Goal: Task Accomplishment & Management: Manage account settings

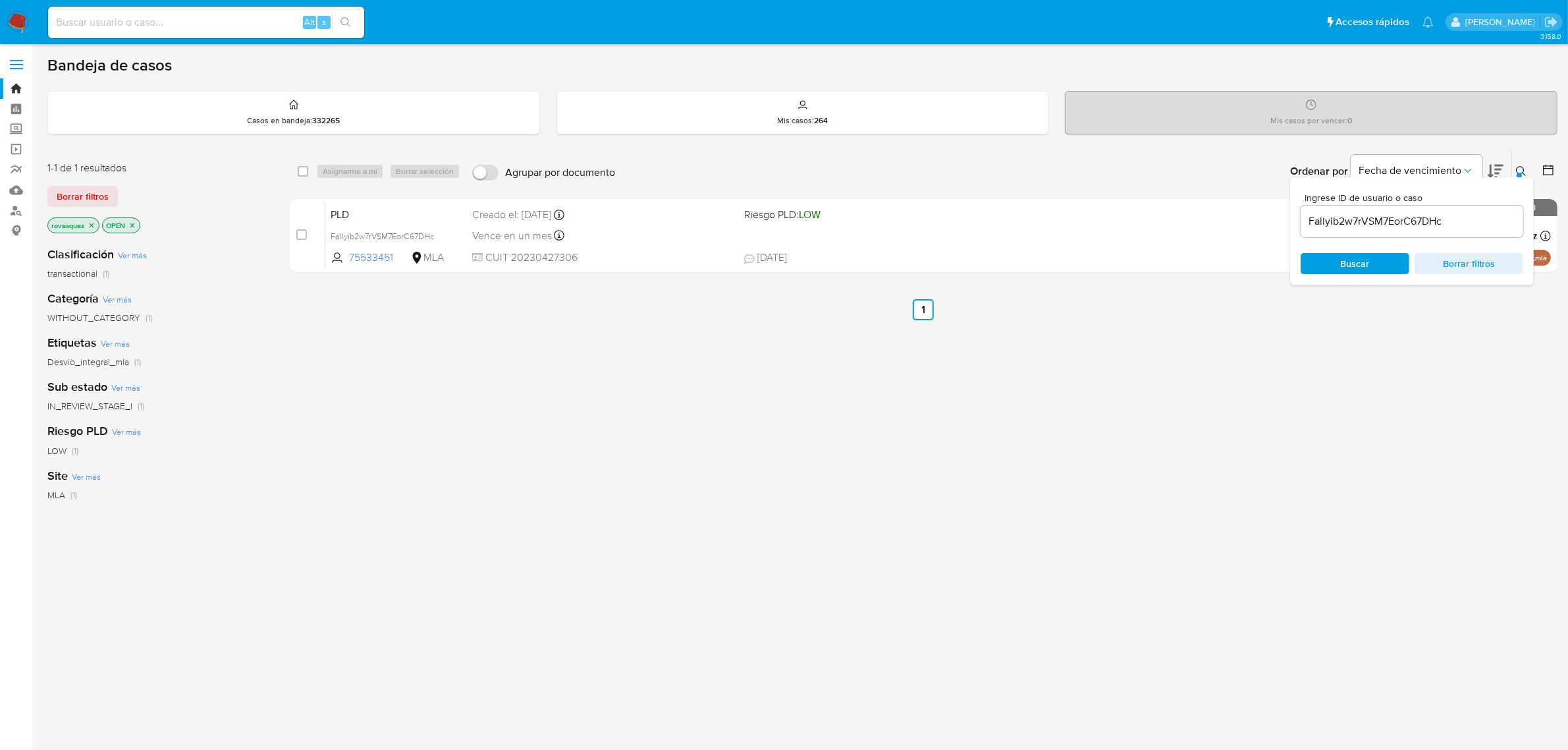
click at [610, 507] on div "select-all-cases-checkbox Asignarme a mí Borrar selección Agrupar por documento…" at bounding box center [923, 449] width 1268 height 597
click at [1407, 222] on input "Fallyib2w7rVSM7EorC67DHc" at bounding box center [1412, 222] width 222 height 17
paste input "CN99XjTIEd1rE1MtMt5jfsTj"
type input "CN99XjTIEd1rE1MtMt5jfsTj"
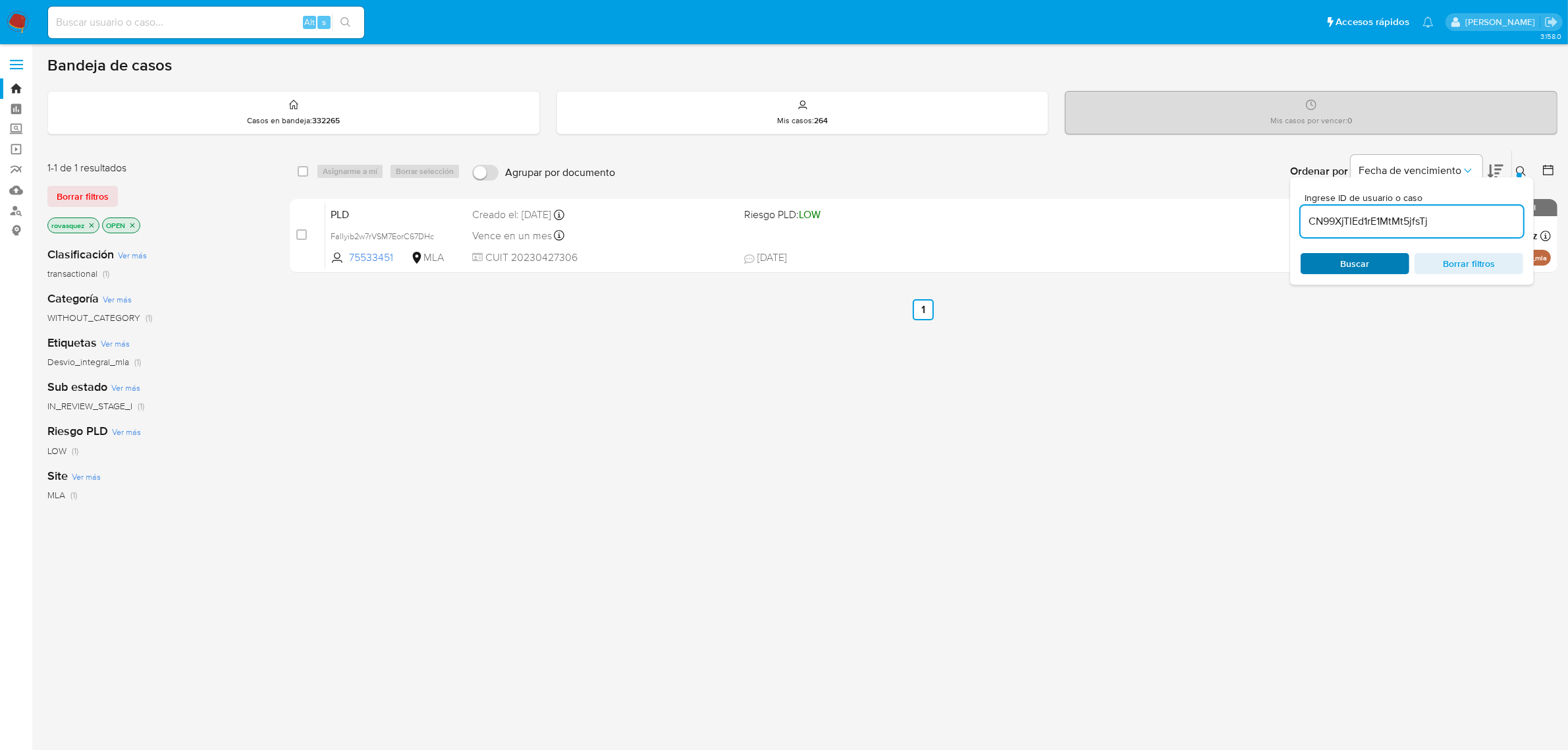
click at [1341, 265] on span "Buscar" at bounding box center [1355, 263] width 29 height 21
click at [302, 236] on input "checkbox" at bounding box center [302, 235] width 11 height 11
checkbox input "true"
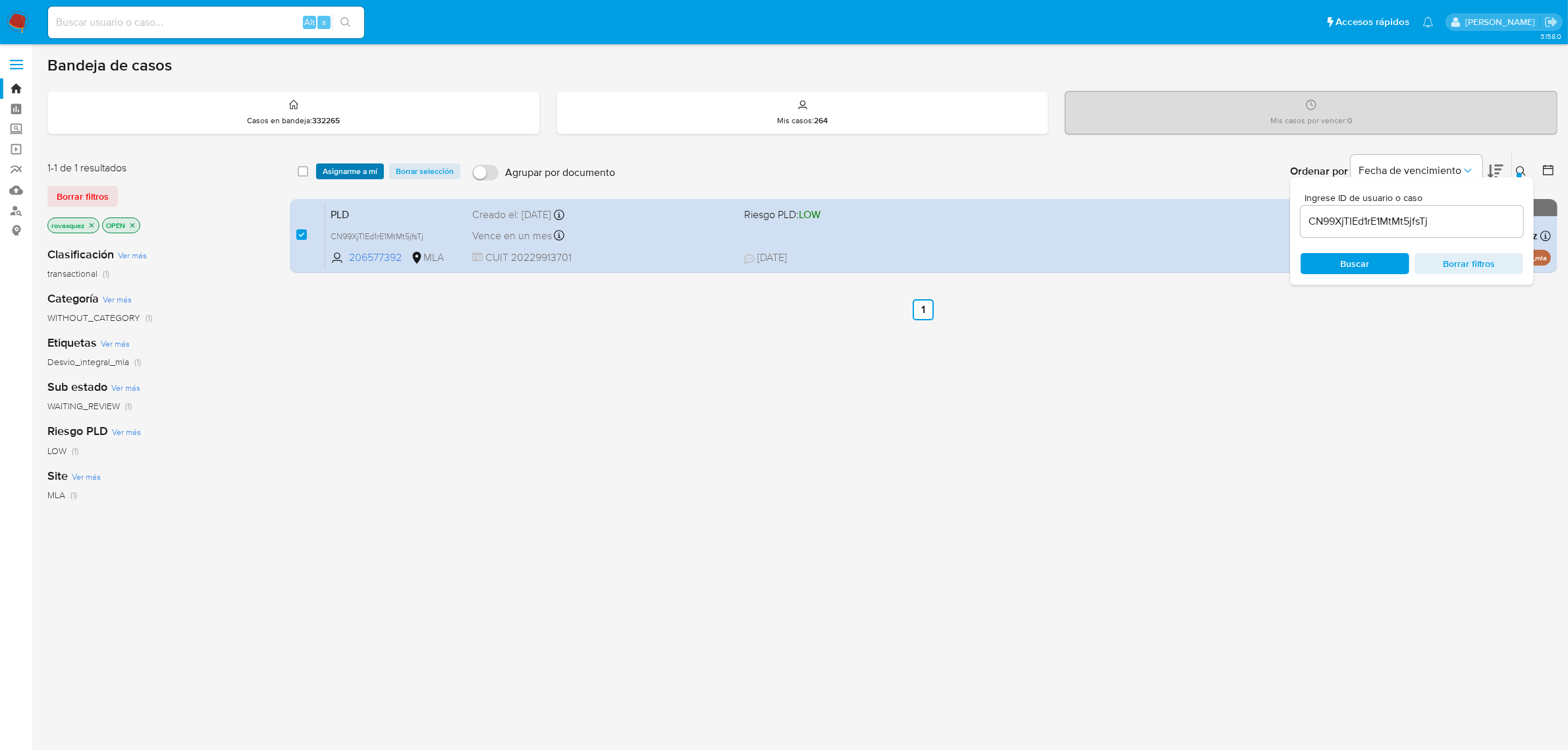
click at [341, 170] on span "Asignarme a mí" at bounding box center [350, 171] width 55 height 13
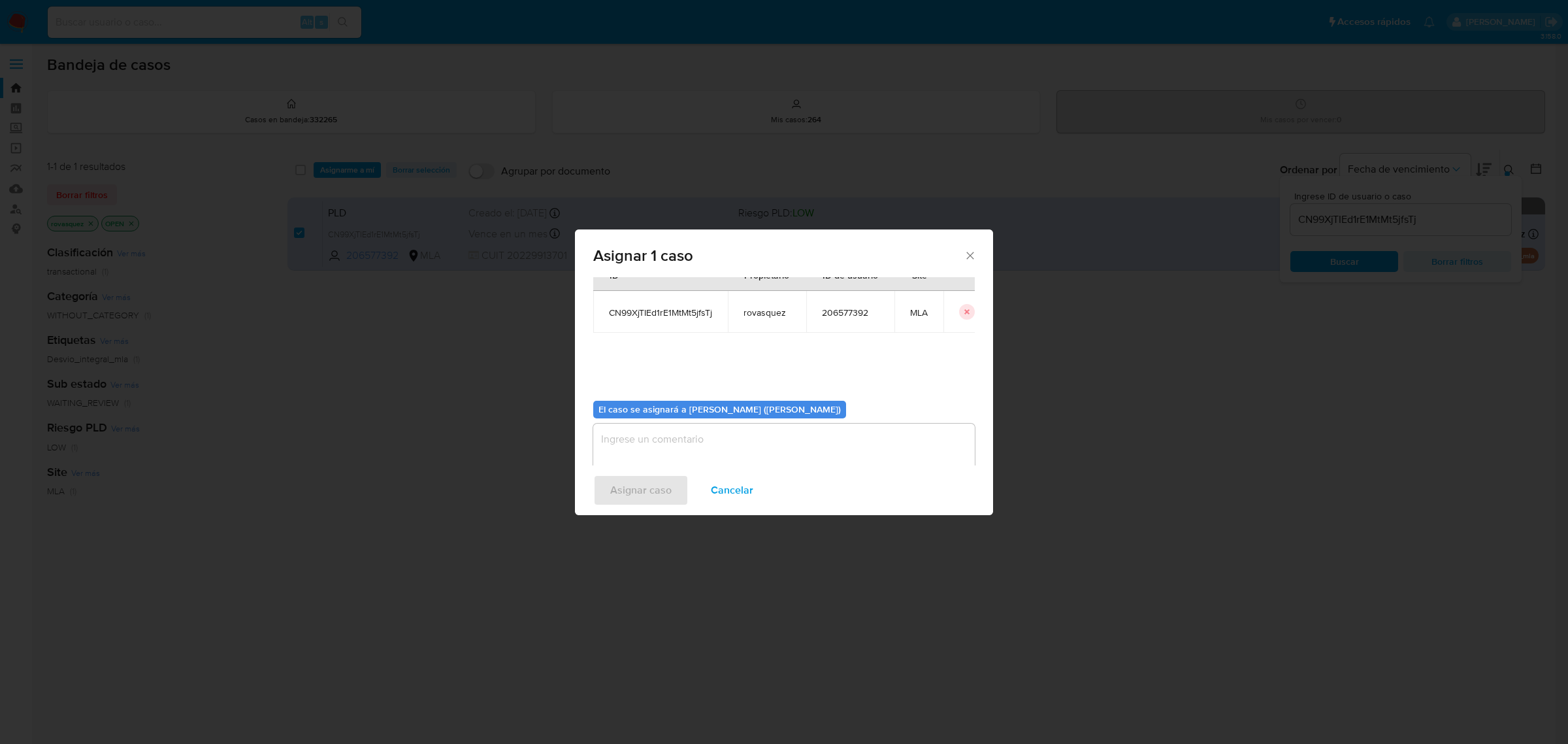
scroll to position [67, 0]
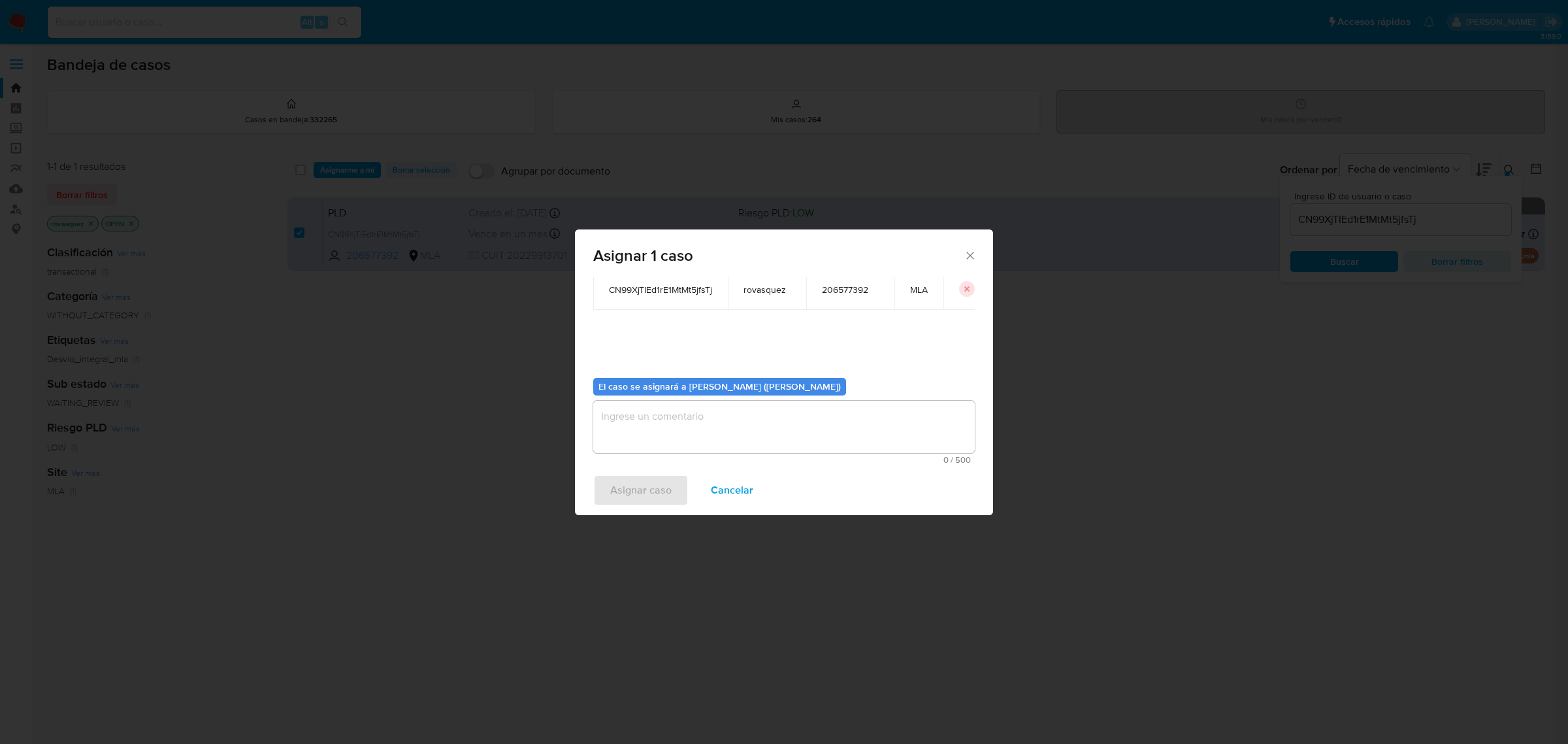
click at [662, 423] on textarea "assign-modal" at bounding box center [784, 427] width 382 height 52
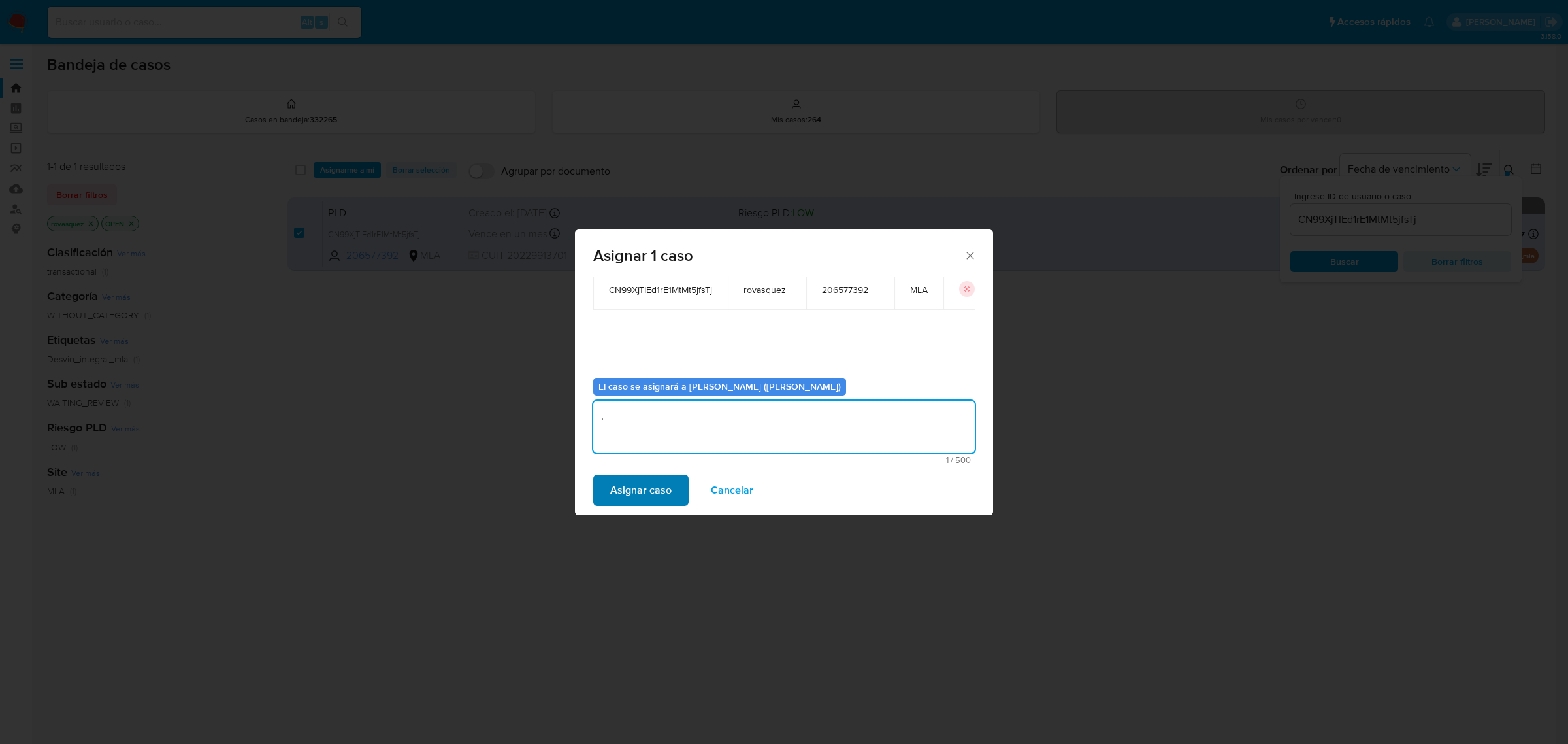
type textarea "."
click at [629, 482] on span "Asignar caso" at bounding box center [641, 490] width 61 height 28
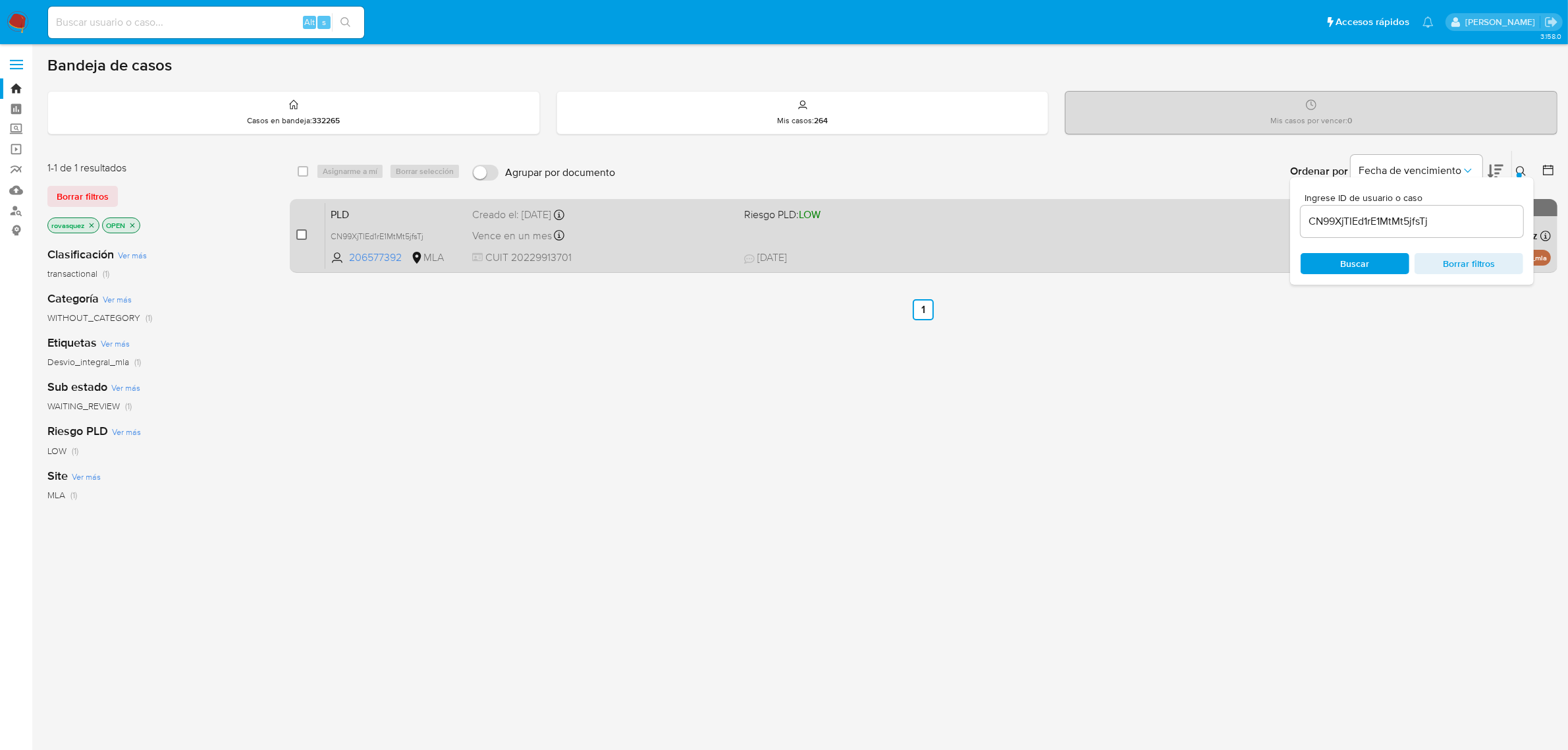
click at [301, 235] on input "checkbox" at bounding box center [302, 235] width 11 height 11
checkbox input "true"
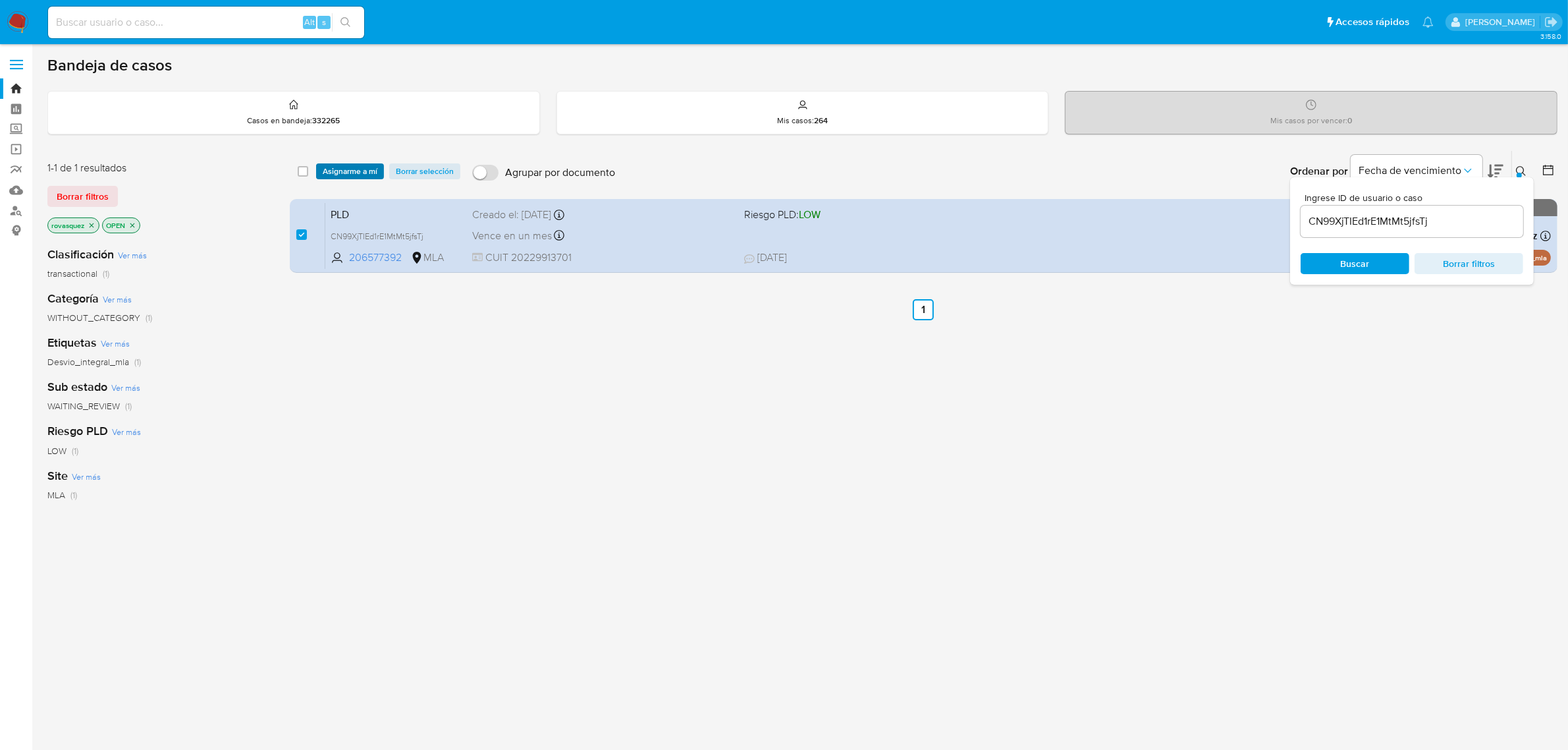
click at [359, 173] on span "Asignarme a mí" at bounding box center [350, 171] width 55 height 13
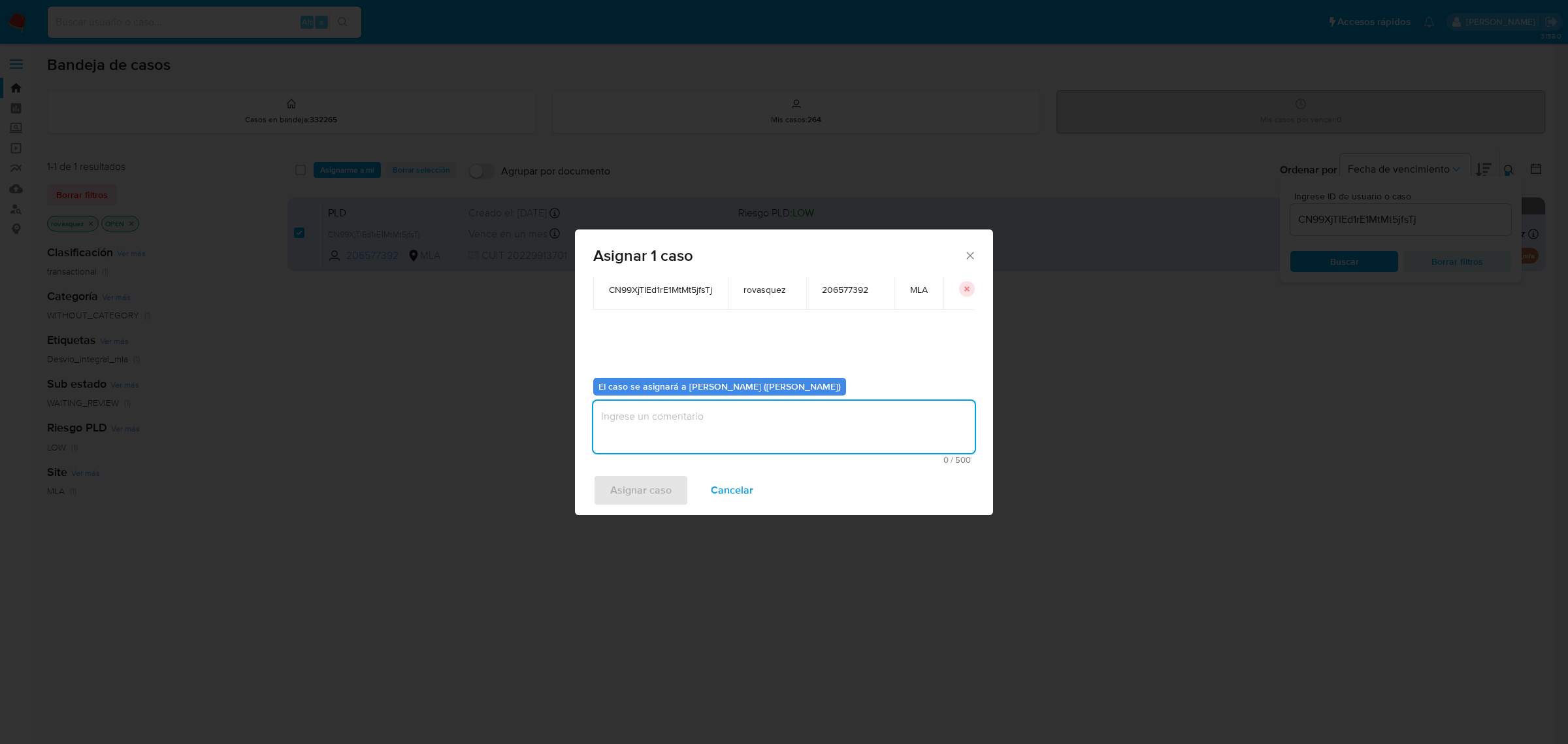
click at [694, 423] on textarea "assign-modal" at bounding box center [784, 427] width 382 height 52
type textarea "."
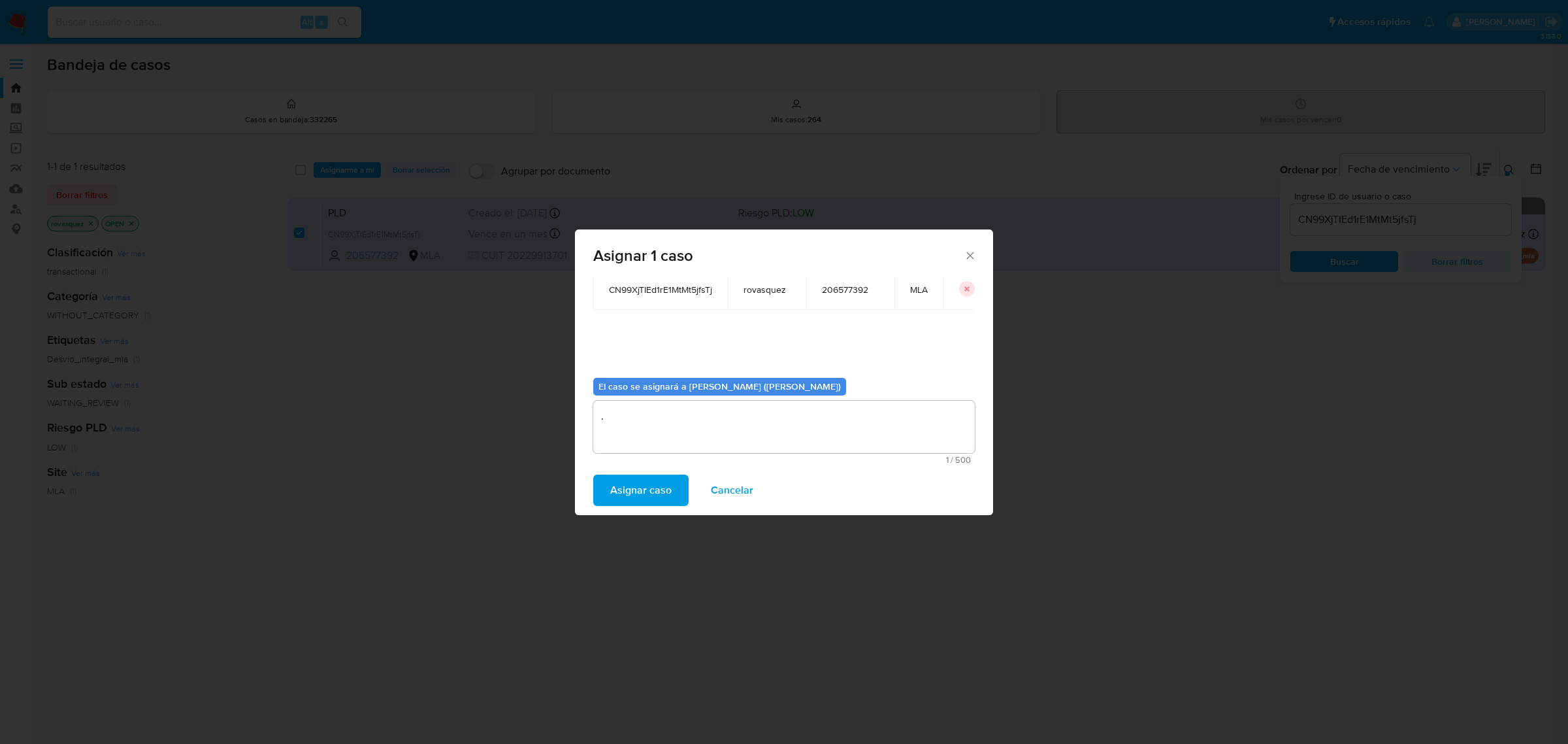
click at [641, 489] on span "Asignar caso" at bounding box center [641, 490] width 61 height 28
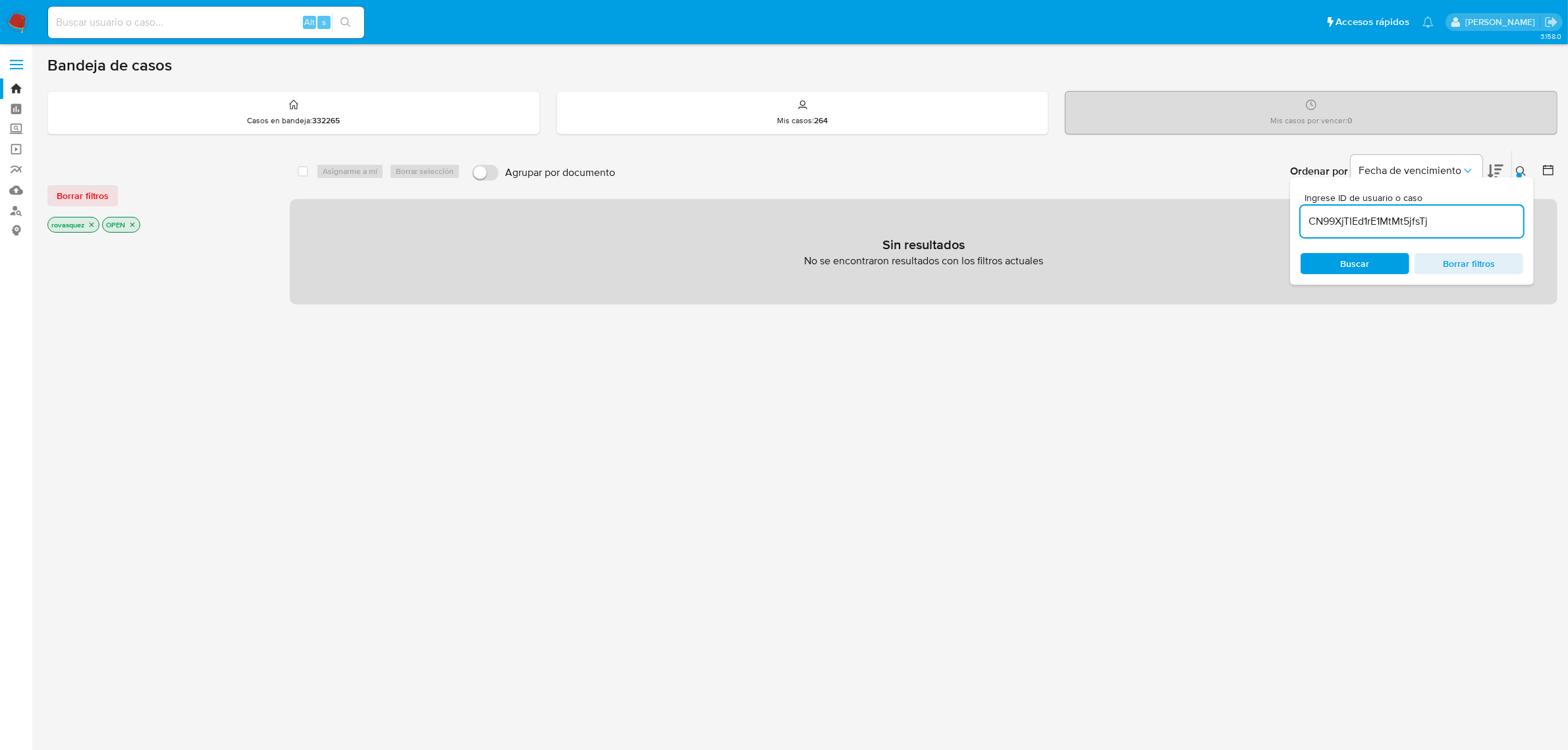
click at [1332, 218] on input "CN99XjTIEd1rE1MtMt5jfsTj" at bounding box center [1412, 222] width 222 height 17
paste input "zb7AdsTFb7zue2XkQG5jziTR"
type input "zb7AdsTFb7zue2XkQG5jziTR"
click at [1345, 262] on span "Buscar" at bounding box center [1355, 263] width 29 height 21
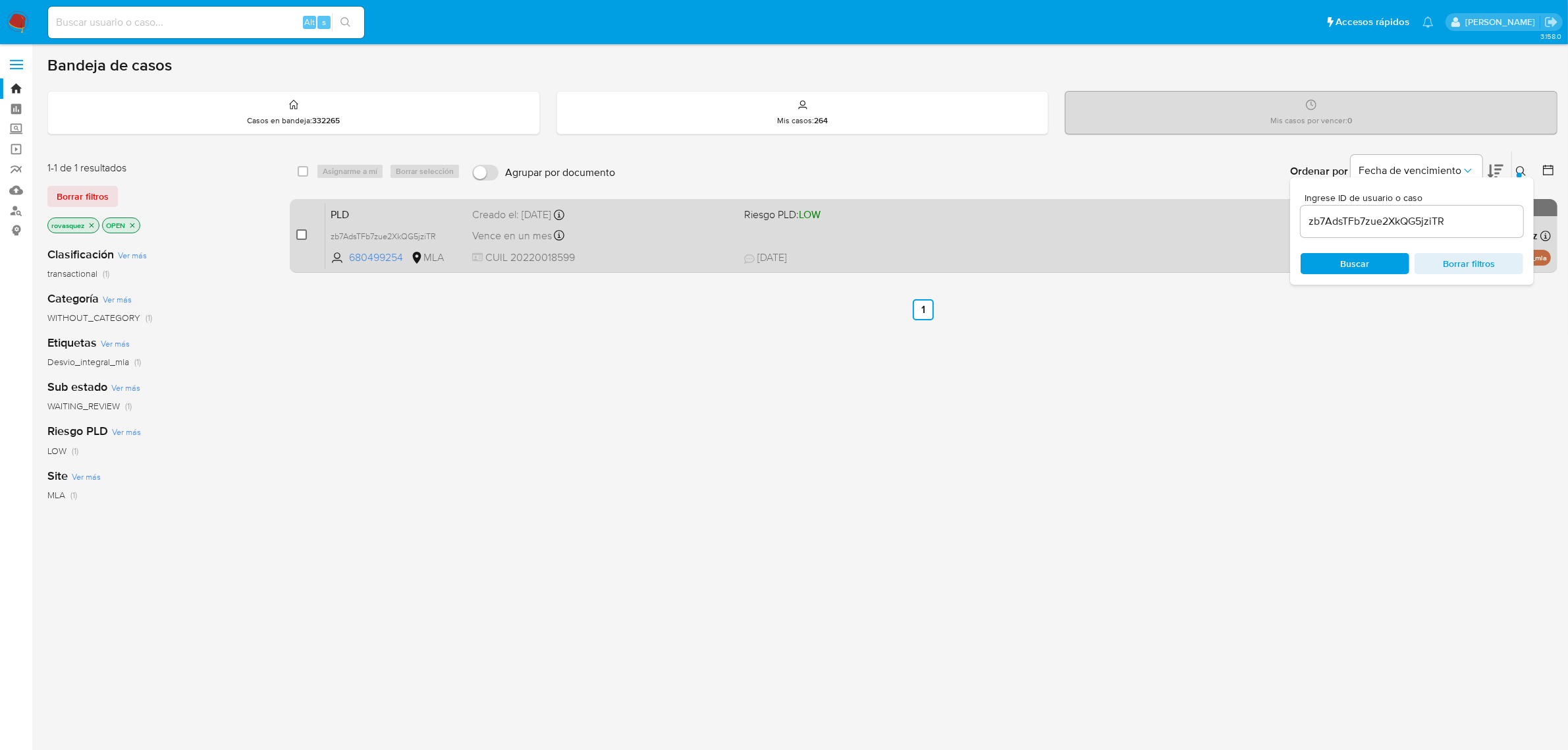
click at [298, 236] on input "checkbox" at bounding box center [302, 235] width 11 height 11
checkbox input "true"
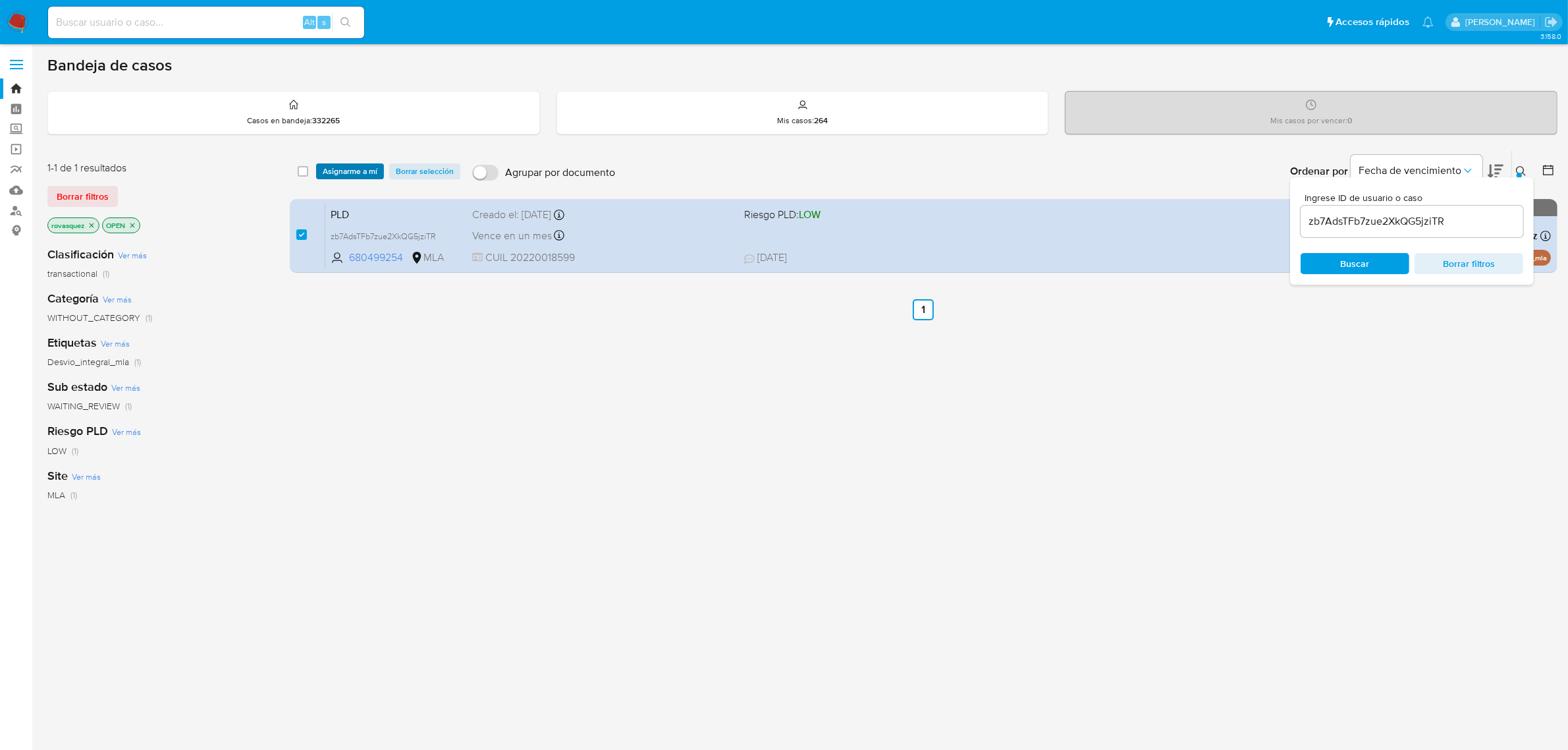
click at [347, 173] on span "Asignarme a mí" at bounding box center [350, 171] width 55 height 13
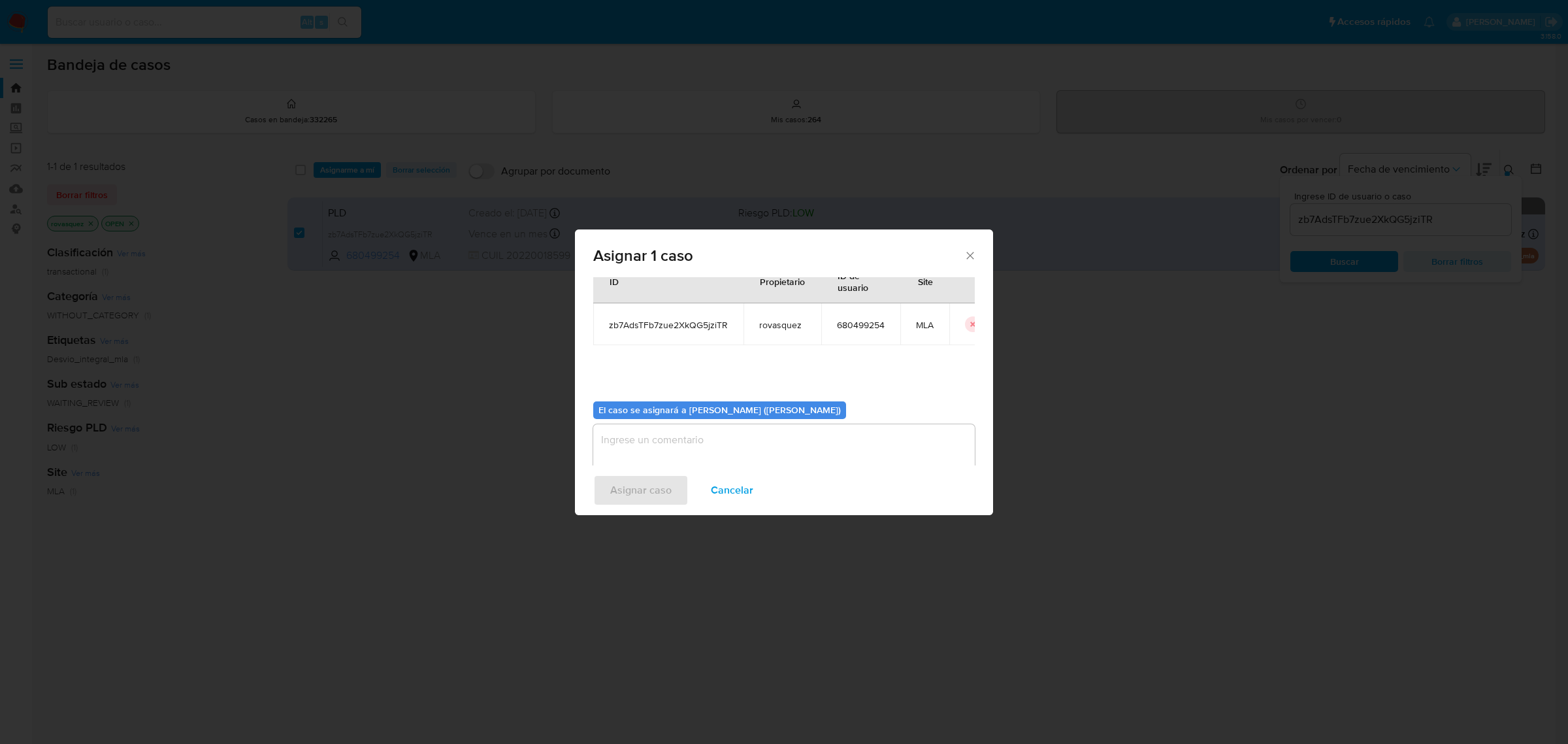
scroll to position [67, 0]
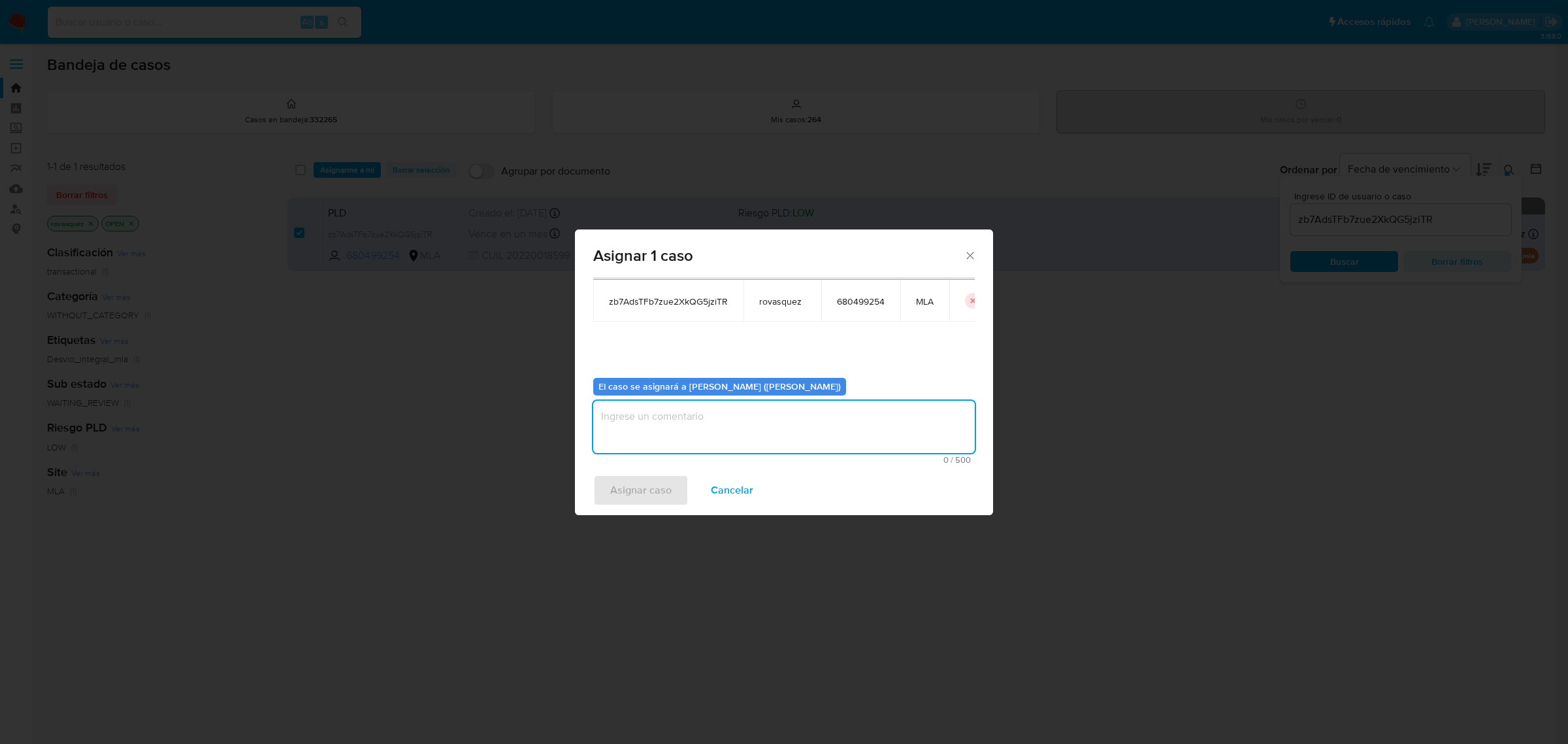
click at [675, 423] on textarea "assign-modal" at bounding box center [784, 427] width 382 height 52
type textarea "."
click at [637, 497] on span "Asignar caso" at bounding box center [641, 490] width 61 height 28
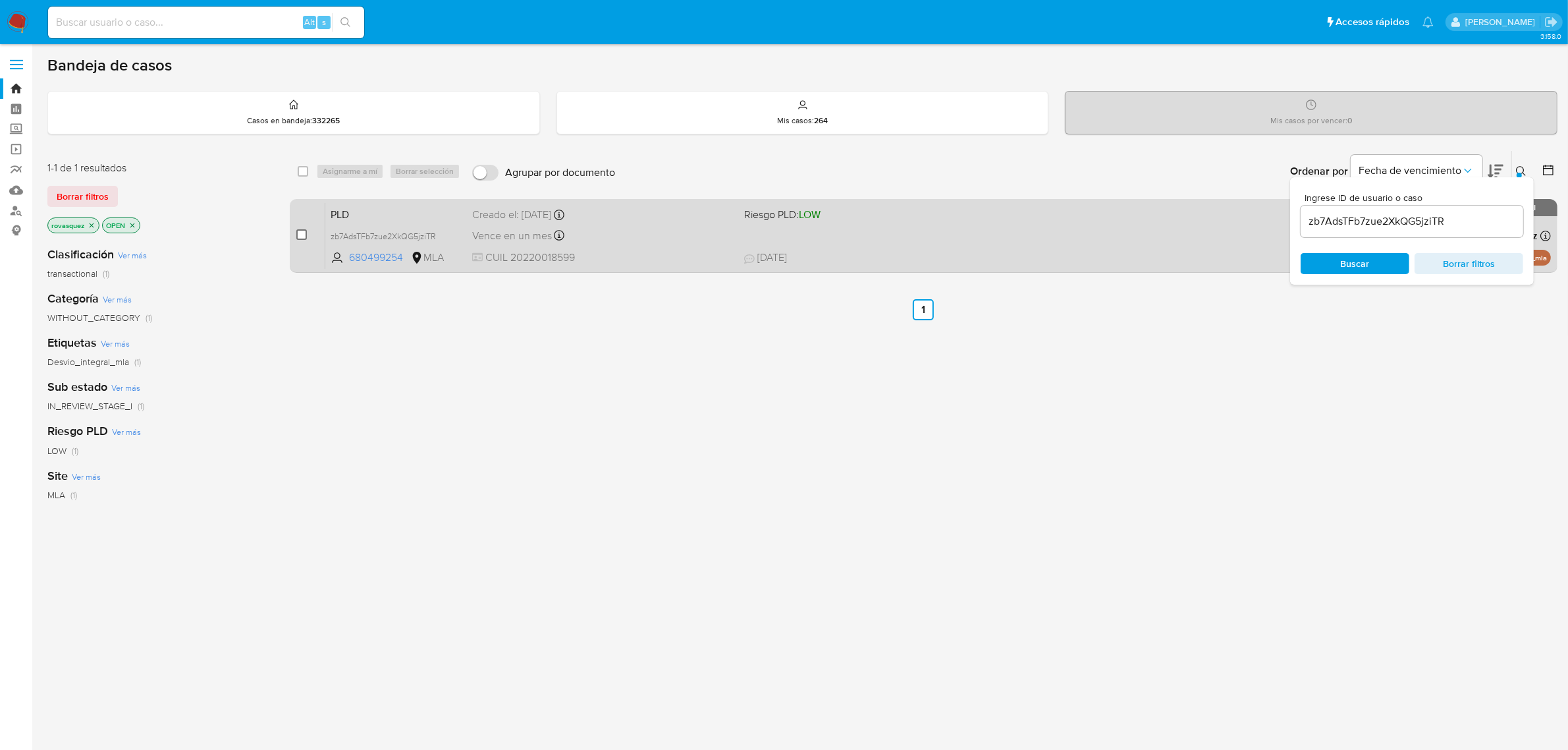
click at [300, 234] on input "checkbox" at bounding box center [302, 235] width 11 height 11
checkbox input "true"
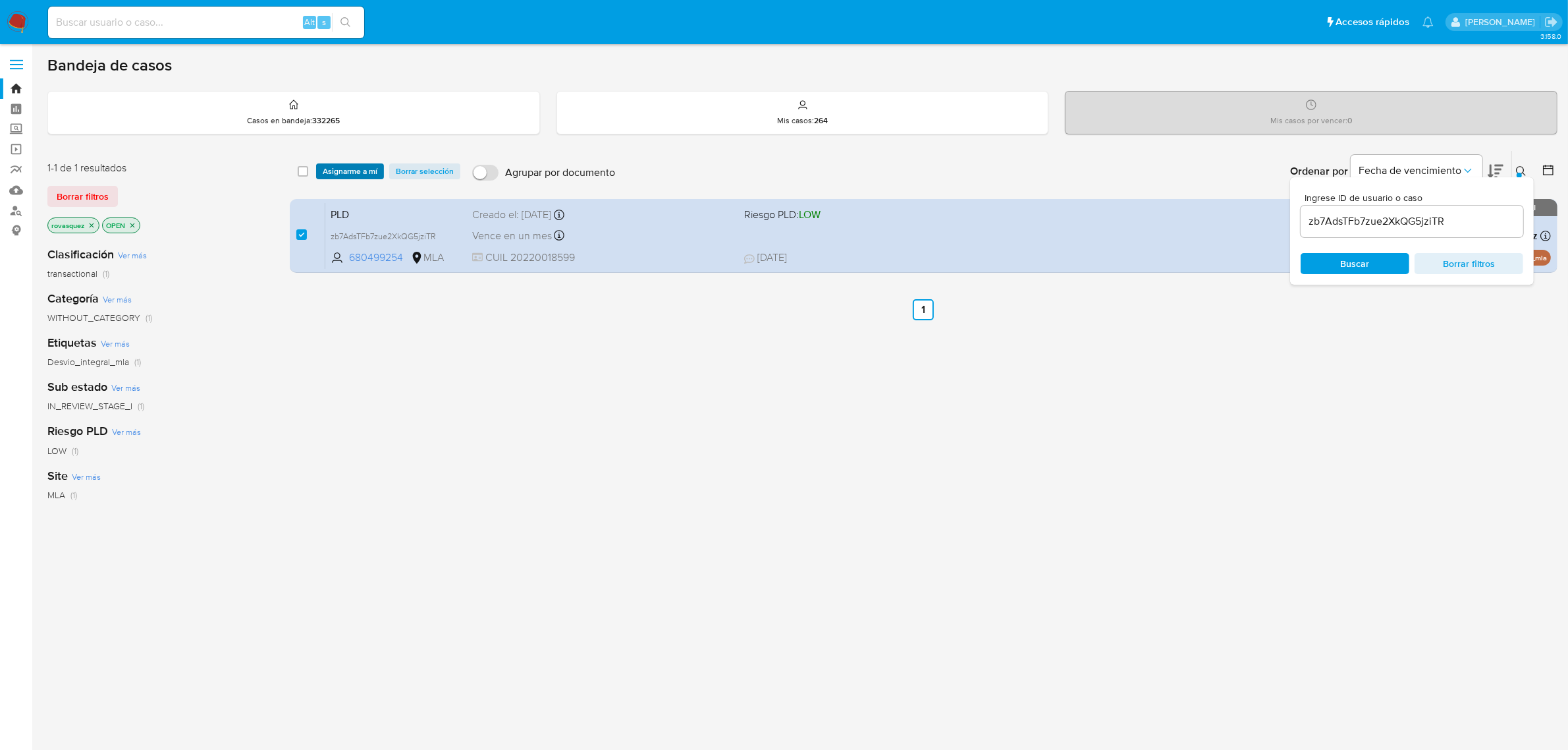
click at [358, 170] on span "Asignarme a mí" at bounding box center [350, 171] width 55 height 13
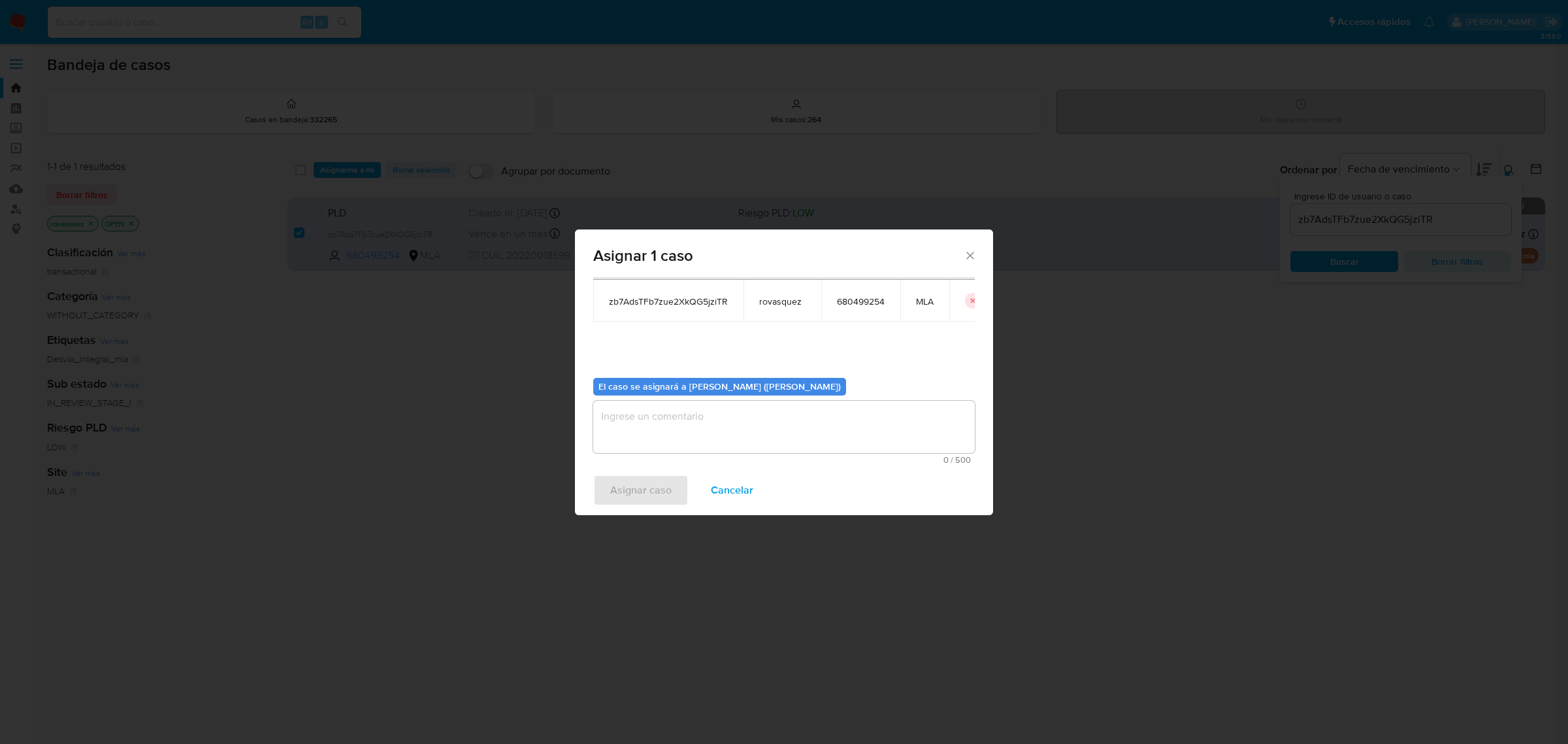
click at [681, 417] on textarea "assign-modal" at bounding box center [784, 427] width 382 height 52
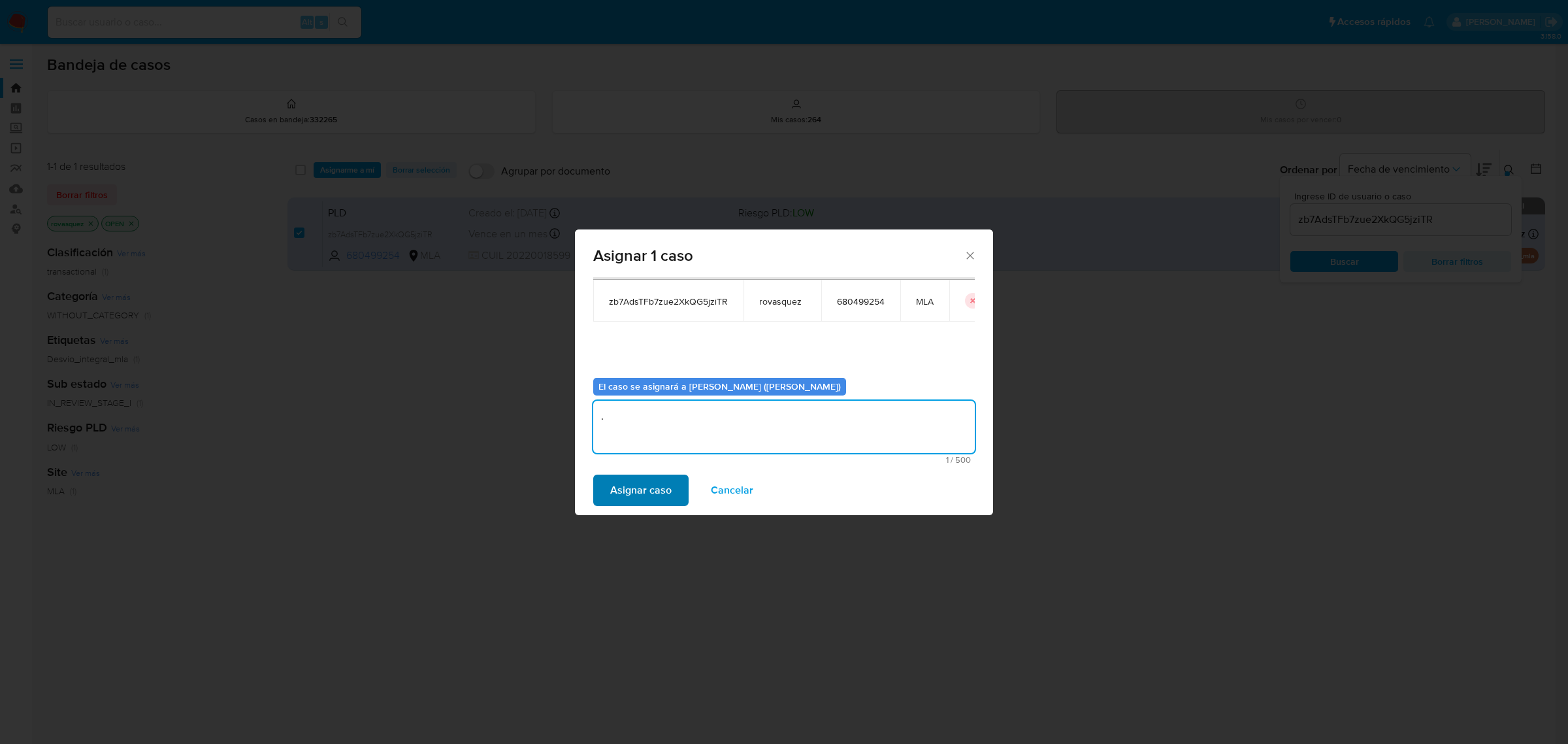
type textarea "."
click at [650, 492] on span "Asignar caso" at bounding box center [641, 490] width 61 height 28
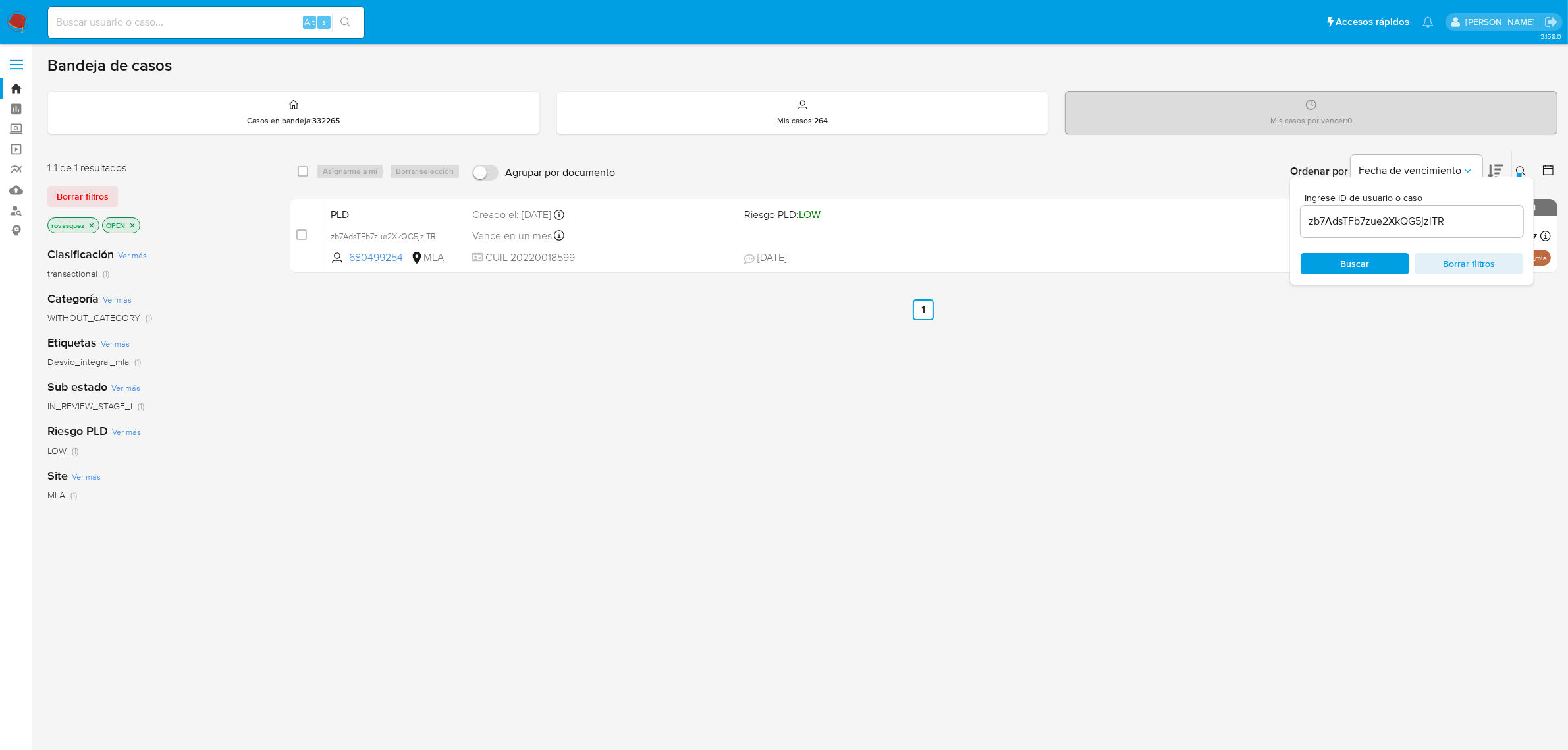
click at [1371, 215] on input "zb7AdsTFb7zue2XkQG5jziTR" at bounding box center [1412, 222] width 222 height 17
click at [1371, 215] on input "zb7AdsTFb7zue2XkQG5jziTR" at bounding box center [1412, 222] width 222 height 17
paste input "gvERbF0H8IfXKVq3PH3kZhtA"
type input "gvERbF0H8IfXKVq3PH3kZhtA"
click at [1351, 260] on span "Buscar" at bounding box center [1355, 263] width 29 height 21
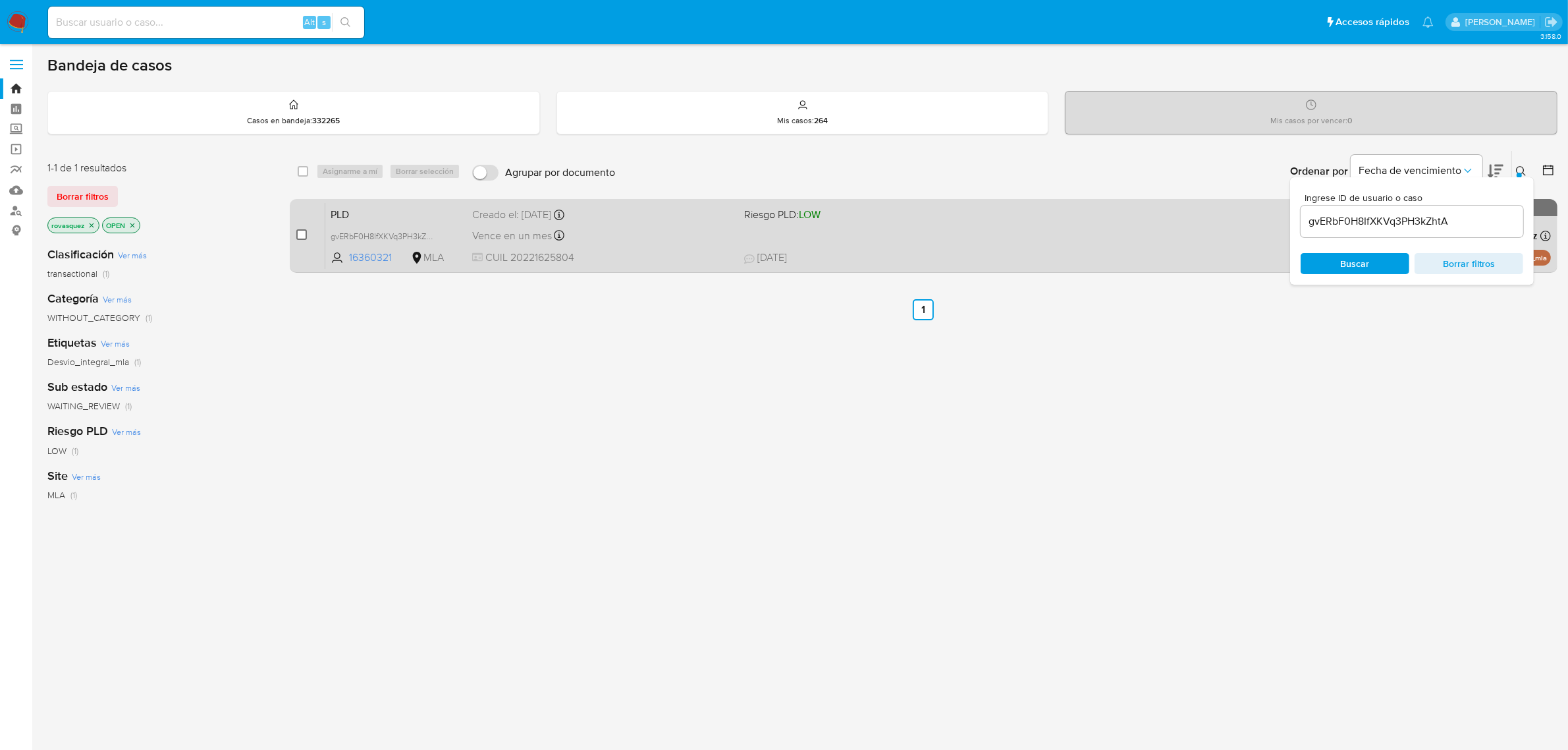
click at [300, 229] on input "checkbox" at bounding box center [302, 235] width 11 height 11
checkbox input "true"
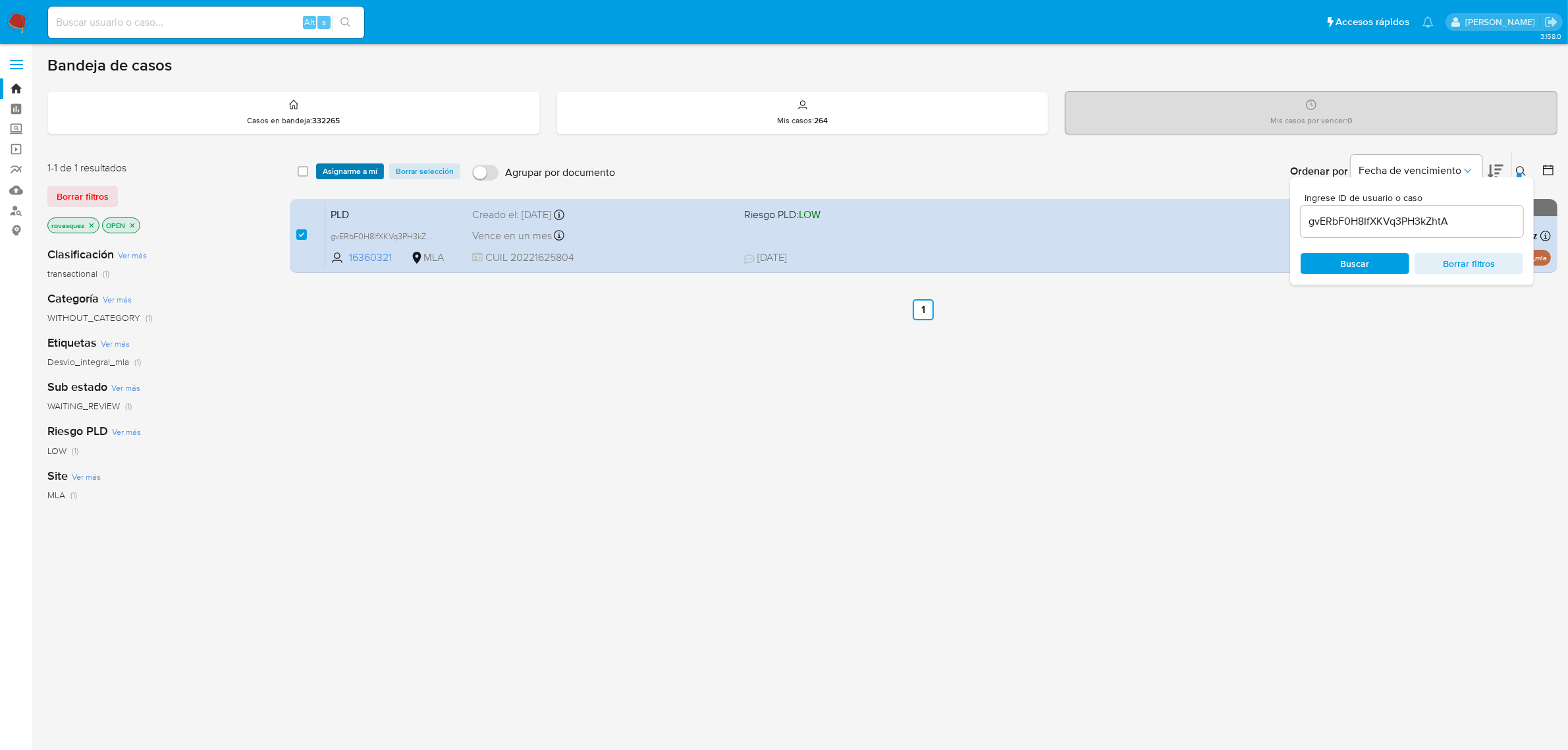
click at [357, 166] on span "Asignarme a mí" at bounding box center [350, 171] width 55 height 13
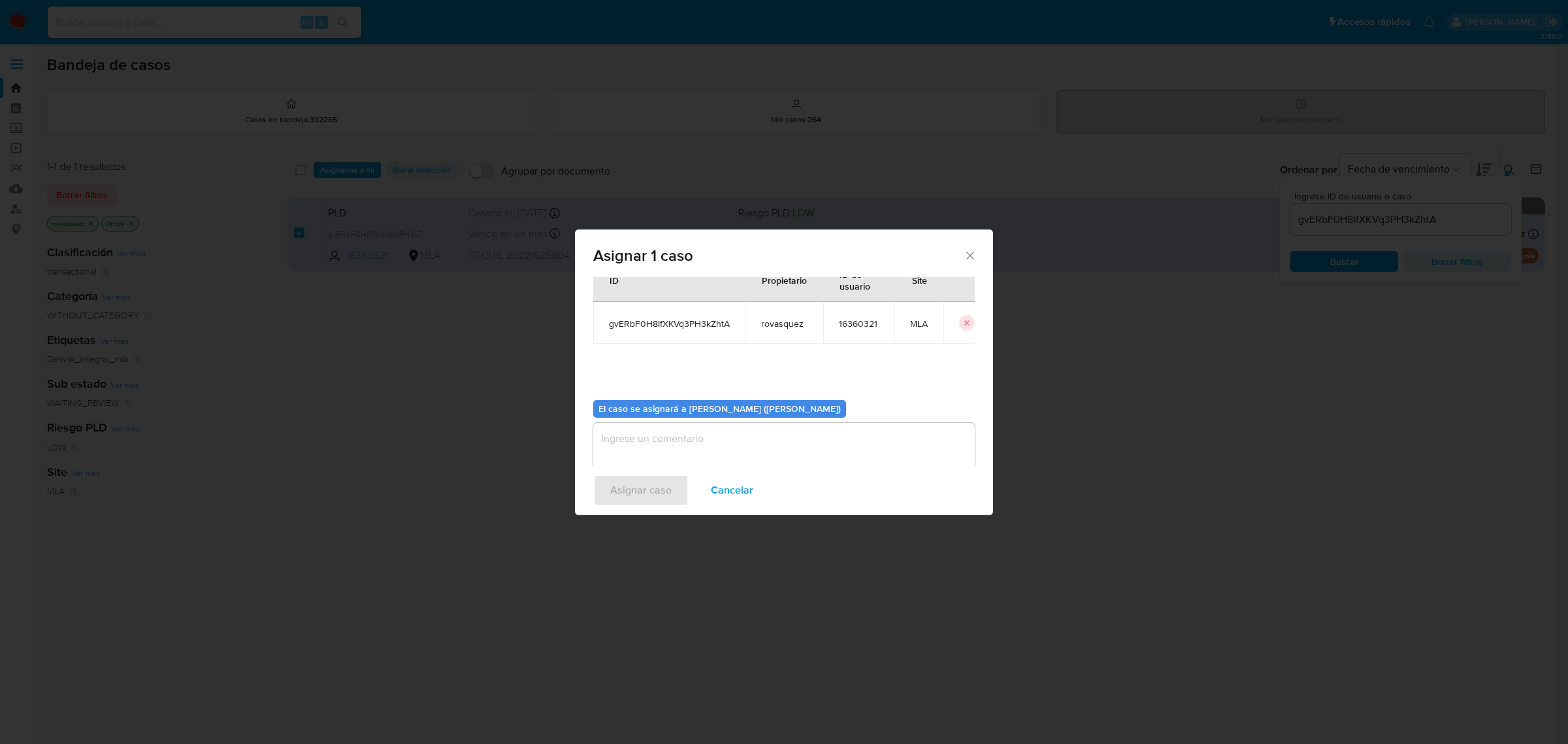
scroll to position [67, 0]
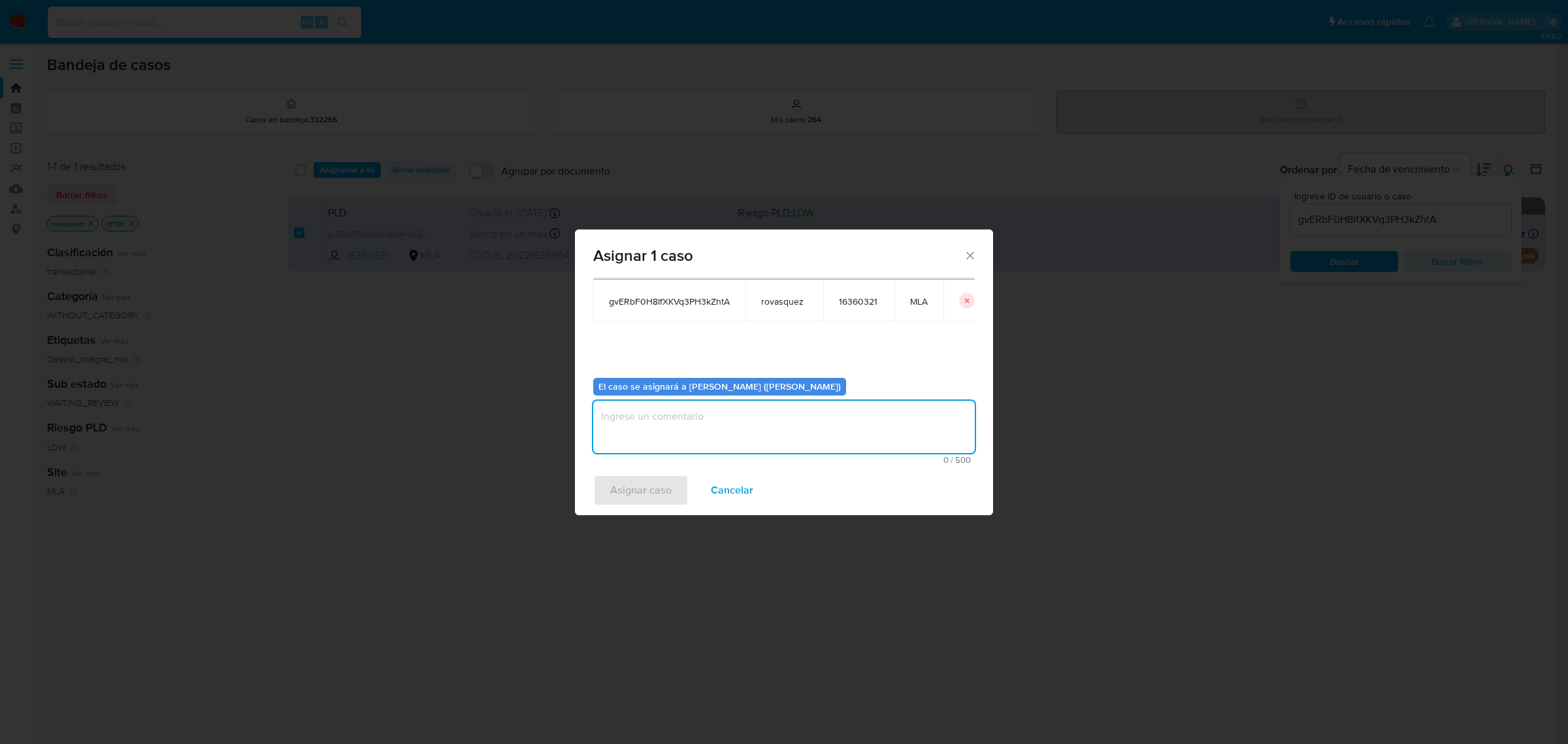
click at [647, 425] on textarea "assign-modal" at bounding box center [784, 427] width 382 height 52
type textarea "."
click at [647, 491] on span "Asignar caso" at bounding box center [641, 490] width 61 height 28
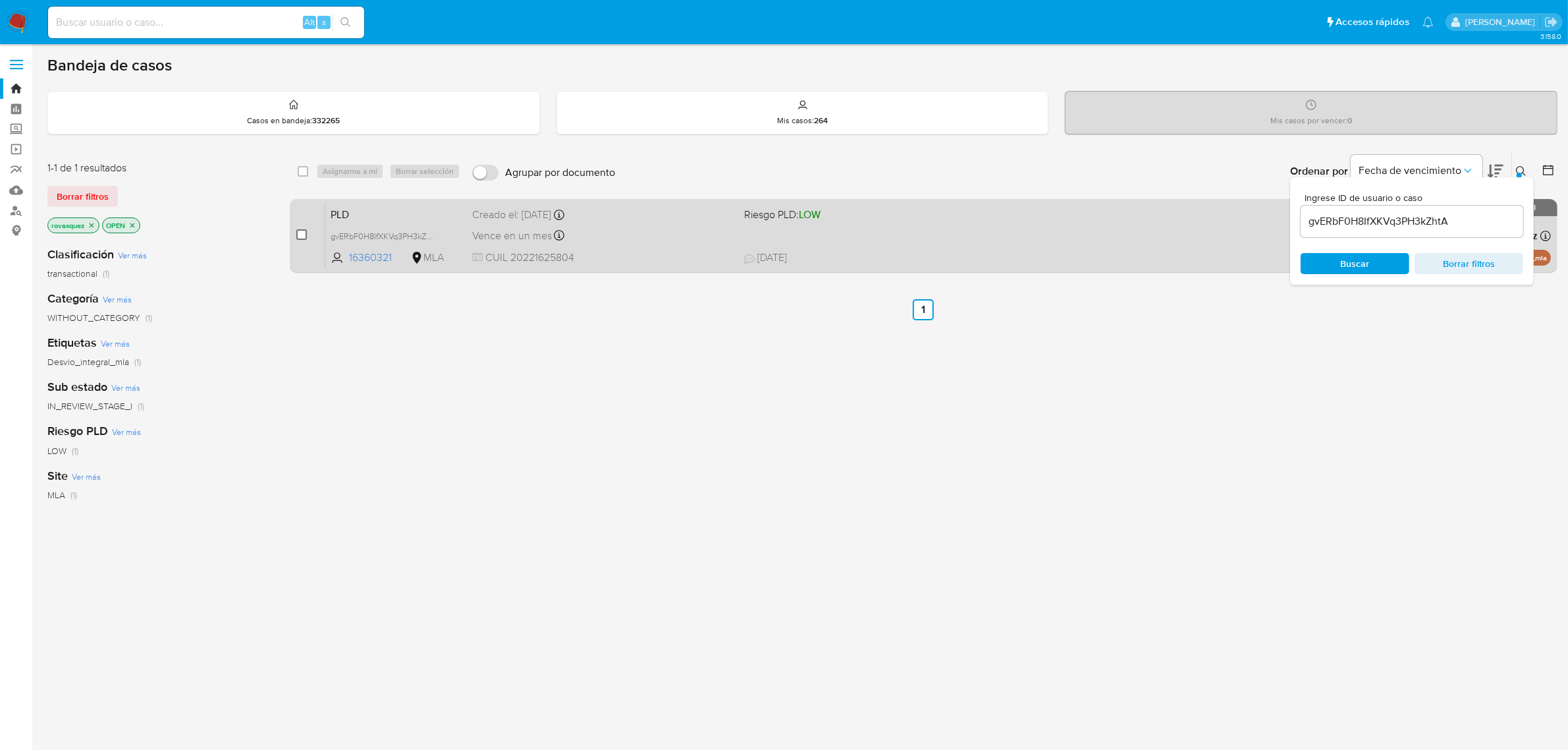
click at [300, 236] on input "checkbox" at bounding box center [302, 235] width 11 height 11
checkbox input "true"
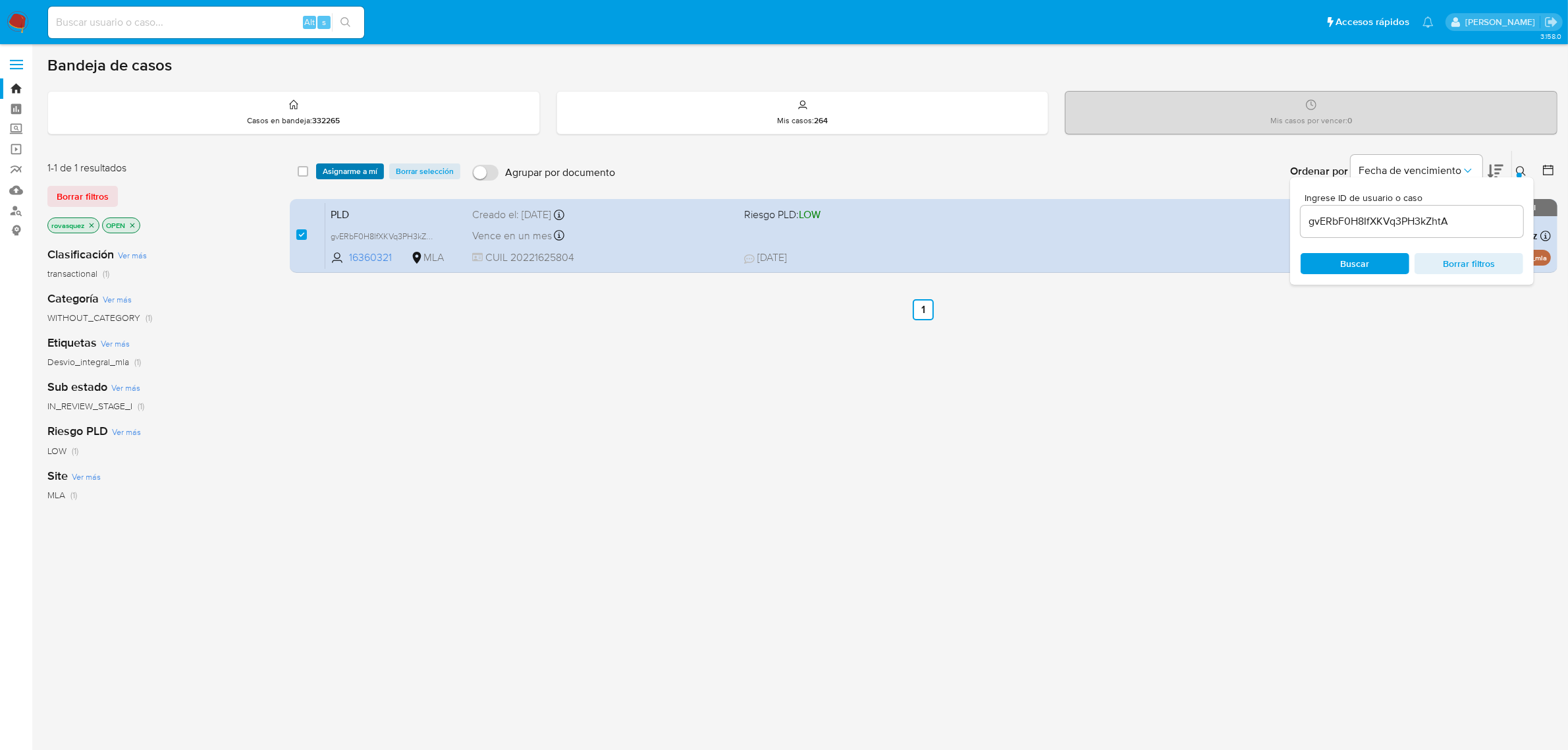
click at [358, 170] on span "Asignarme a mí" at bounding box center [350, 171] width 55 height 13
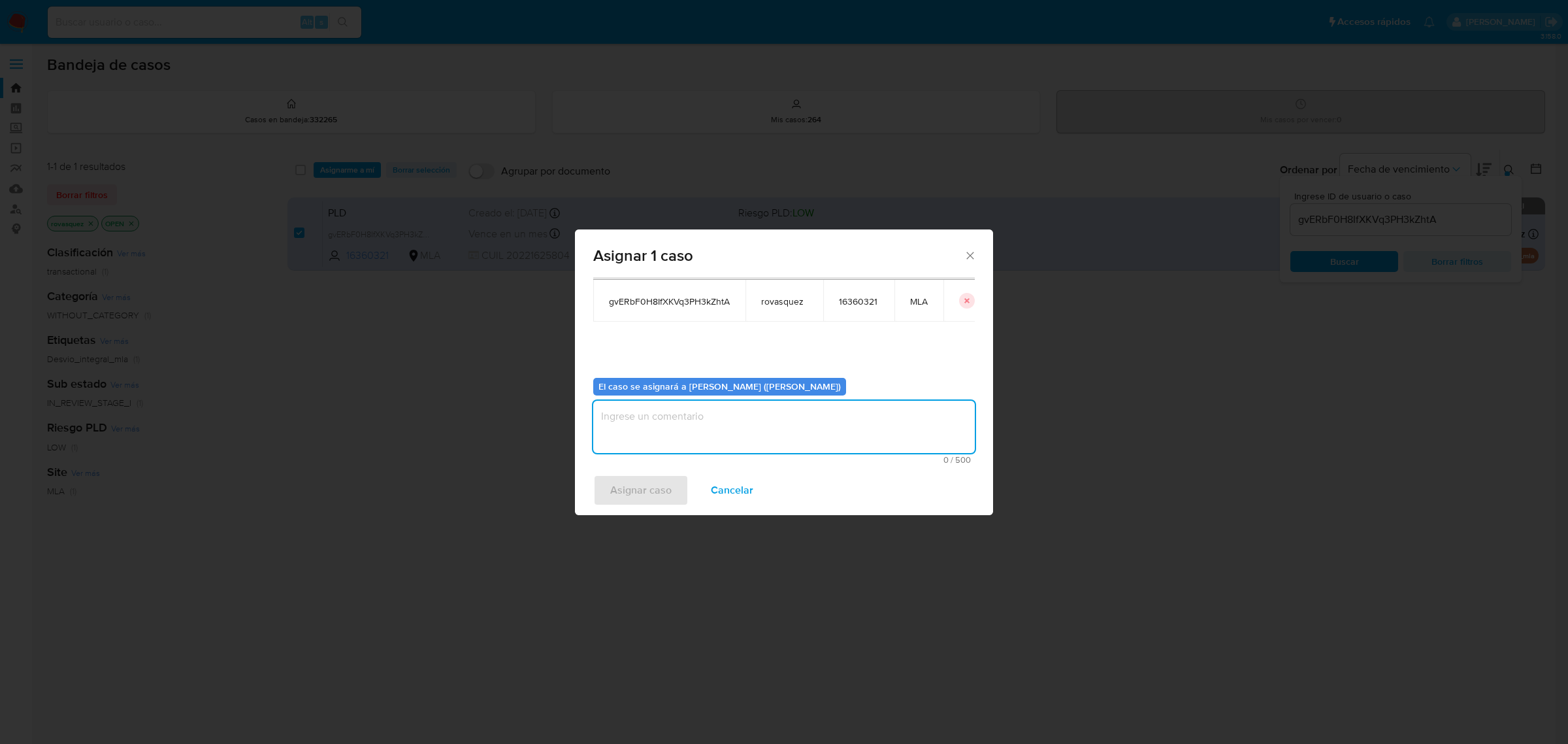
click at [680, 427] on textarea "assign-modal" at bounding box center [784, 427] width 382 height 52
type textarea "."
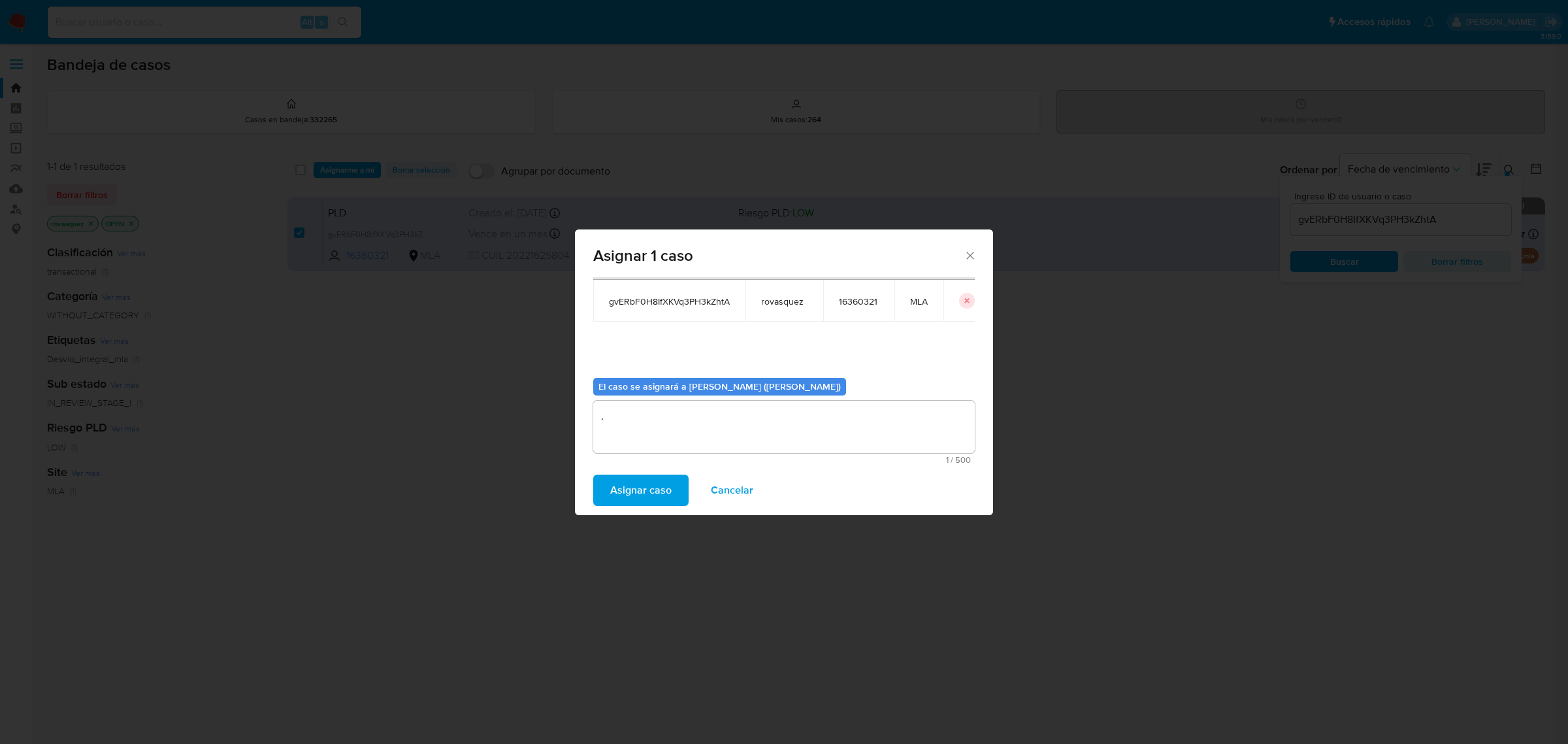
click at [644, 488] on span "Asignar caso" at bounding box center [641, 490] width 61 height 28
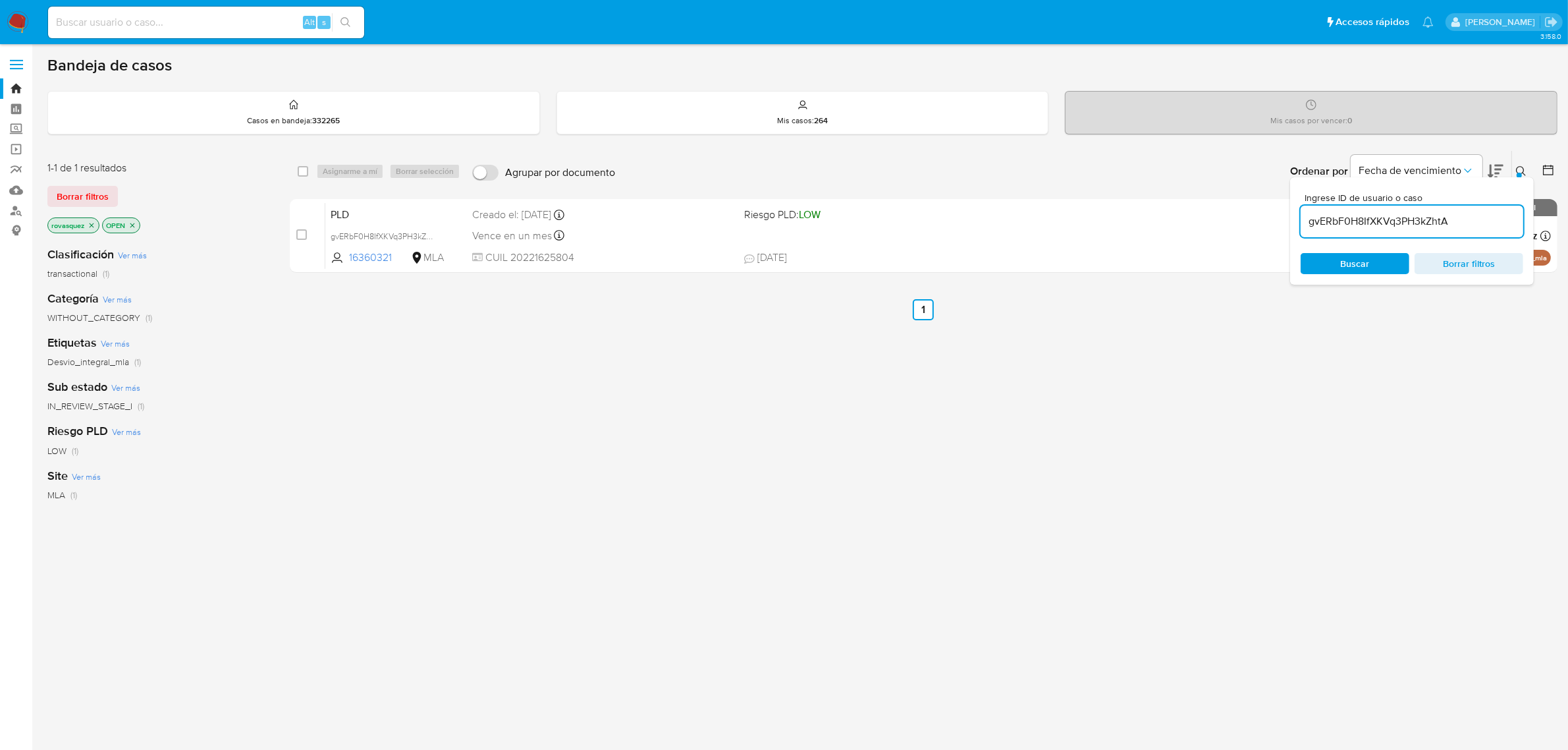
click at [1371, 224] on input "gvERbF0H8IfXKVq3PH3kZhtA" at bounding box center [1412, 222] width 222 height 17
paste input "h0hwykSQf5ZQljcd6sGByRz6"
type input "h0hwykSQf5ZQljcd6sGByRz6"
click at [1337, 263] on span "Buscar" at bounding box center [1355, 263] width 91 height 19
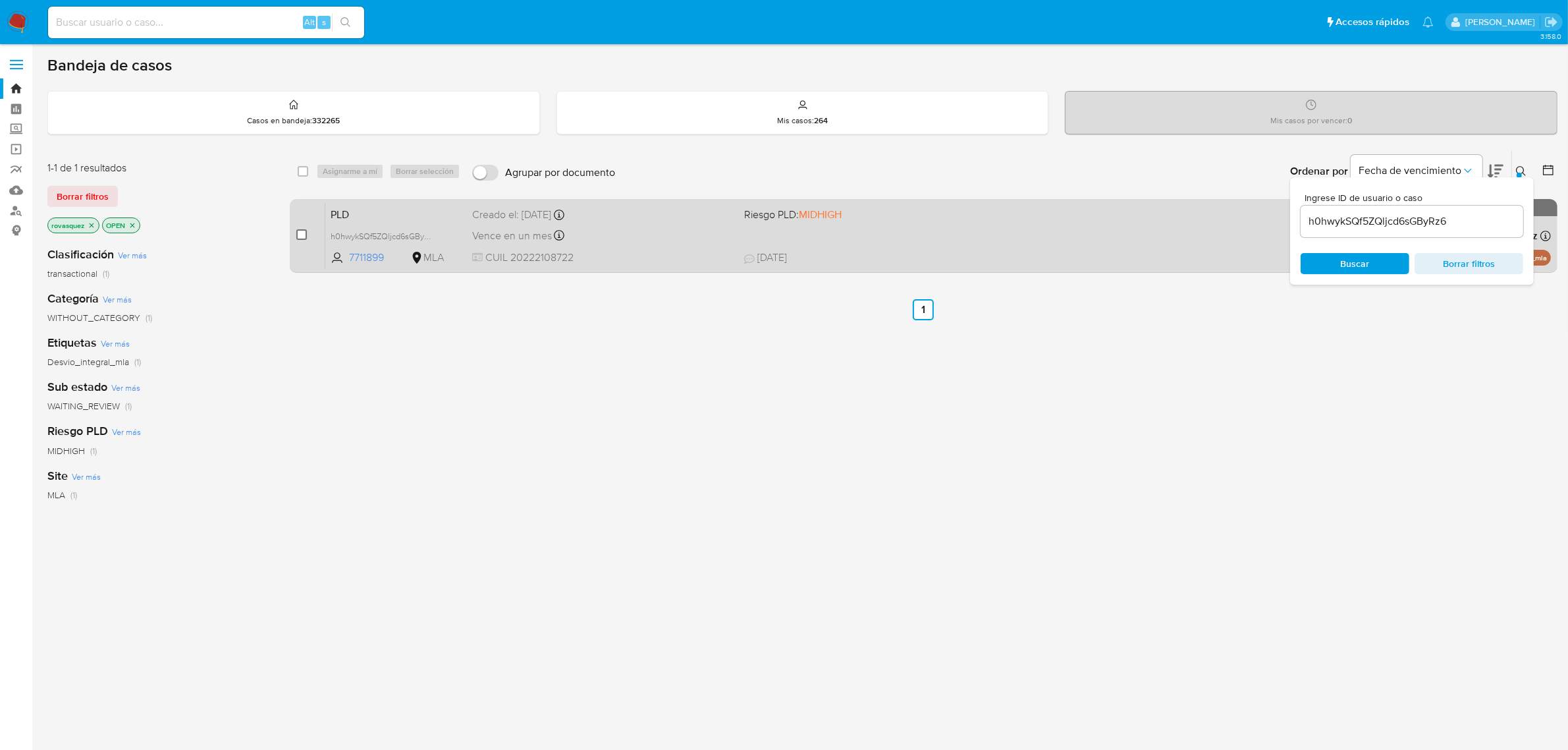
click at [300, 234] on input "checkbox" at bounding box center [302, 235] width 11 height 11
checkbox input "true"
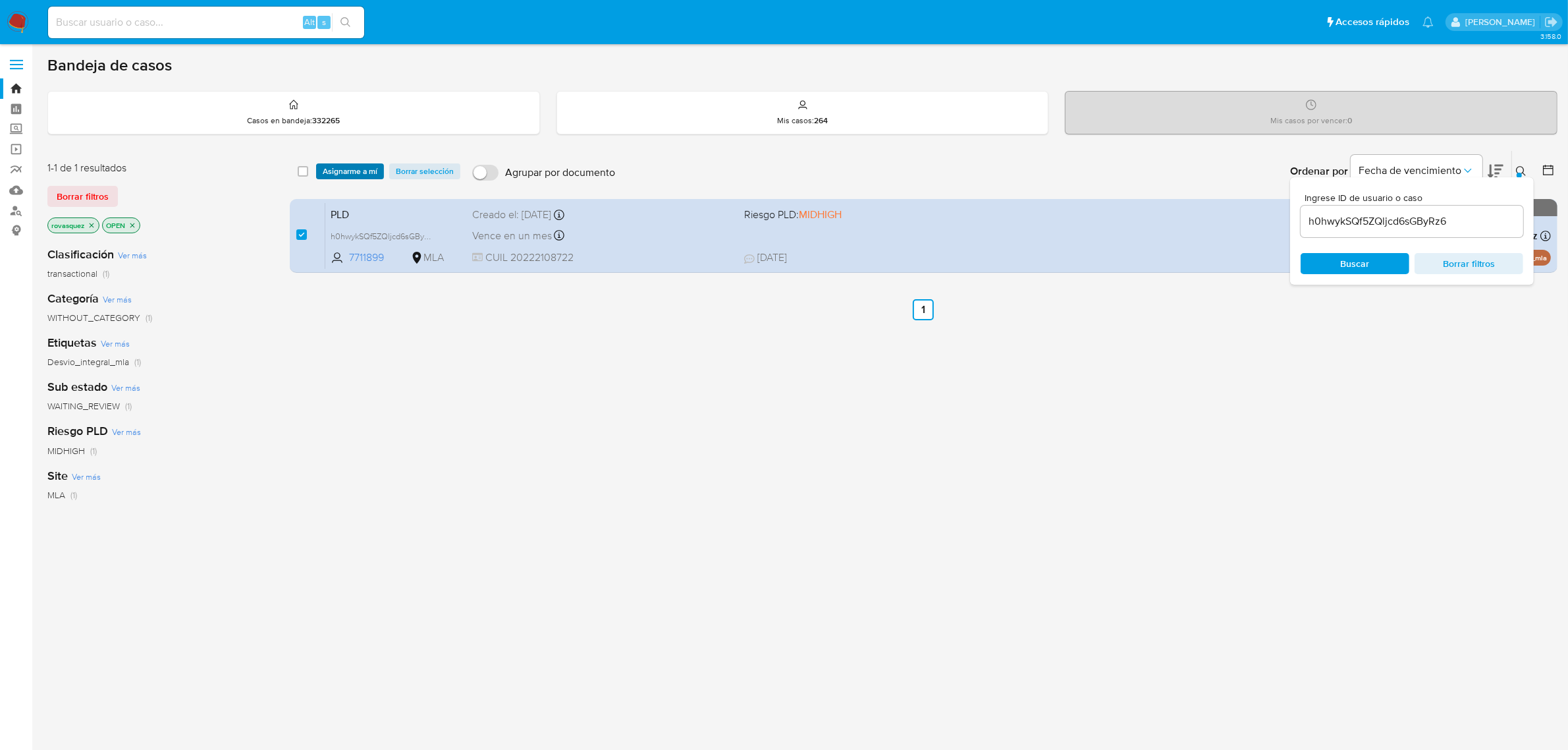
click at [365, 169] on span "Asignarme a mí" at bounding box center [350, 171] width 55 height 13
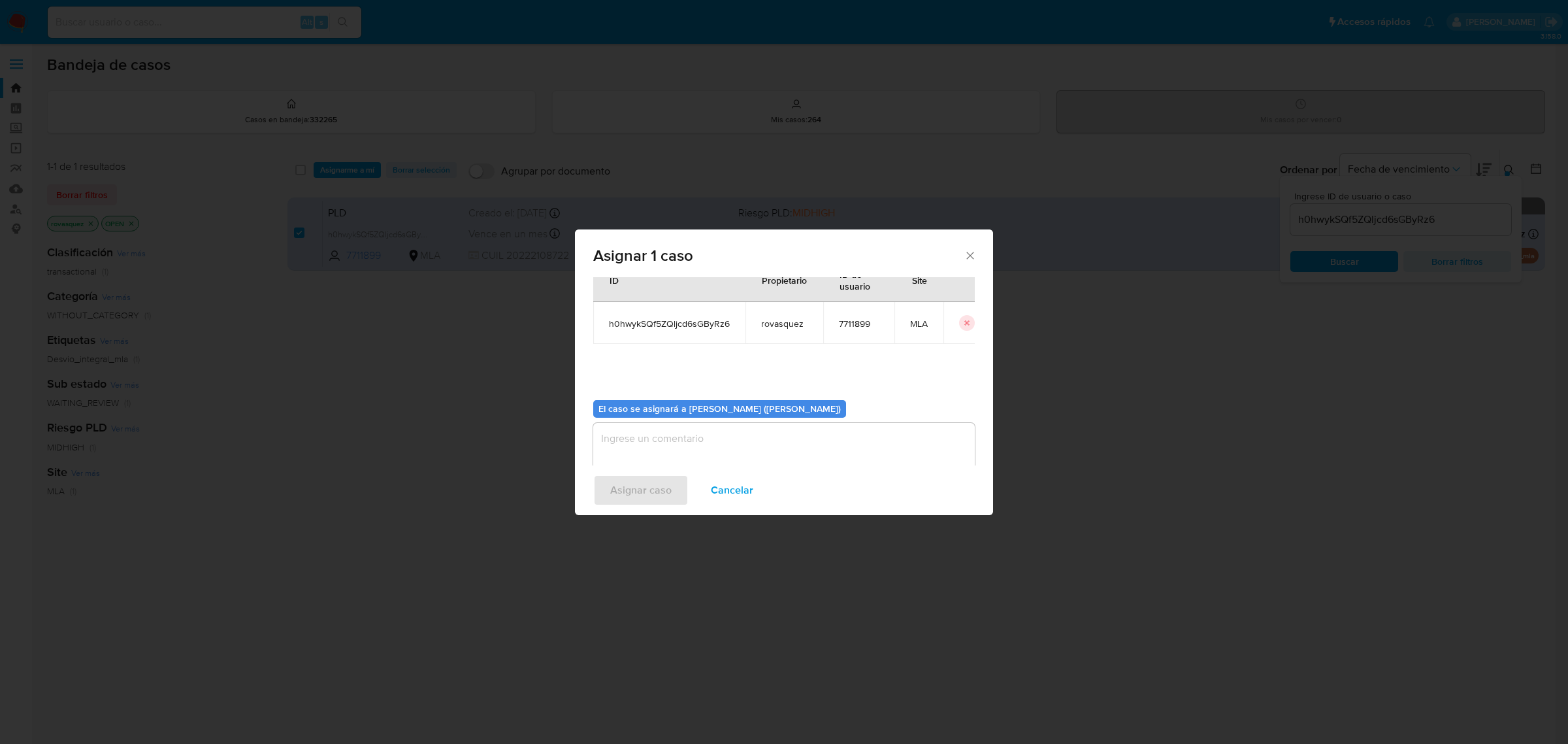
scroll to position [67, 0]
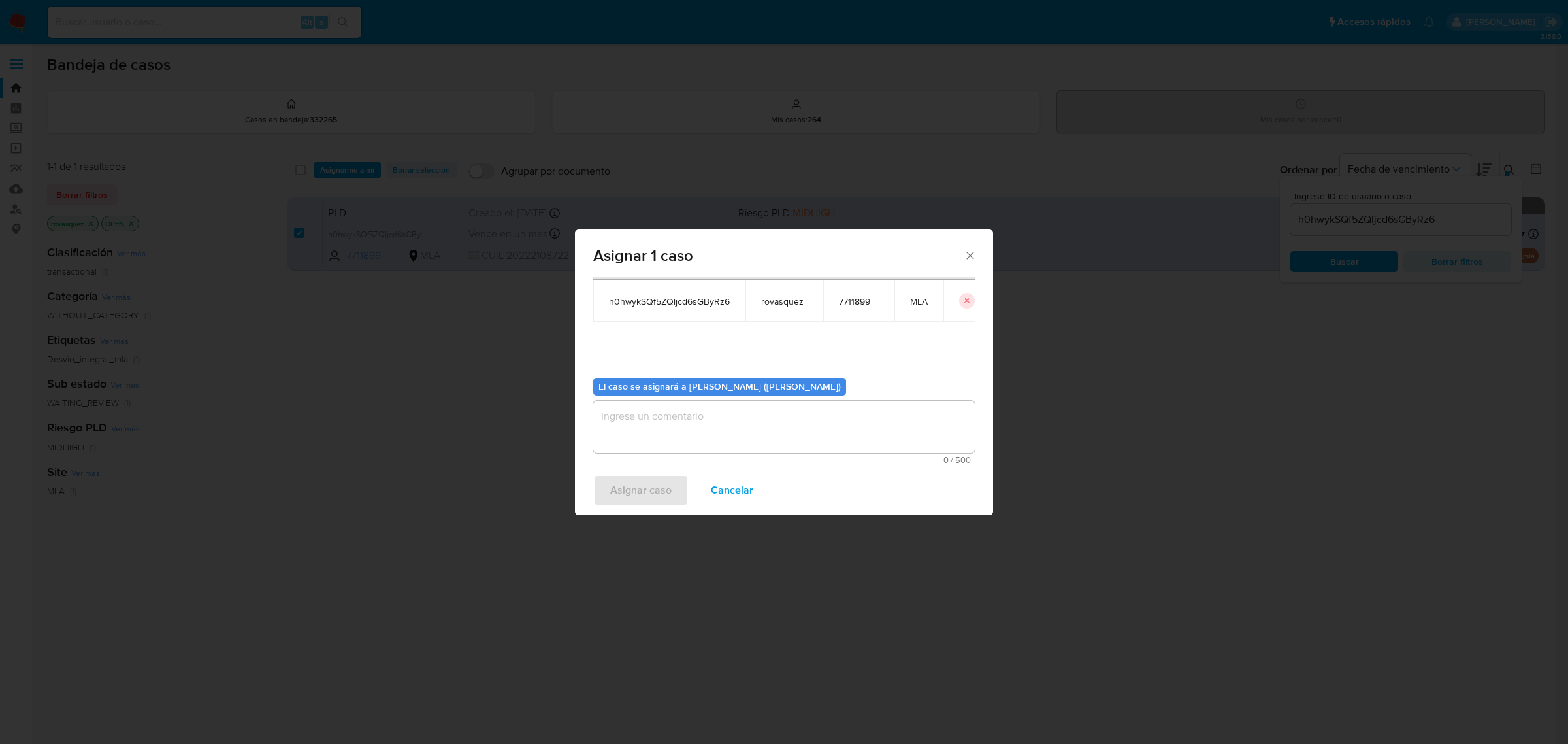
click at [663, 423] on textarea "assign-modal" at bounding box center [784, 427] width 382 height 52
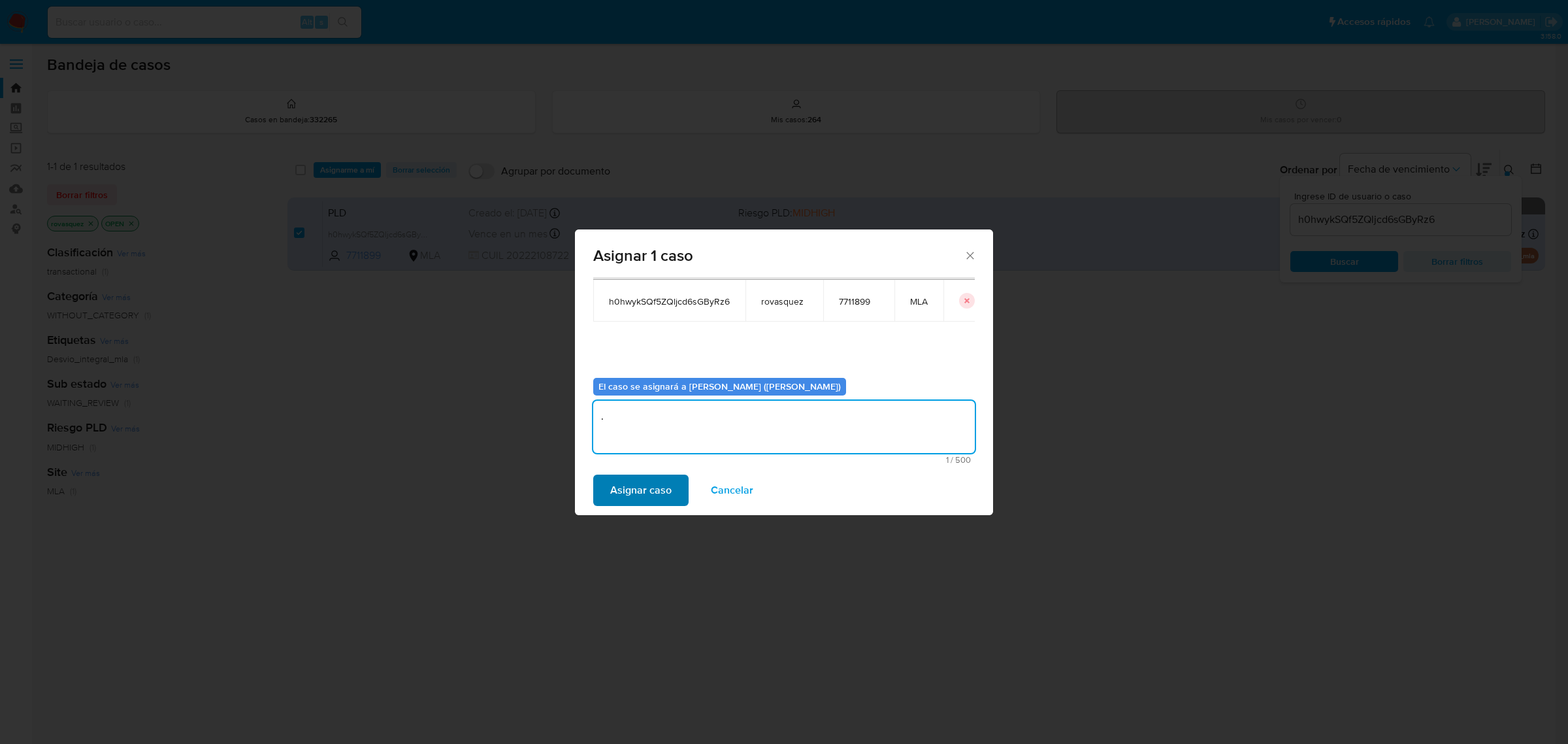
type textarea "."
click at [635, 496] on span "Asignar caso" at bounding box center [641, 490] width 61 height 28
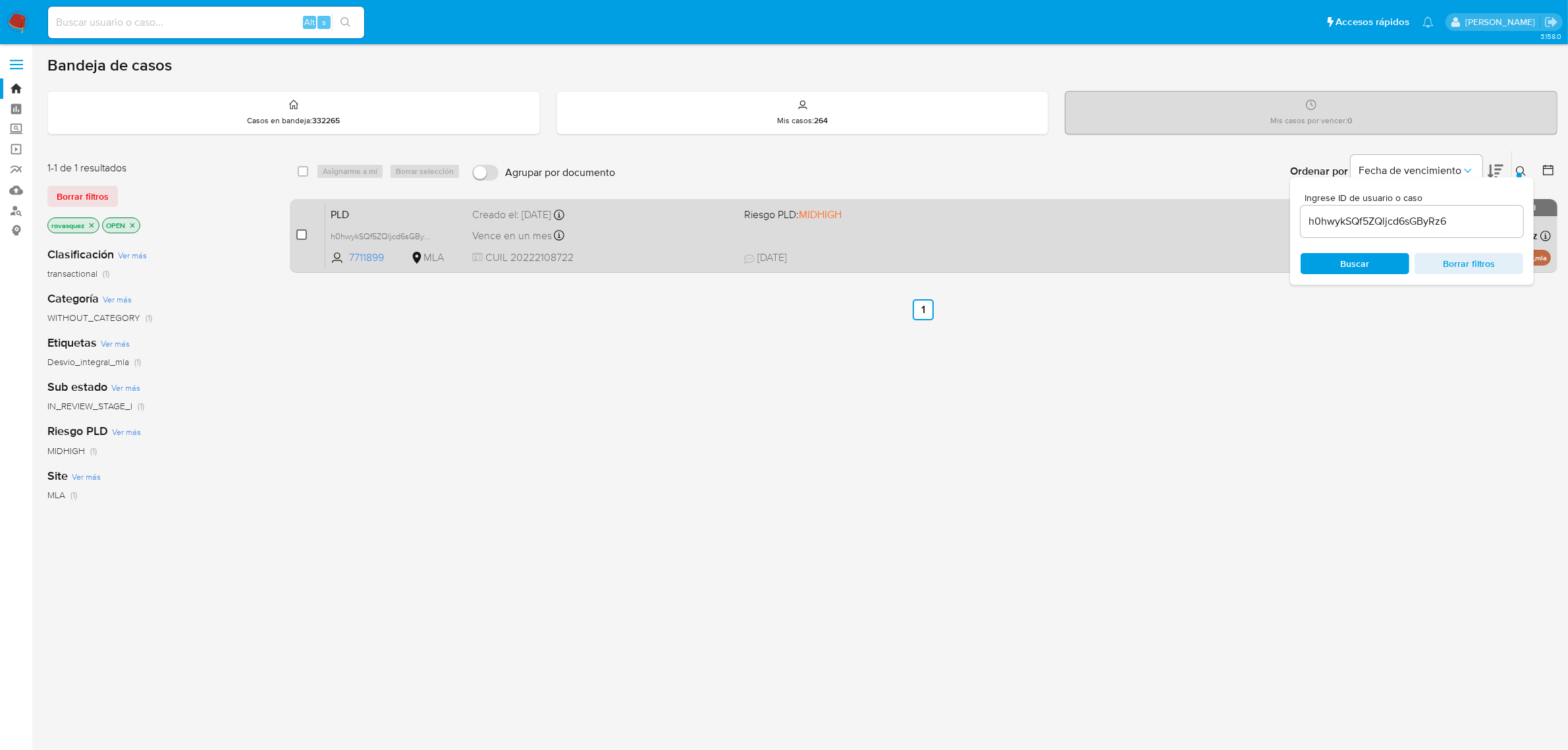
click at [300, 237] on input "checkbox" at bounding box center [302, 235] width 11 height 11
checkbox input "true"
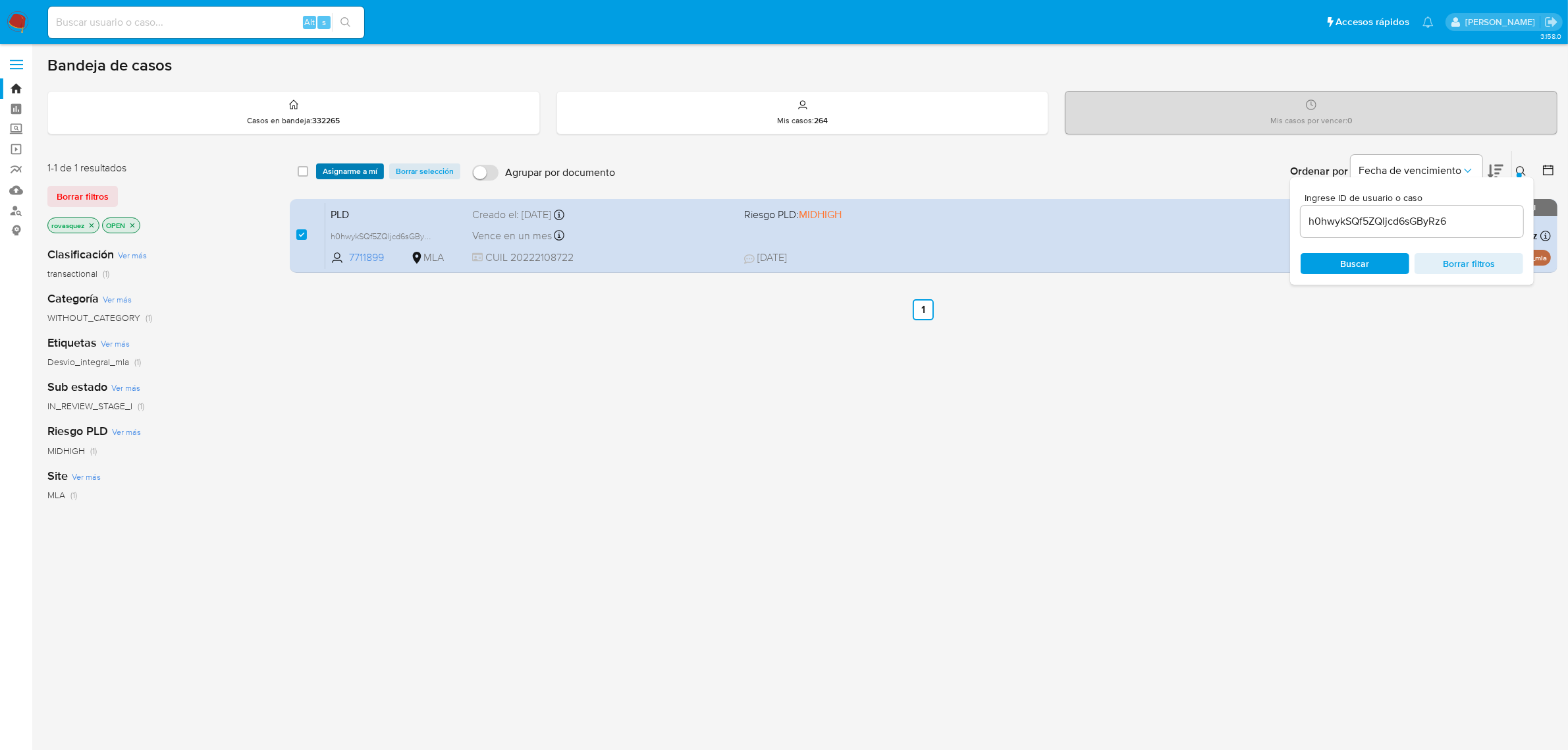
click at [360, 173] on span "Asignarme a mí" at bounding box center [350, 171] width 55 height 13
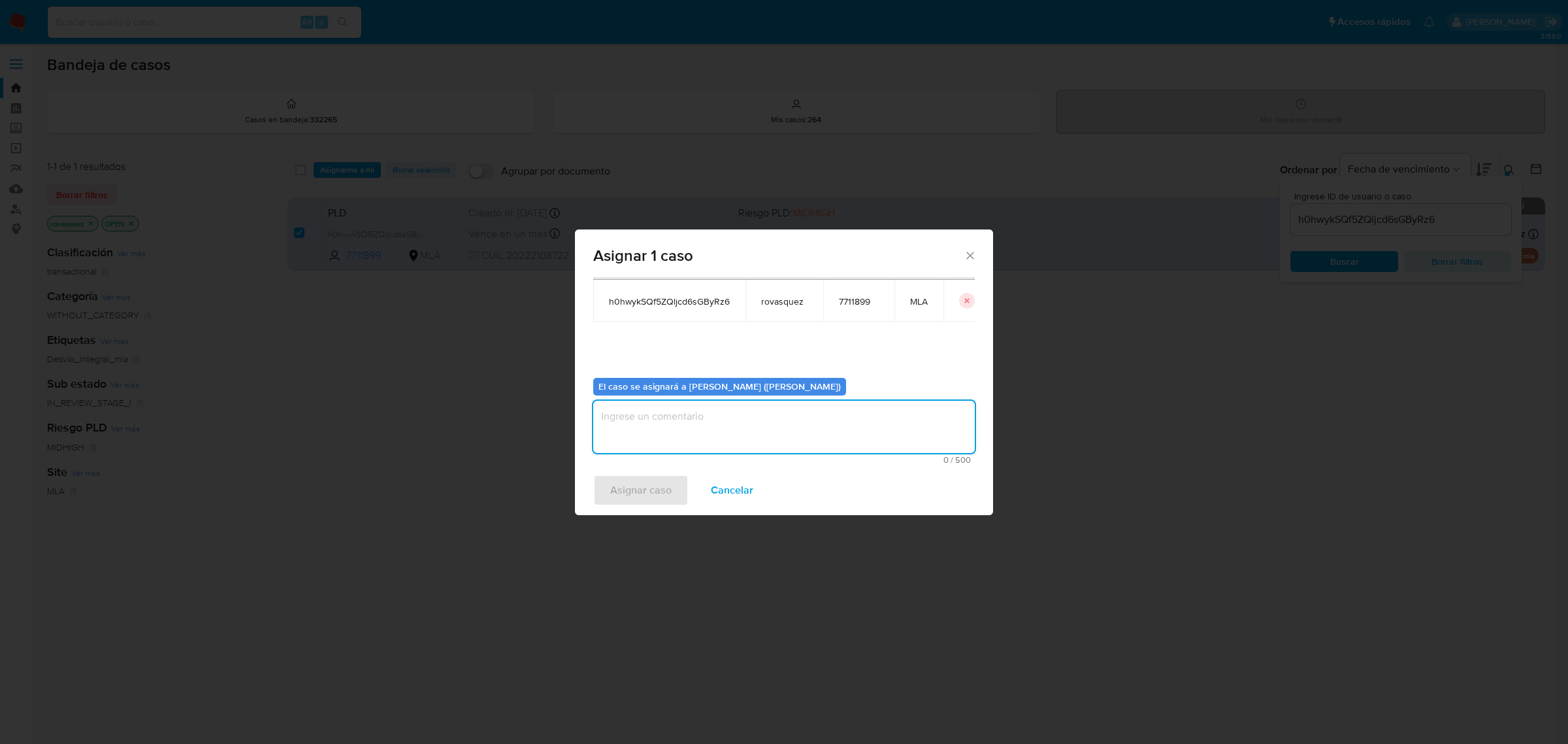
click at [661, 431] on textarea "assign-modal" at bounding box center [784, 427] width 382 height 52
type textarea "."
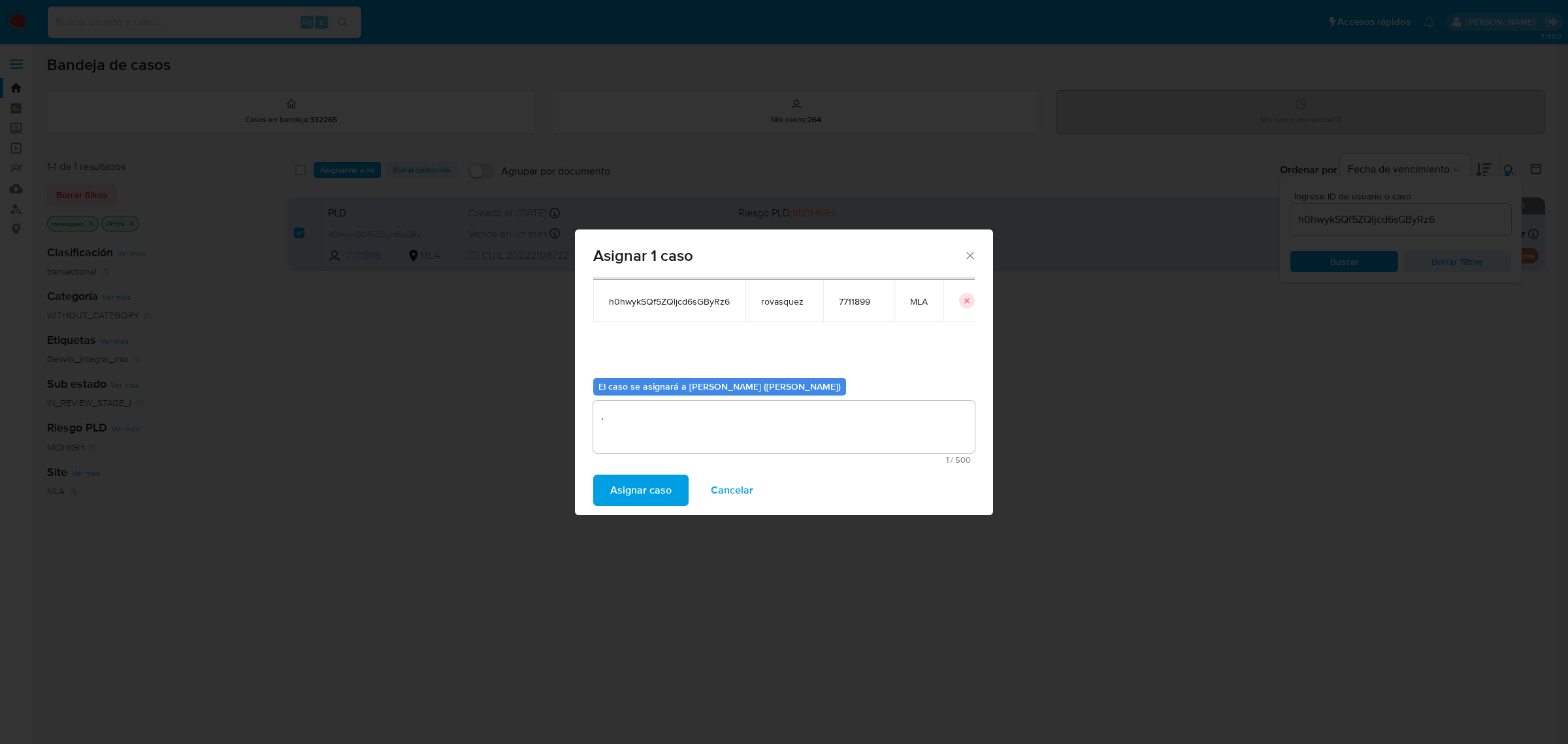
click at [645, 493] on span "Asignar caso" at bounding box center [641, 490] width 61 height 28
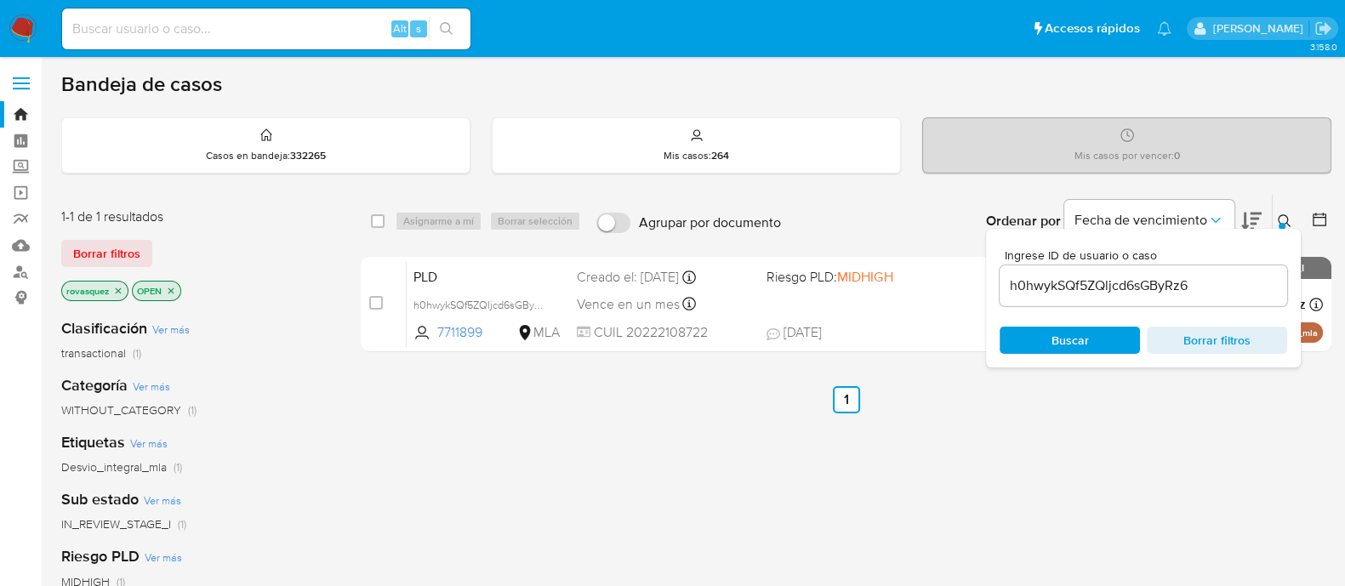
click at [248, 38] on input at bounding box center [266, 29] width 408 height 22
paste input "50678409"
type input "50678409"
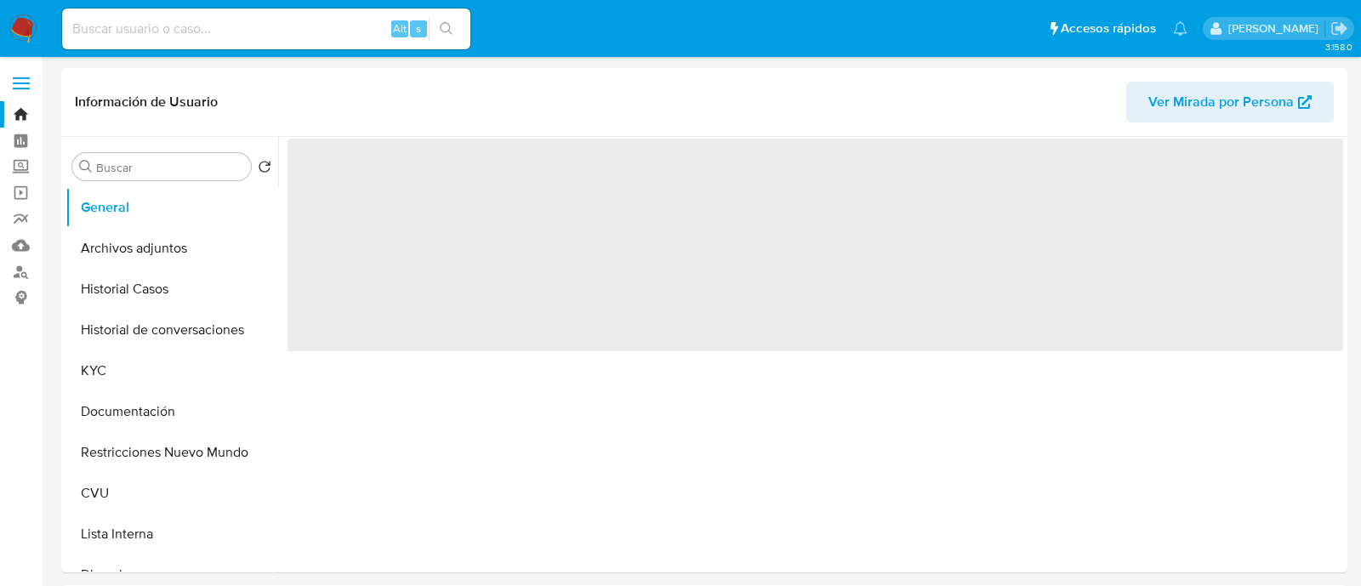
select select "10"
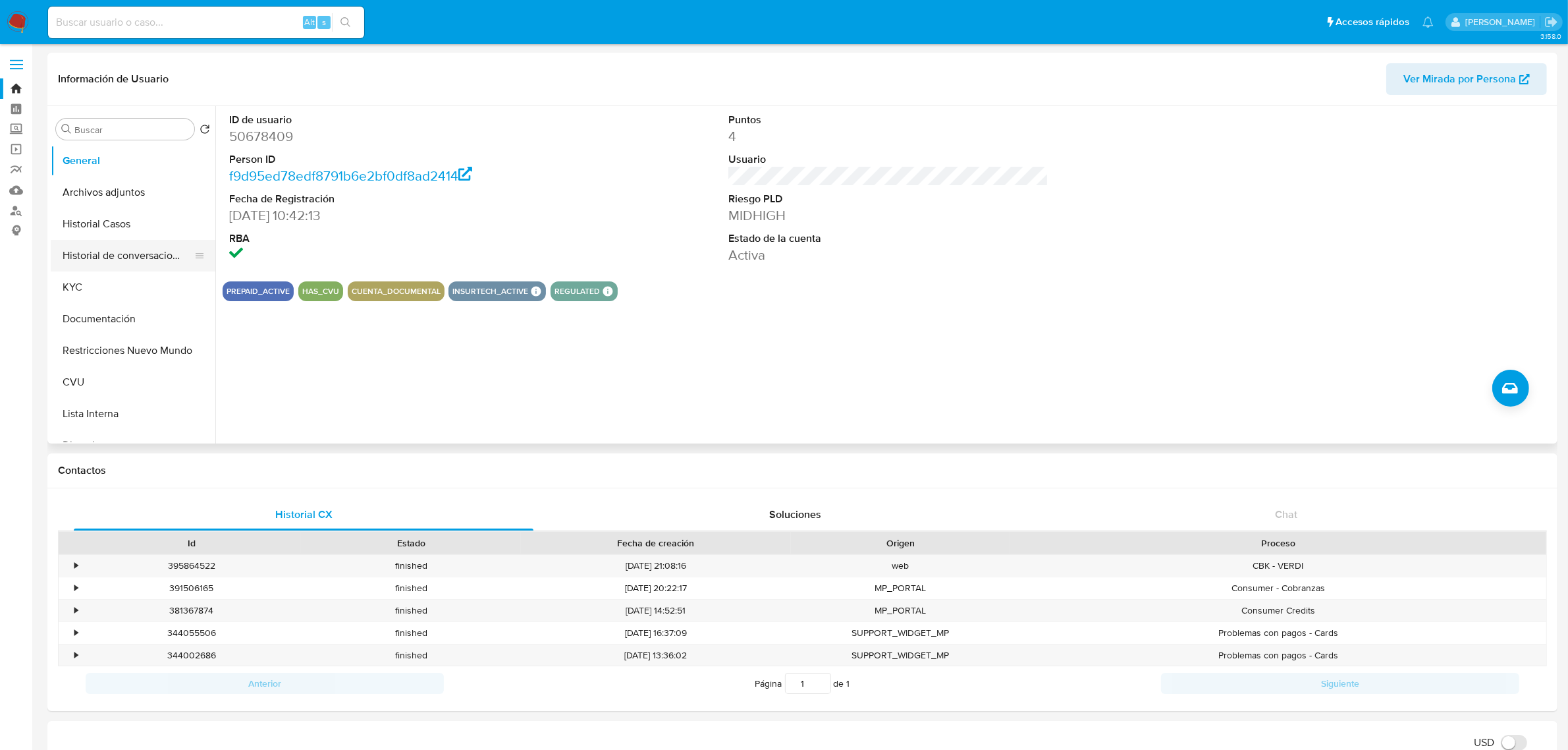
drag, startPoint x: 136, startPoint y: 250, endPoint x: 149, endPoint y: 251, distance: 13.0
click at [136, 250] on button "Historial de conversaciones" at bounding box center [127, 256] width 154 height 32
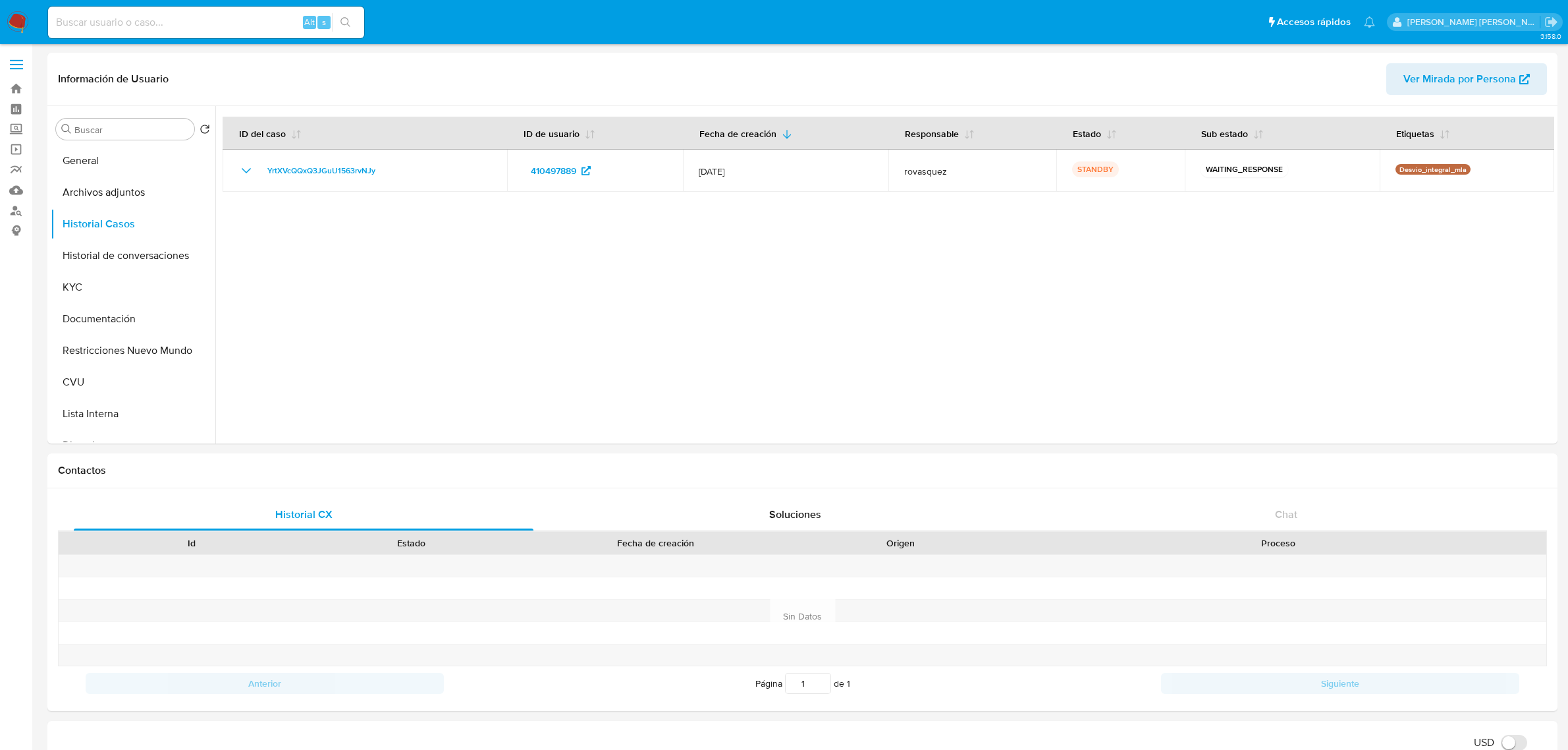
select select "10"
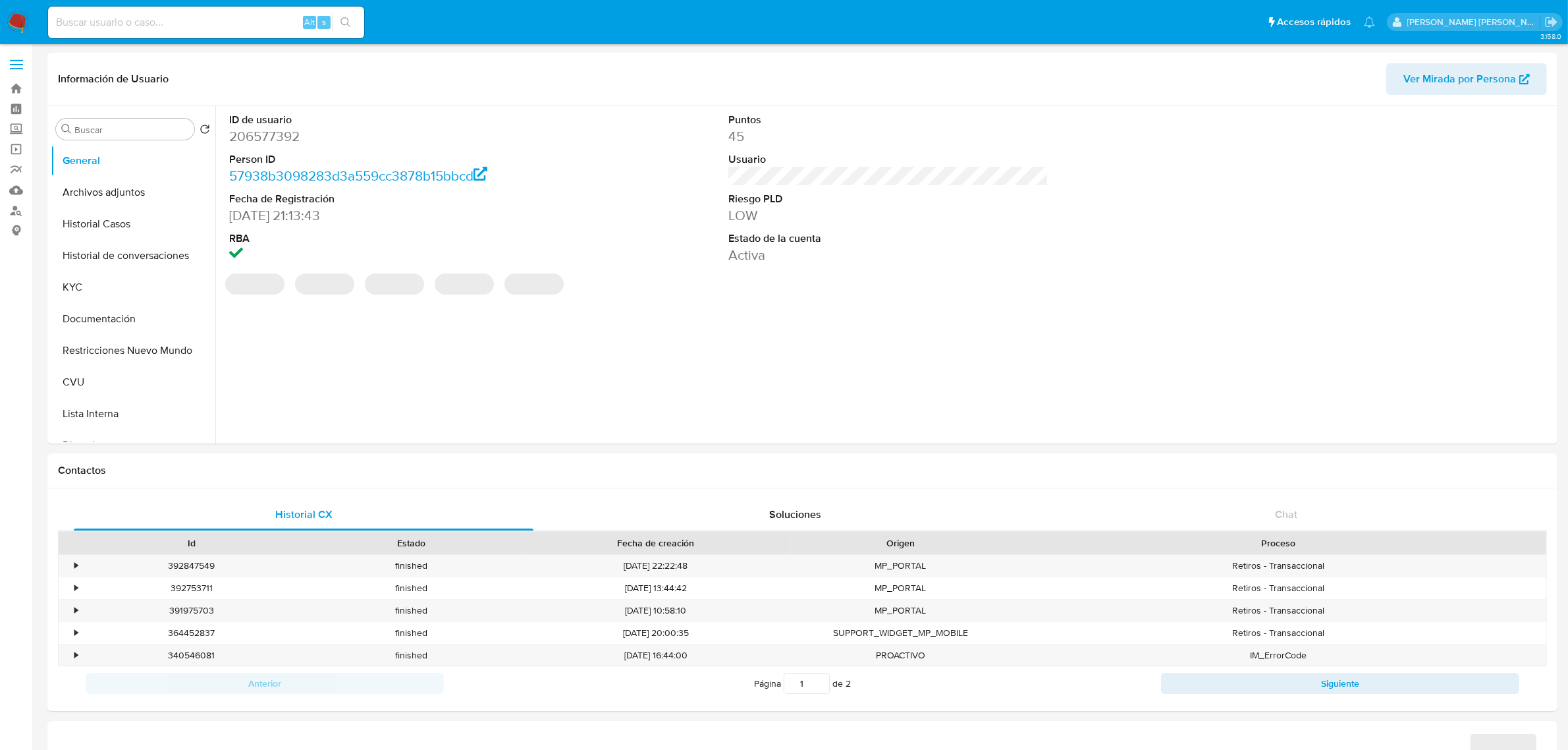
select select "10"
click at [739, 321] on div "ID de usuario 206577392 Person ID 57938b3098283d3a559cc3878b15bbcd Fecha de Reg…" at bounding box center [884, 274] width 1339 height 337
click at [770, 315] on div "ID de usuario 206577392 Person ID 57938b3098283d3a559cc3878b15bbcd Fecha de Reg…" at bounding box center [884, 274] width 1339 height 337
click at [104, 239] on button "Historial Casos" at bounding box center [127, 224] width 154 height 32
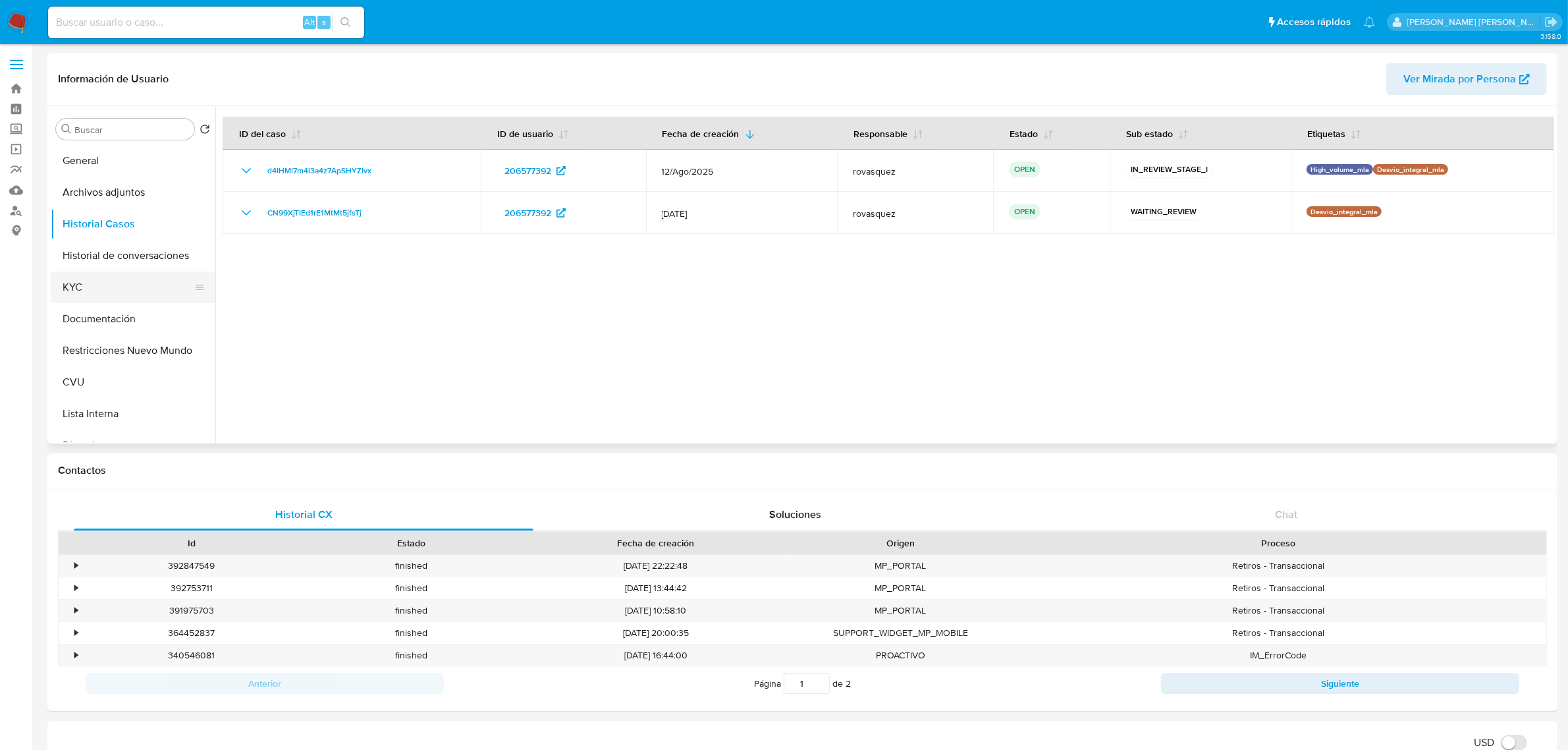
click at [114, 292] on button "KYC" at bounding box center [127, 287] width 154 height 32
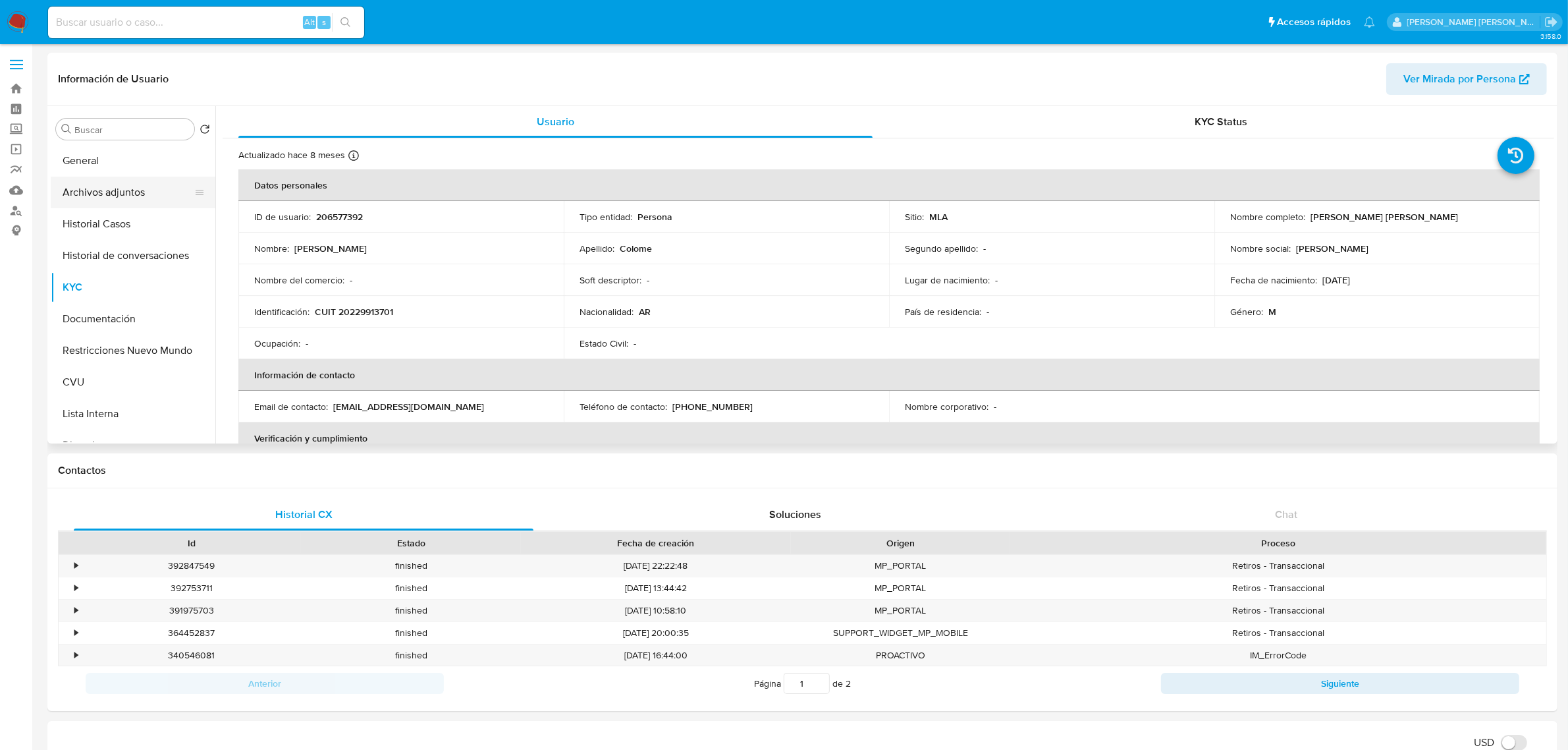
click at [115, 191] on button "Archivos adjuntos" at bounding box center [127, 192] width 154 height 32
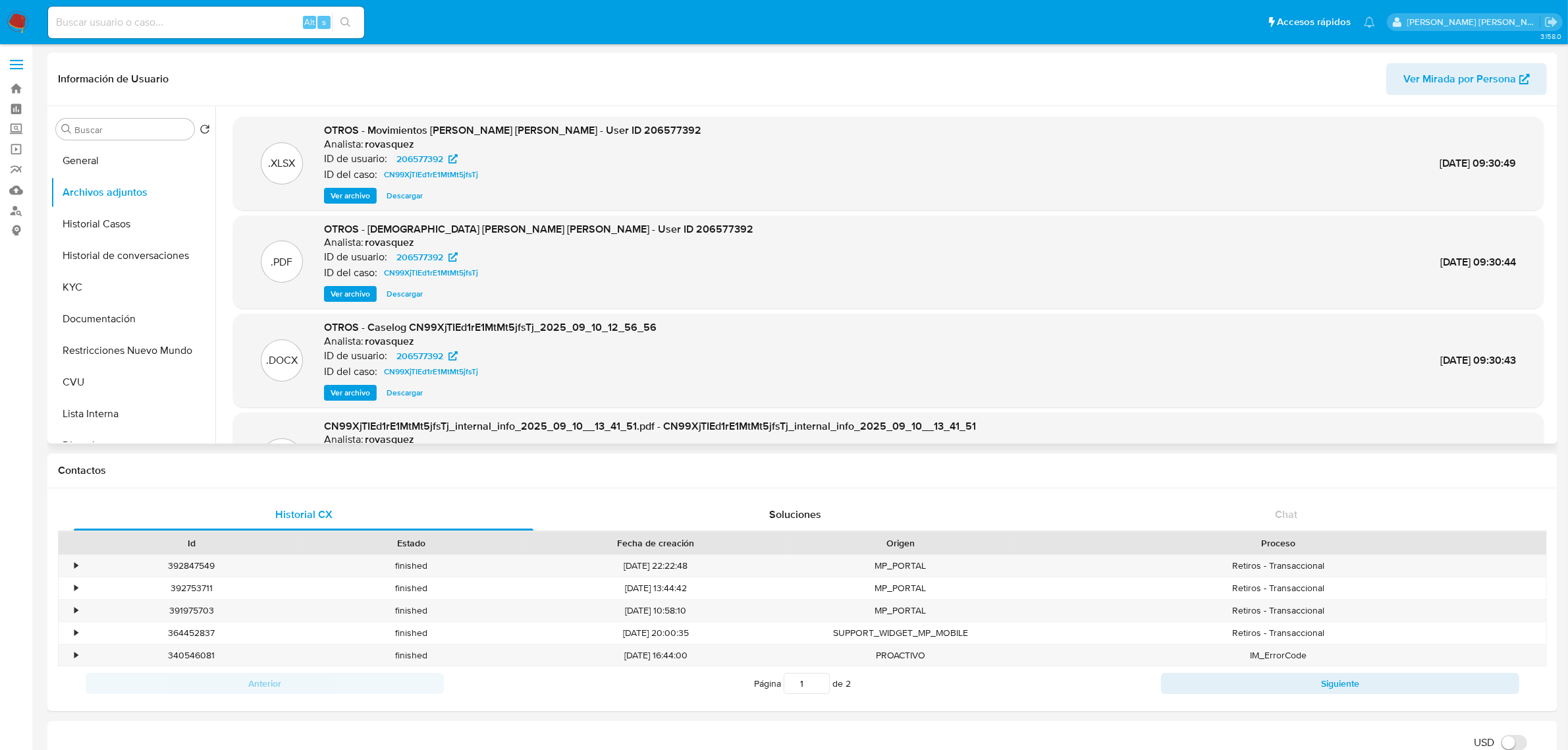
click at [356, 390] on span "Ver archivo" at bounding box center [350, 392] width 39 height 13
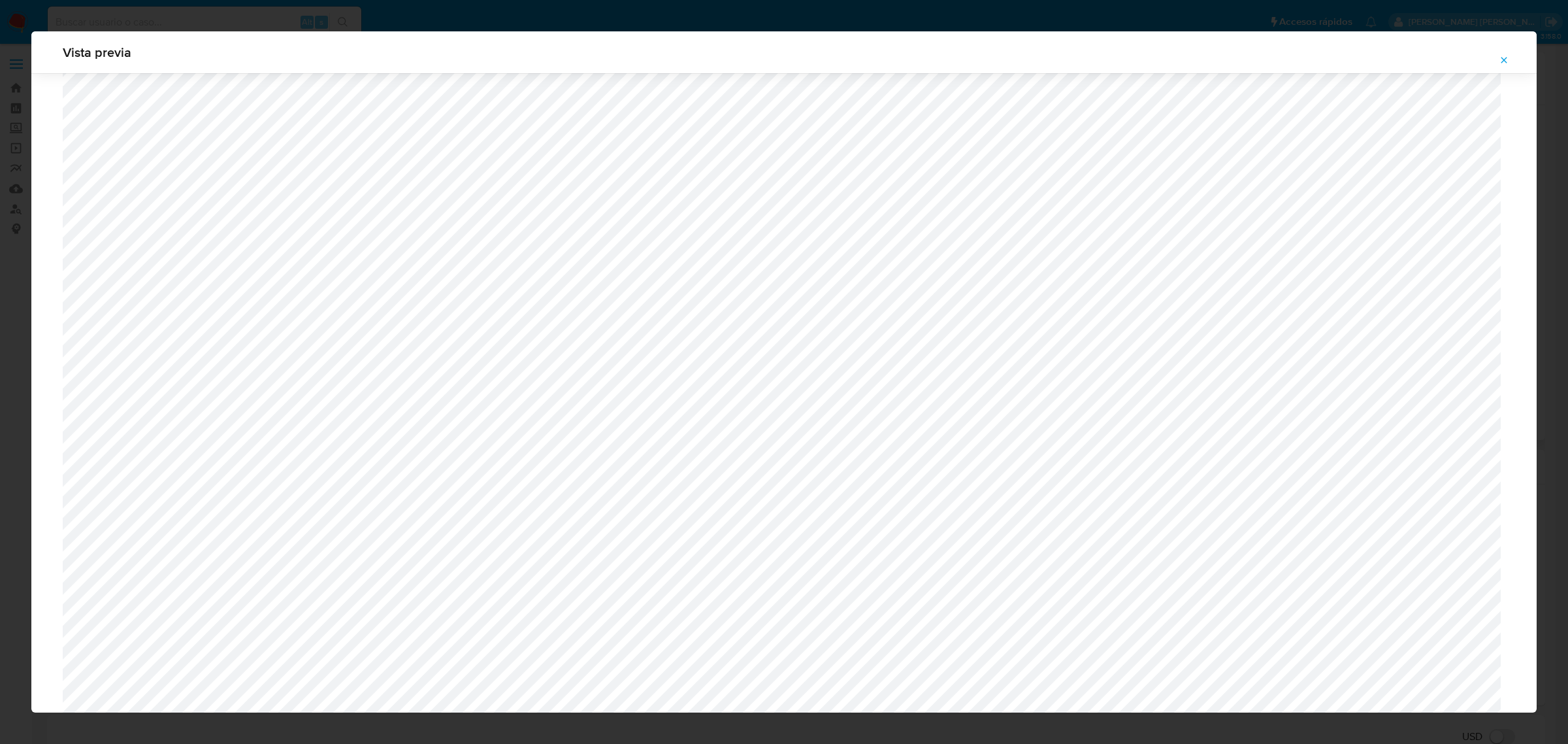
scroll to position [546, 0]
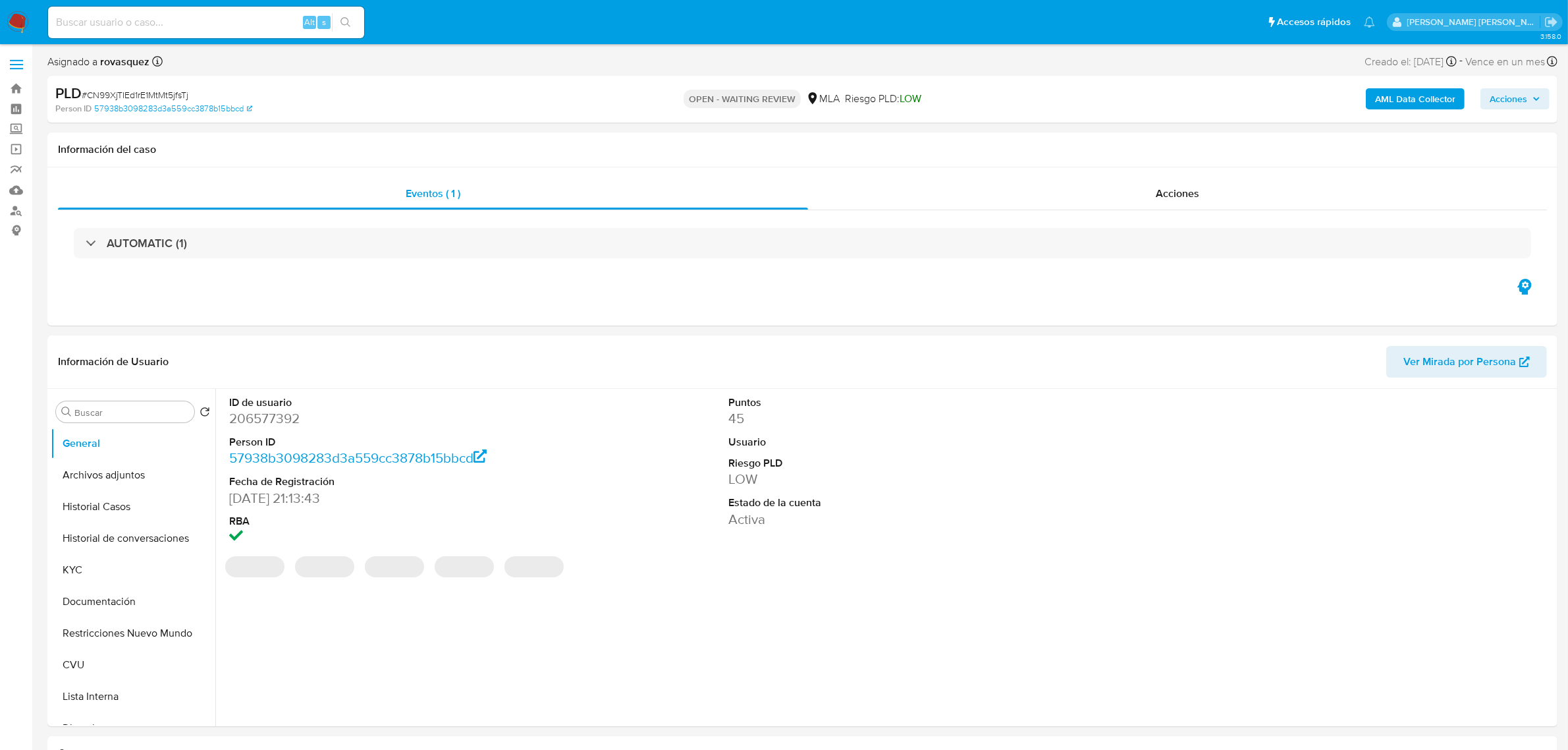
select select "10"
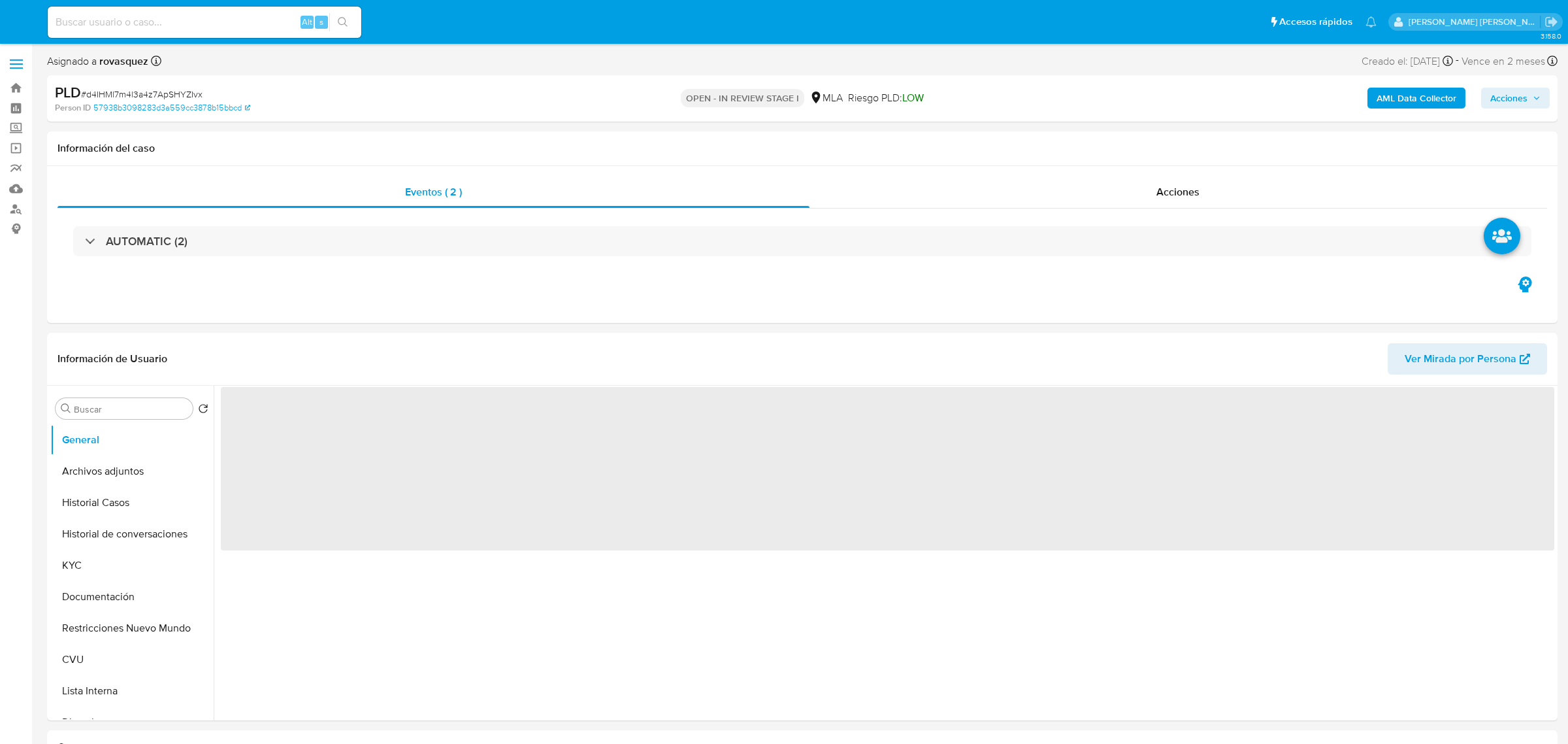
select select "10"
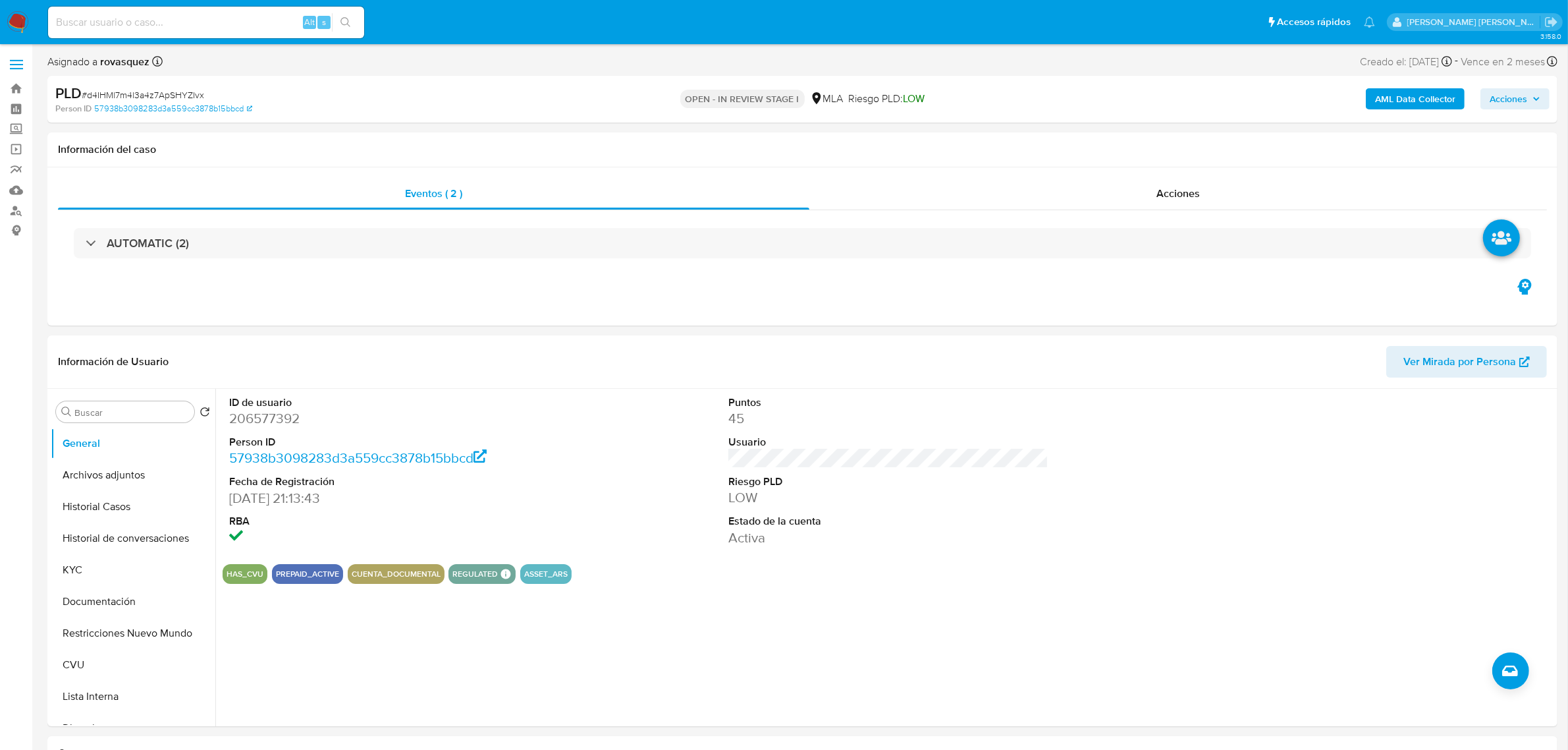
click at [1505, 102] on span "Acciones" at bounding box center [1508, 98] width 37 height 21
click at [1118, 143] on span "Resolución del caso" at bounding box center [1141, 141] width 94 height 15
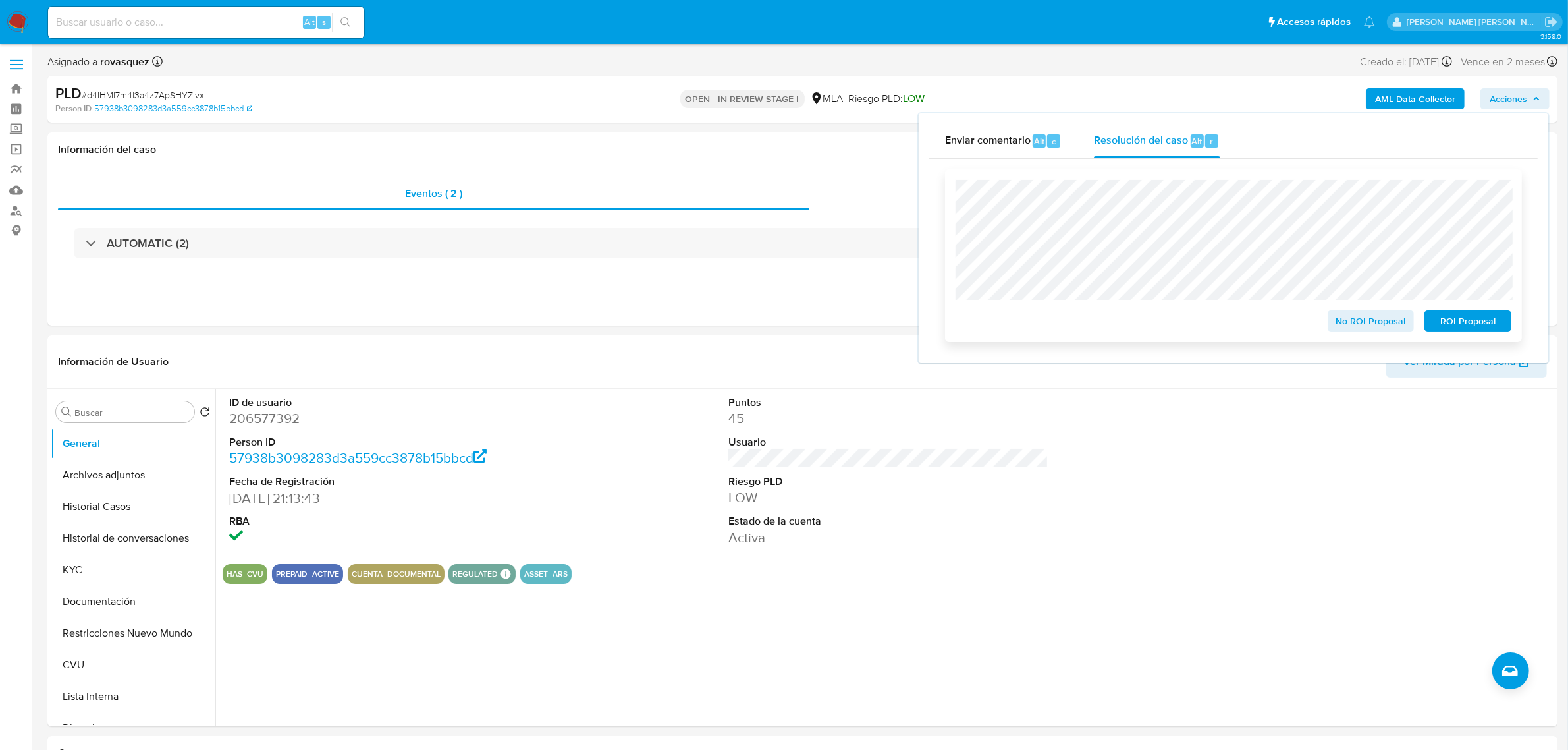
click at [1357, 327] on span "No ROI Proposal" at bounding box center [1371, 321] width 68 height 19
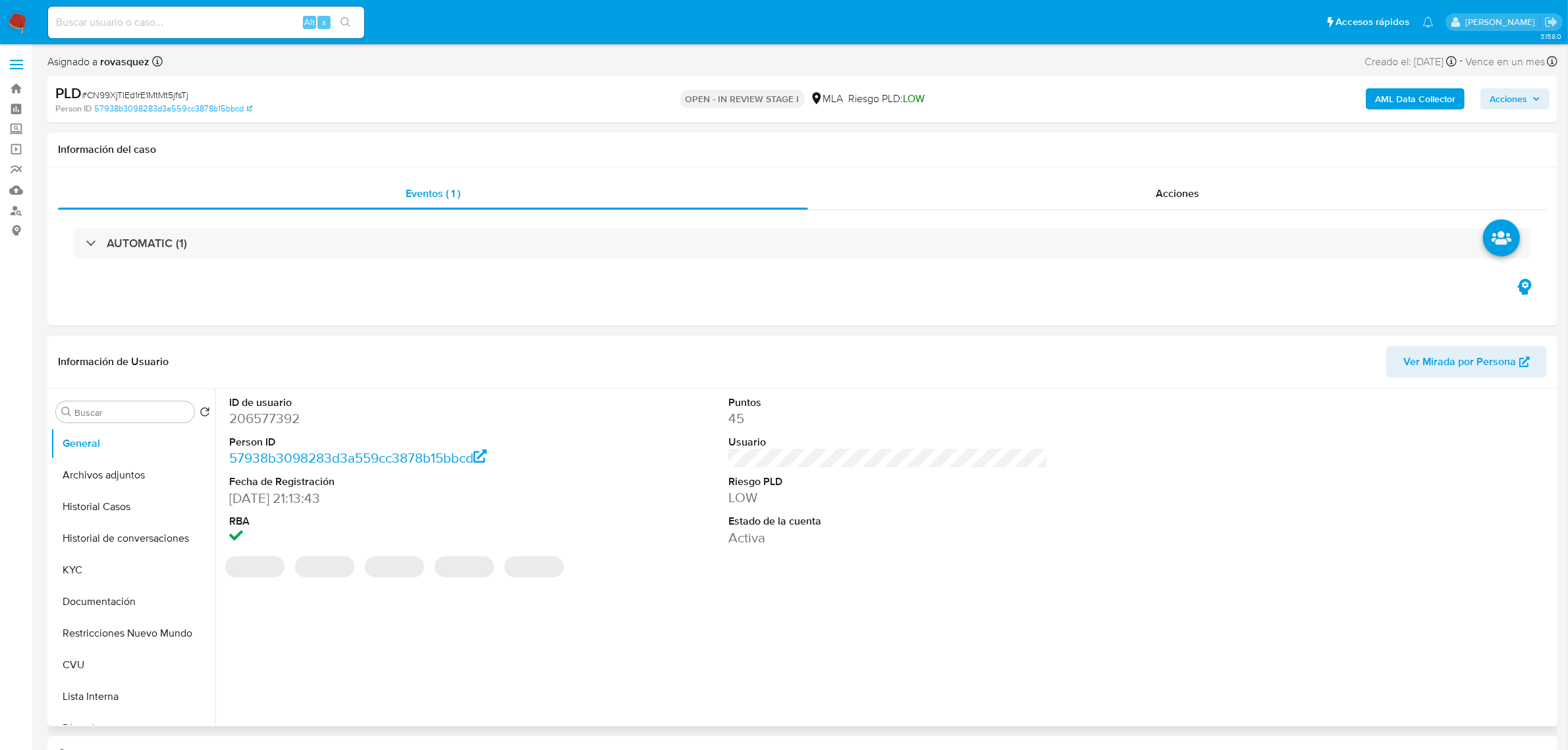
select select "10"
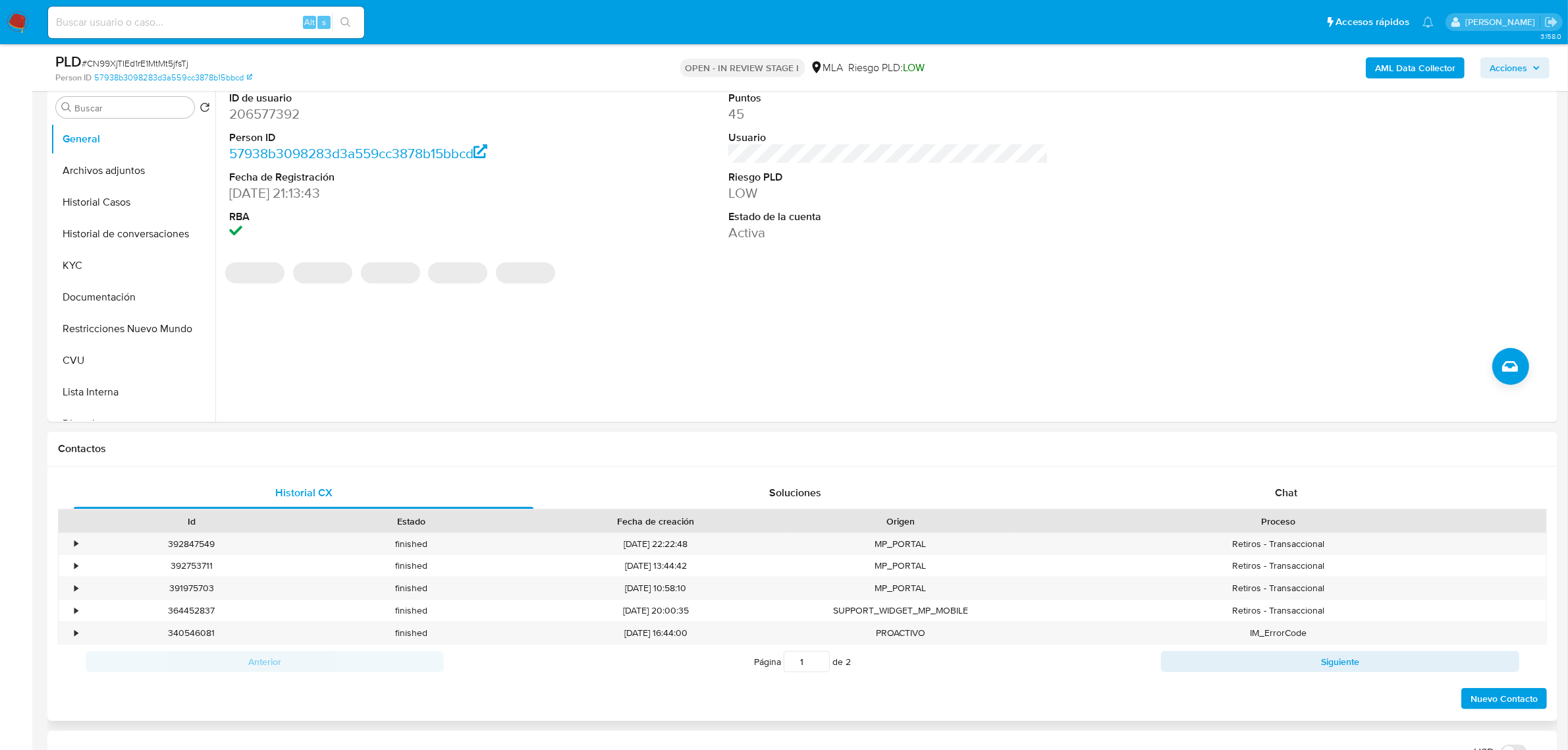
scroll to position [329, 0]
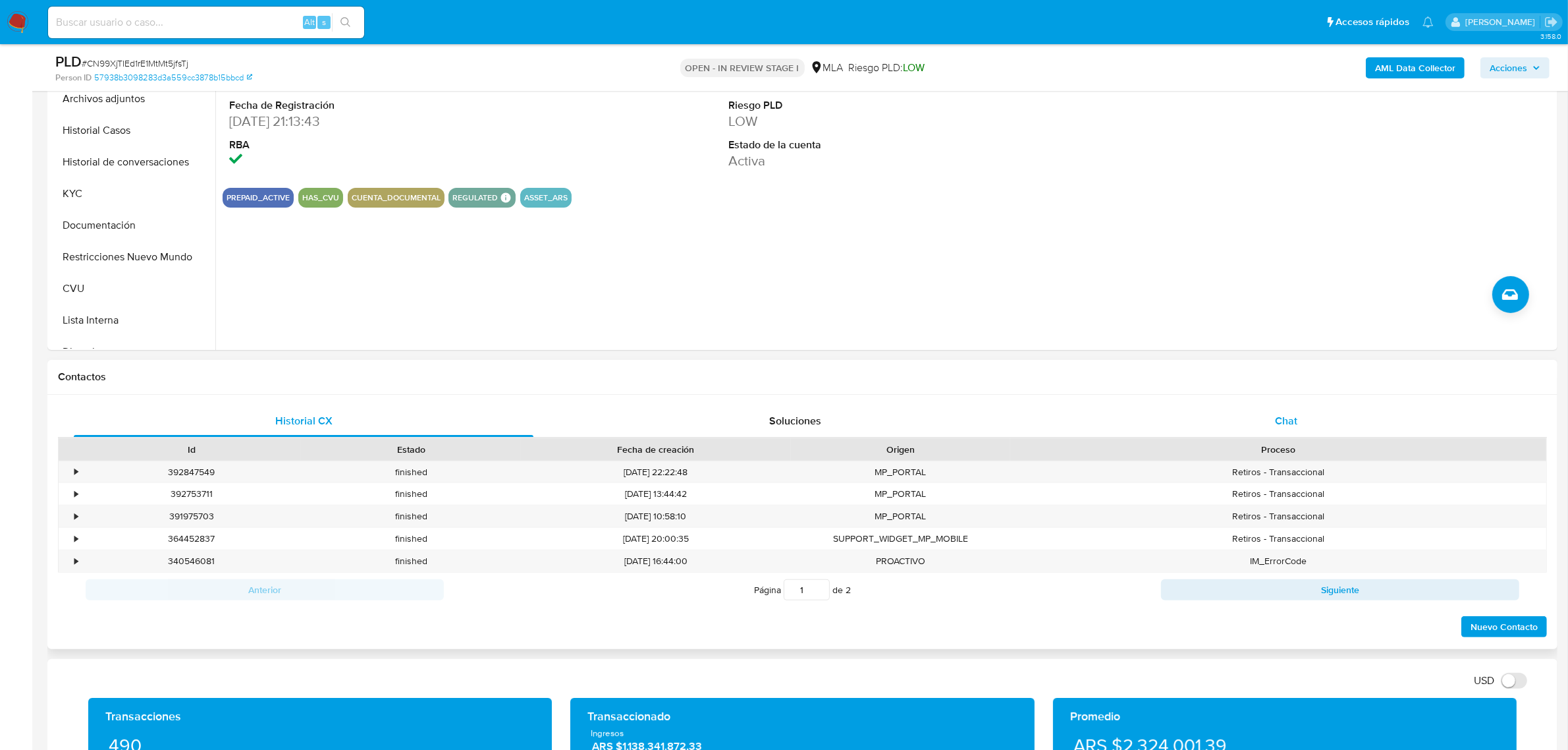
click at [1282, 422] on span "Chat" at bounding box center [1285, 421] width 22 height 15
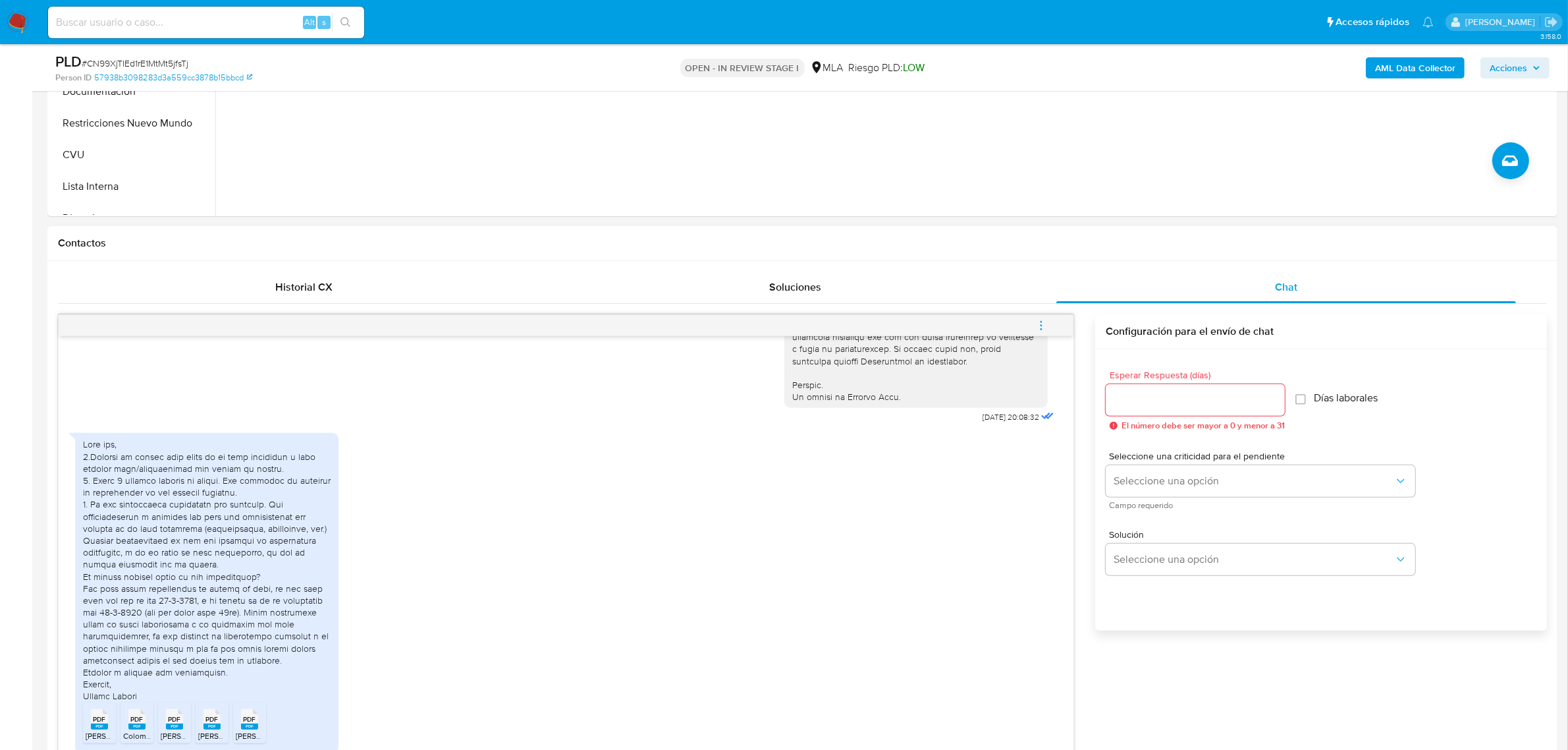
scroll to position [659, 0]
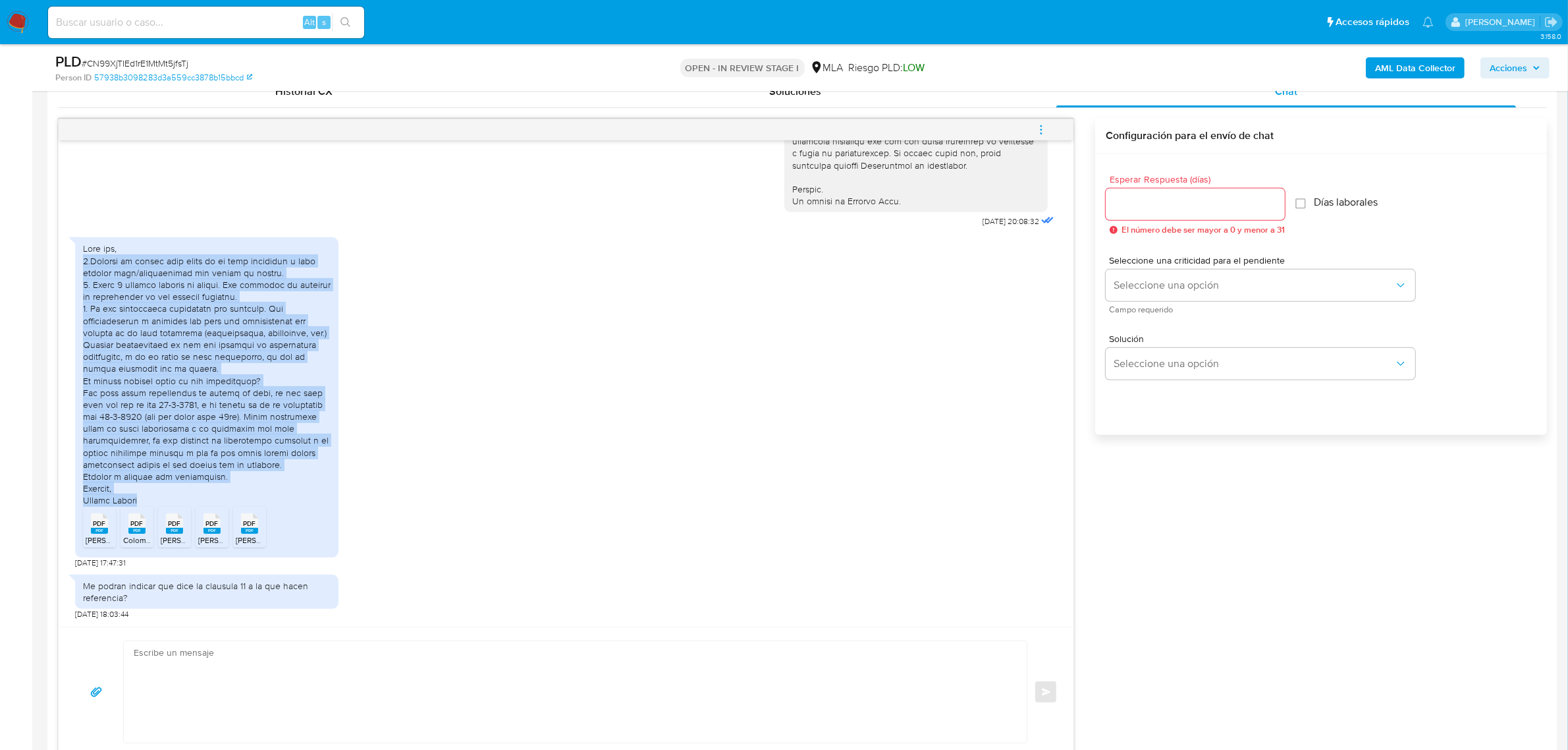
drag, startPoint x: 156, startPoint y: 501, endPoint x: 77, endPoint y: 261, distance: 252.7
click at [77, 261] on div "PDF PDF Colome Recibo May2025.pdf PDF PDF Colome Recibo Abr2025.pdf PDF PDF Col…" at bounding box center [207, 397] width 263 height 319
copy div "1.Utilizo mi cuenta para pagos de la vida cotideana y para generar tasa/rendimi…"
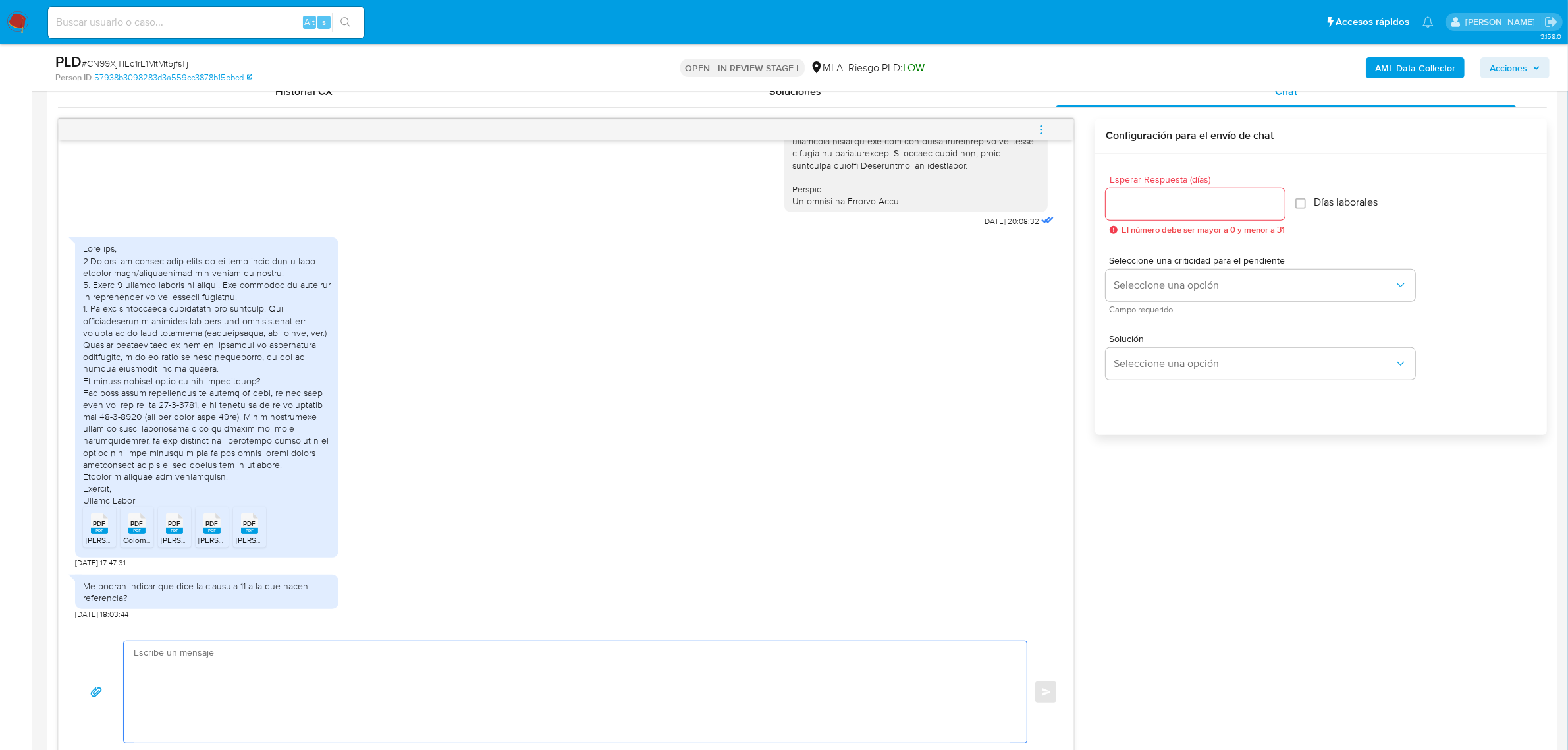
click at [215, 667] on textarea at bounding box center [572, 692] width 877 height 101
paste textarea "Hola, ¡Muchas gracias por tu respuesta! Confirmamos la recepción de la document…"
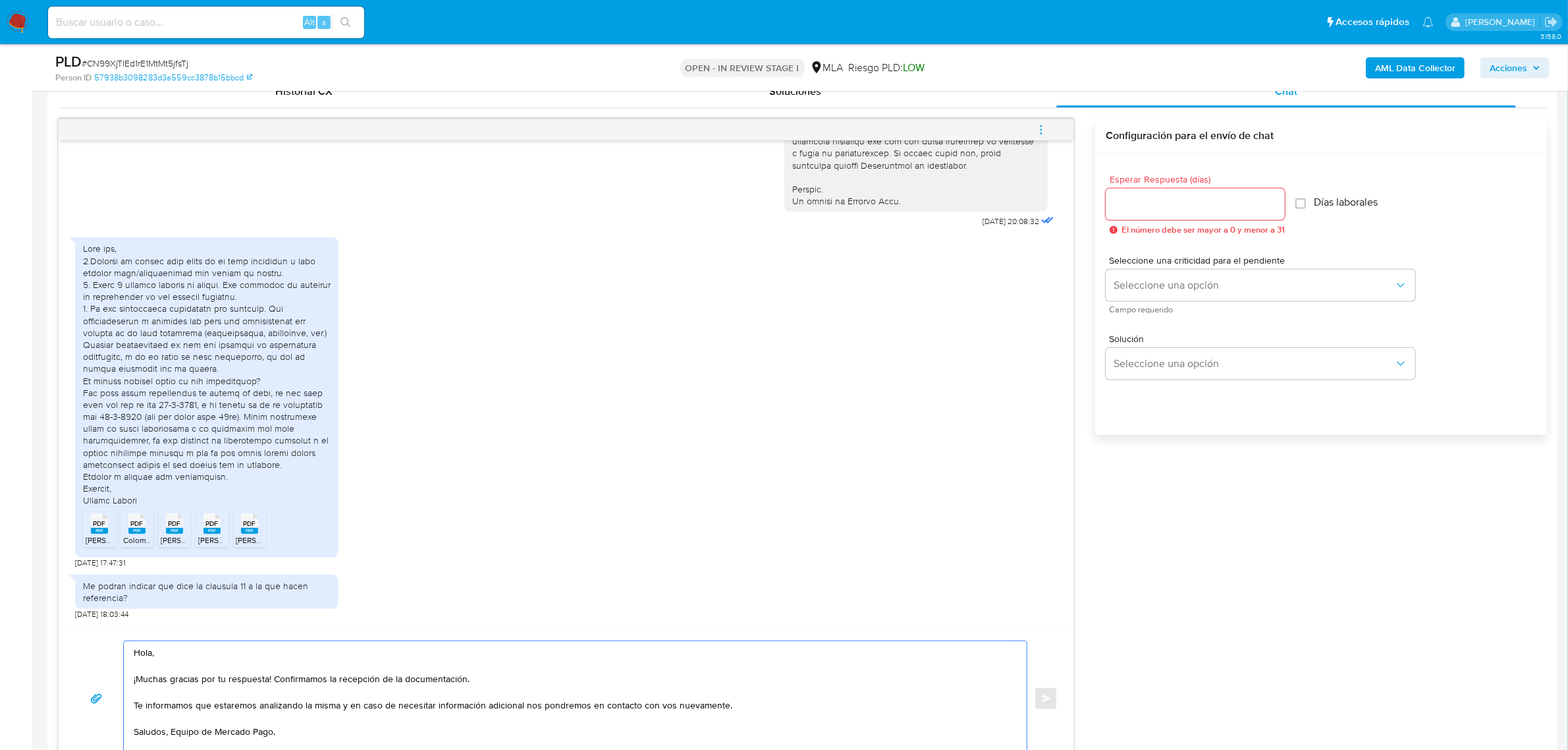
scroll to position [661, 0]
click at [176, 654] on textarea "Hola, ¡Muchas gracias por tu respuesta! Confirmamos la recepción de la document…" at bounding box center [572, 697] width 877 height 115
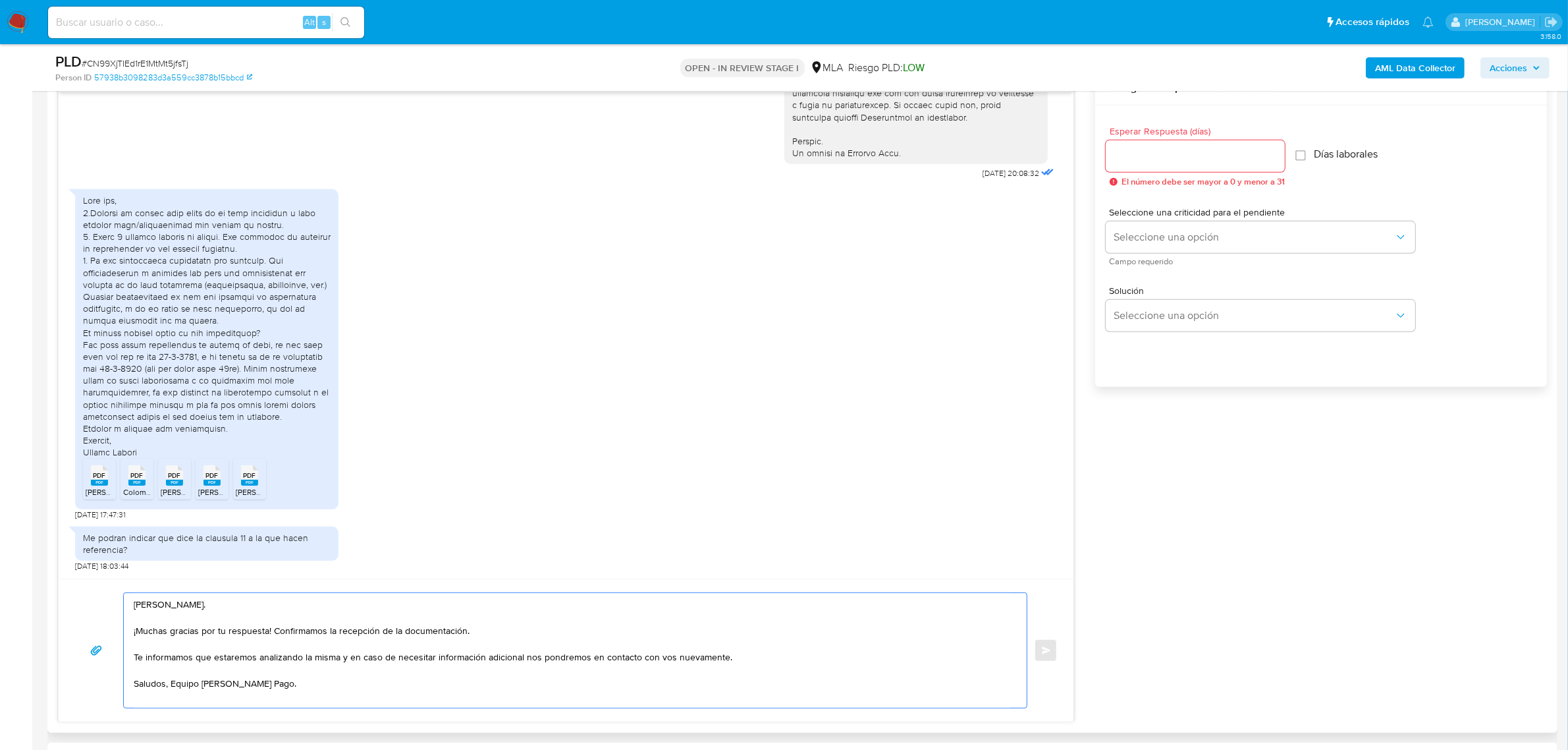
scroll to position [826, 0]
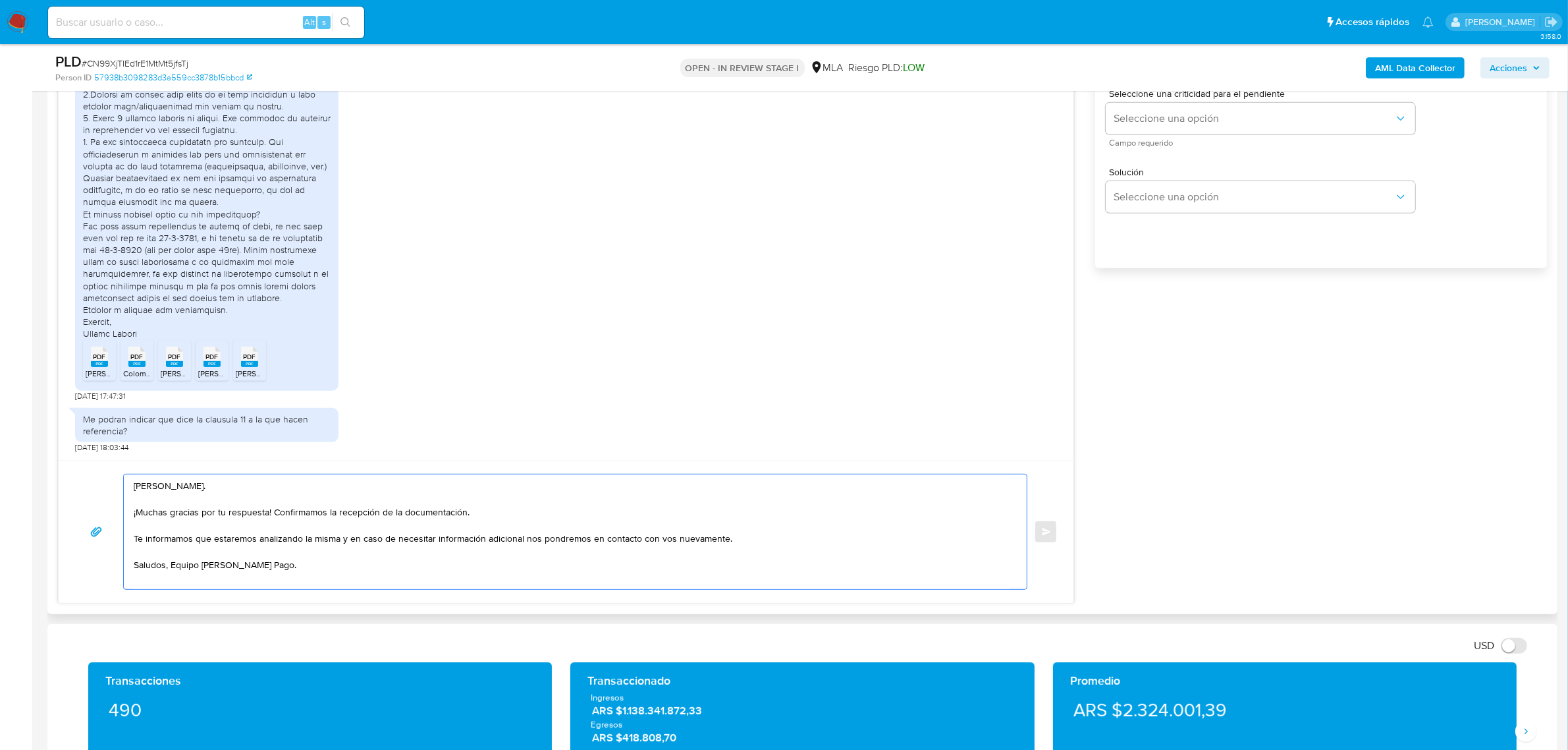
click at [172, 569] on textarea "Hola, Gaston. ¡Muchas gracias por tu respuesta! Confirmamos la recepción de la …" at bounding box center [572, 532] width 877 height 115
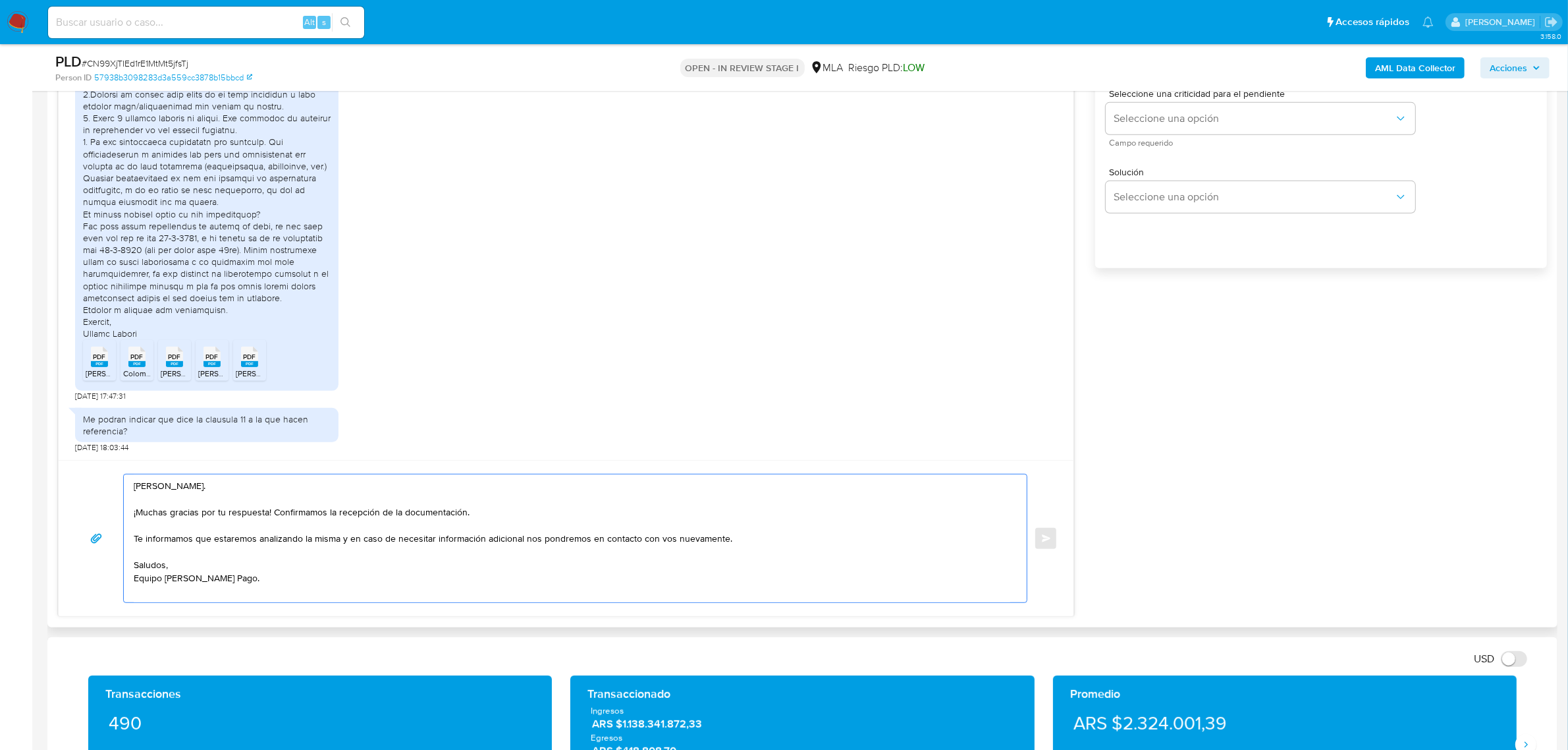
click at [399, 559] on textarea "Hola, Gaston. ¡Muchas gracias por tu respuesta! Confirmamos la recepción de la …" at bounding box center [572, 538] width 877 height 128
click at [393, 566] on textarea "[PERSON_NAME]. ¡Muchas gracias por tu respuesta! Confirmamos la recepción de la…" at bounding box center [572, 538] width 877 height 128
click at [386, 575] on textarea "Hola, Gaston. ¡Muchas gracias por tu respuesta! Confirmamos la recepción de la …" at bounding box center [572, 538] width 877 height 128
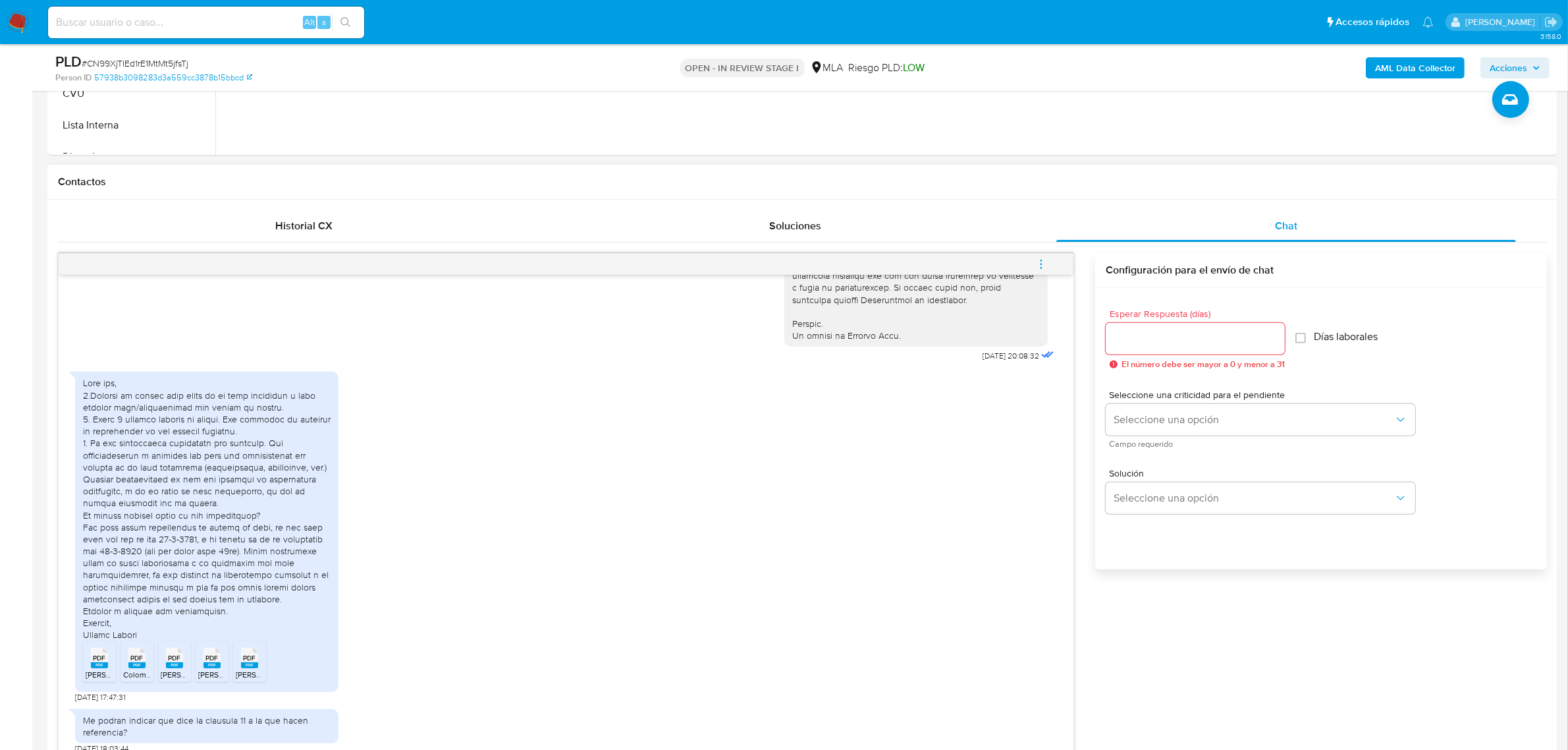
scroll to position [496, 0]
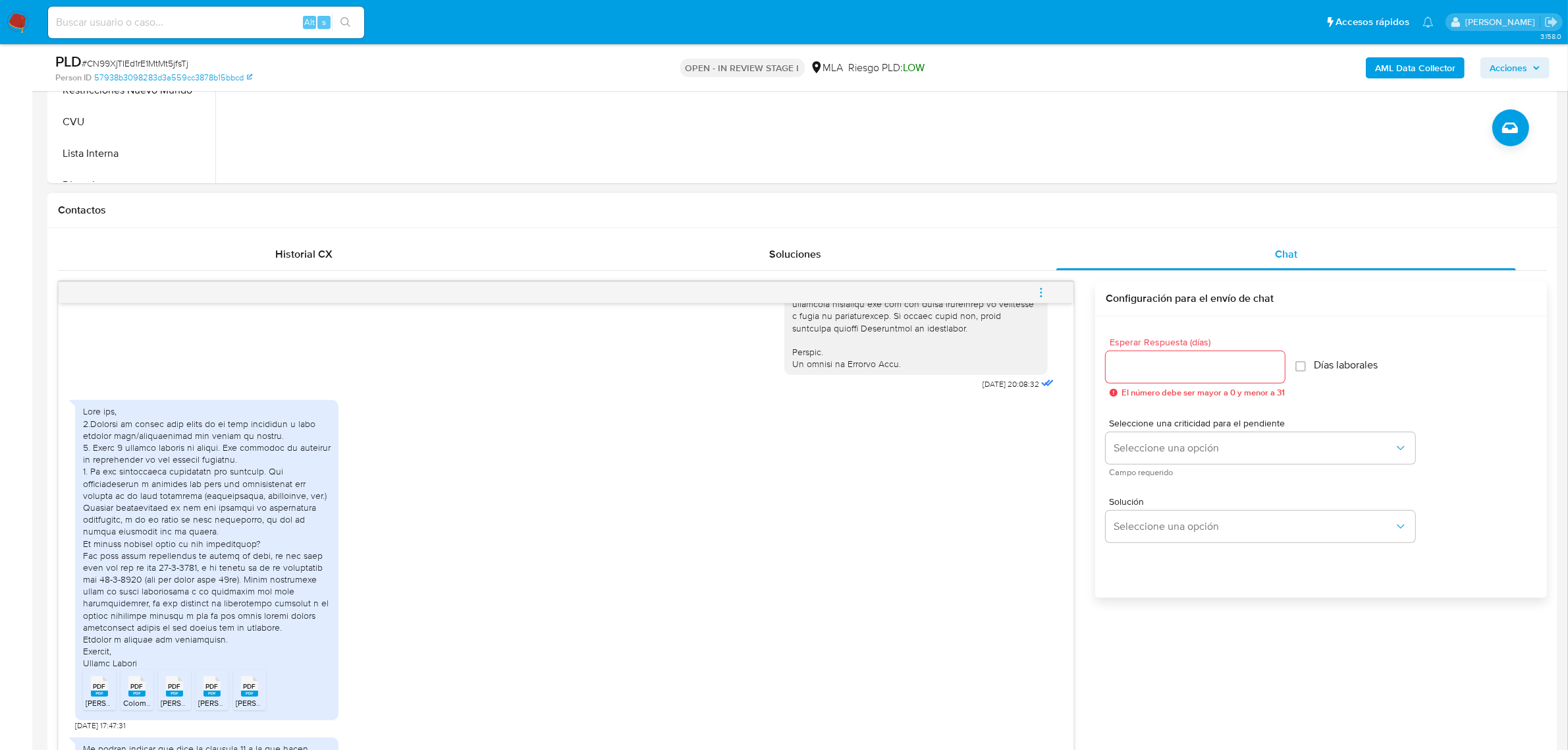
type textarea "Hola, Gaston. ¡Muchas gracias por tu respuesta! Confirmamos la recepción de la …"
click at [1127, 359] on input "Esperar Respuesta (días)" at bounding box center [1195, 367] width 179 height 17
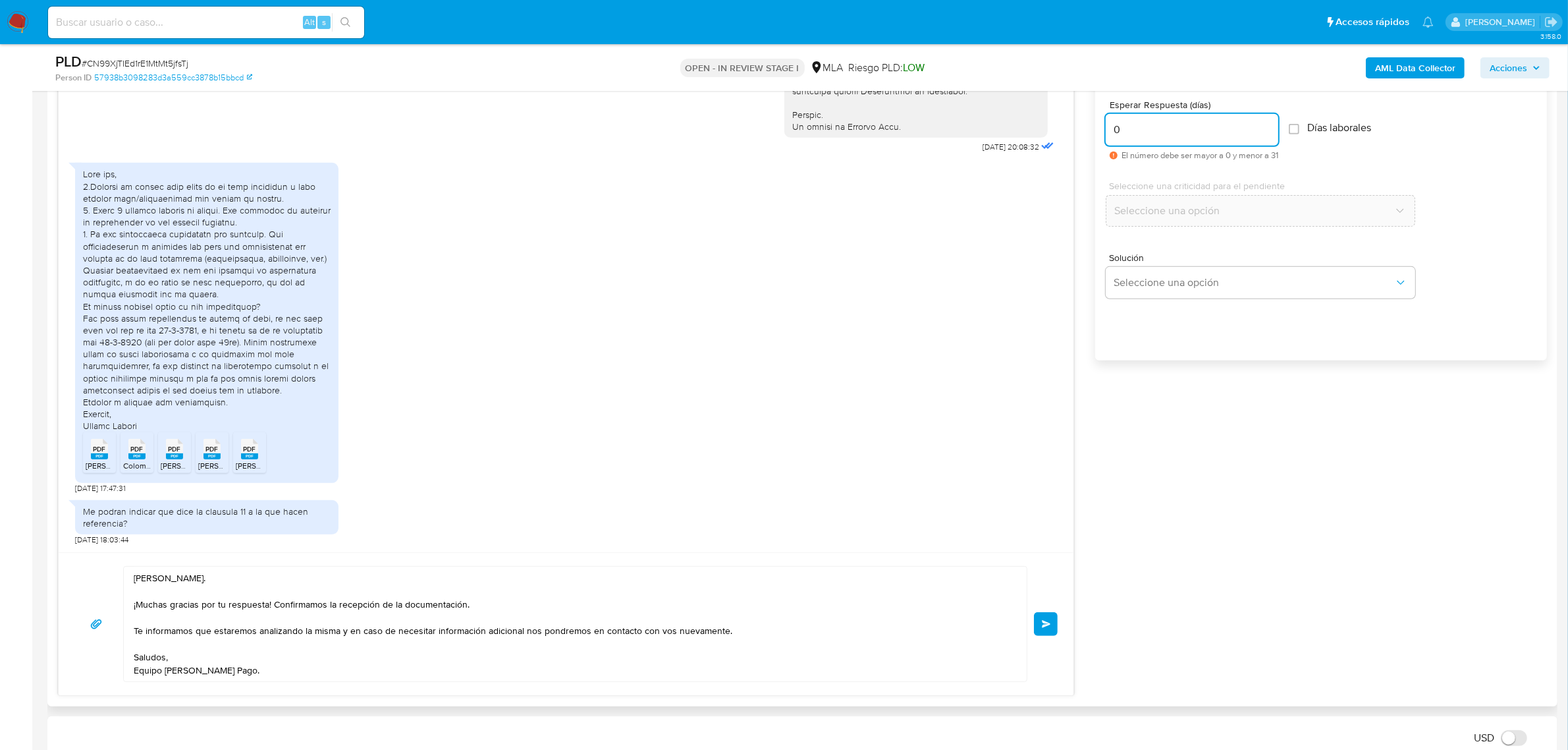
scroll to position [743, 0]
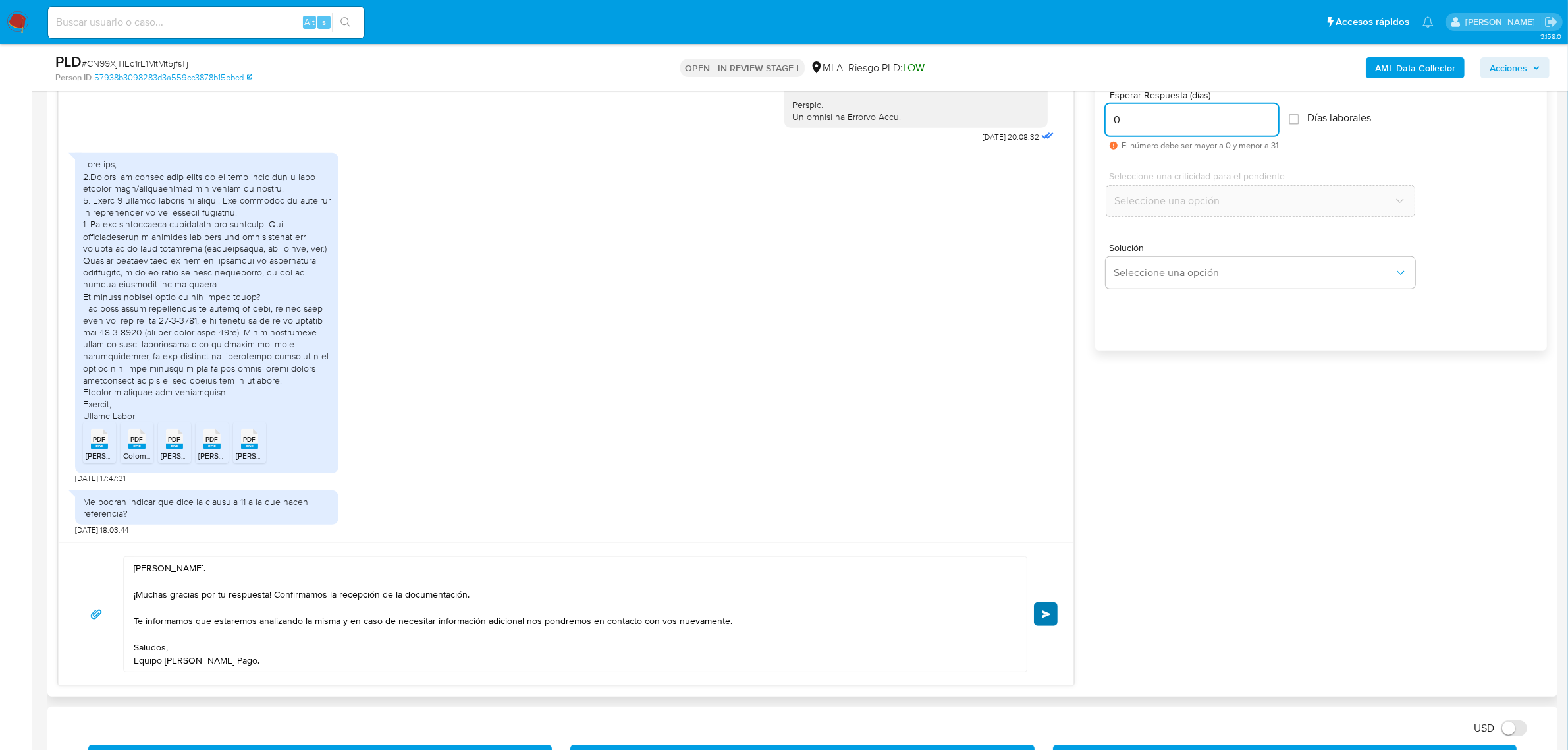
type input "0"
click at [1046, 611] on span "Enviar" at bounding box center [1046, 614] width 9 height 8
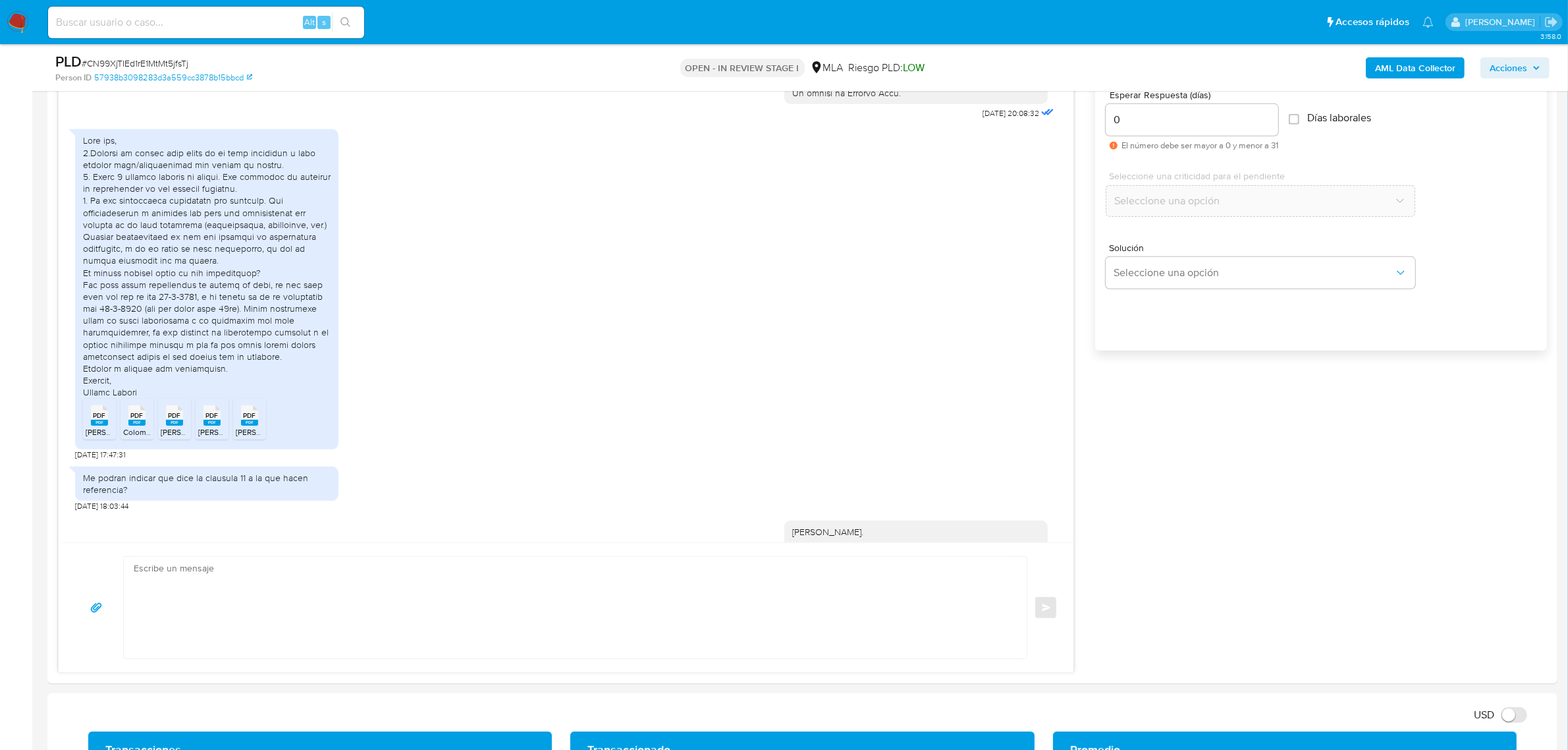
scroll to position [832, 0]
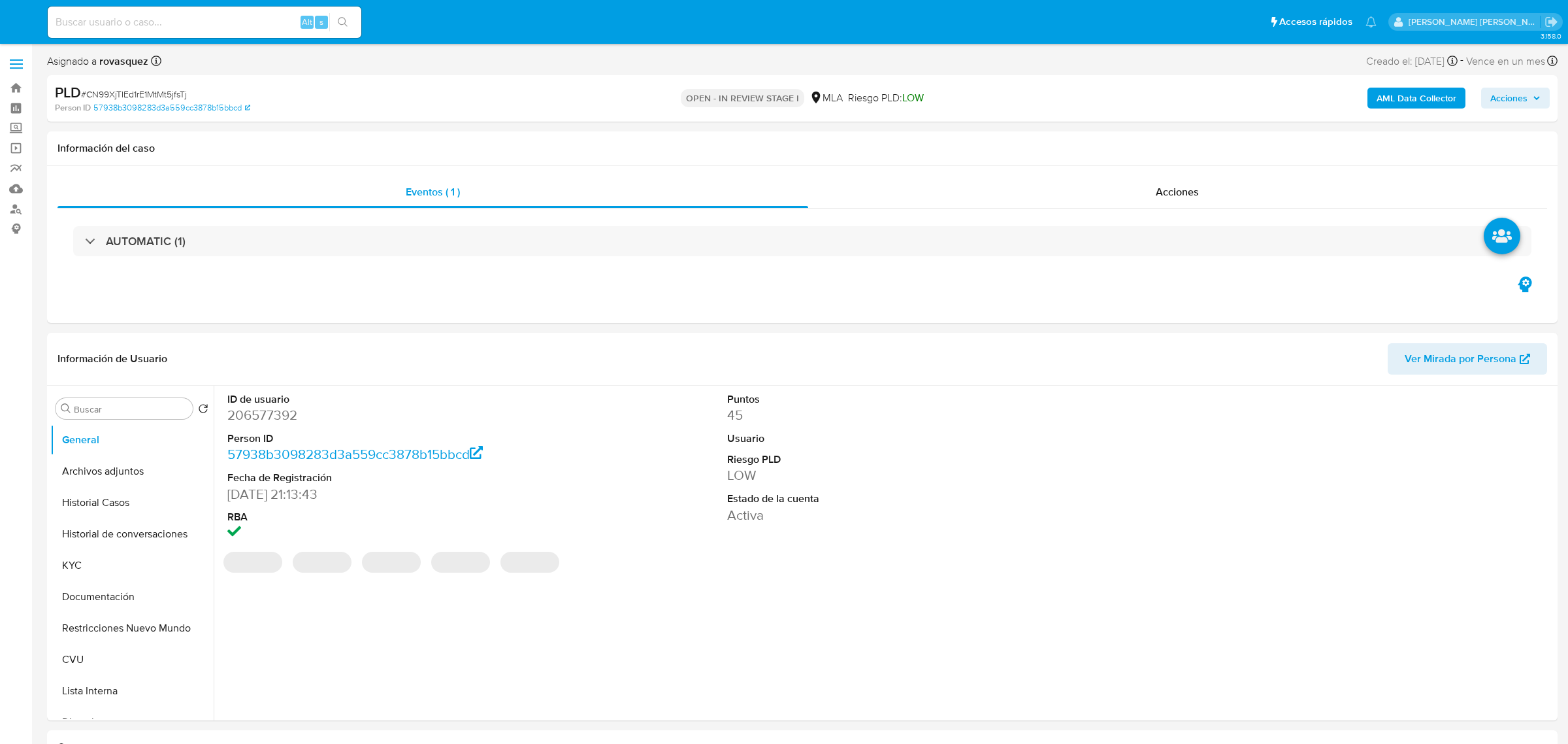
select select "10"
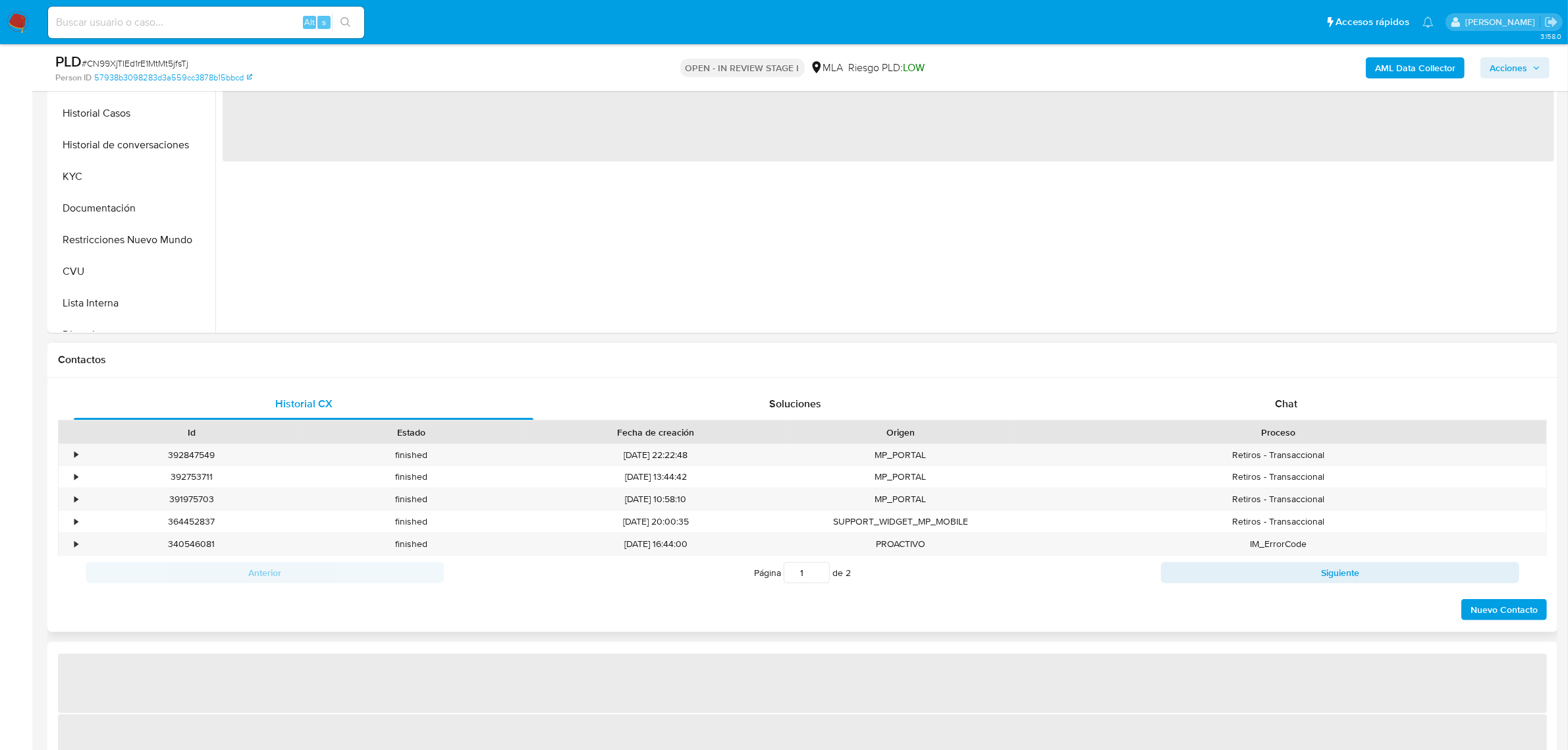
scroll to position [494, 0]
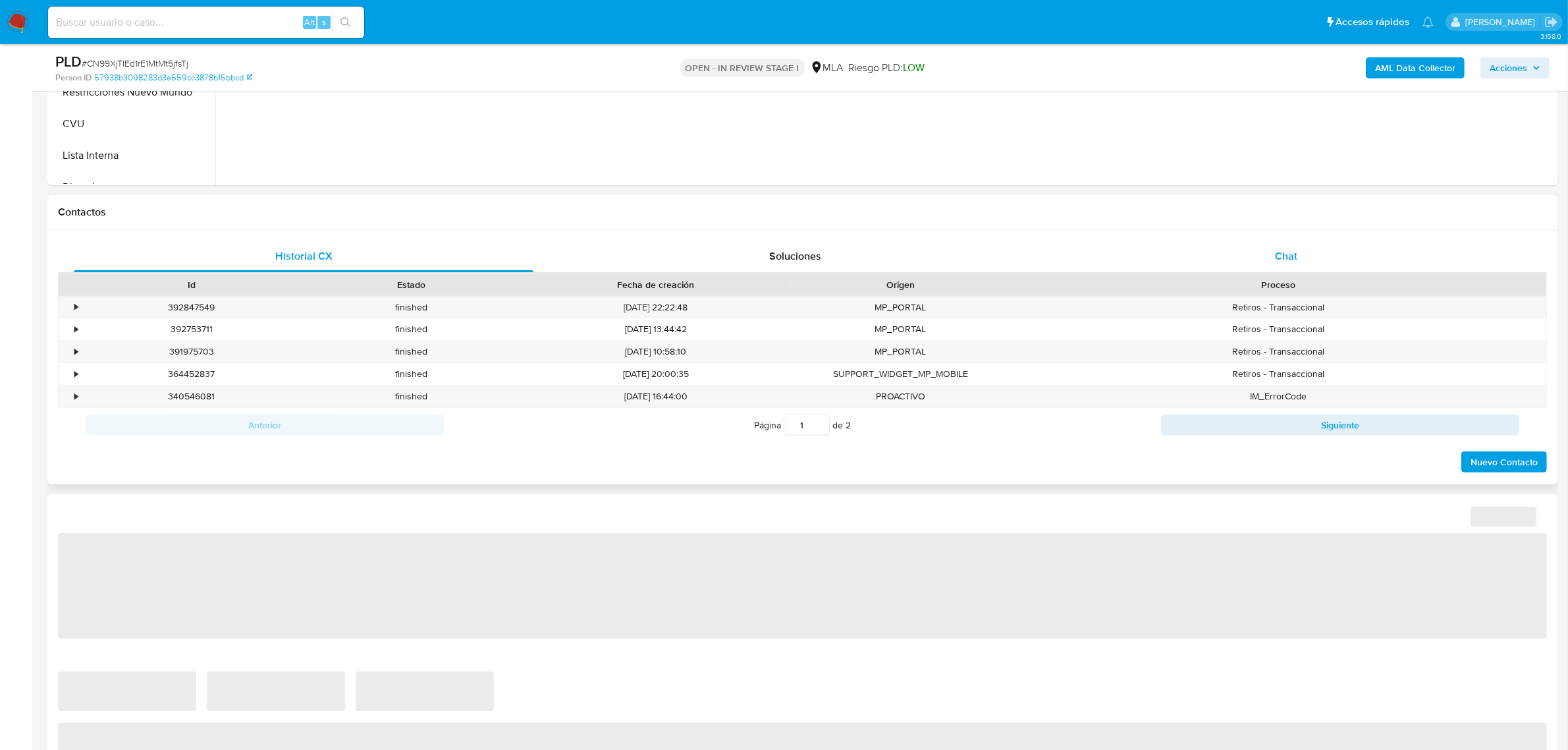
click at [1319, 261] on div "Chat" at bounding box center [1286, 256] width 460 height 32
select select "10"
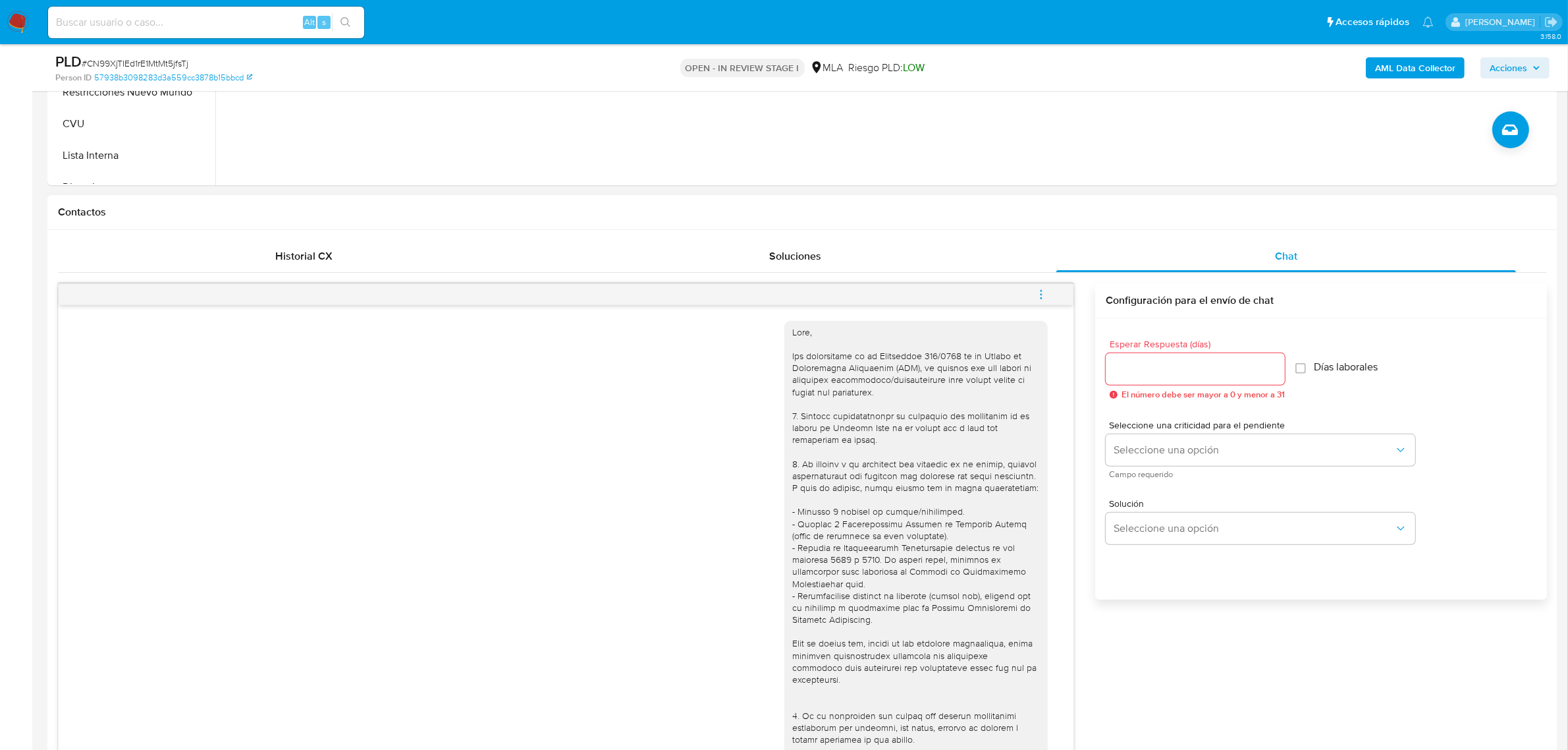
scroll to position [832, 0]
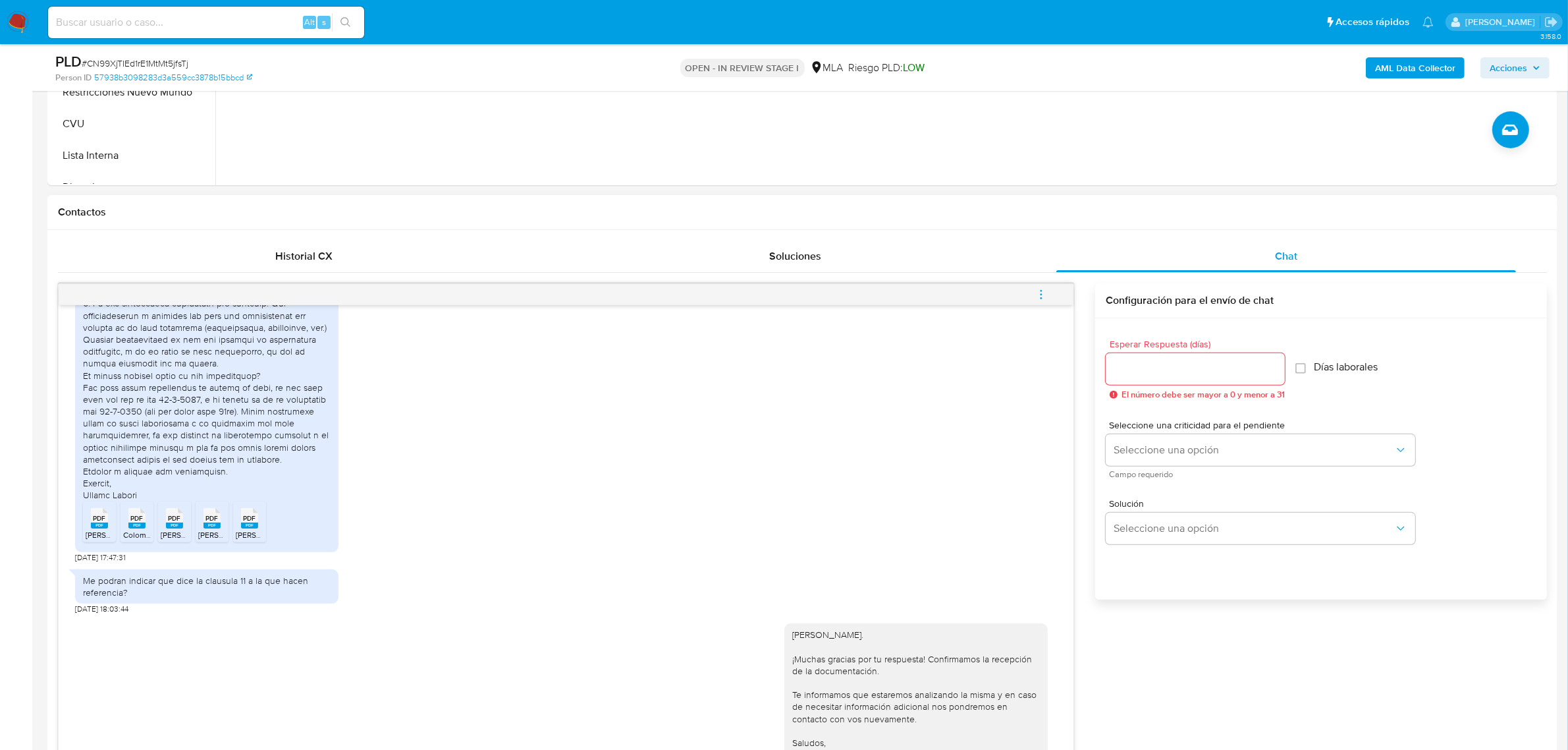
click at [1037, 295] on icon "menu-action" at bounding box center [1041, 294] width 12 height 12
click at [953, 270] on li "Cerrar conversación" at bounding box center [952, 270] width 135 height 24
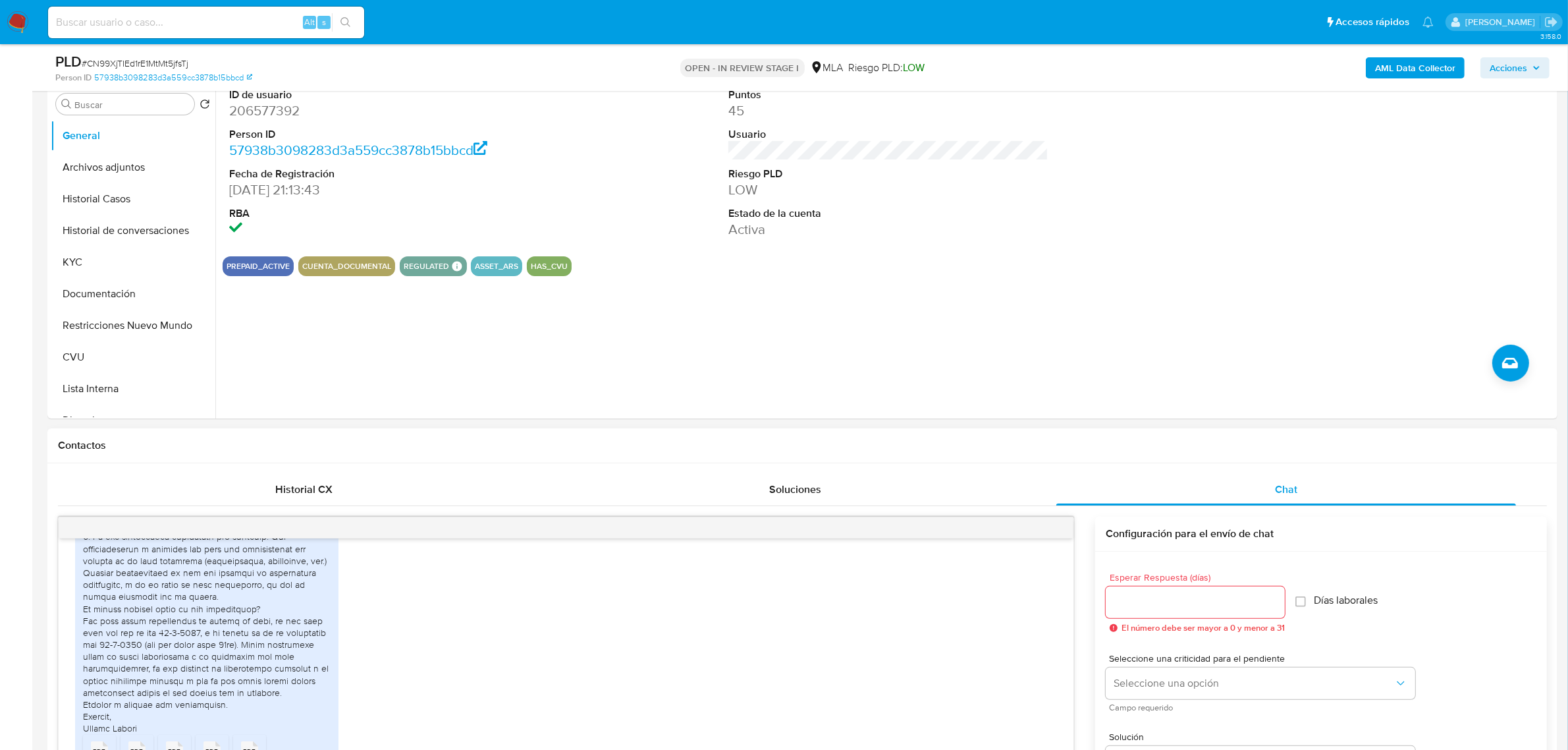
scroll to position [0, 0]
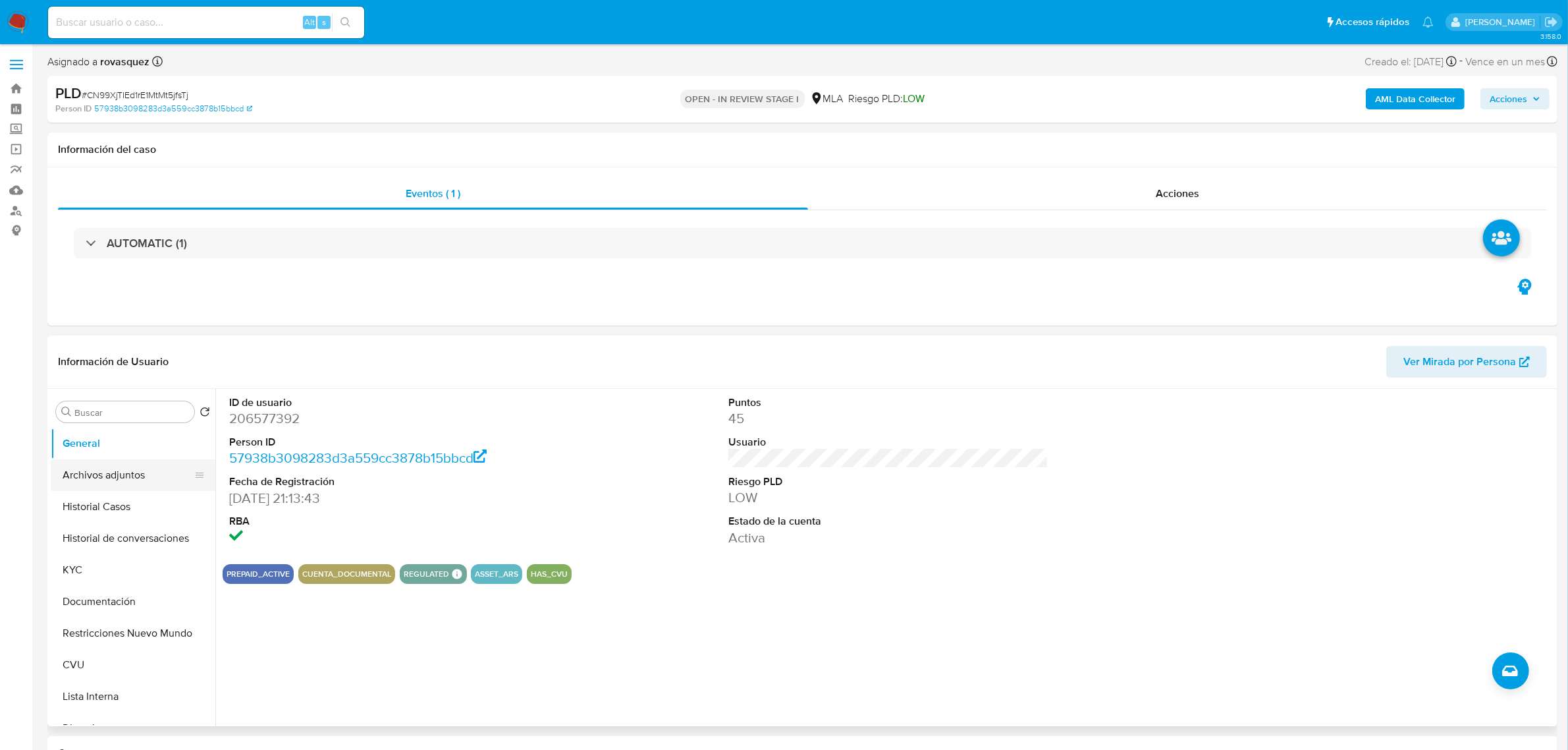
click at [118, 489] on button "Archivos adjuntos" at bounding box center [127, 475] width 154 height 32
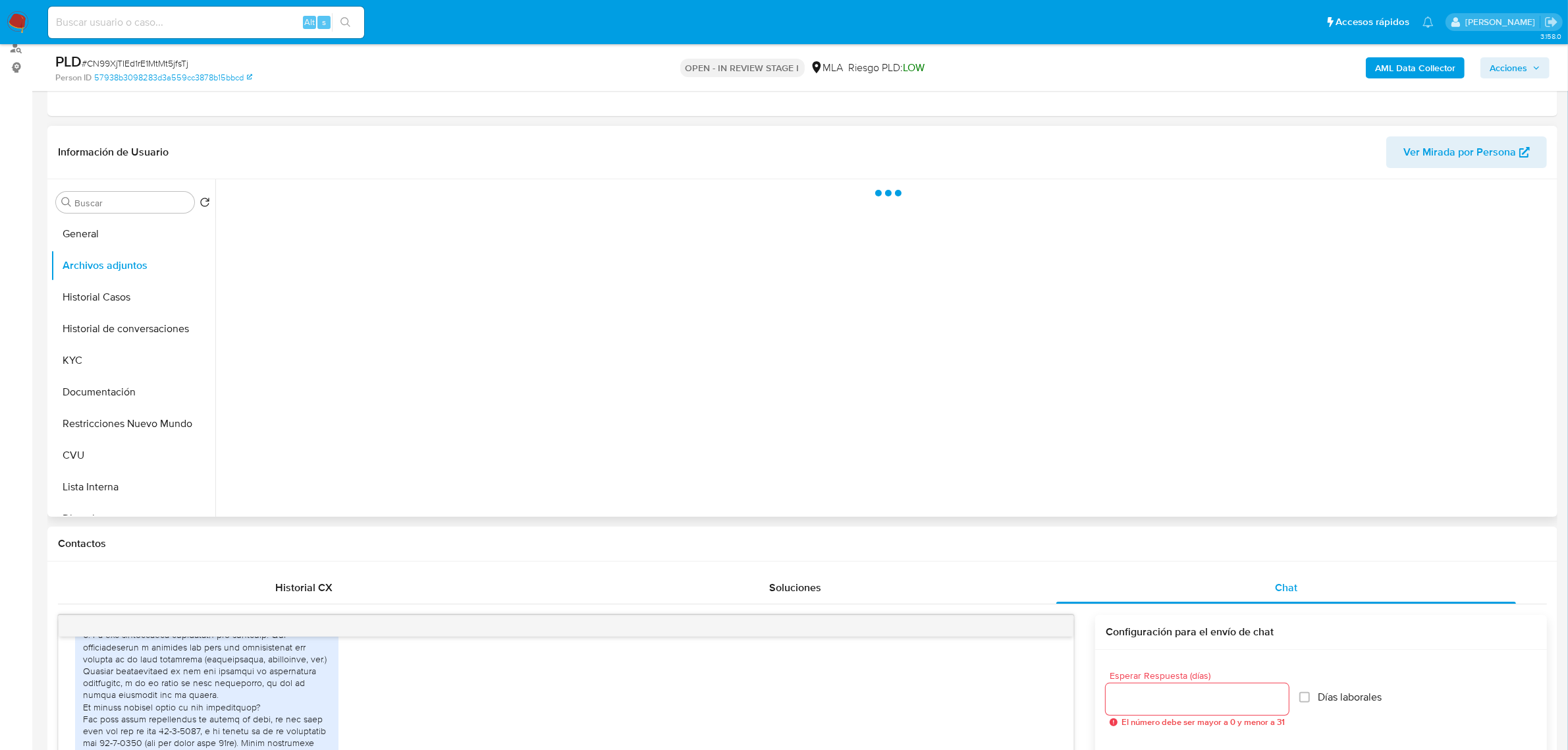
scroll to position [165, 0]
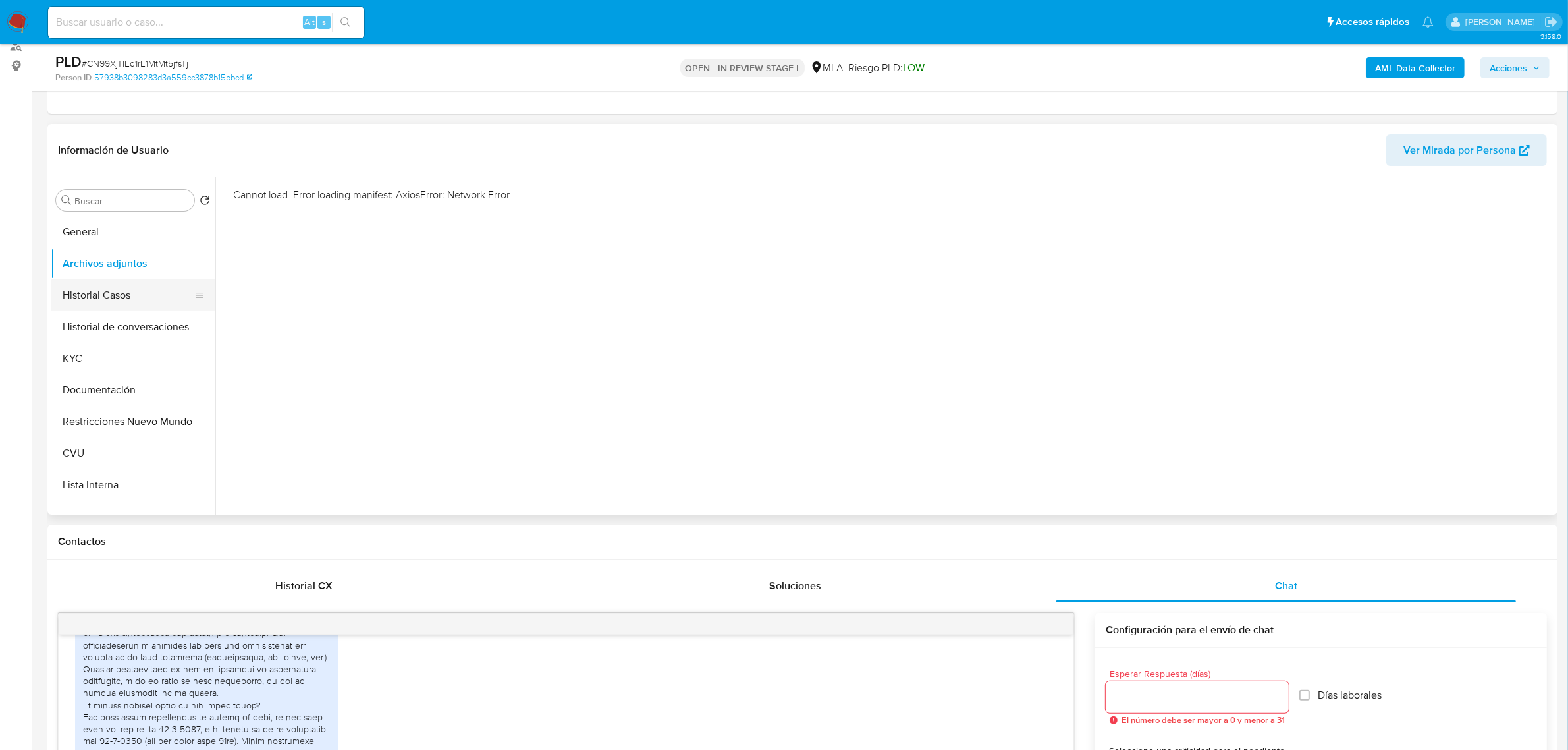
click at [119, 287] on button "Historial Casos" at bounding box center [127, 295] width 154 height 32
click at [125, 272] on button "Archivos adjuntos" at bounding box center [127, 263] width 154 height 32
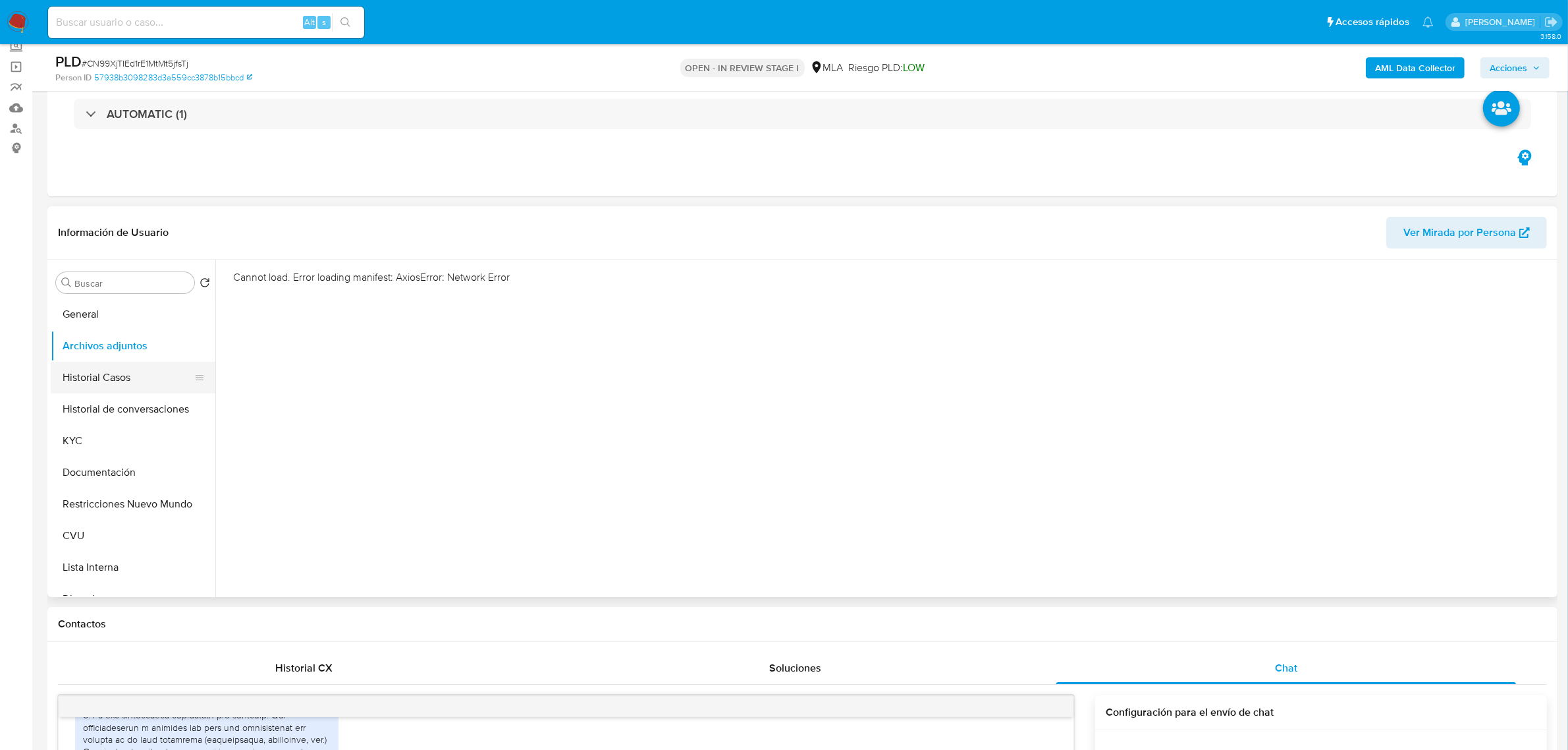
click at [137, 386] on button "Historial Casos" at bounding box center [127, 377] width 154 height 32
click at [130, 351] on button "Archivos adjuntos" at bounding box center [127, 346] width 154 height 32
click at [112, 373] on button "Historial Casos" at bounding box center [127, 377] width 154 height 32
click at [130, 354] on button "Archivos adjuntos" at bounding box center [127, 346] width 154 height 32
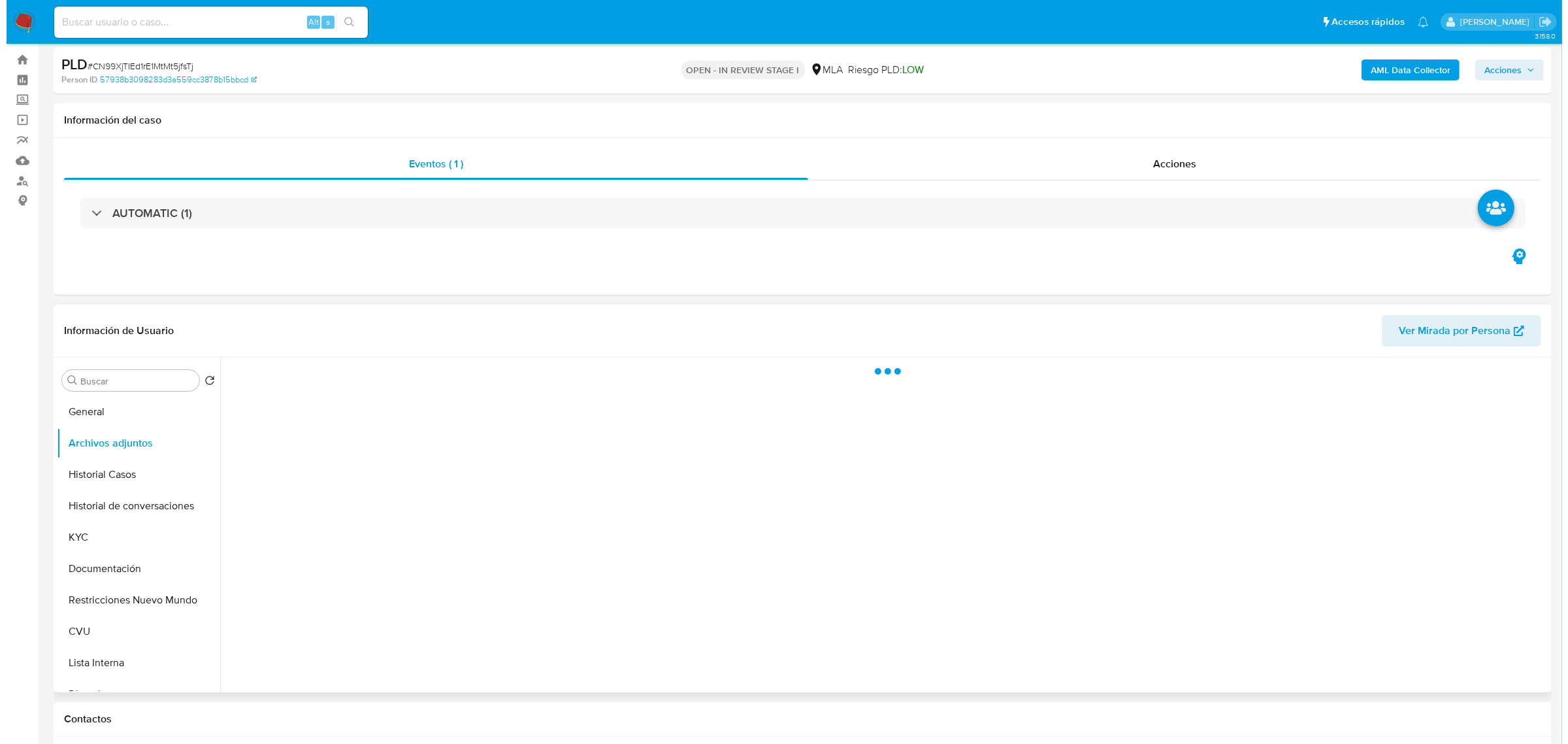
scroll to position [0, 0]
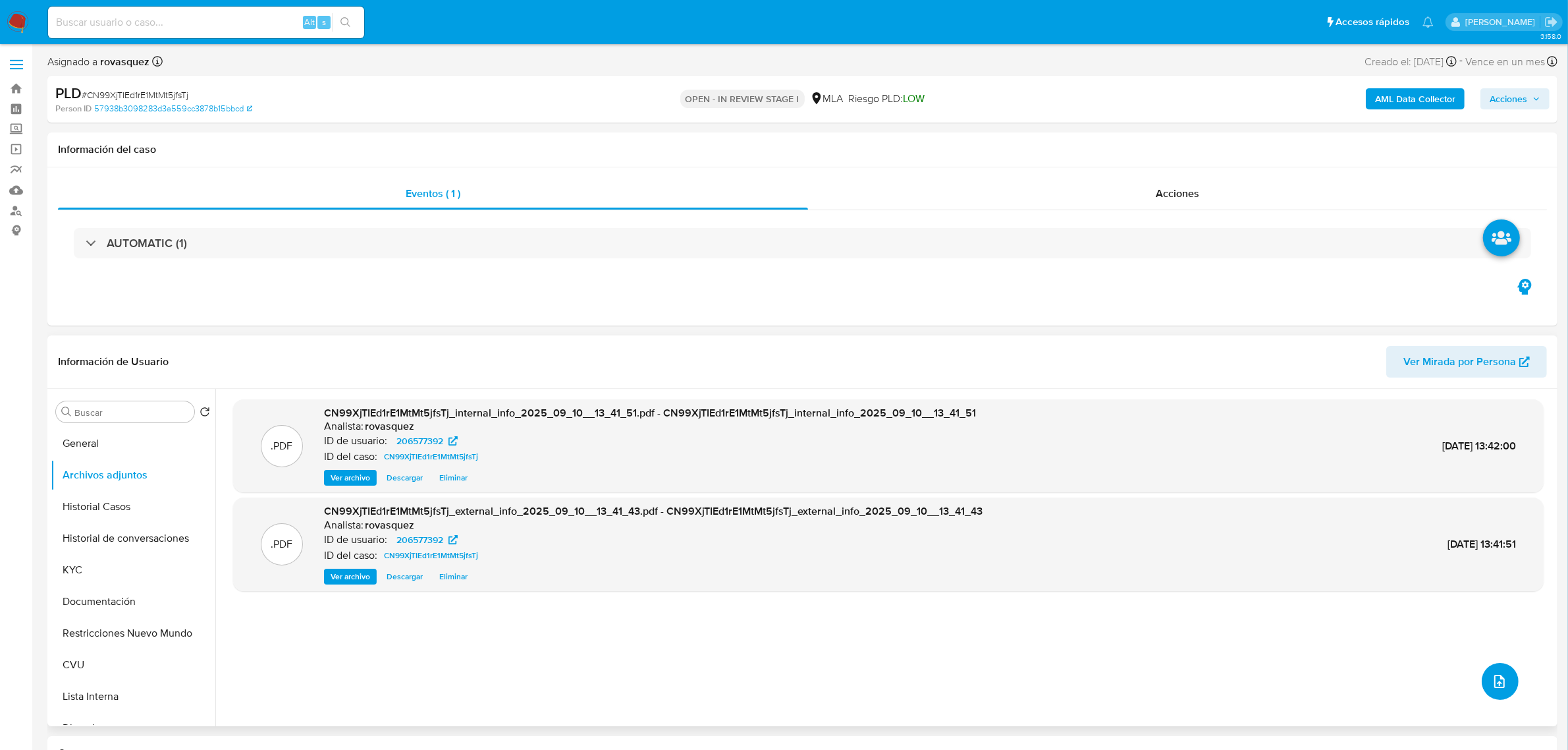
click at [1503, 674] on button "upload-file" at bounding box center [1501, 682] width 37 height 37
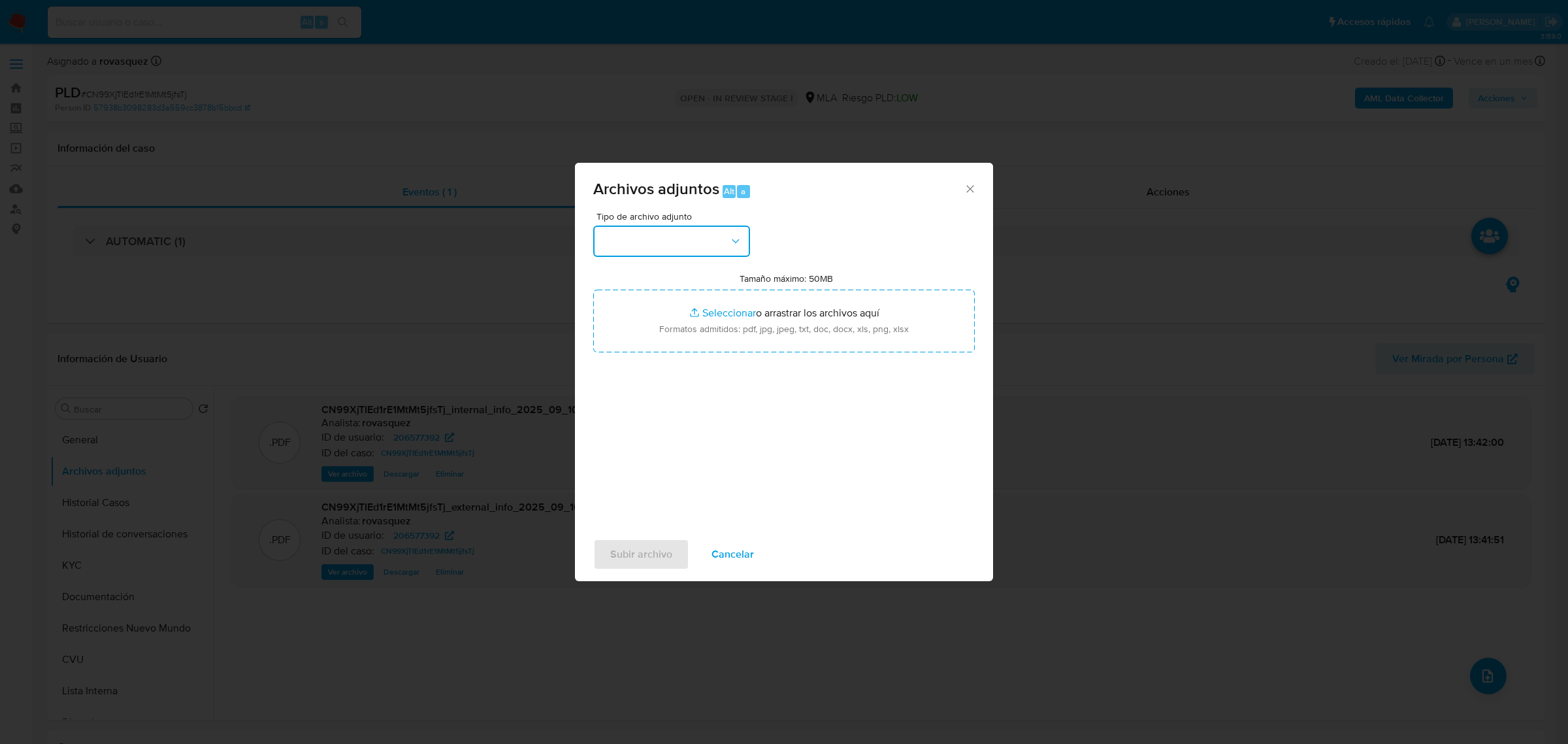
click at [719, 248] on button "button" at bounding box center [671, 241] width 157 height 32
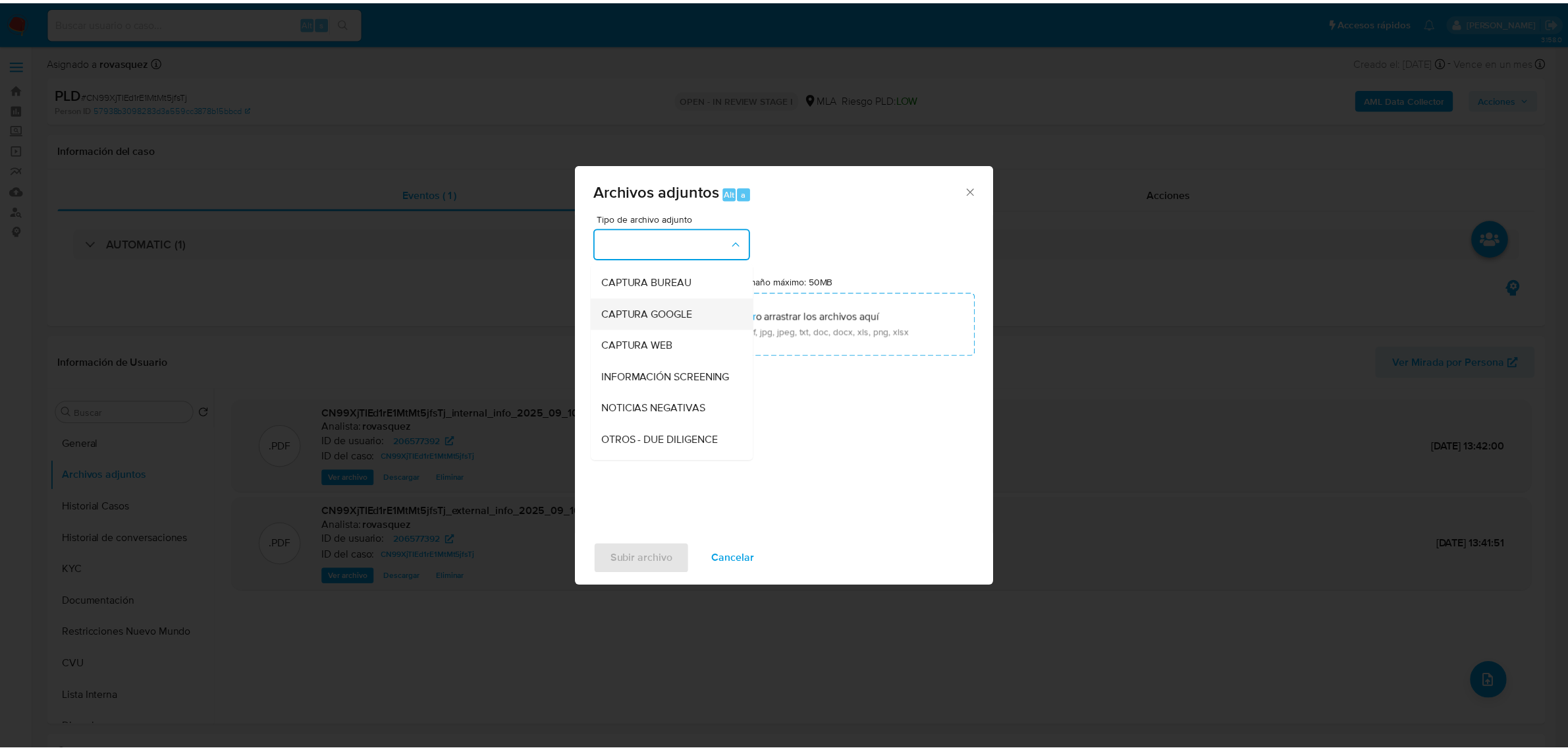
scroll to position [165, 0]
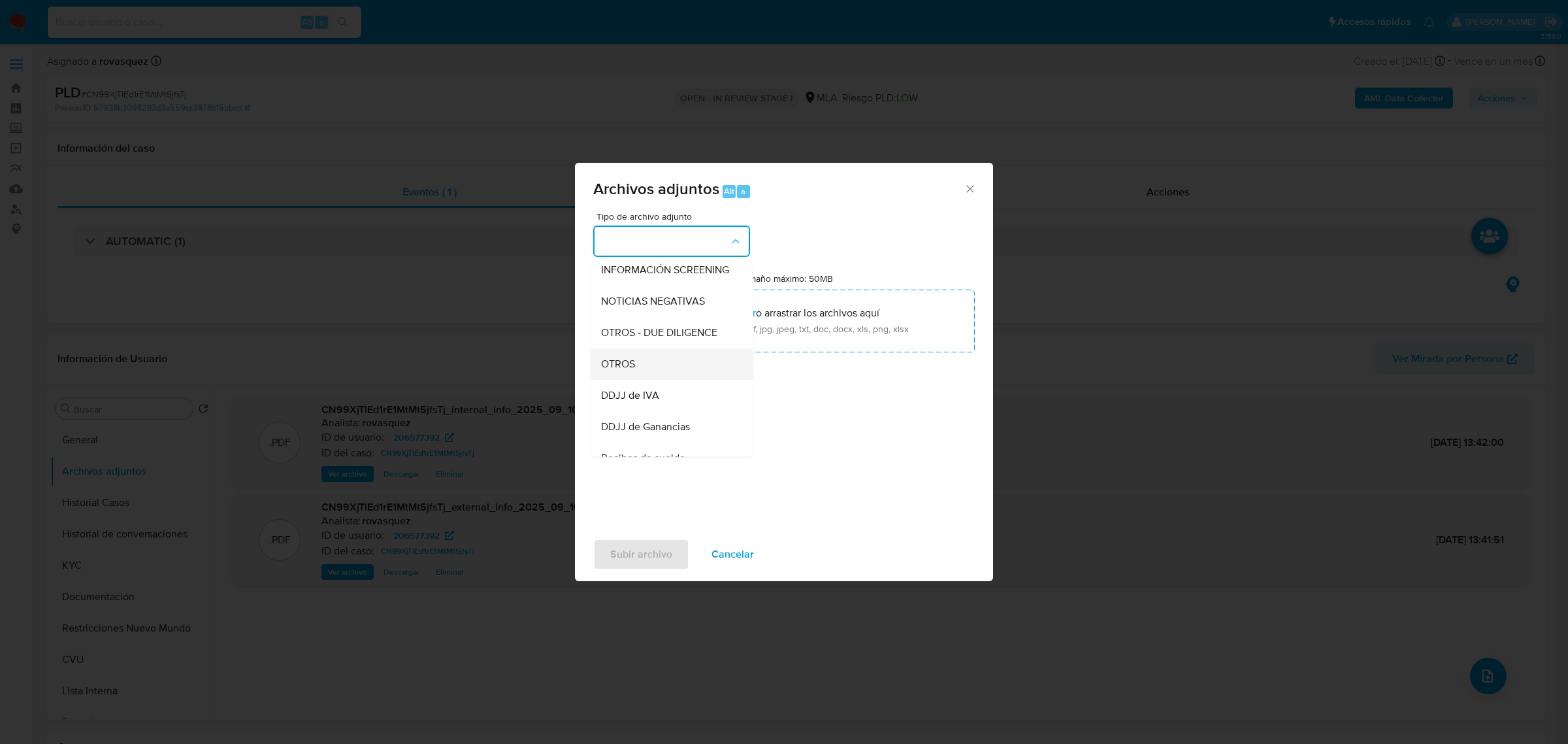
click at [658, 377] on div "OTROS" at bounding box center [667, 363] width 133 height 32
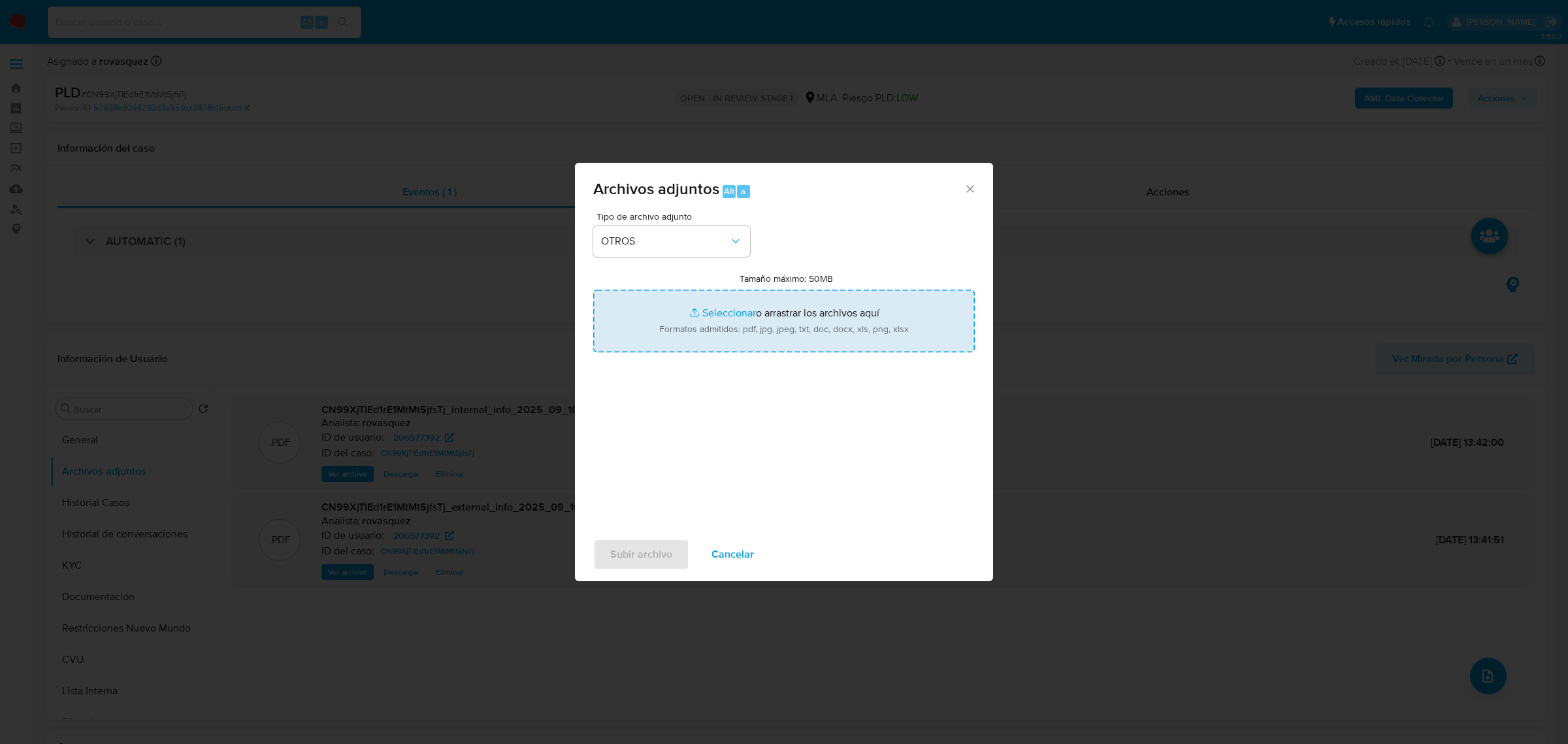
click at [727, 313] on input "Tamaño máximo: 50MB Seleccionar archivos" at bounding box center [784, 321] width 382 height 63
type input "C:\fakepath\Caselog CN99XjTIEd1rE1MtMt5jfsTj_2025_09_10_12_56_56.docx"
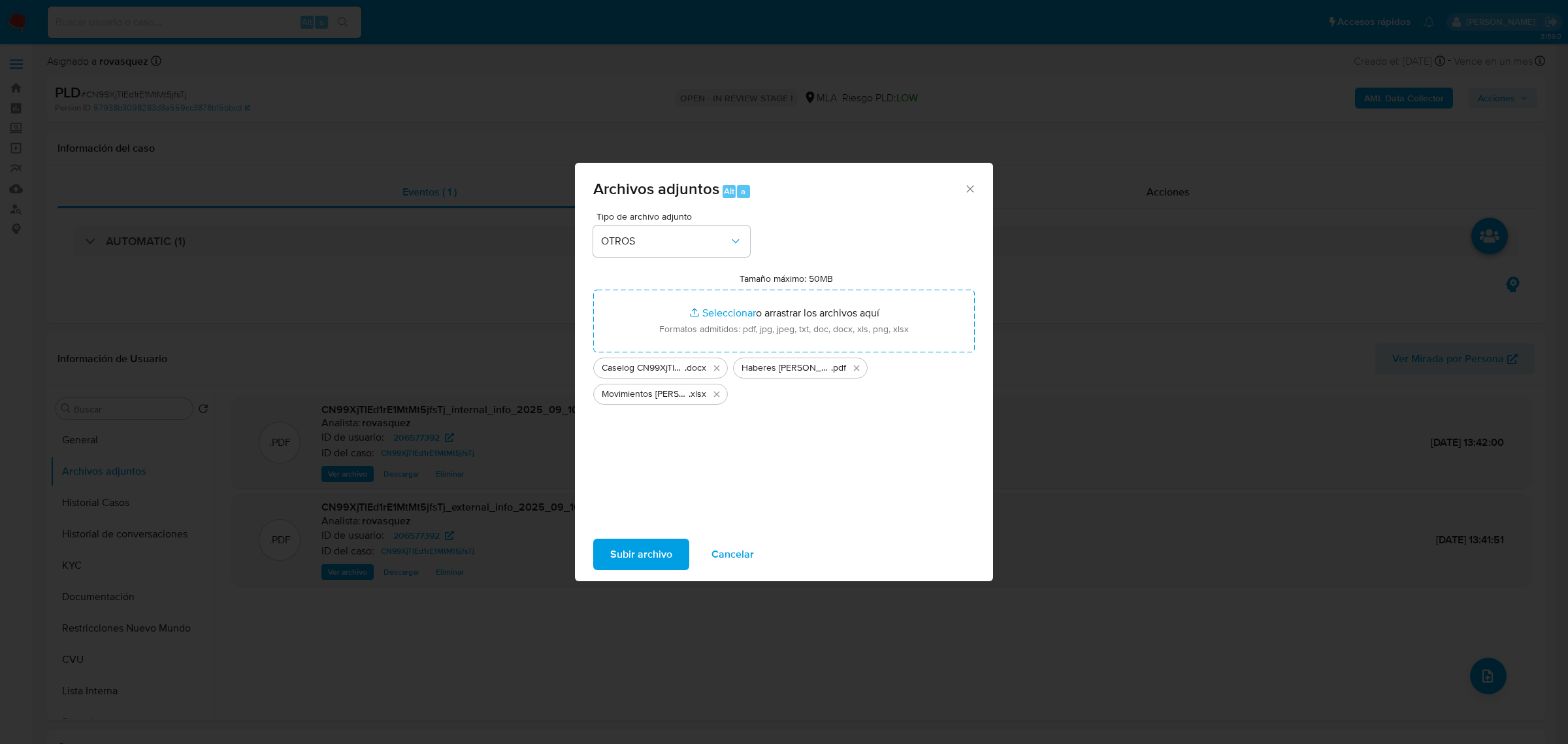
click at [638, 556] on span "Subir archivo" at bounding box center [641, 553] width 62 height 28
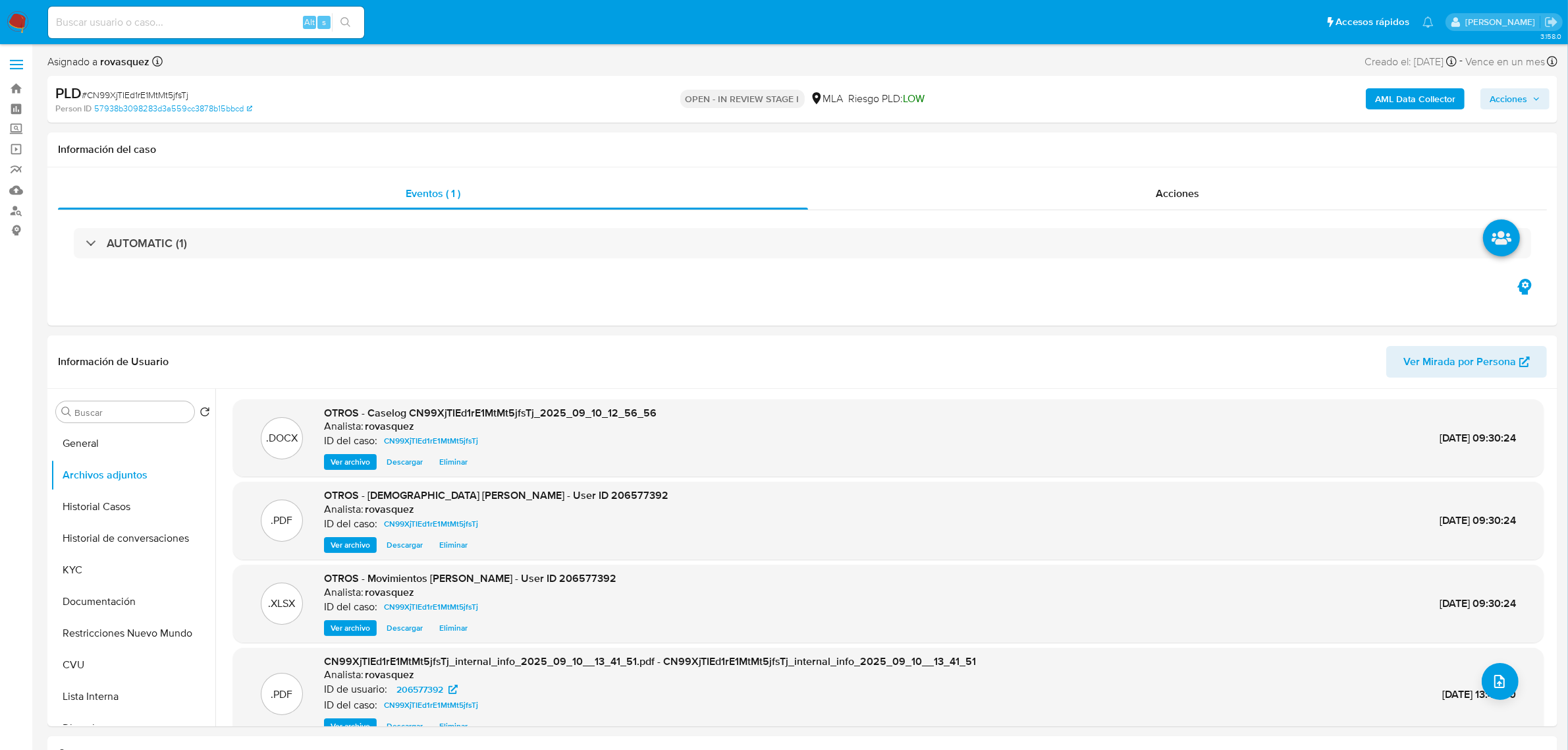
click at [1499, 99] on span "Acciones" at bounding box center [1508, 98] width 37 height 21
click at [1163, 158] on div "Resolución del caso Alt r" at bounding box center [1157, 141] width 125 height 34
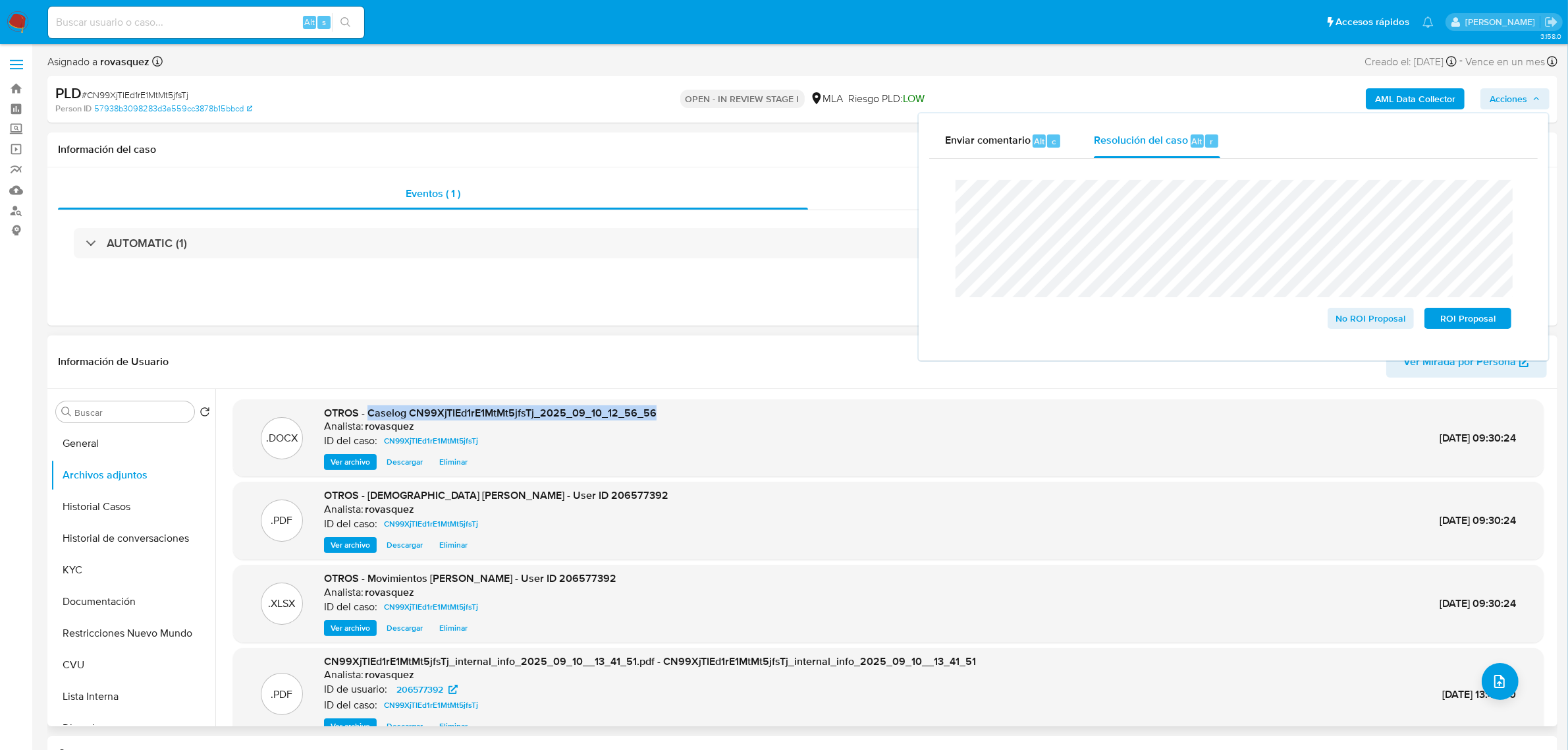
drag, startPoint x: 368, startPoint y: 415, endPoint x: 657, endPoint y: 414, distance: 289.0
click at [657, 414] on div ".DOCX OTROS - Caselog CN99XjTIEd1rE1MtMt5jfsTj_2025_09_10_12_56_56 Analista: ro…" at bounding box center [888, 438] width 1297 height 64
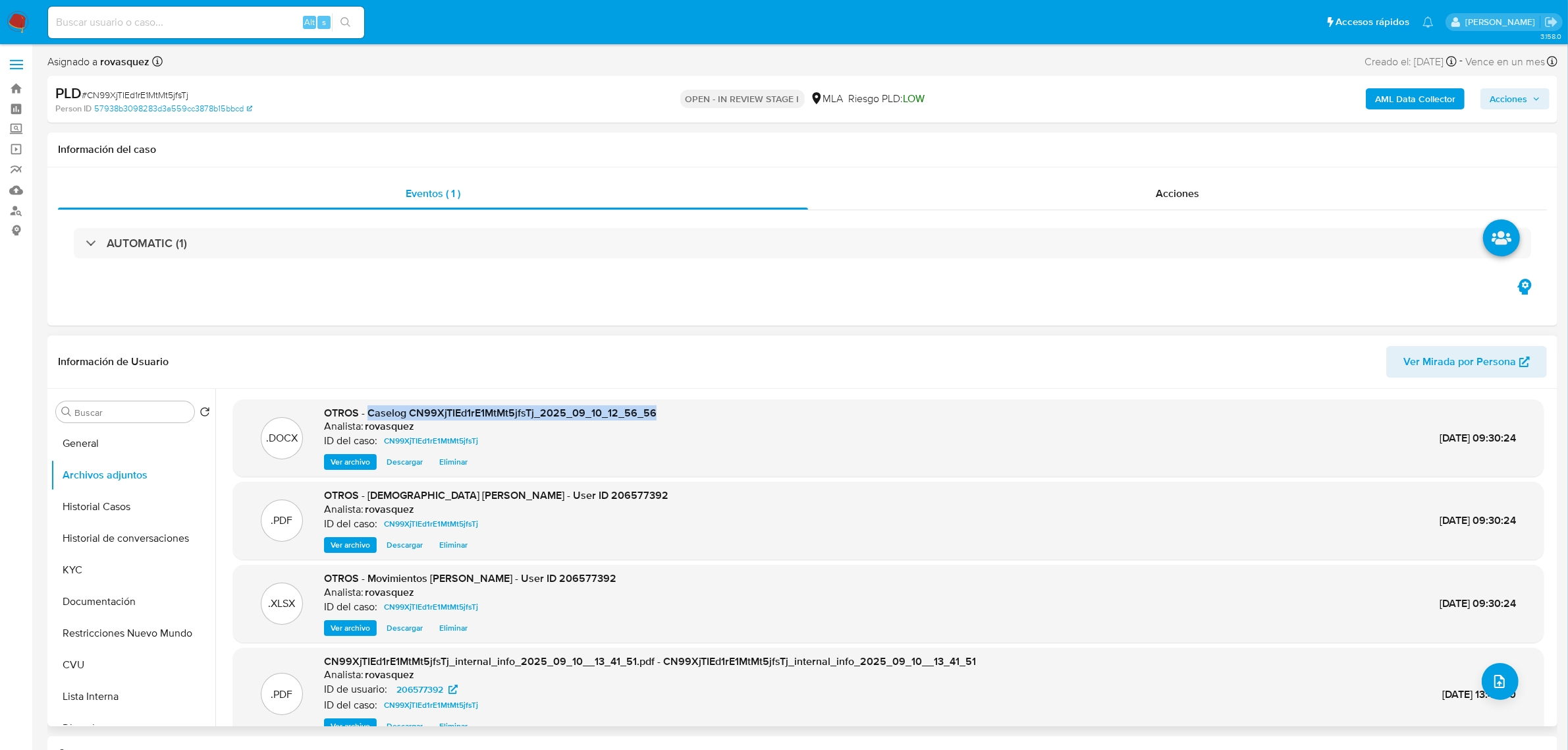
copy span "Caselog CN99XjTIEd1rE1MtMt5jfsTj_2025_09_10_12_56_56"
click at [1515, 98] on span "Acciones" at bounding box center [1508, 98] width 37 height 21
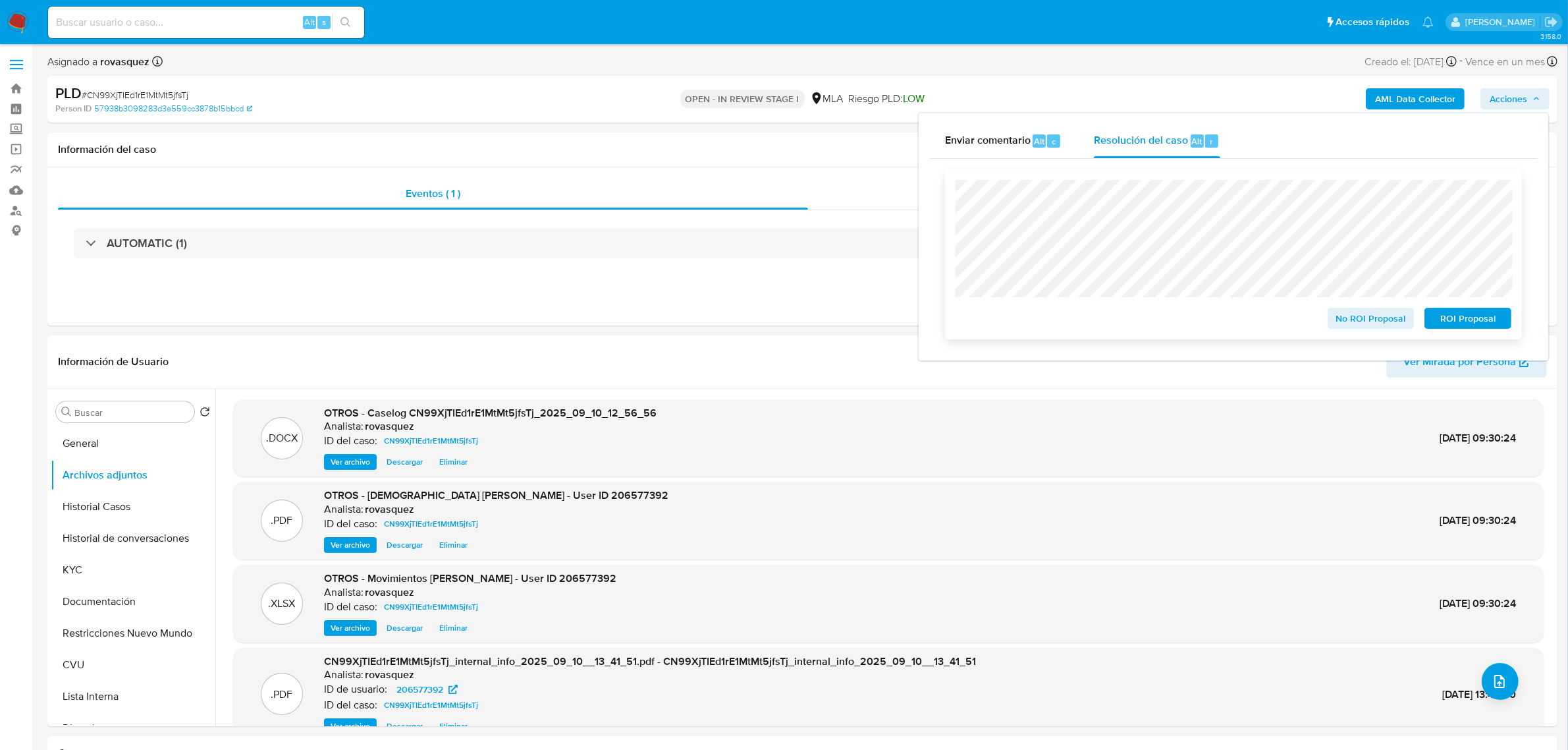
click at [1357, 315] on span "No ROI Proposal" at bounding box center [1371, 318] width 68 height 19
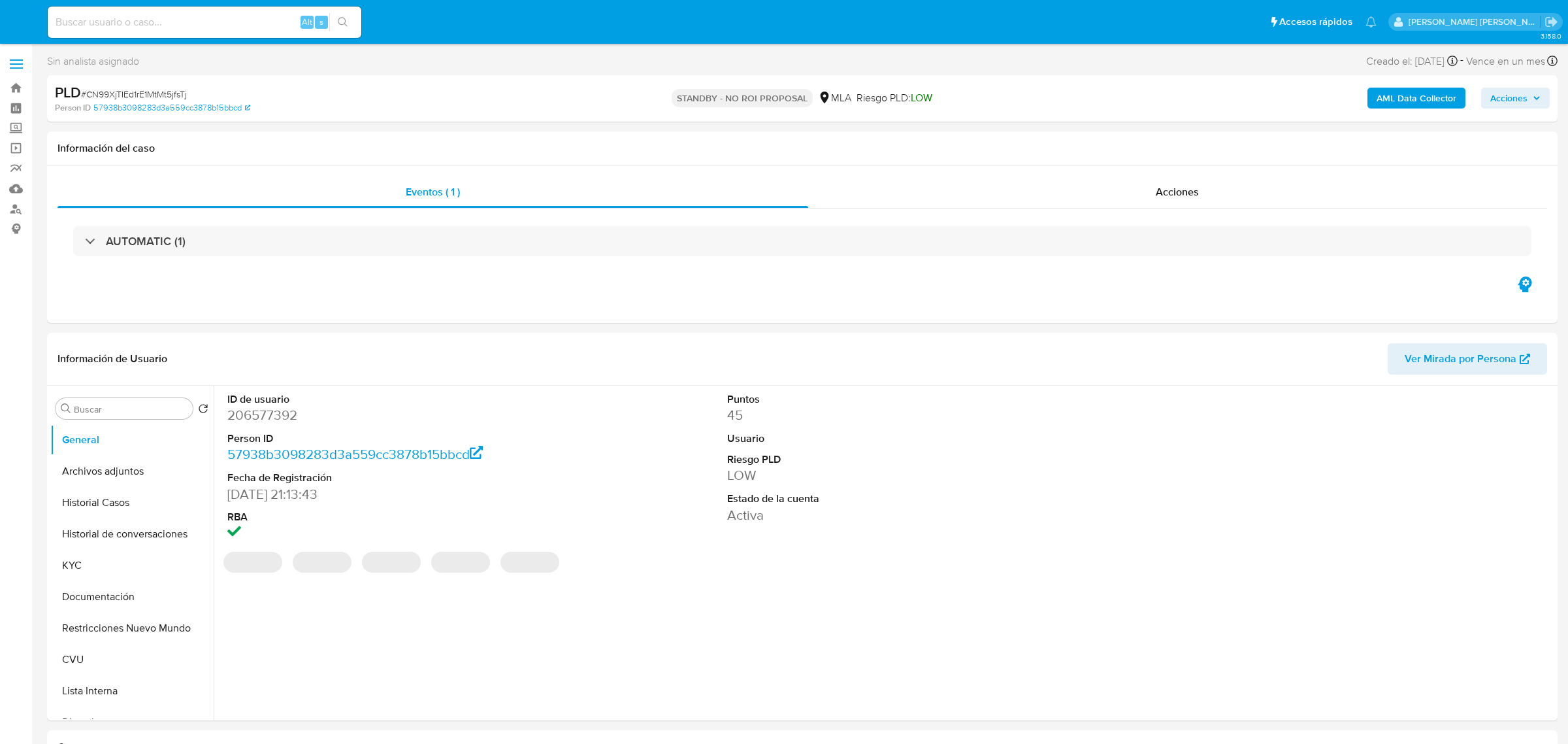
select select "10"
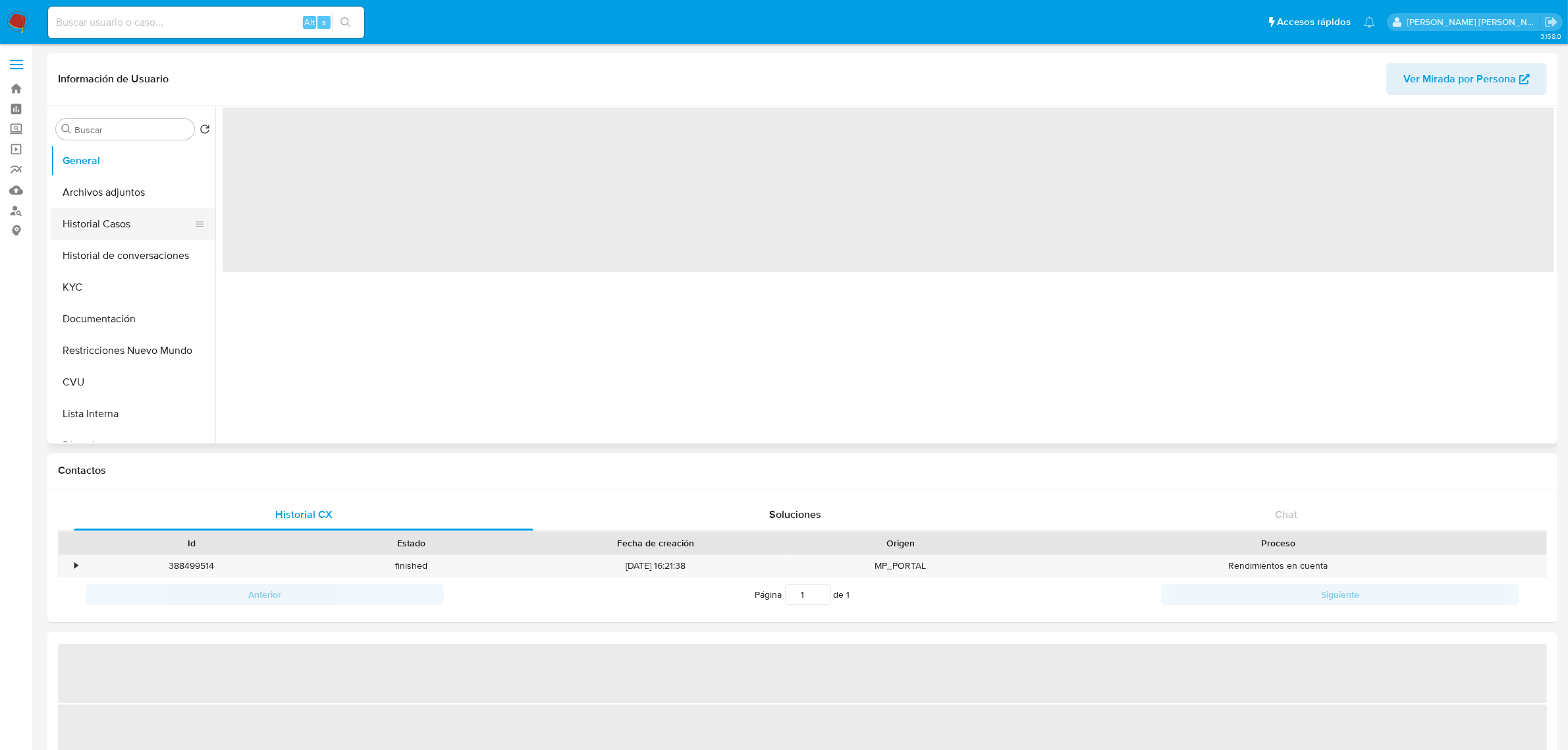
click at [98, 231] on button "Historial Casos" at bounding box center [127, 224] width 154 height 32
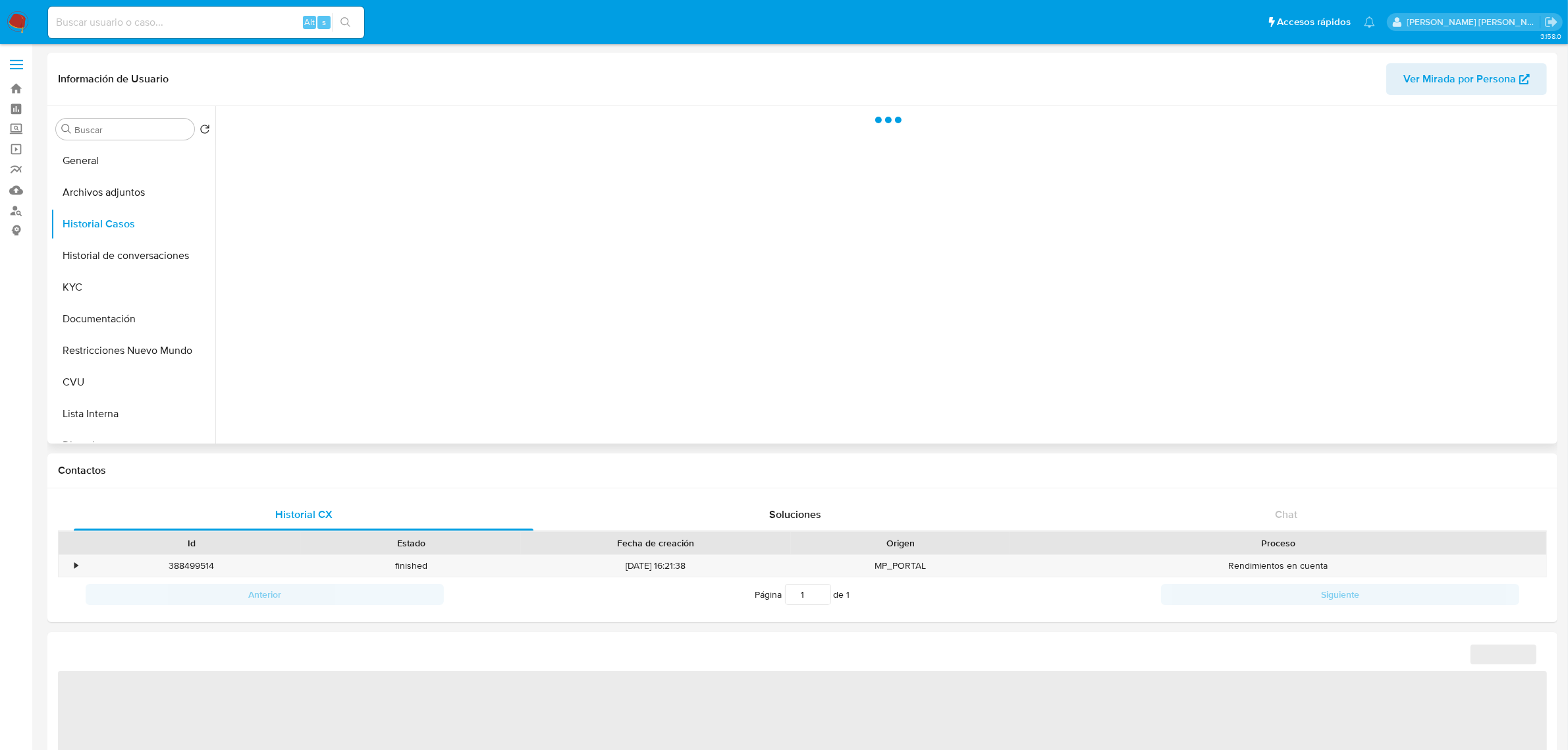
select select "10"
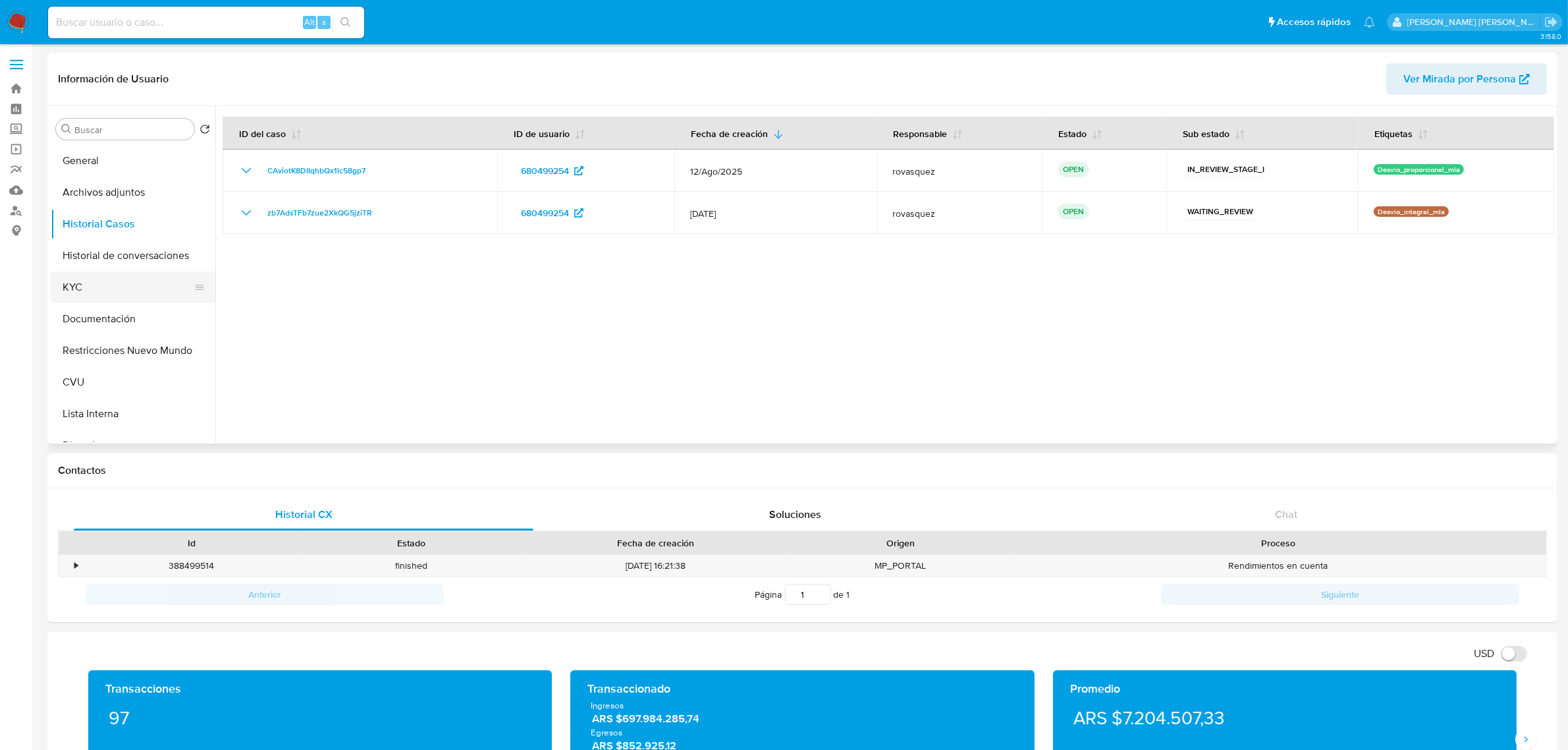
click at [82, 284] on button "KYC" at bounding box center [127, 287] width 154 height 32
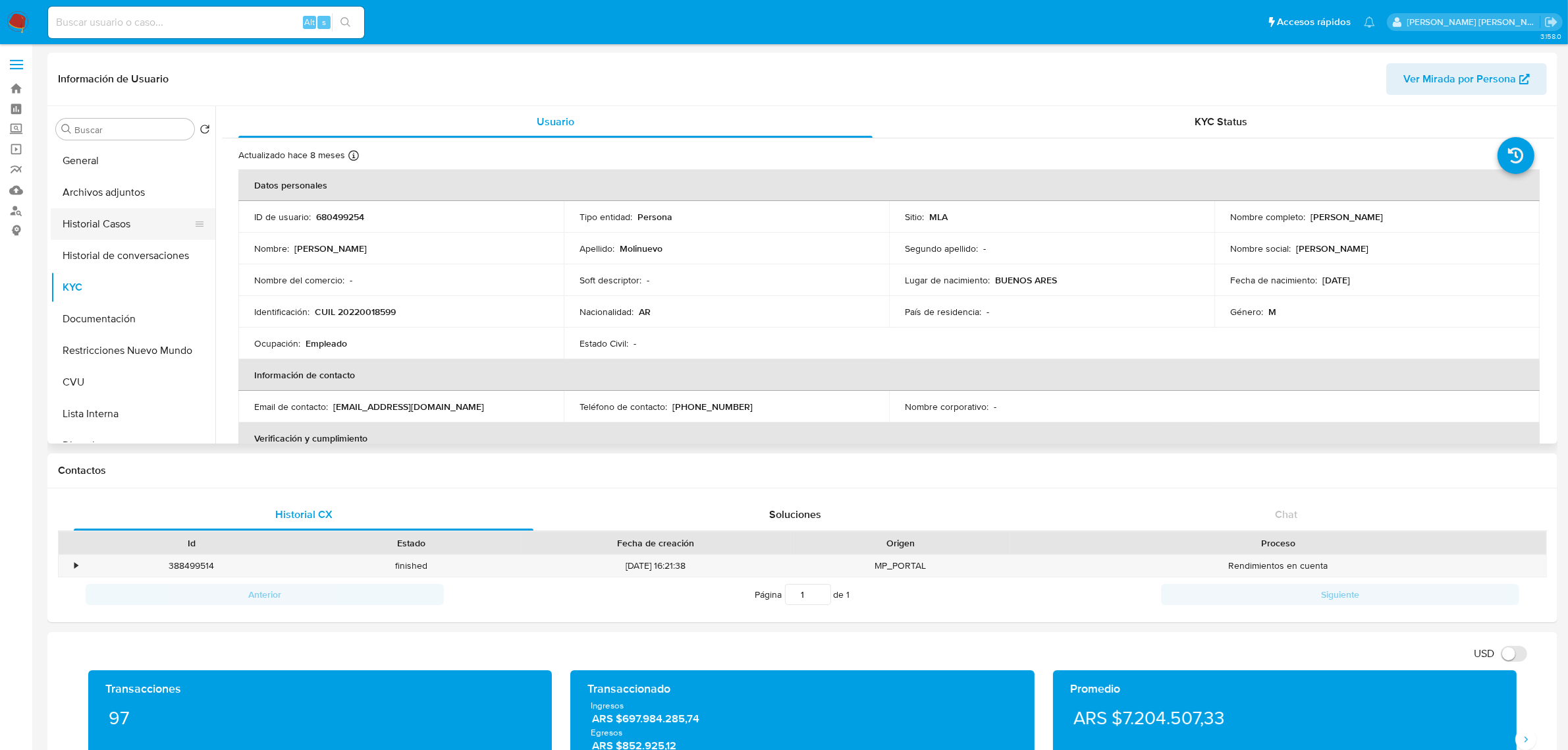
click at [110, 222] on button "Historial Casos" at bounding box center [127, 224] width 154 height 32
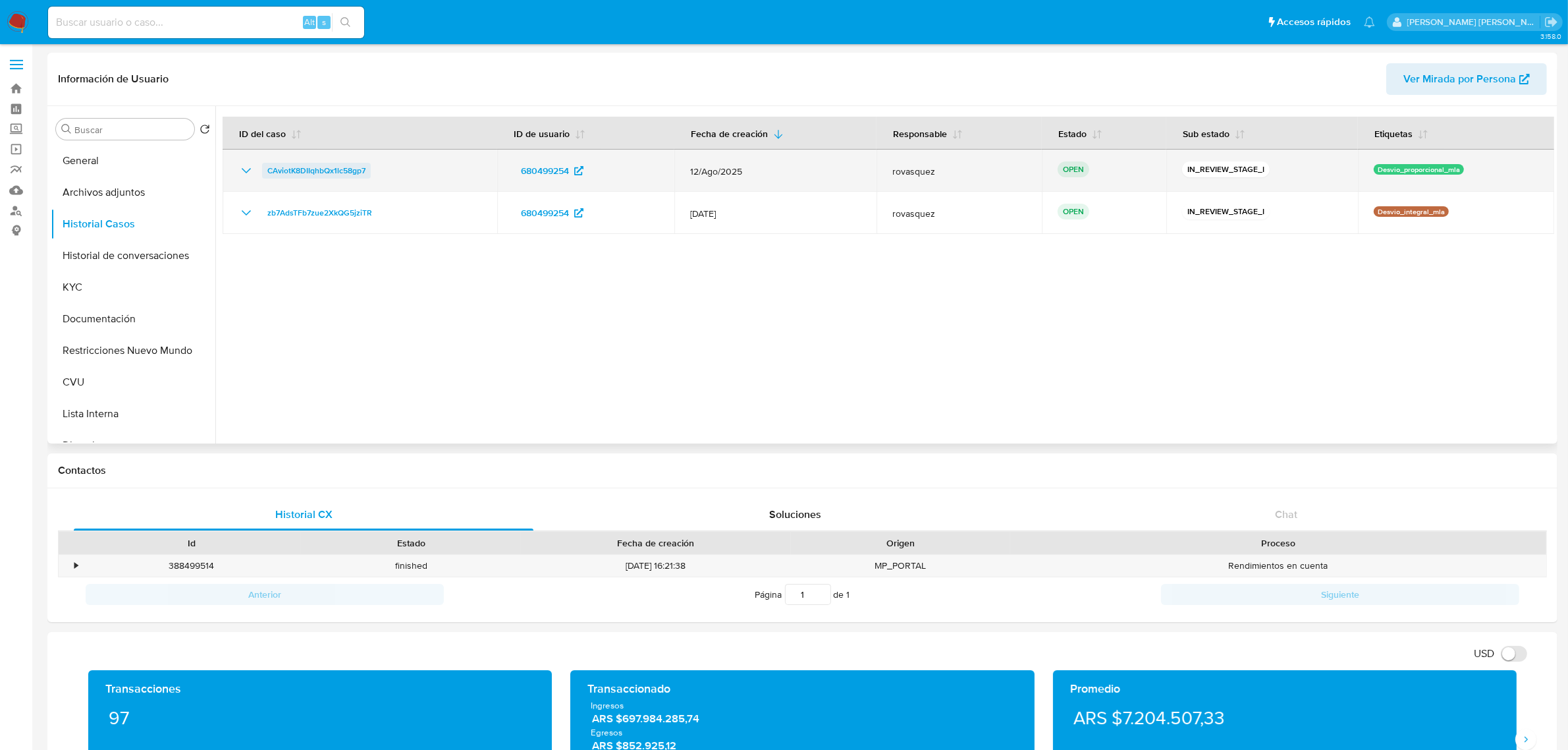
drag, startPoint x: 345, startPoint y: 174, endPoint x: 349, endPoint y: 169, distance: 6.4
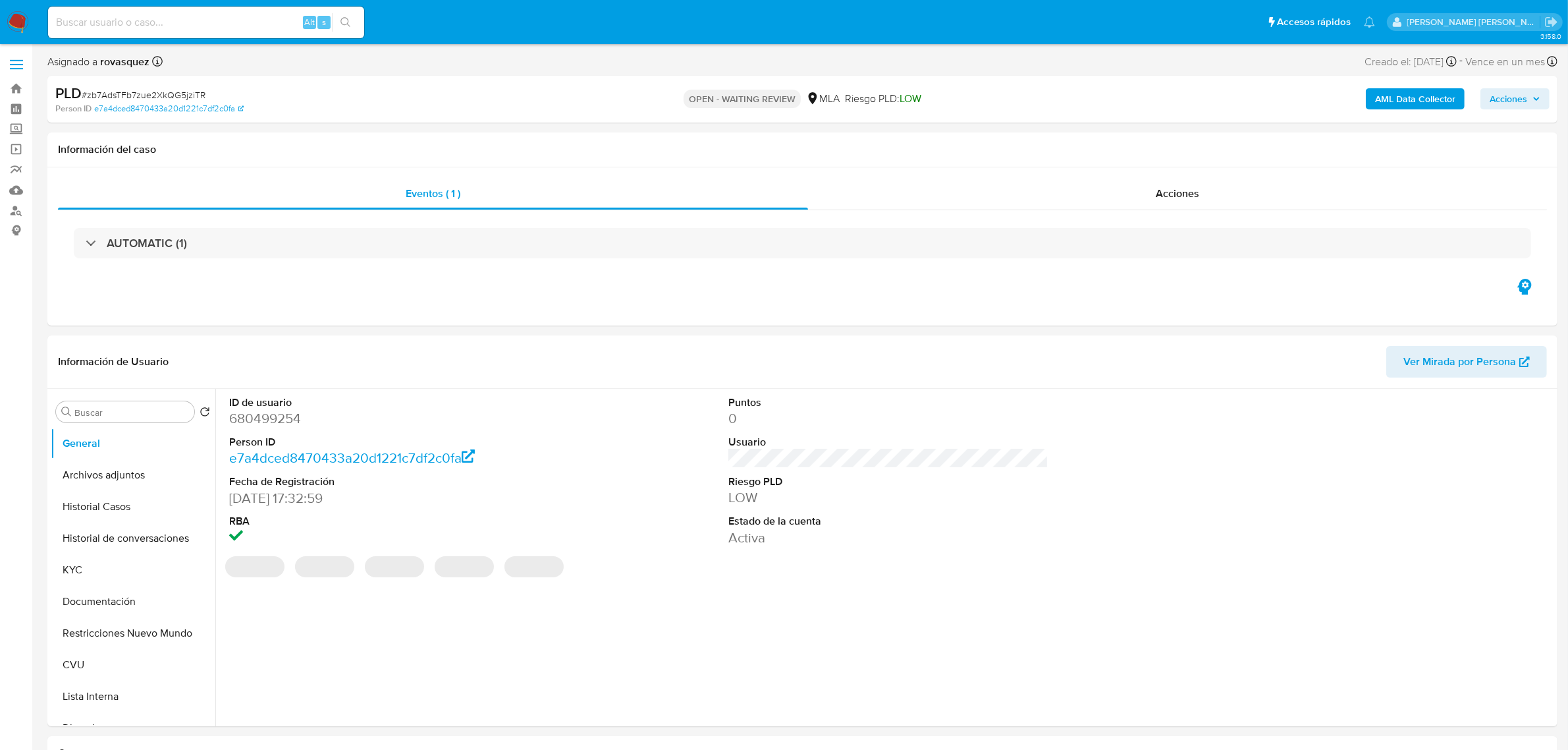
select select "10"
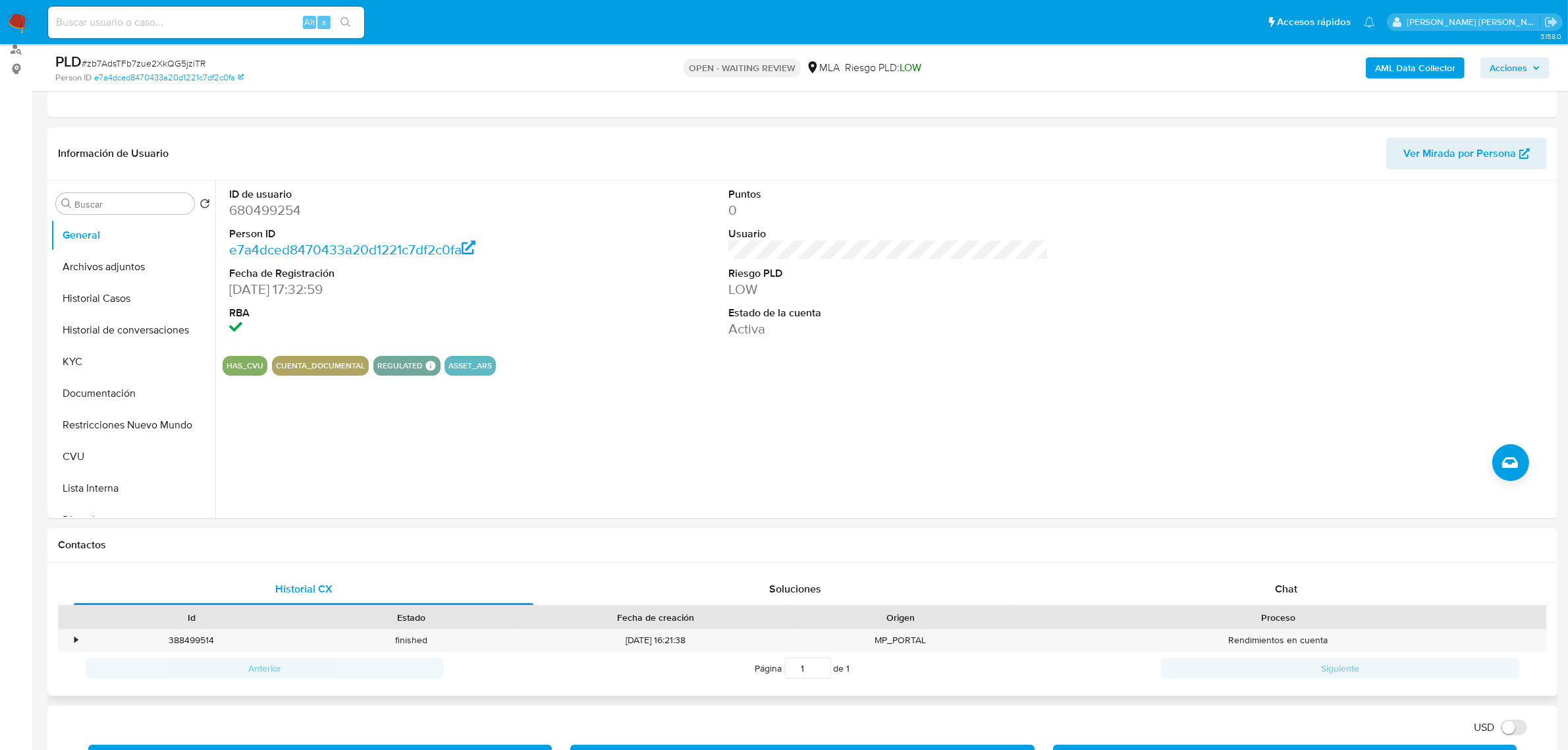
scroll to position [329, 0]
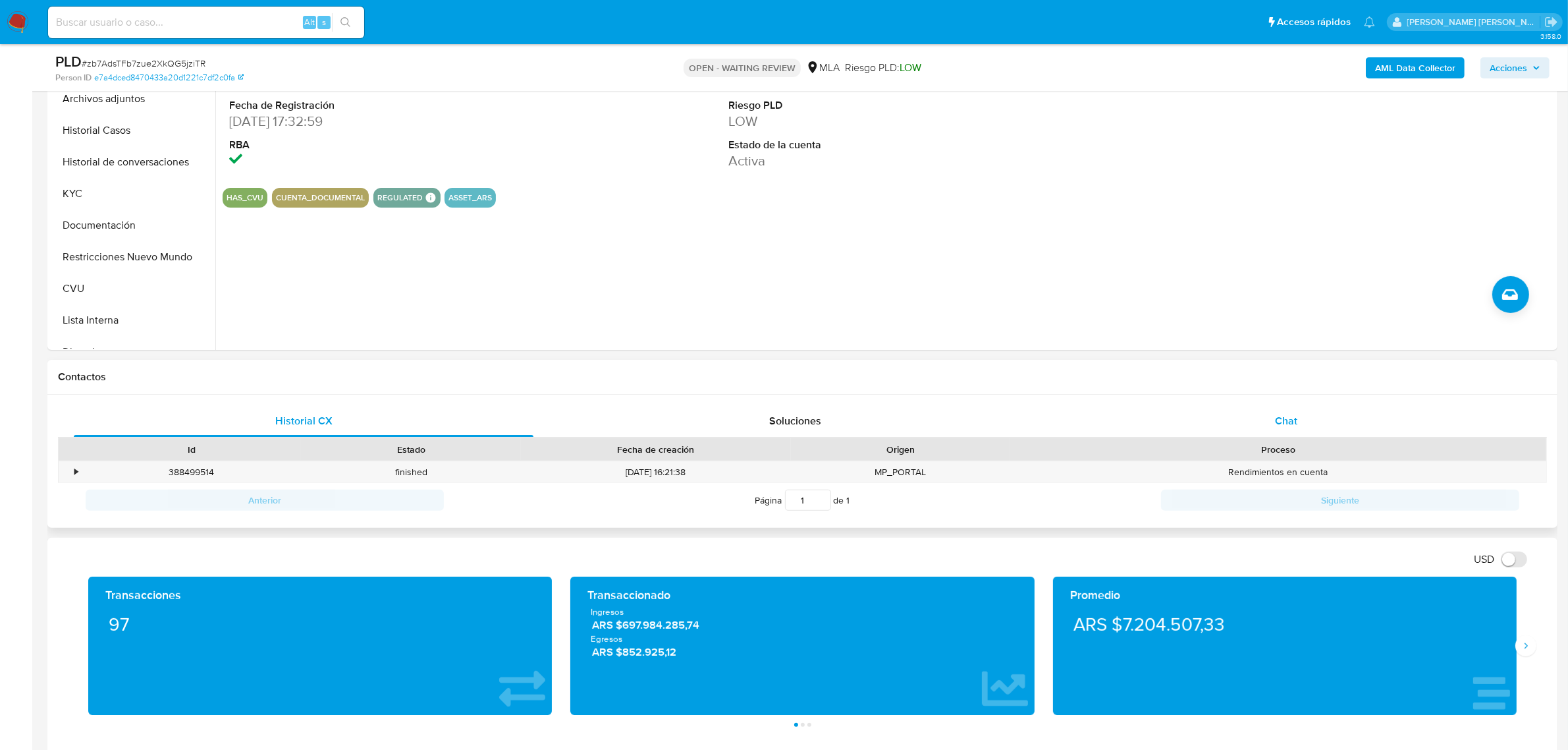
click at [1288, 425] on span "Chat" at bounding box center [1285, 421] width 22 height 15
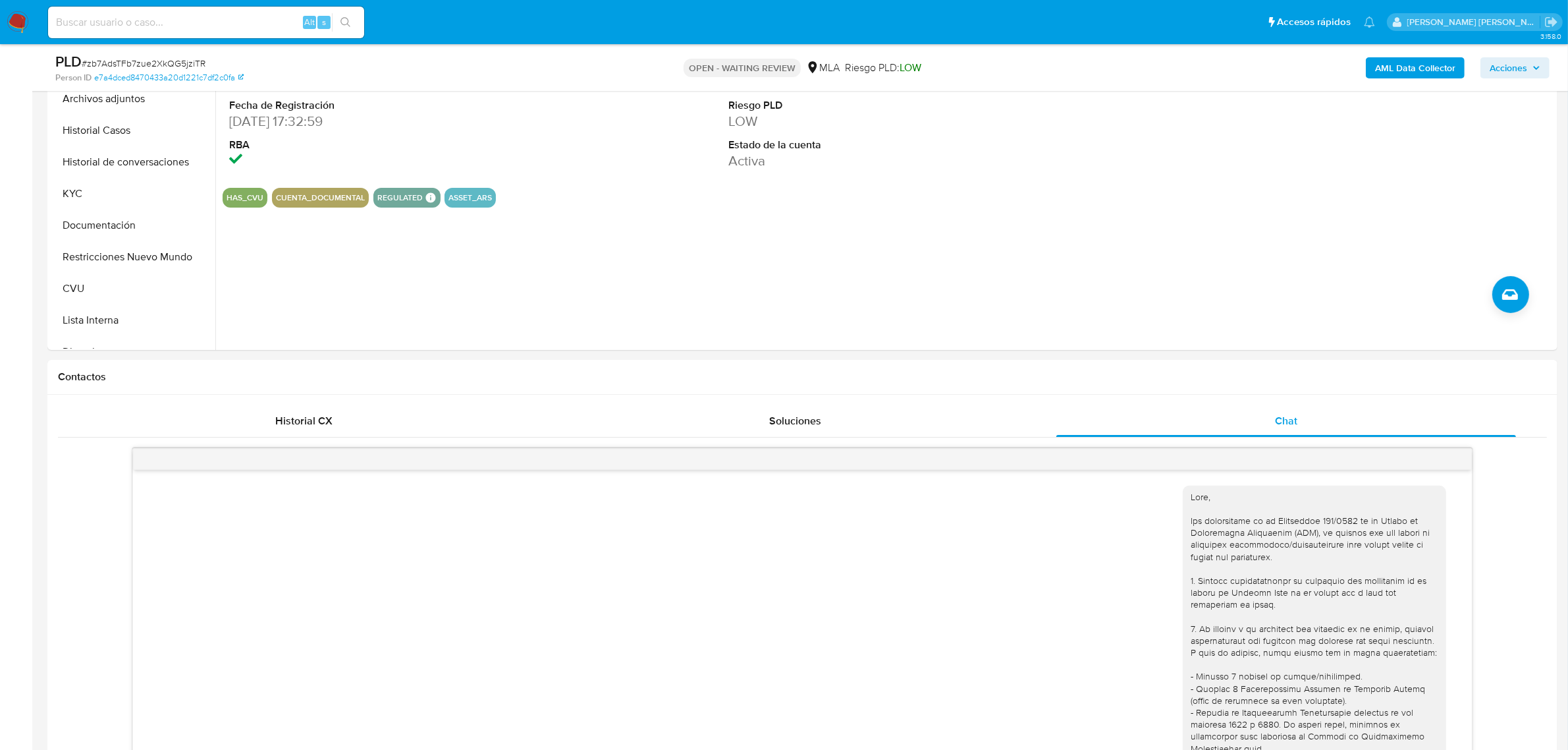
scroll to position [501, 0]
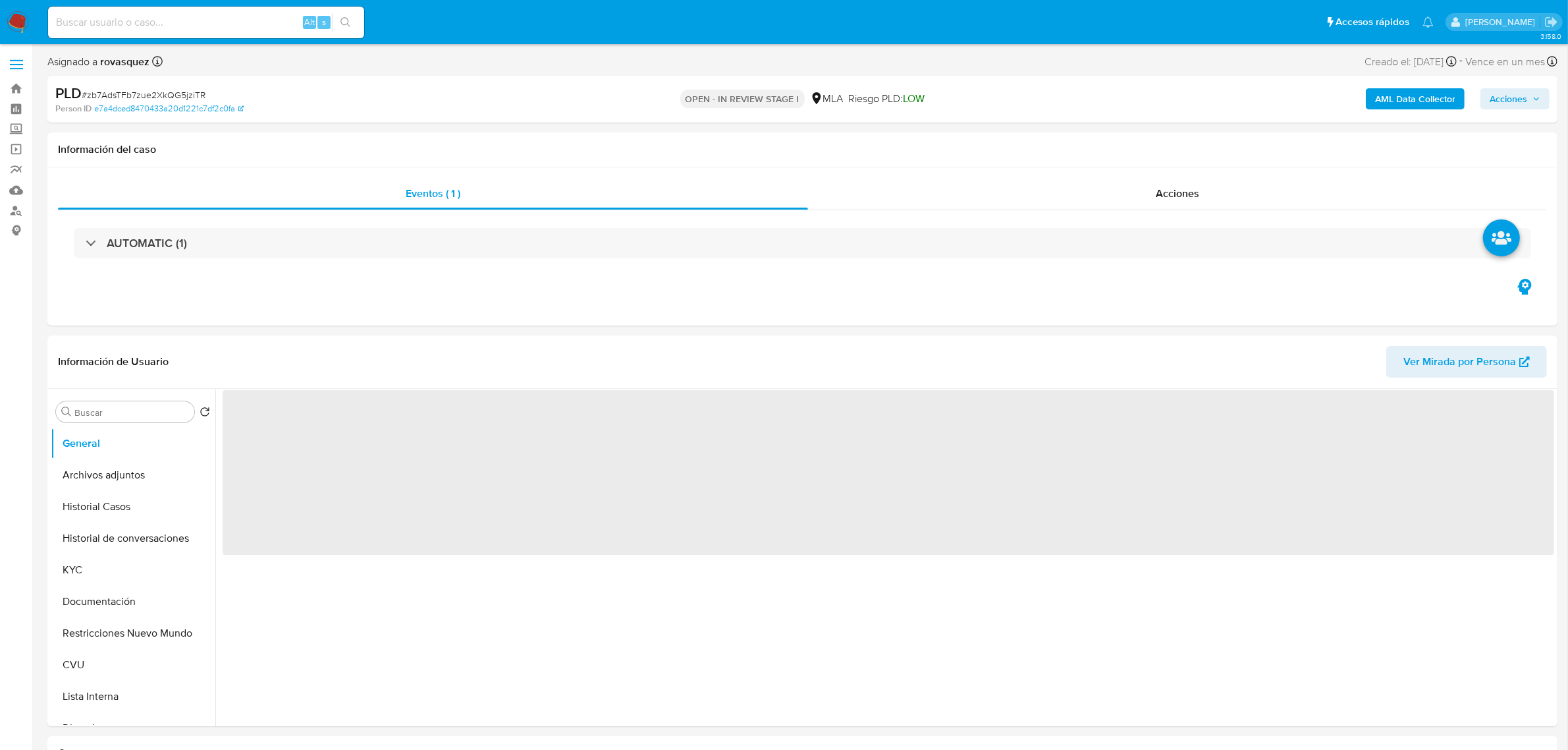
select select "10"
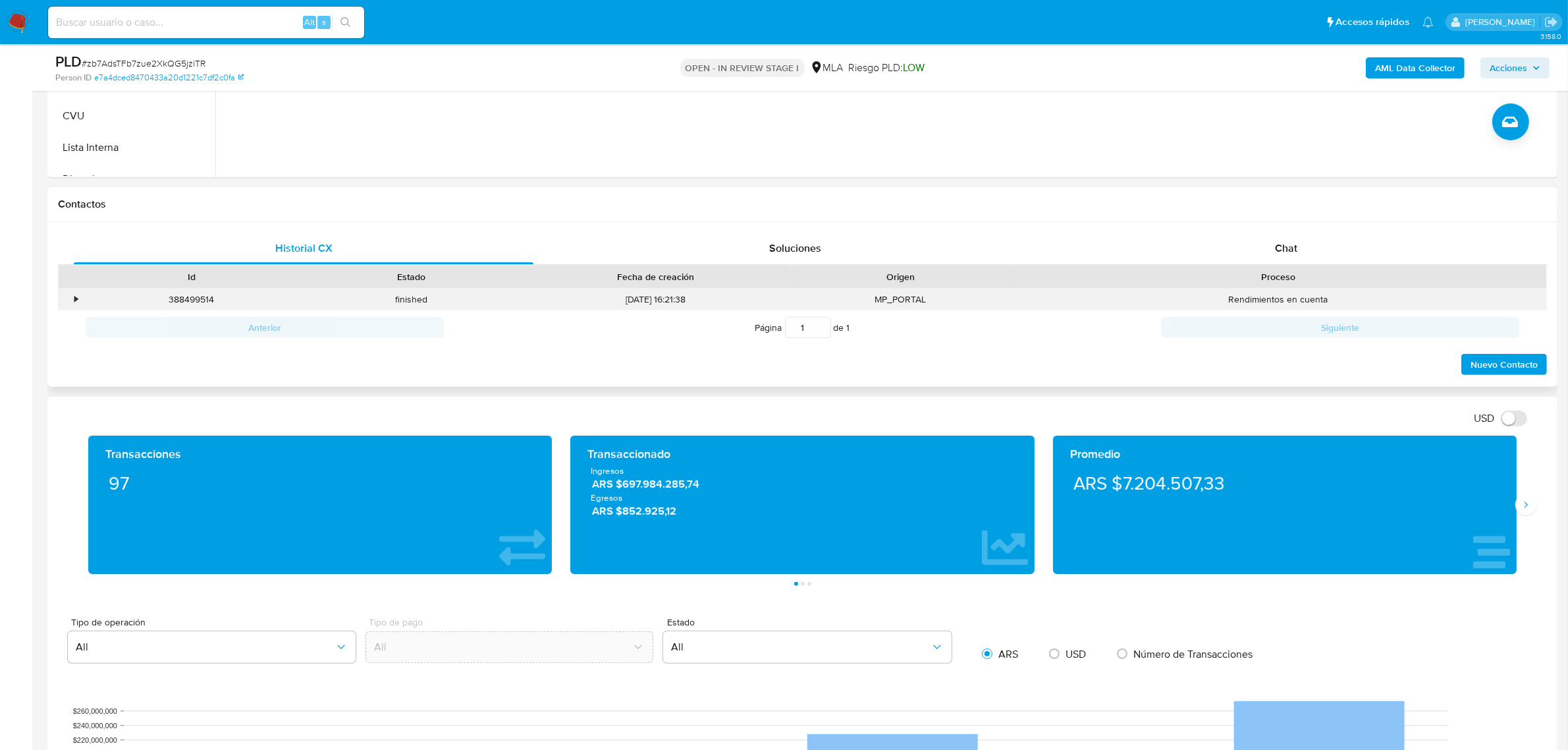
scroll to position [494, 0]
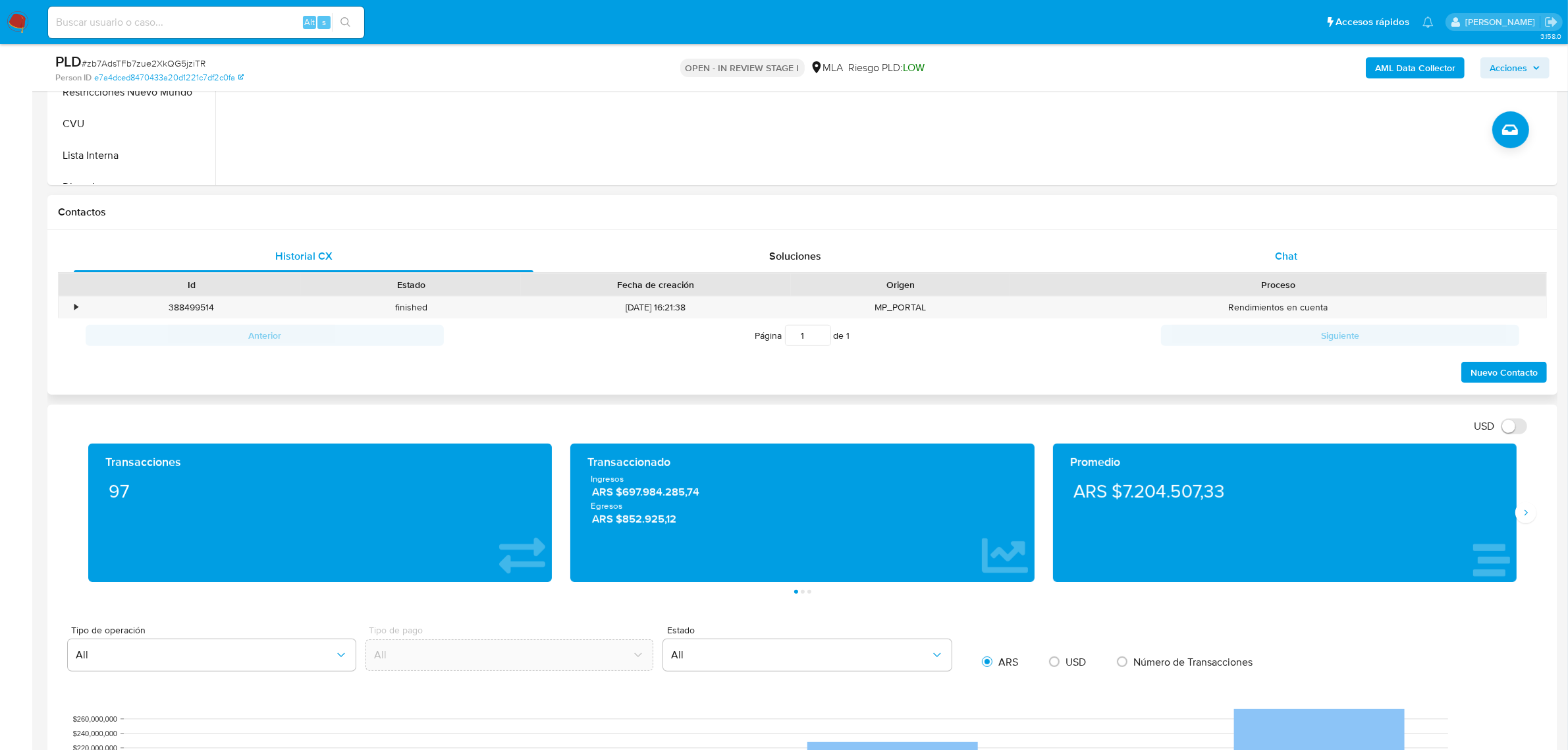
click at [1305, 258] on div "Chat" at bounding box center [1286, 256] width 460 height 32
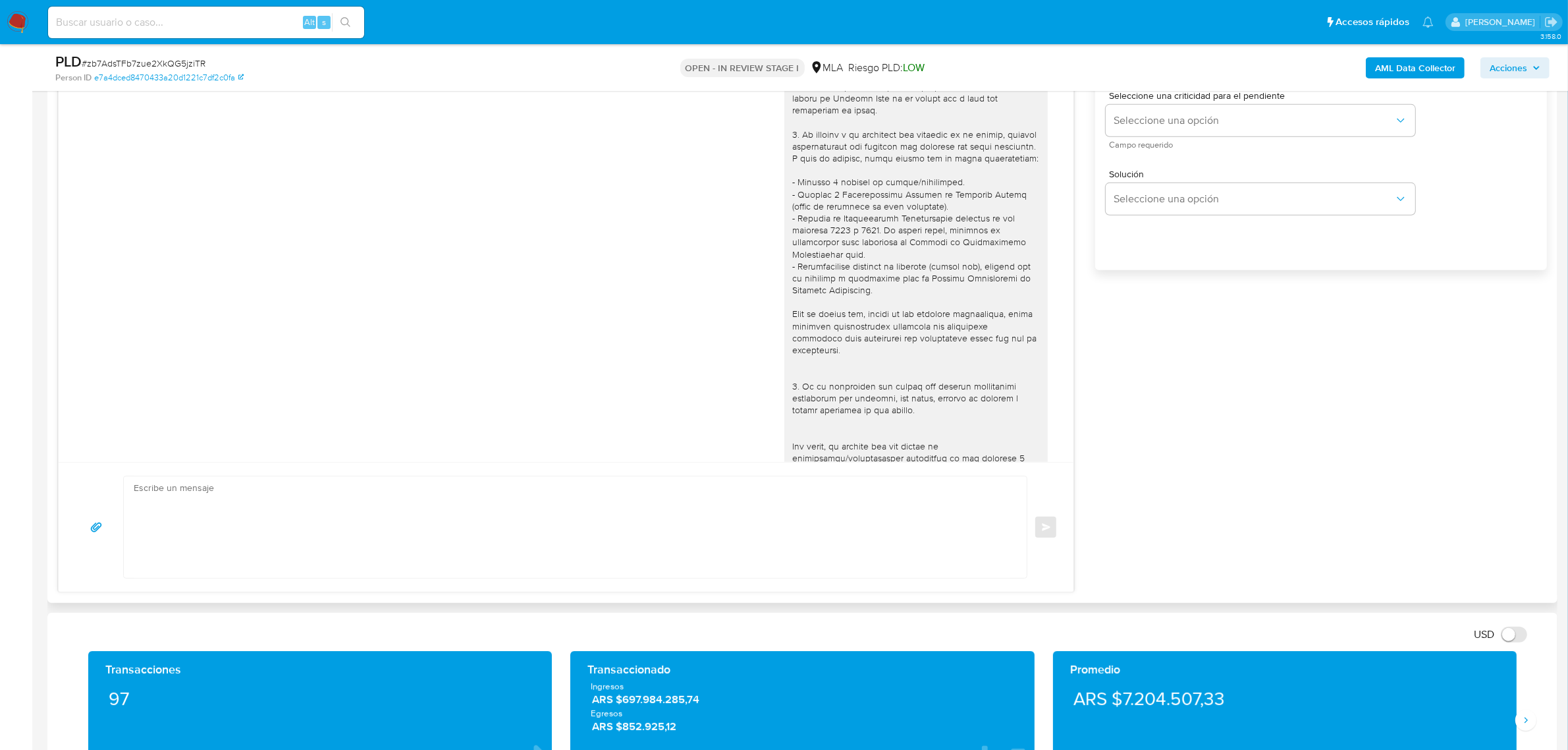
scroll to position [501, 0]
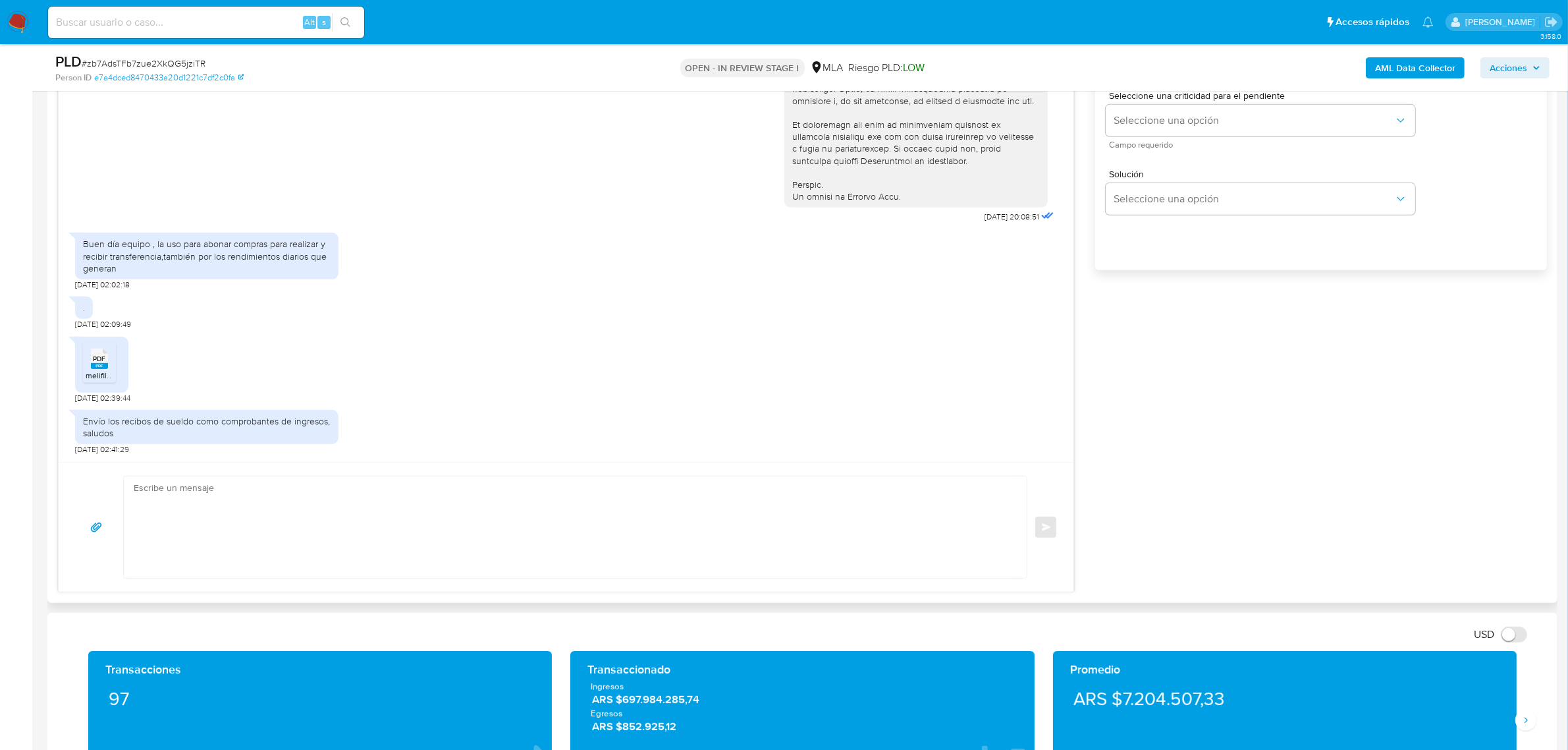
click at [334, 552] on textarea at bounding box center [572, 527] width 877 height 101
paste textarea "Hola, ¡Muchas gracias por tu respuesta! Confirmamos la recepción de la document…"
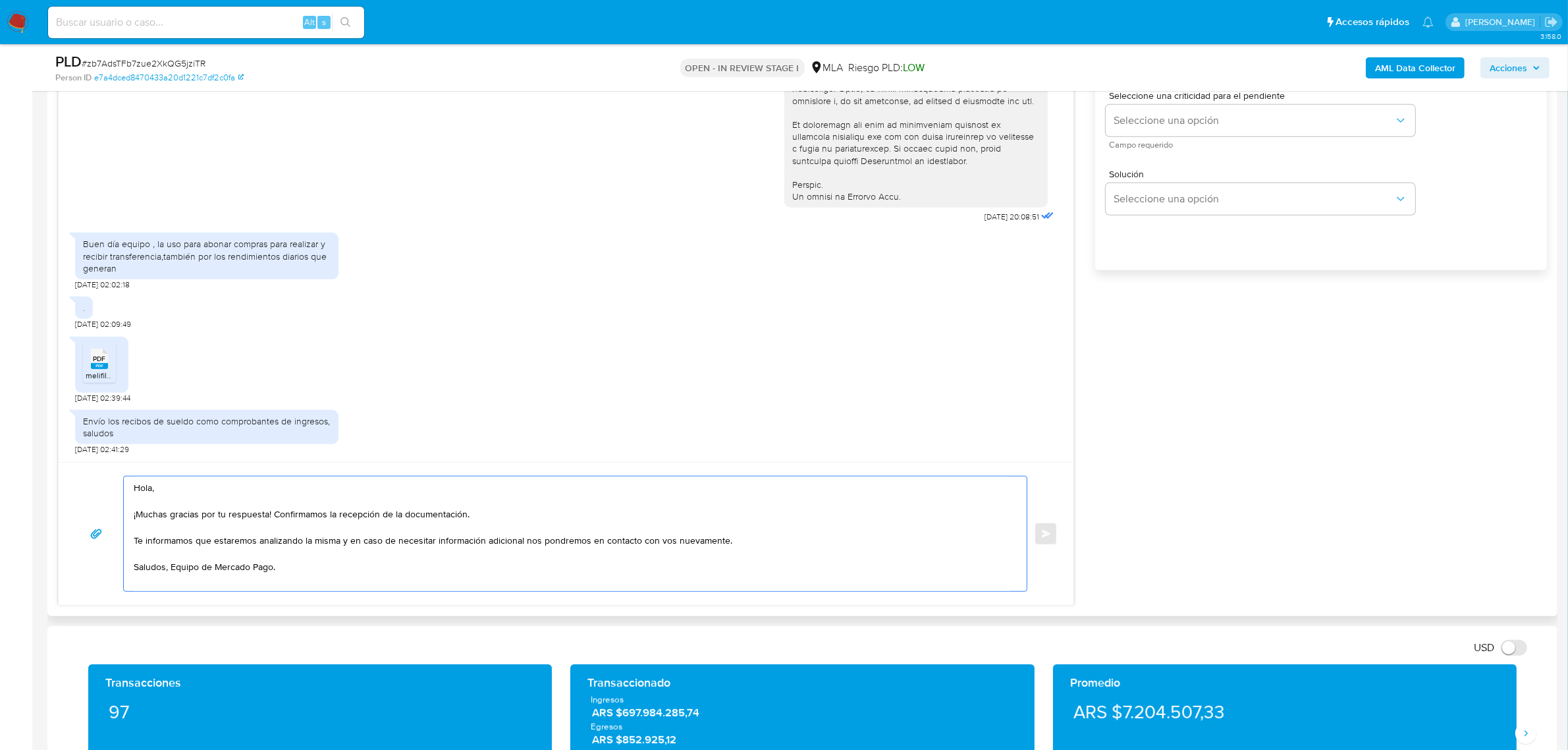
click at [198, 489] on textarea "Hola, ¡Muchas gracias por tu respuesta! Confirmamos la recepción de la document…" at bounding box center [572, 534] width 877 height 115
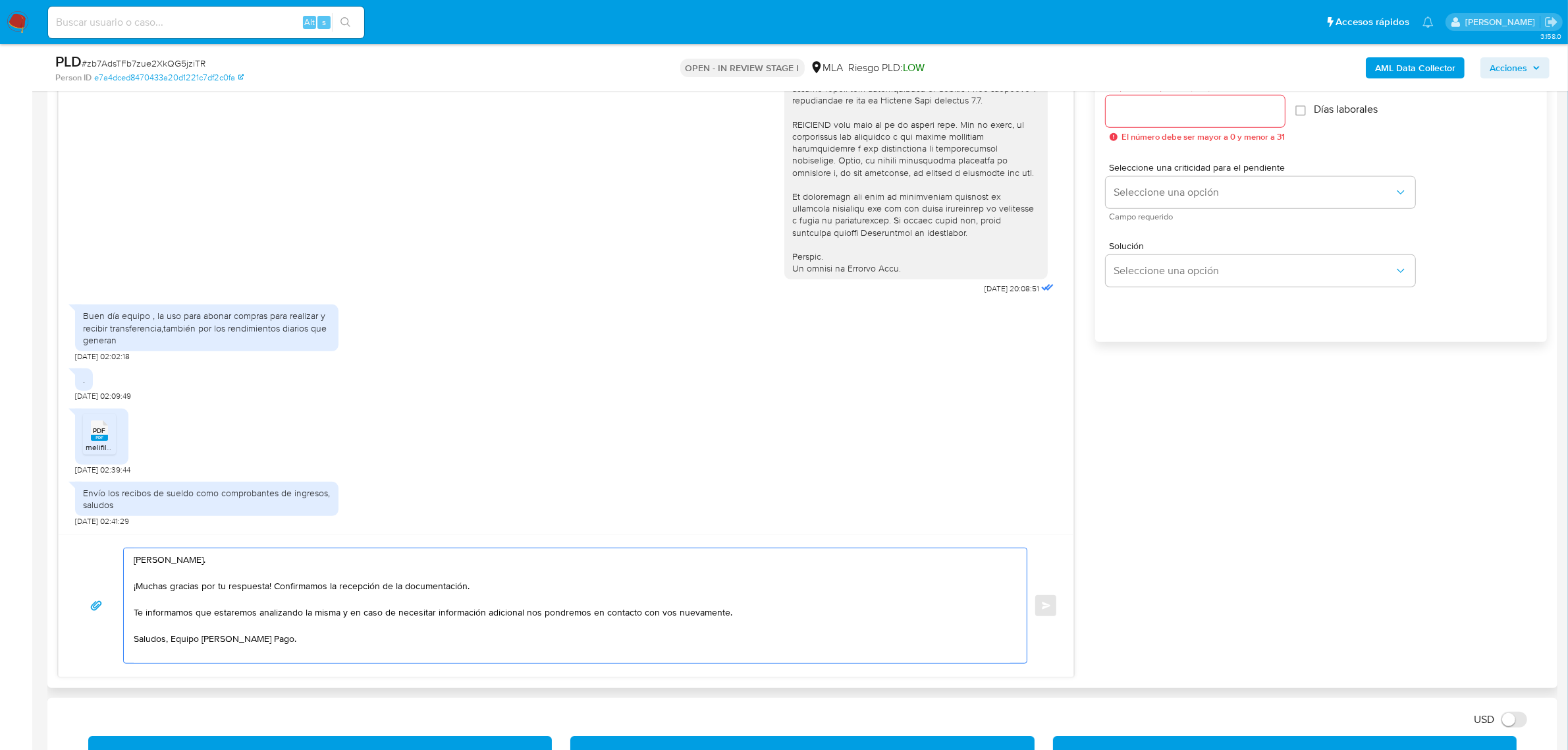
scroll to position [741, 0]
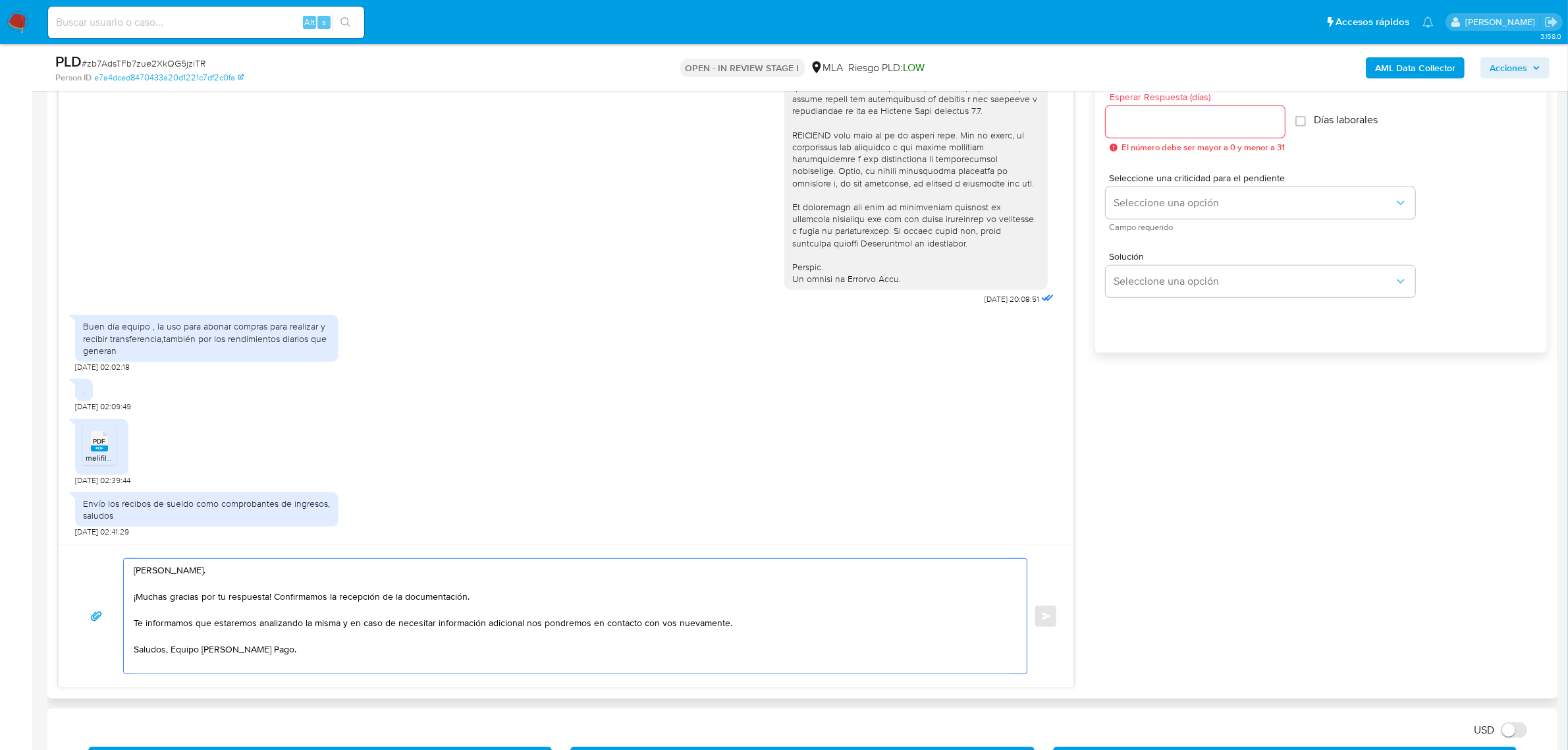
type textarea "Hola, Mauricio. ¡Muchas gracias por tu respuesta! Confirmamos la recepción de l…"
click at [1137, 122] on input "Esperar Respuesta (días)" at bounding box center [1195, 122] width 179 height 17
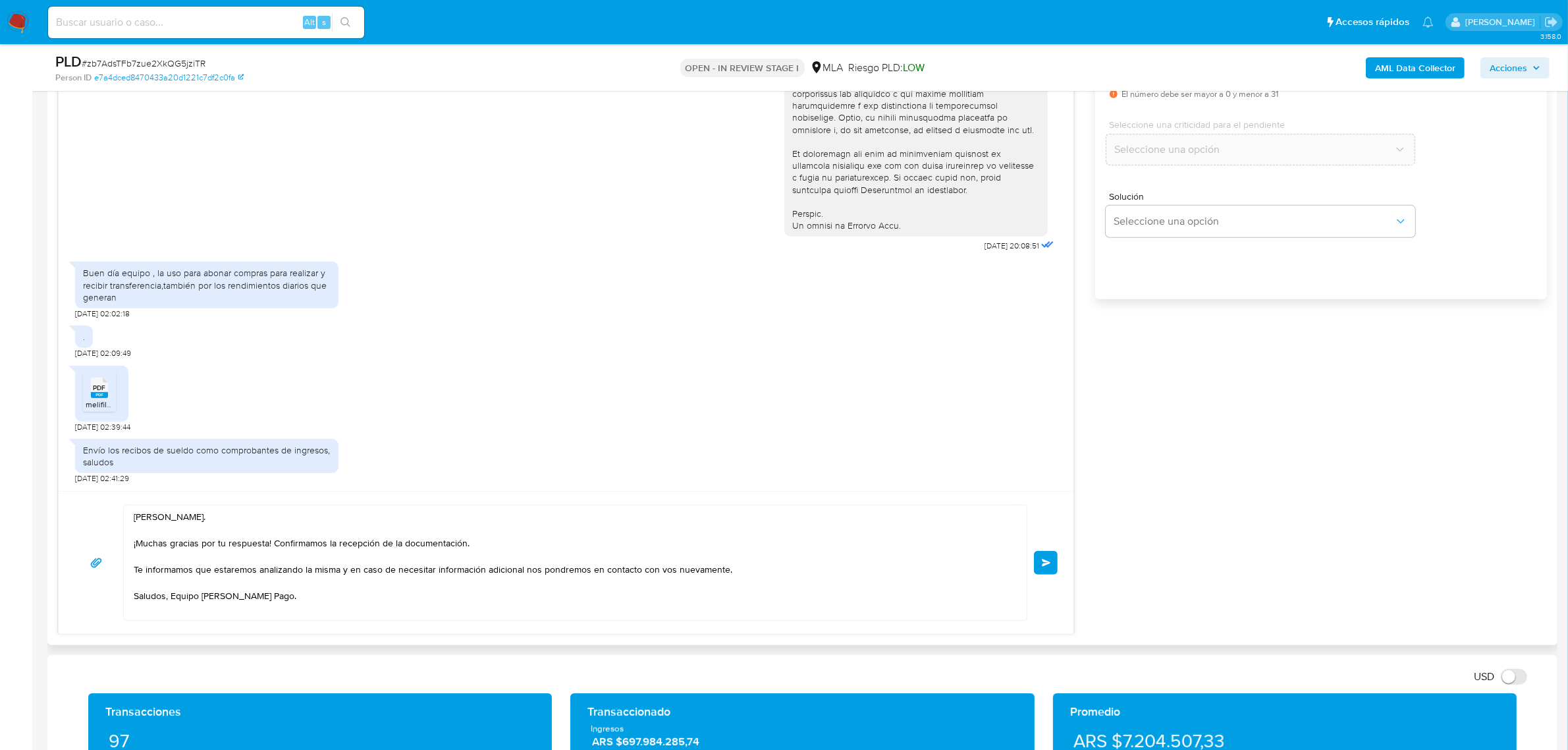
scroll to position [824, 0]
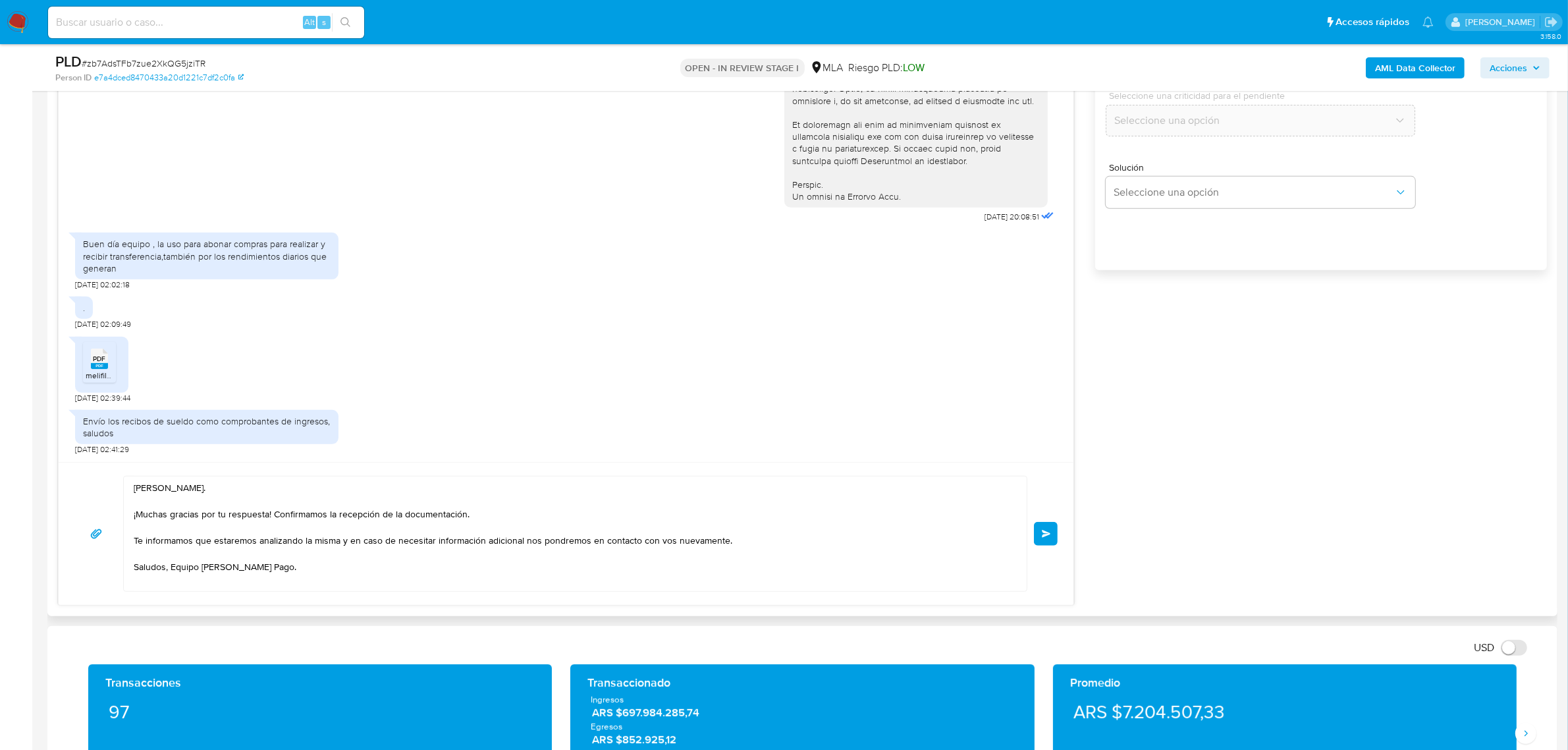
type input "0"
click at [176, 567] on textarea "Hola, Mauricio. ¡Muchas gracias por tu respuesta! Confirmamos la recepción de l…" at bounding box center [572, 534] width 877 height 115
type textarea "Hola, Mauricio. ¡Muchas gracias por tu respuesta! Confirmamos la recepción de l…"
click at [1055, 528] on button "Enviar" at bounding box center [1045, 534] width 24 height 24
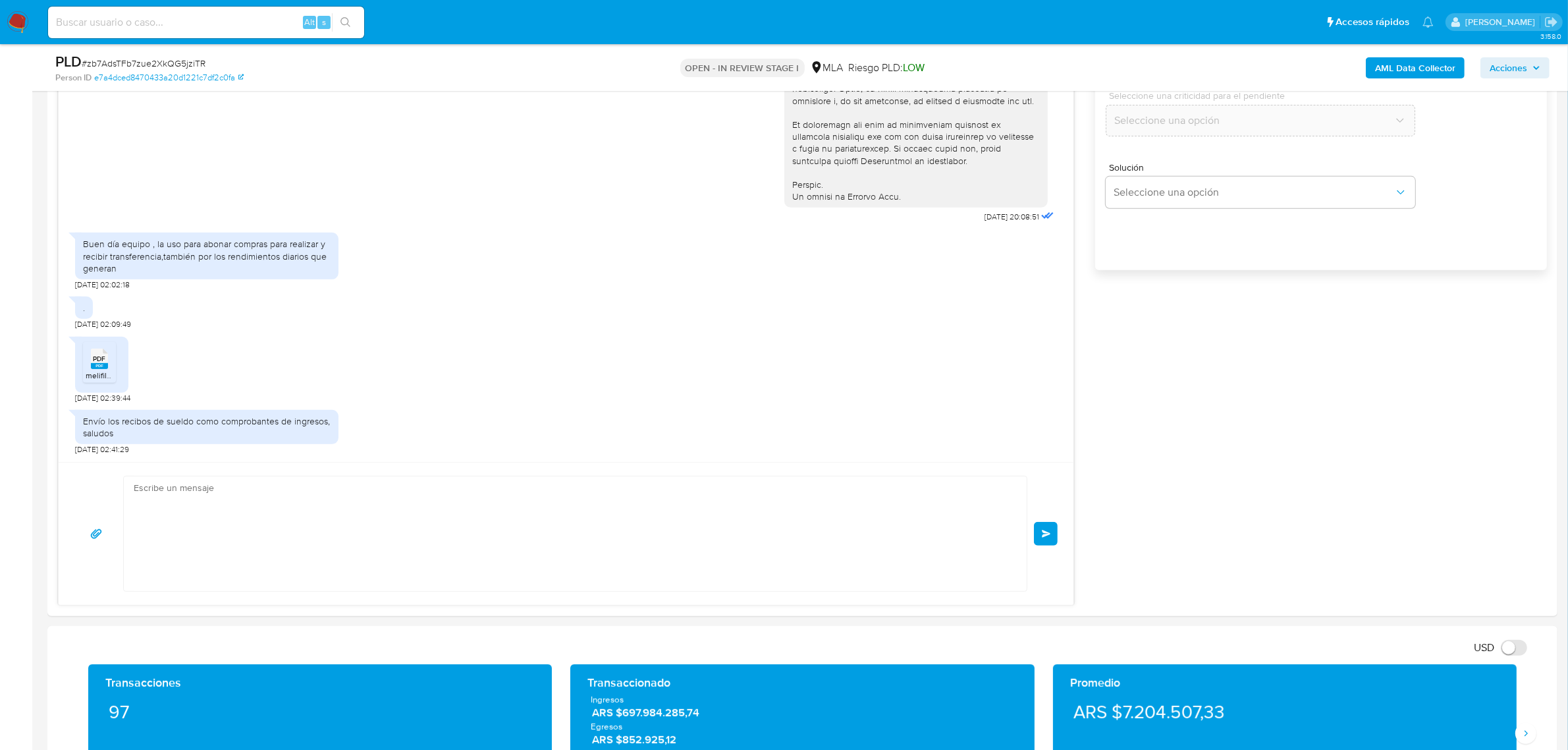
scroll to position [672, 0]
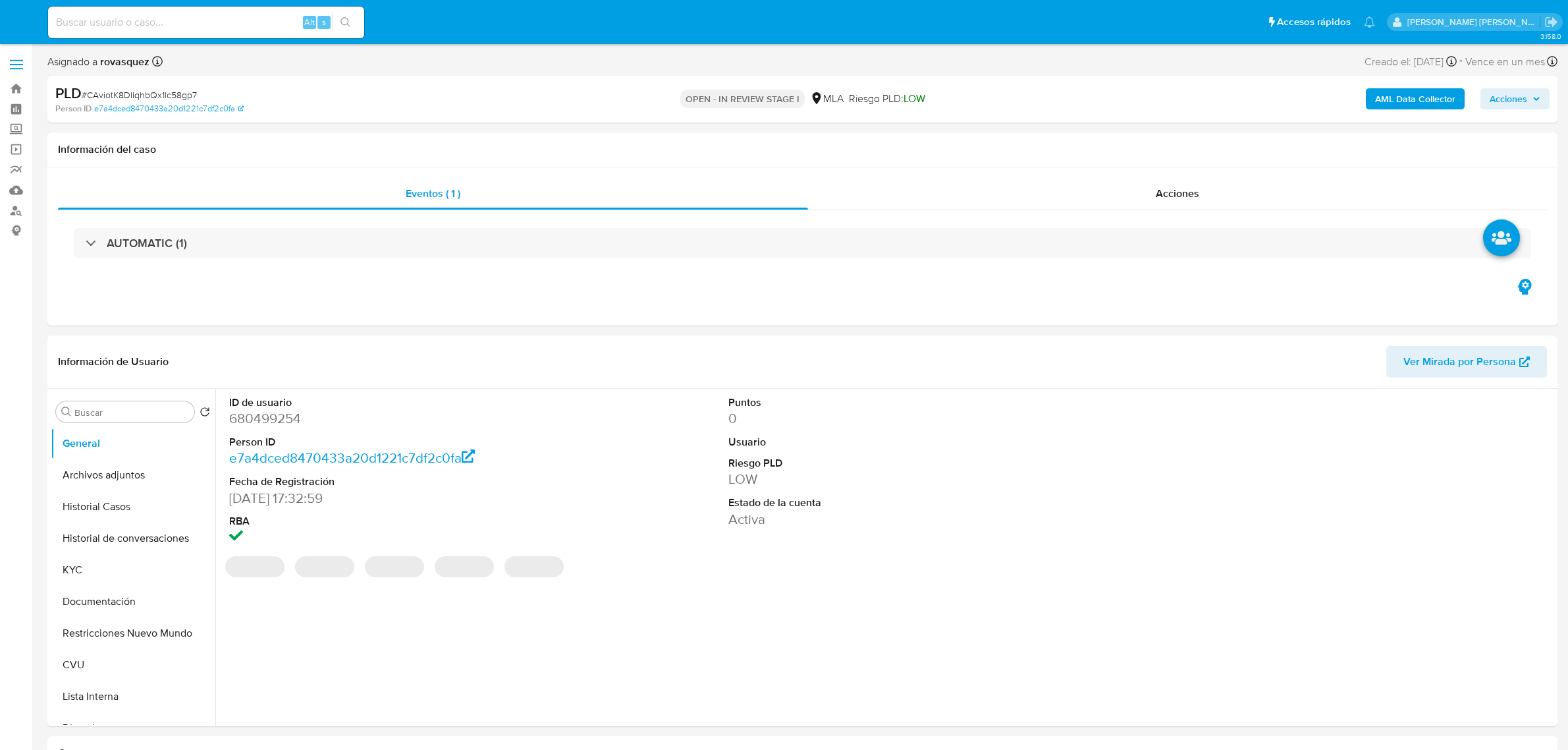
select select "10"
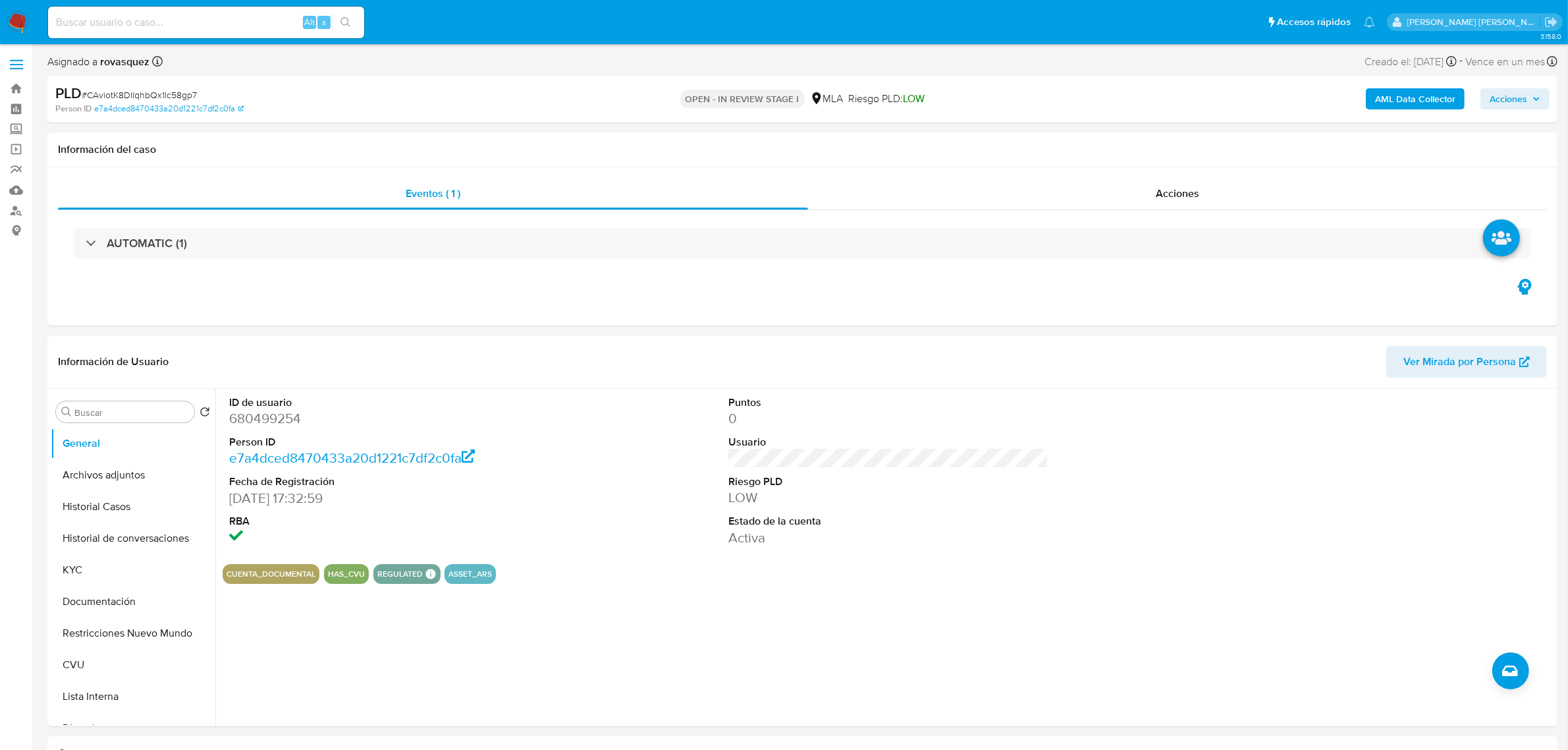
click at [1520, 106] on span "Acciones" at bounding box center [1508, 98] width 37 height 21
click at [1141, 140] on span "Resolución del caso" at bounding box center [1141, 141] width 94 height 15
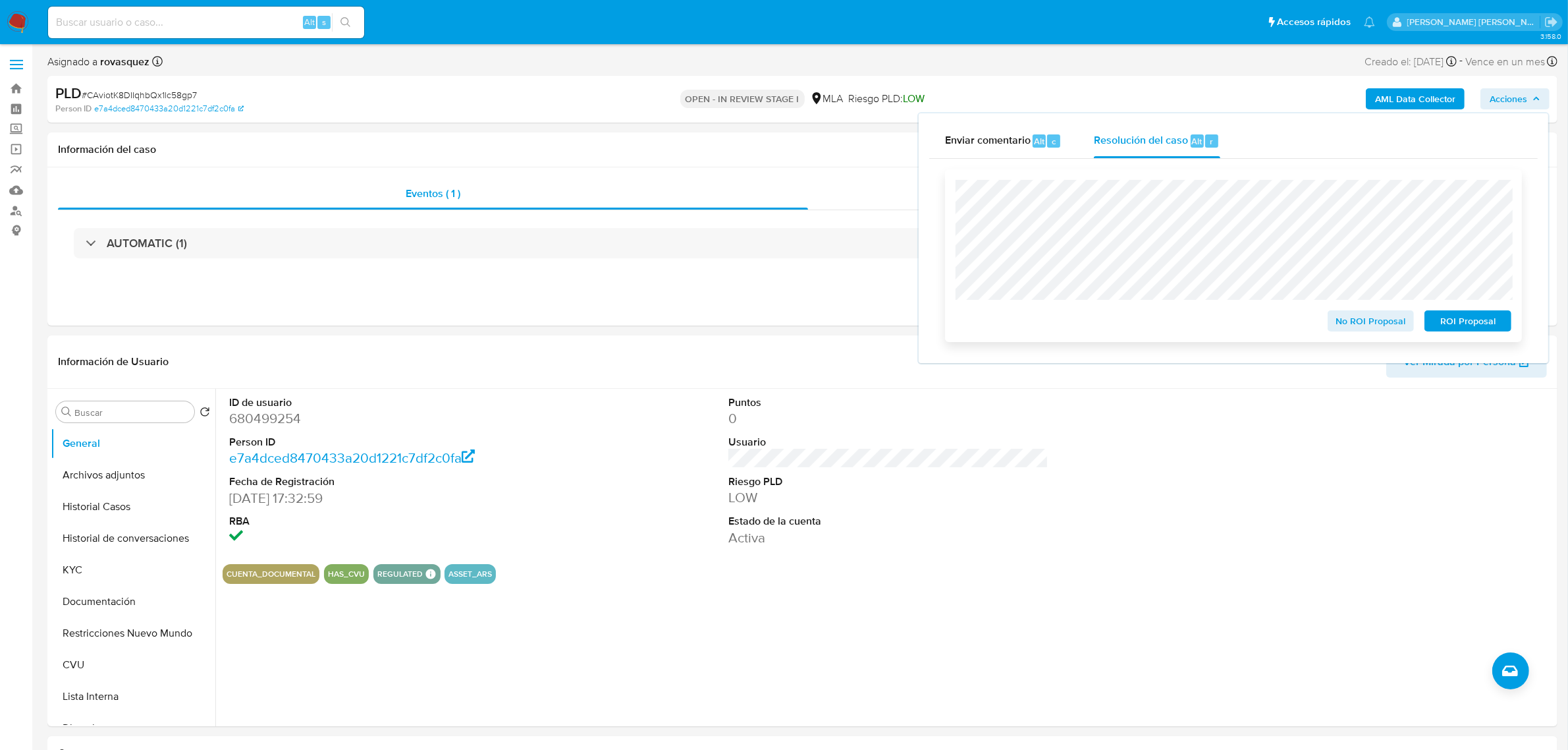
click at [1361, 320] on span "No ROI Proposal" at bounding box center [1371, 321] width 68 height 19
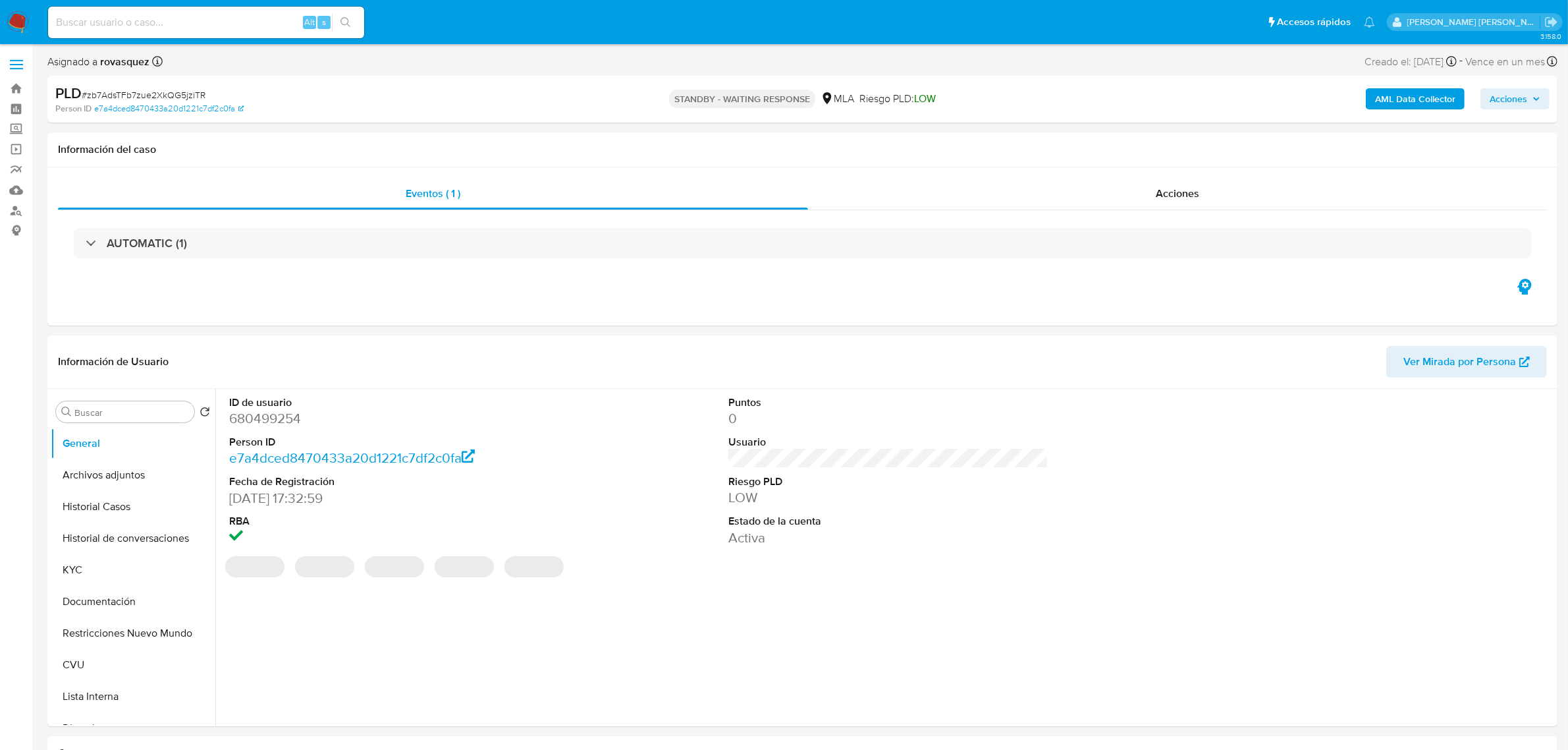
select select "10"
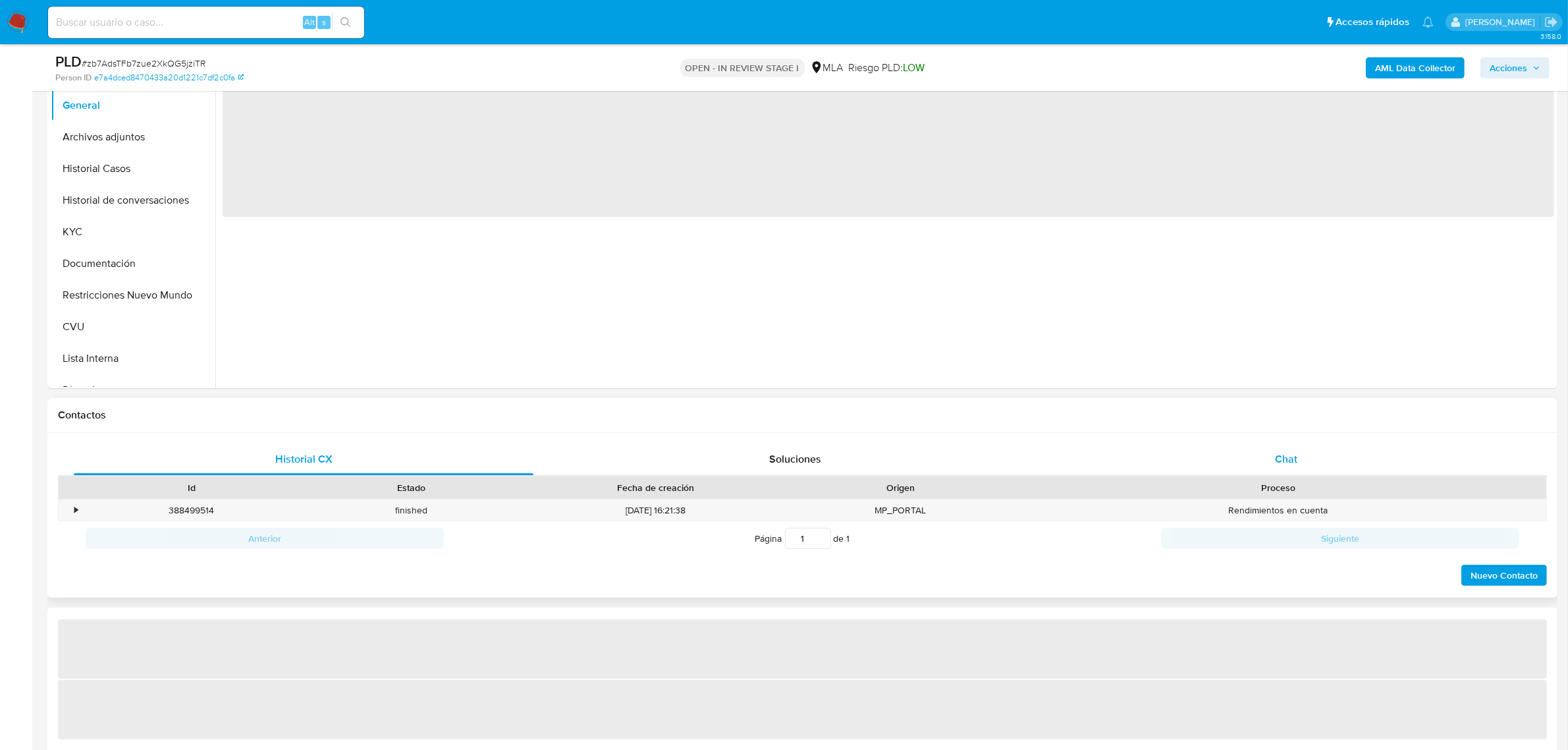
scroll to position [329, 0]
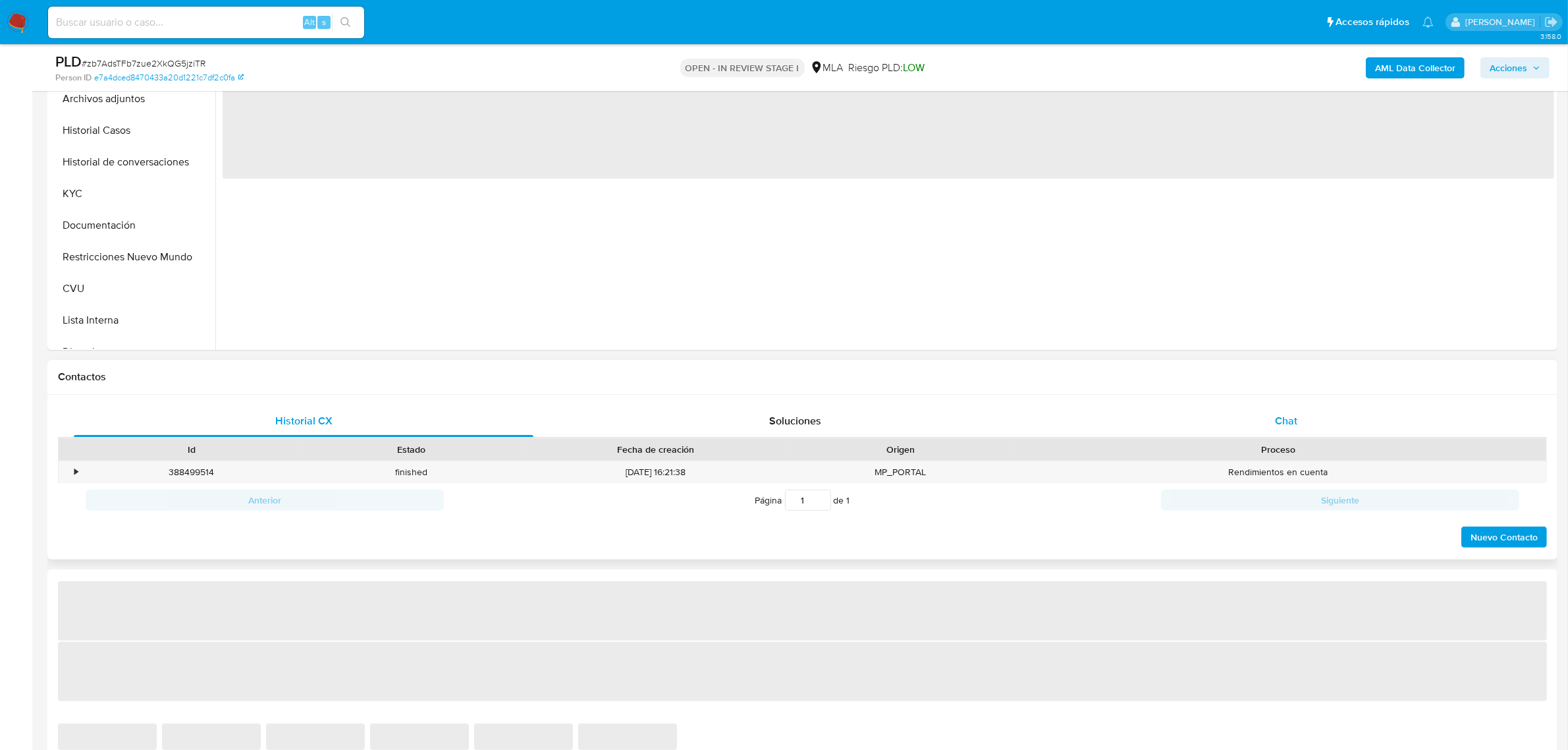
click at [1289, 427] on span "Chat" at bounding box center [1285, 421] width 22 height 15
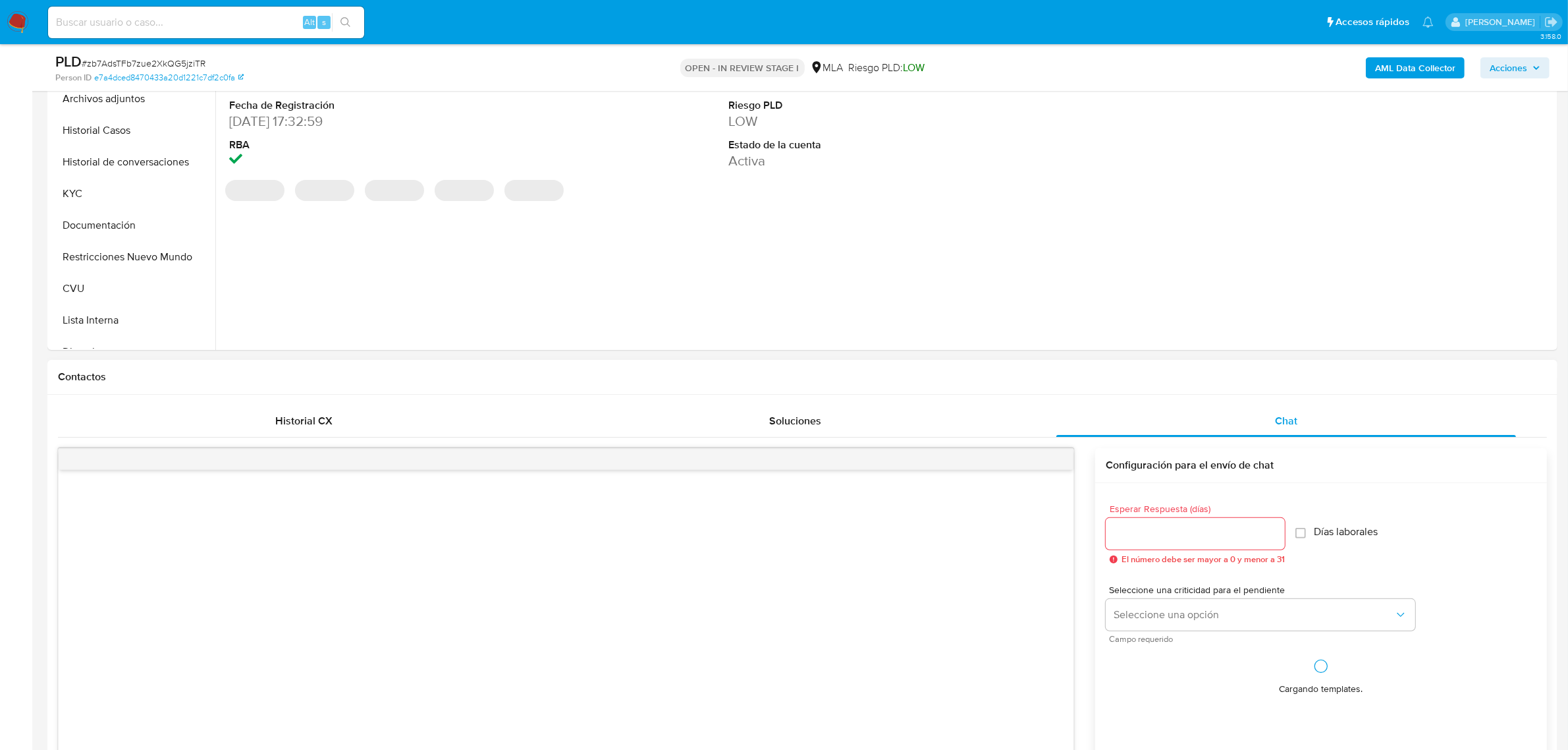
select select "10"
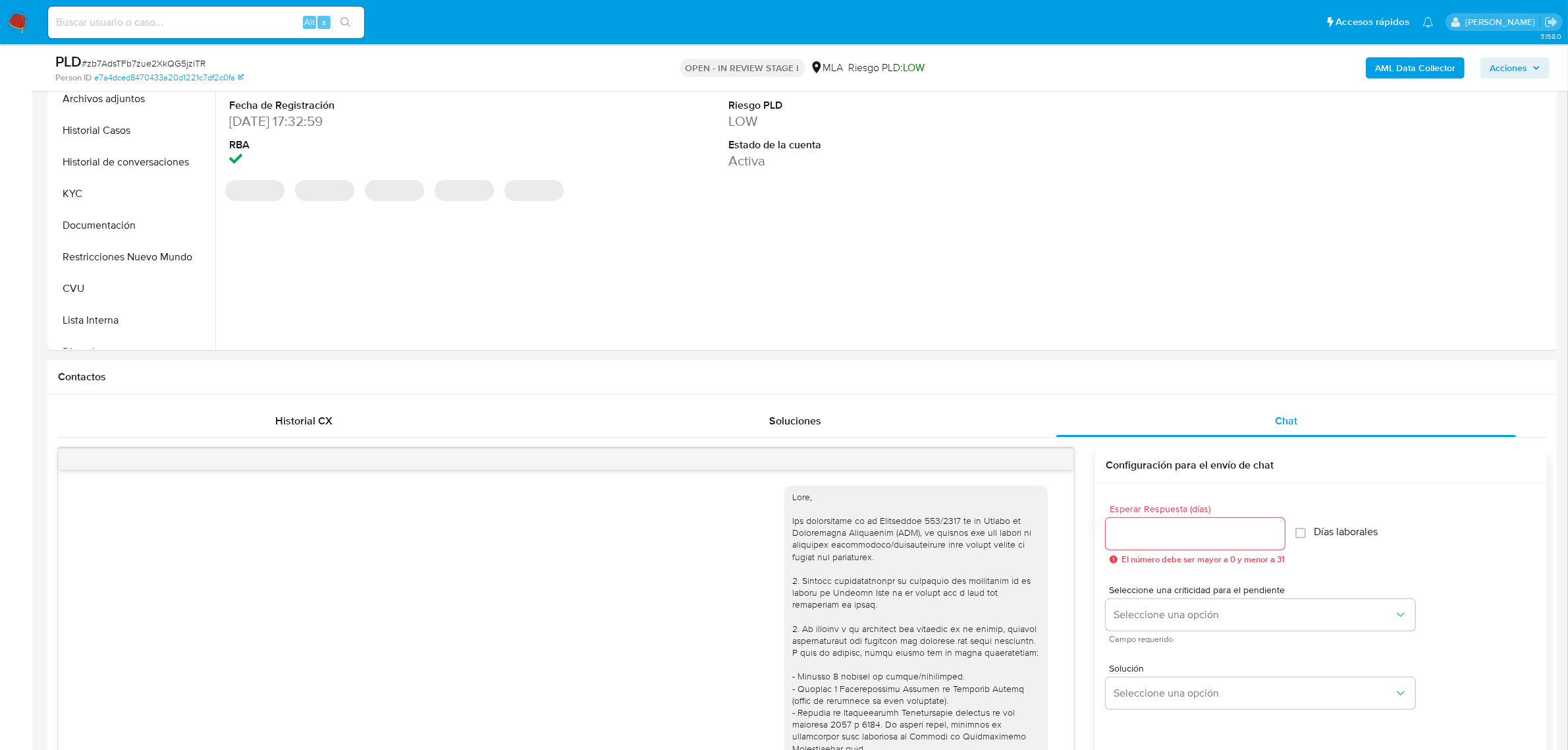
scroll to position [672, 0]
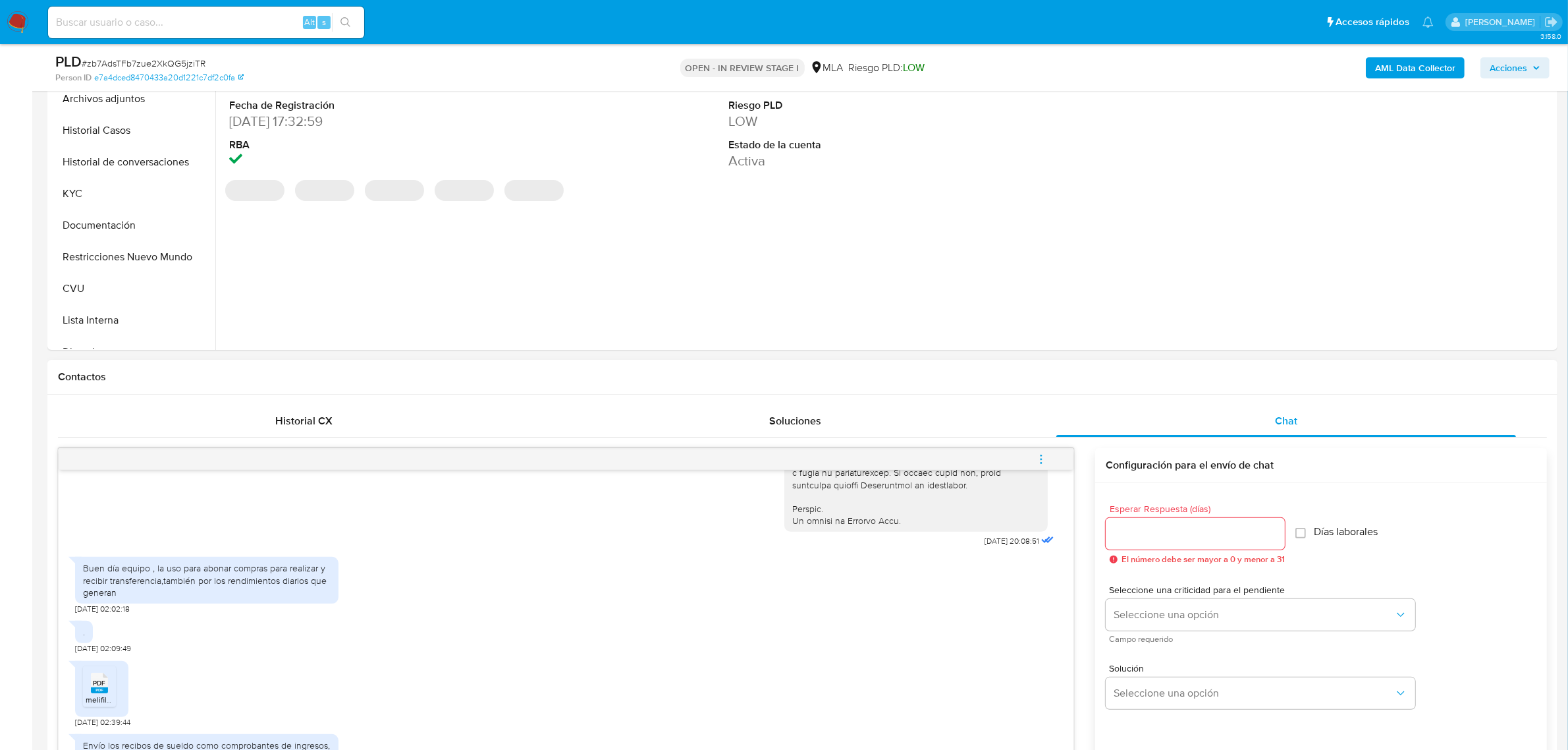
click at [1041, 466] on span "menu-action" at bounding box center [1041, 459] width 12 height 32
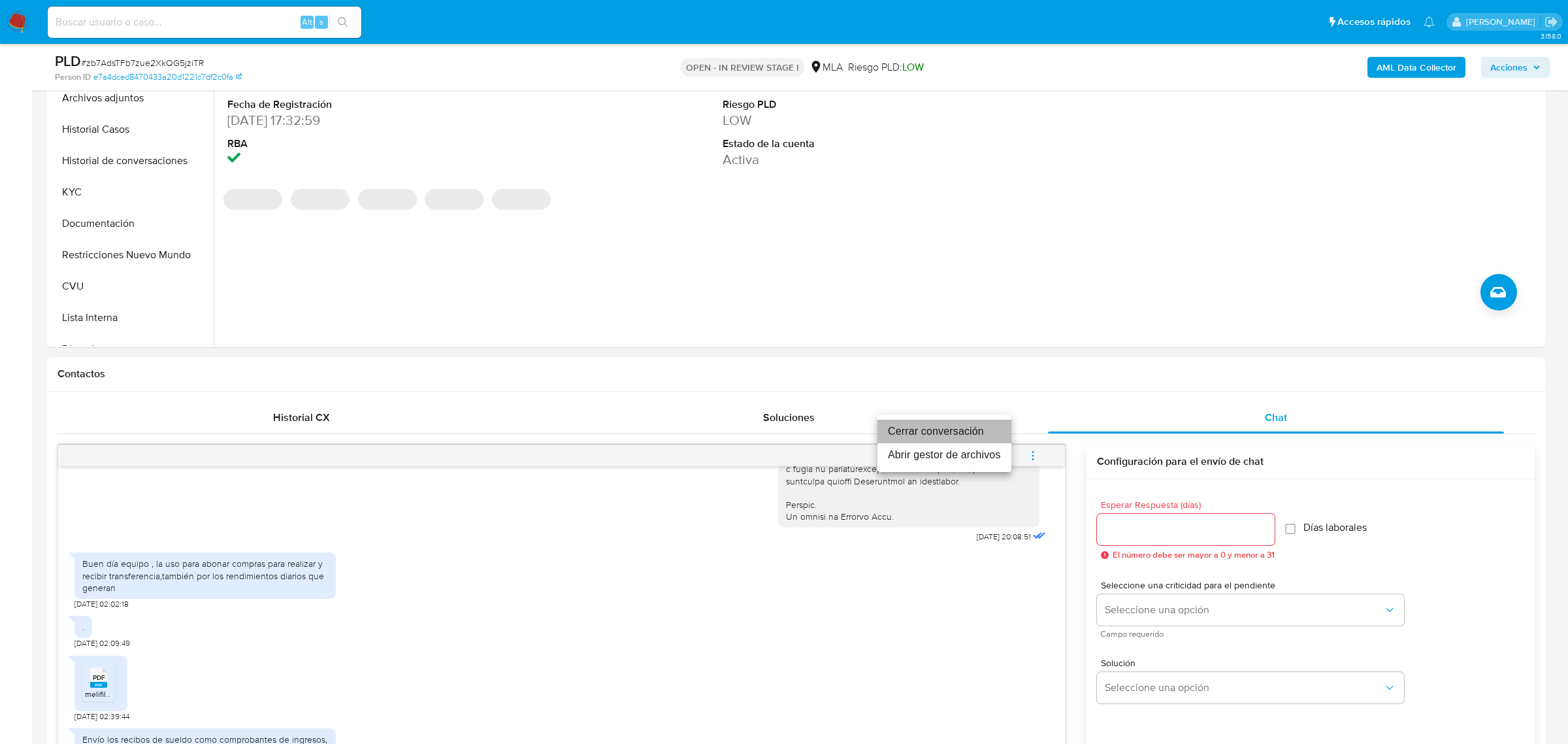
click at [987, 433] on li "Cerrar conversación" at bounding box center [944, 431] width 134 height 24
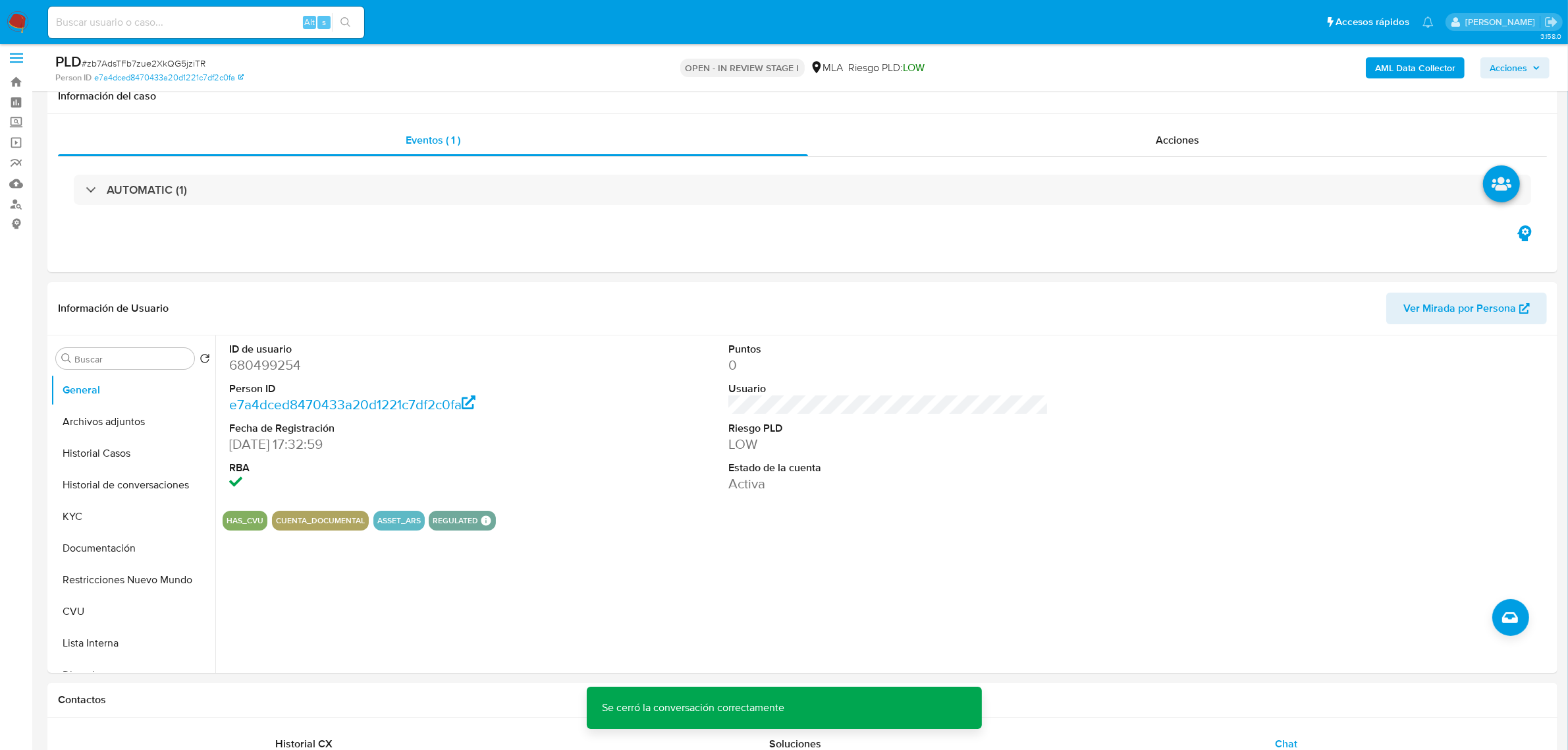
scroll to position [0, 0]
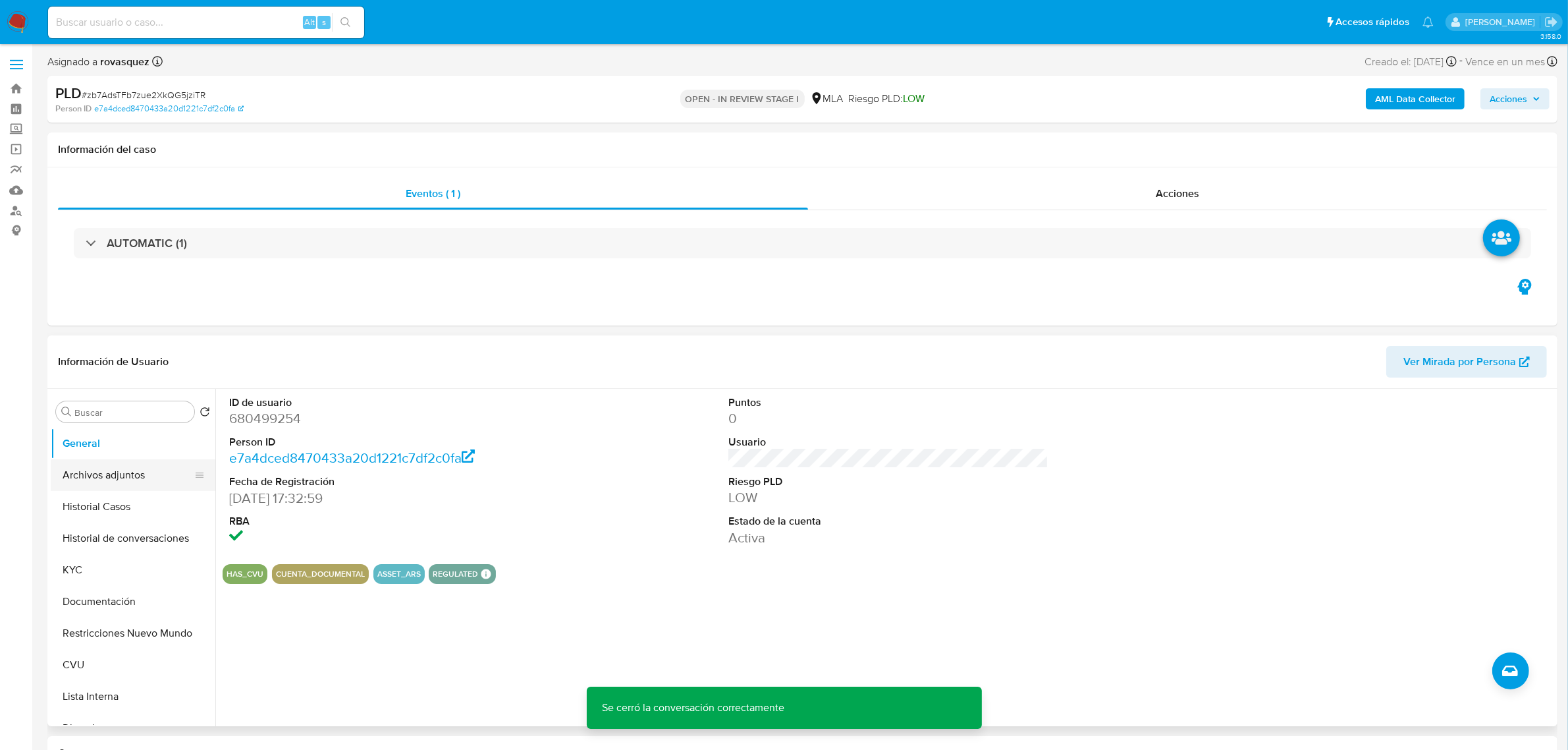
click at [127, 482] on button "Archivos adjuntos" at bounding box center [127, 475] width 154 height 32
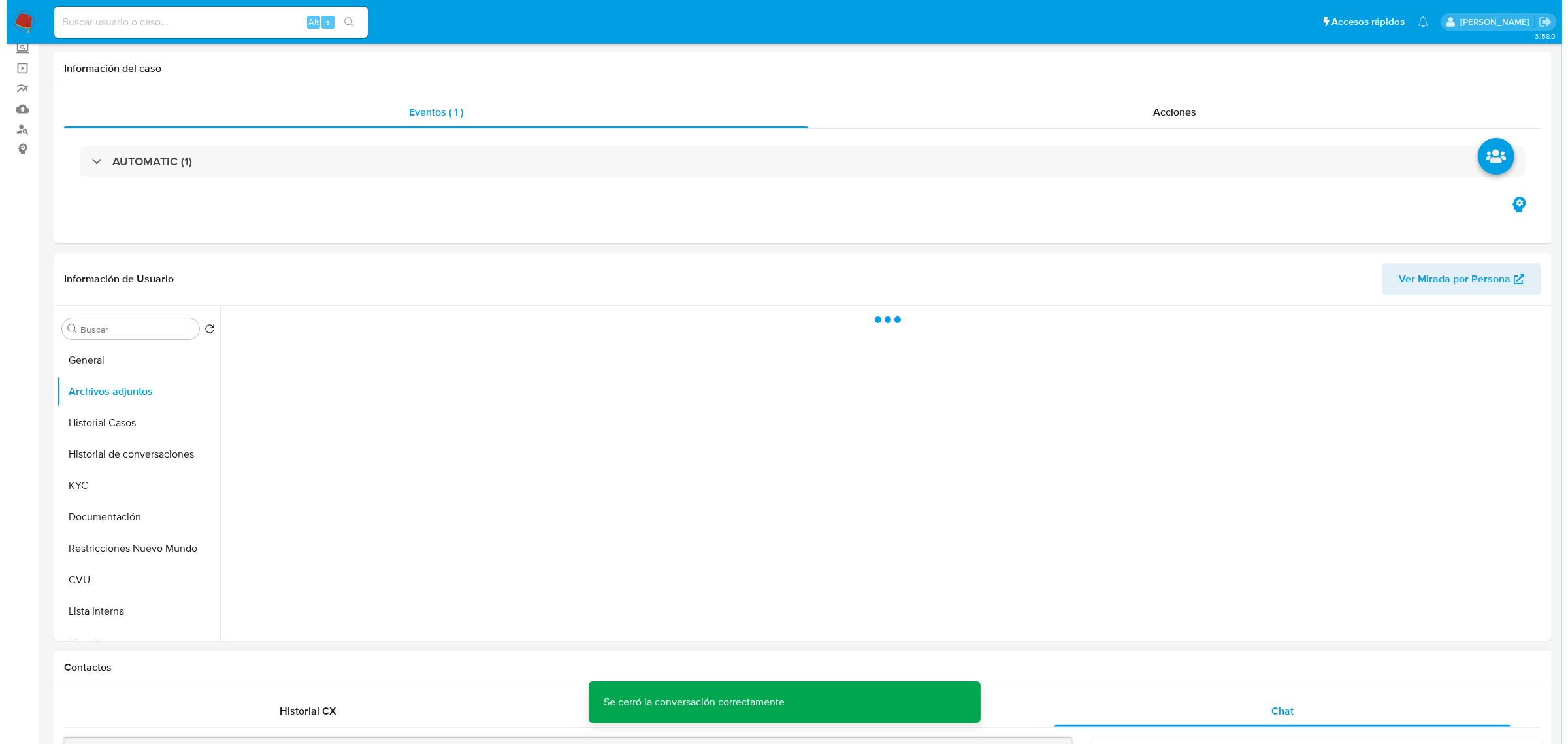
scroll to position [245, 0]
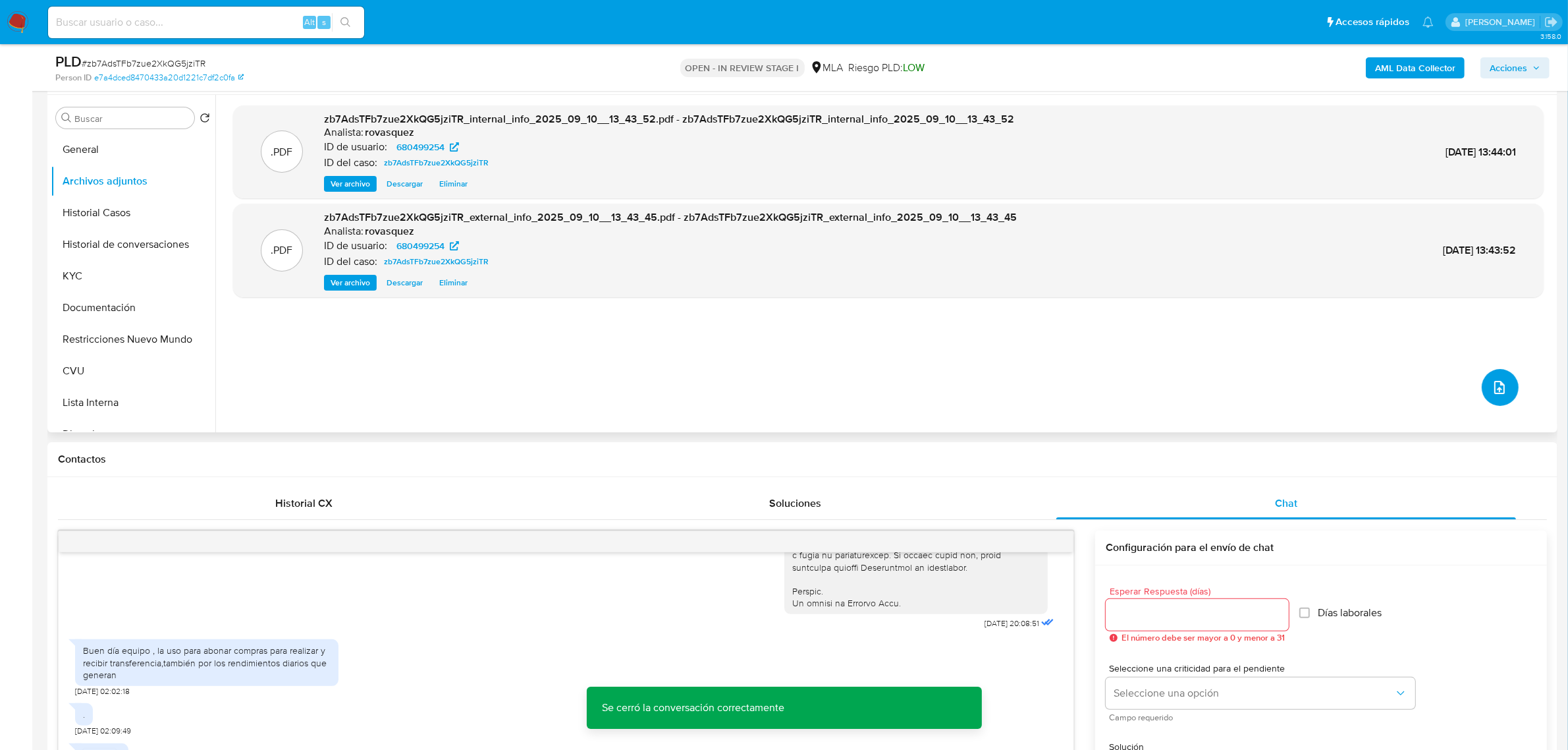
click at [1494, 389] on icon "upload-file" at bounding box center [1500, 387] width 11 height 13
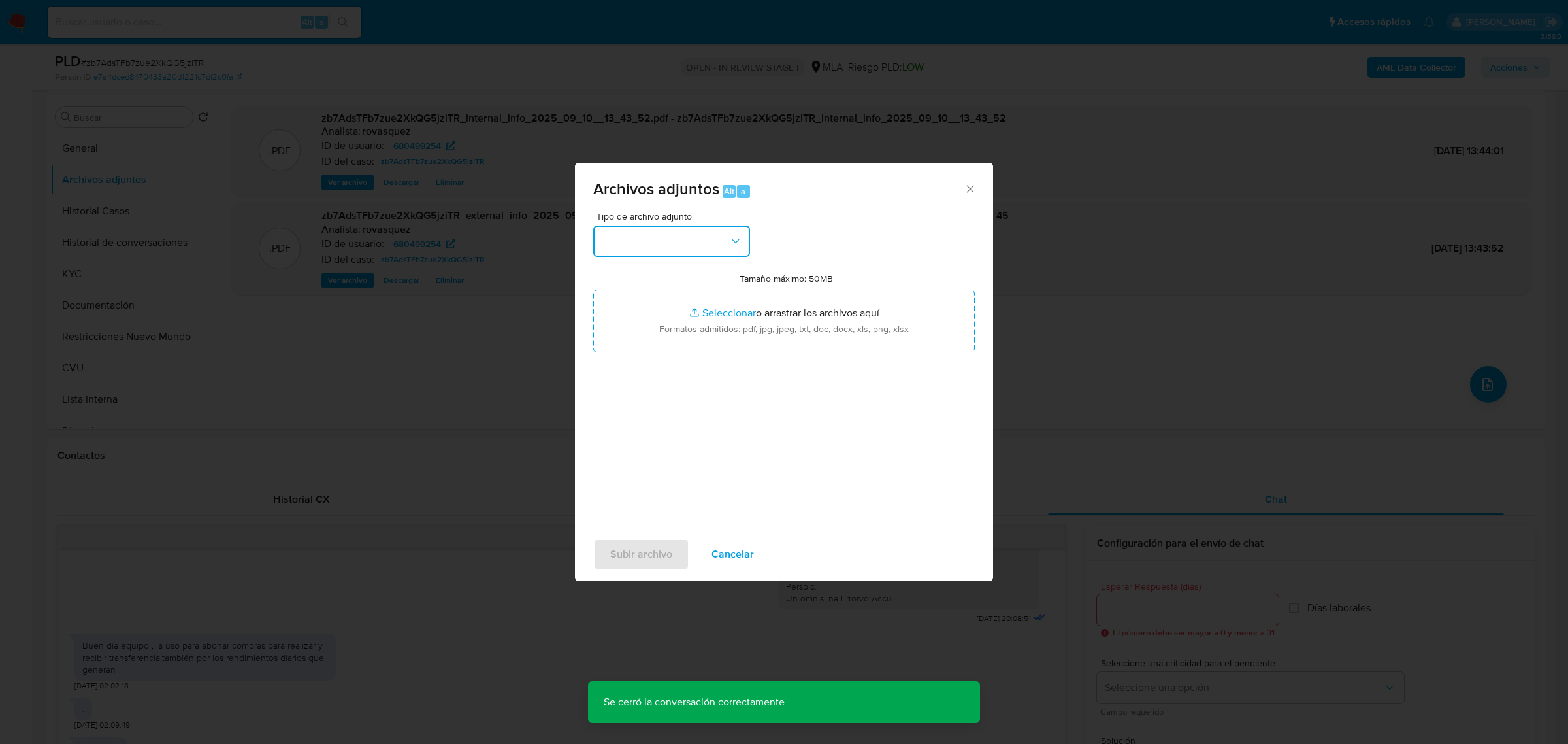
click at [678, 230] on button "button" at bounding box center [671, 241] width 157 height 32
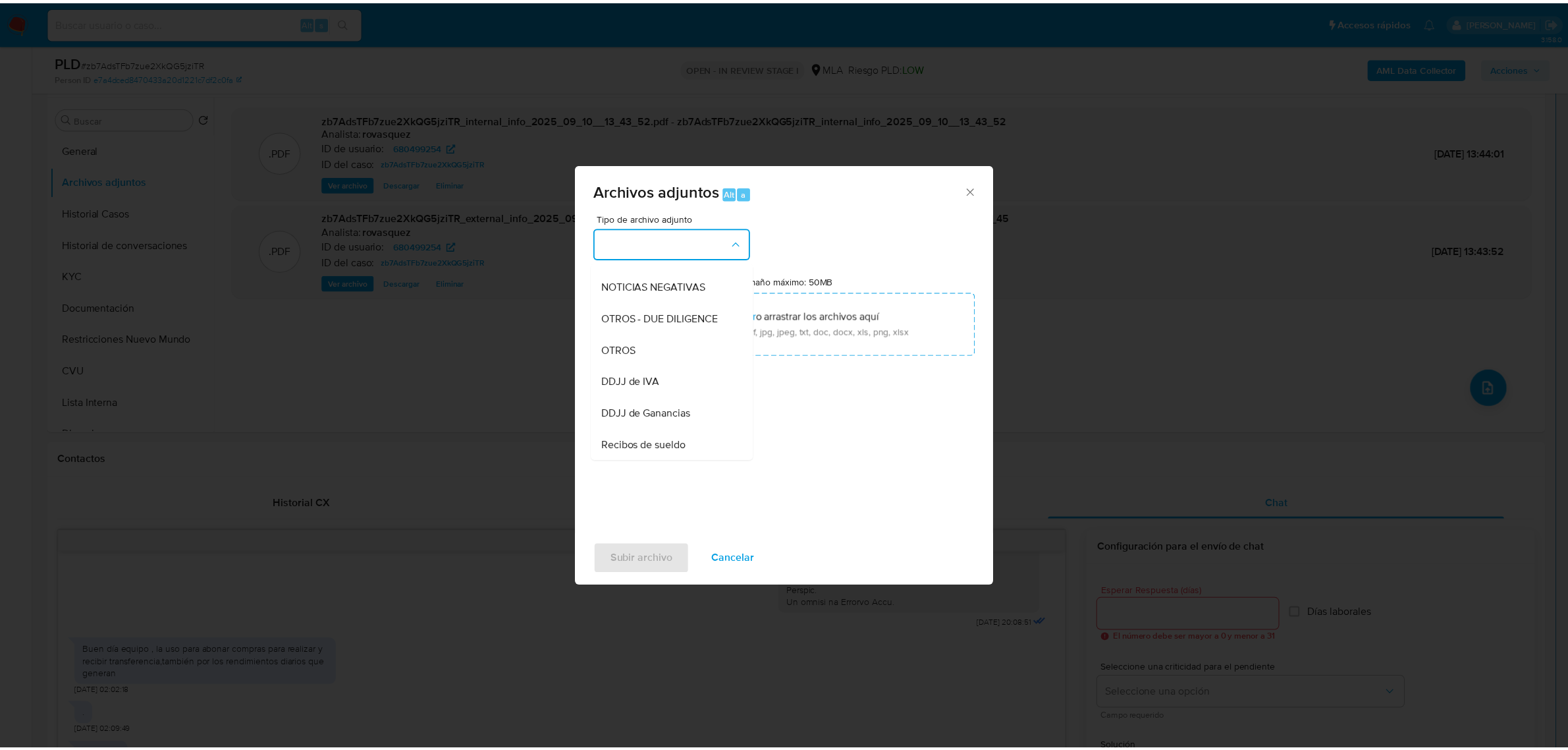
scroll to position [165, 0]
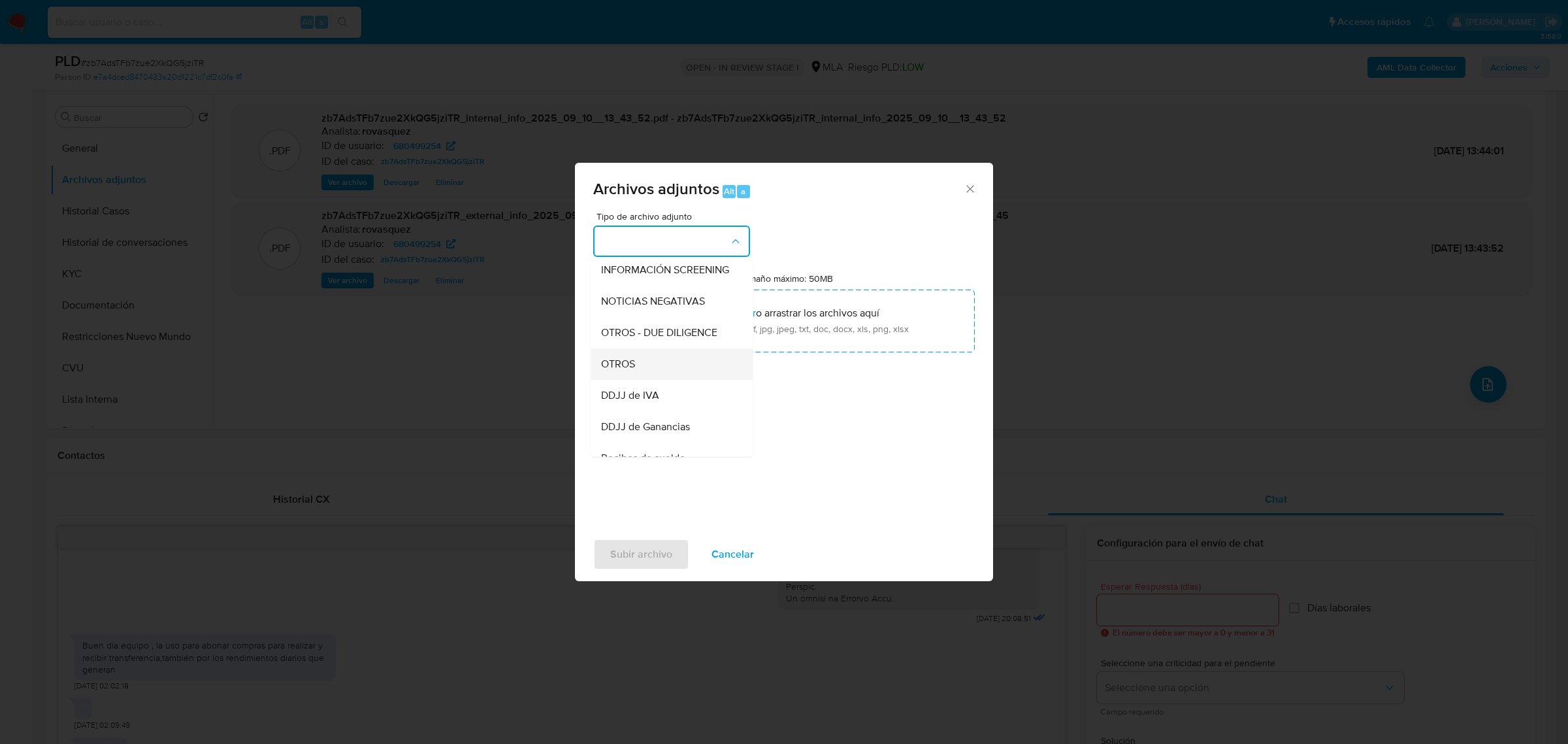
click at [651, 379] on div "OTROS" at bounding box center [667, 363] width 133 height 32
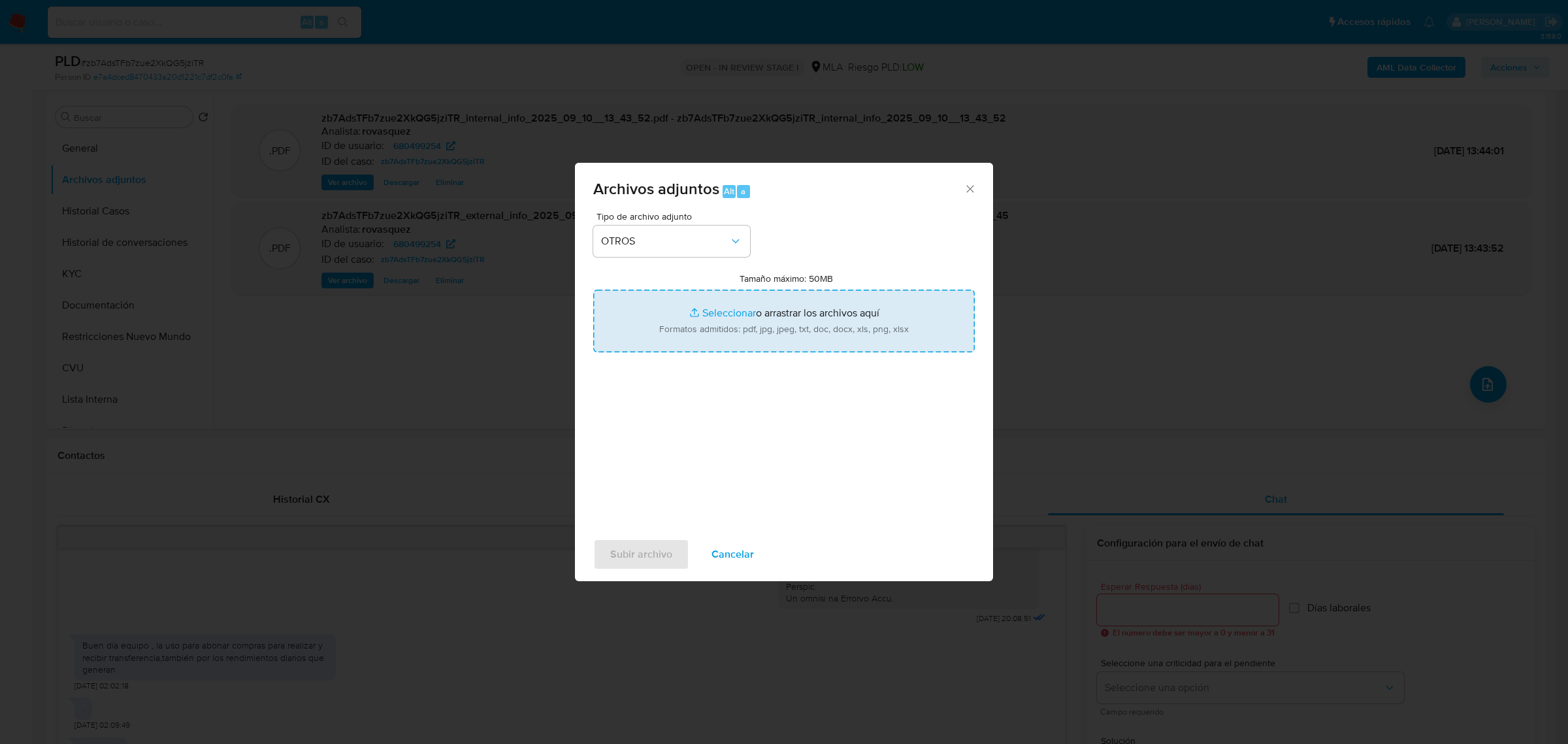
click at [710, 307] on input "Tamaño máximo: 50MB Seleccionar archivos" at bounding box center [784, 321] width 382 height 63
type input "C:\fakepath\Caselog zb7AdsTFb7zue2XkQG5jziTR_2025_09_10_13_02_43.docx"
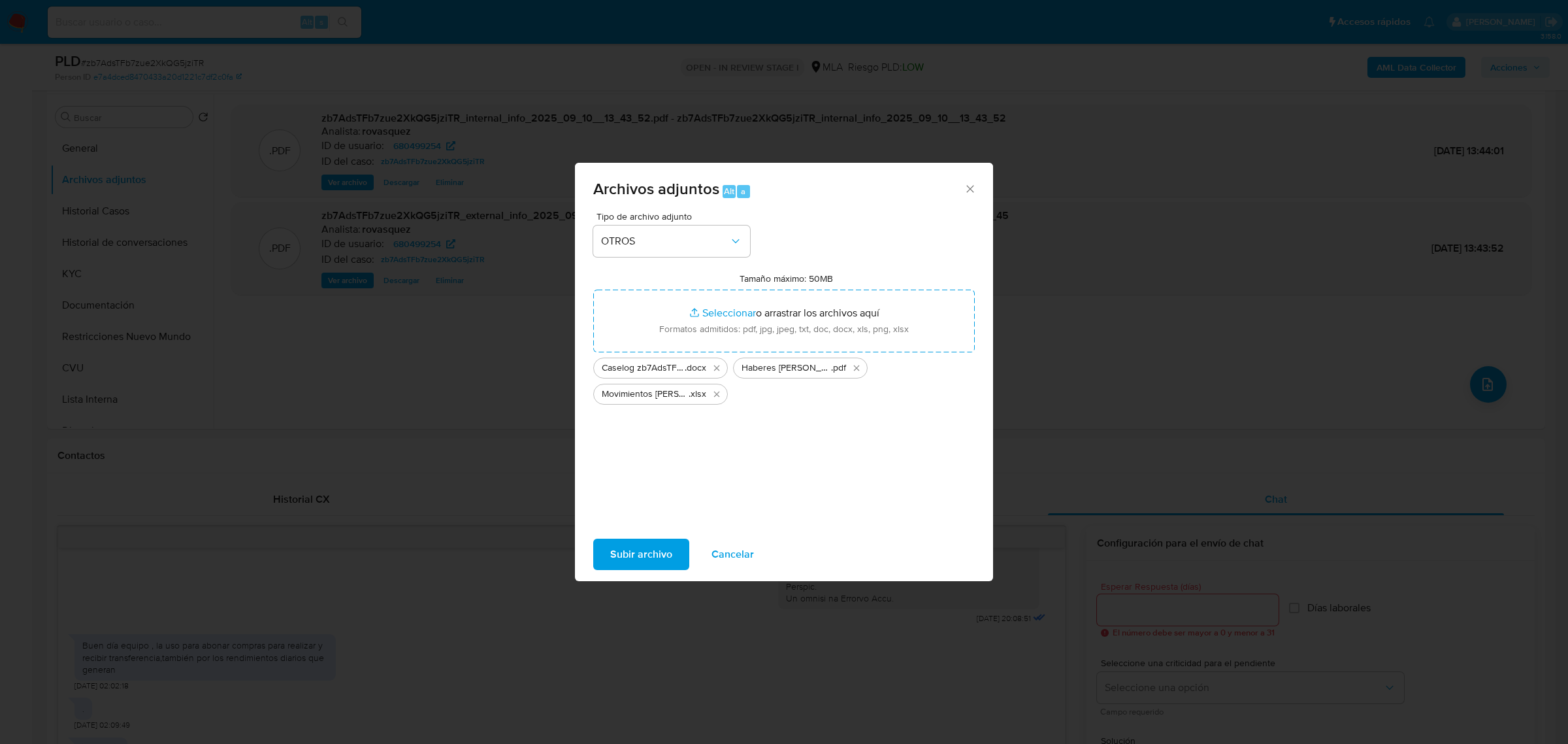
click at [648, 562] on span "Subir archivo" at bounding box center [641, 553] width 62 height 28
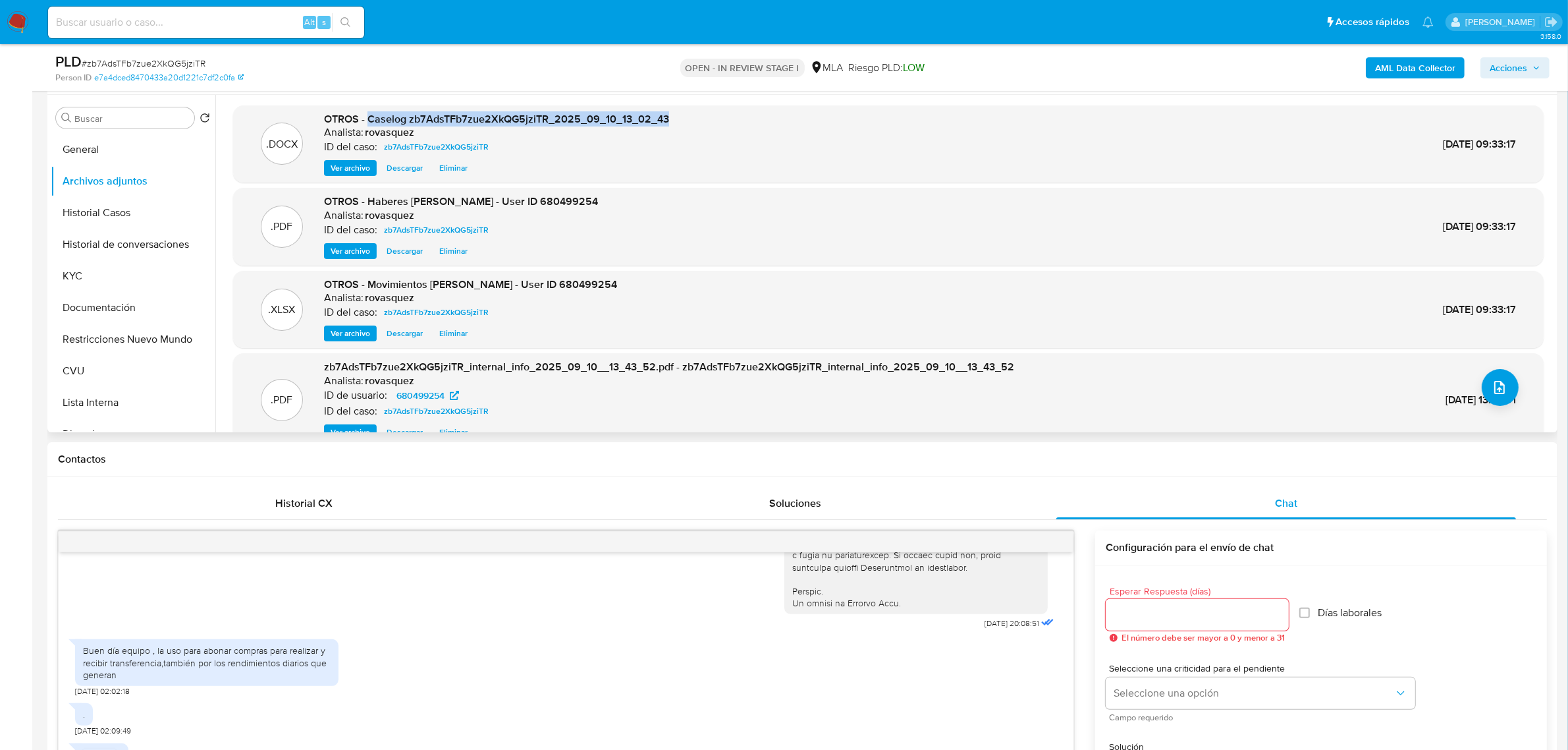
drag, startPoint x: 367, startPoint y: 117, endPoint x: 669, endPoint y: 124, distance: 302.1
click at [669, 124] on div ".DOCX OTROS - Caselog zb7AdsTFb7zue2XkQG5jziTR_2025_09_10_13_02_43 Analista: ro…" at bounding box center [888, 144] width 1297 height 64
copy span "Caselog zb7AdsTFb7zue2XkQG5jziTR_2025_09_10_13_02_43"
click at [1520, 66] on span "Acciones" at bounding box center [1508, 67] width 37 height 21
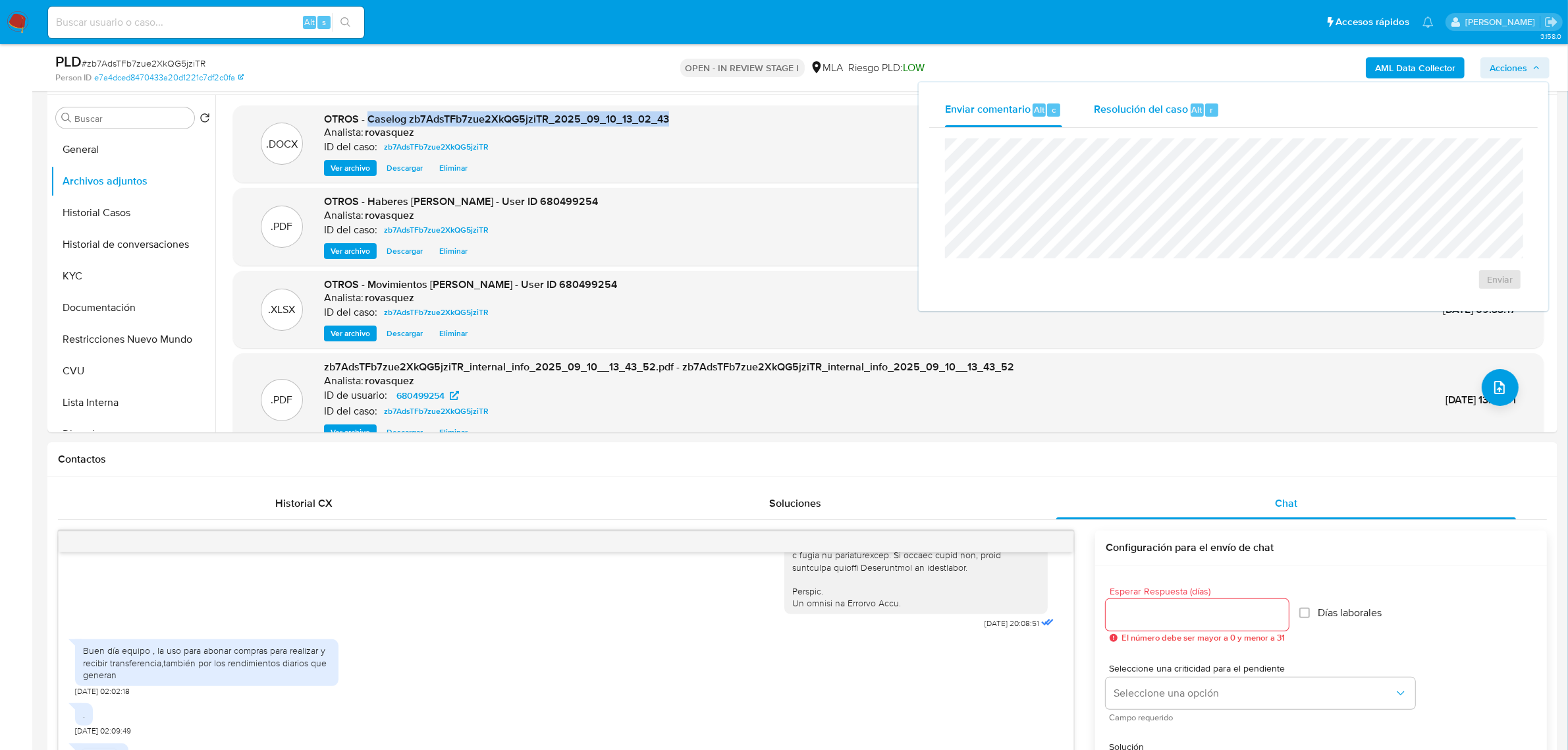
click at [1170, 108] on span "Resolución del caso" at bounding box center [1141, 109] width 94 height 15
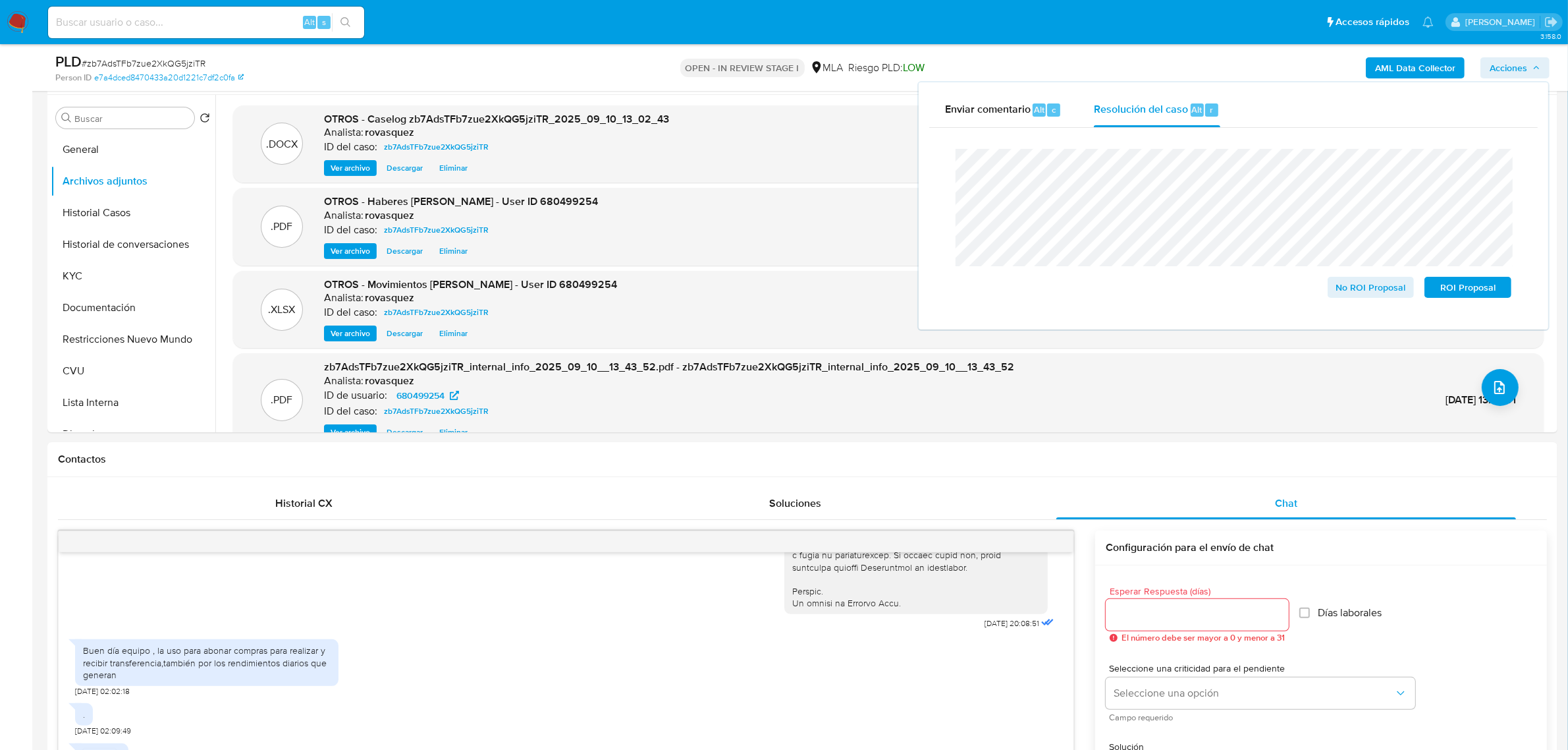
click at [933, 170] on div "Cierre de caso No ROI Proposal ROI Proposal" at bounding box center [1233, 223] width 609 height 191
click at [1377, 287] on span "No ROI Proposal" at bounding box center [1371, 287] width 68 height 19
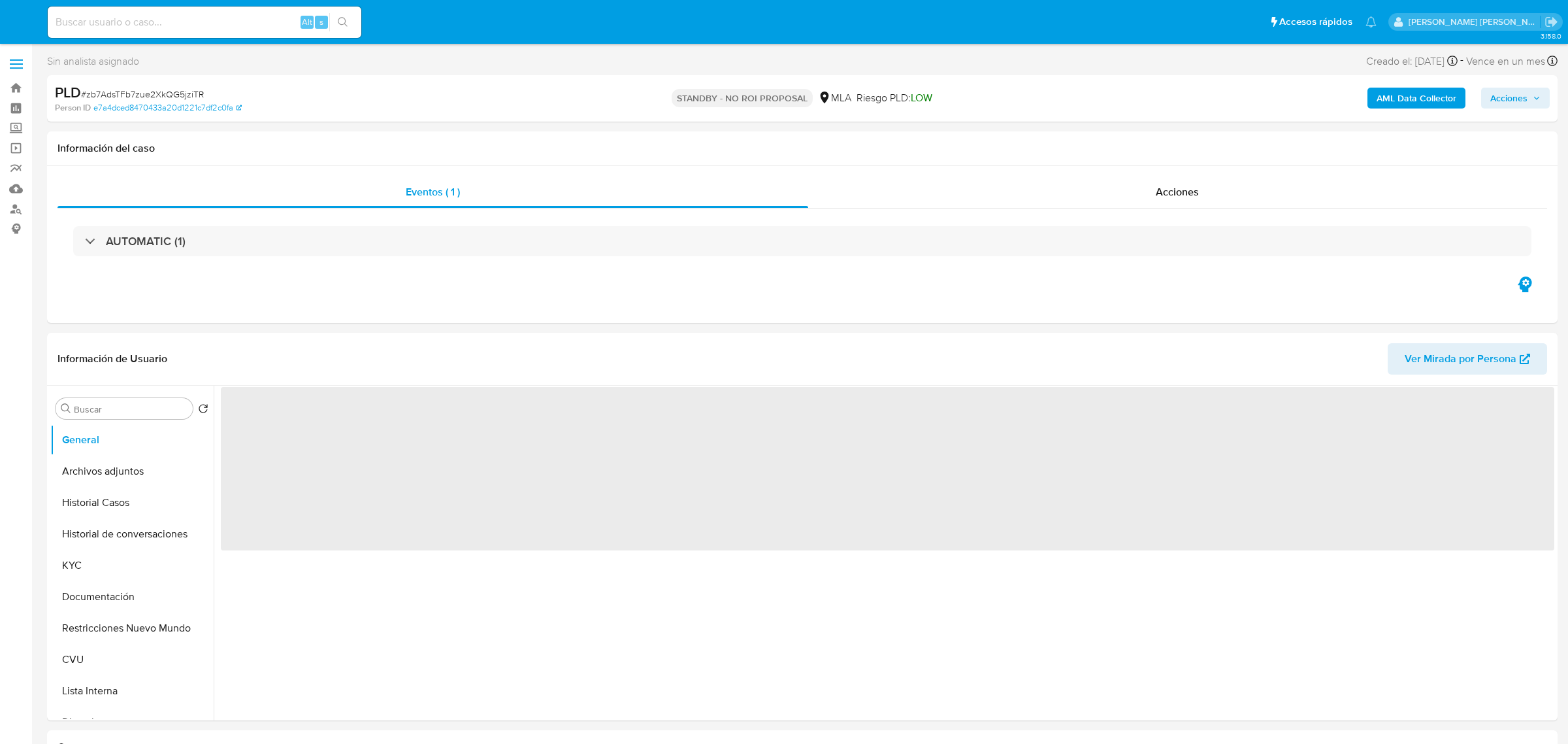
select select "10"
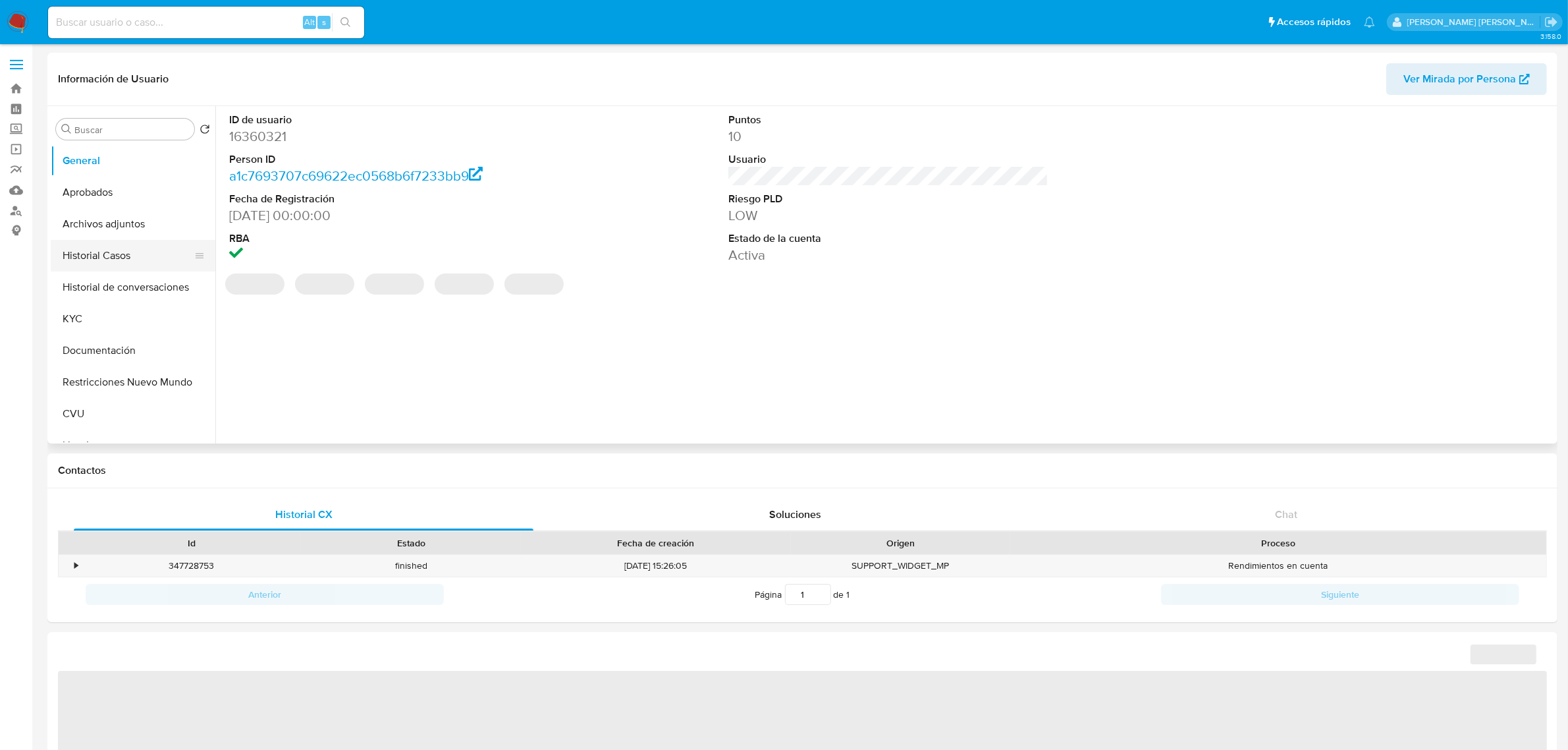
click at [108, 259] on button "Historial Casos" at bounding box center [127, 256] width 154 height 32
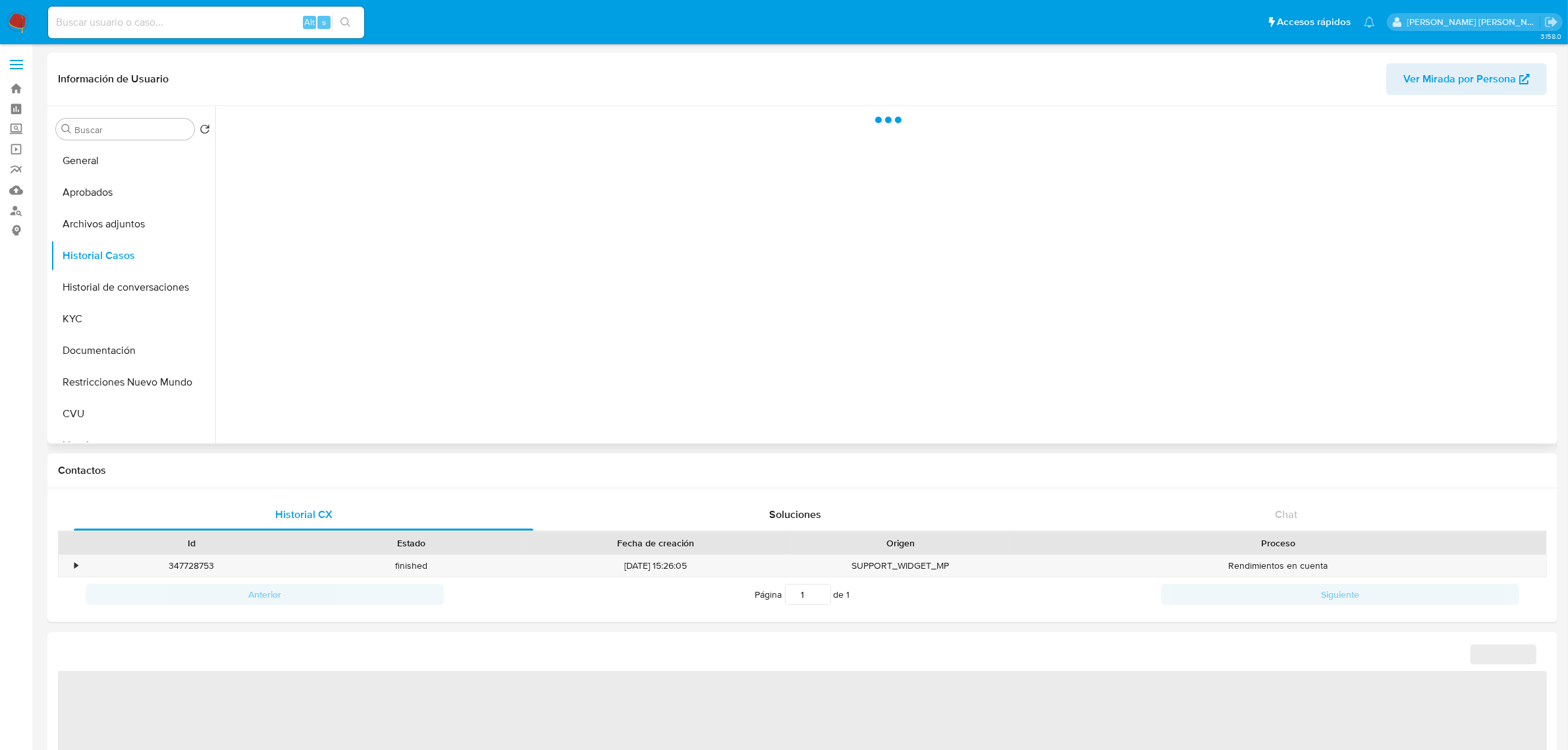
select select "10"
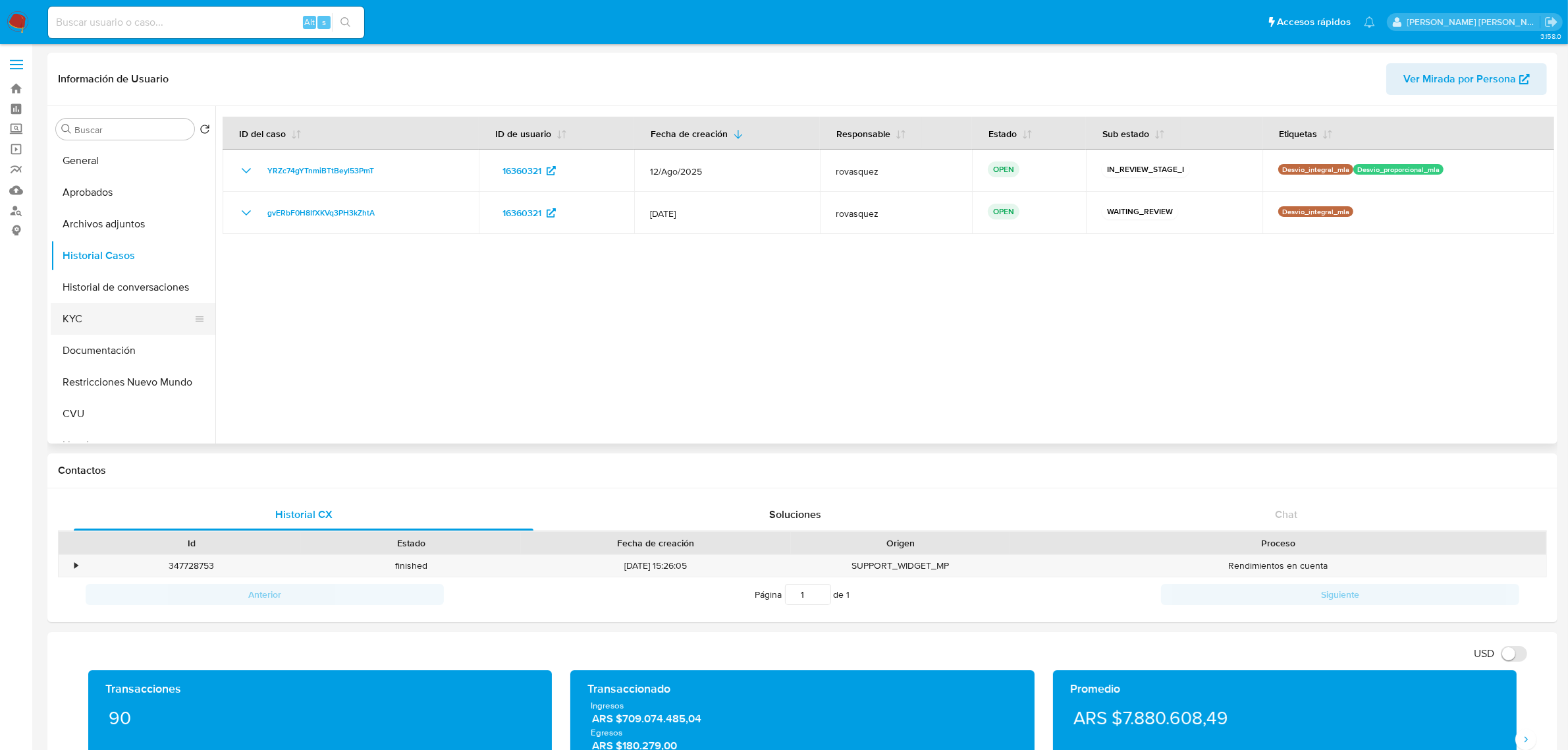
click at [109, 315] on button "KYC" at bounding box center [127, 318] width 154 height 32
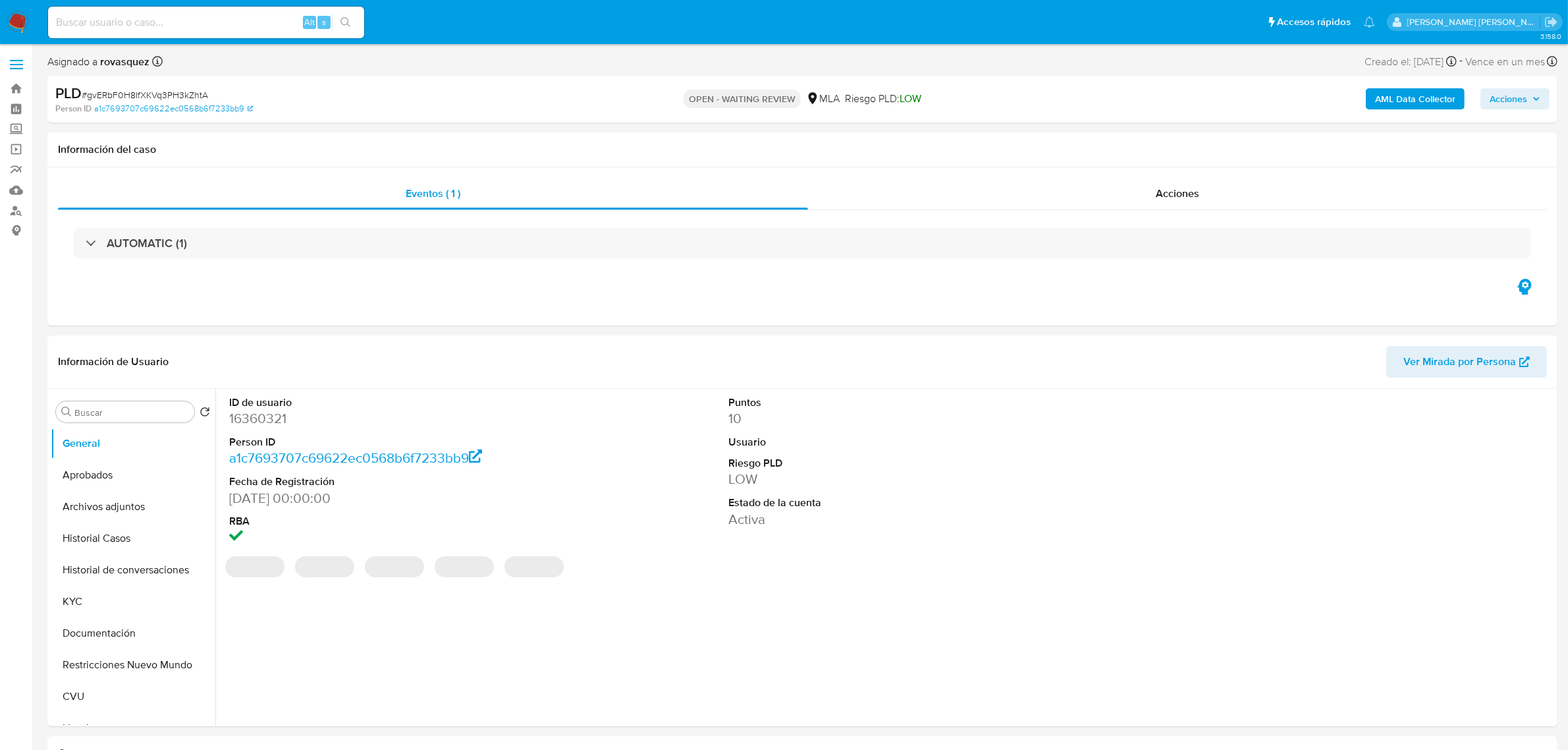
select select "10"
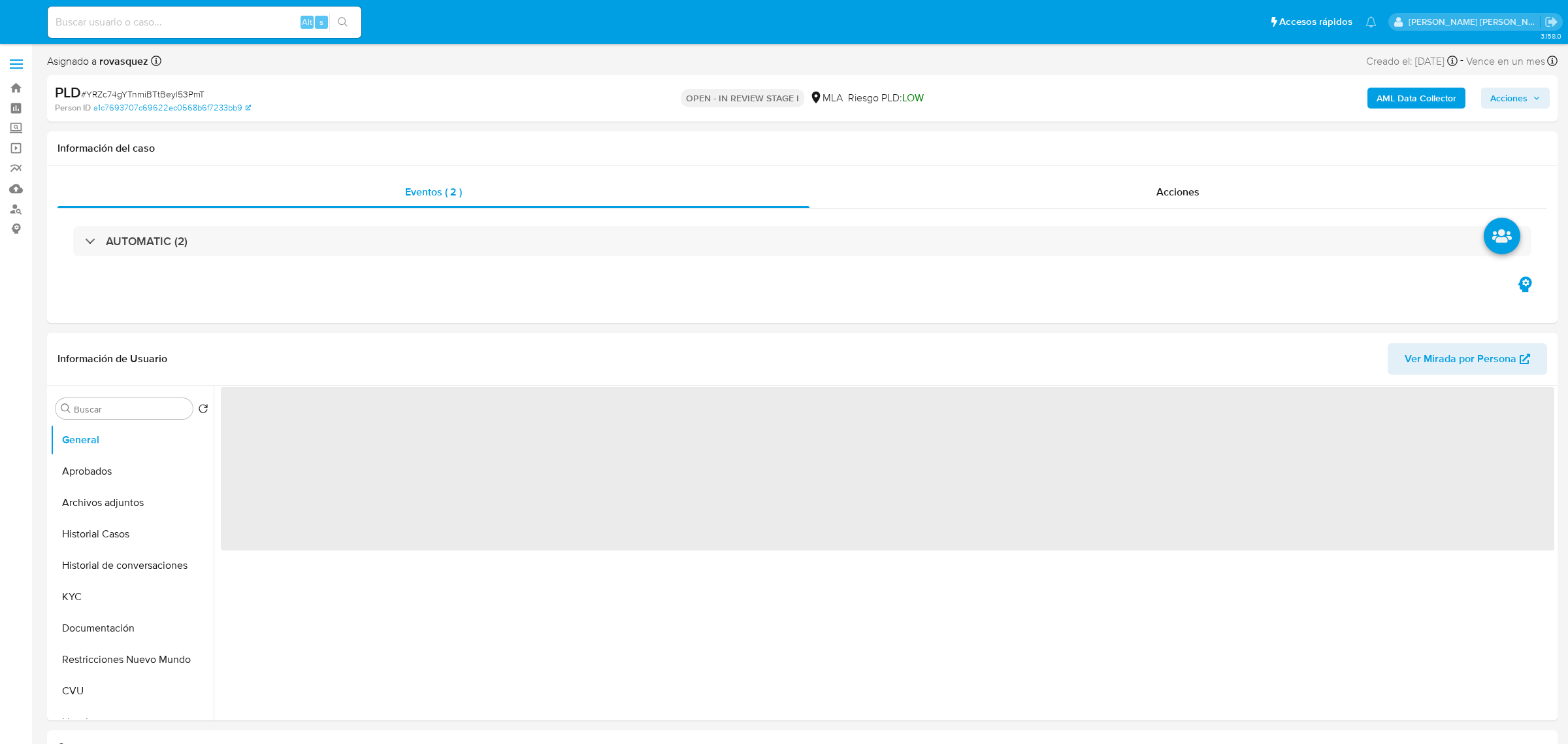
select select "10"
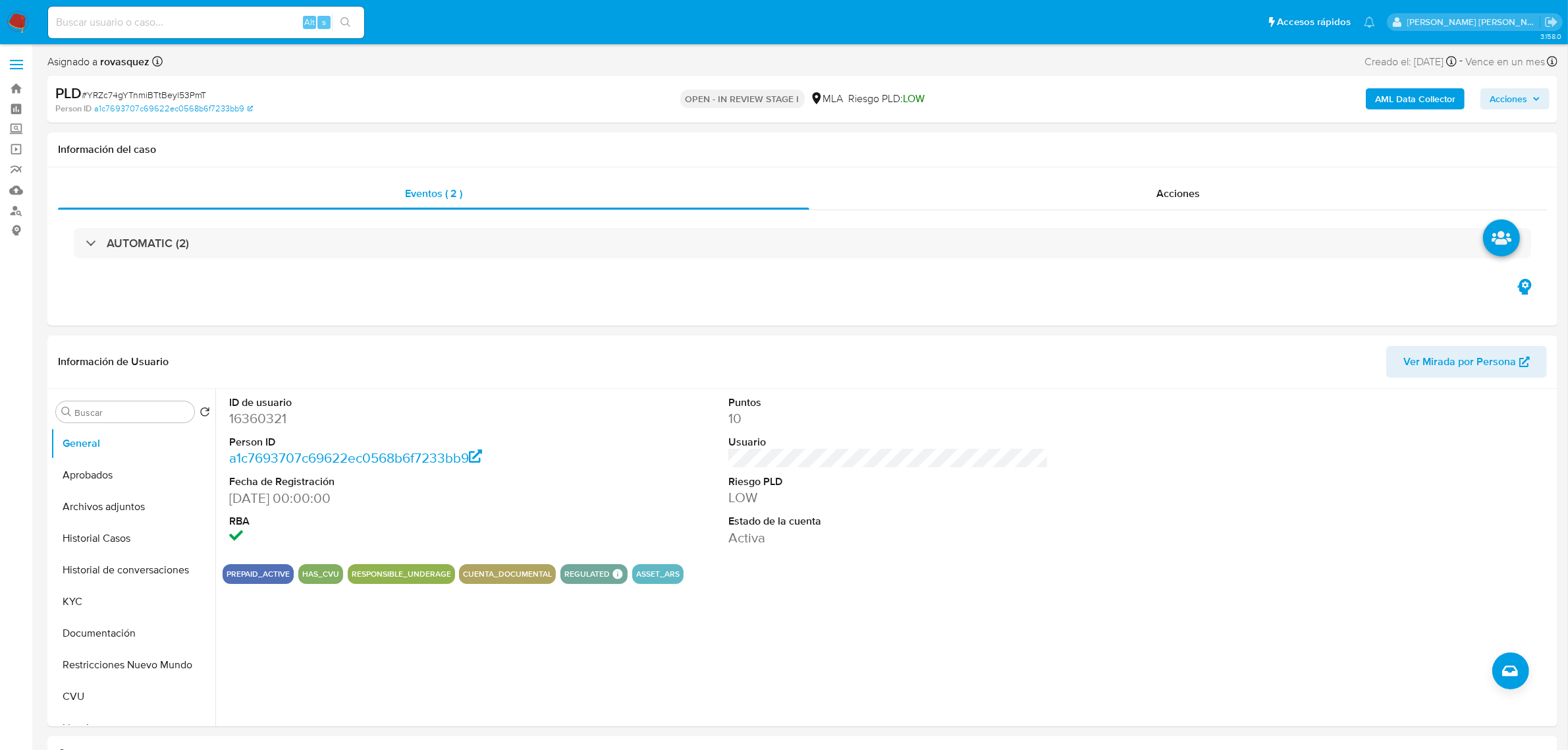
click at [1535, 95] on icon "button" at bounding box center [1536, 98] width 8 height 8
click at [1505, 95] on span "Acciones" at bounding box center [1508, 98] width 37 height 21
click at [1172, 137] on span "Resolución del caso" at bounding box center [1141, 141] width 94 height 15
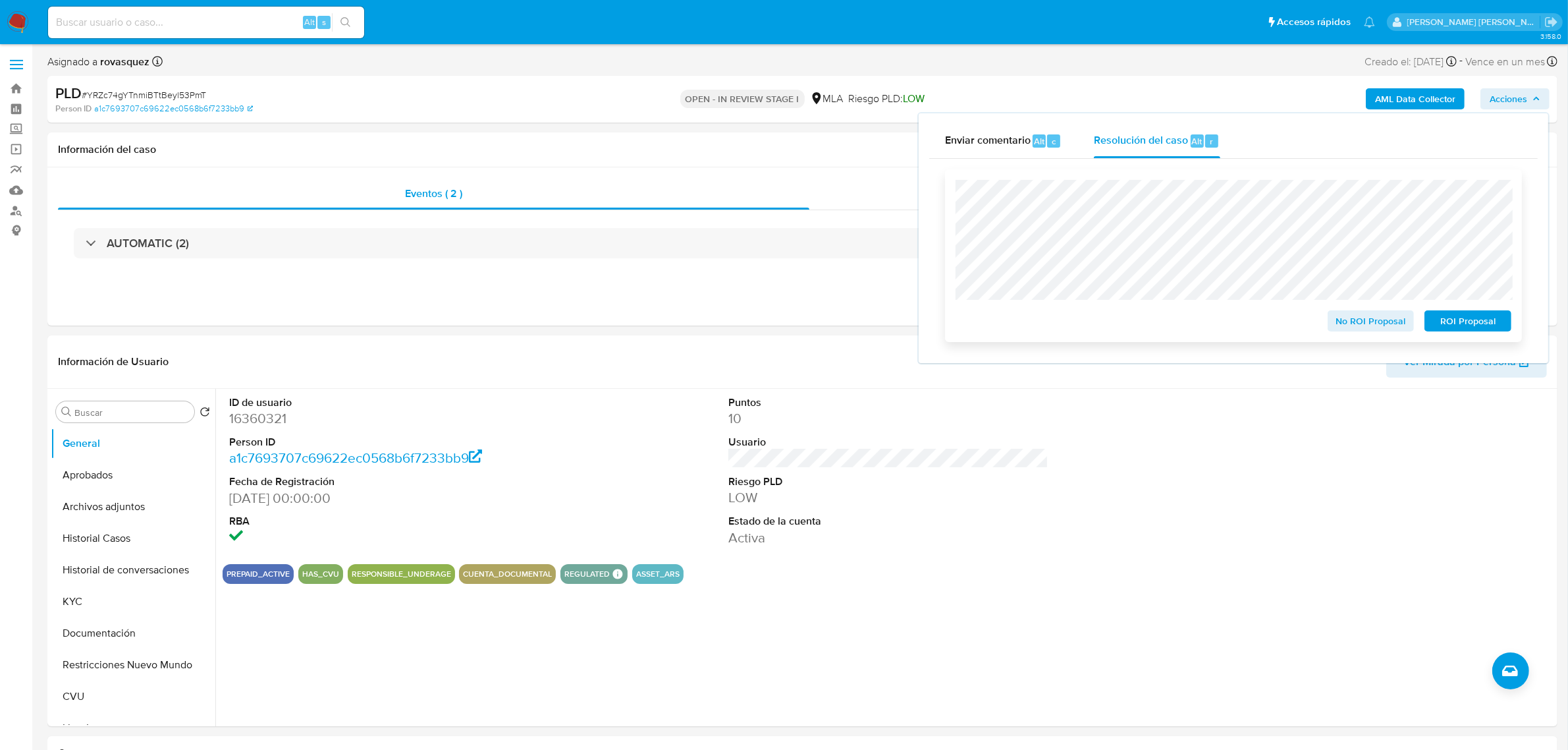
click at [1360, 330] on span "No ROI Proposal" at bounding box center [1371, 321] width 68 height 19
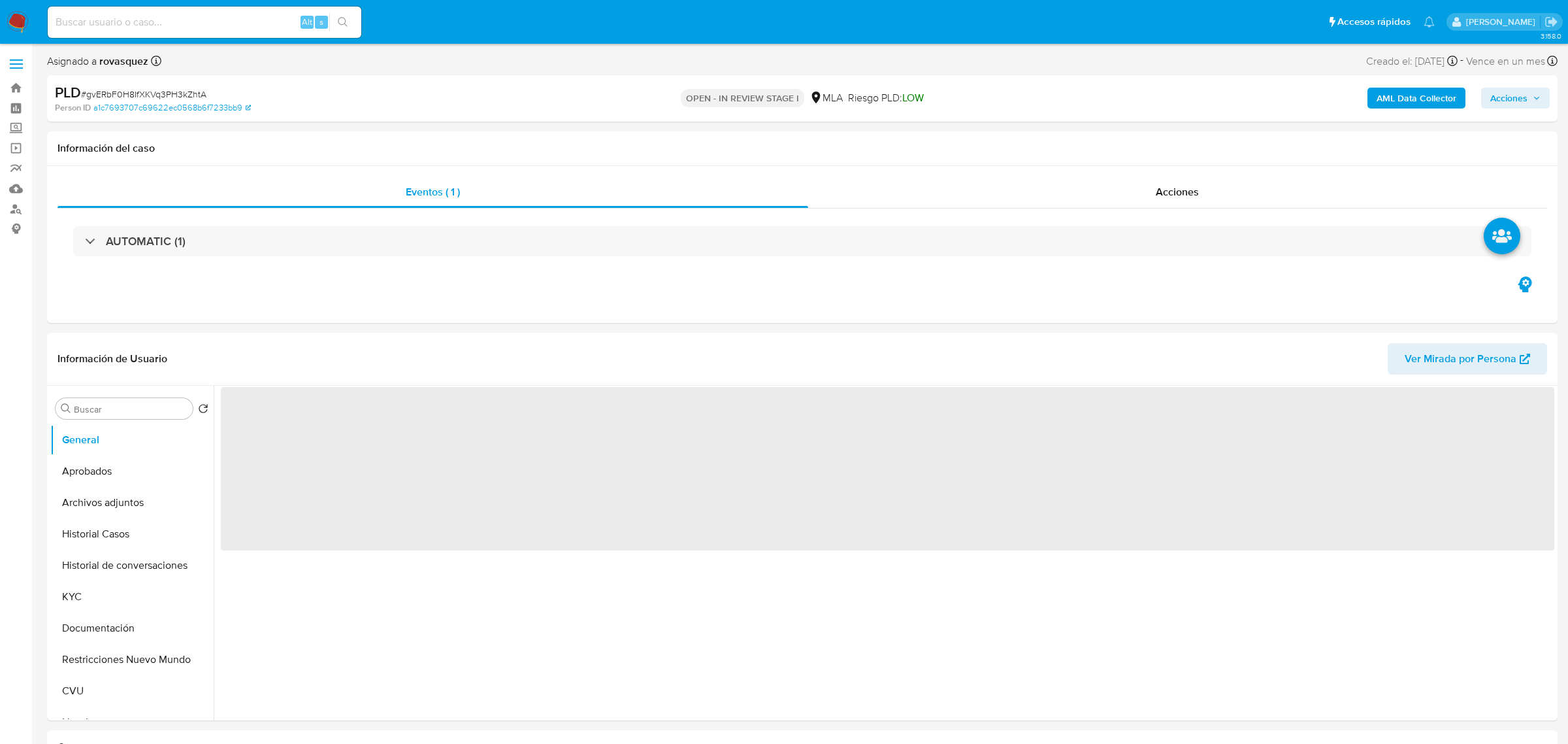
select select "10"
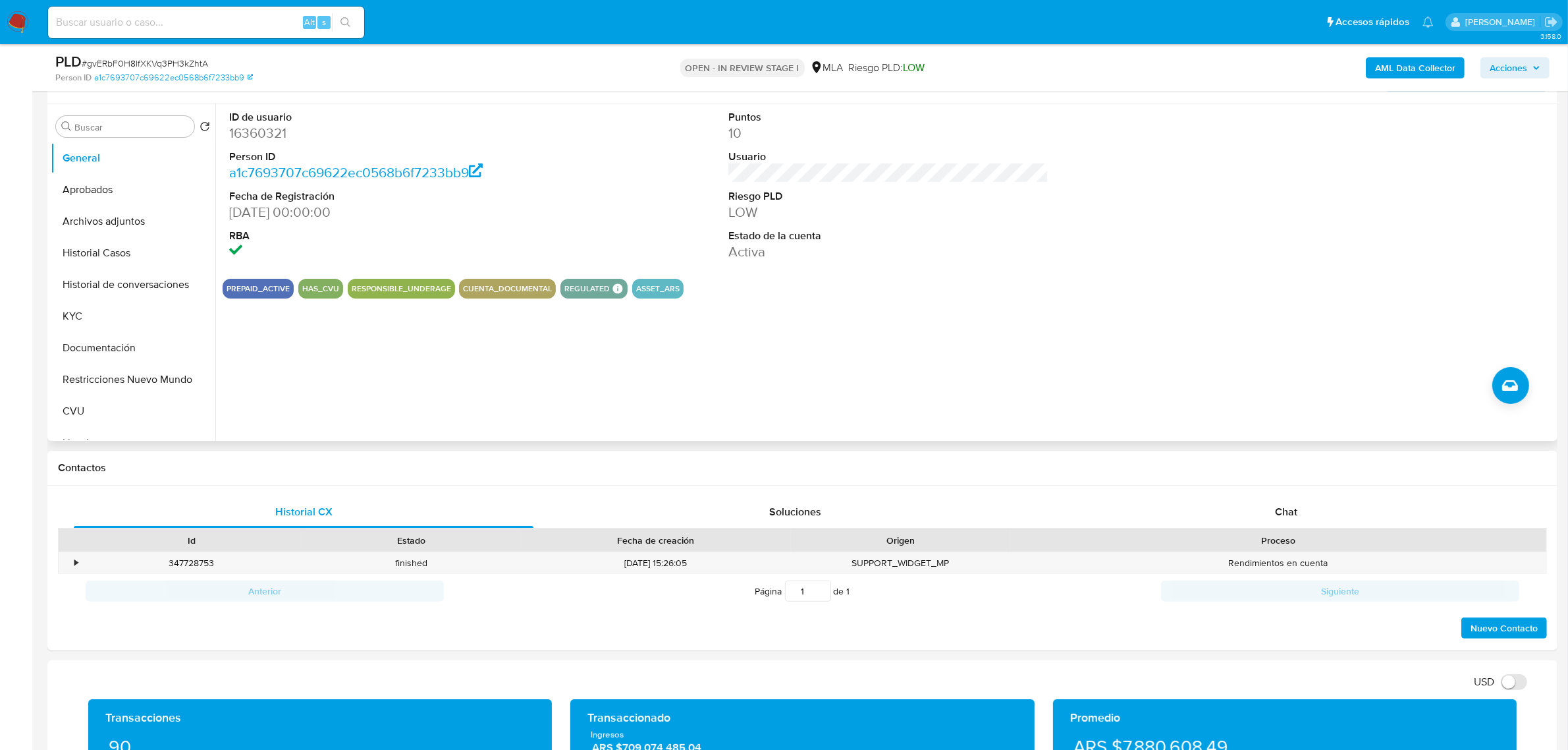
scroll to position [247, 0]
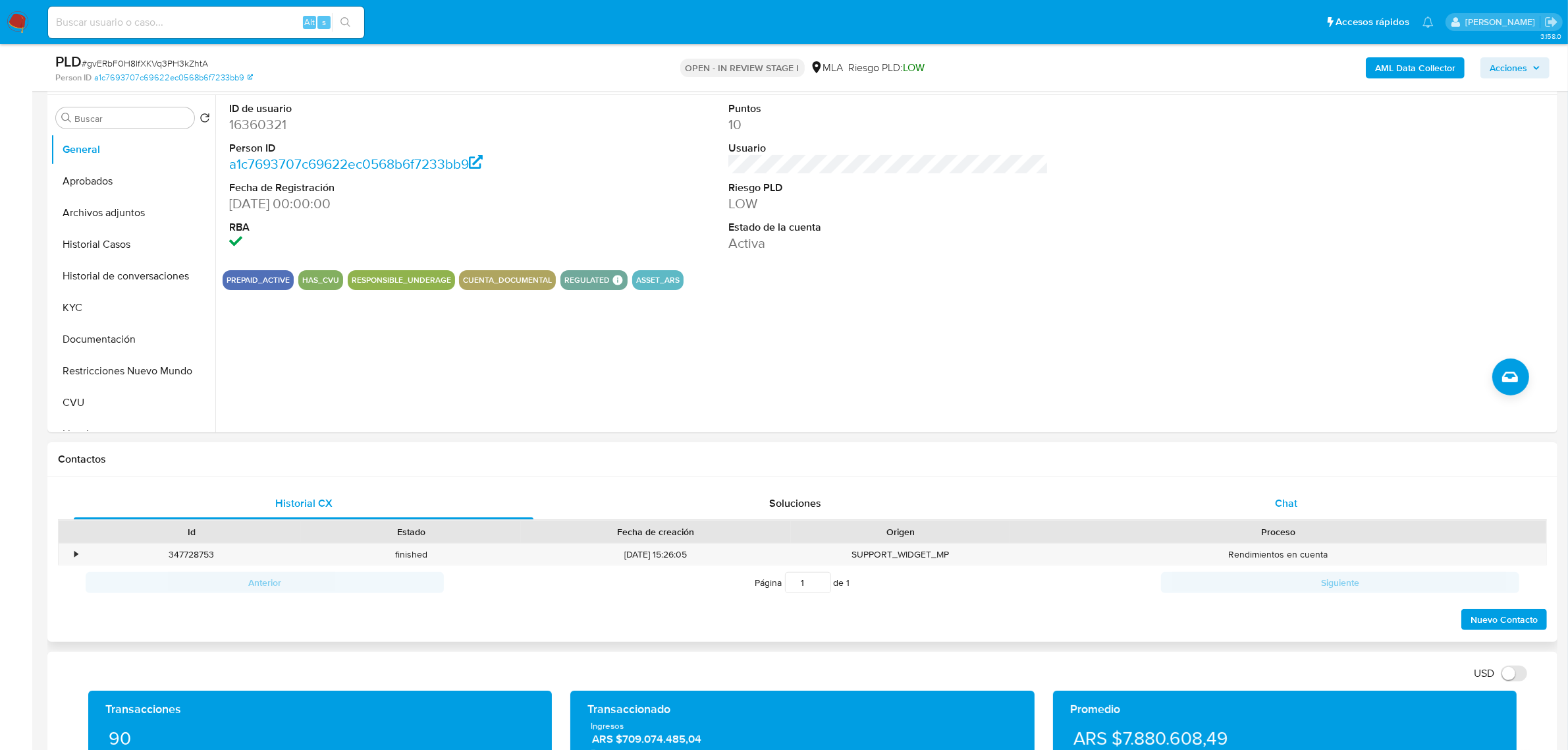
click at [1292, 511] on div "Chat" at bounding box center [1286, 503] width 460 height 32
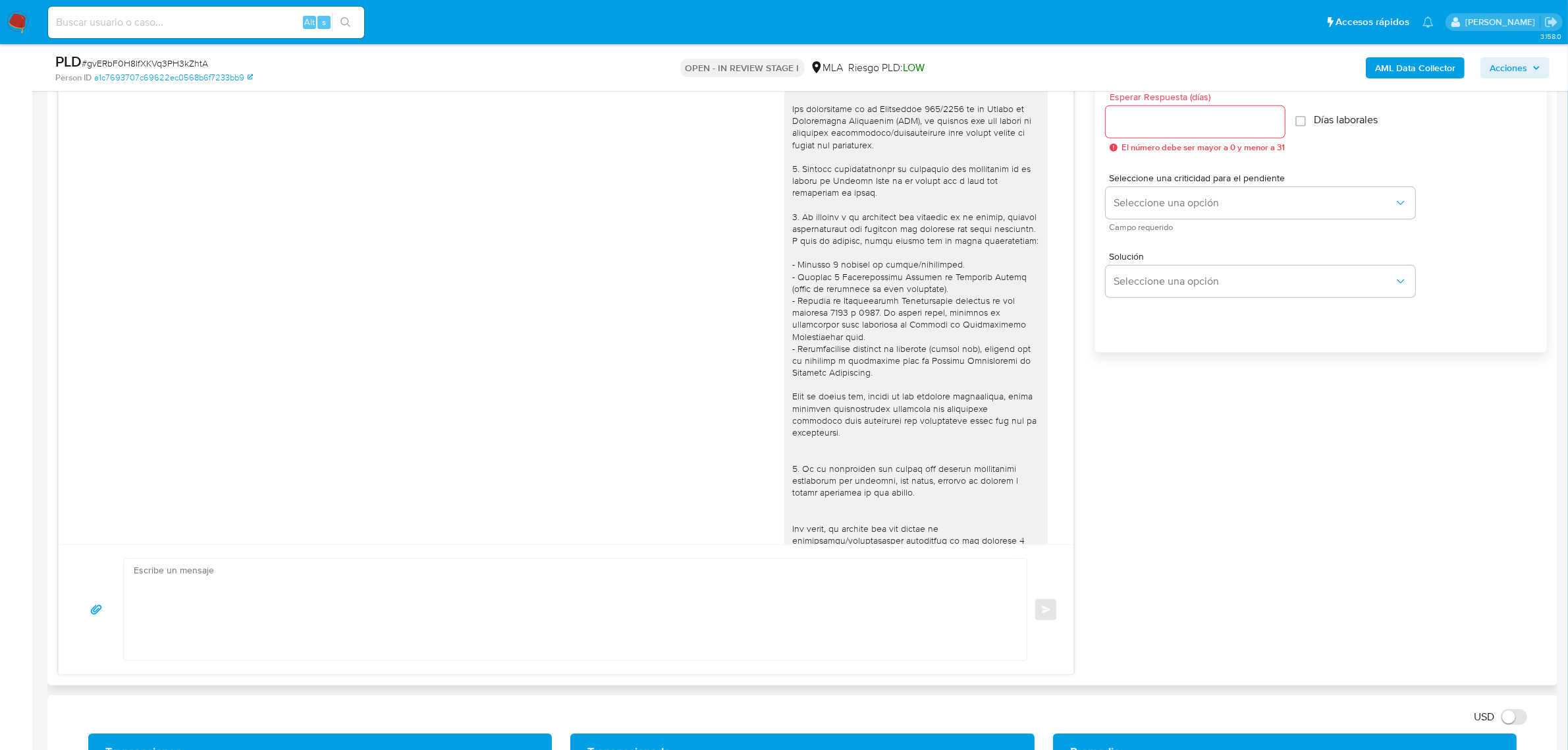
scroll to position [557, 0]
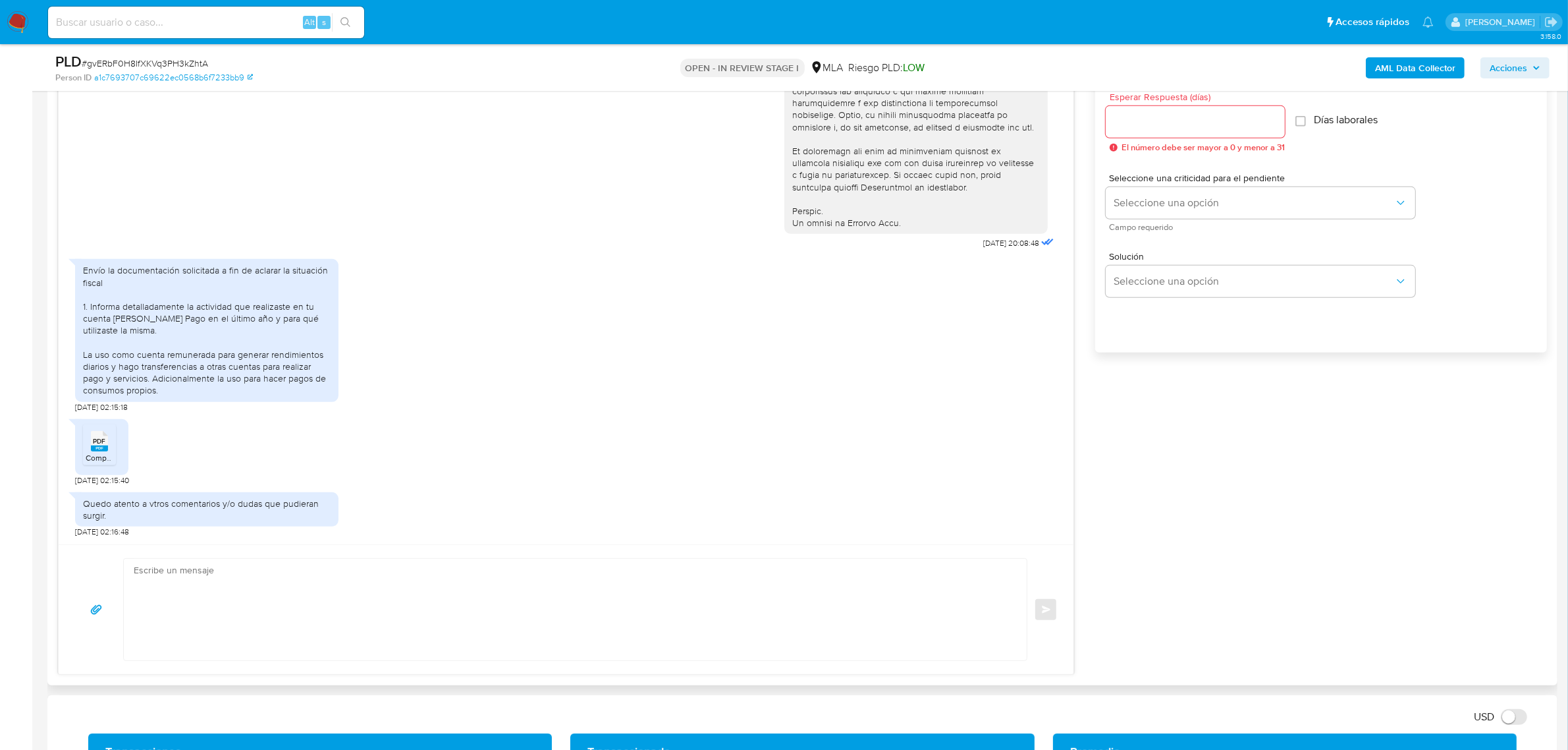
click at [211, 618] on textarea at bounding box center [572, 609] width 877 height 101
paste textarea "Hola, ¡Muchas gracias por tu respuesta! Confirmamos la recepción de la document…"
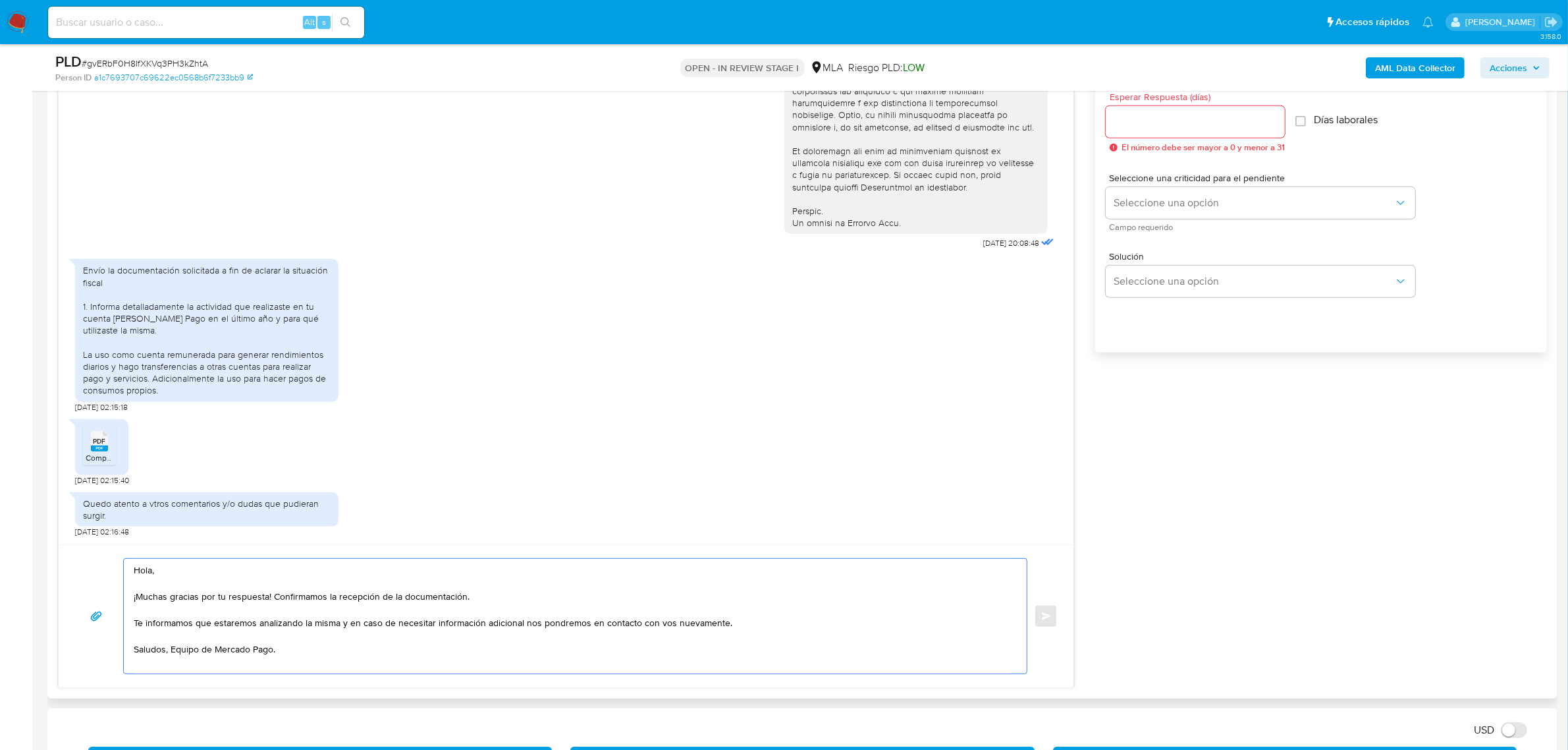
click at [186, 578] on textarea "Hola, ¡Muchas gracias por tu respuesta! Confirmamos la recepción de la document…" at bounding box center [572, 616] width 877 height 115
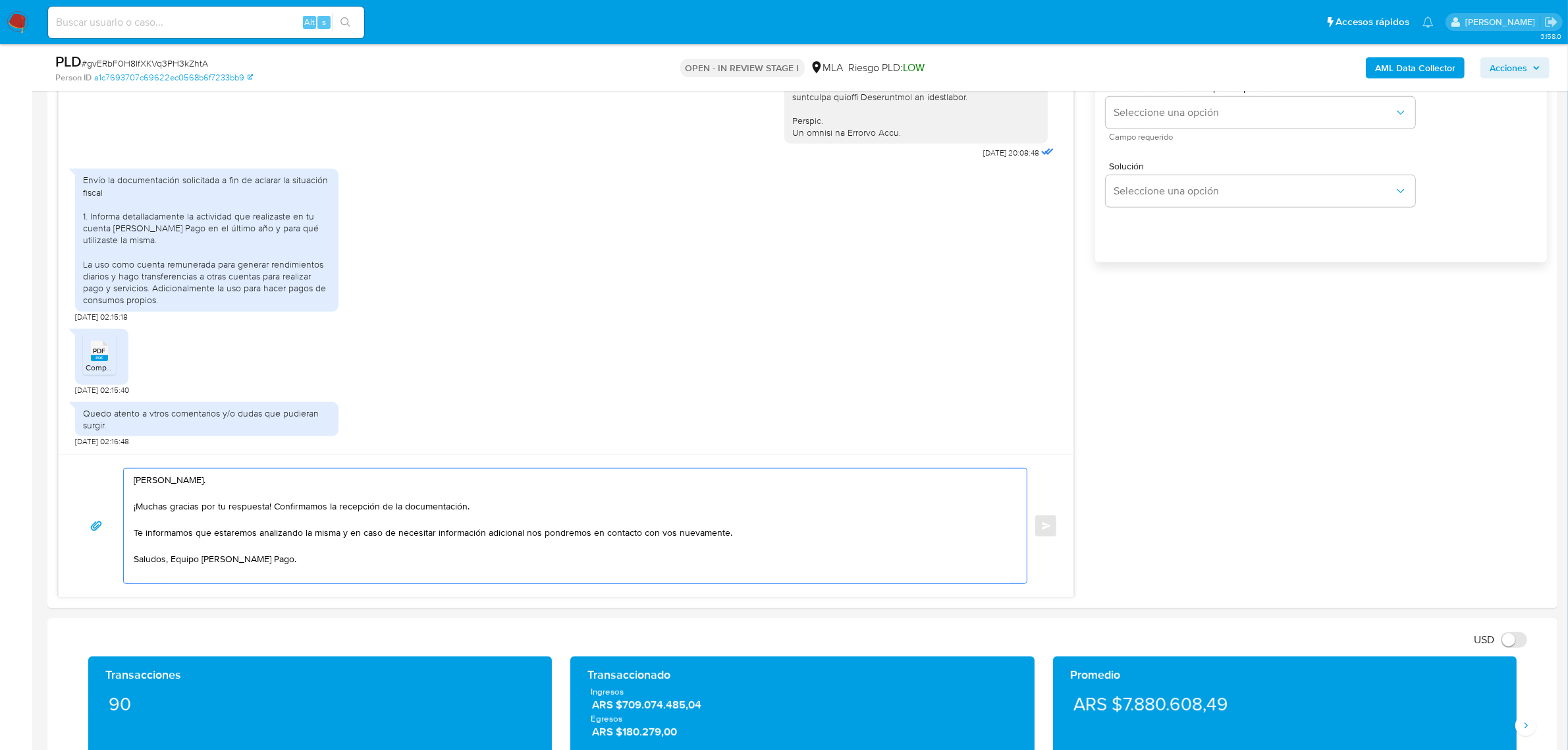
scroll to position [906, 0]
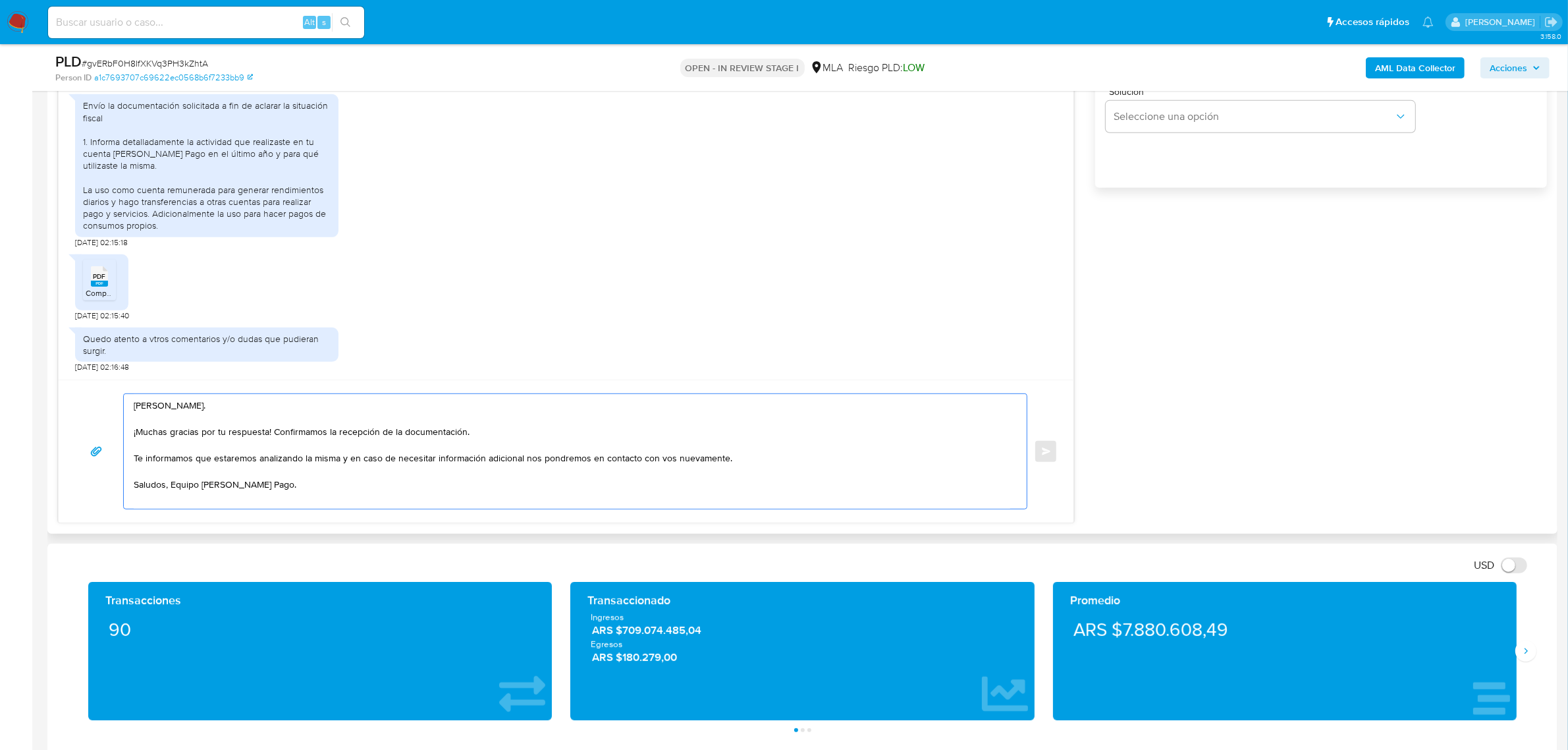
click at [179, 488] on textarea "Hola, Rodolfo. ¡Muchas gracias por tu respuesta! Confirmamos la recepción de la…" at bounding box center [572, 452] width 877 height 115
click at [173, 488] on textarea "Hola, Rodolfo. ¡Muchas gracias por tu respuesta! Confirmamos la recepción de la…" at bounding box center [572, 452] width 877 height 115
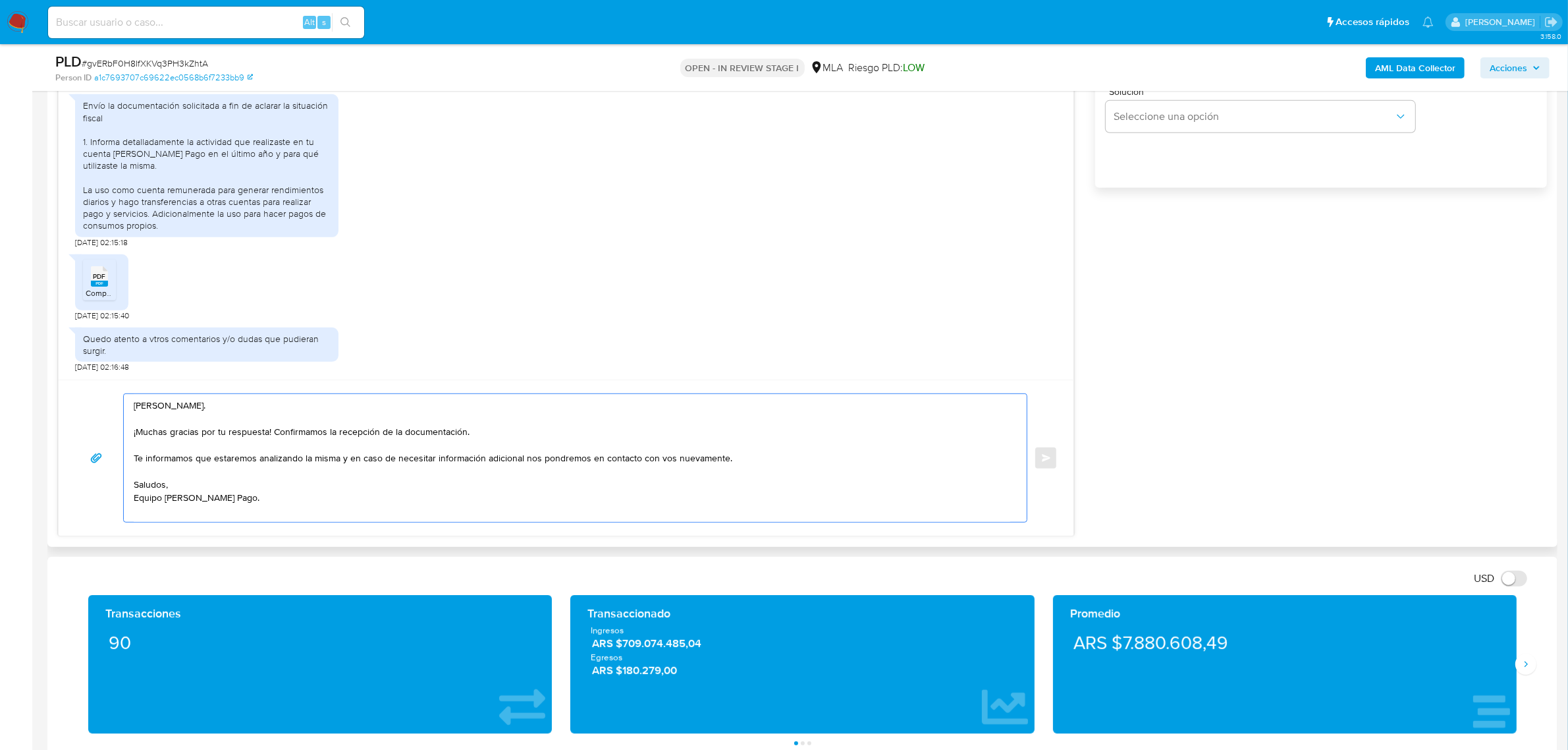
click at [245, 509] on textarea "Hola, Rodolfo. ¡Muchas gracias por tu respuesta! Confirmamos la recepción de la…" at bounding box center [572, 458] width 877 height 128
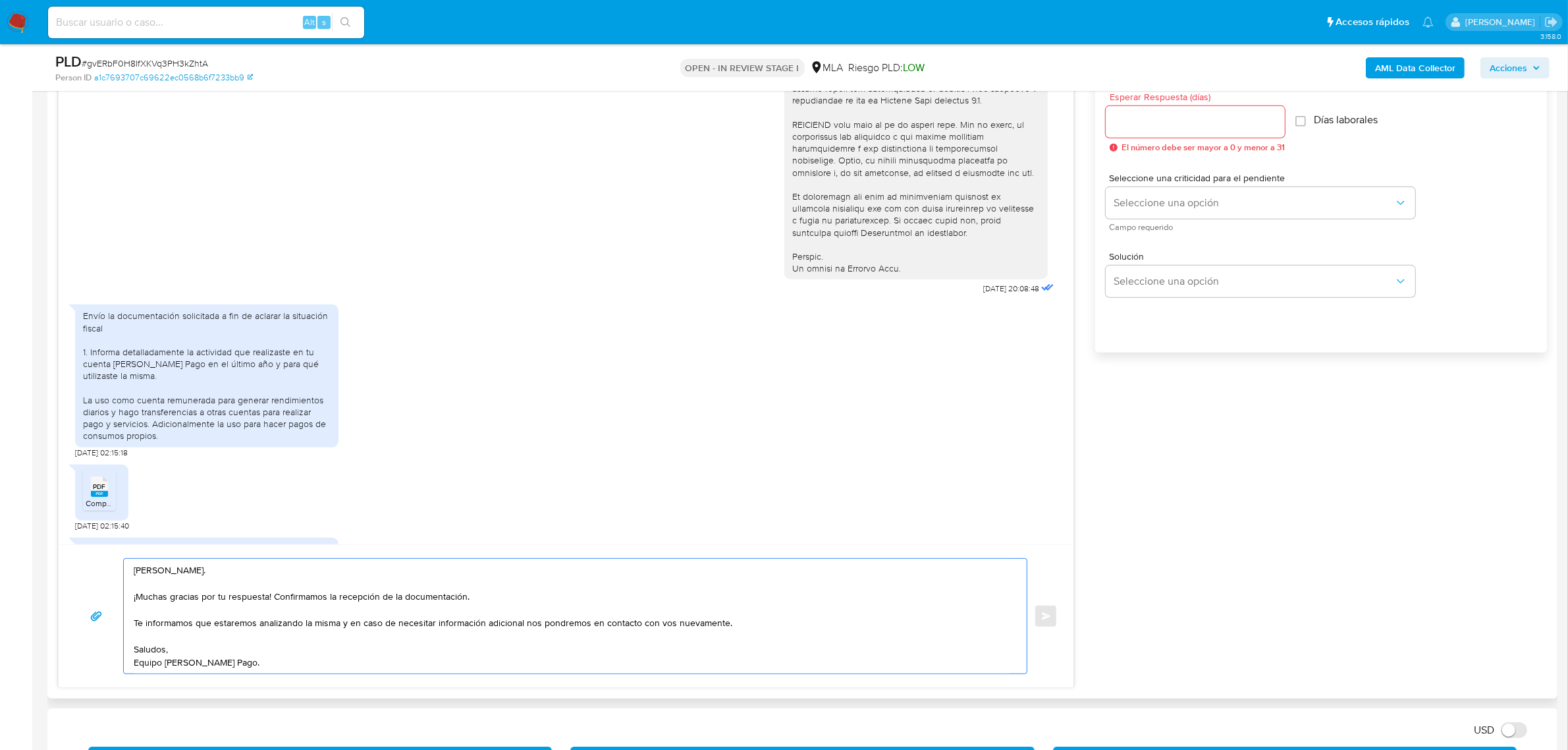
scroll to position [393, 0]
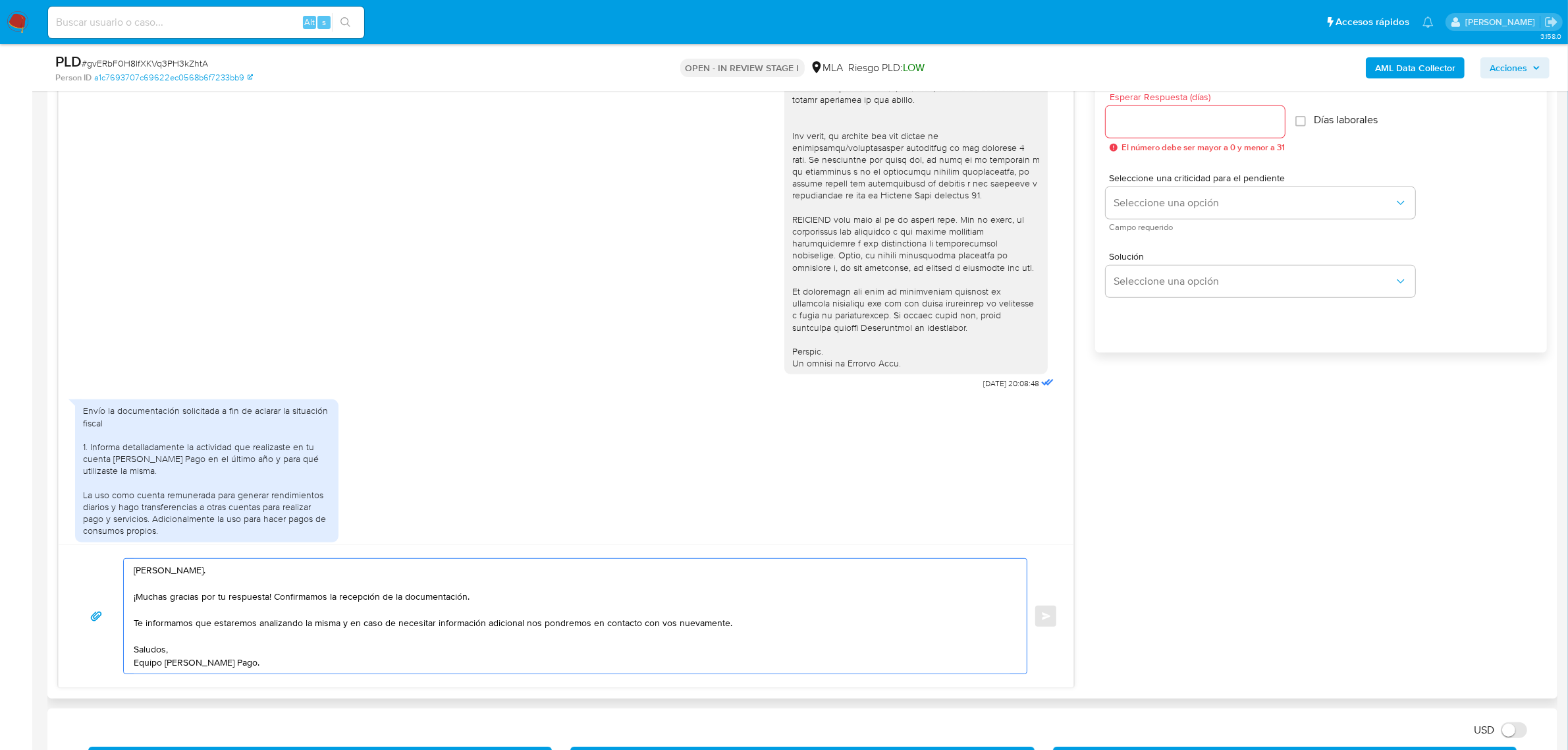
type textarea "Hola, Rodolfo. ¡Muchas gracias por tu respuesta! Confirmamos la recepción de la…"
click at [1152, 124] on input "Esperar Respuesta (días)" at bounding box center [1195, 122] width 179 height 17
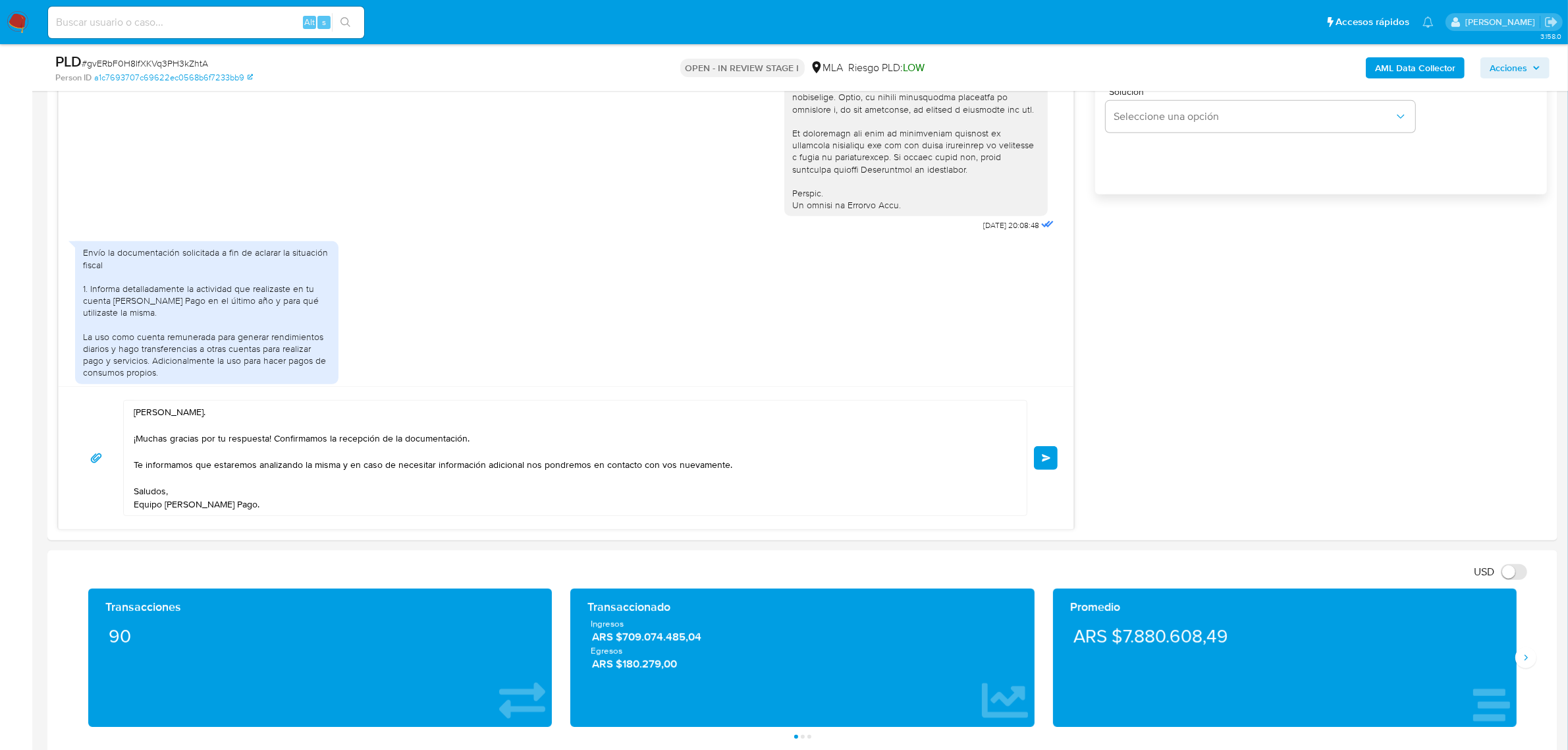
scroll to position [906, 0]
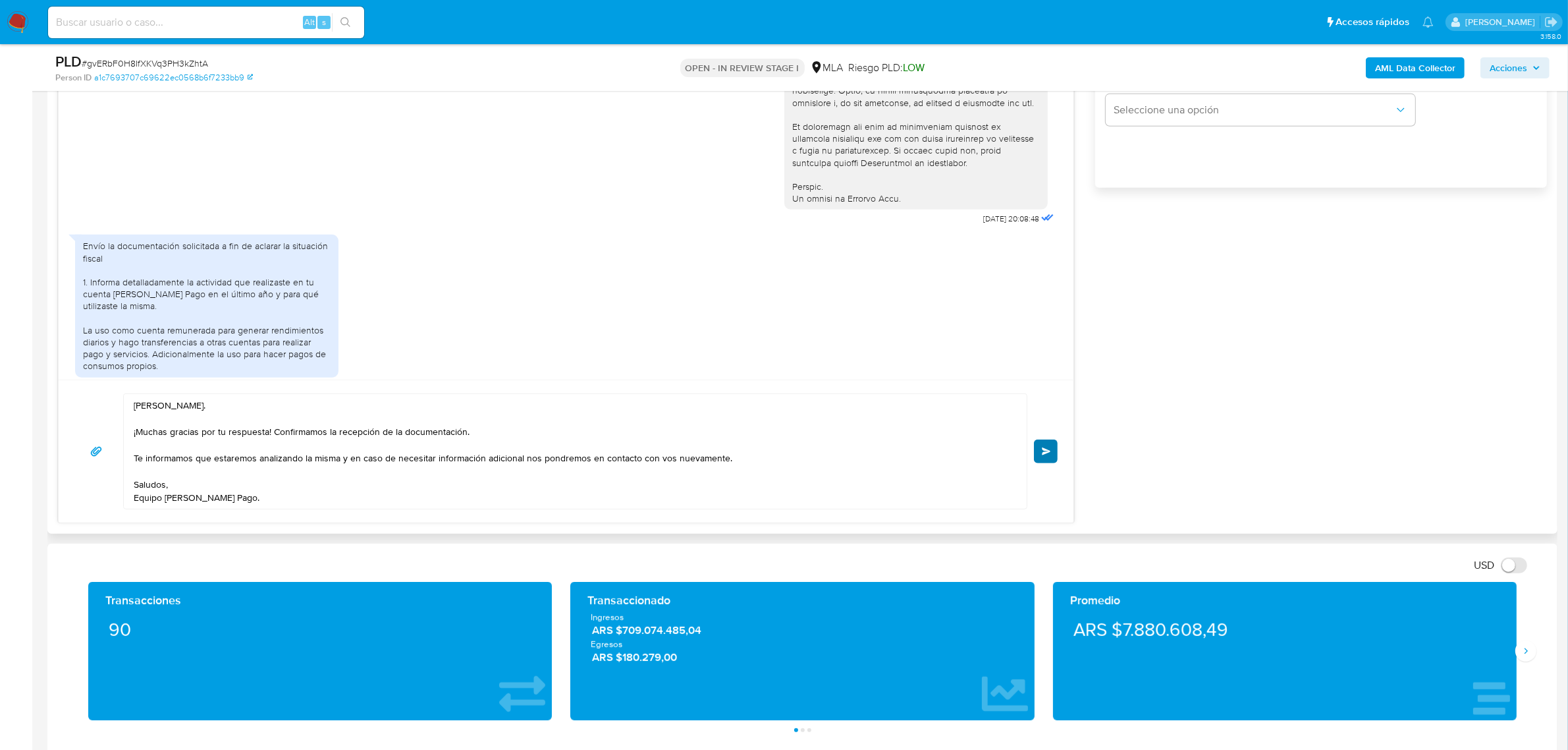
type input "0"
click at [1057, 455] on button "Enviar" at bounding box center [1045, 451] width 24 height 24
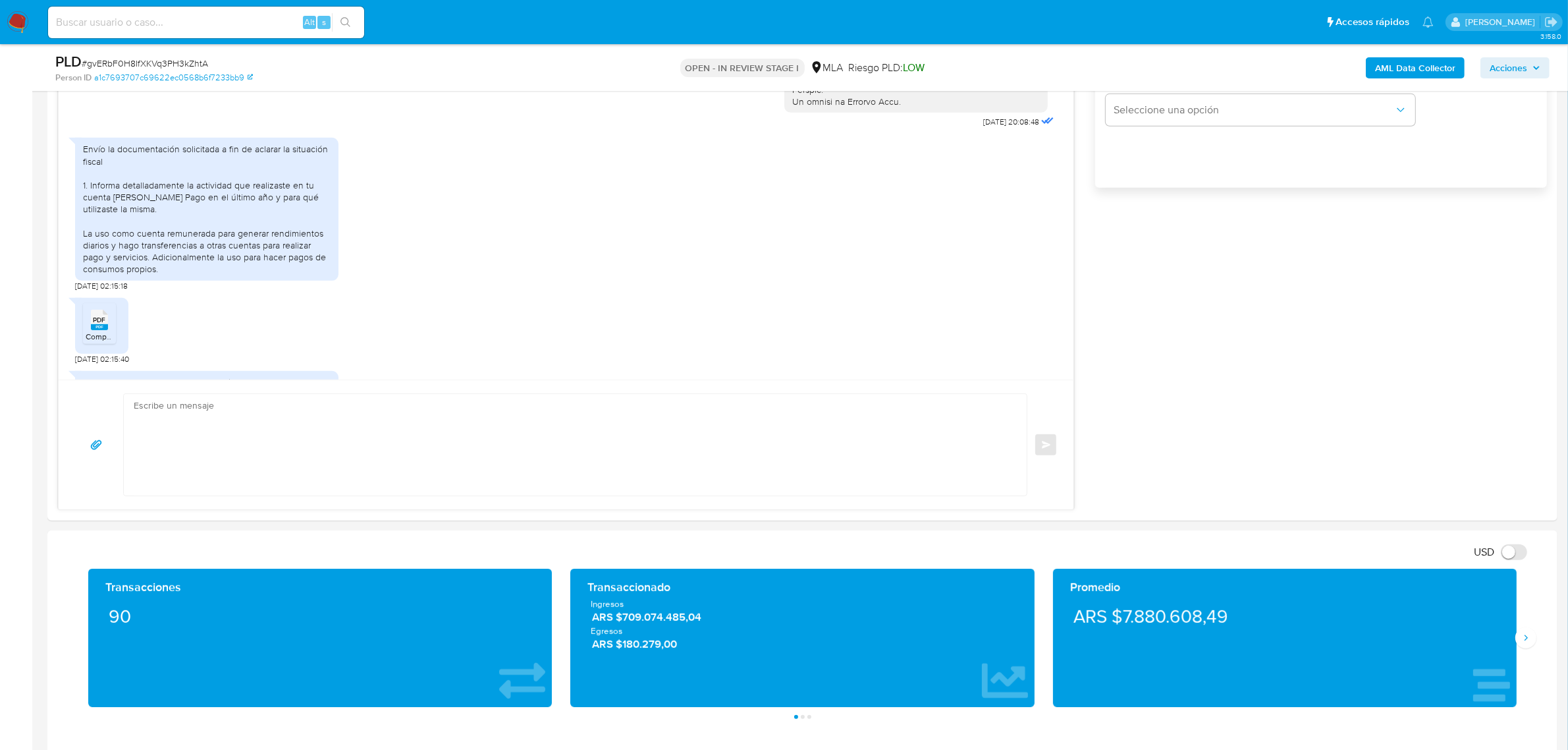
scroll to position [481, 0]
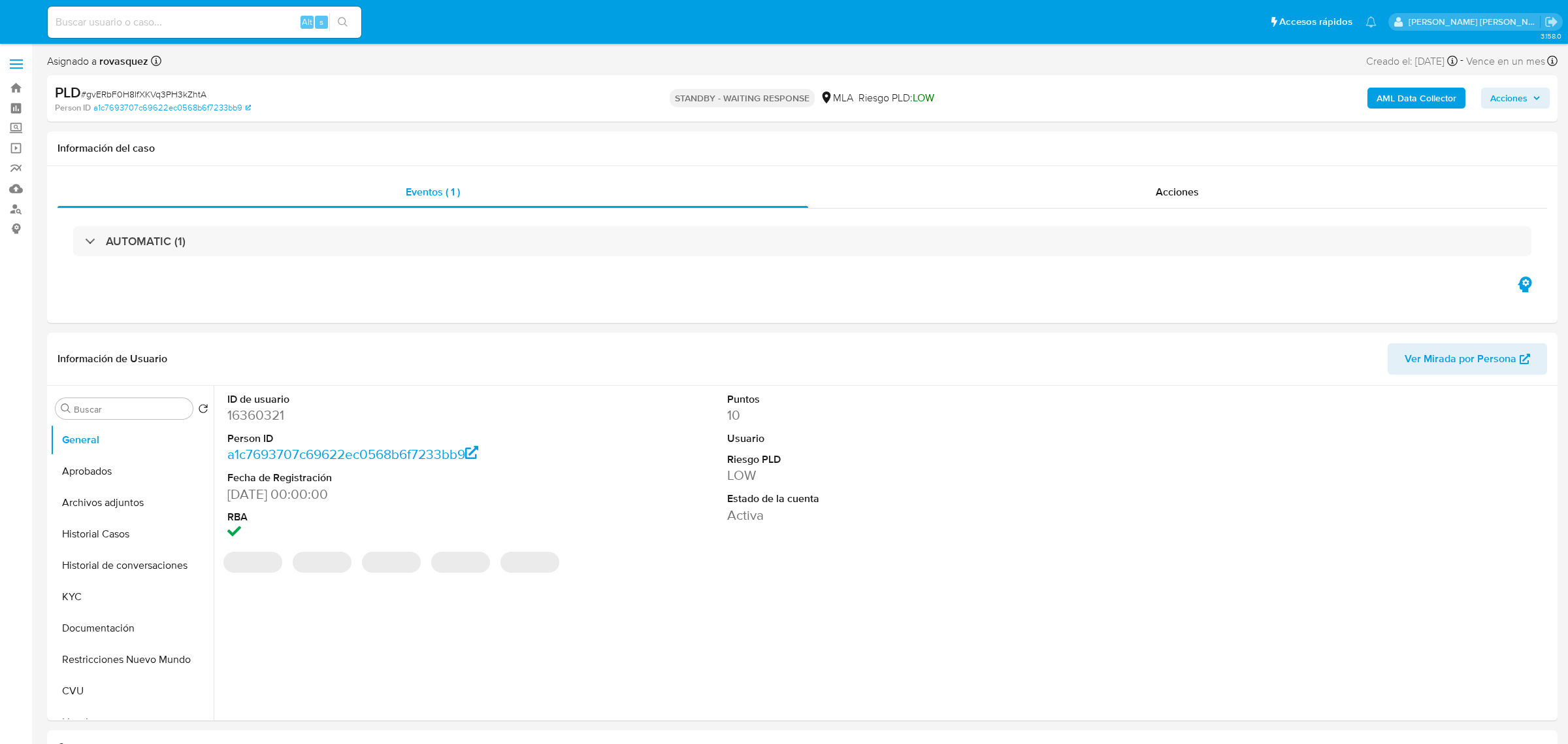
select select "10"
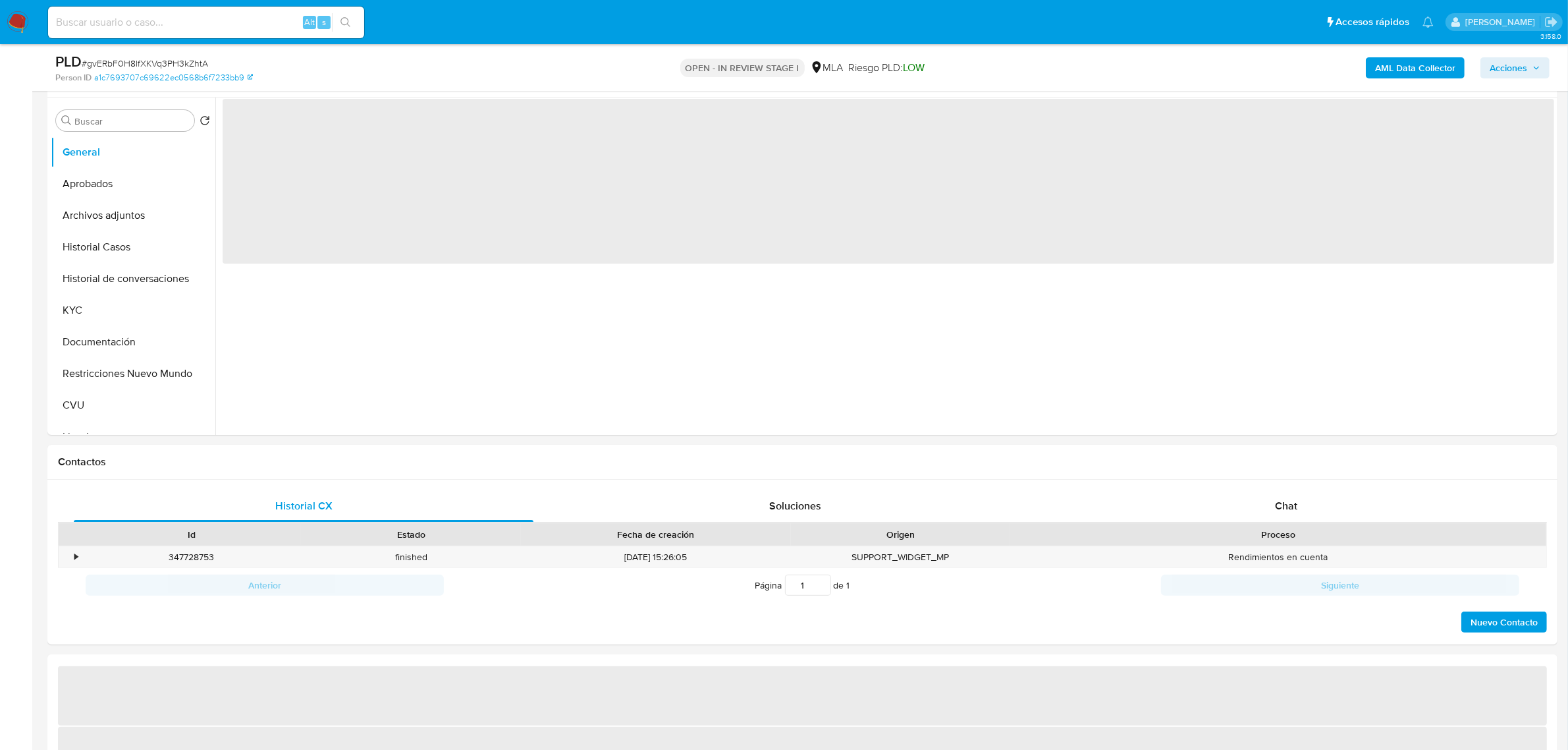
scroll to position [412, 0]
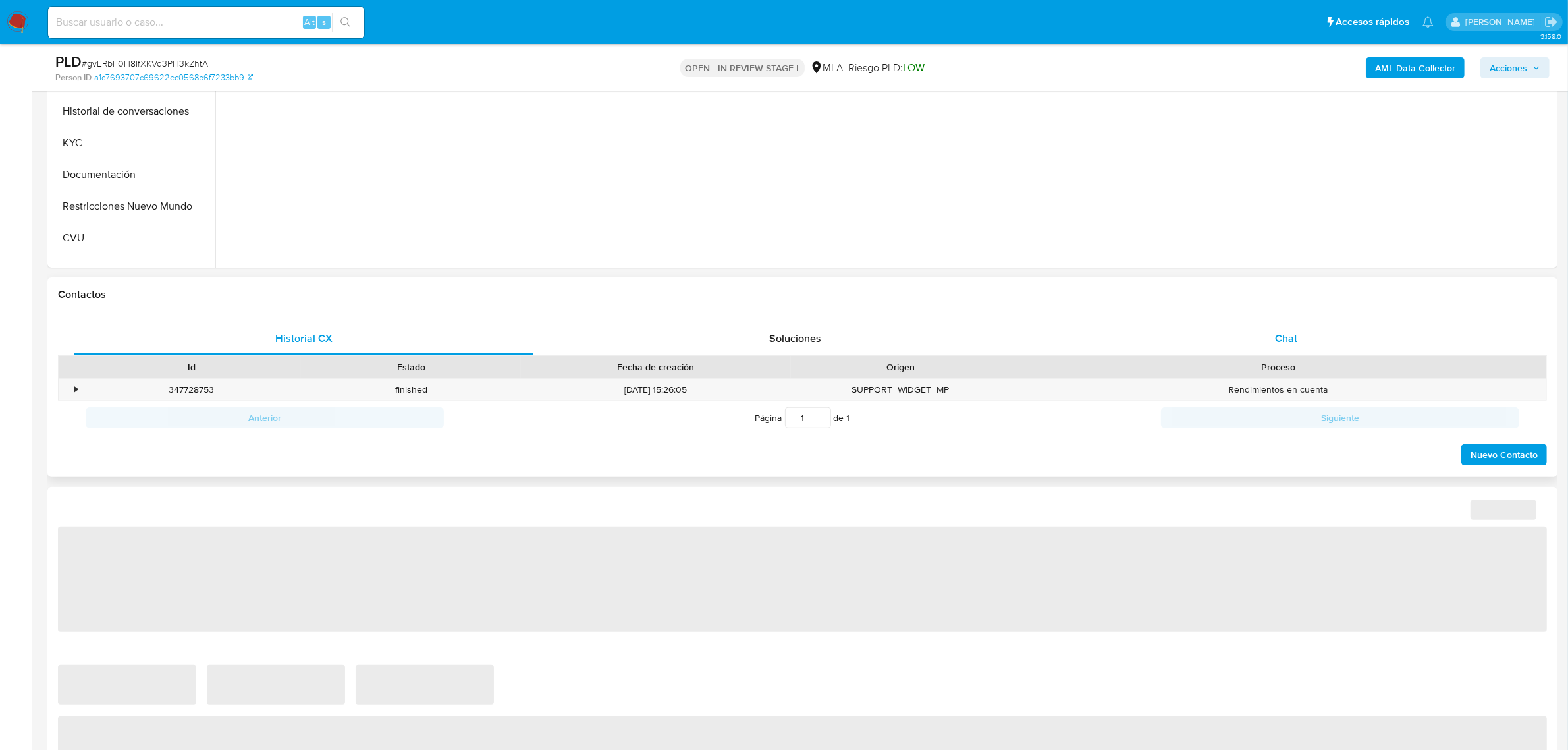
click at [1284, 334] on span "Chat" at bounding box center [1285, 339] width 22 height 15
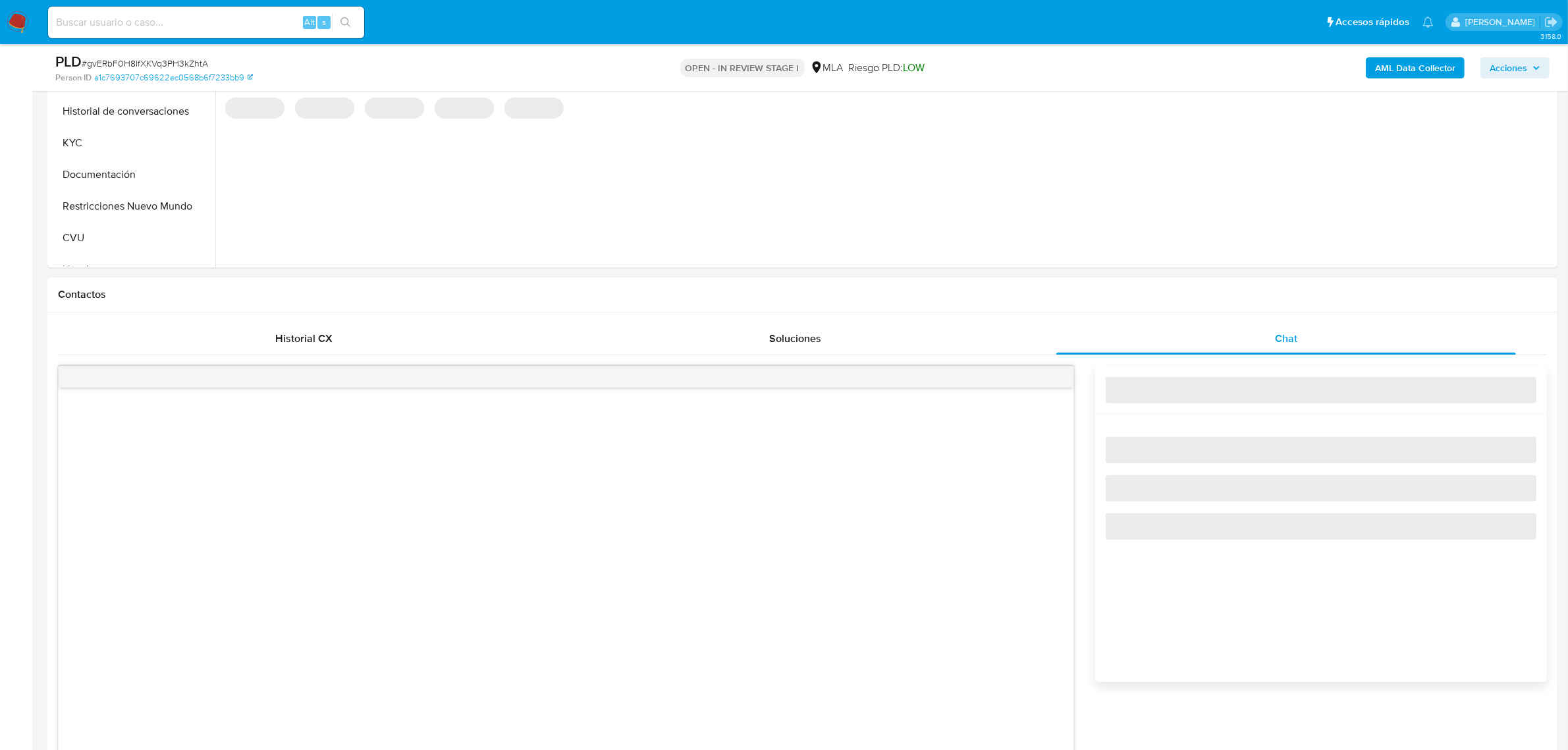
select select "10"
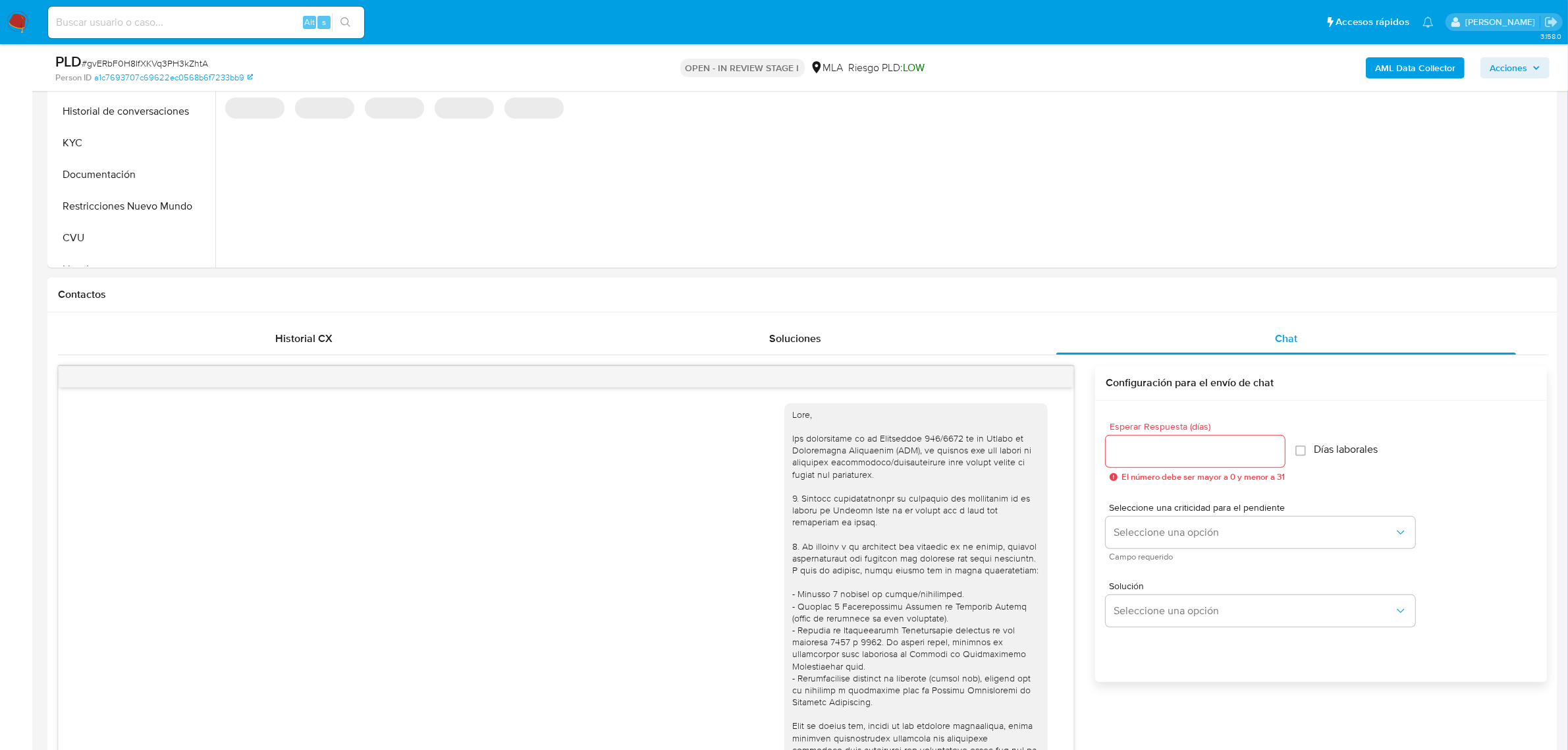
scroll to position [728, 0]
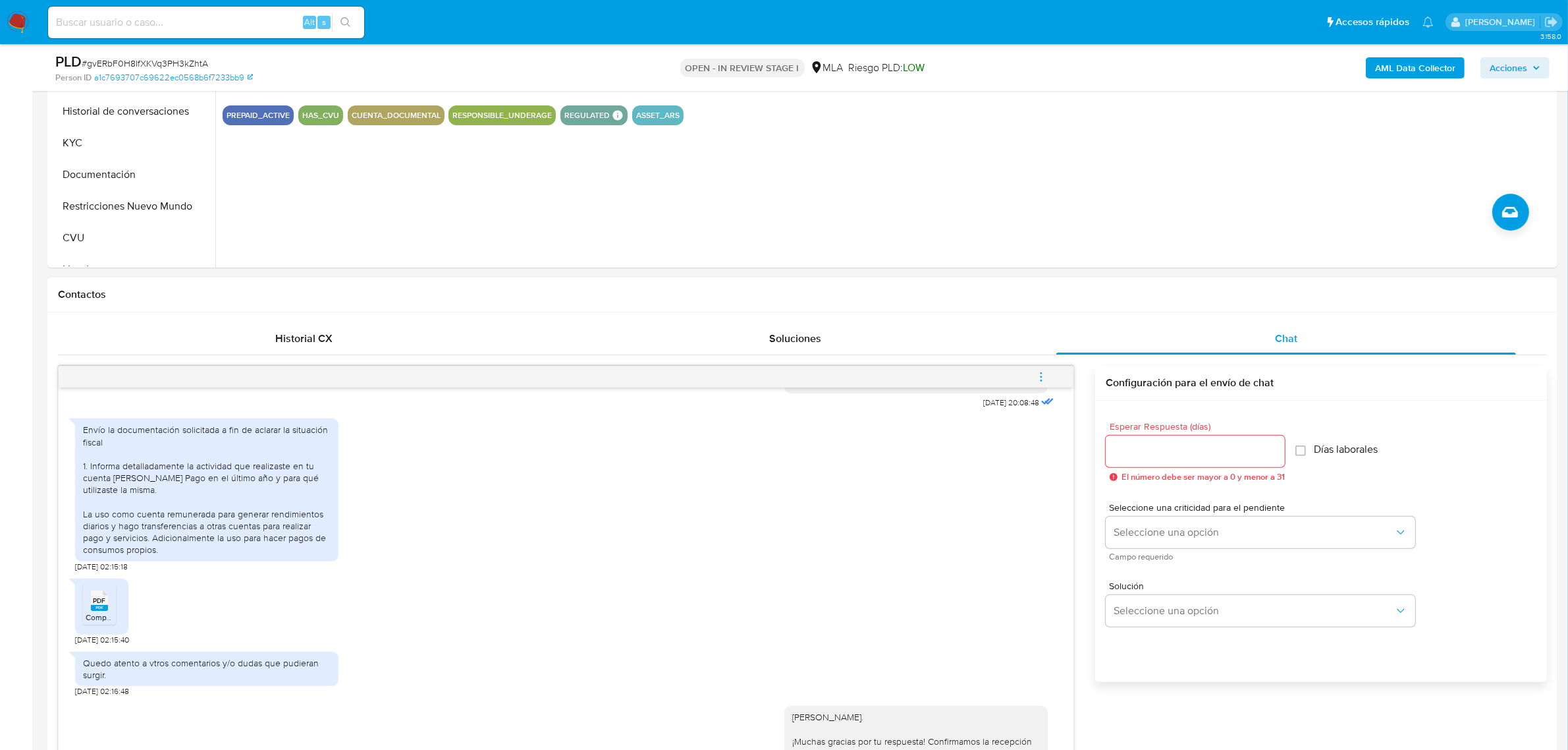
click at [1022, 377] on button "menu-action" at bounding box center [1041, 377] width 43 height 32
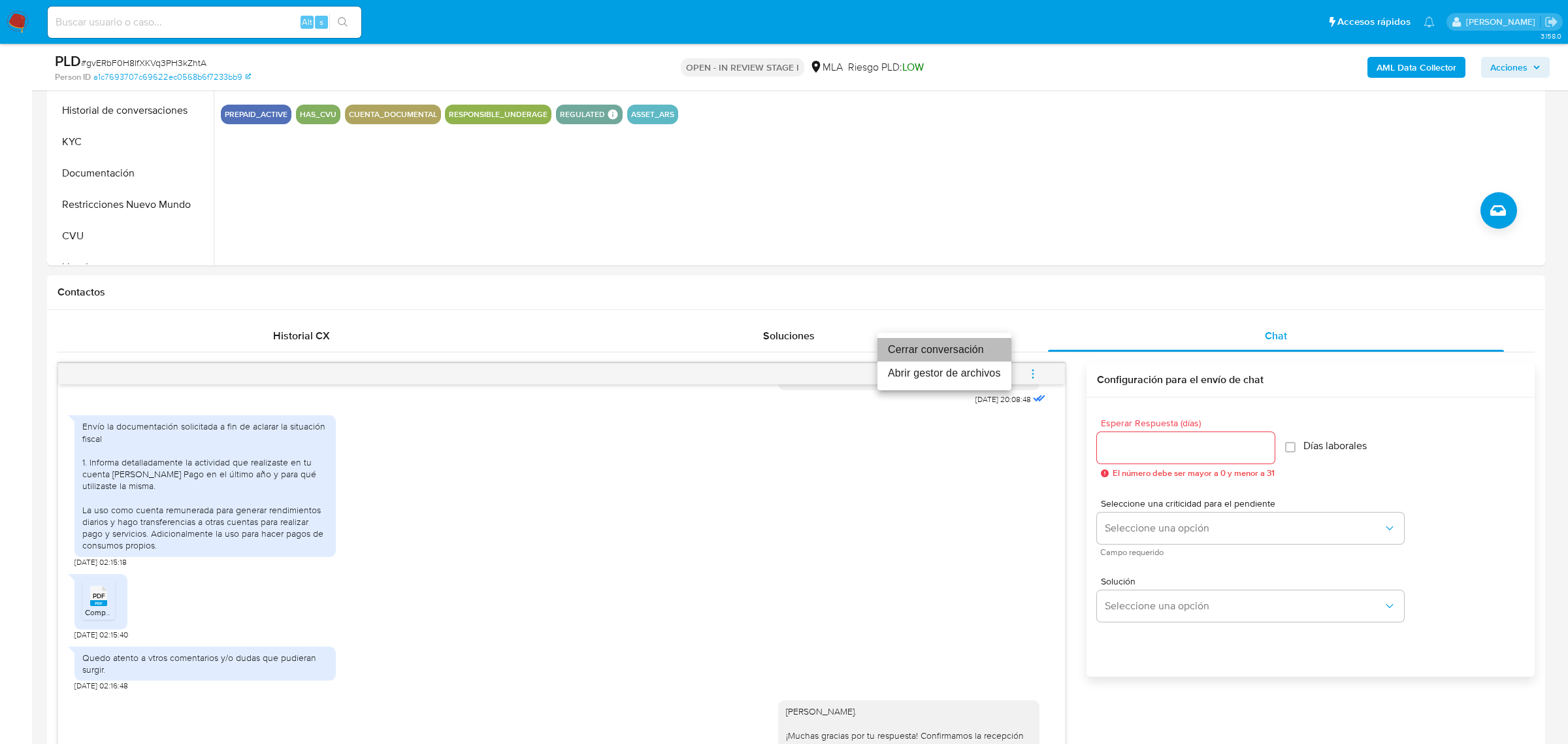
click at [966, 347] on li "Cerrar conversación" at bounding box center [944, 350] width 134 height 24
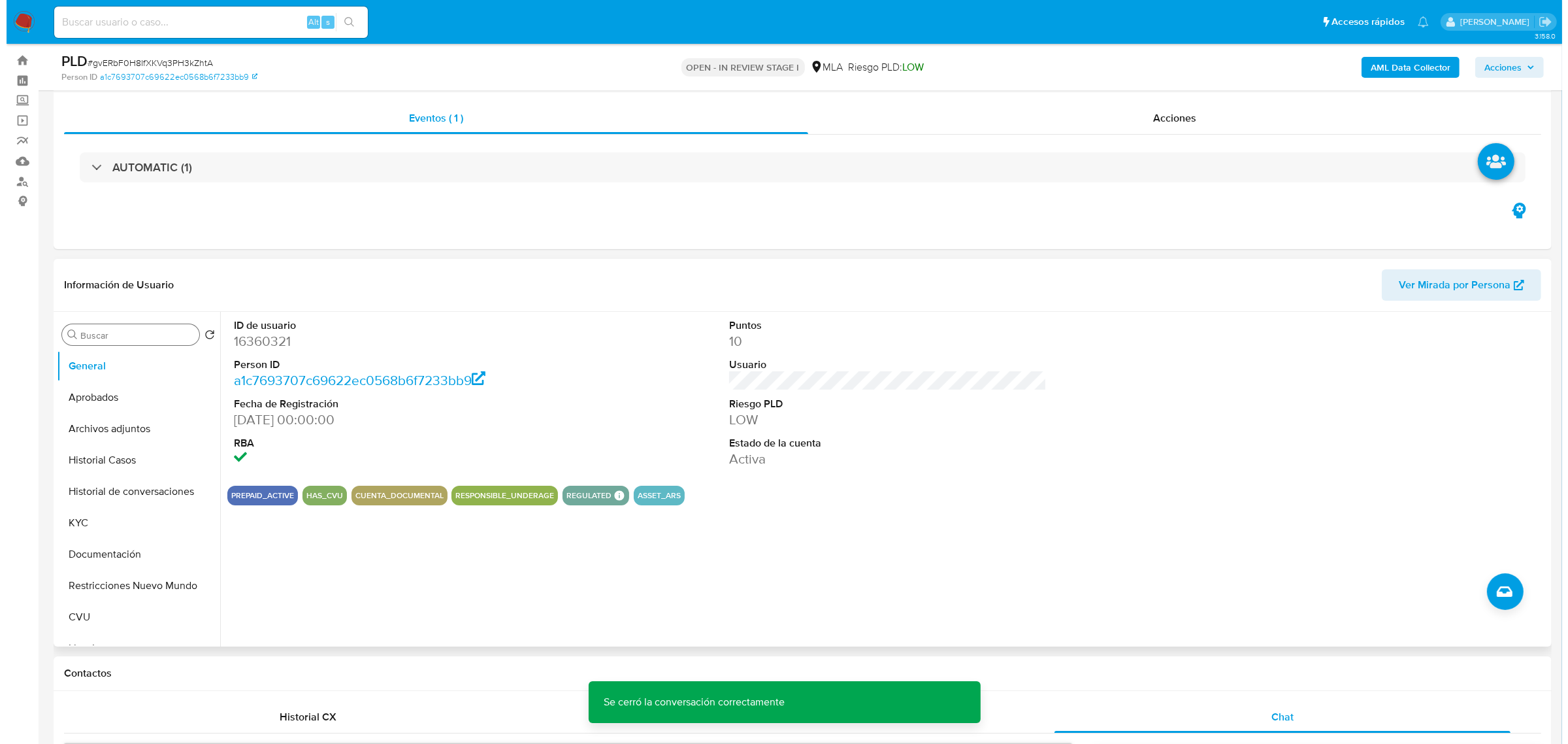
scroll to position [0, 0]
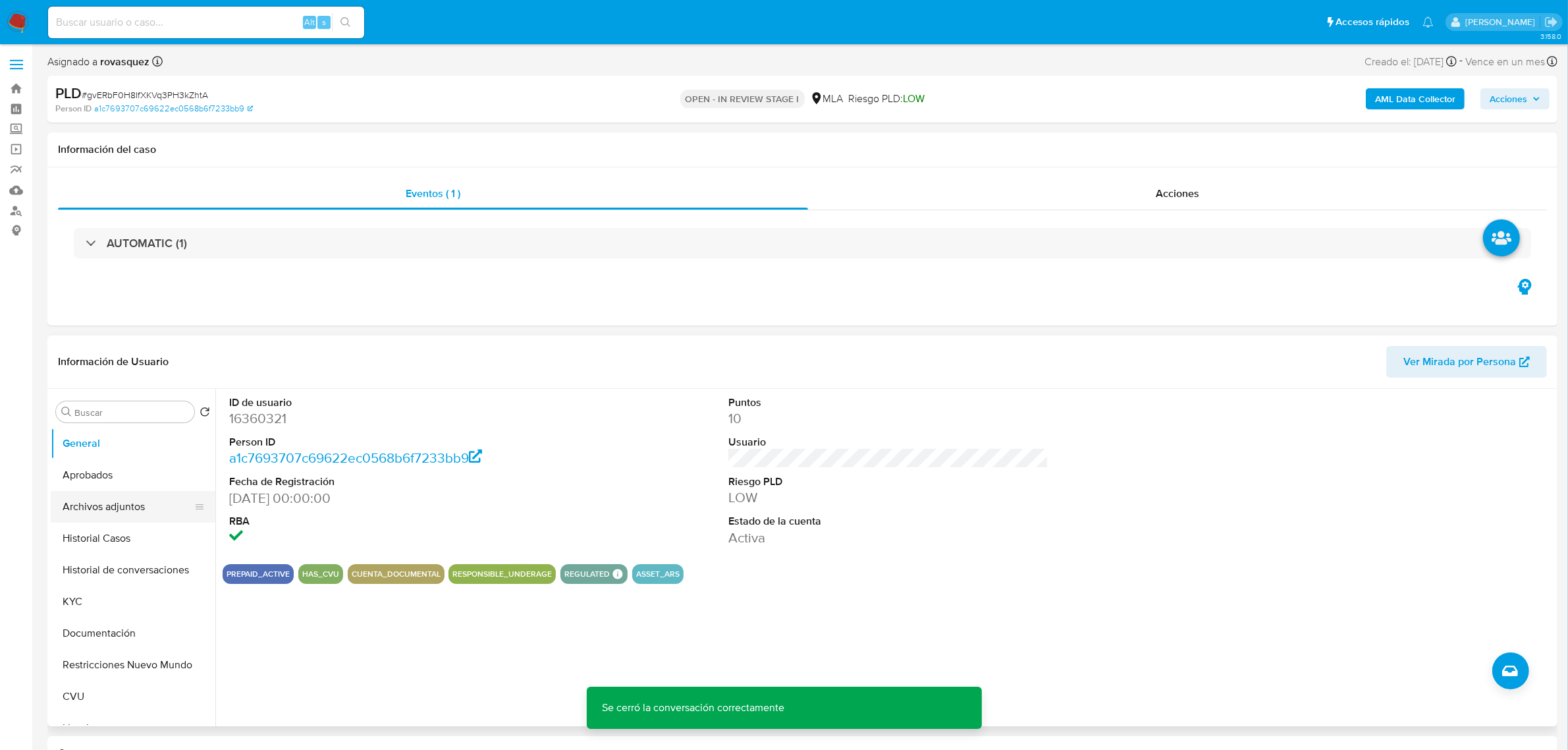
drag, startPoint x: 124, startPoint y: 514, endPoint x: 155, endPoint y: 509, distance: 31.4
click at [124, 514] on button "Archivos adjuntos" at bounding box center [127, 507] width 154 height 32
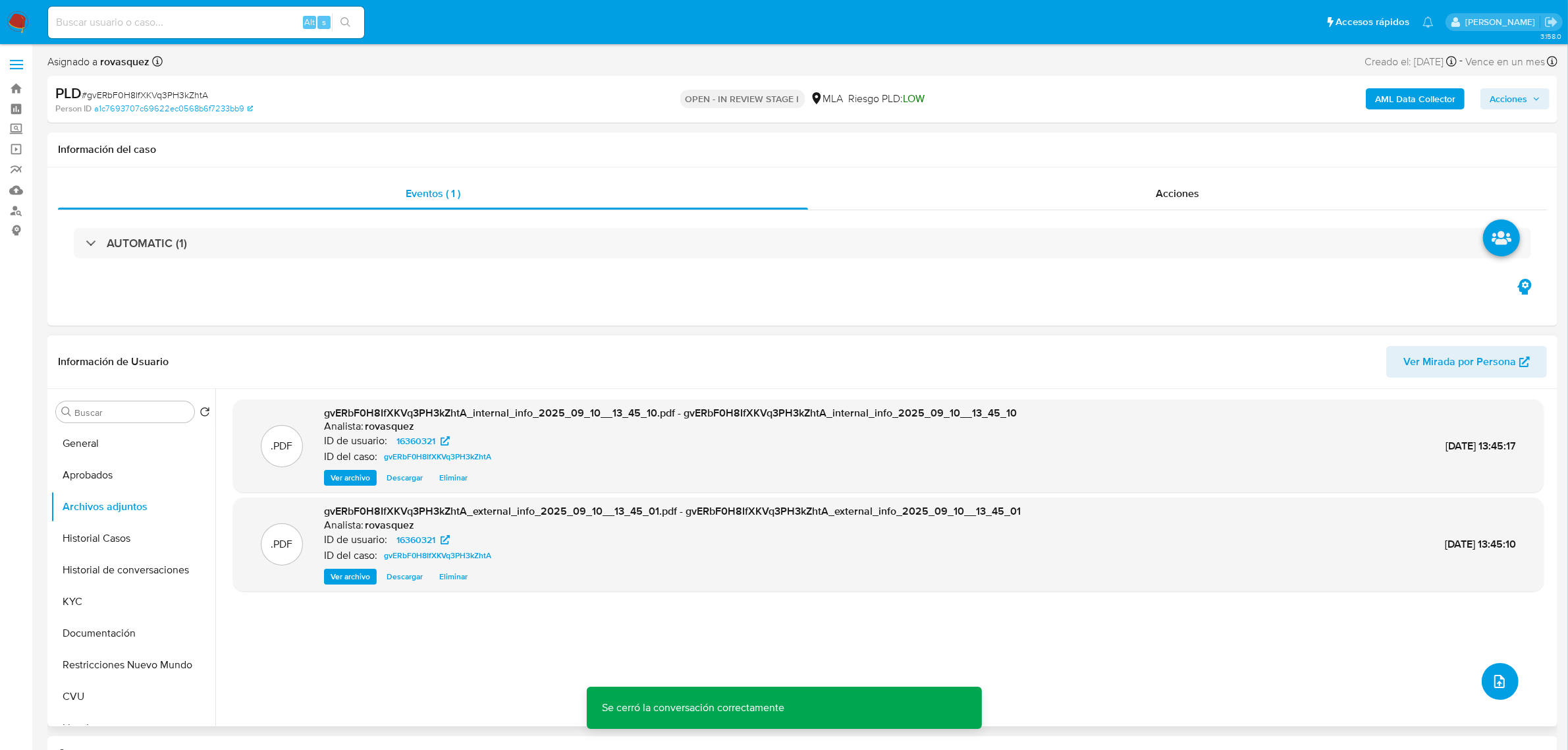
click at [1491, 689] on icon "upload-file" at bounding box center [1499, 681] width 15 height 15
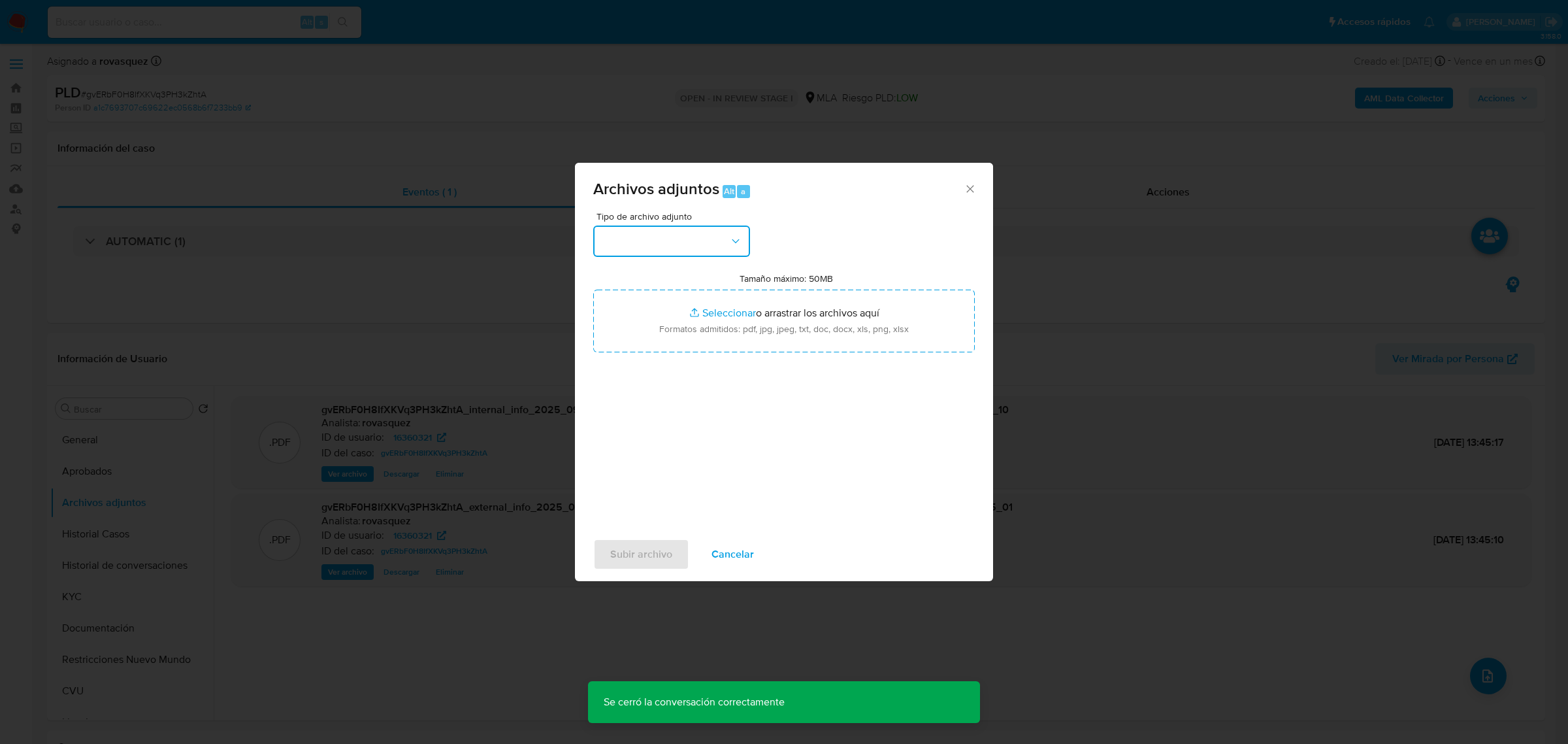
click at [688, 244] on button "button" at bounding box center [671, 241] width 157 height 32
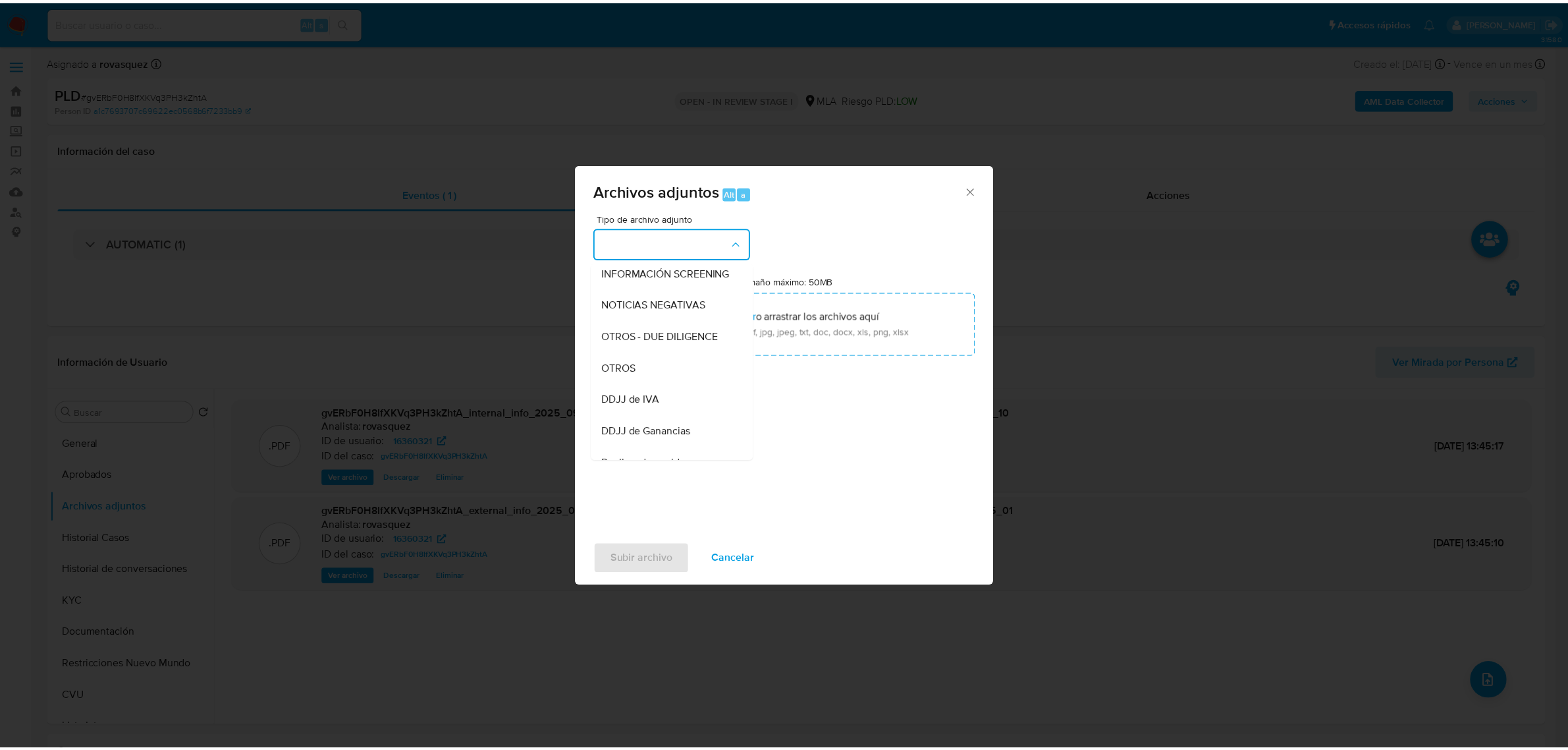
scroll to position [165, 0]
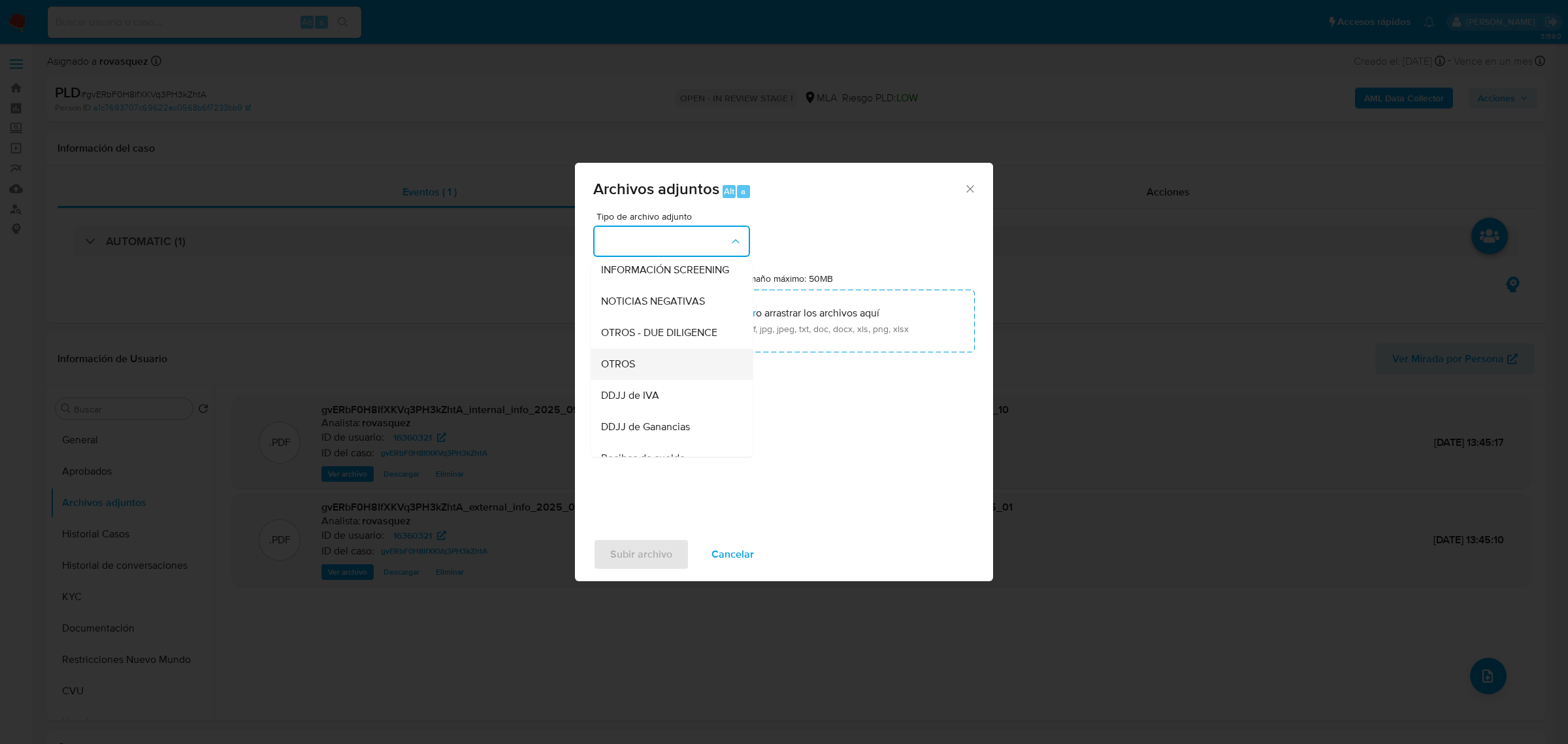
click at [661, 367] on div "OTROS" at bounding box center [667, 363] width 133 height 32
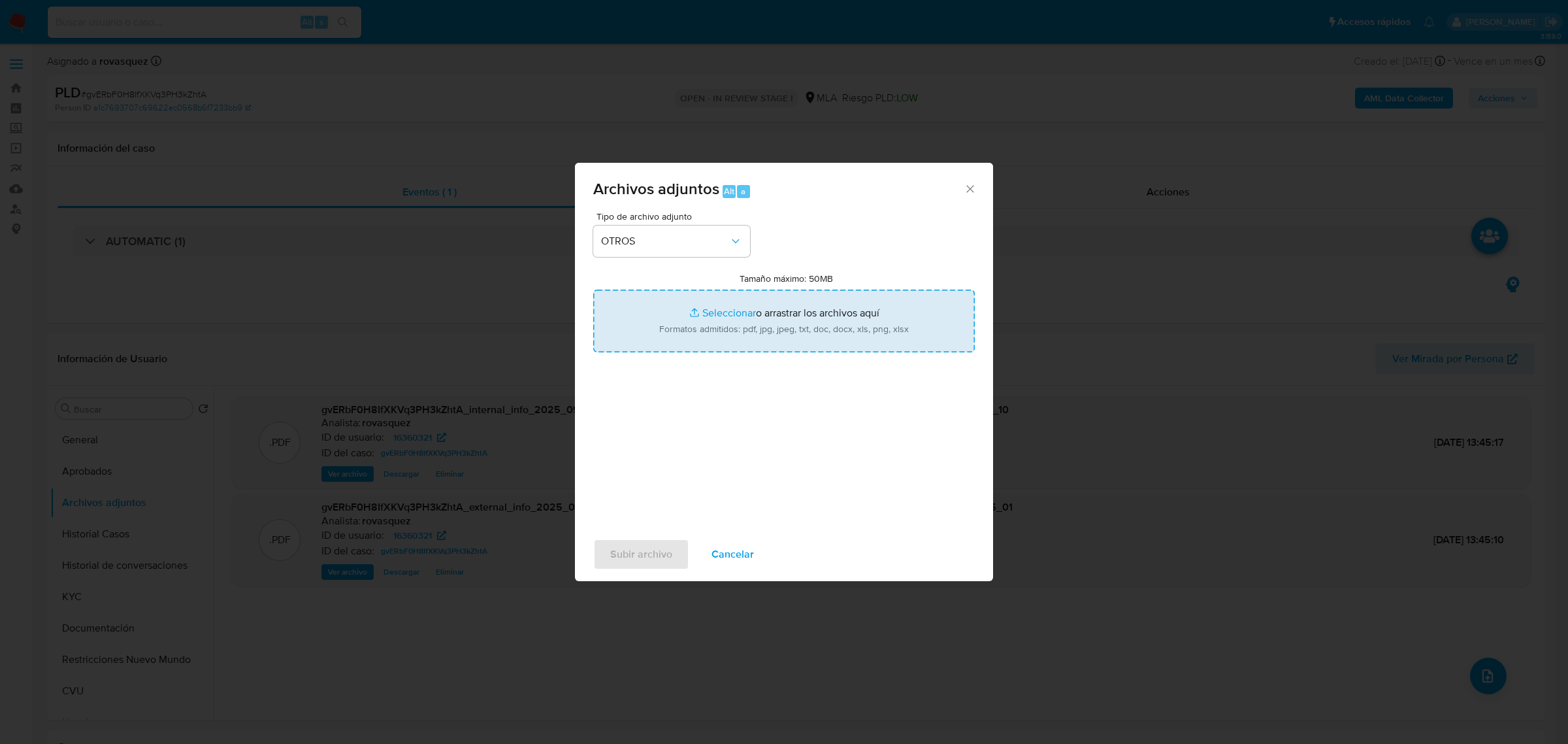
click at [728, 312] on input "Tamaño máximo: 50MB Seleccionar archivos" at bounding box center [784, 321] width 382 height 63
type input "C:\fakepath\Caselog gvERbF0H8IfXKVq3PH3kZhtA_2025_09_10_13_17_03.docx"
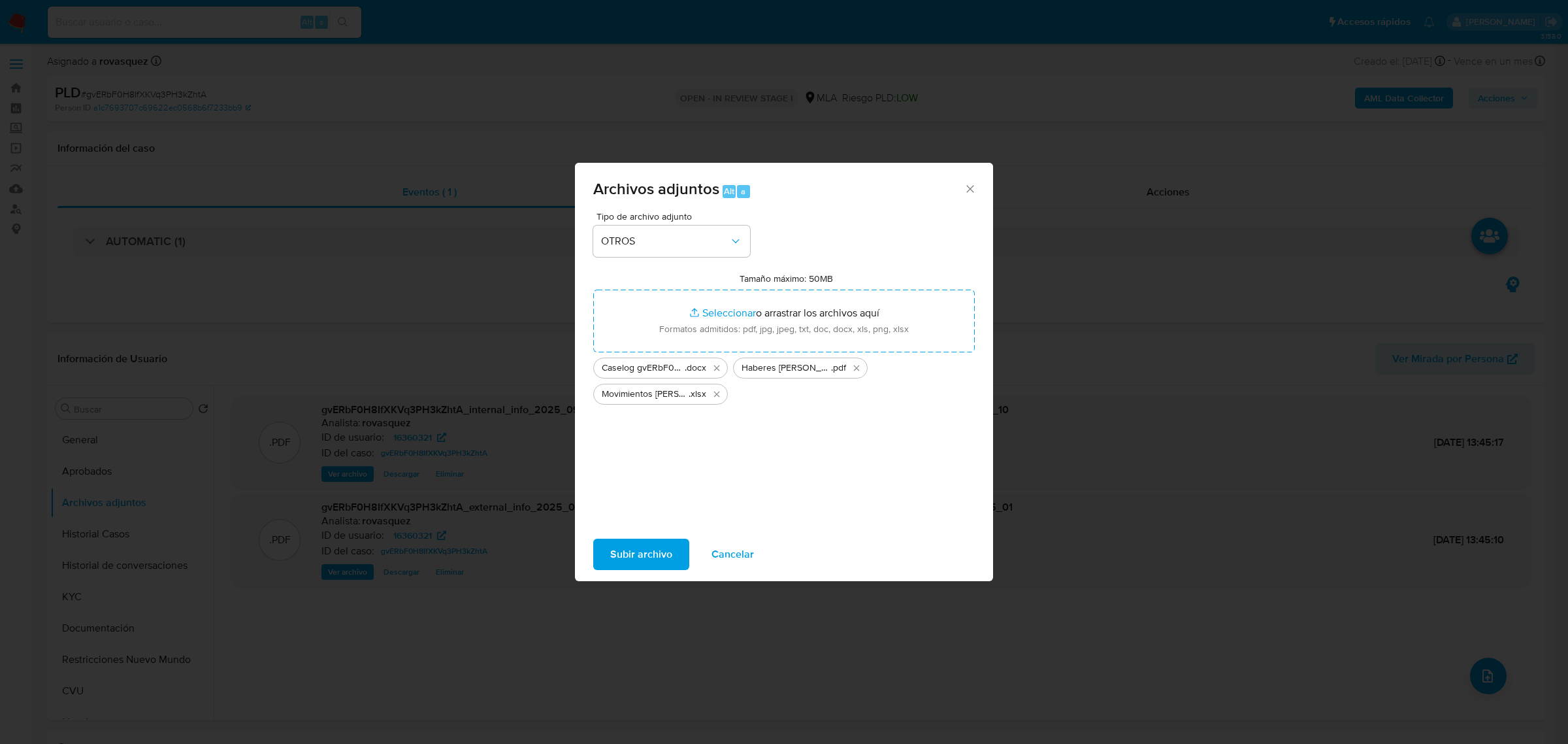
click at [619, 559] on span "Subir archivo" at bounding box center [641, 553] width 62 height 28
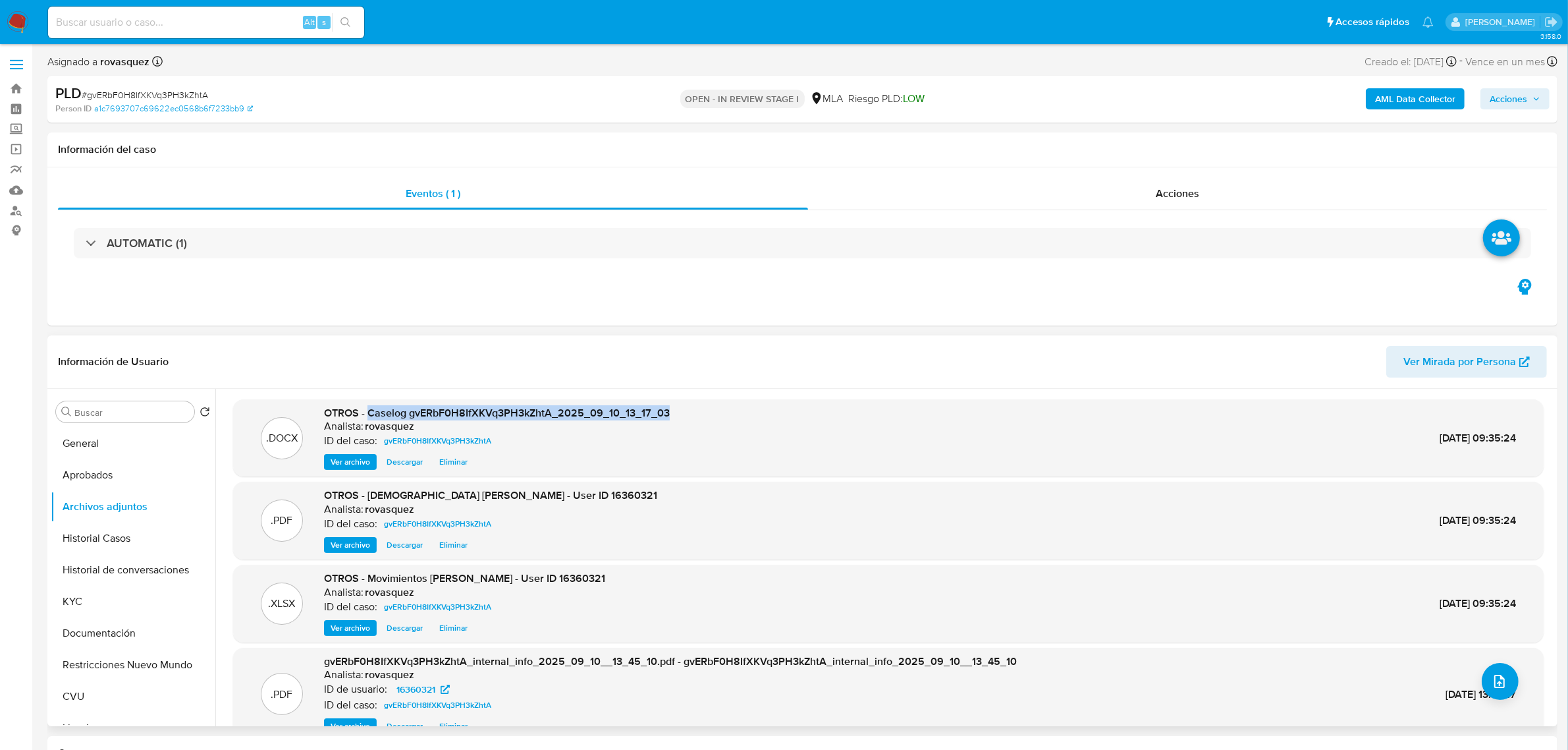
drag, startPoint x: 368, startPoint y: 417, endPoint x: 676, endPoint y: 419, distance: 308.0
click at [676, 419] on div ".DOCX OTROS - Caselog gvERbF0H8IfXKVq3PH3kZhtA_2025_09_10_13_17_03 Analista: ro…" at bounding box center [888, 438] width 1297 height 64
copy span "Caselog gvERbF0H8IfXKVq3PH3kZhtA_2025_09_10_13_17_03"
click at [1512, 98] on span "Acciones" at bounding box center [1508, 98] width 37 height 21
click at [1156, 140] on span "Resolución del caso" at bounding box center [1141, 141] width 94 height 15
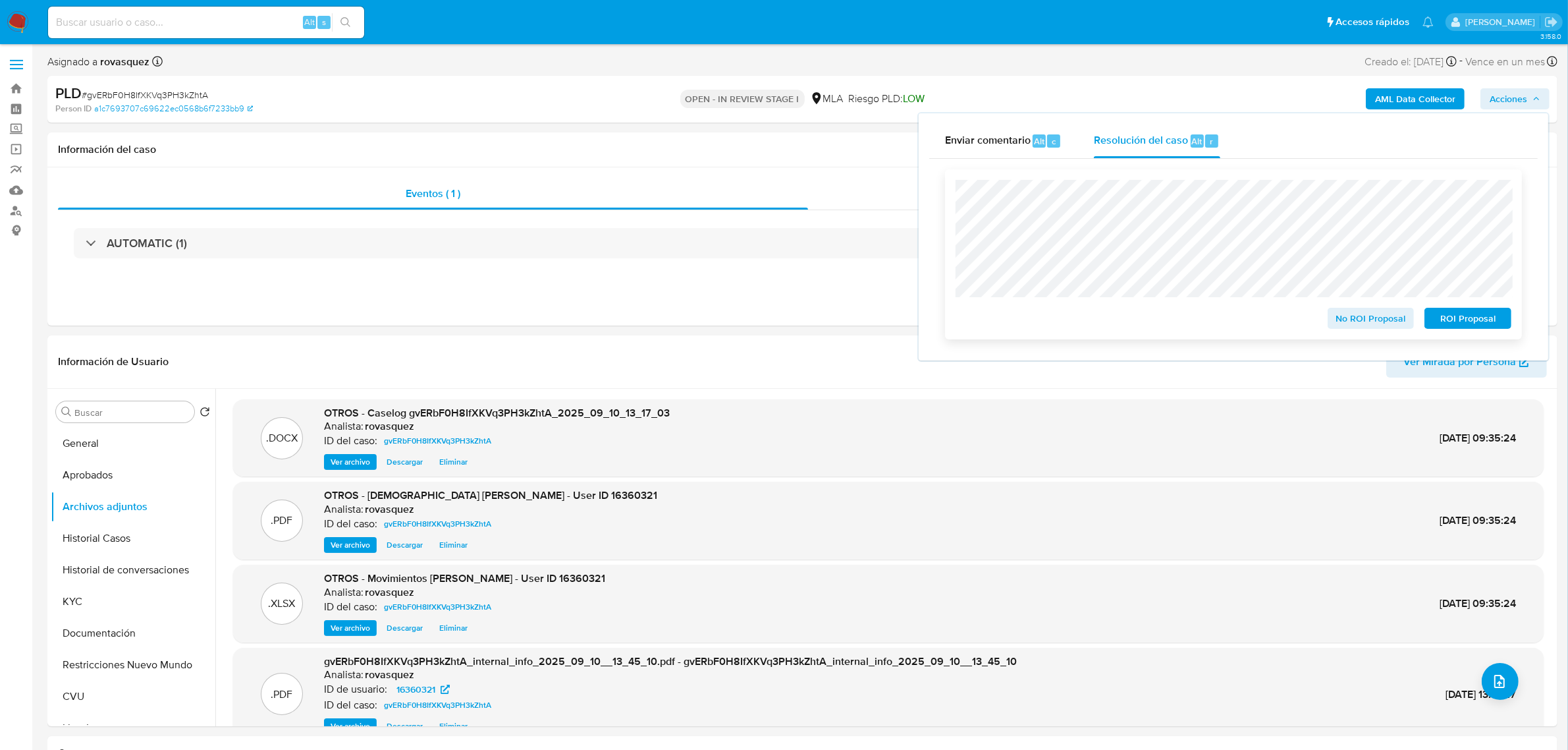
click at [1357, 321] on span "No ROI Proposal" at bounding box center [1371, 318] width 68 height 19
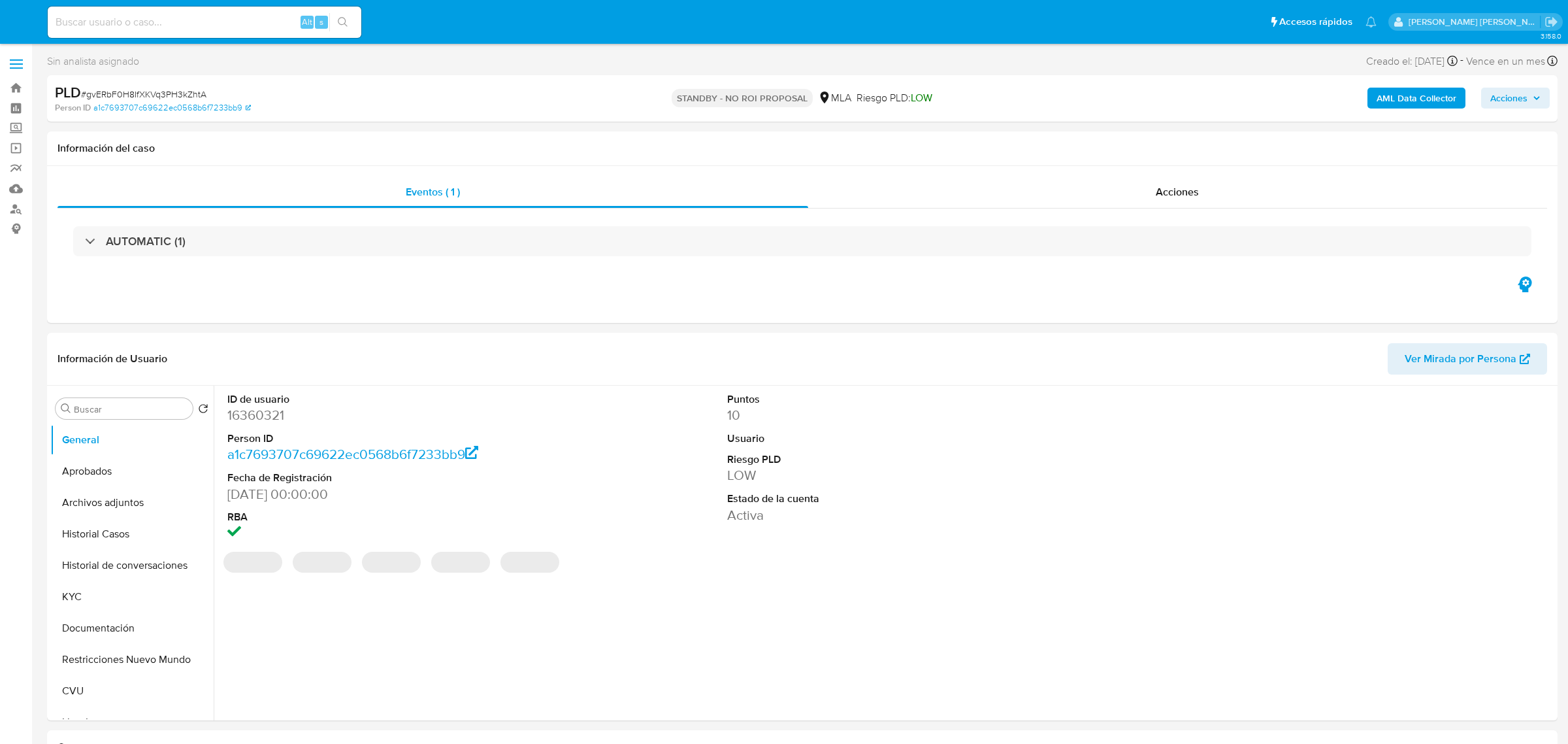
select select "10"
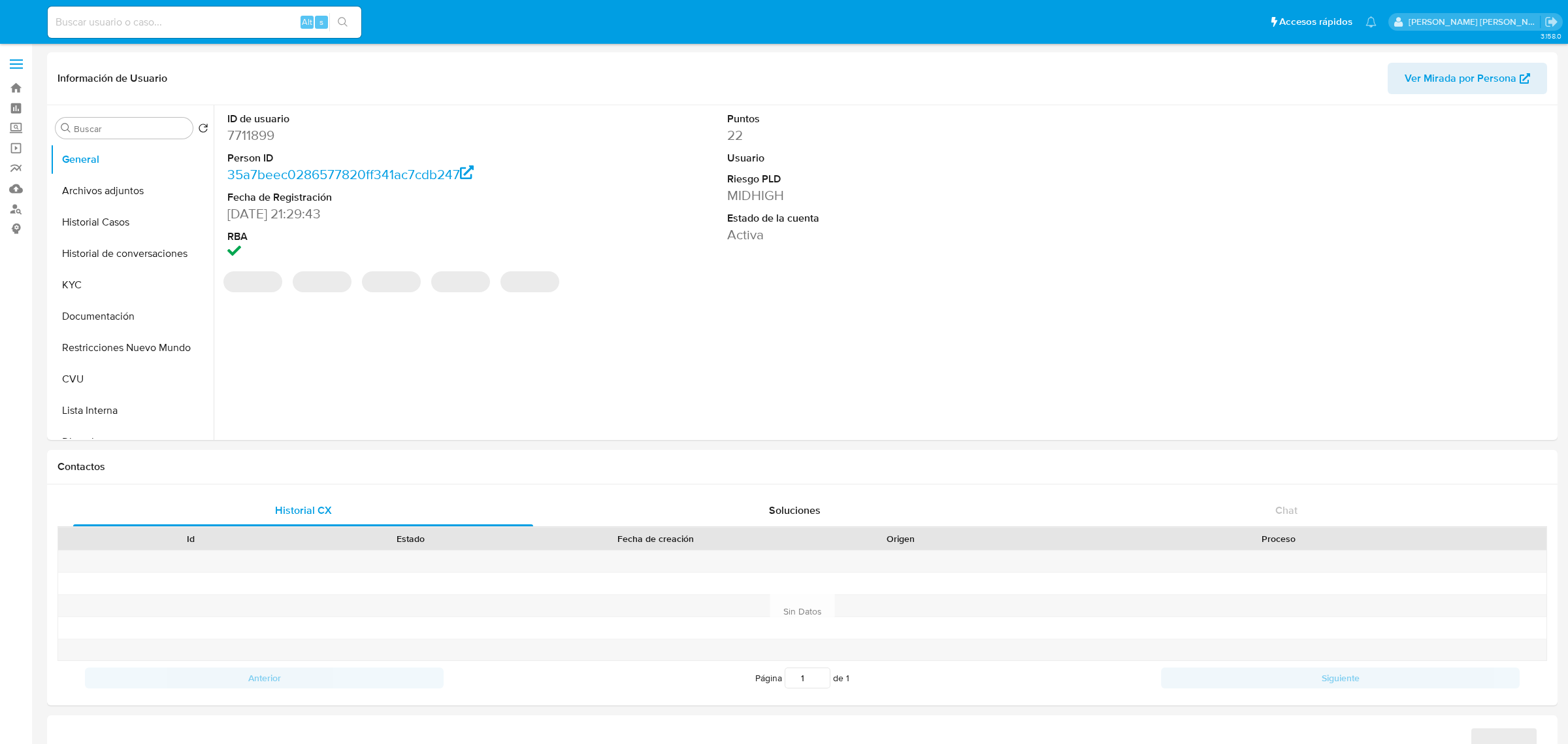
select select "10"
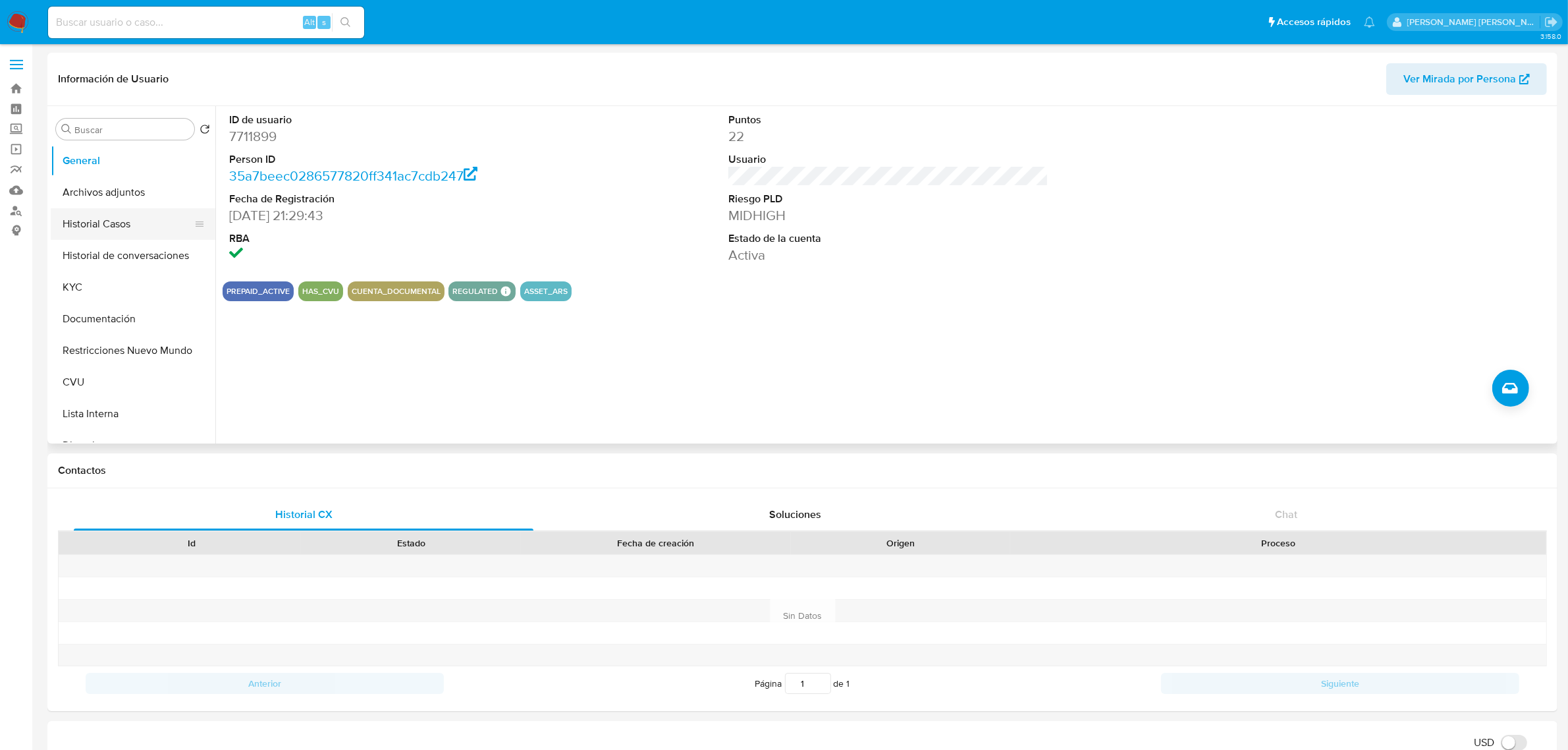
click at [123, 229] on button "Historial Casos" at bounding box center [127, 224] width 154 height 32
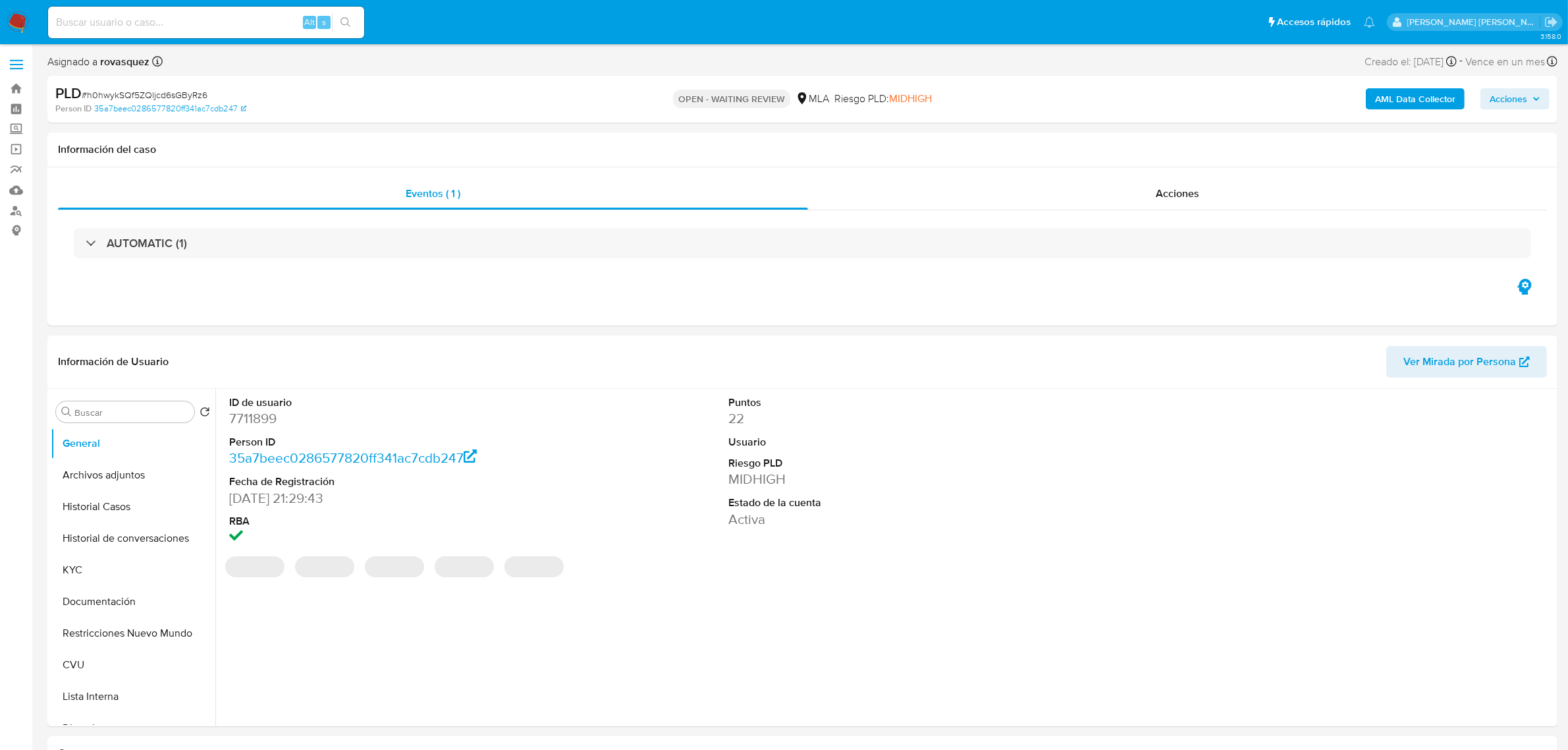
select select "10"
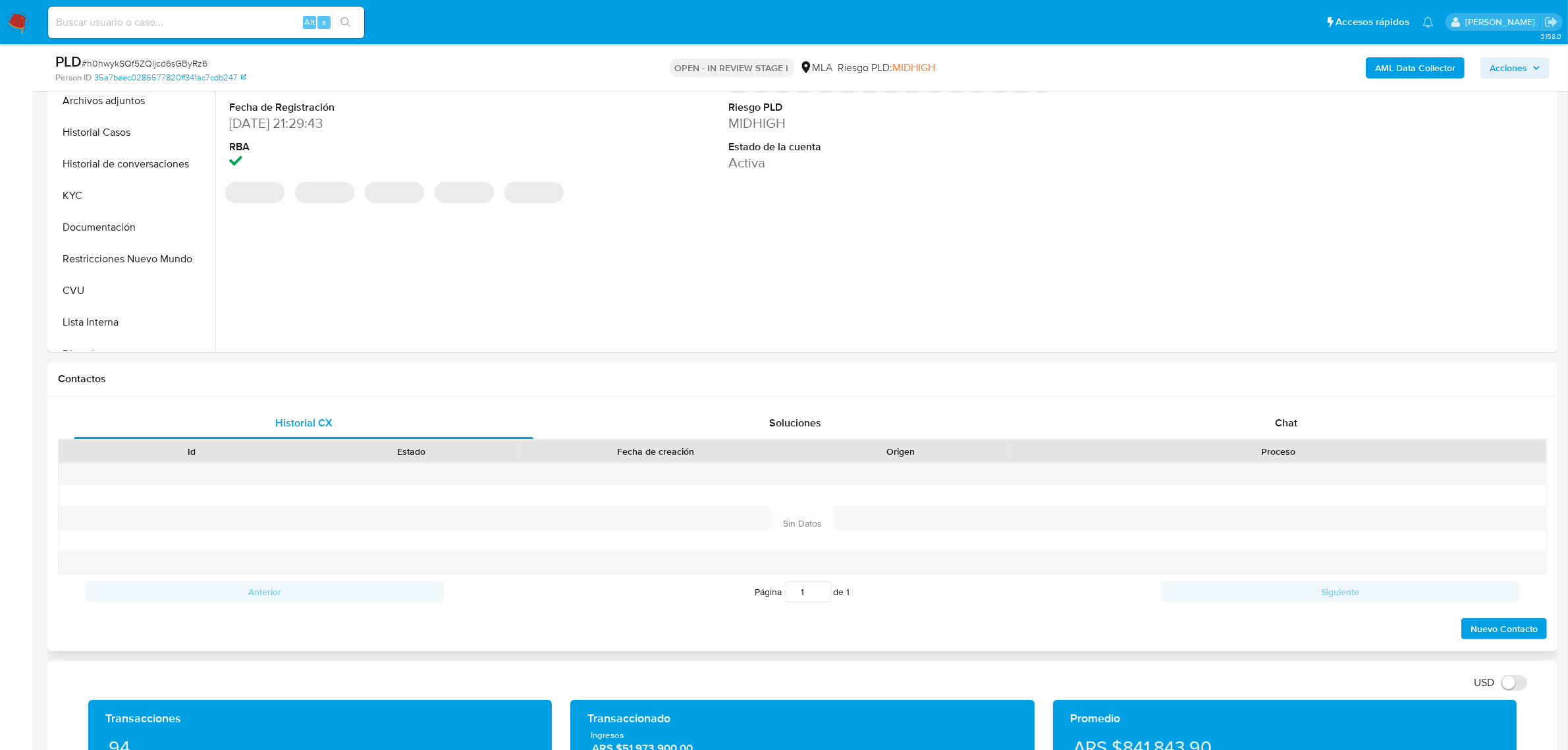
scroll to position [329, 0]
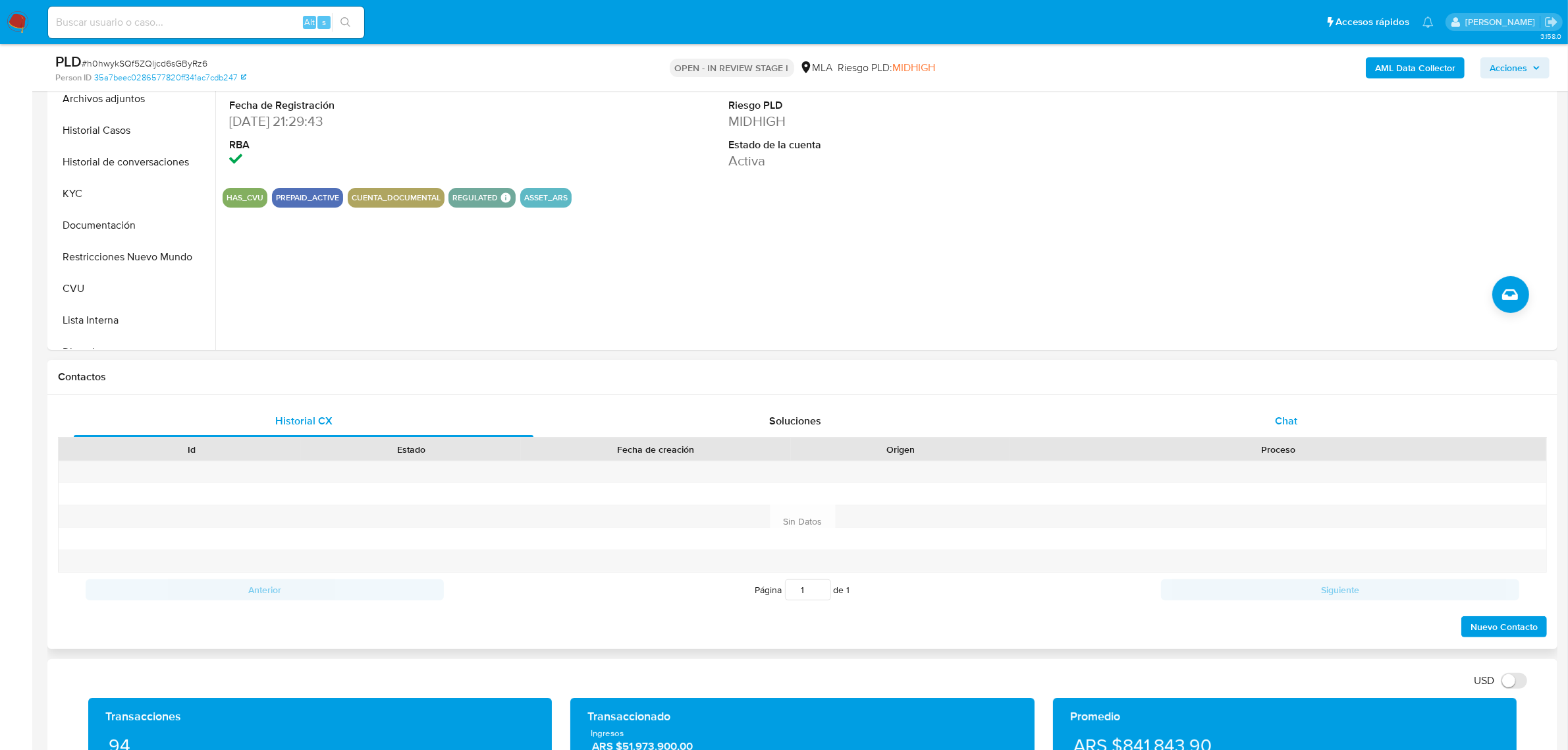
click at [1295, 423] on span "Chat" at bounding box center [1285, 421] width 22 height 15
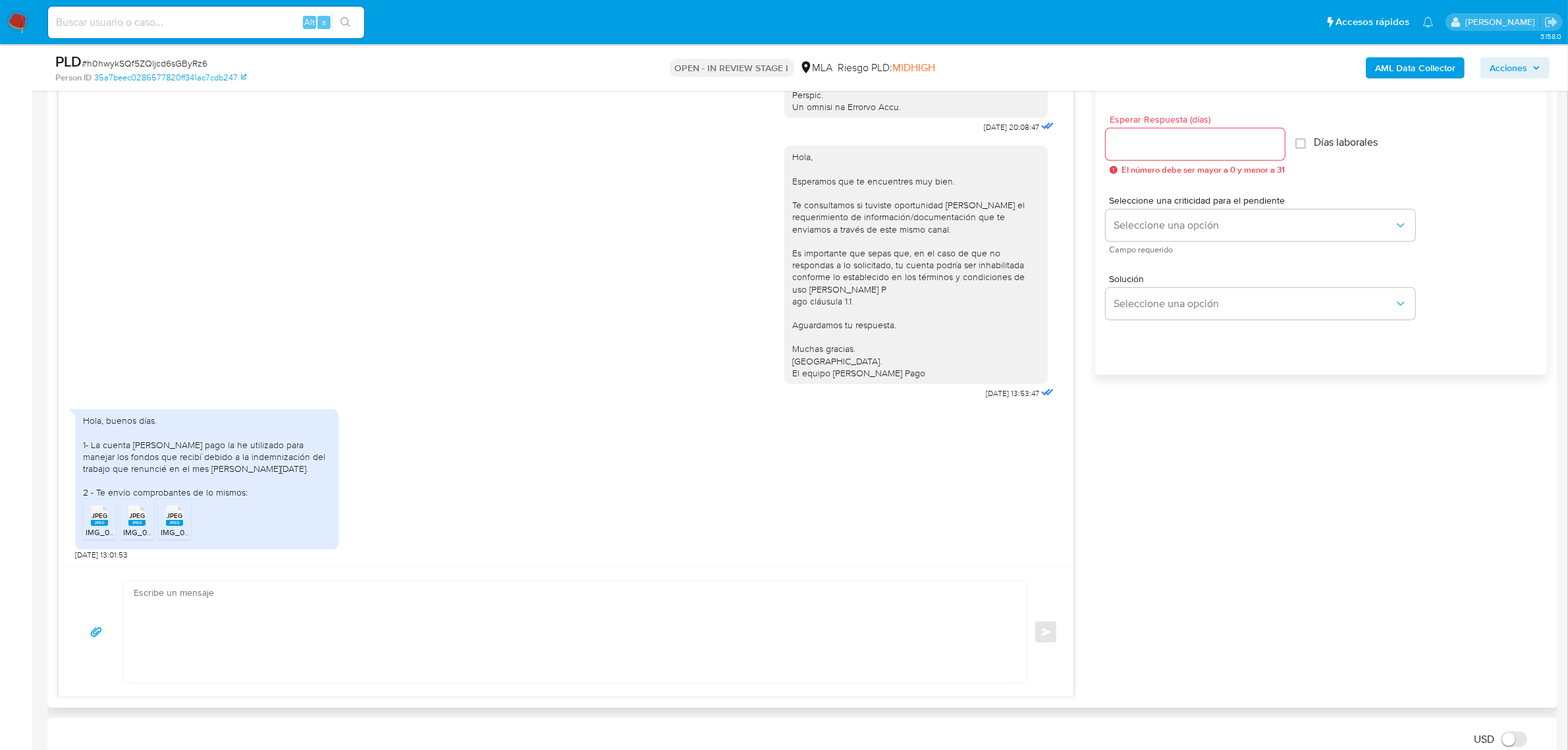
scroll to position [741, 0]
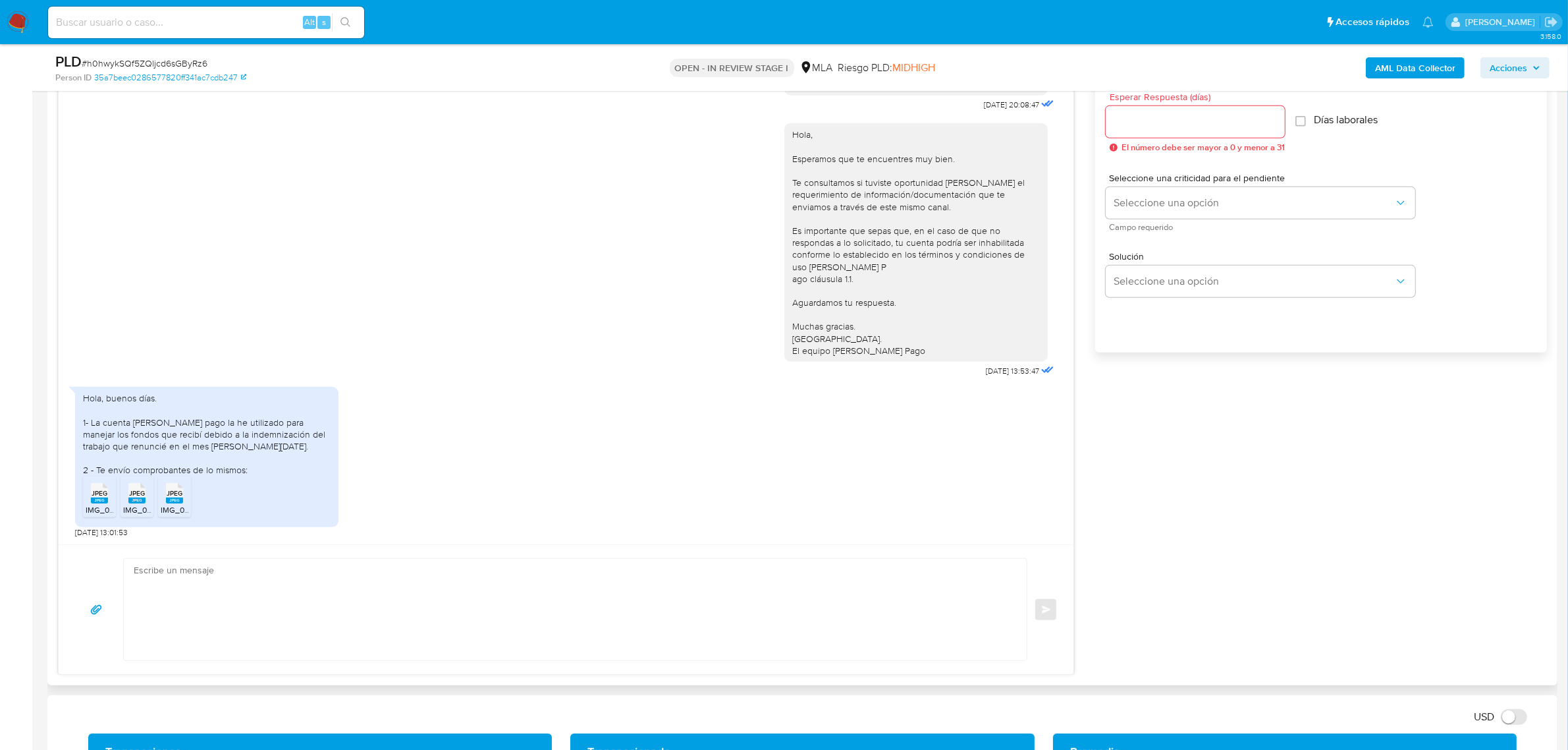
click at [176, 600] on textarea at bounding box center [572, 609] width 877 height 101
paste textarea "Hola, ¡Muchas gracias por tu respuesta! Confirmamos la recepción de la document…"
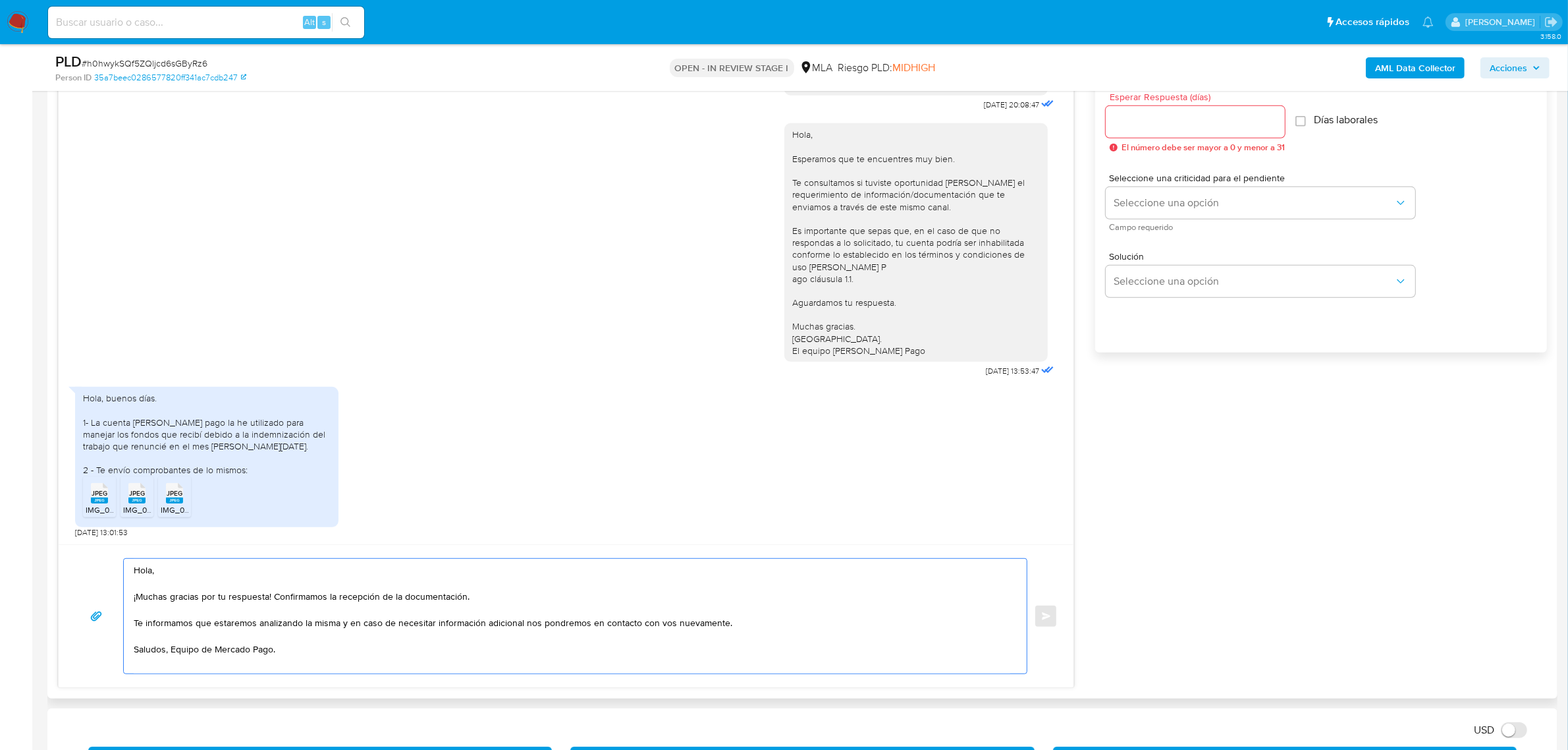
click at [184, 577] on textarea "Hola, ¡Muchas gracias por tu respuesta! Confirmamos la recepción de la document…" at bounding box center [572, 616] width 877 height 115
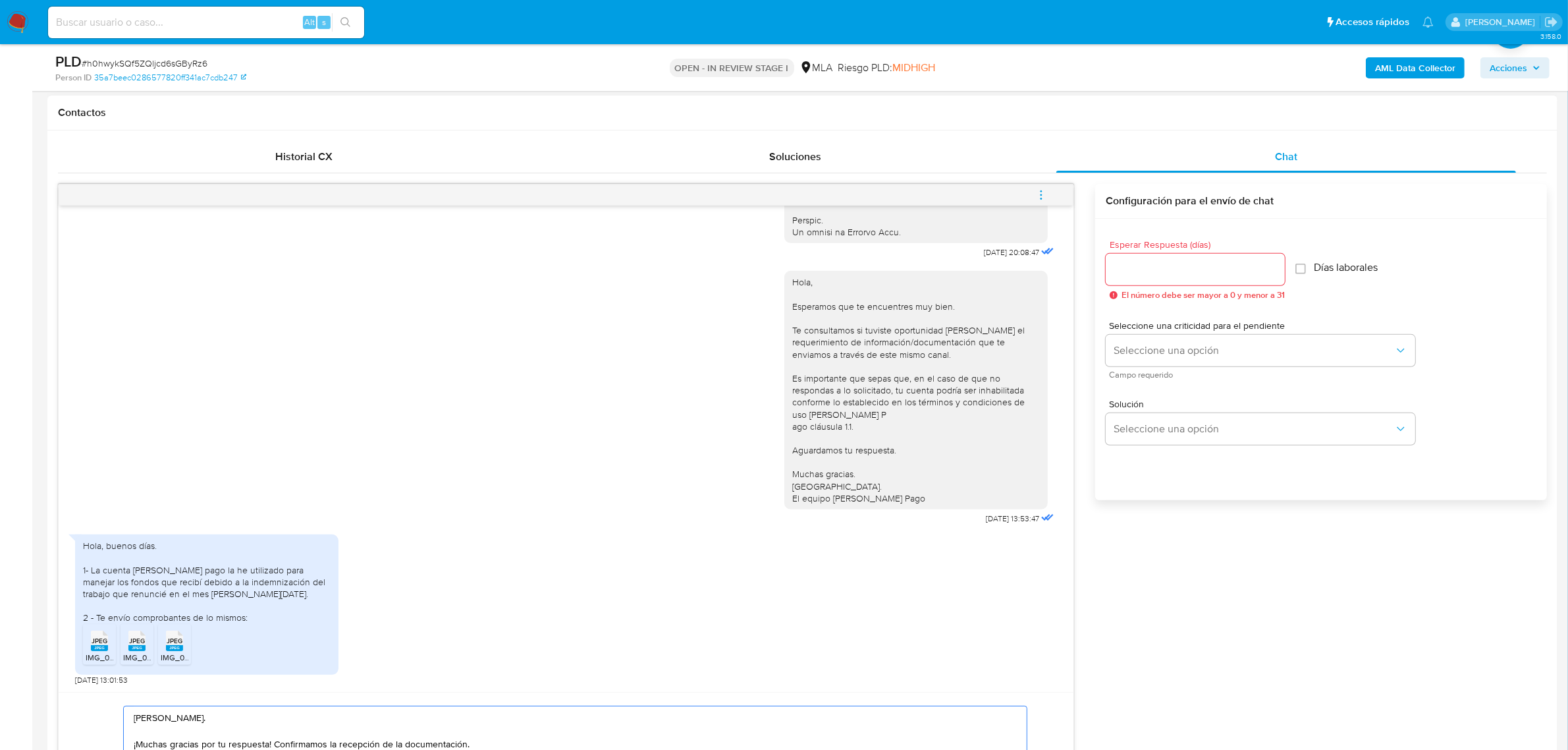
scroll to position [576, 0]
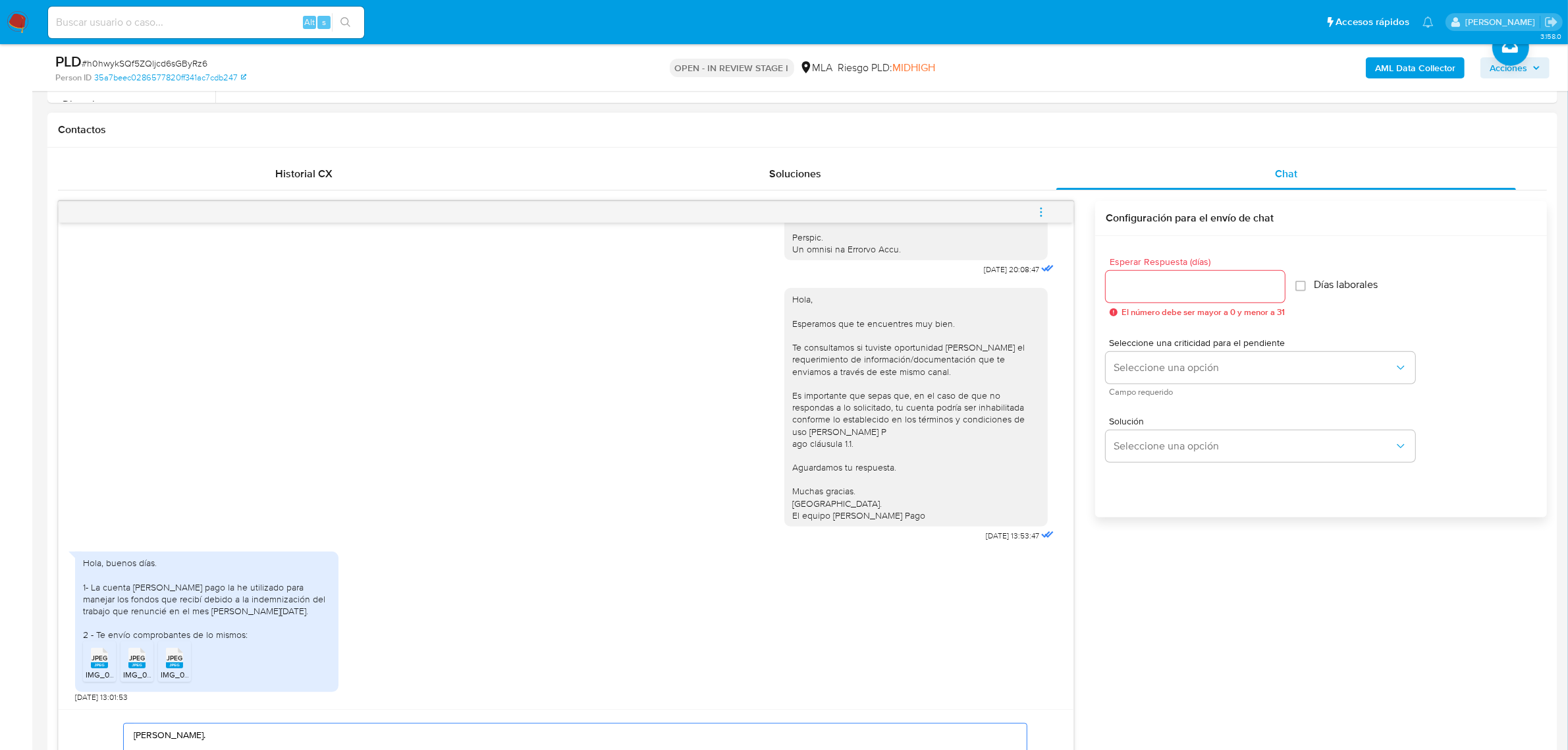
type textarea "[PERSON_NAME]. ¡Muchas gracias por tu respuesta! Confirmamos la recepción de la…"
click at [1192, 288] on input "Esperar Respuesta (días)" at bounding box center [1195, 287] width 179 height 17
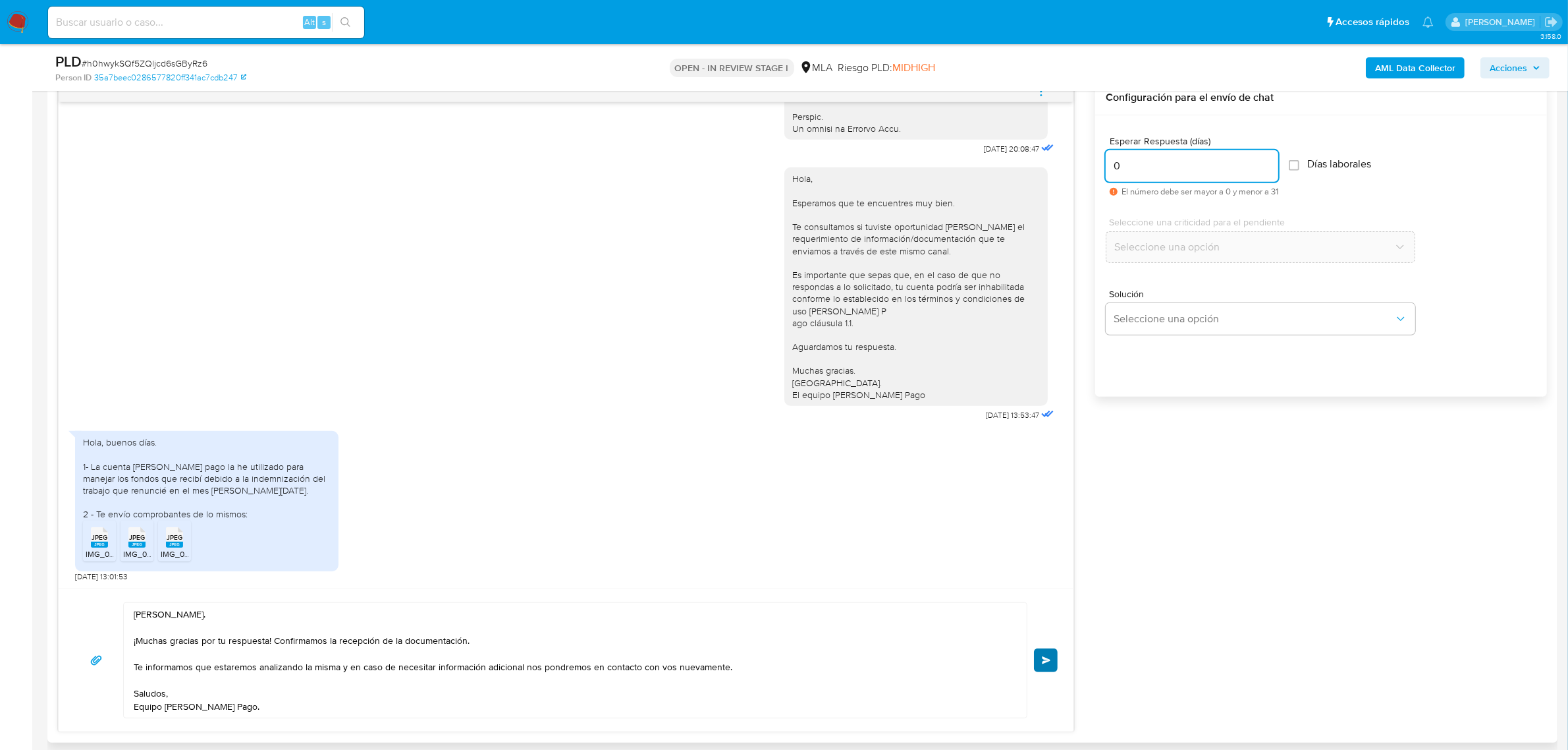
scroll to position [824, 0]
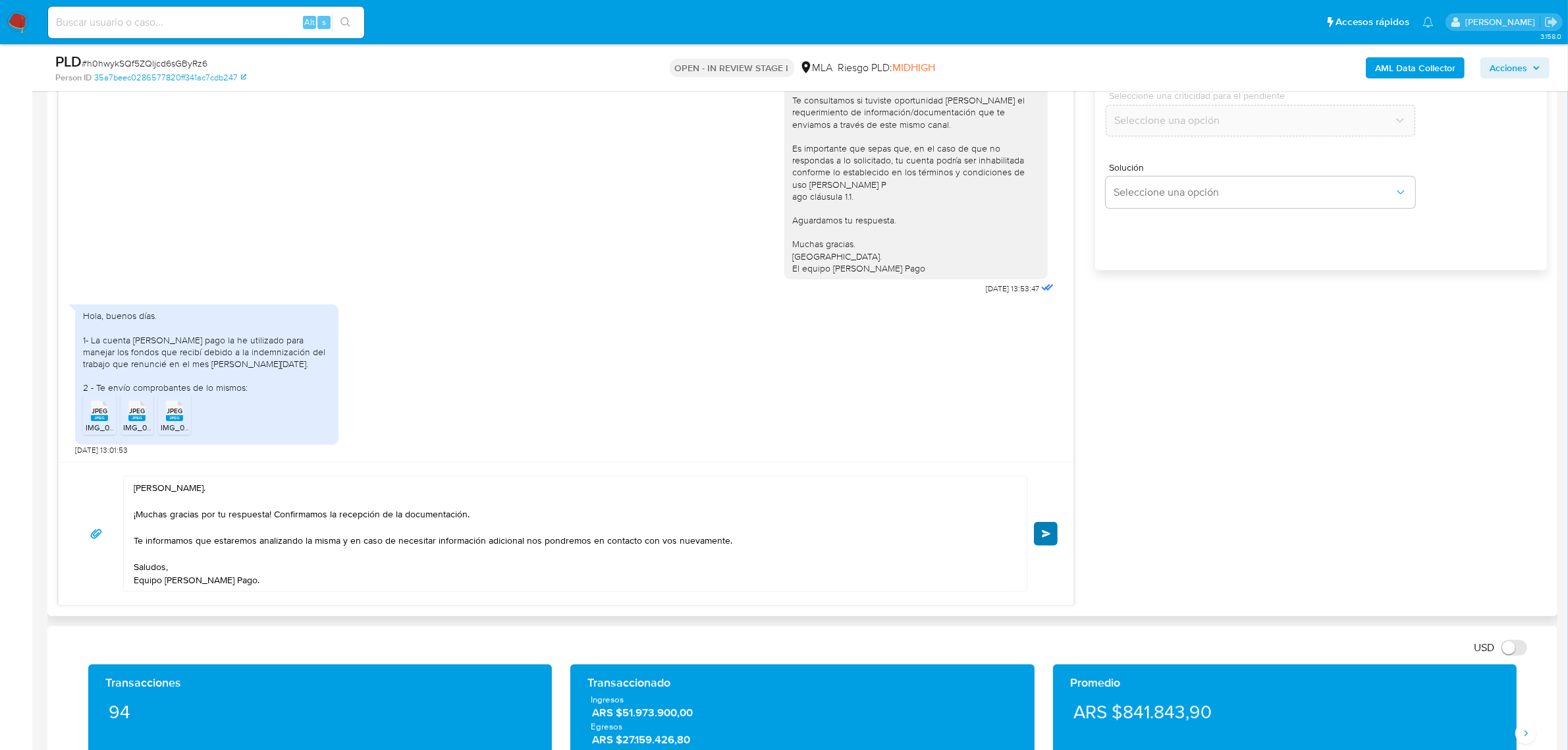
type input "0"
click at [1048, 535] on span "Enviar" at bounding box center [1046, 534] width 9 height 8
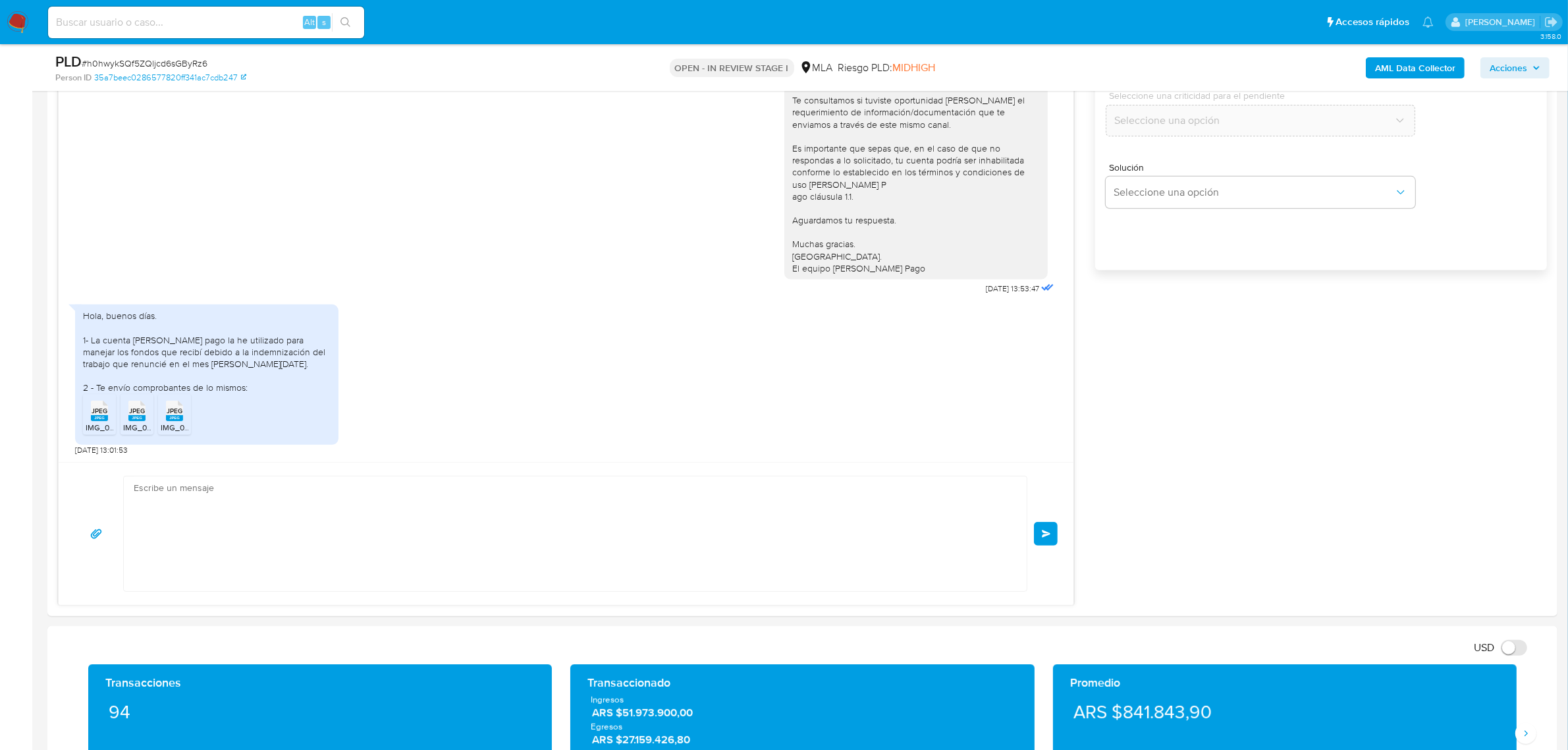
scroll to position [879, 0]
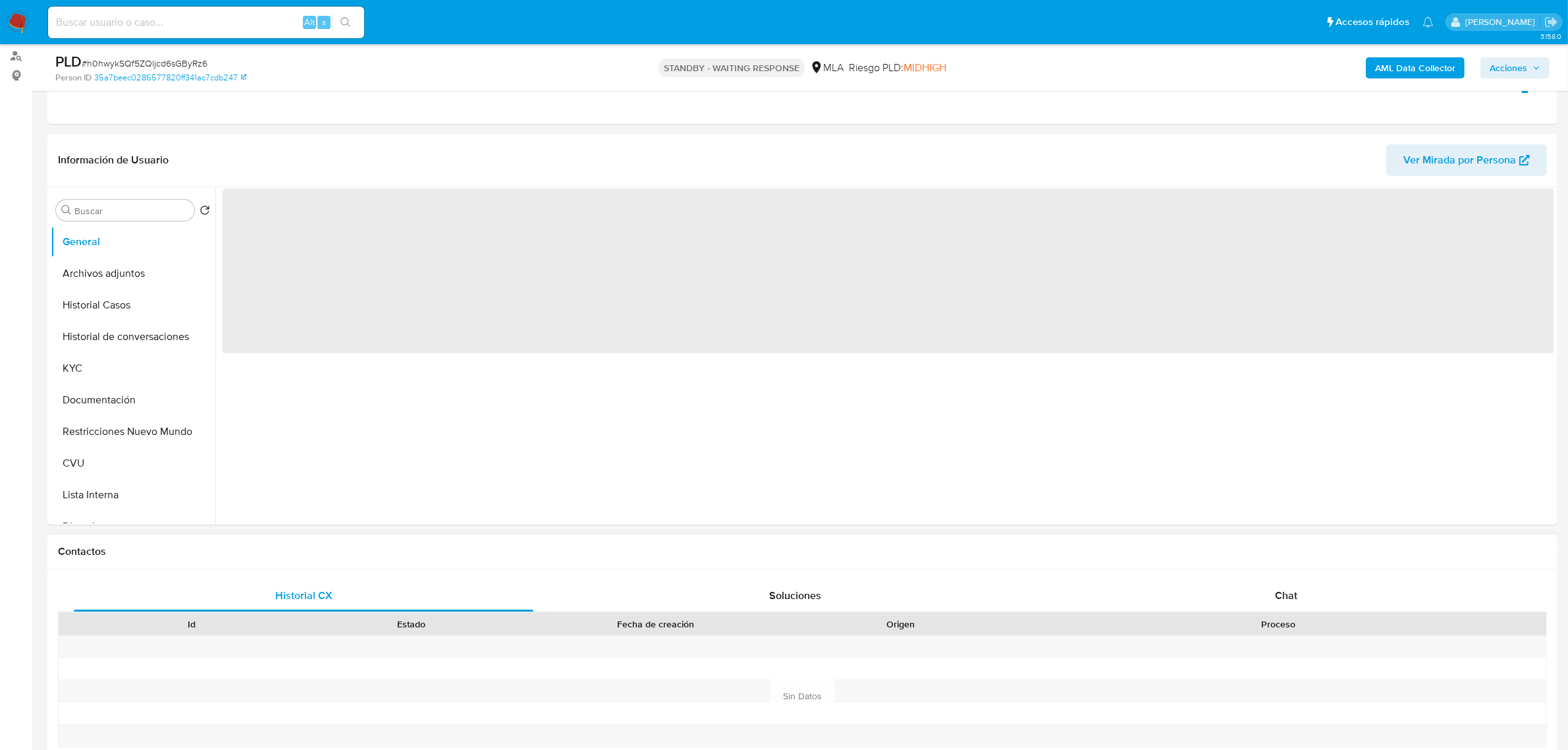
scroll to position [412, 0]
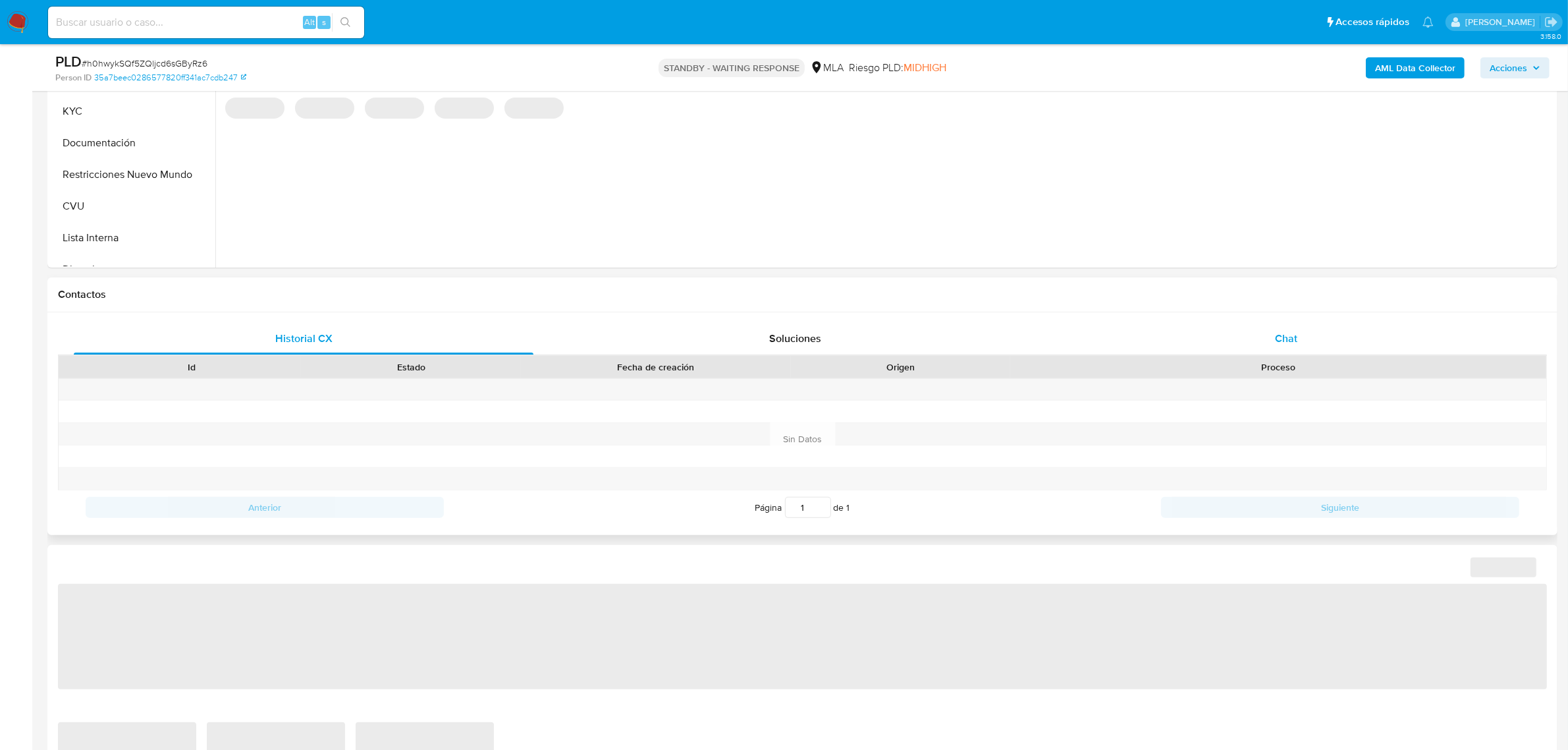
click at [1292, 340] on span "Chat" at bounding box center [1285, 339] width 22 height 15
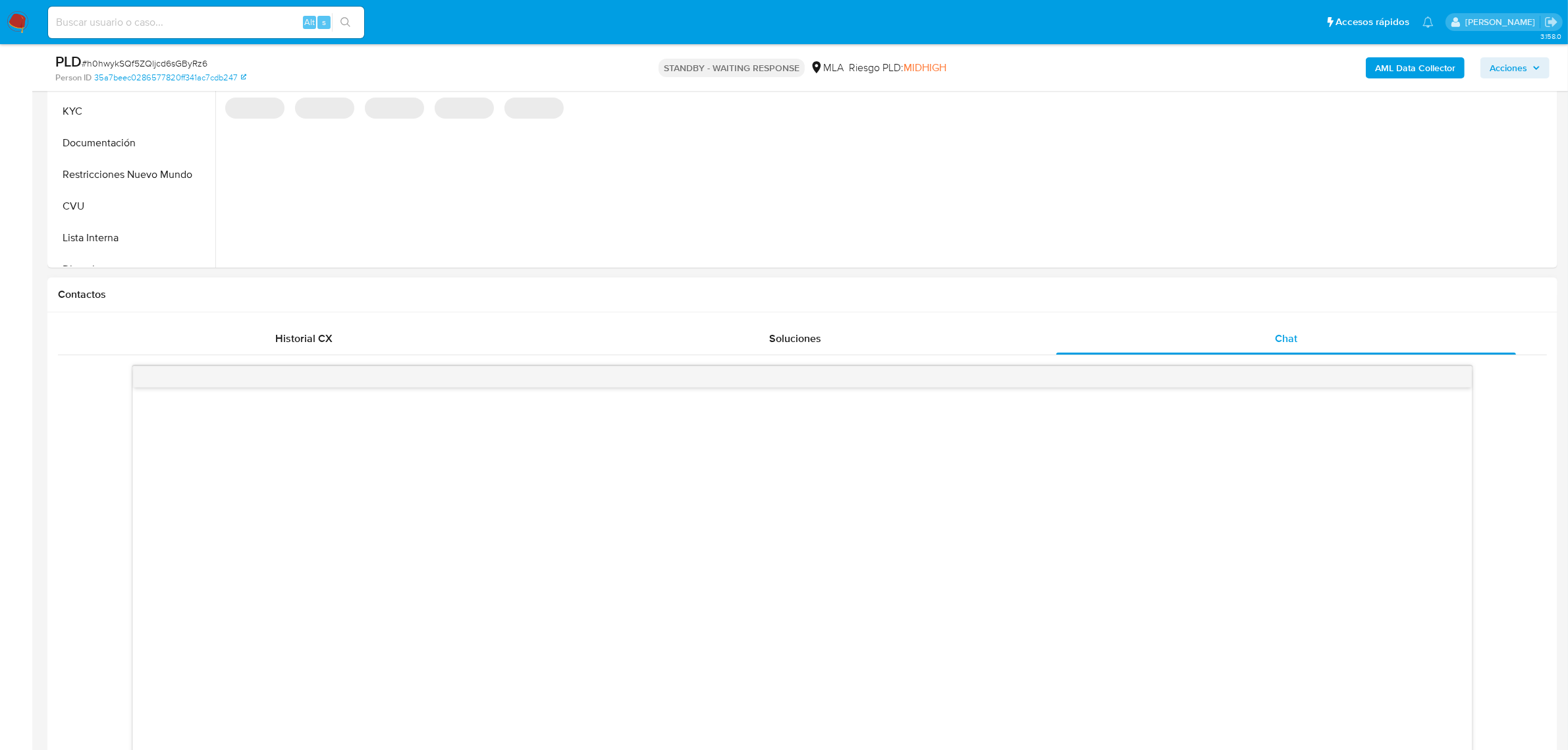
scroll to position [494, 0]
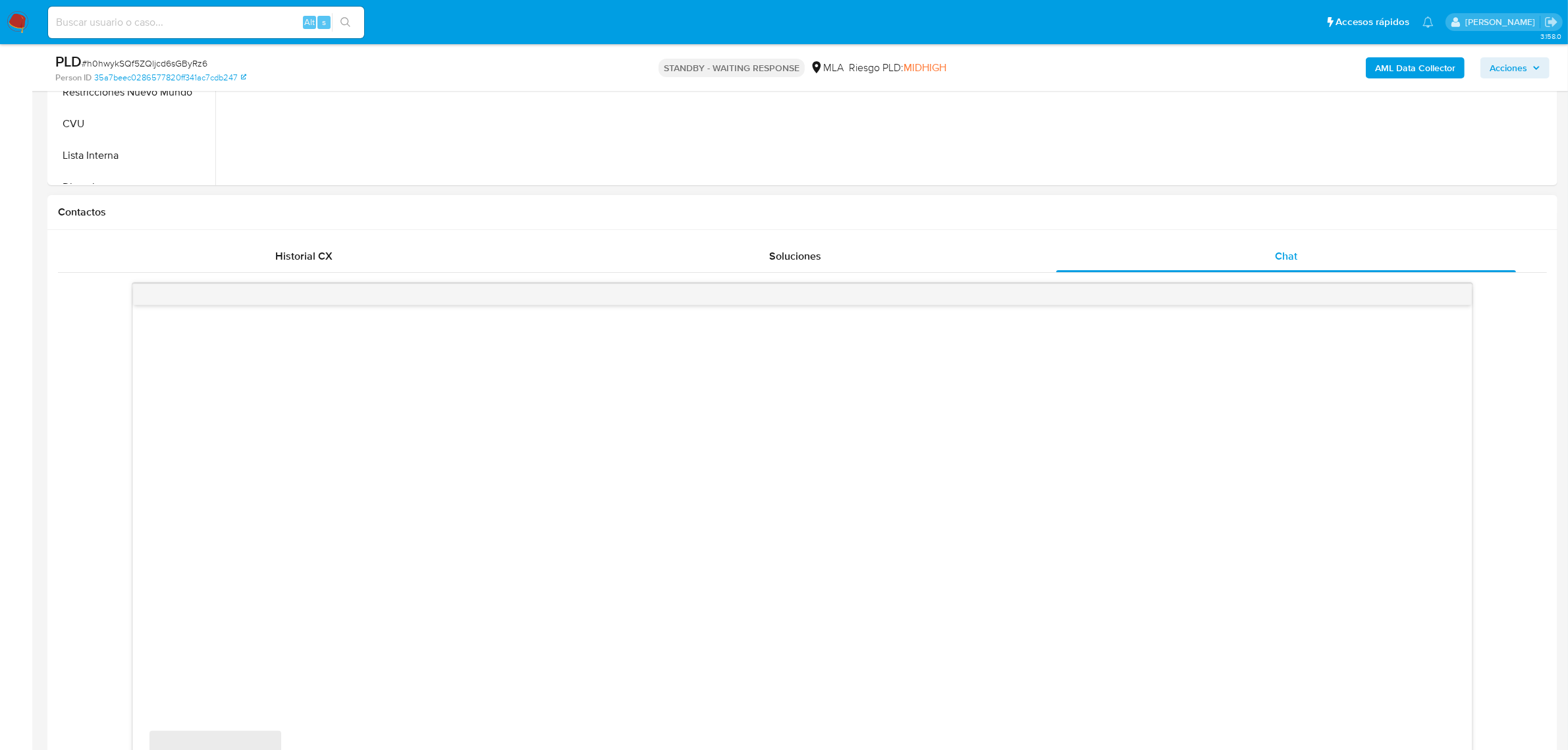
select select "10"
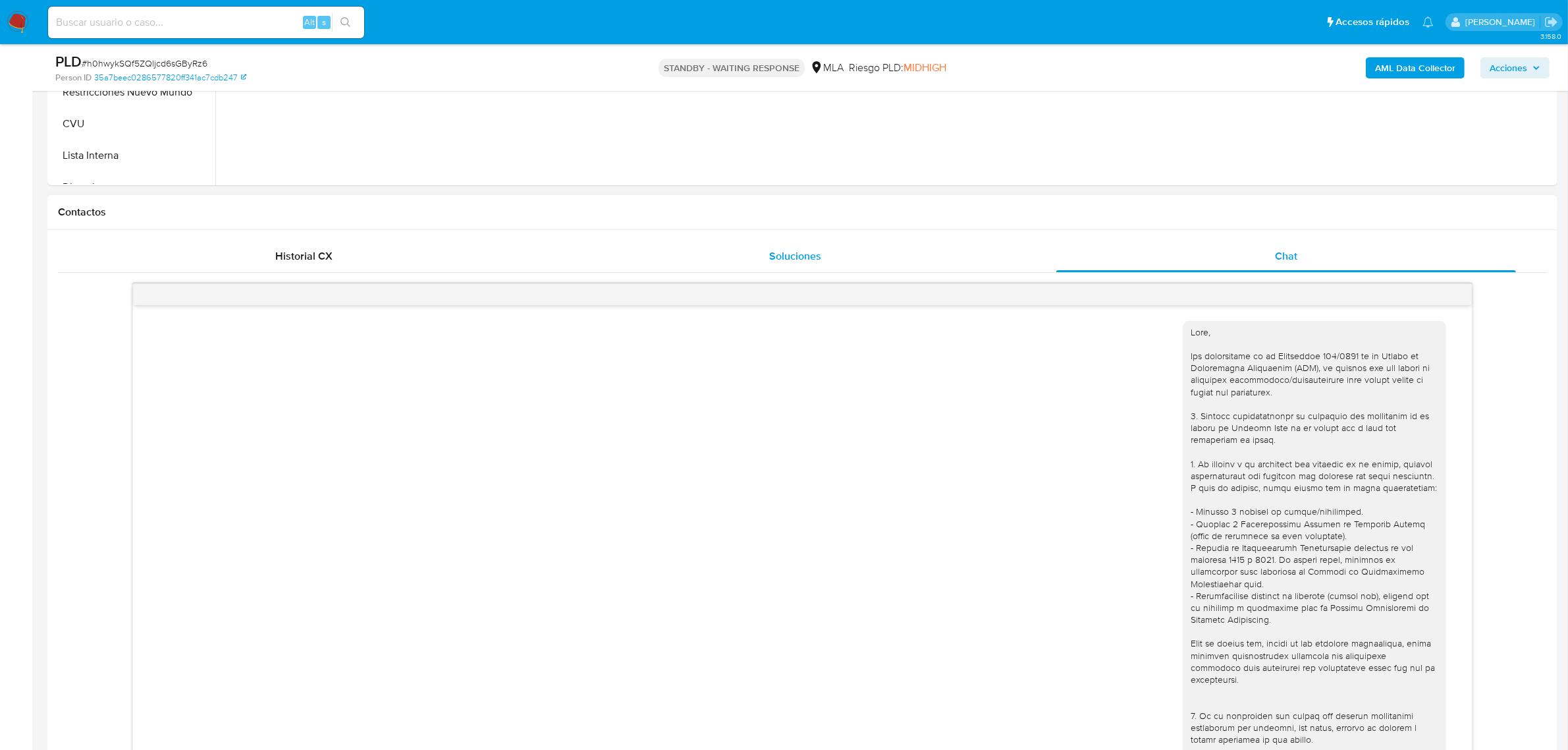
scroll to position [879, 0]
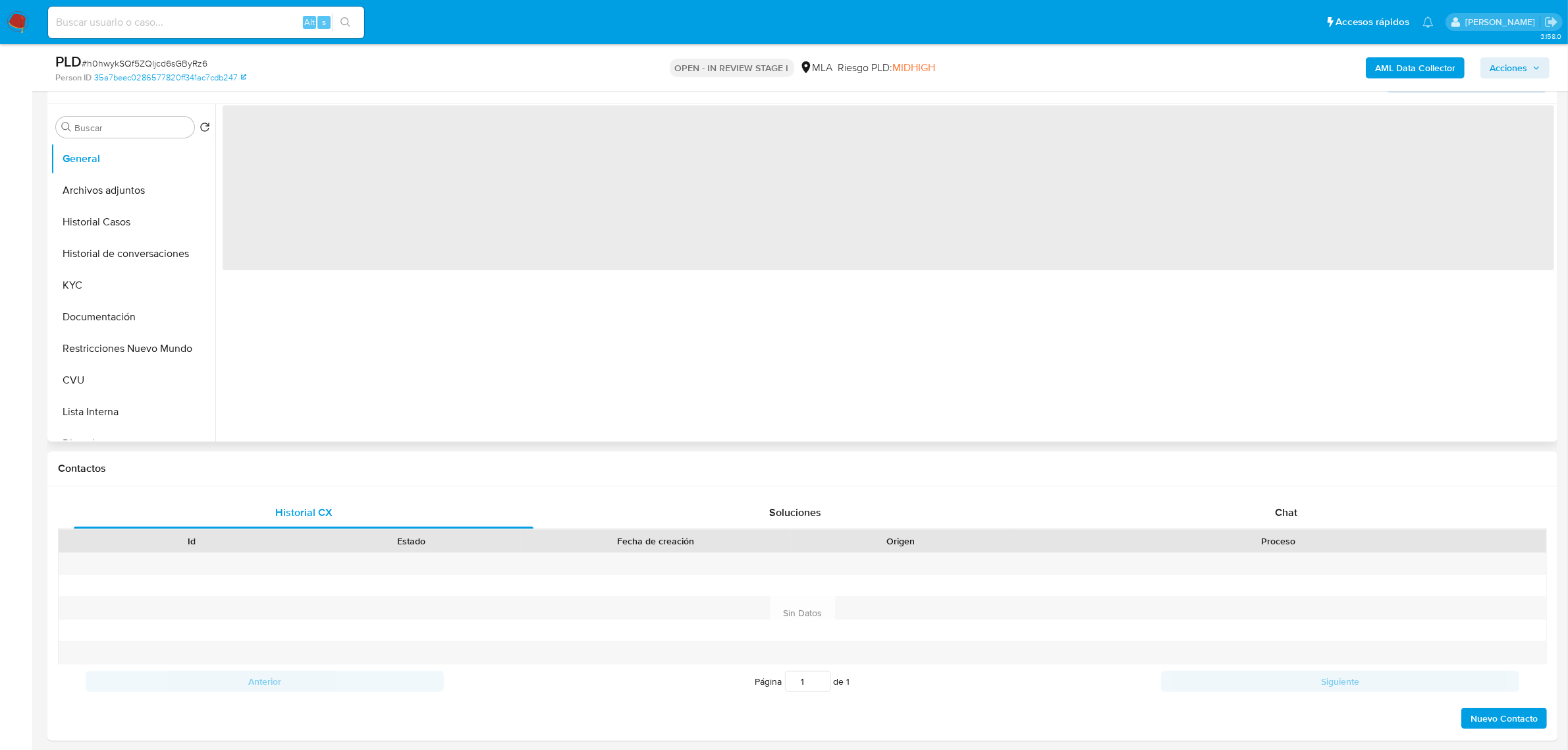
scroll to position [247, 0]
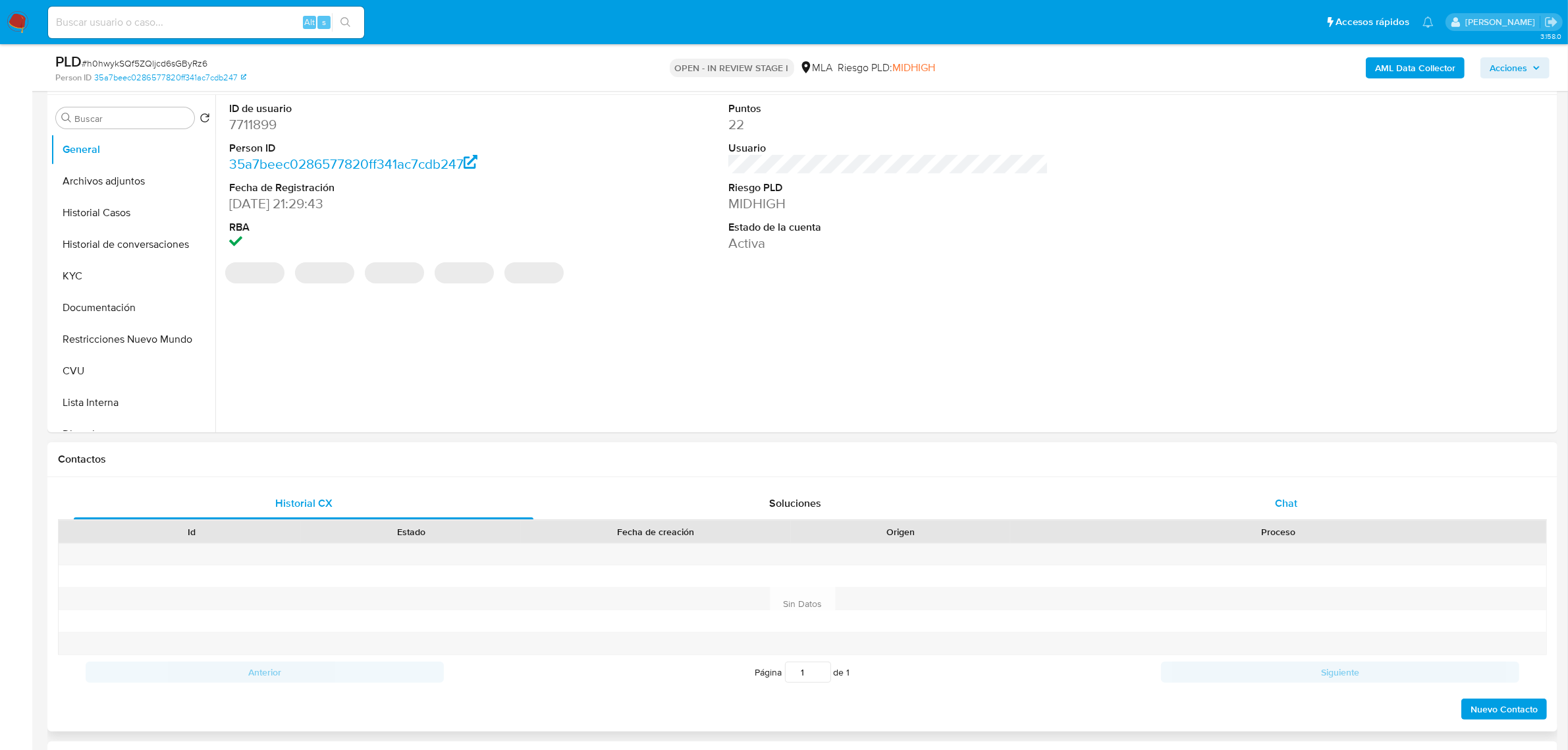
click at [1299, 507] on div "Chat" at bounding box center [1286, 503] width 460 height 32
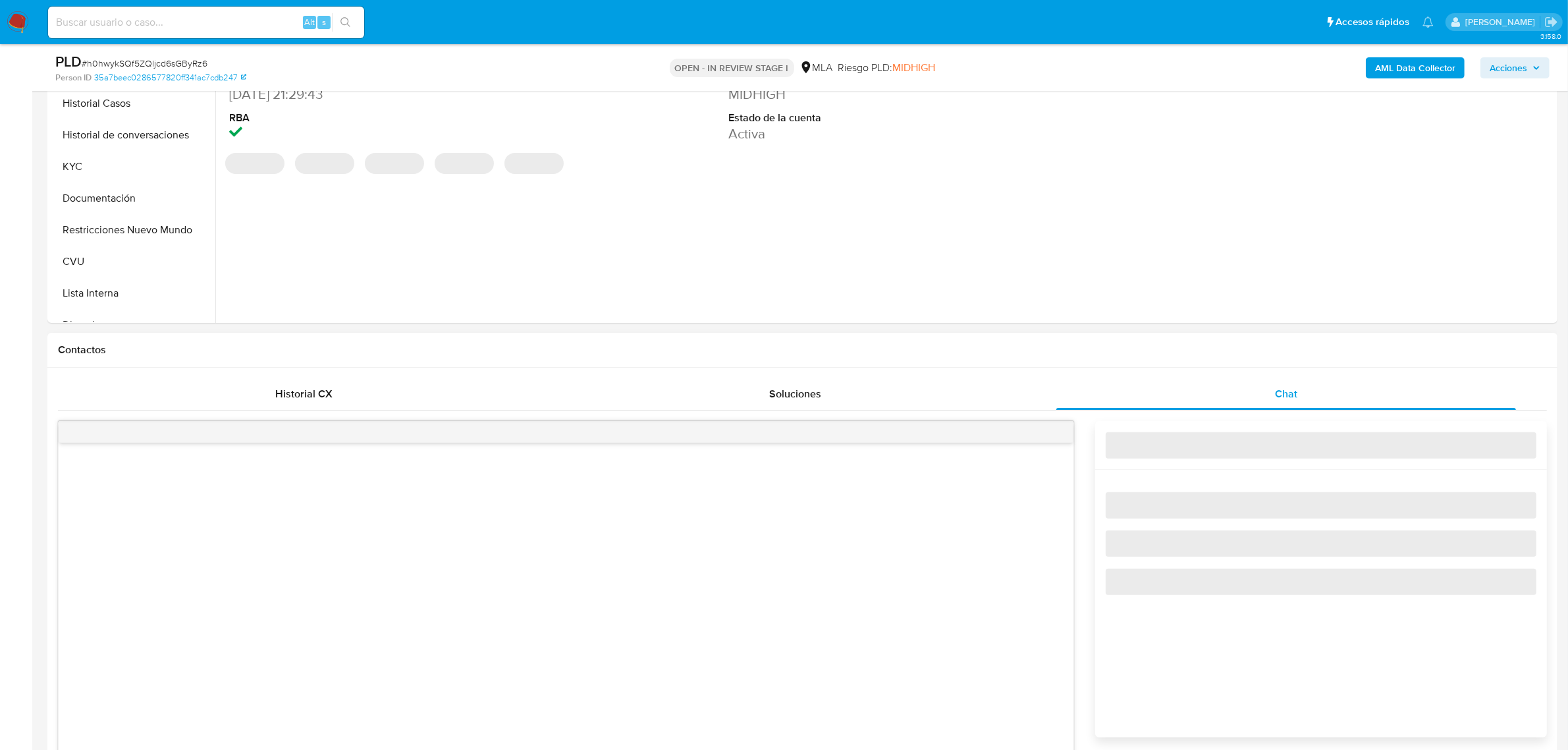
select select "10"
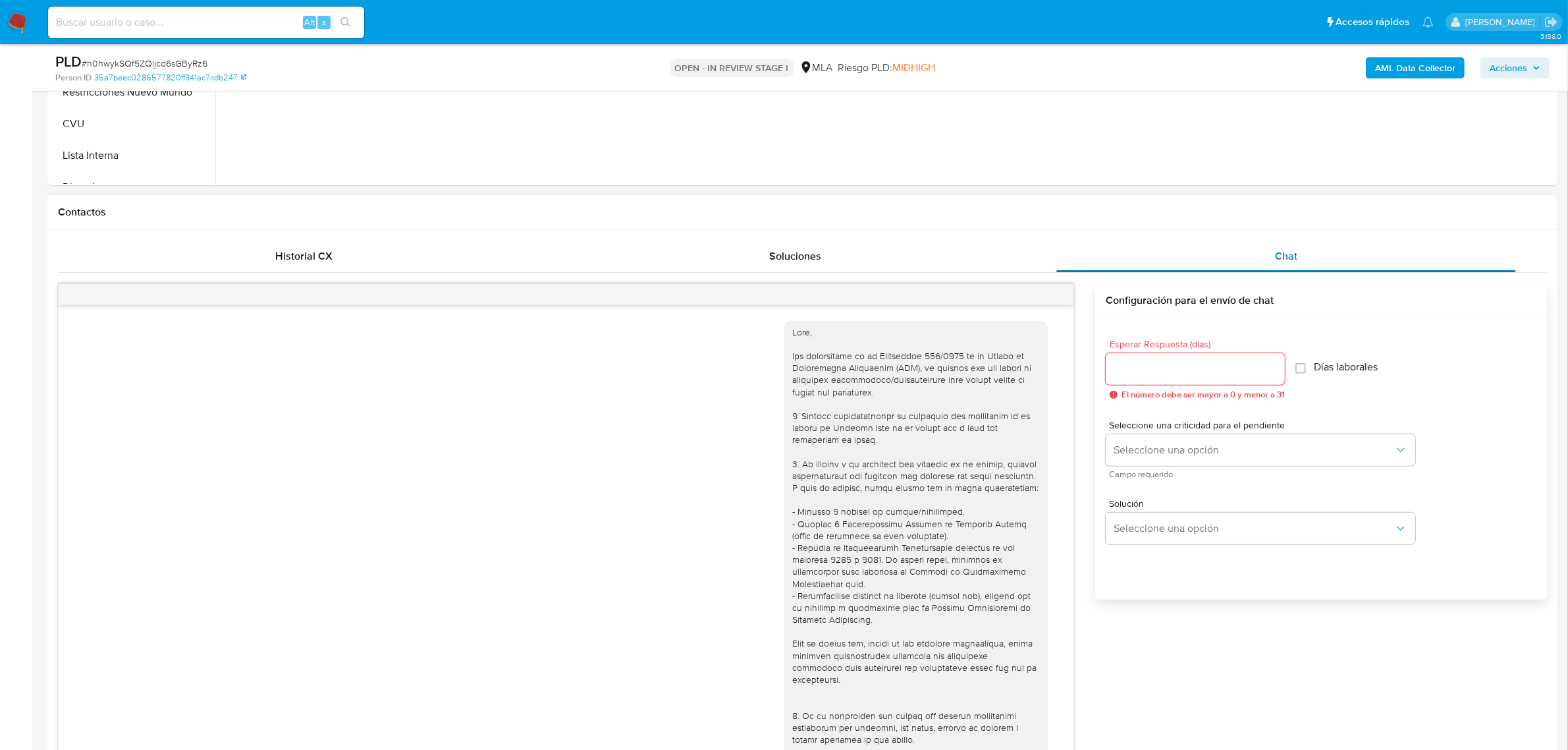
scroll to position [879, 0]
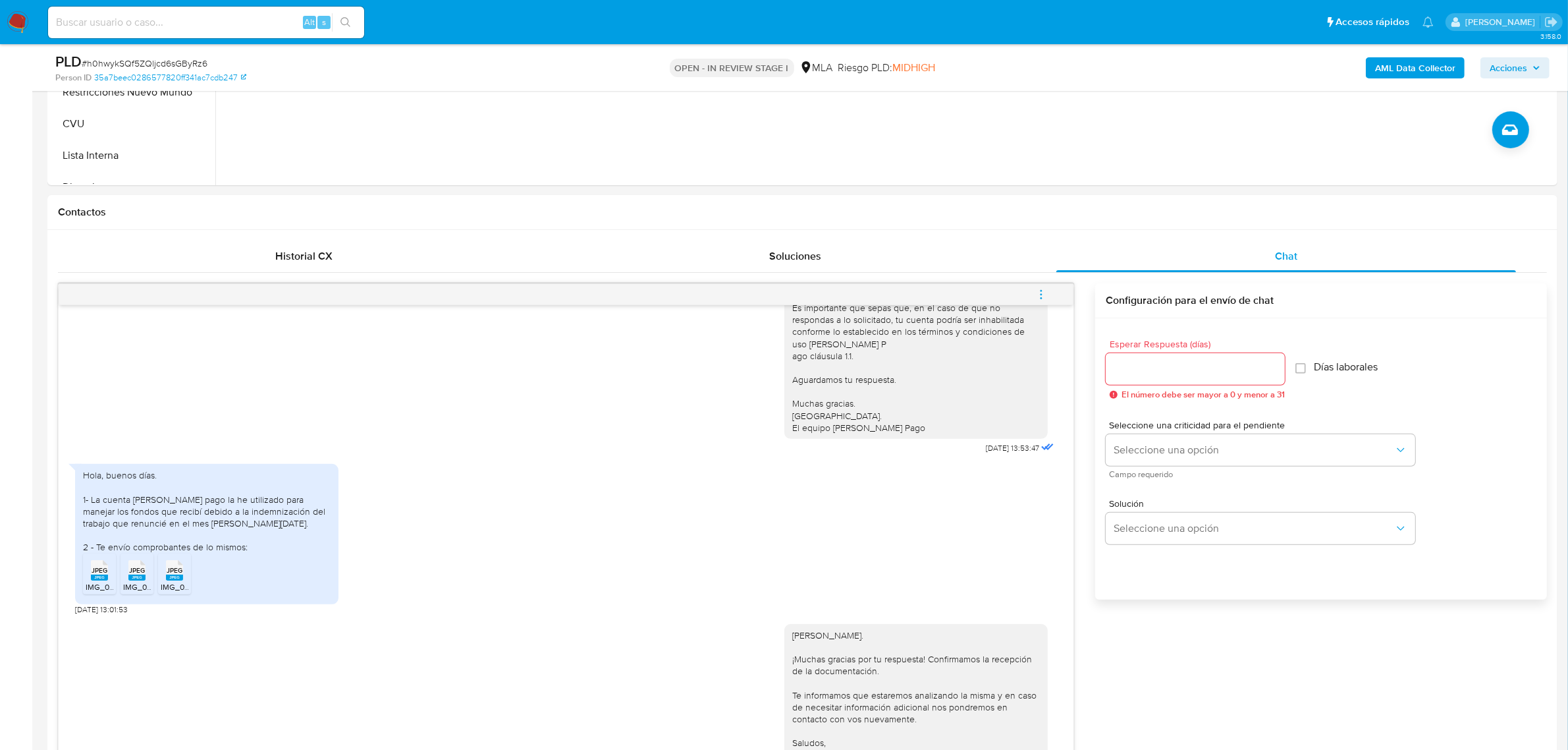
click at [1041, 301] on icon "menu-action" at bounding box center [1041, 294] width 12 height 12
click at [983, 268] on li "Cerrar conversación" at bounding box center [952, 270] width 135 height 24
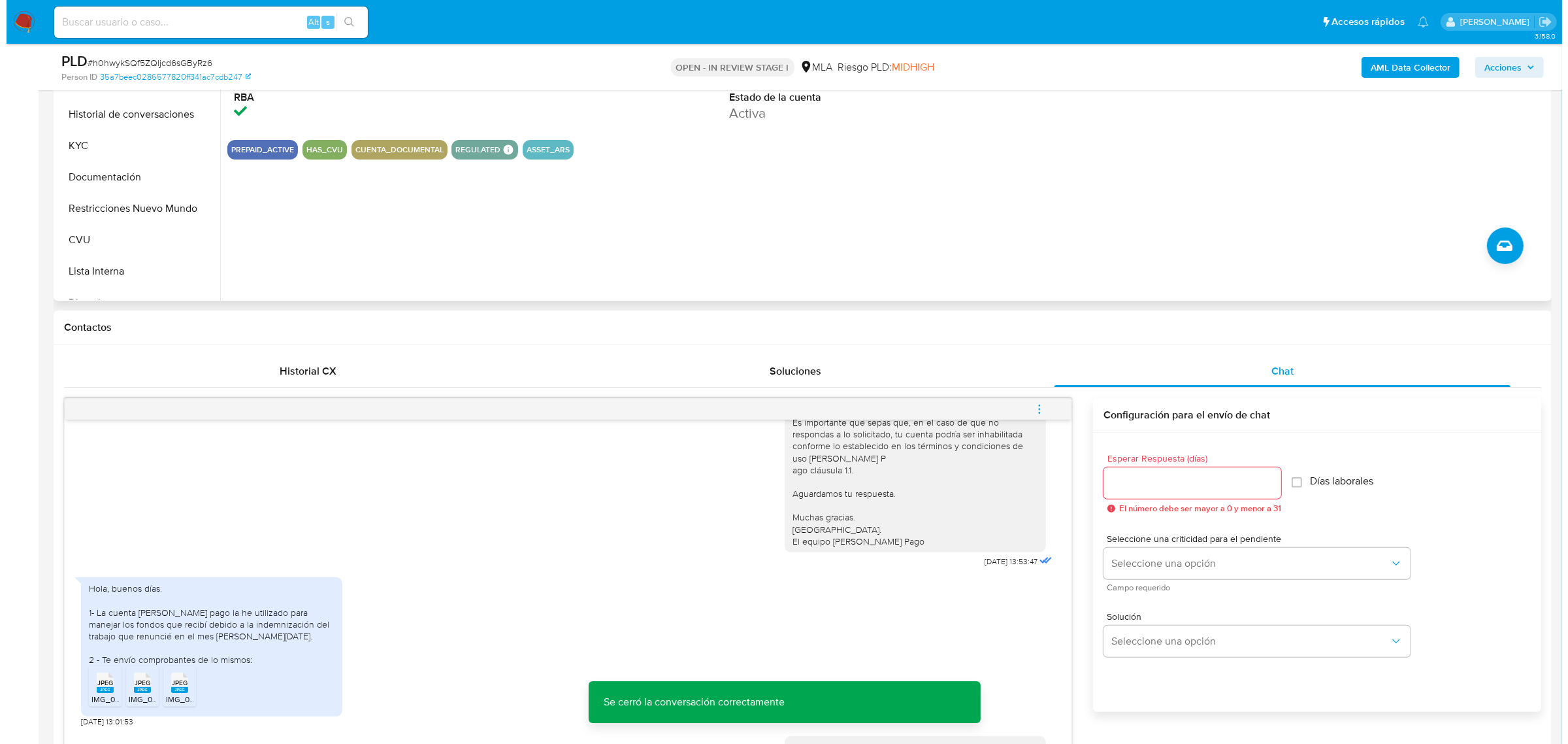
scroll to position [164, 0]
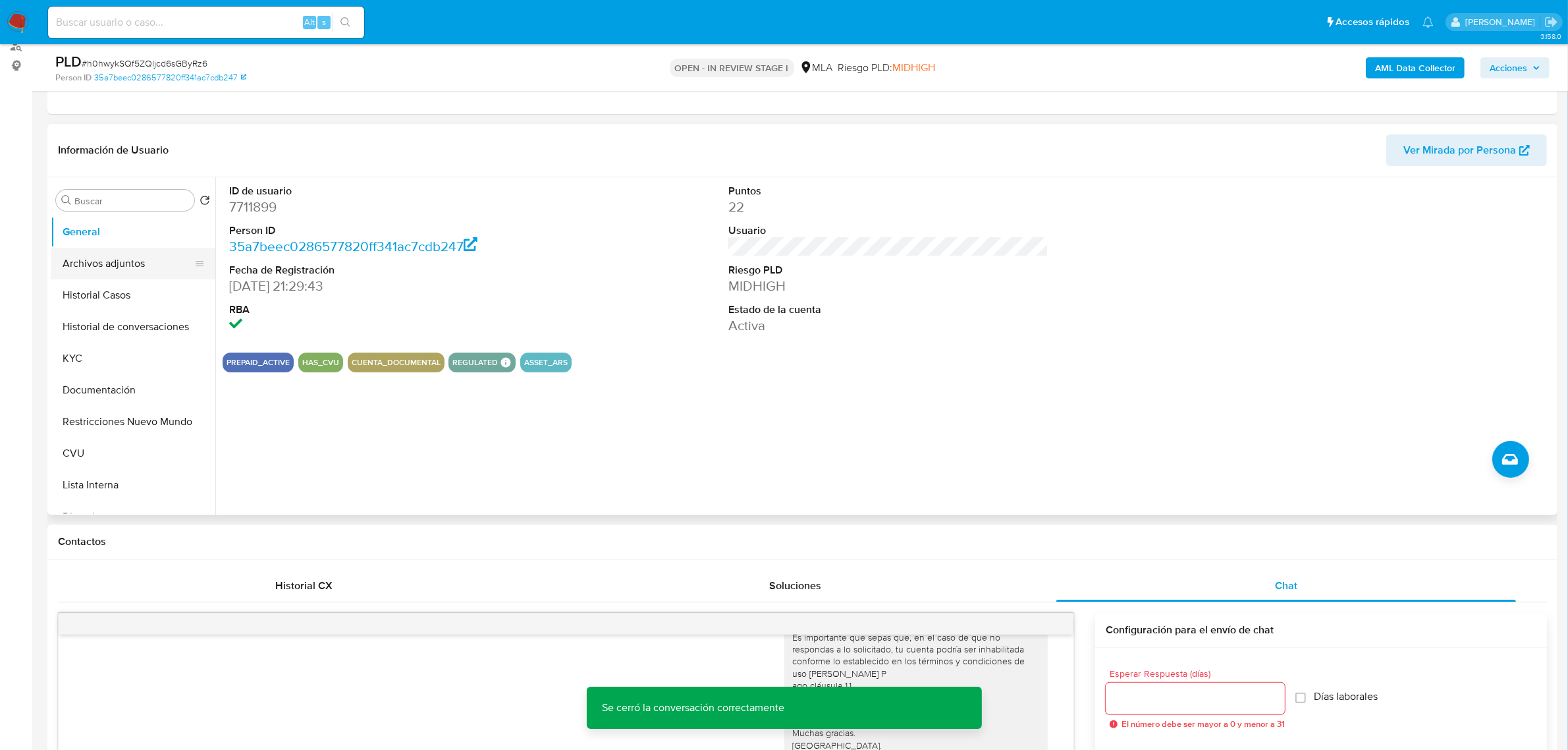
click at [112, 267] on button "Archivos adjuntos" at bounding box center [127, 263] width 154 height 32
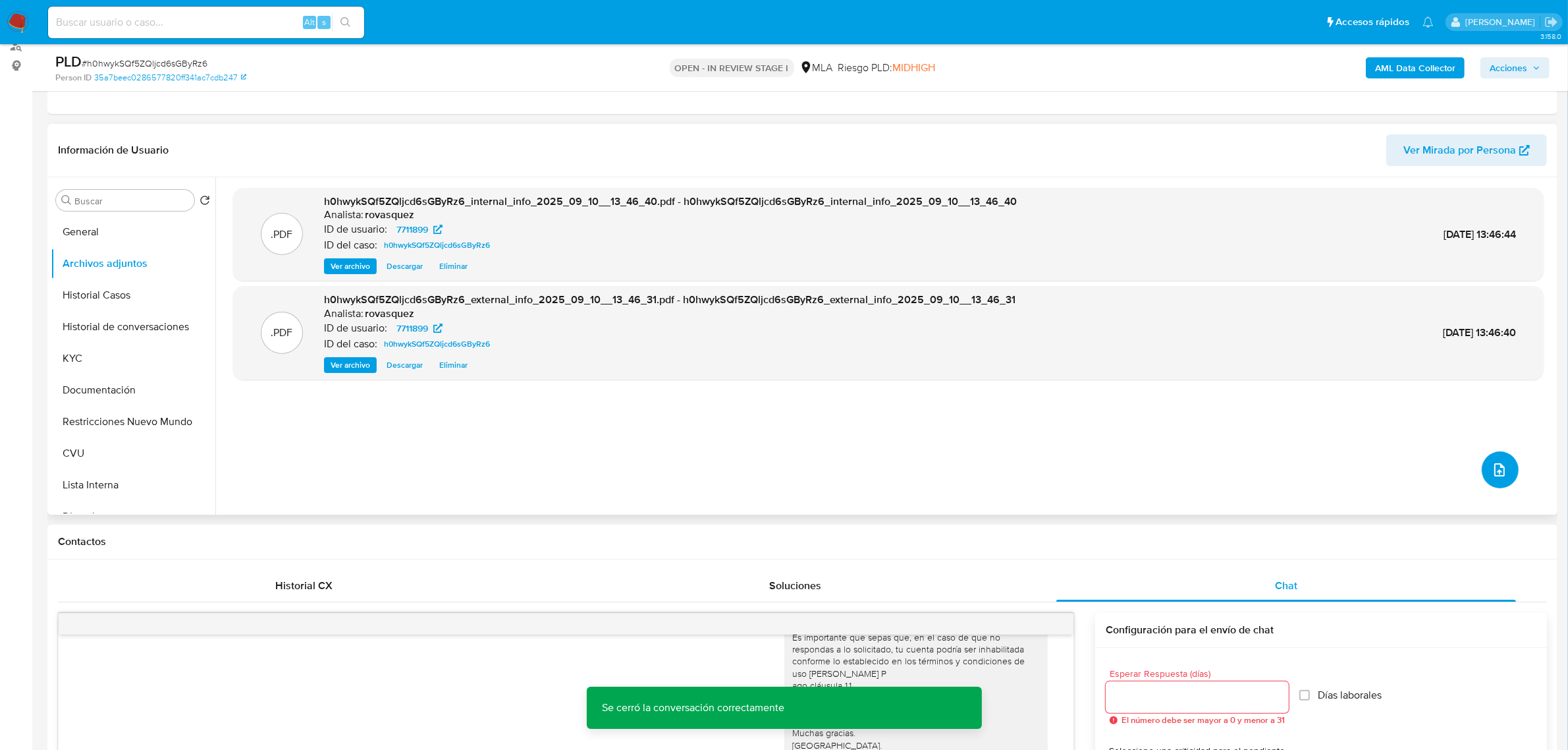
click at [1493, 463] on icon "upload-file" at bounding box center [1499, 470] width 15 height 15
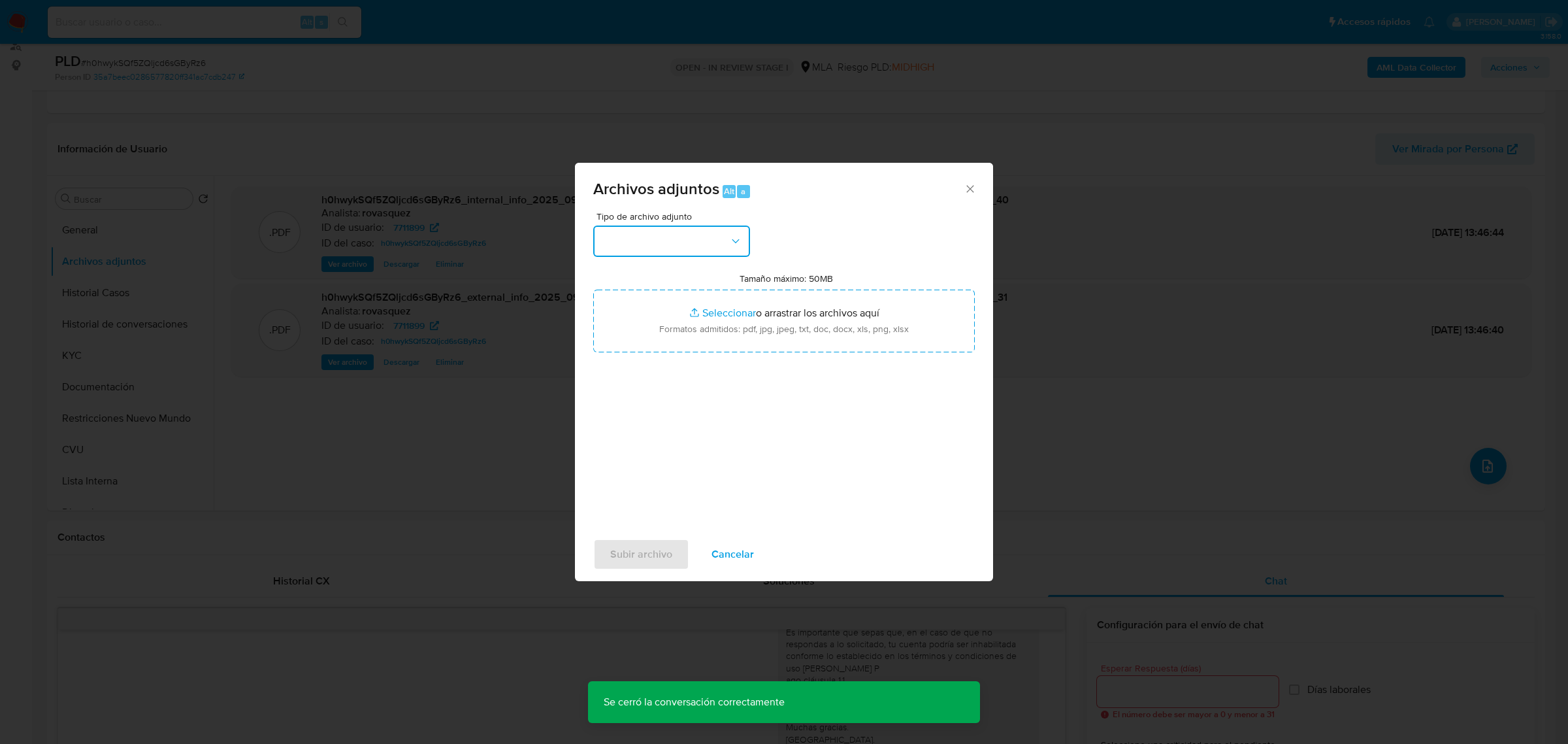
click at [686, 253] on button "button" at bounding box center [671, 241] width 157 height 32
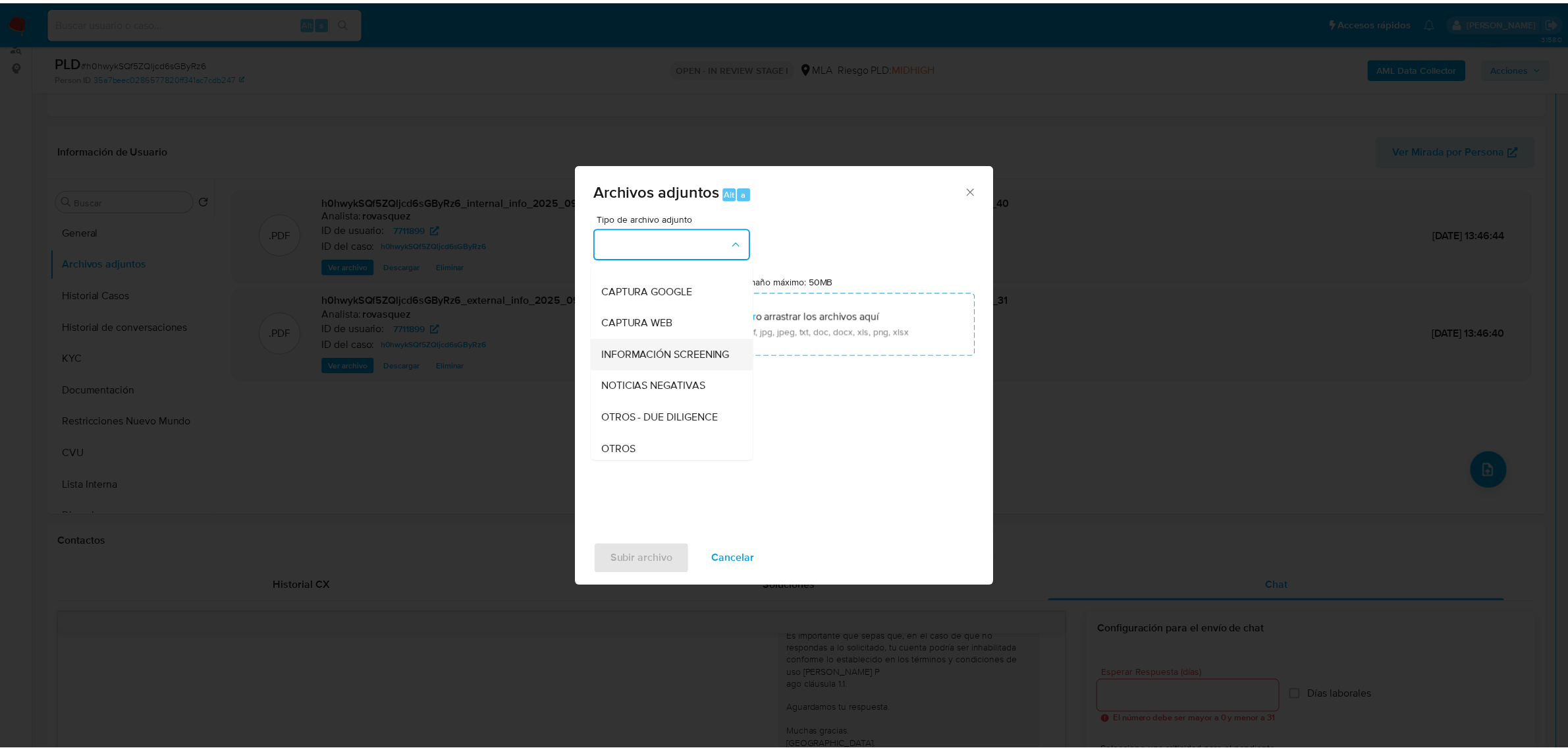
scroll to position [247, 0]
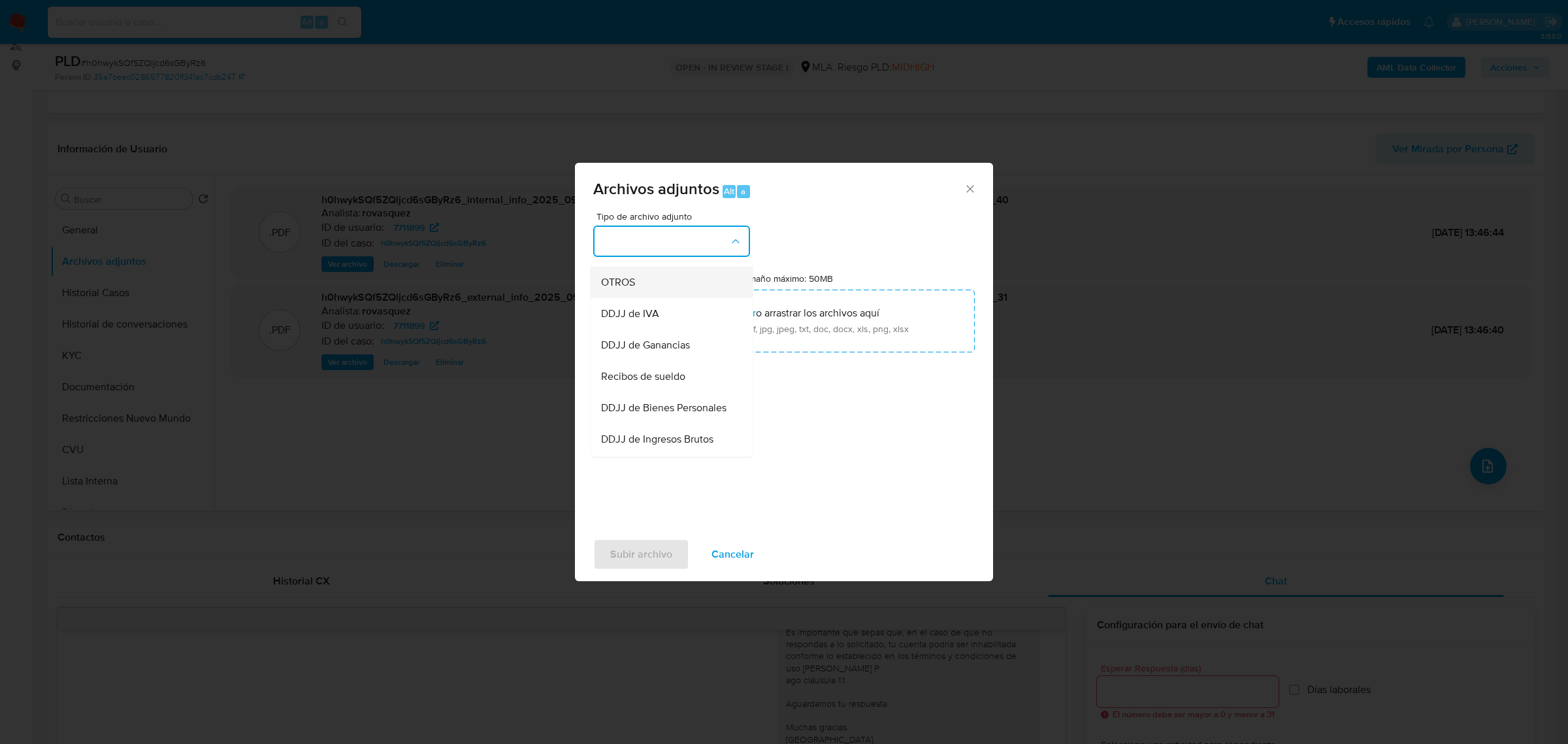
click at [637, 297] on div "OTROS" at bounding box center [667, 281] width 133 height 32
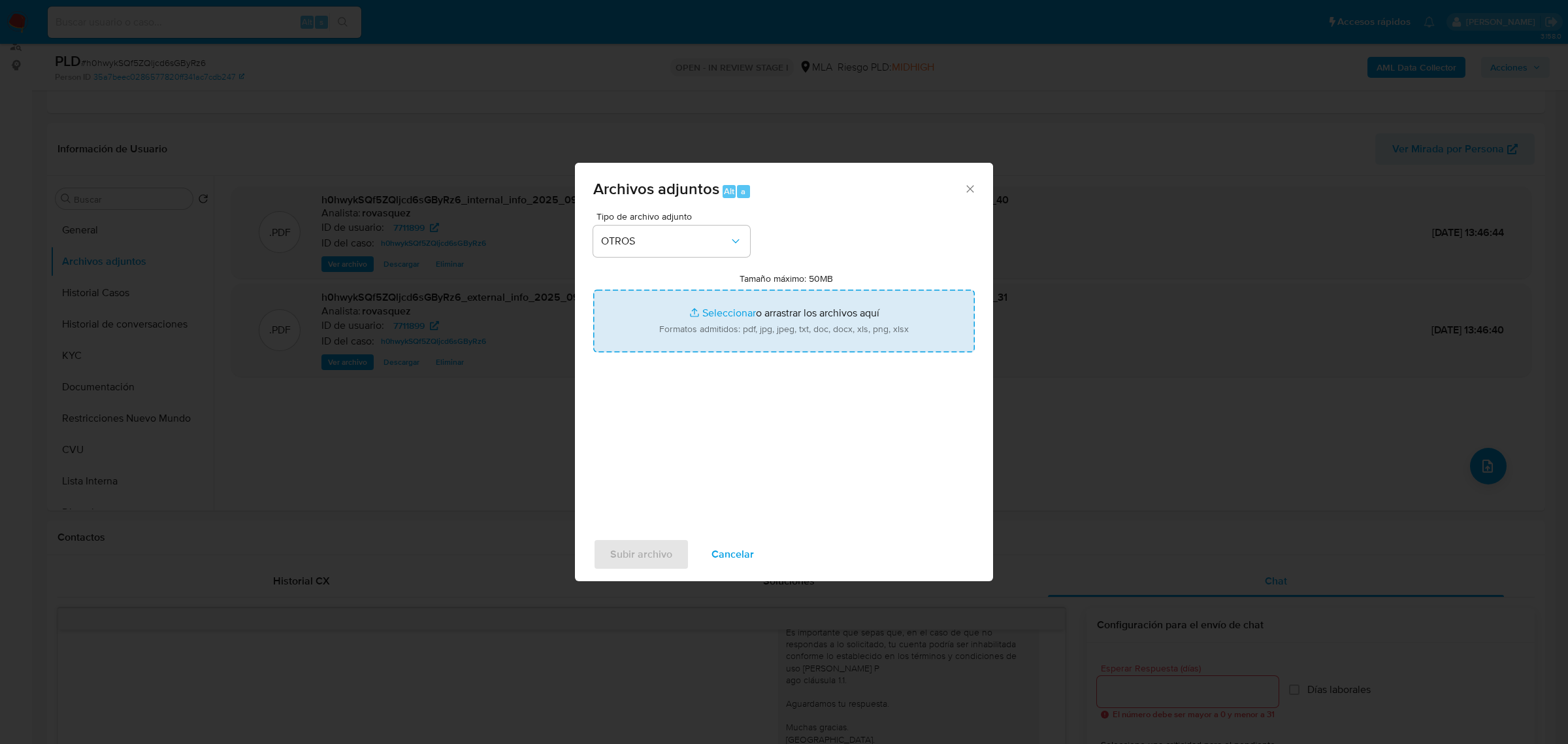
click at [733, 309] on input "Tamaño máximo: 50MB Seleccionar archivos" at bounding box center [784, 321] width 382 height 63
type input "C:\fakepath\Caselog h0hwykSQf5ZQljcd6sGByRz6_2025_09_10_13_10_24.docx"
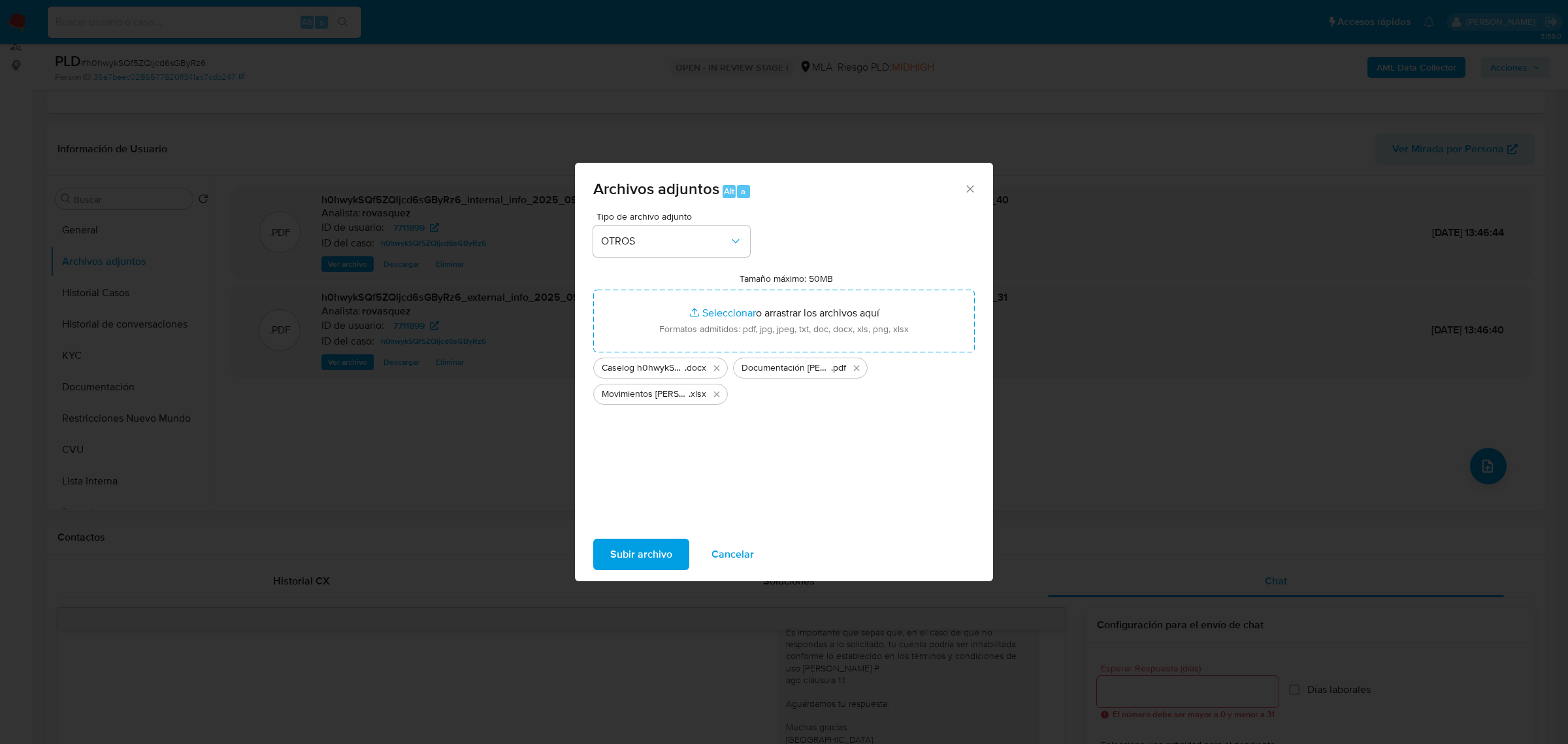
click at [661, 546] on span "Subir archivo" at bounding box center [641, 553] width 62 height 28
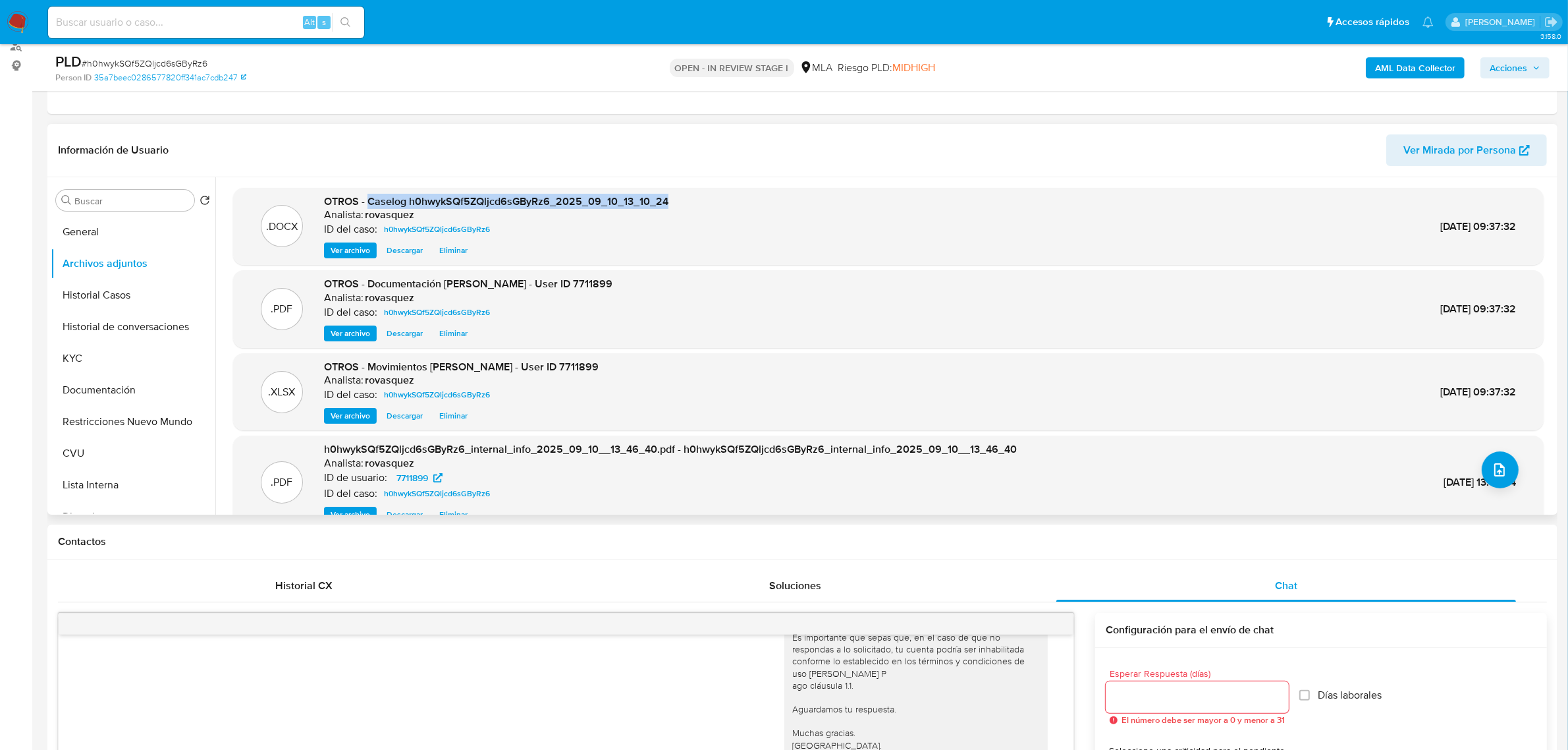
drag, startPoint x: 369, startPoint y: 202, endPoint x: 677, endPoint y: 202, distance: 308.0
click at [677, 202] on div ".DOCX OTROS - Caselog h0hwykSQf5ZQljcd6sGByRz6_2025_09_10_13_10_24 Analista: ro…" at bounding box center [888, 226] width 1297 height 64
copy span "Caselog h0hwykSQf5ZQljcd6sGByRz6_2025_09_10_13_10_24"
click at [1535, 70] on icon "button" at bounding box center [1536, 67] width 8 height 8
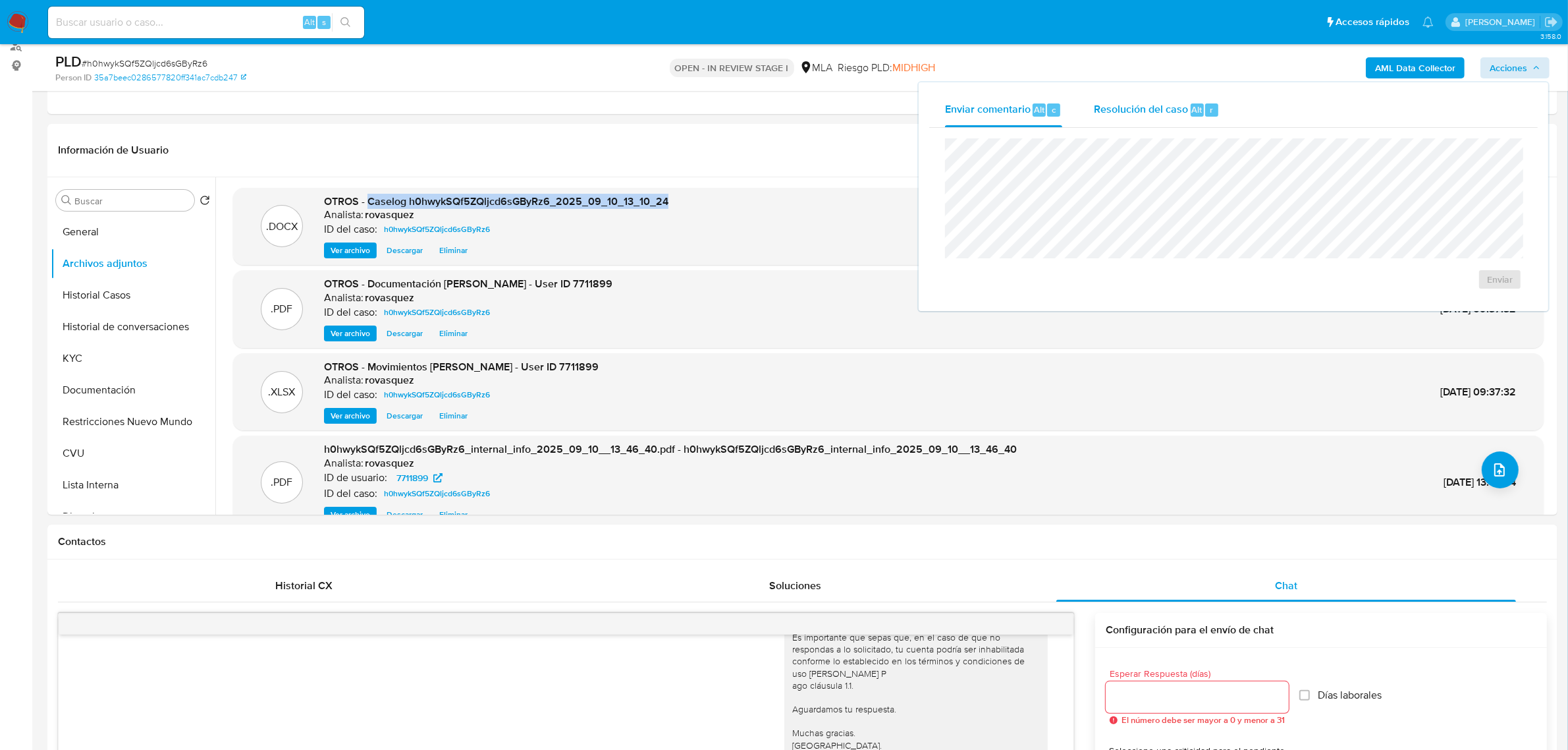
click at [1169, 120] on div "Resolución del caso Alt r" at bounding box center [1157, 110] width 125 height 34
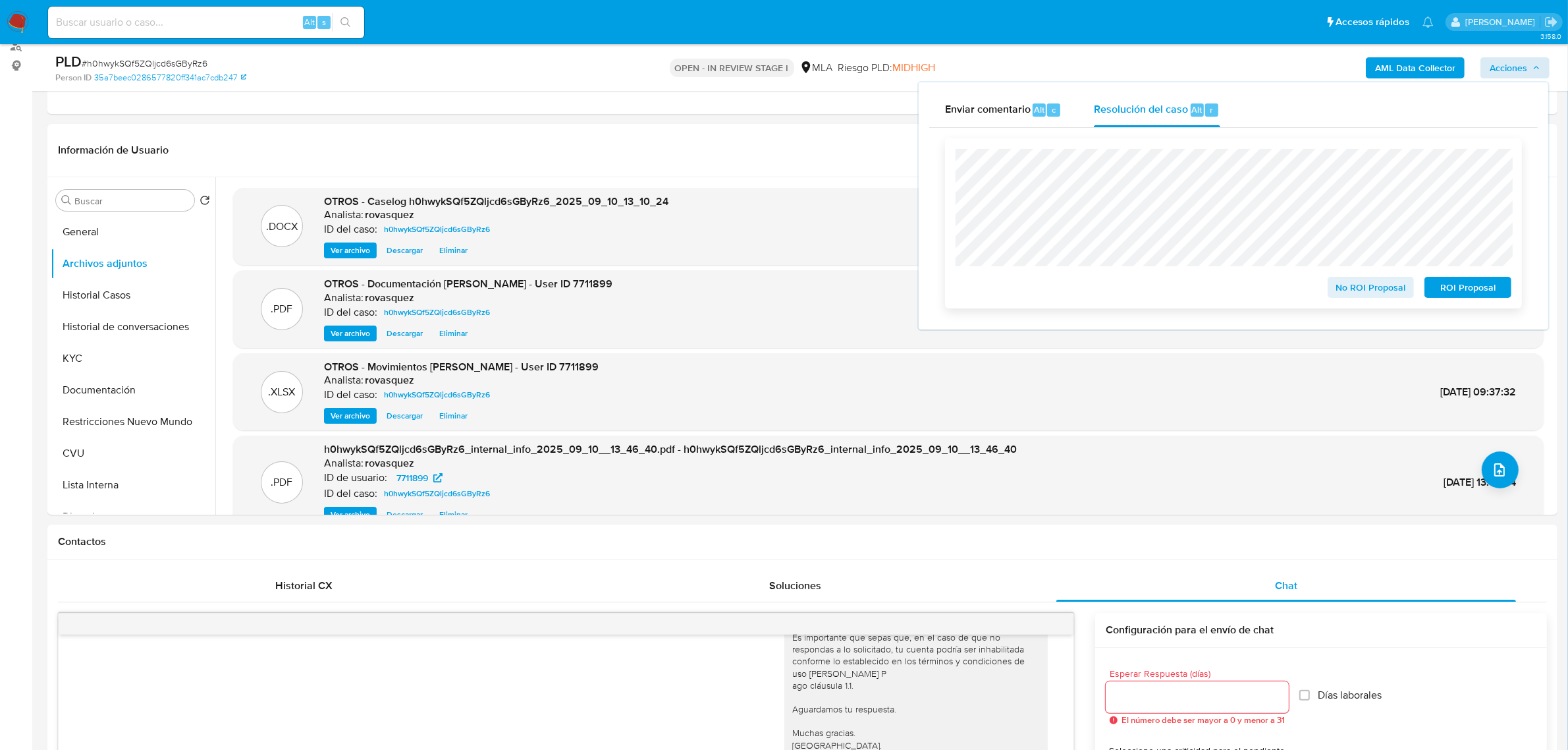
click at [1347, 279] on span "No ROI Proposal" at bounding box center [1371, 287] width 68 height 19
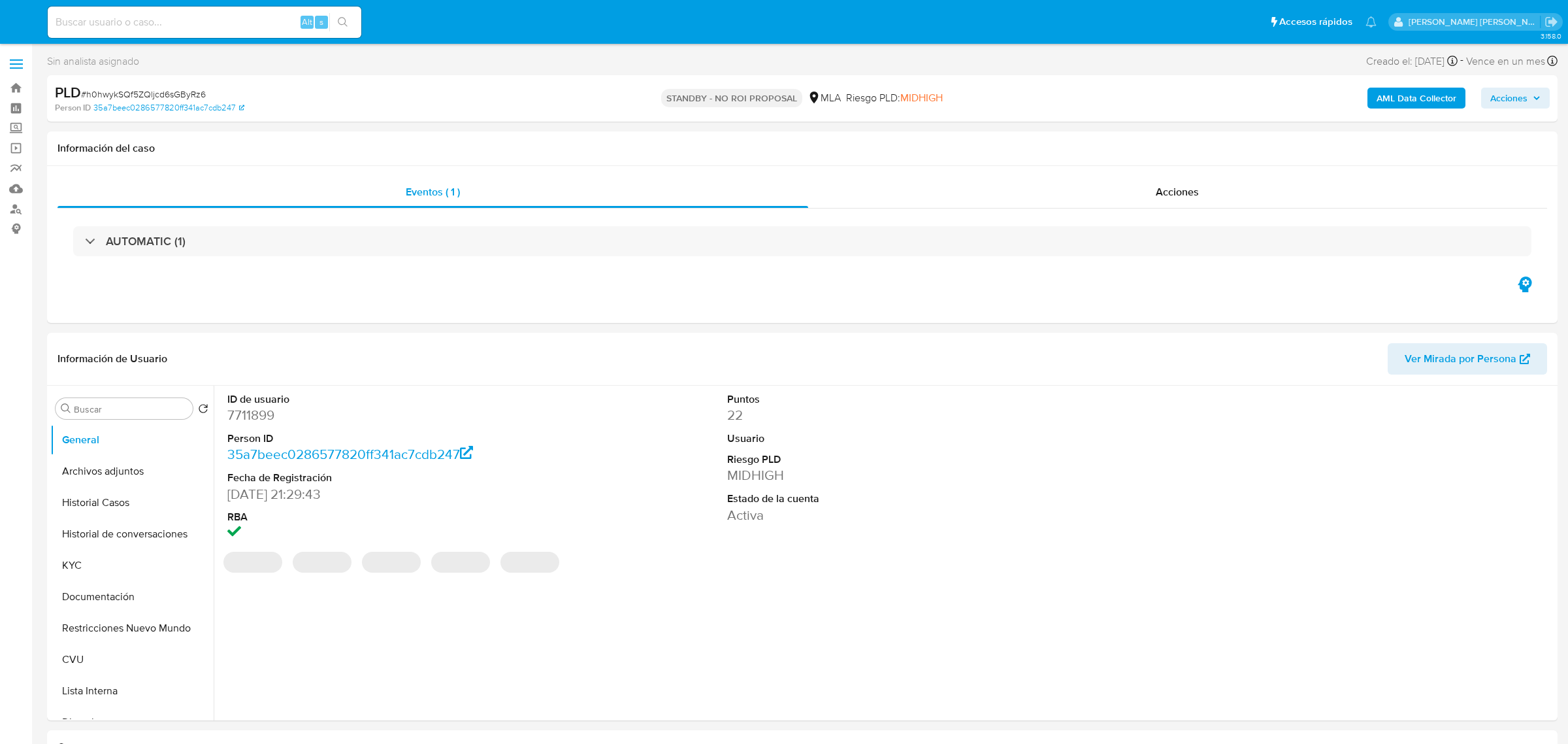
select select "10"
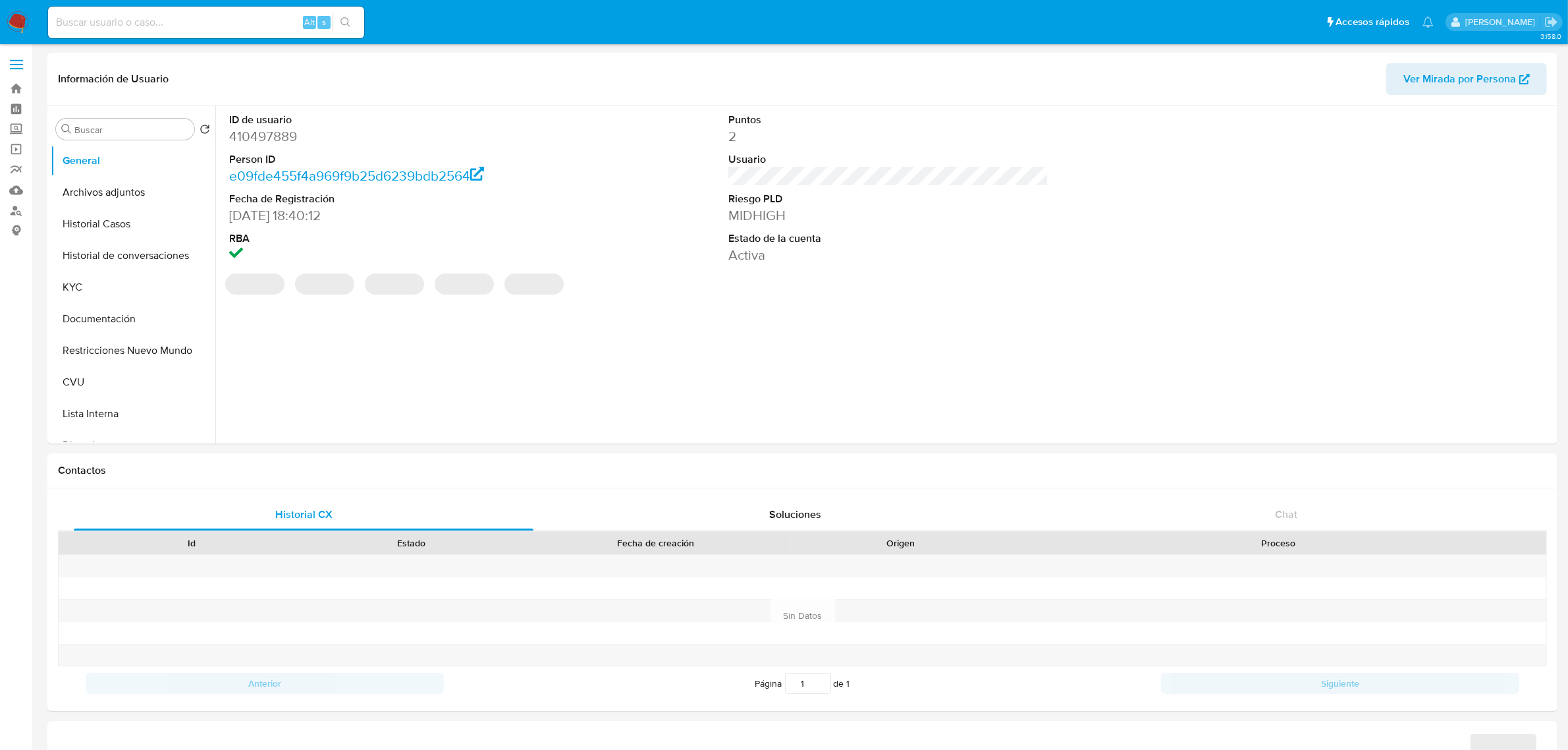
select select "10"
click at [108, 232] on button "Historial Casos" at bounding box center [127, 224] width 154 height 32
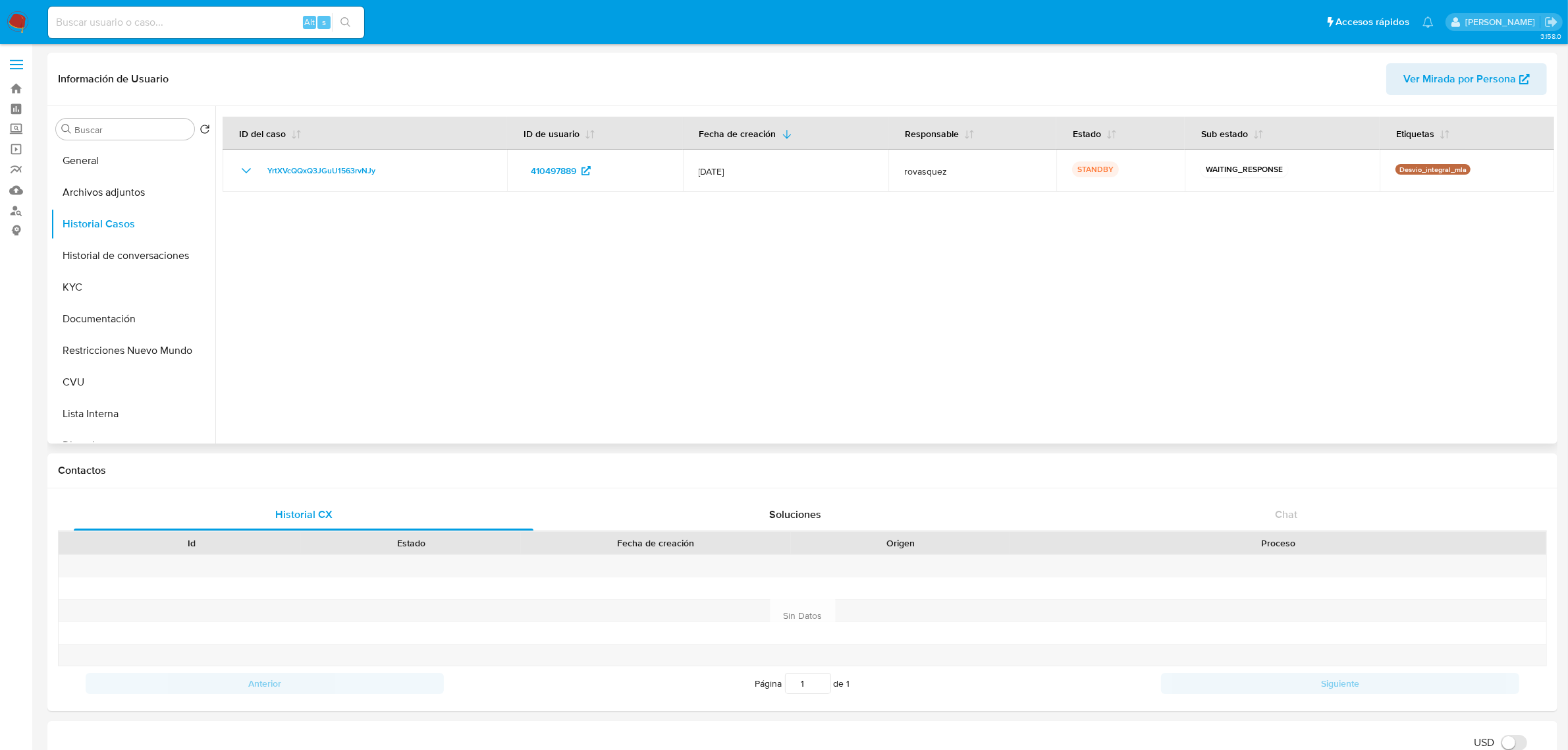
click at [492, 311] on div at bounding box center [884, 274] width 1339 height 337
click at [136, 292] on button "KYC" at bounding box center [127, 287] width 154 height 32
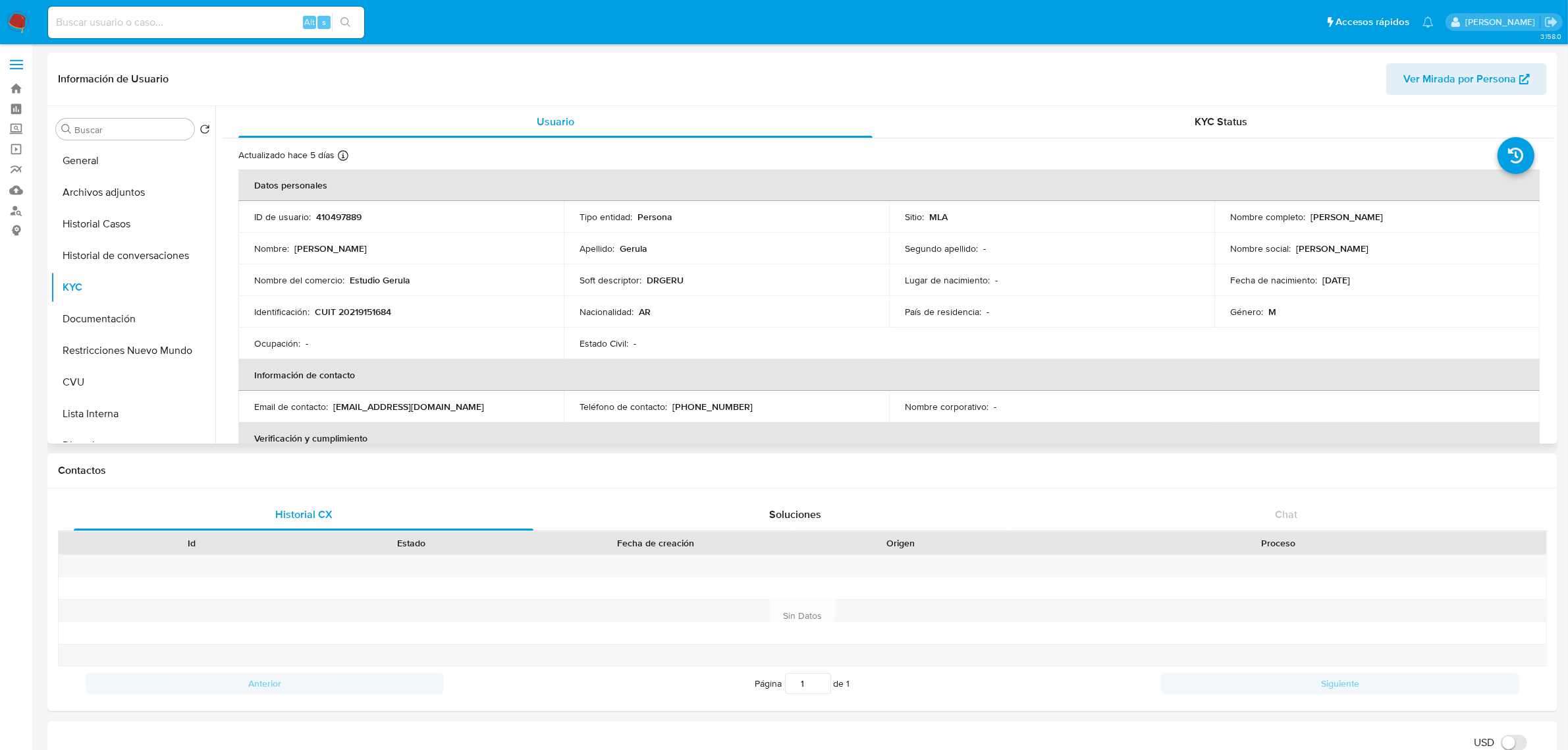
click at [362, 311] on p "CUIT 20219151684" at bounding box center [353, 311] width 77 height 12
copy p "20219151684"
click at [129, 222] on button "Historial Casos" at bounding box center [127, 224] width 154 height 32
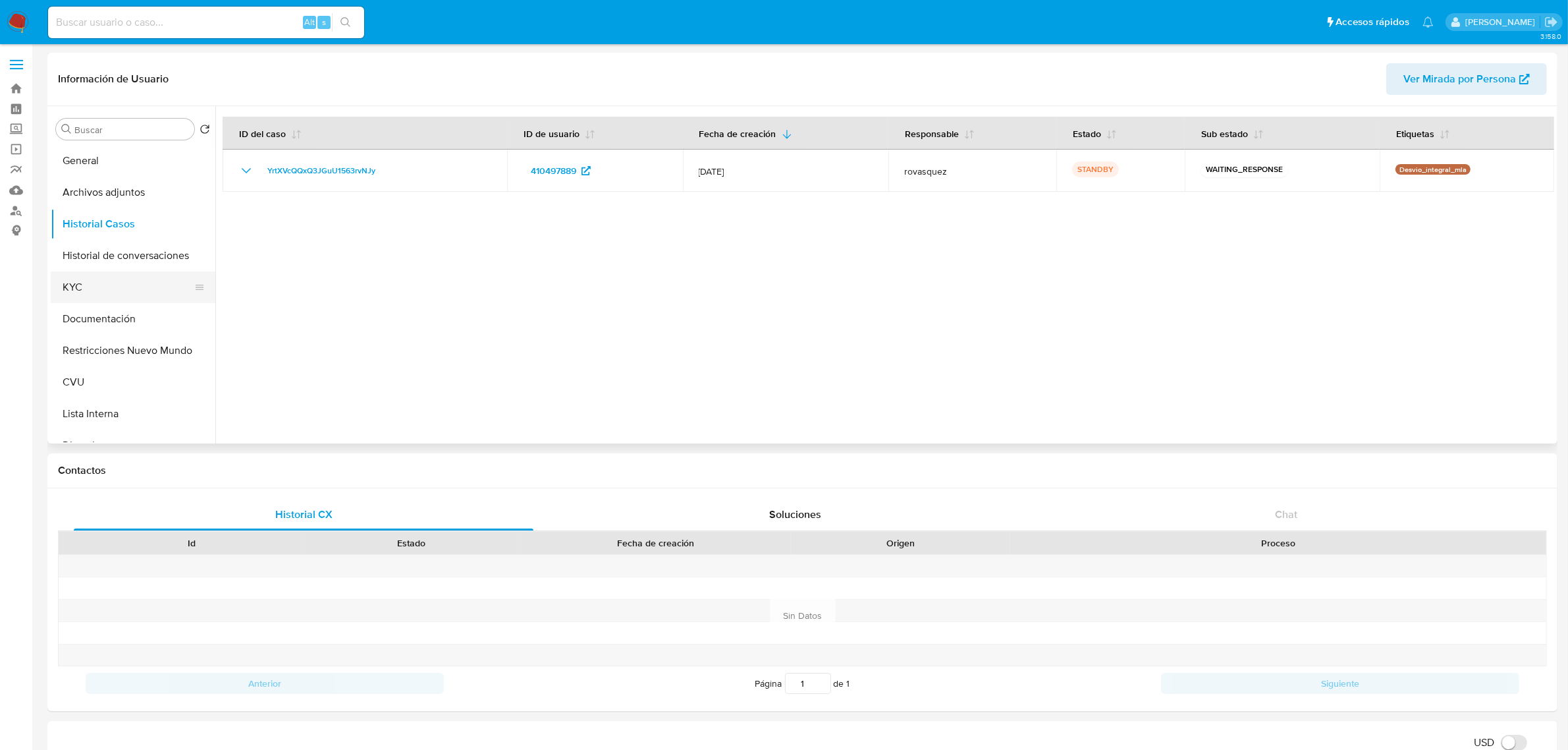
click at [135, 294] on button "KYC" at bounding box center [127, 287] width 154 height 32
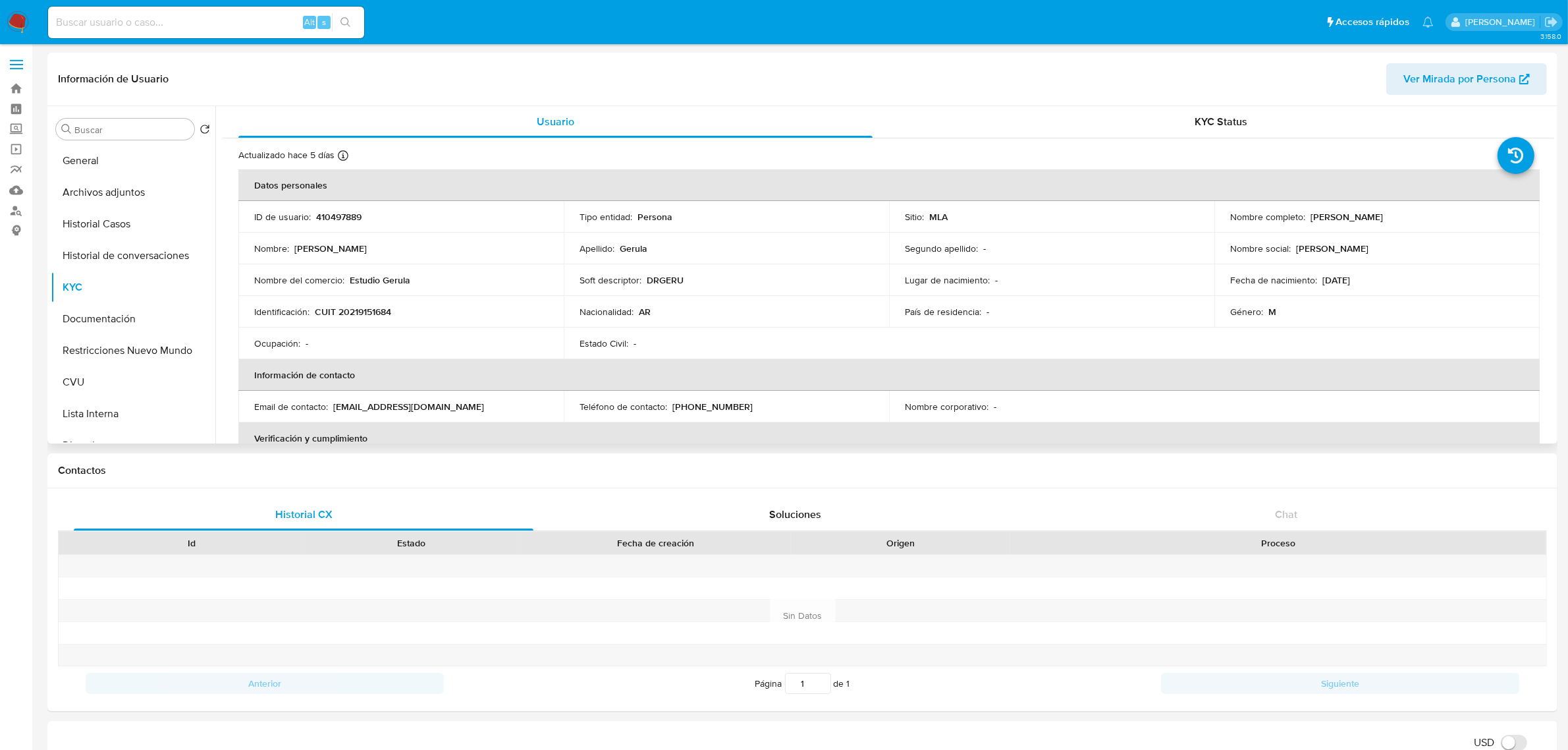
click at [345, 324] on td "Identificación : CUIT 20219151684" at bounding box center [401, 311] width 325 height 32
click at [363, 308] on p "CUIT 20219151684" at bounding box center [353, 311] width 77 height 12
copy p "20219151684"
click at [122, 256] on button "Historial de conversaciones" at bounding box center [127, 256] width 154 height 32
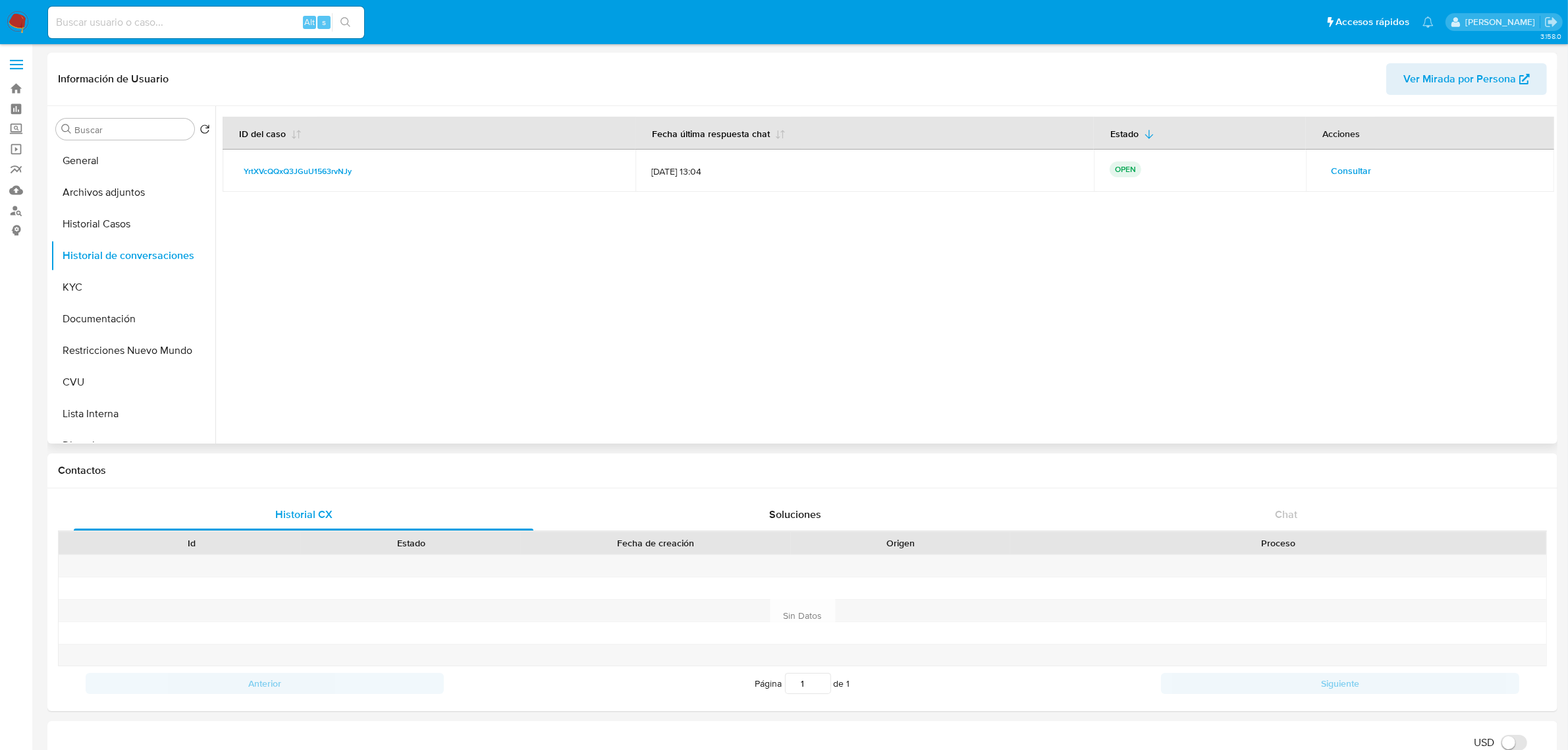
click at [1407, 179] on div "Consultar" at bounding box center [1430, 170] width 217 height 21
click at [1350, 172] on span "Consultar" at bounding box center [1351, 170] width 40 height 19
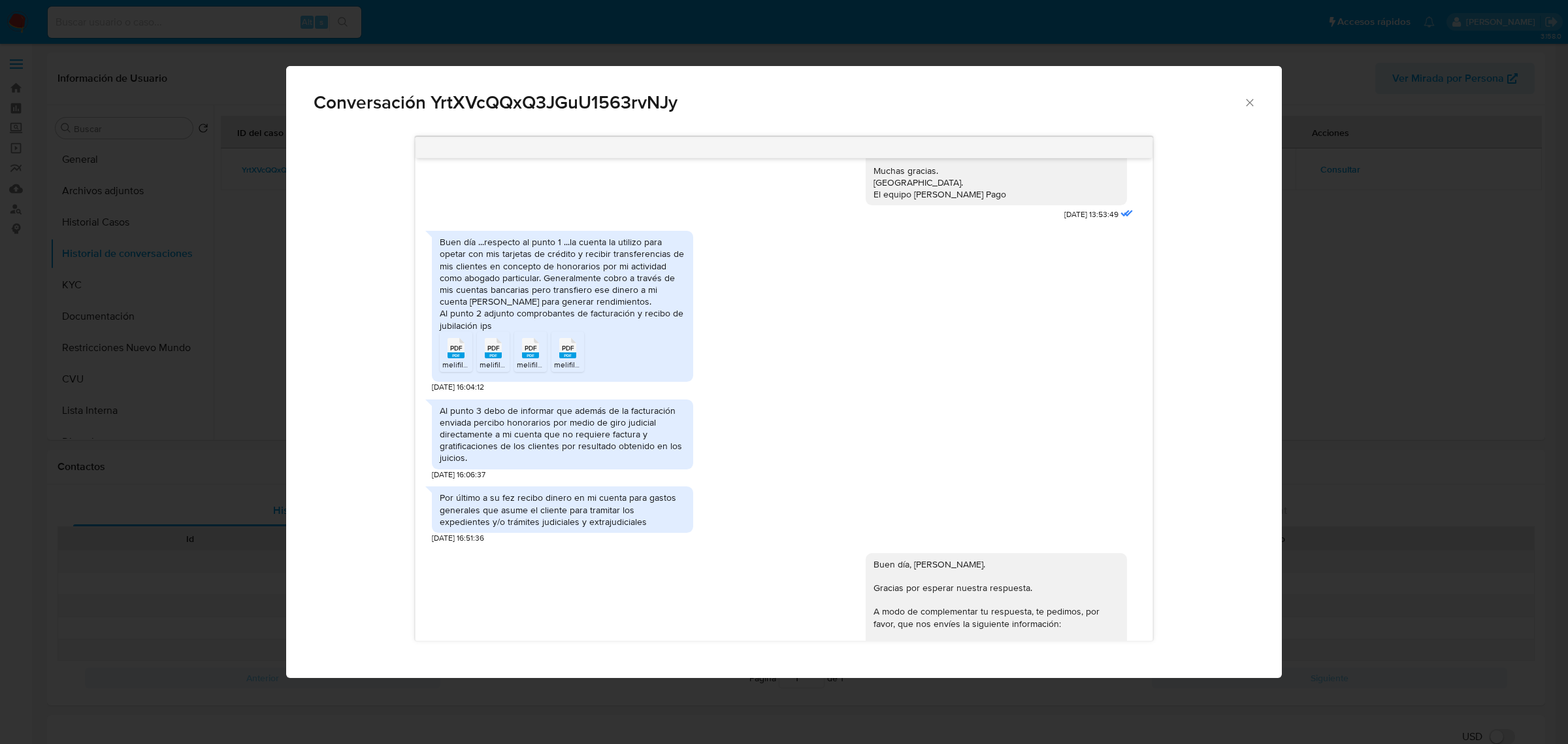
scroll to position [933, 0]
click at [1247, 98] on icon "Cerrar" at bounding box center [1249, 102] width 13 height 13
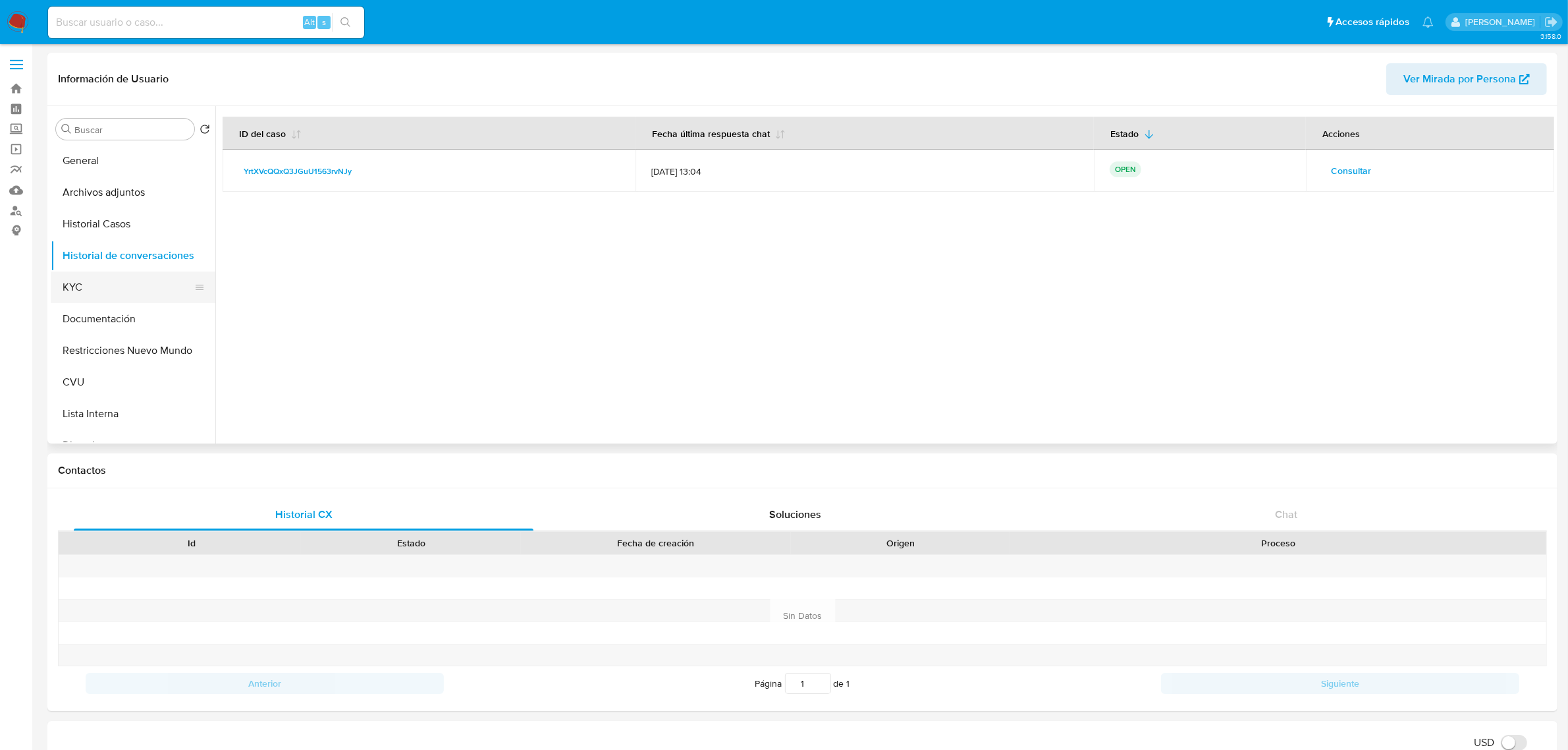
click at [100, 294] on button "KYC" at bounding box center [127, 287] width 154 height 32
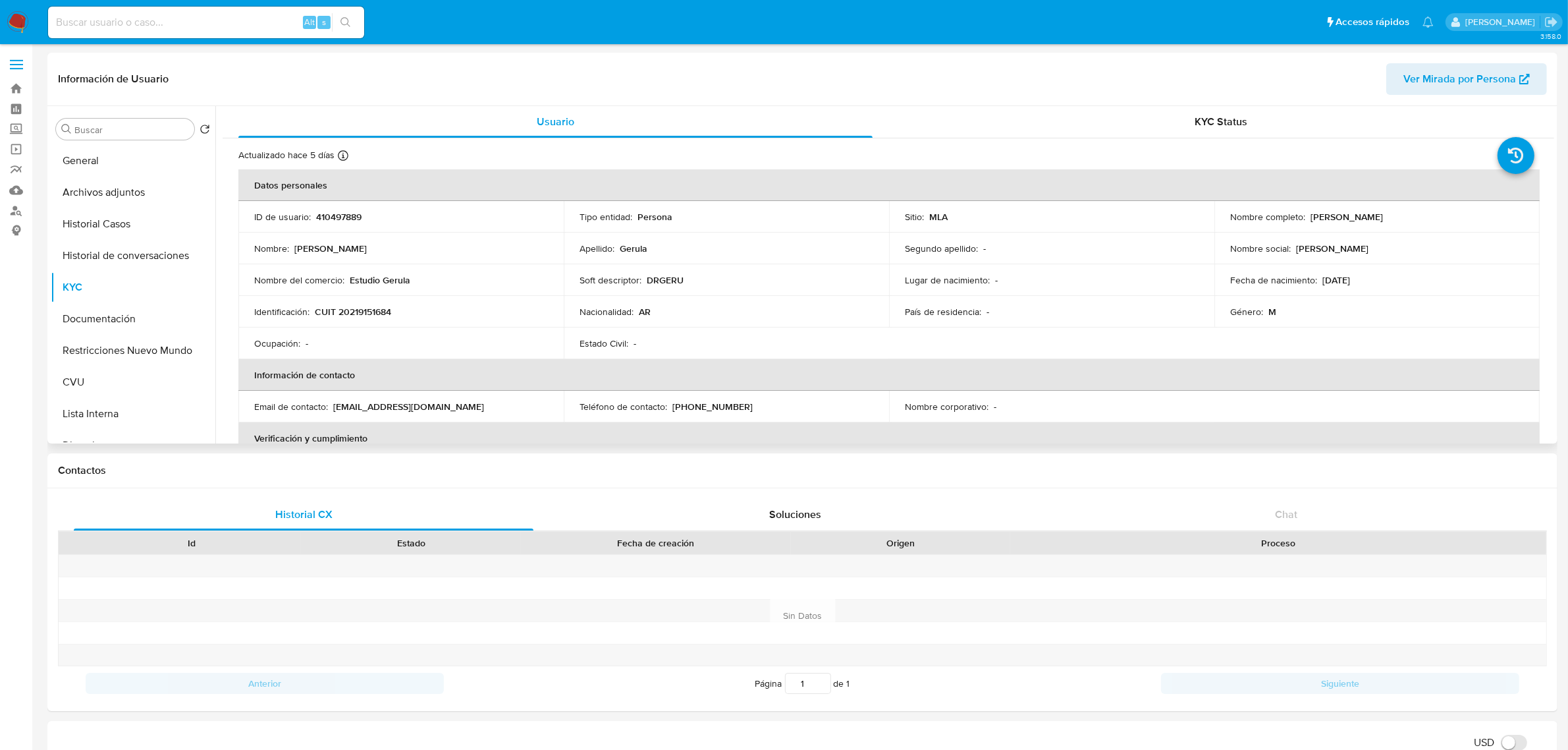
click at [469, 298] on td "Identificación : CUIT 20219151684" at bounding box center [401, 311] width 325 height 32
click at [121, 263] on button "Historial de conversaciones" at bounding box center [127, 256] width 154 height 32
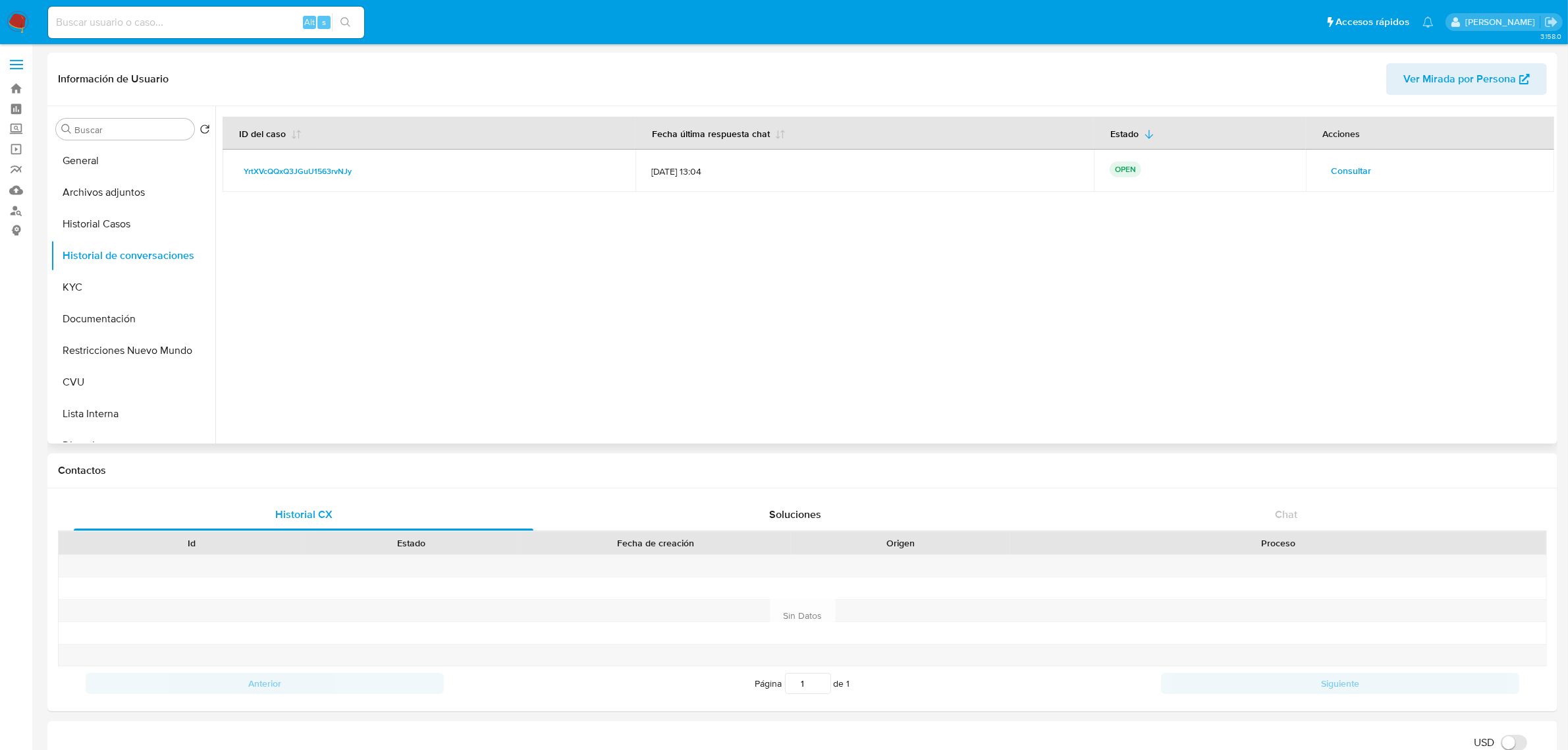
click at [1342, 171] on span "Consultar" at bounding box center [1351, 170] width 40 height 19
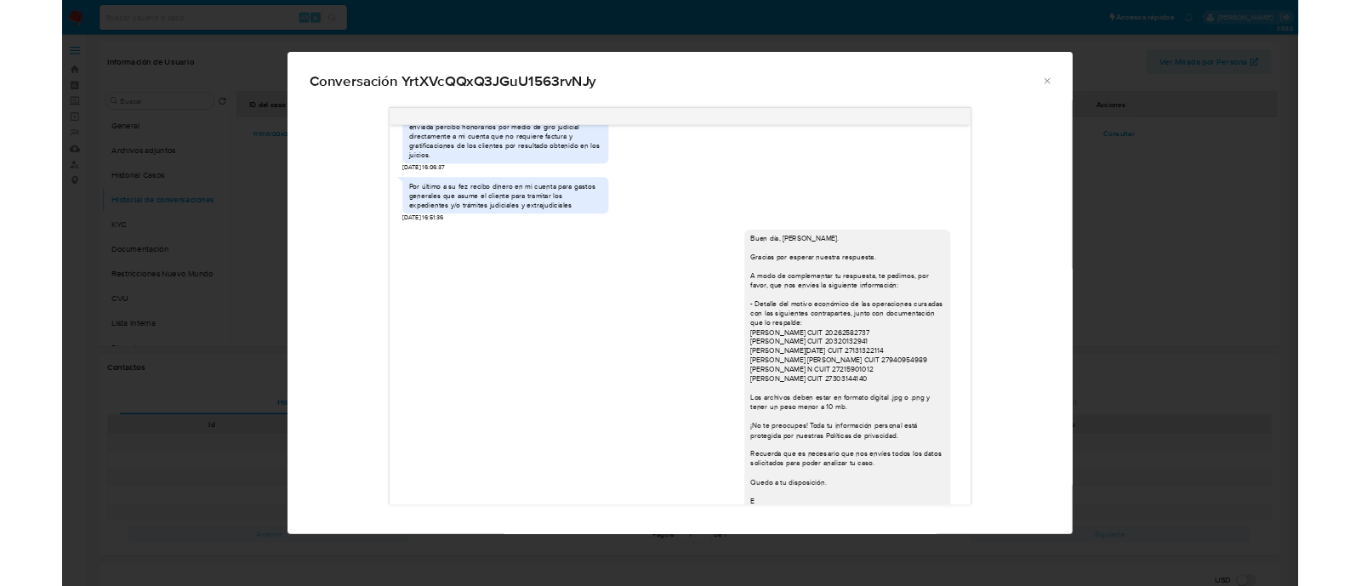
scroll to position [1321, 0]
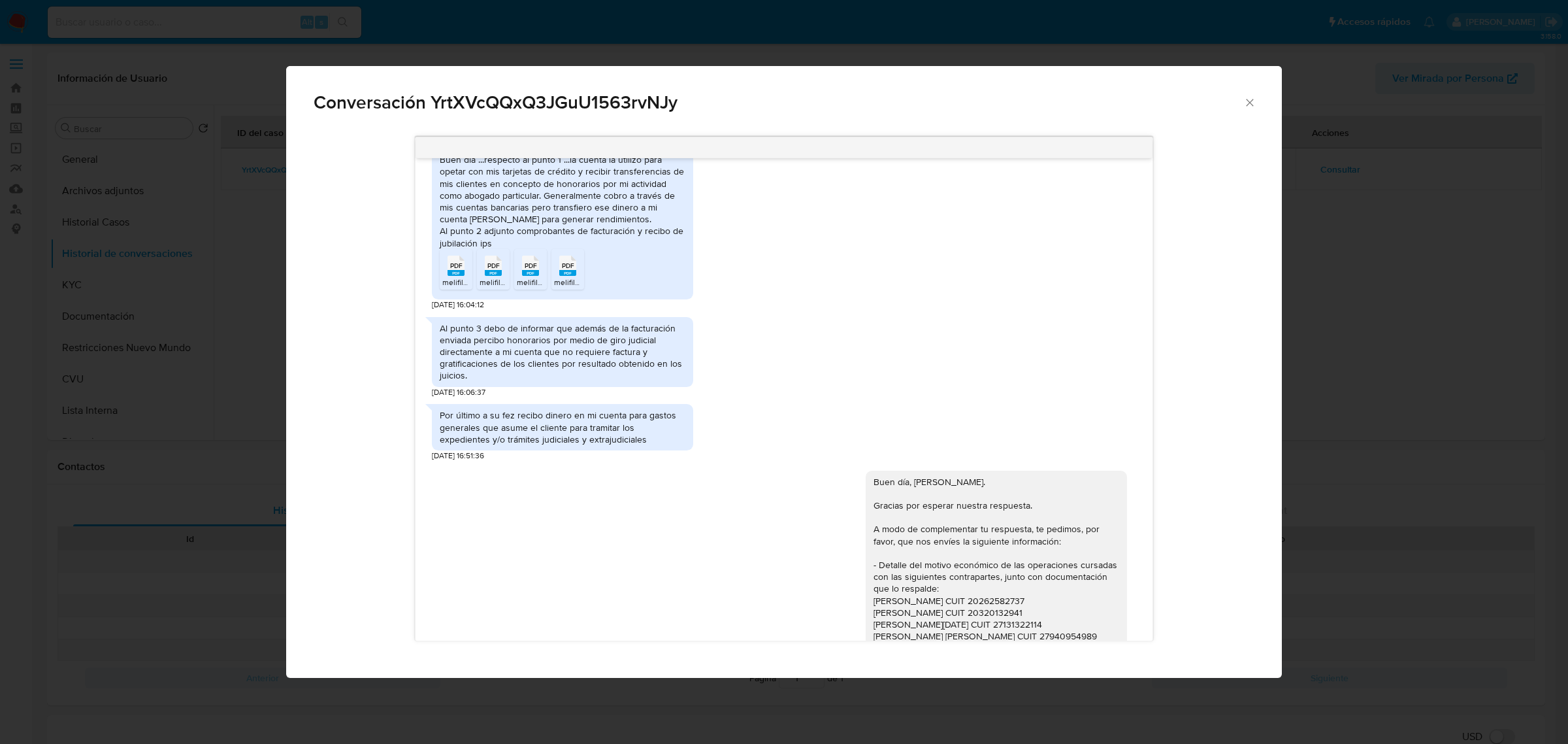
click at [456, 276] on rect "Comunicación" at bounding box center [456, 273] width 17 height 6
click at [496, 270] on span "PDF" at bounding box center [493, 265] width 12 height 8
click at [534, 270] on span "PDF" at bounding box center [531, 265] width 12 height 8
click at [572, 270] on span "PDF" at bounding box center [568, 265] width 12 height 8
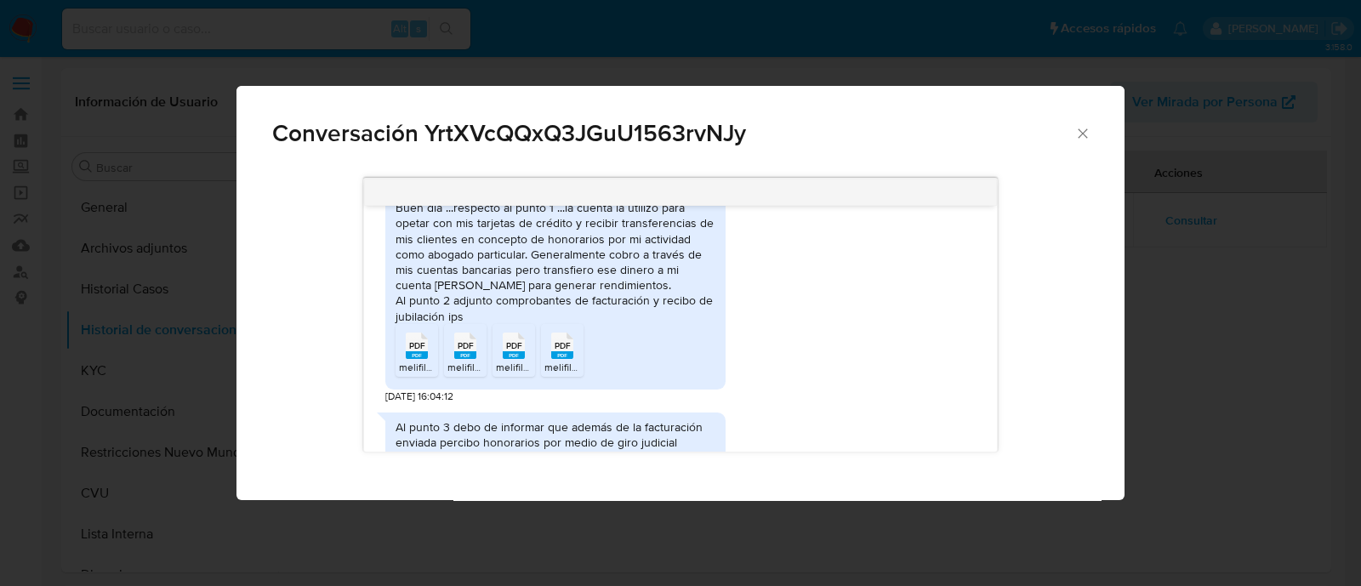
scroll to position [1322, 0]
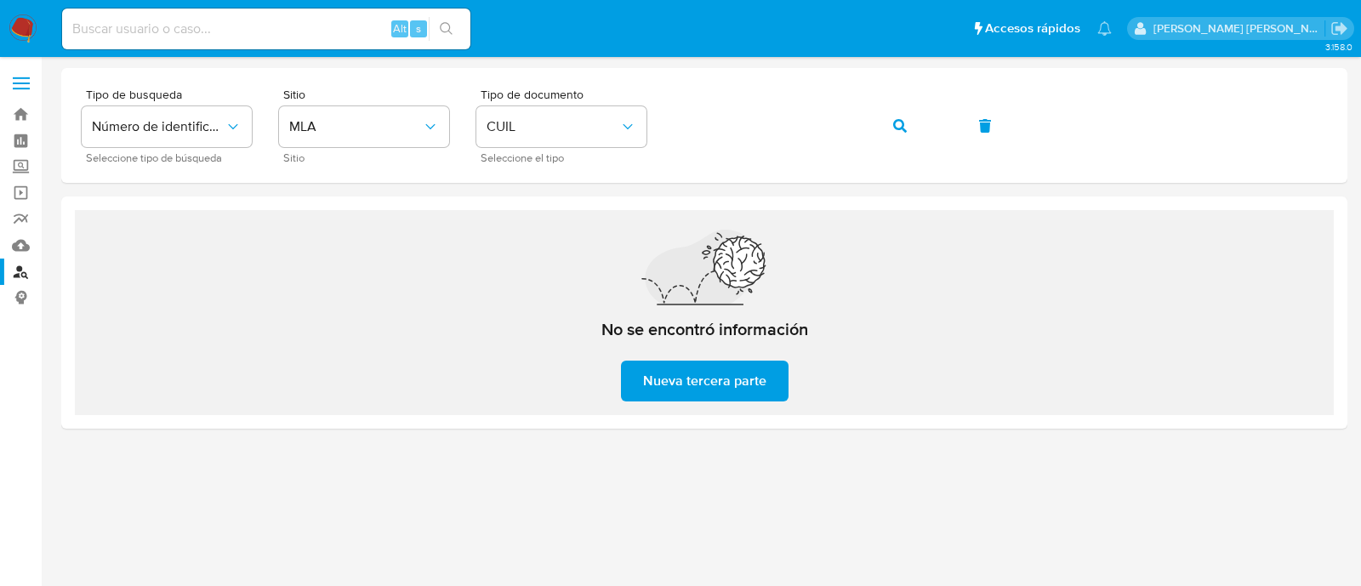
click at [276, 19] on input at bounding box center [266, 29] width 408 height 22
paste input "410497889"
type input "410497889"
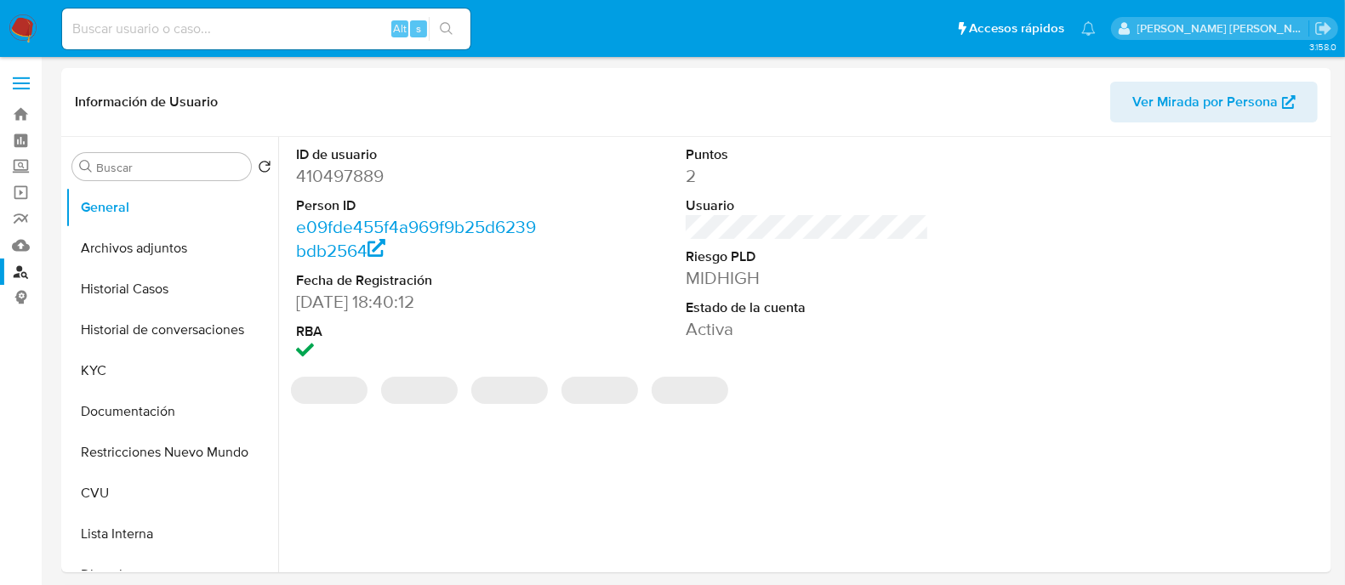
select select "10"
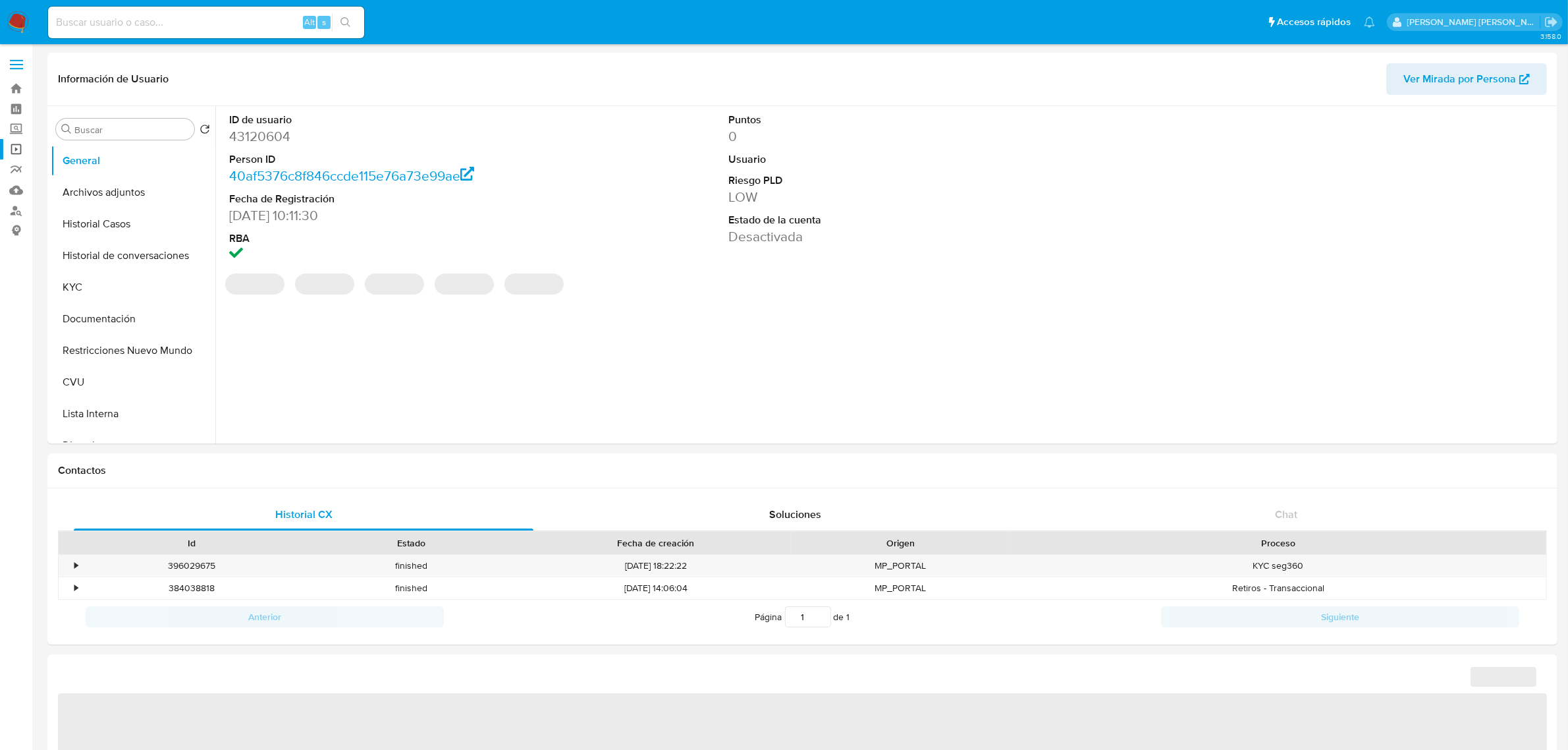
select select "10"
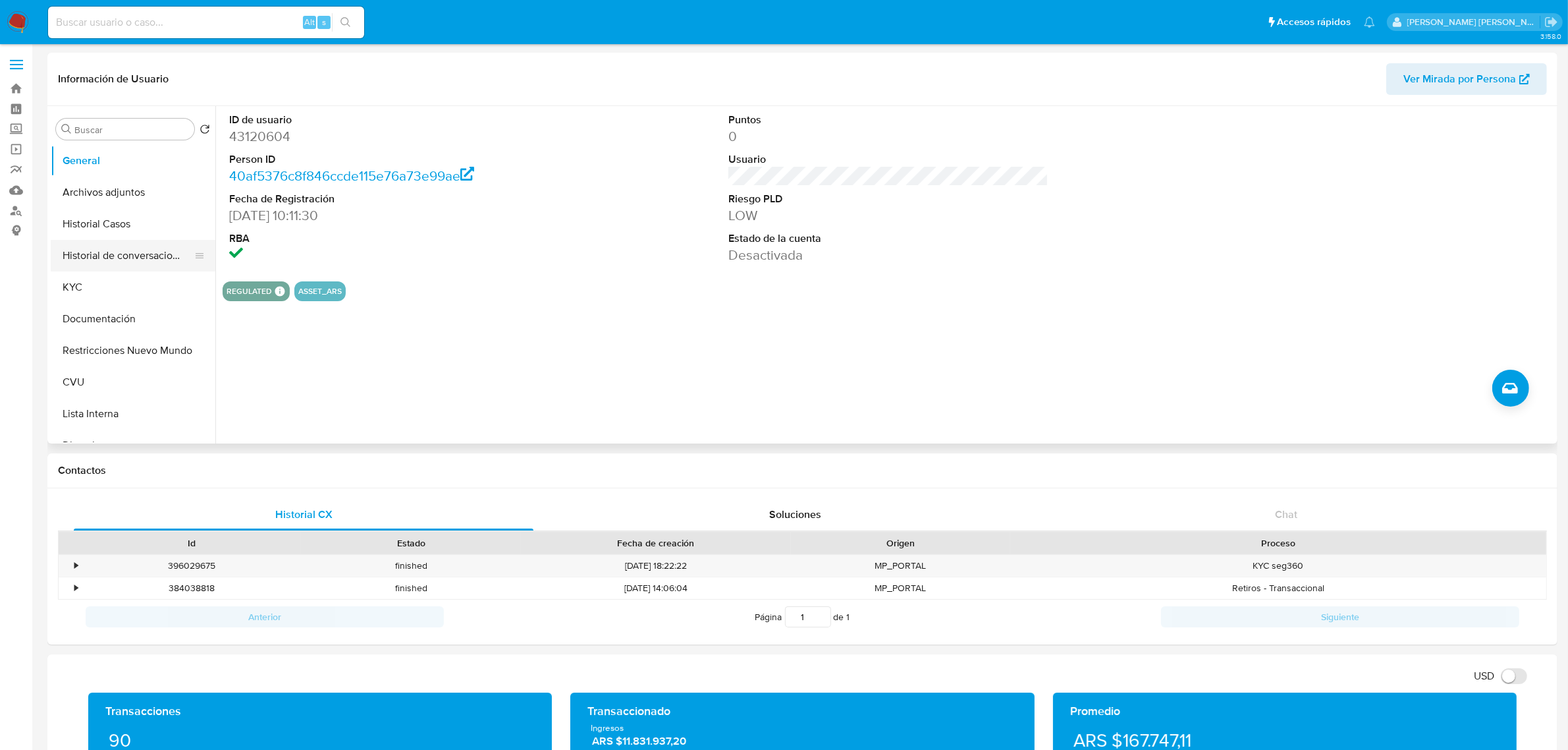
click at [140, 256] on button "Historial de conversaciones" at bounding box center [127, 256] width 154 height 32
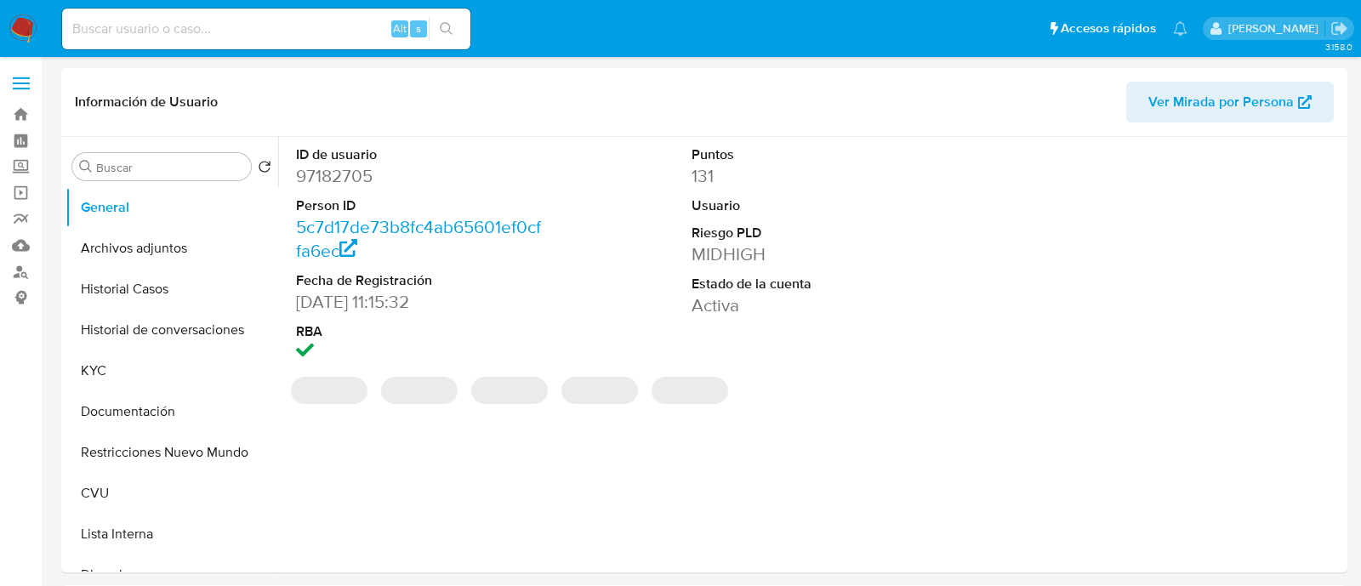
select select "10"
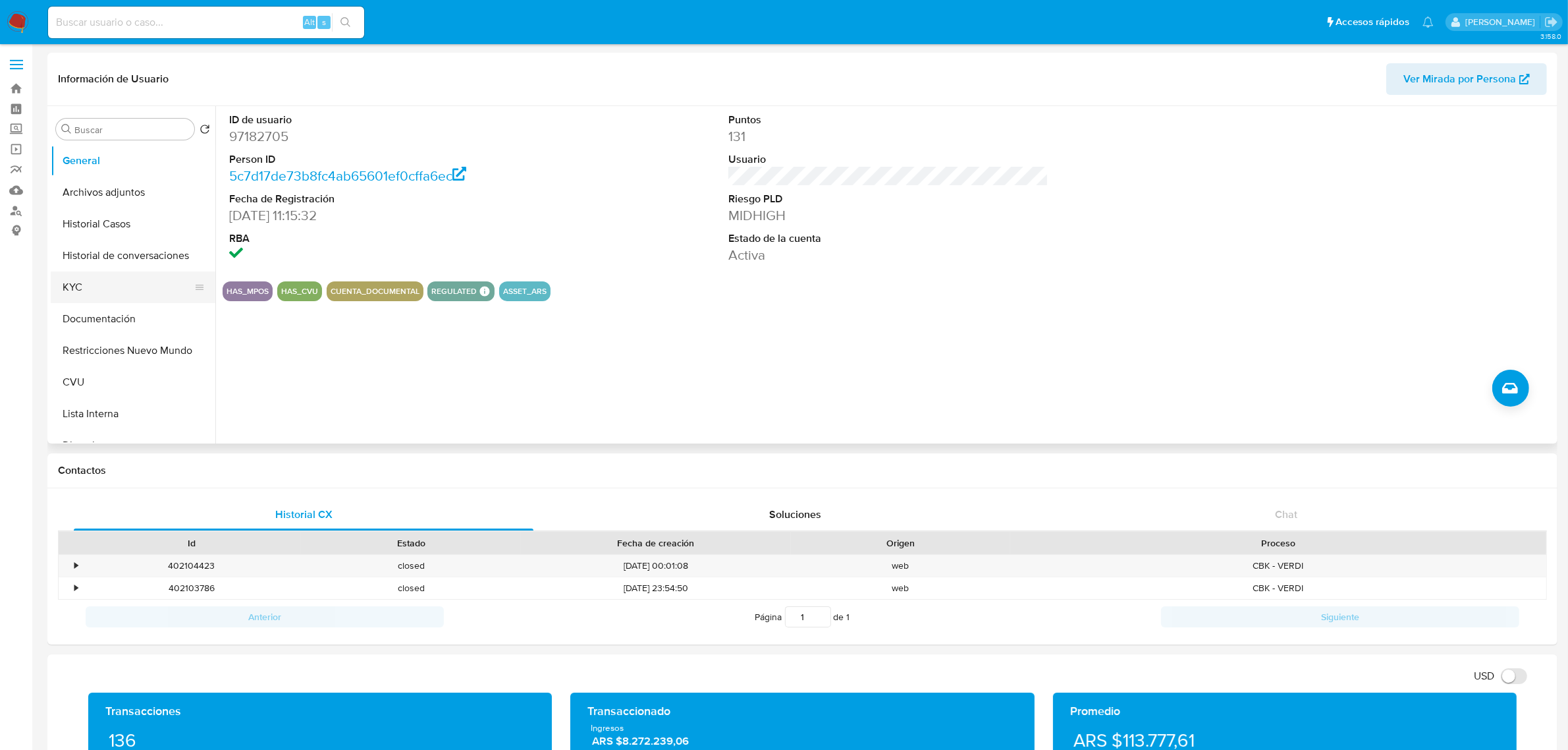
click at [112, 282] on button "KYC" at bounding box center [127, 287] width 154 height 32
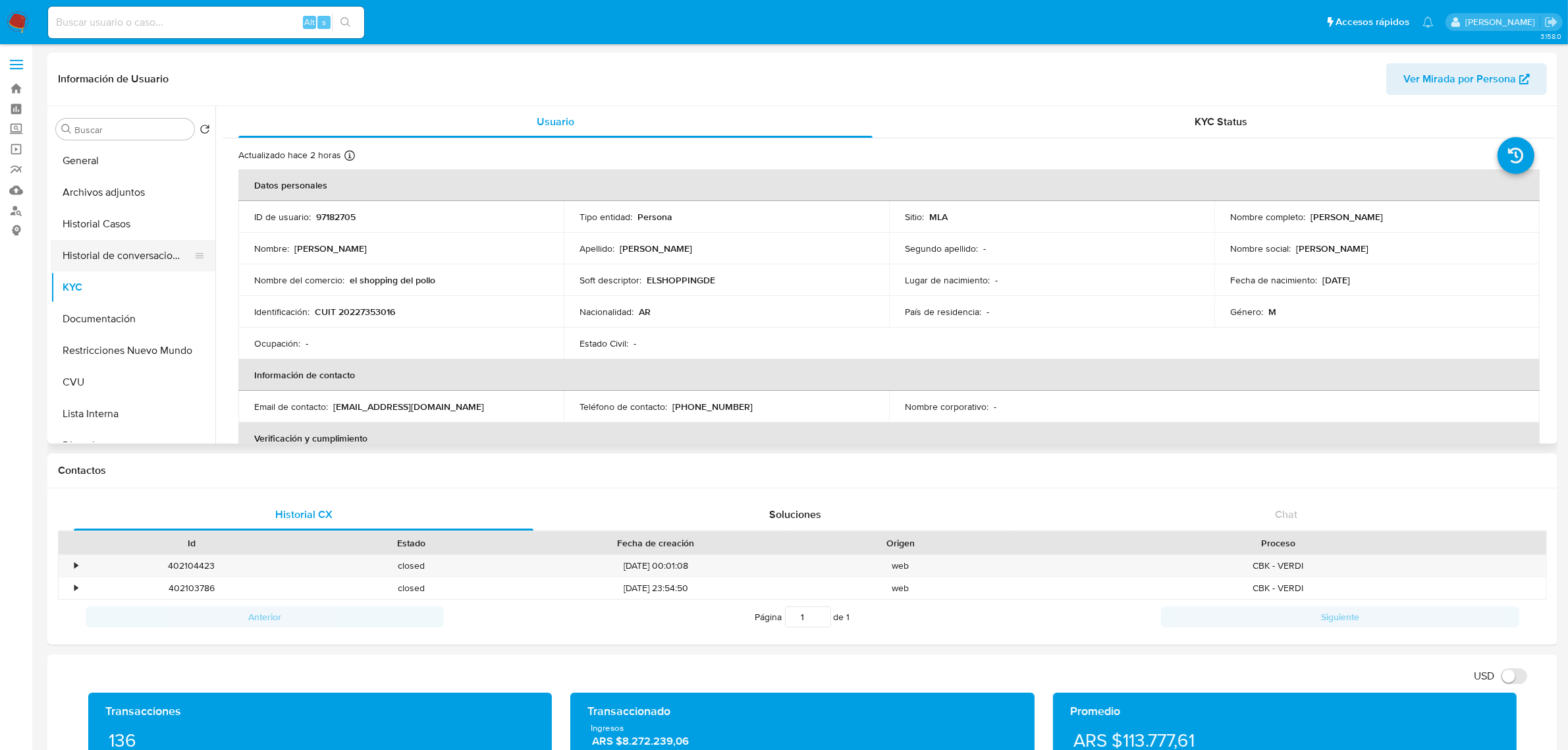
click at [118, 257] on button "Historial de conversaciones" at bounding box center [127, 256] width 154 height 32
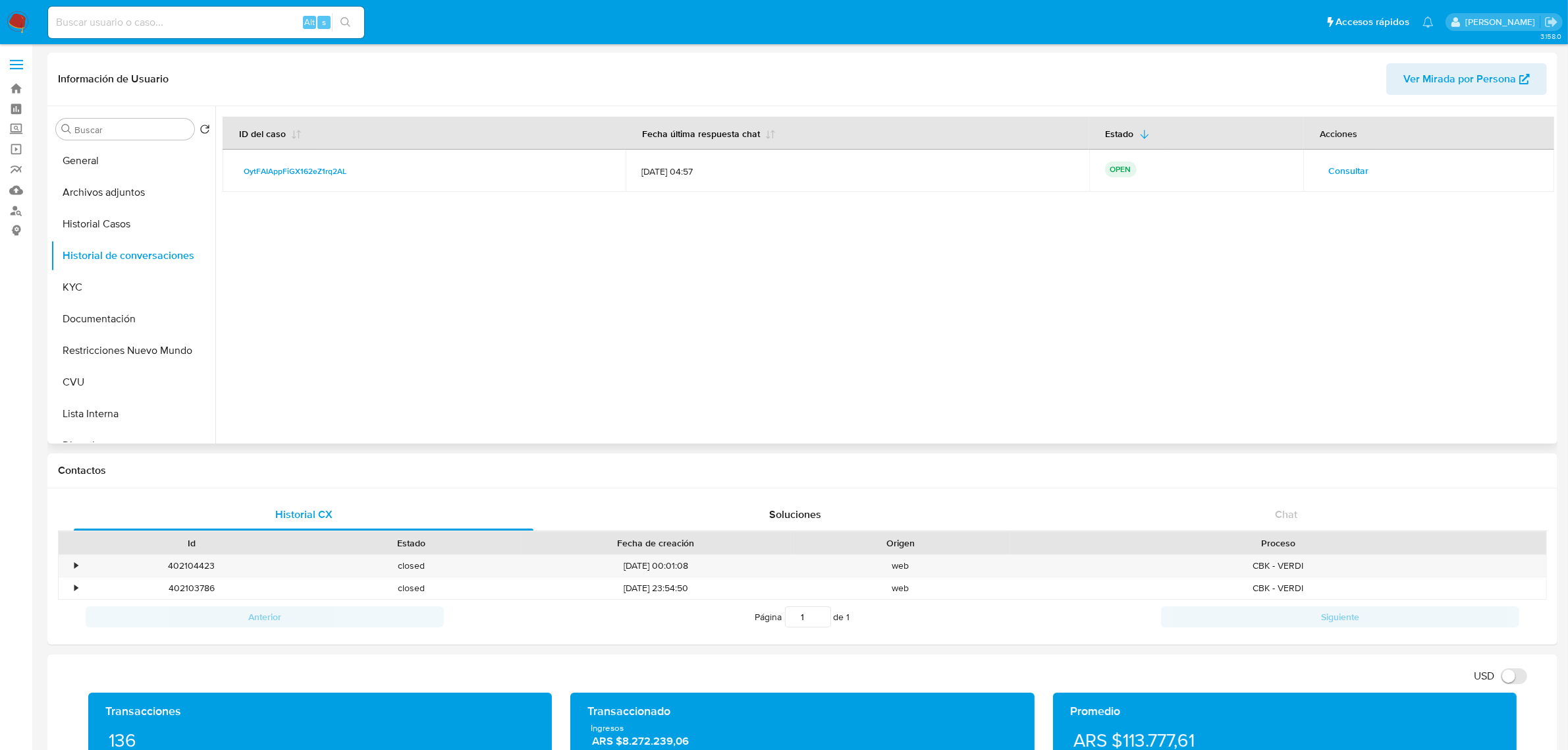
click at [1053, 171] on span "Consultar" at bounding box center [1348, 170] width 40 height 19
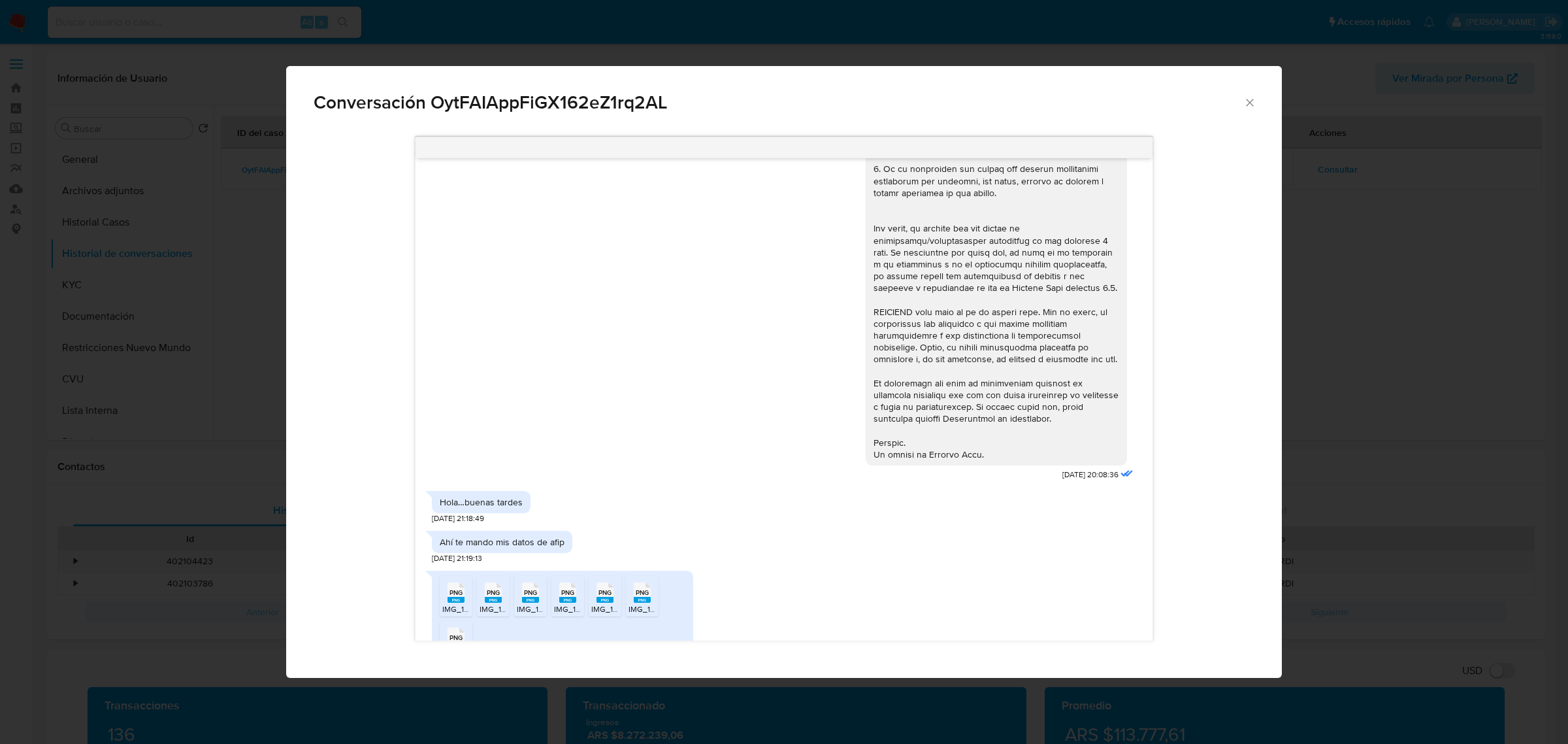
scroll to position [653, 0]
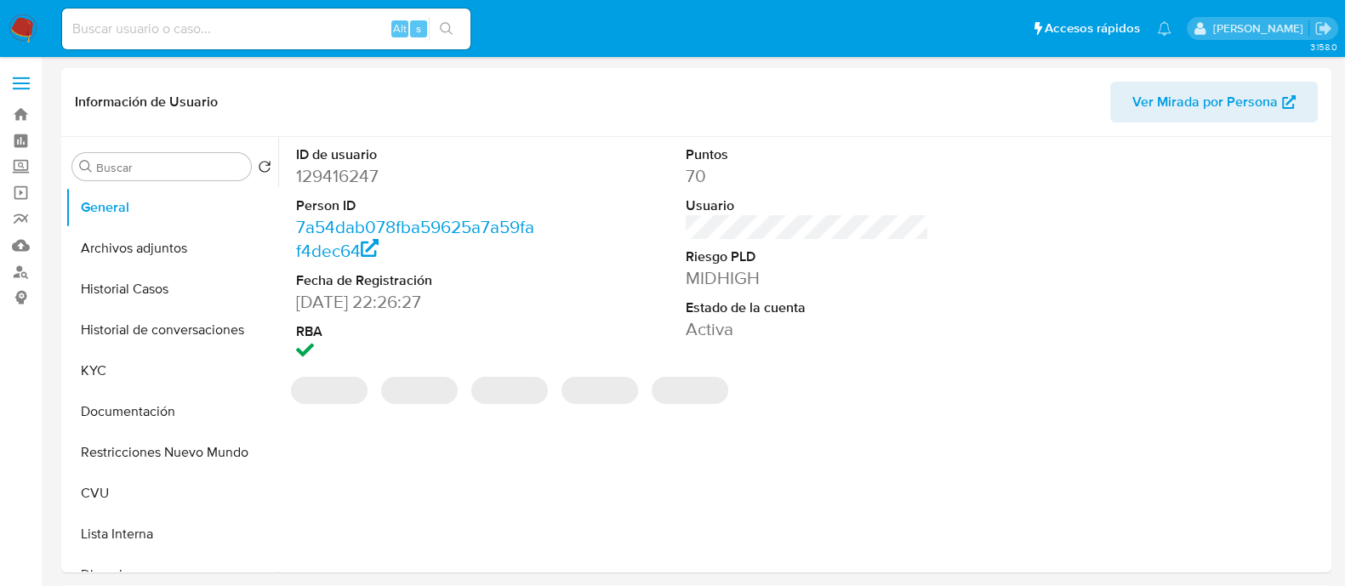
select select "10"
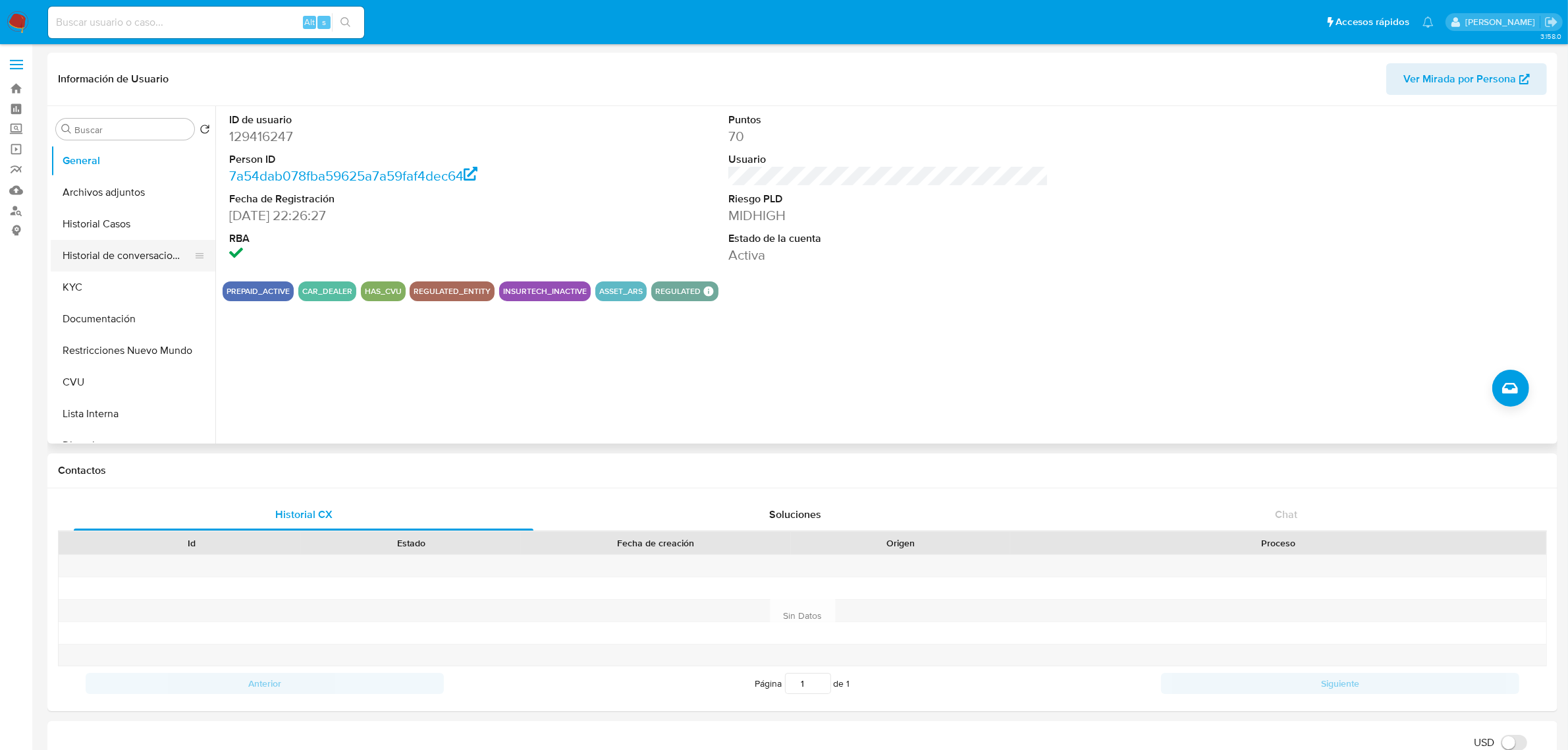
click at [106, 249] on button "Historial de conversaciones" at bounding box center [127, 256] width 154 height 32
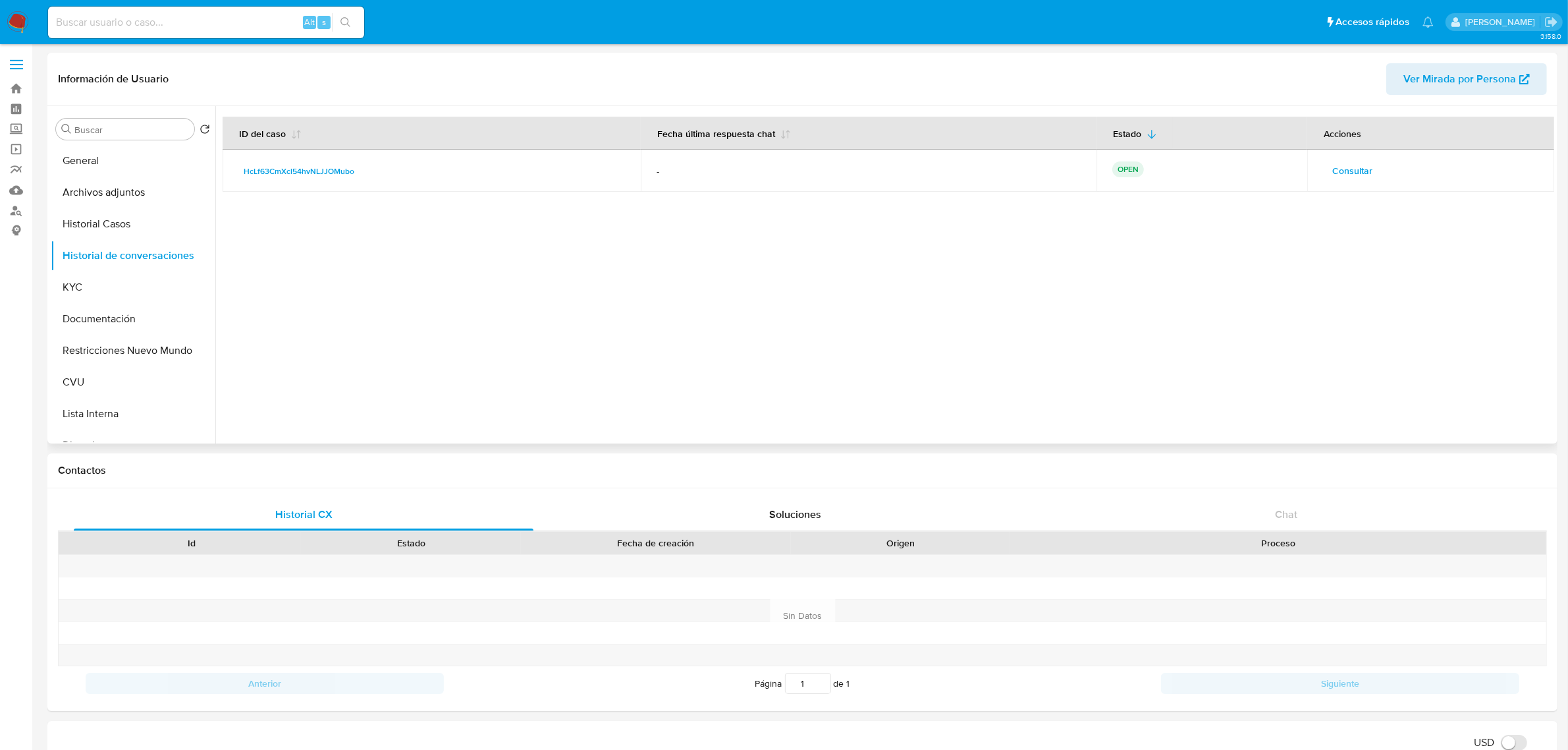
click at [1053, 163] on span "Consultar" at bounding box center [1352, 170] width 40 height 19
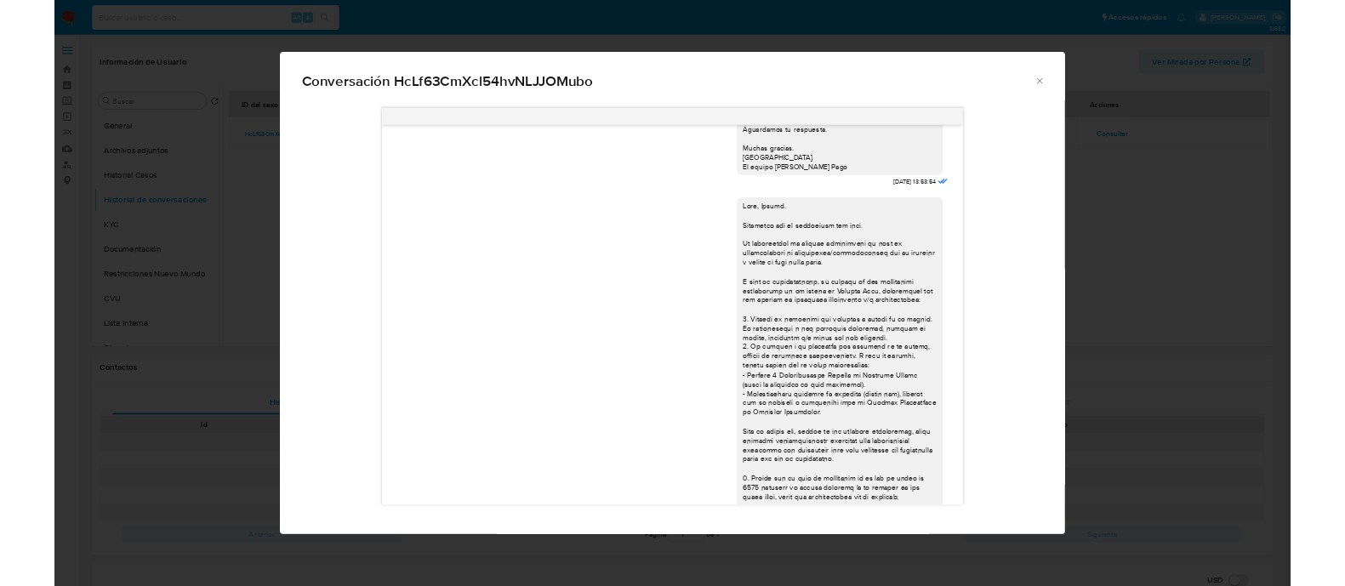
scroll to position [1298, 0]
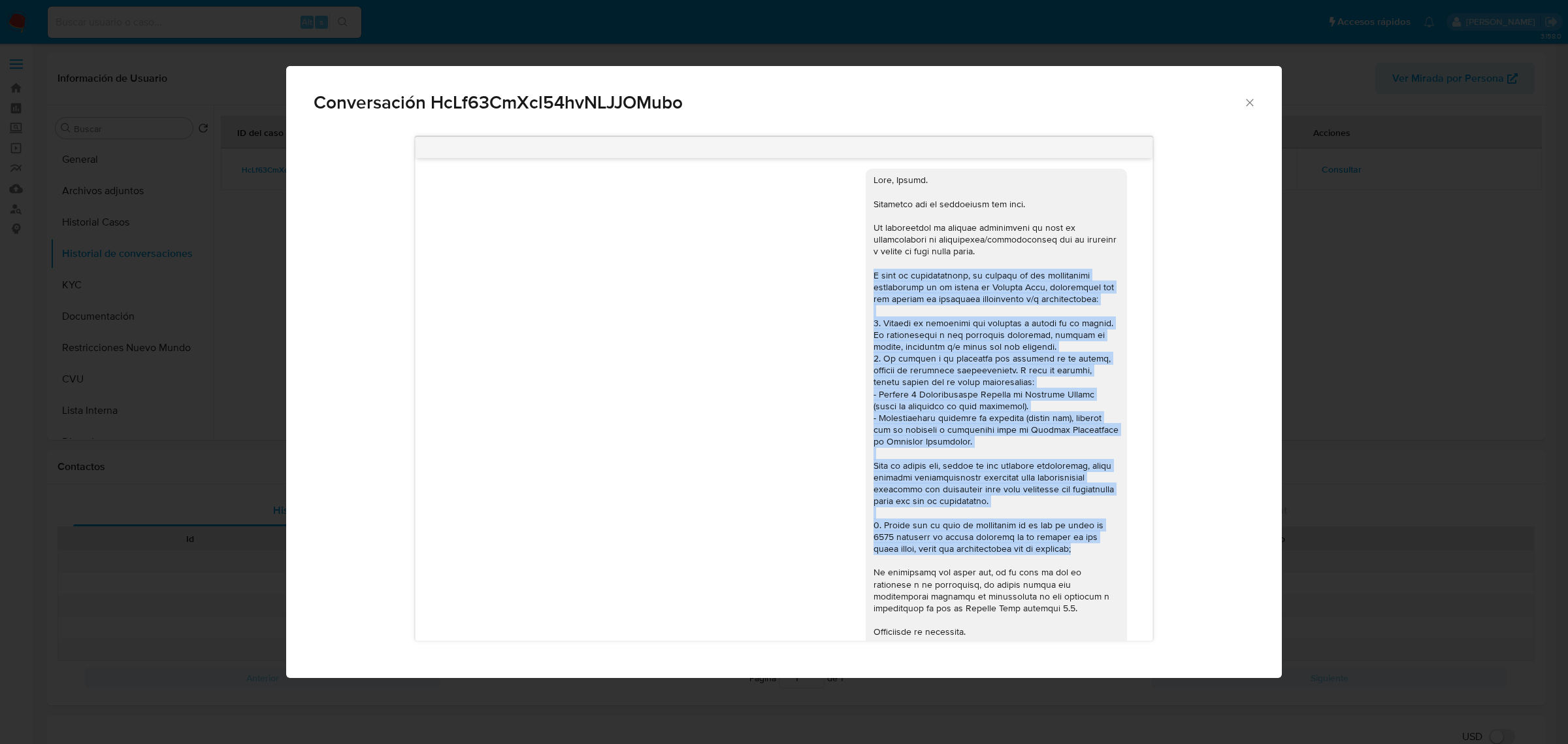
drag, startPoint x: 1096, startPoint y: 573, endPoint x: 861, endPoint y: 300, distance: 360.2
click at [874, 300] on div "Comunicación" at bounding box center [996, 429] width 246 height 511
copy div "L ipsu do sitametconsec, ad elitsed do eiu temporincid utlaboreetd ma al enimad…"
click at [1045, 450] on div "Conversación HcLf63CmXcl54hvNLJJOMubo [DATE] 20:08:56 Hola, Esperamos que te en…" at bounding box center [784, 372] width 1568 height 744
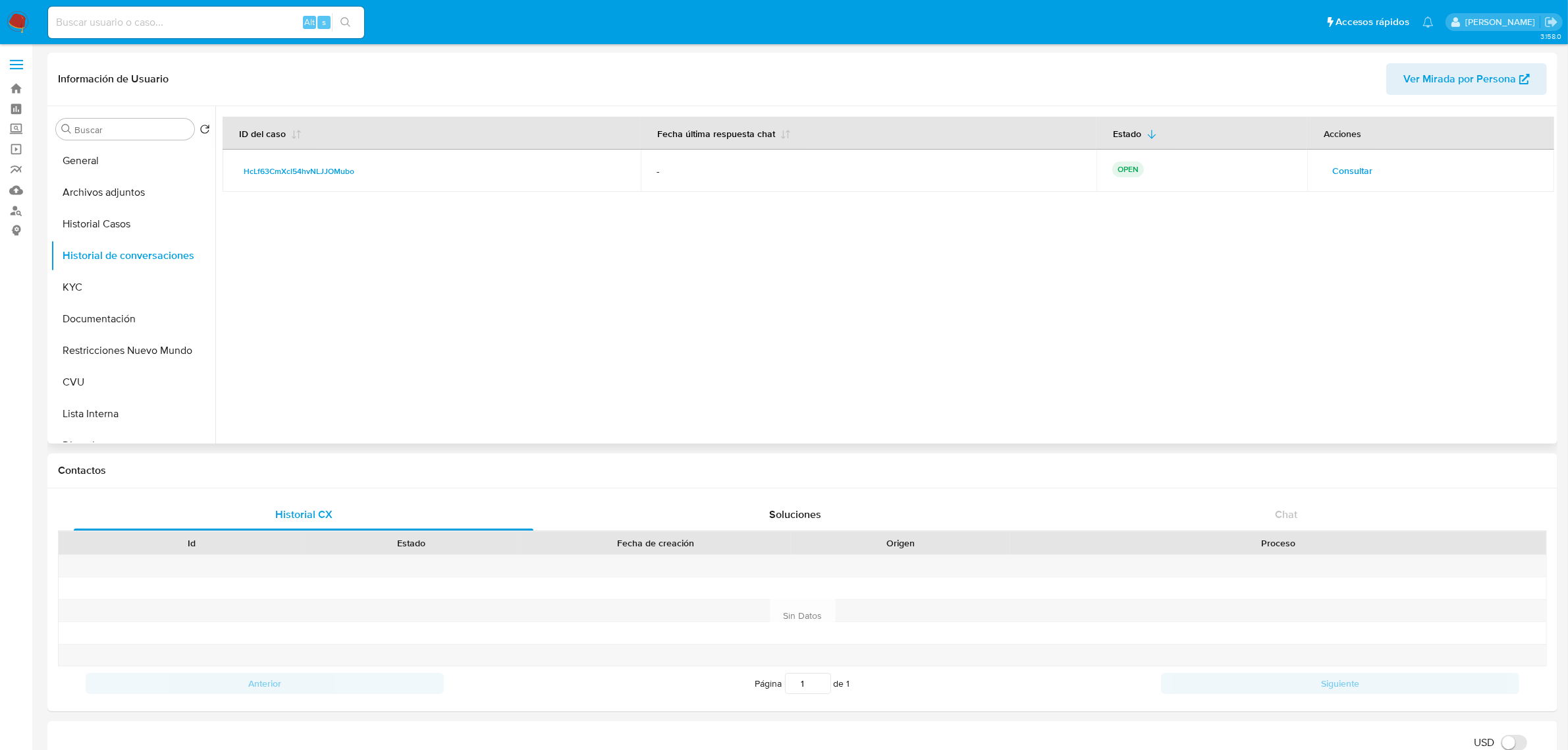
click at [861, 335] on div at bounding box center [884, 274] width 1339 height 337
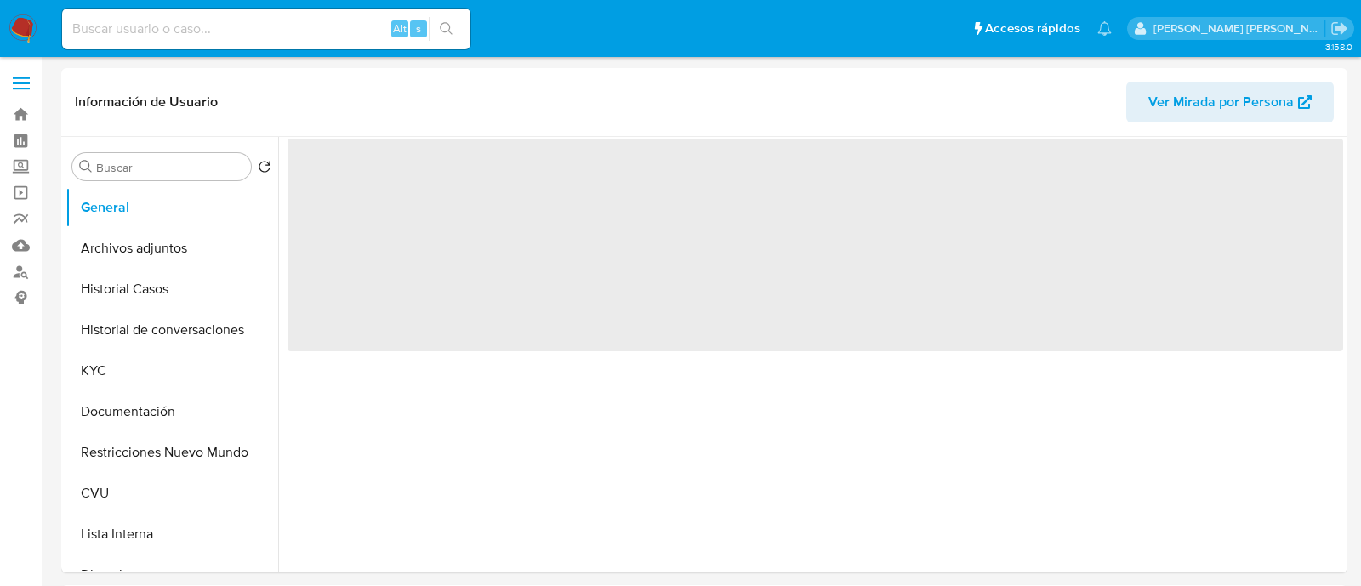
select select "10"
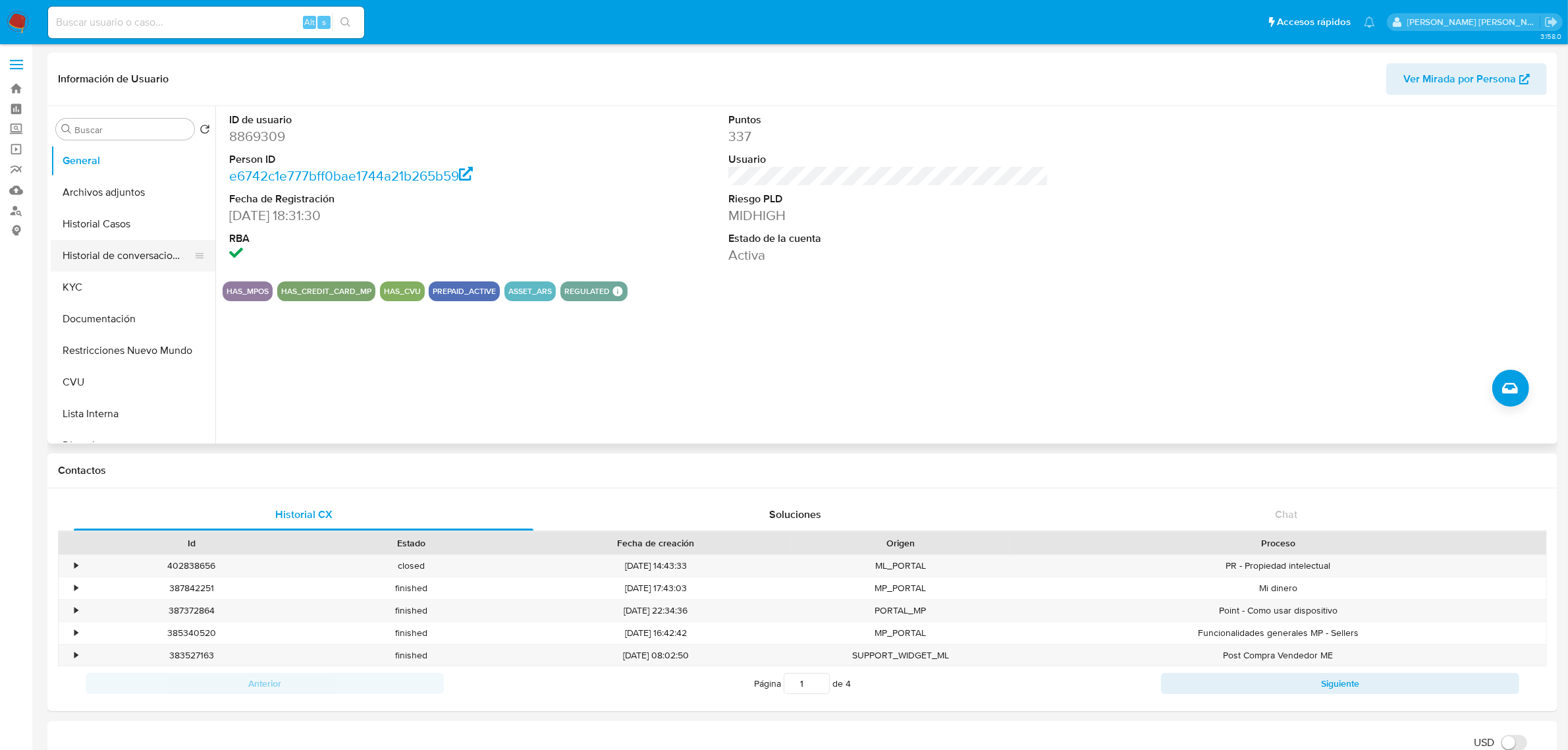
click at [119, 265] on button "Historial de conversaciones" at bounding box center [127, 256] width 154 height 32
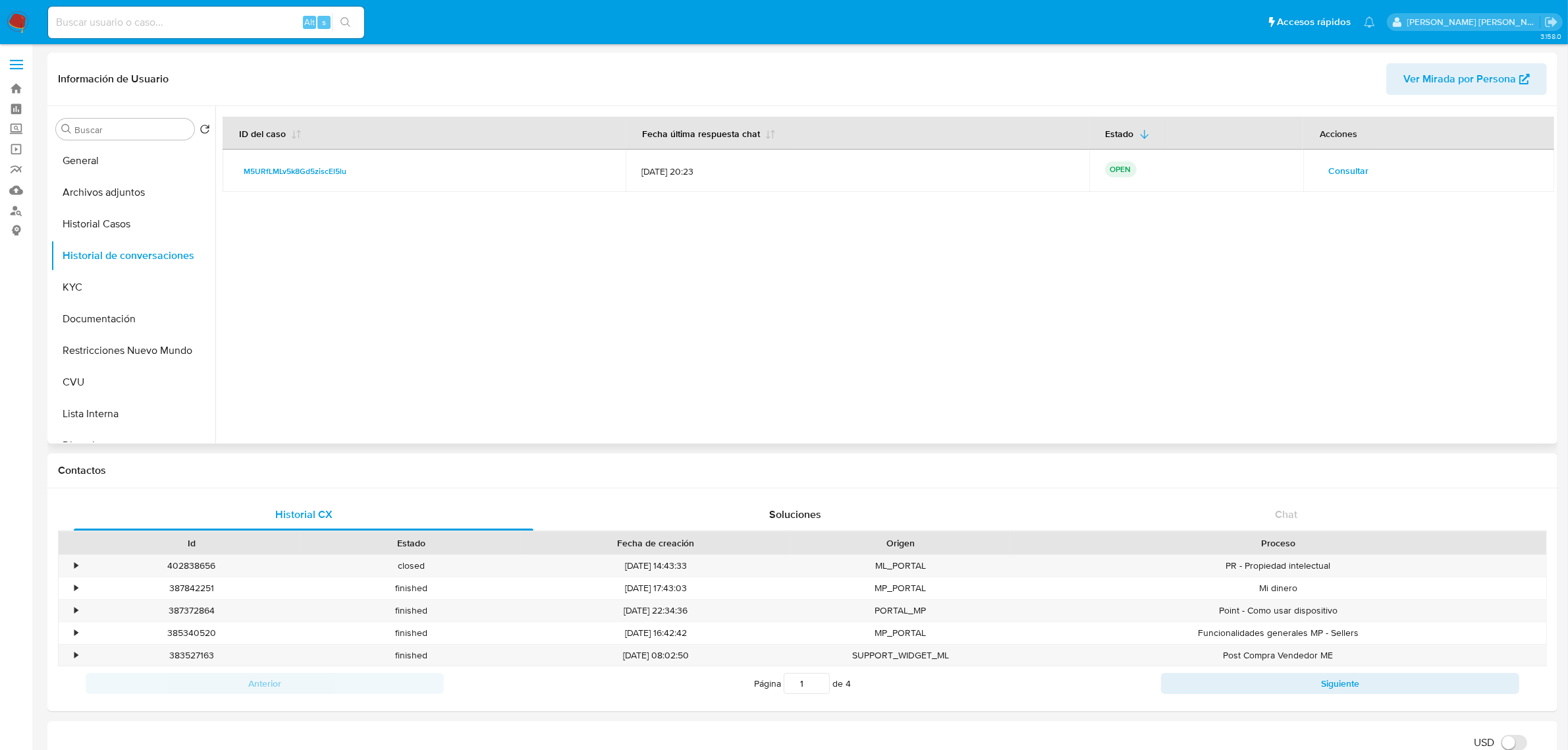
click at [1053, 174] on span "Consultar" at bounding box center [1348, 170] width 40 height 19
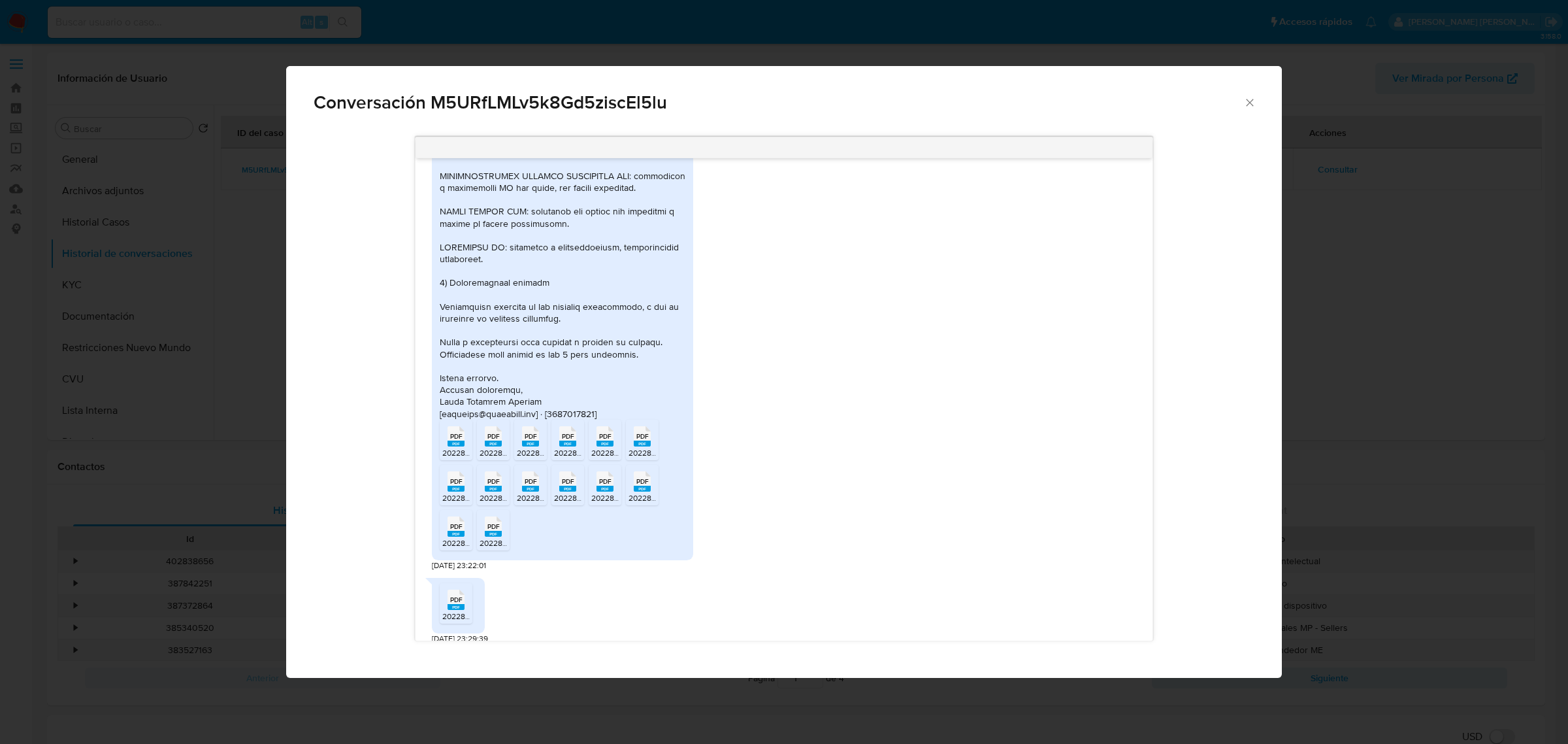
scroll to position [2236, 0]
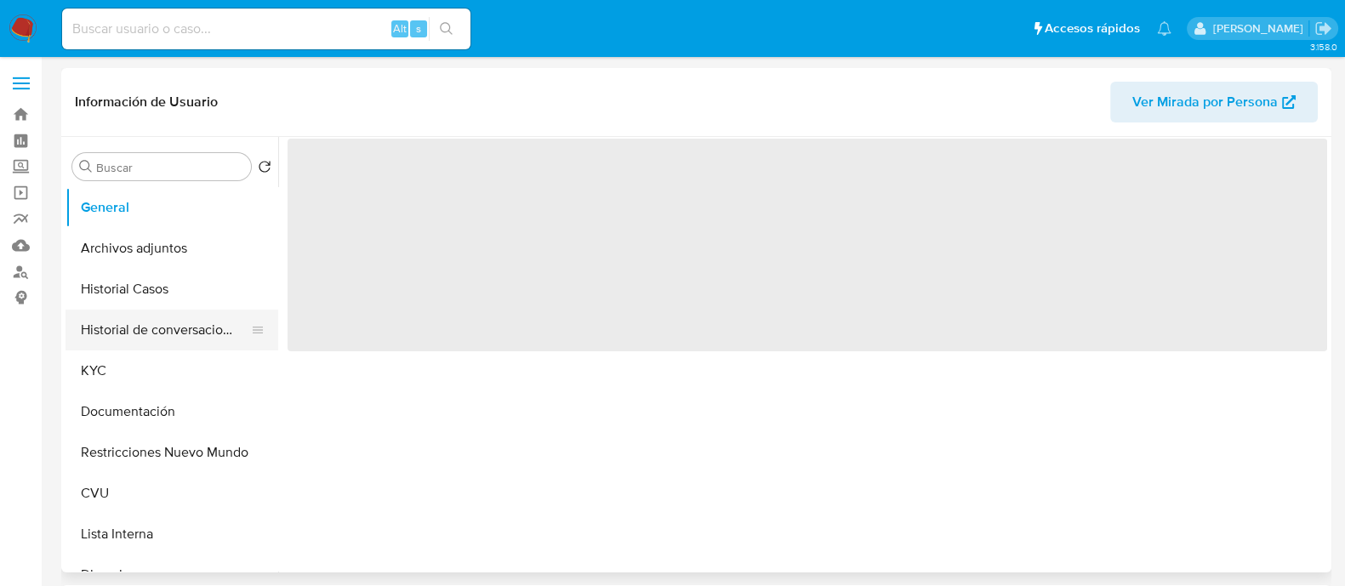
click at [194, 342] on button "Historial de conversaciones" at bounding box center [164, 330] width 199 height 41
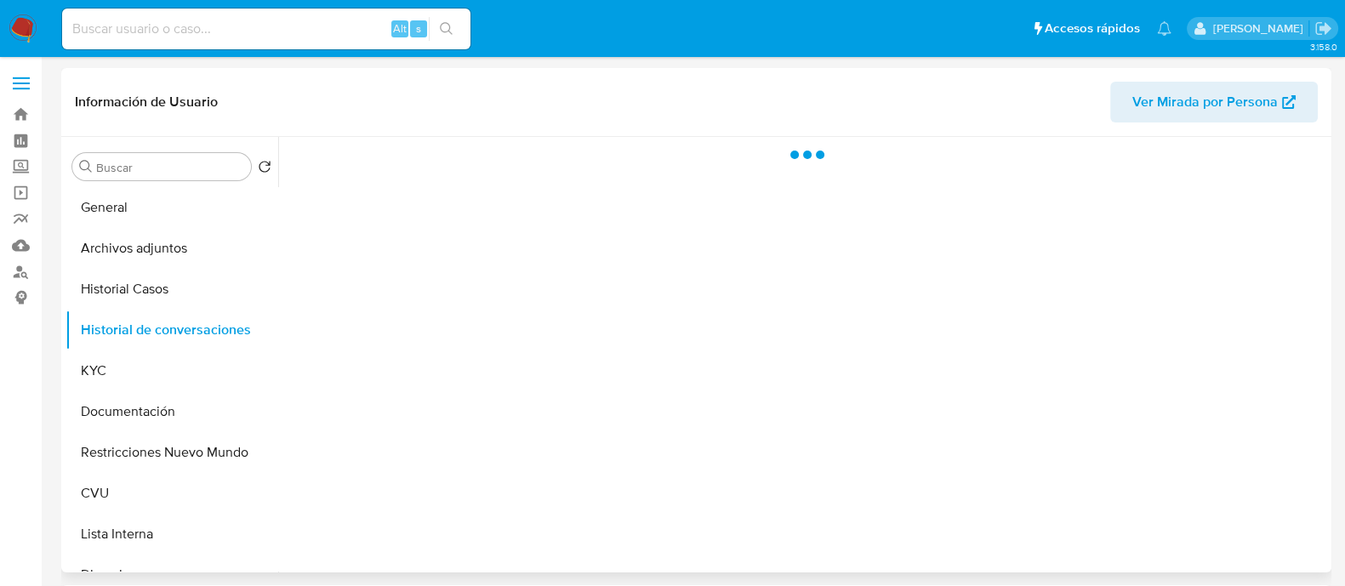
select select "10"
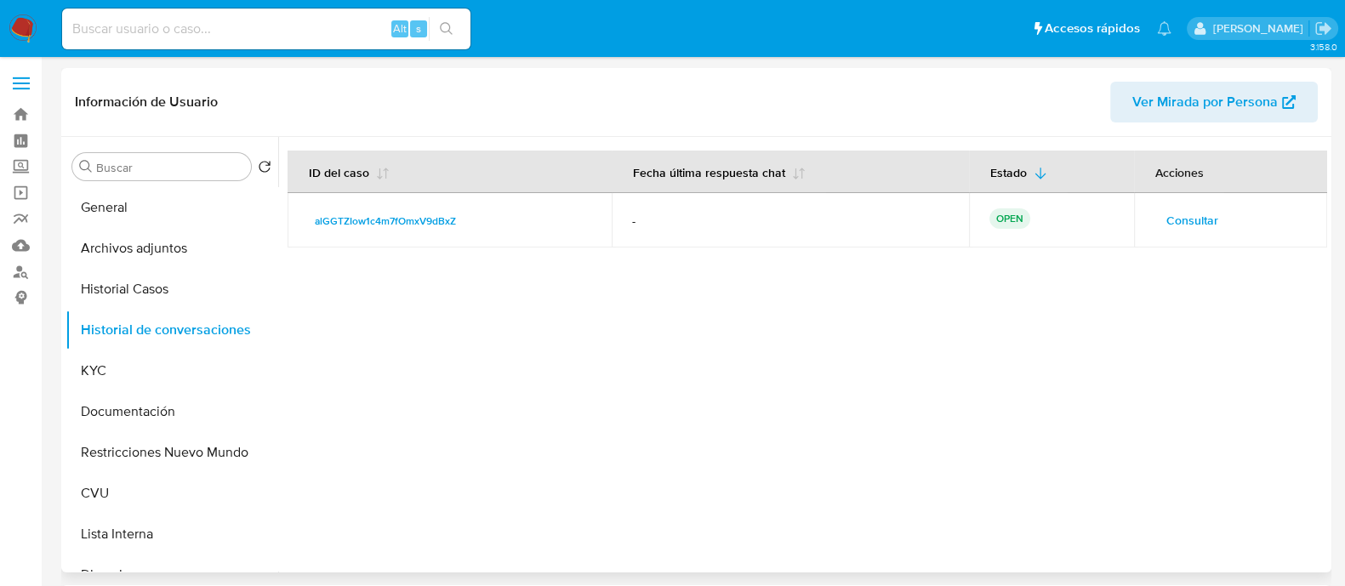
click at [1166, 226] on span "Consultar" at bounding box center [1192, 220] width 52 height 24
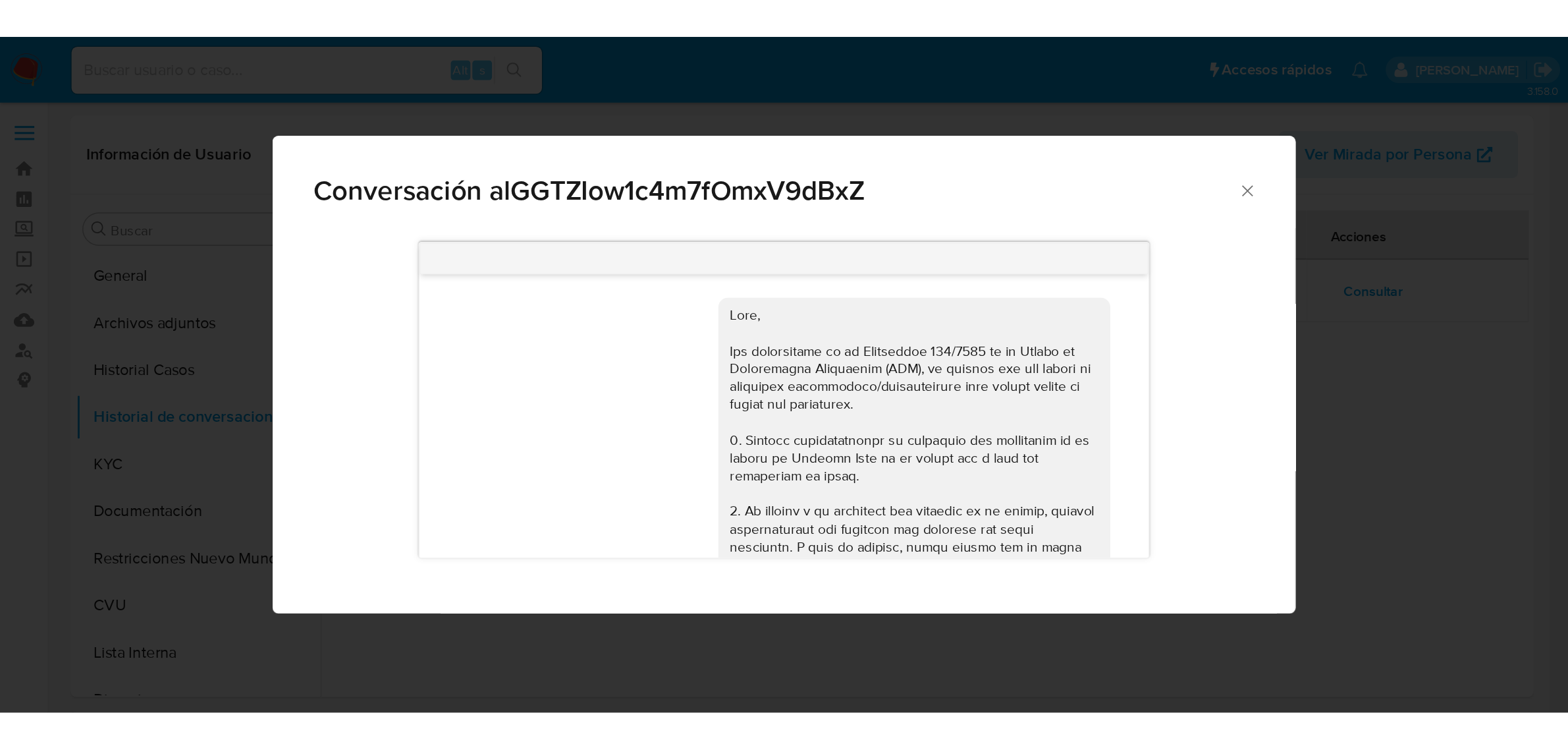
scroll to position [1460, 0]
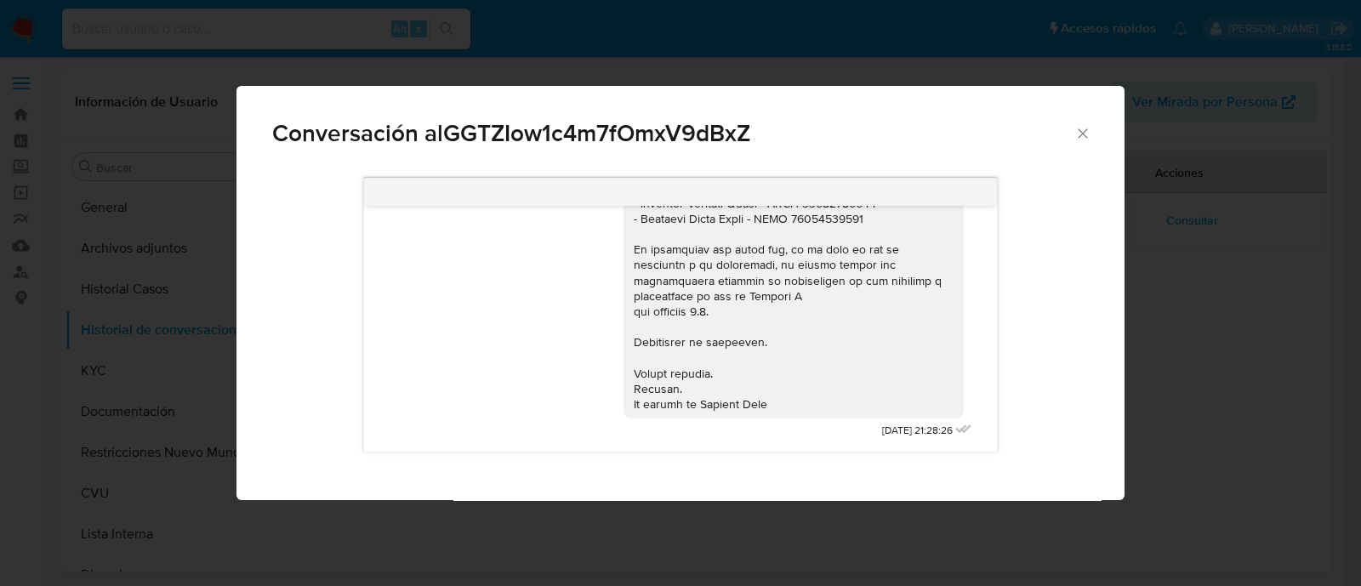
click at [1178, 304] on div "Conversación alGGTZIow1c4m7fOmxV9dBxZ 17/07/2025 20:08:40 Hola, Esperamos que t…" at bounding box center [680, 293] width 1361 height 586
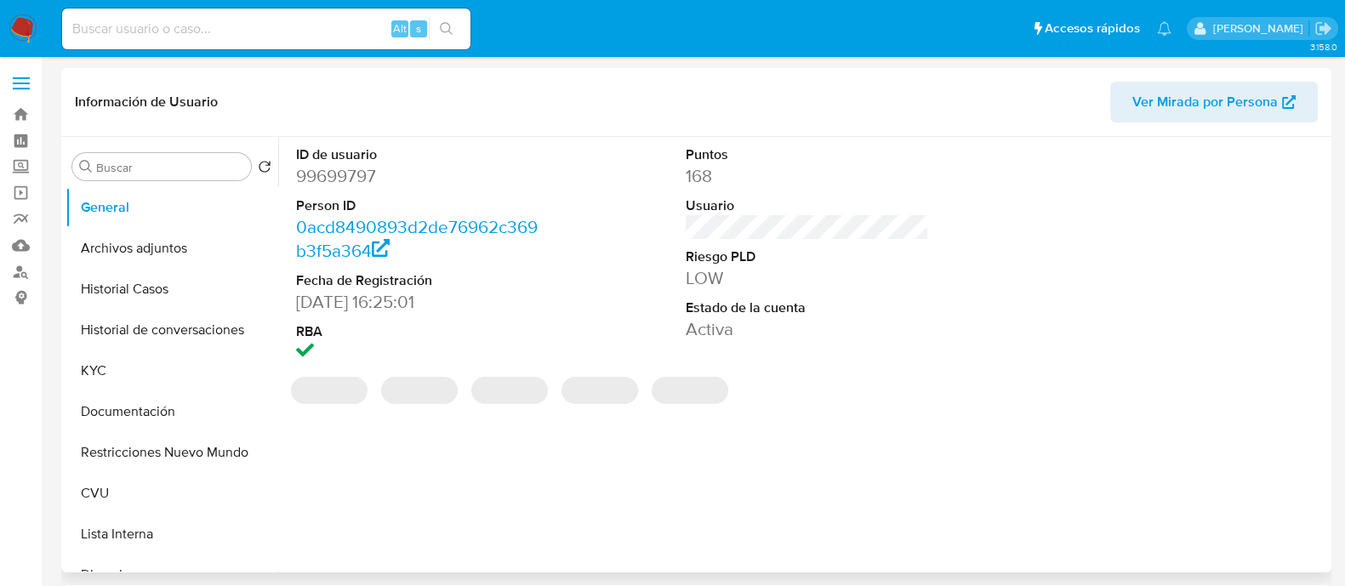
select select "10"
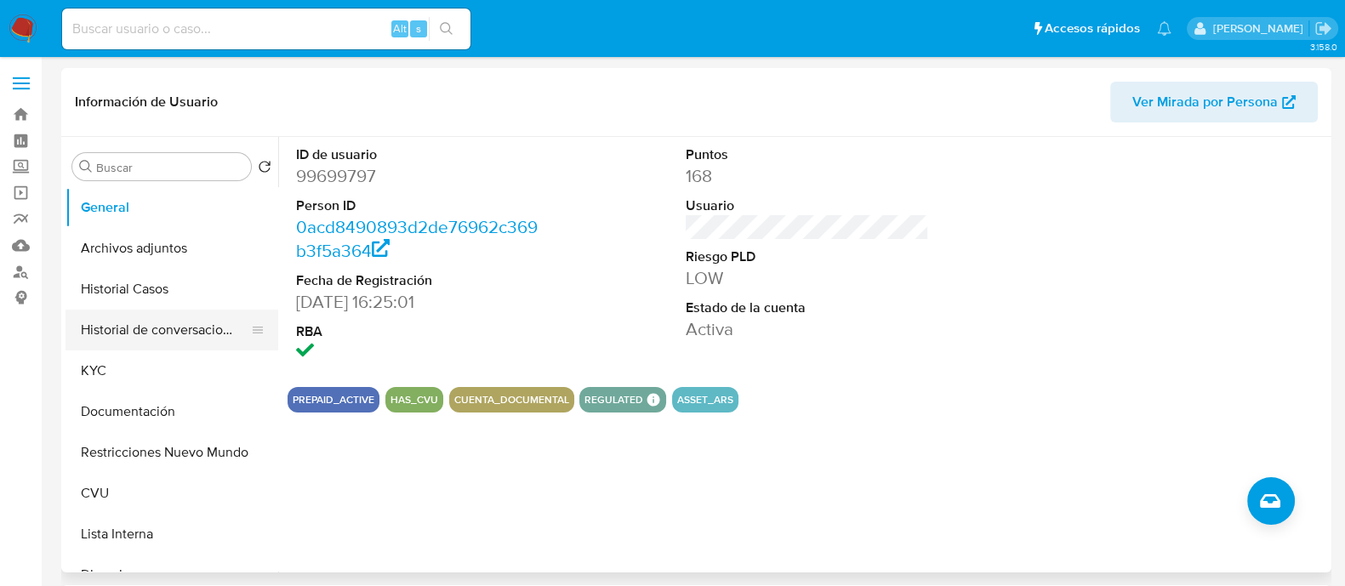
click at [163, 333] on button "Historial de conversaciones" at bounding box center [164, 330] width 199 height 41
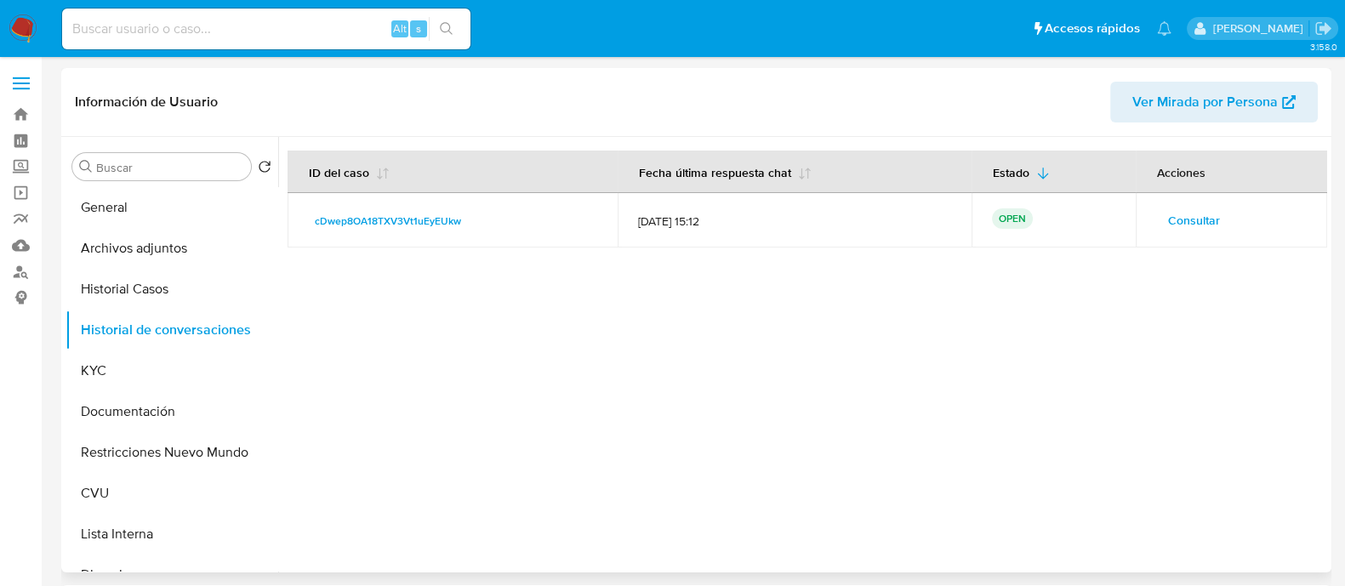
click at [1157, 215] on button "Consultar" at bounding box center [1194, 220] width 76 height 27
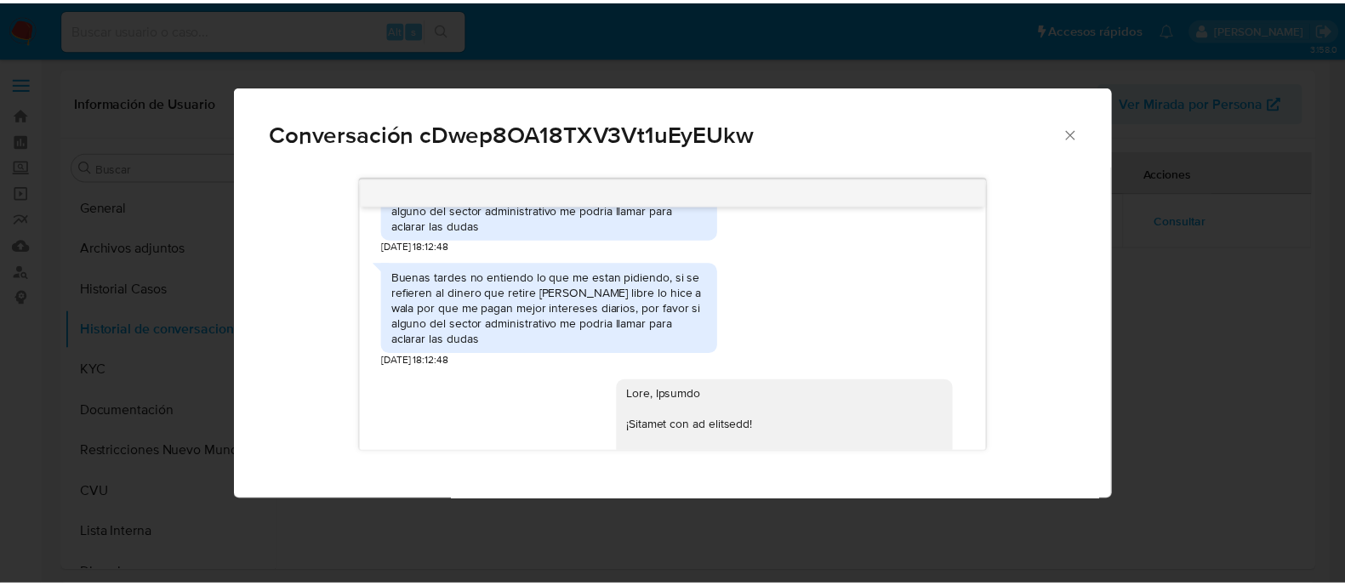
scroll to position [2178, 0]
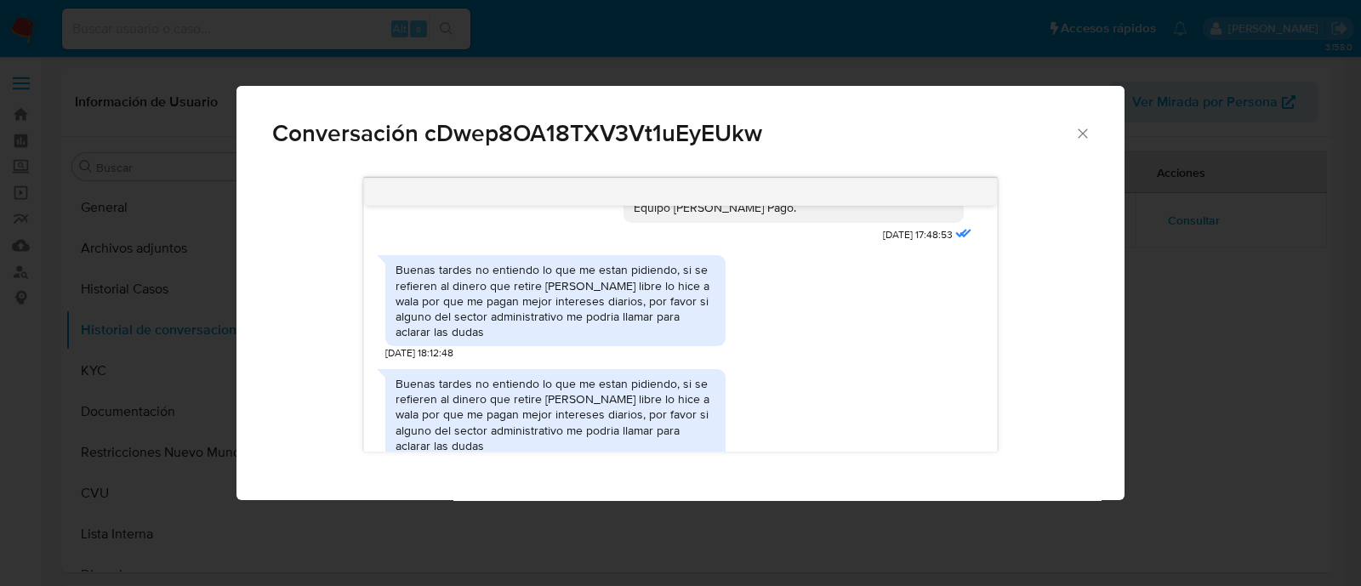
click at [1146, 290] on div "Conversación cDwep8OA18TXV3Vt1uEyEUkw [DATE] 20:08:54 JPG JPG melifile323447670…" at bounding box center [680, 293] width 1361 height 586
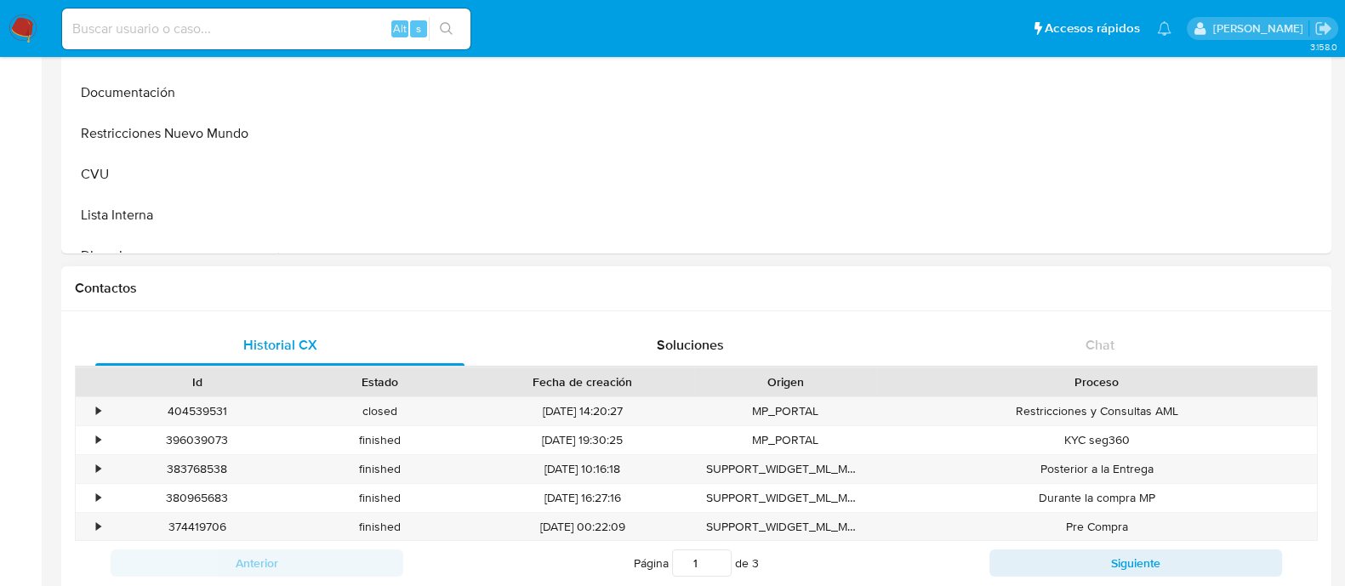
scroll to position [424, 0]
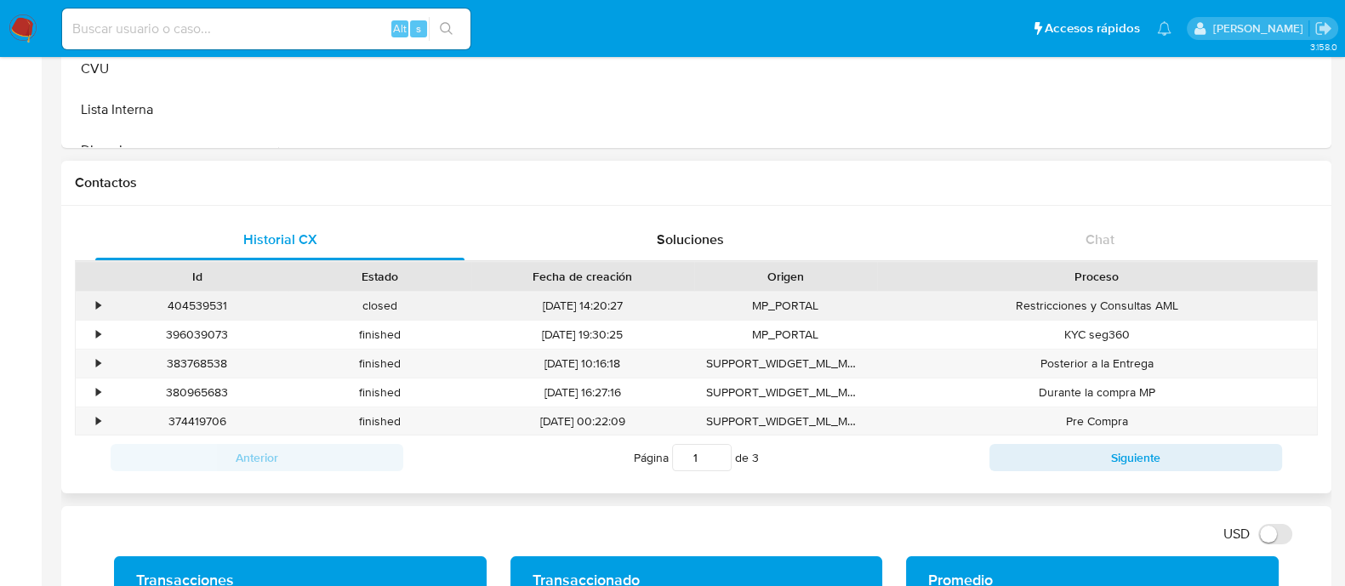
click at [206, 300] on div "404539531" at bounding box center [196, 306] width 183 height 28
copy div "404539531"
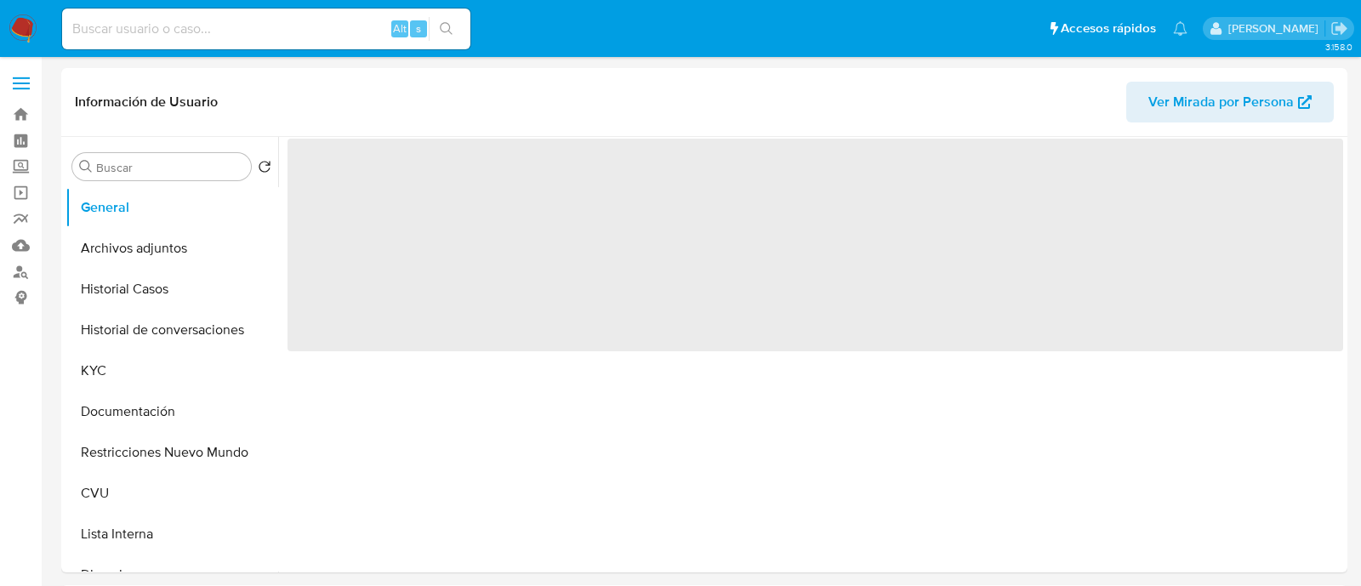
select select "10"
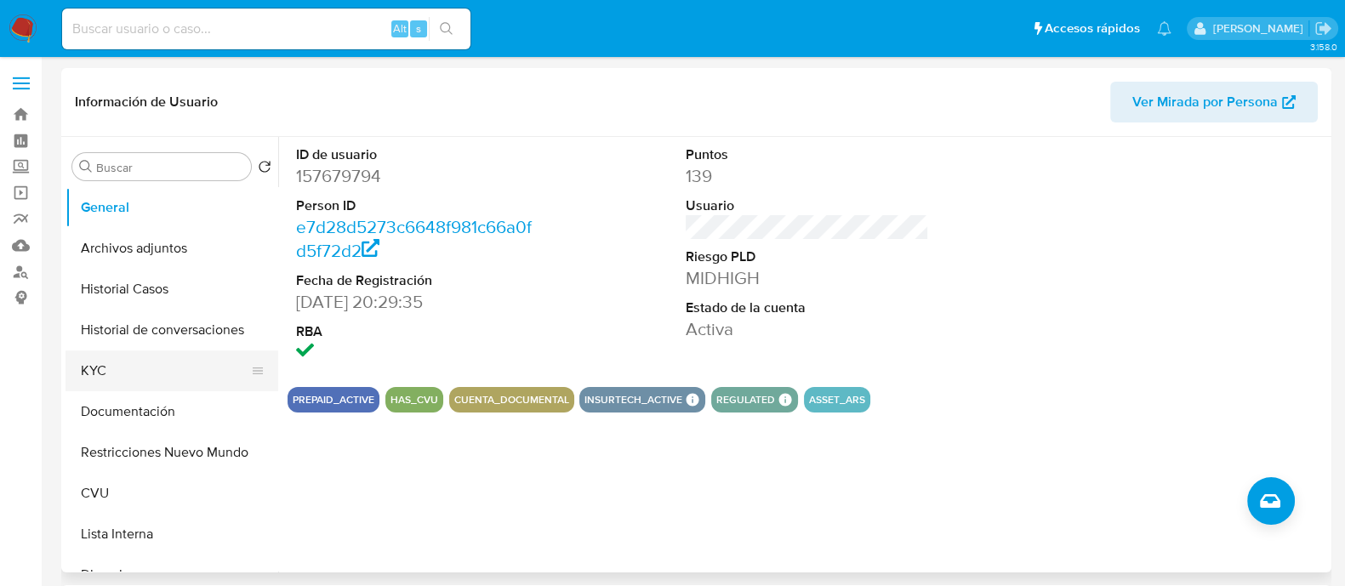
drag, startPoint x: 120, startPoint y: 380, endPoint x: 121, endPoint y: 350, distance: 29.8
click at [120, 380] on button "KYC" at bounding box center [164, 370] width 199 height 41
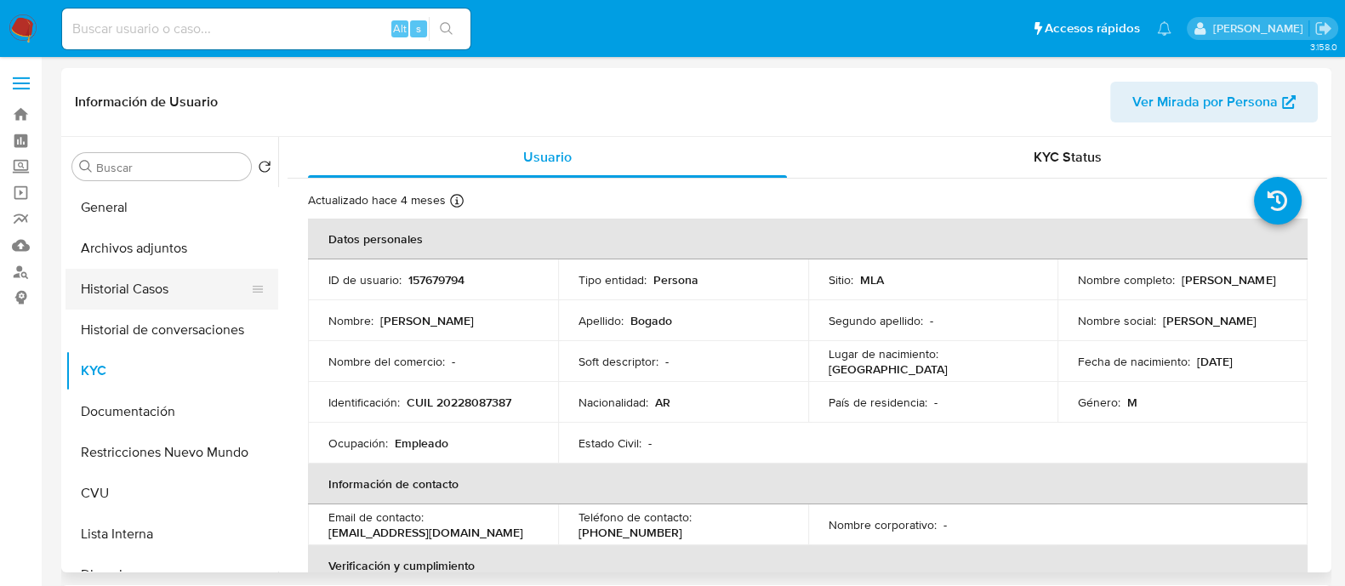
click at [140, 299] on button "Historial Casos" at bounding box center [164, 289] width 199 height 41
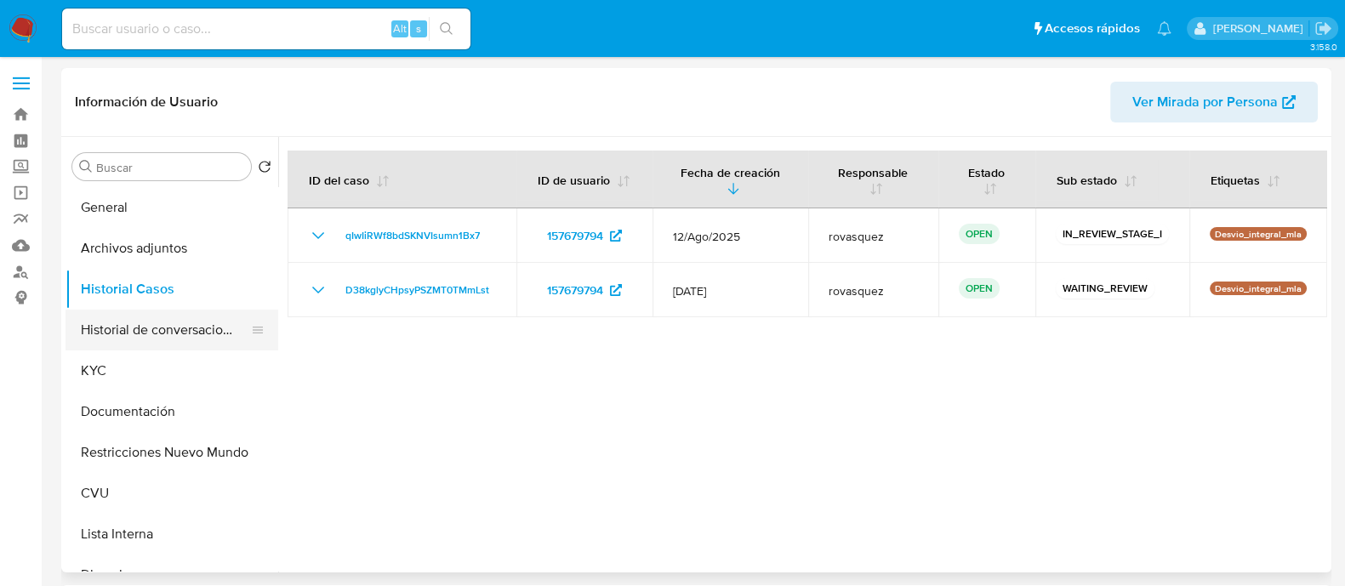
click at [150, 327] on button "Historial de conversaciones" at bounding box center [164, 330] width 199 height 41
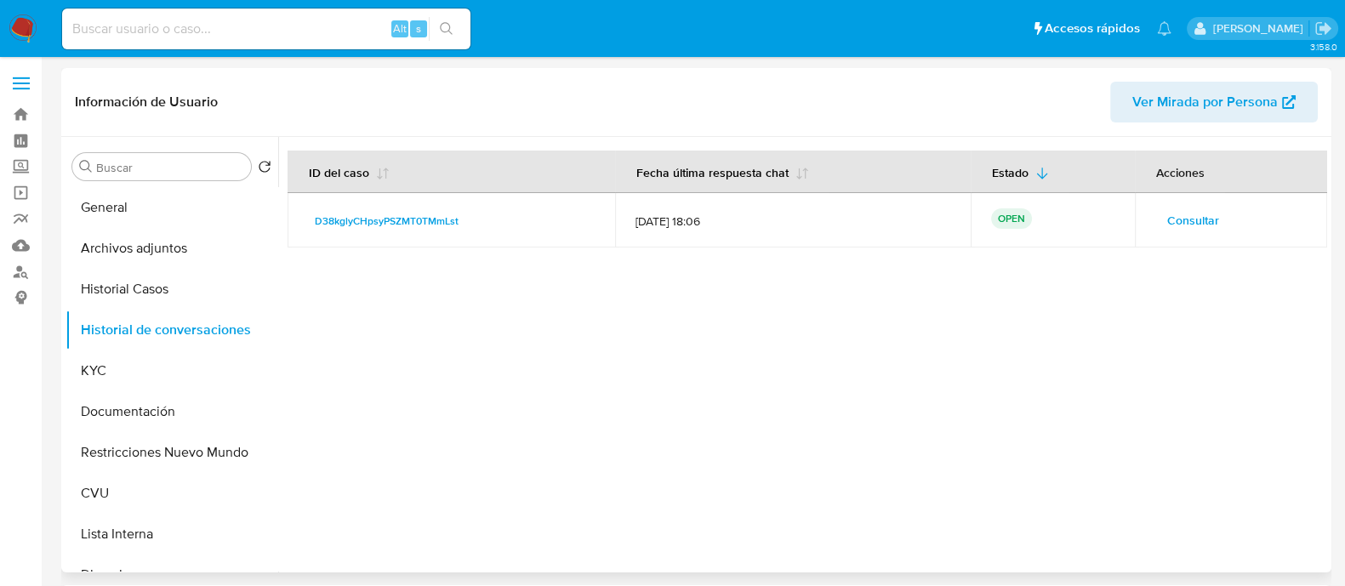
click at [1188, 224] on span "Consultar" at bounding box center [1193, 220] width 52 height 24
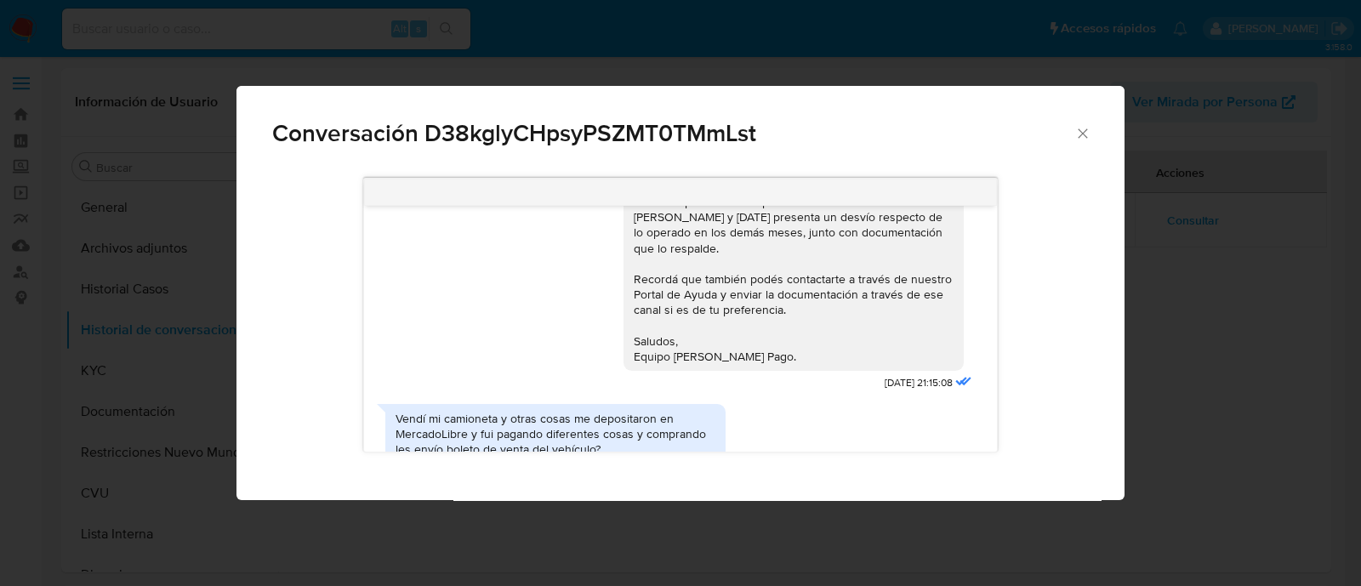
scroll to position [1948, 0]
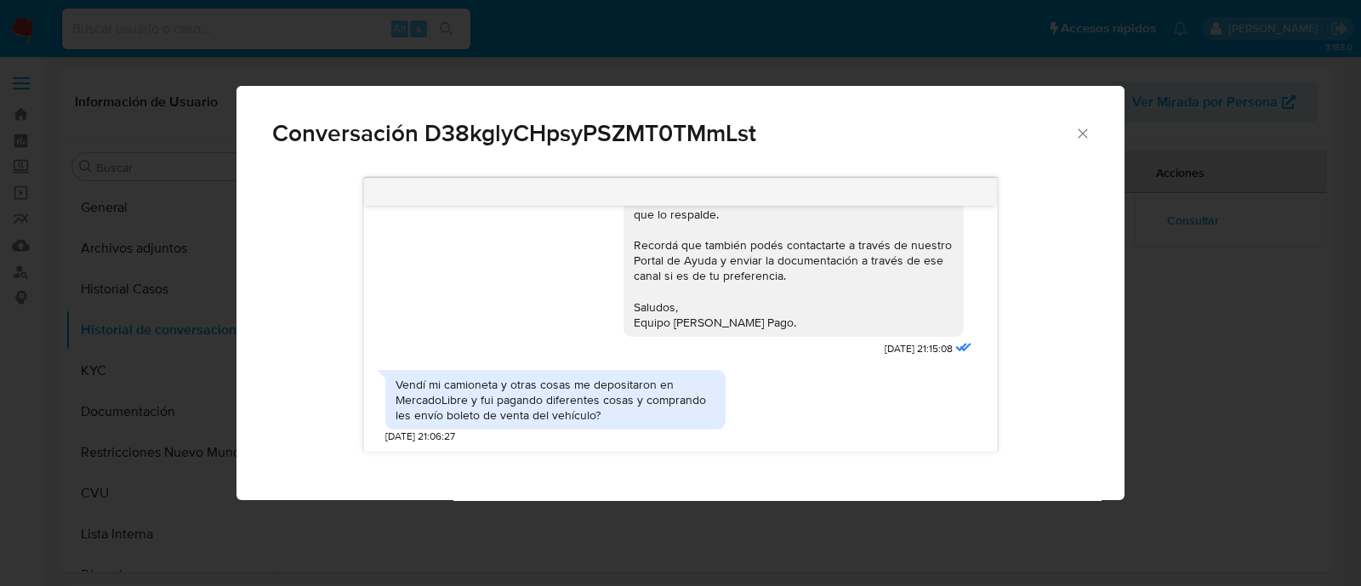
click at [611, 137] on span "Conversación D38kglyCHpsyPSZMT0TMmLst" at bounding box center [673, 134] width 802 height 24
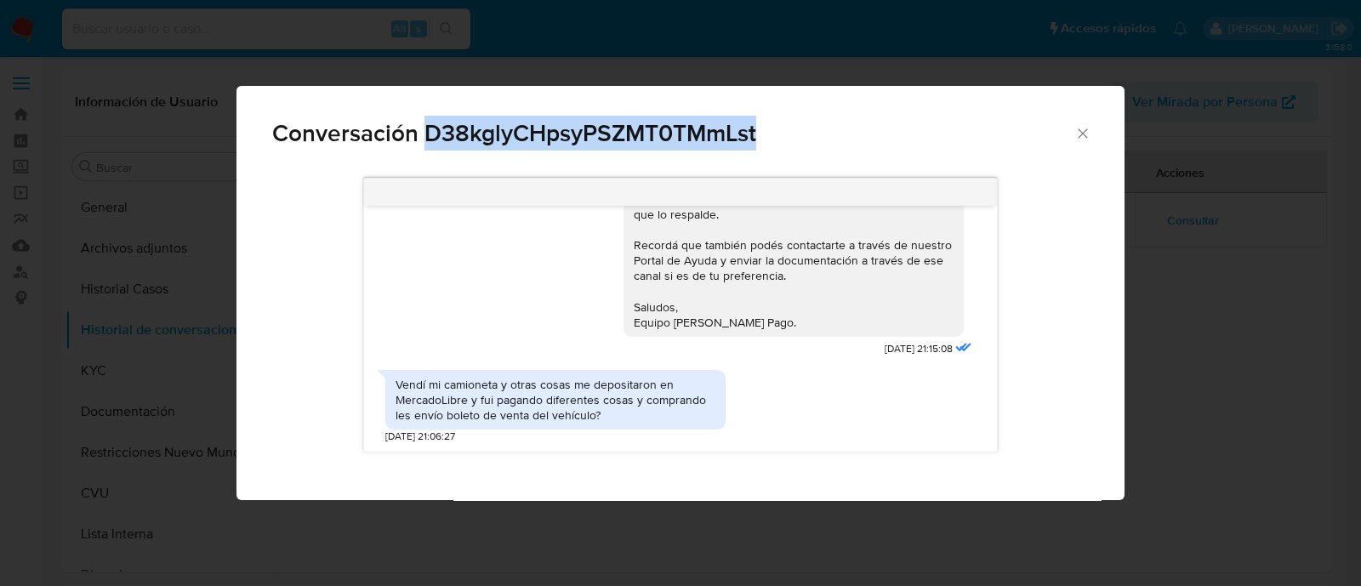
click at [611, 137] on span "Conversación D38kglyCHpsyPSZMT0TMmLst" at bounding box center [673, 134] width 802 height 24
copy span "D38kglyCHpsyPSZMT0TMmLst"
click at [515, 134] on span "Conversación D38kglyCHpsyPSZMT0TMmLst" at bounding box center [673, 134] width 802 height 24
click at [1077, 138] on icon "Cerrar" at bounding box center [1082, 133] width 17 height 17
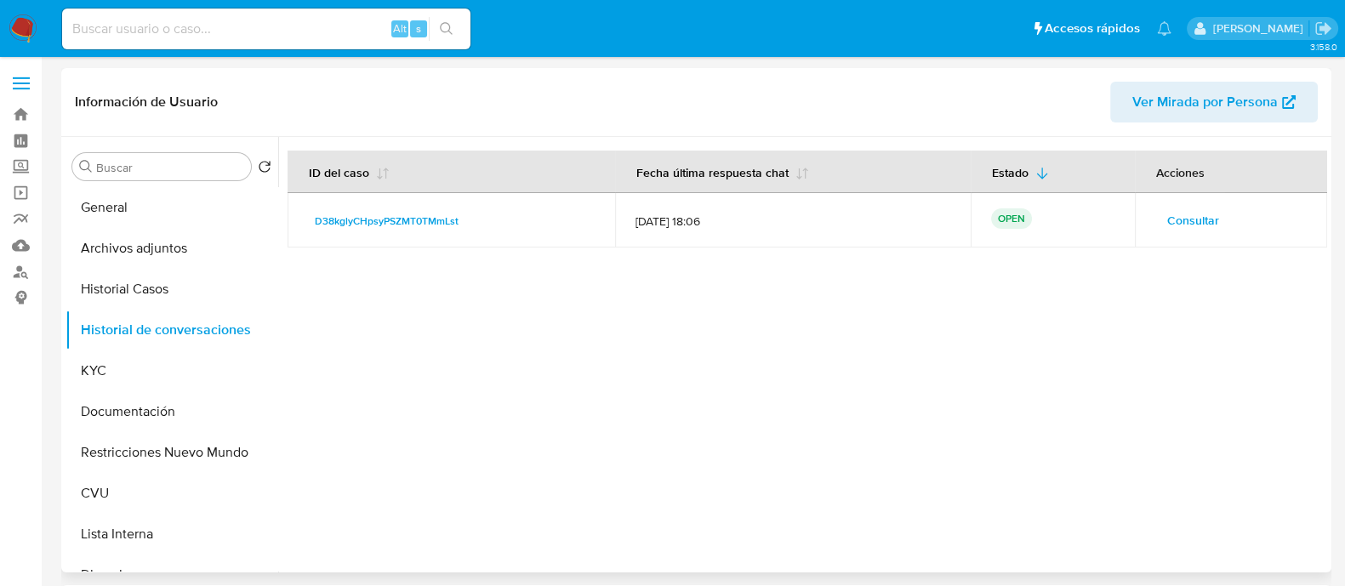
click at [1186, 214] on span "Consultar" at bounding box center [1193, 220] width 52 height 24
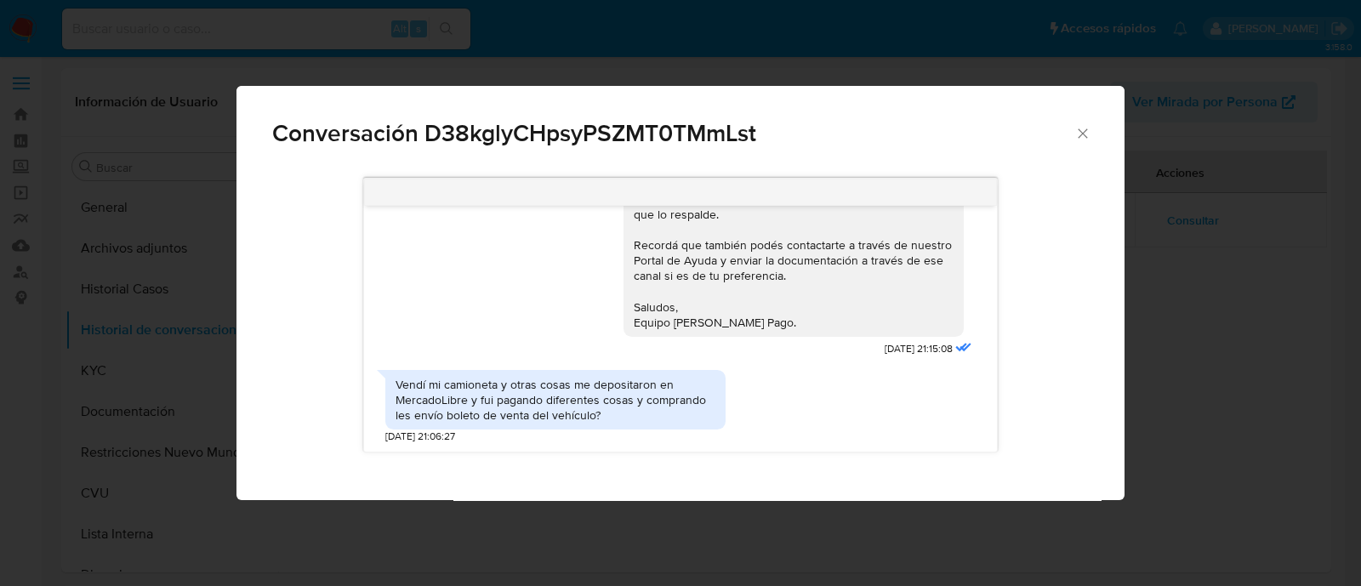
click at [1080, 135] on icon "Cerrar" at bounding box center [1082, 132] width 9 height 9
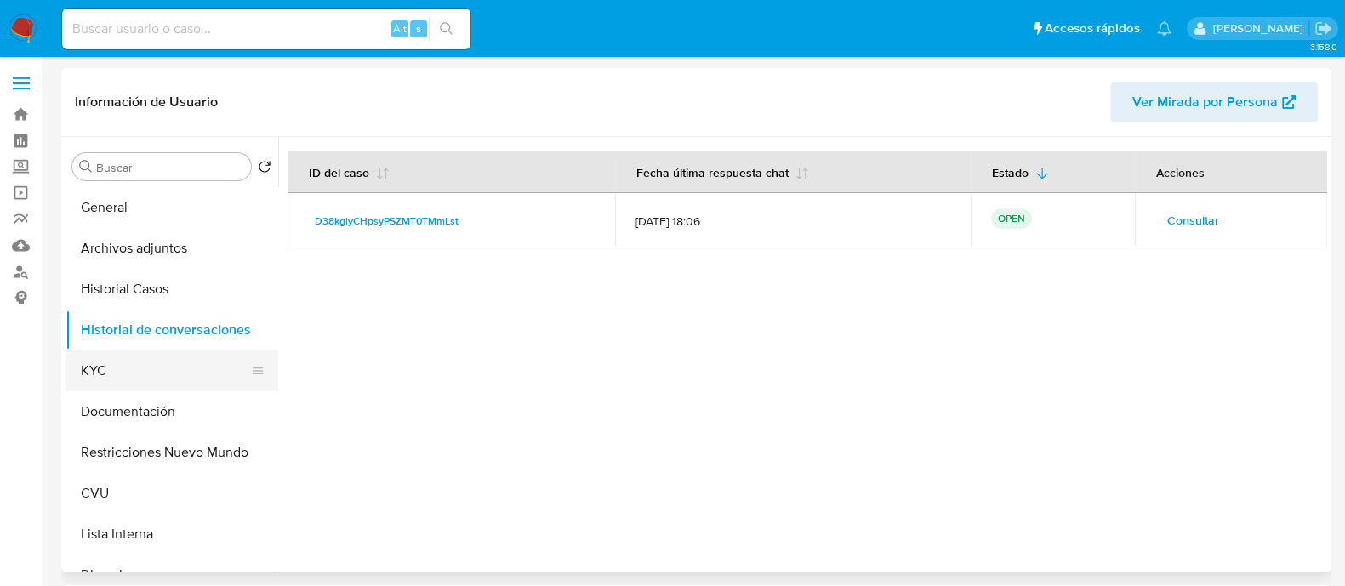
click at [144, 369] on button "KYC" at bounding box center [164, 370] width 199 height 41
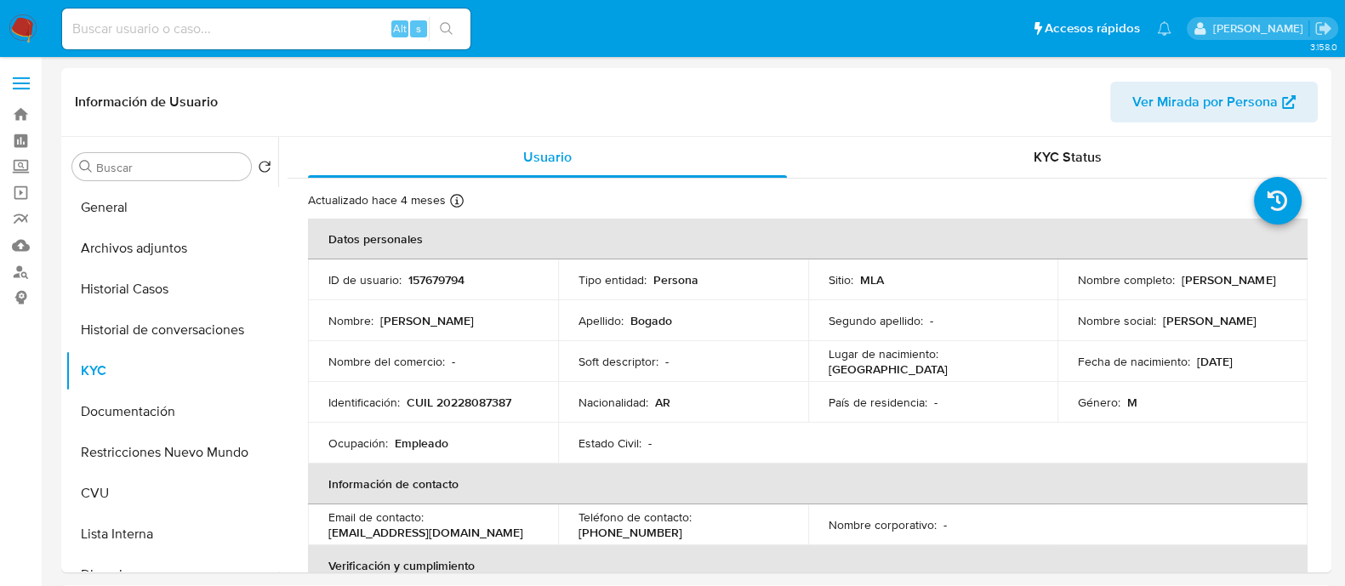
scroll to position [105, 0]
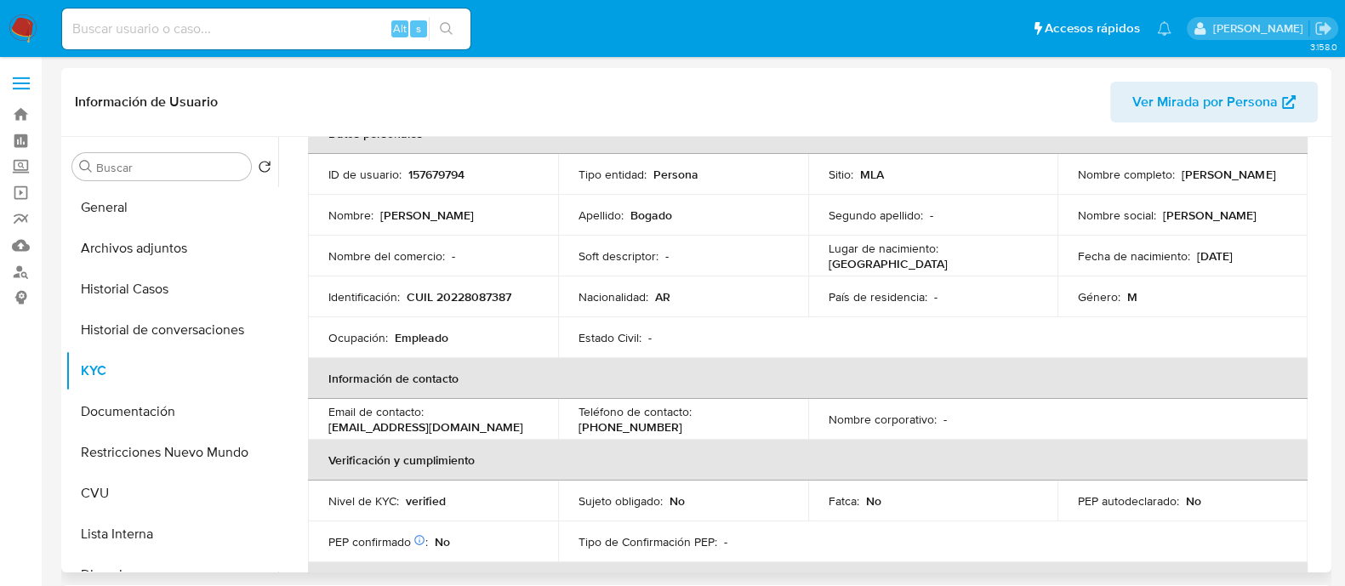
click at [383, 431] on p "[EMAIL_ADDRESS][DOMAIN_NAME]" at bounding box center [425, 426] width 195 height 15
click at [407, 427] on p "[EMAIL_ADDRESS][DOMAIN_NAME]" at bounding box center [425, 426] width 195 height 15
drag, startPoint x: 518, startPoint y: 425, endPoint x: 309, endPoint y: 434, distance: 209.4
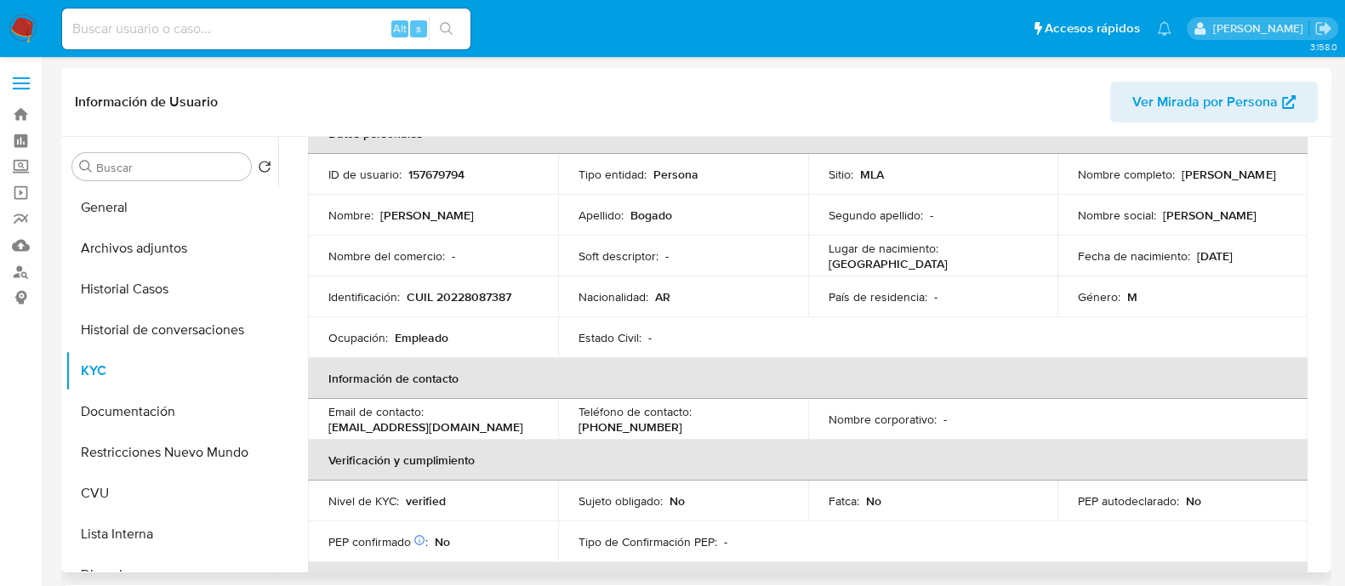
click at [309, 434] on td "Email de contacto : bogaditojuanmanuel@hotmail.com" at bounding box center [433, 419] width 250 height 41
copy p "[EMAIL_ADDRESS][DOMAIN_NAME]"
click at [158, 287] on button "Historial Casos" at bounding box center [164, 289] width 199 height 41
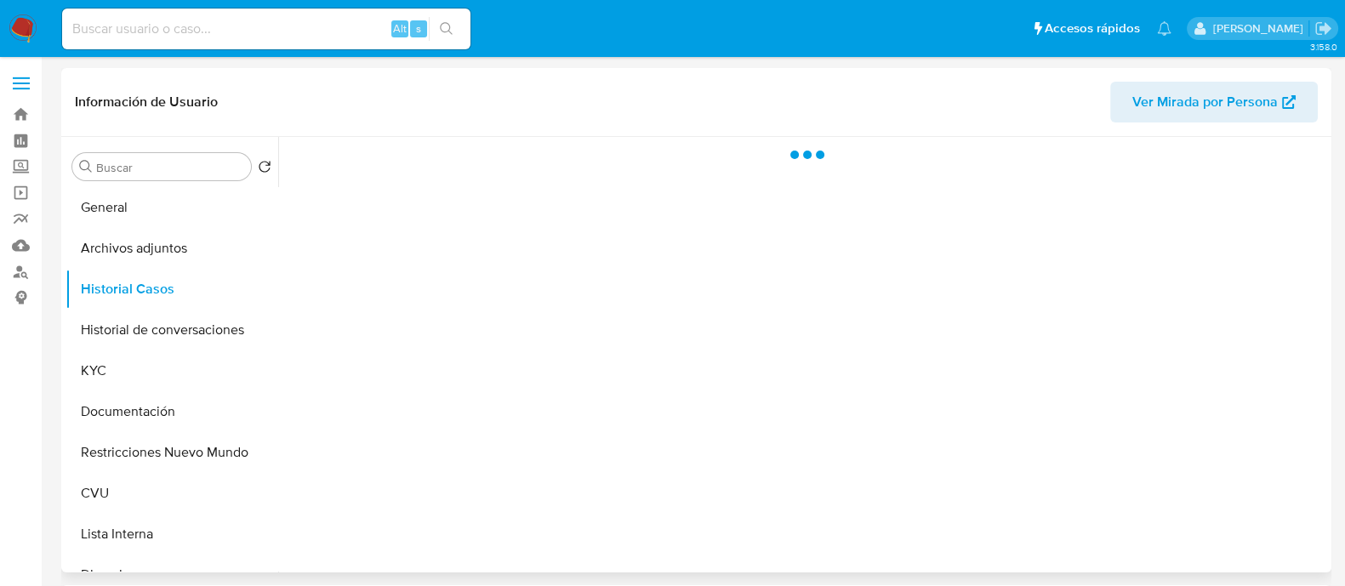
scroll to position [0, 0]
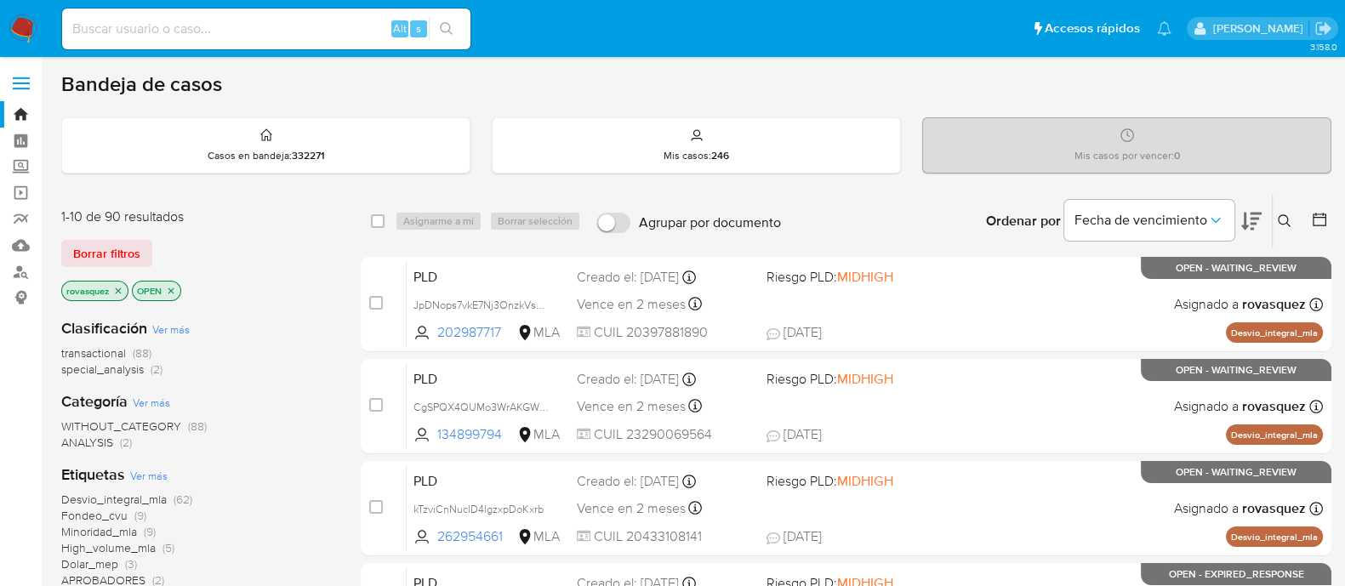
click at [1285, 226] on icon at bounding box center [1284, 221] width 14 height 14
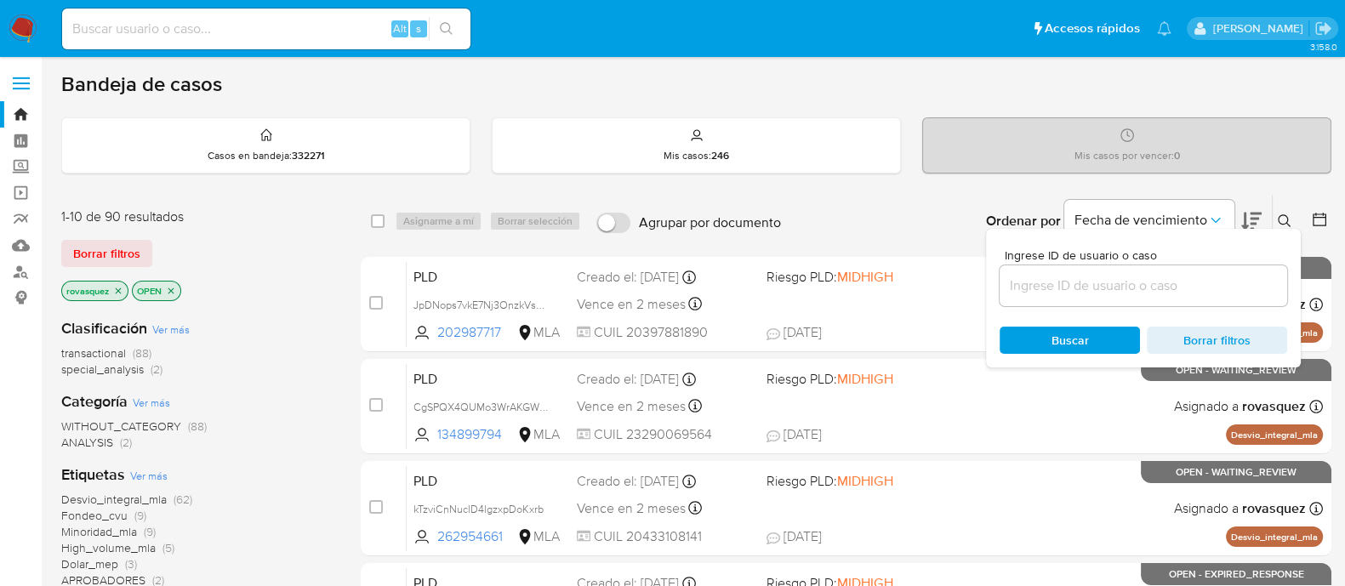
click at [1121, 284] on input at bounding box center [1142, 286] width 287 height 22
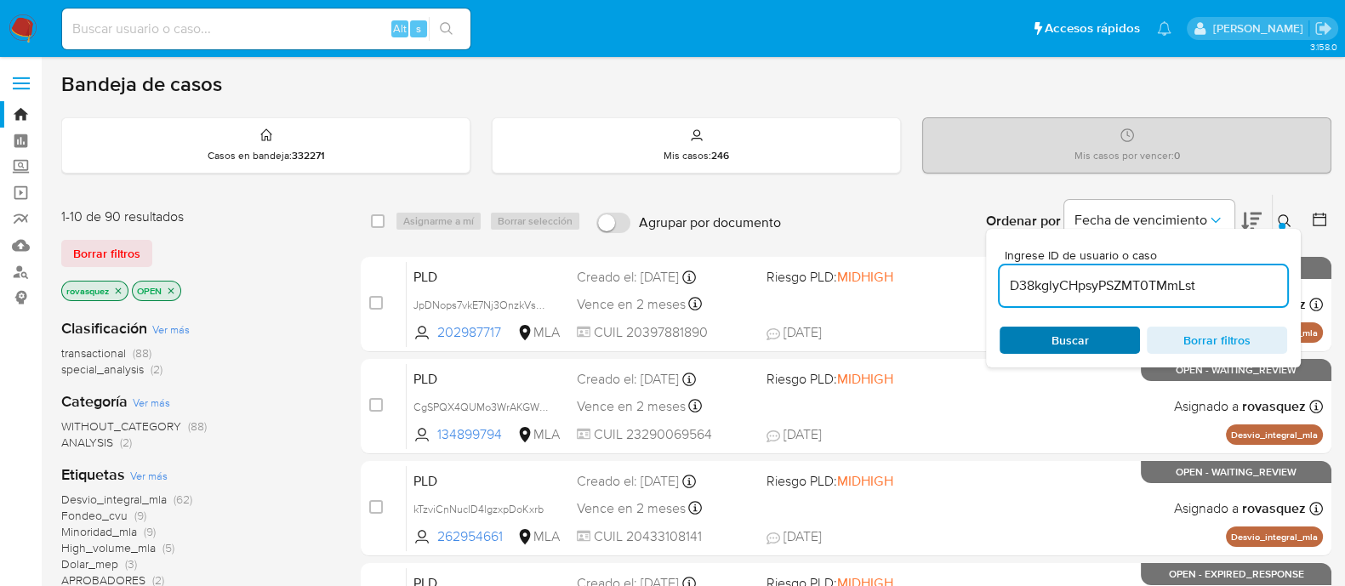
type input "D38kglyCHpsyPSZMT0TMmLst"
click at [1053, 339] on span "Buscar" at bounding box center [1069, 340] width 37 height 27
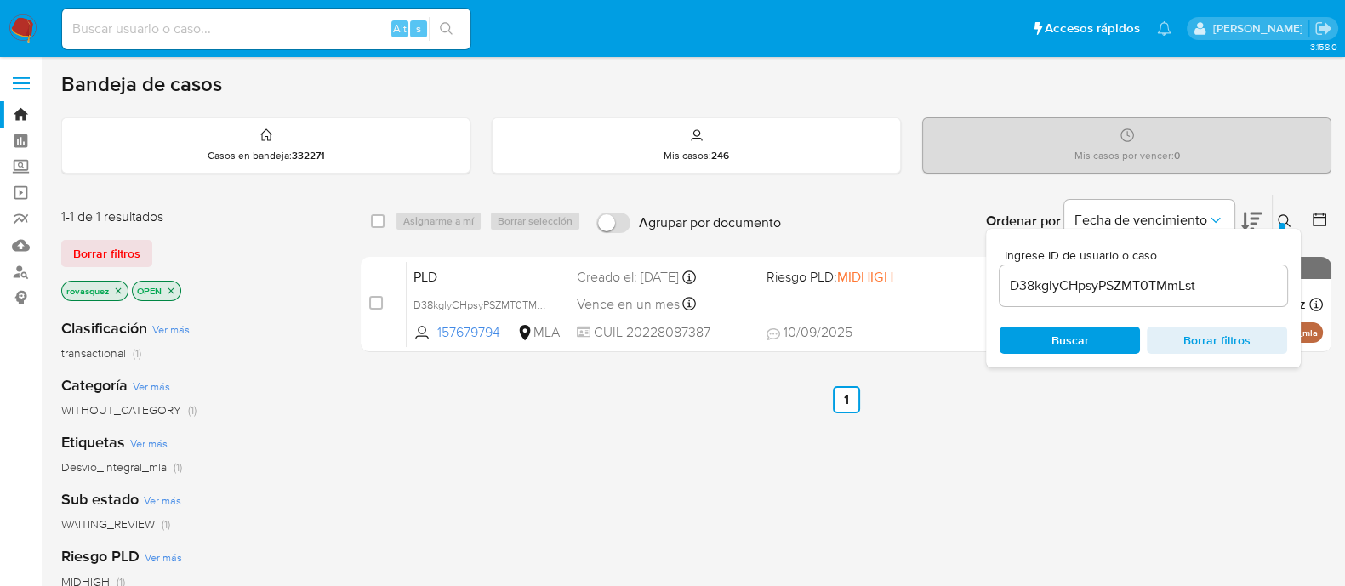
click at [380, 302] on input "checkbox" at bounding box center [376, 303] width 14 height 14
checkbox input "true"
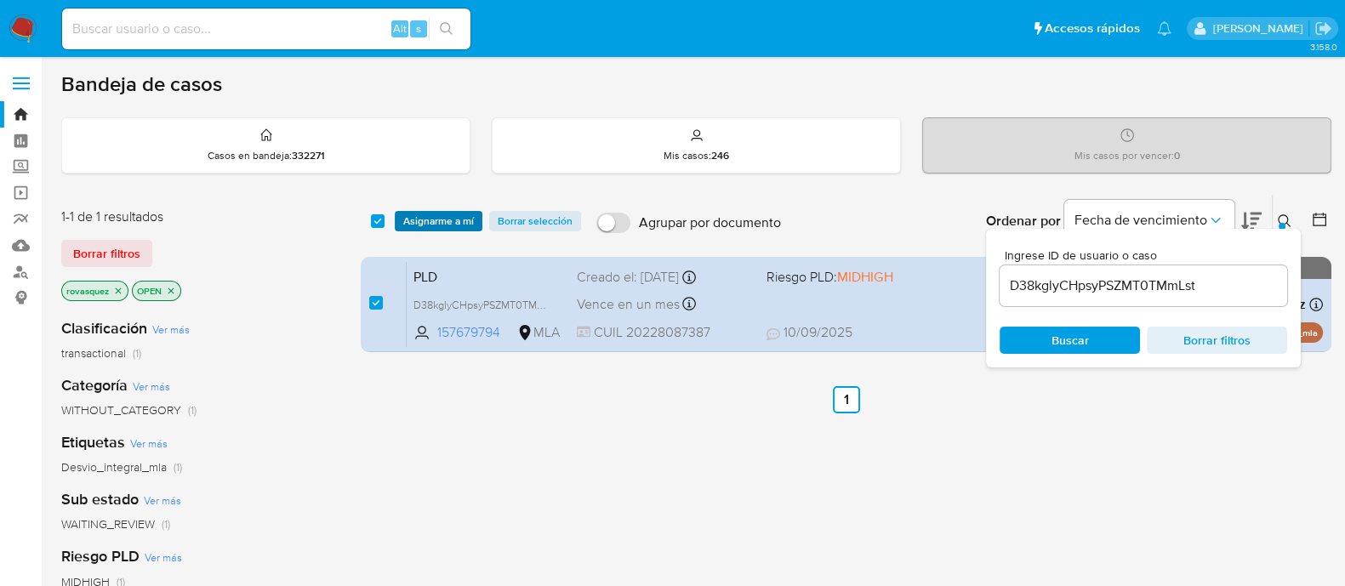
click at [446, 219] on span "Asignarme a mí" at bounding box center [438, 221] width 71 height 17
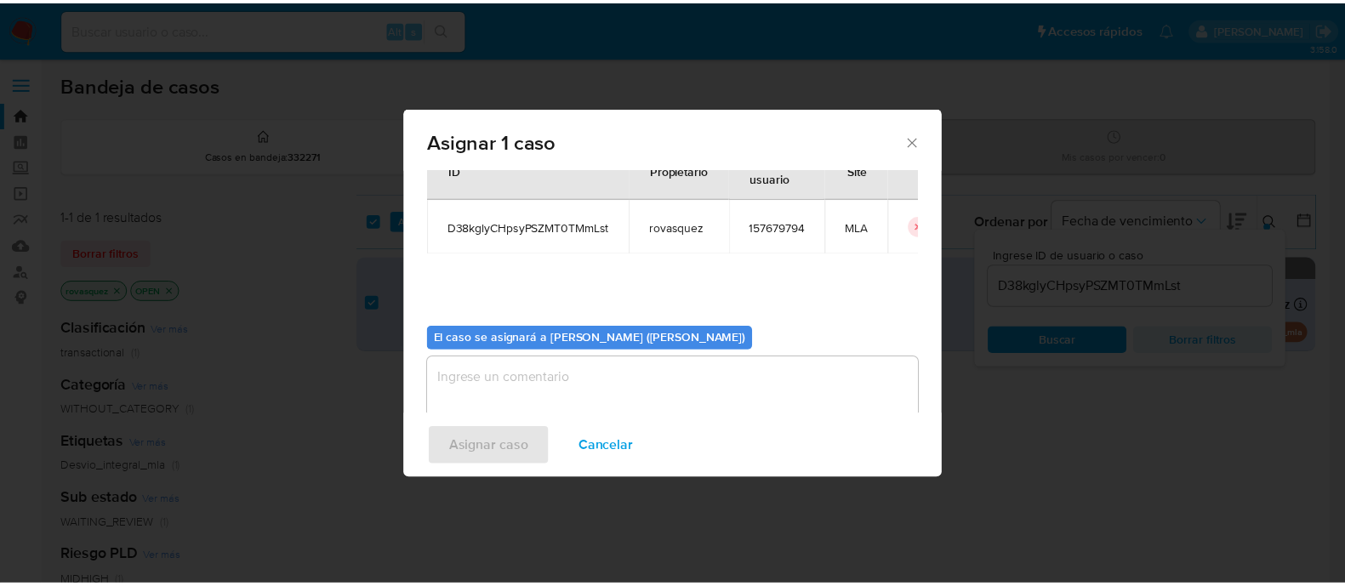
scroll to position [88, 0]
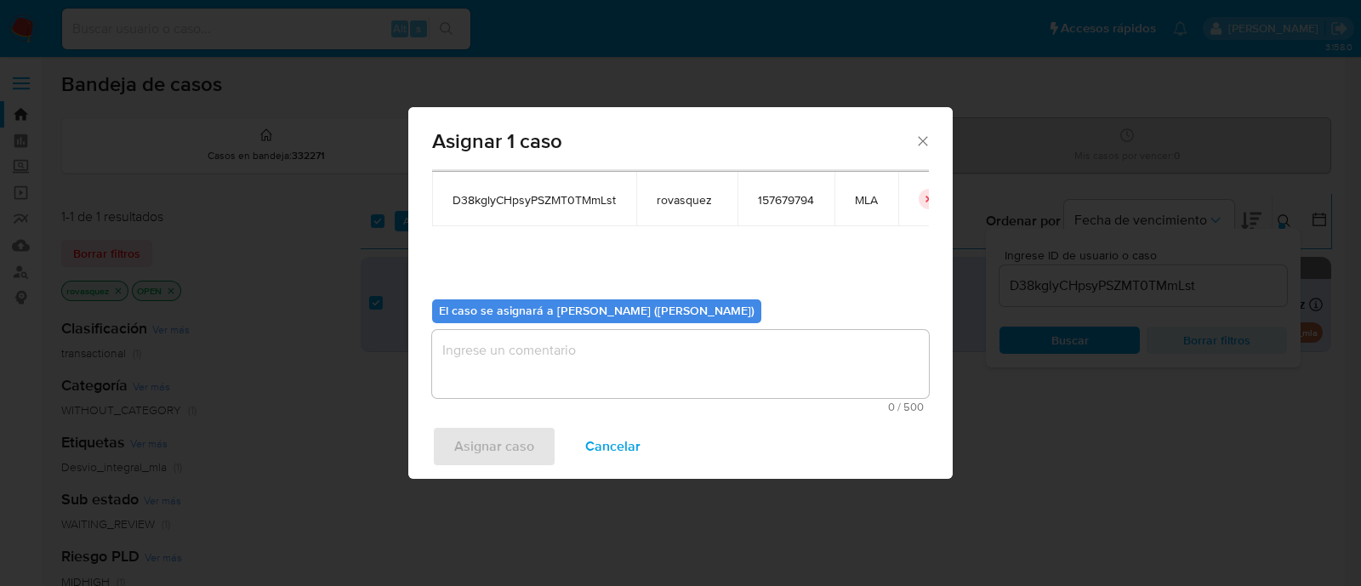
click at [526, 350] on textarea "assign-modal" at bounding box center [680, 364] width 497 height 68
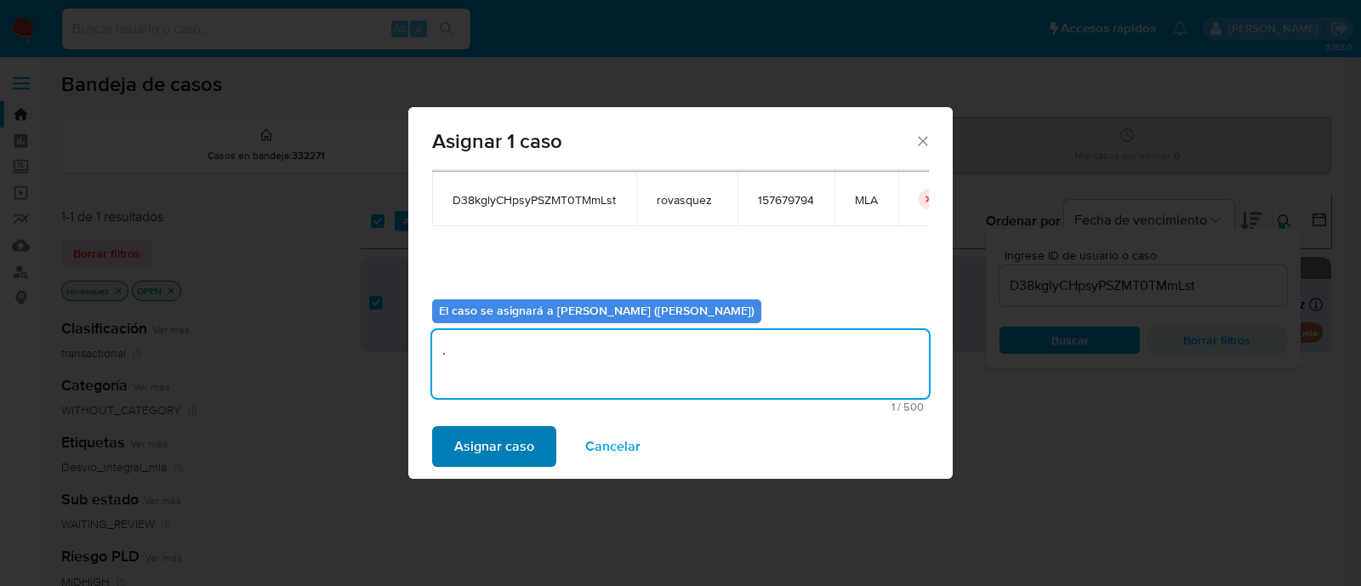
type textarea "."
click at [464, 445] on span "Asignar caso" at bounding box center [494, 446] width 80 height 37
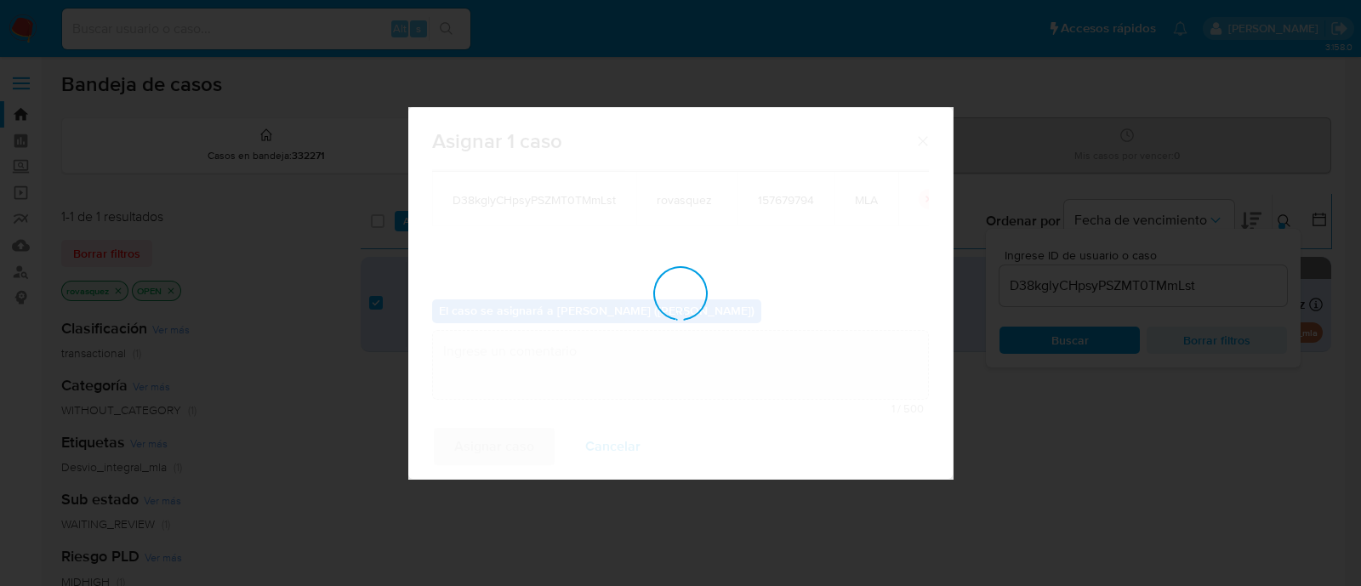
checkbox input "false"
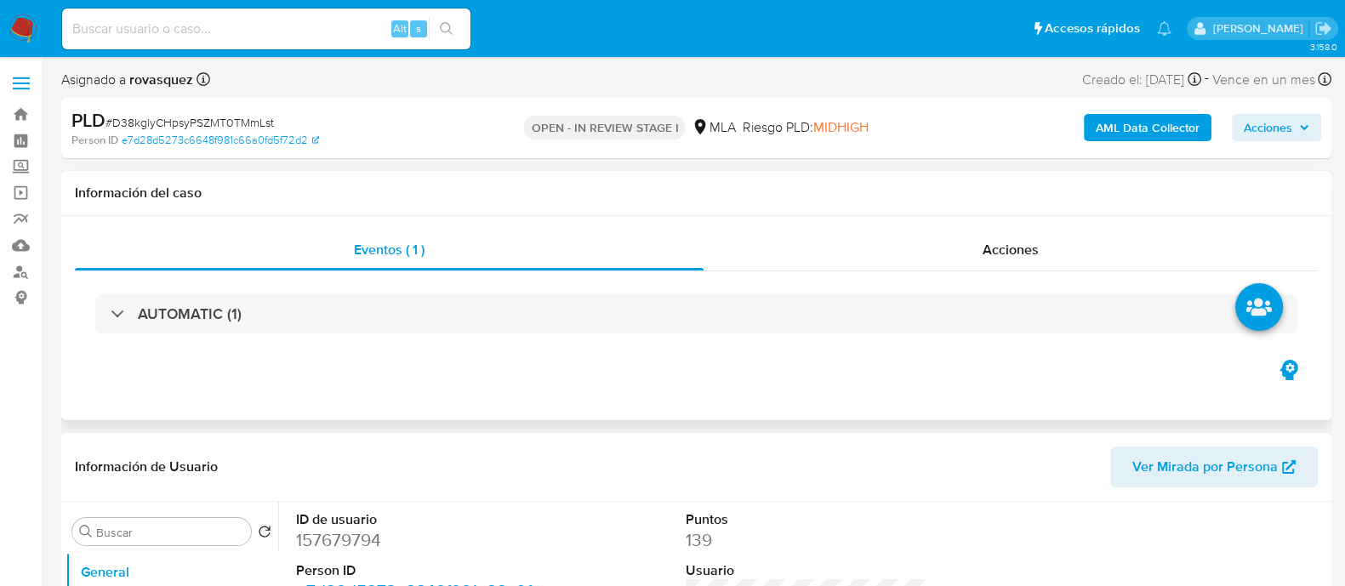
select select "10"
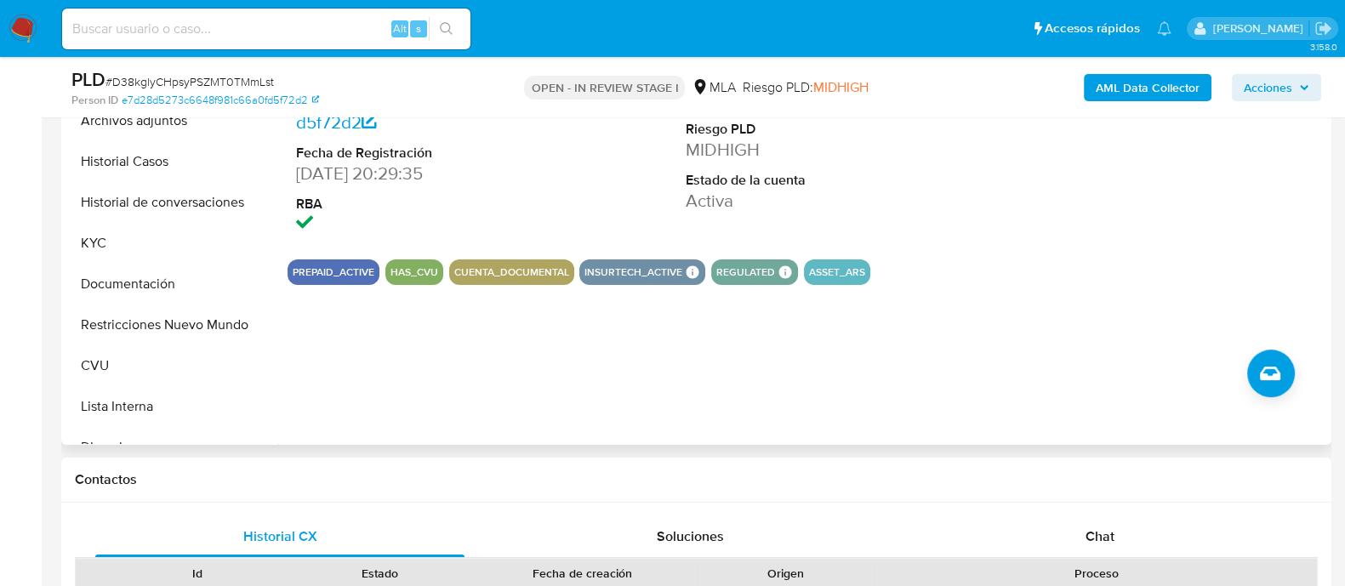
scroll to position [532, 0]
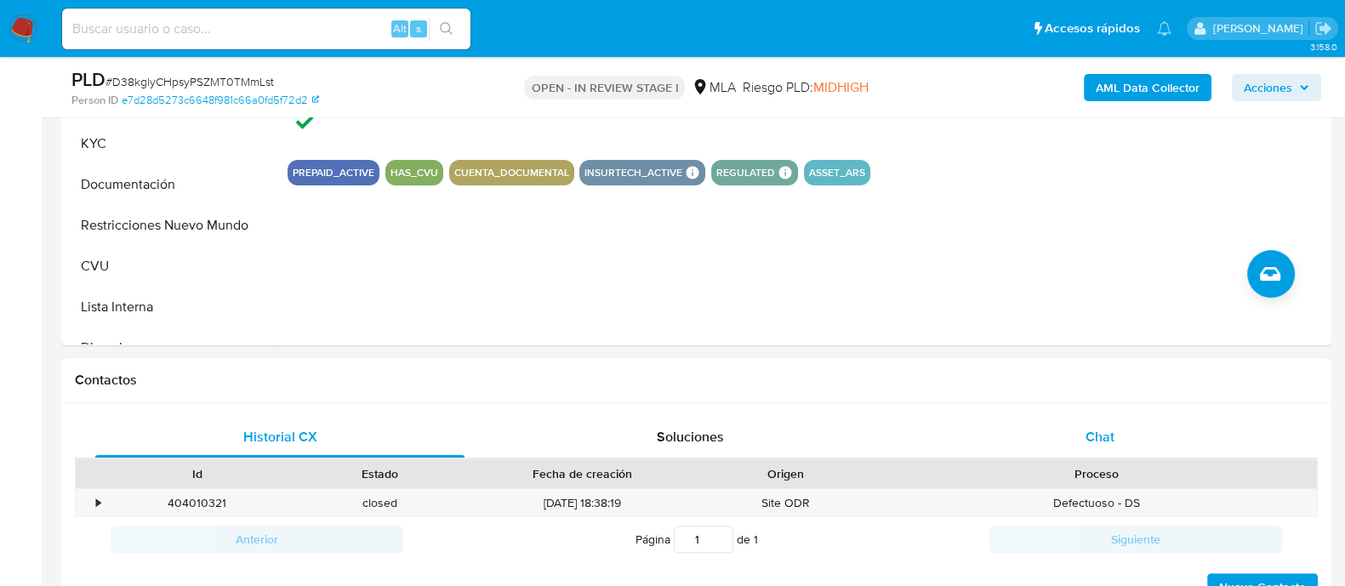
click at [1101, 435] on span "Chat" at bounding box center [1099, 437] width 29 height 20
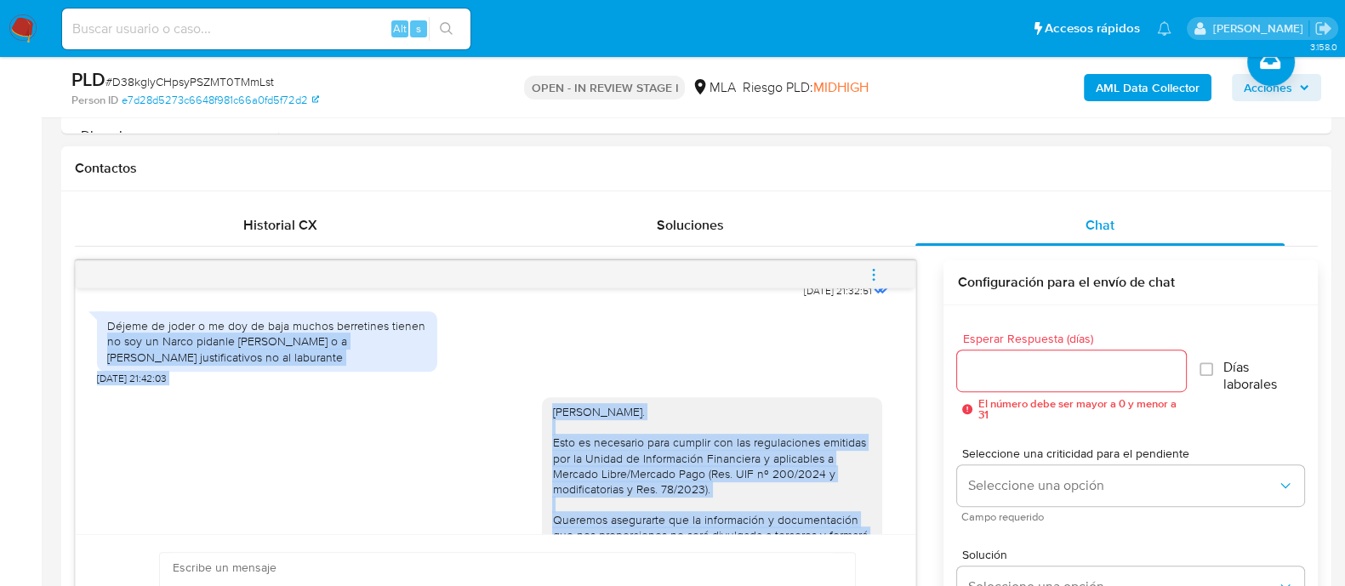
scroll to position [1512, 0]
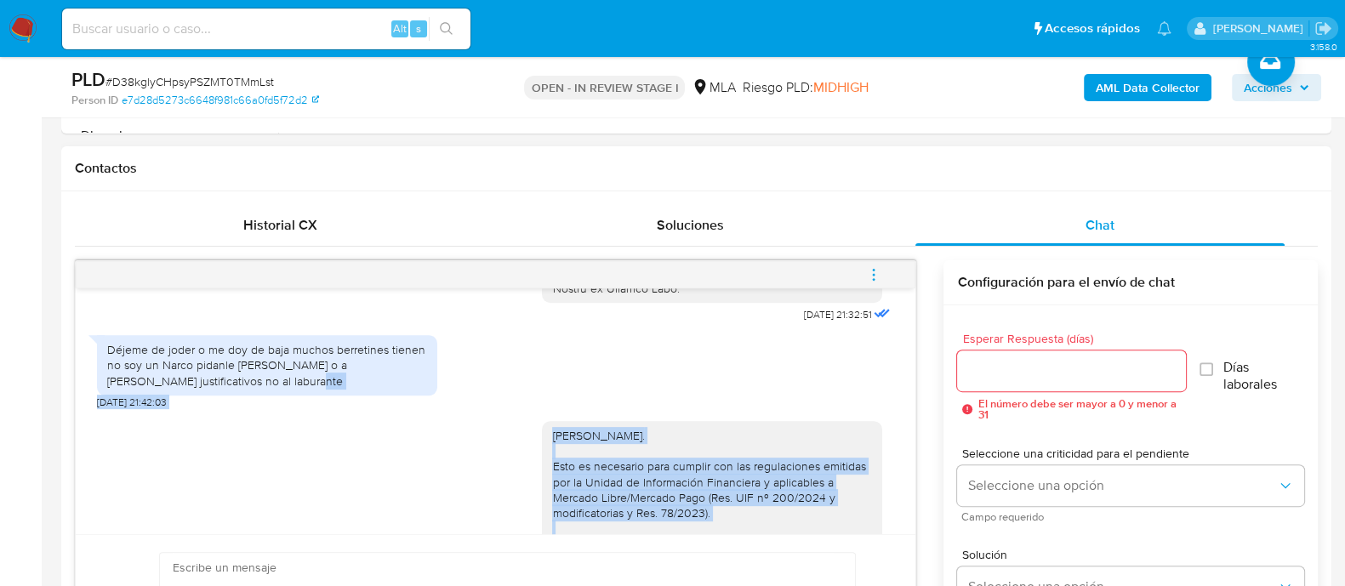
drag, startPoint x: 689, startPoint y: 406, endPoint x: 537, endPoint y: 435, distance: 155.0
click at [537, 435] on div "[DATE] 20:08:36 Ya realice el trámite [DATE] 13:58:11 [DATE] 21:32:51 Déjeme de…" at bounding box center [495, 411] width 839 height 246
copy div "Loremi do sitam c ad eli se doei tempor incididunt utlabo et dol ma Aliqu enima…"
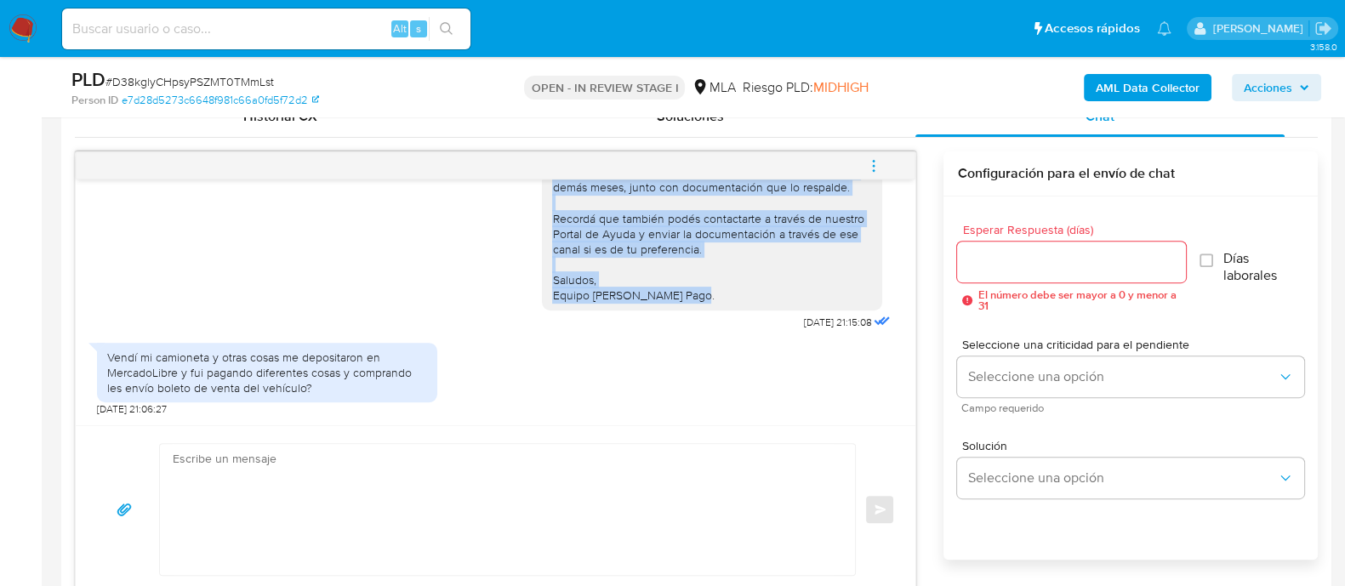
scroll to position [957, 0]
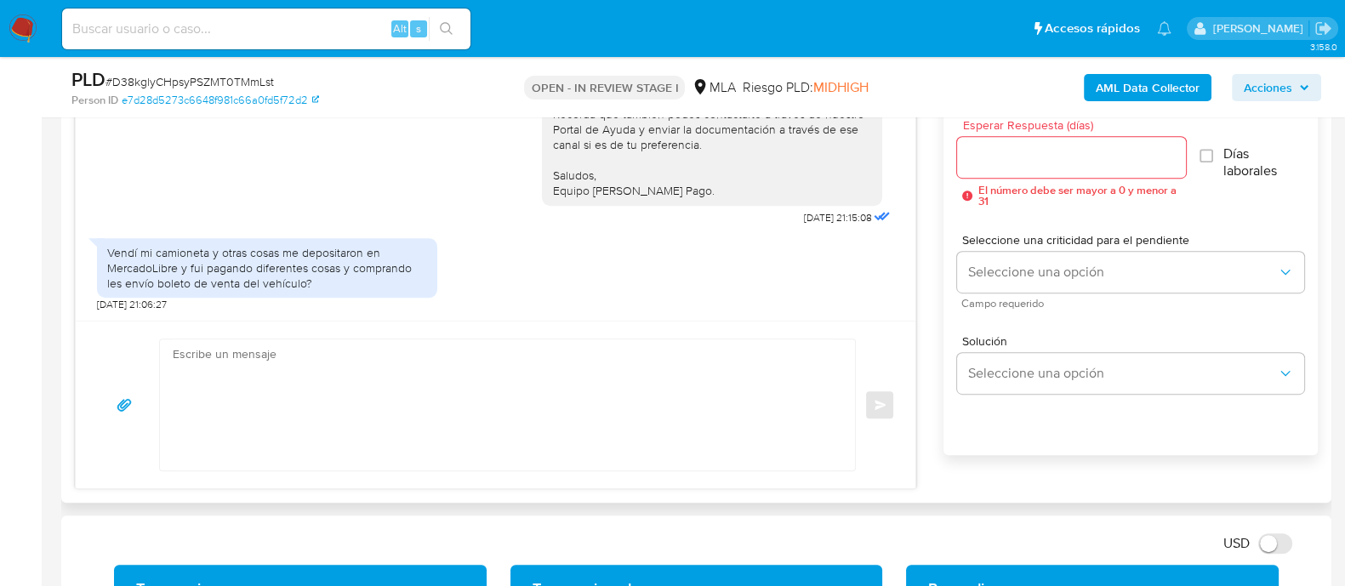
click at [306, 433] on textarea at bounding box center [503, 404] width 661 height 131
paste textarea "[DATE] 21:42:03 [PERSON_NAME]. Esto es necesario para cumplir con las regulacio…"
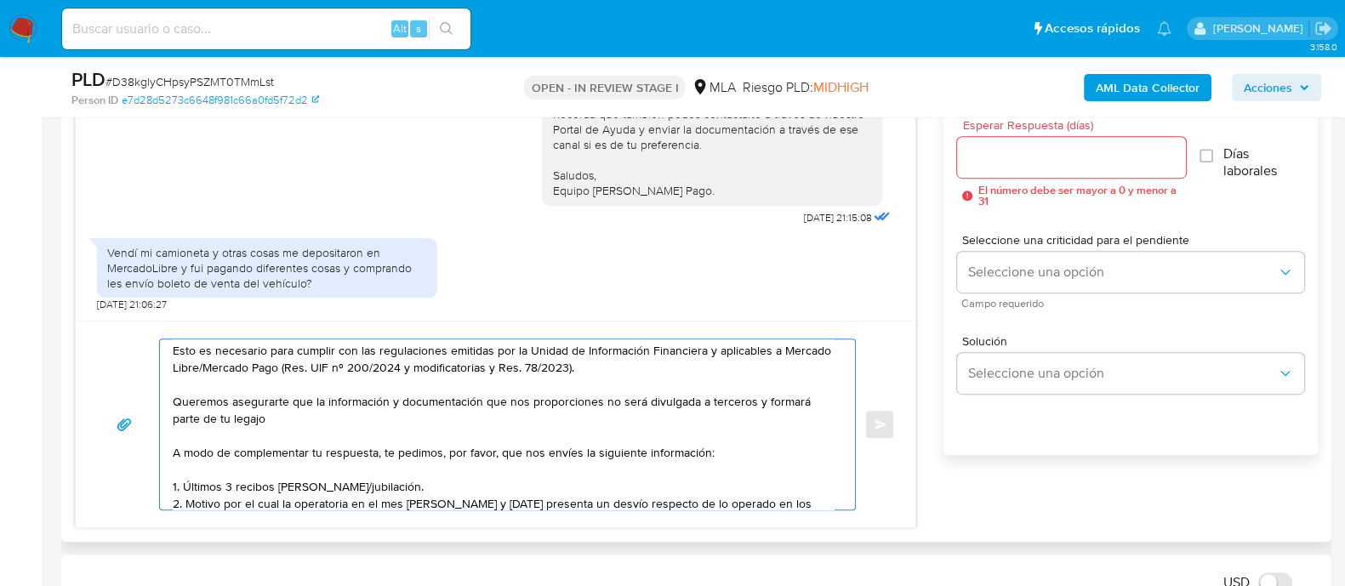
scroll to position [0, 0]
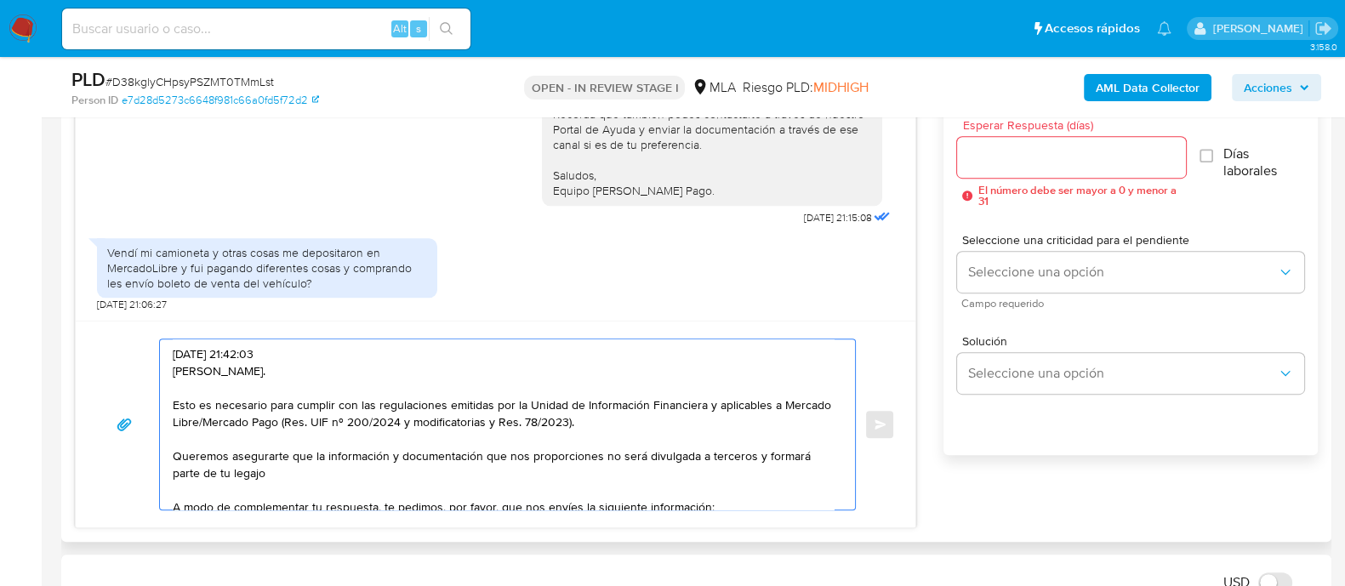
drag, startPoint x: 302, startPoint y: 372, endPoint x: 157, endPoint y: 371, distance: 144.6
click at [157, 371] on div "[DATE] 21:42:03 [PERSON_NAME]. Esto es necesario para cumplir con las regulacio…" at bounding box center [495, 424] width 799 height 172
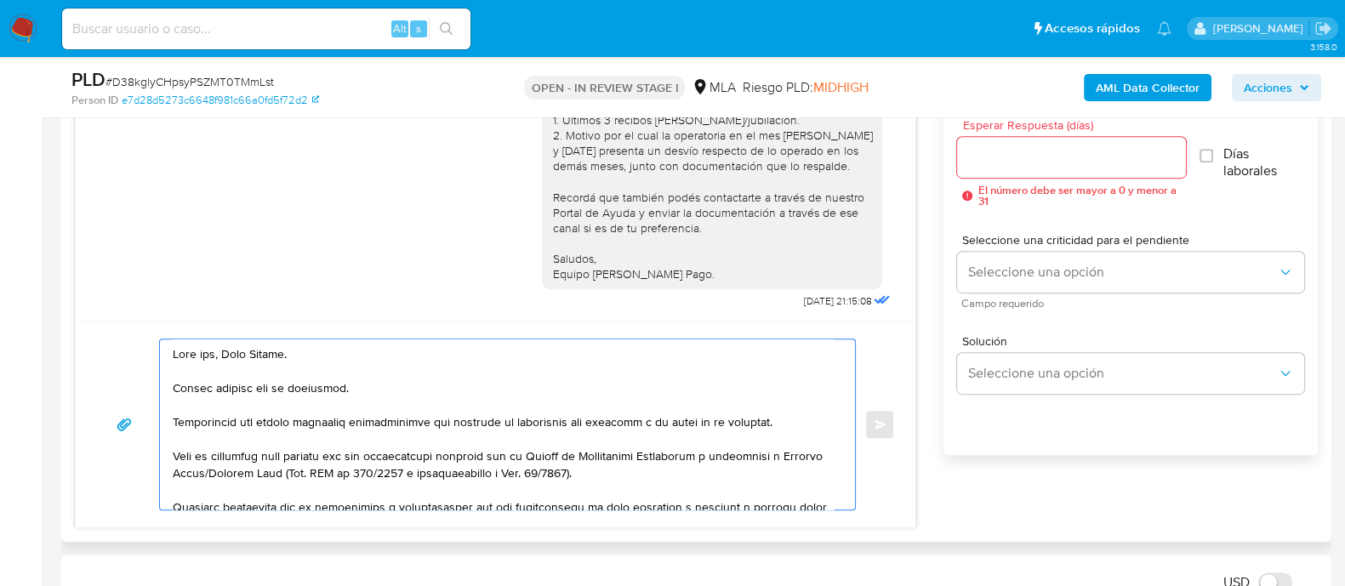
scroll to position [1725, 0]
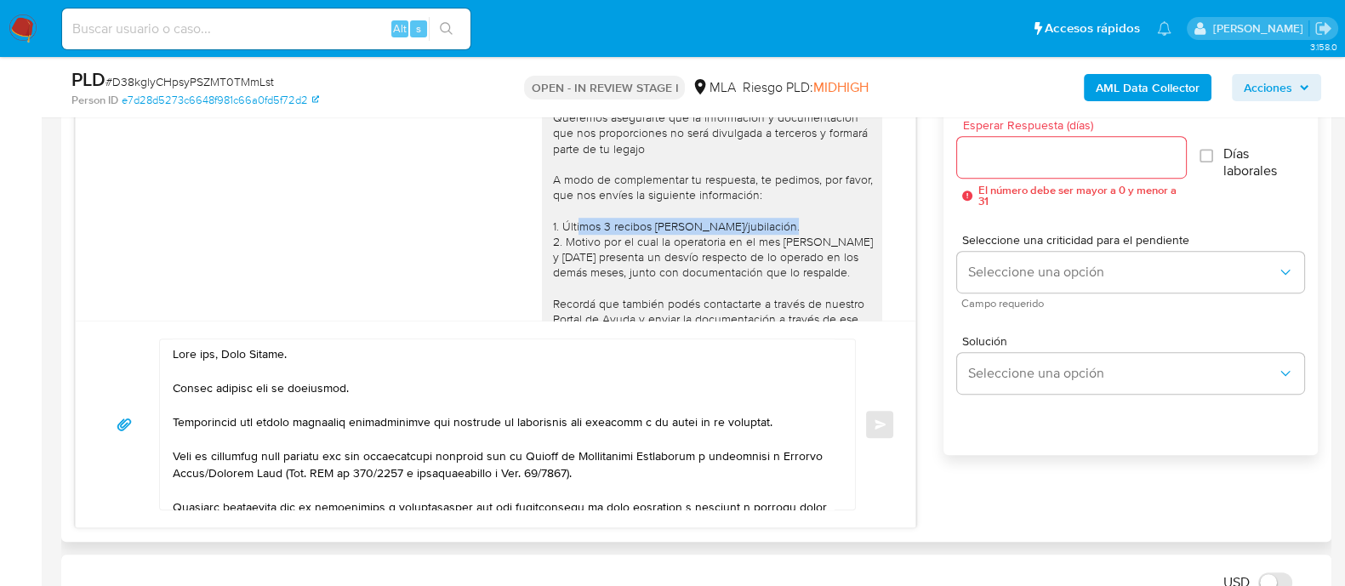
drag, startPoint x: 757, startPoint y: 259, endPoint x: 544, endPoint y: 253, distance: 212.7
click at [552, 253] on div "[PERSON_NAME]. Esto es necesario para cumplir con las regulaciones emitidas por…" at bounding box center [712, 195] width 320 height 387
copy div "Últimos 3 recibos [PERSON_NAME]/jubilación."
click at [776, 420] on textarea at bounding box center [503, 424] width 661 height 170
click at [0, 0] on lt-span "veh í culo" at bounding box center [0, 0] width 0 height 0
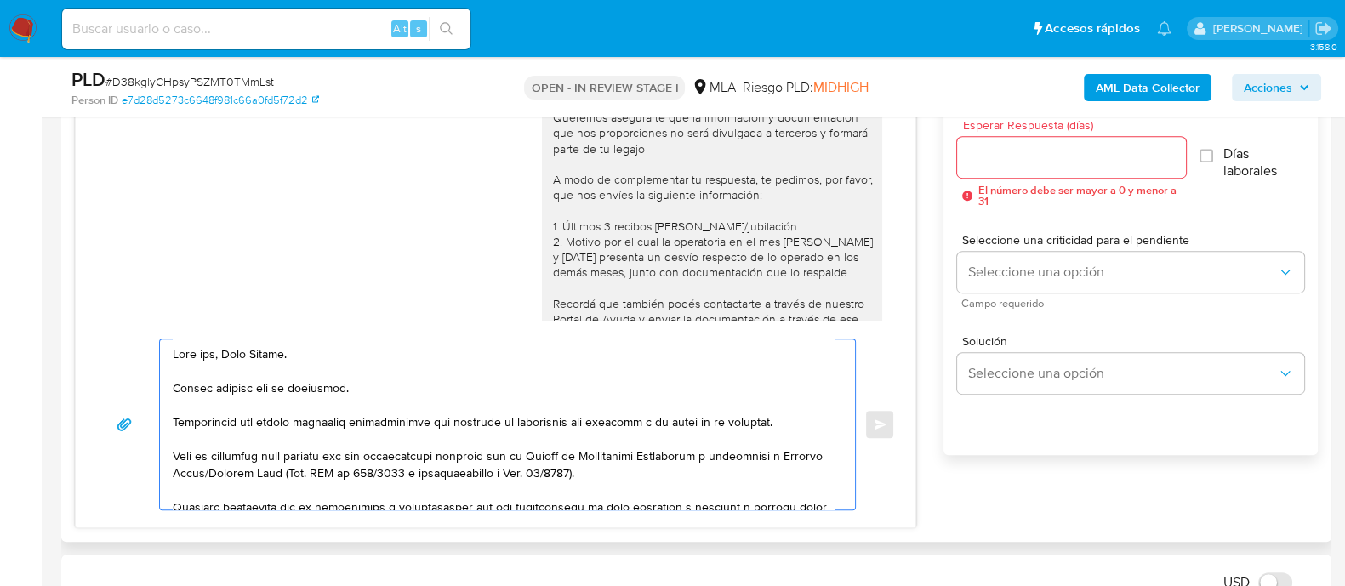
drag, startPoint x: 642, startPoint y: 466, endPoint x: 204, endPoint y: 443, distance: 438.6
click at [204, 443] on textarea at bounding box center [503, 424] width 661 height 170
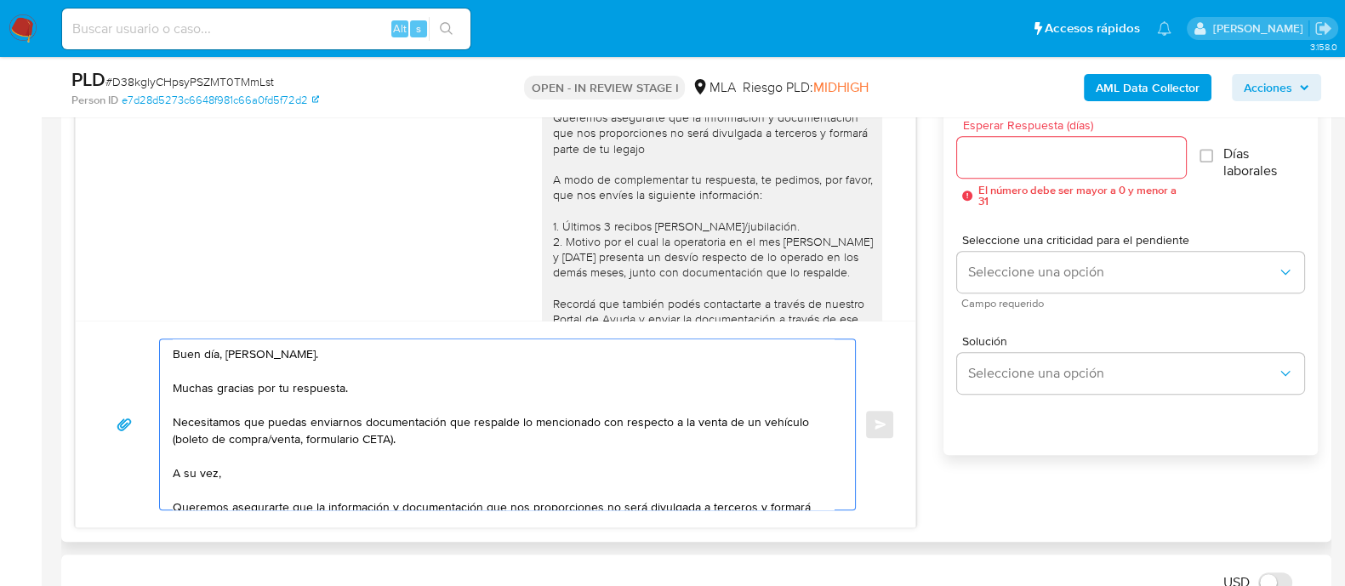
paste textarea "Últimos 3 recibos de sueldo/jubilación."
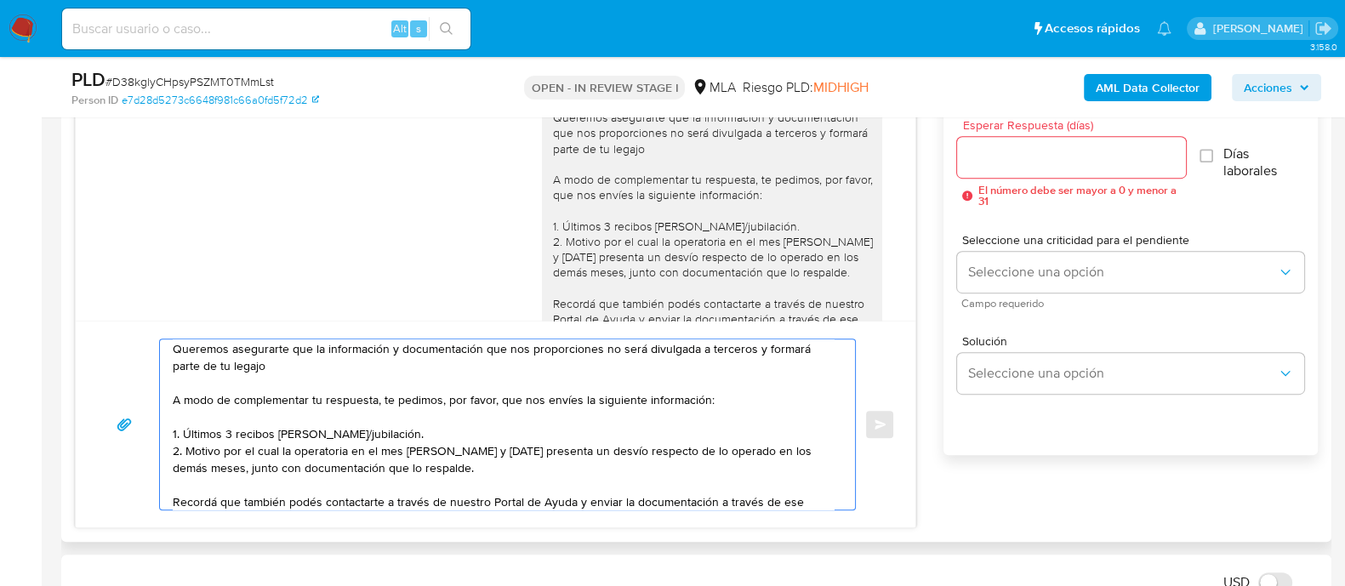
scroll to position [127, 0]
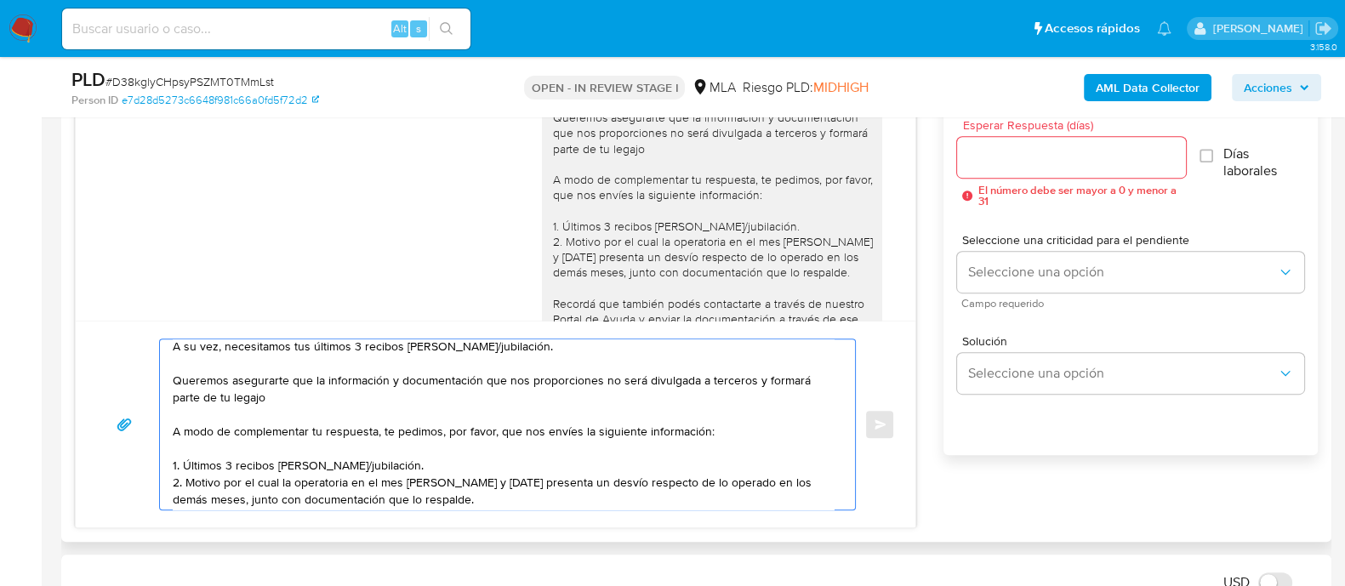
drag, startPoint x: 227, startPoint y: 412, endPoint x: 339, endPoint y: 407, distance: 112.3
click at [421, 461] on textarea "Buen día, Juan Manuel. Muchas gracias por tu respuesta. Necesitamos que puedas …" at bounding box center [503, 424] width 661 height 170
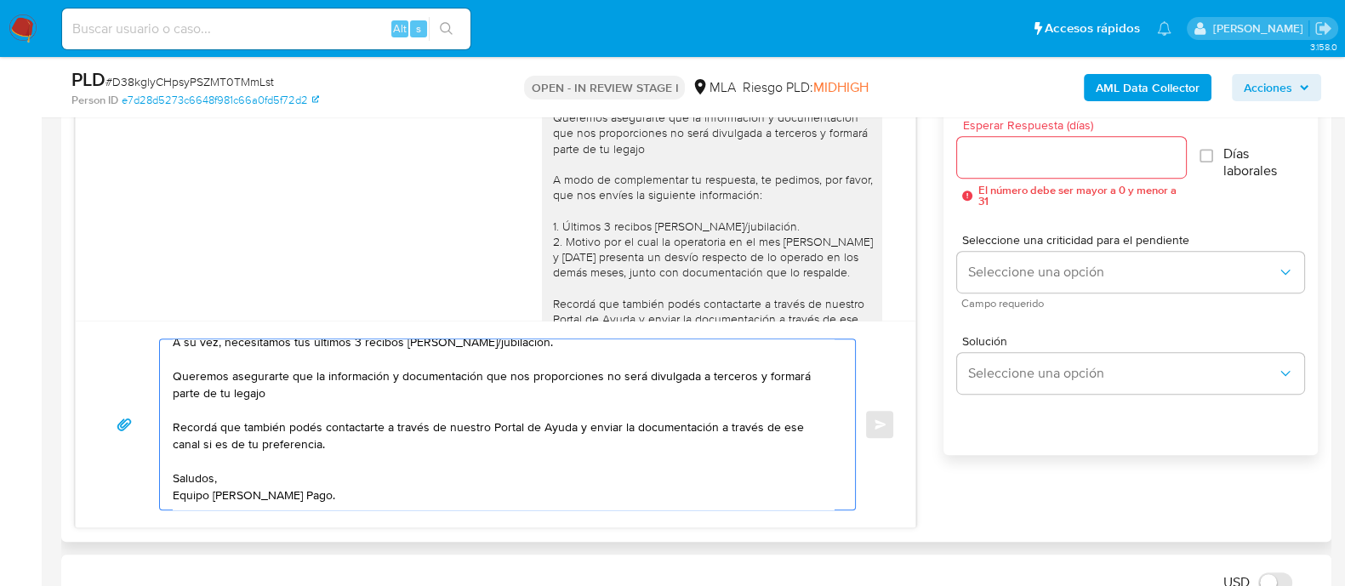
scroll to position [0, 0]
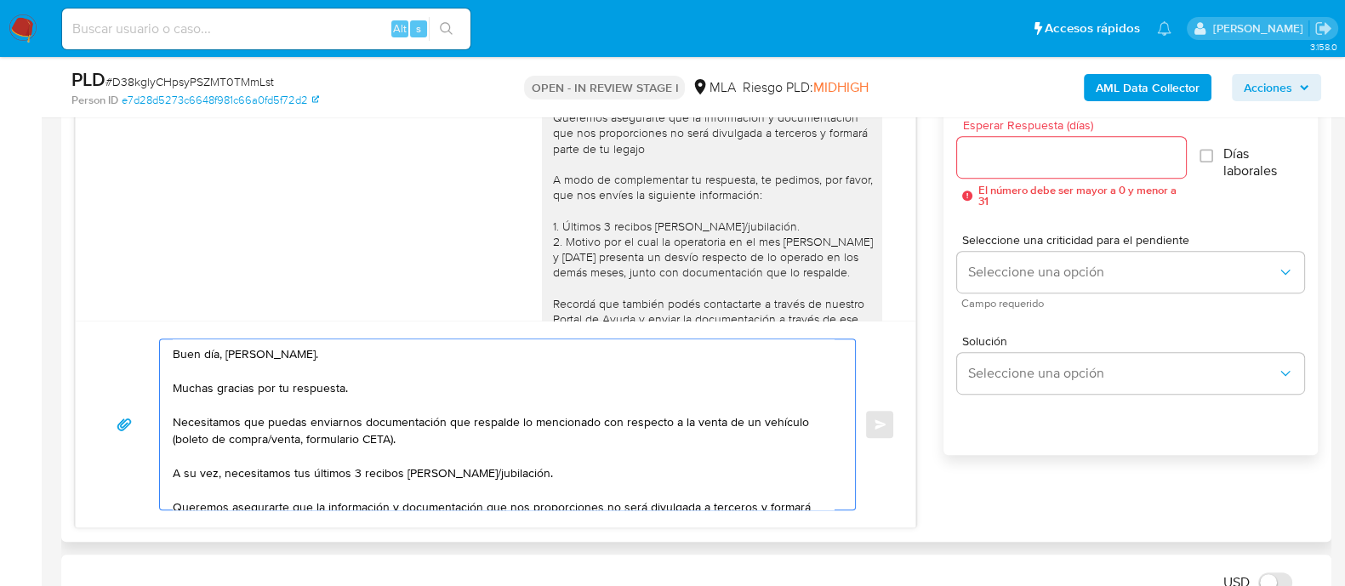
drag, startPoint x: 333, startPoint y: 486, endPoint x: 149, endPoint y: 310, distance: 255.6
click at [149, 310] on div "17/07/2025 20:08:36 Ya realice el trámite 20/07/2025 13:58:11 05/09/2025 21:32:…" at bounding box center [495, 287] width 841 height 481
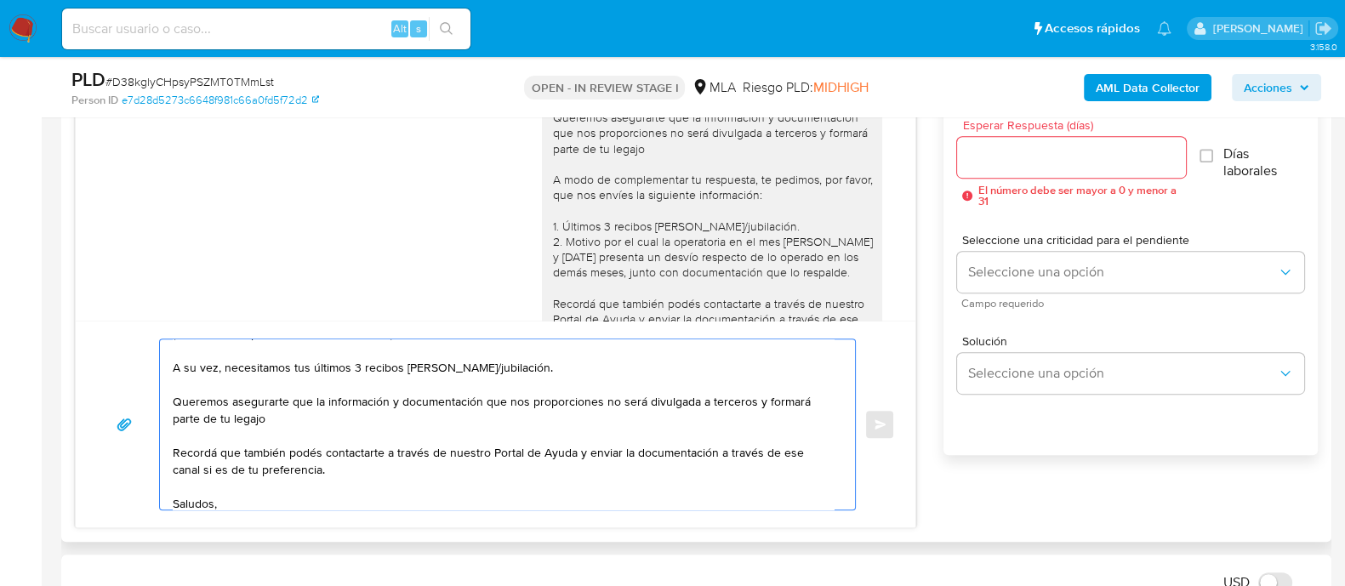
click at [387, 418] on textarea "Buen día, Juan Manuel. Muchas gracias por tu respuesta. Necesitamos que puedas …" at bounding box center [503, 424] width 661 height 170
paste textarea "bogaditojuanmanuel@hotmail.com"
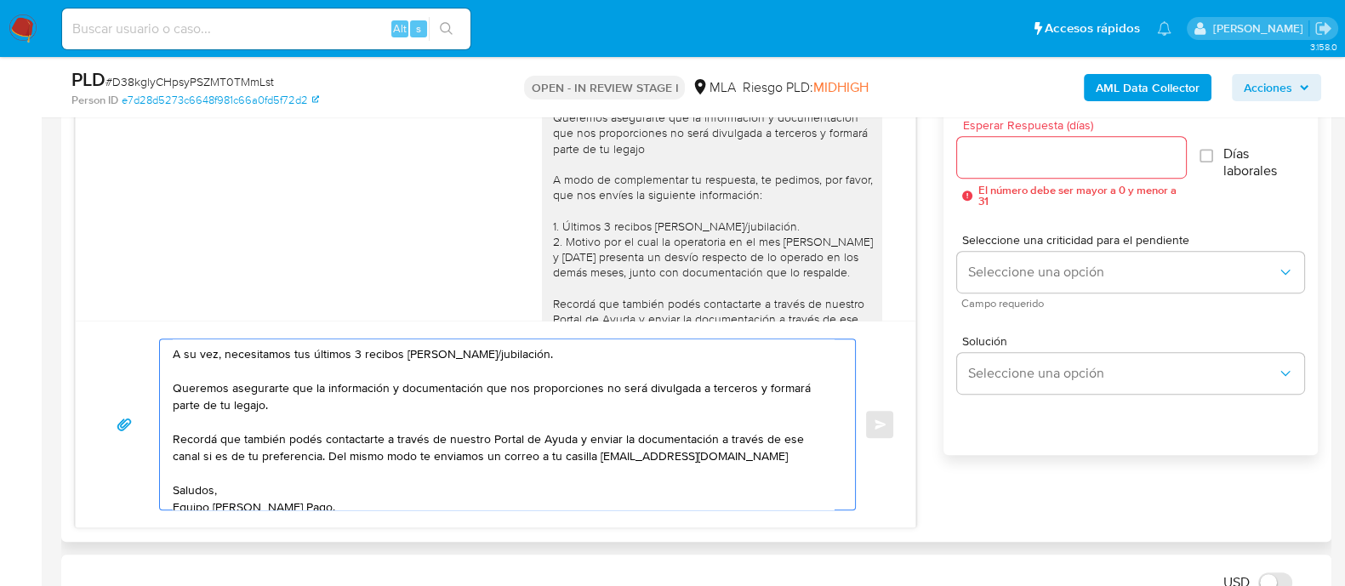
scroll to position [131, 0]
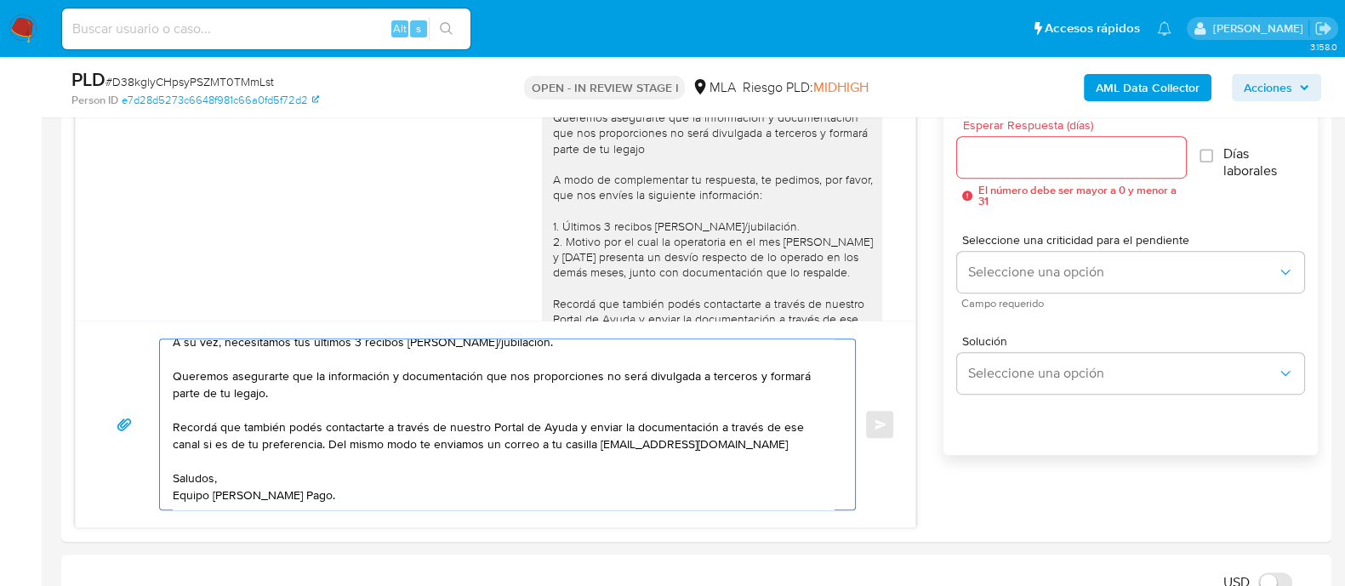
type textarea "Buen día, Juan Manuel. Muchas gracias por tu respuesta. Necesitamos que puedas …"
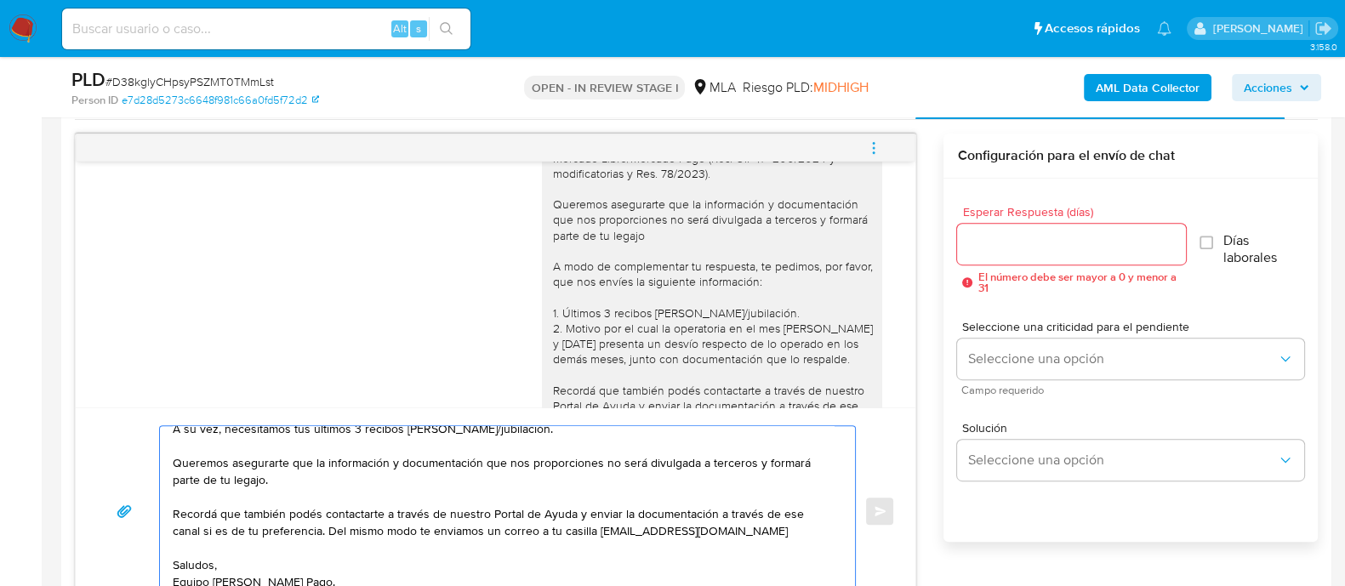
scroll to position [850, 0]
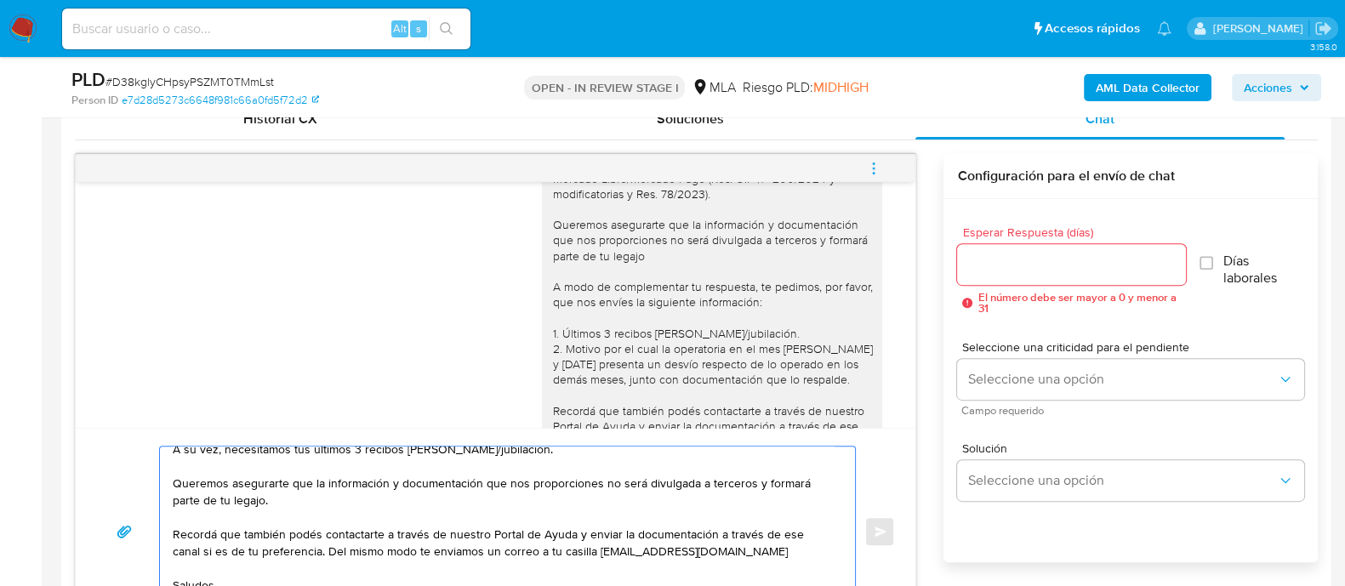
click at [993, 259] on input "Esperar Respuesta (días)" at bounding box center [1071, 264] width 228 height 22
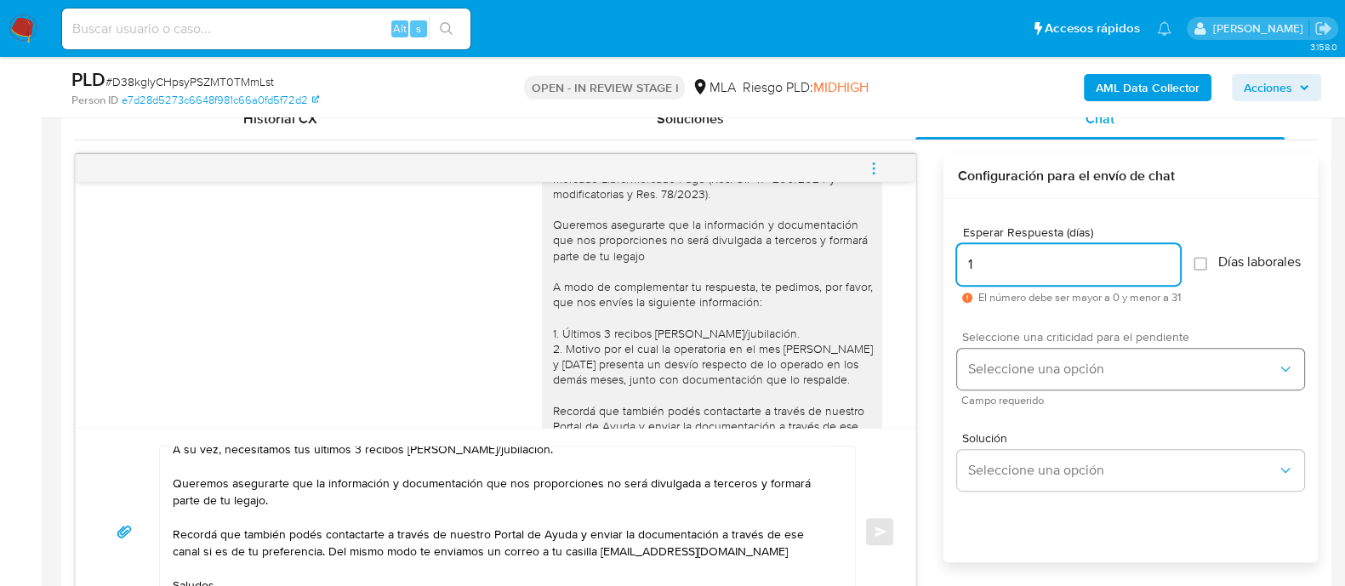
type input "1"
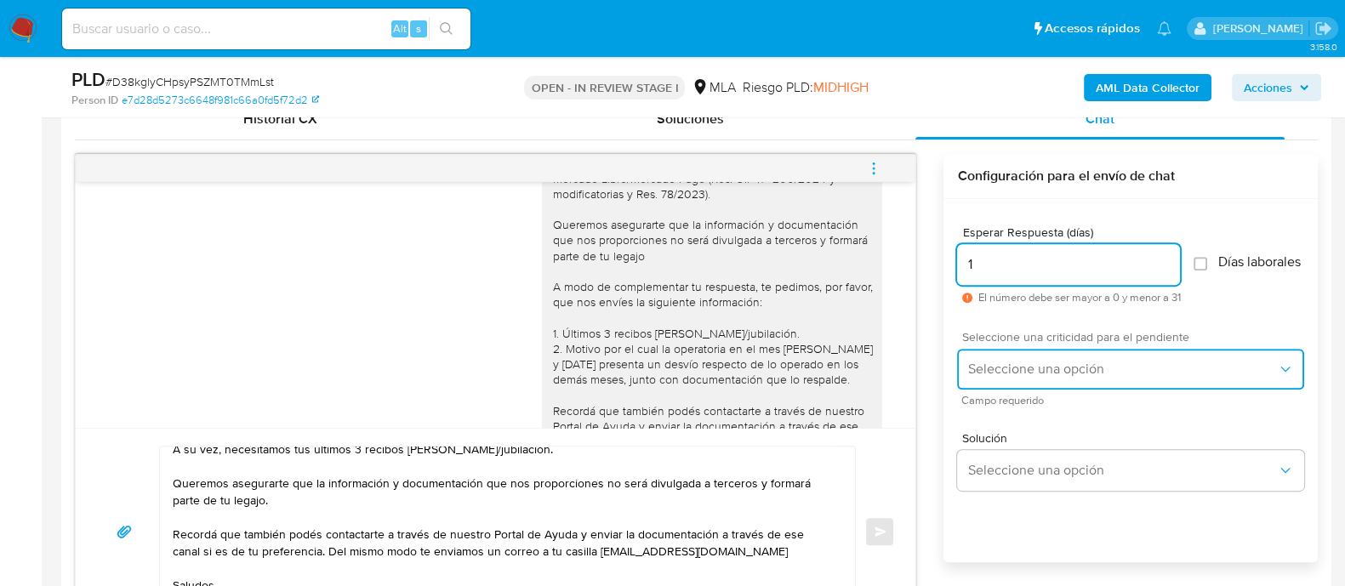
click at [997, 378] on span "Seleccione una opción" at bounding box center [1122, 369] width 310 height 17
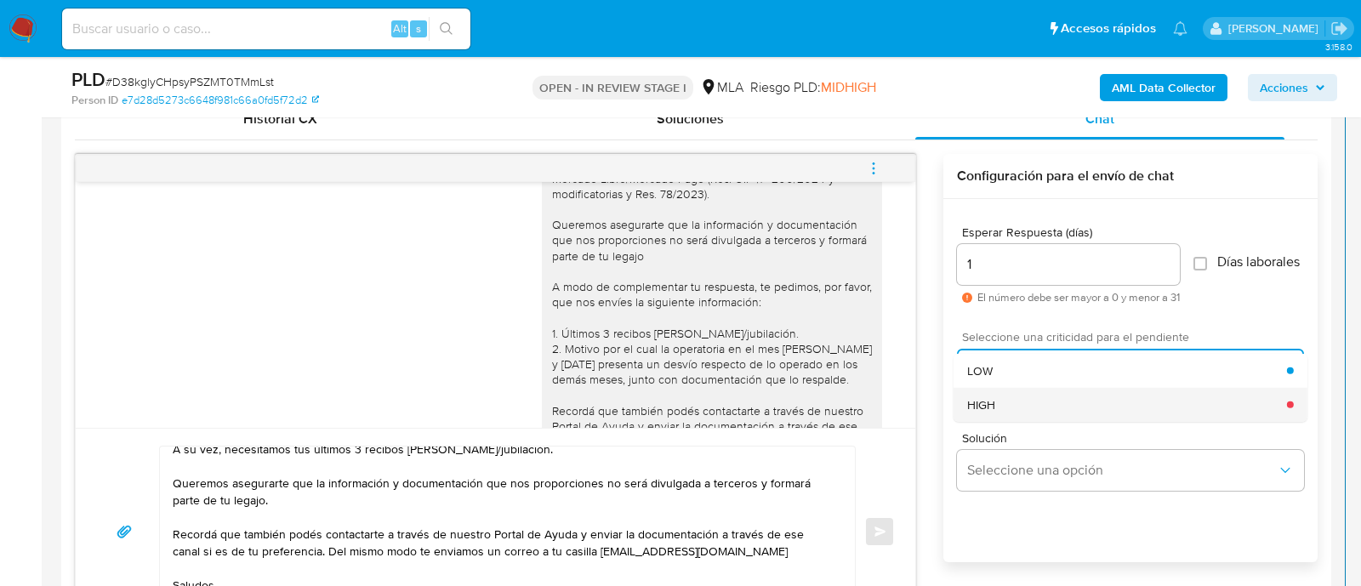
click at [1027, 409] on div "HIGH" at bounding box center [1127, 404] width 320 height 34
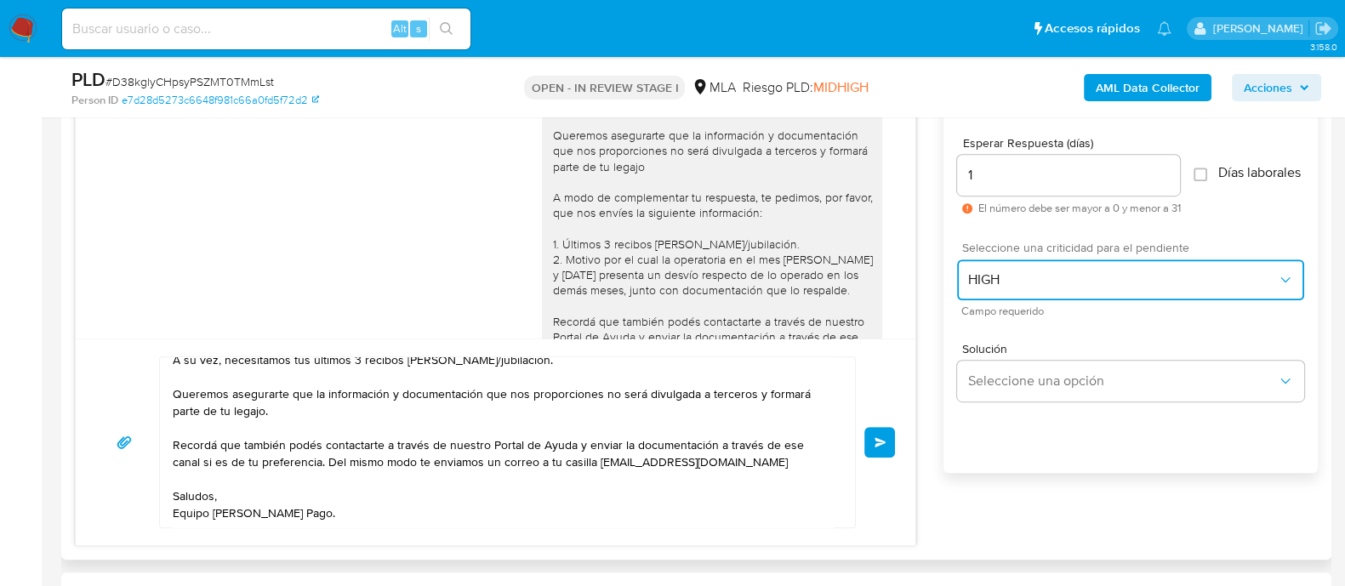
scroll to position [1063, 0]
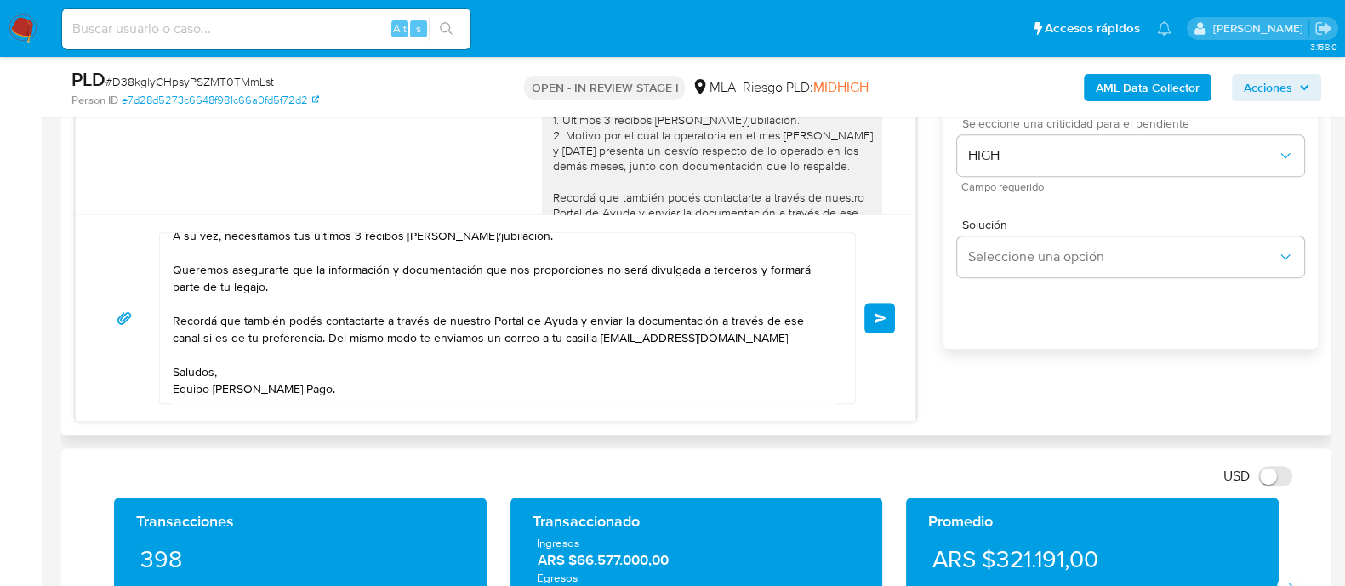
click at [880, 317] on span "Enviar" at bounding box center [880, 318] width 12 height 10
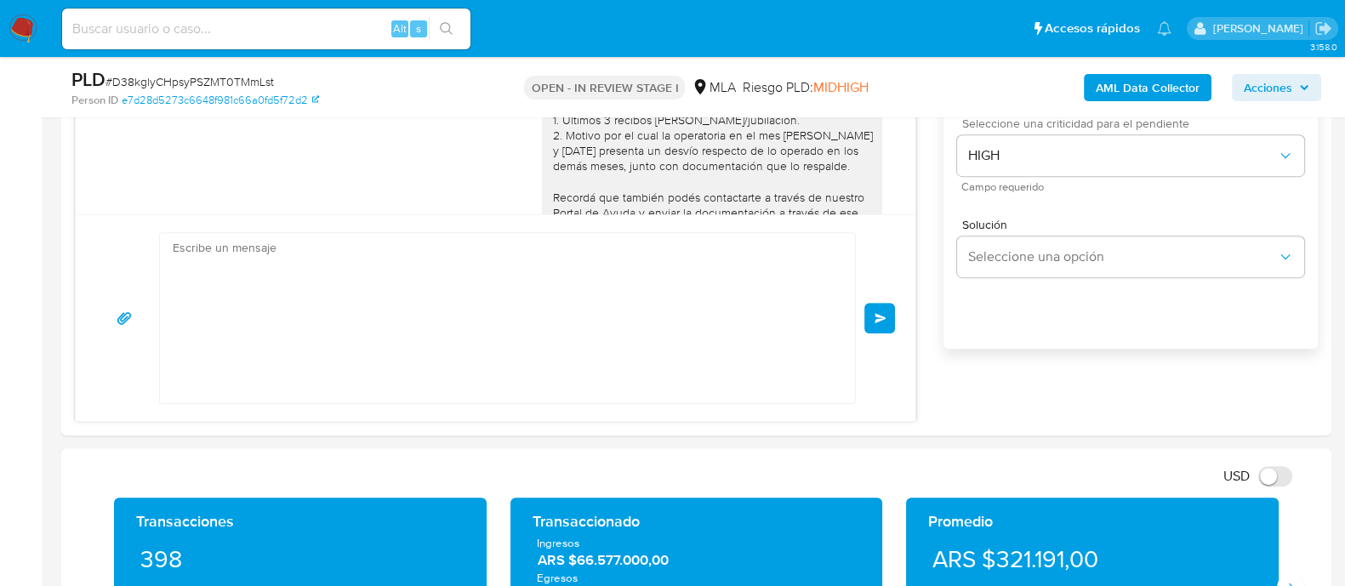
scroll to position [2334, 0]
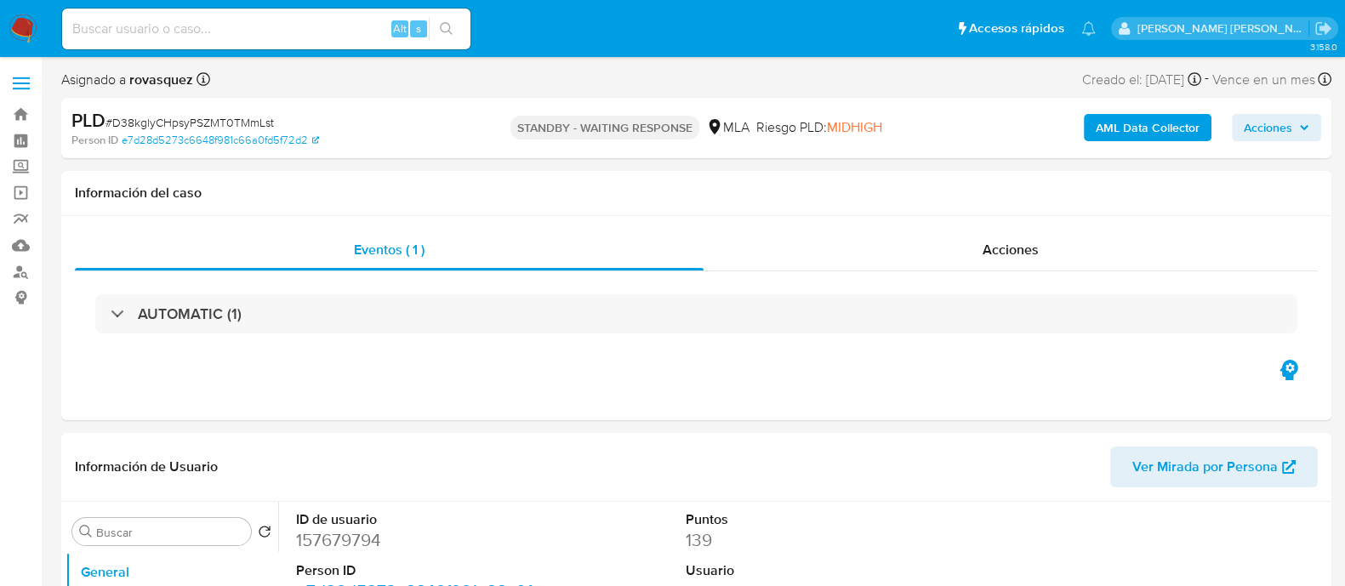
select select "10"
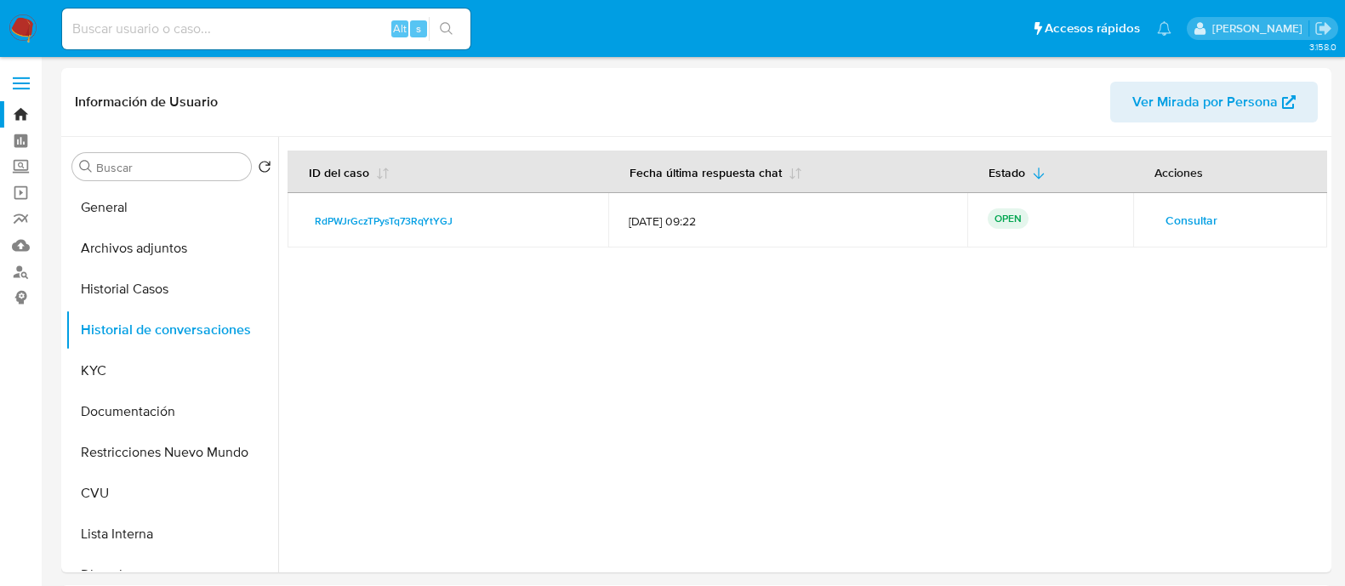
select select "10"
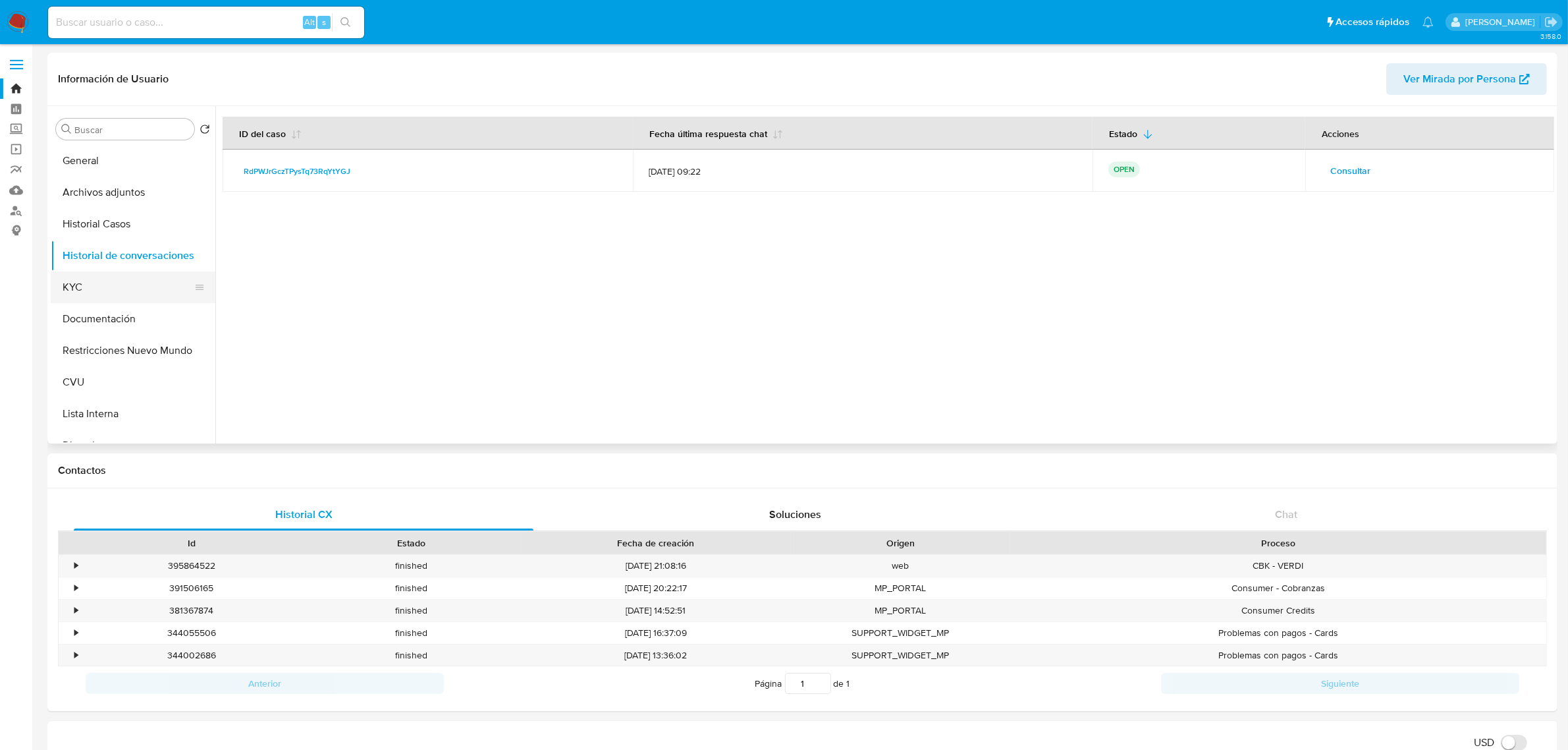
click at [94, 277] on button "KYC" at bounding box center [127, 287] width 154 height 32
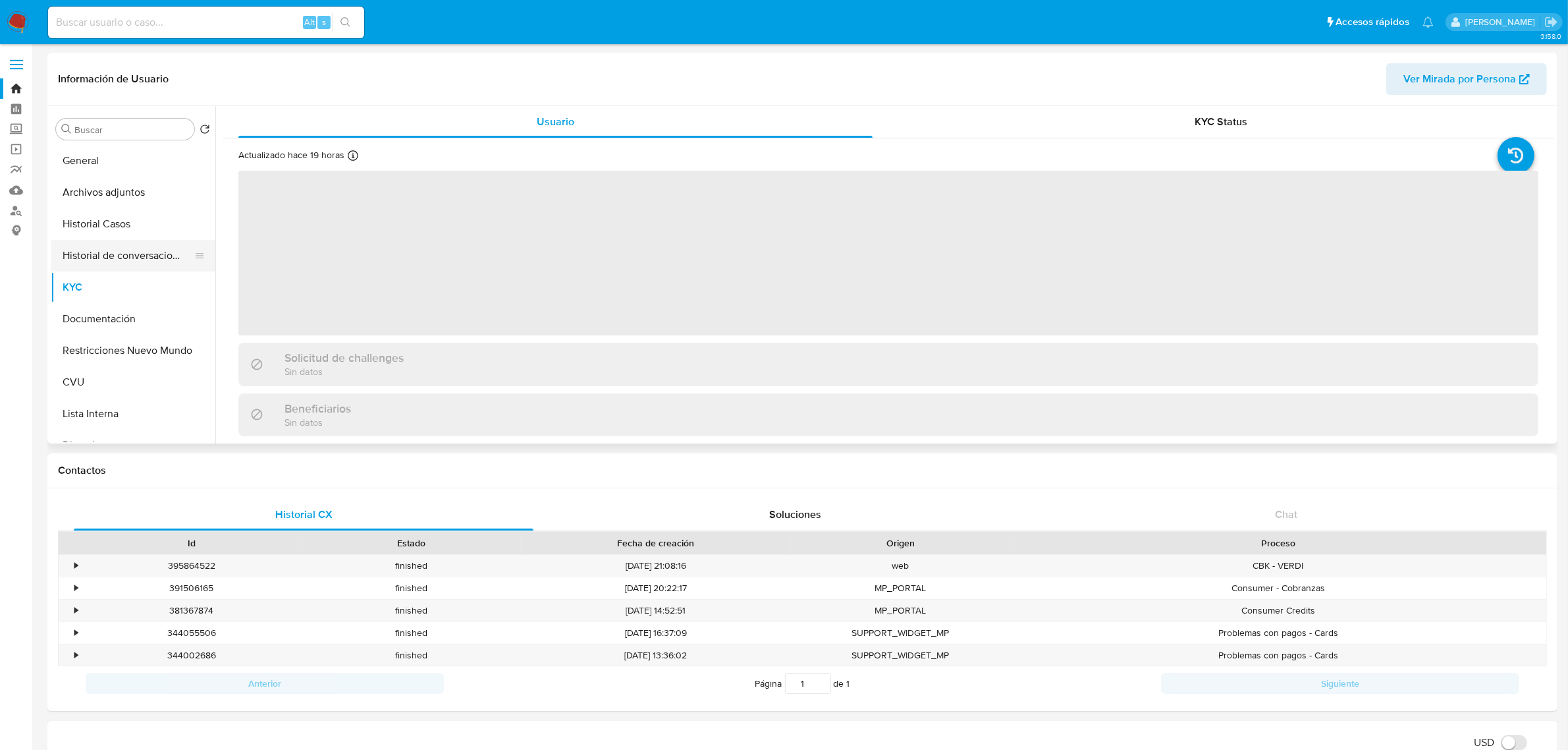
click at [125, 253] on button "Historial de conversaciones" at bounding box center [127, 256] width 154 height 32
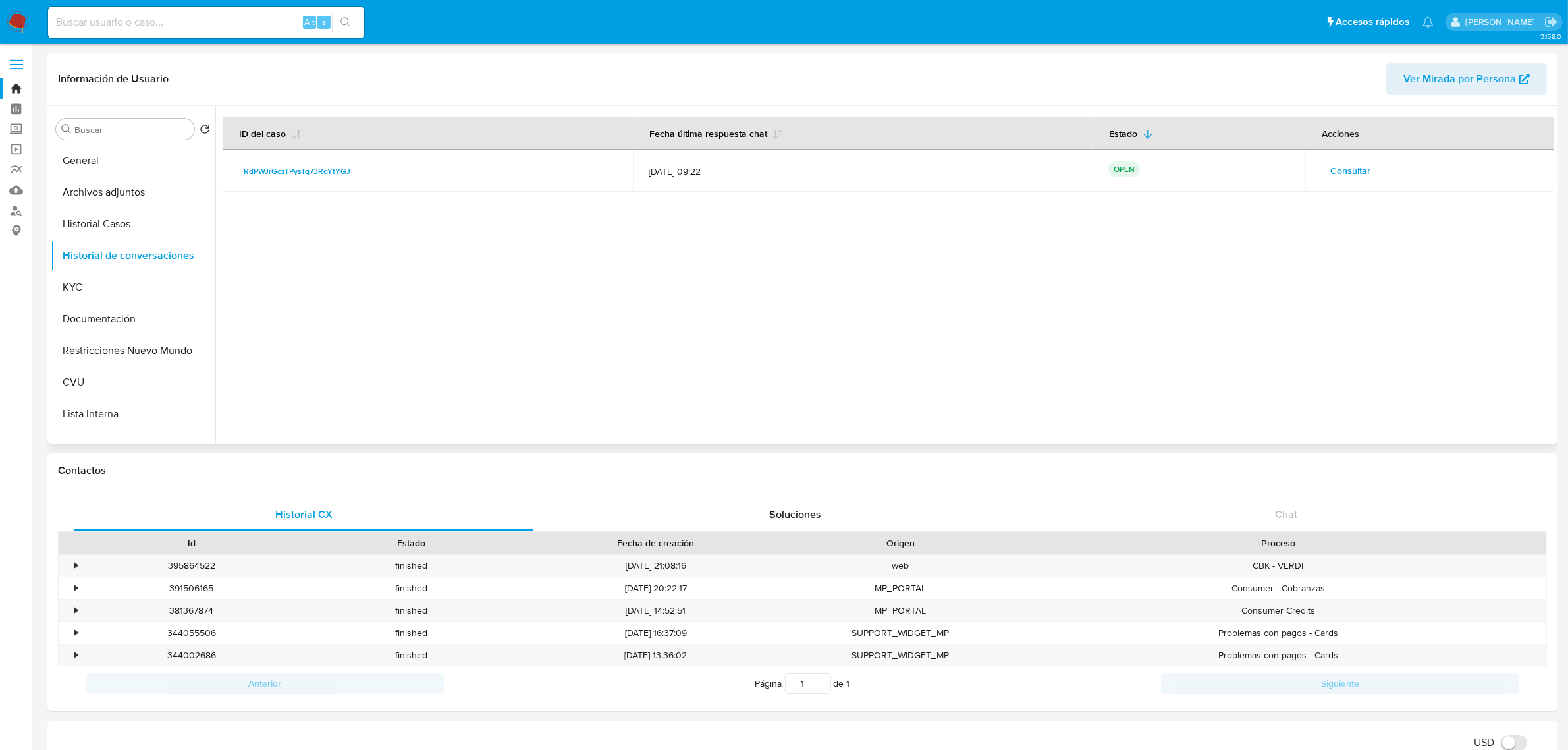
click at [1041, 168] on span "Consultar" at bounding box center [1350, 170] width 40 height 19
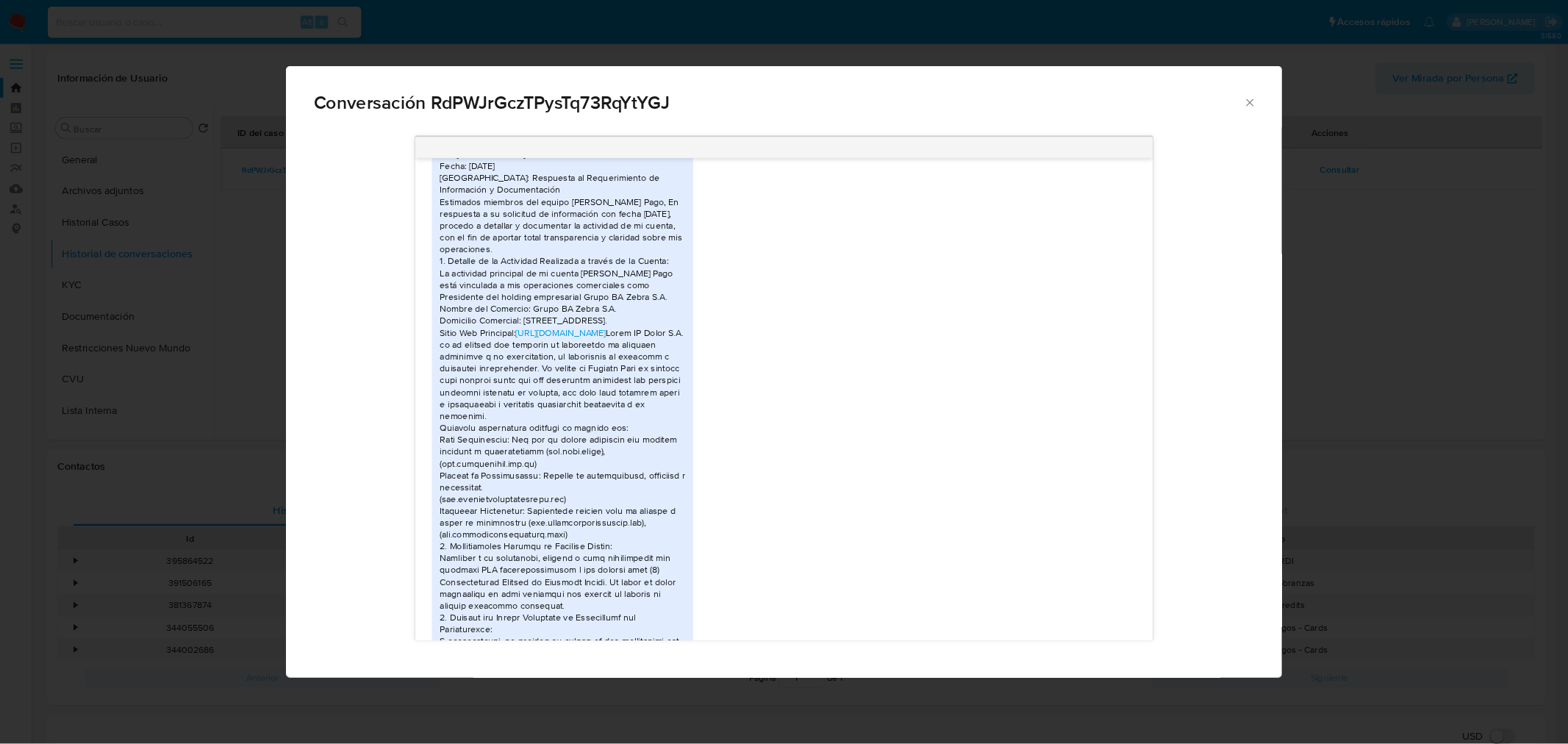
scroll to position [2415, 0]
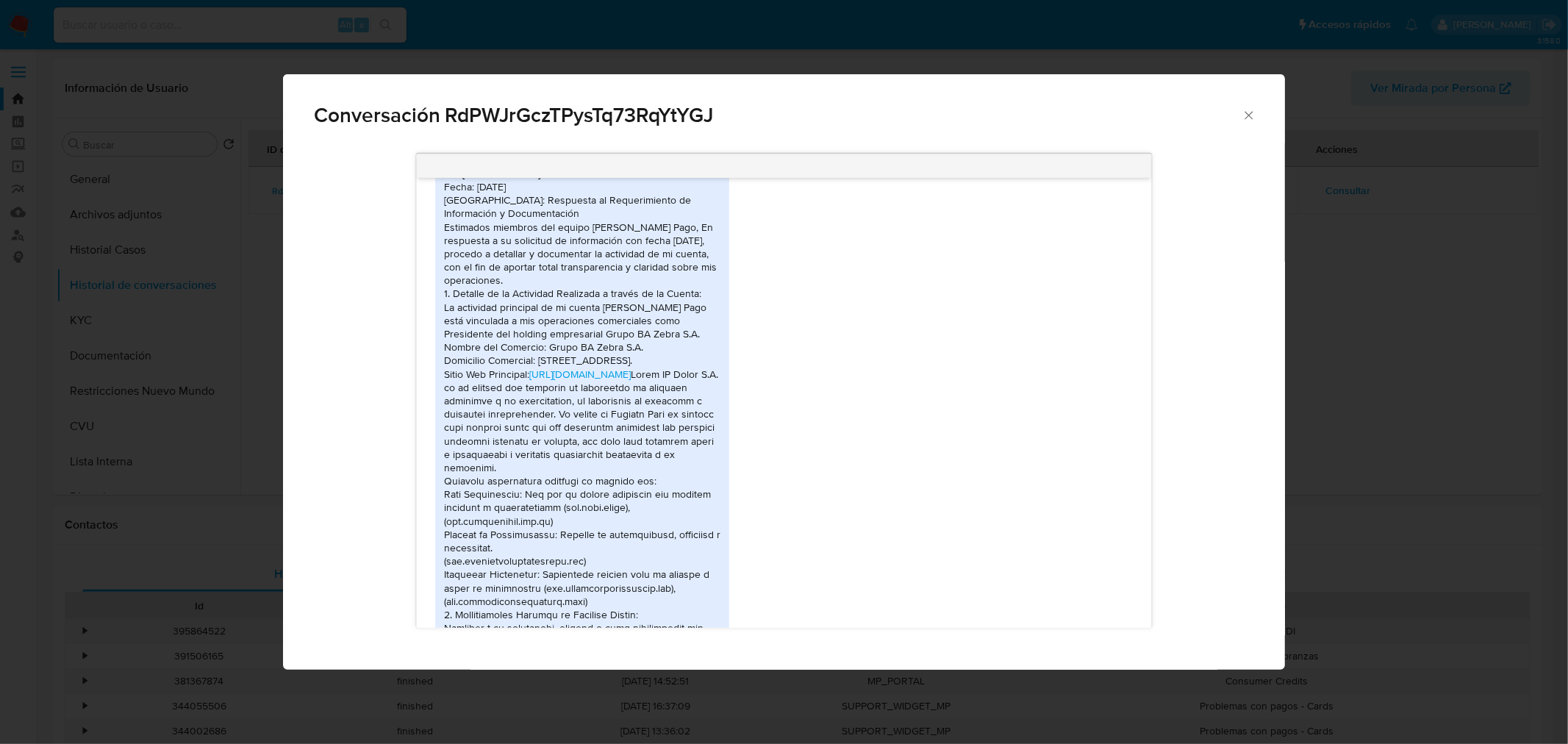
click at [615, 266] on div "Respuesta a Requerimiento de Información - Cuenta de [PERSON_NAME] Para: Equipo…" at bounding box center [583, 620] width 277 height 989
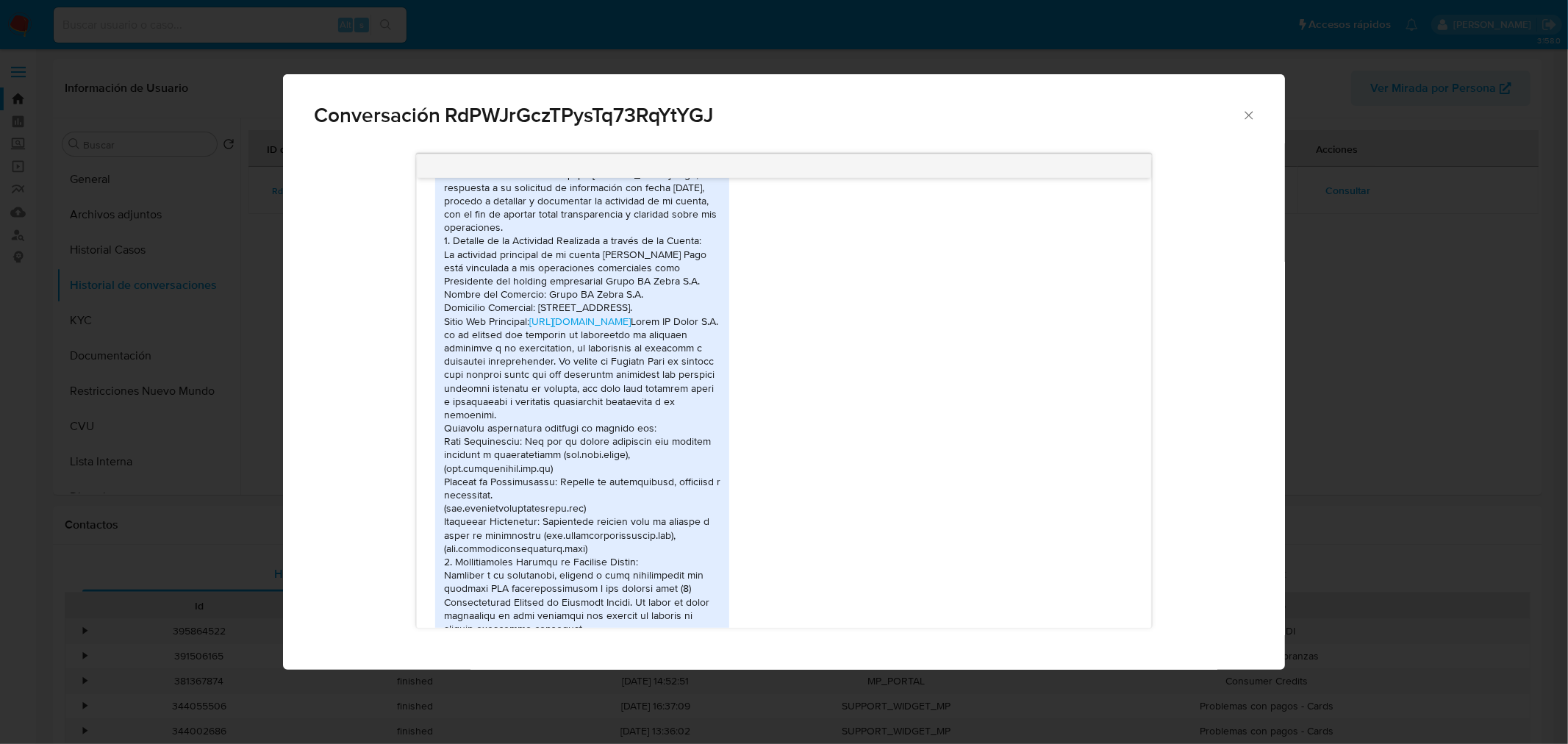
scroll to position [2496, 0]
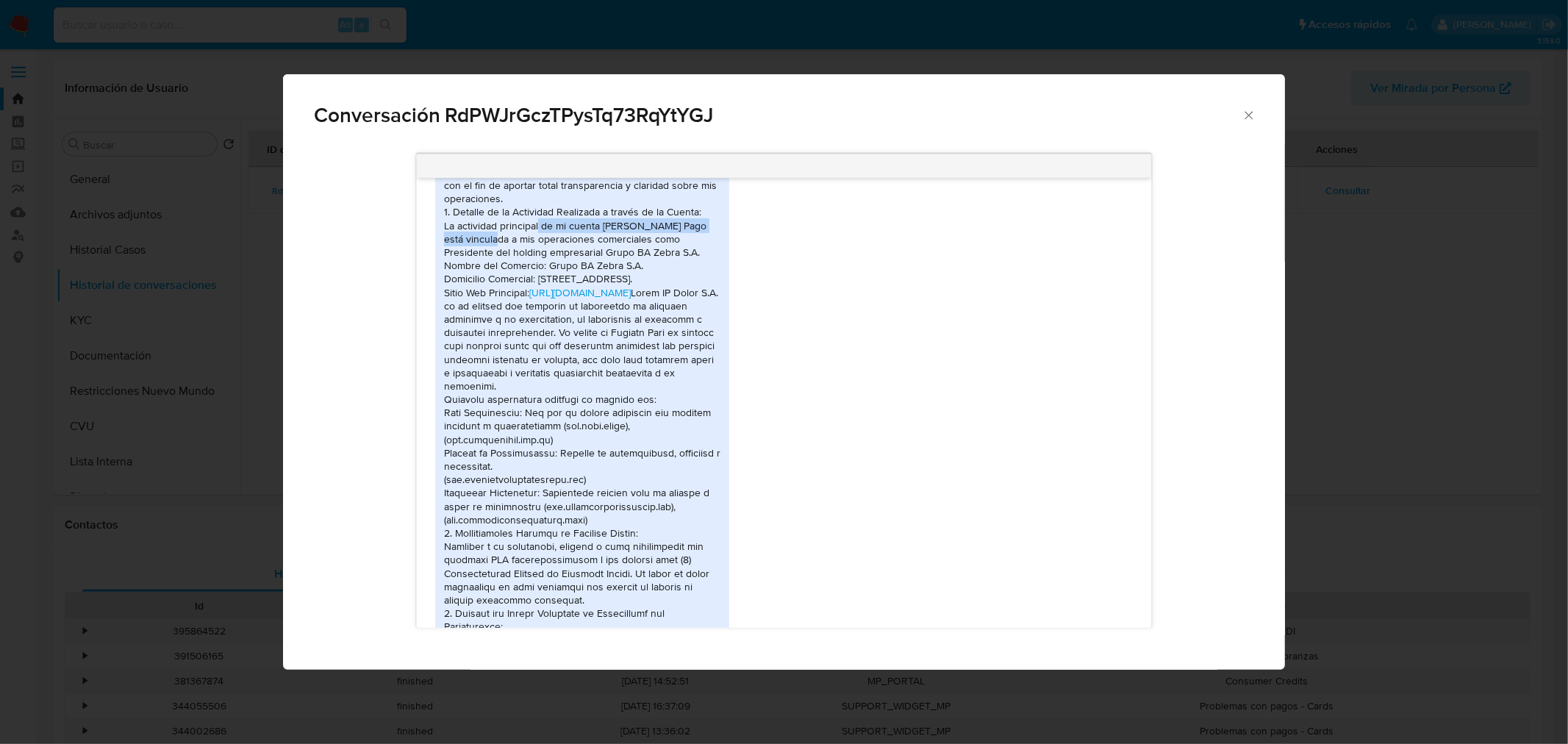
drag, startPoint x: 476, startPoint y: 254, endPoint x: 692, endPoint y: 251, distance: 216.0
click at [692, 251] on div "Respuesta a Requerimiento de Información - Cuenta de [PERSON_NAME] Para: Equipo…" at bounding box center [583, 539] width 277 height 989
click at [615, 300] on link "[URL][DOMAIN_NAME]" at bounding box center [579, 292] width 101 height 15
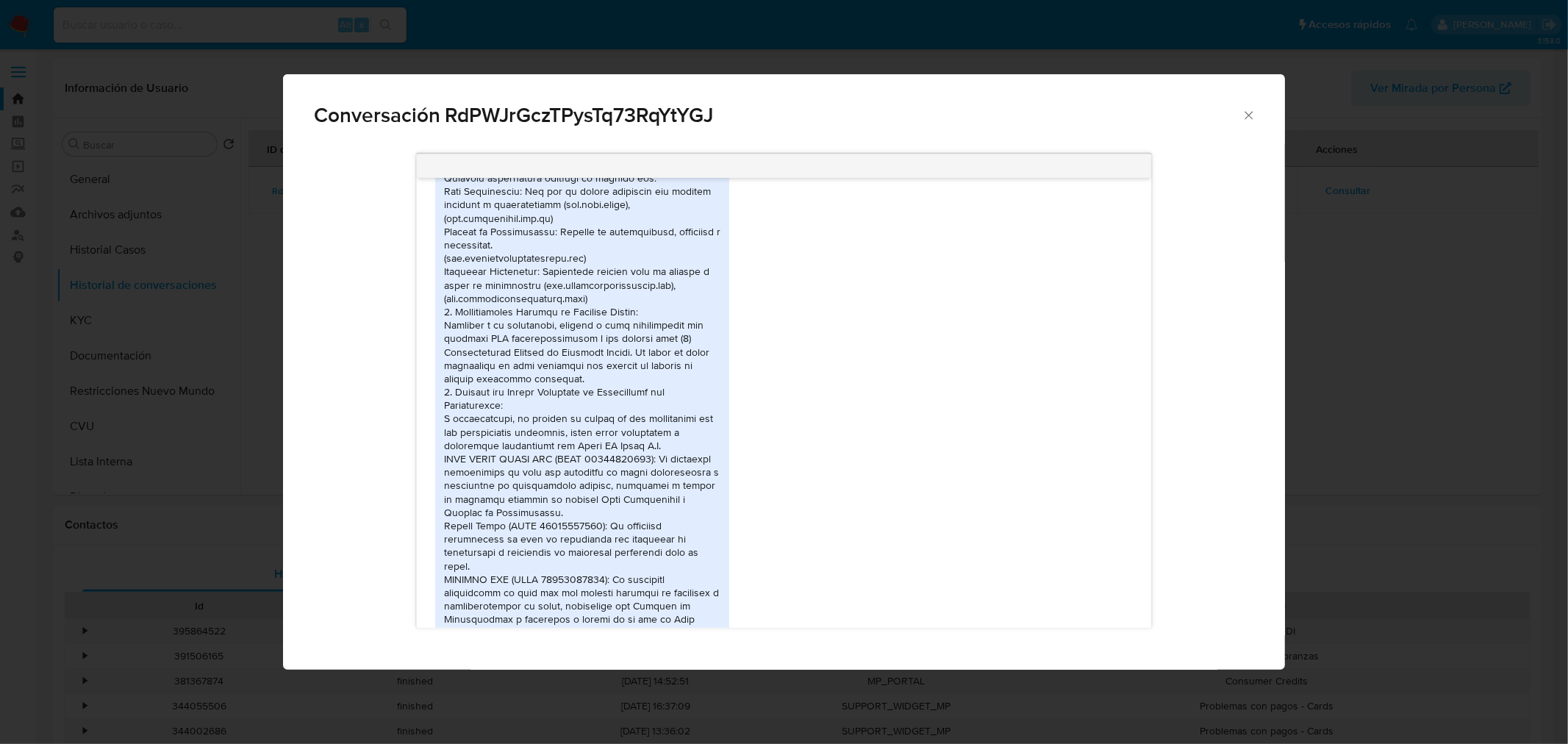
scroll to position [2742, 0]
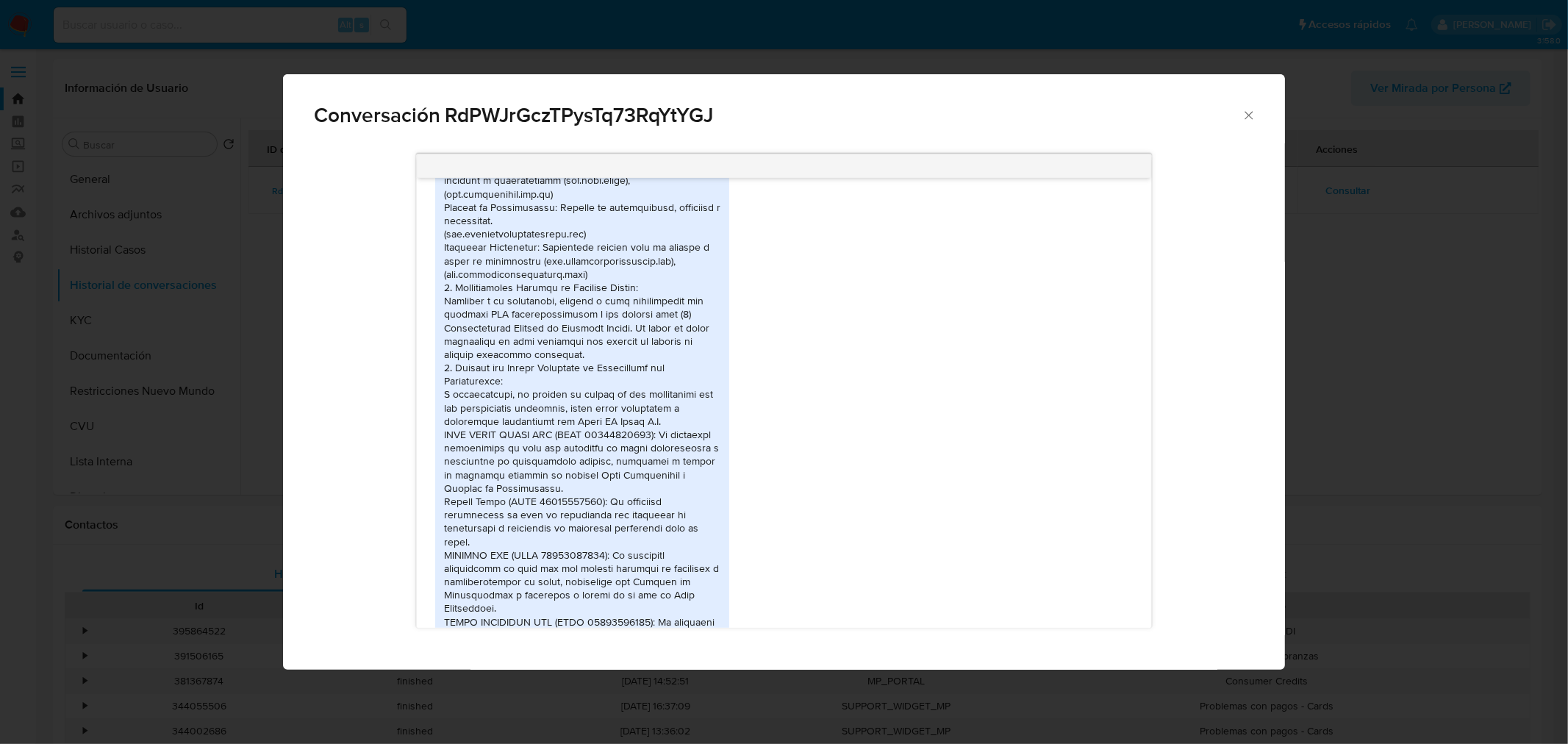
click at [504, 350] on div "Respuesta a Requerimiento de Información - Cuenta de [PERSON_NAME] Para: Equipo…" at bounding box center [583, 294] width 277 height 989
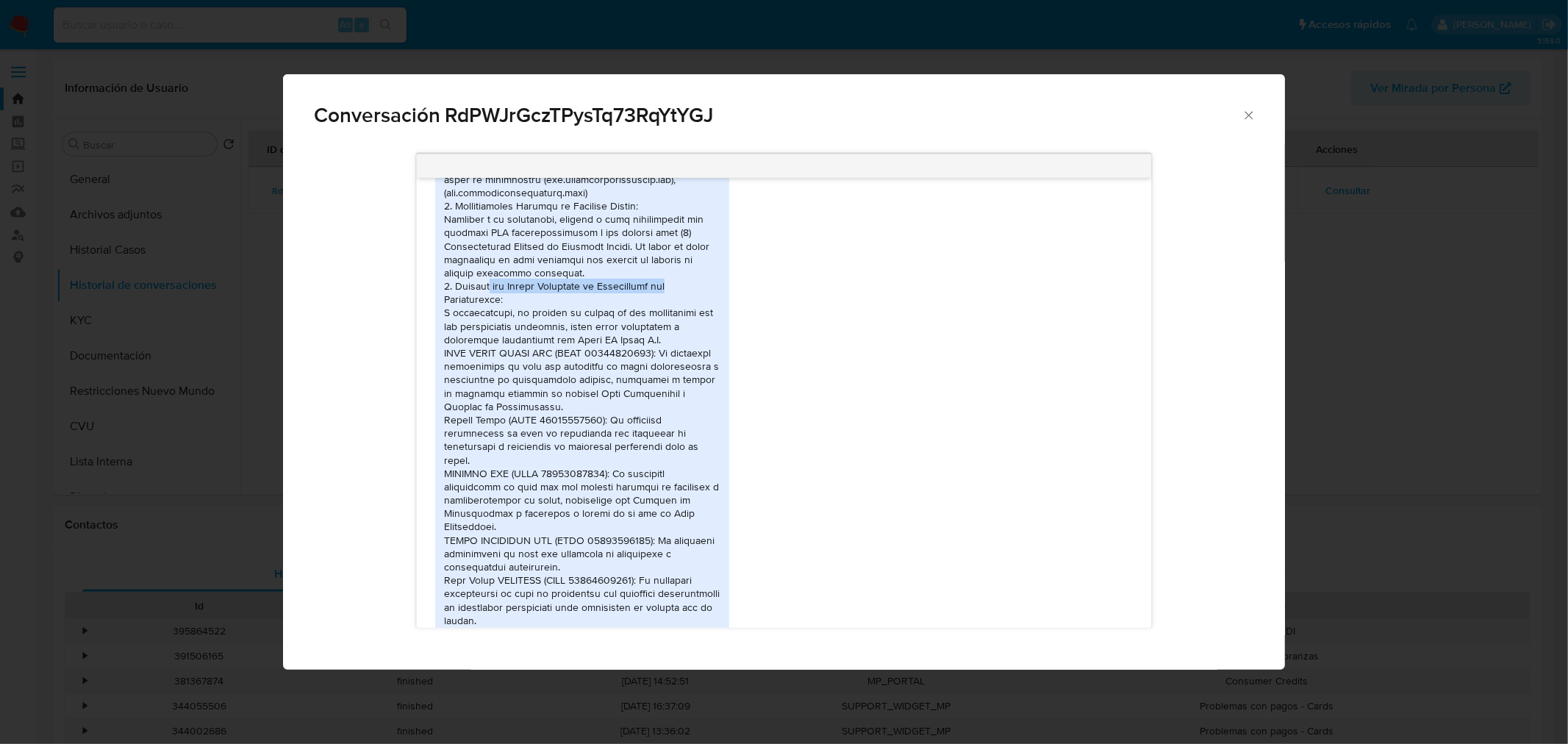
drag, startPoint x: 481, startPoint y: 327, endPoint x: 679, endPoint y: 328, distance: 198.0
click at [679, 328] on div "Respuesta a Requerimiento de Información - Cuenta de [PERSON_NAME] Para: Equipo…" at bounding box center [583, 212] width 277 height 989
drag, startPoint x: 449, startPoint y: 391, endPoint x: 591, endPoint y: 391, distance: 142.0
click at [591, 391] on div "Respuesta a Requerimiento de Información - Cuenta de [PERSON_NAME] Para: Equipo…" at bounding box center [583, 212] width 277 height 989
click at [653, 392] on div "Respuesta a Requerimiento de Información - Cuenta de [PERSON_NAME] Para: Equipo…" at bounding box center [583, 212] width 277 height 989
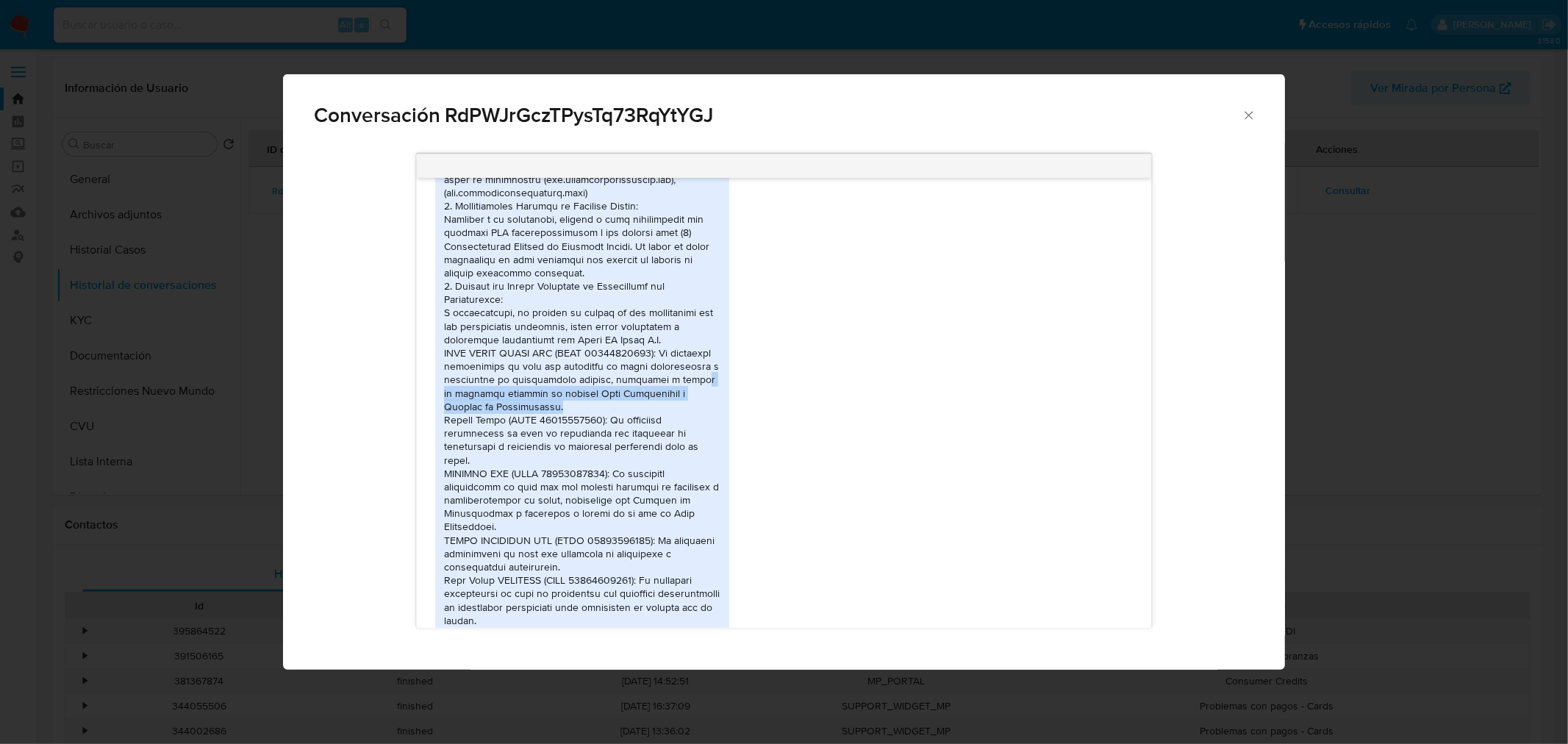
drag, startPoint x: 461, startPoint y: 432, endPoint x: 672, endPoint y: 444, distance: 211.3
click at [672, 444] on div "Respuesta a Requerimiento de Información - Cuenta de Ricardo Ariel Galo Para: E…" at bounding box center [583, 212] width 277 height 989
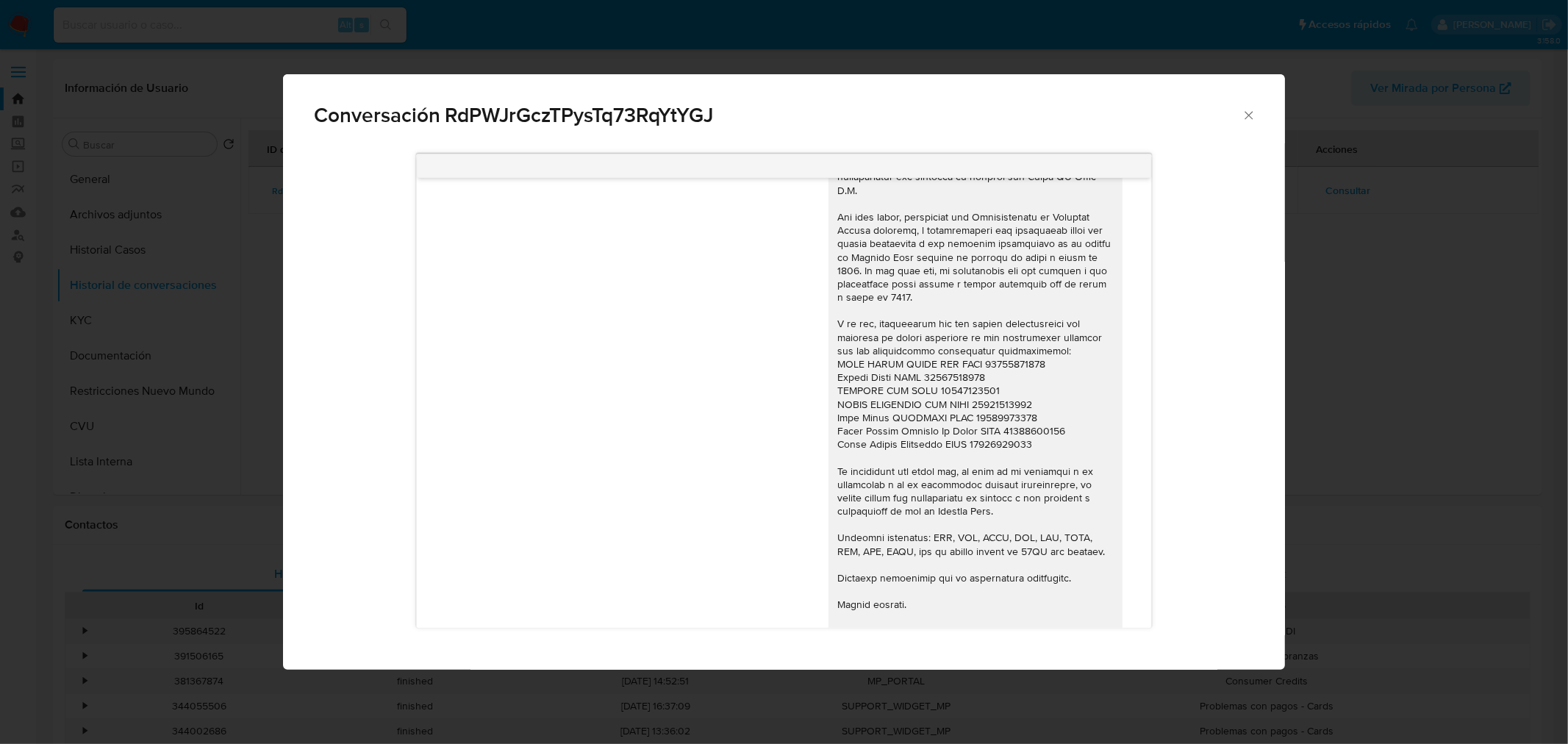
scroll to position [3640, 0]
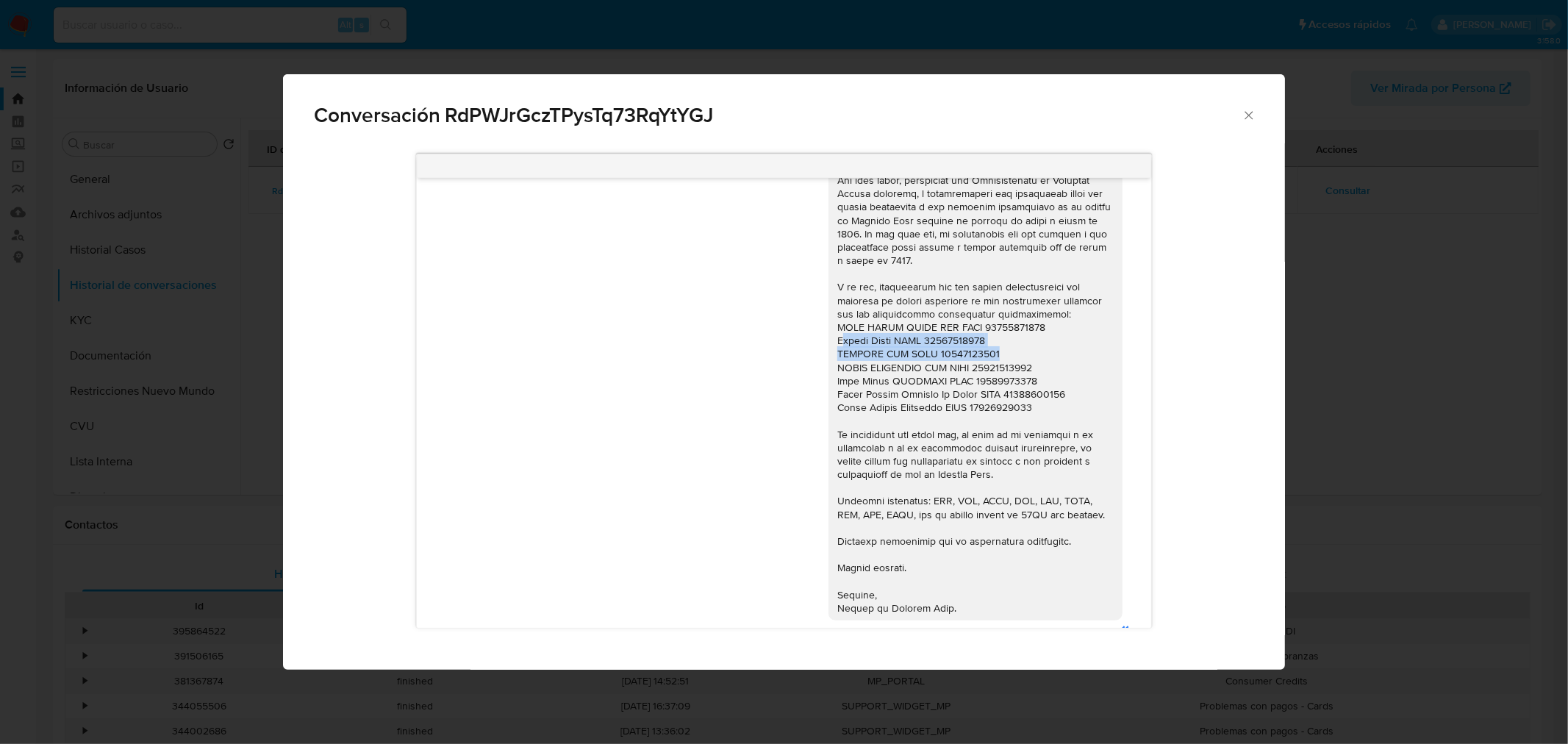
drag, startPoint x: 831, startPoint y: 376, endPoint x: 992, endPoint y: 393, distance: 161.9
click at [992, 393] on div "Comunicación" at bounding box center [976, 321] width 277 height 588
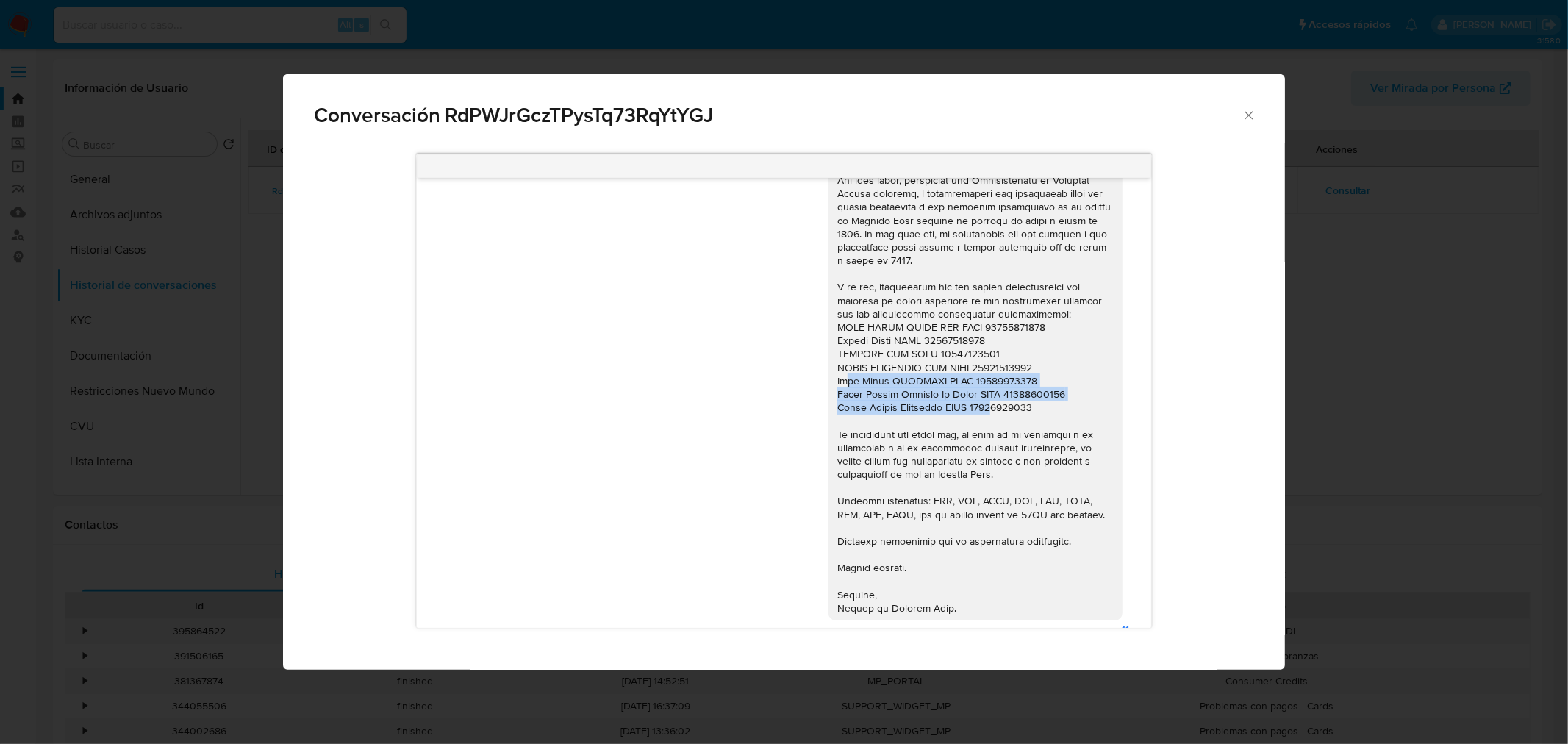
drag, startPoint x: 834, startPoint y: 421, endPoint x: 989, endPoint y: 440, distance: 156.2
click at [989, 440] on div "Comunicación" at bounding box center [976, 321] width 277 height 588
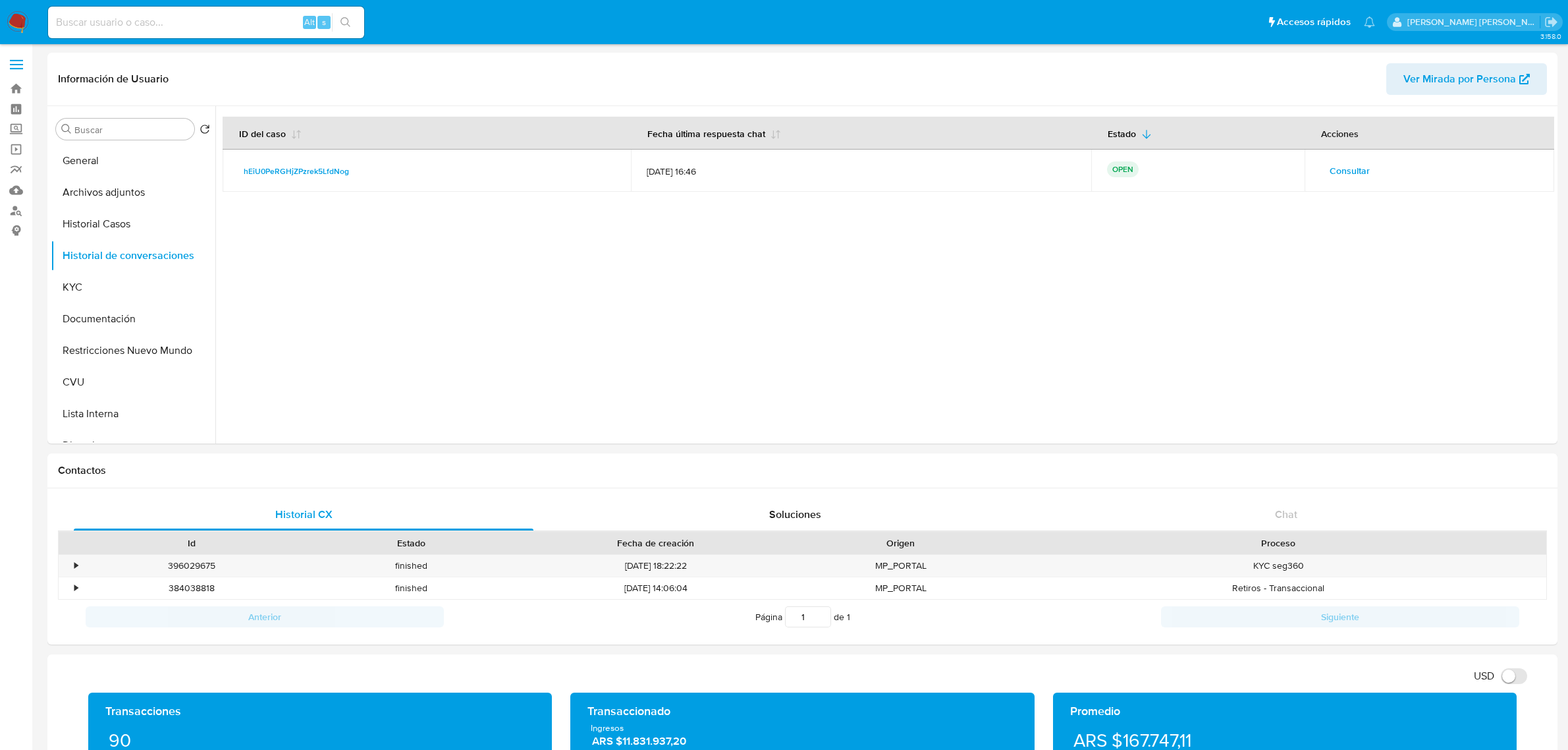
select select "10"
click at [478, 315] on div at bounding box center [884, 274] width 1339 height 337
click at [91, 349] on button "Restricciones Nuevo Mundo" at bounding box center [127, 350] width 154 height 32
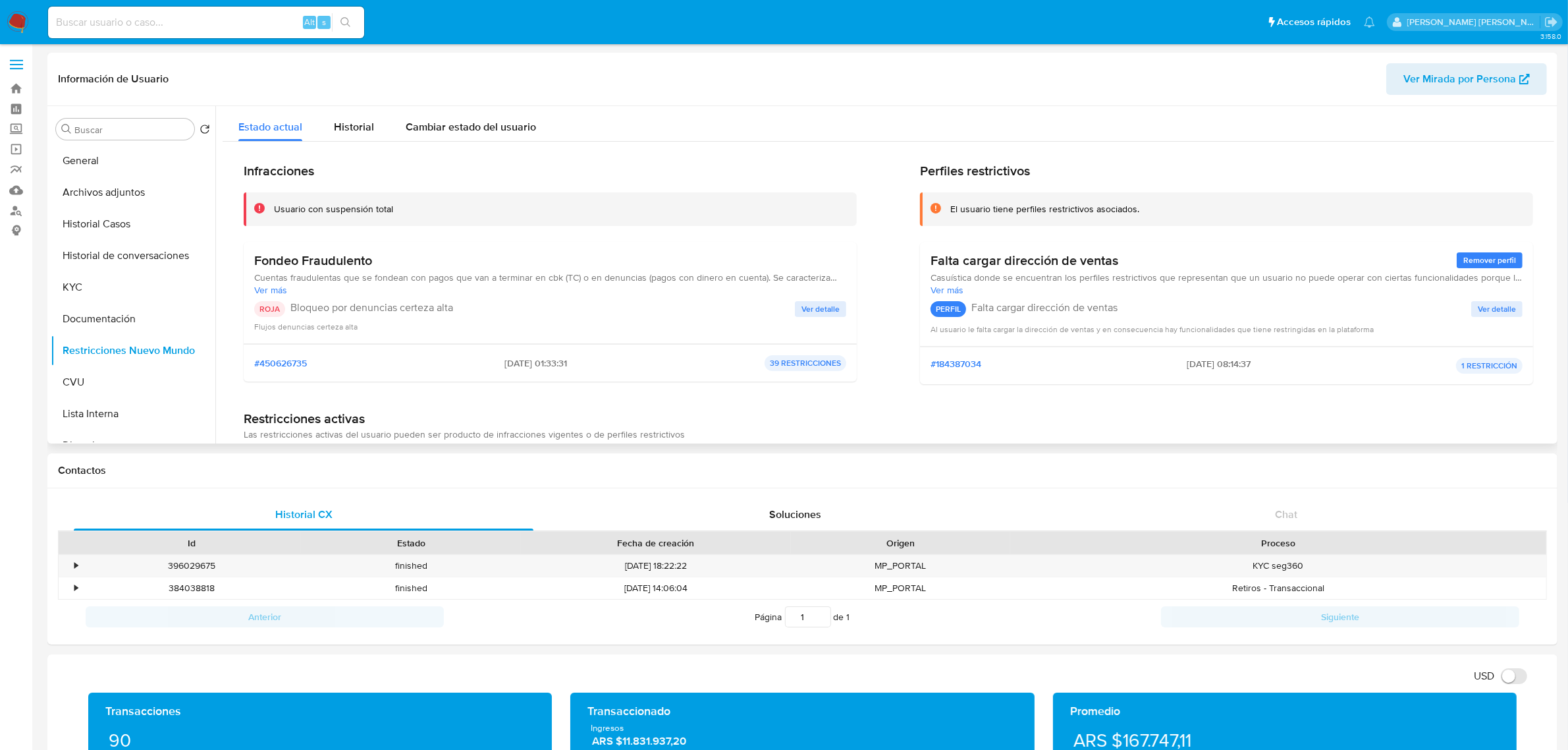
drag, startPoint x: 258, startPoint y: 254, endPoint x: 428, endPoint y: 260, distance: 170.1
click at [428, 260] on h3 "Fondeo Fraudulento" at bounding box center [550, 260] width 592 height 16
click at [335, 267] on h3 "Fondeo Fraudulento" at bounding box center [550, 260] width 592 height 16
drag, startPoint x: 258, startPoint y: 262, endPoint x: 446, endPoint y: 261, distance: 188.0
click at [446, 261] on h3 "Fondeo Fraudulento" at bounding box center [550, 260] width 592 height 16
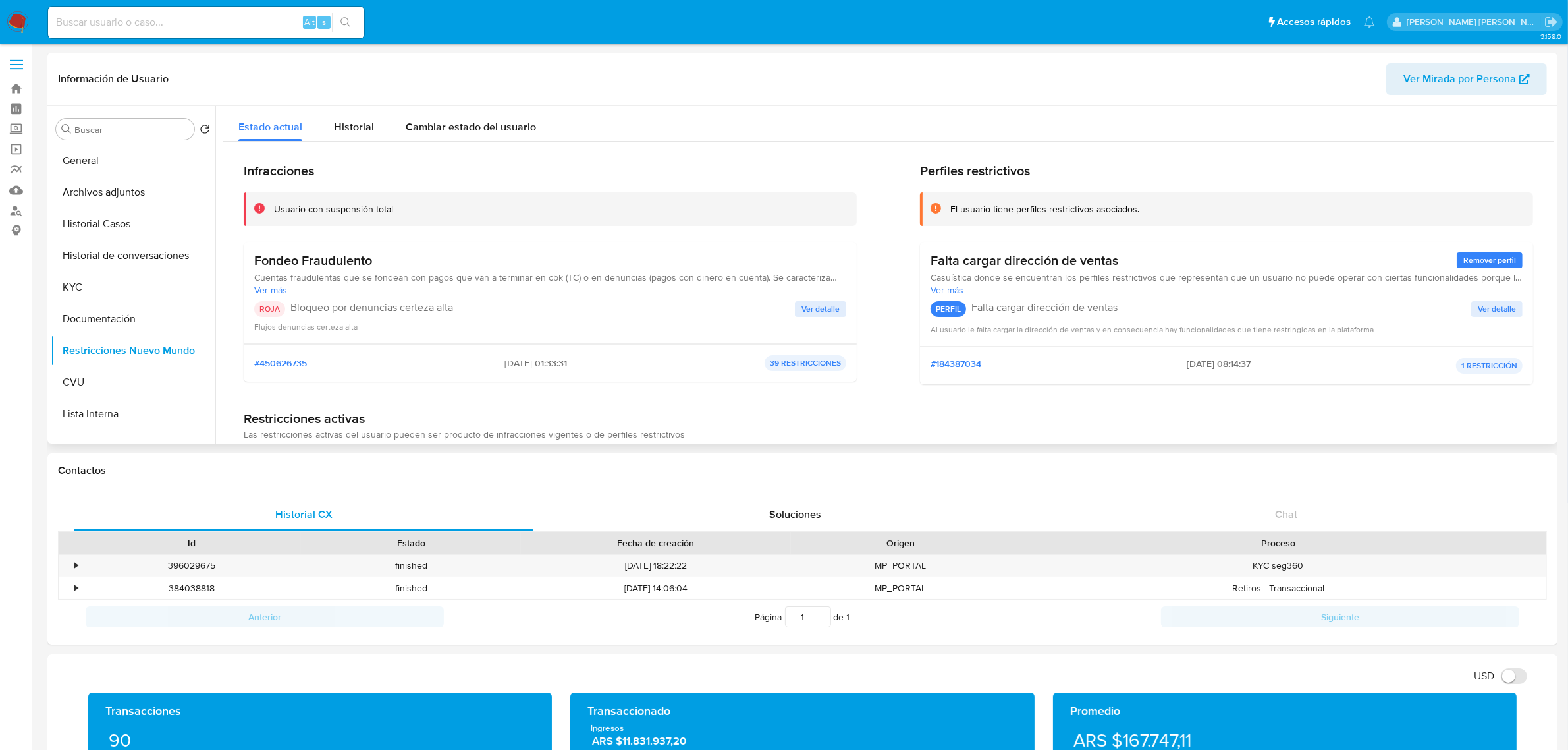
click at [692, 313] on p "Bloqueo por denuncias certeza alta" at bounding box center [542, 308] width 504 height 13
click at [129, 257] on button "Historial de conversaciones" at bounding box center [127, 256] width 154 height 32
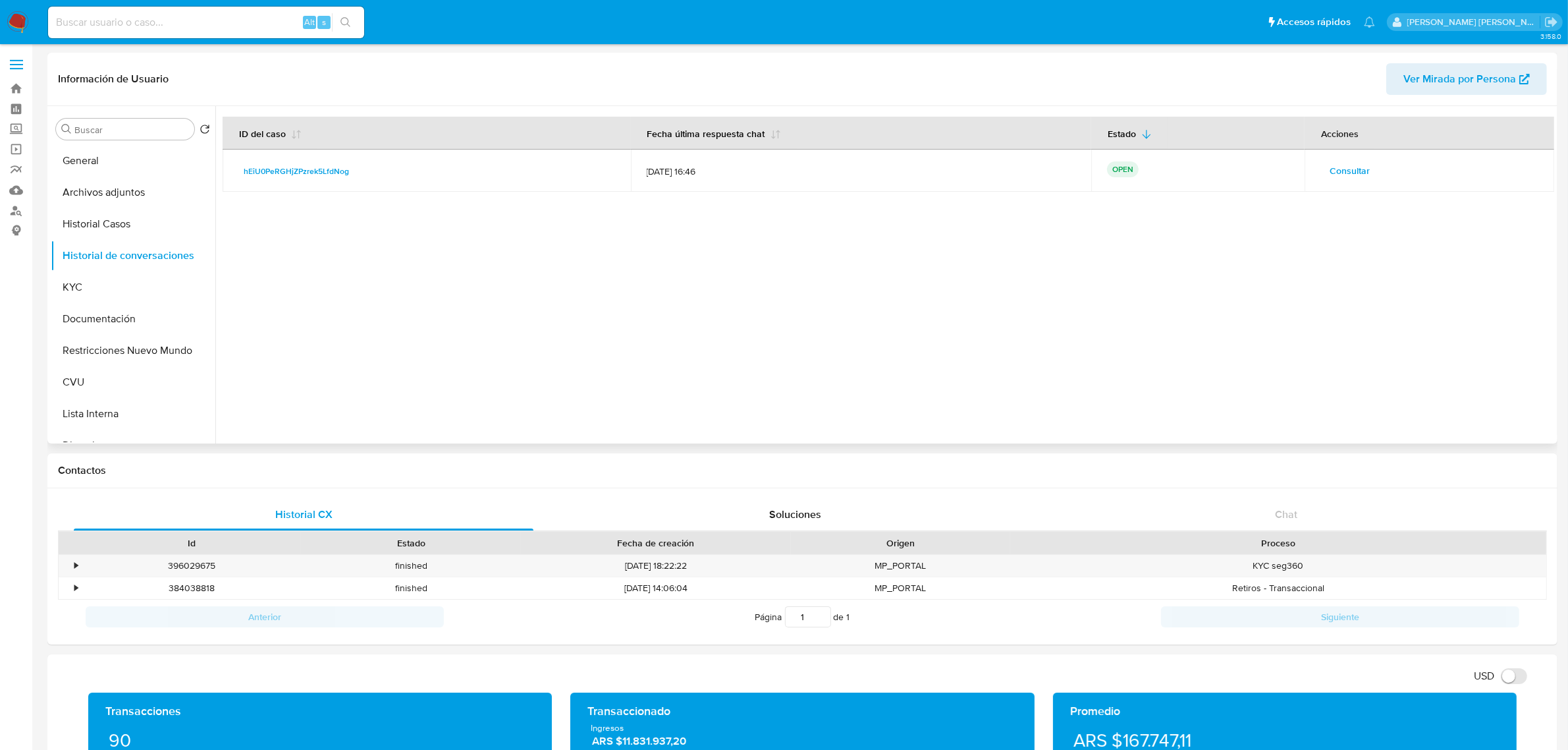
click at [1364, 172] on span "Consultar" at bounding box center [1350, 170] width 40 height 19
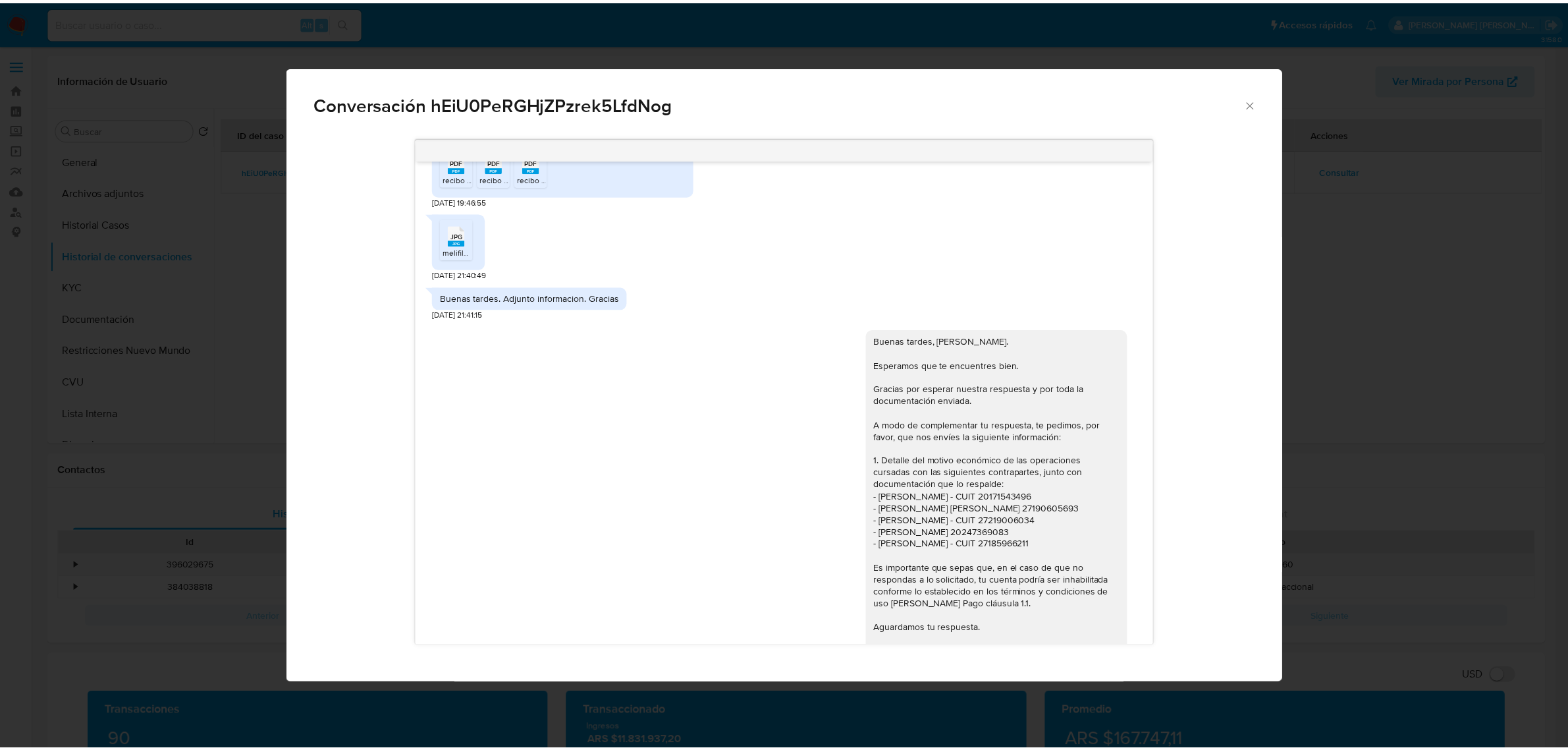
scroll to position [1148, 0]
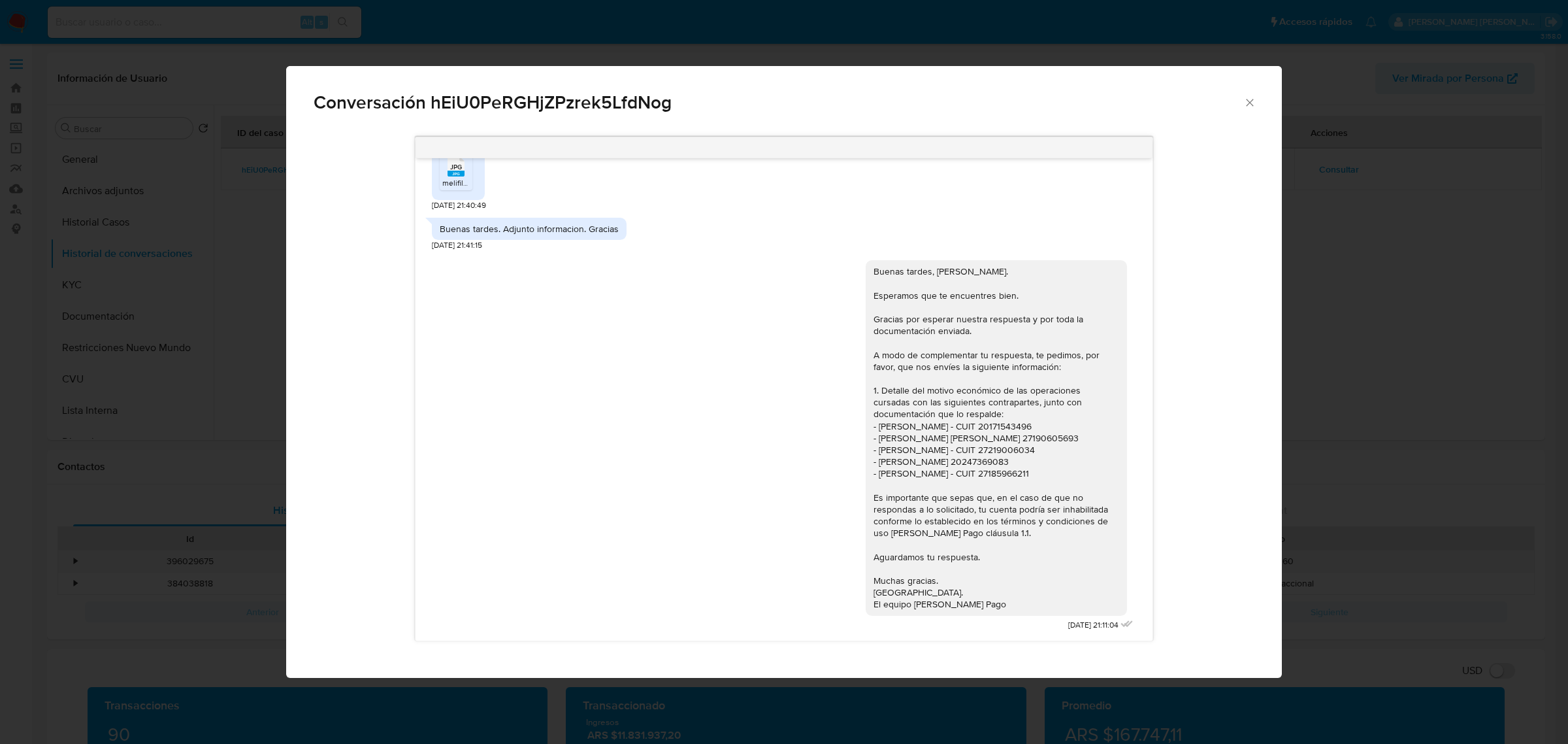
drag, startPoint x: 1031, startPoint y: 627, endPoint x: 1147, endPoint y: 645, distance: 117.4
click at [1147, 645] on div "17/07/2025 20:08:31 Hola, Esperamos que te encuentres muy bien. Te consultamos …" at bounding box center [784, 389] width 941 height 523
click at [929, 442] on div "Buenas tardes, Edgardo. Esperamos que te encuentres bien. Gracias por esperar n…" at bounding box center [996, 437] width 246 height 344
click at [1251, 101] on icon "Cerrar" at bounding box center [1249, 102] width 13 height 13
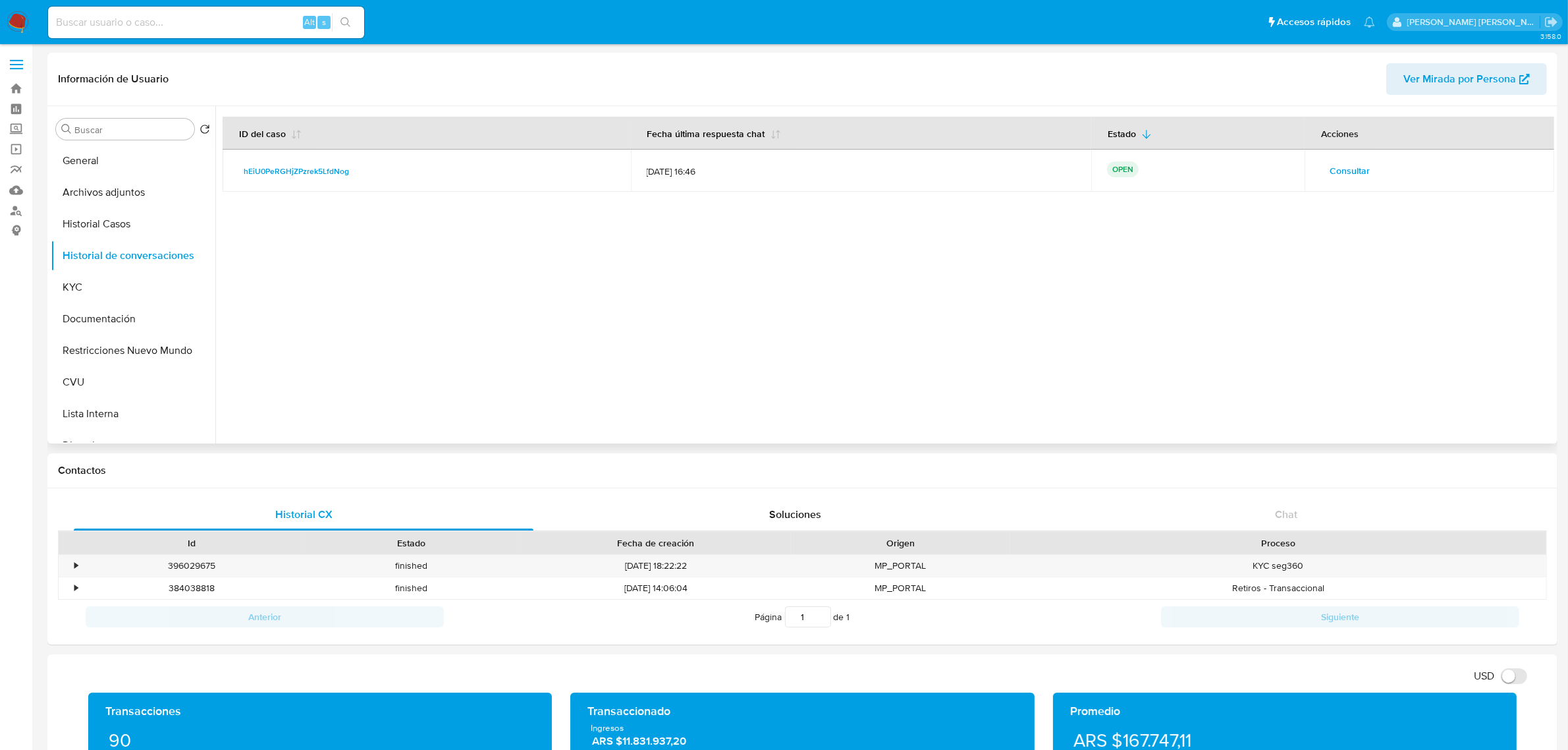
click at [850, 322] on div at bounding box center [884, 274] width 1339 height 337
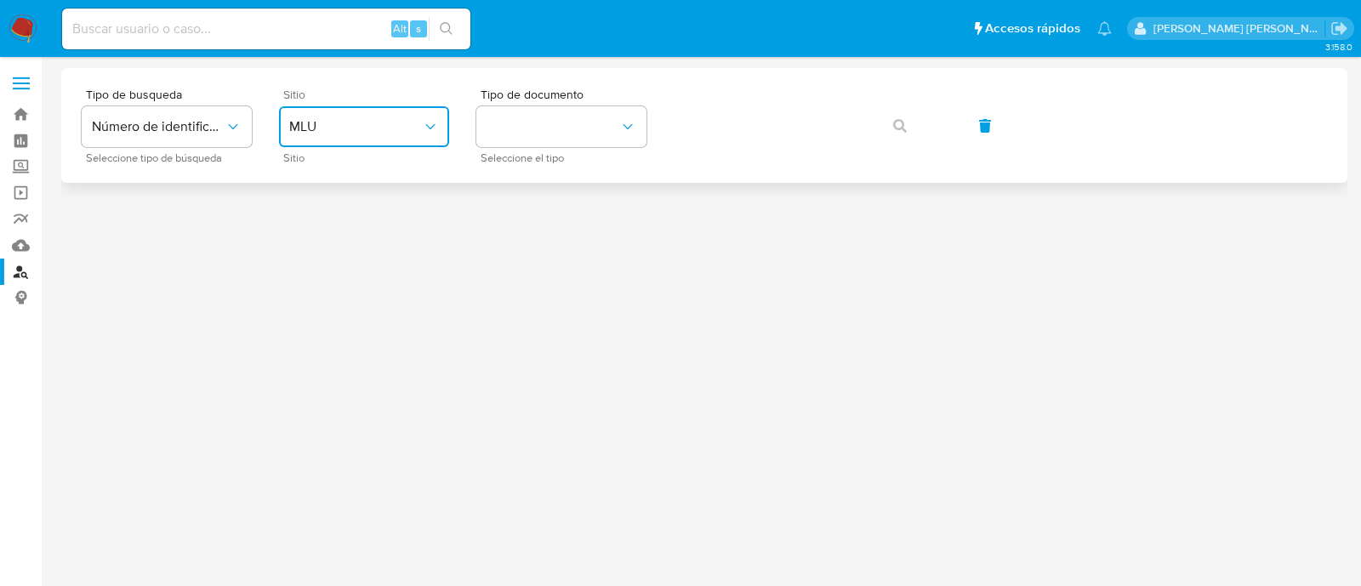
click at [340, 130] on span "MLU" at bounding box center [355, 126] width 133 height 17
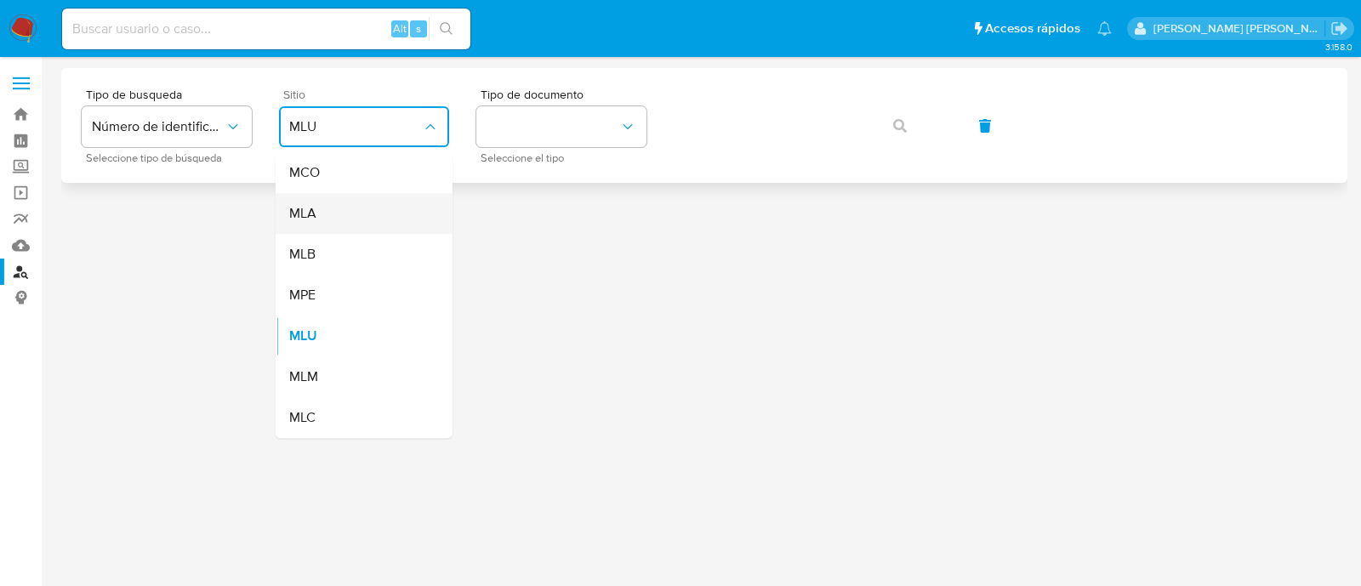
click at [351, 201] on div "MLA" at bounding box center [358, 213] width 139 height 41
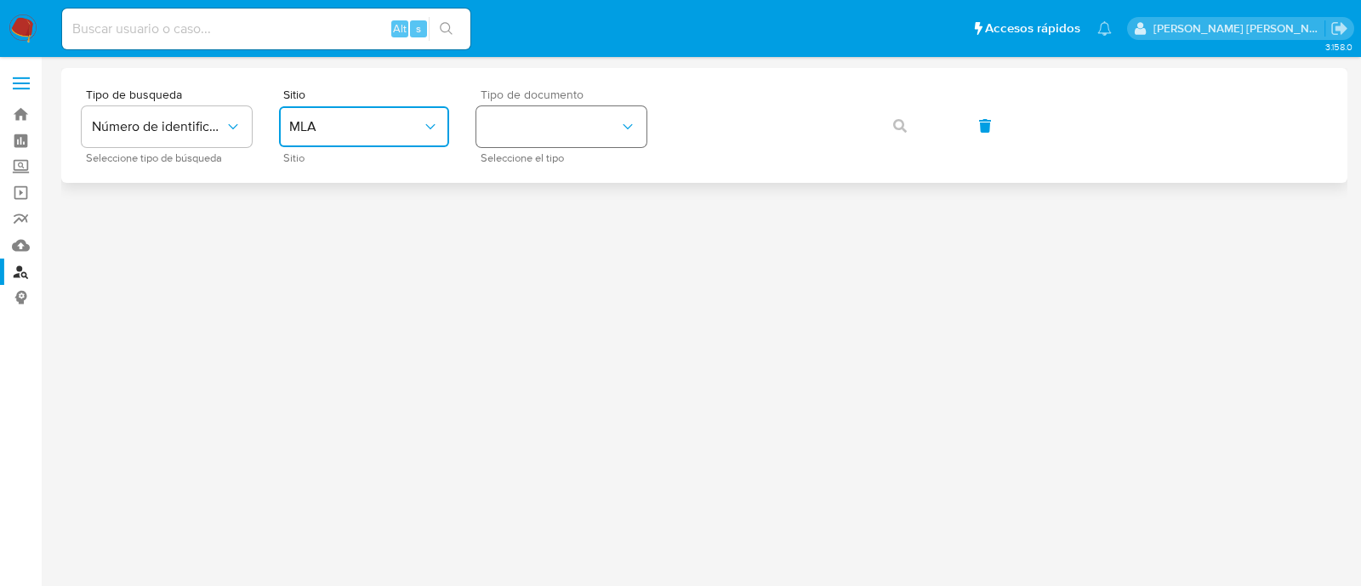
click at [555, 114] on button "identificationType" at bounding box center [561, 126] width 170 height 41
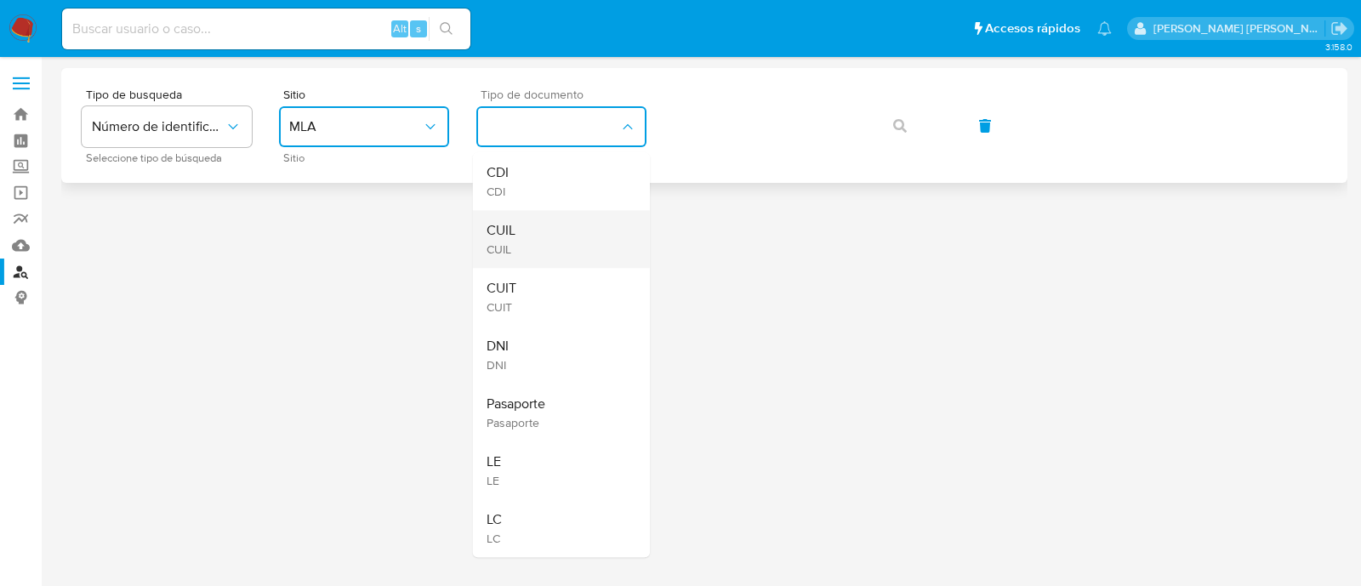
click at [559, 225] on div "CUIL CUIL" at bounding box center [555, 239] width 139 height 58
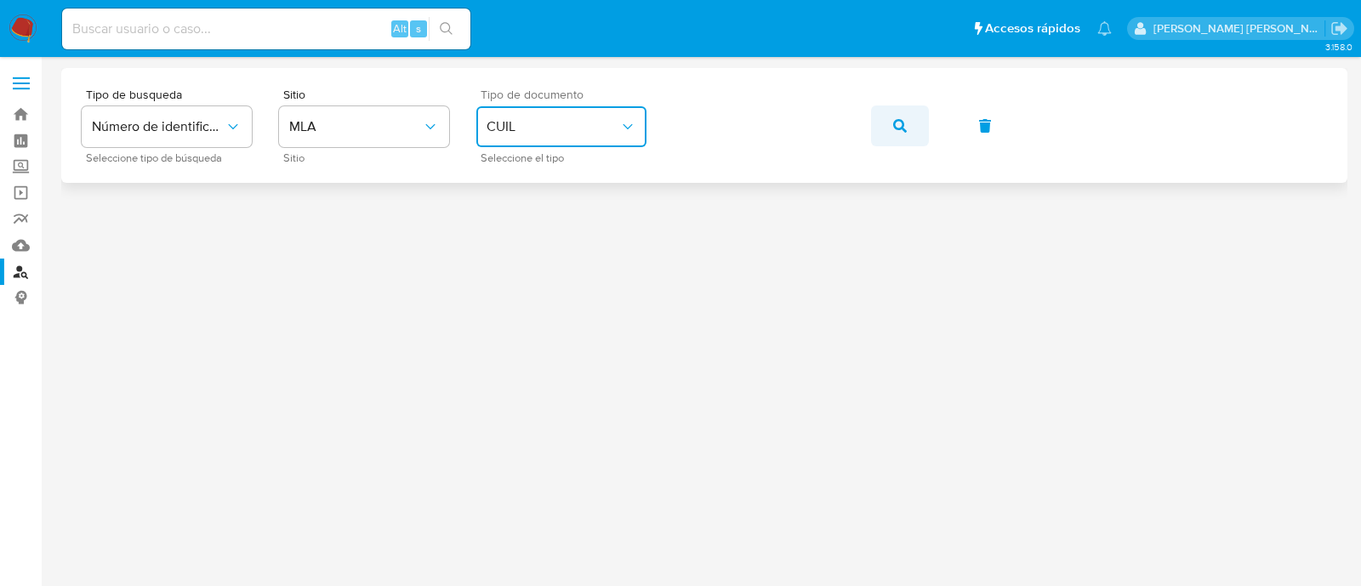
click at [894, 134] on span "button" at bounding box center [900, 125] width 14 height 37
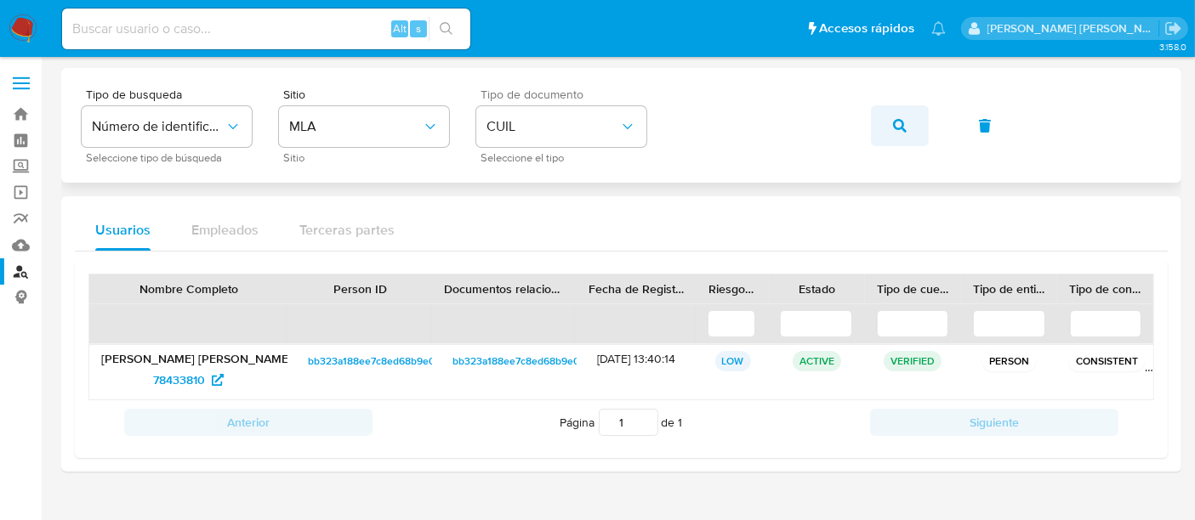
click at [886, 128] on button "button" at bounding box center [900, 125] width 58 height 41
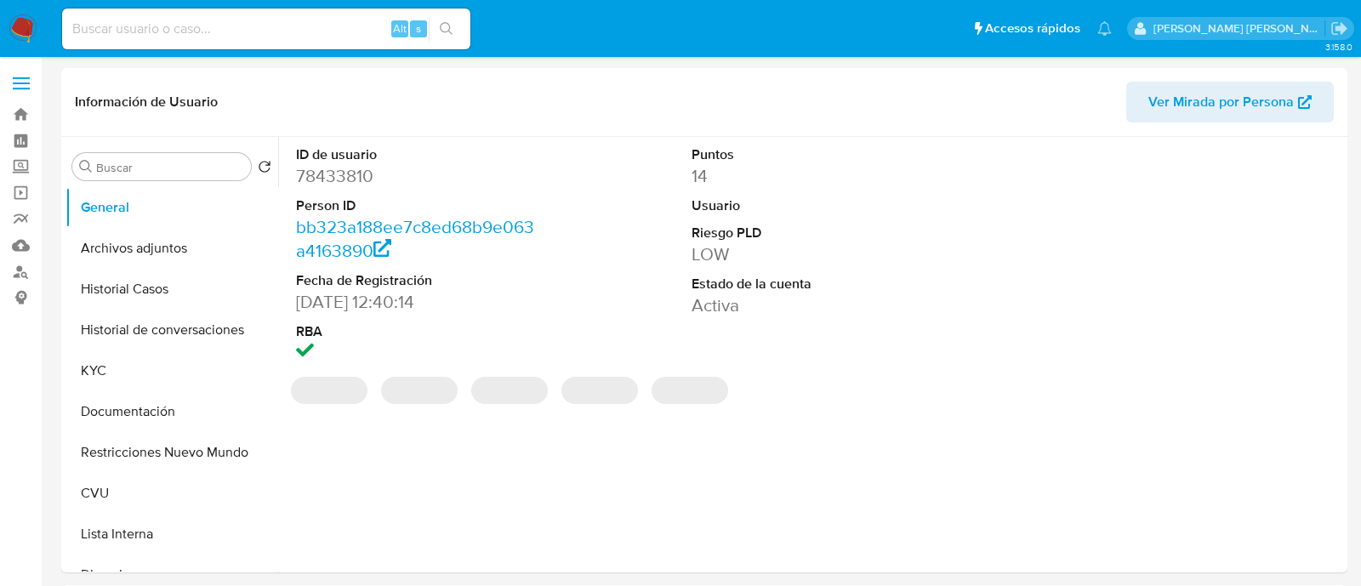
select select "10"
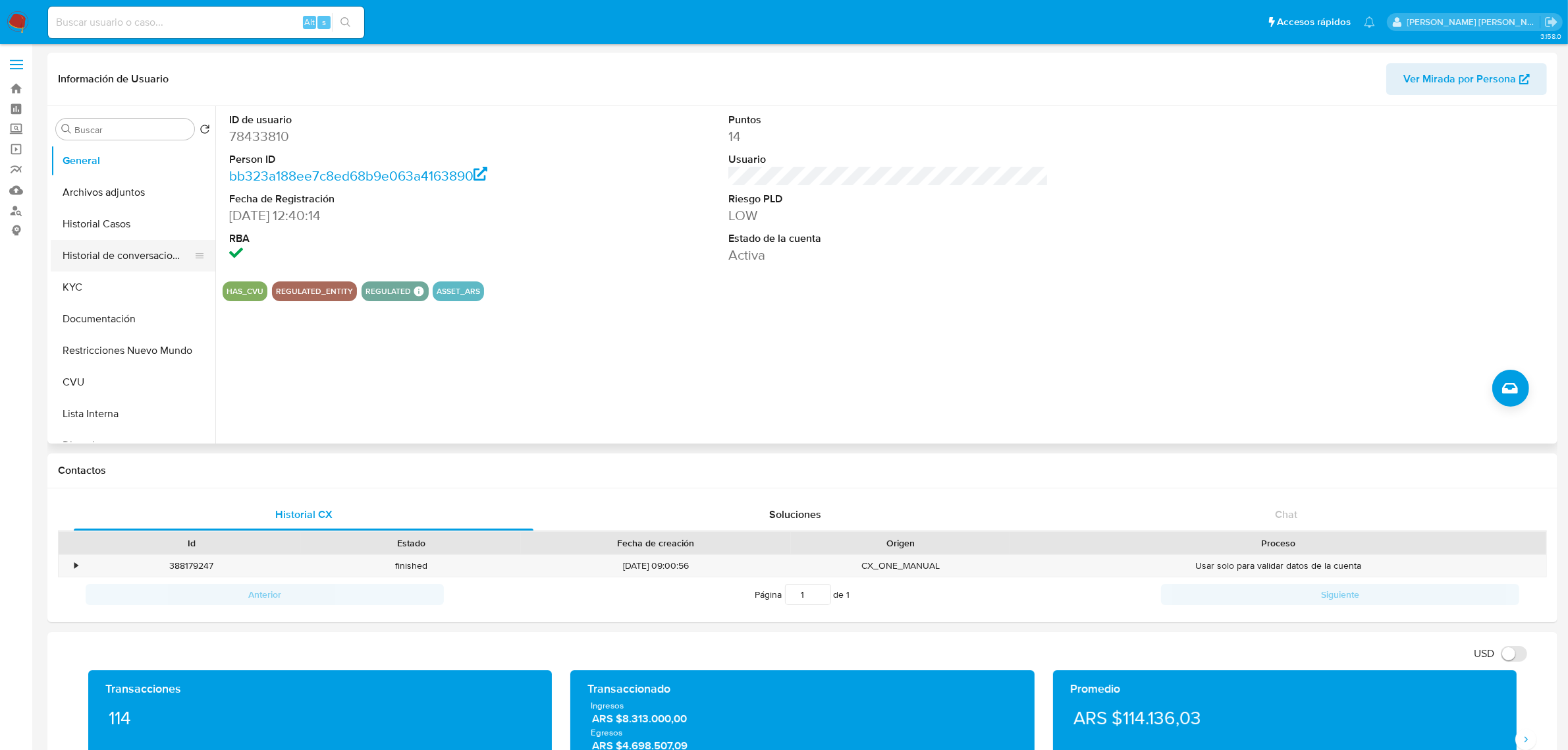
click at [97, 241] on button "Historial de conversaciones" at bounding box center [127, 256] width 154 height 32
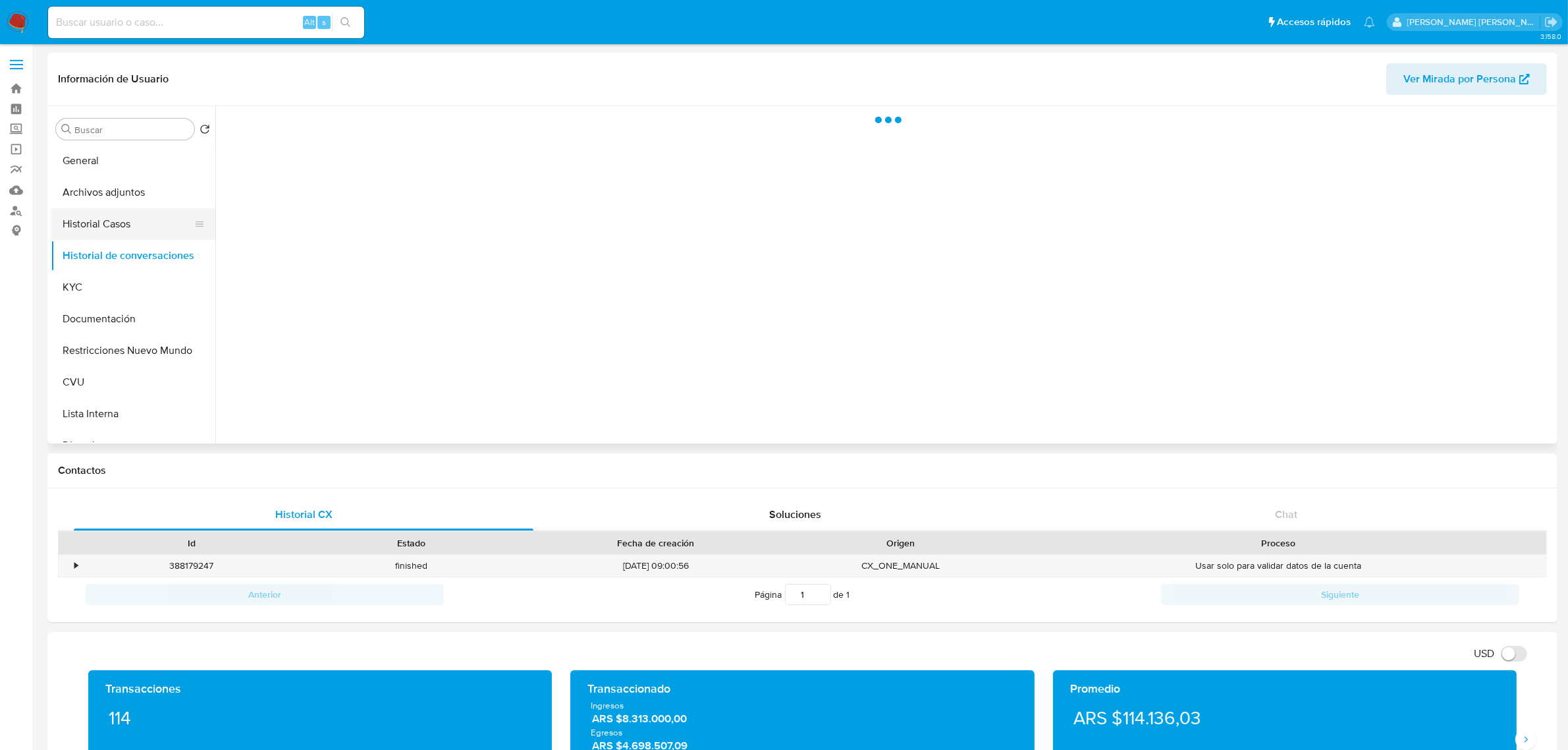
click at [102, 231] on button "Historial Casos" at bounding box center [127, 224] width 154 height 32
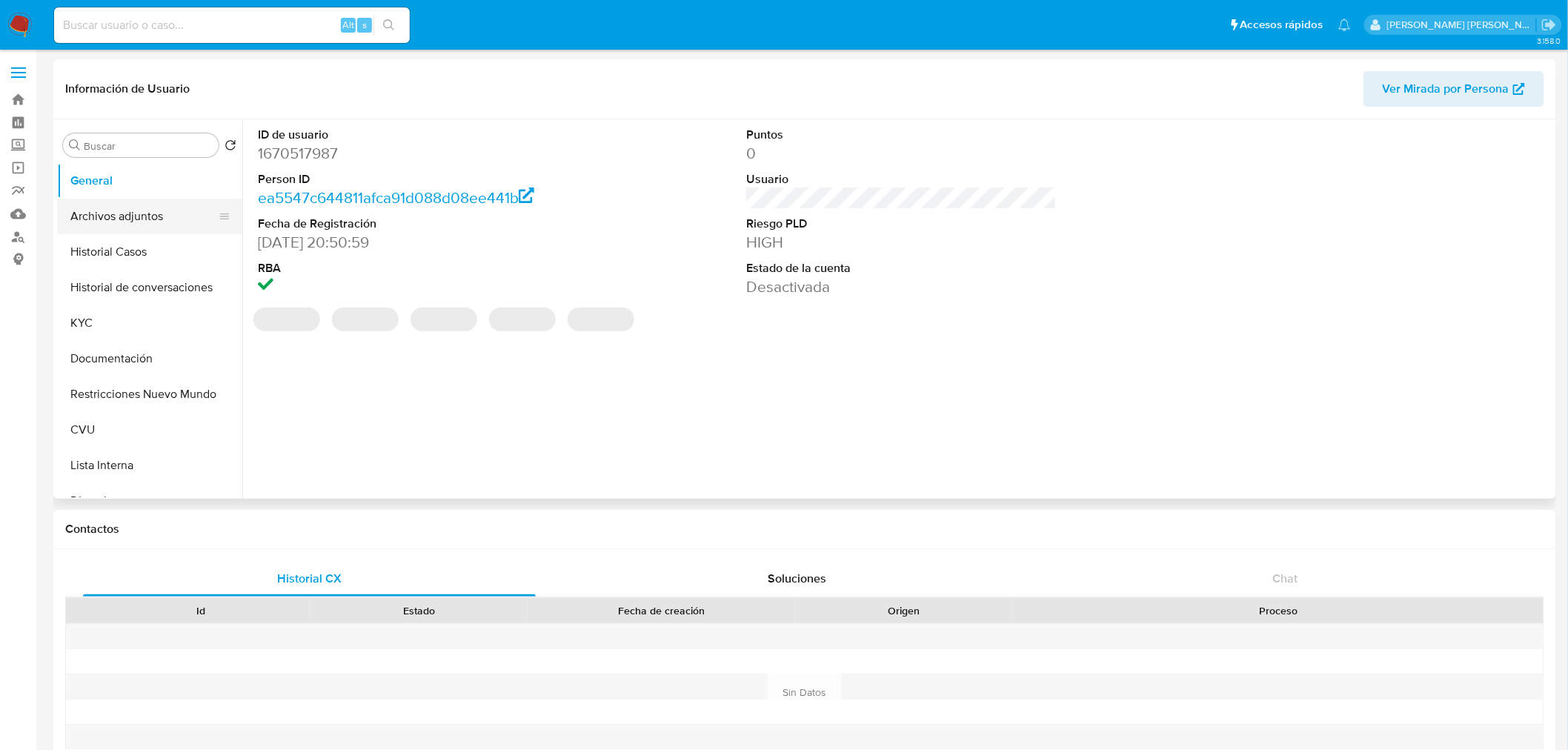
click at [126, 186] on button "Archivos adjuntos" at bounding box center [143, 216] width 173 height 36
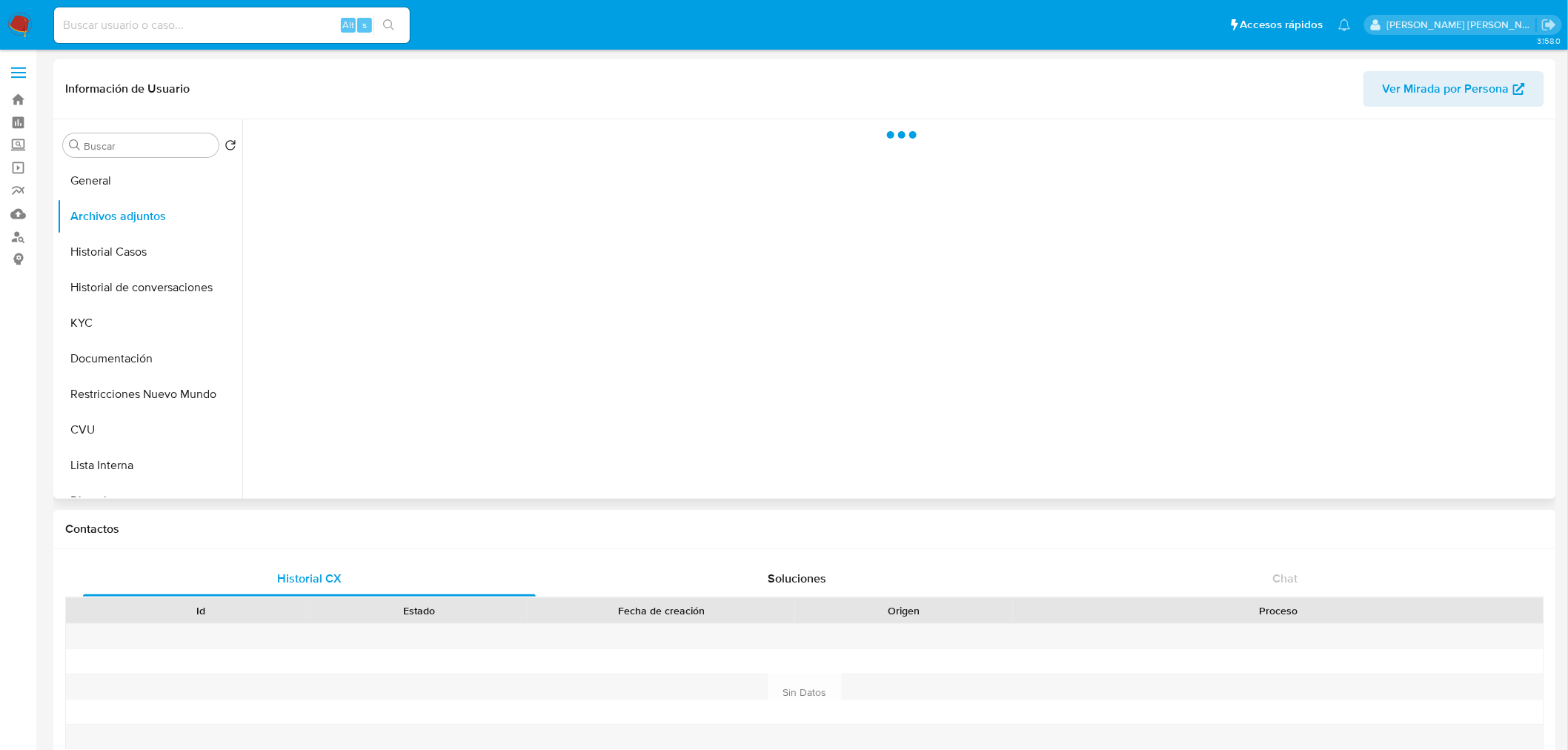
select select "10"
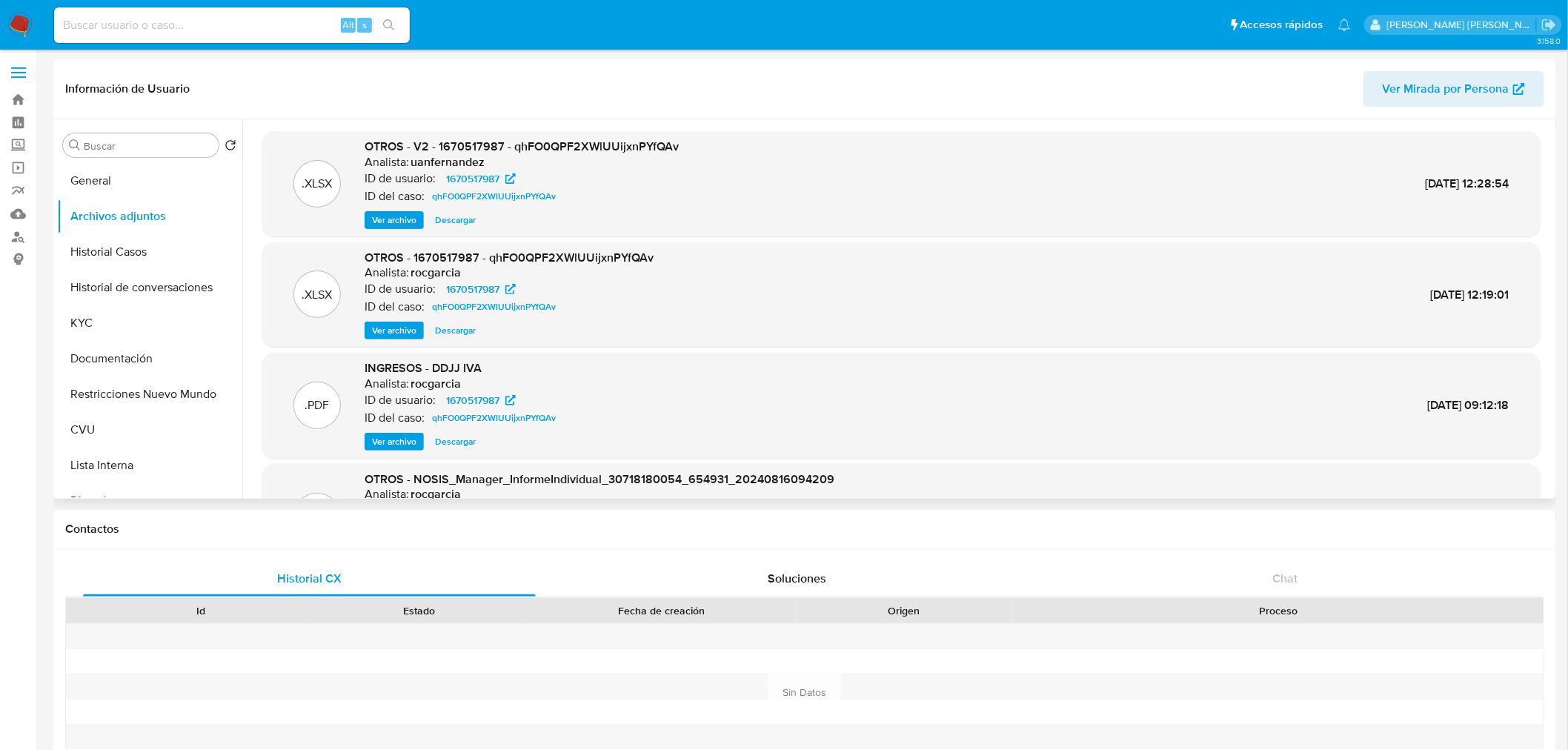
click at [409, 186] on span "Ver archivo" at bounding box center [394, 220] width 44 height 15
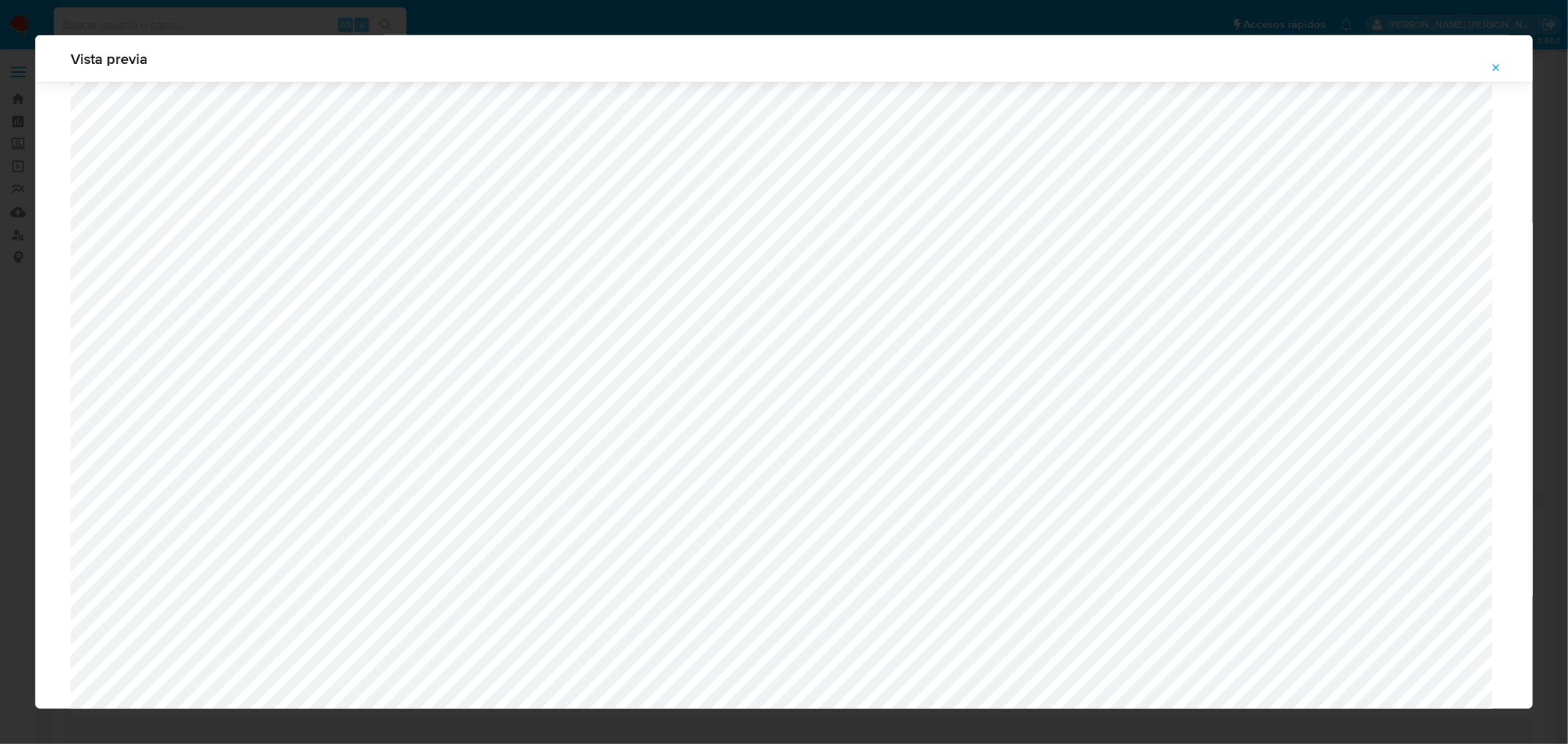
scroll to position [1032, 0]
click at [642, 76] on span "Attachment preview" at bounding box center [1496, 67] width 12 height 21
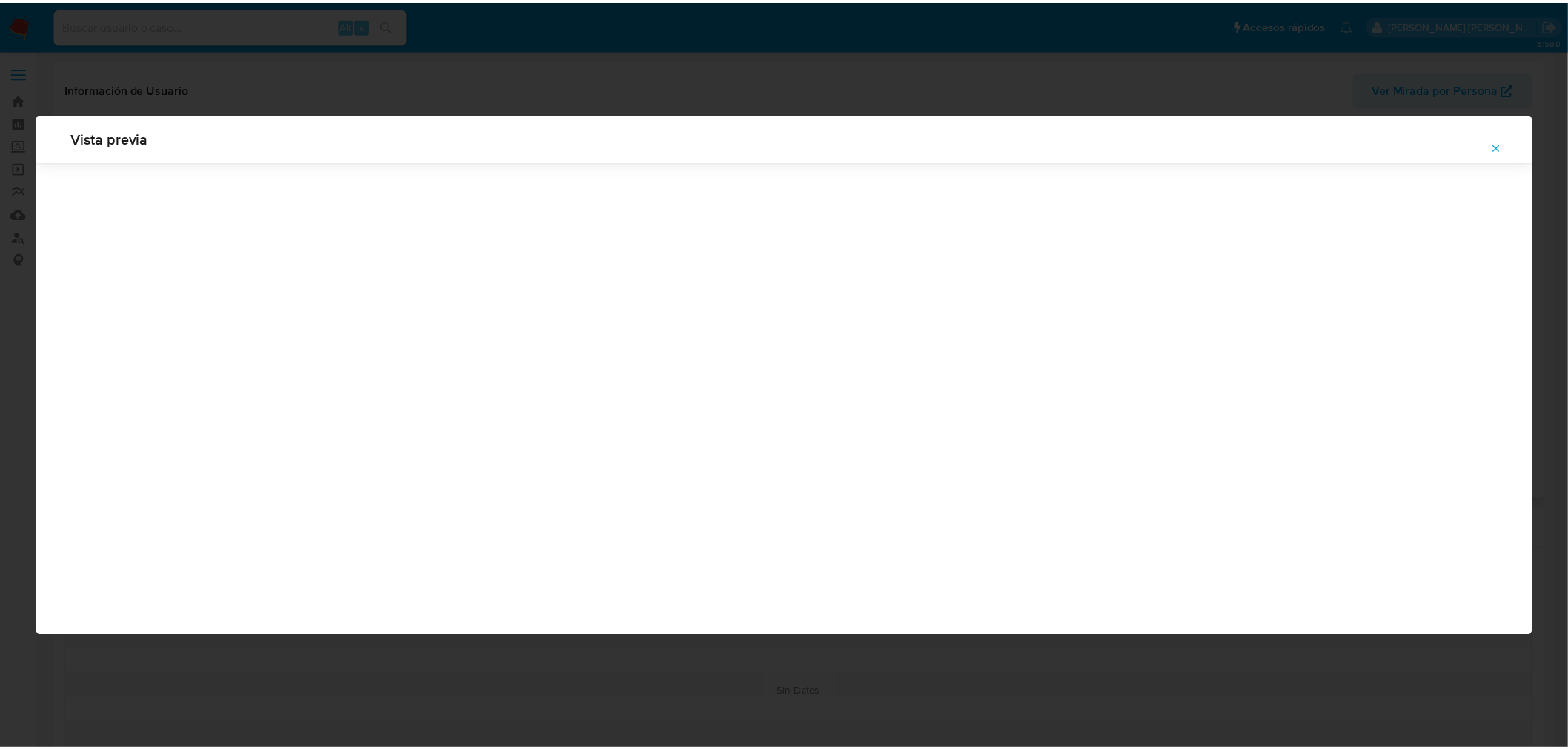
scroll to position [0, 0]
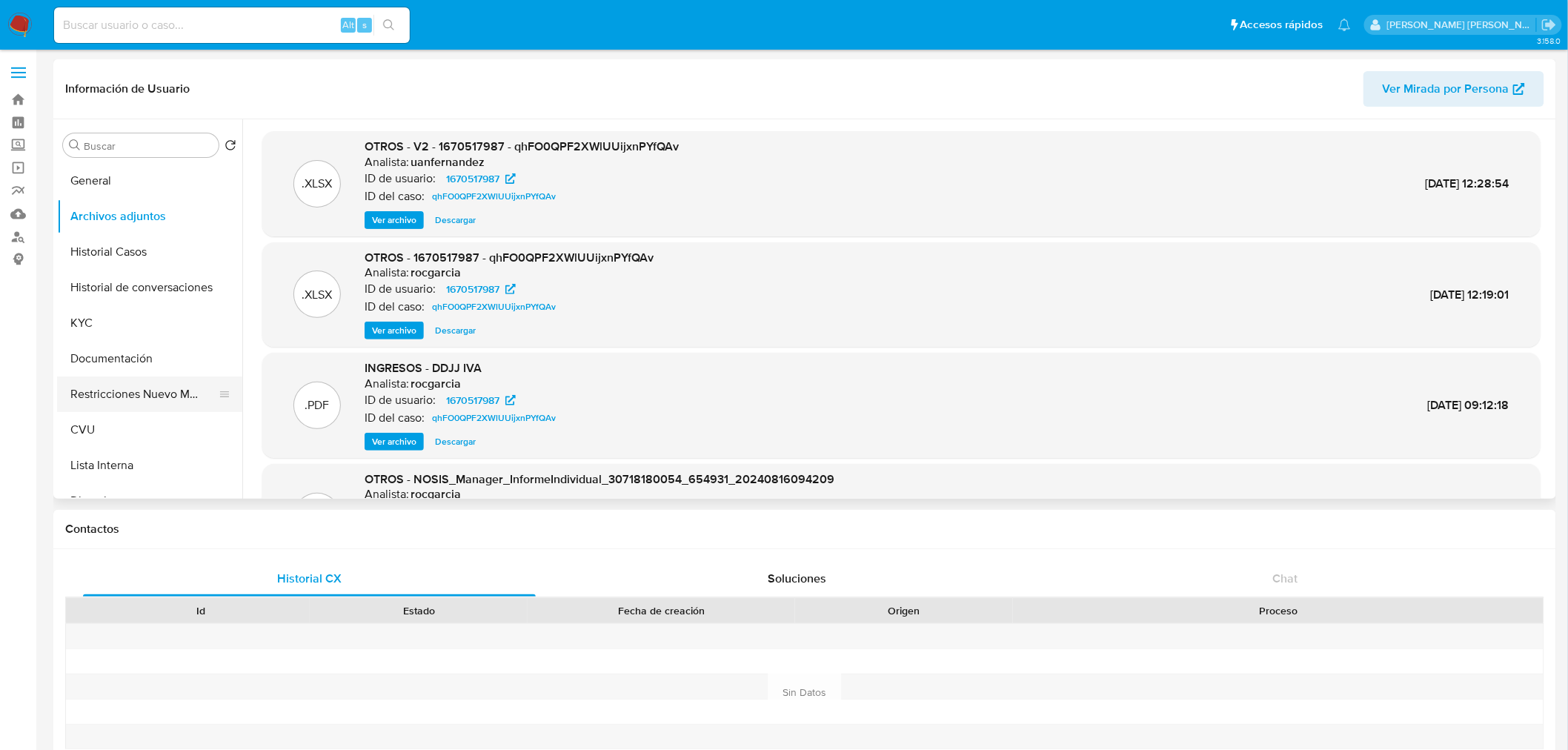
click at [124, 186] on button "Restricciones Nuevo Mundo" at bounding box center [143, 394] width 173 height 36
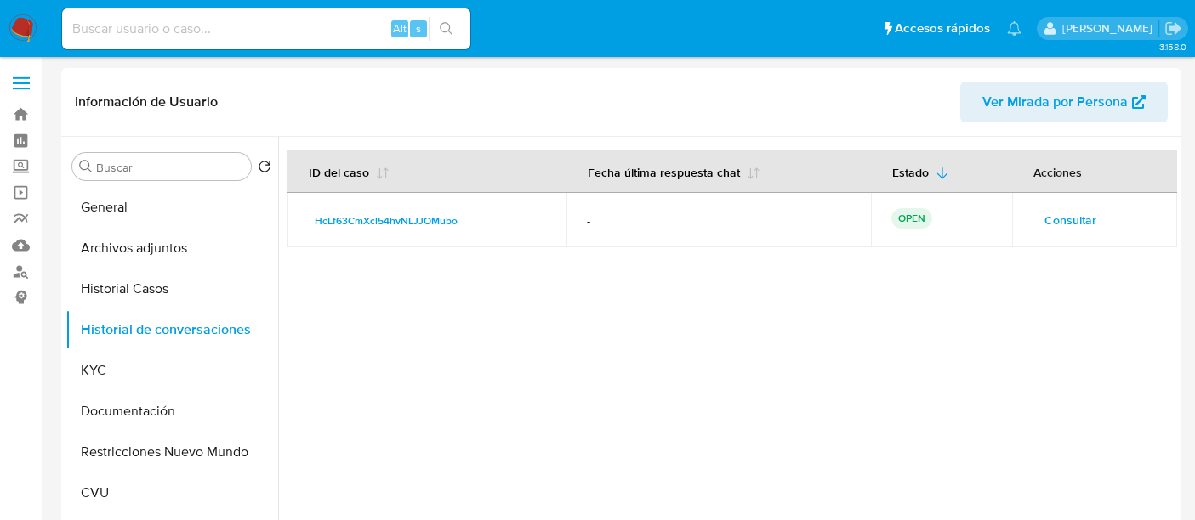
select select "10"
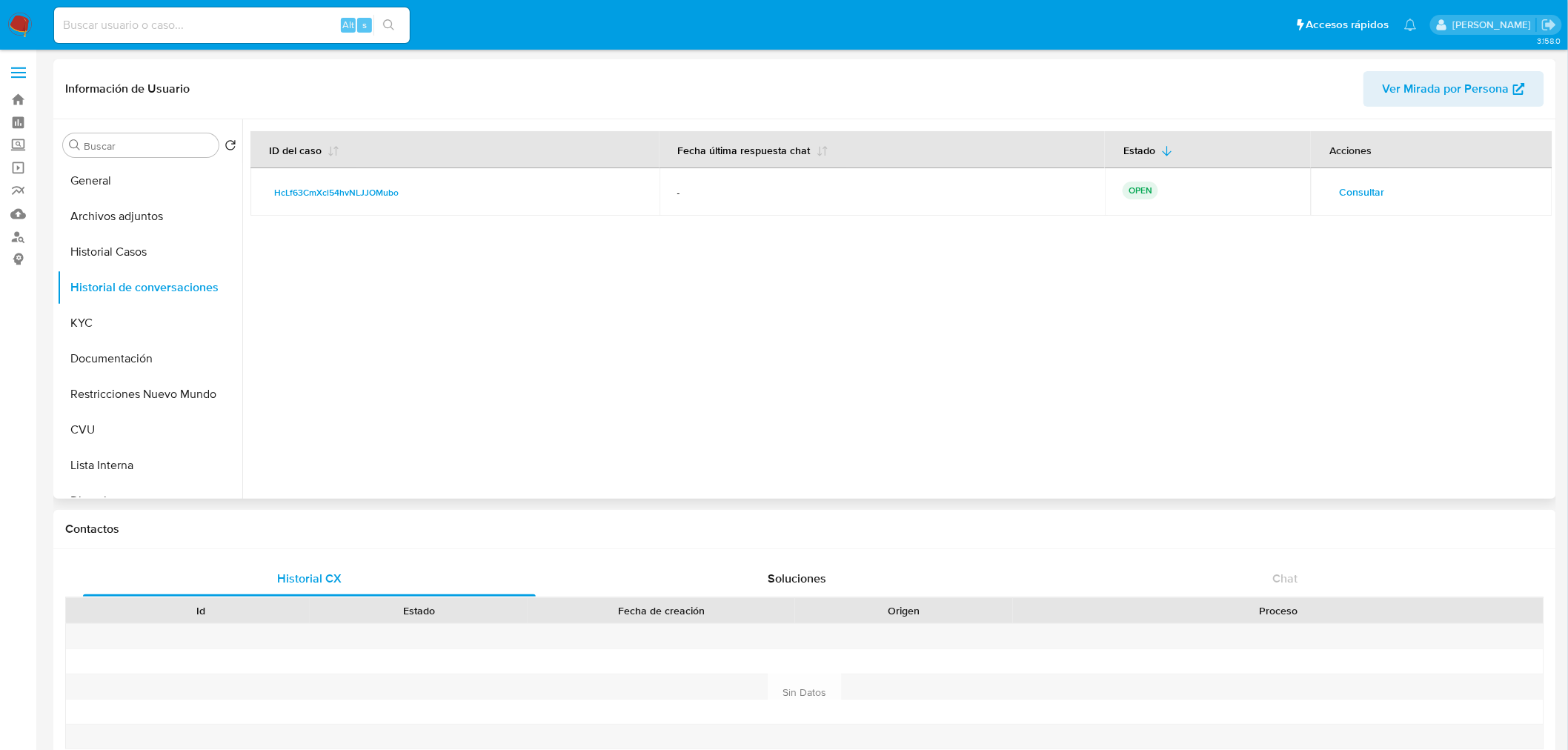
click at [1040, 194] on span "Consultar" at bounding box center [1362, 192] width 45 height 21
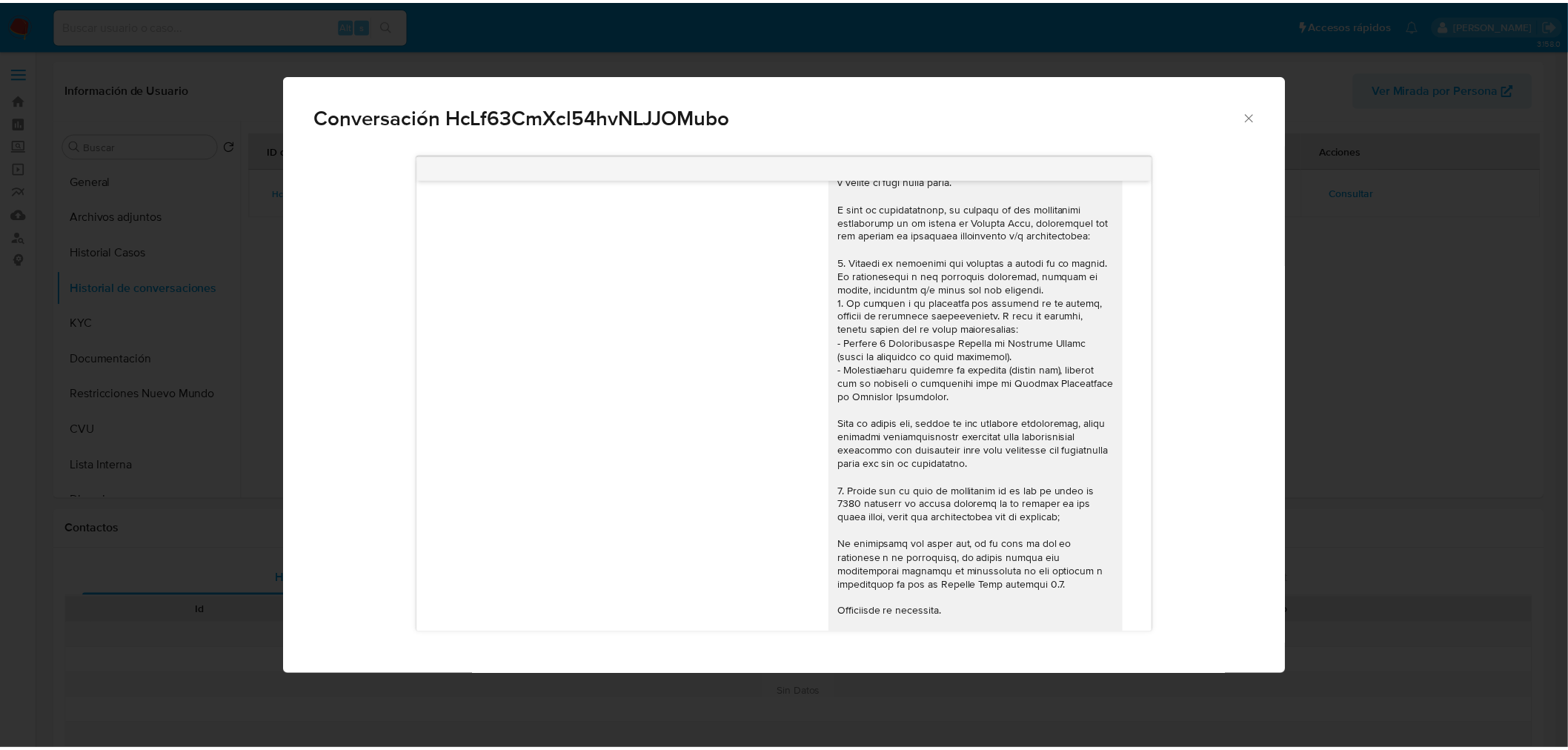
scroll to position [1592, 0]
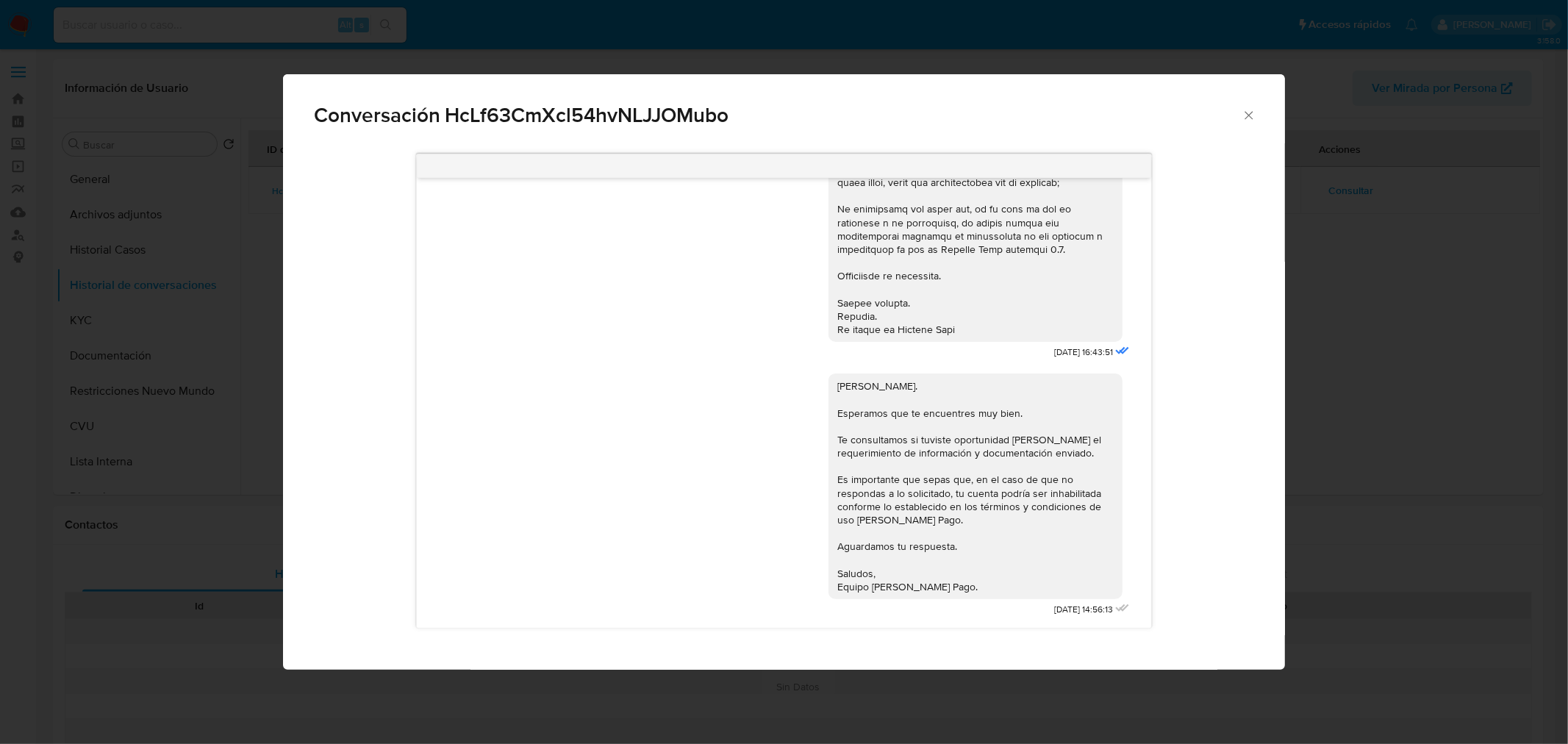
click at [1032, 111] on icon "Cerrar" at bounding box center [1248, 115] width 15 height 15
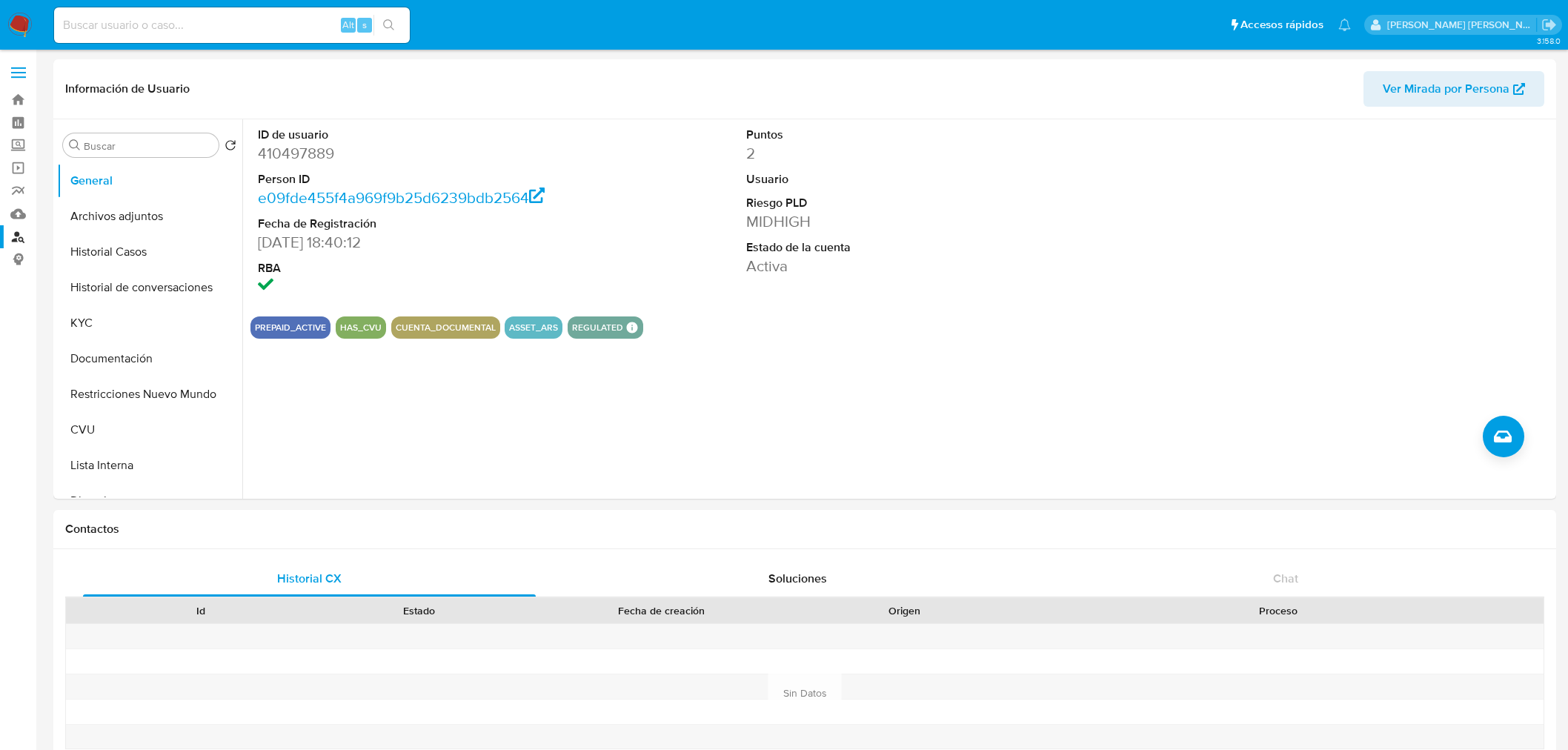
select select "10"
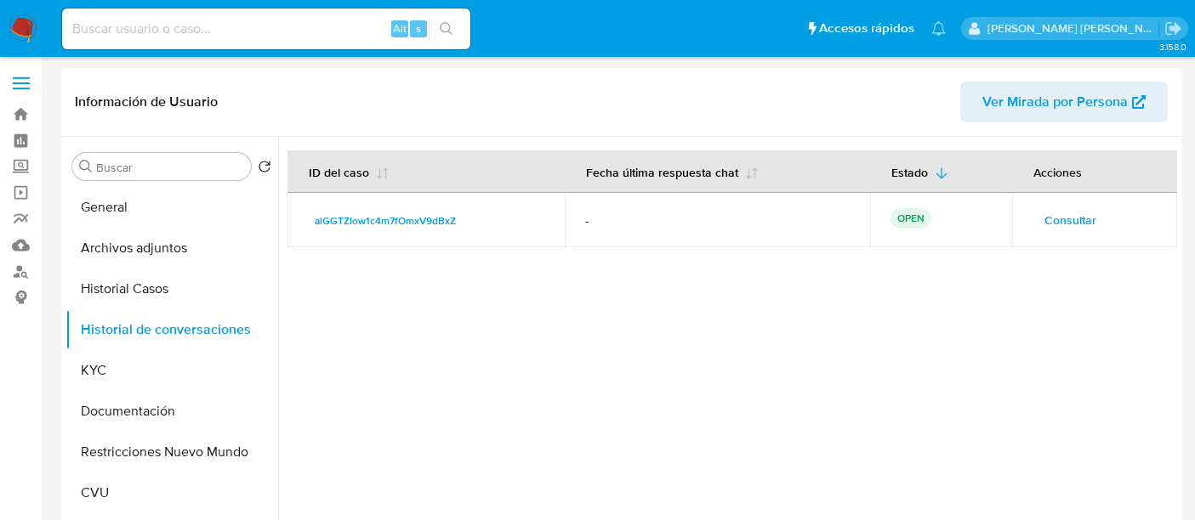
select select "10"
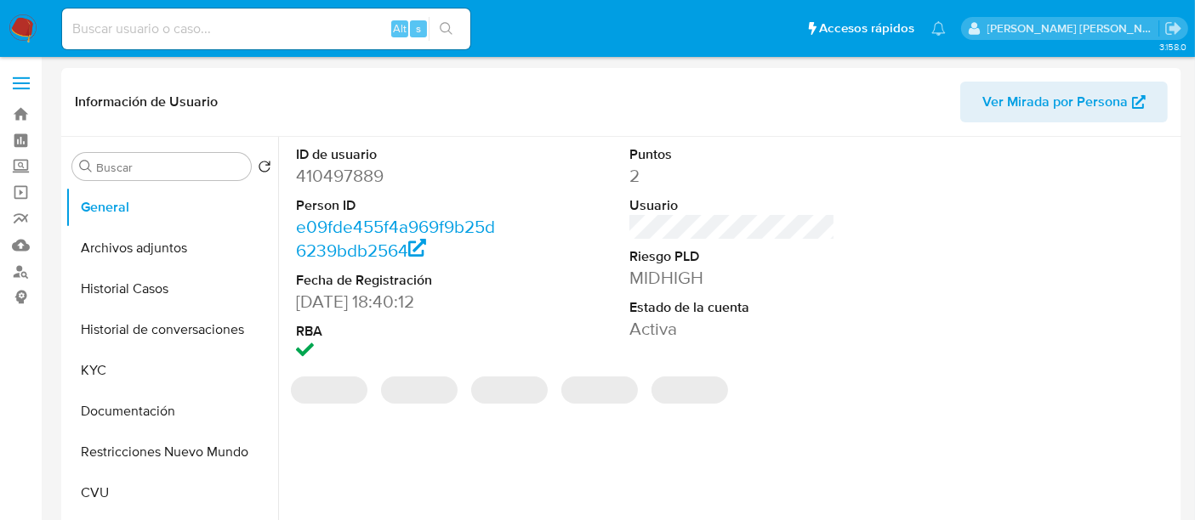
select select "10"
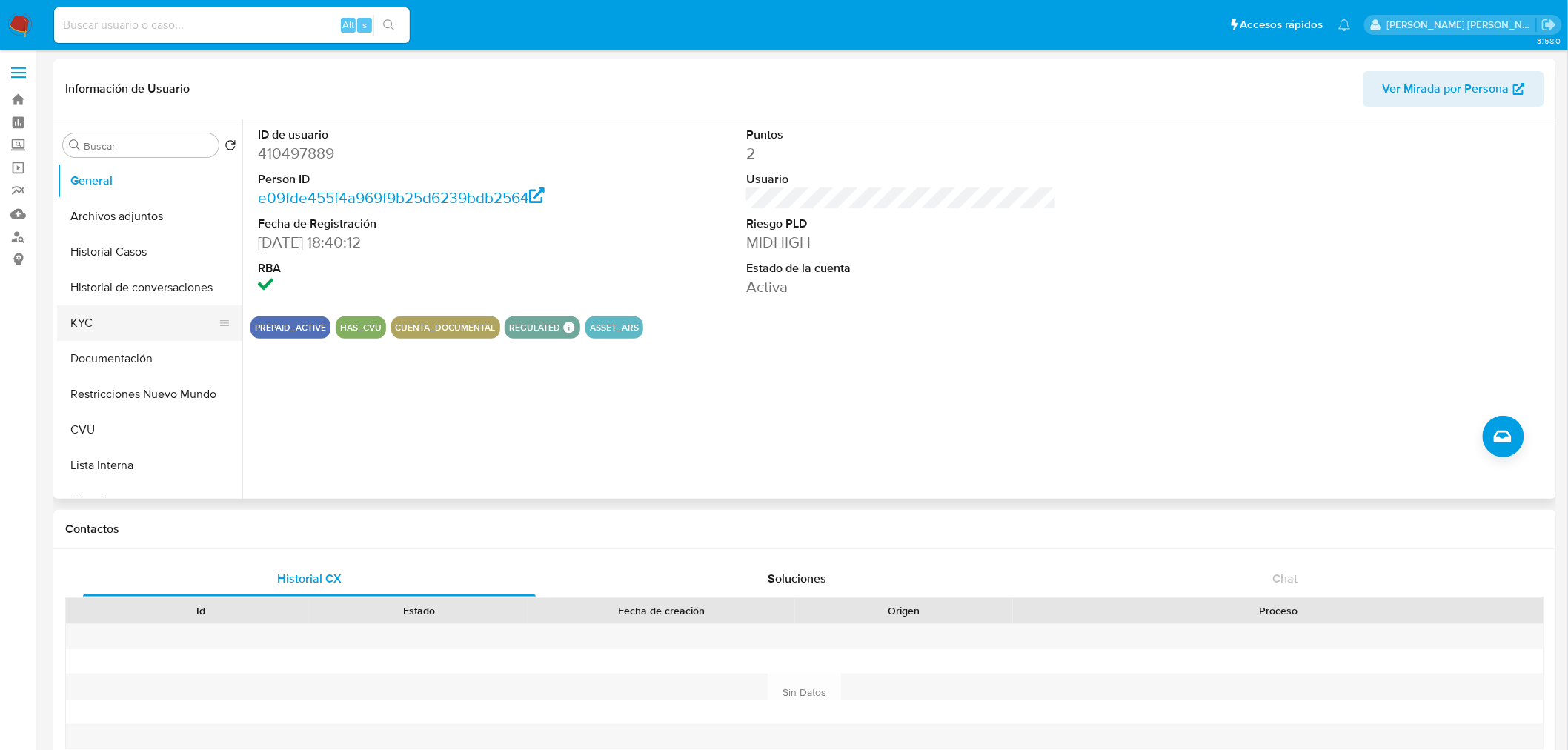
click at [106, 326] on button "KYC" at bounding box center [143, 322] width 173 height 36
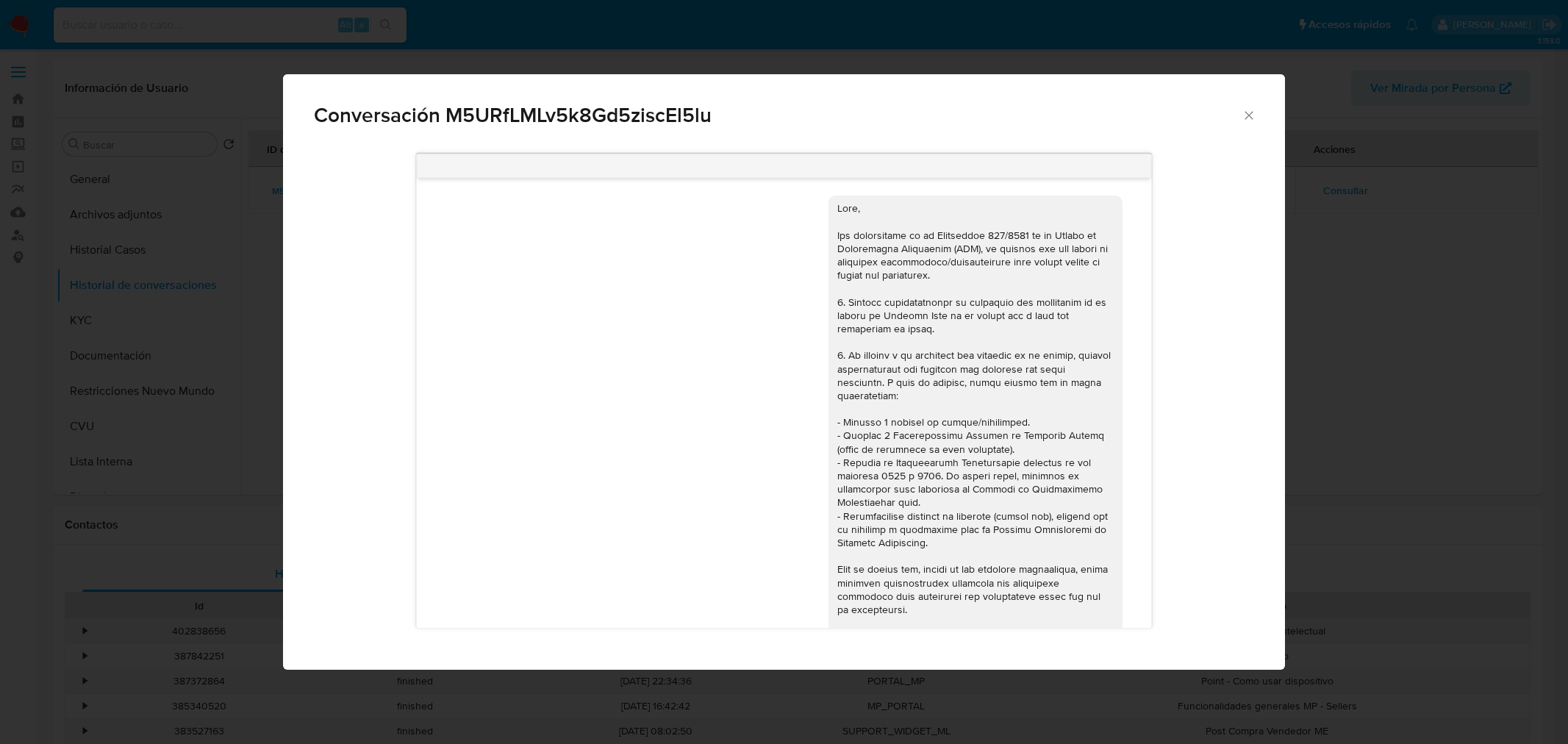
select select "10"
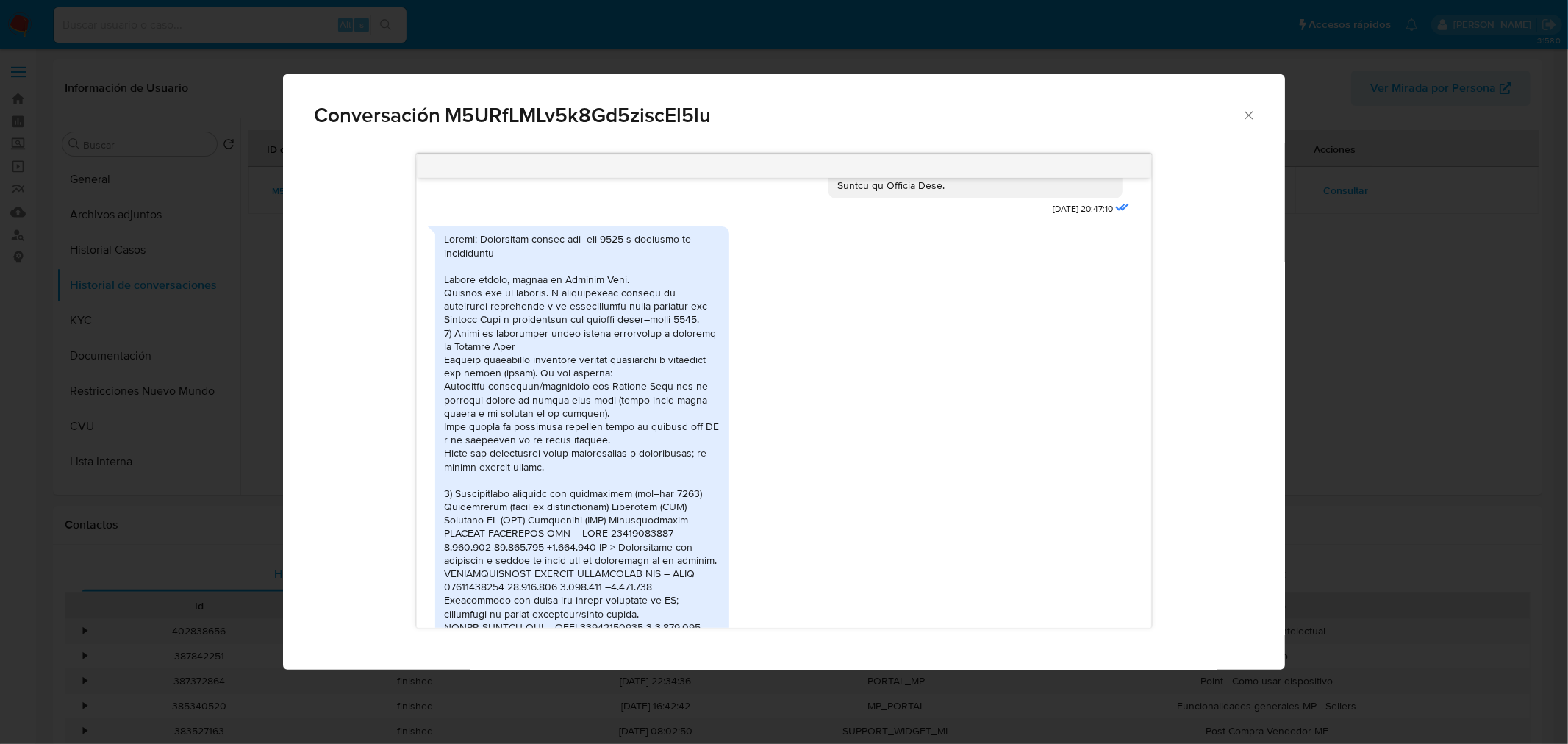
scroll to position [1941, 0]
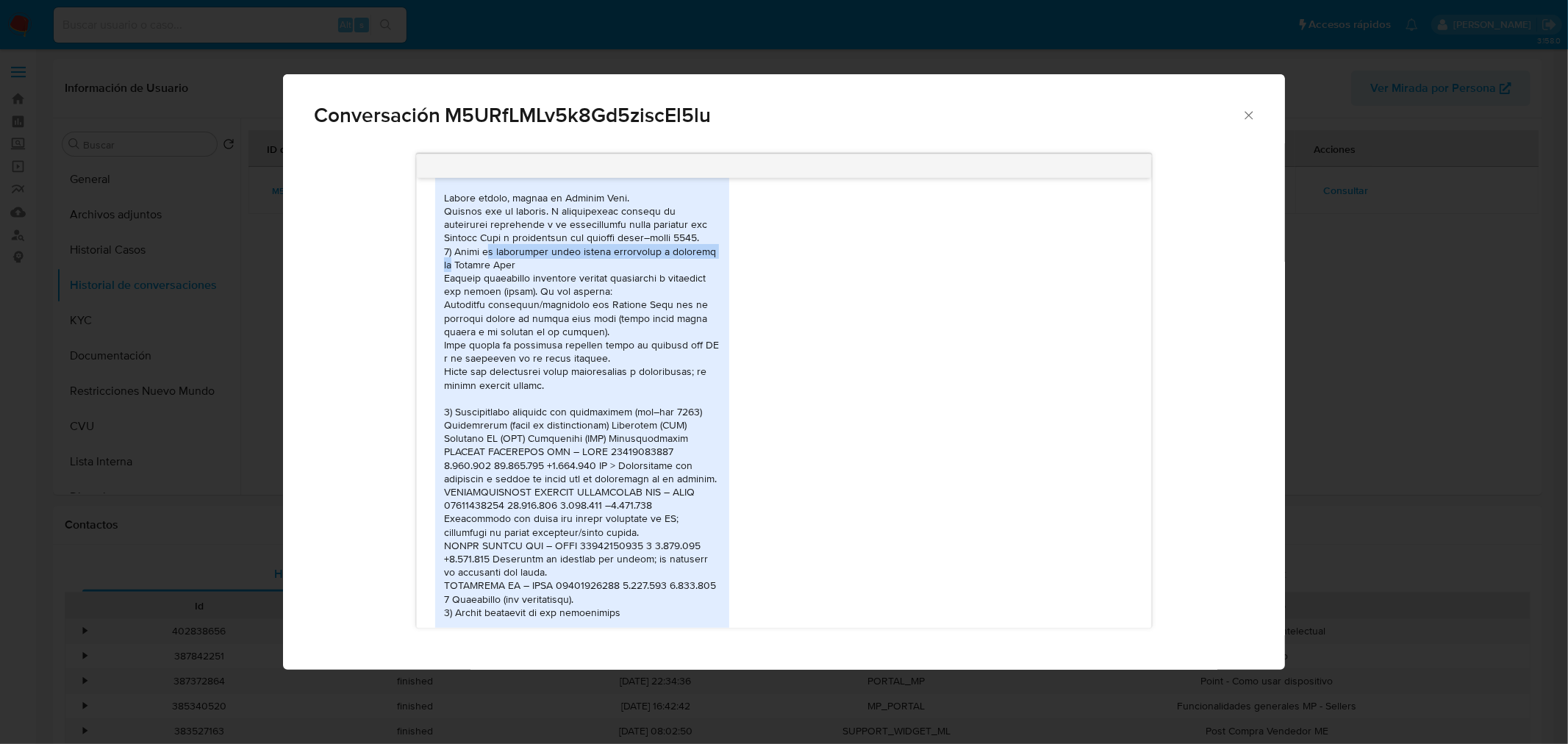
drag, startPoint x: 485, startPoint y: 254, endPoint x: 723, endPoint y: 251, distance: 238.0
click at [723, 251] on div "PDF PDF 20228131742_001_00002_00000481 (2).pdf PDF PDF 20228131742_001_00002_00…" at bounding box center [582, 668] width 294 height 1046
drag, startPoint x: 461, startPoint y: 283, endPoint x: 700, endPoint y: 285, distance: 239.0
click at [700, 285] on div "Comunicación" at bounding box center [583, 591] width 277 height 882
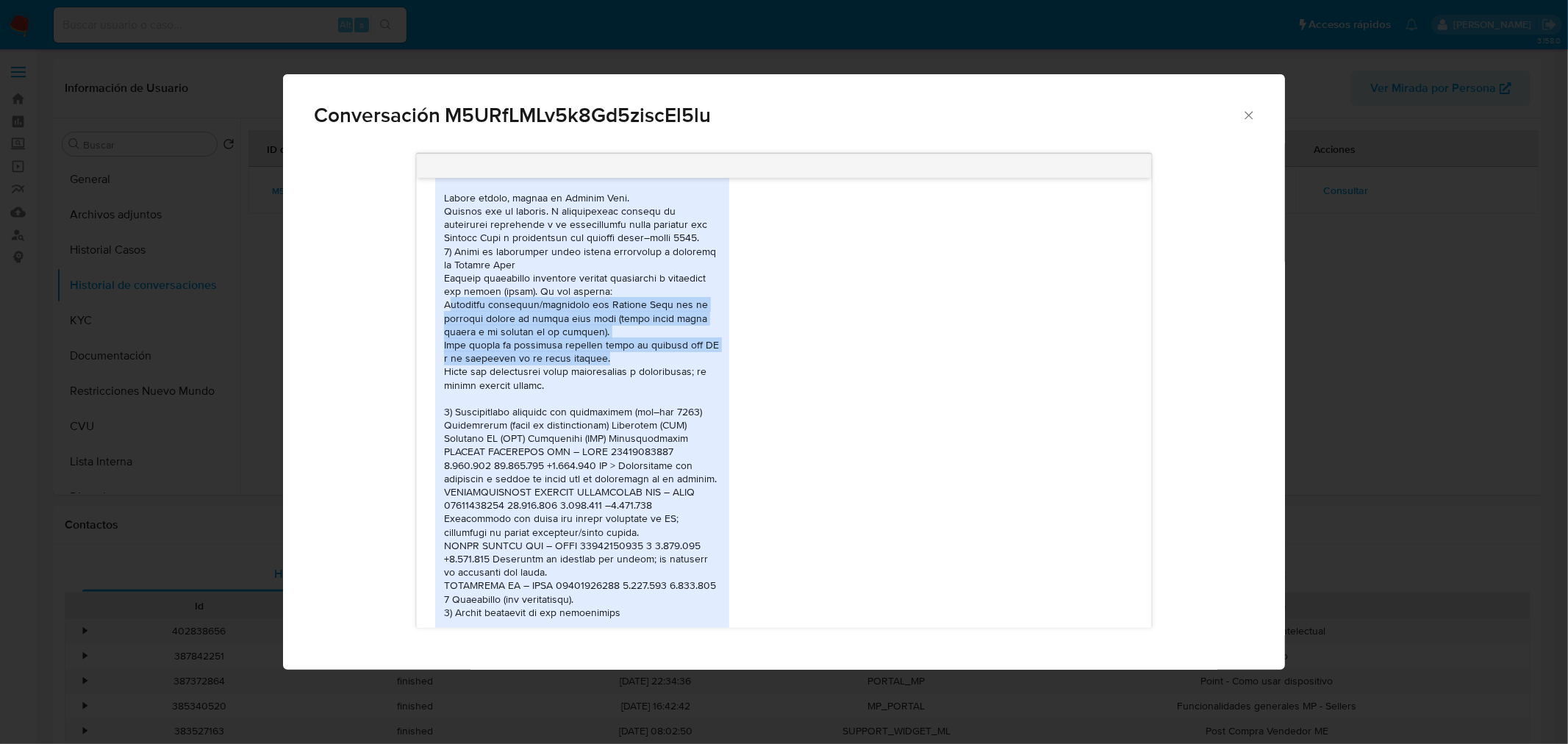
drag, startPoint x: 452, startPoint y: 308, endPoint x: 688, endPoint y: 360, distance: 241.7
click at [688, 360] on div "Comunicación" at bounding box center [583, 591] width 277 height 882
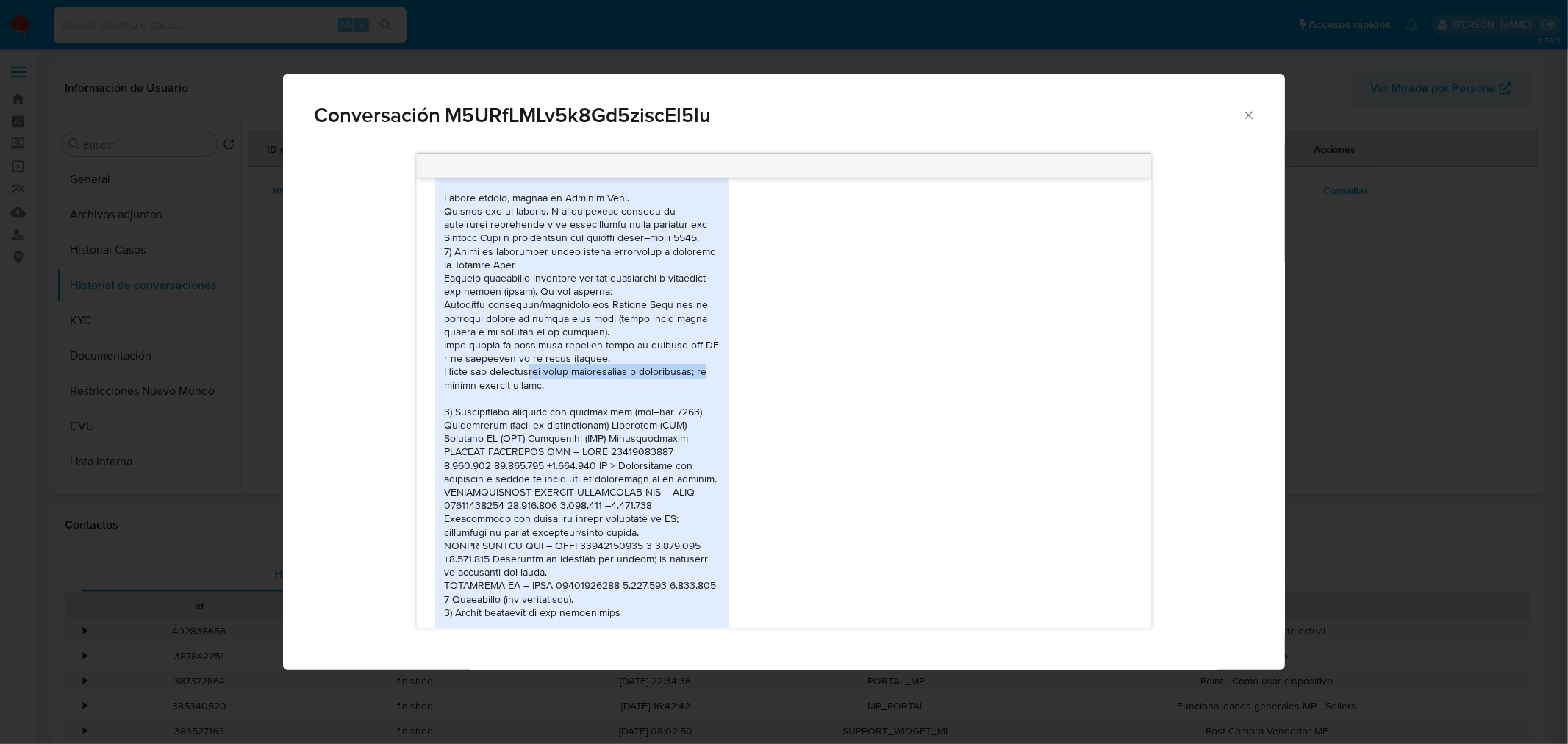
drag, startPoint x: 530, startPoint y: 371, endPoint x: 722, endPoint y: 372, distance: 192.0
click at [722, 372] on div "PDF PDF 20228131742_001_00002_00000481 (2).pdf PDF PDF 20228131742_001_00002_00…" at bounding box center [582, 668] width 294 height 1046
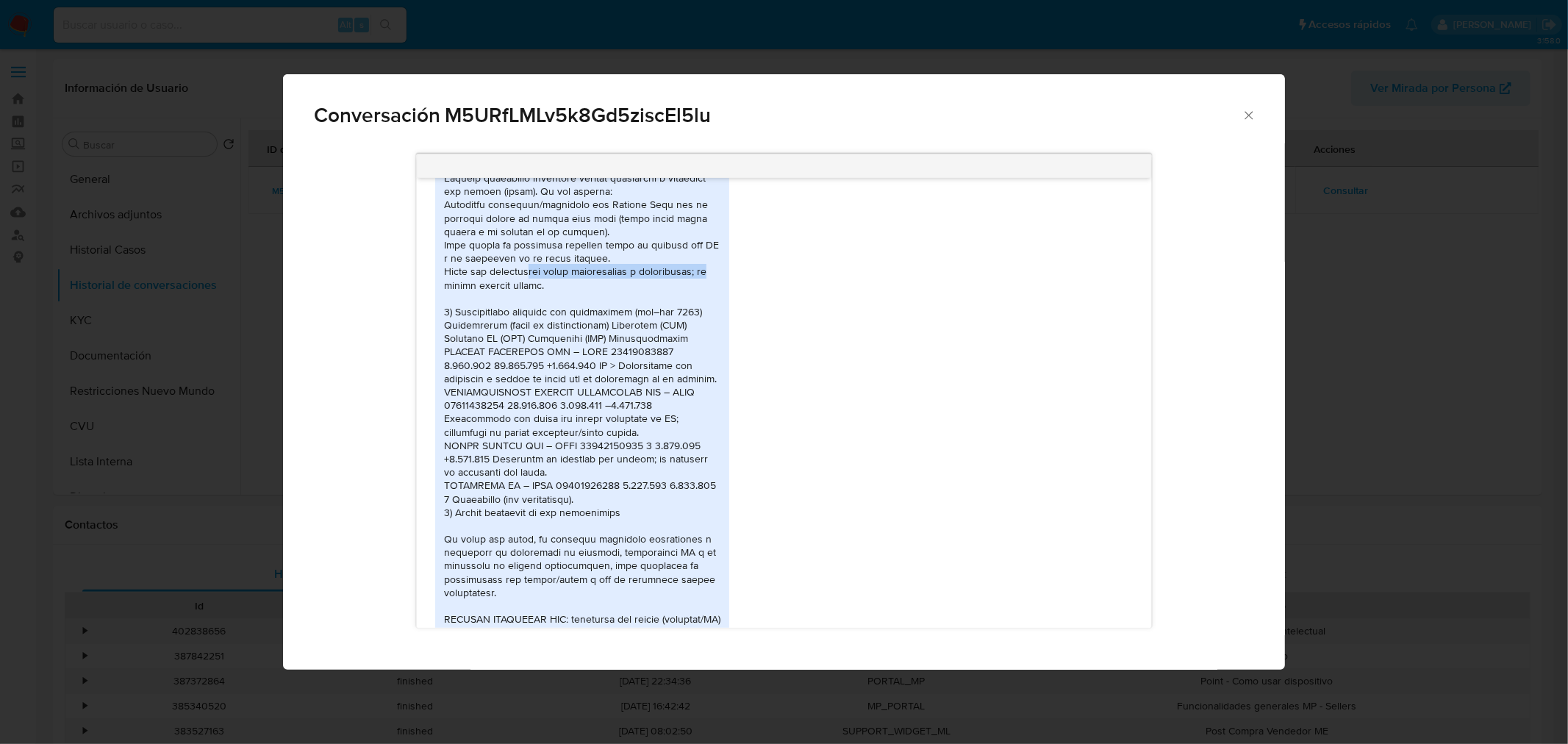
scroll to position [2104, 0]
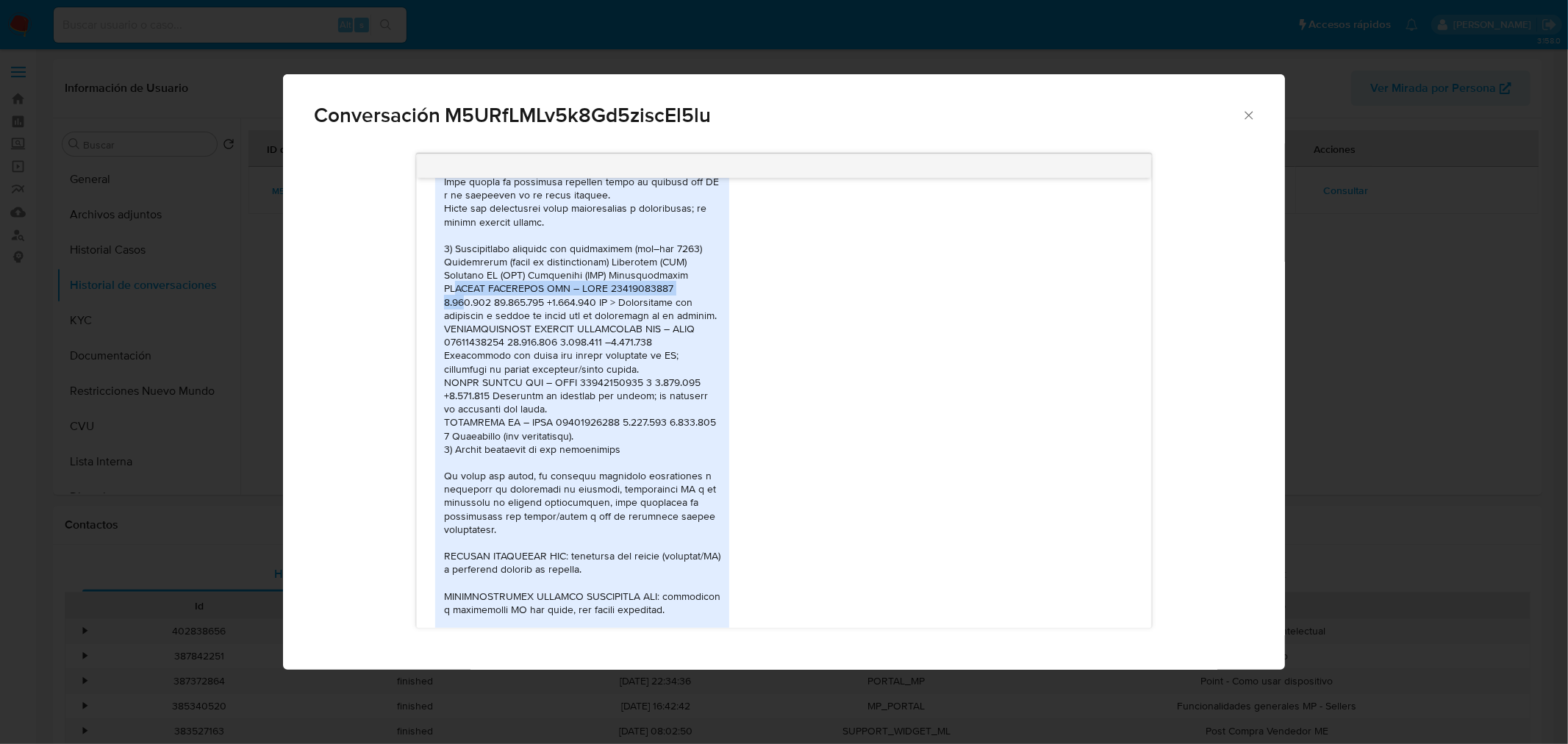
drag, startPoint x: 455, startPoint y: 289, endPoint x: 688, endPoint y: 289, distance: 233.0
click at [688, 289] on div "Comunicación" at bounding box center [583, 429] width 277 height 882
click at [661, 291] on div "Comunicación" at bounding box center [583, 429] width 277 height 882
drag, startPoint x: 669, startPoint y: 283, endPoint x: 707, endPoint y: 287, distance: 38.2
click at [707, 287] on div "Comunicación" at bounding box center [583, 429] width 277 height 882
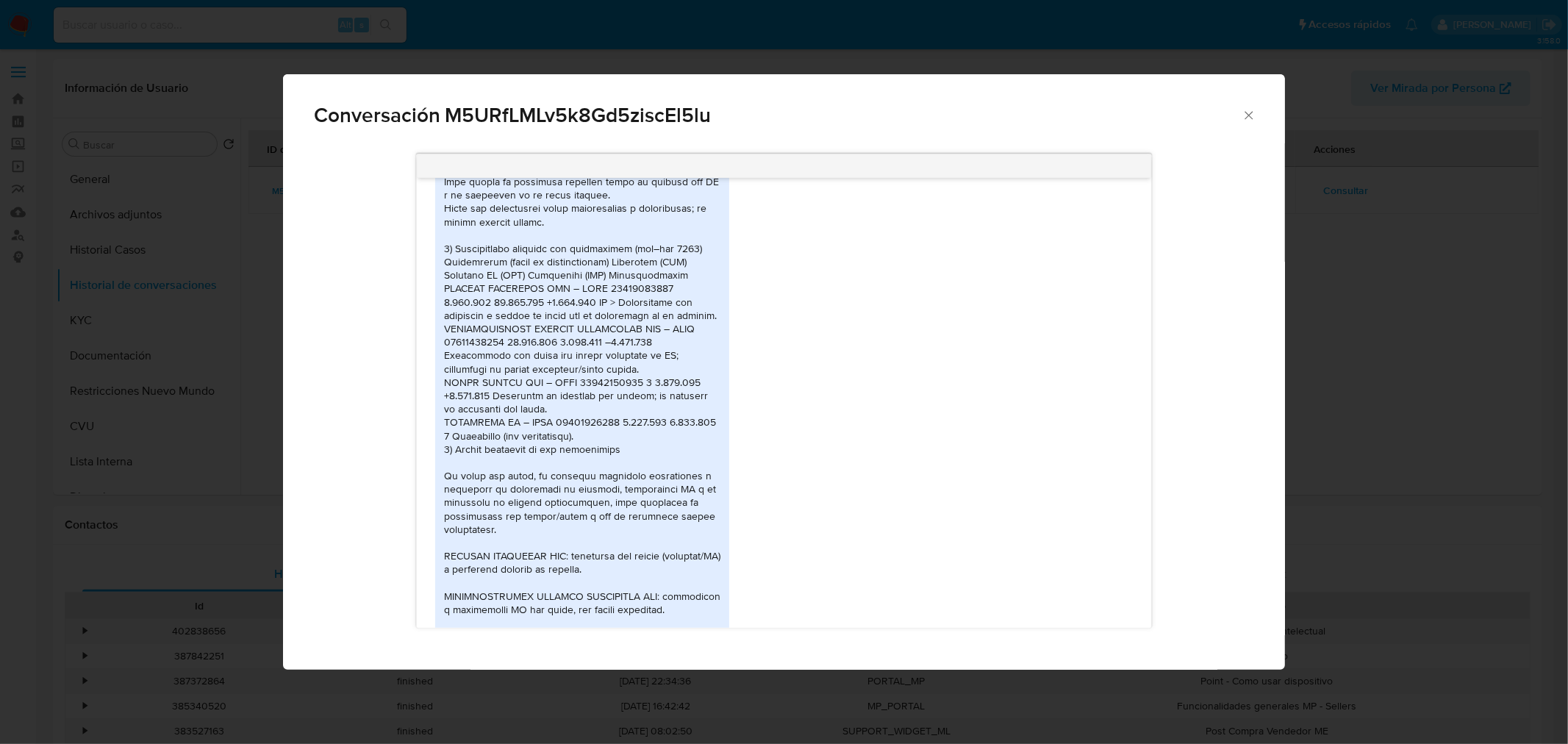
click at [659, 292] on div "Comunicación" at bounding box center [583, 429] width 277 height 882
click at [594, 302] on div "Comunicación" at bounding box center [583, 429] width 277 height 882
drag, startPoint x: 671, startPoint y: 285, endPoint x: 722, endPoint y: 285, distance: 51.0
click at [722, 285] on div "PDF PDF 20228131742_001_00002_00000481 (2).pdf PDF PDF 20228131742_001_00002_00…" at bounding box center [582, 505] width 294 height 1046
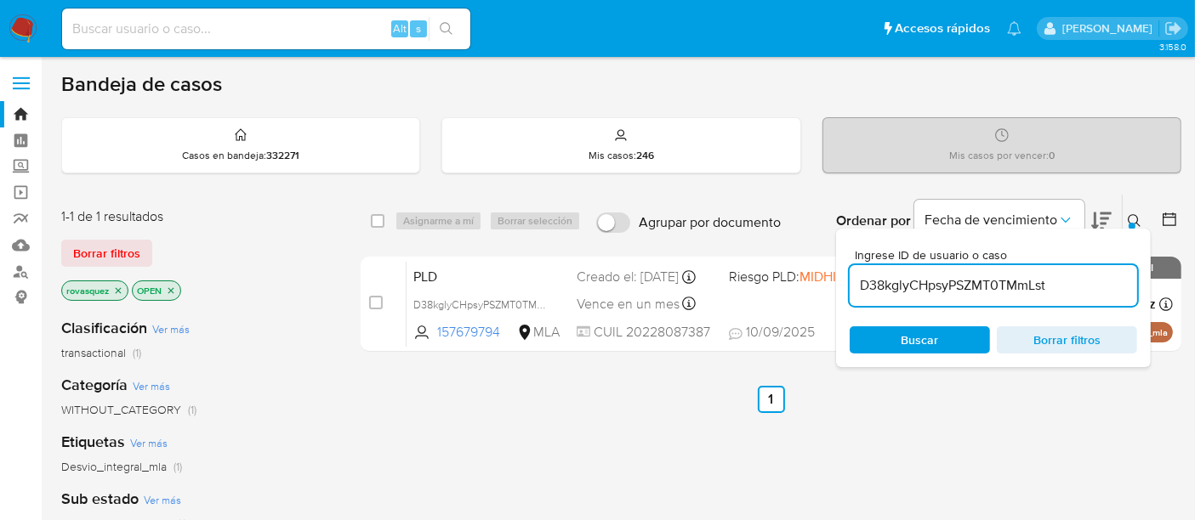
click at [936, 282] on input "D38kglyCHpsyPSZMT0TMmLst" at bounding box center [993, 286] width 287 height 22
paste input "alGGTZIow1c4m7fOmxV9dBxZ"
type input "alGGTZIow1c4m7fOmxV9dBxZ"
click at [919, 348] on span "Buscar" at bounding box center [919, 340] width 37 height 27
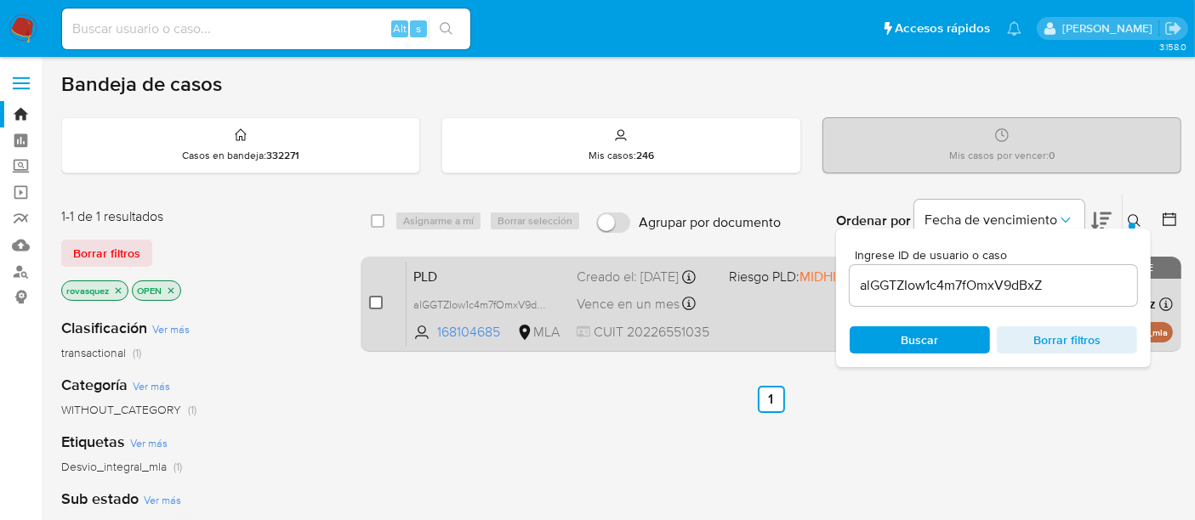
click at [376, 304] on input "checkbox" at bounding box center [376, 303] width 14 height 14
checkbox input "true"
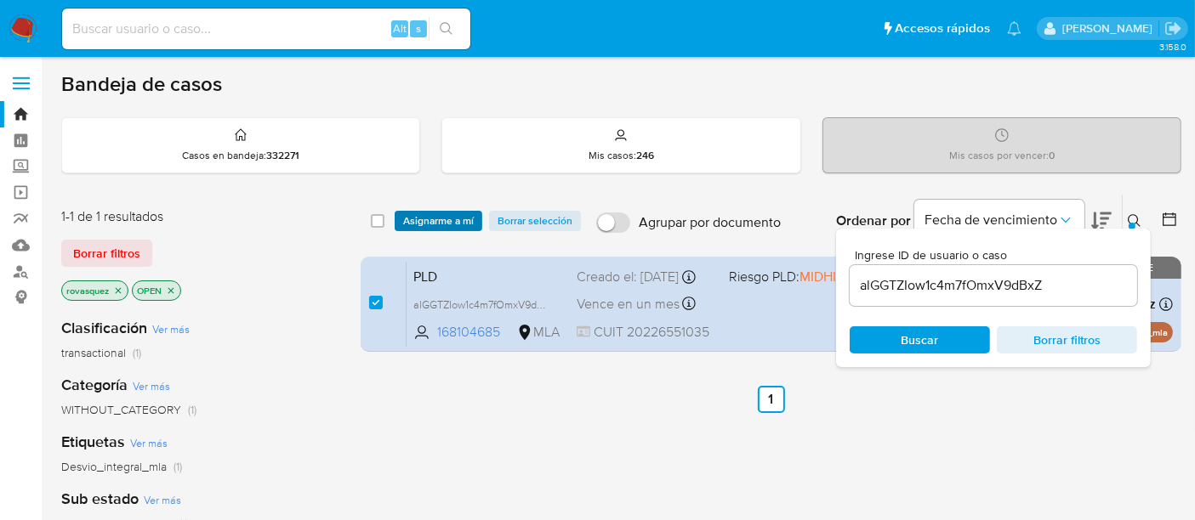
click at [446, 224] on span "Asignarme a mí" at bounding box center [438, 221] width 71 height 17
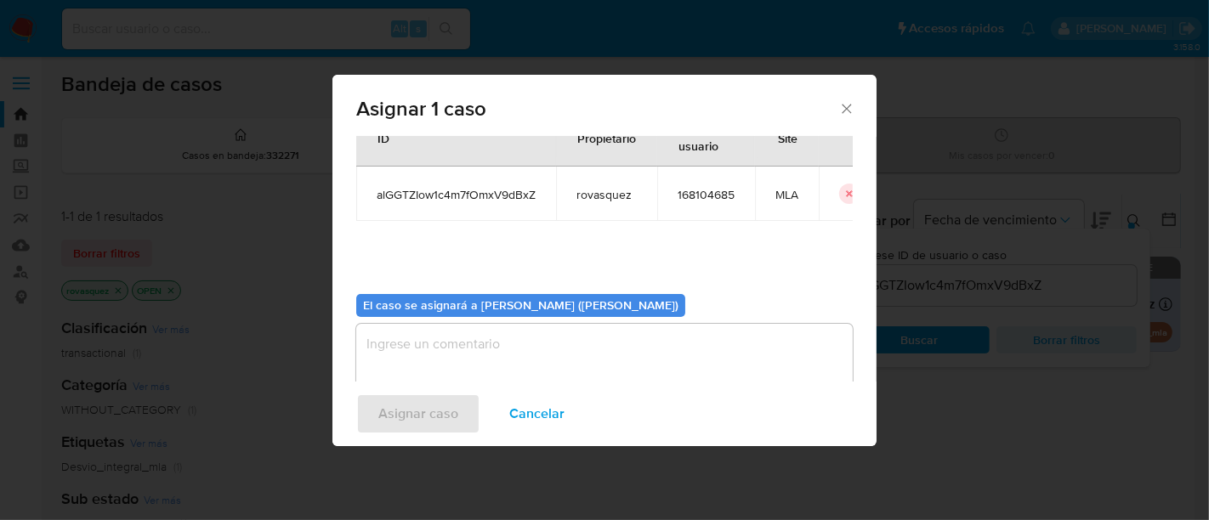
scroll to position [87, 0]
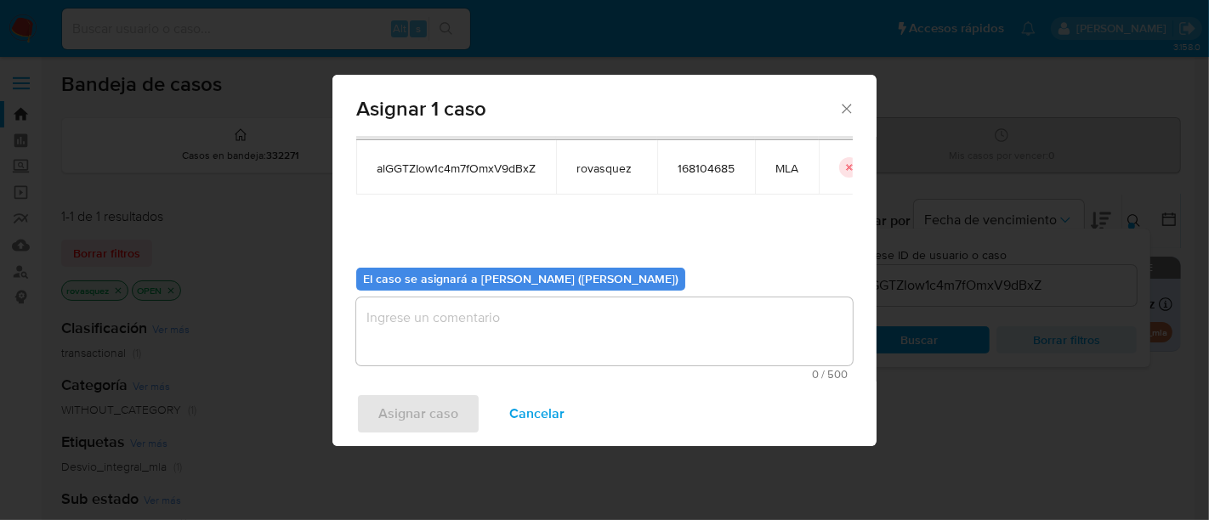
click at [607, 329] on textarea "assign-modal" at bounding box center [604, 332] width 497 height 68
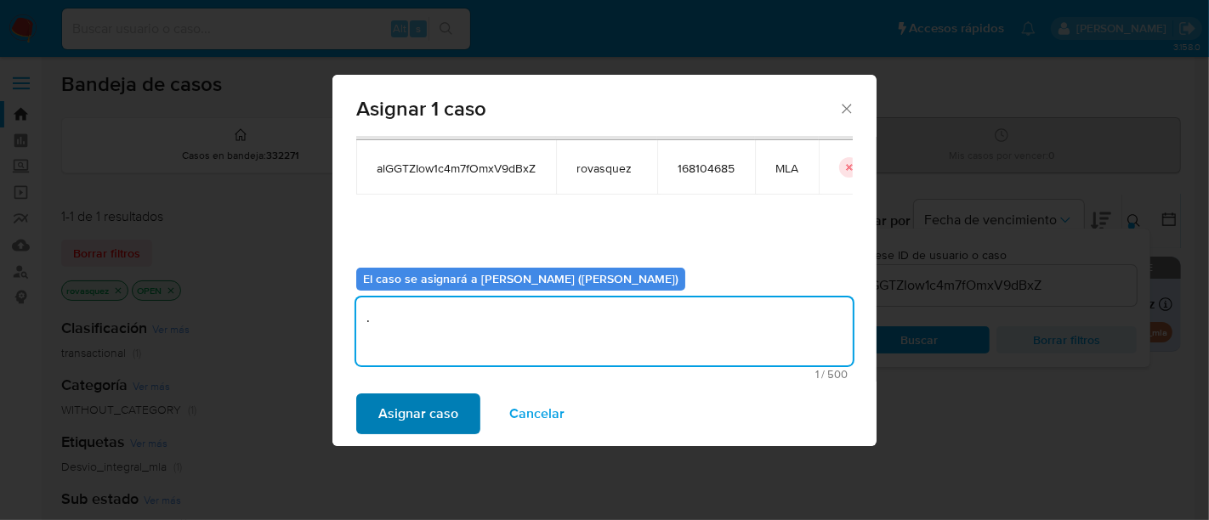
type textarea "."
click at [444, 414] on span "Asignar caso" at bounding box center [418, 413] width 80 height 37
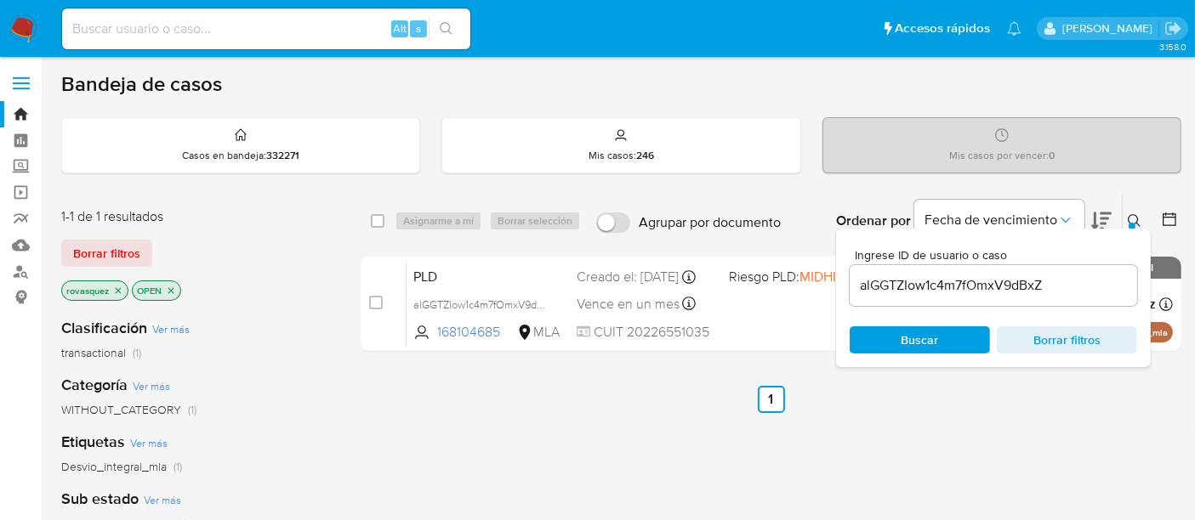
click at [902, 292] on input "alGGTZIow1c4m7fOmxV9dBxZ" at bounding box center [993, 286] width 287 height 22
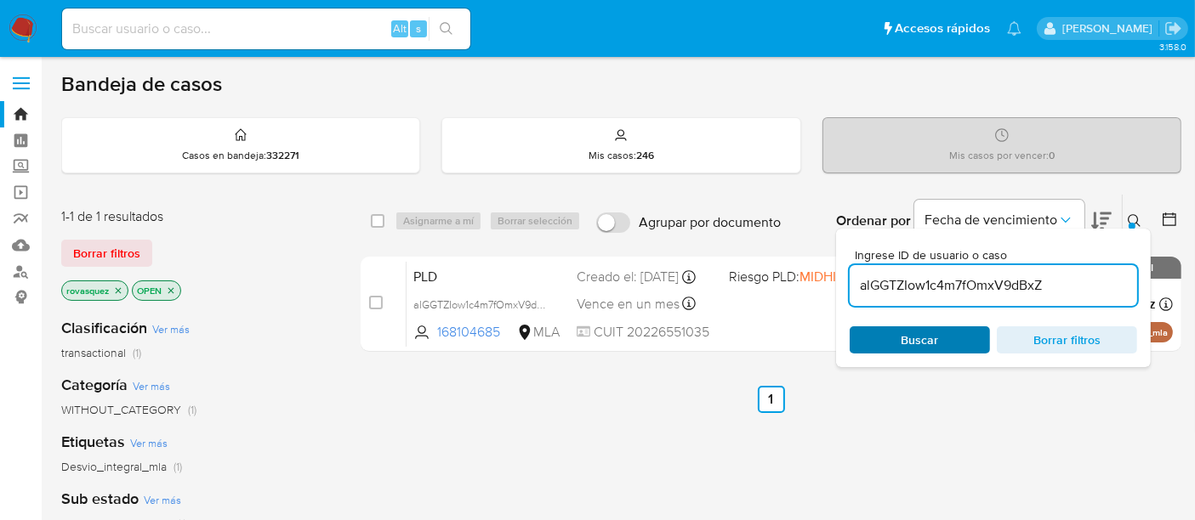
paste input "Wisl2rRayHqEDnQ0jIAqdna"
type input "aWisl2rRayHqEDnQ0jIAqdna"
click at [905, 342] on span "Buscar" at bounding box center [919, 340] width 37 height 27
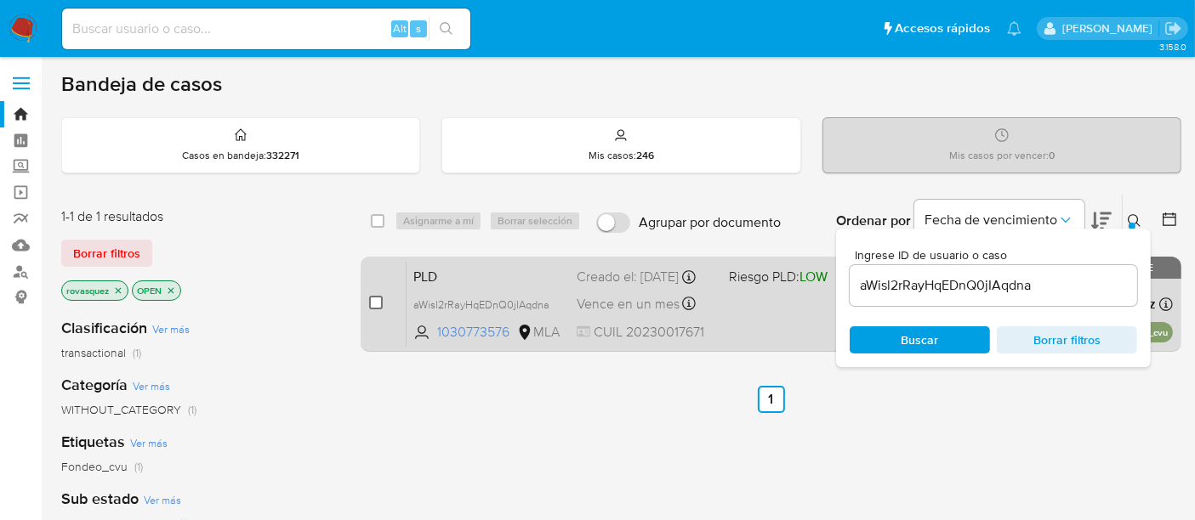
click at [377, 303] on input "checkbox" at bounding box center [376, 303] width 14 height 14
checkbox input "true"
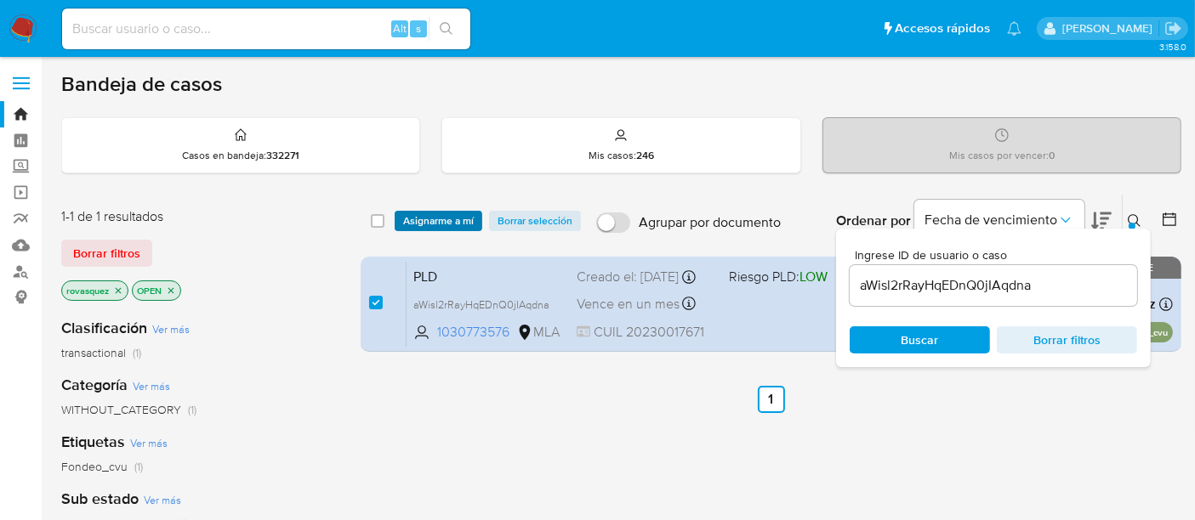
click at [446, 225] on span "Asignarme a mí" at bounding box center [438, 221] width 71 height 17
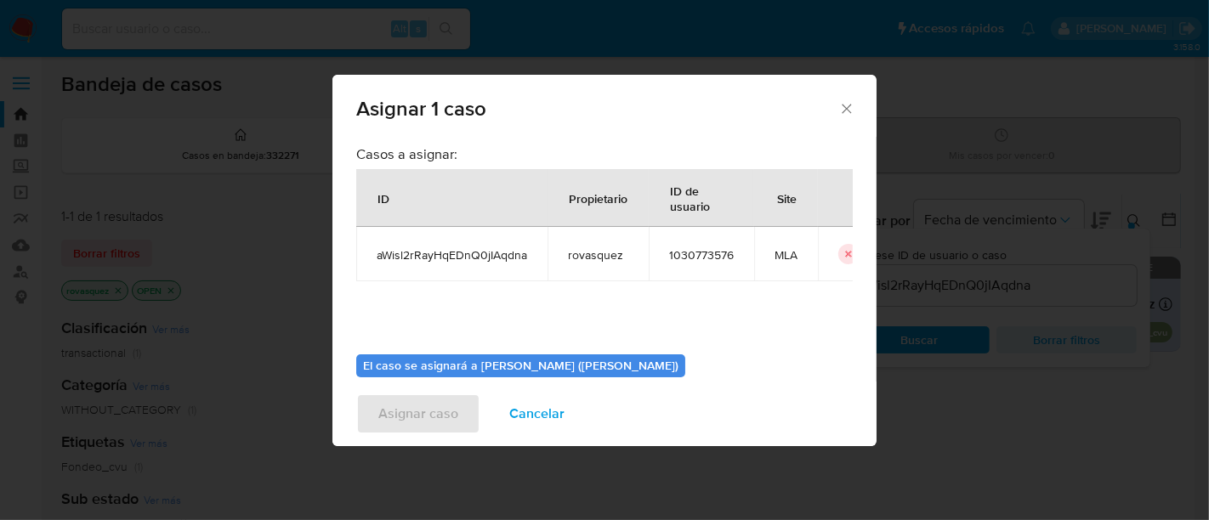
scroll to position [87, 0]
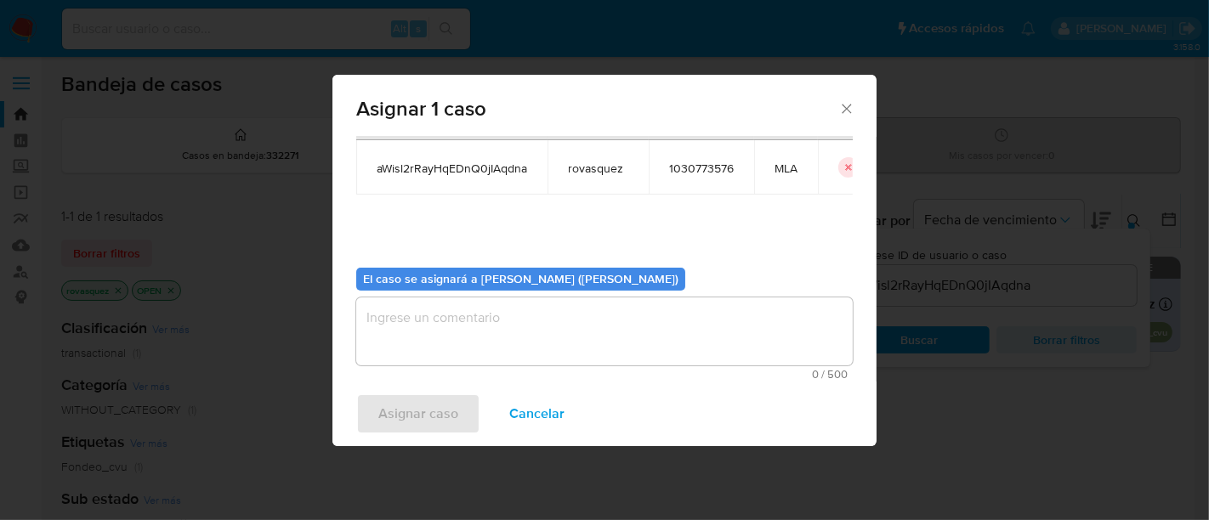
click at [486, 326] on textarea "assign-modal" at bounding box center [604, 332] width 497 height 68
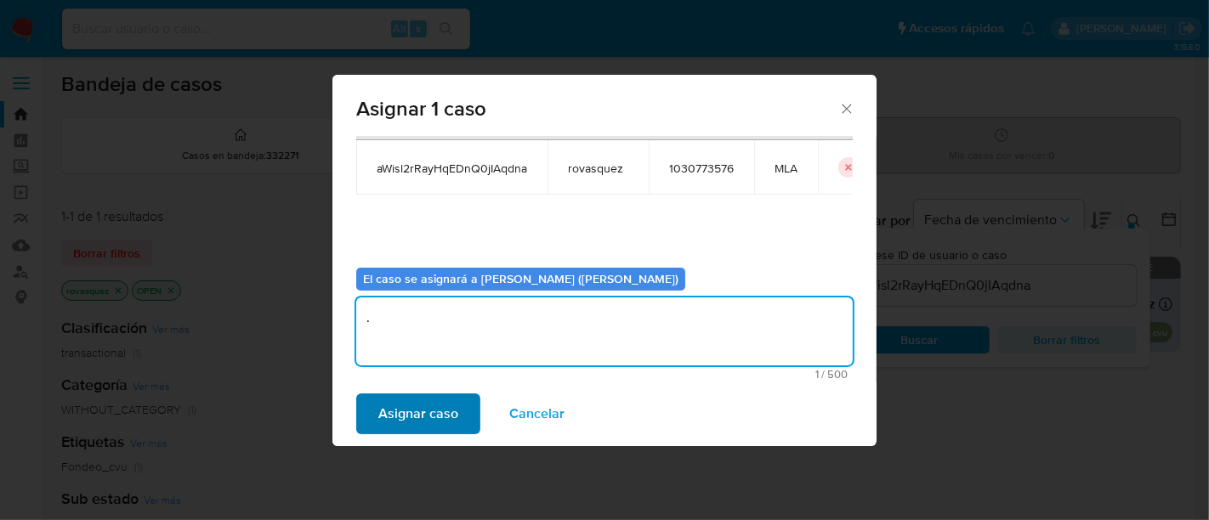
type textarea "."
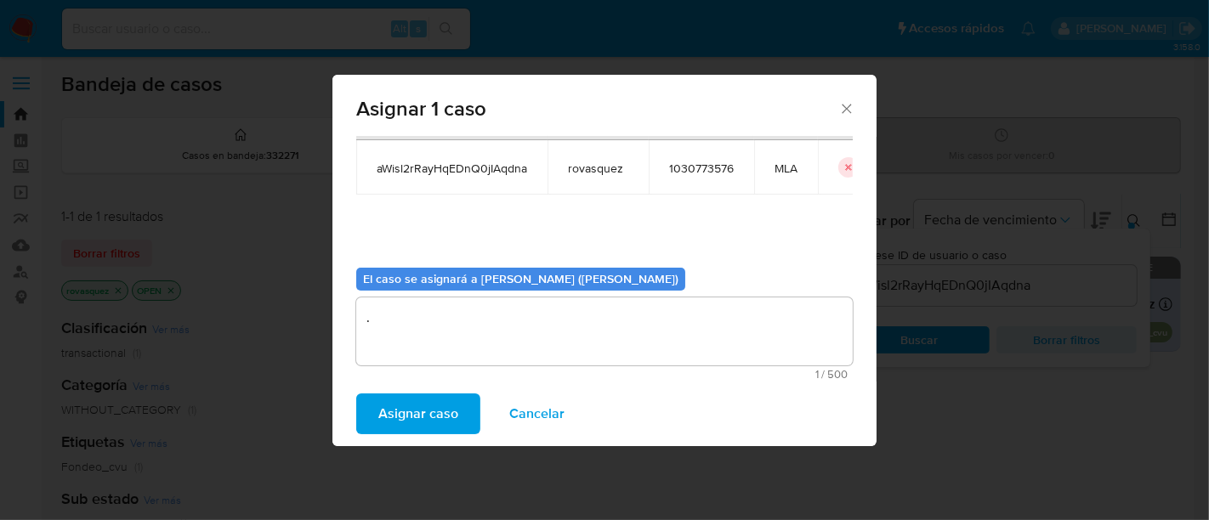
click at [436, 424] on span "Asignar caso" at bounding box center [418, 413] width 80 height 37
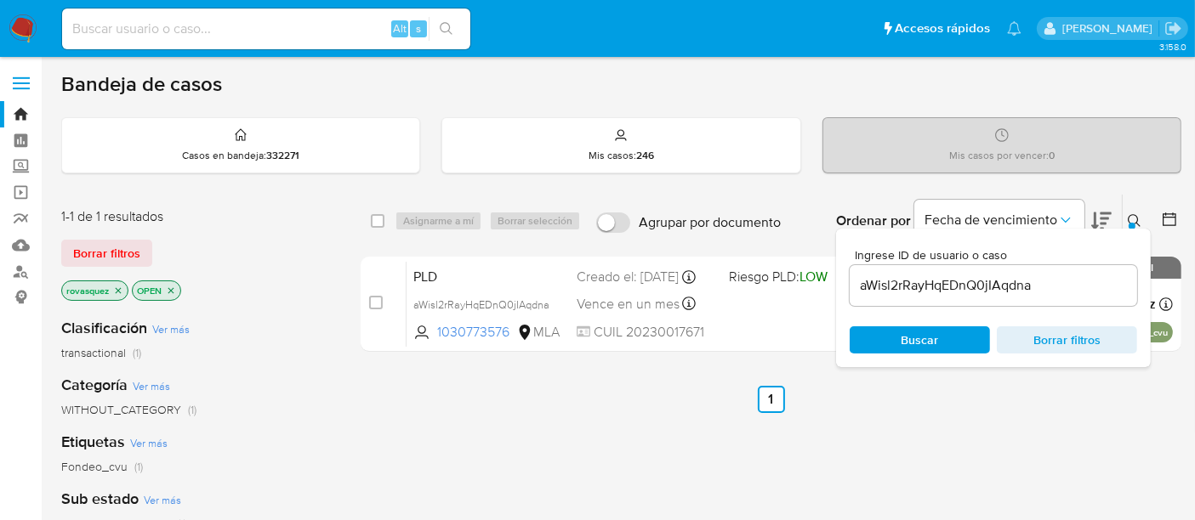
click at [923, 283] on input "aWisl2rRayHqEDnQ0jIAqdna" at bounding box center [993, 286] width 287 height 22
click at [923, 284] on input "aWisl2rRayHqEDnQ0jIAqdna" at bounding box center [993, 286] width 287 height 22
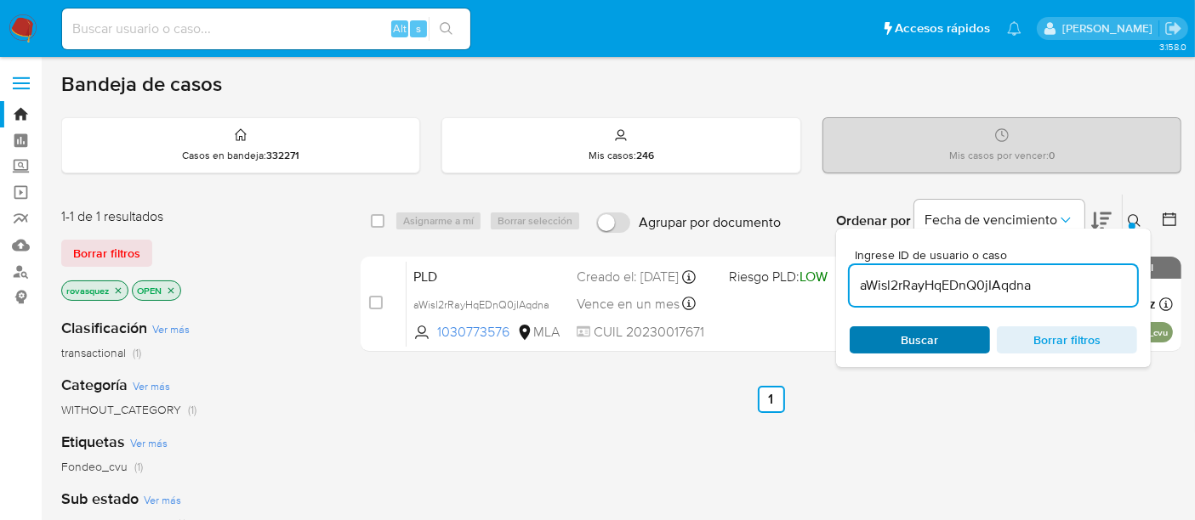
paste input "EfHZPGdxQOndripeBKJlTF2g"
type input "EfHZPGdxQOndripeBKJlTF2g"
click at [888, 345] on span "Buscar" at bounding box center [920, 340] width 117 height 24
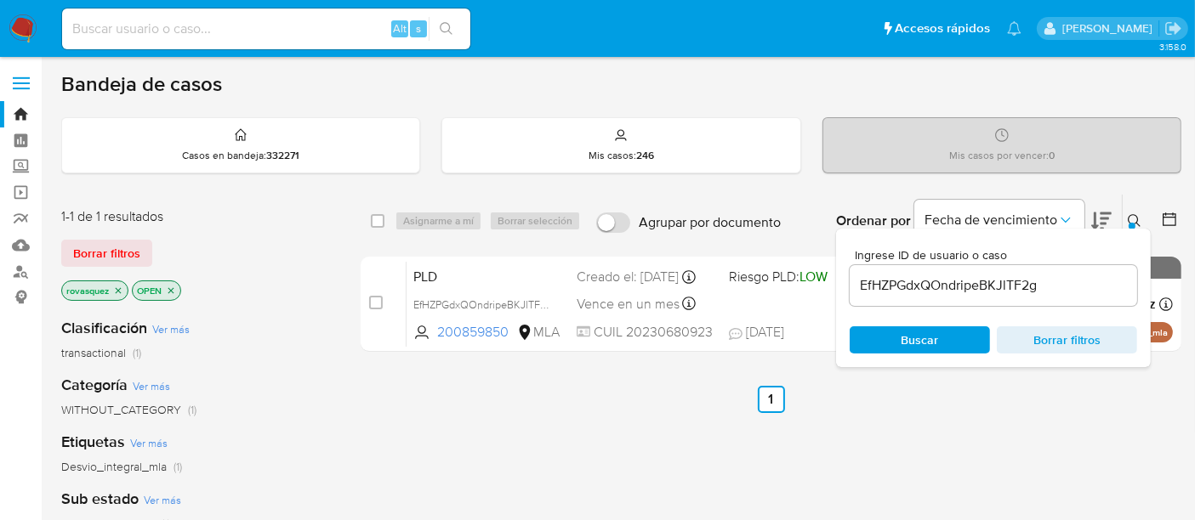
click at [376, 299] on input "checkbox" at bounding box center [376, 303] width 14 height 14
checkbox input "true"
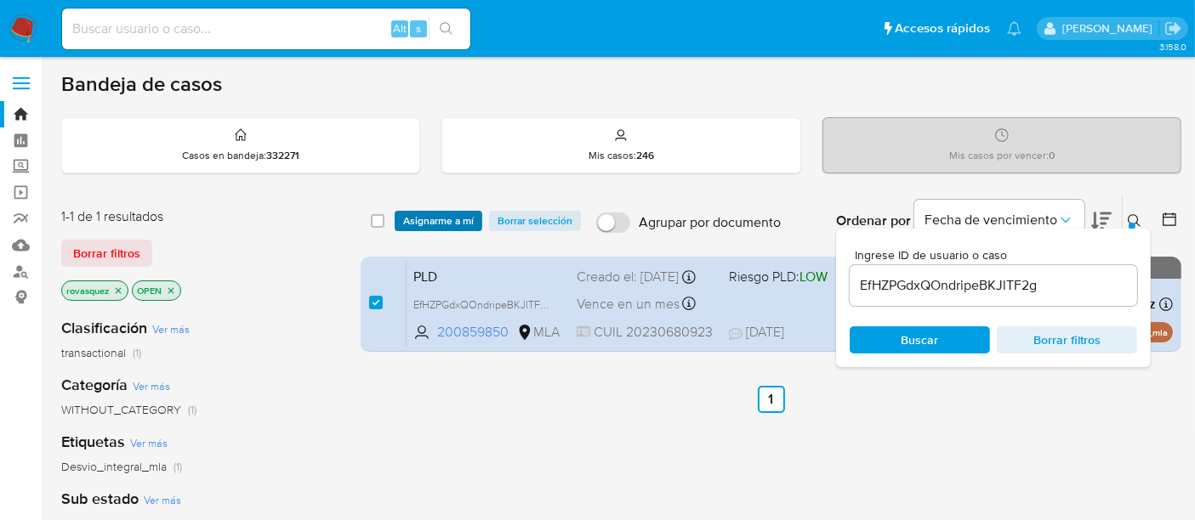
click at [450, 215] on span "Asignarme a mí" at bounding box center [438, 221] width 71 height 17
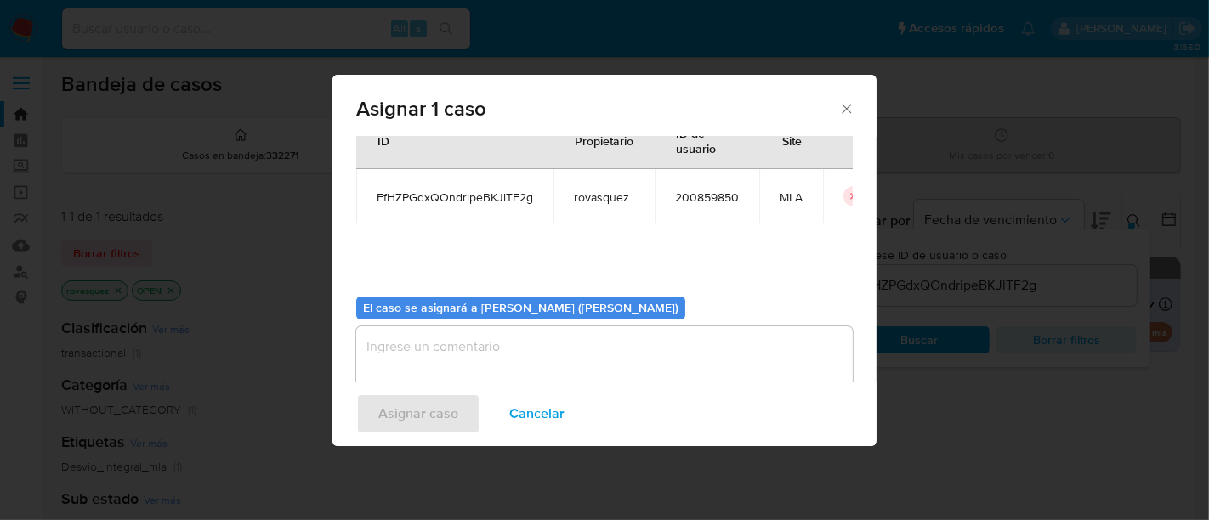
scroll to position [87, 0]
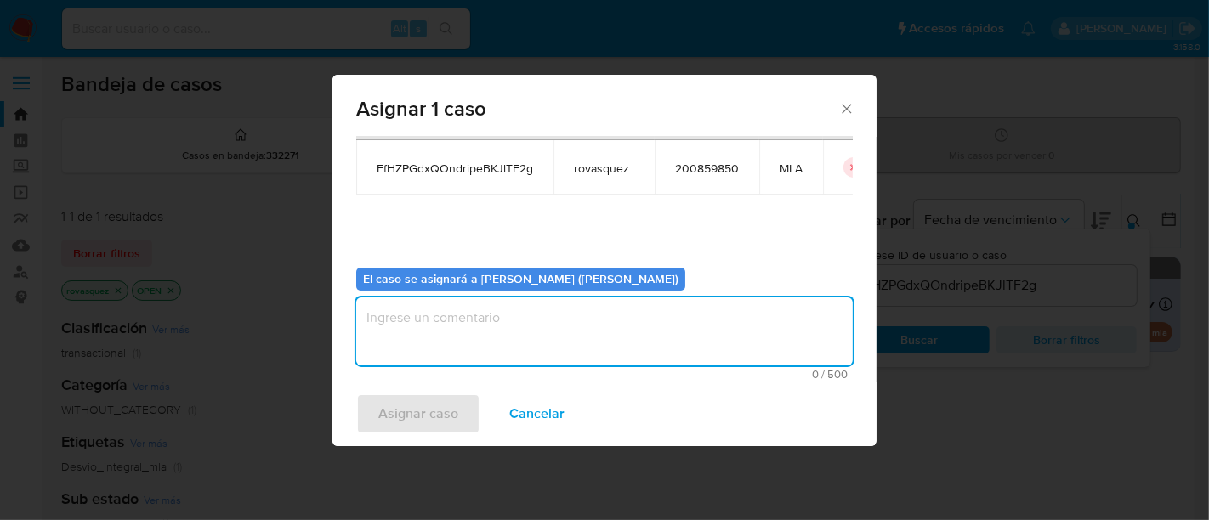
click at [471, 348] on textarea "assign-modal" at bounding box center [604, 332] width 497 height 68
type textarea "."
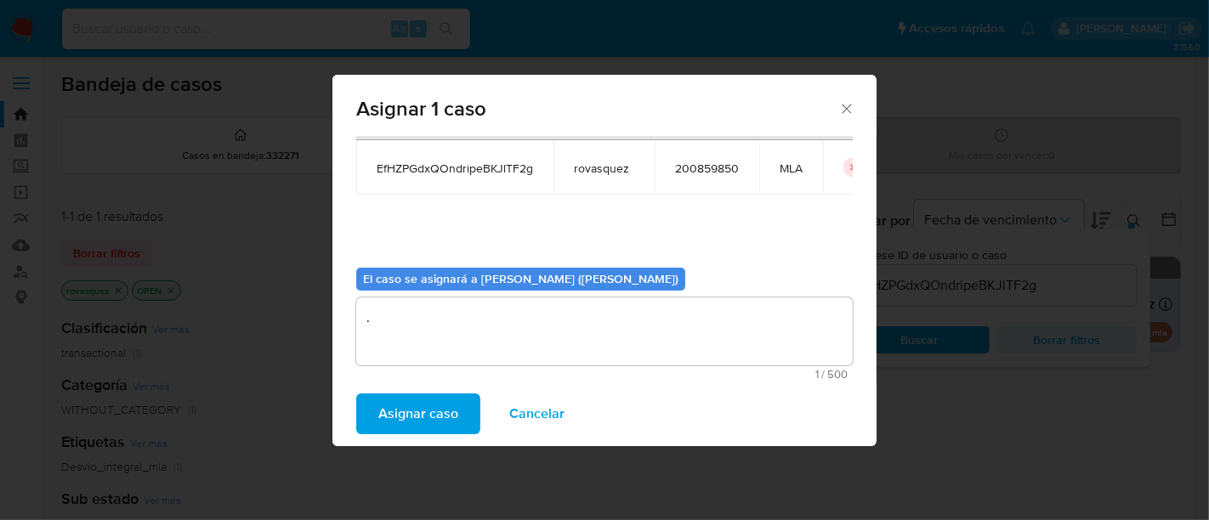
click at [435, 407] on span "Asignar caso" at bounding box center [418, 413] width 80 height 37
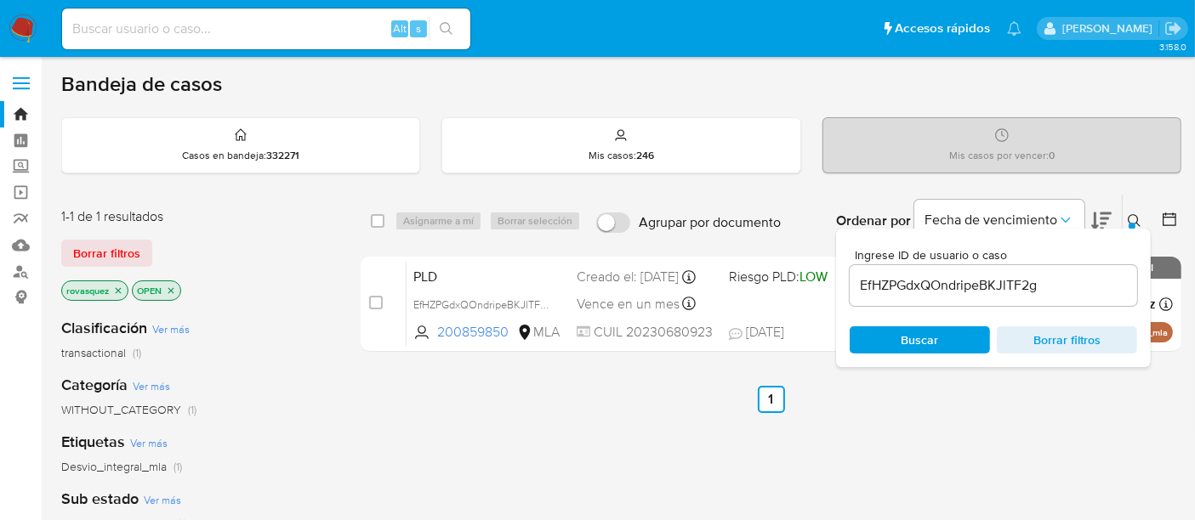
click at [985, 293] on input "EfHZPGdxQOndripeBKJlTF2g" at bounding box center [993, 286] width 287 height 22
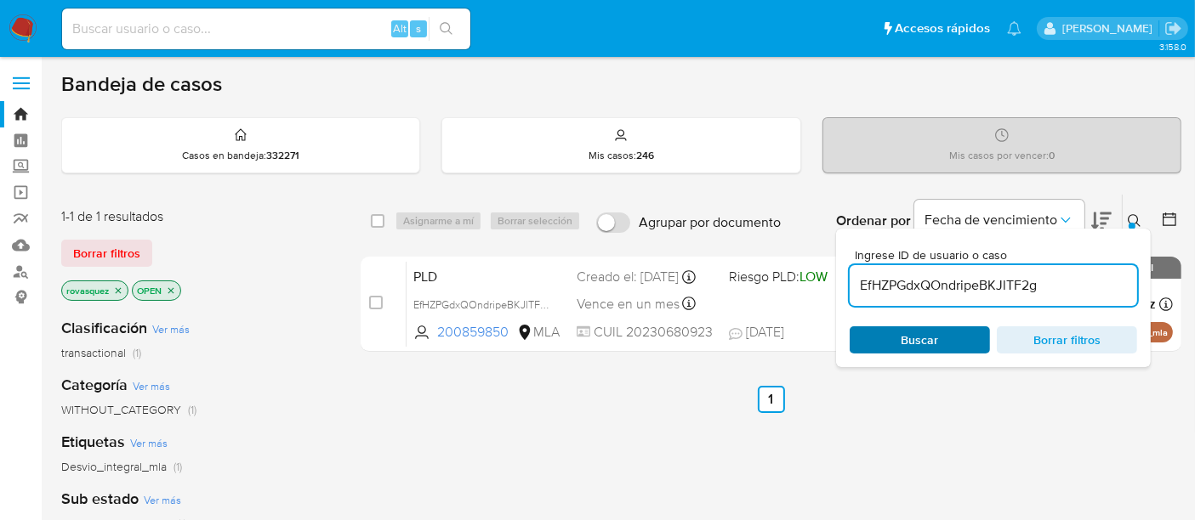
paste input "9S60Mx3w5G8hgZSiEcbVW1vc"
type input "9S60Mx3w5G8hgZSiEcbVW1vc"
click at [941, 346] on span "Buscar" at bounding box center [920, 340] width 117 height 24
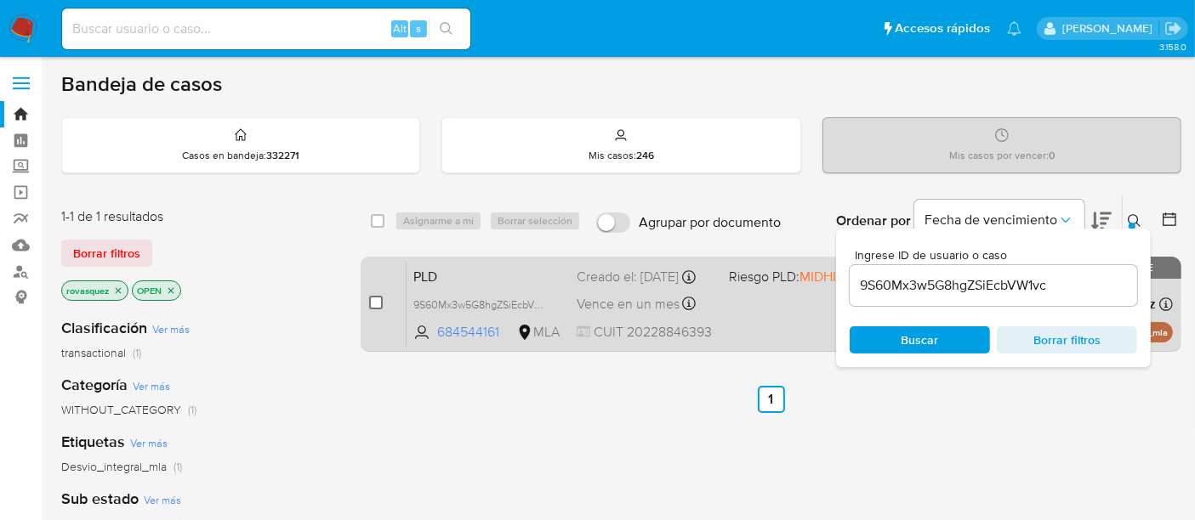
click at [372, 302] on input "checkbox" at bounding box center [376, 303] width 14 height 14
checkbox input "true"
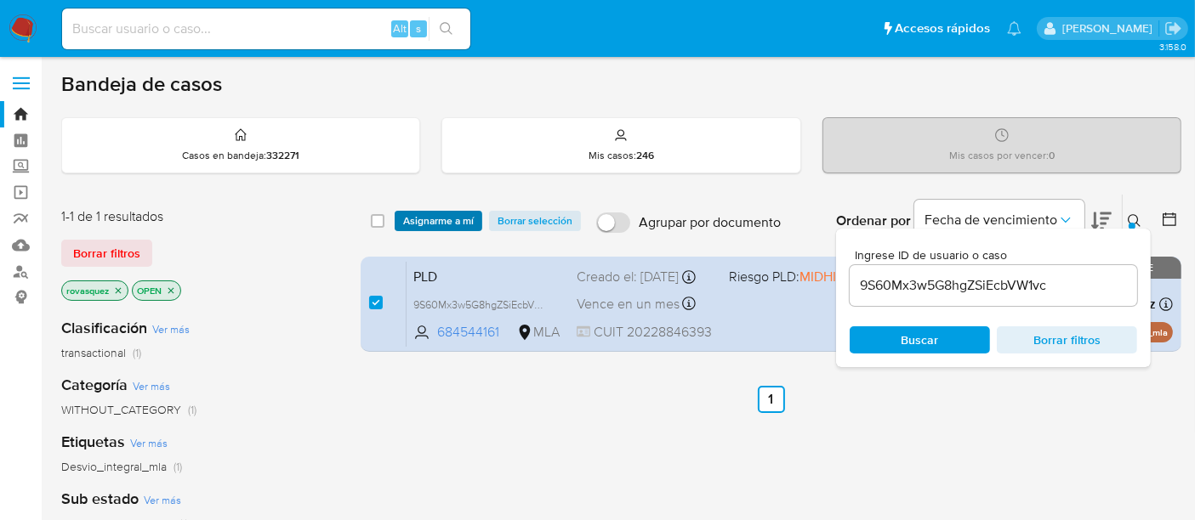
click at [457, 213] on span "Asignarme a mí" at bounding box center [438, 221] width 71 height 17
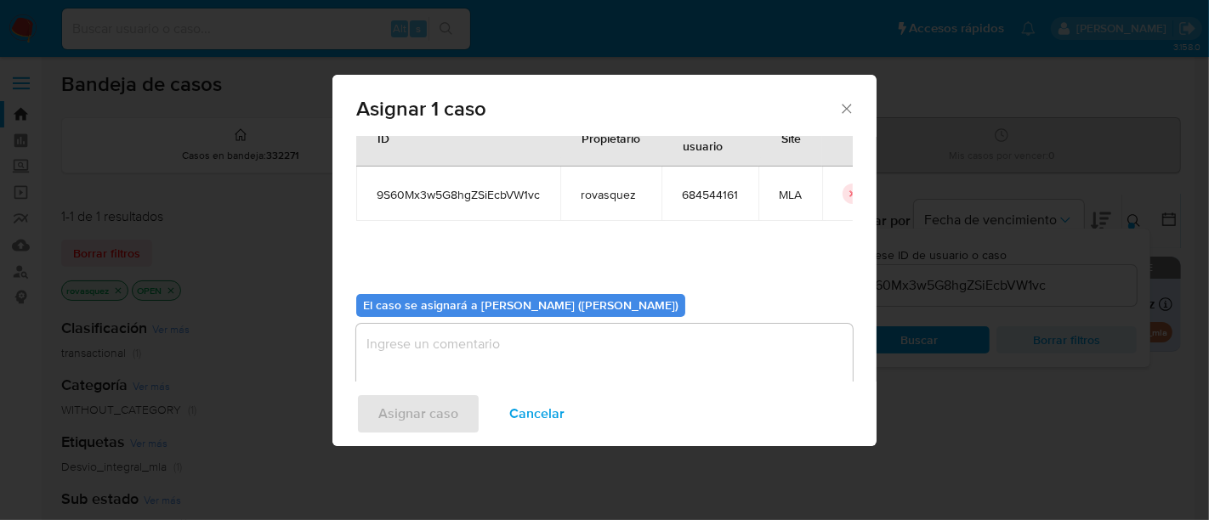
scroll to position [87, 0]
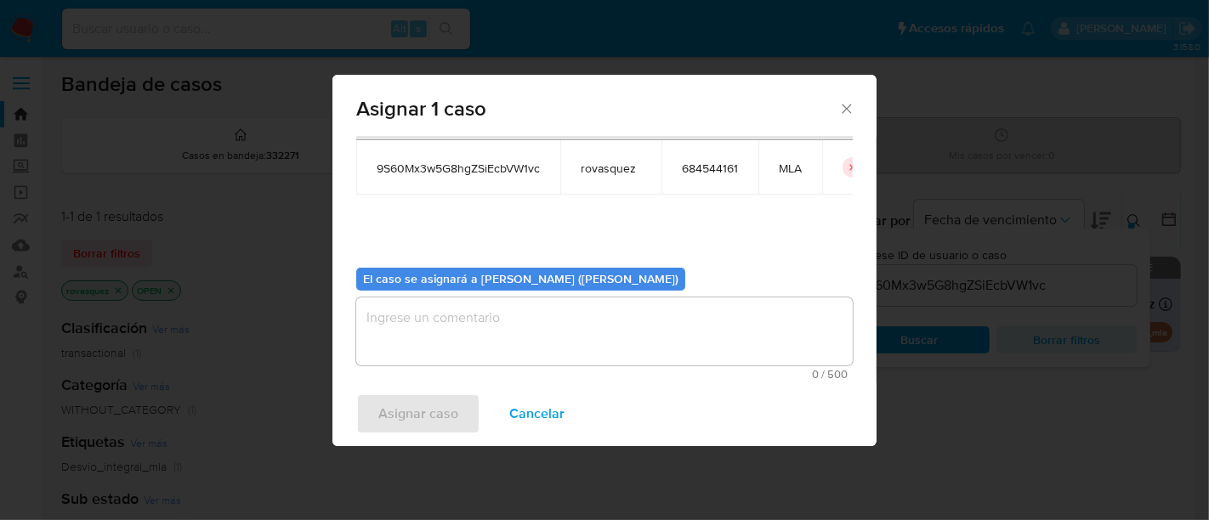
click at [484, 327] on textarea "assign-modal" at bounding box center [604, 332] width 497 height 68
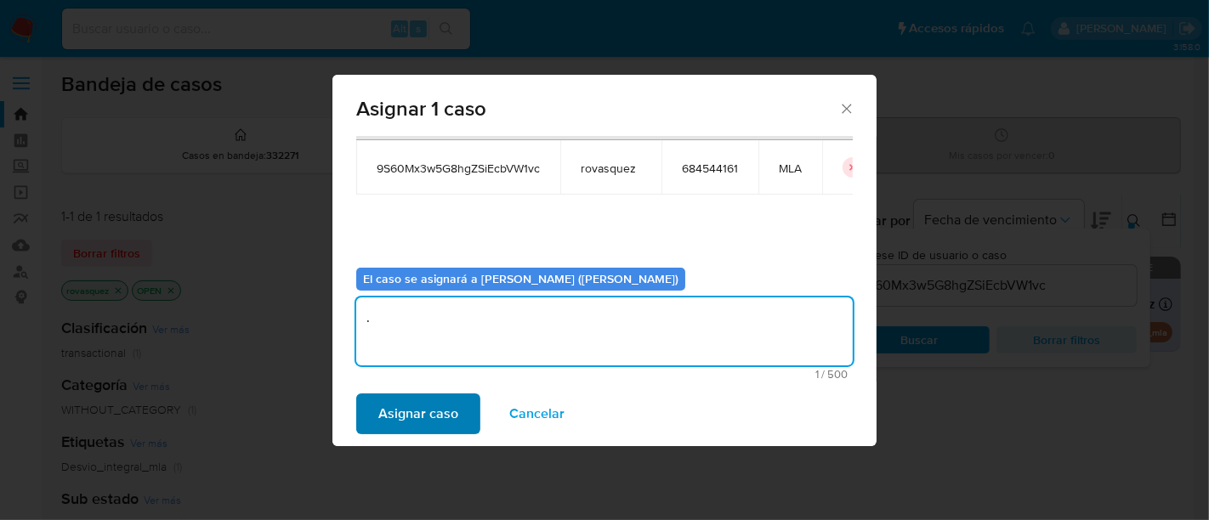
type textarea "."
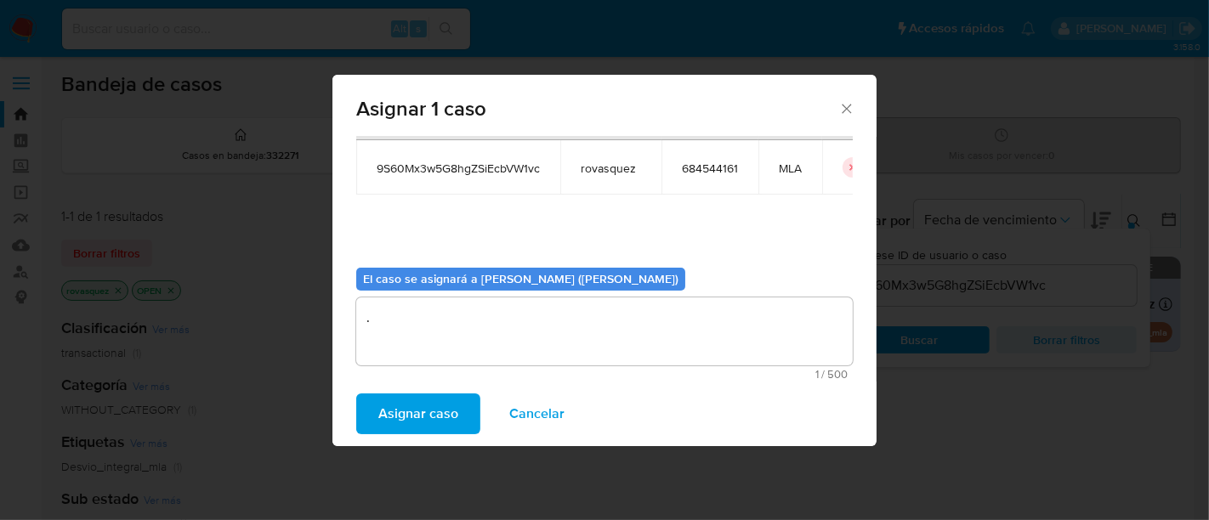
click at [411, 407] on span "Asignar caso" at bounding box center [418, 413] width 80 height 37
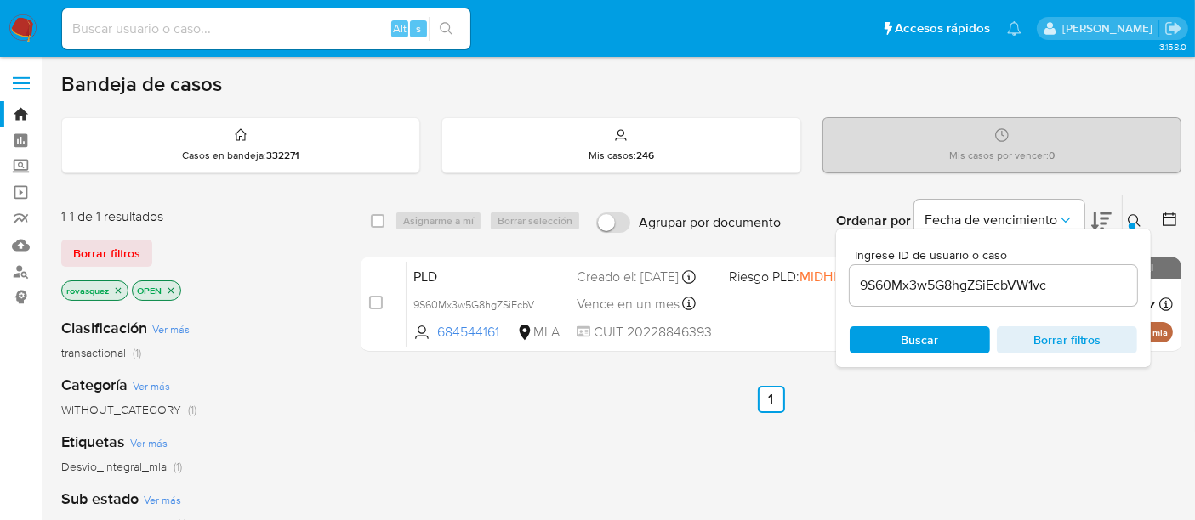
click at [924, 283] on input "9S60Mx3w5G8hgZSiEcbVW1vc" at bounding box center [993, 286] width 287 height 22
paste input "Pa3hxp8R4g7fQ6JztYZTlhgD"
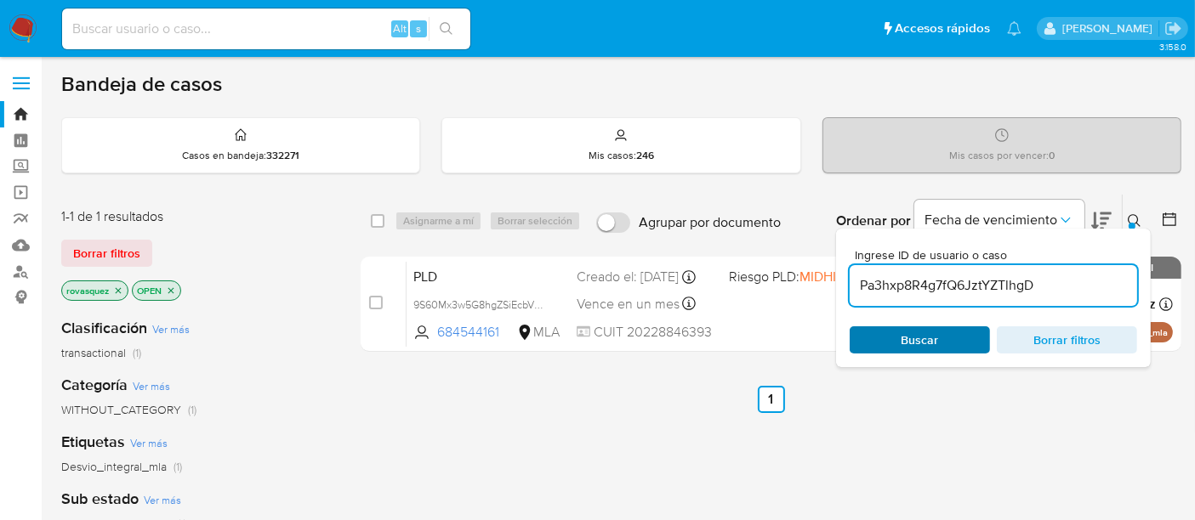
type input "Pa3hxp8R4g7fQ6JztYZTlhgD"
click at [943, 333] on span "Buscar" at bounding box center [920, 340] width 117 height 24
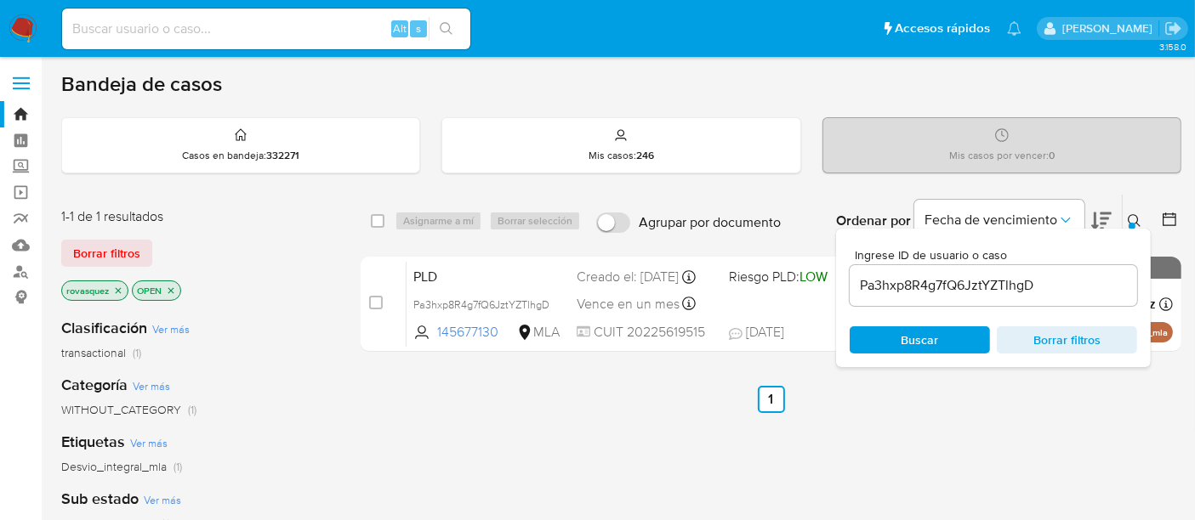
click at [378, 308] on div "case-item-checkbox" at bounding box center [376, 302] width 14 height 17
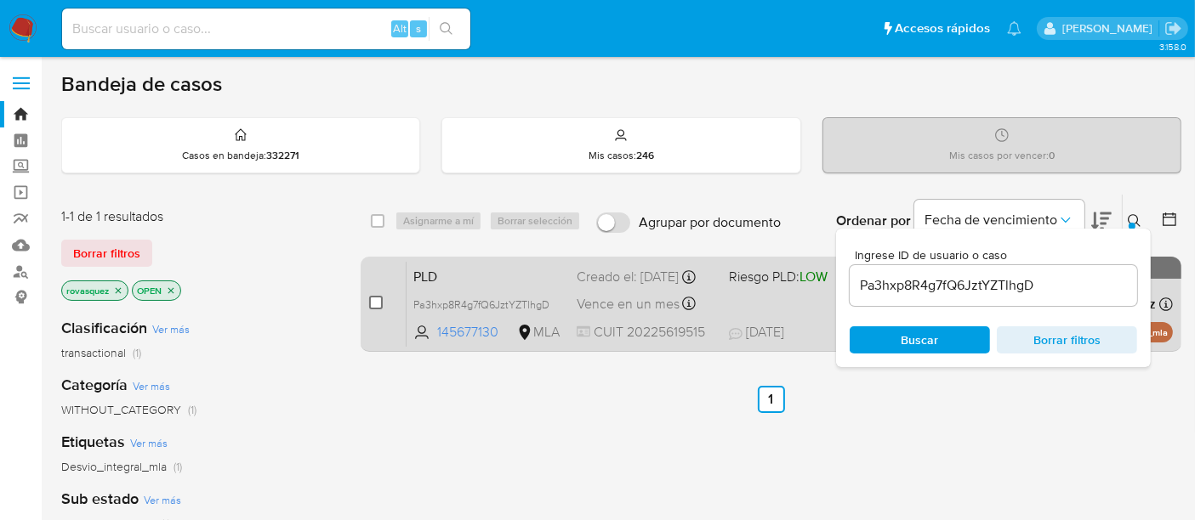
click at [380, 299] on input "checkbox" at bounding box center [376, 303] width 14 height 14
checkbox input "true"
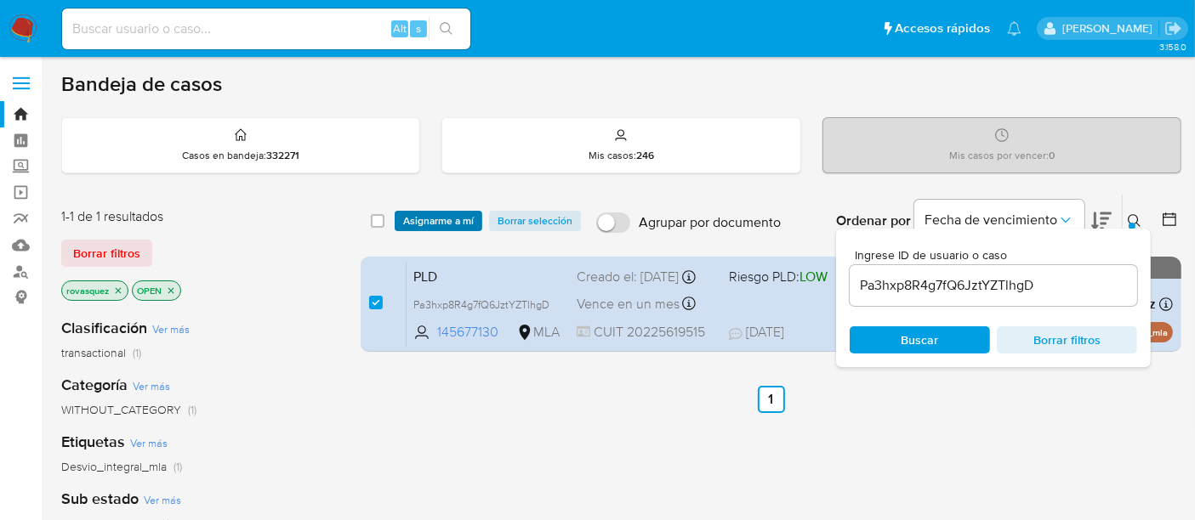
click at [447, 218] on span "Asignarme a mí" at bounding box center [438, 221] width 71 height 17
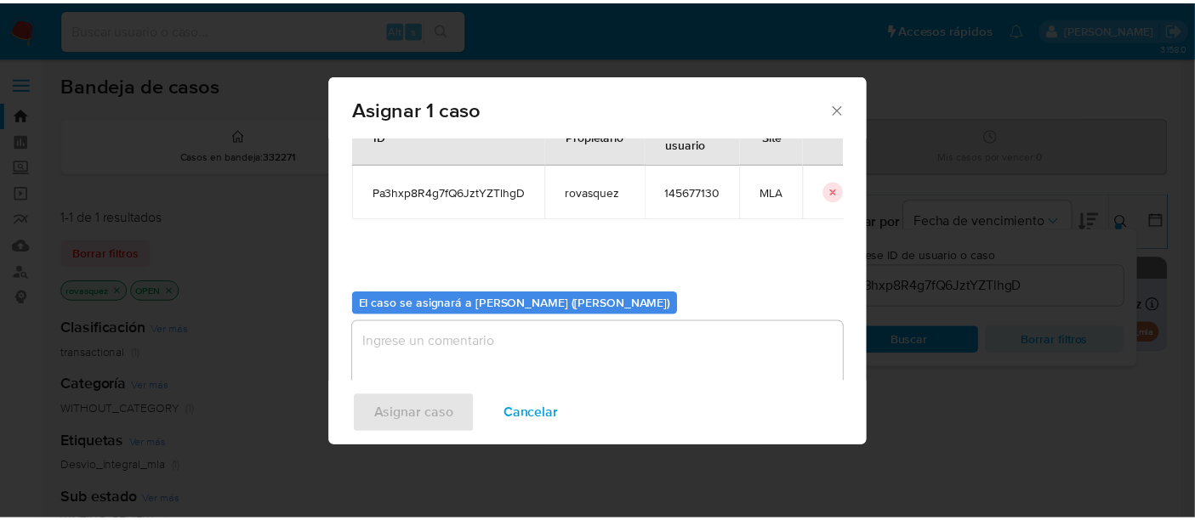
scroll to position [87, 0]
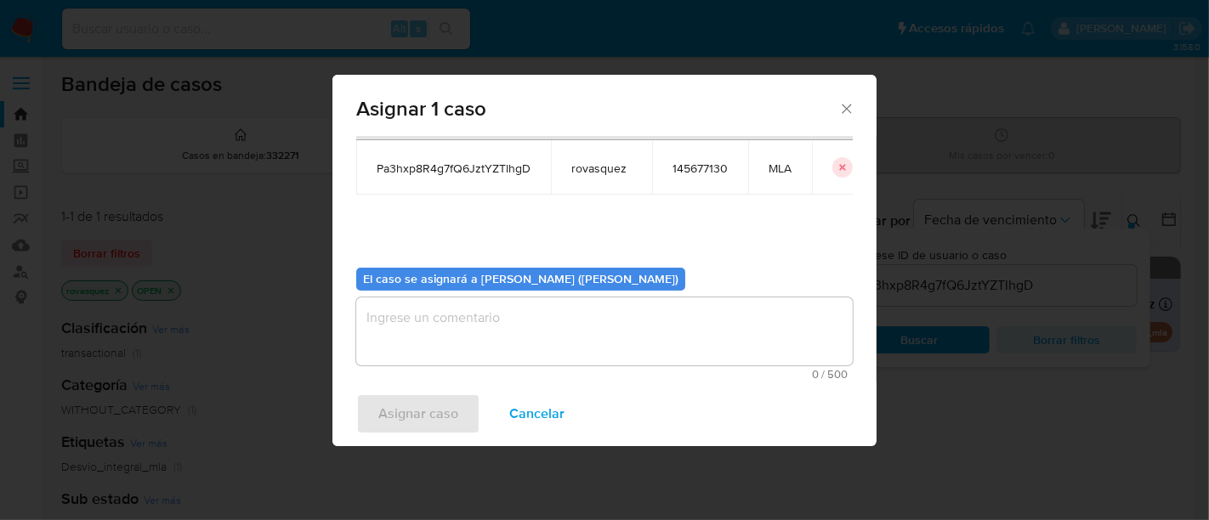
click at [555, 336] on textarea "assign-modal" at bounding box center [604, 332] width 497 height 68
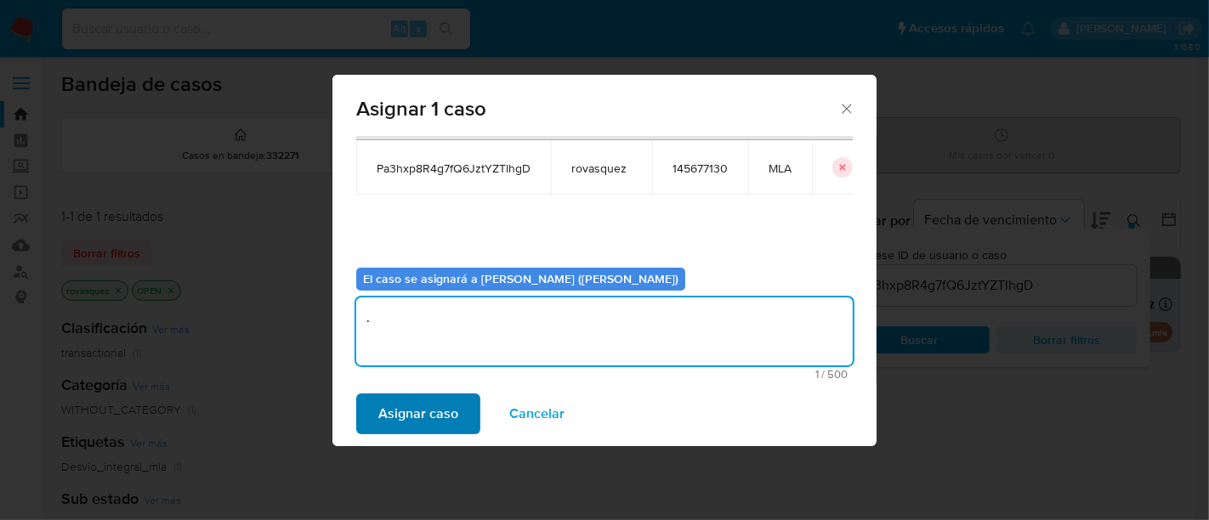
type textarea "."
click at [443, 415] on span "Asignar caso" at bounding box center [418, 413] width 80 height 37
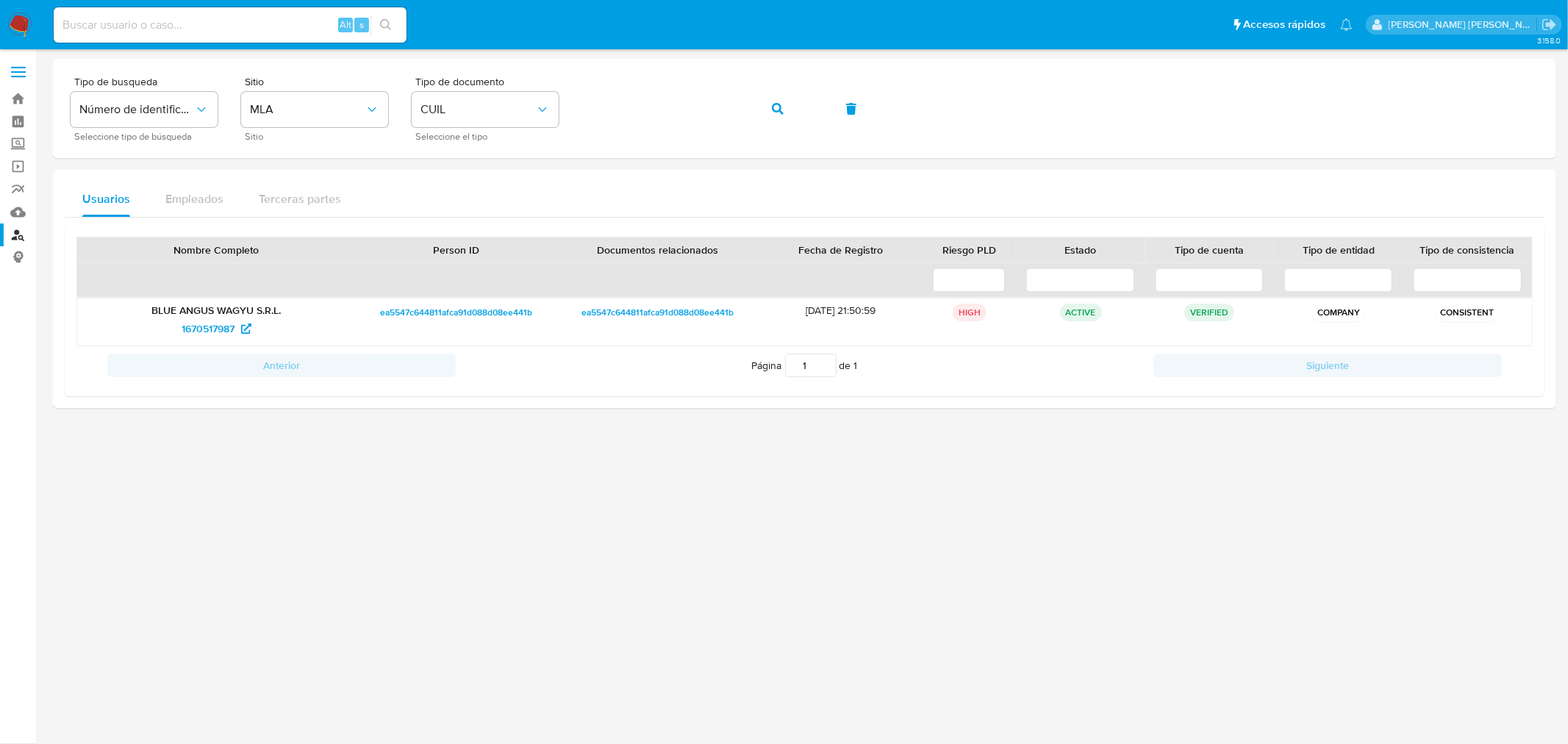
click at [259, 24] on input at bounding box center [230, 25] width 353 height 19
paste input "168104685"
type input "168104685"
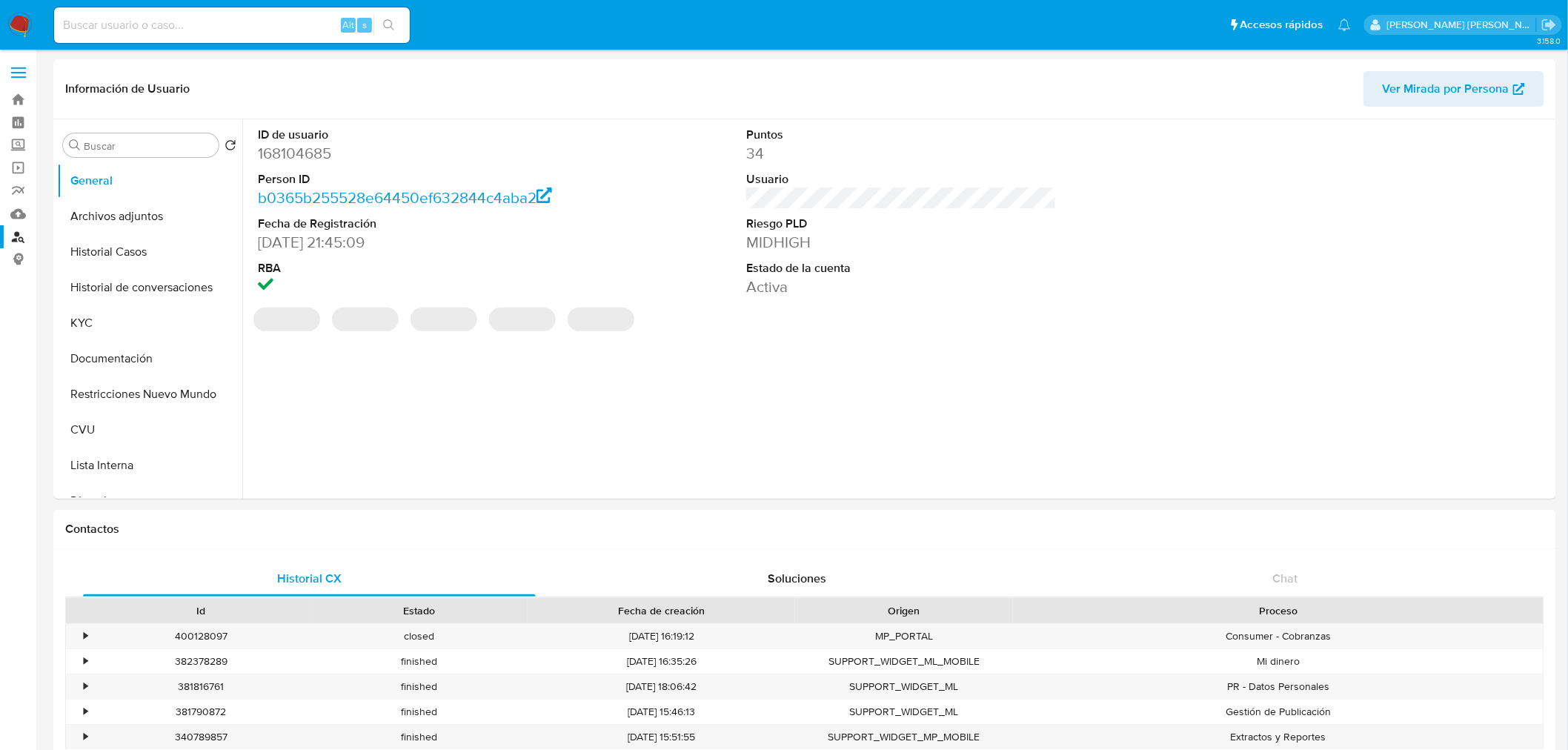
select select "10"
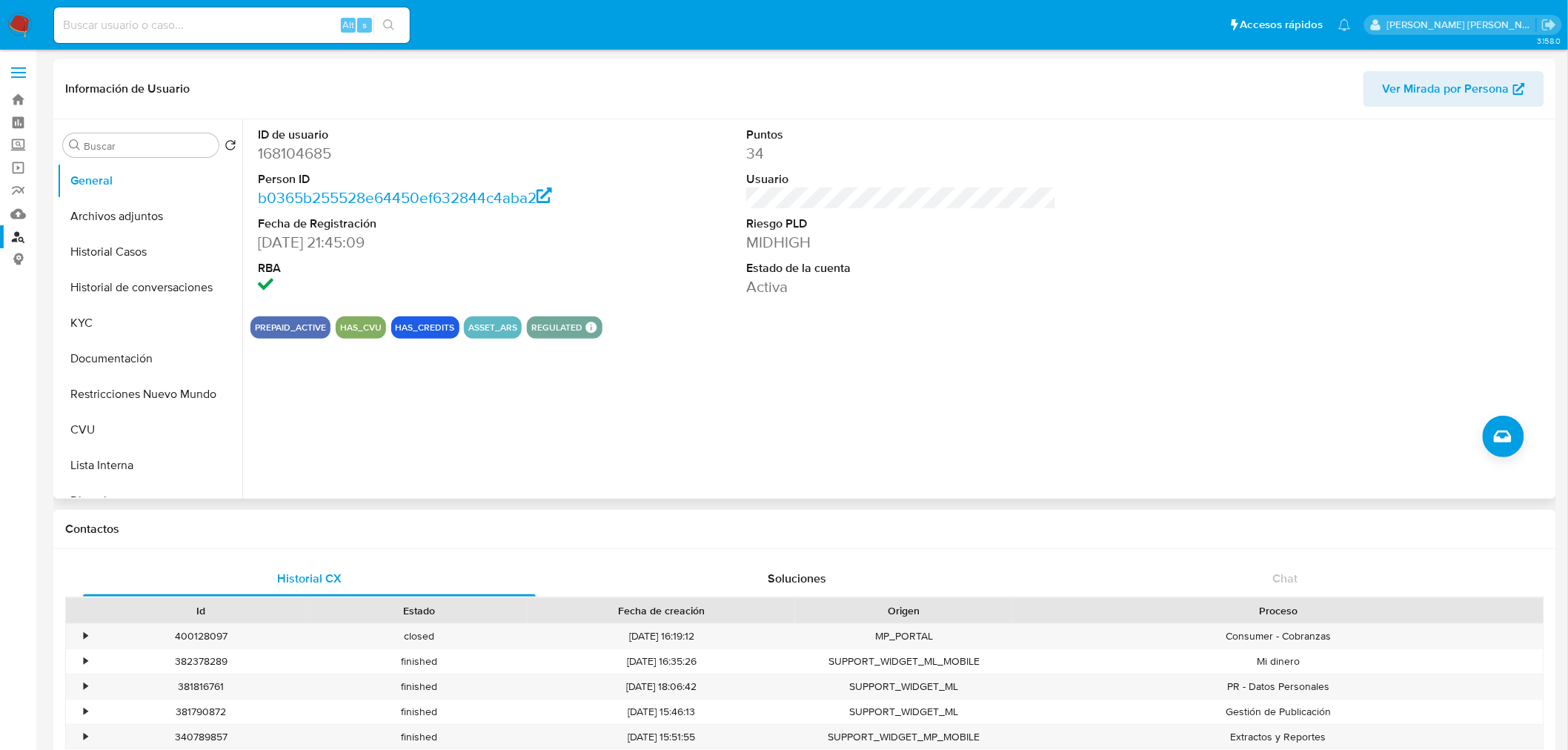
click at [1001, 341] on div "ID de usuario 168104685 Person ID b0365b255528e64450ef632844c4aba2 Fecha de Reg…" at bounding box center [897, 308] width 1310 height 379
click at [148, 252] on button "Historial Casos" at bounding box center [143, 252] width 173 height 36
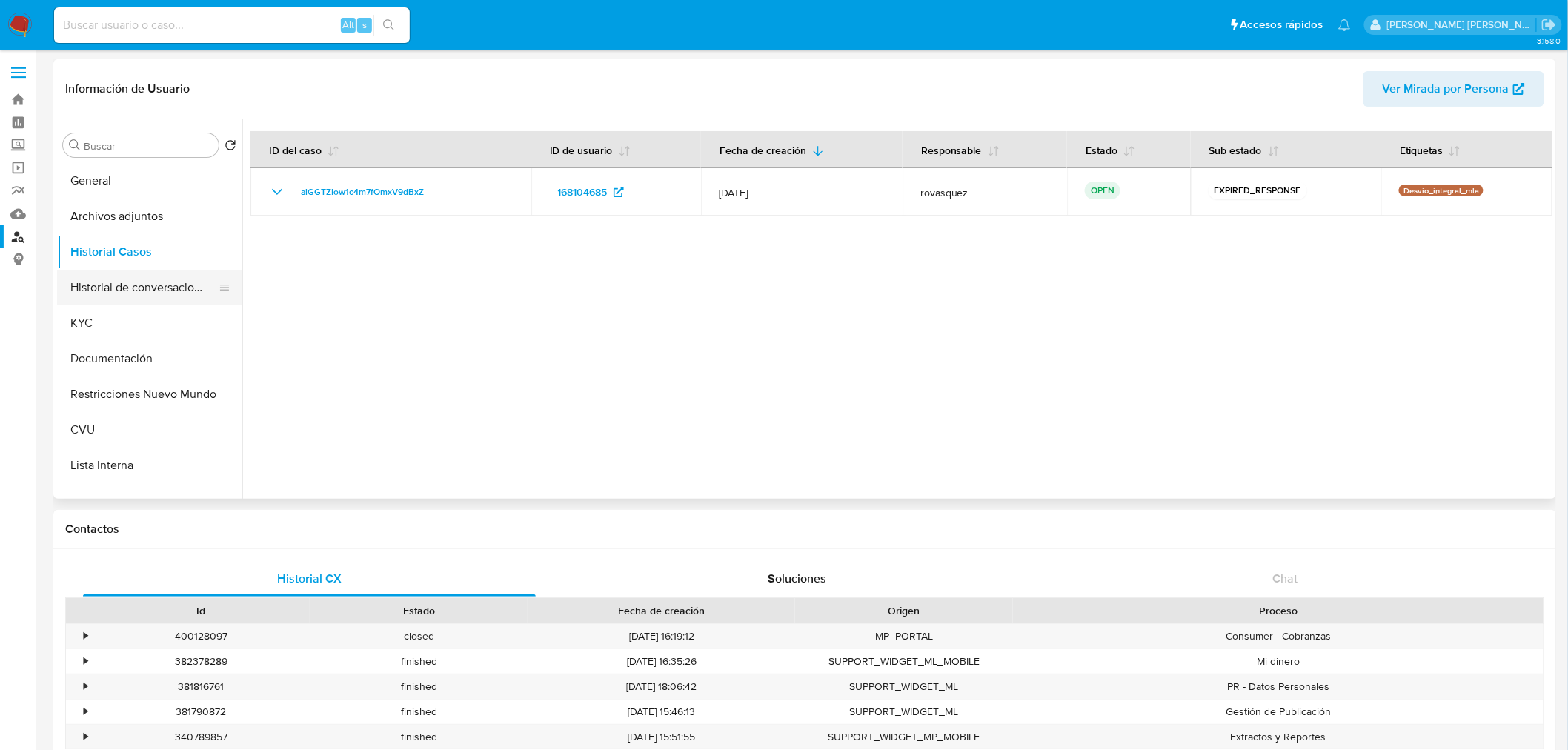
click at [166, 297] on button "Historial de conversaciones" at bounding box center [143, 287] width 173 height 36
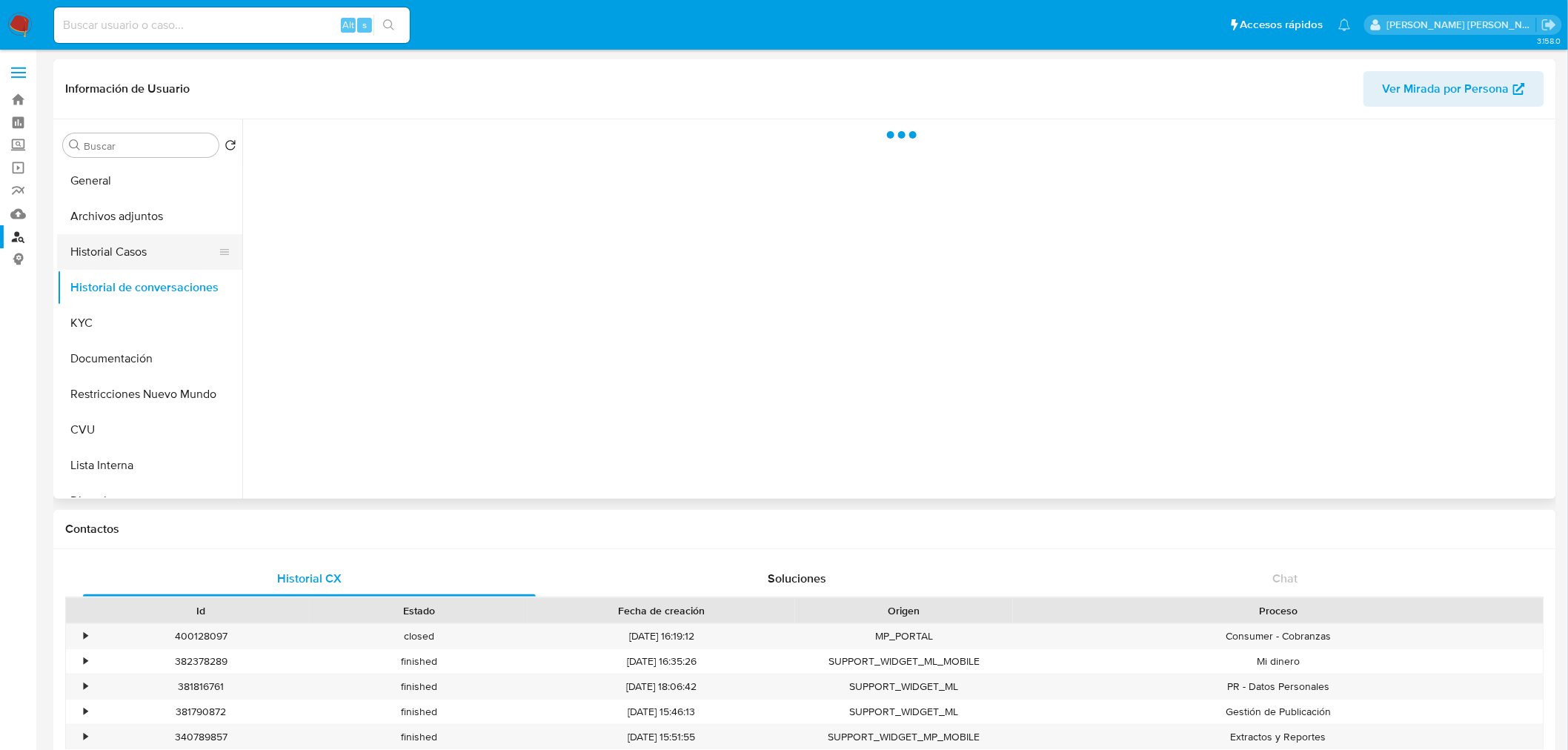
click at [145, 260] on button "Historial Casos" at bounding box center [143, 252] width 173 height 36
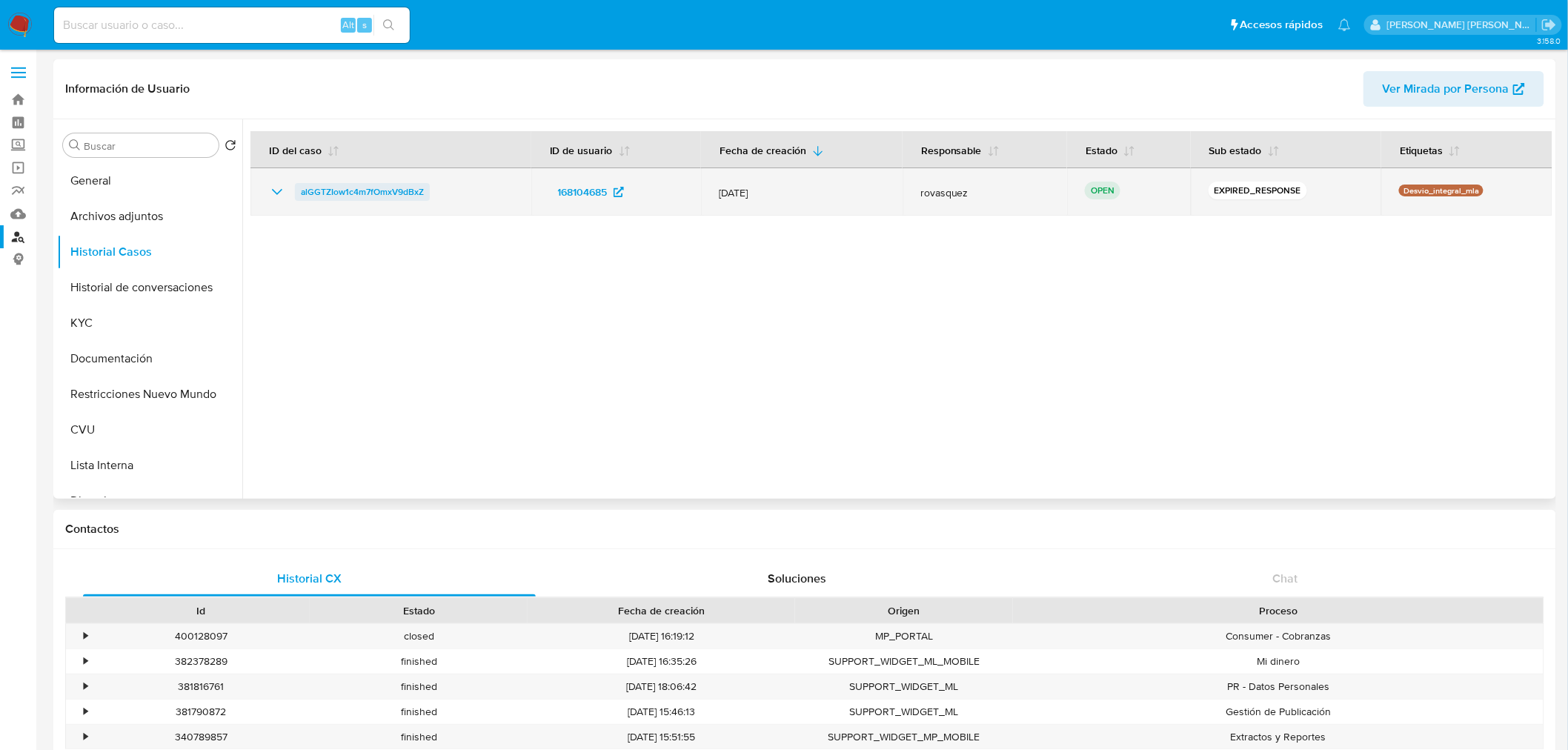
drag, startPoint x: 436, startPoint y: 189, endPoint x: 298, endPoint y: 199, distance: 138.4
click at [298, 199] on div "alGGTZIow1c4m7fOmxV9dBxZ" at bounding box center [391, 192] width 246 height 17
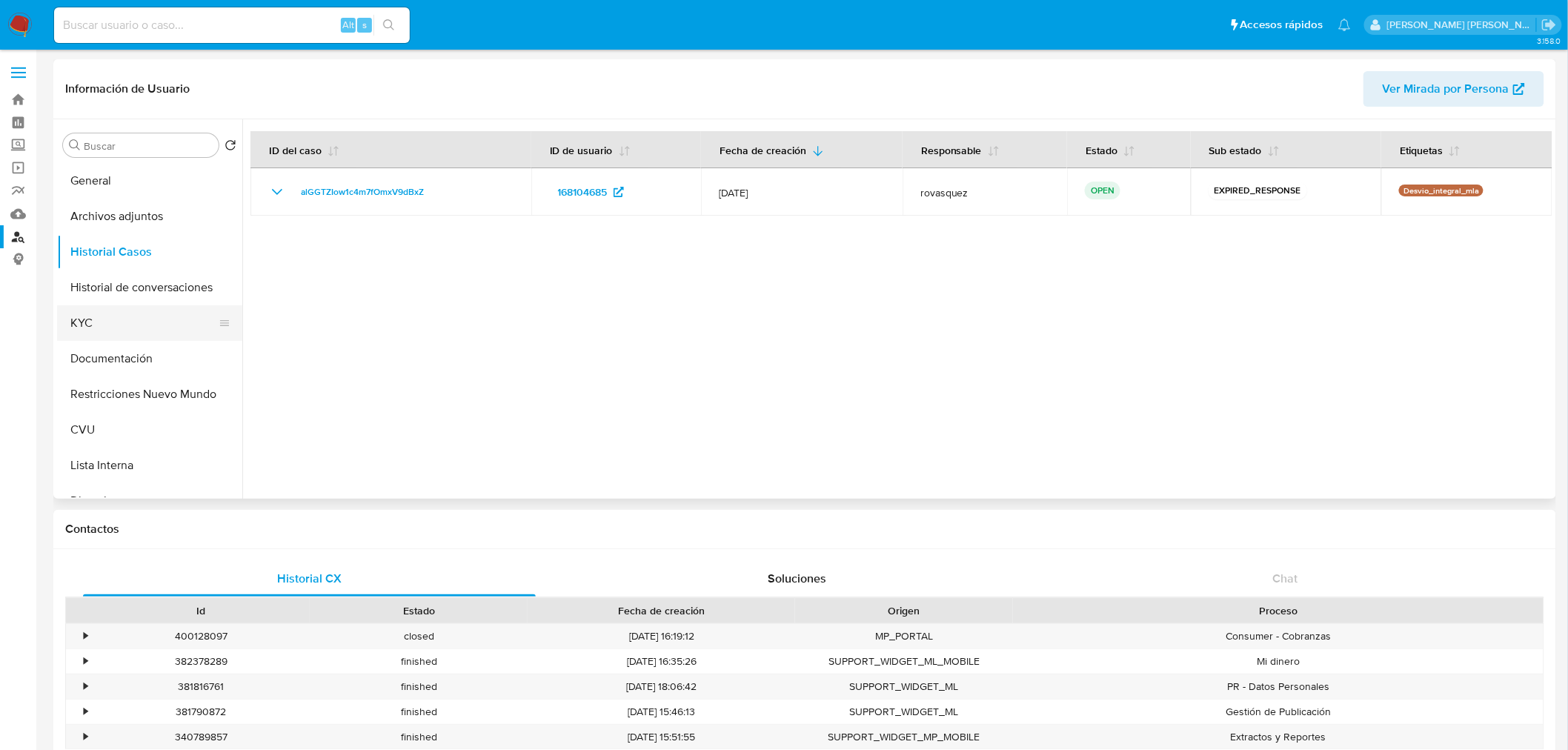
click at [119, 325] on button "KYC" at bounding box center [143, 322] width 173 height 36
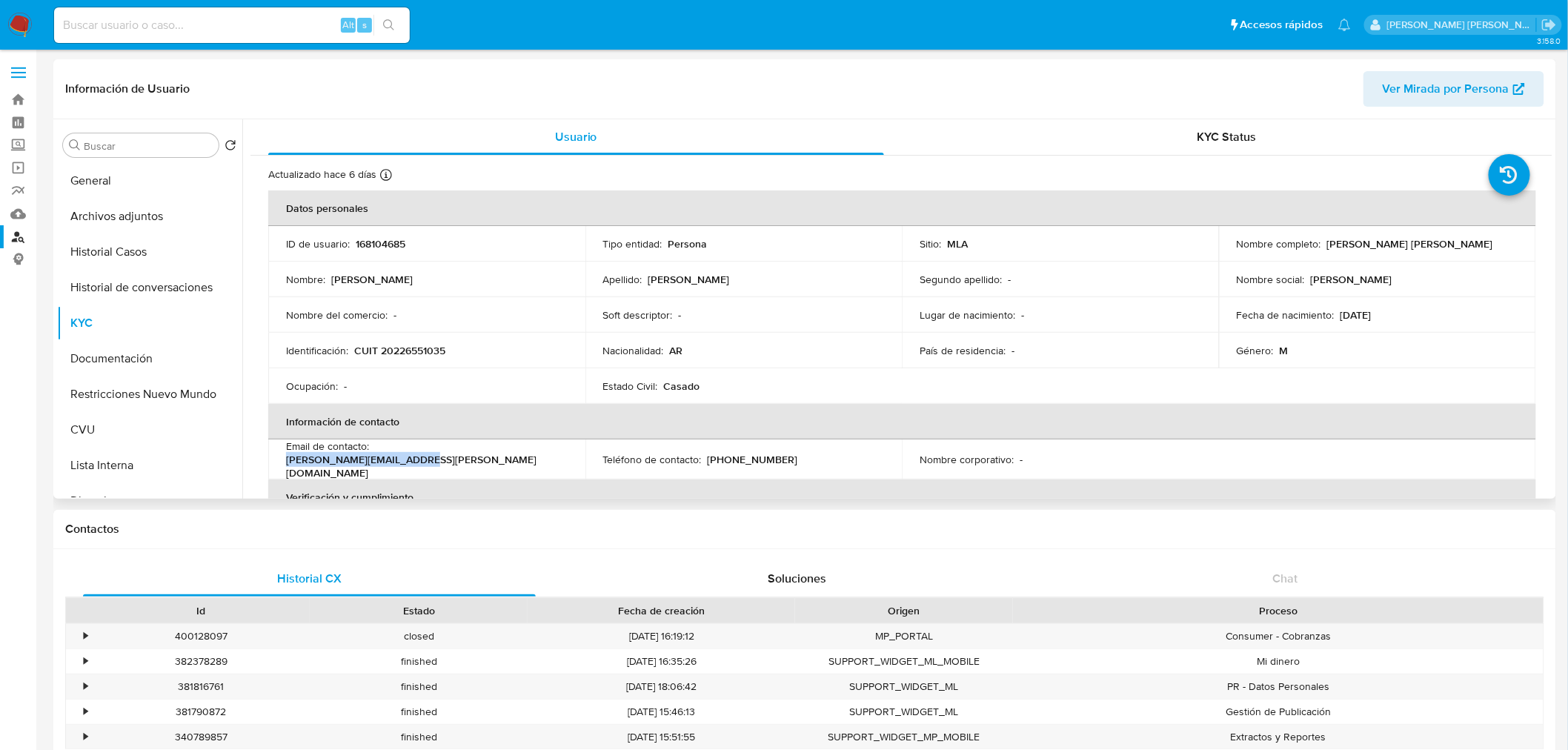
drag, startPoint x: 374, startPoint y: 457, endPoint x: 528, endPoint y: 459, distance: 154.0
click at [528, 459] on div "Email de contacto : fabian.colussi@icloud.com" at bounding box center [426, 459] width 281 height 40
copy p "fabian.colussi@icloud.com"
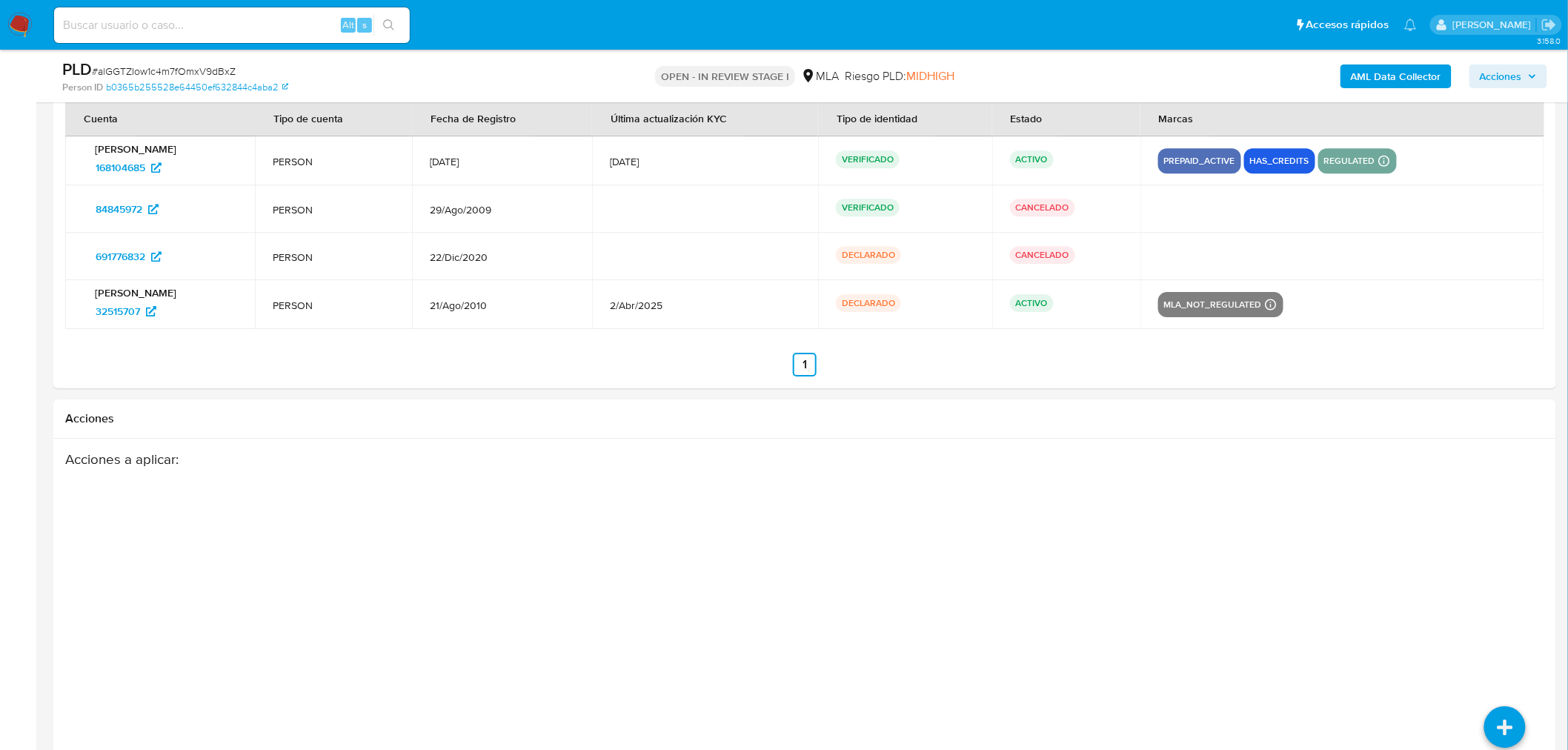
select select "10"
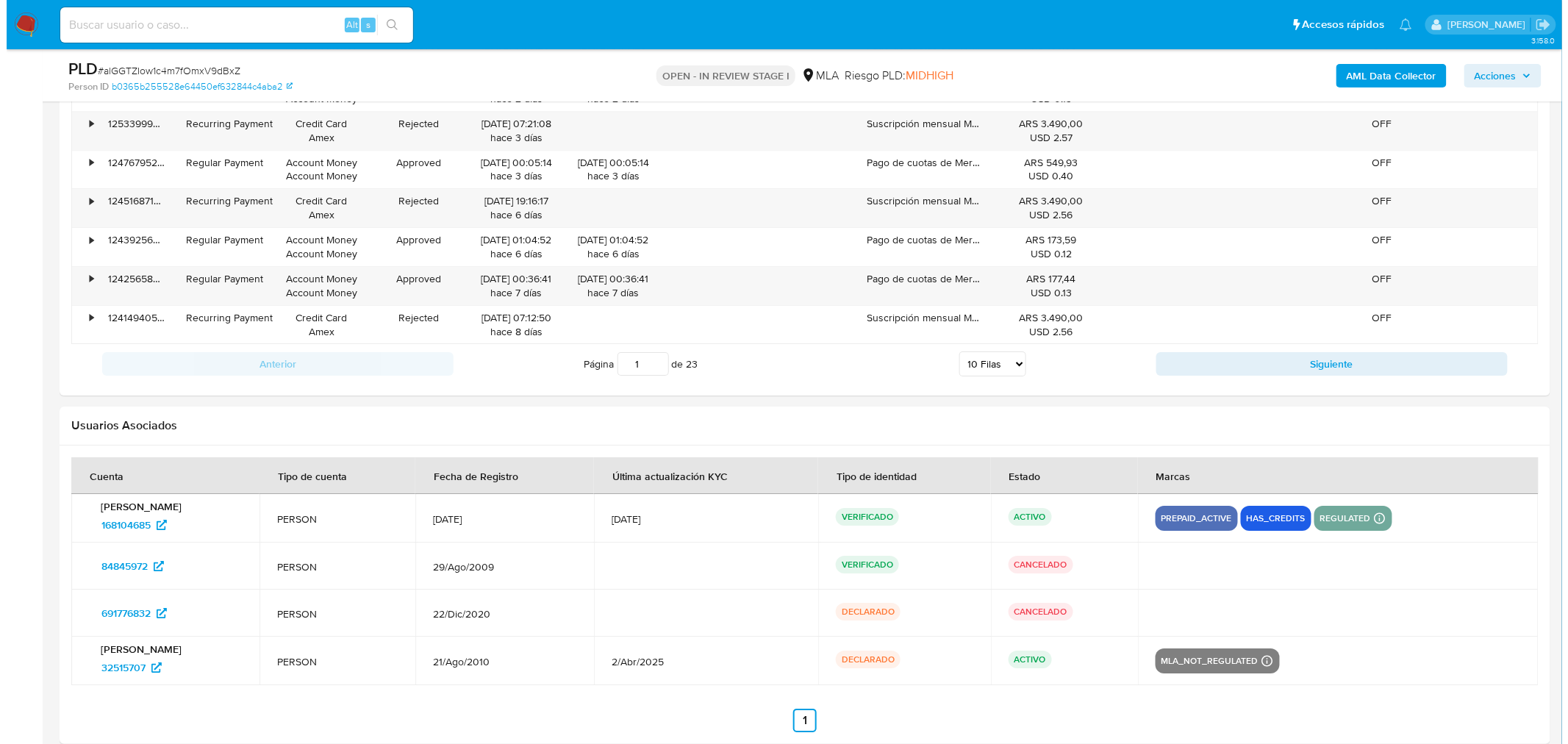
scroll to position [2275, 0]
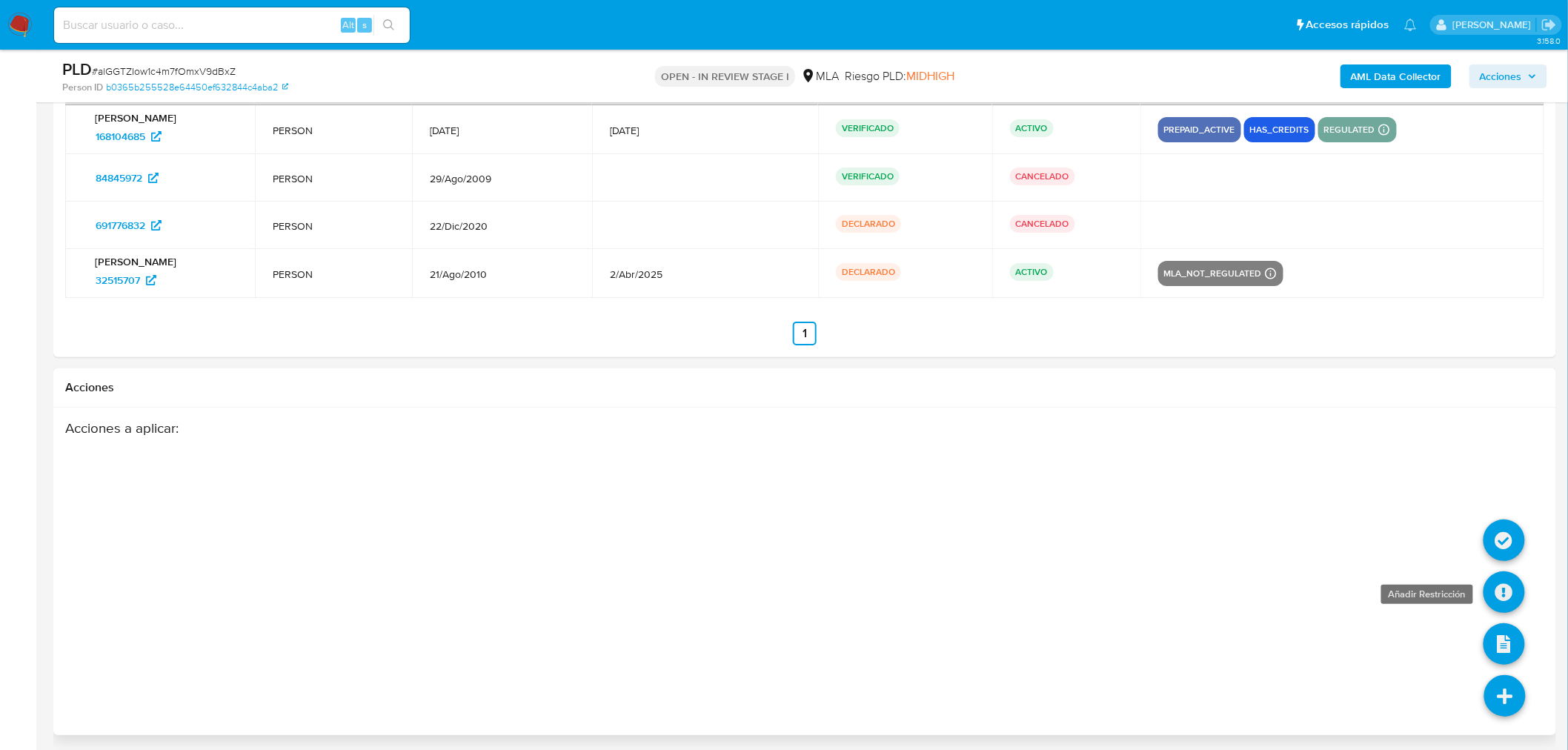
click at [1503, 584] on icon at bounding box center [1504, 592] width 42 height 42
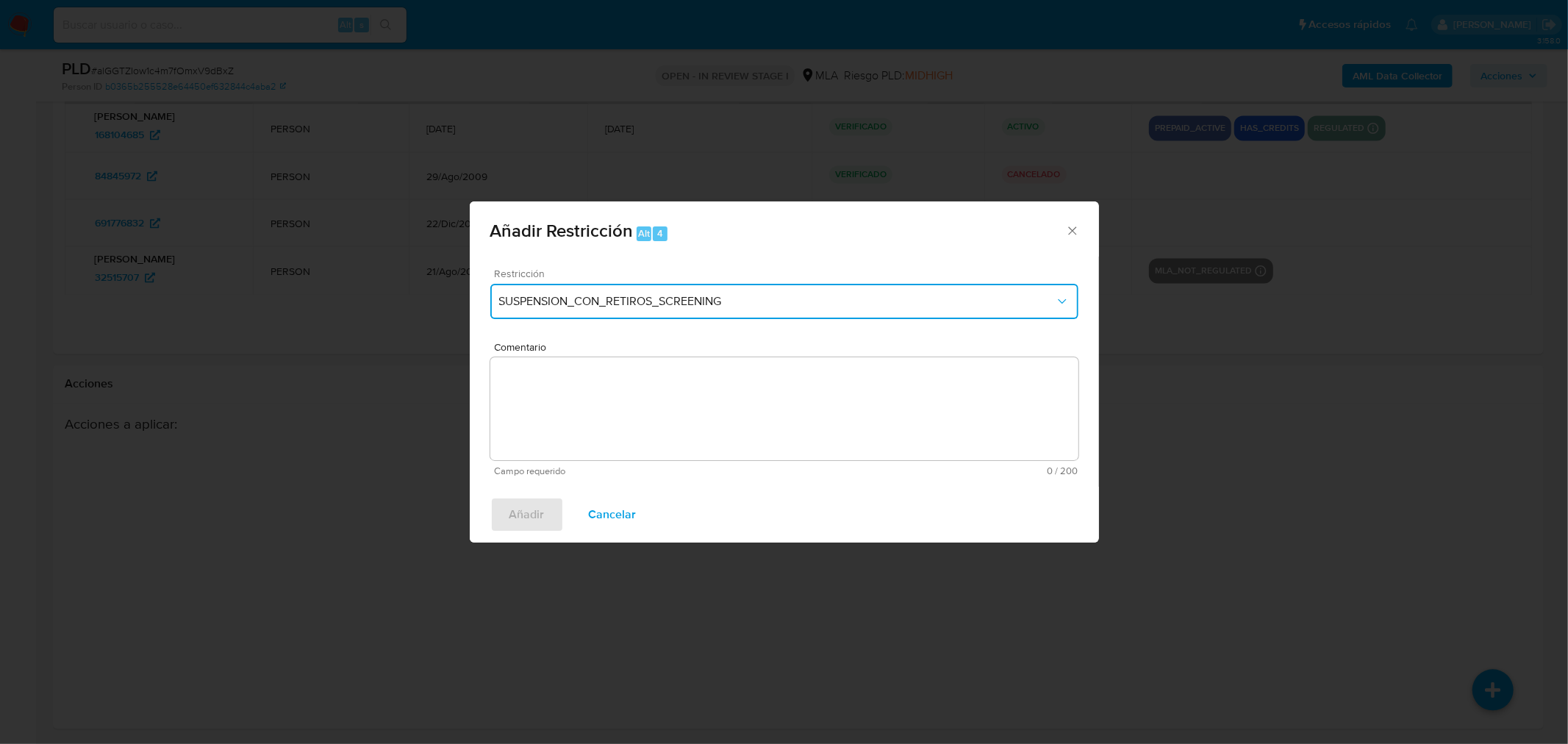
click at [653, 312] on button "SUSPENSION_CON_RETIROS_SCREENING" at bounding box center [784, 301] width 588 height 35
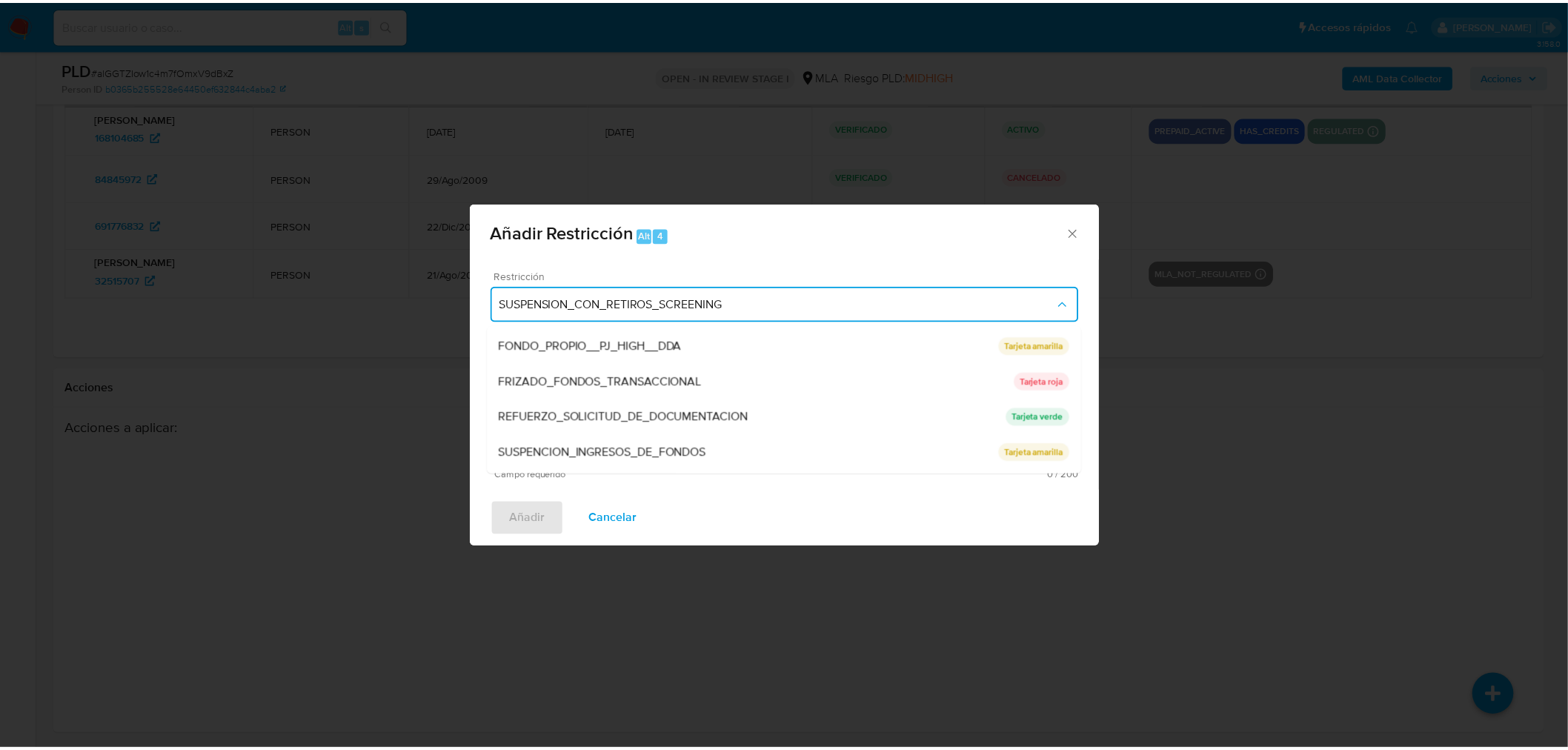
scroll to position [314, 0]
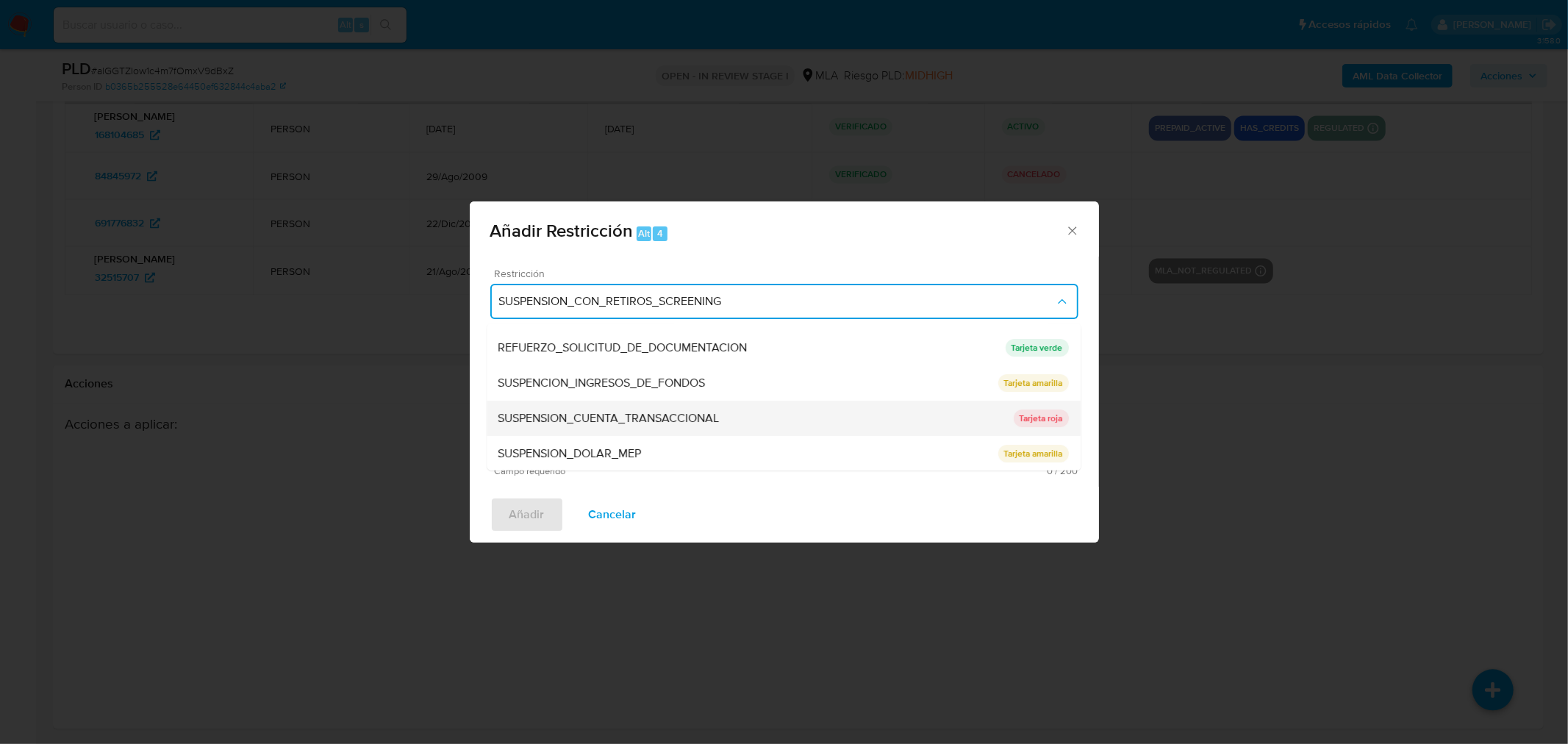
click at [666, 426] on div "SUSPENSION_CUENTA_TRANSACCIONAL" at bounding box center [756, 418] width 515 height 35
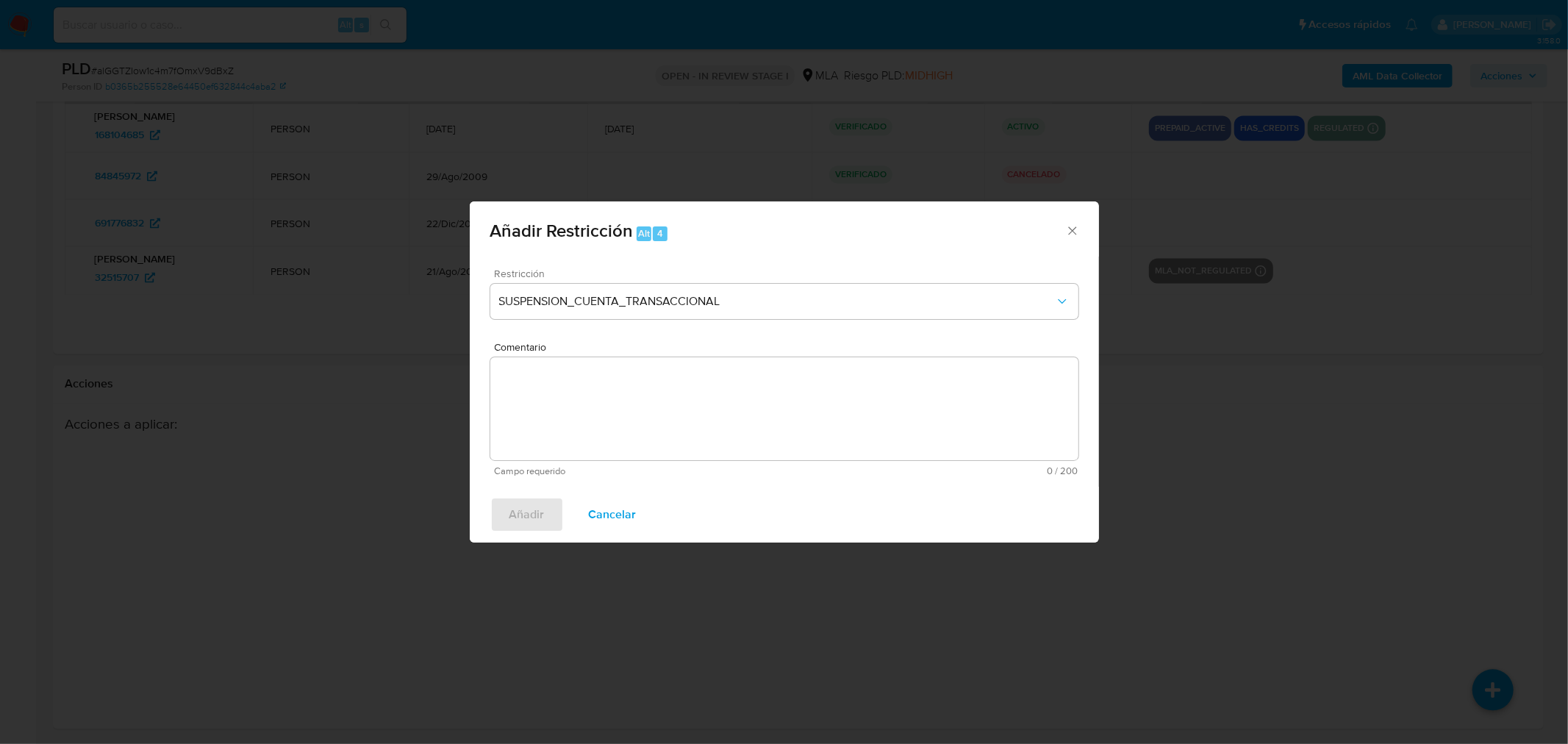
click at [666, 426] on textarea "Comentario" at bounding box center [784, 408] width 588 height 103
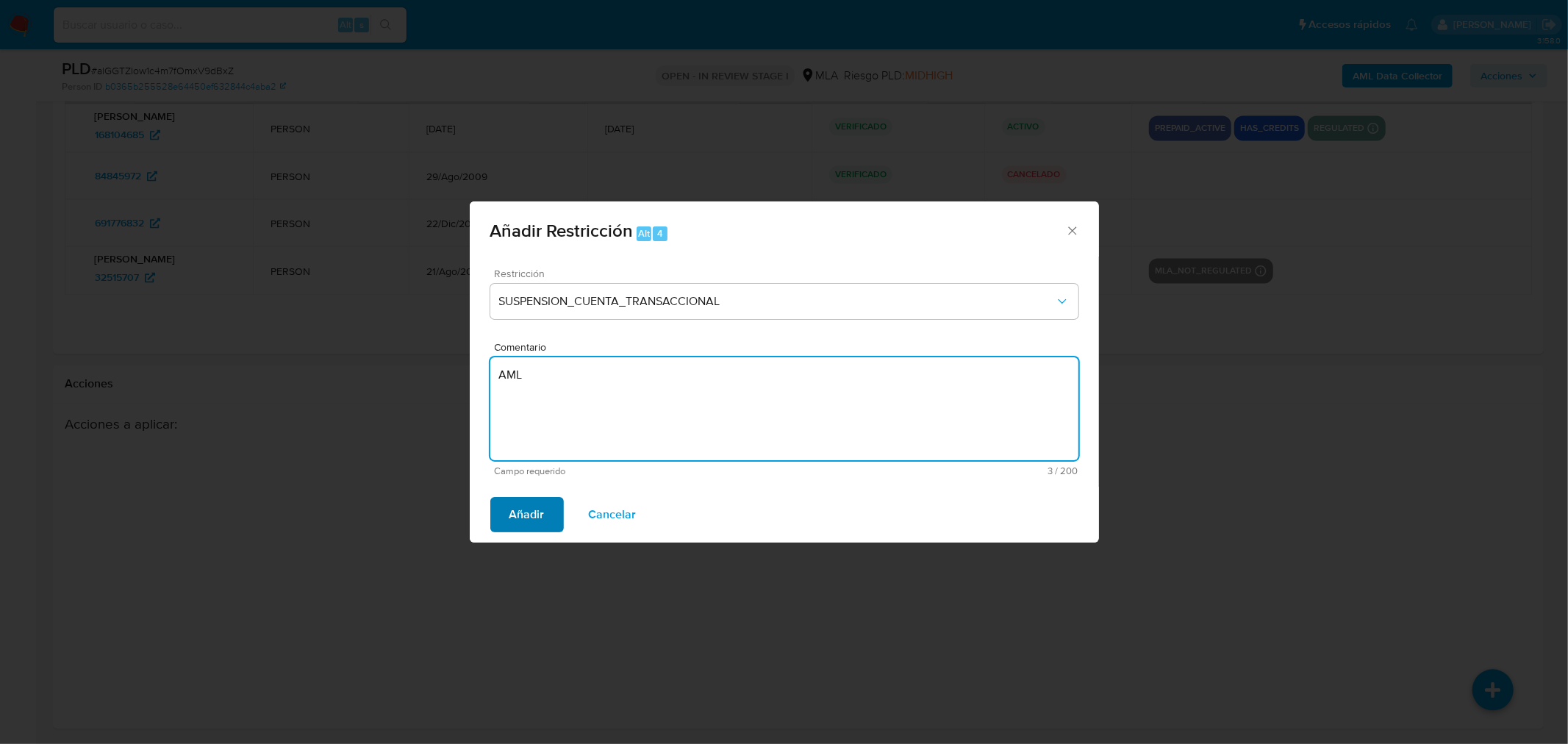
type textarea "AML"
click at [526, 504] on span "Añadir" at bounding box center [526, 514] width 35 height 32
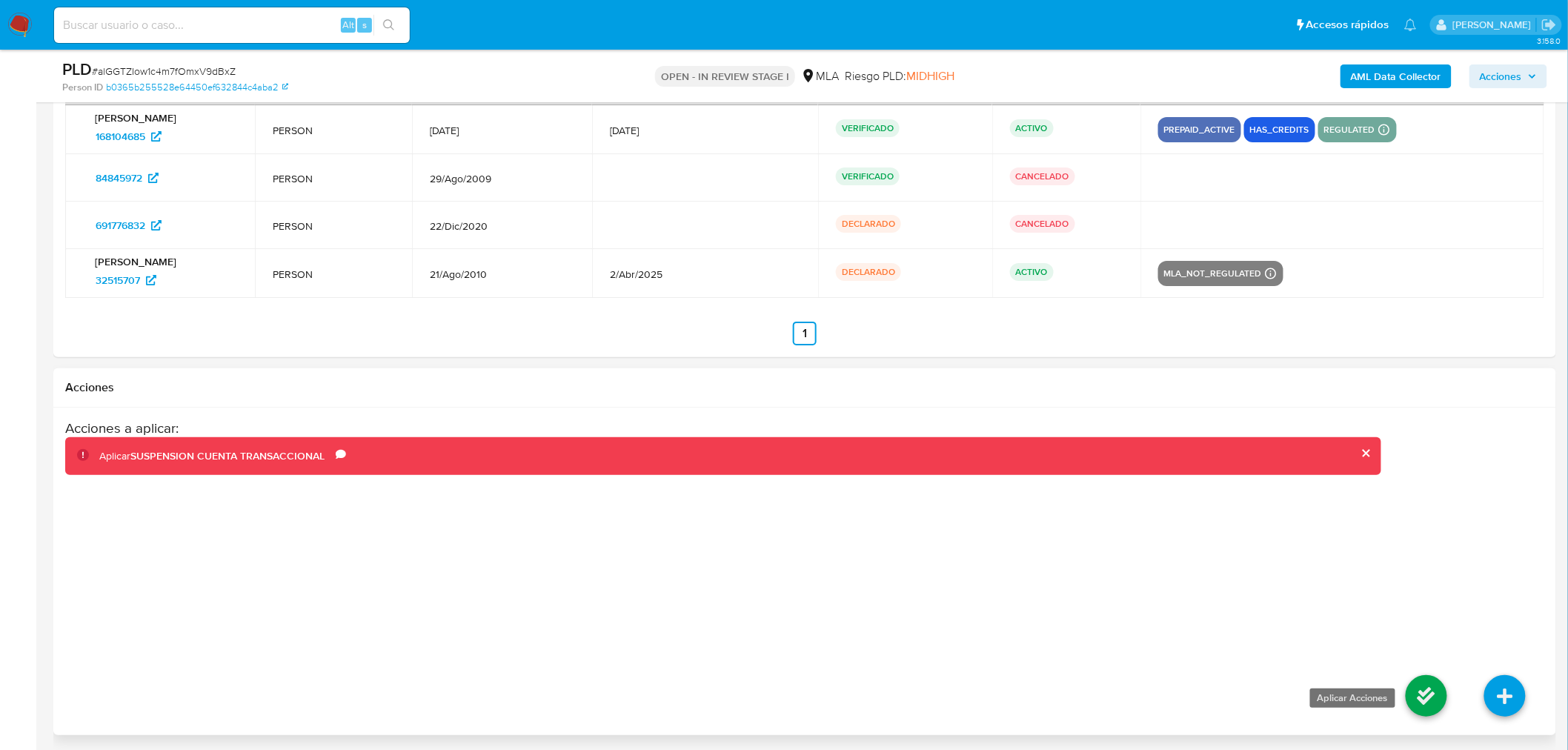
click at [1424, 693] on icon at bounding box center [1426, 696] width 42 height 42
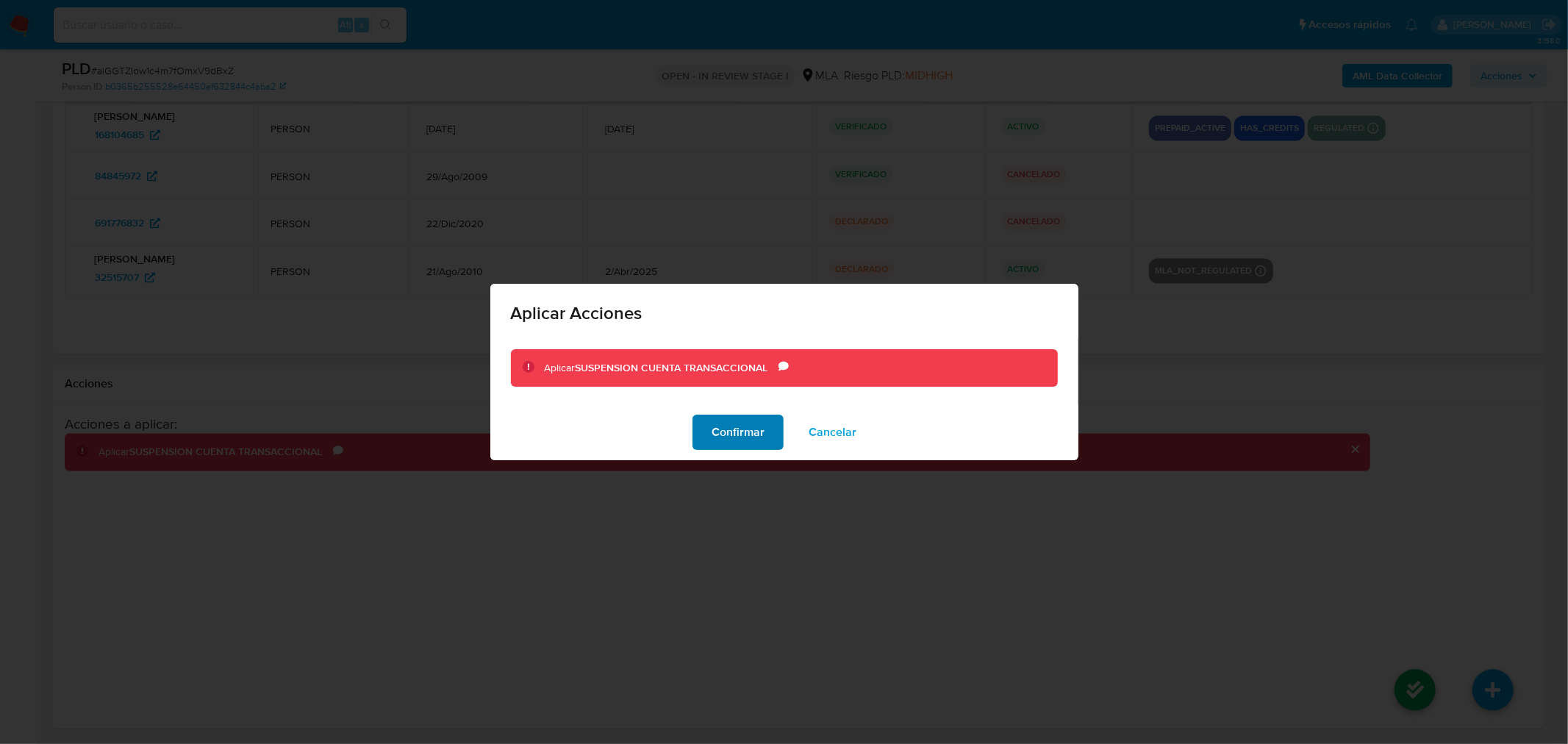
click at [735, 440] on span "Confirmar" at bounding box center [737, 431] width 53 height 32
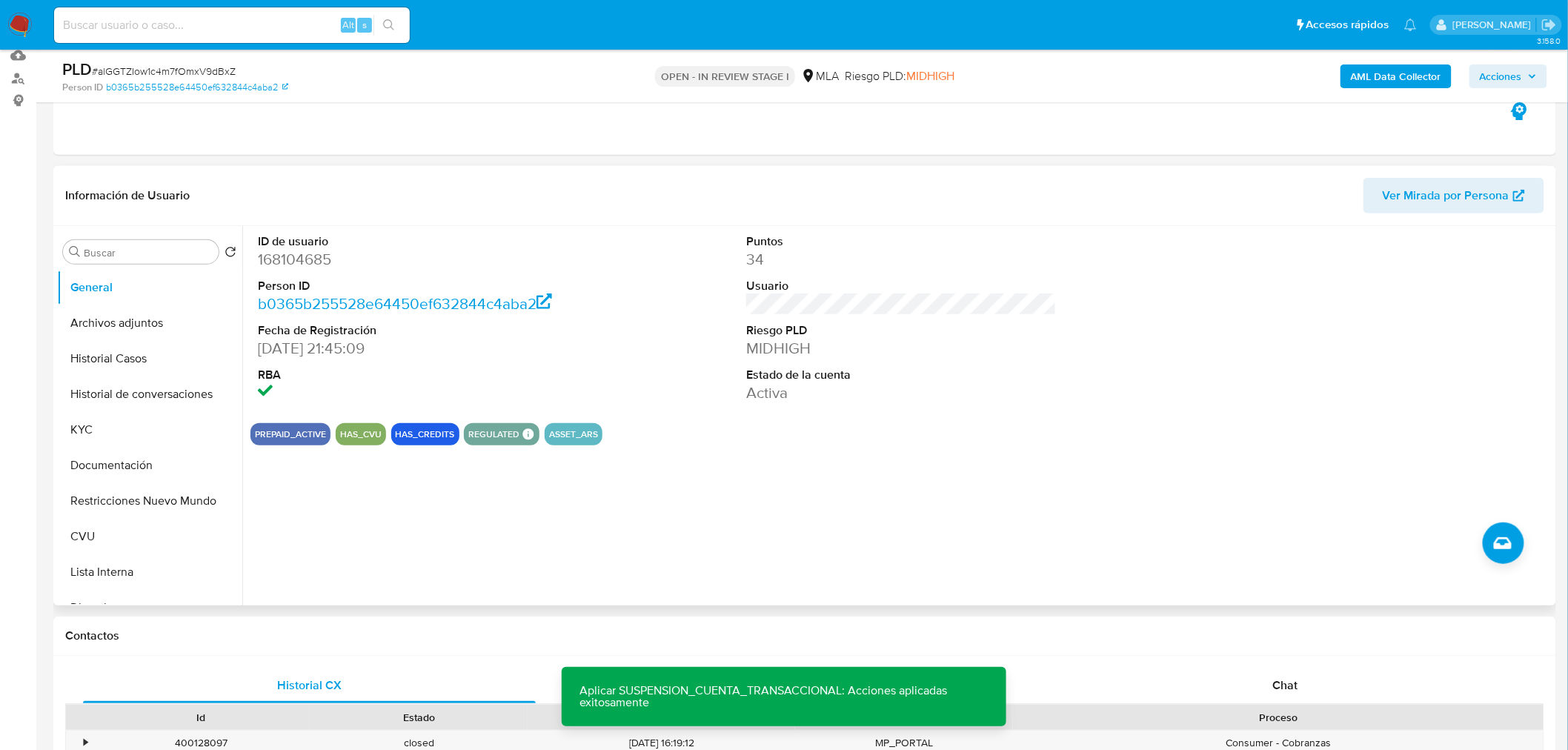
scroll to position [411, 0]
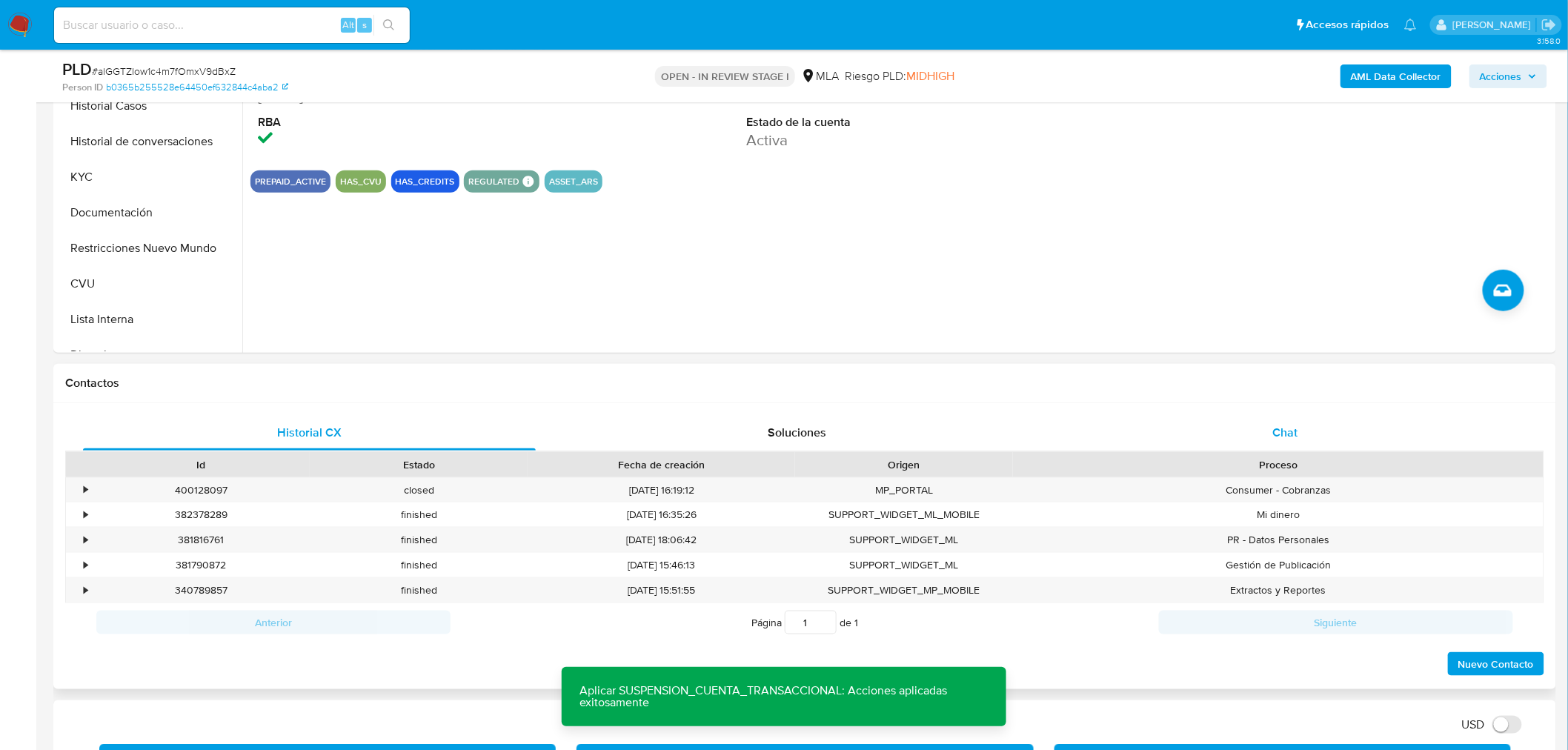
click at [1288, 440] on div "Chat" at bounding box center [1285, 432] width 453 height 36
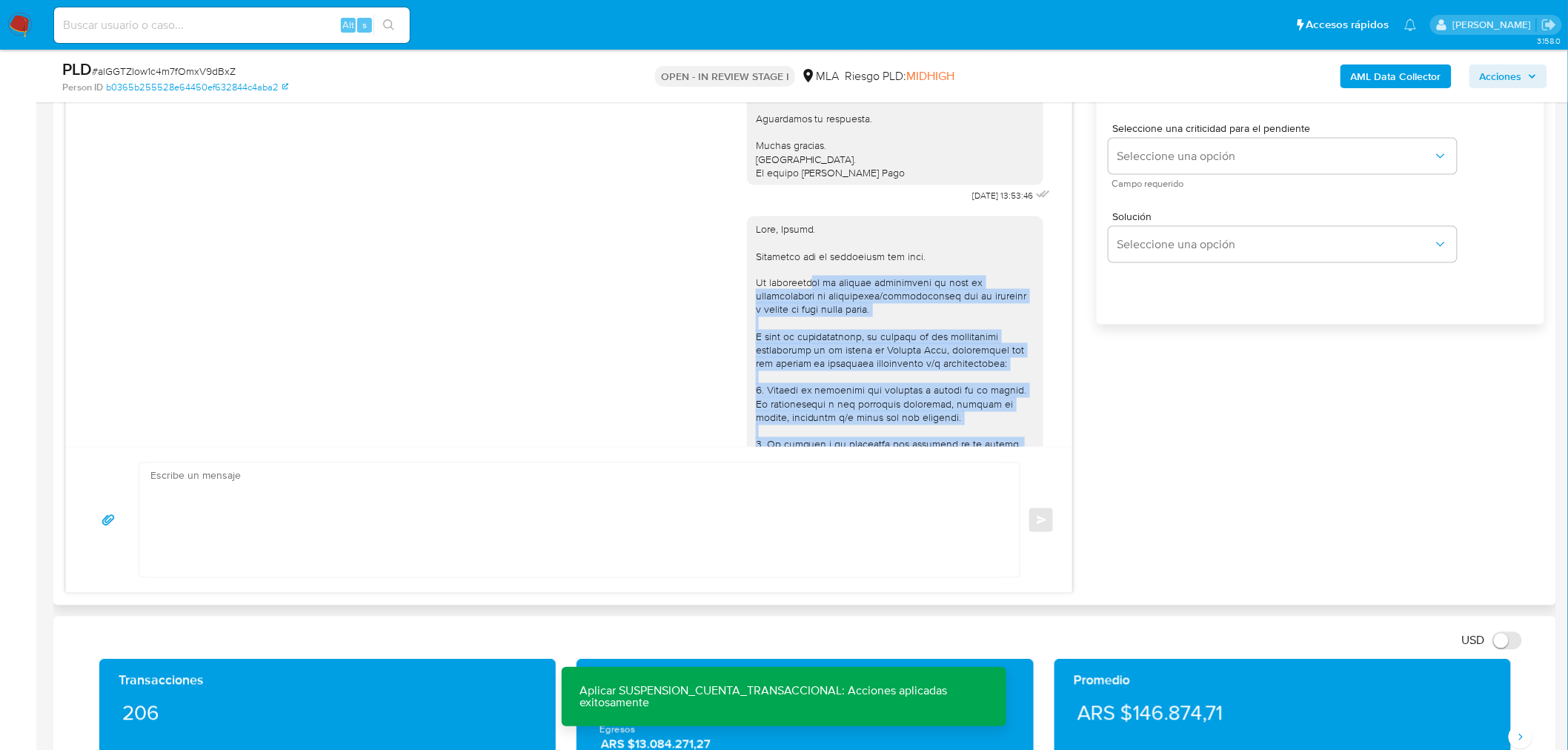
scroll to position [824, 0]
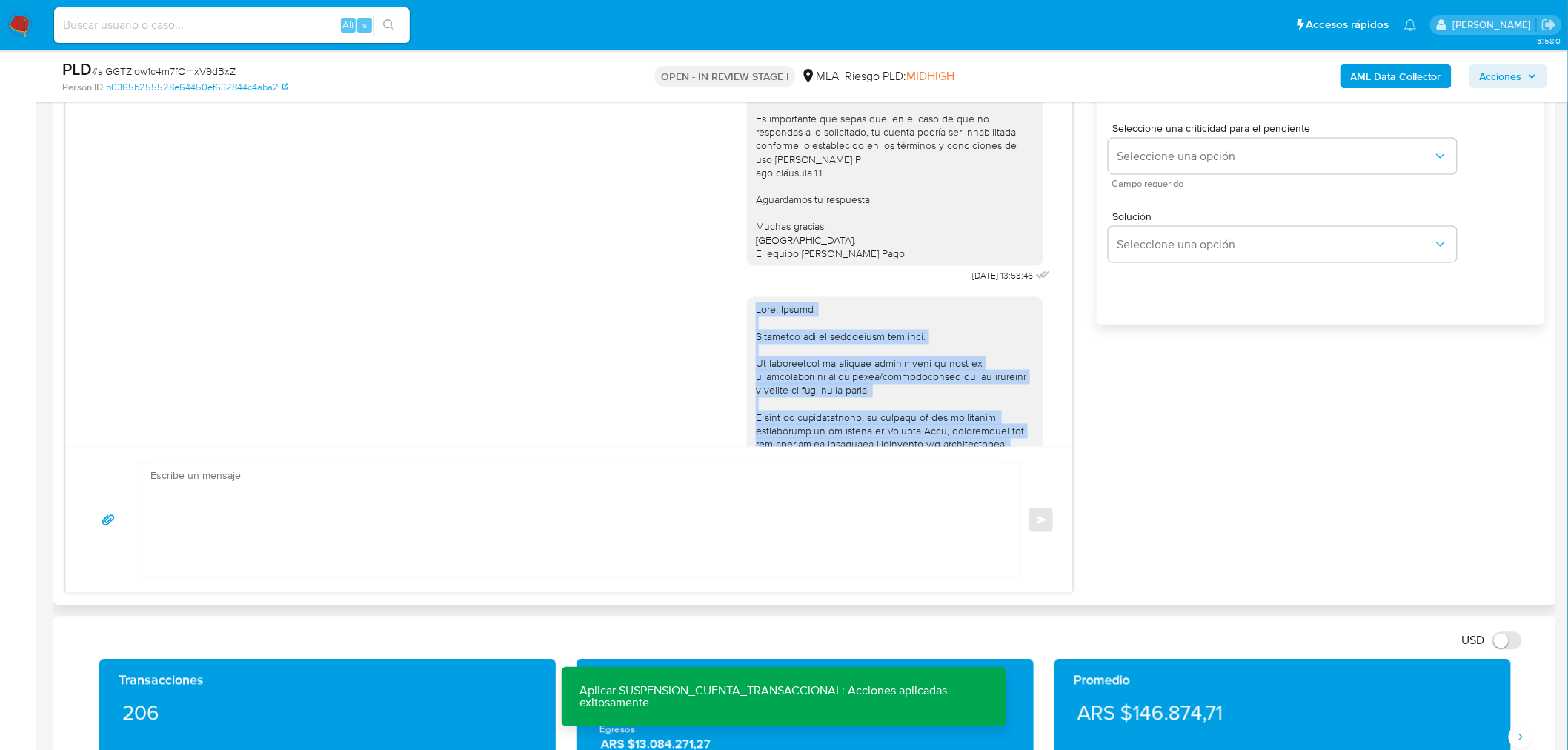
drag, startPoint x: 889, startPoint y: 408, endPoint x: 743, endPoint y: 352, distance: 156.4
click at [755, 352] on div at bounding box center [895, 626] width 279 height 646
copy div "Hola, Fabian. Esperamos que te encuentres muy bien. Te consultamos si tuviste o…"
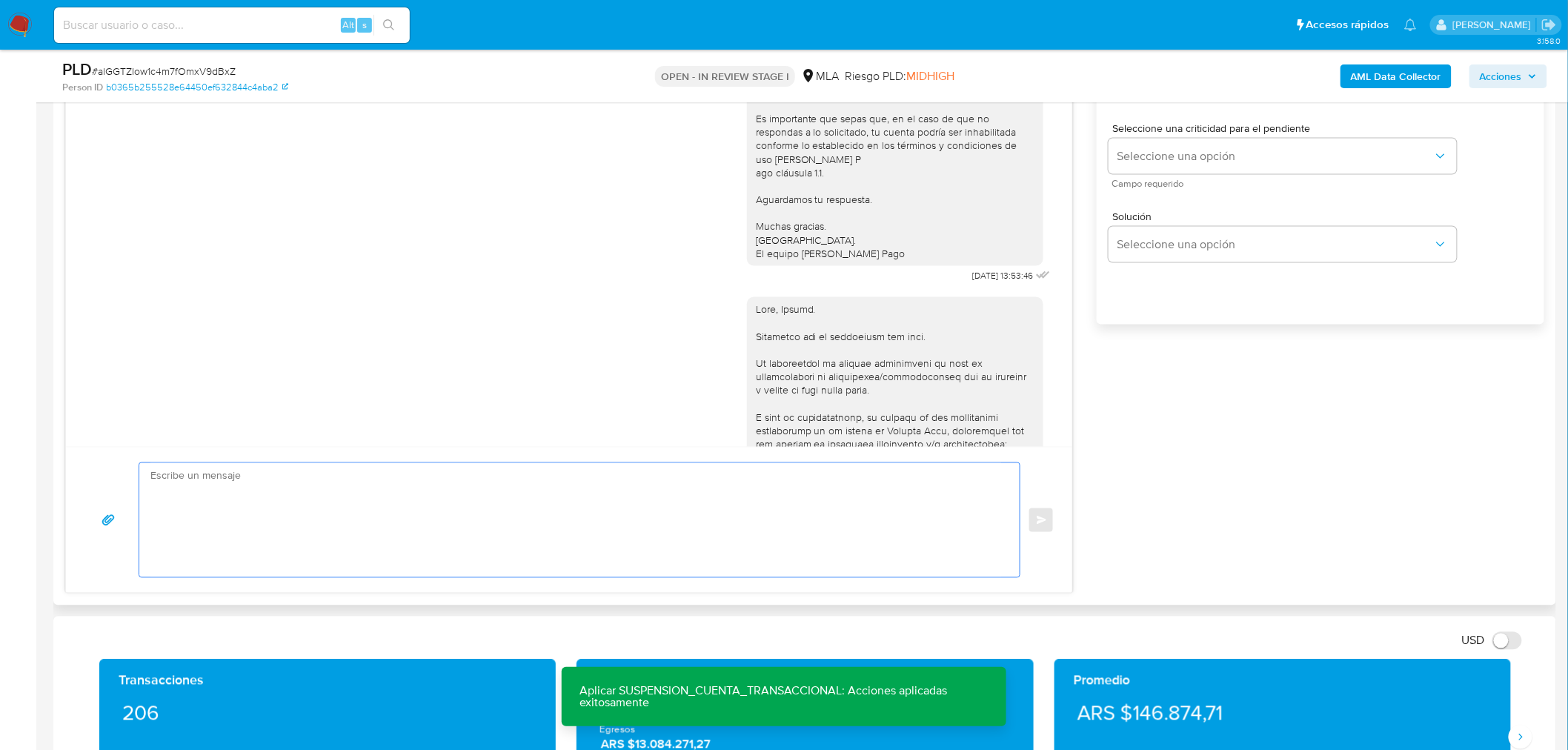
click at [505, 515] on textarea at bounding box center [576, 520] width 850 height 114
paste textarea "Hola, Fabian. Esperamos que te encuentres muy bien. Te consultamos si tuviste o…"
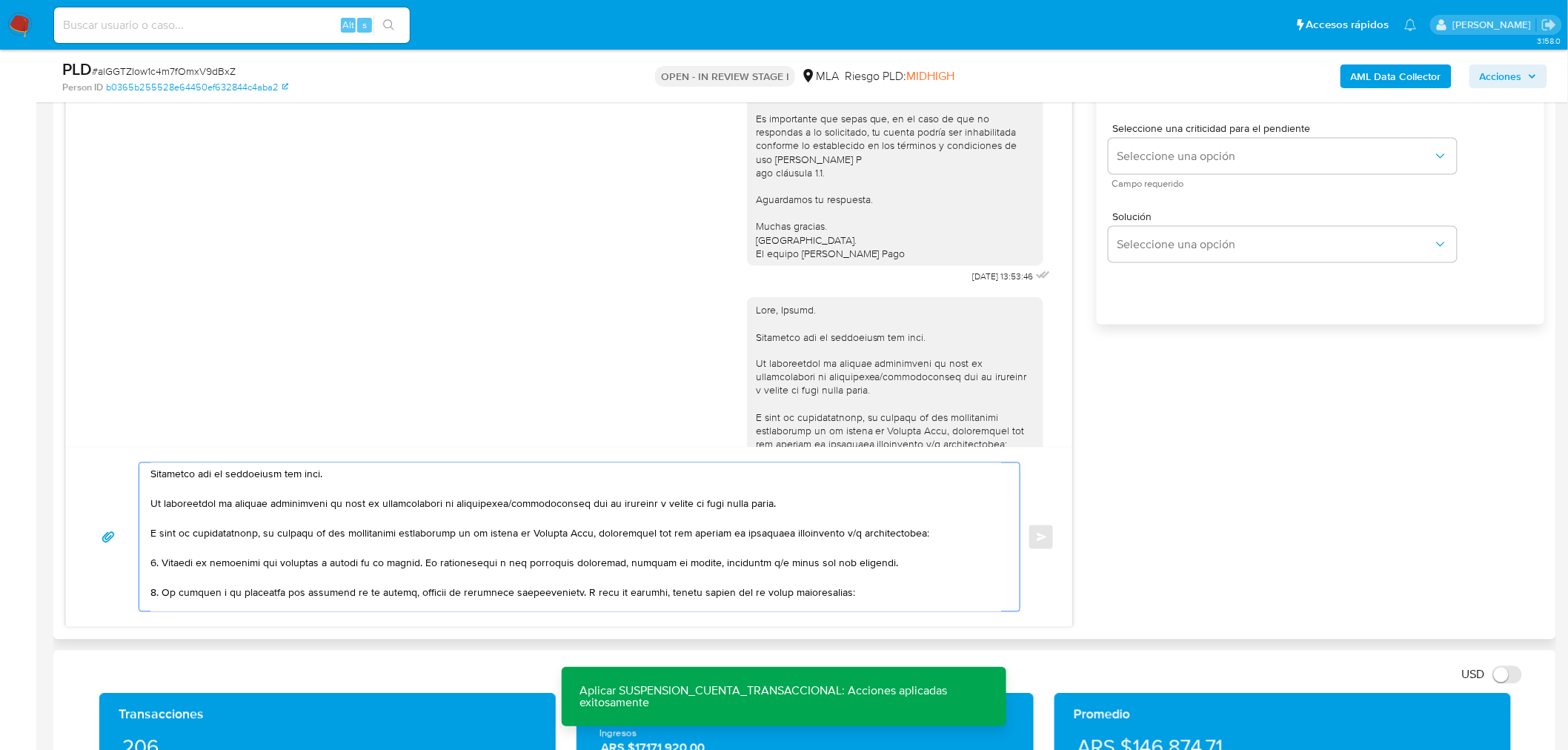
scroll to position [0, 0]
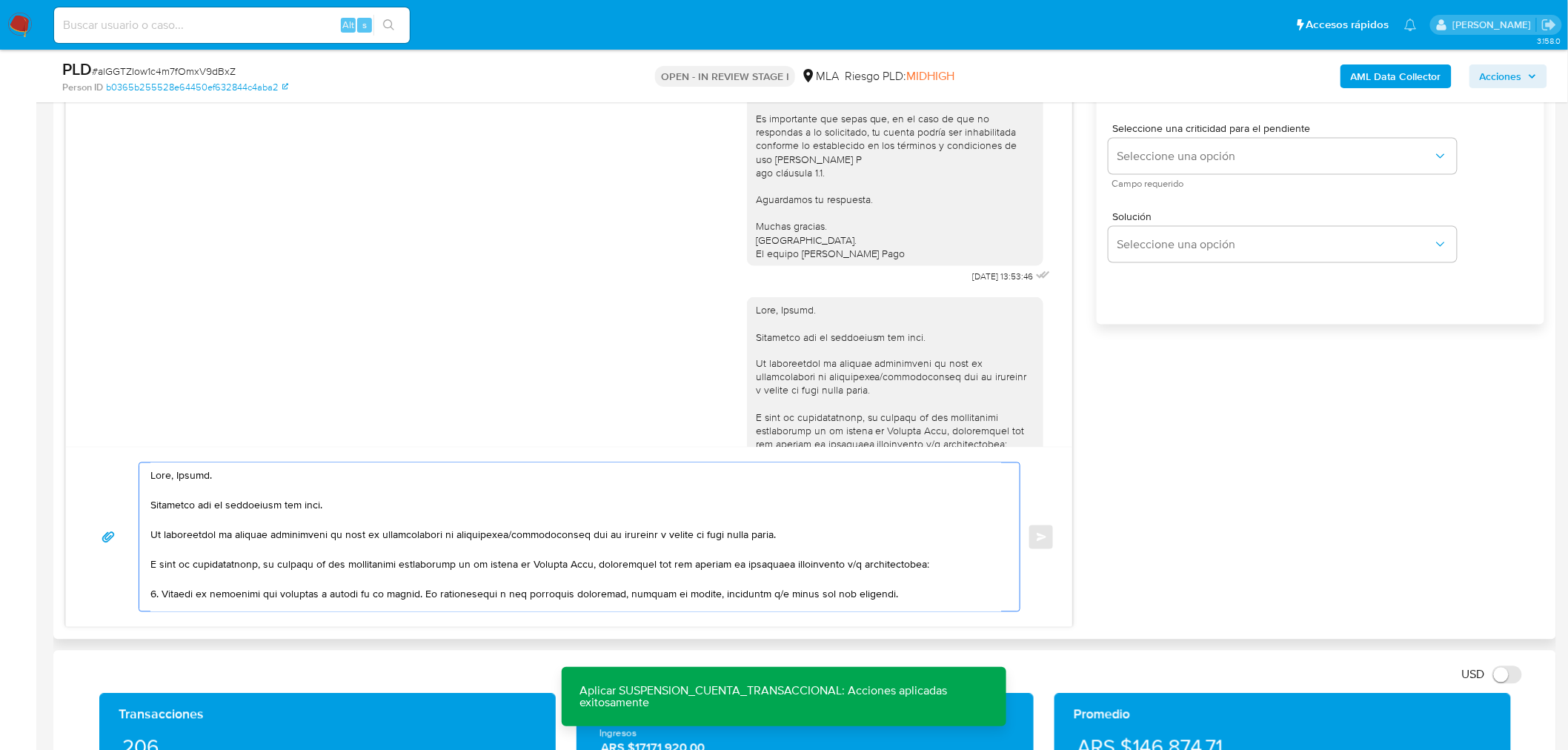
click at [239, 536] on textarea at bounding box center [576, 537] width 850 height 148
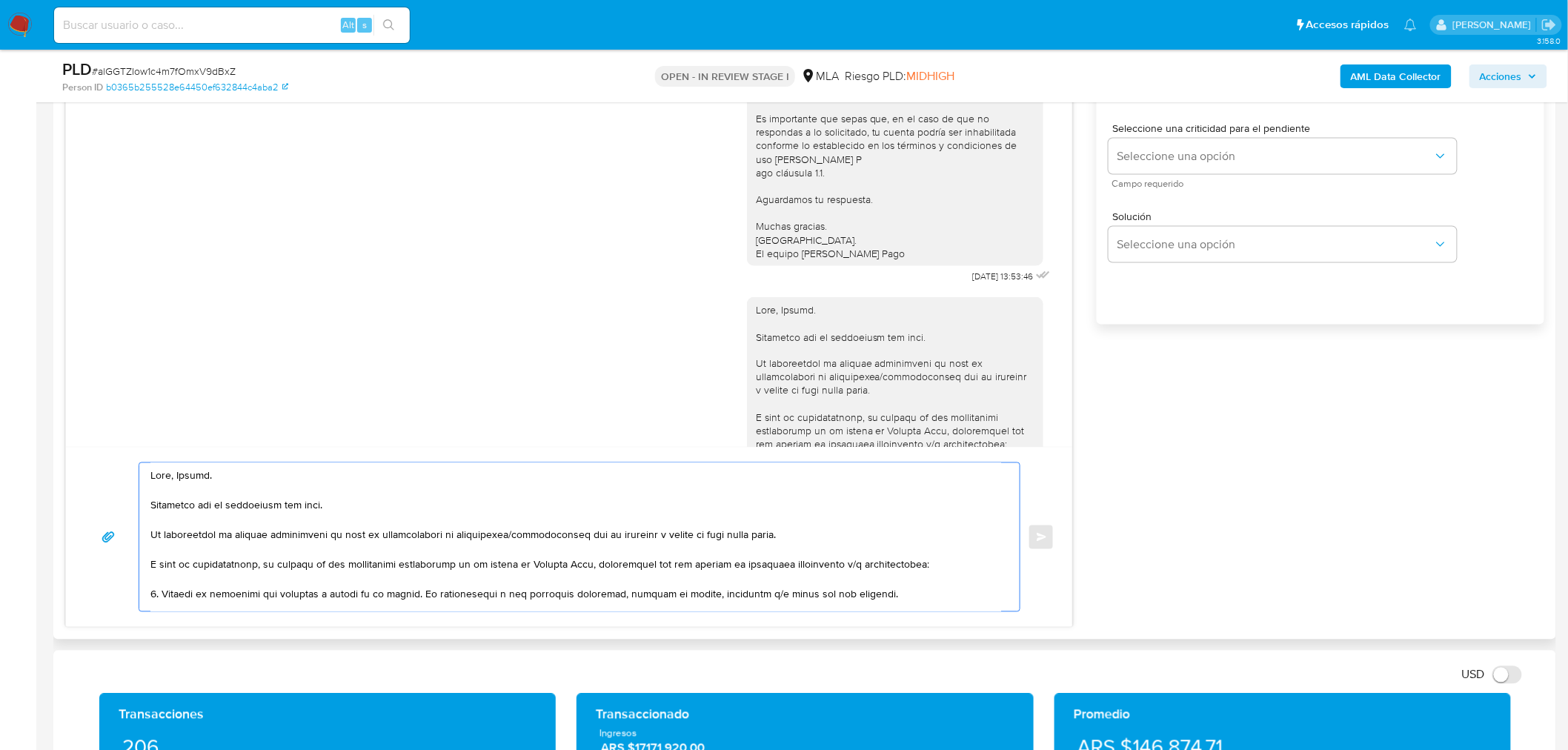
click at [361, 558] on textarea at bounding box center [576, 537] width 850 height 148
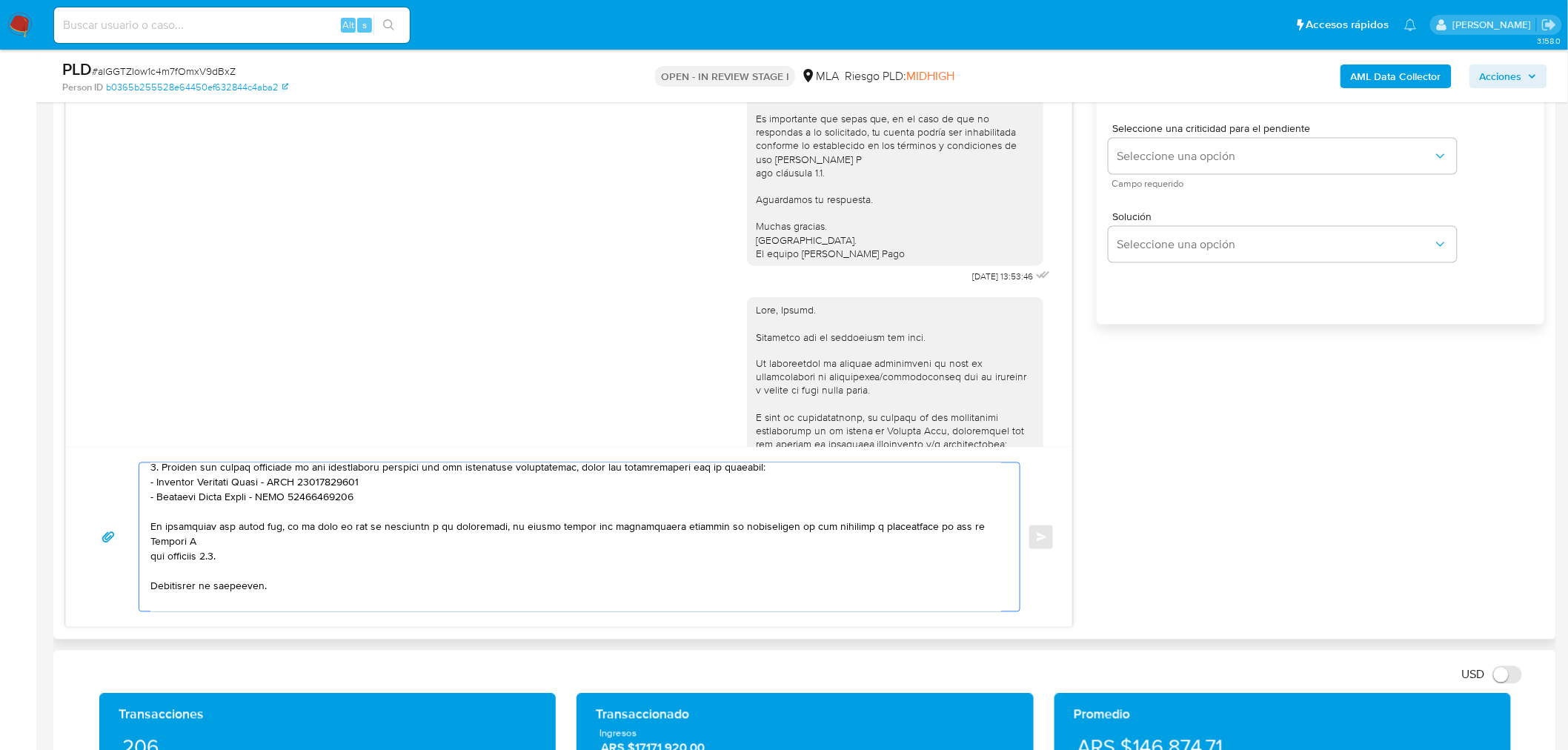
scroll to position [321, 0]
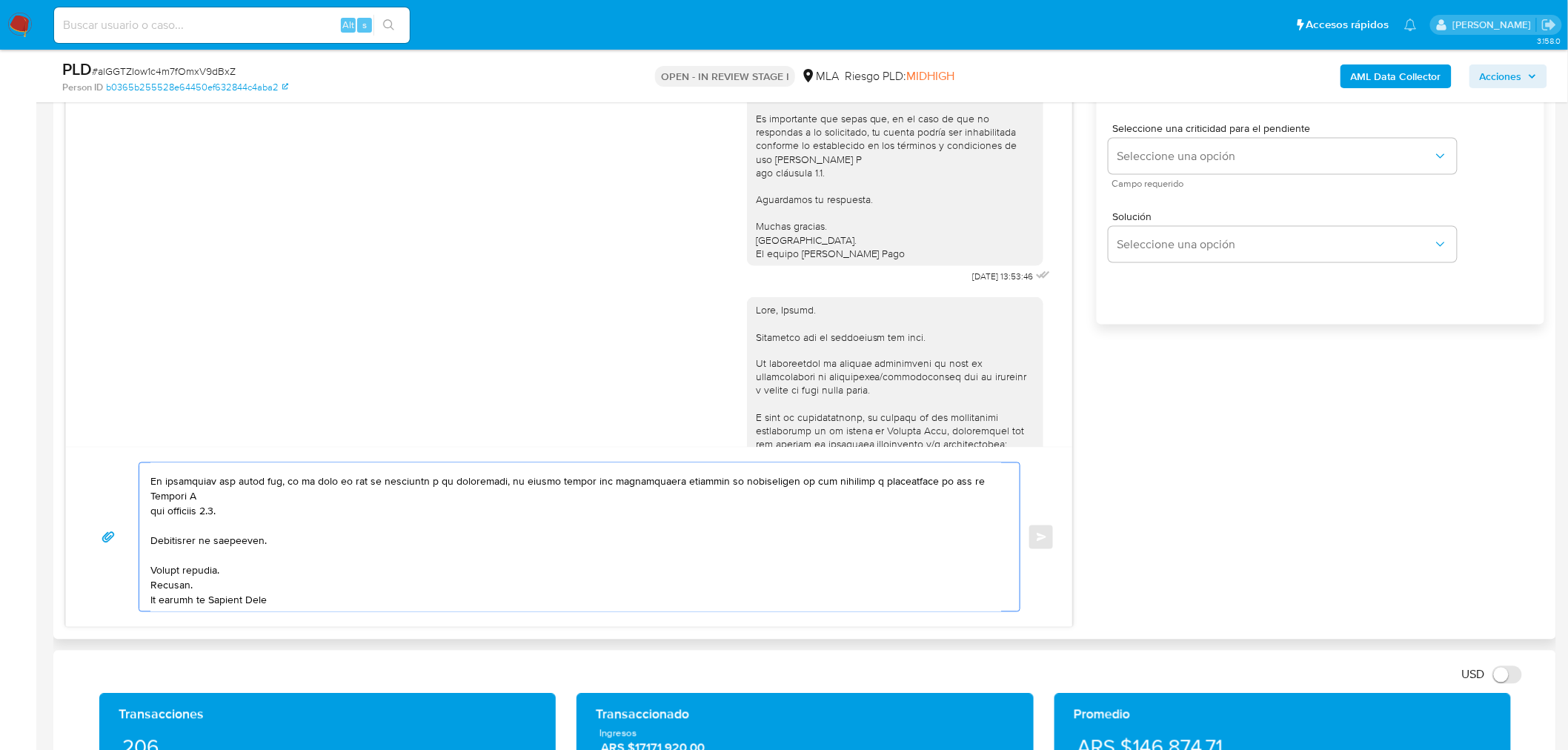
click at [238, 499] on textarea at bounding box center [576, 537] width 850 height 148
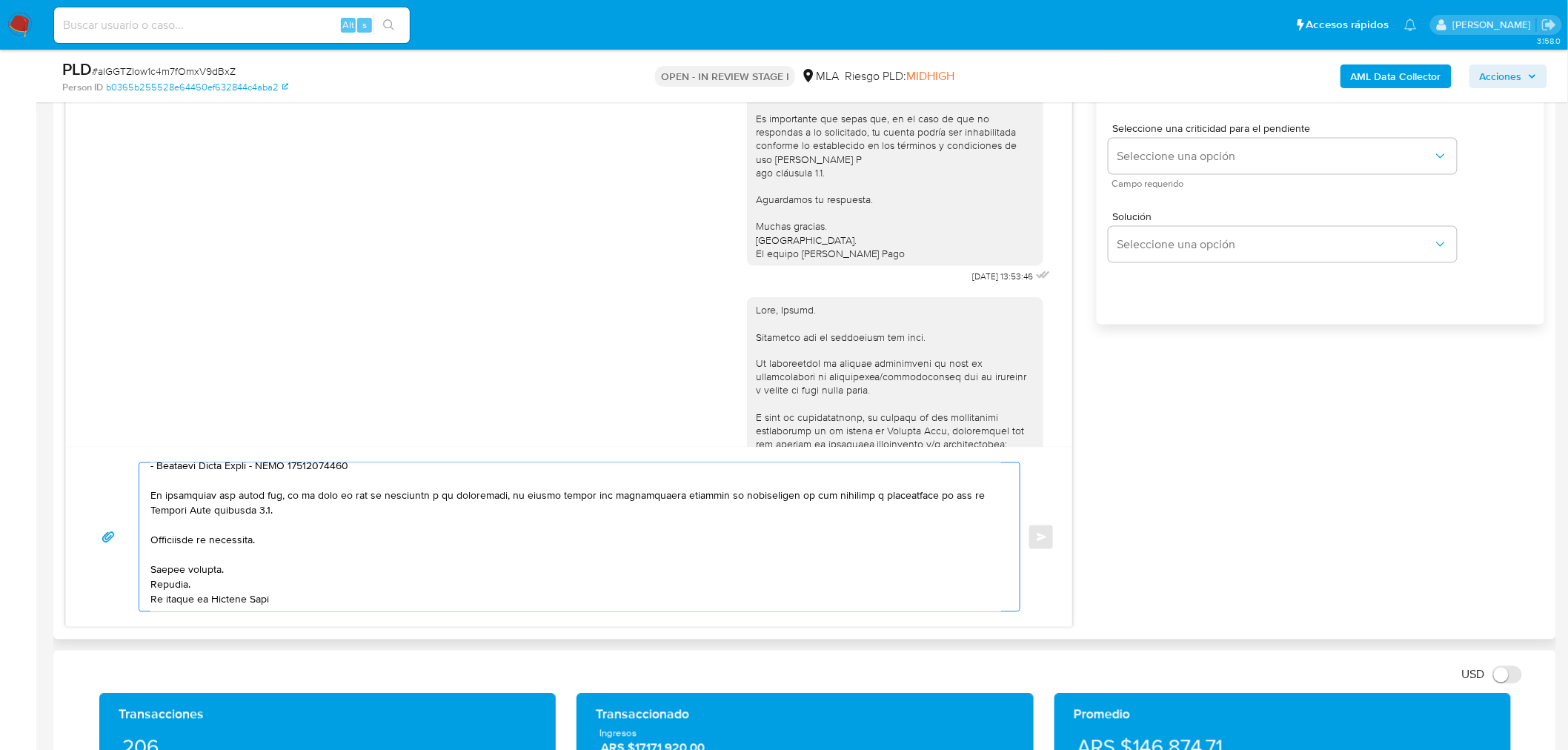
scroll to position [306, 0]
click at [276, 506] on textarea at bounding box center [576, 537] width 850 height 148
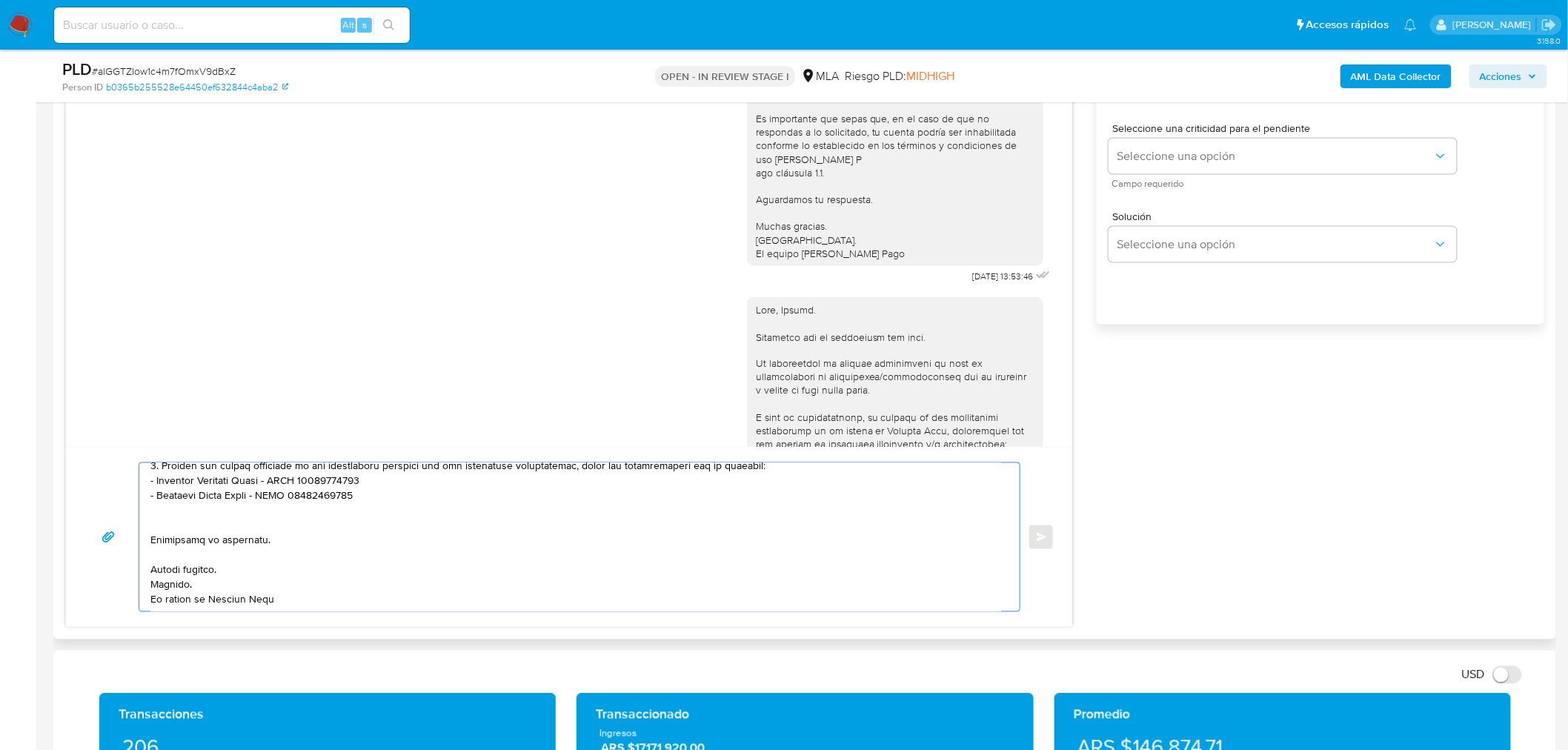
scroll to position [277, 0]
click at [267, 556] on textarea at bounding box center [576, 537] width 850 height 148
drag, startPoint x: 158, startPoint y: 519, endPoint x: 313, endPoint y: 659, distance: 208.9
paste textarea "Formatos admitidos: PDF, JPG, JPEG, TXT, DOC, DOCX, XLS, PNG, XLSX, con un tama…"
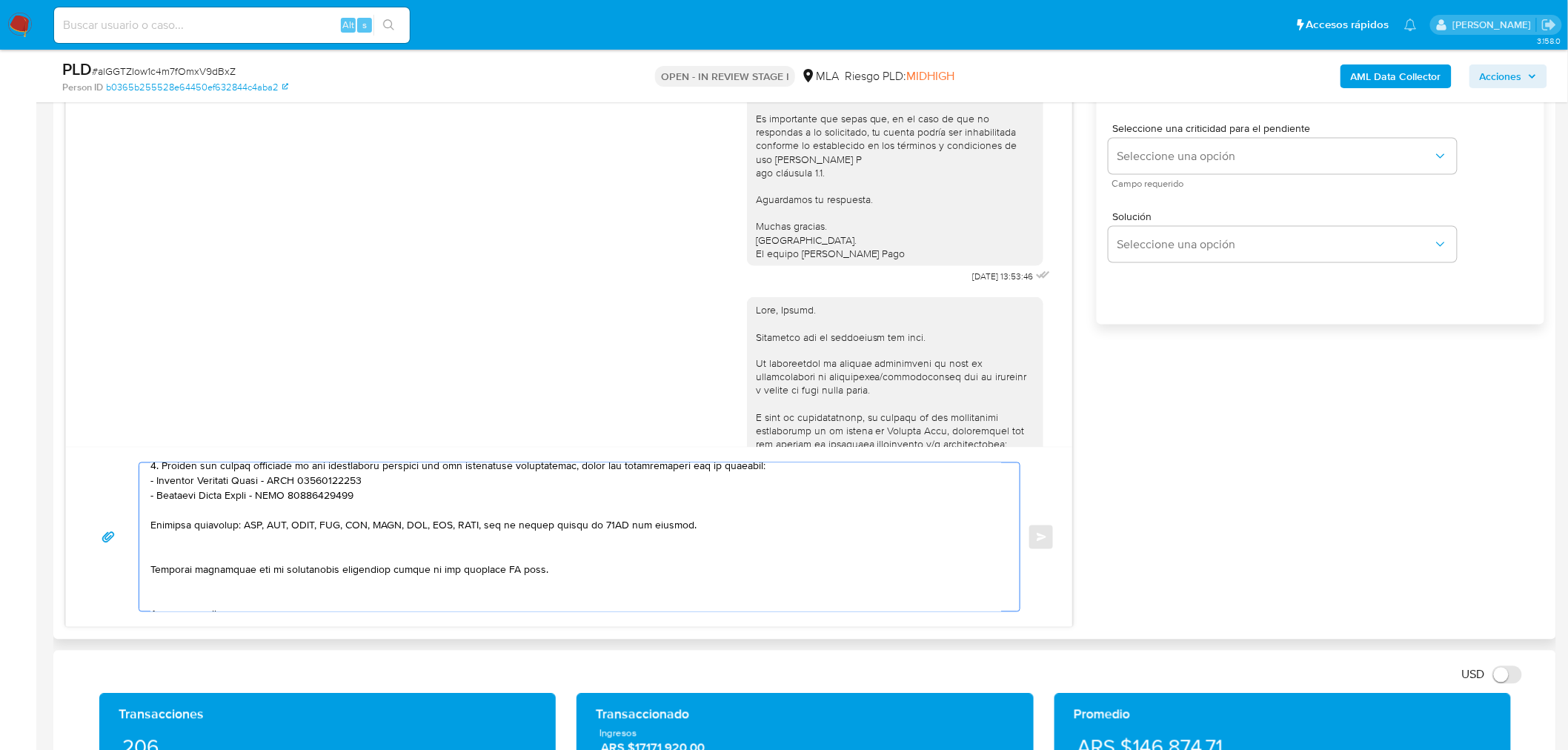
click at [245, 545] on textarea at bounding box center [576, 537] width 850 height 148
click at [341, 568] on textarea at bounding box center [576, 537] width 850 height 148
drag, startPoint x: 388, startPoint y: 552, endPoint x: 742, endPoint y: 567, distance: 354.3
click at [742, 567] on textarea at bounding box center [576, 537] width 850 height 148
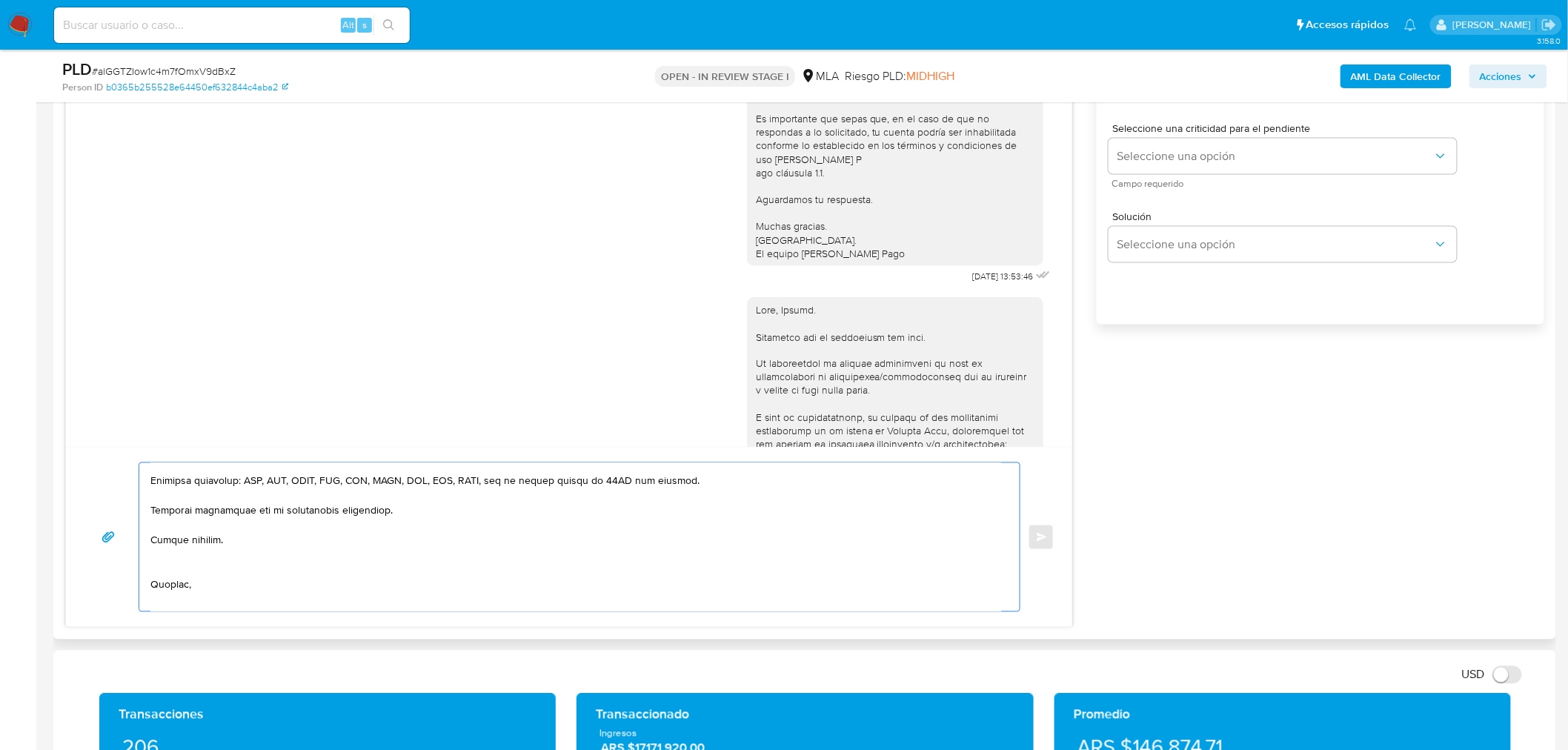
scroll to position [359, 0]
click at [194, 513] on textarea at bounding box center [576, 537] width 850 height 148
click at [167, 549] on textarea at bounding box center [576, 537] width 850 height 148
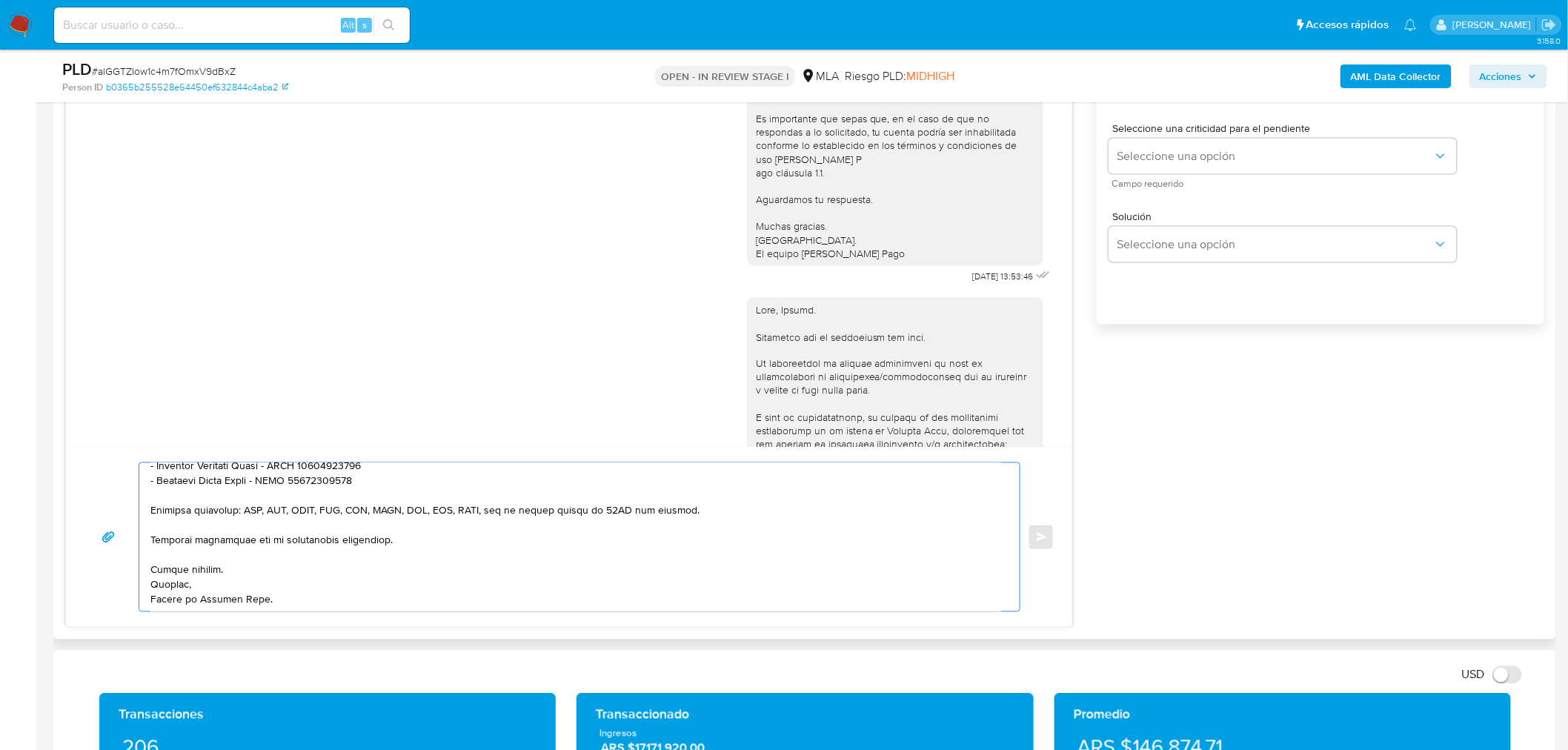
scroll to position [307, 0]
click at [306, 591] on textarea at bounding box center [576, 537] width 850 height 148
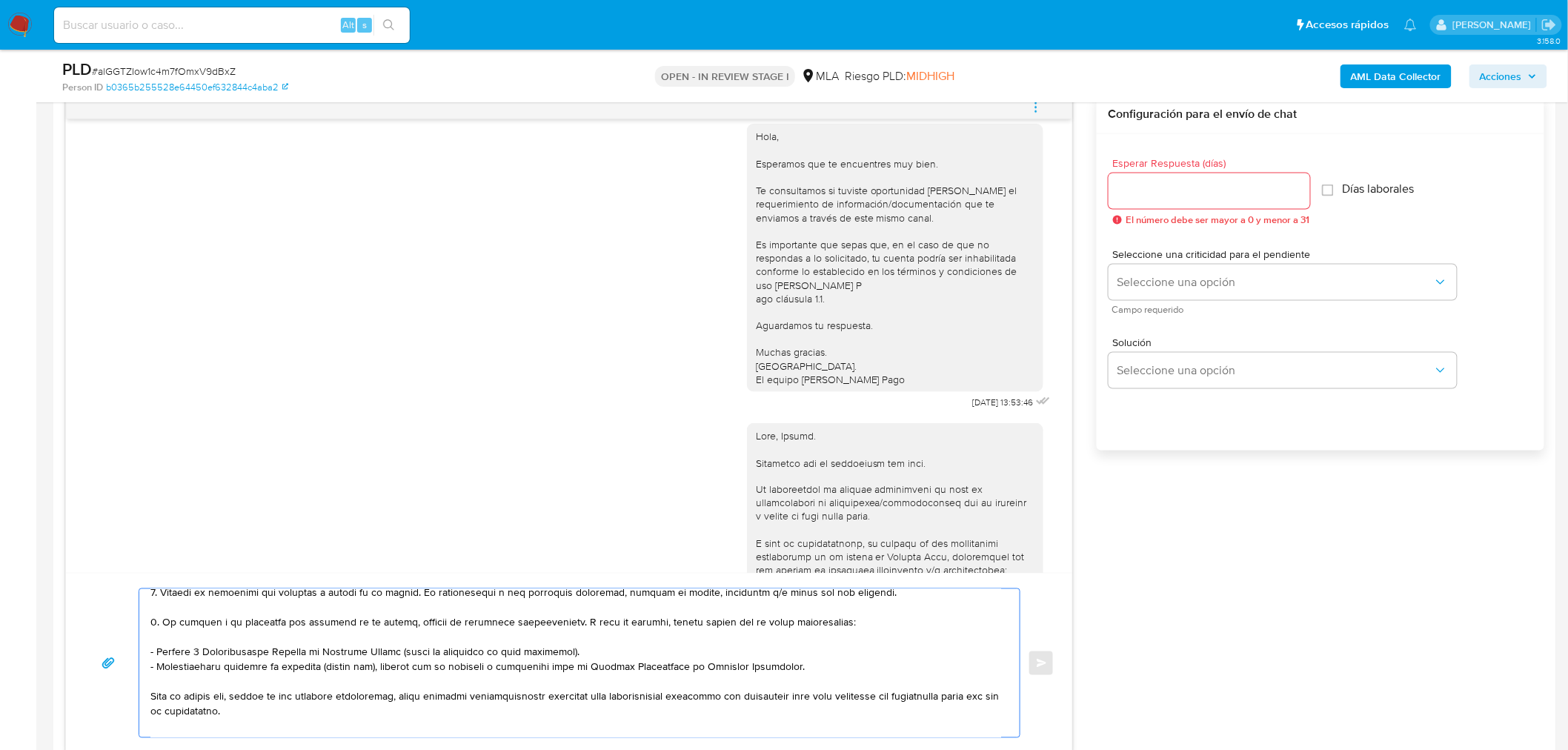
scroll to position [740, 0]
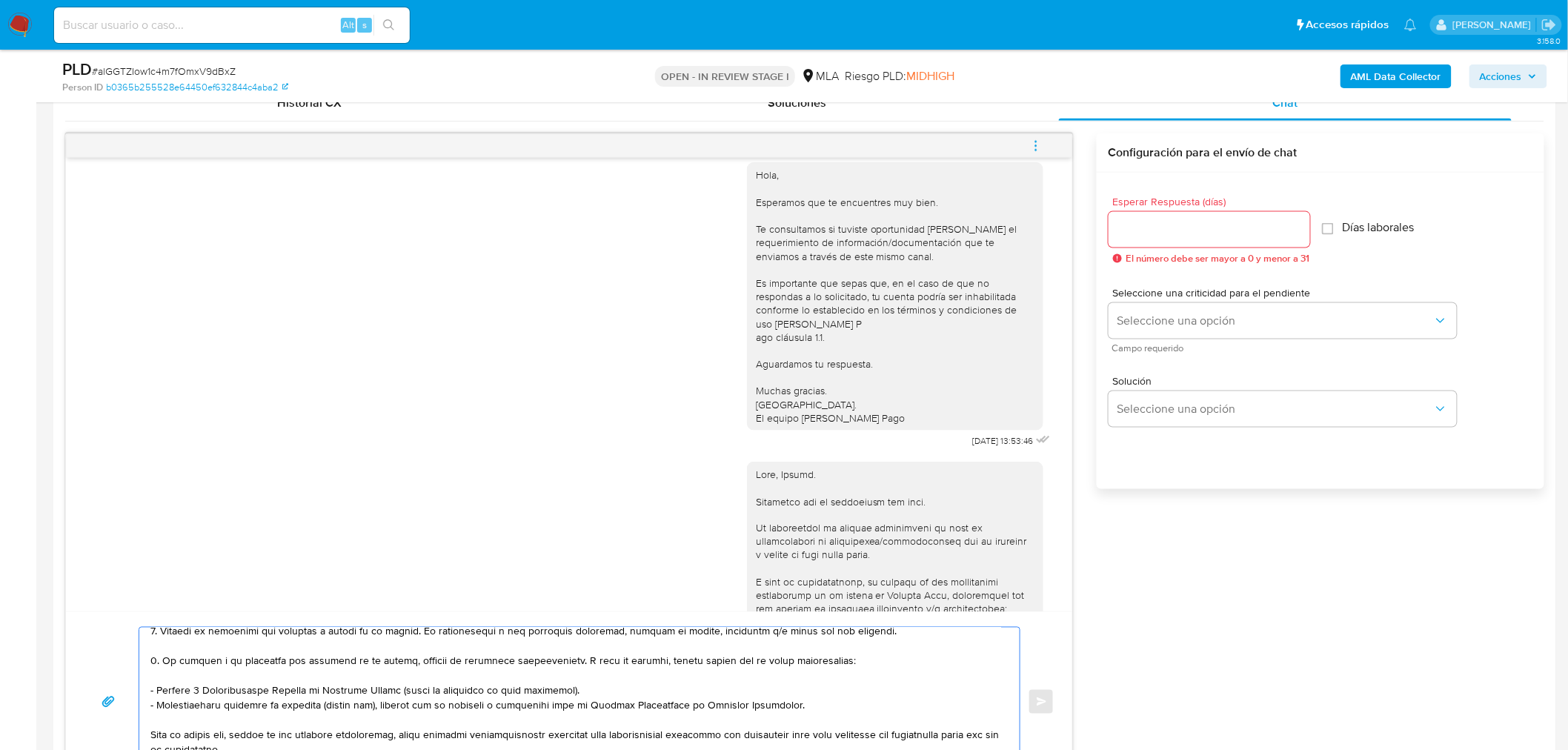
type textarea "Hola, Fabian. Esperamos que te encuentres muy bien. Te consultamos si tuviste o…"
click at [1184, 232] on input "Esperar Respuesta (días)" at bounding box center [1208, 230] width 201 height 19
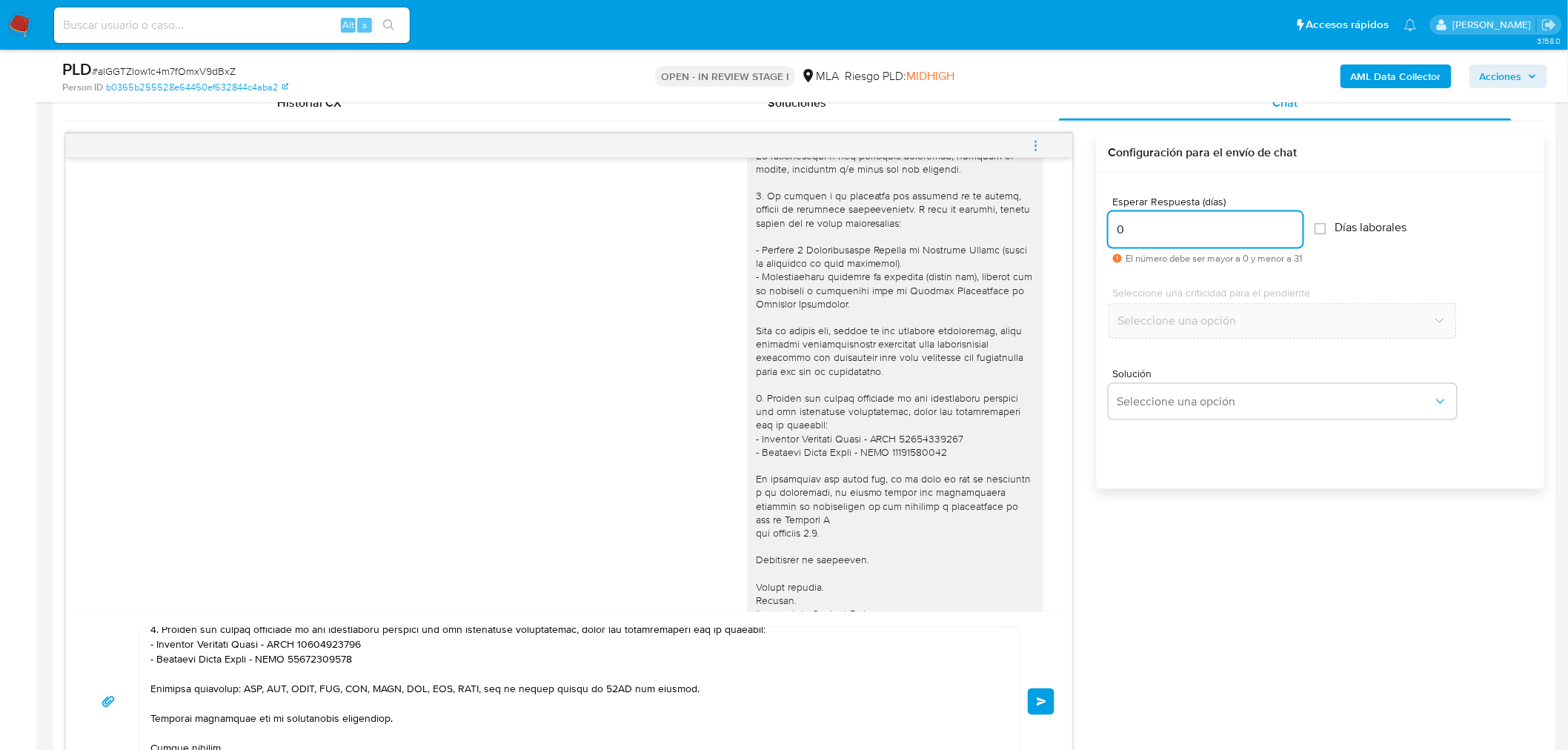
scroll to position [291, 0]
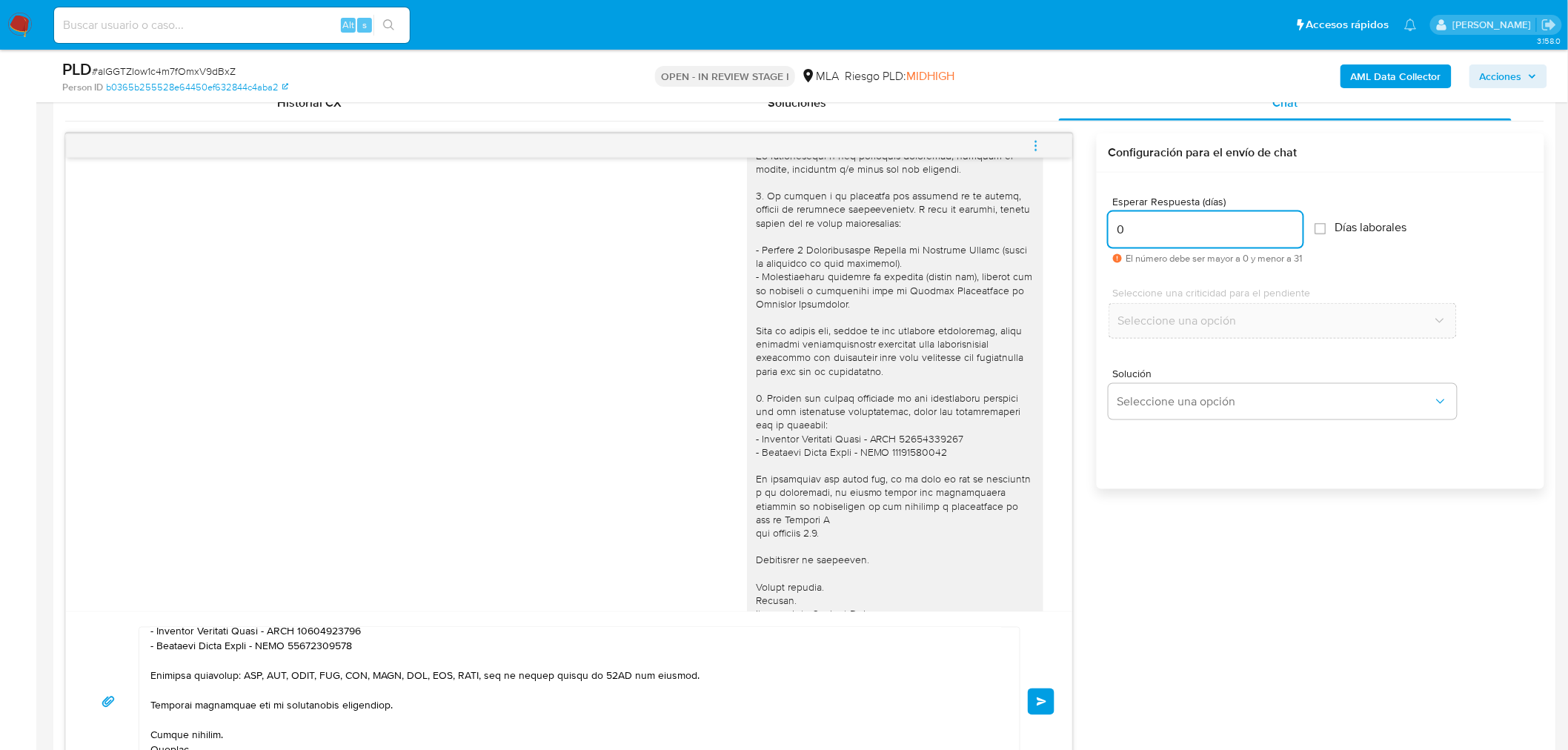
type input "0"
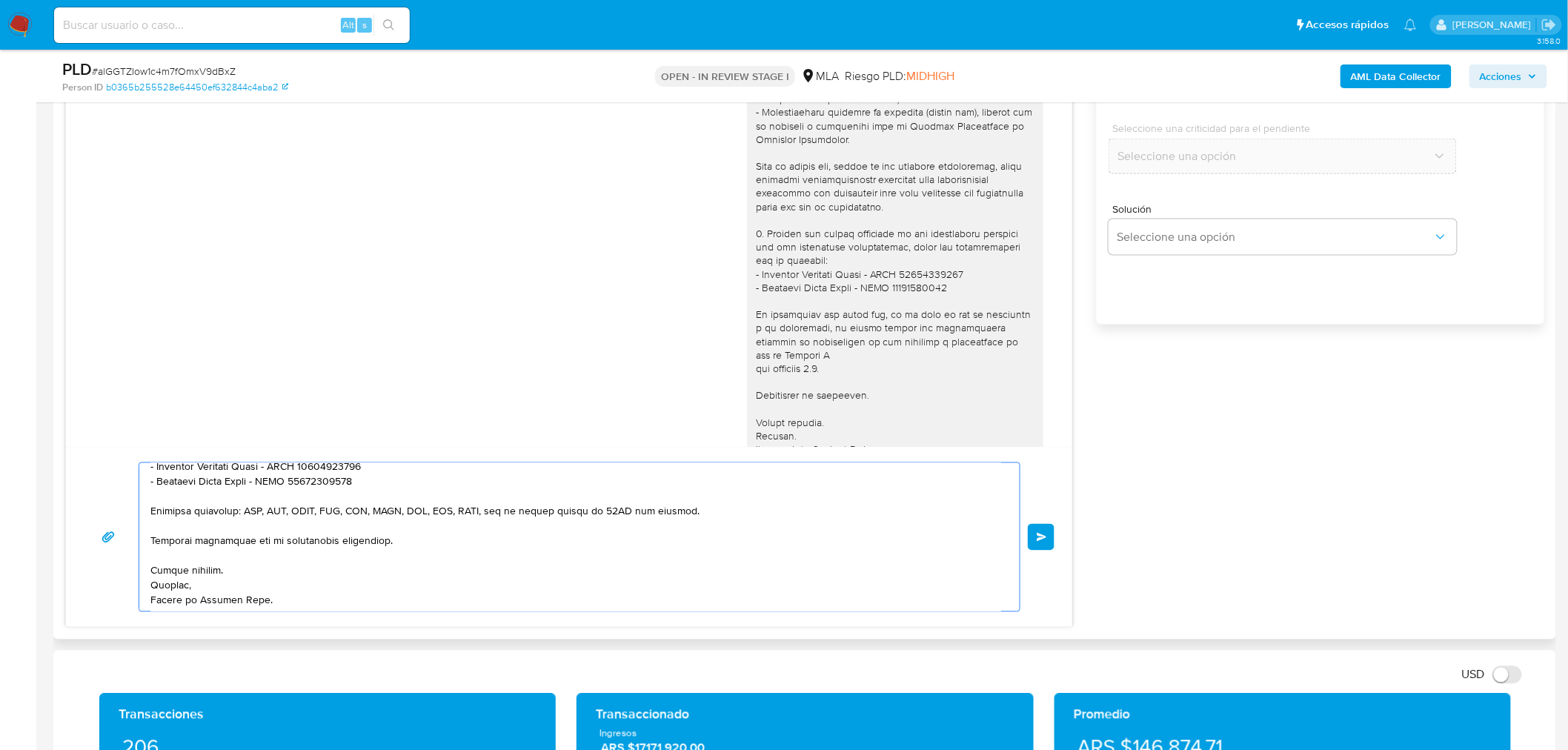
scroll to position [0, 0]
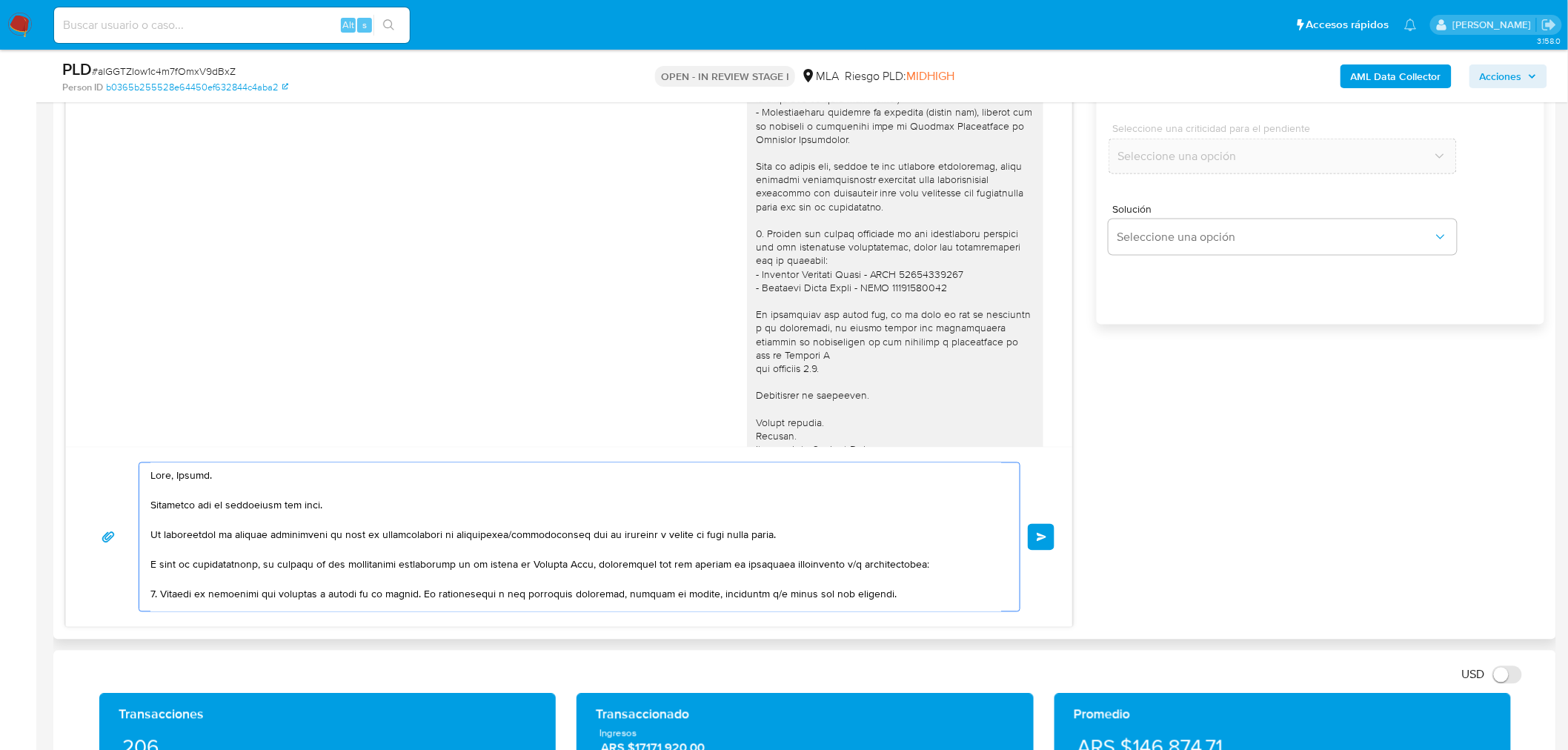
drag, startPoint x: 284, startPoint y: 595, endPoint x: 91, endPoint y: 380, distance: 288.9
click at [91, 380] on div "17/07/2025 20:08:40 Hola, Esperamos que te encuentres muy bien. Te consultamos …" at bounding box center [569, 298] width 1008 height 659
click at [639, 428] on div "03/09/2025 21:28:26" at bounding box center [569, 139] width 969 height 690
click at [1048, 541] on button "Enviar" at bounding box center [1041, 537] width 27 height 27
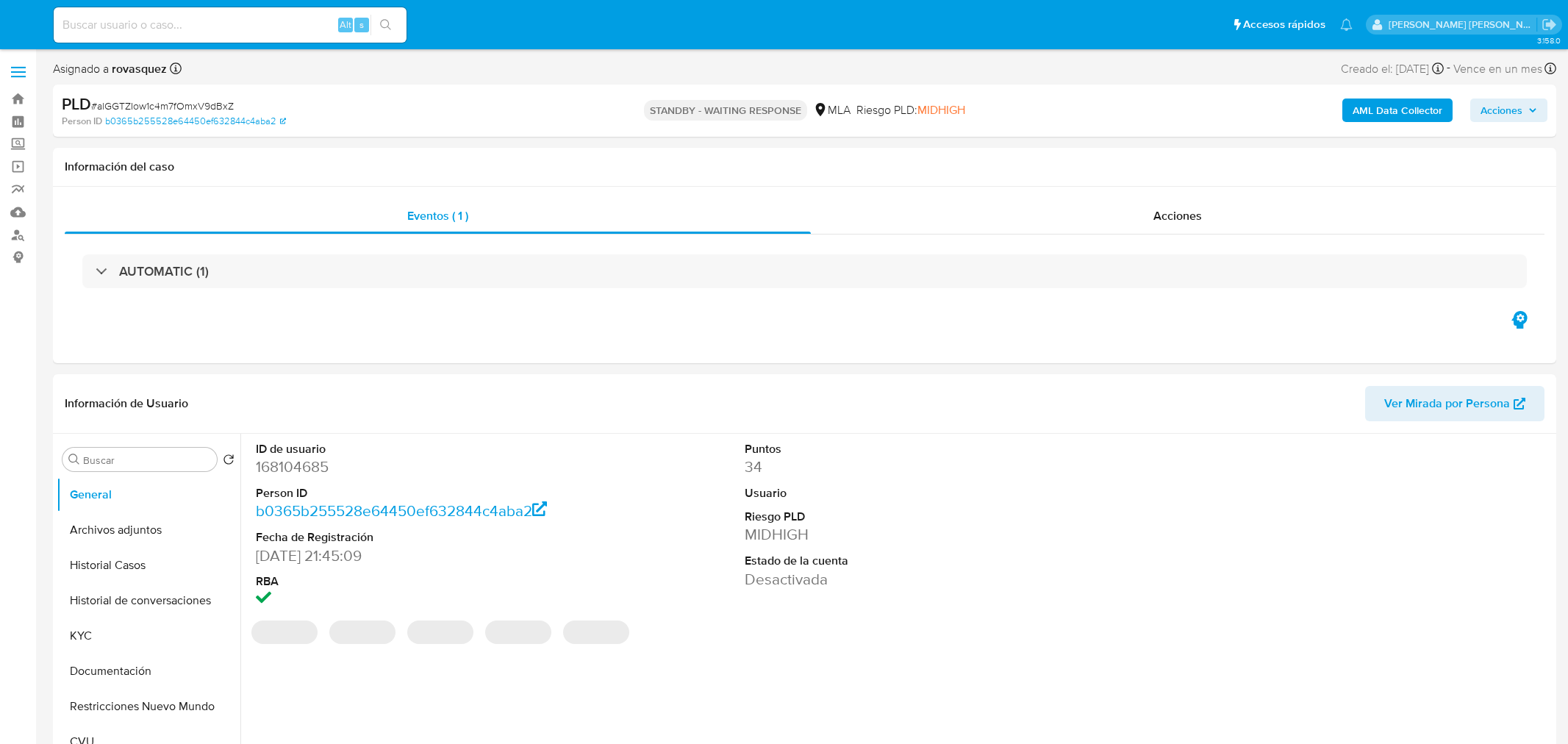
select select "10"
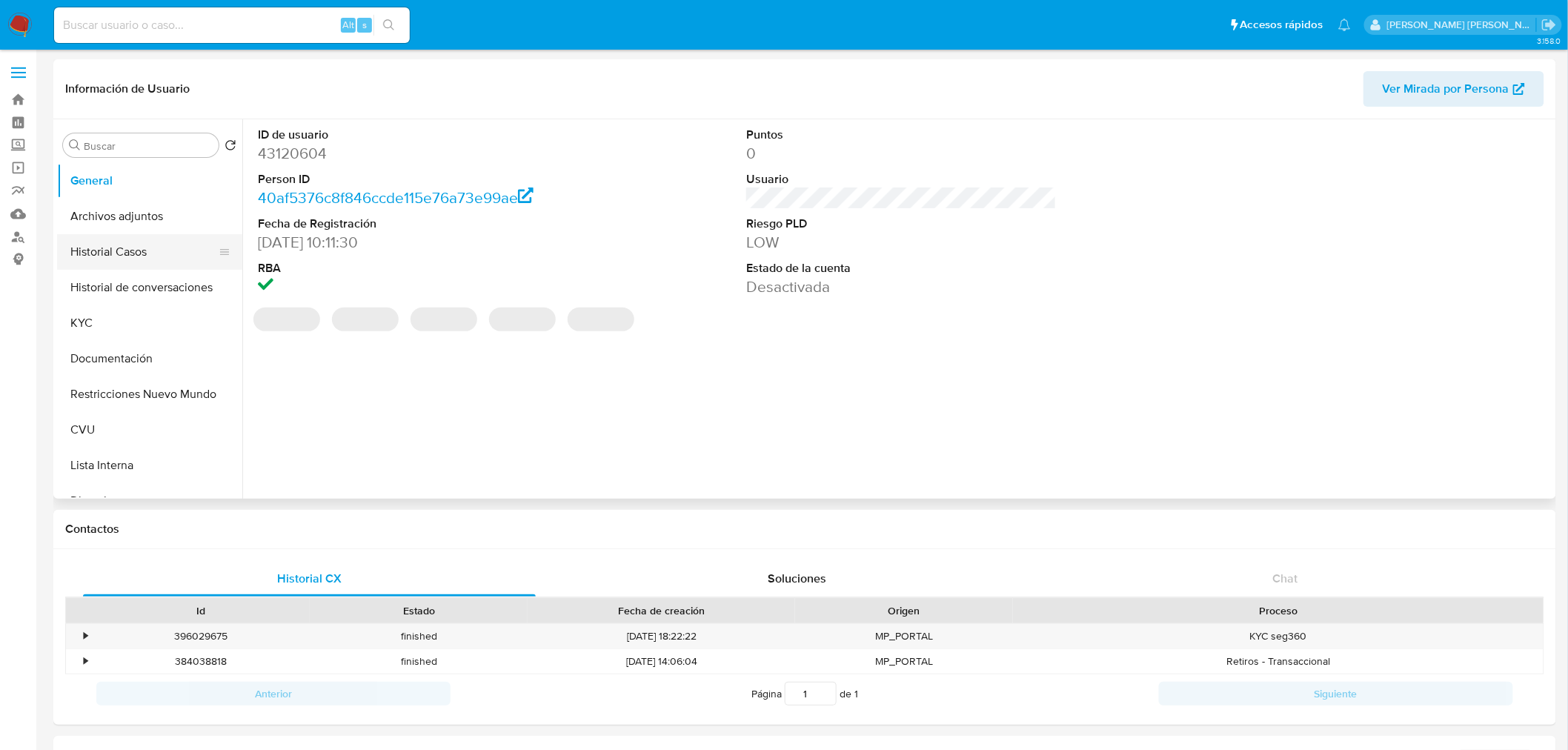
click at [120, 254] on button "Historial Casos" at bounding box center [143, 252] width 173 height 36
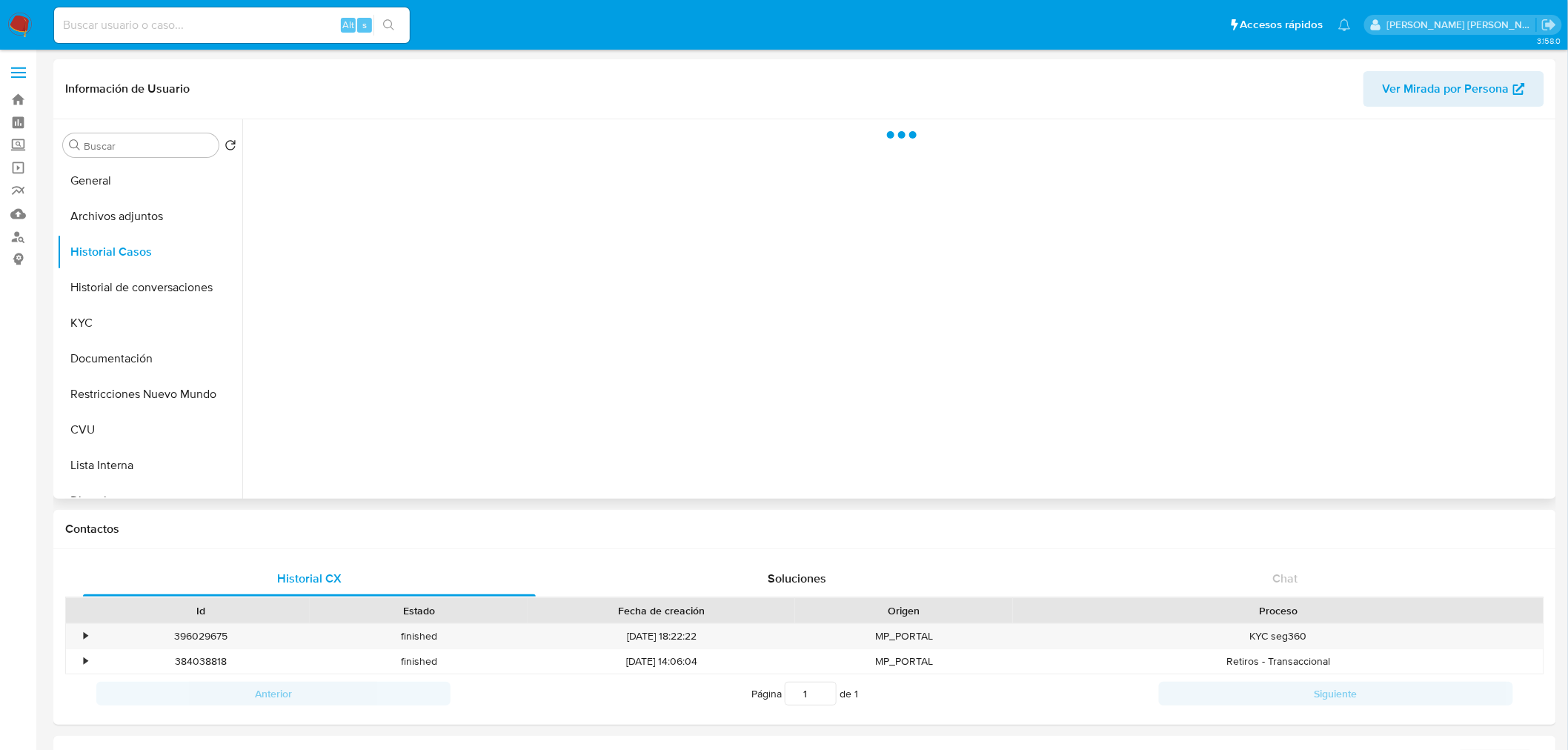
select select "10"
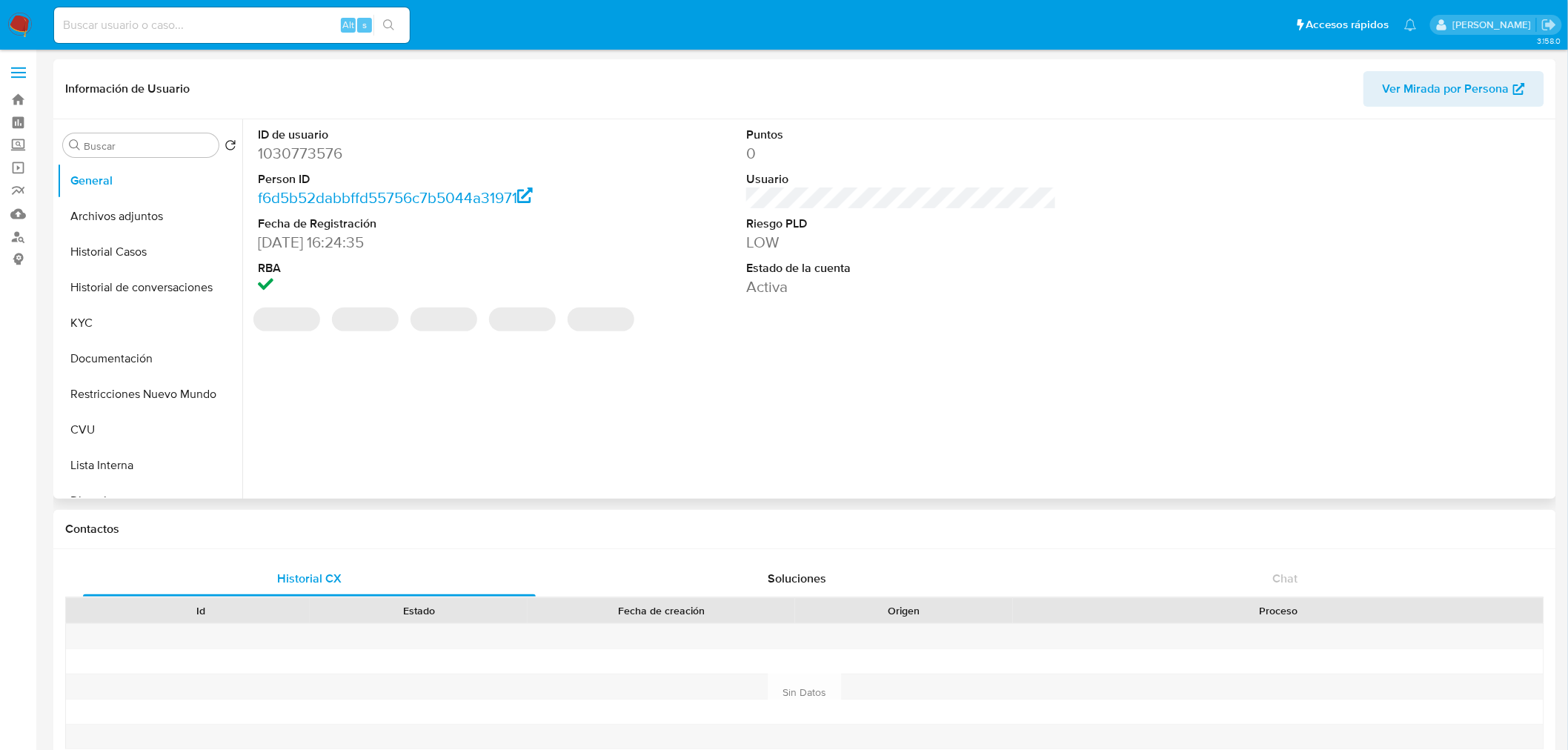
select select "10"
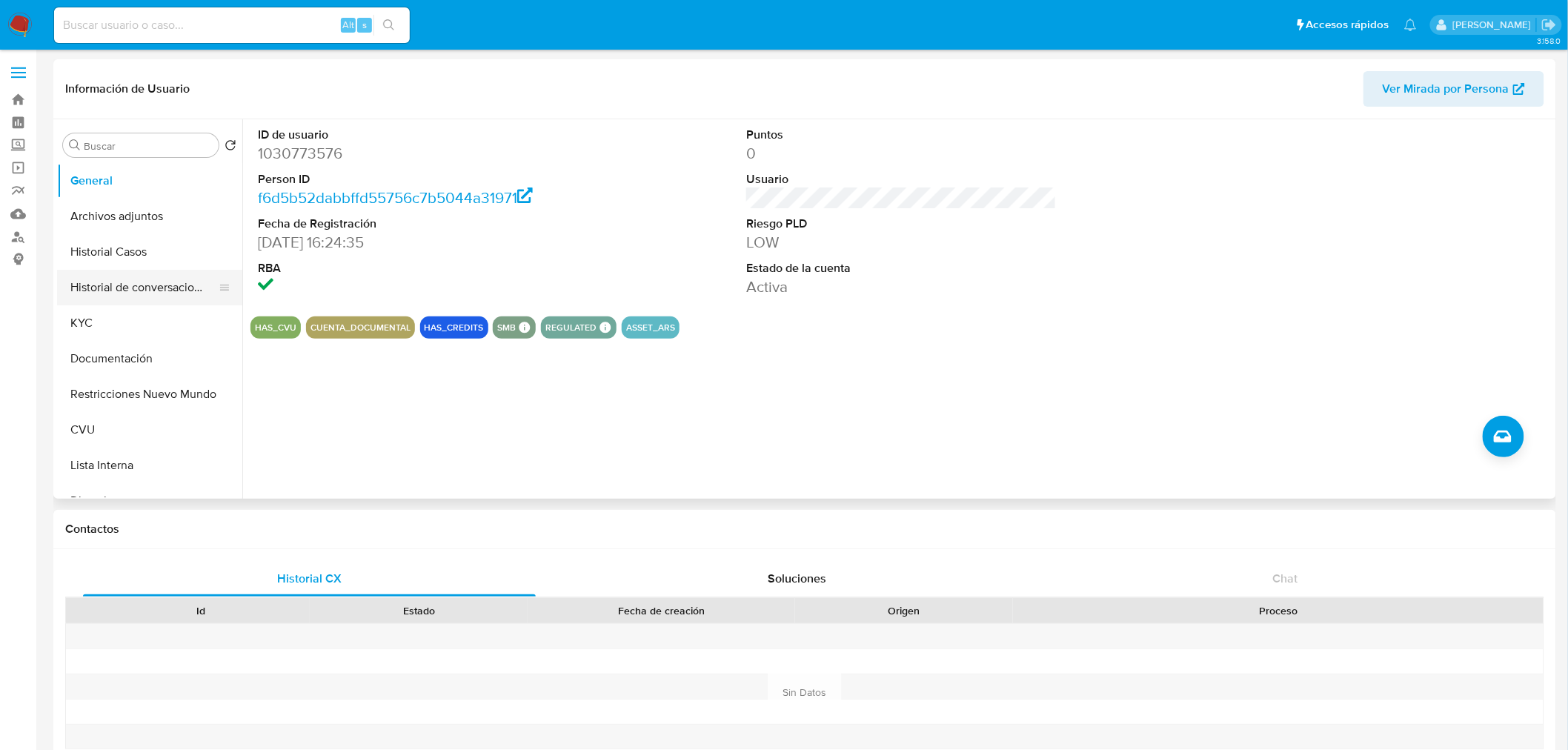
click at [160, 291] on button "Historial de conversaciones" at bounding box center [143, 287] width 173 height 36
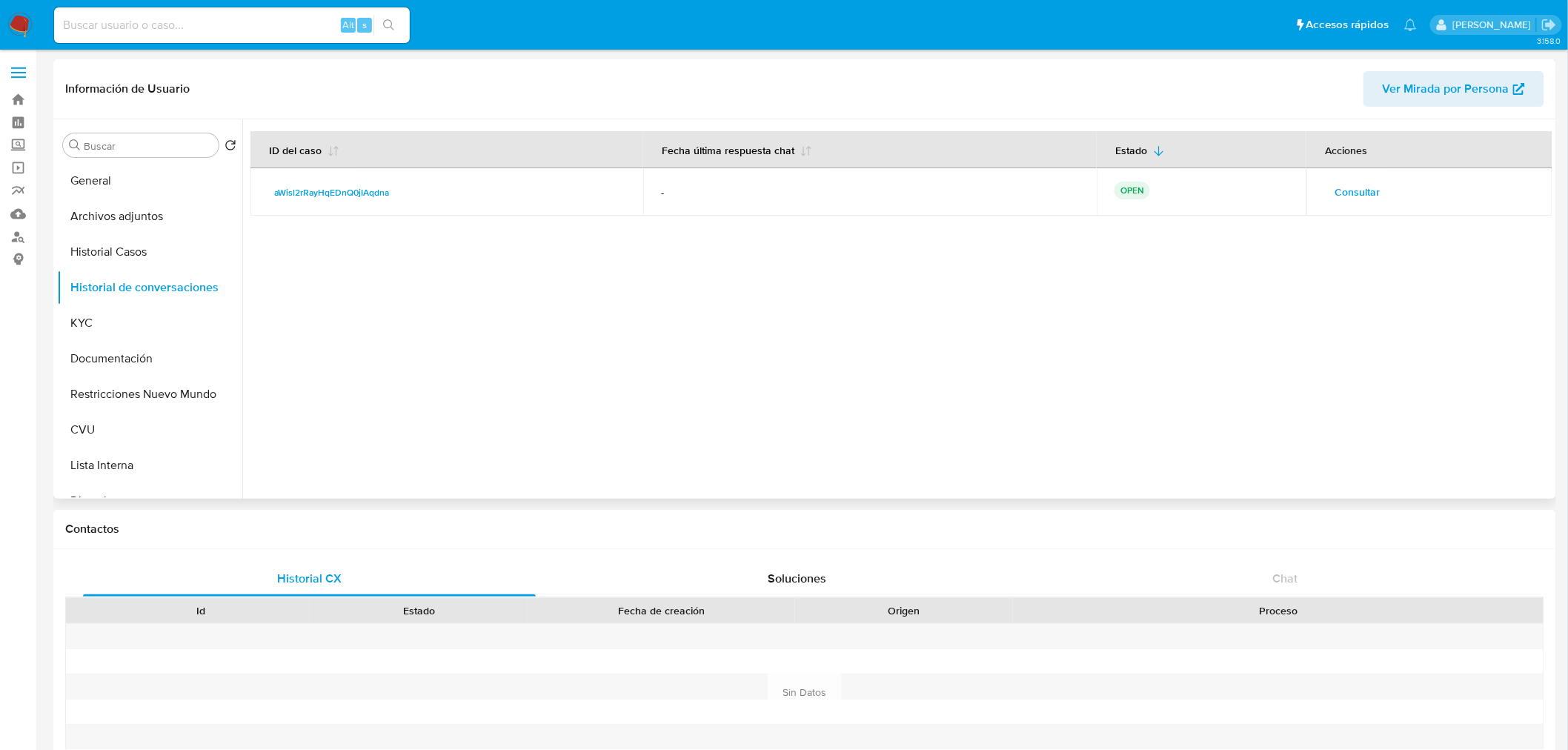
click at [1369, 186] on span "Consultar" at bounding box center [1357, 192] width 45 height 21
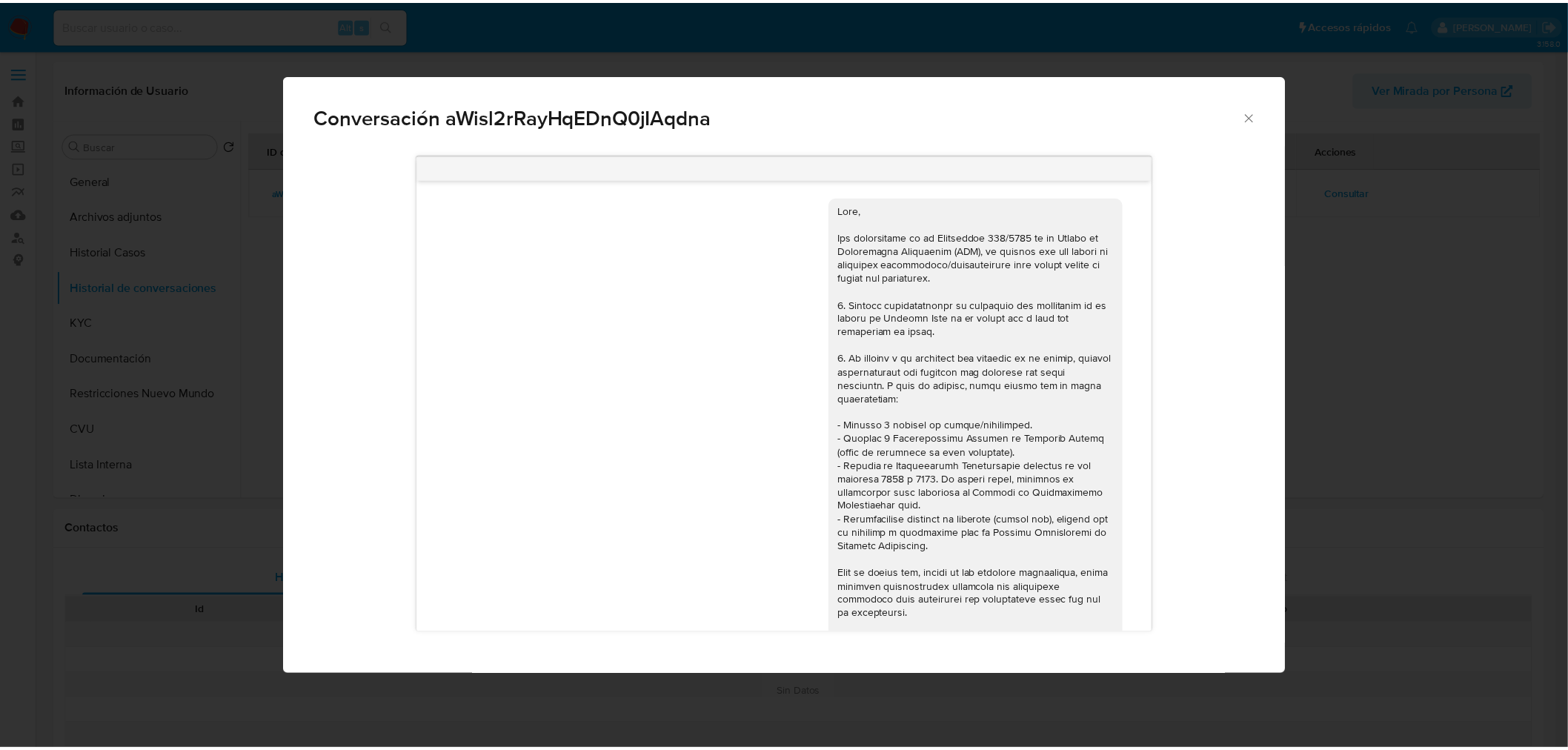
scroll to position [712, 0]
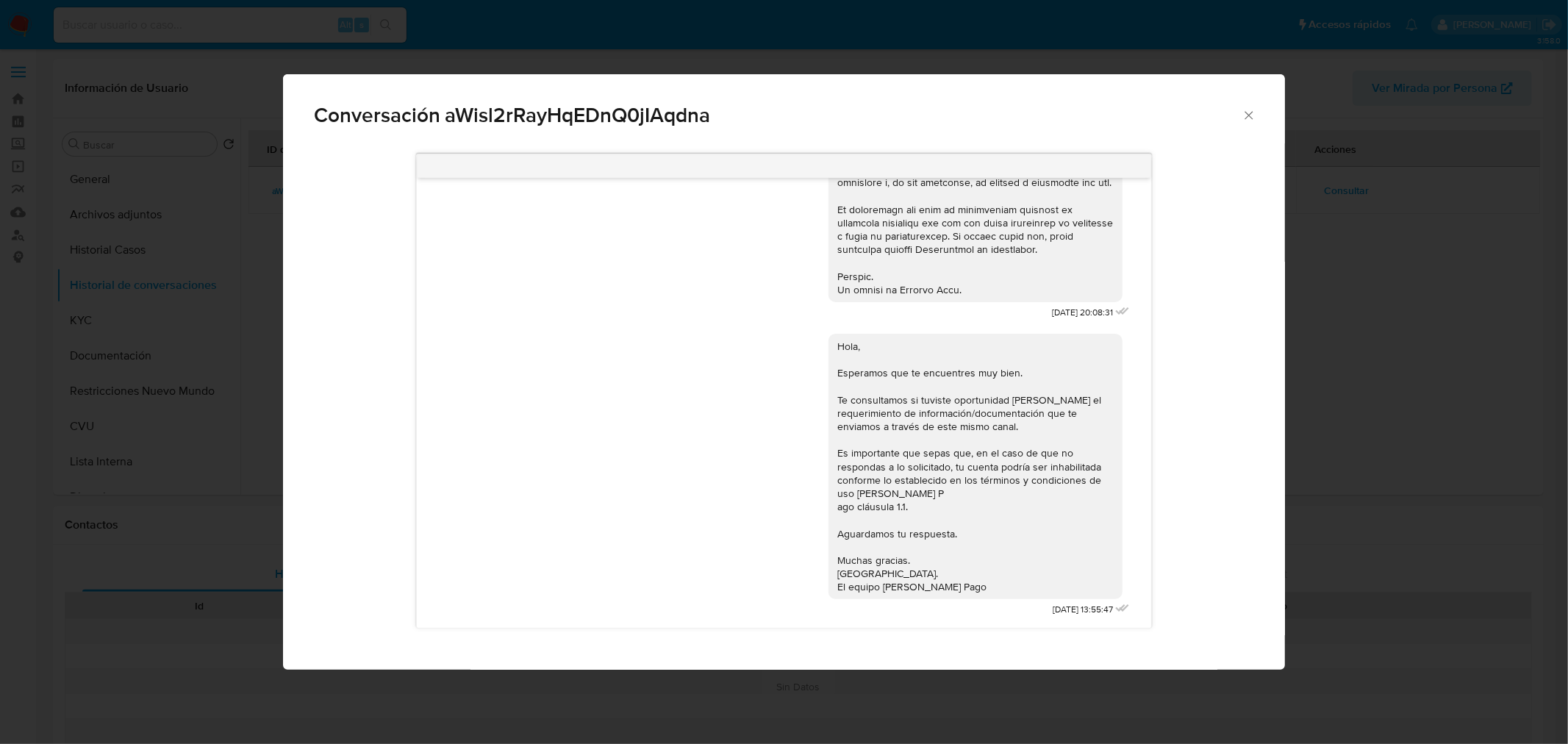
click at [1370, 365] on div "Conversación aWisl2rRayHqEDnQ0jIAqdna [DATE] 20:08:31 Hola, Esperamos que te en…" at bounding box center [784, 372] width 1568 height 744
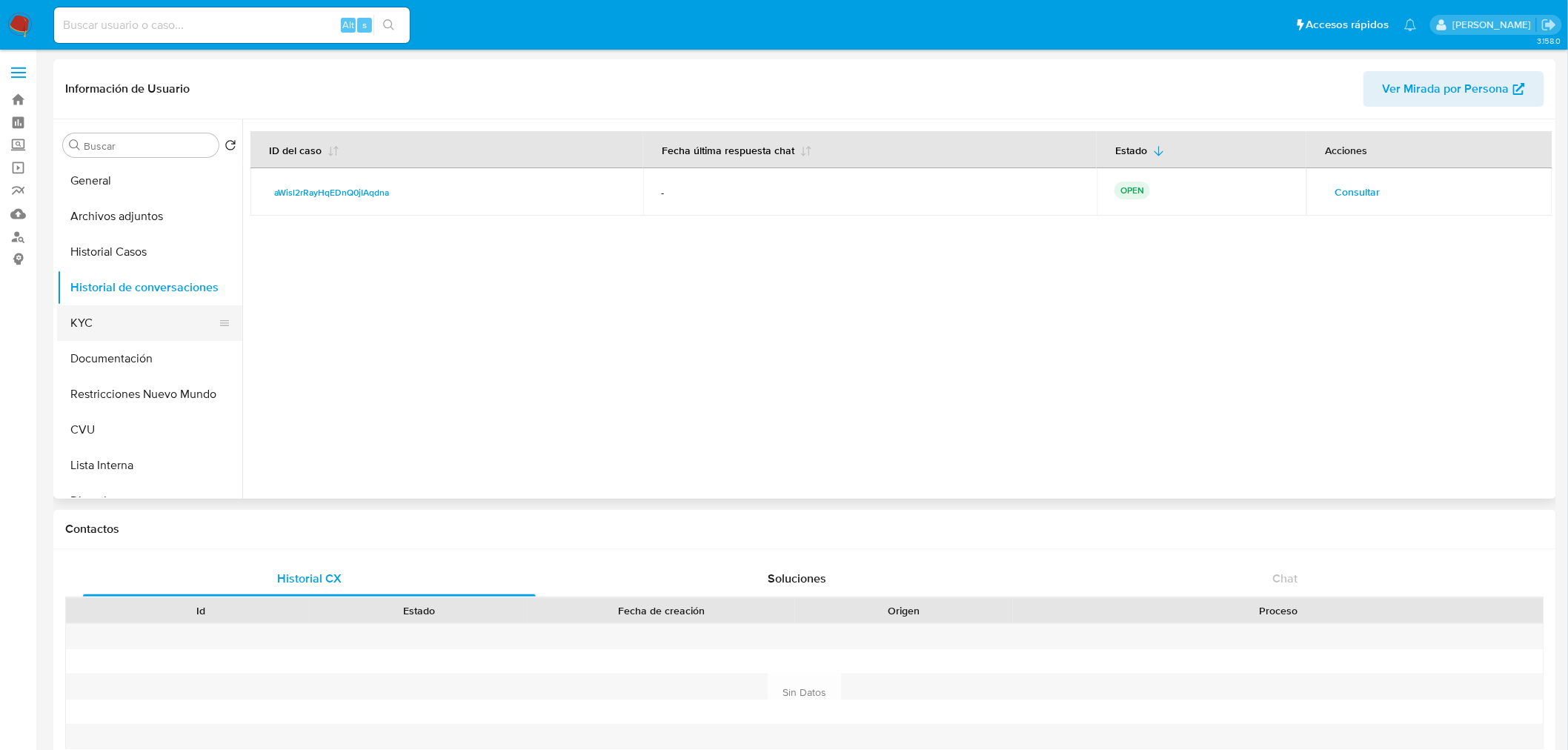
click at [100, 327] on button "KYC" at bounding box center [143, 322] width 173 height 36
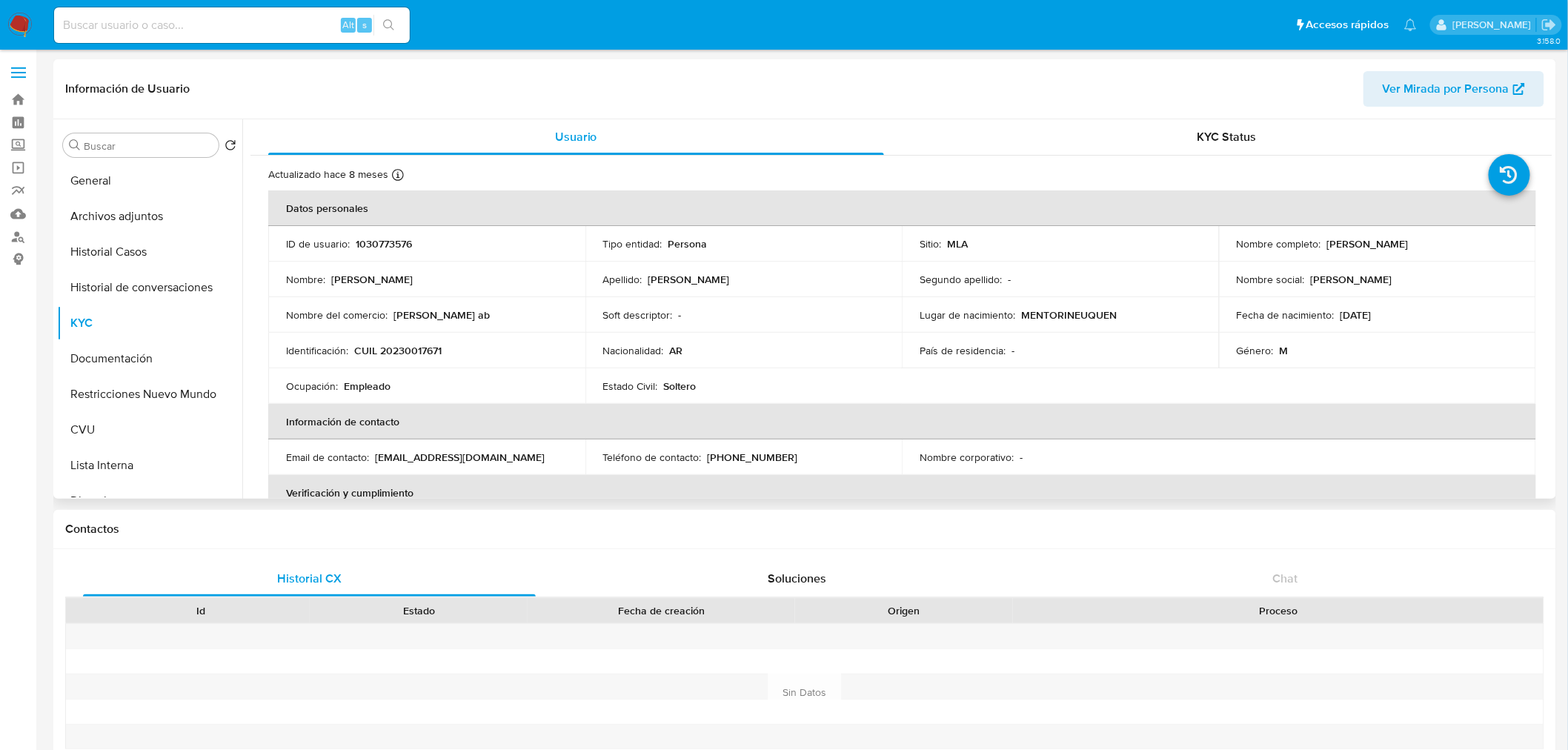
click at [409, 356] on p "CUIL 20230017671" at bounding box center [398, 350] width 87 height 13
copy p "20230017671"
click at [404, 356] on p "CUIL 20230017671" at bounding box center [398, 350] width 87 height 13
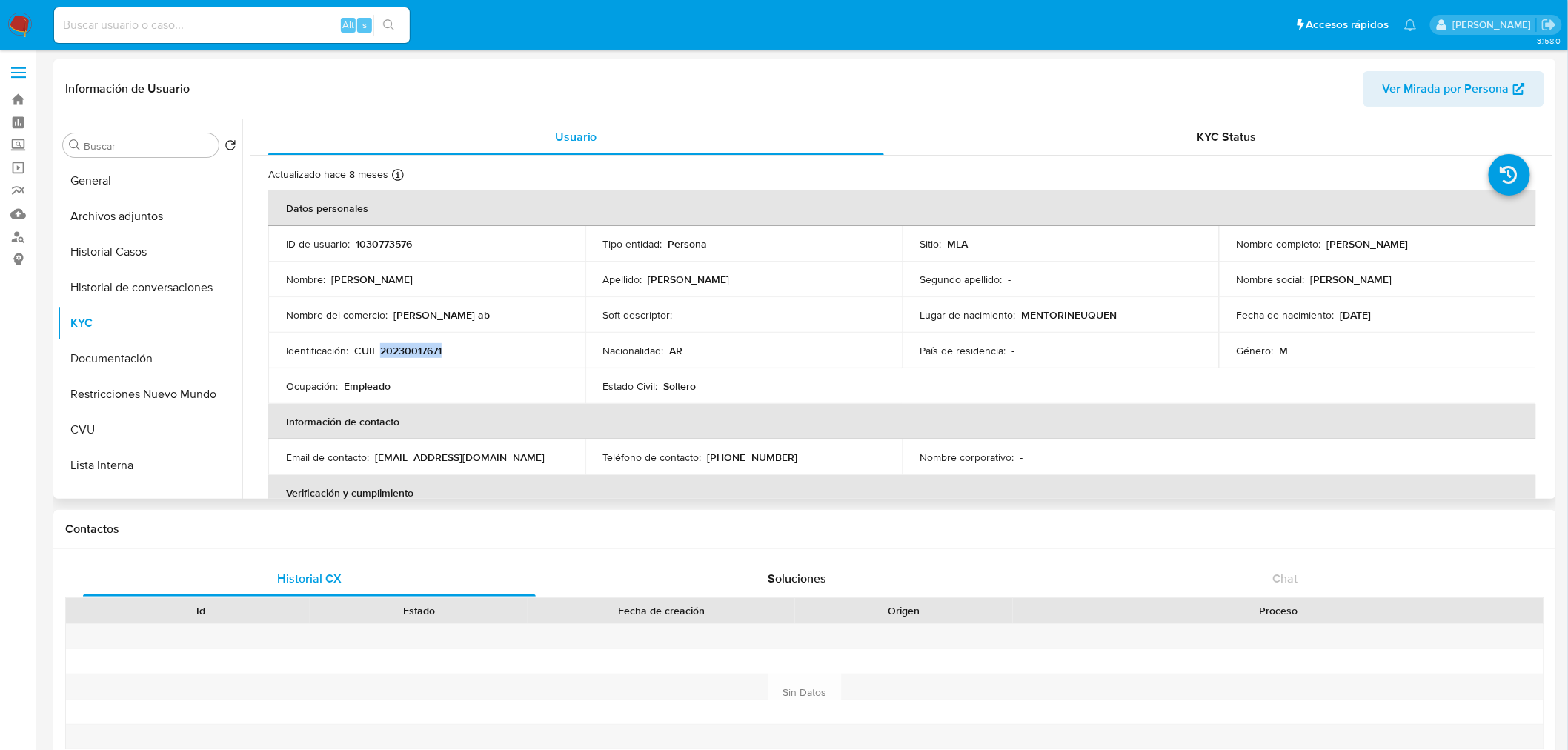
click at [394, 347] on p "CUIL 20230017671" at bounding box center [398, 350] width 87 height 13
click at [121, 364] on button "Documentación" at bounding box center [143, 358] width 173 height 36
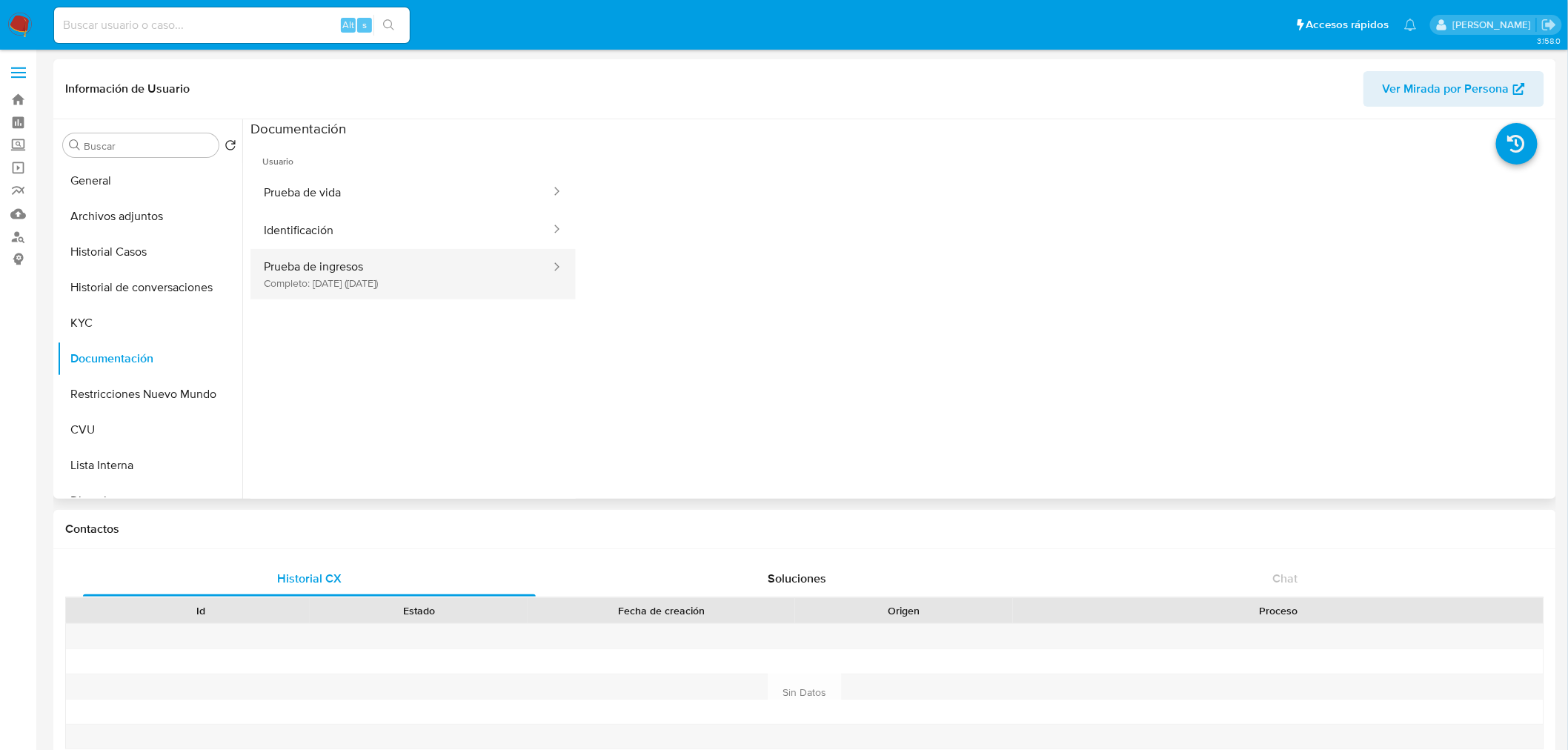
click at [402, 287] on button "Prueba de ingresos Completo: 11/05/2024 (hace un año)" at bounding box center [401, 274] width 301 height 51
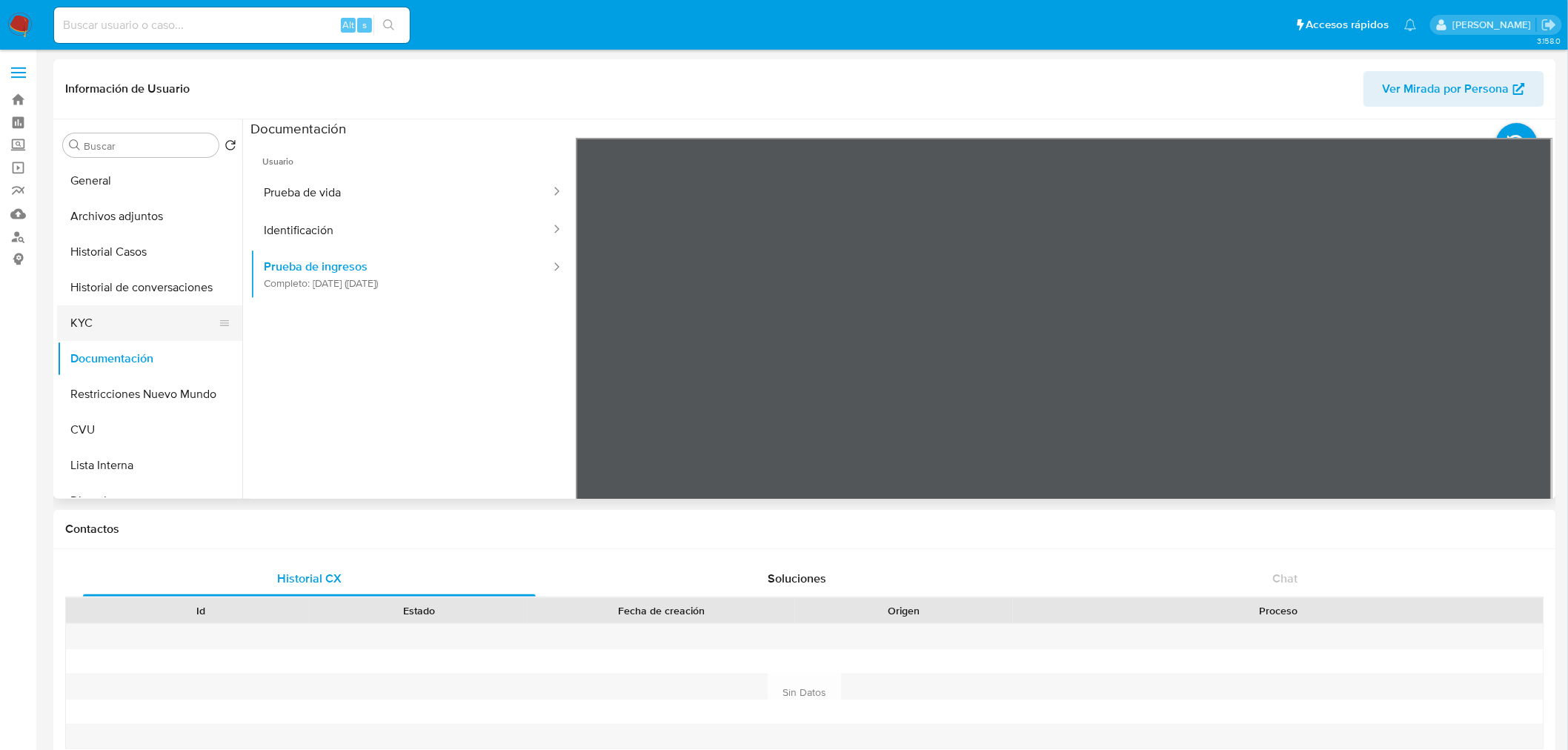
click at [127, 324] on button "KYC" at bounding box center [143, 322] width 173 height 36
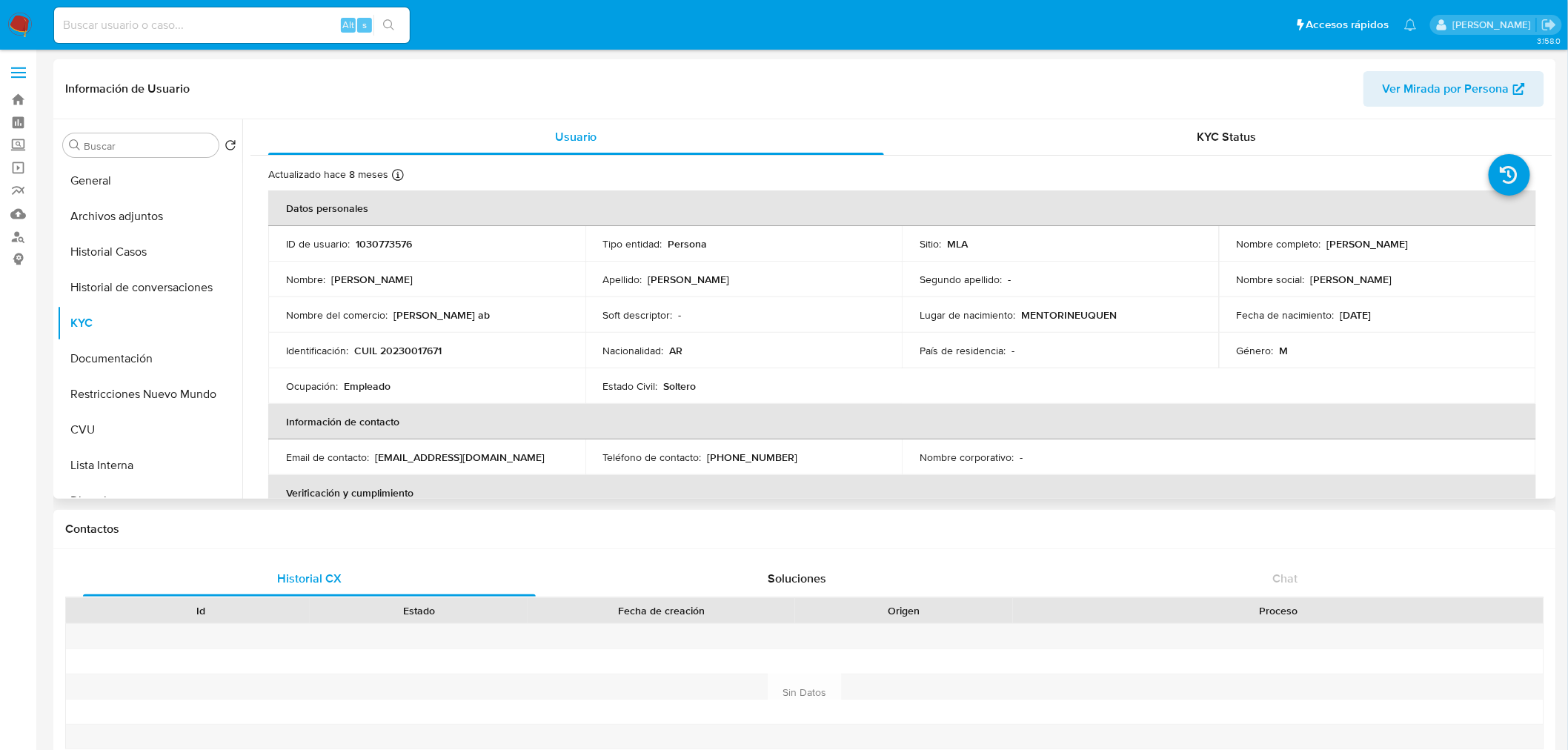
drag, startPoint x: 1321, startPoint y: 243, endPoint x: 1423, endPoint y: 240, distance: 102.0
click at [1423, 240] on div "Nombre completo : Angel Gabriel Prieto" at bounding box center [1376, 243] width 281 height 13
copy p "Angel Gabriel Prieto"
click at [118, 365] on button "Documentación" at bounding box center [143, 358] width 173 height 36
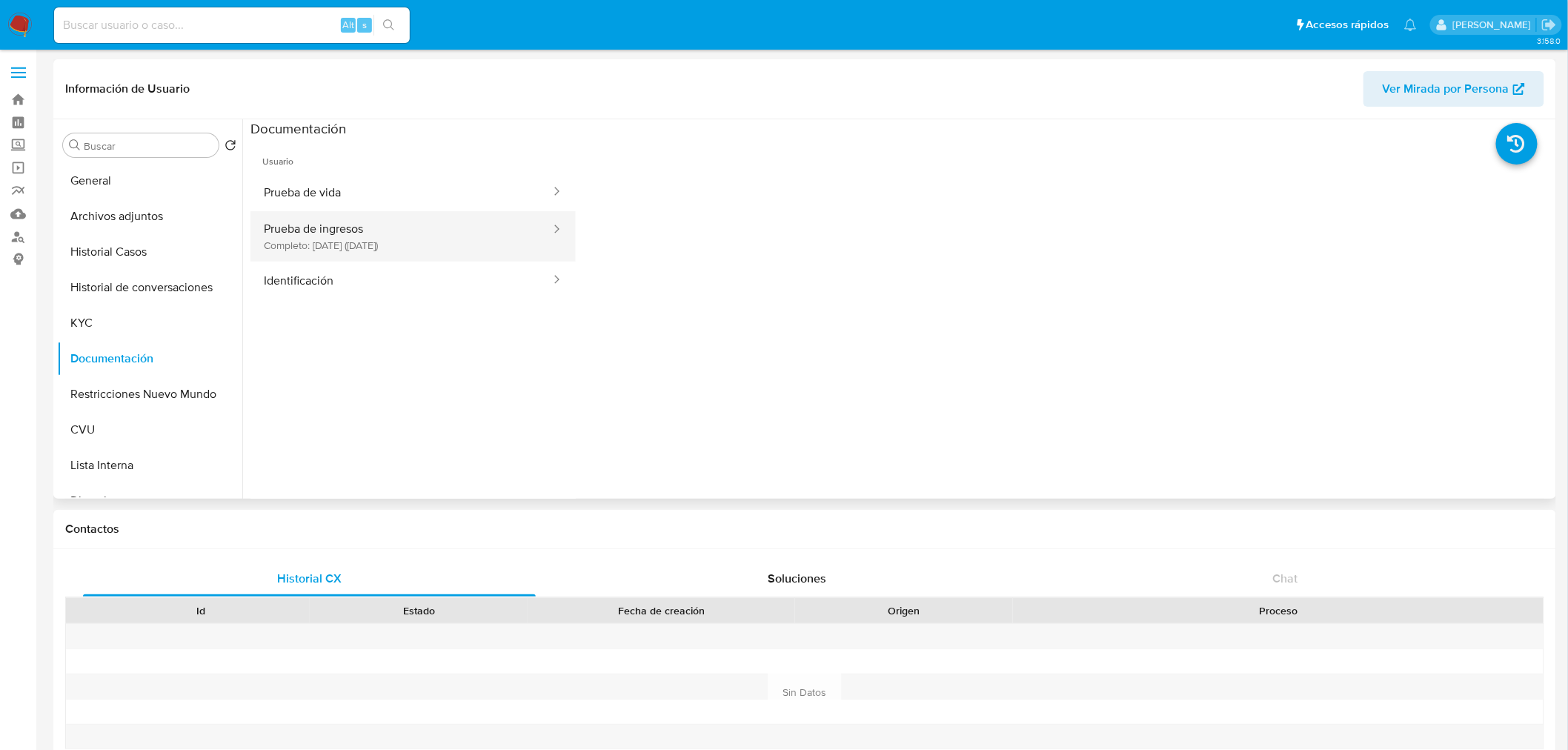
click at [434, 215] on button "Prueba de ingresos Completo: 11/05/2024 (hace un año)" at bounding box center [401, 236] width 301 height 51
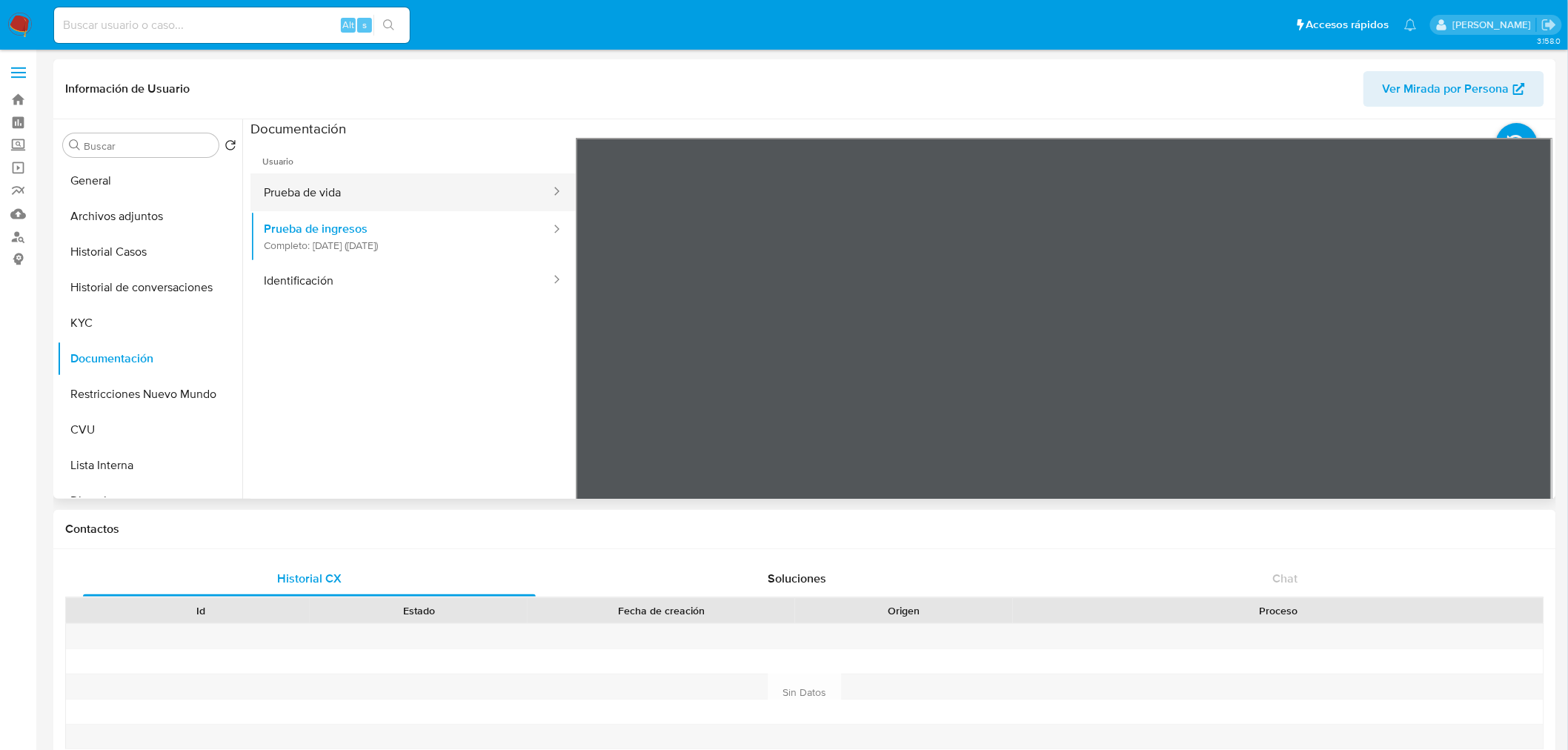
click at [446, 203] on button "Prueba de vida" at bounding box center [401, 192] width 301 height 37
click at [172, 263] on button "Historial Casos" at bounding box center [143, 252] width 173 height 36
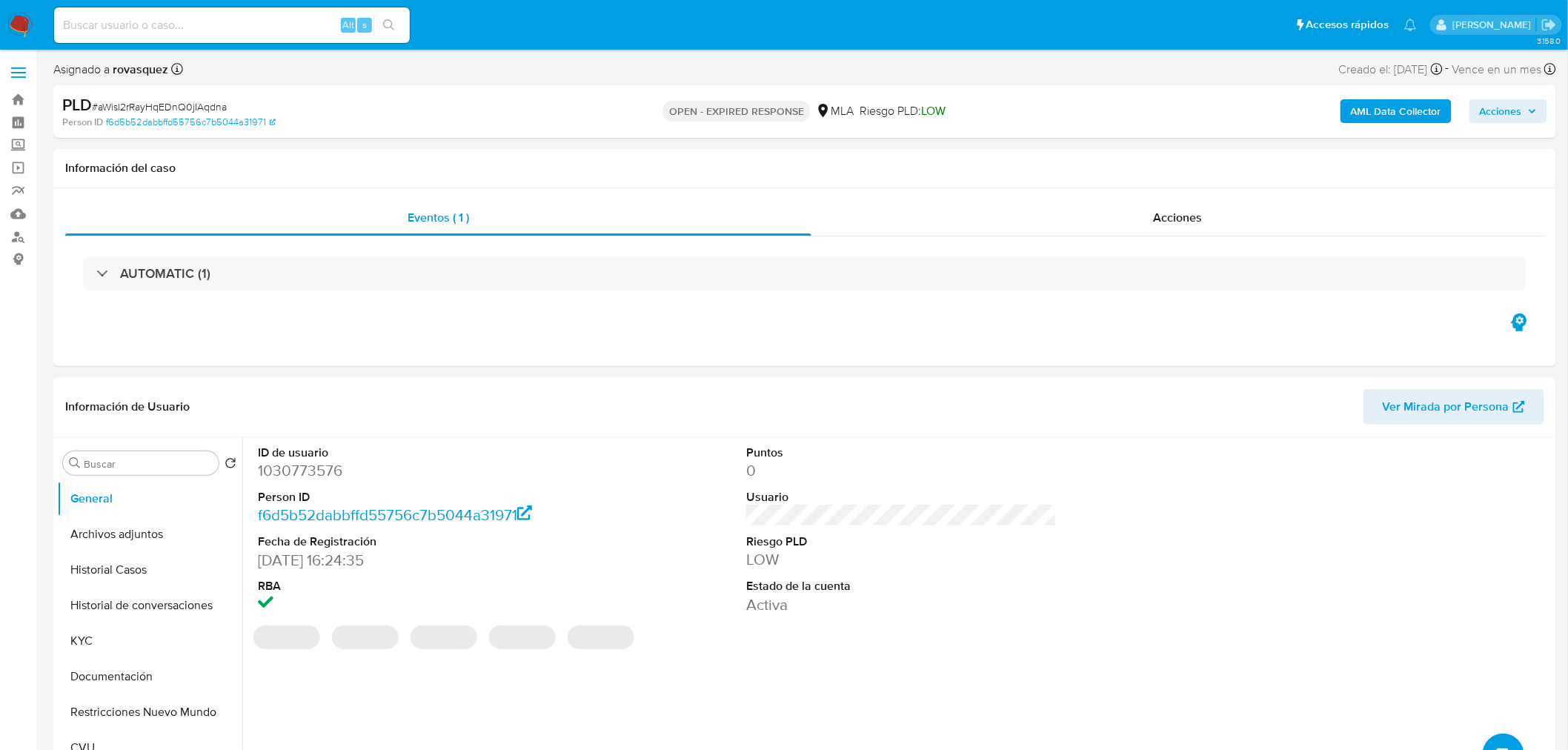
select select "10"
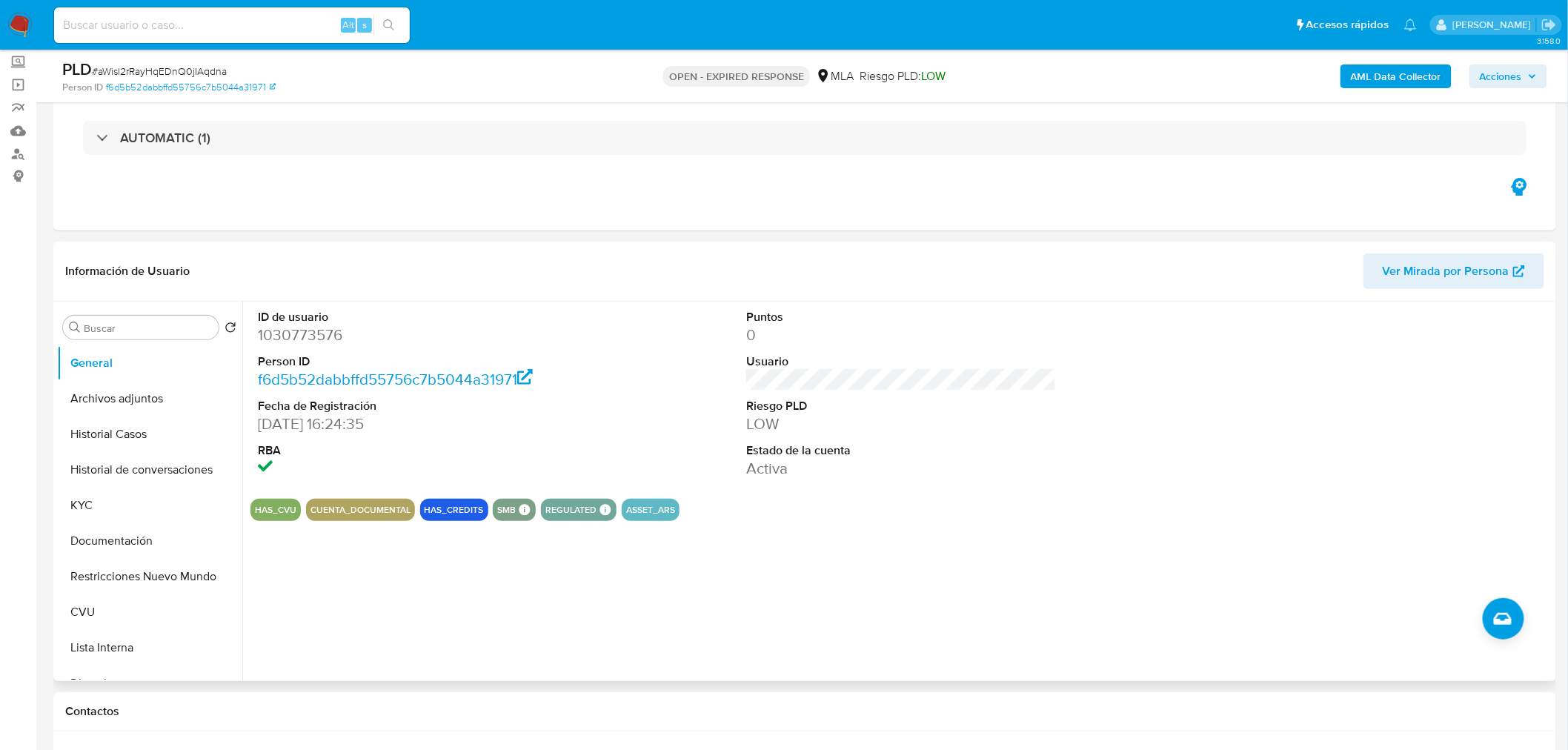
scroll to position [329, 0]
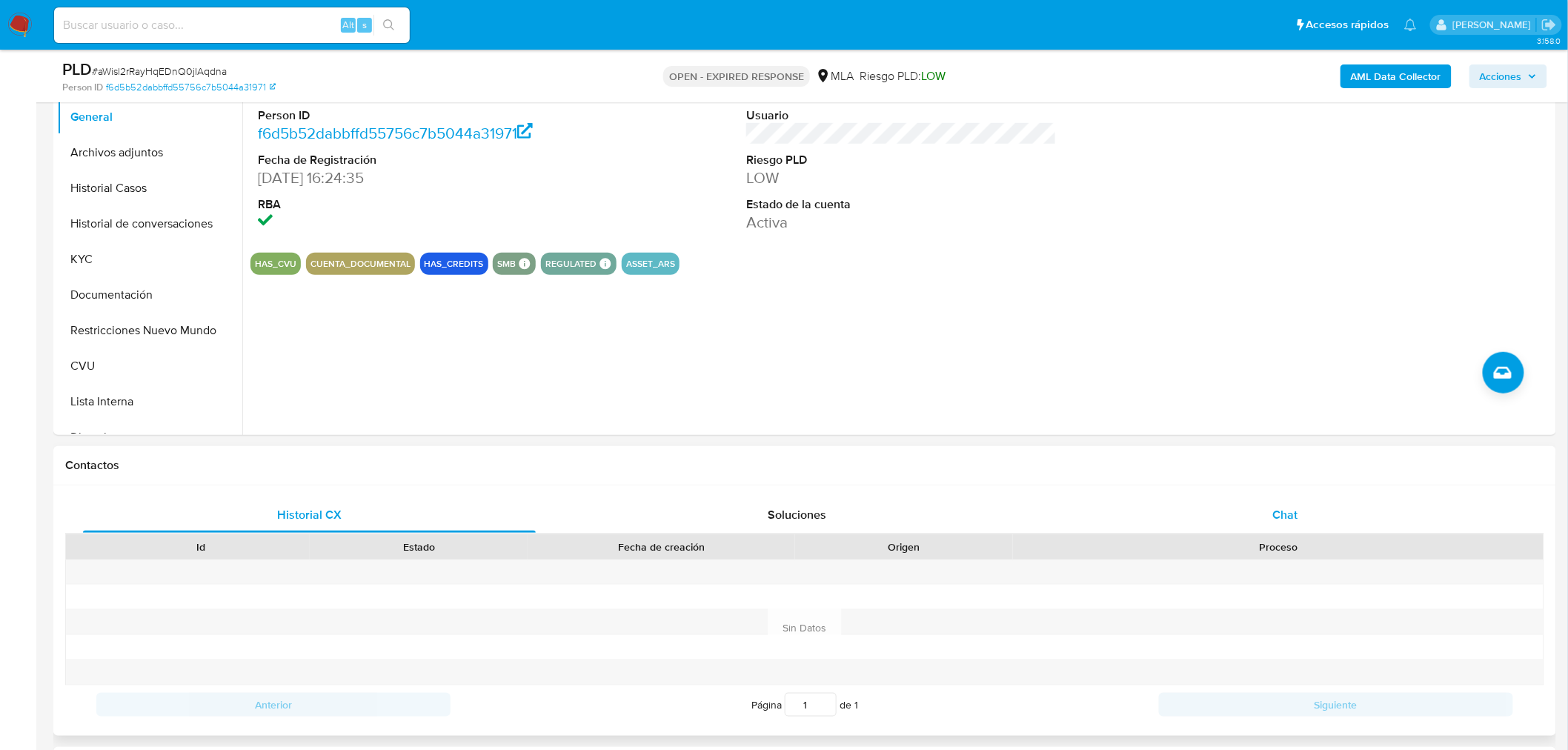
click at [1301, 501] on div "Chat" at bounding box center [1285, 515] width 453 height 36
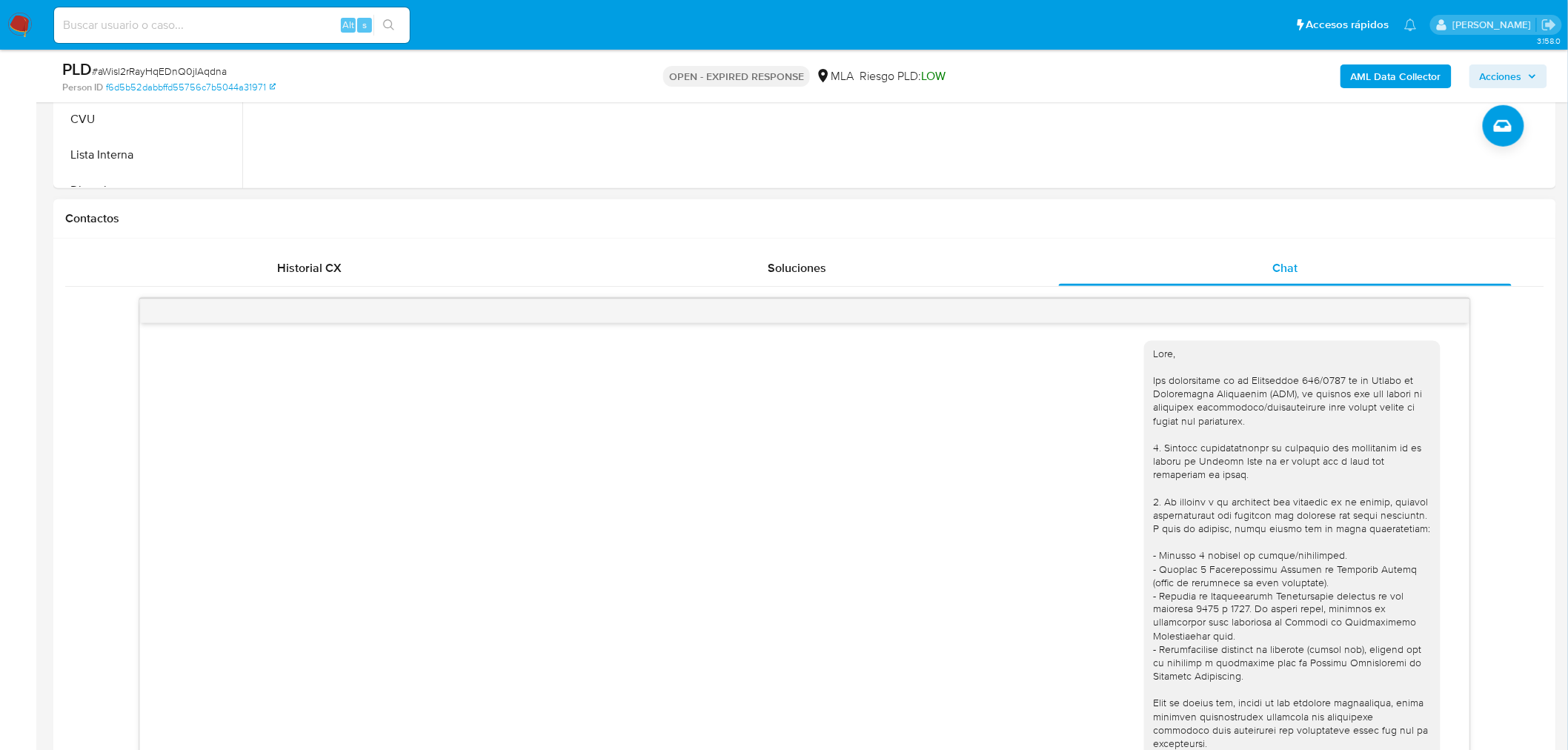
scroll to position [711, 0]
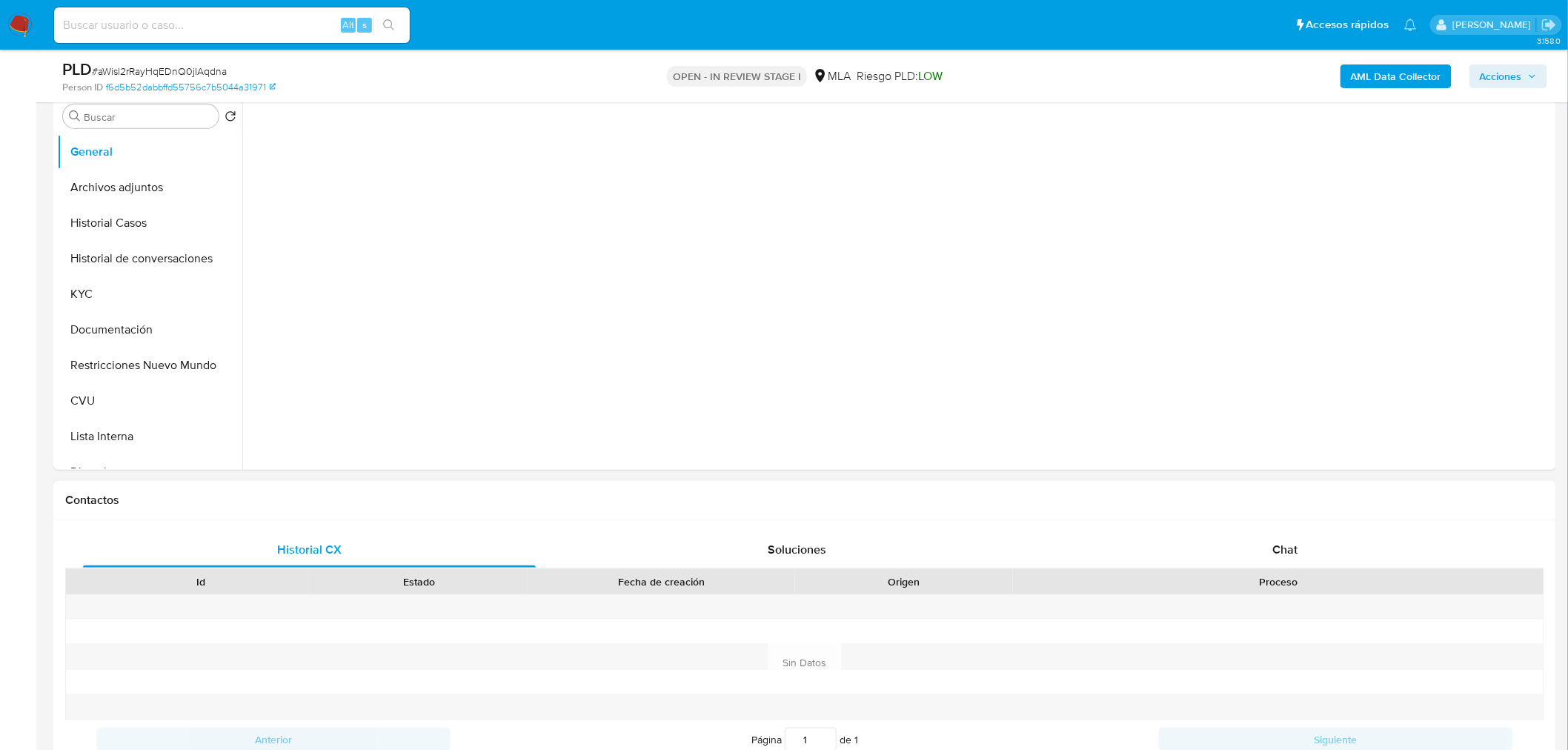
scroll to position [411, 0]
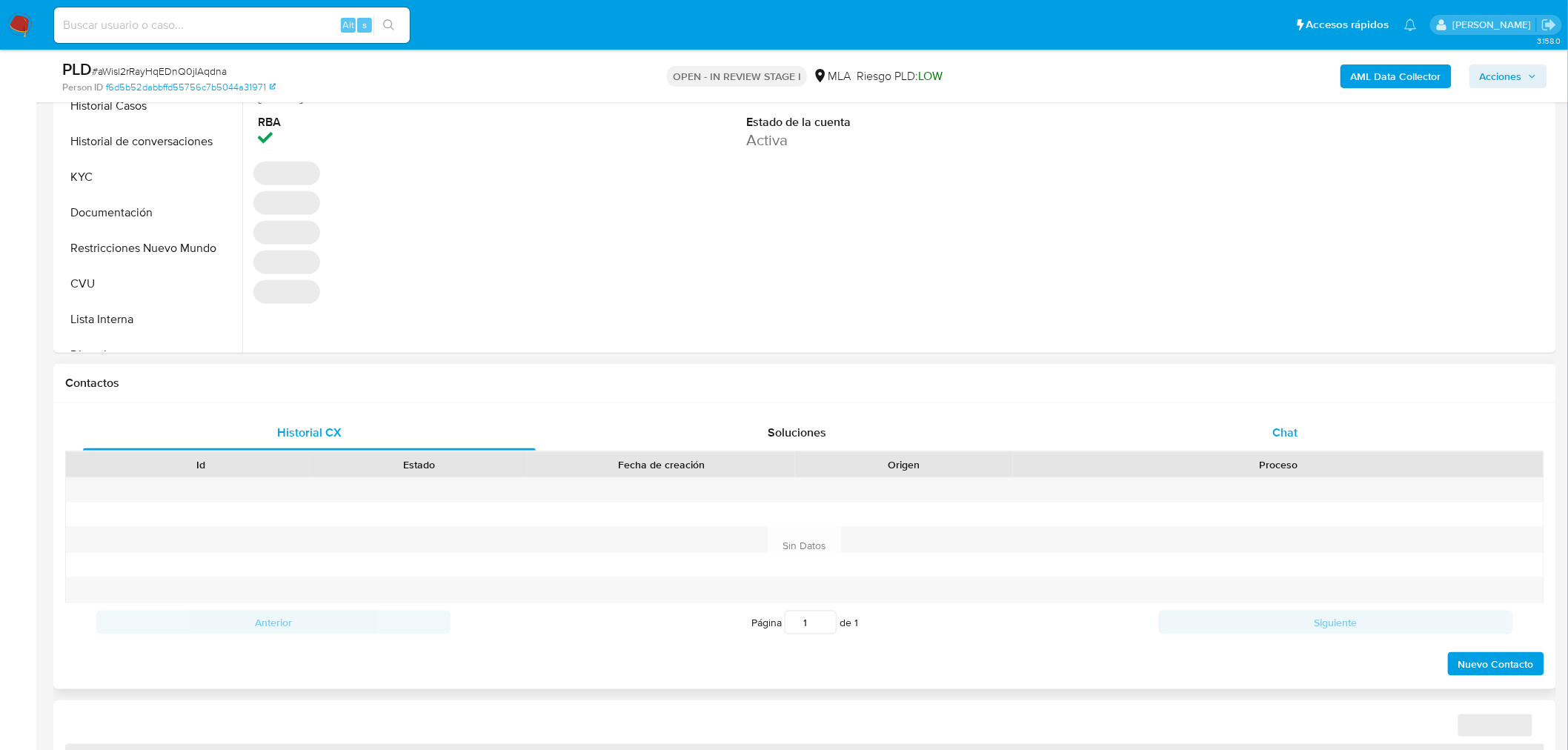
select select "10"
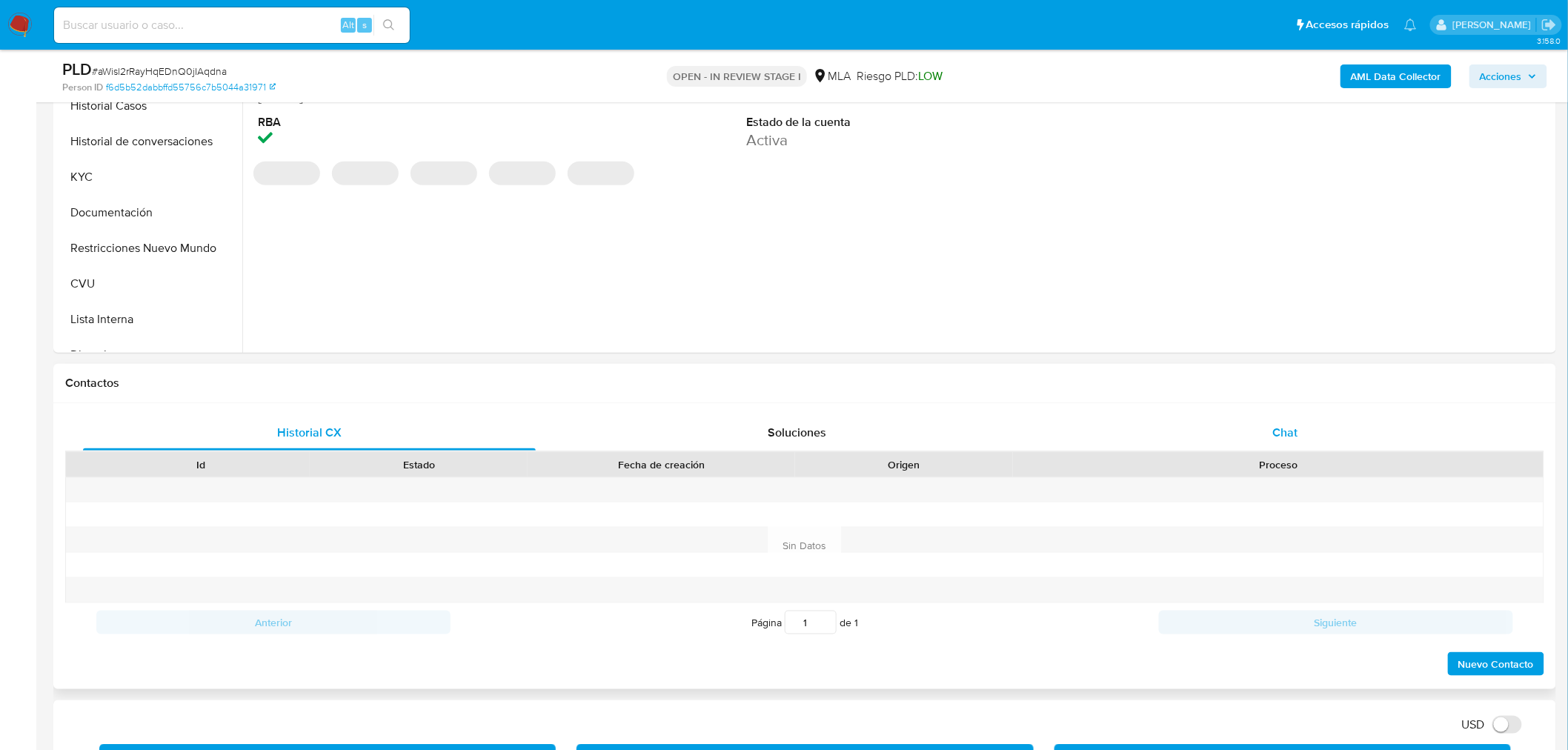
click at [1285, 434] on span "Chat" at bounding box center [1285, 432] width 25 height 17
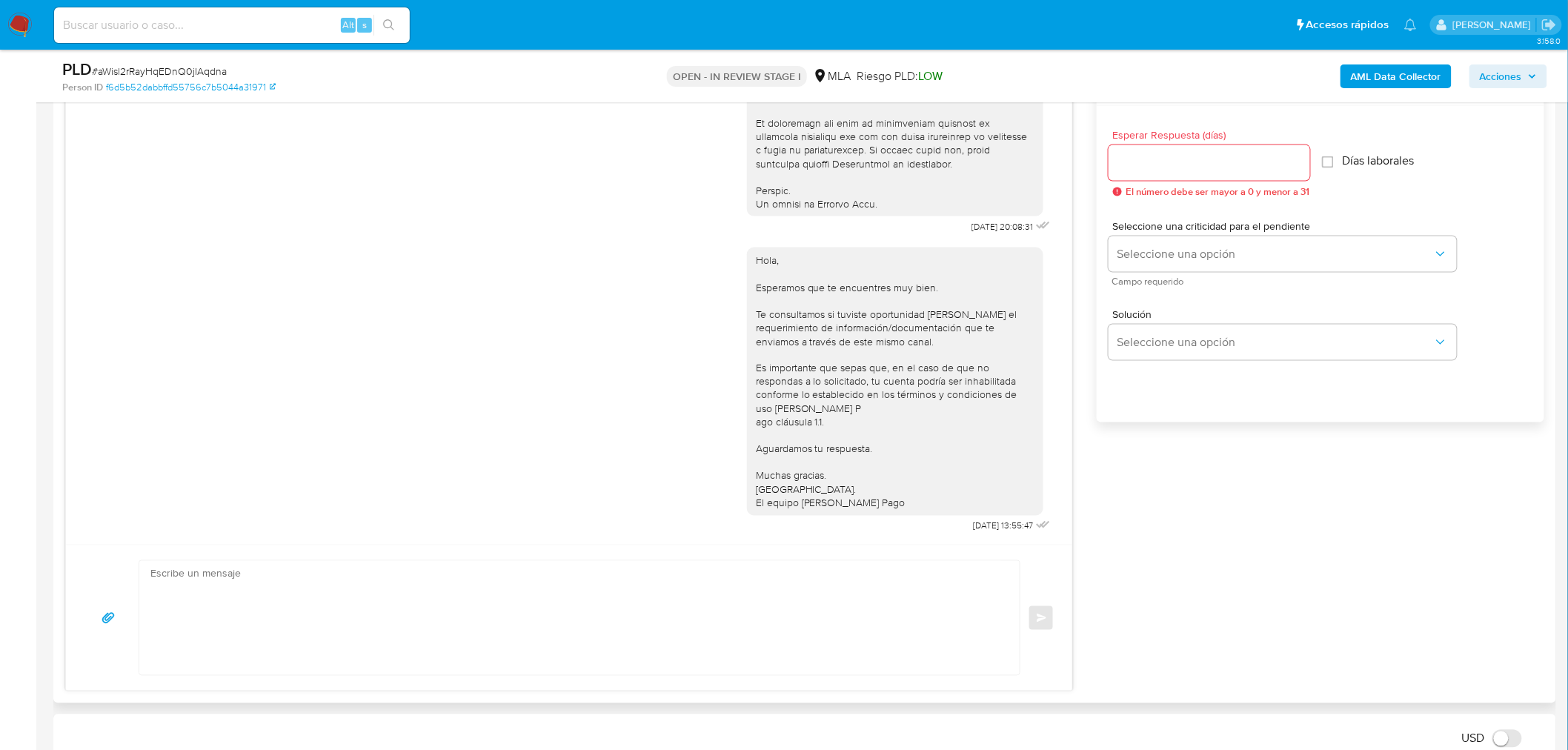
scroll to position [823, 0]
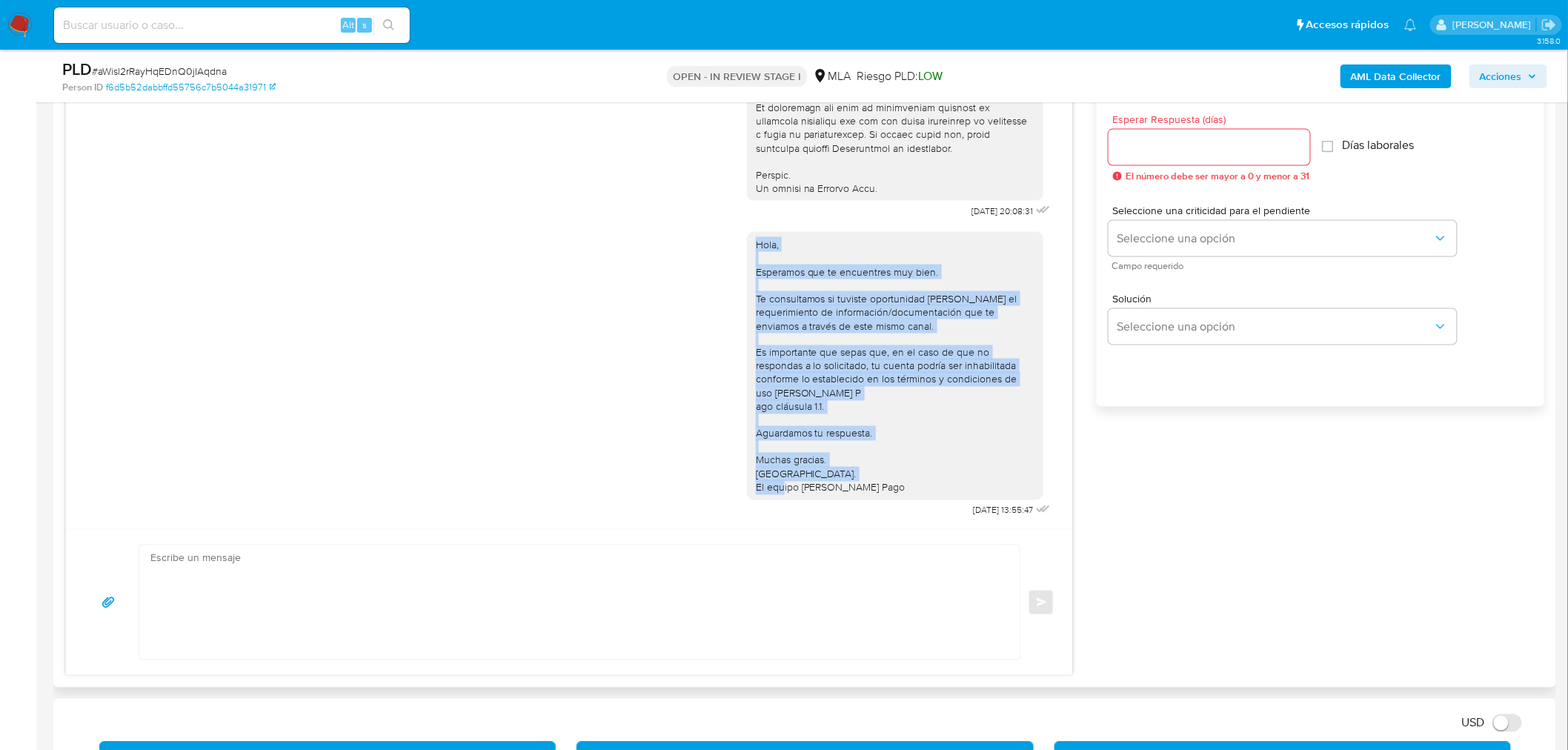
drag, startPoint x: 892, startPoint y: 477, endPoint x: 736, endPoint y: 238, distance: 285.4
click at [747, 238] on div "Hola, Esperamos que te encuentres muy bien. Te consultamos si tuviste oportunid…" at bounding box center [895, 366] width 296 height 268
copy div "Hola, Esperamos que te encuentres muy bien. Te consultamos si tuviste oportunid…"
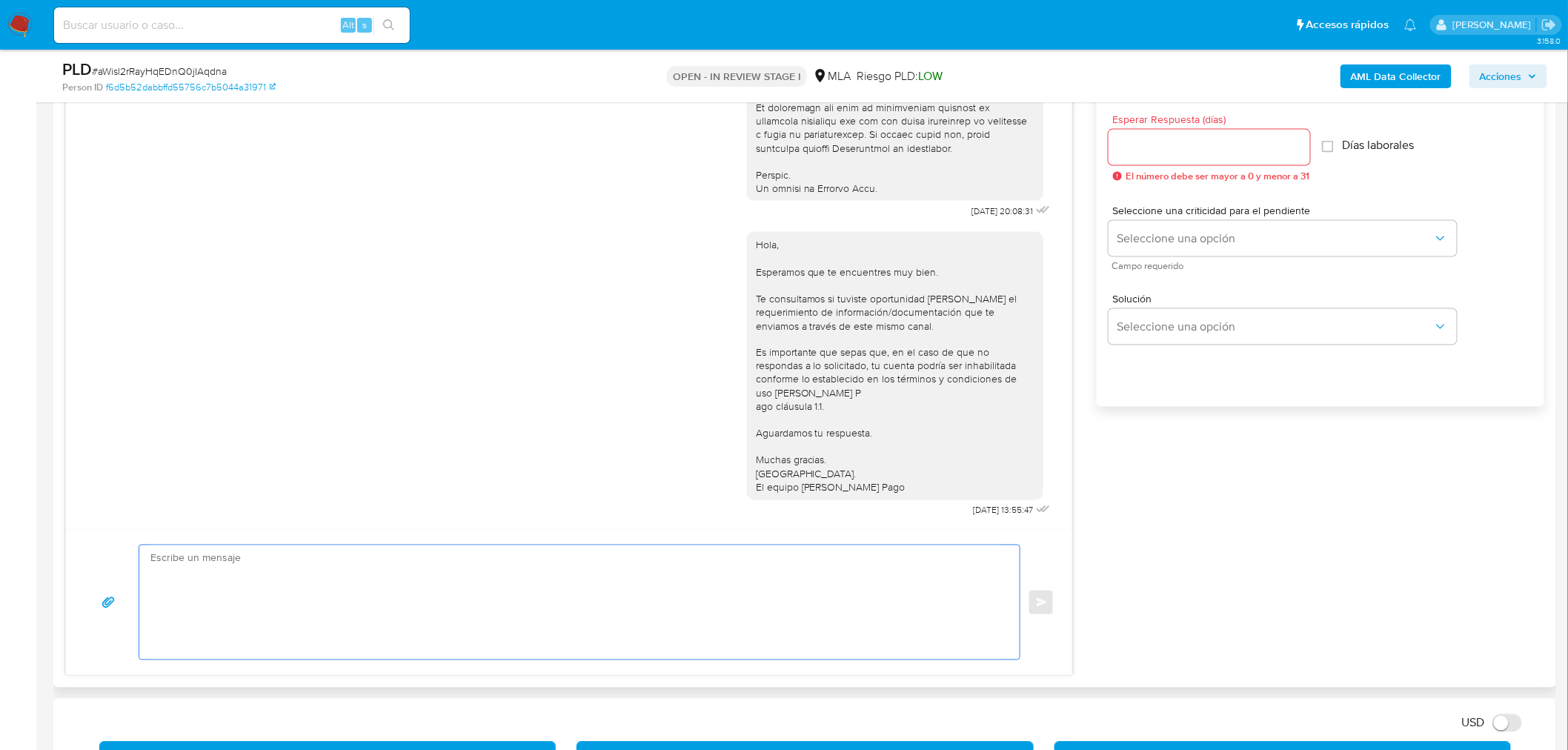
click at [376, 571] on textarea at bounding box center [576, 602] width 850 height 114
paste textarea "Hola, Esperamos que te encuentres muy bien. Te consultamos si tuviste oportunid…"
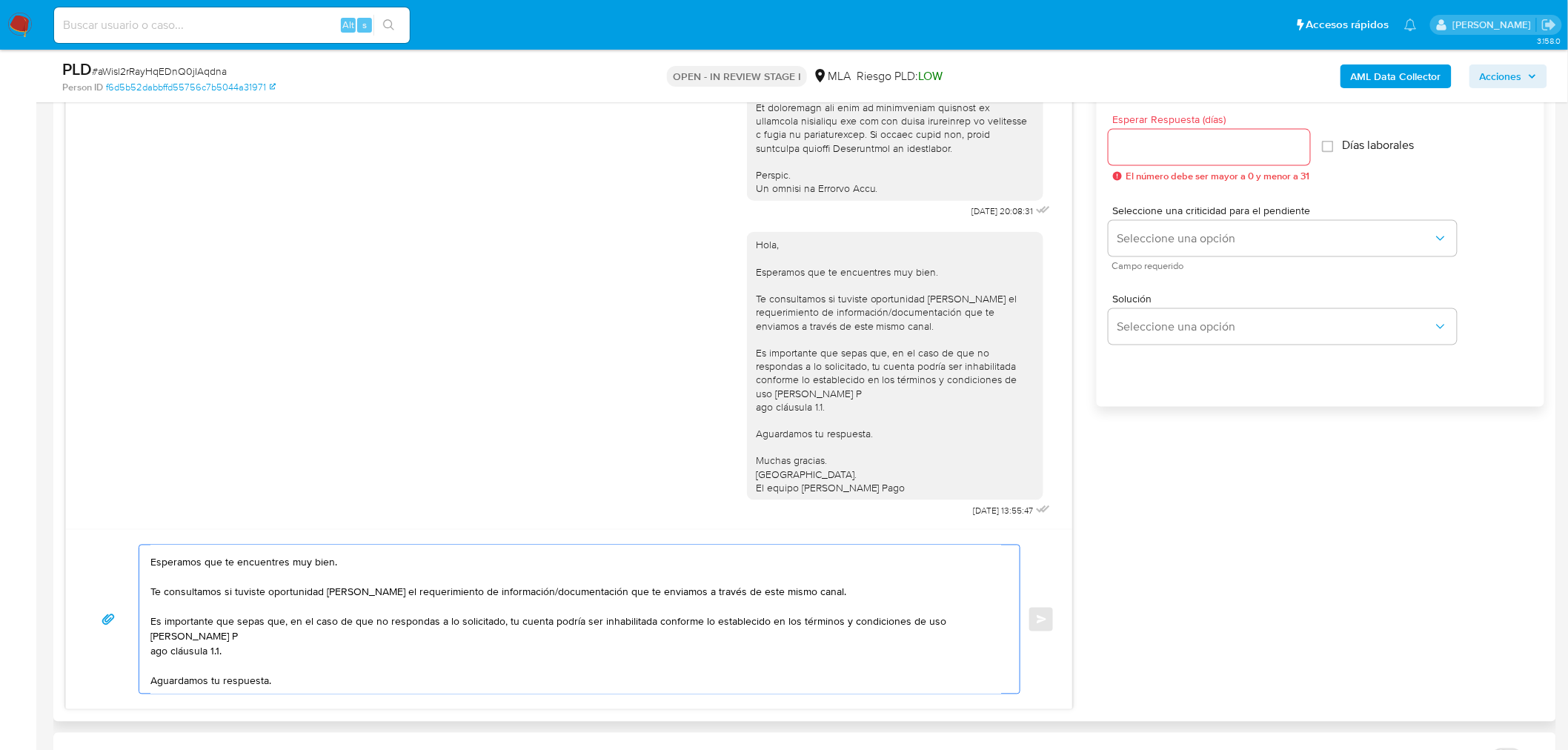
scroll to position [0, 0]
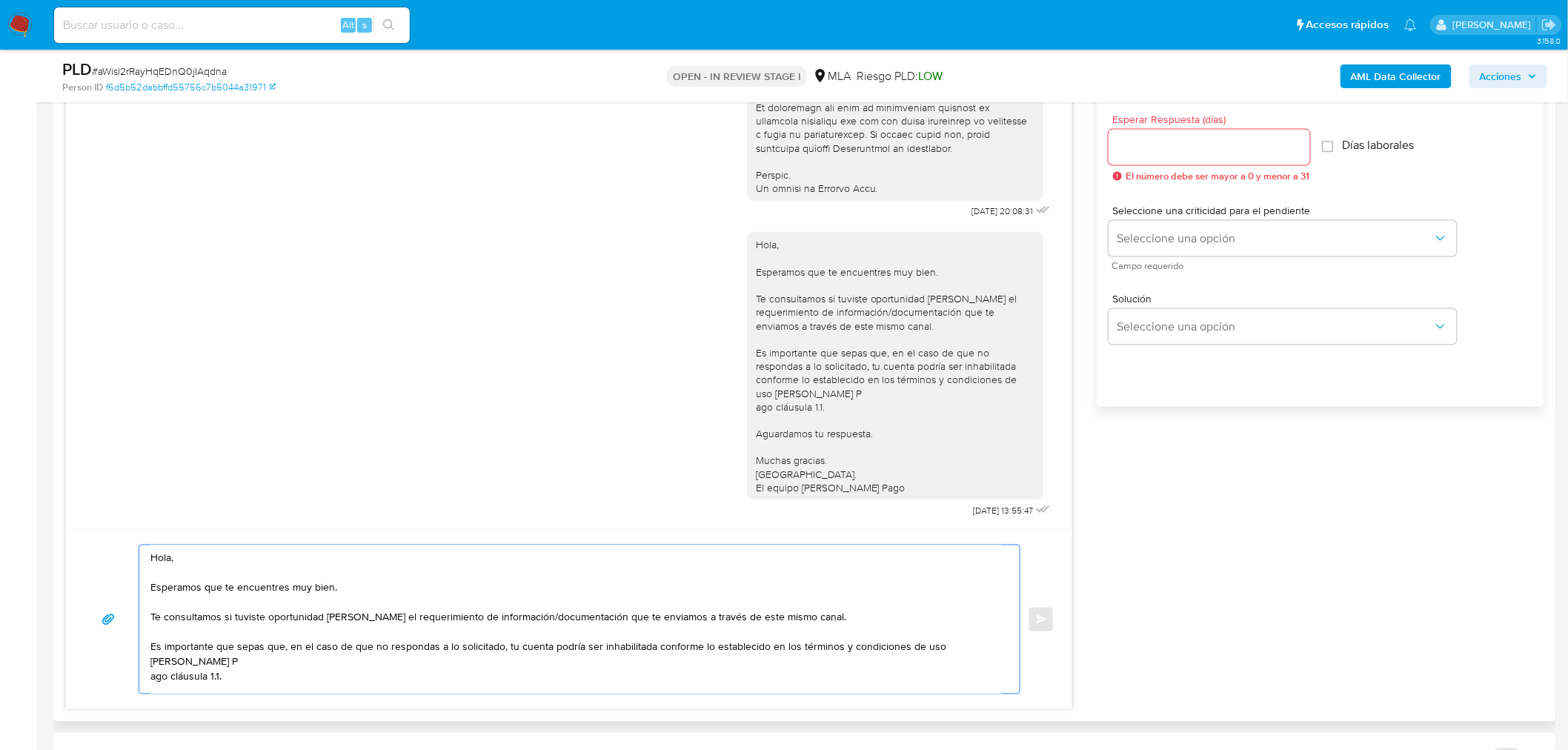
click at [196, 569] on textarea "Hola, Esperamos que te encuentres muy bien. Te consultamos si tuviste oportunid…" at bounding box center [576, 619] width 850 height 148
click at [217, 563] on textarea "Hola, Esperamos que te encuentres muy bien. Te consultamos si tuviste oportunid…" at bounding box center [576, 619] width 850 height 148
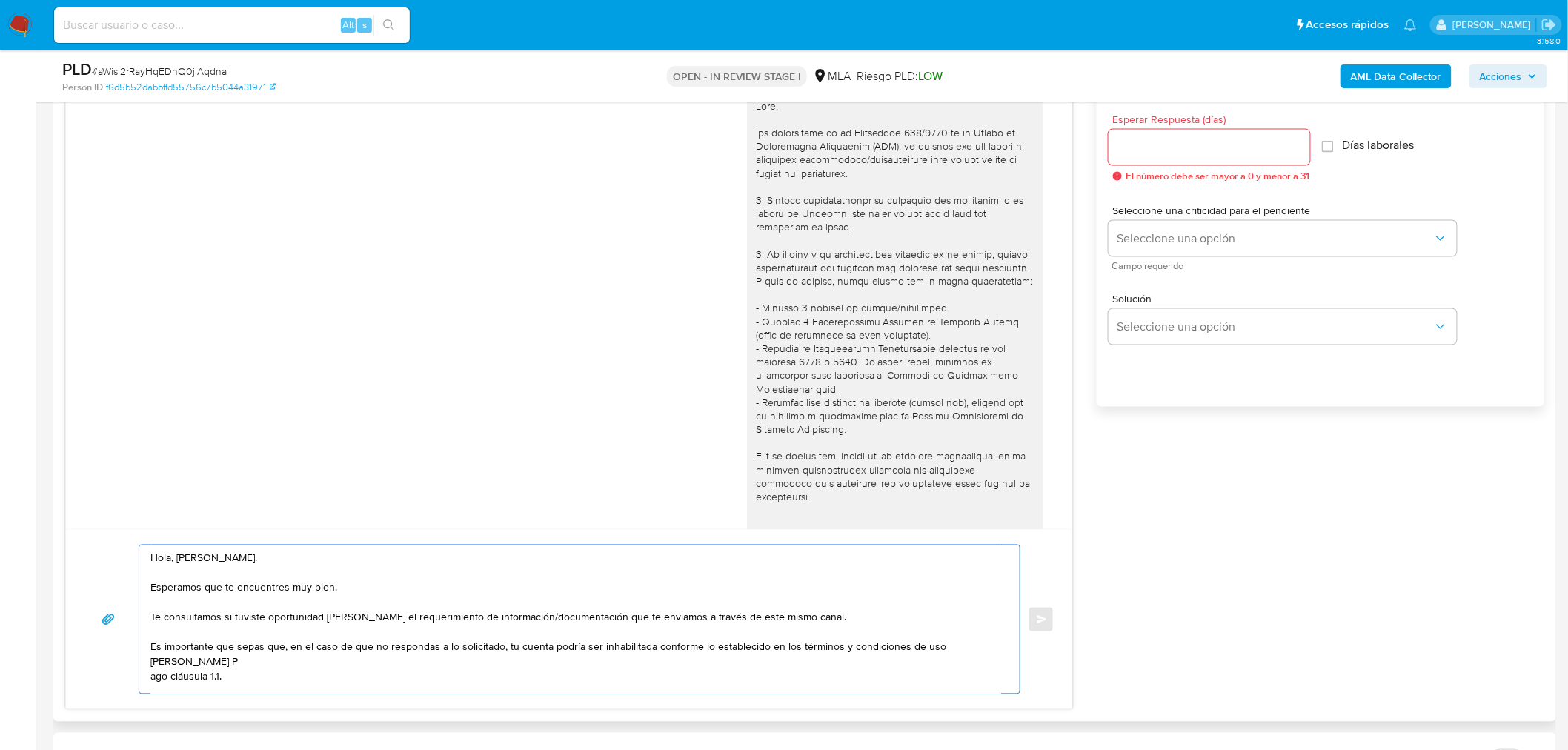
click at [253, 668] on textarea "Hola, Angel. Esperamos que te encuentres muy bien. Te consultamos si tuviste op…" at bounding box center [576, 619] width 850 height 148
click at [314, 620] on textarea "Hola, Angel. Esperamos que te encuentres muy bien. Te consultamos si tuviste op…" at bounding box center [576, 619] width 850 height 148
click at [835, 617] on textarea "Hola, Angel. Esperamos que te encuentres muy bien. Te consultamos si tuviste op…" at bounding box center [576, 619] width 850 height 148
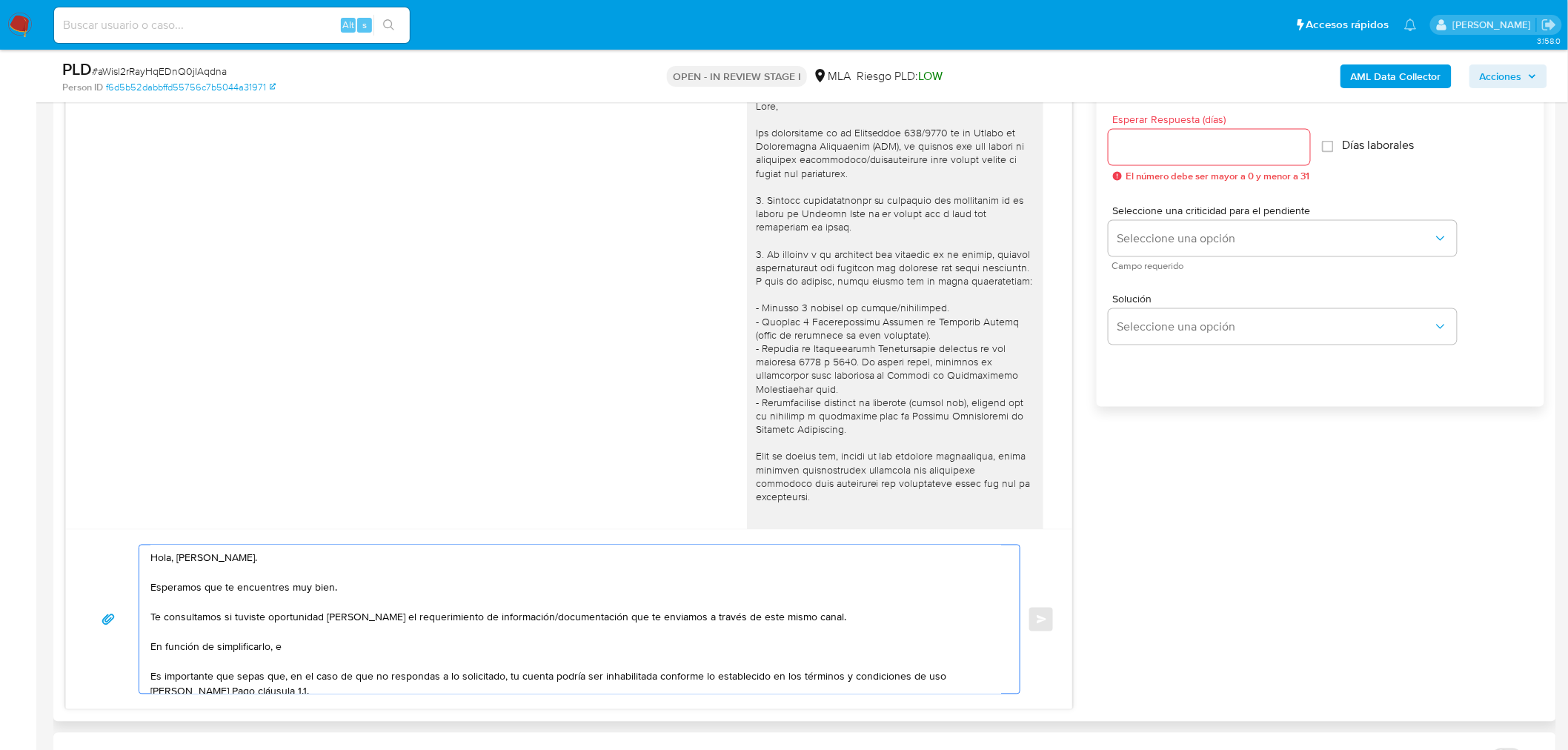
paste textarea "n función de las operaciones registradas en tu cuenta de Mercado Pago, necesita…"
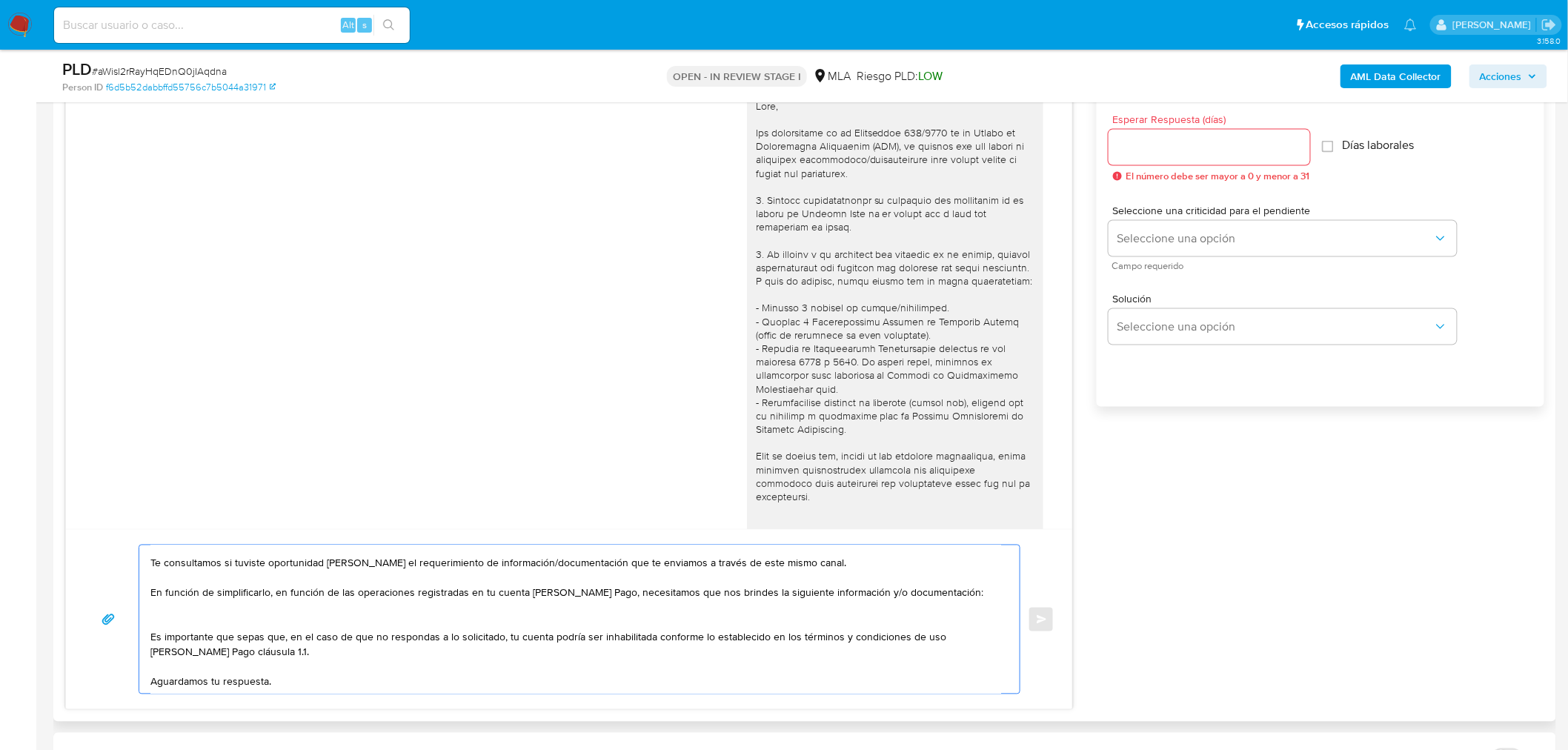
scroll to position [82, 0]
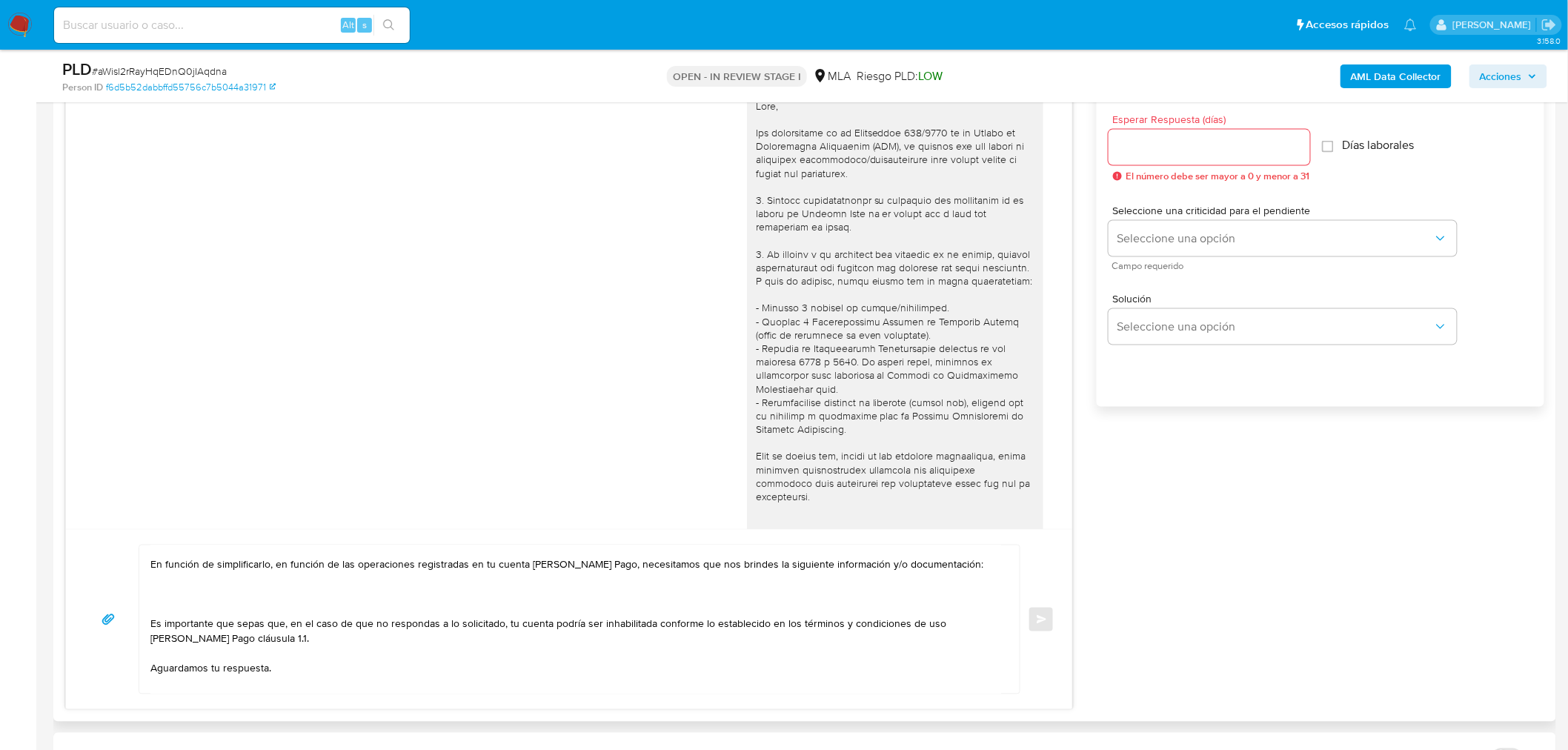
click at [206, 591] on textarea "Hola, Angel. Esperamos que te encuentres muy bien. Te consultamos si tuviste op…" at bounding box center [576, 619] width 850 height 148
paste textarea "Últimos 3 recibos de sueldo"
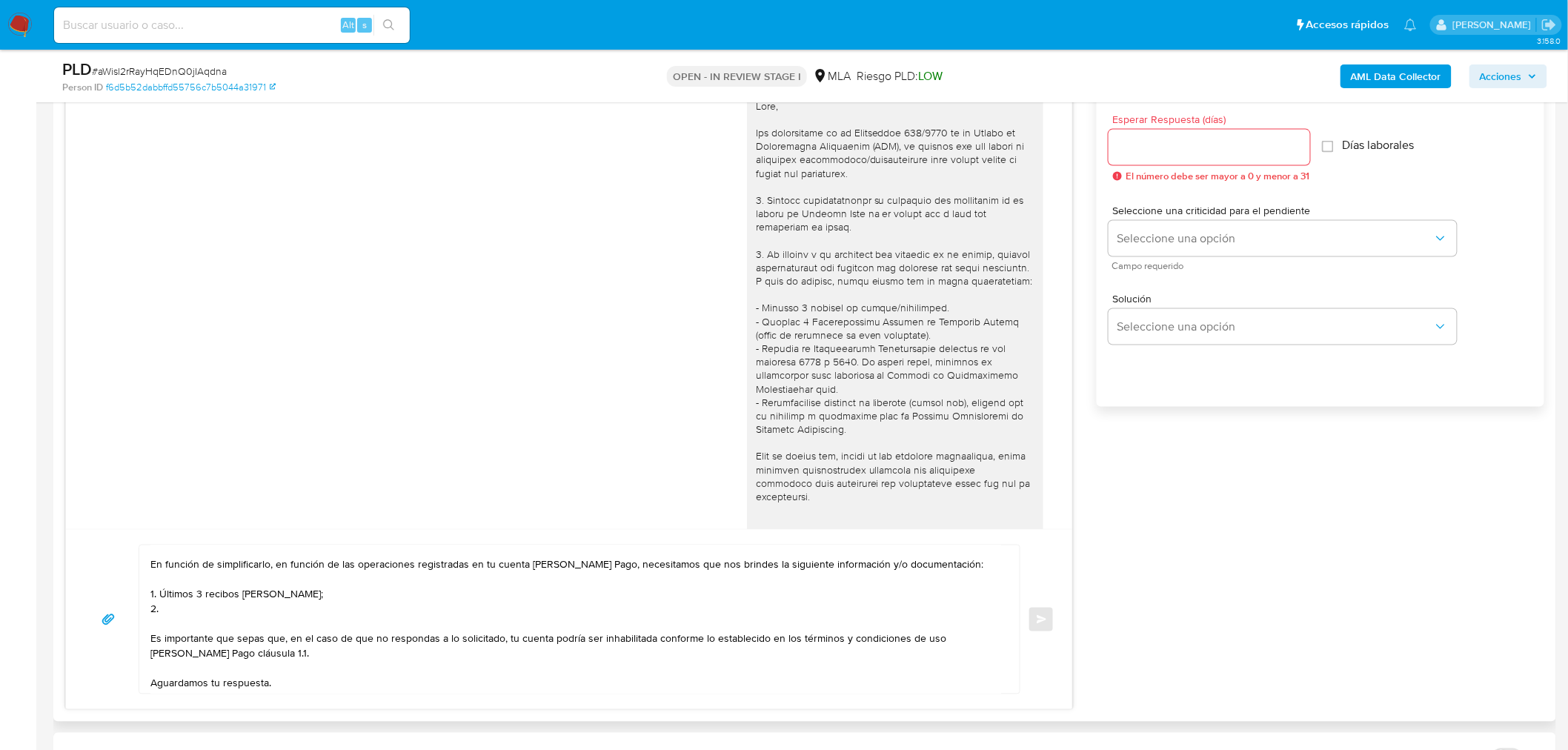
click at [215, 608] on textarea "Hola, Angel. Esperamos que te encuentres muy bien. Te consultamos si tuviste op…" at bounding box center [576, 619] width 850 height 148
paste textarea "Detalle del motivo económico de las operaciones cursadas con las siguientes con…"
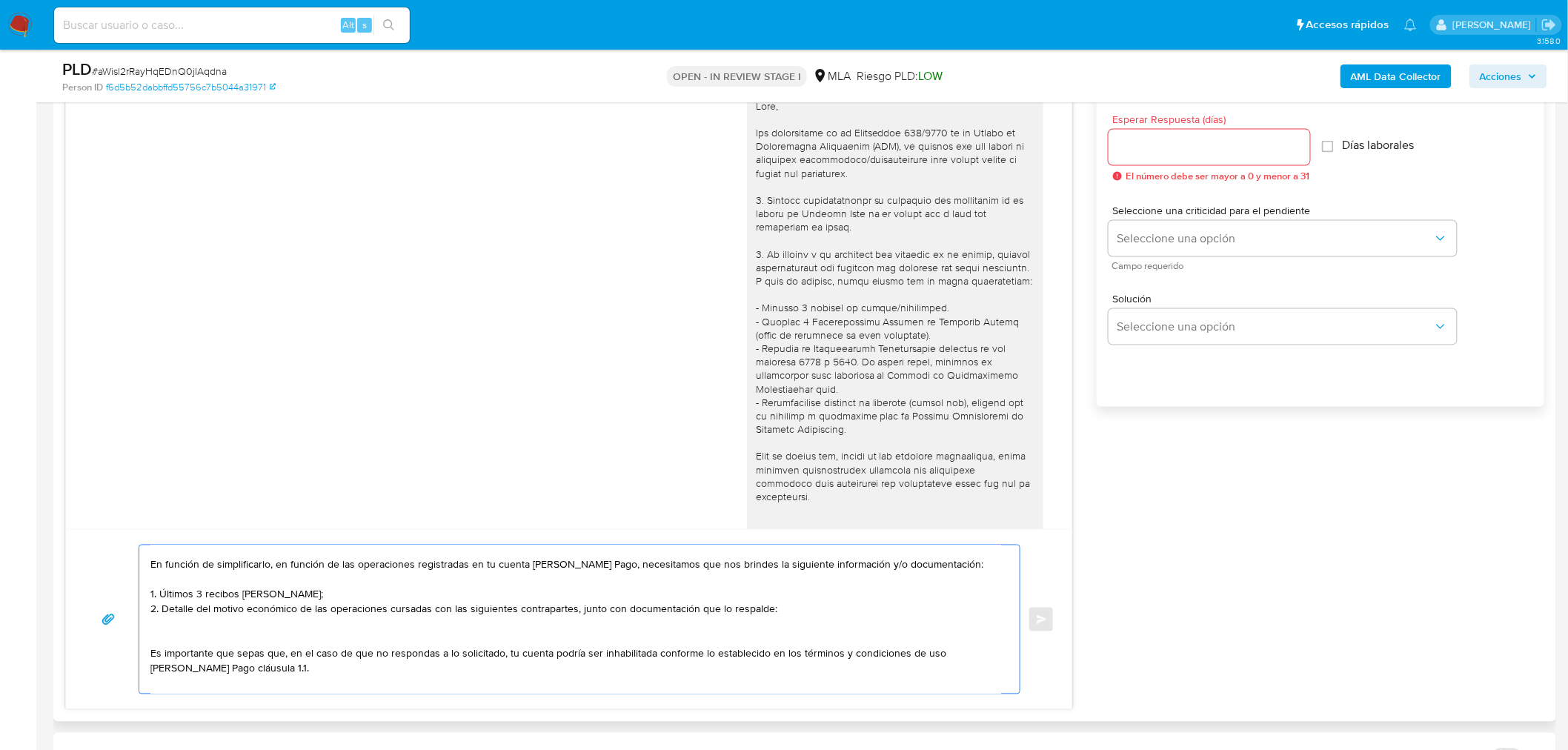
paste textarea "30672717538 name: CASINO MAGIC NEUQUEN SA || alias: 27248774601 Fabiola Elizabe…"
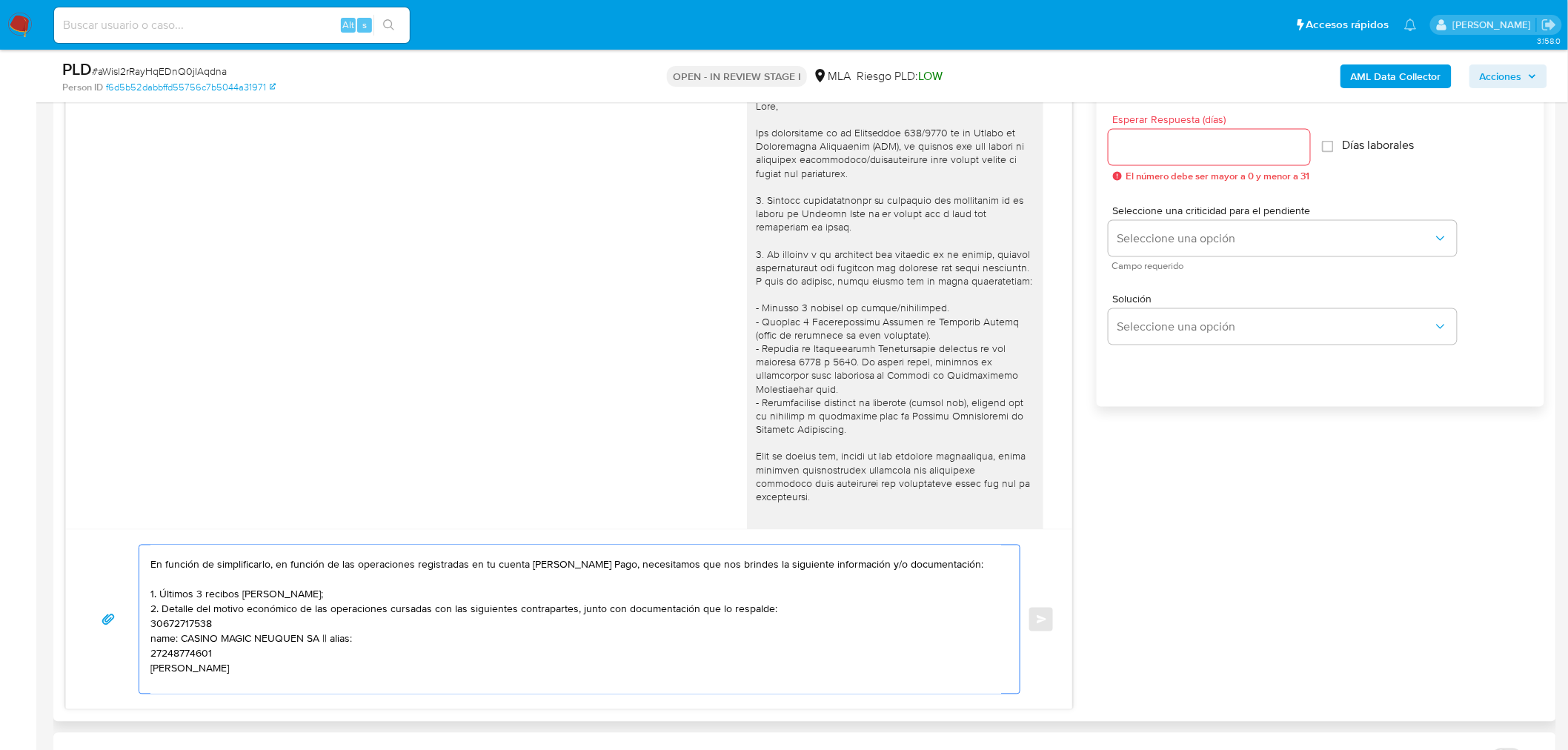
click at [186, 624] on textarea "Hola, Angel. Esperamos que te encuentres muy bien. Te consultamos si tuviste op…" at bounding box center [576, 619] width 850 height 148
paste textarea "30672717538"
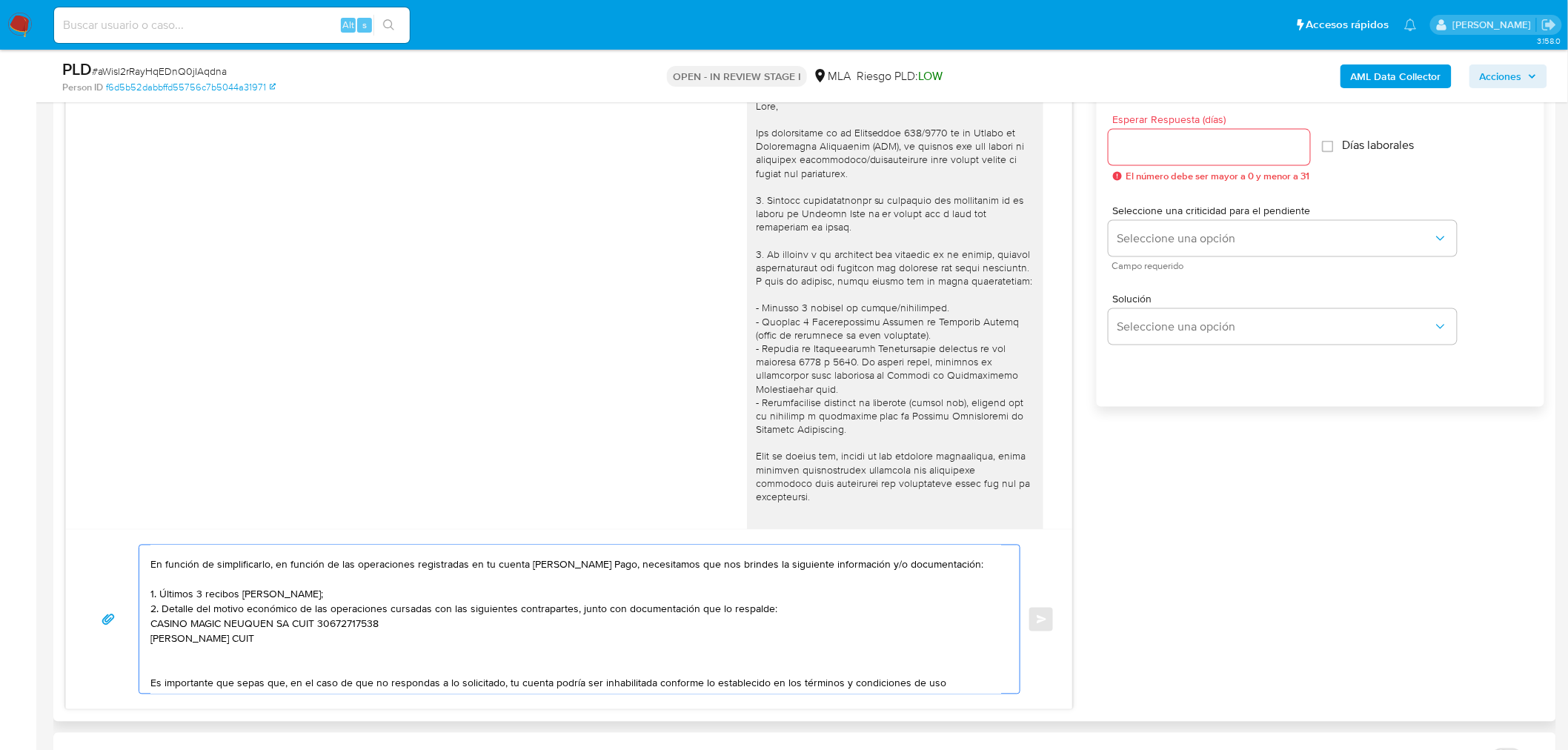
paste textarea "27248774601"
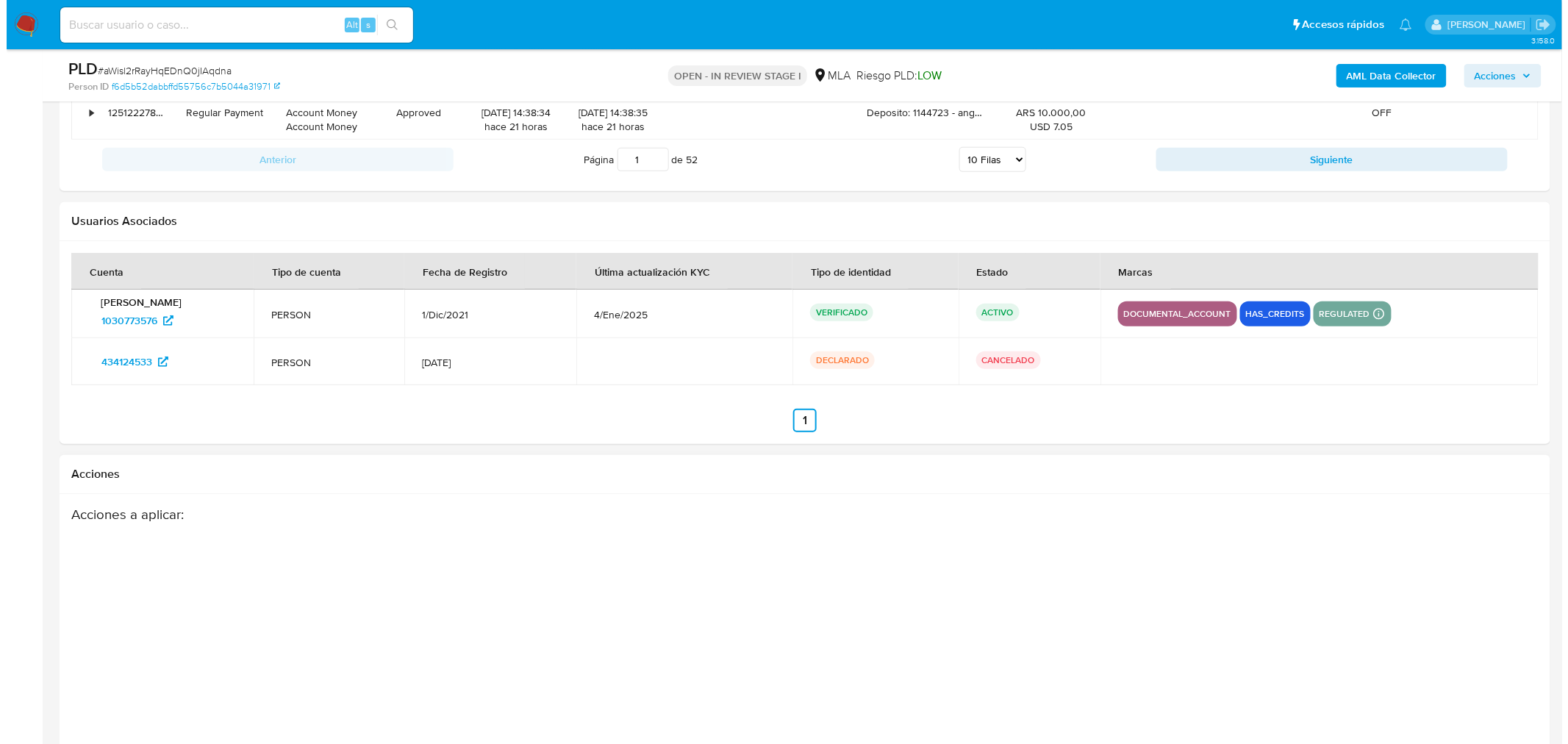
scroll to position [2680, 0]
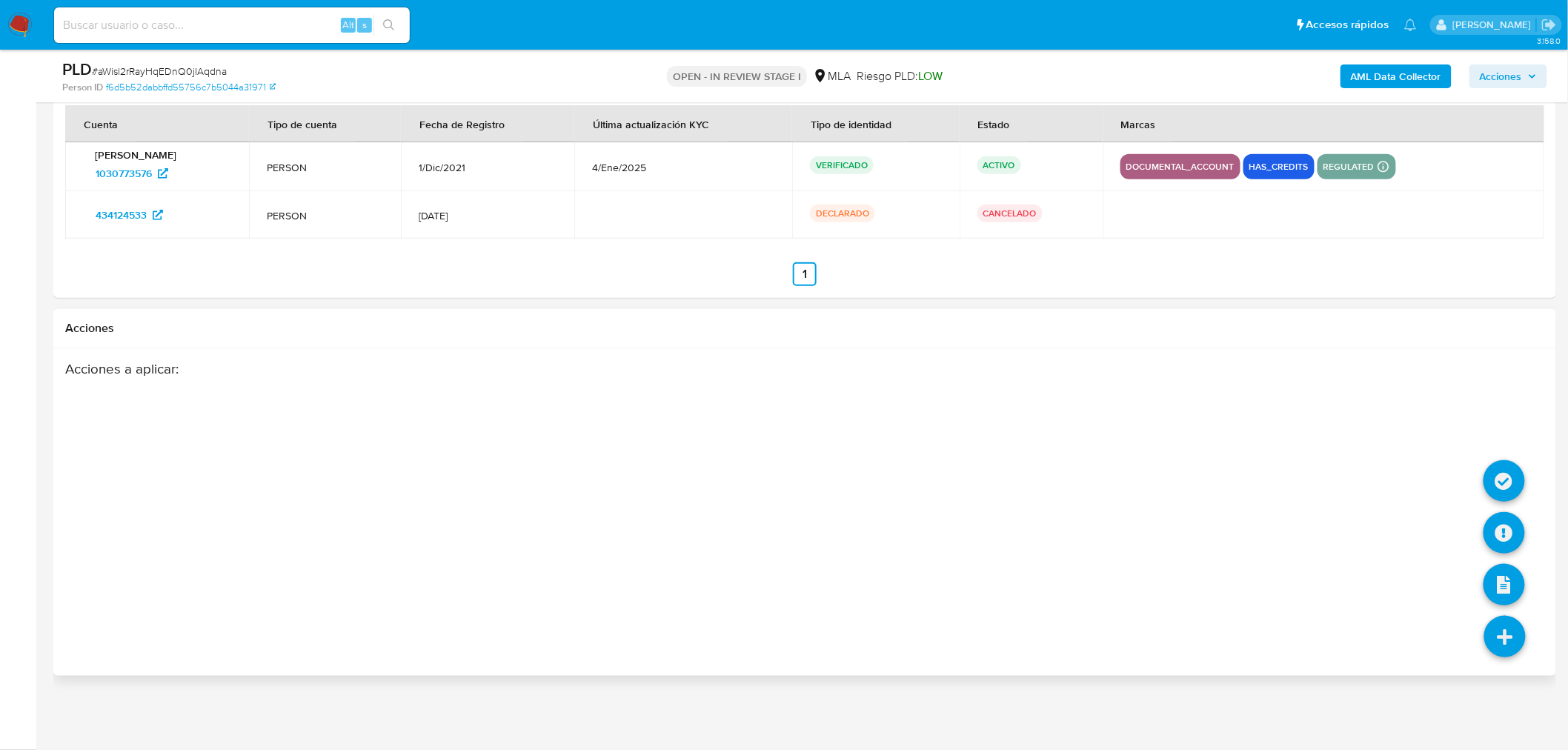
type textarea "Hola, Angel. Esperamos que te encuentres muy bien. Te consultamos si tuviste op…"
click at [1511, 640] on icon at bounding box center [1504, 637] width 42 height 42
click at [1509, 522] on icon at bounding box center [1504, 533] width 42 height 42
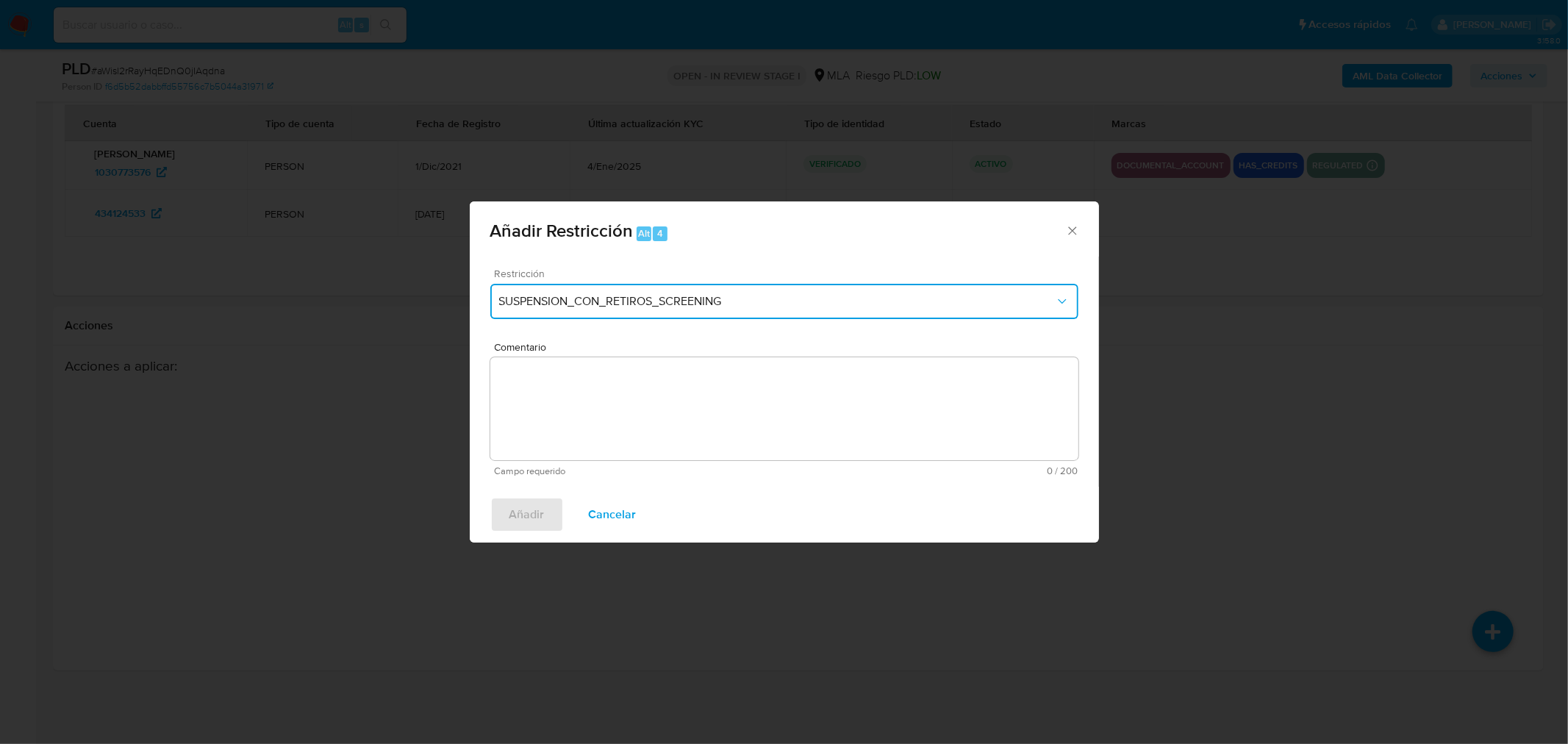
click at [621, 298] on span "SUSPENSION_CON_RETIROS_SCREENING" at bounding box center [776, 301] width 556 height 15
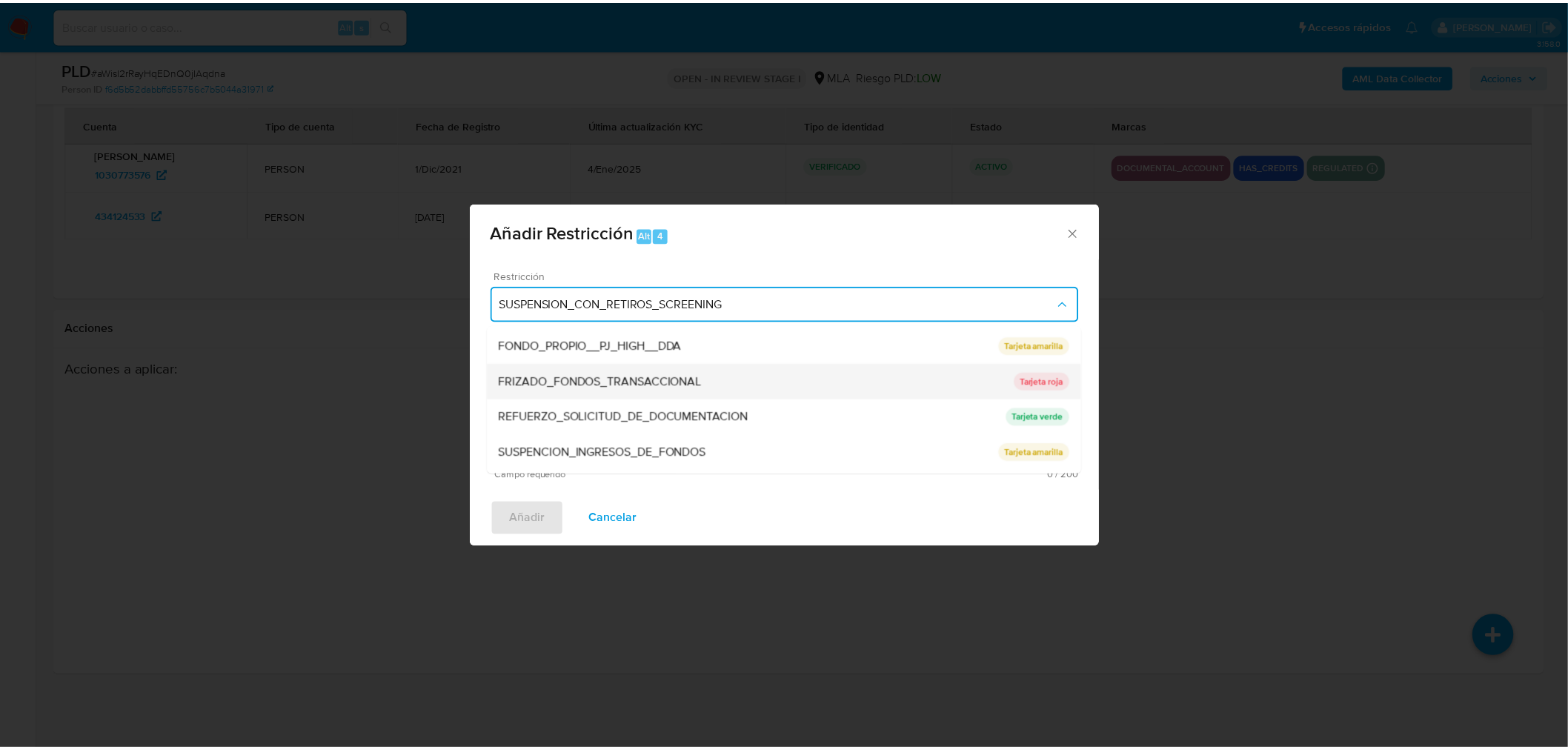
scroll to position [314, 0]
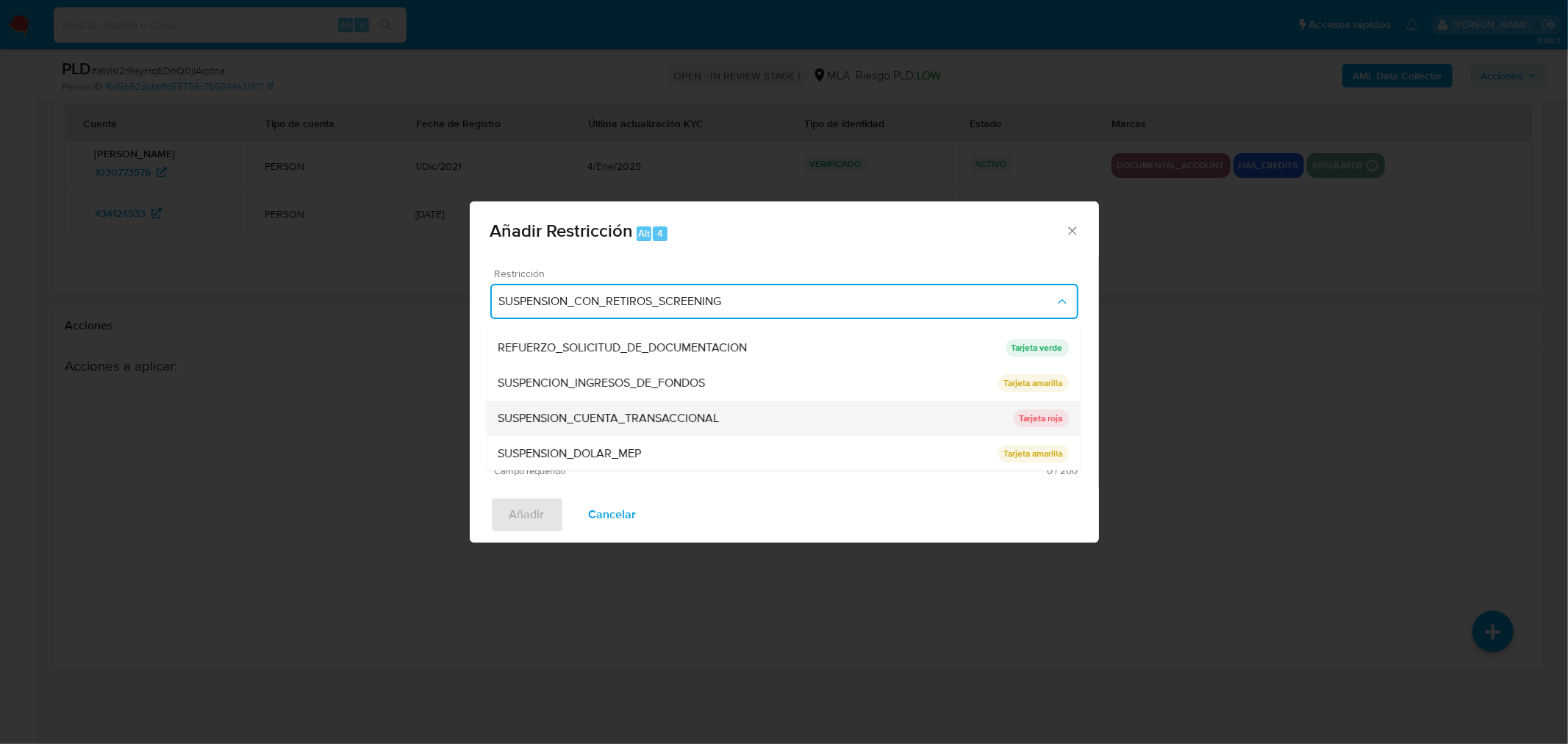
click at [692, 416] on span "SUSPENSION_CUENTA_TRANSACCIONAL" at bounding box center [609, 417] width 221 height 15
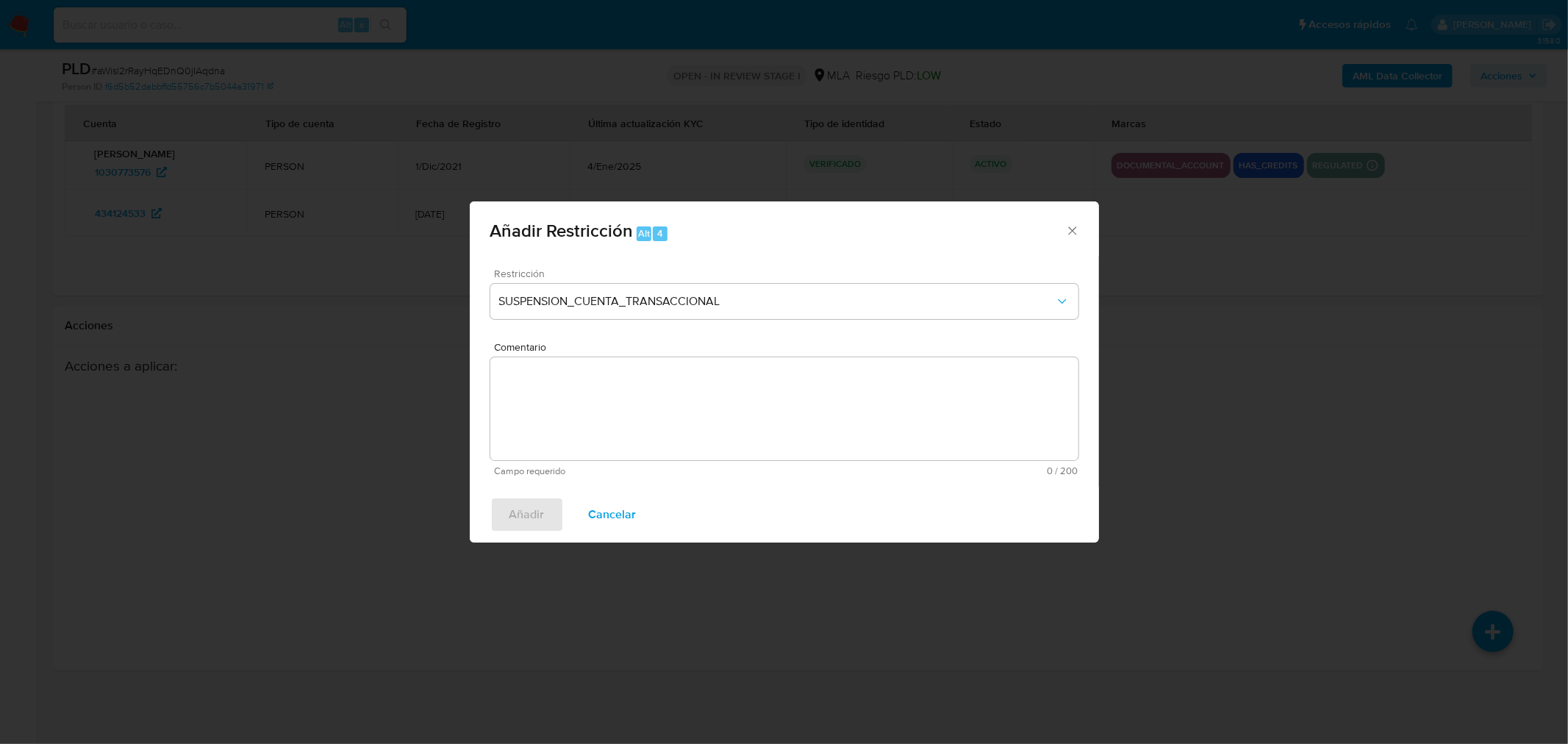
click at [613, 409] on textarea "Comentario" at bounding box center [784, 408] width 588 height 103
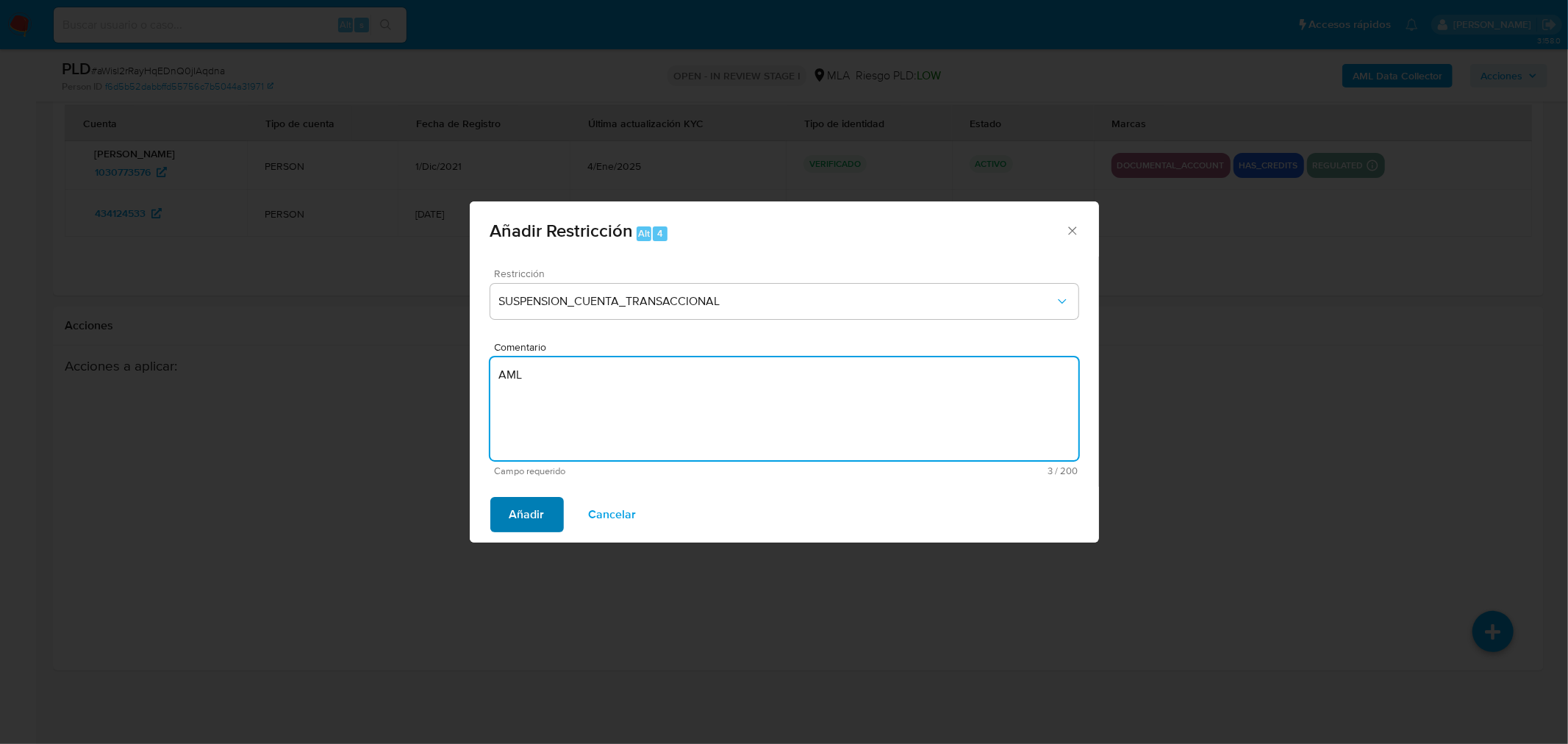
type textarea "AML"
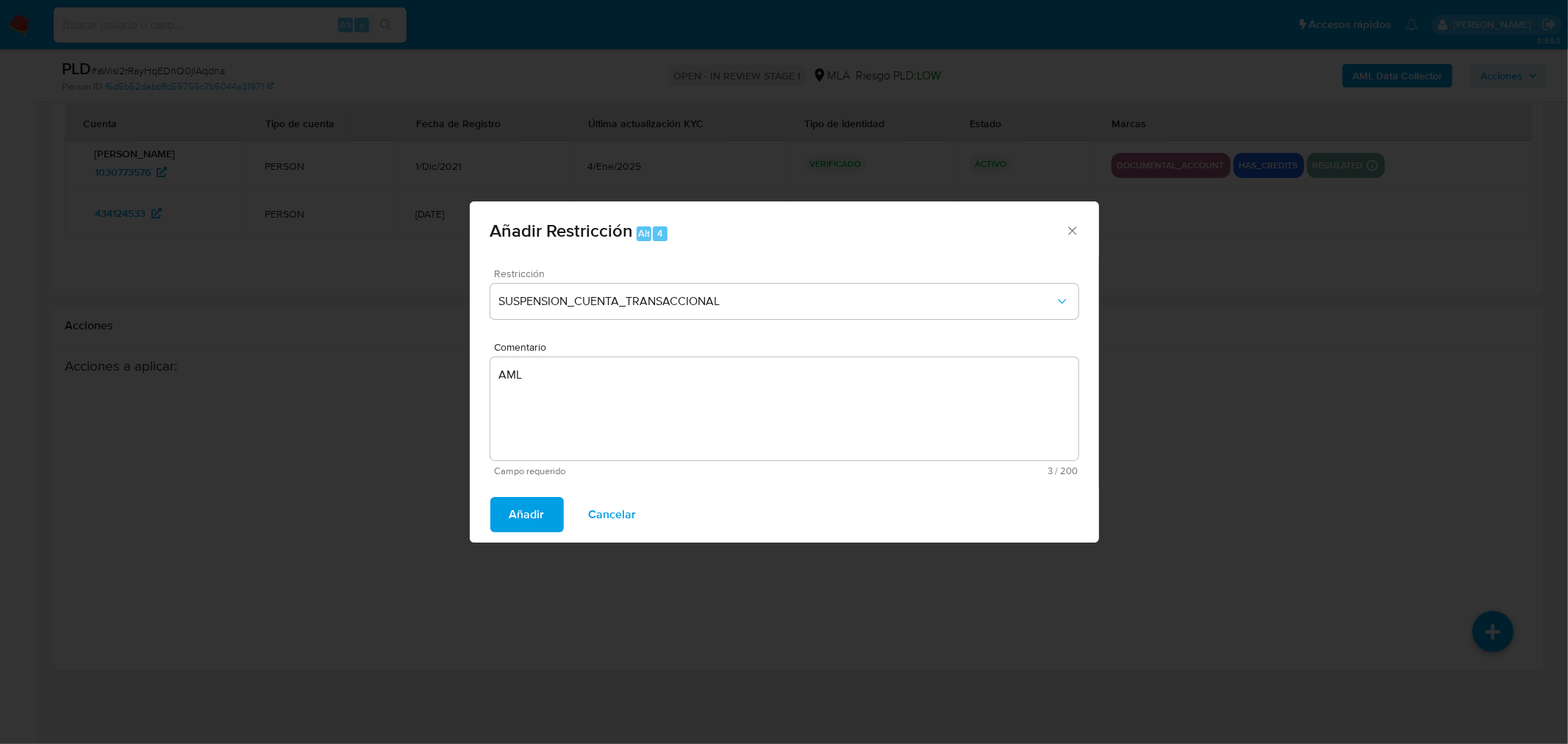
click at [522, 510] on span "Añadir" at bounding box center [526, 514] width 35 height 32
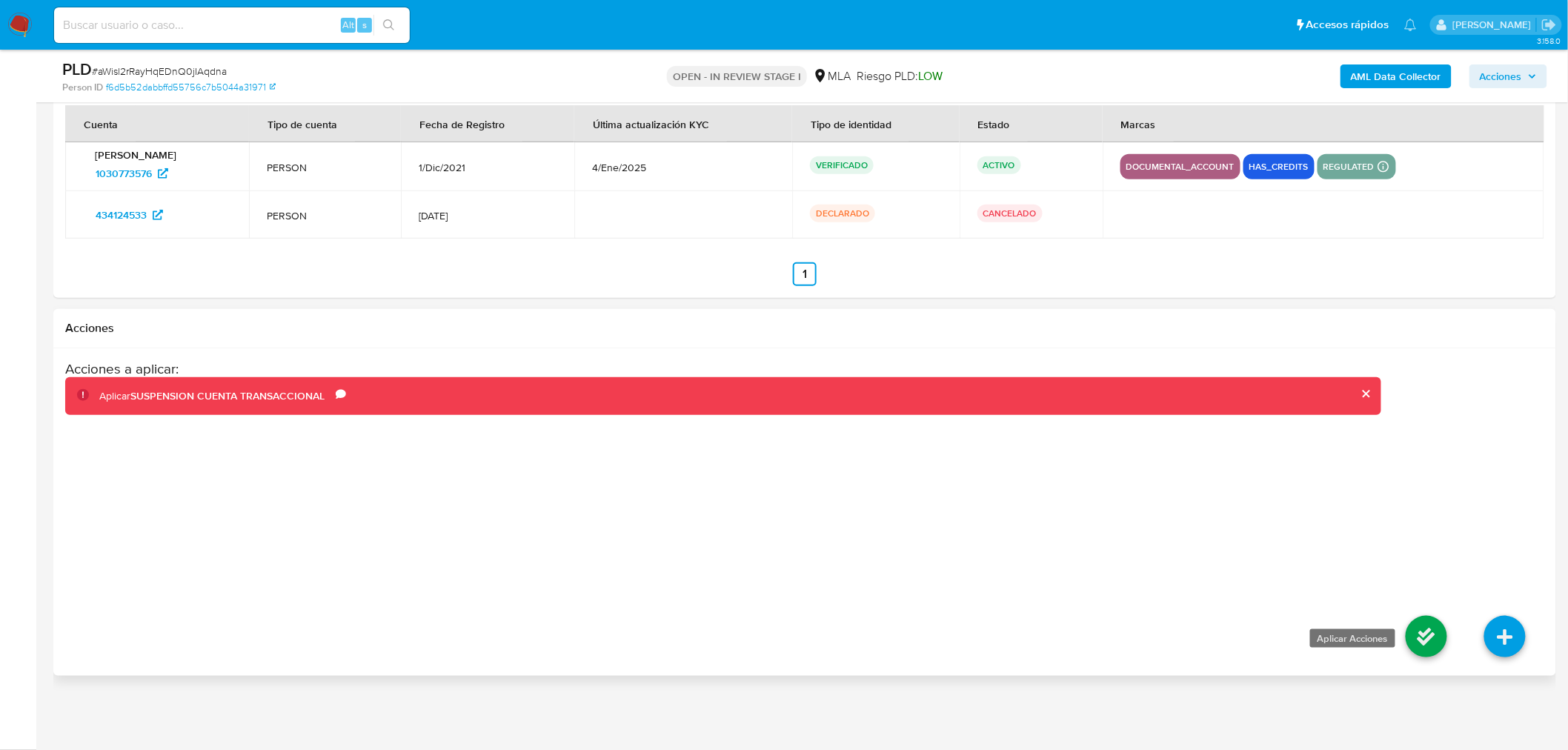
click at [1437, 634] on icon at bounding box center [1426, 637] width 42 height 42
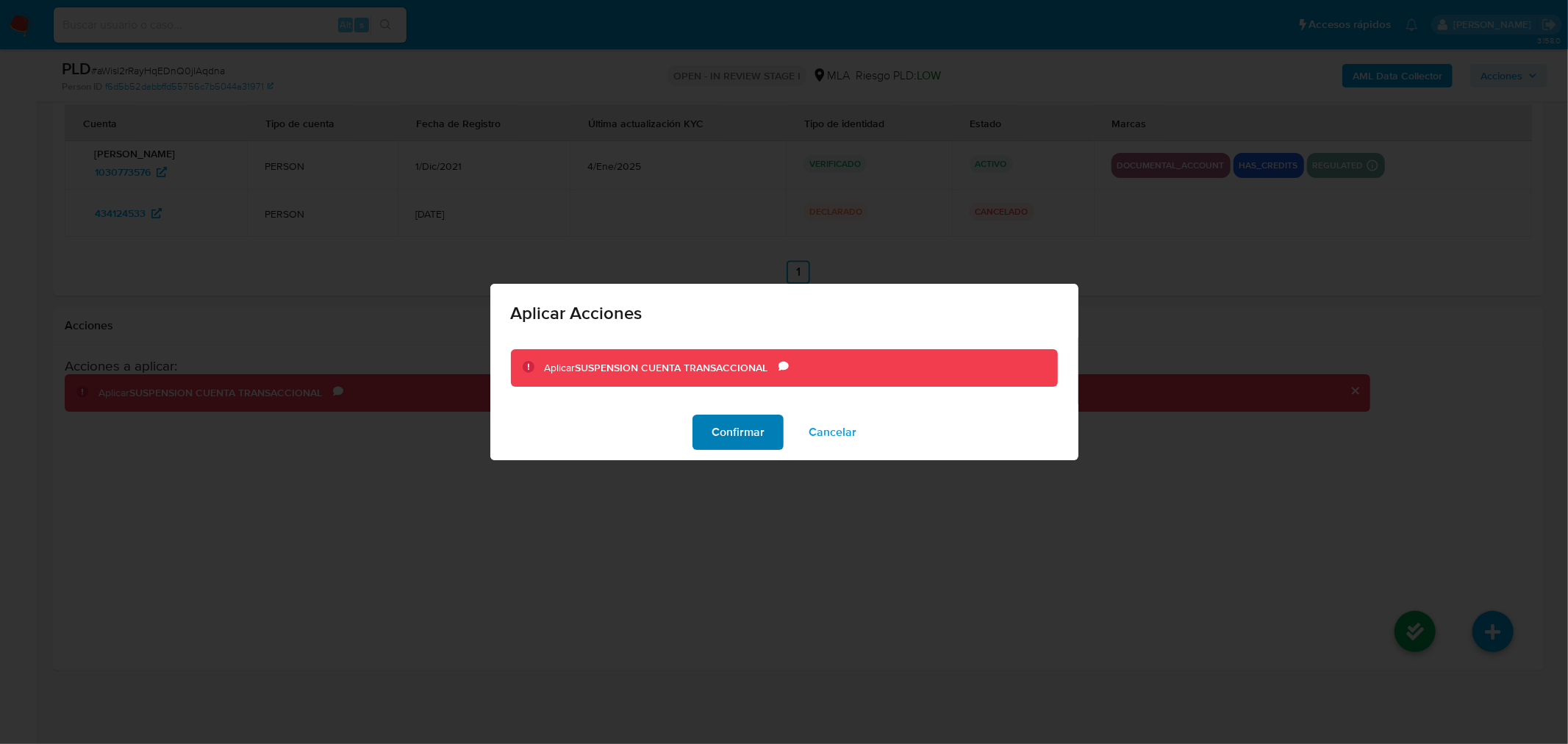
click at [744, 435] on span "Confirmar" at bounding box center [737, 431] width 53 height 32
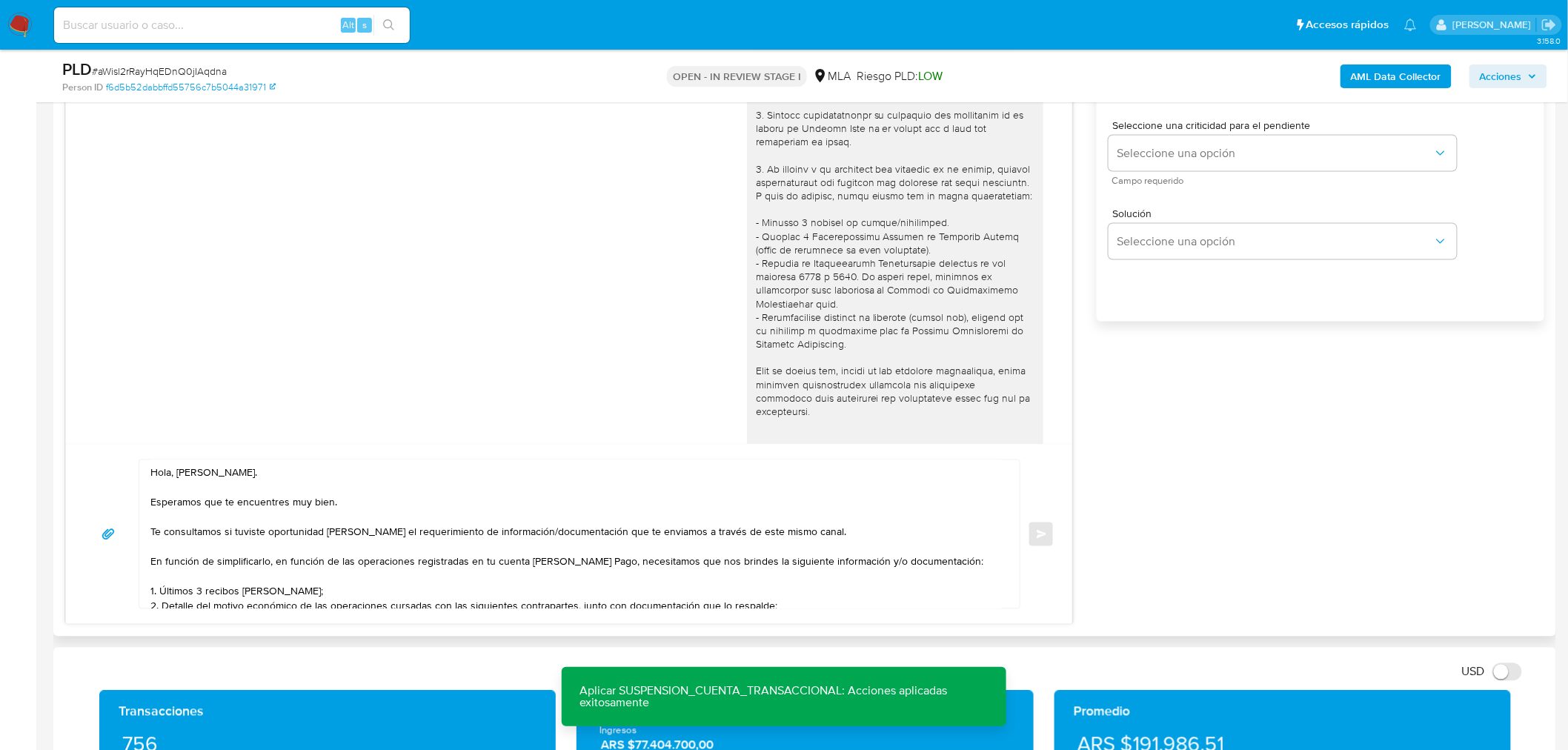
scroll to position [809, 0]
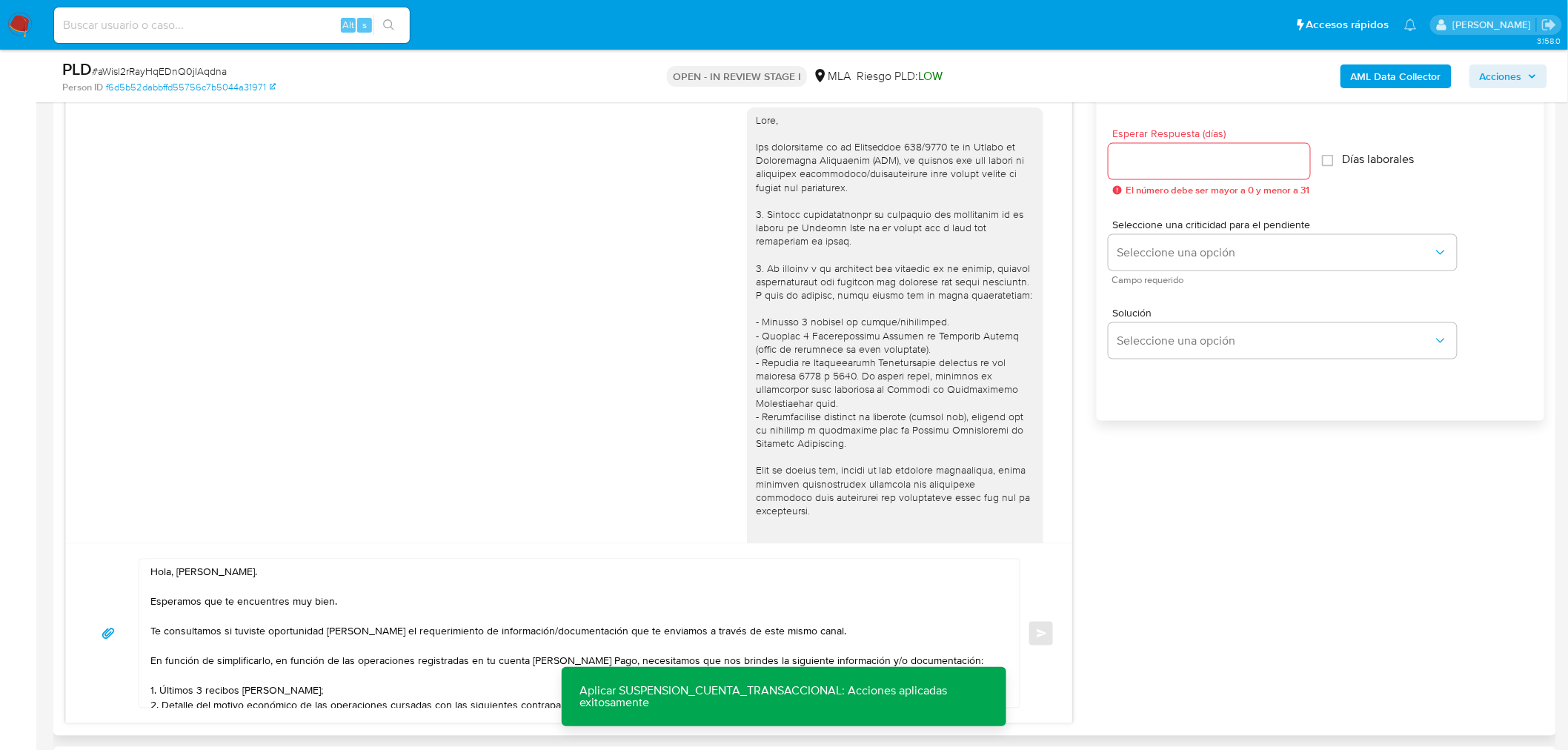
click at [1174, 163] on input "Esperar Respuesta (días)" at bounding box center [1208, 161] width 201 height 19
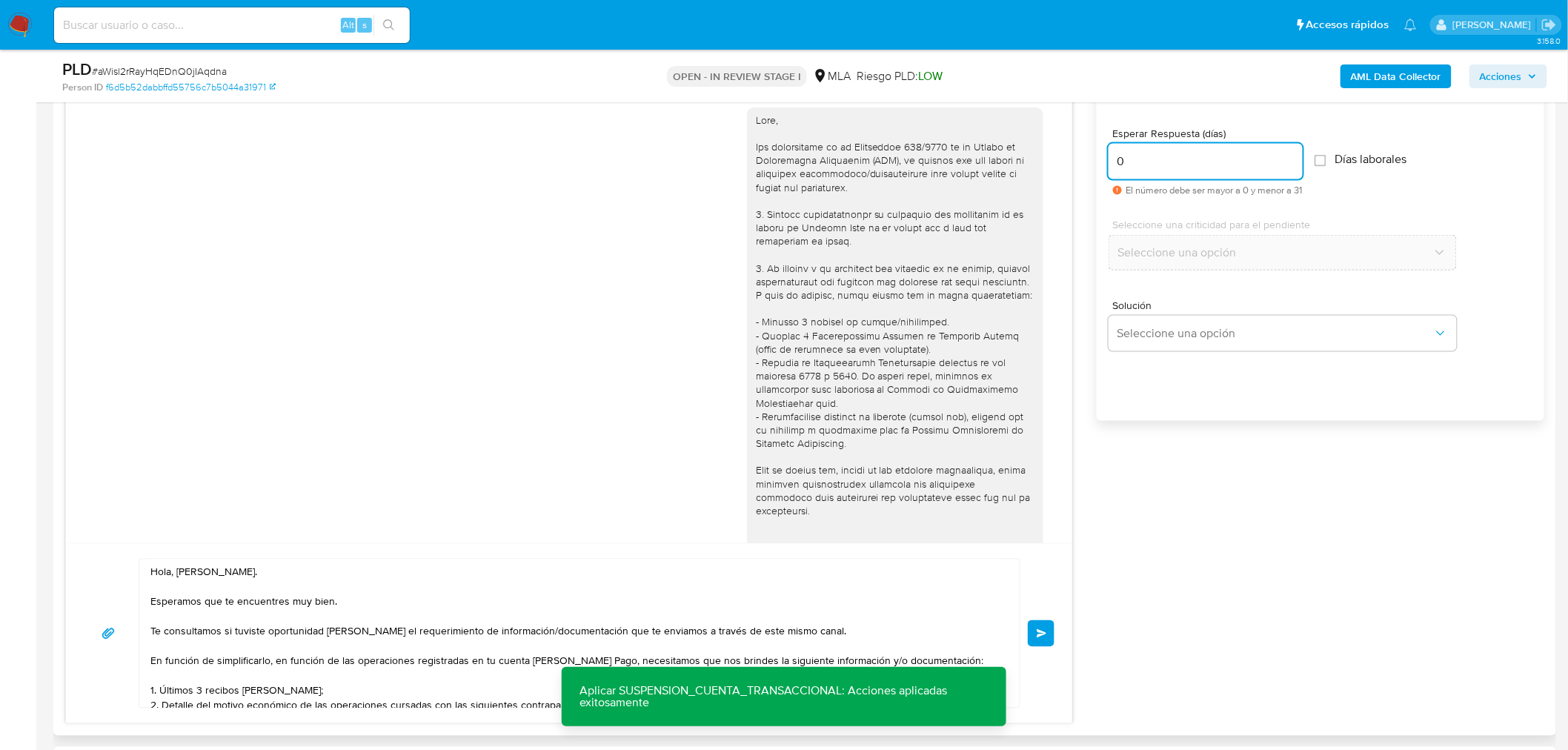
scroll to position [974, 0]
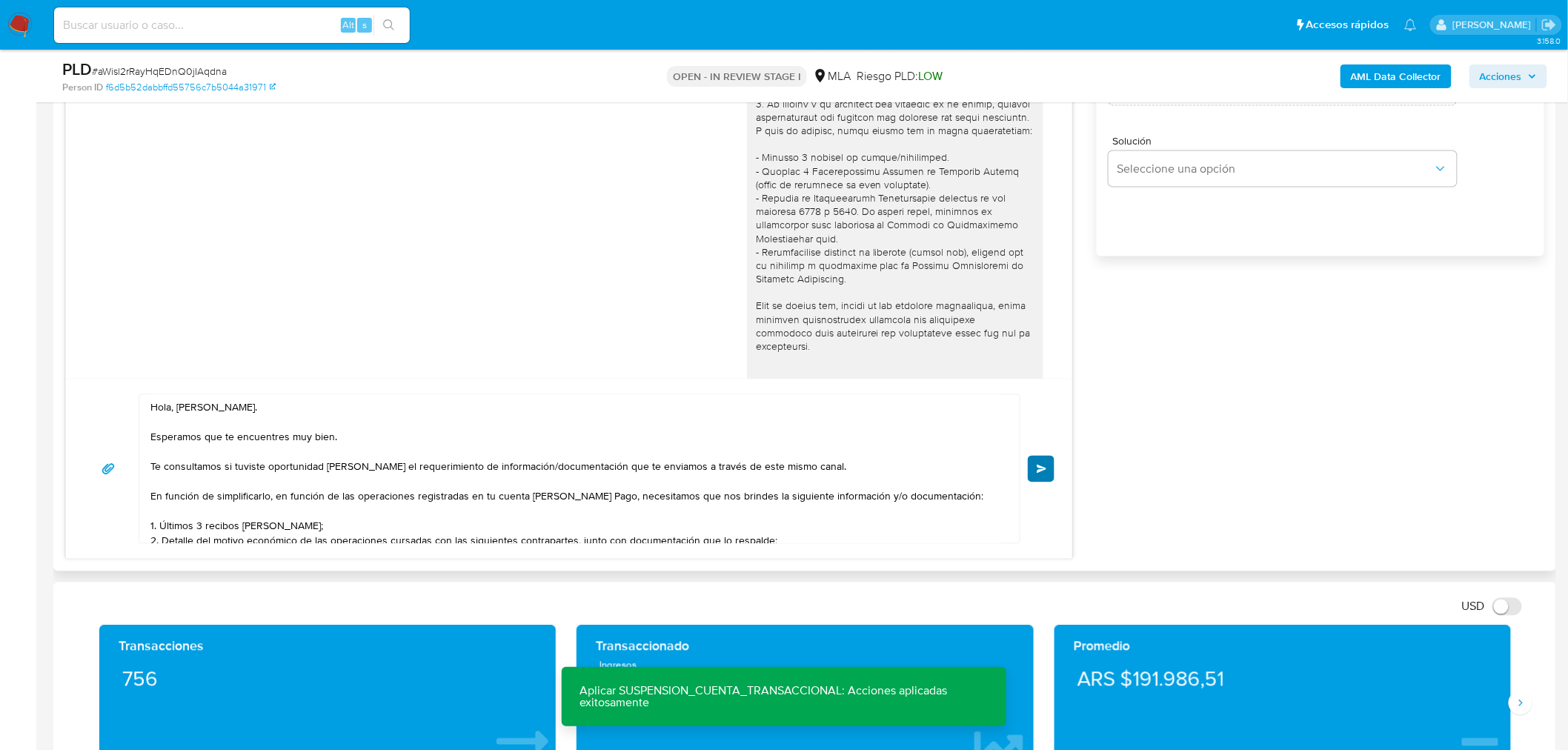
type input "0"
click at [1037, 470] on span "Enviar" at bounding box center [1042, 469] width 10 height 9
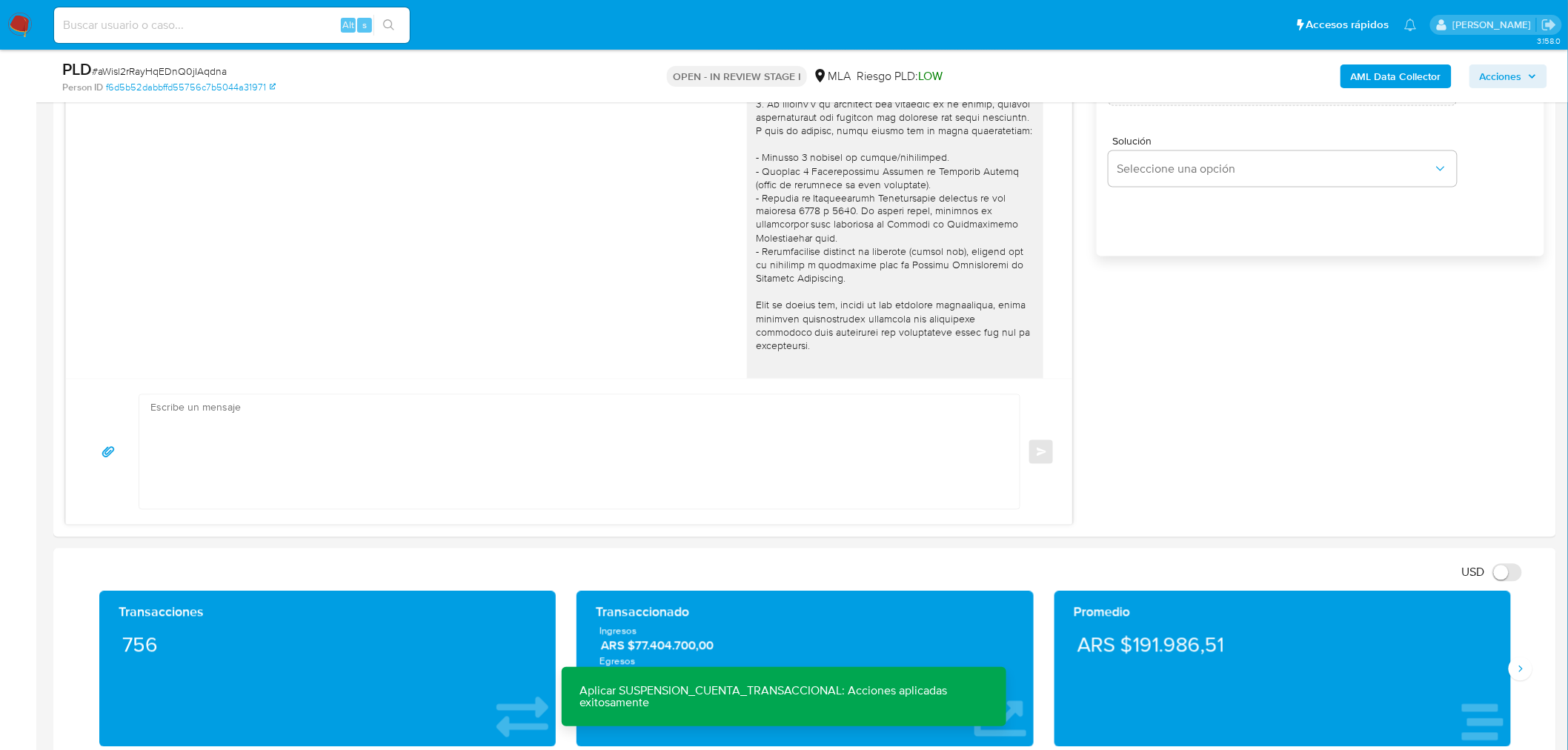
scroll to position [1144, 0]
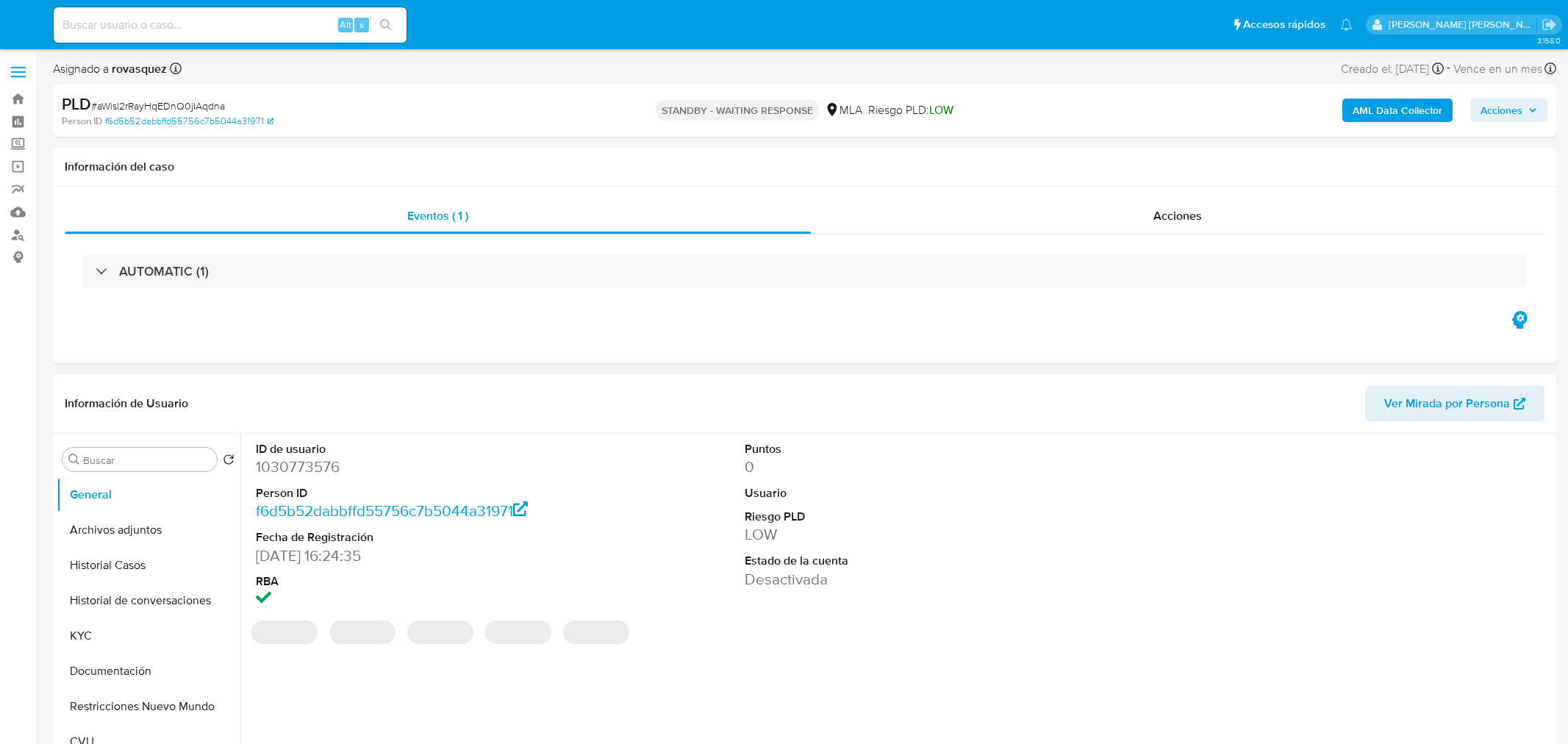
select select "10"
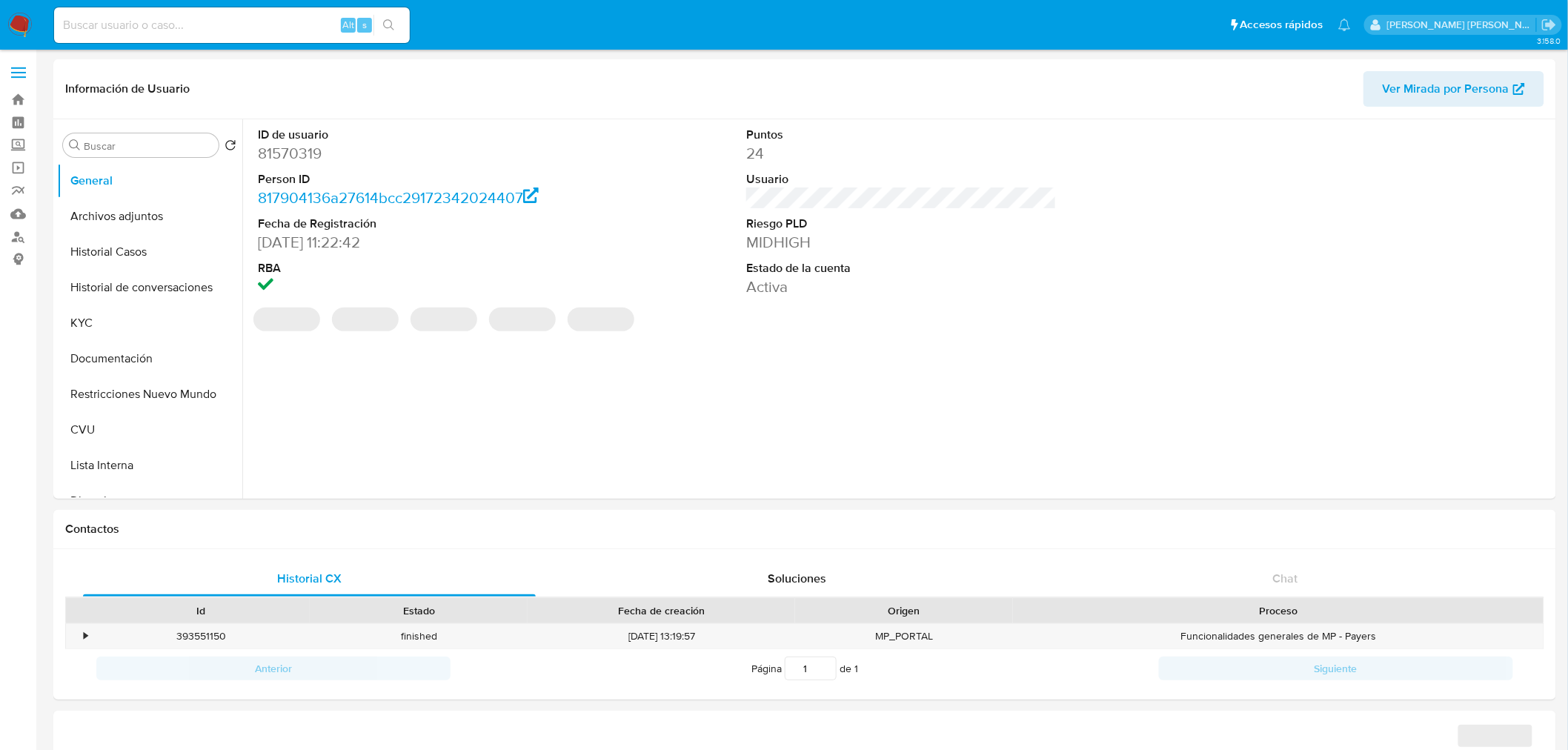
select select "10"
click at [136, 263] on button "Historial Casos" at bounding box center [143, 252] width 173 height 36
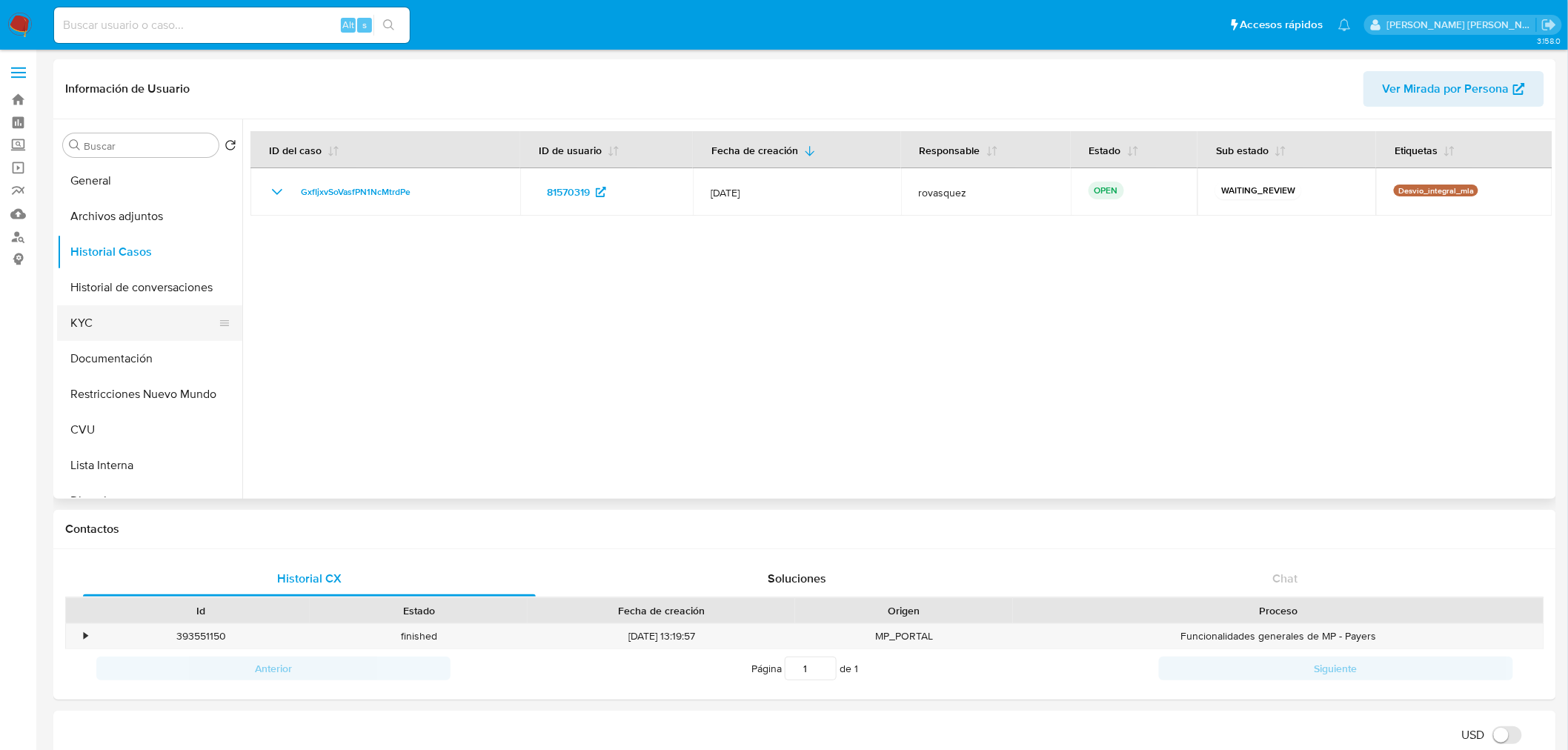
click at [145, 327] on button "KYC" at bounding box center [143, 322] width 173 height 36
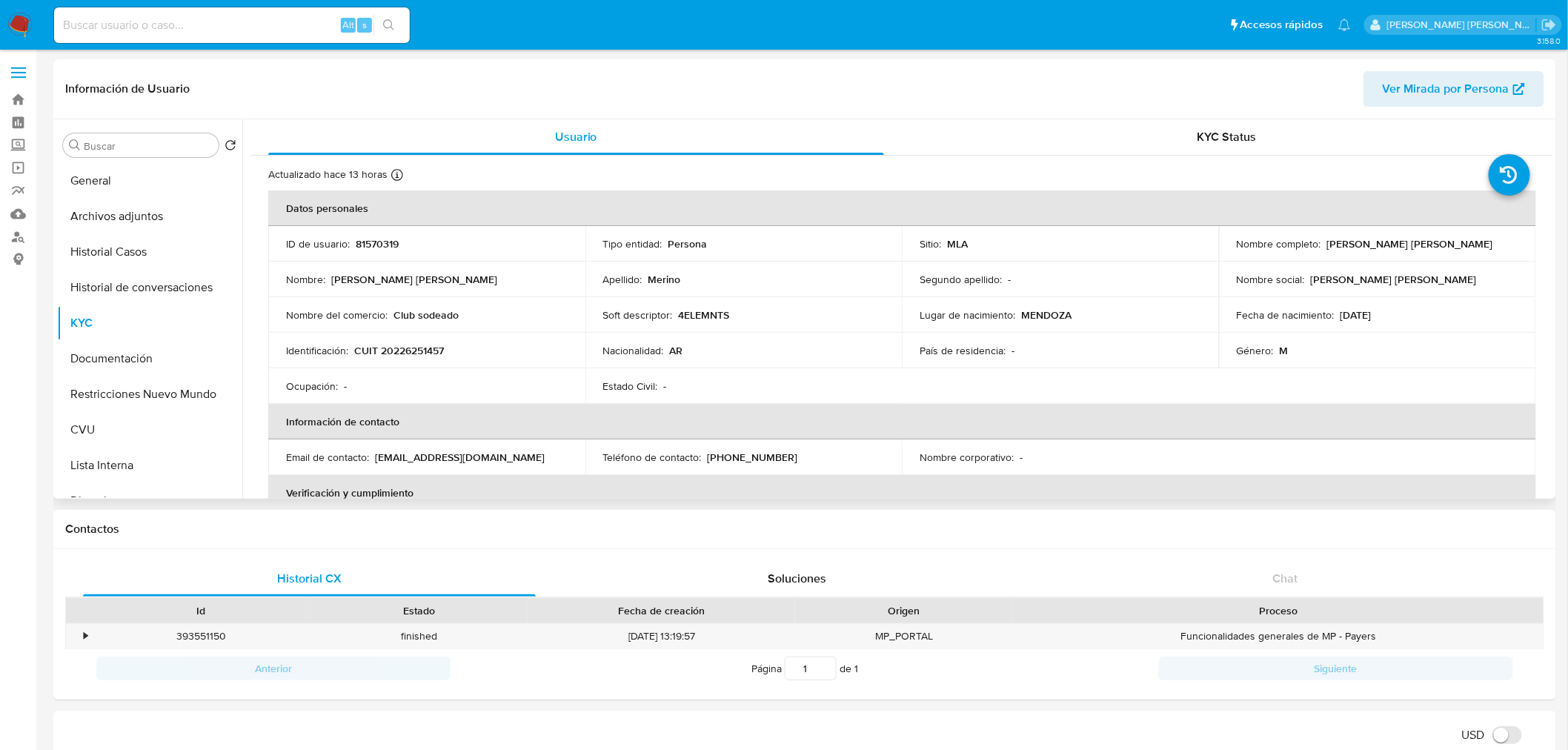
click at [413, 352] on p "CUIT 20226251457" at bounding box center [399, 350] width 90 height 13
copy p "20226251457"
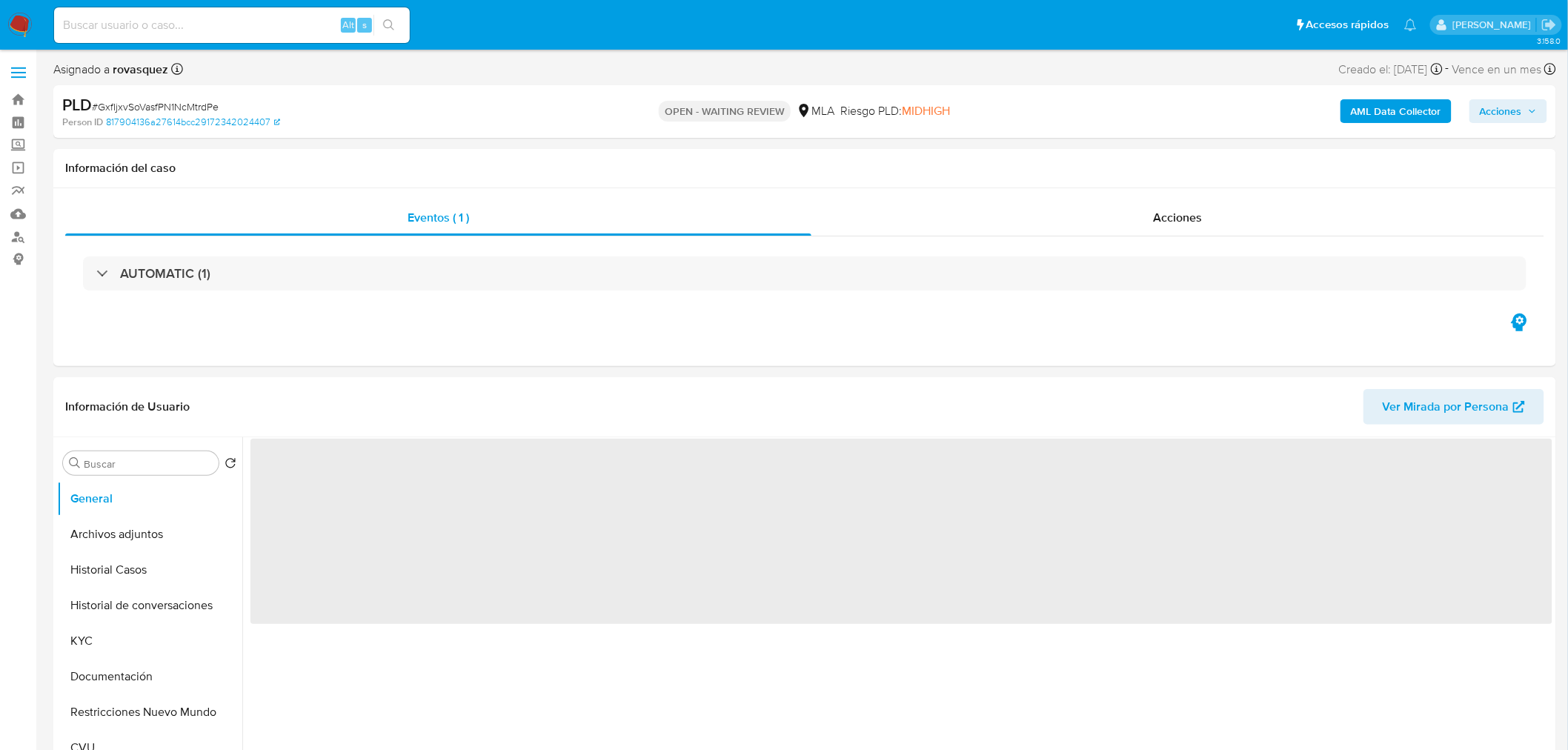
select select "10"
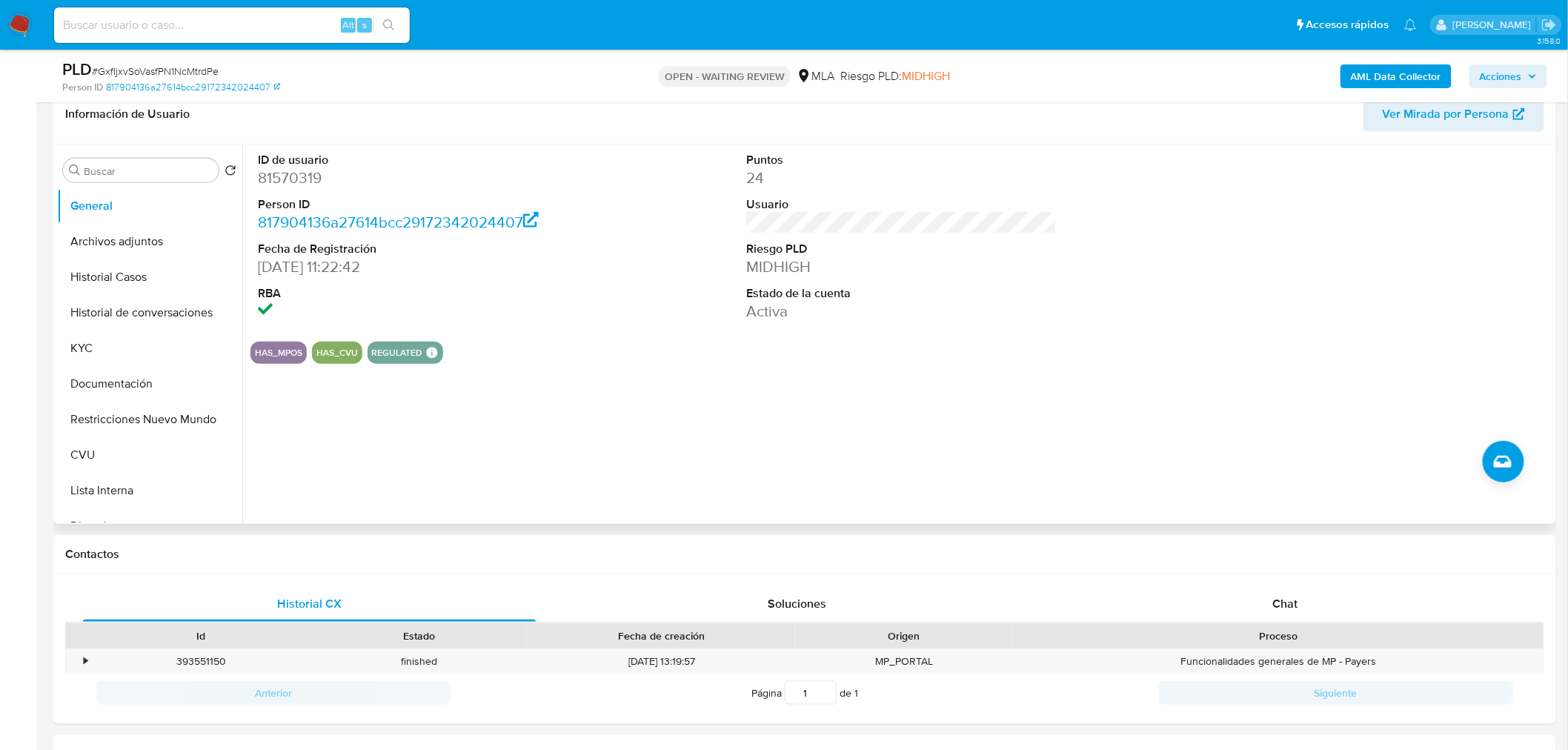
scroll to position [247, 0]
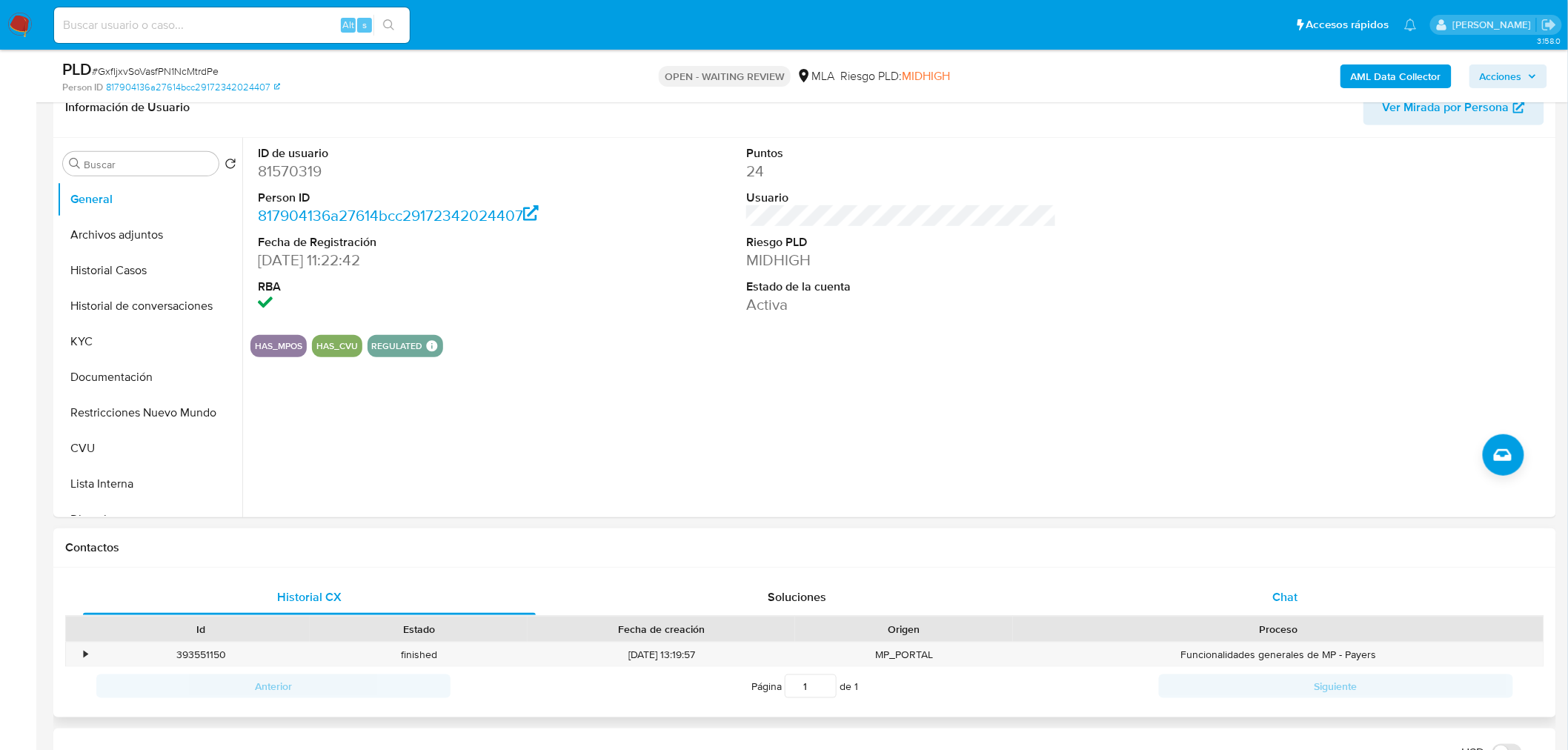
click at [1301, 590] on div "Chat" at bounding box center [1285, 597] width 453 height 36
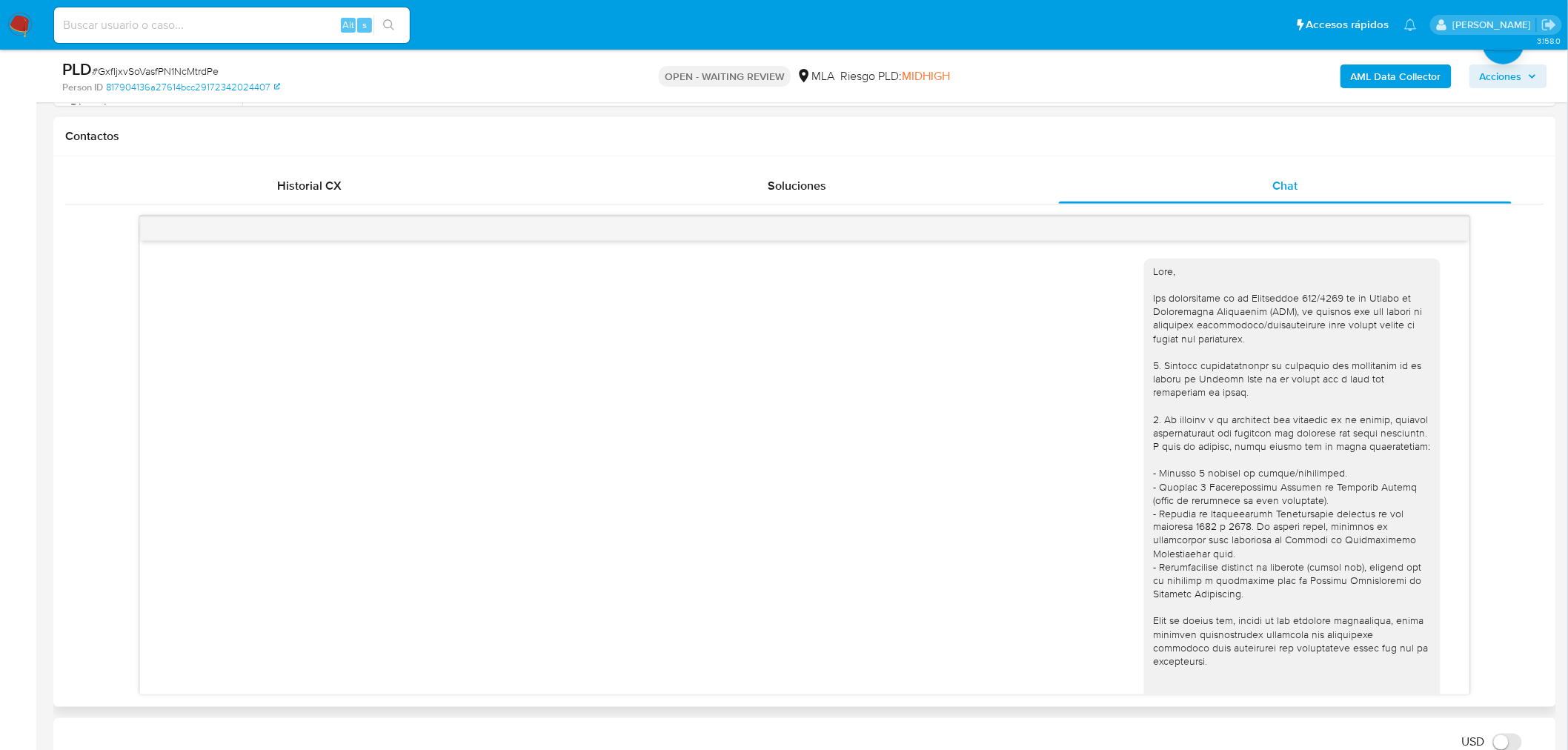
scroll to position [794, 0]
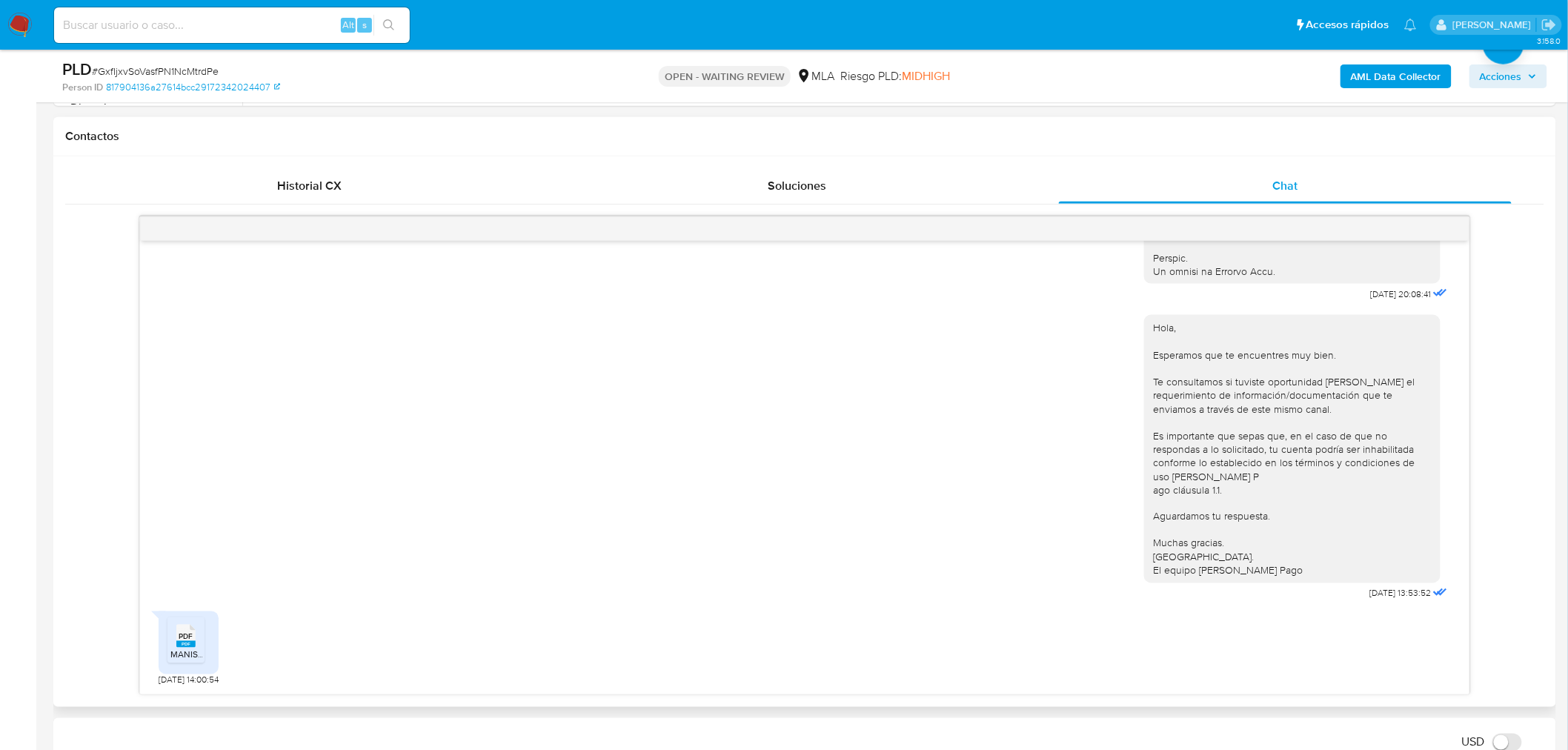
click at [186, 640] on span "PDF" at bounding box center [186, 636] width 14 height 10
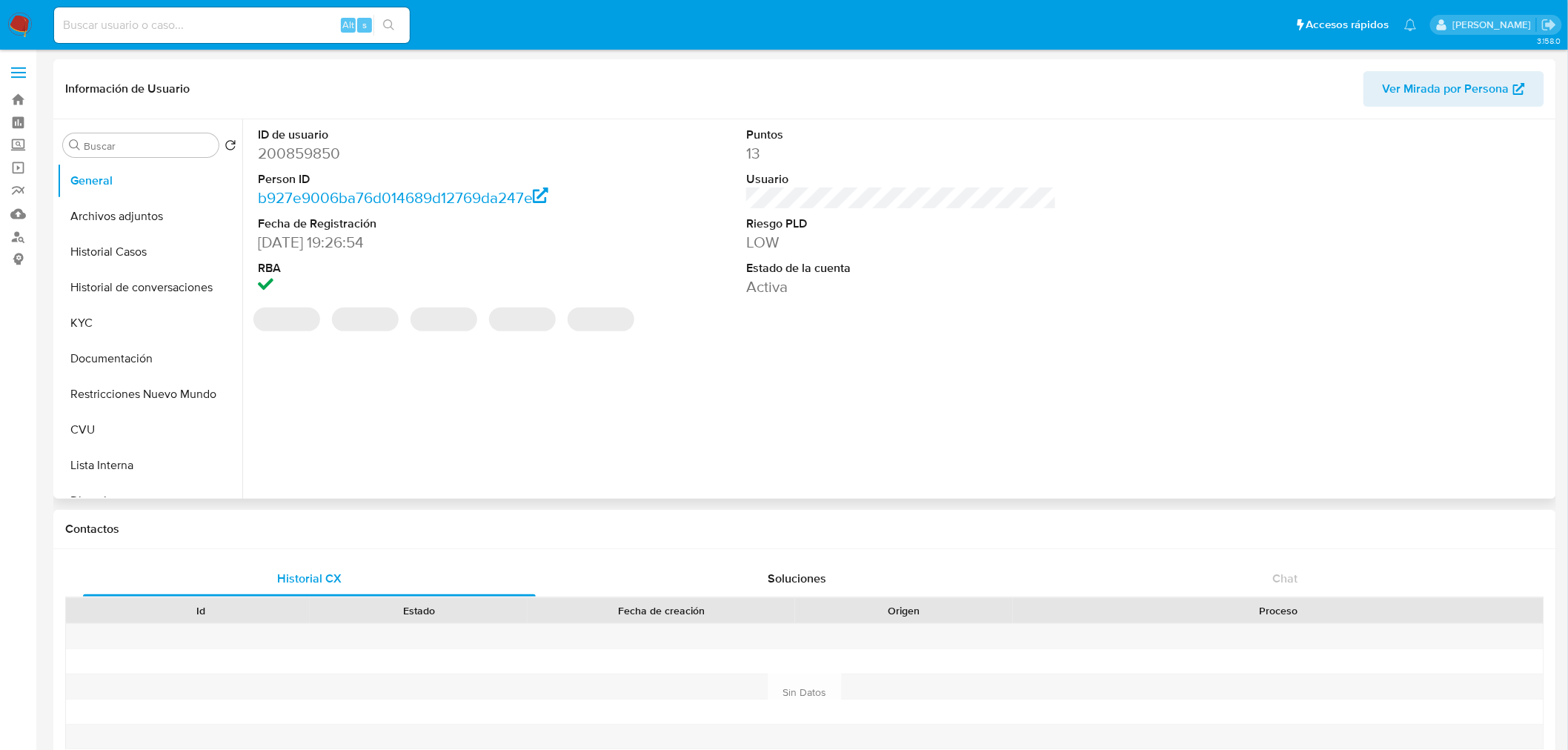
select select "10"
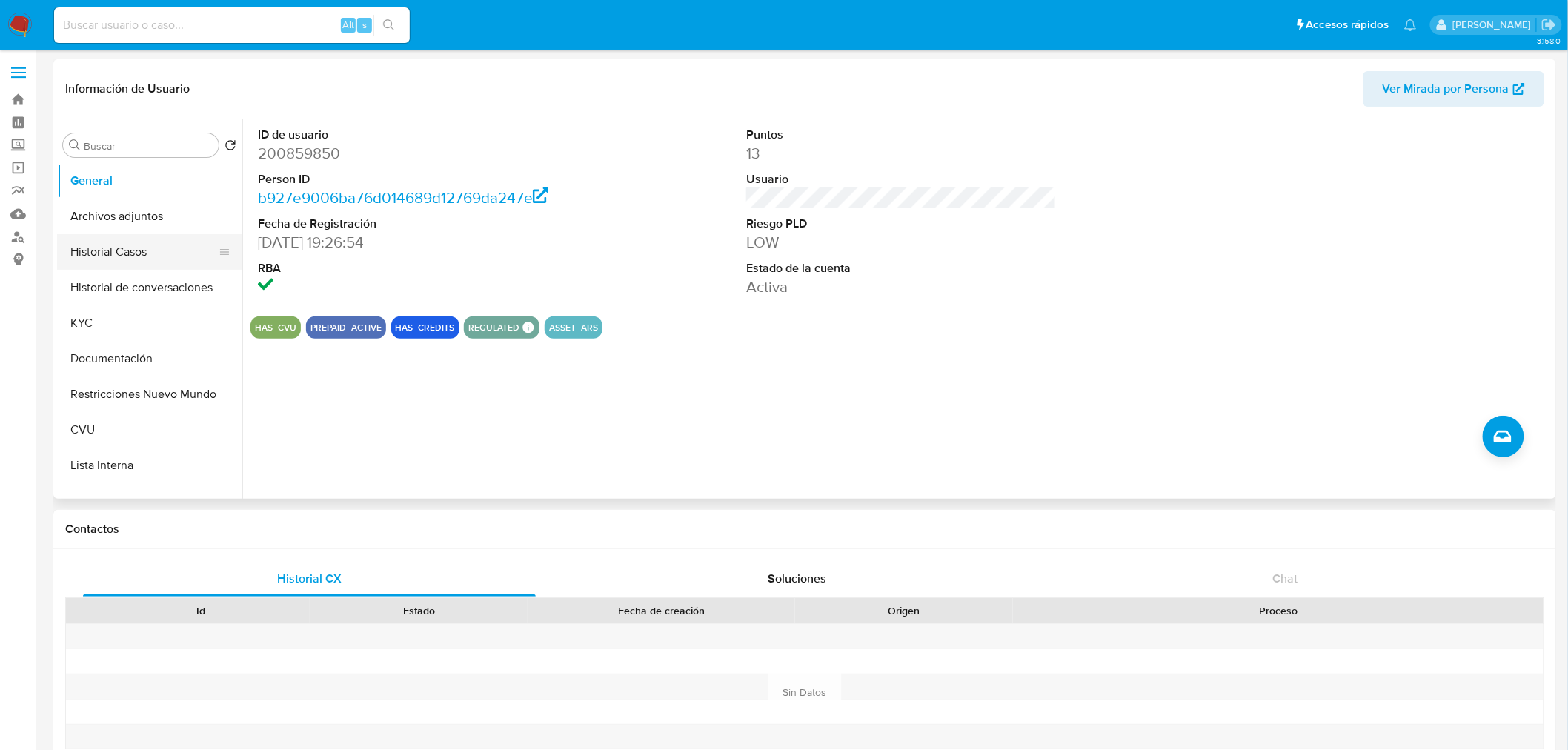
click at [109, 255] on button "Historial Casos" at bounding box center [143, 252] width 173 height 36
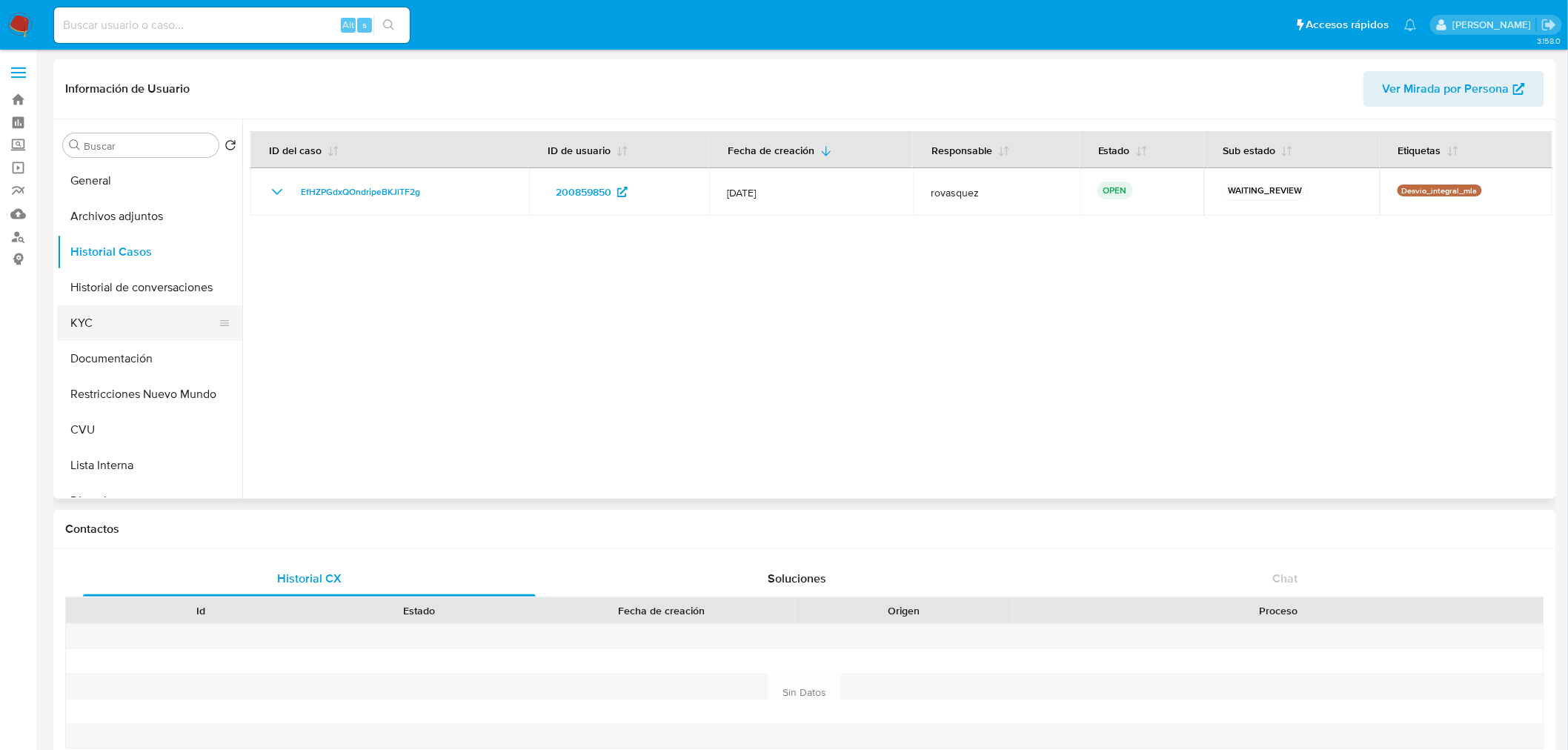
click at [127, 320] on button "KYC" at bounding box center [143, 322] width 173 height 36
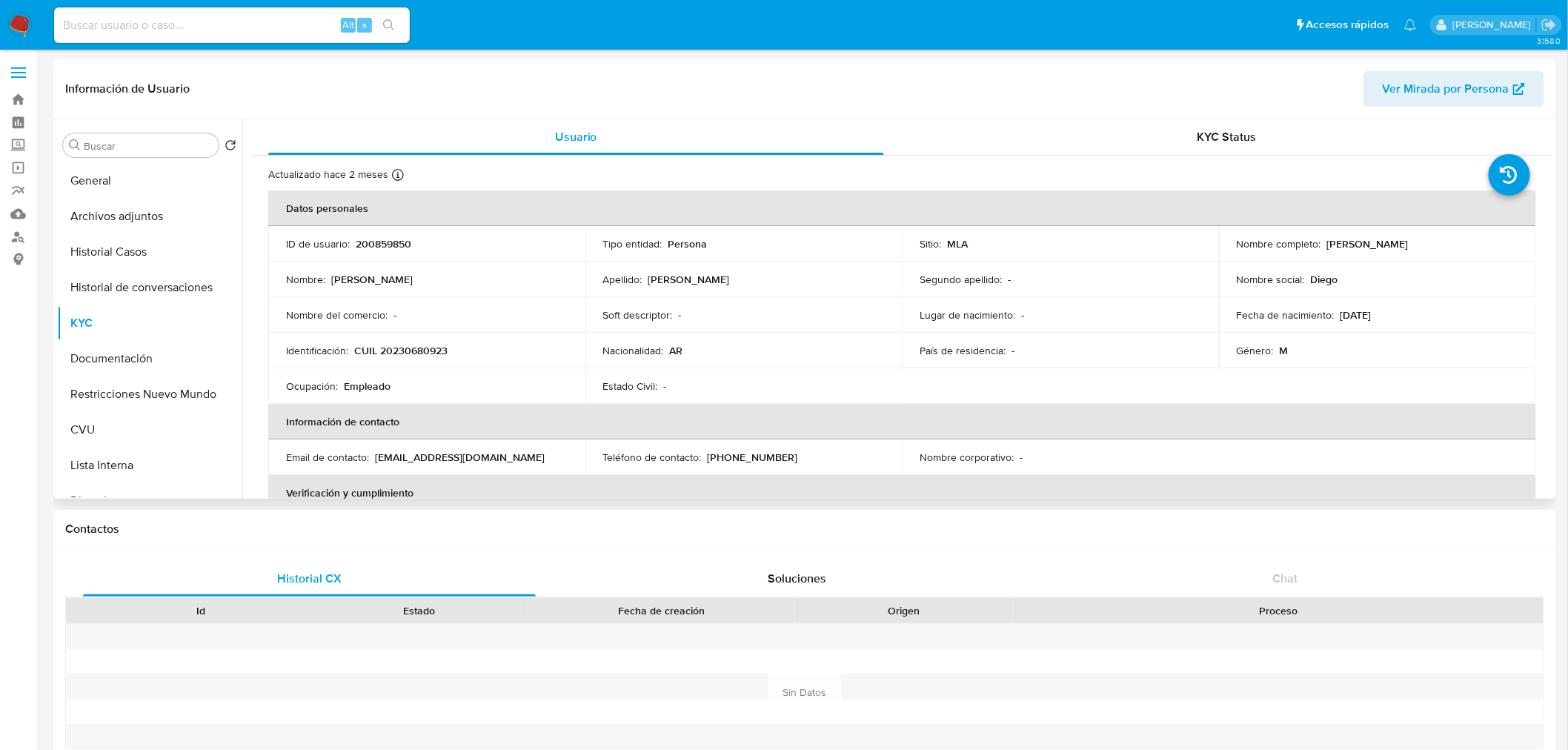
click at [429, 355] on p "CUIL 20230680923" at bounding box center [401, 350] width 93 height 13
copy p "20230680923"
click at [413, 345] on p "CUIL 20230680923" at bounding box center [401, 350] width 93 height 13
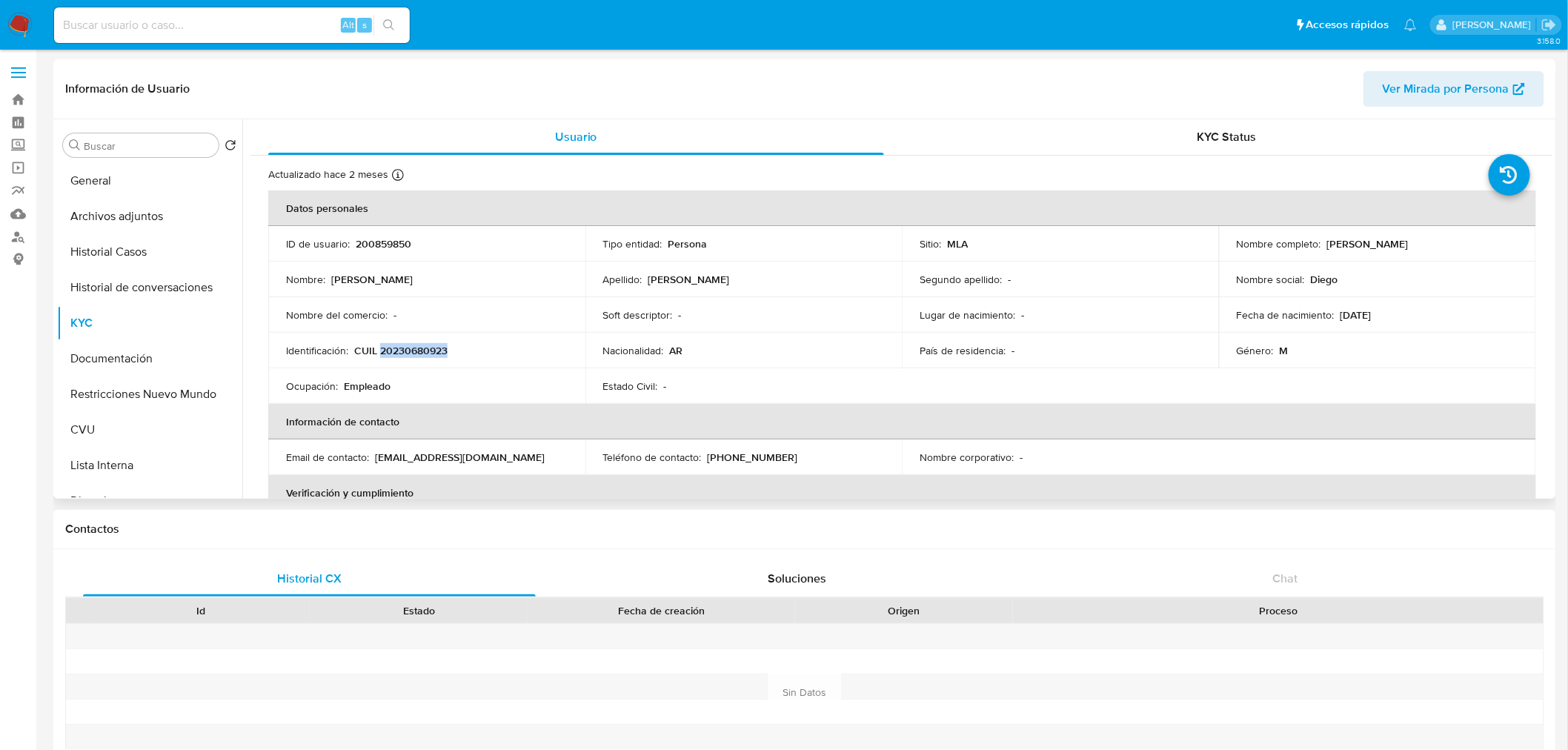
drag, startPoint x: 1324, startPoint y: 247, endPoint x: 1443, endPoint y: 246, distance: 119.0
click at [1443, 246] on div "Nombre completo : Diego Enrique Malbernat" at bounding box center [1376, 243] width 281 height 13
copy p "[PERSON_NAME]"
click at [132, 365] on button "Documentación" at bounding box center [143, 358] width 173 height 36
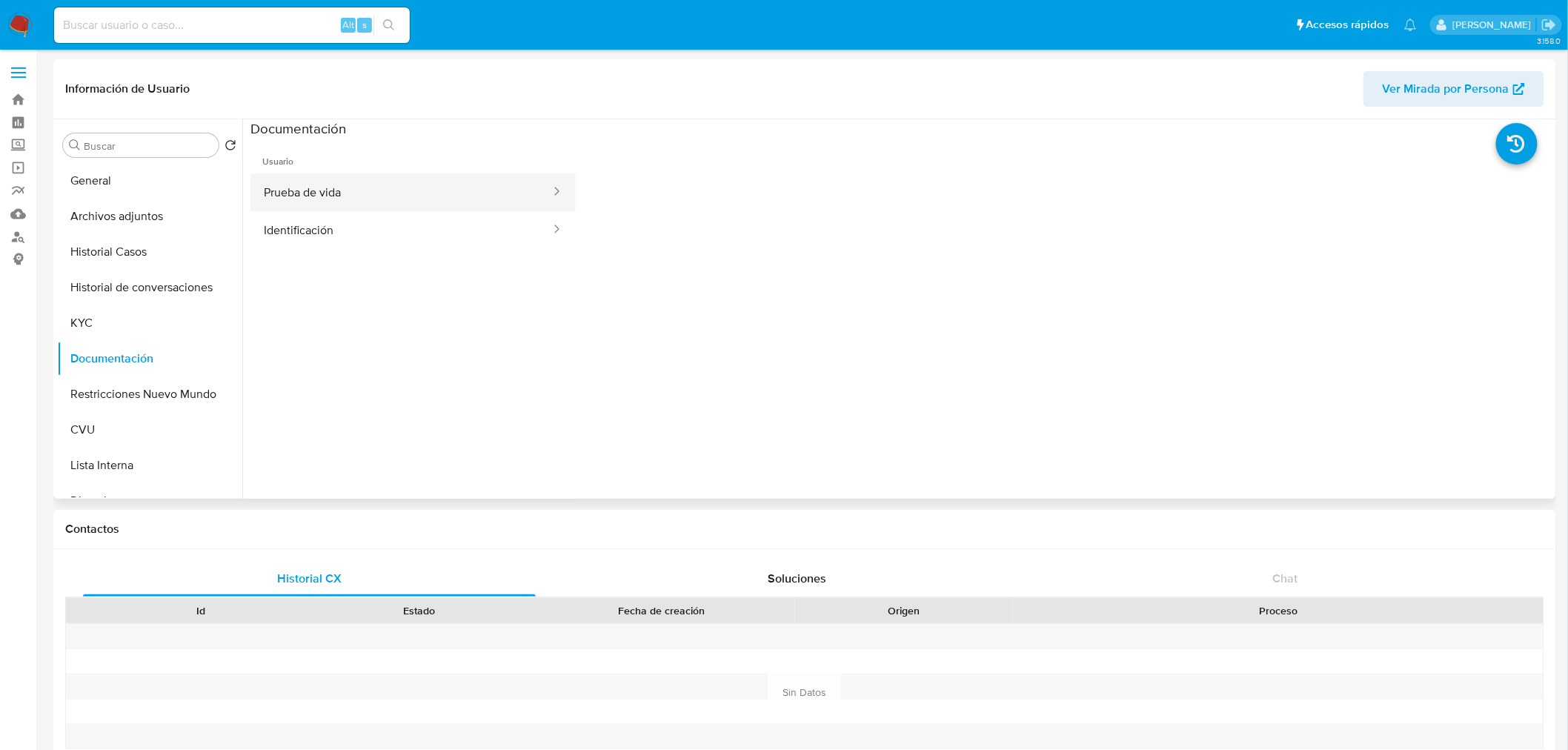
click at [364, 195] on button "Prueba de vida" at bounding box center [401, 192] width 301 height 37
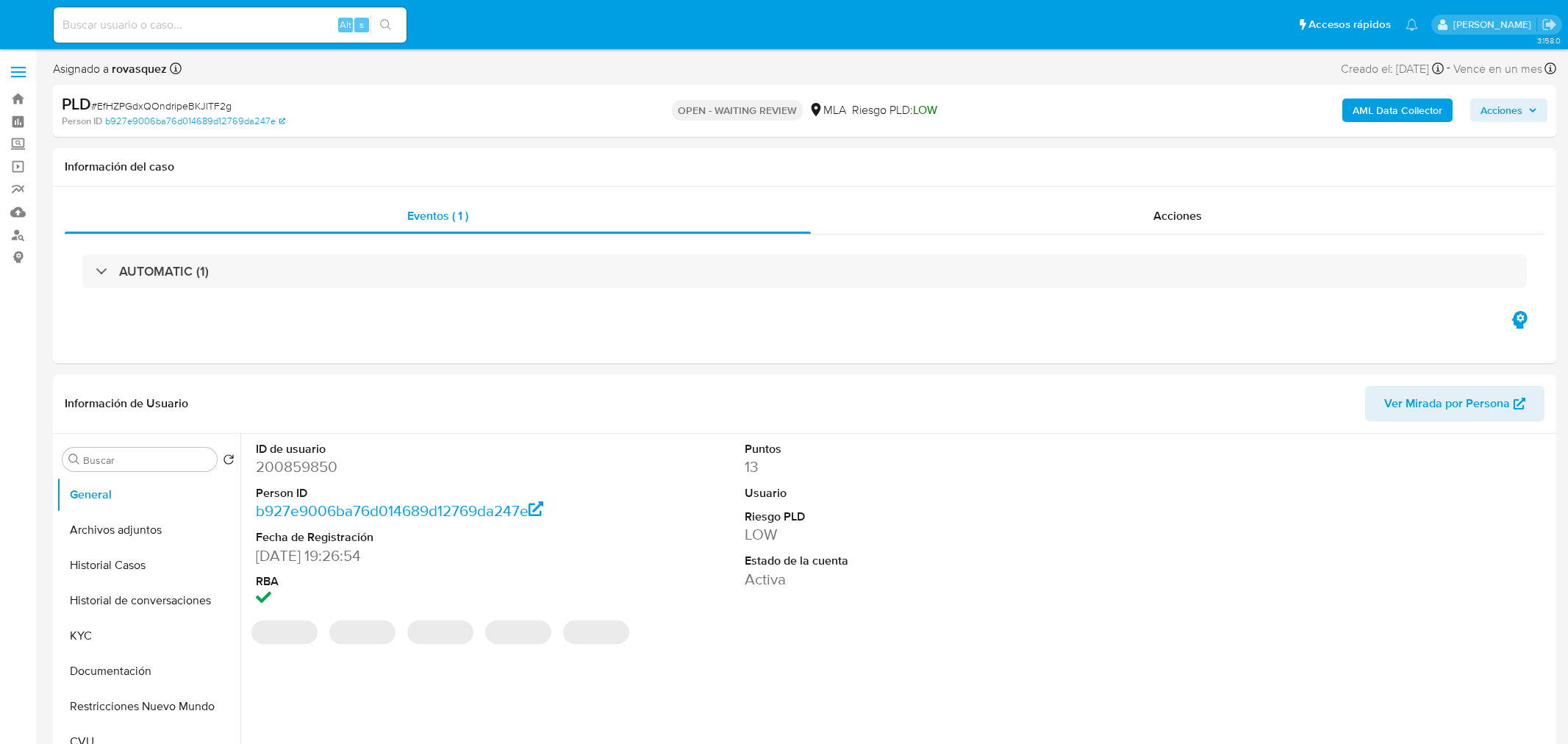
select select "10"
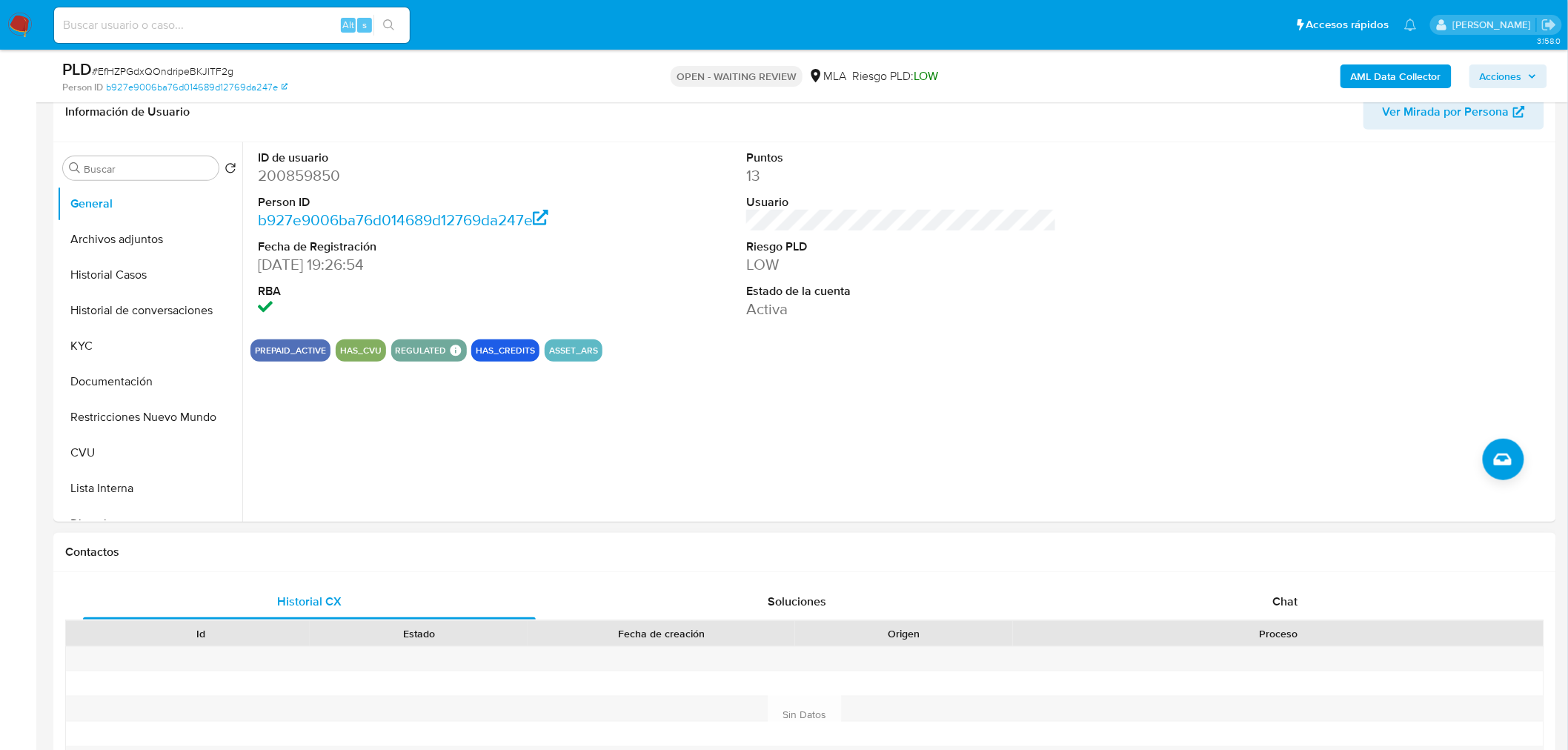
scroll to position [493, 0]
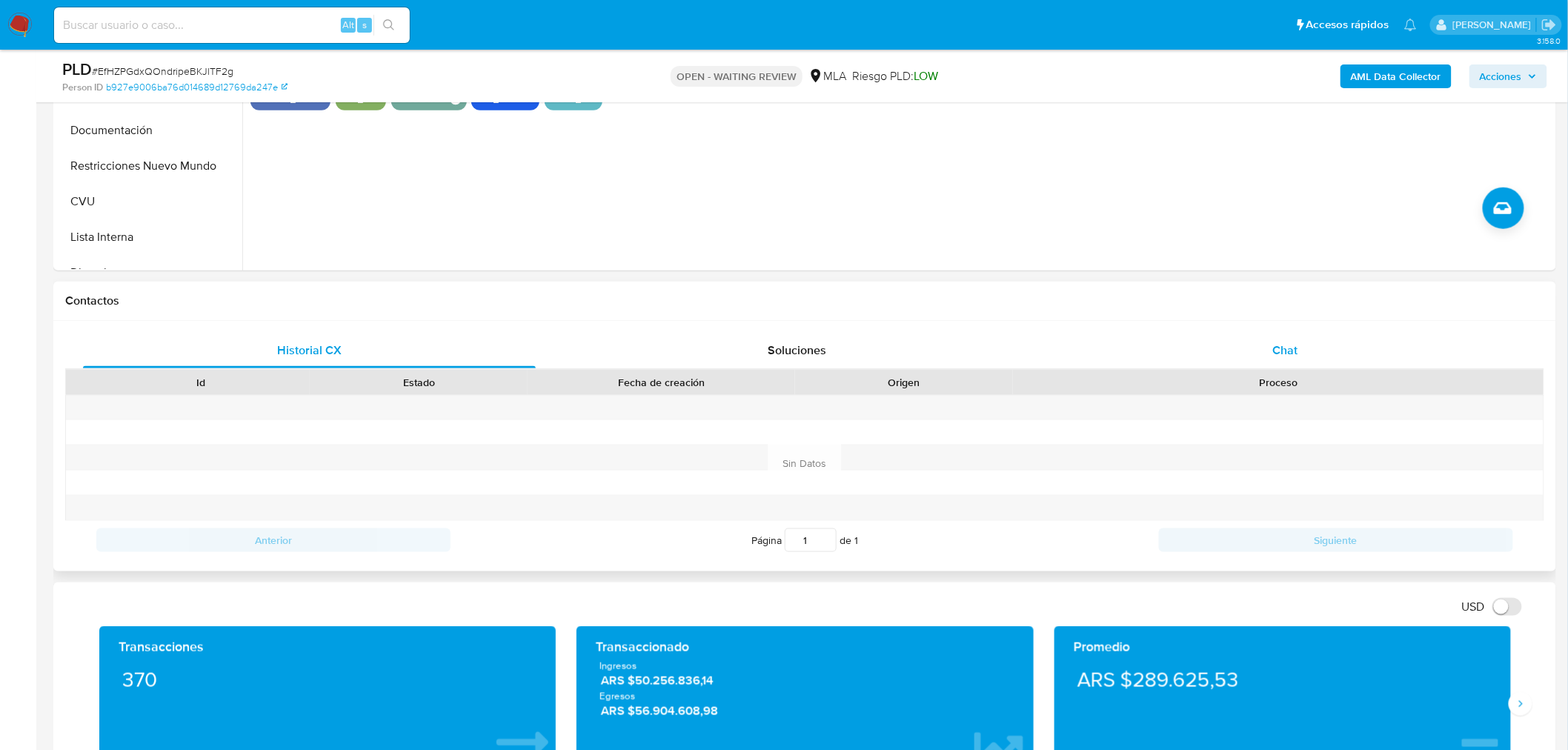
click at [1279, 355] on span "Chat" at bounding box center [1285, 350] width 25 height 17
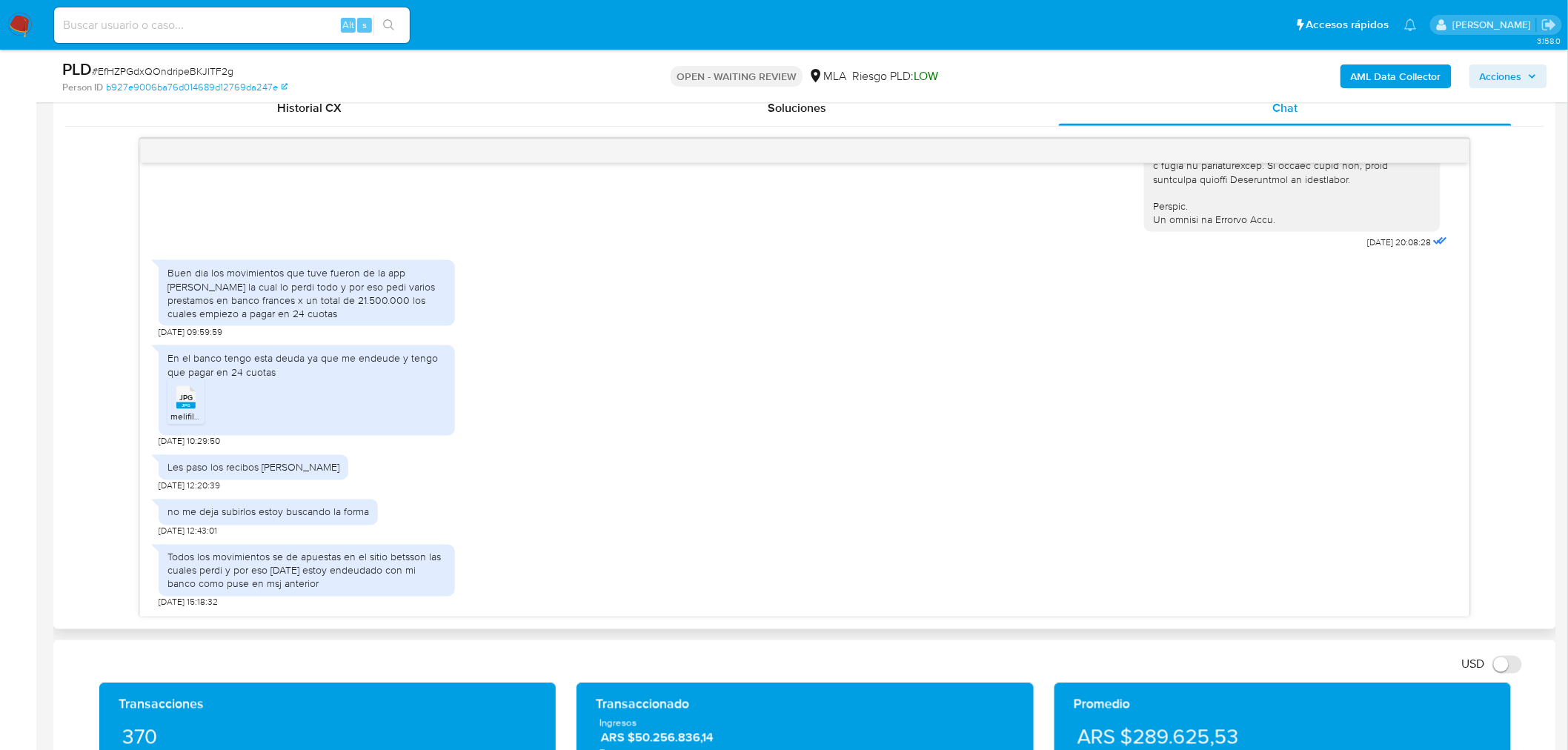
scroll to position [740, 0]
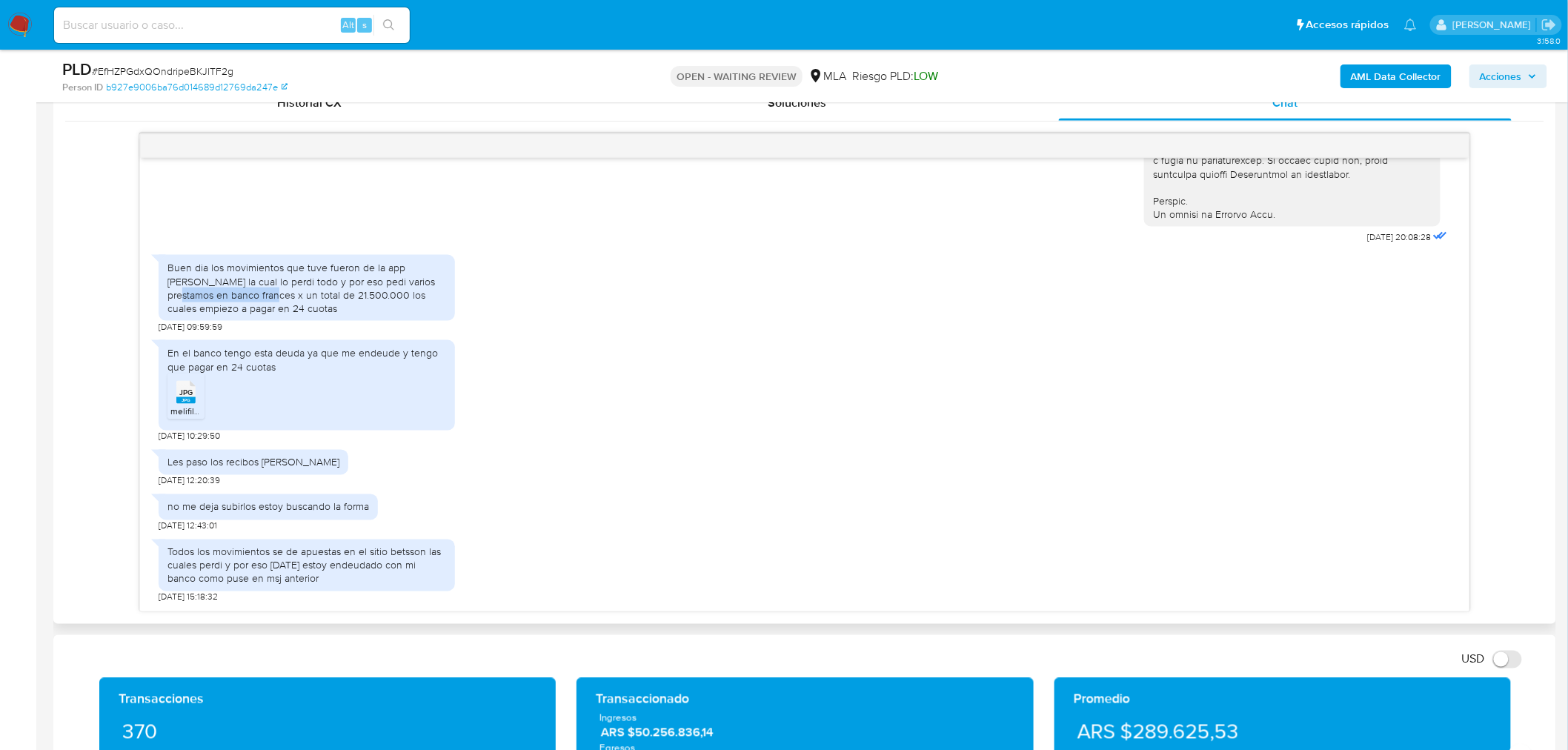
drag, startPoint x: 218, startPoint y: 291, endPoint x: 394, endPoint y: 287, distance: 176.0
click at [394, 287] on div "Buen dia los movimientos que tuve fueron de la app [PERSON_NAME] la cual lo per…" at bounding box center [307, 287] width 279 height 54
click at [351, 305] on div "Buen dia los movimientos que tuve fueron de la app [PERSON_NAME] la cual lo per…" at bounding box center [307, 287] width 279 height 54
drag, startPoint x: 206, startPoint y: 300, endPoint x: 422, endPoint y: 305, distance: 216.1
click at [422, 305] on div "Buen dia los movimientos que tuve fueron de la app [PERSON_NAME] la cual lo per…" at bounding box center [307, 287] width 279 height 54
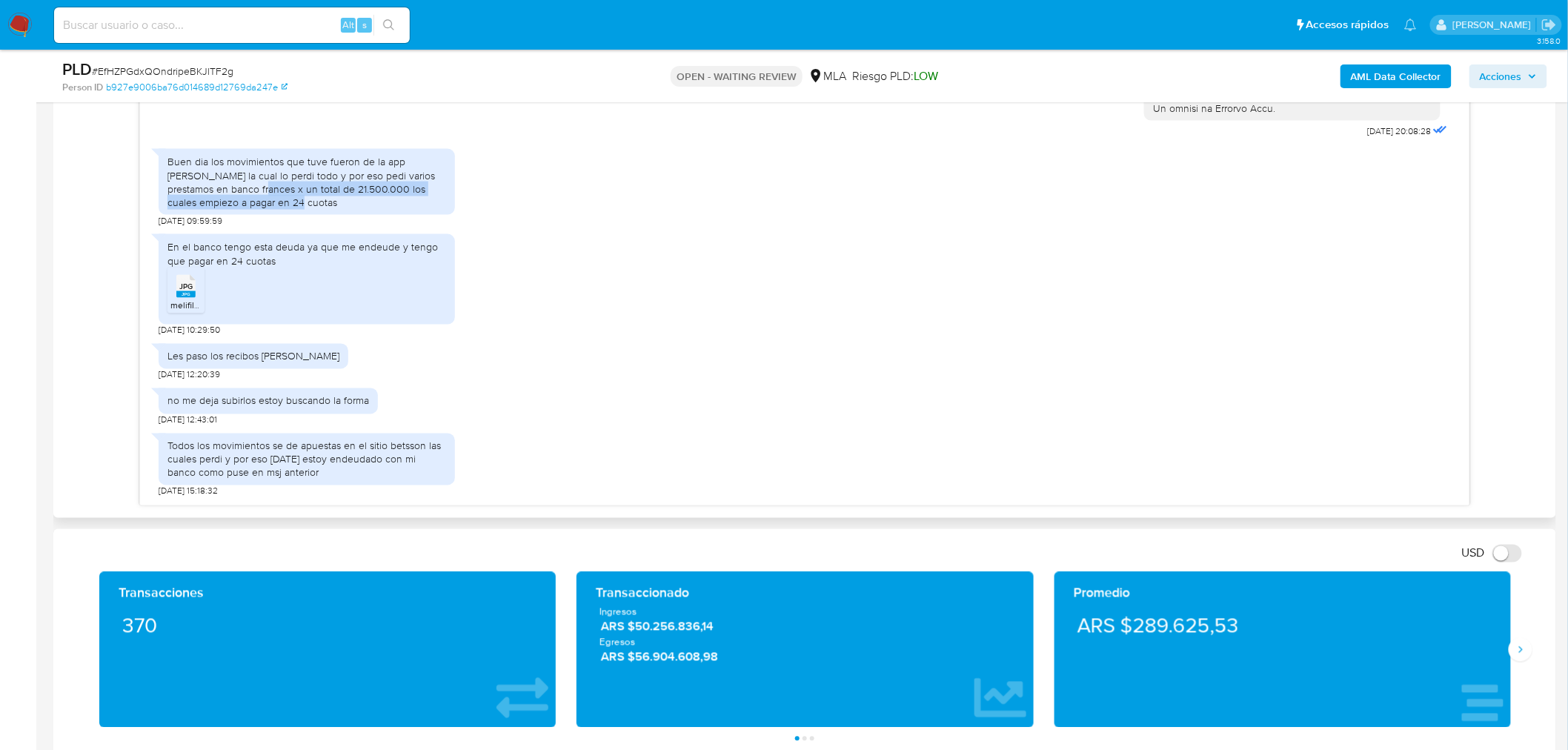
scroll to position [905, 0]
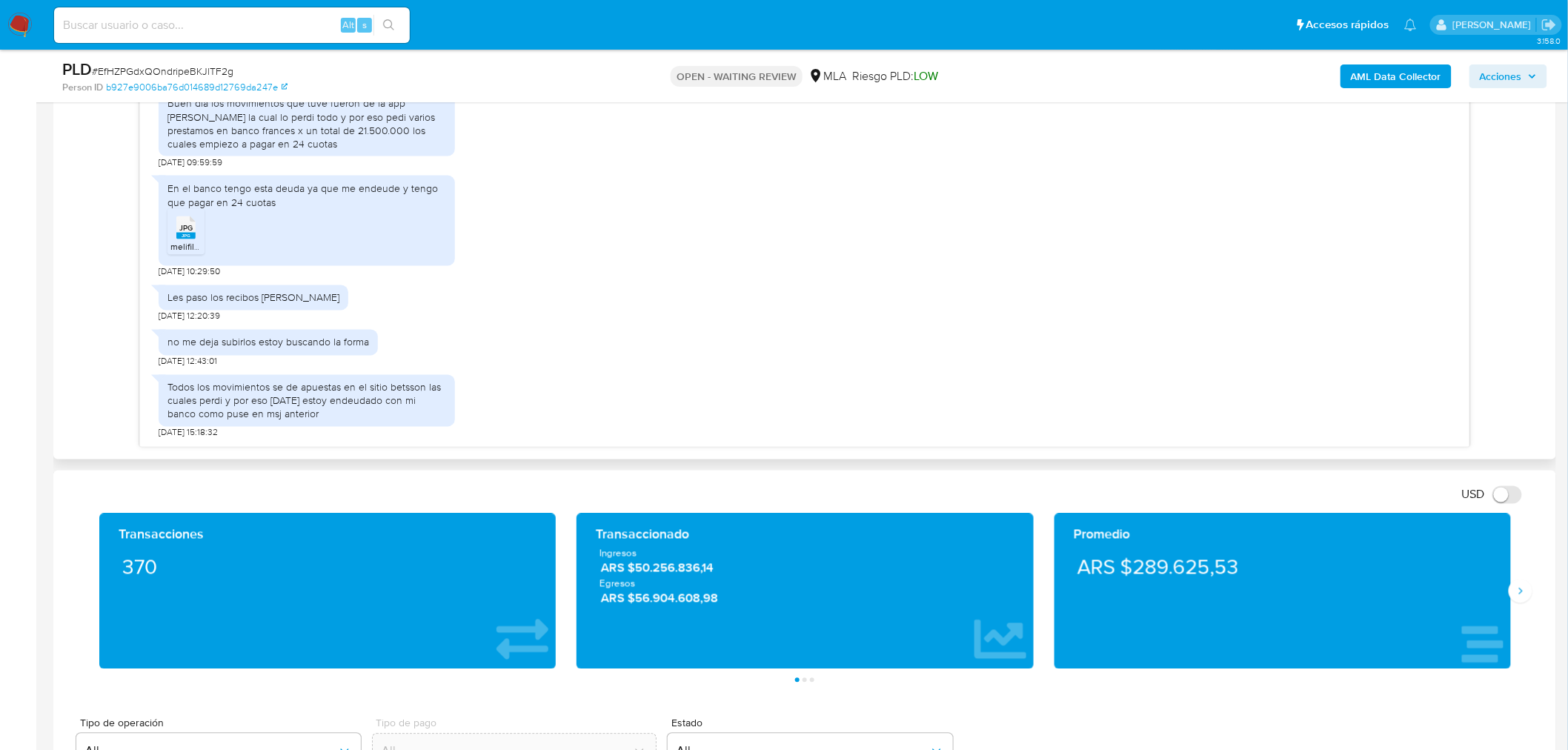
click at [186, 226] on span "JPG" at bounding box center [186, 227] width 13 height 10
click at [789, 260] on div "En el banco tengo esta deuda ya que me endeude y tengo que pagar en 24 cuotas J…" at bounding box center [804, 223] width 1292 height 110
click at [617, 311] on div "Les paso los recibos [PERSON_NAME] [DATE] 12:20:39" at bounding box center [804, 300] width 1292 height 44
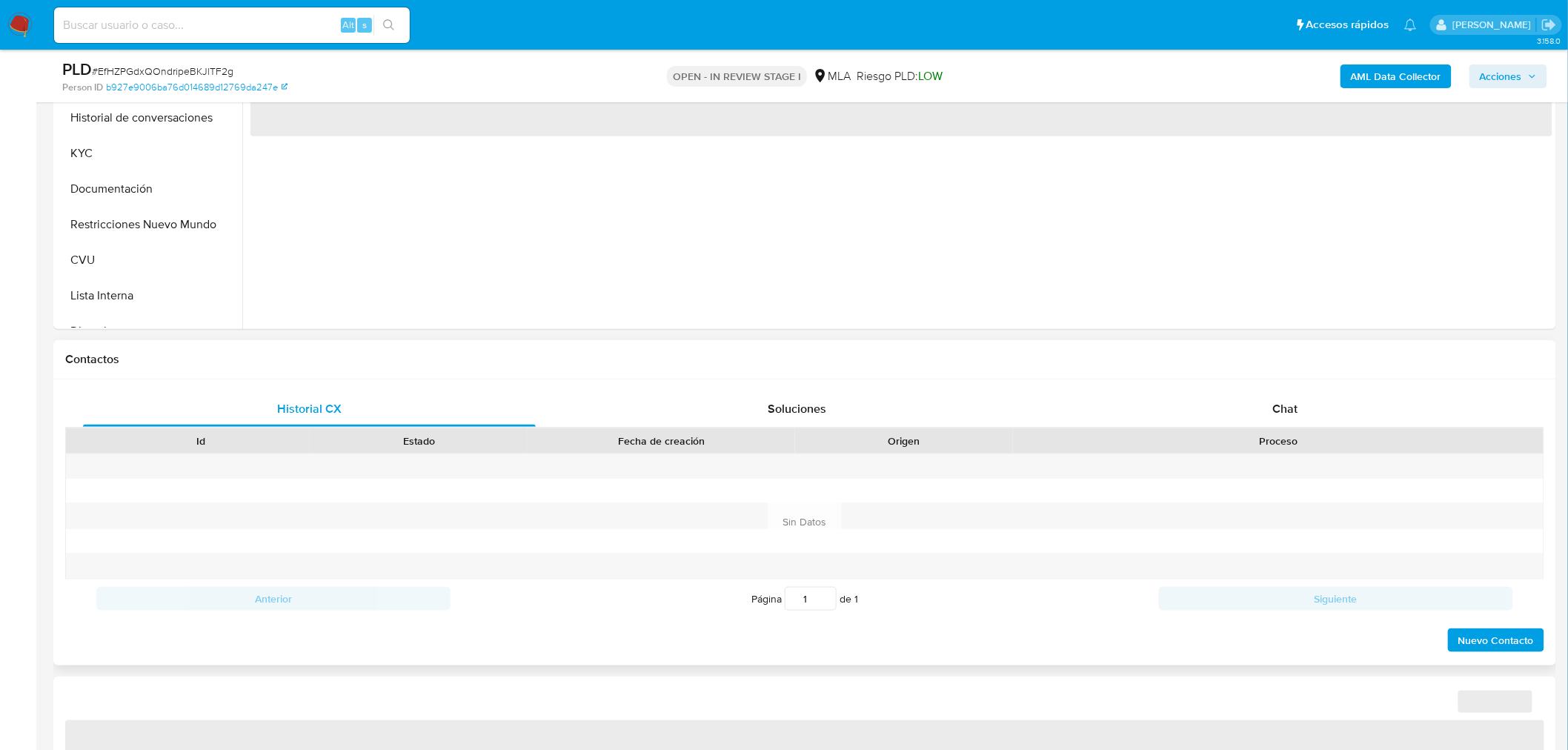
scroll to position [576, 0]
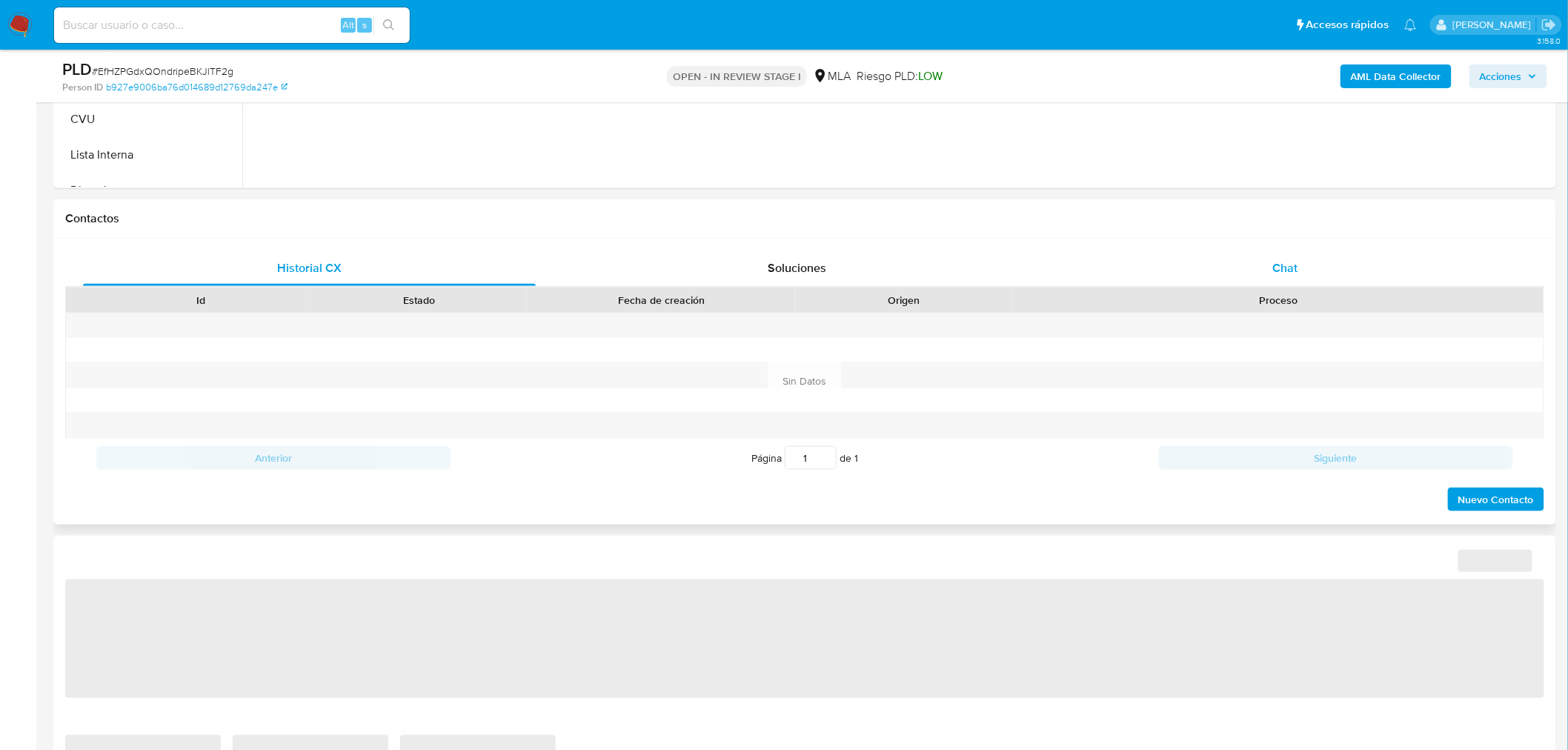
click at [1294, 253] on div "Chat" at bounding box center [1285, 267] width 453 height 36
select select "10"
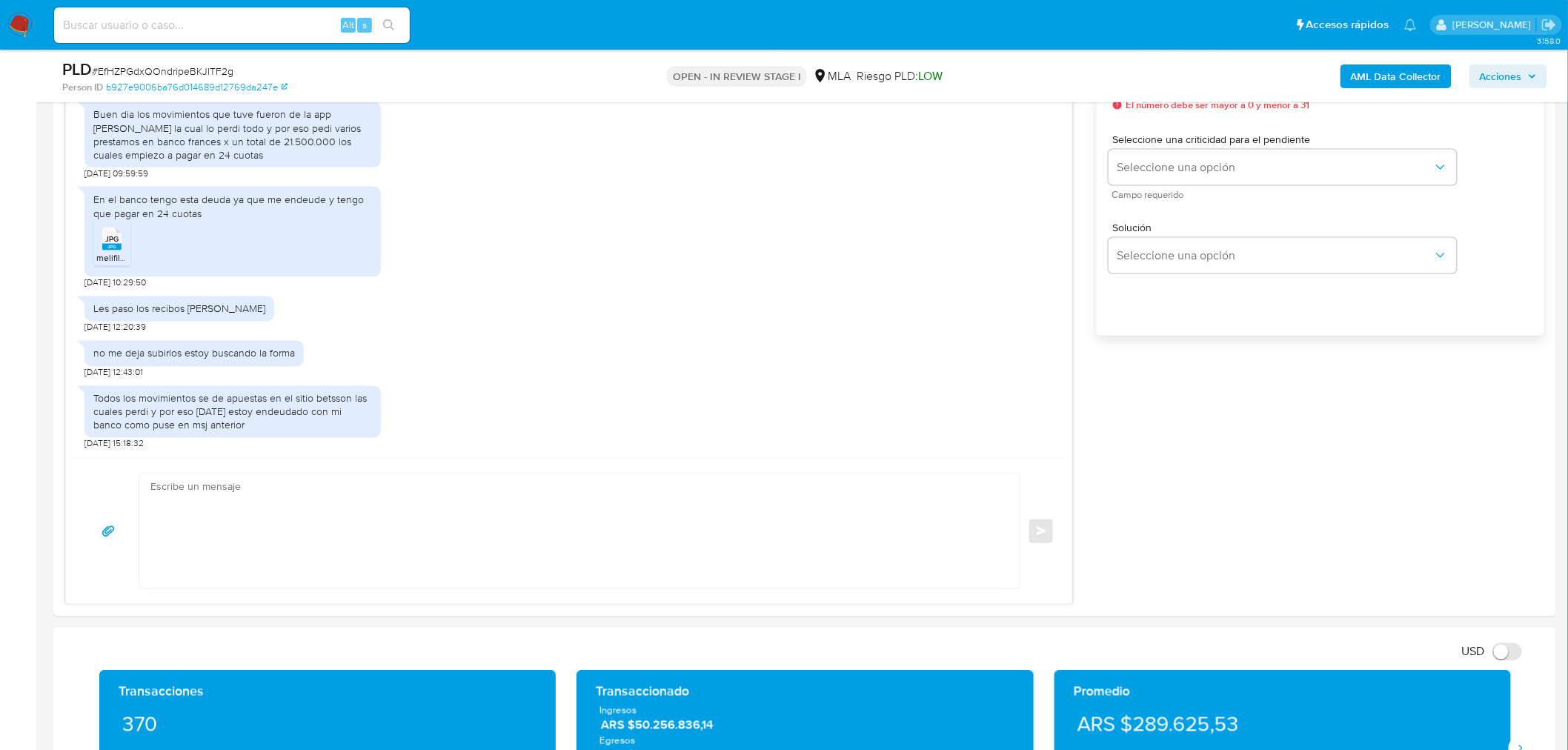
scroll to position [988, 0]
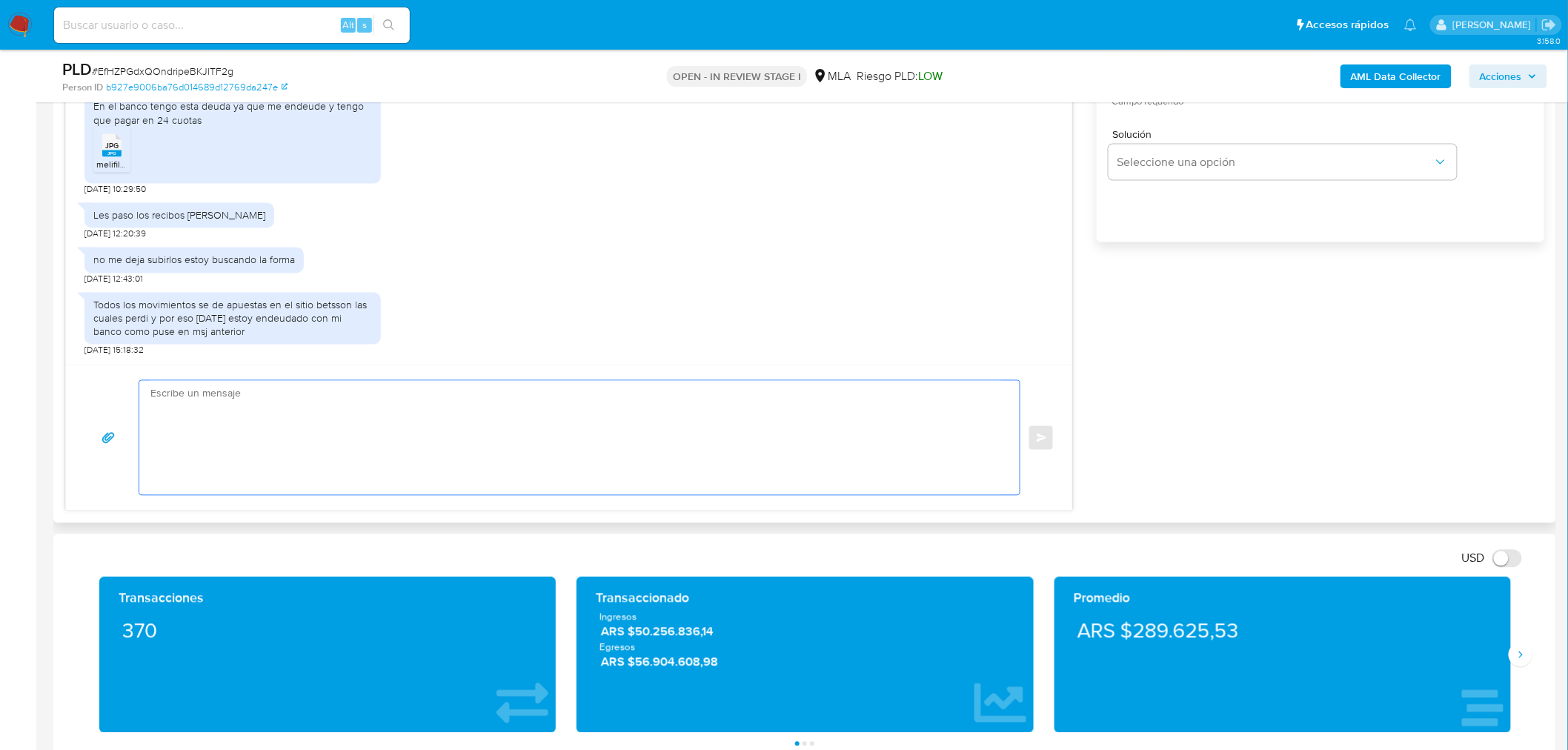
click at [289, 403] on textarea at bounding box center [576, 437] width 850 height 114
type textarea "b"
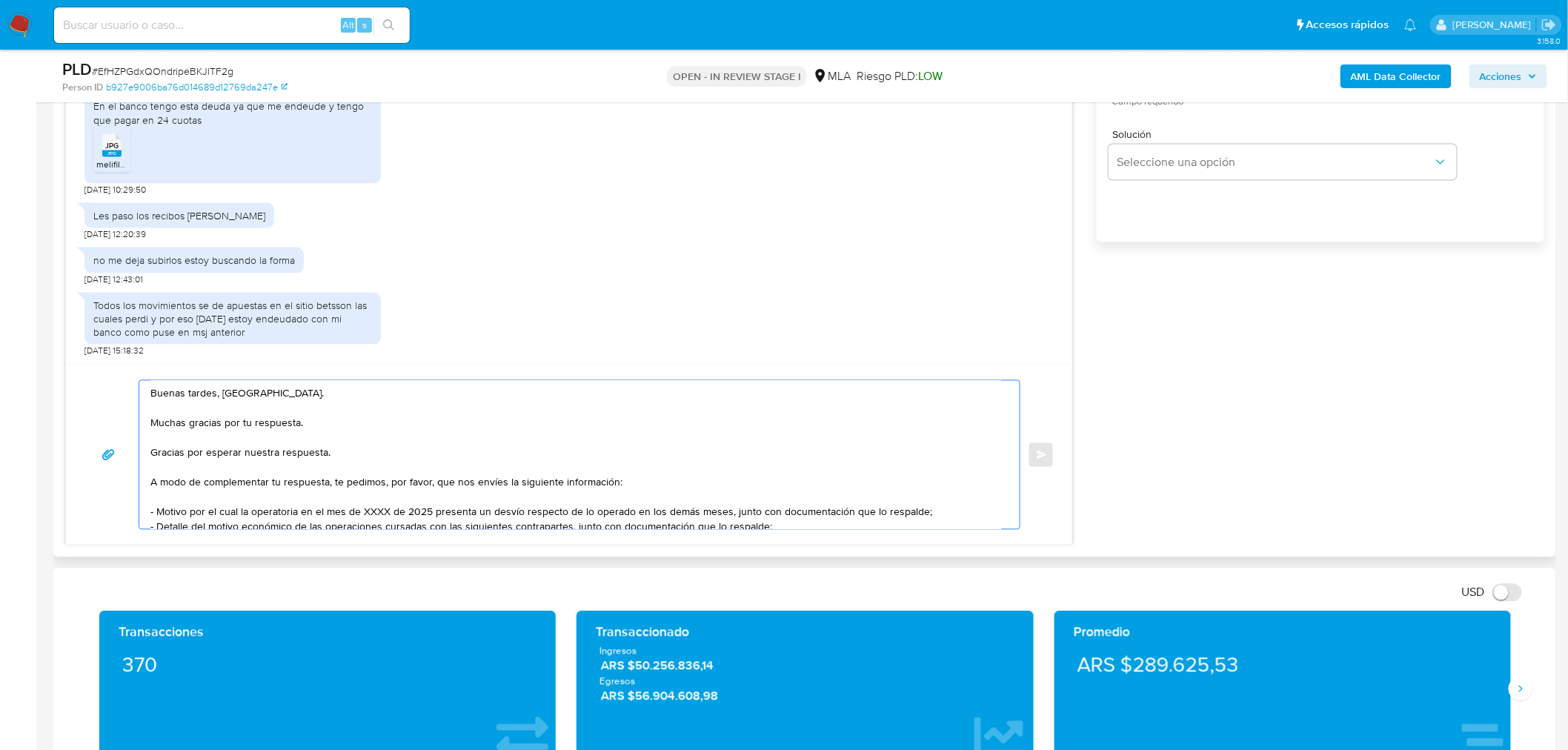
click at [258, 458] on textarea "Buenas tardes, [GEOGRAPHIC_DATA]. Muchas gracias por tu respuesta. Gracias por …" at bounding box center [576, 455] width 850 height 148
click at [317, 430] on textarea "Buenas tardes, Diego. Muchas gracias por tu respuesta. Gracias por esperar nues…" at bounding box center [576, 455] width 850 height 148
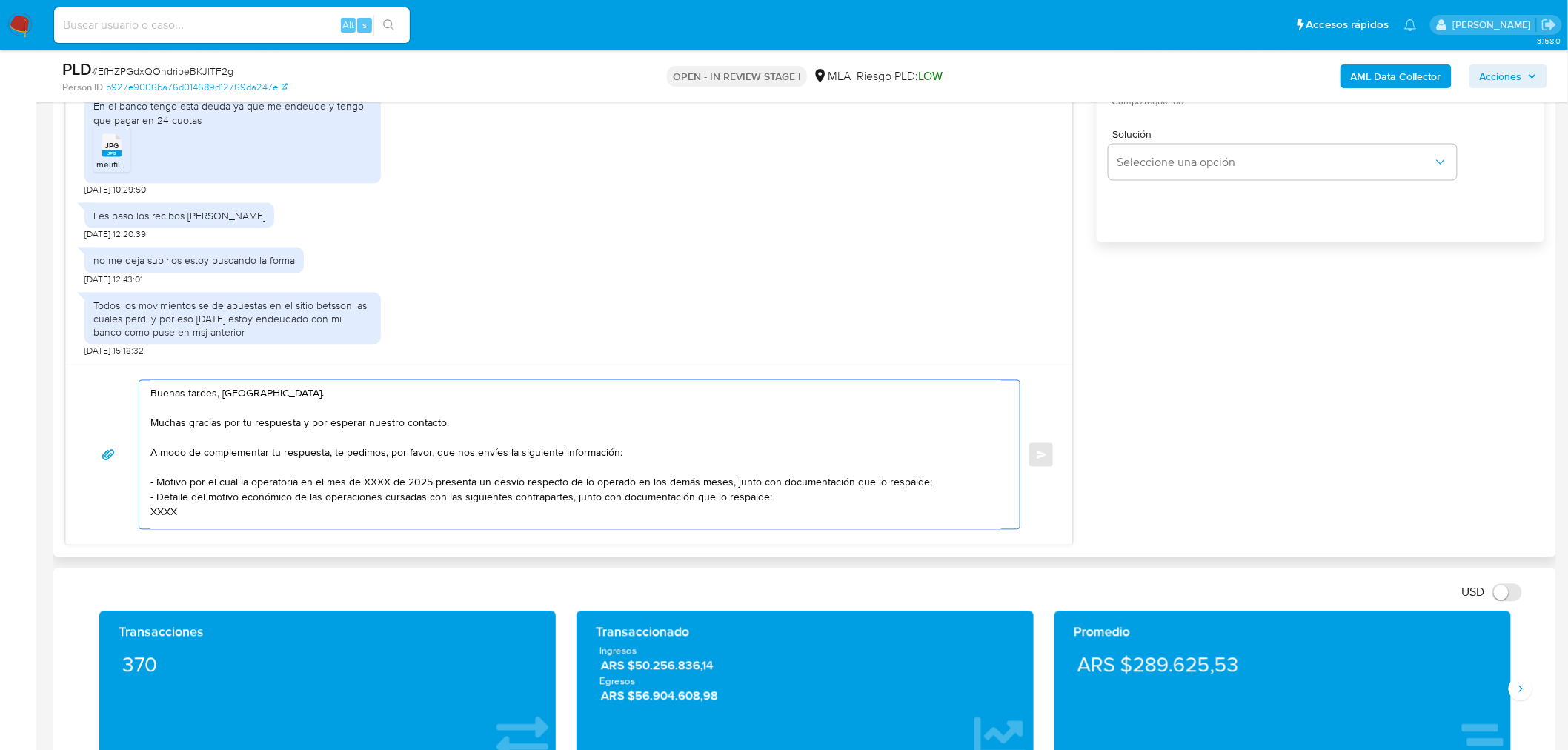
click at [253, 469] on textarea "Buenas tardes, Diego. Muchas gracias por tu respuesta y por esperar nuestro con…" at bounding box center [576, 455] width 850 height 148
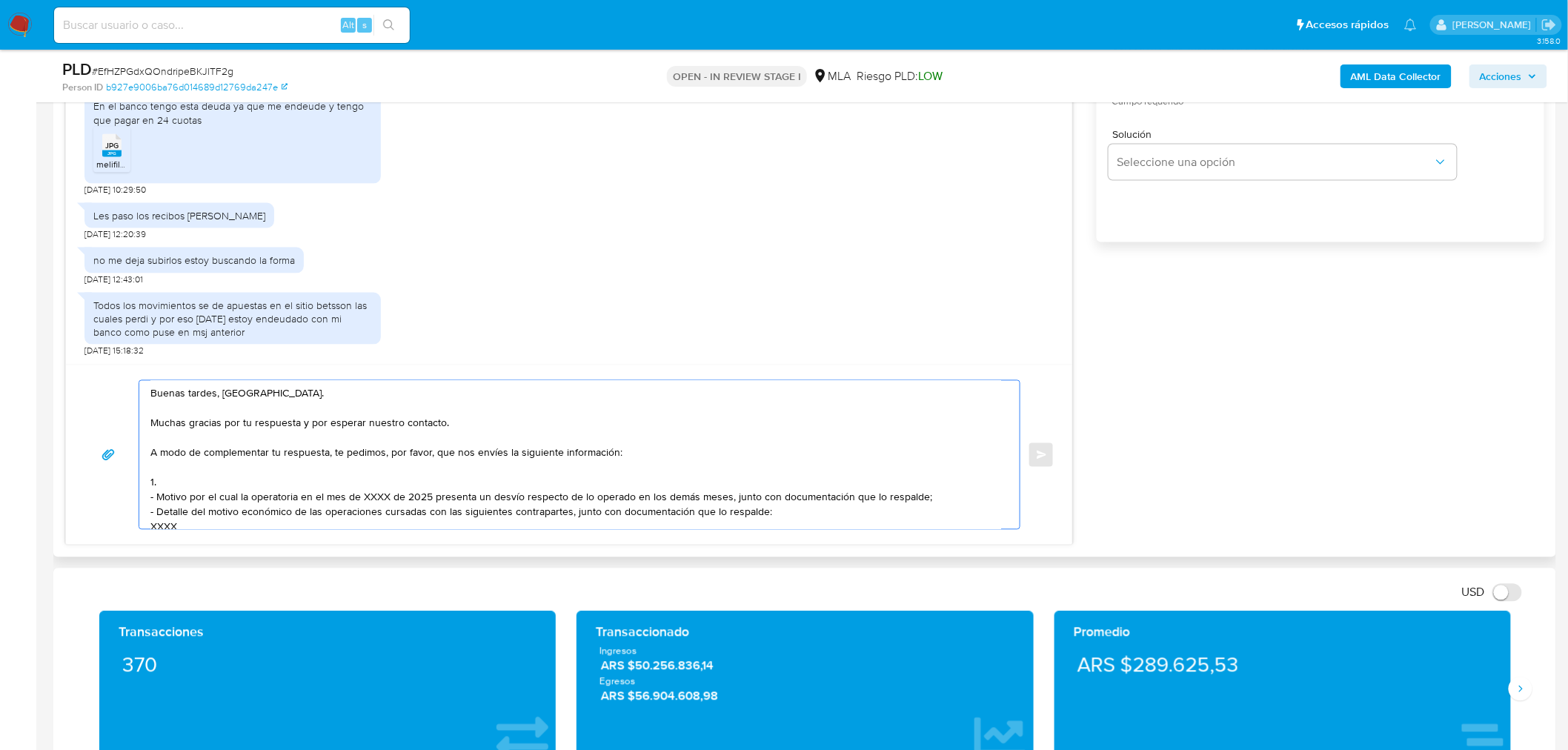
click at [207, 482] on textarea "Buenas tardes, Diego. Muchas gracias por tu respuesta y por esperar nuestro con…" at bounding box center [576, 455] width 850 height 148
paste textarea "Últimos 3 recibos de sueldo"
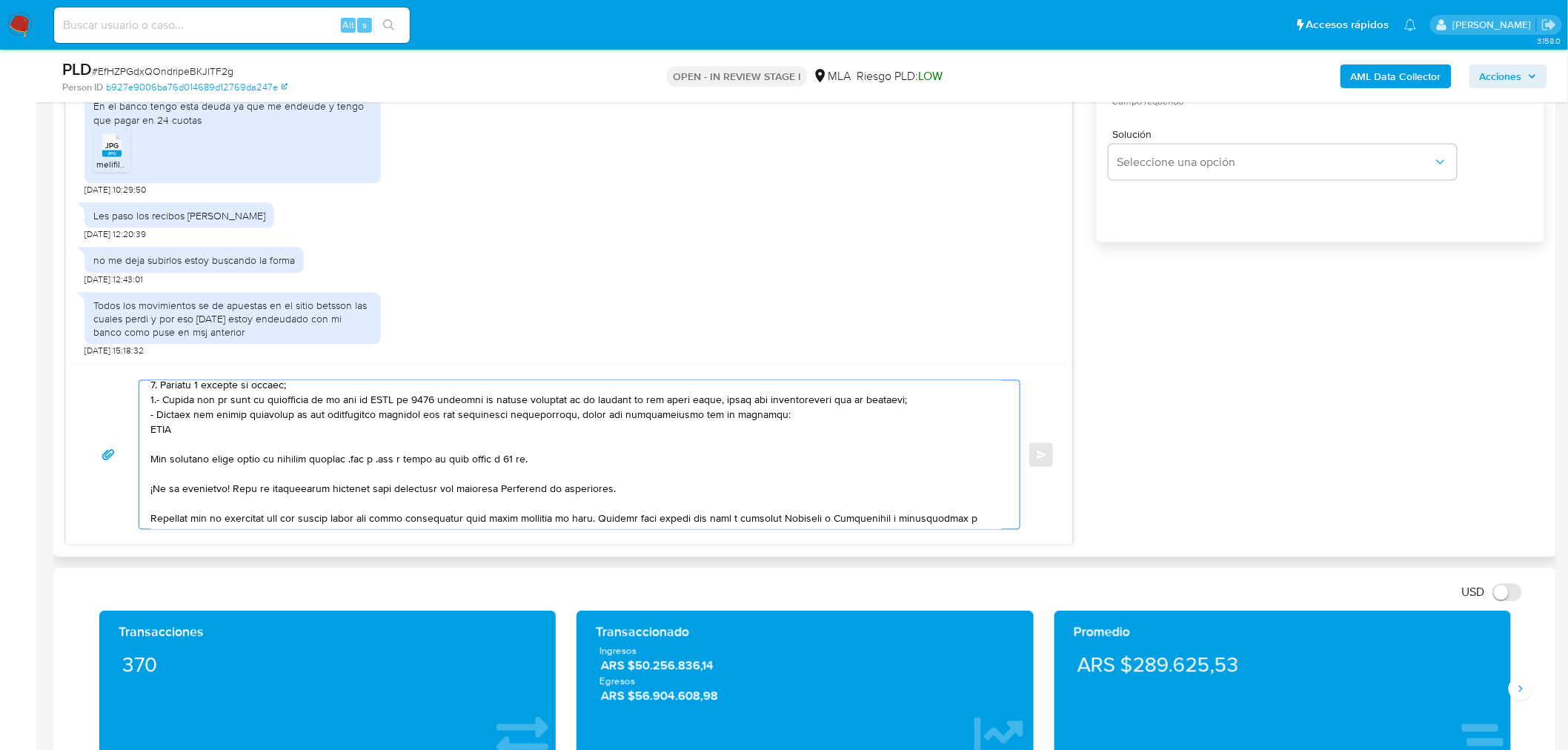
scroll to position [82, 0]
drag, startPoint x: 186, startPoint y: 429, endPoint x: 161, endPoint y: 421, distance: 26.2
click at [161, 421] on textarea "Buenas tardes, Diego. Muchas gracias por tu respuesta y por esperar nuestro con…" at bounding box center [576, 455] width 850 height 148
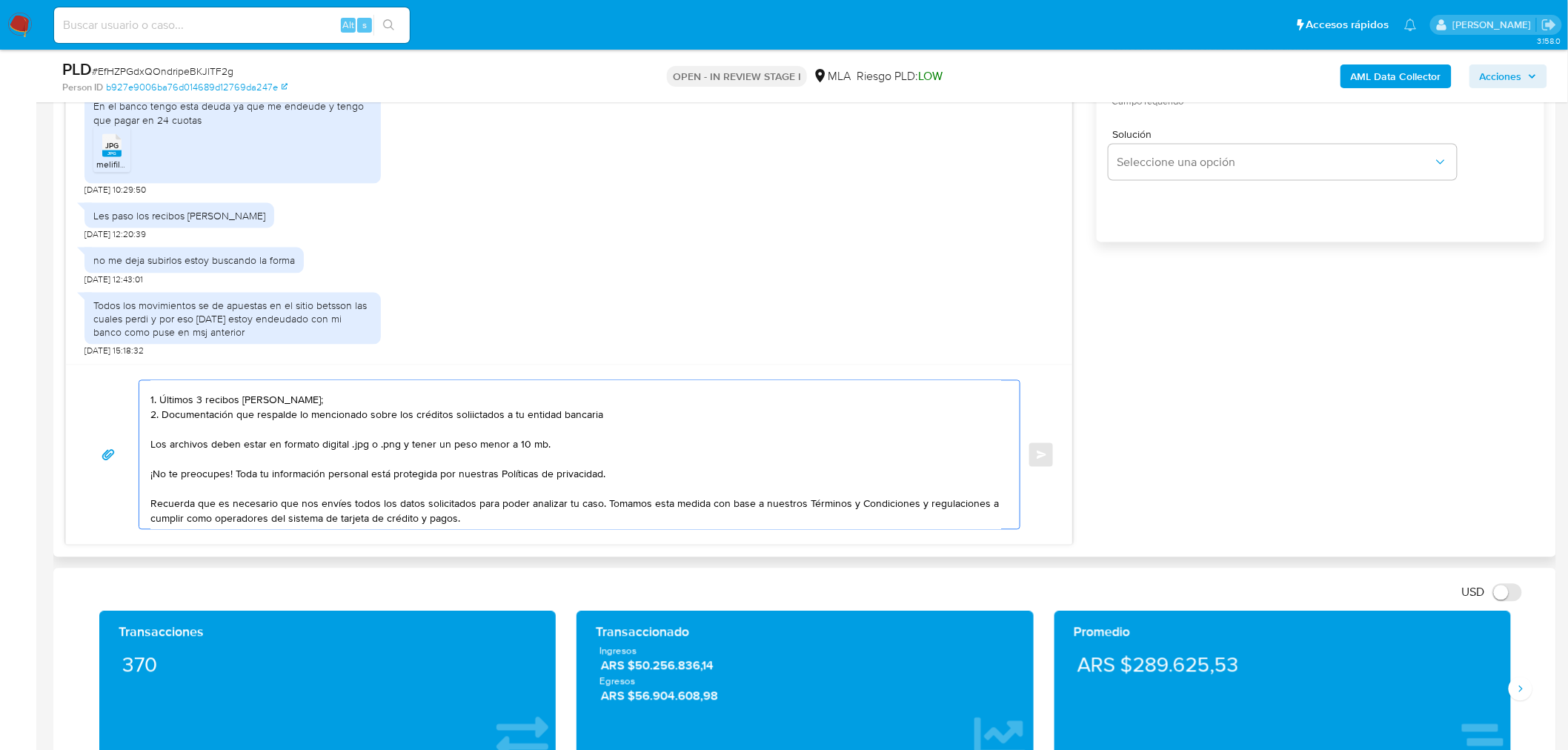
click at [459, 418] on textarea "Buenas tardes, Diego. Muchas gracias por tu respuesta y por esperar nuestro con…" at bounding box center [576, 455] width 850 height 148
click at [0, 0] on lt-span "soli ci tados" at bounding box center [0, 0] width 0 height 0
click at [613, 410] on textarea "Buenas tardes, Diego. Muchas gracias por tu respuesta y por esperar nuestro con…" at bounding box center [576, 455] width 850 height 148
click at [202, 493] on textarea "Buenas tardes, Diego. Muchas gracias por tu respuesta y por esperar nuestro con…" at bounding box center [576, 455] width 850 height 148
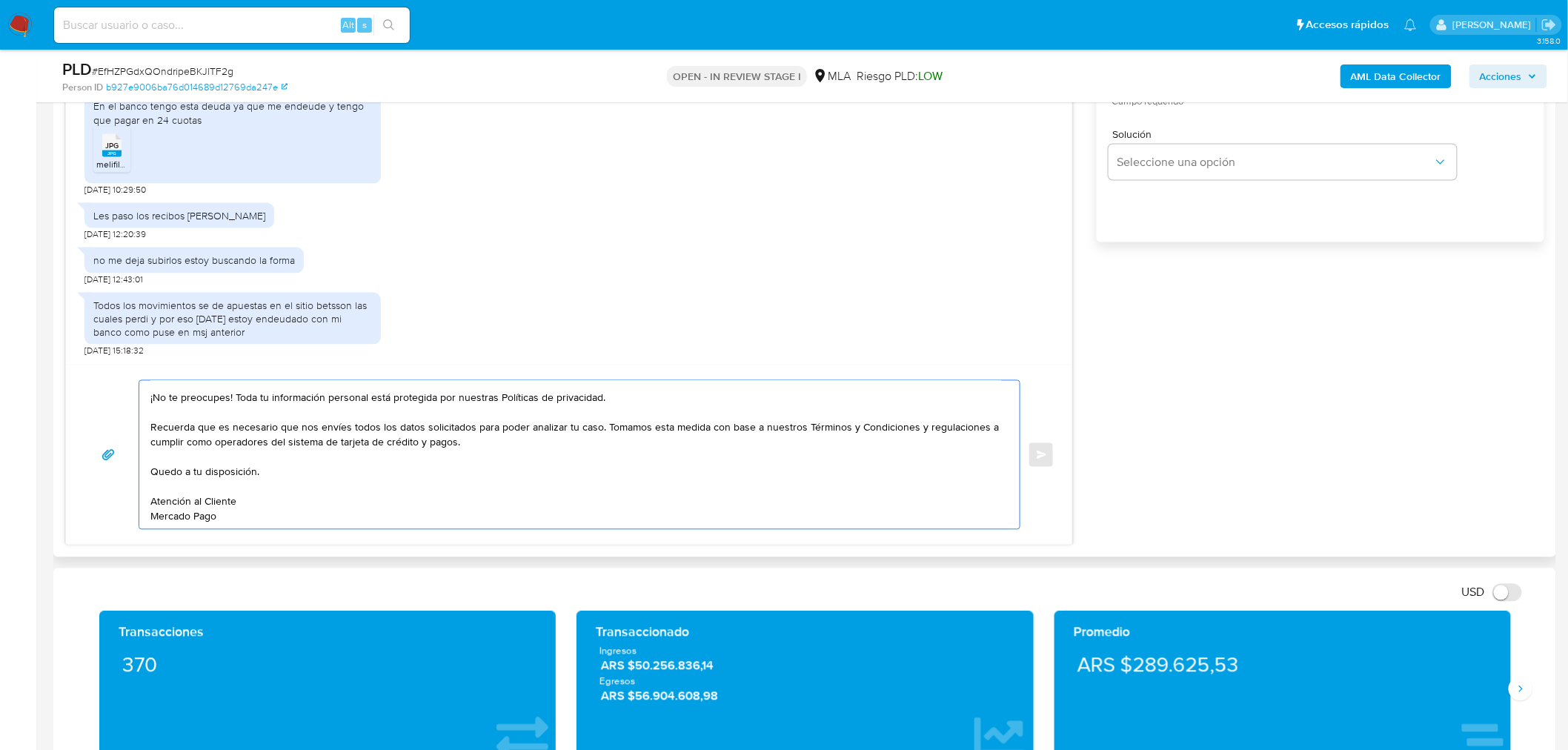
drag, startPoint x: 156, startPoint y: 432, endPoint x: 409, endPoint y: 542, distance: 275.9
click at [409, 542] on div "Buenas tardes, Diego. Muchas gracias por tu respuesta y por esperar nuestro con…" at bounding box center [569, 454] width 1006 height 180
paste textarea "Es importante que sepas que, en caso de no responder a lo solicitado o si lo pr…"
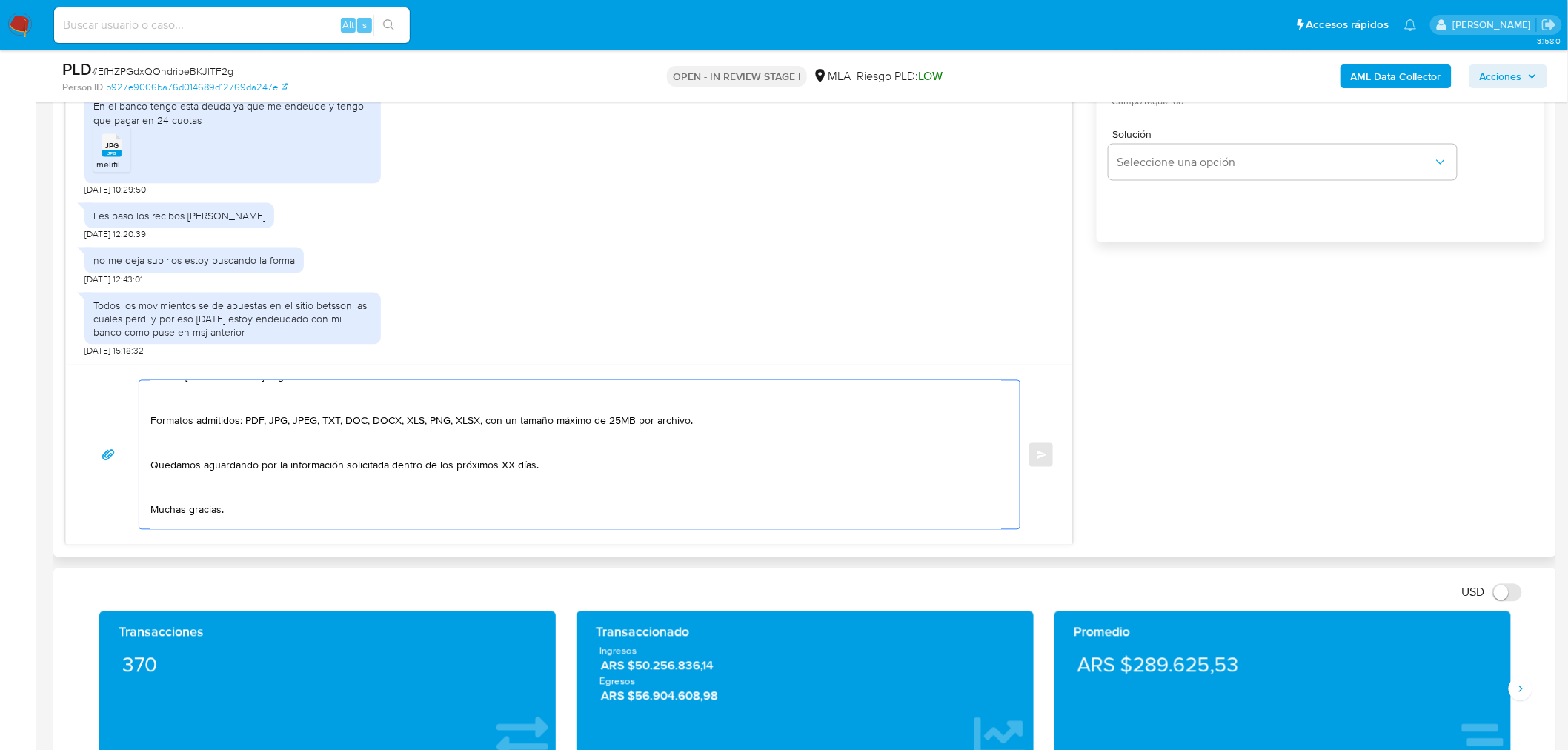
scroll to position [232, 0]
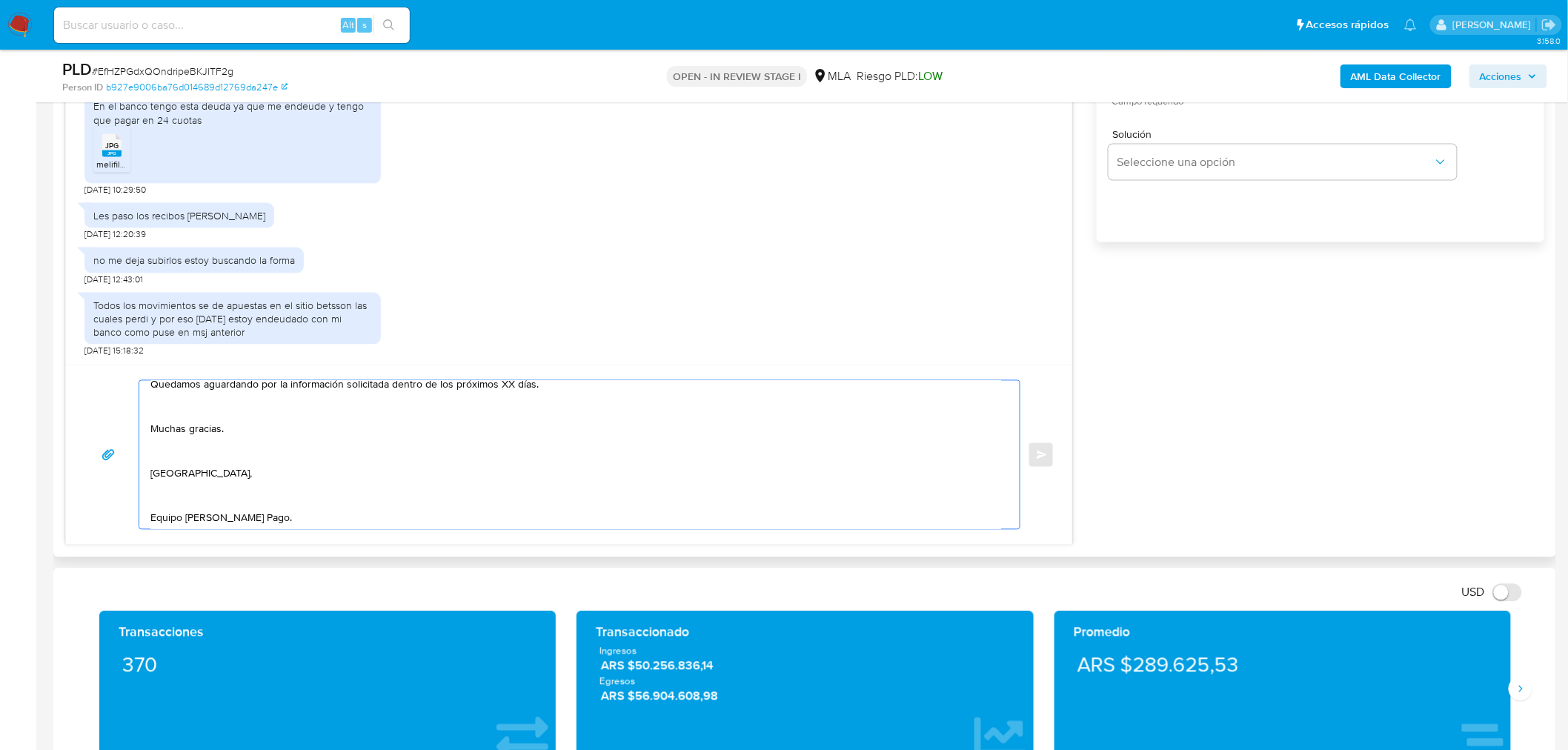
click at [188, 493] on textarea "Buenas tardes, Diego. Muchas gracias por tu respuesta y por esperar nuestro con…" at bounding box center [576, 455] width 850 height 148
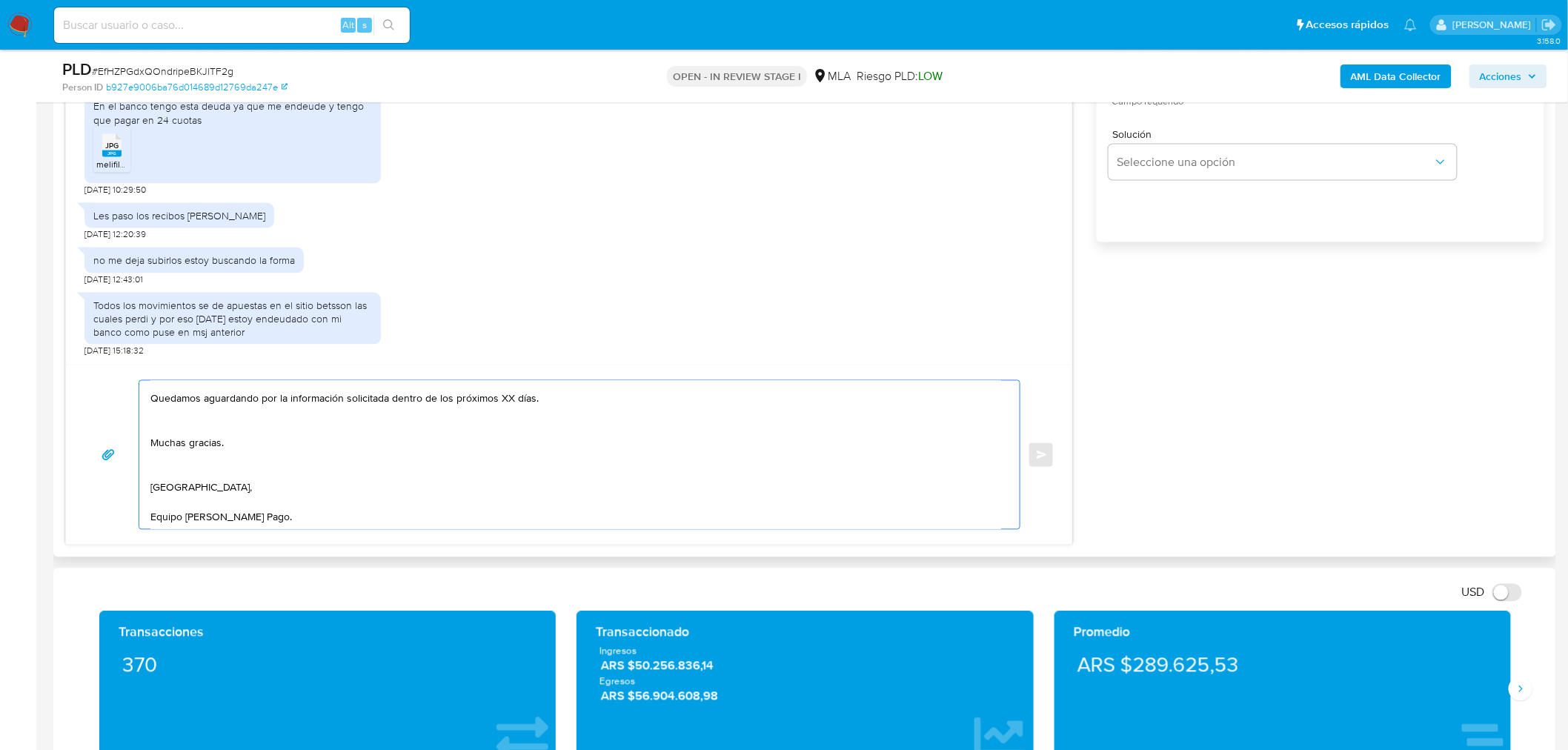
click at [184, 468] on textarea "Buenas tardes, Diego. Muchas gracias por tu respuesta y por esperar nuestro con…" at bounding box center [576, 455] width 850 height 148
click at [205, 448] on textarea "Buenas tardes, Diego. Muchas gracias por tu respuesta y por esperar nuestro con…" at bounding box center [576, 455] width 850 height 148
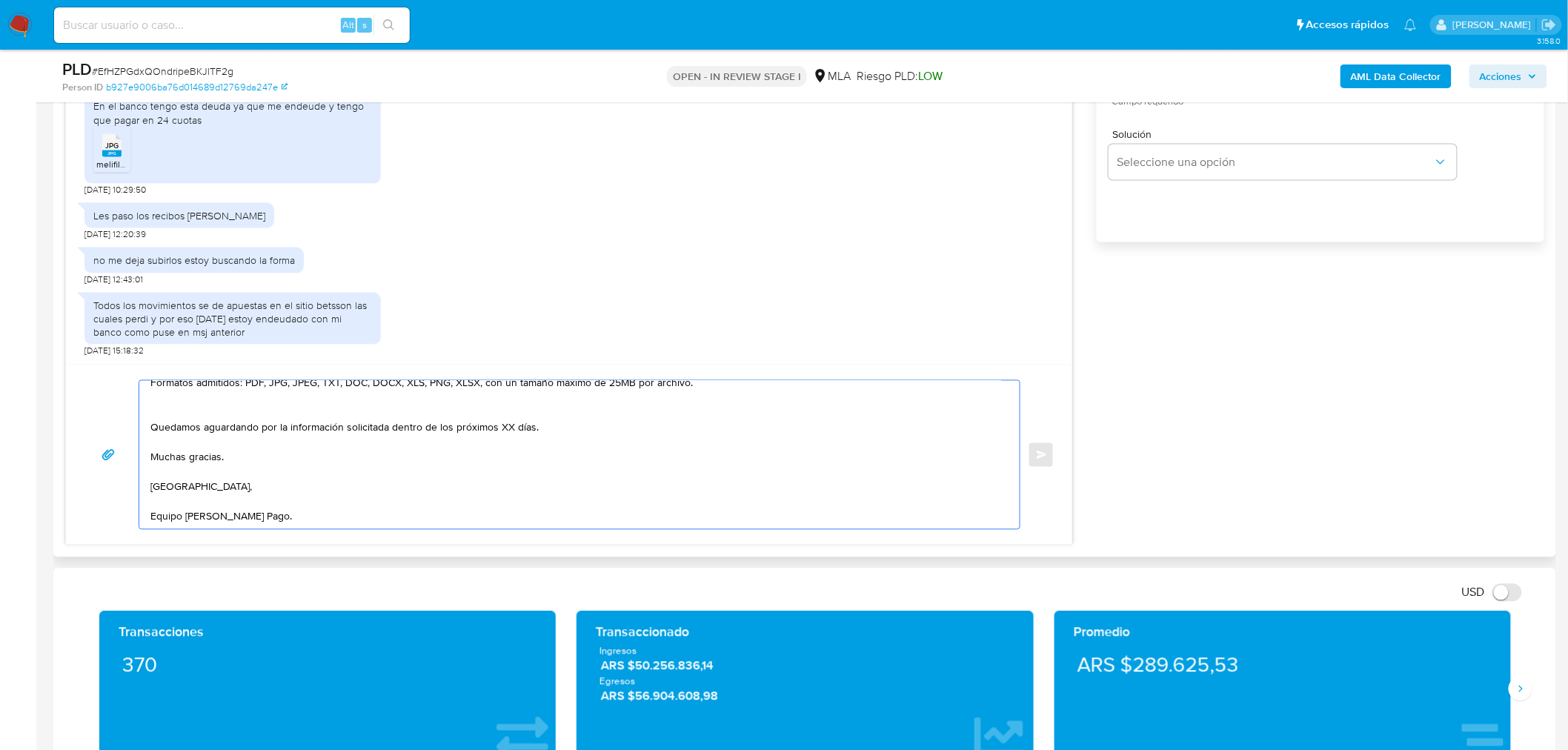
scroll to position [188, 0]
click at [375, 442] on textarea "Buenas tardes, Diego. Muchas gracias por tu respuesta y por esperar nuestro con…" at bounding box center [576, 455] width 850 height 148
drag, startPoint x: 393, startPoint y: 432, endPoint x: 571, endPoint y: 436, distance: 178.0
click at [571, 436] on textarea "Buenas tardes, Diego. Muchas gracias por tu respuesta y por esperar nuestro con…" at bounding box center [576, 455] width 850 height 148
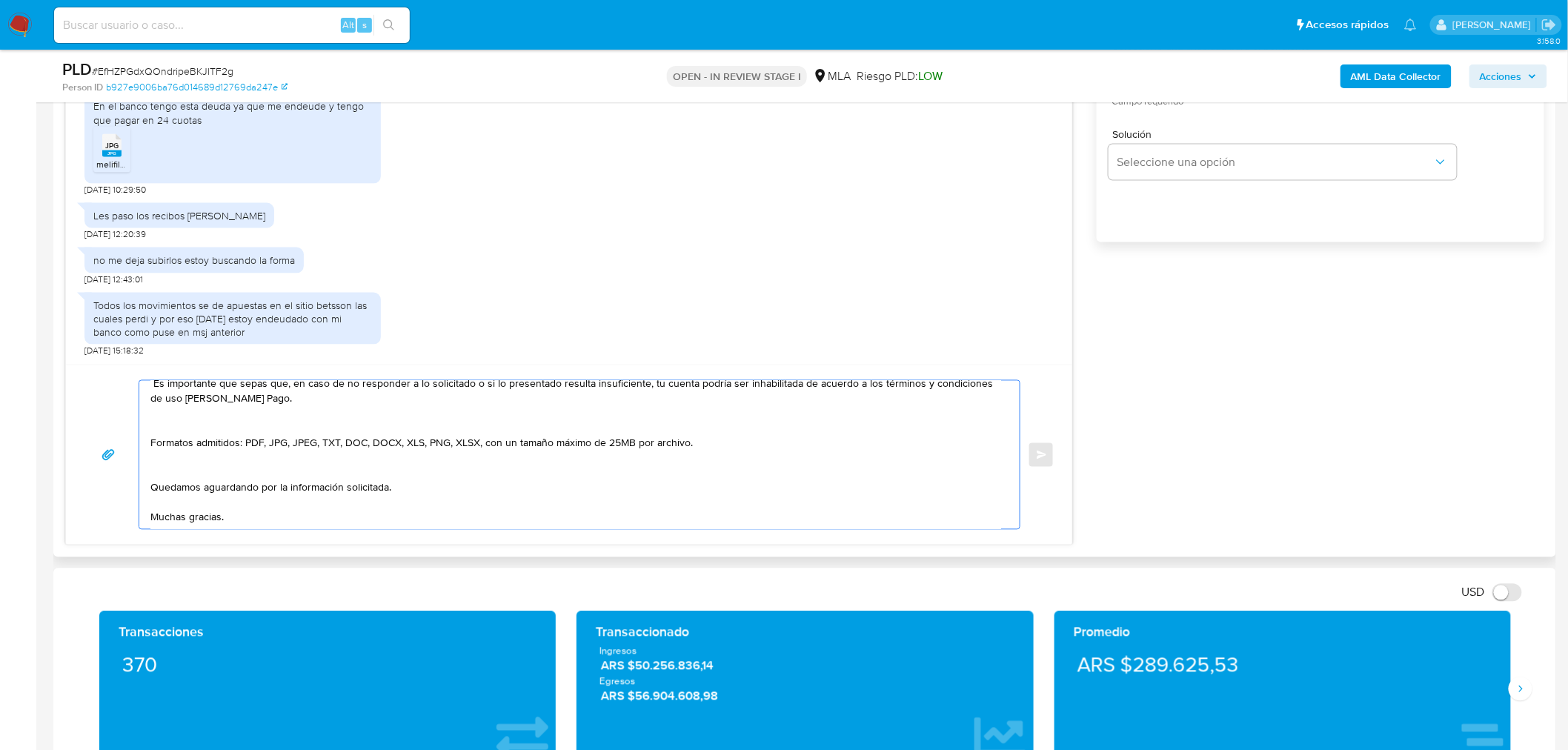
scroll to position [91, 0]
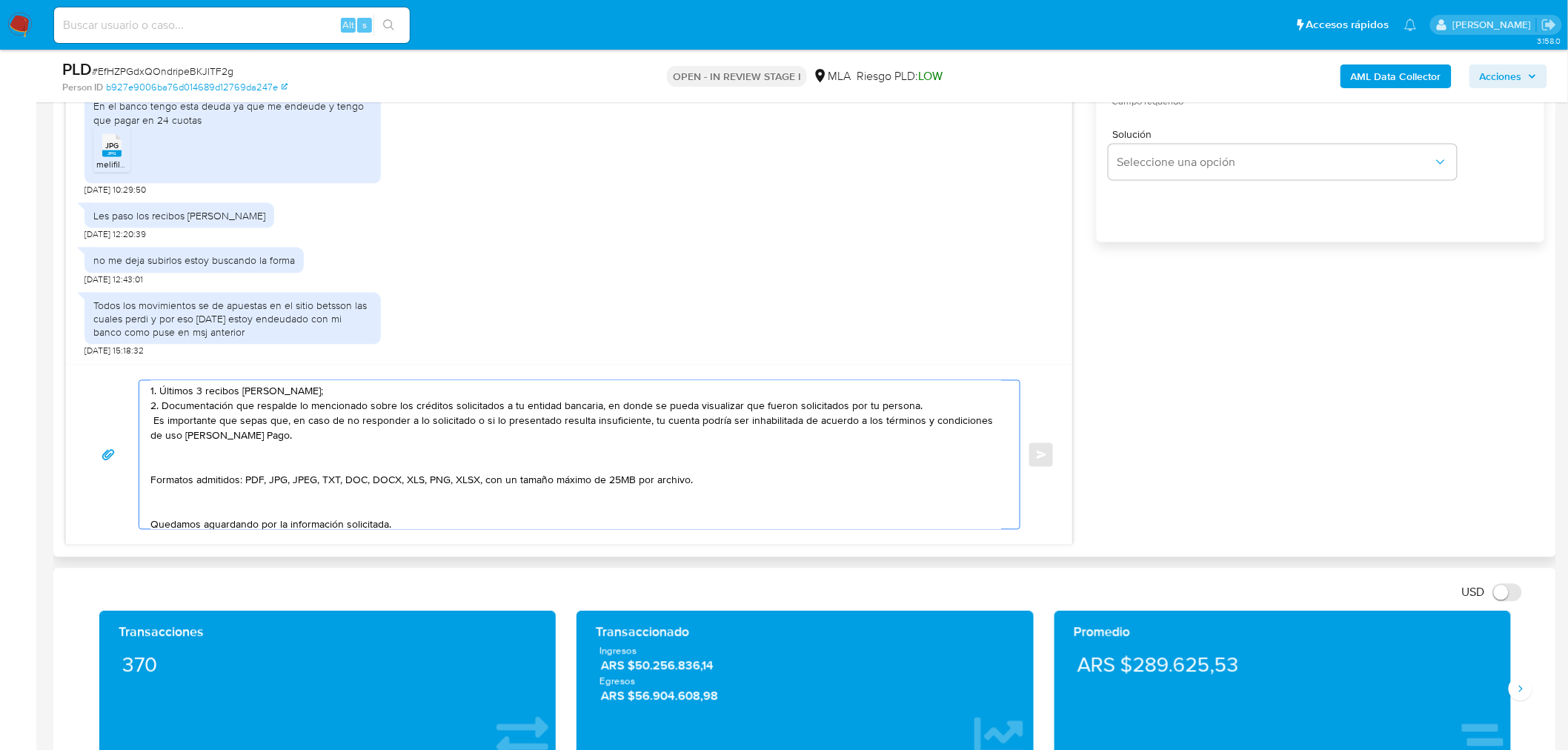
click at [246, 497] on textarea "Buenas tardes, Diego. Muchas gracias por tu respuesta y por esperar nuestro con…" at bounding box center [576, 455] width 850 height 148
click at [235, 463] on textarea "Buenas tardes, Diego. Muchas gracias por tu respuesta y por esperar nuestro con…" at bounding box center [576, 455] width 850 height 148
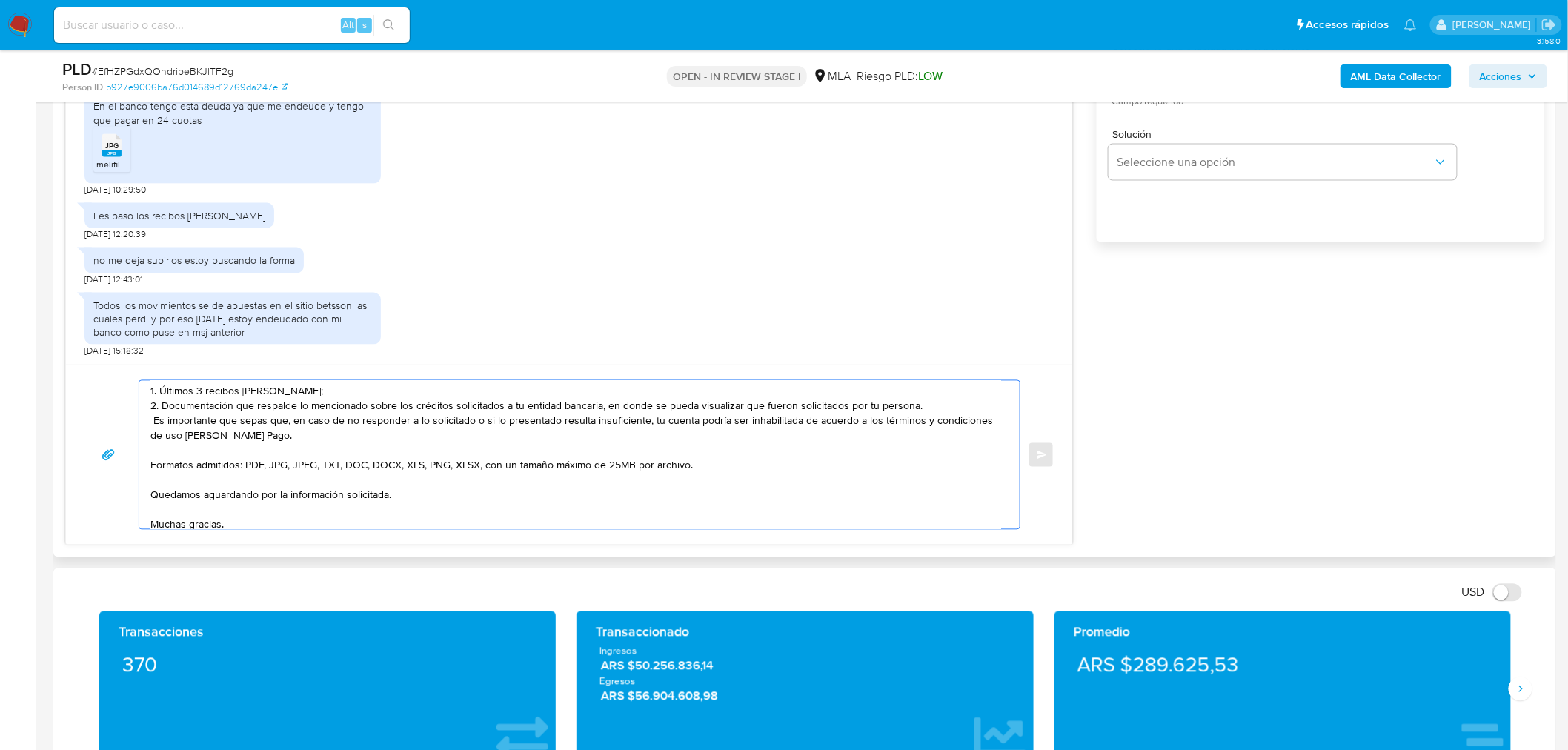
click at [939, 403] on textarea "Buenas tardes, Diego. Muchas gracias por tu respuesta y por esperar nuestro con…" at bounding box center [576, 455] width 850 height 148
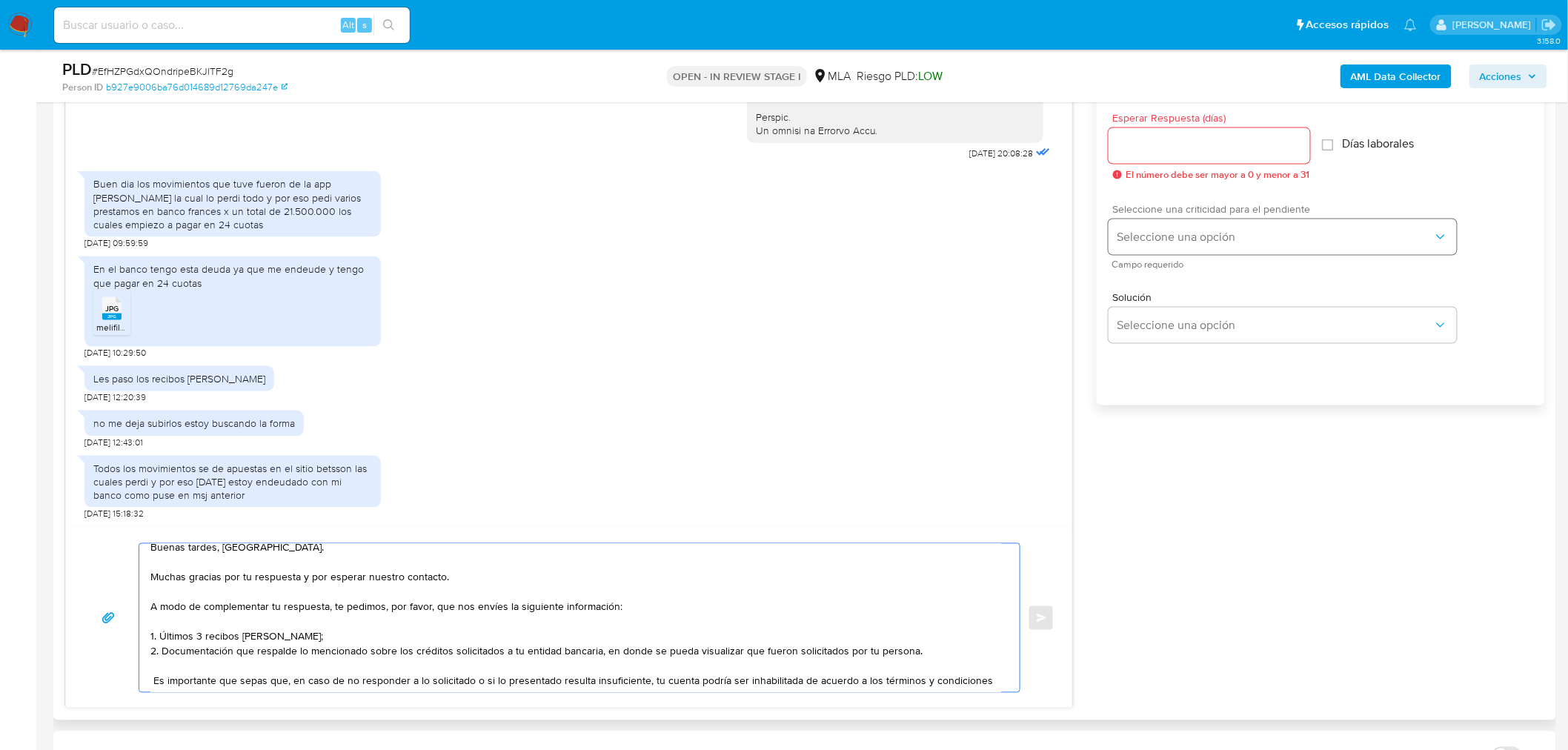
scroll to position [823, 0]
type textarea "Buenas tardes, Diego. Muchas gracias por tu respuesta y por esperar nuestro con…"
click at [1171, 152] on input "Esperar Respuesta (días)" at bounding box center [1208, 147] width 201 height 19
type input "1"
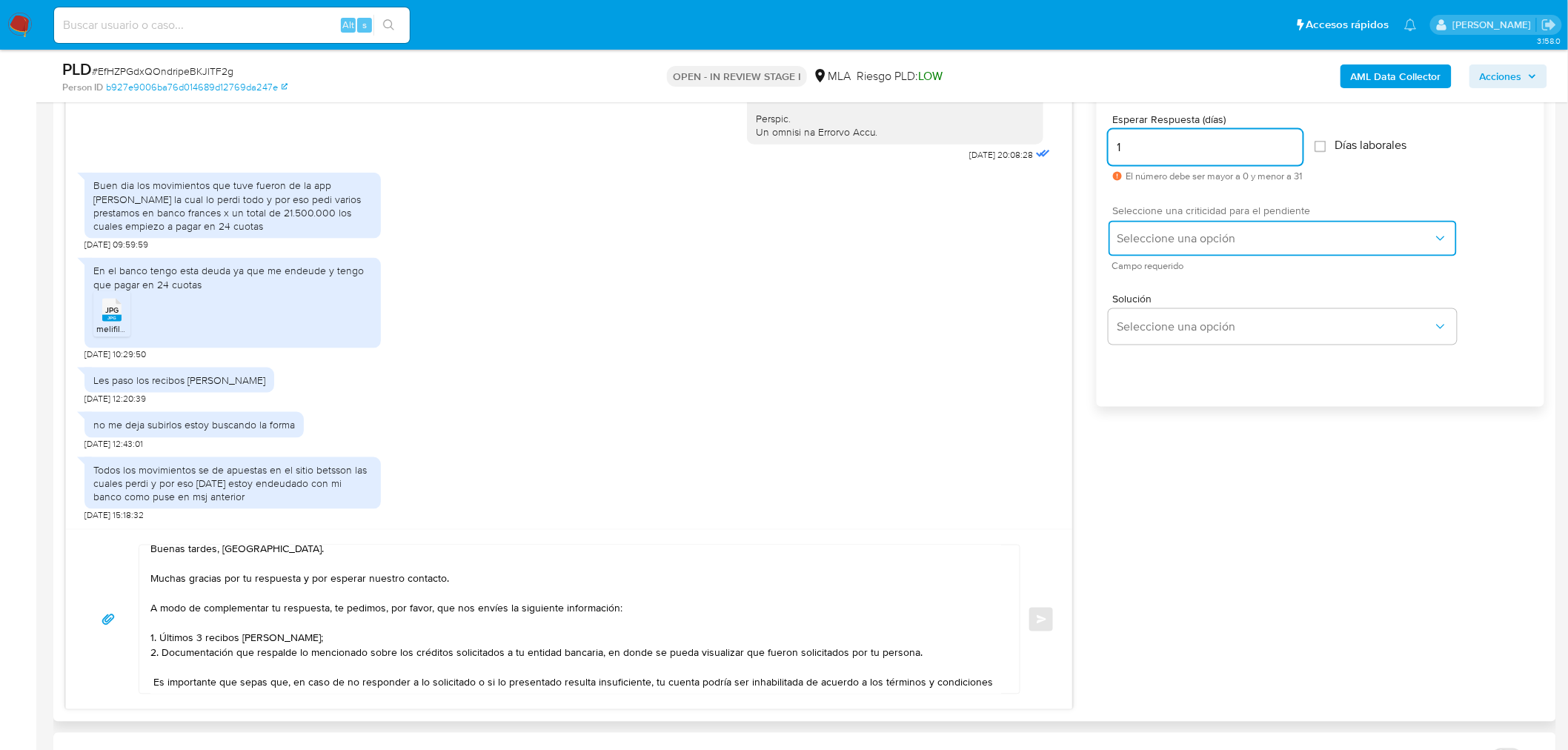
click at [1152, 240] on span "Seleccione una opción" at bounding box center [1274, 238] width 315 height 15
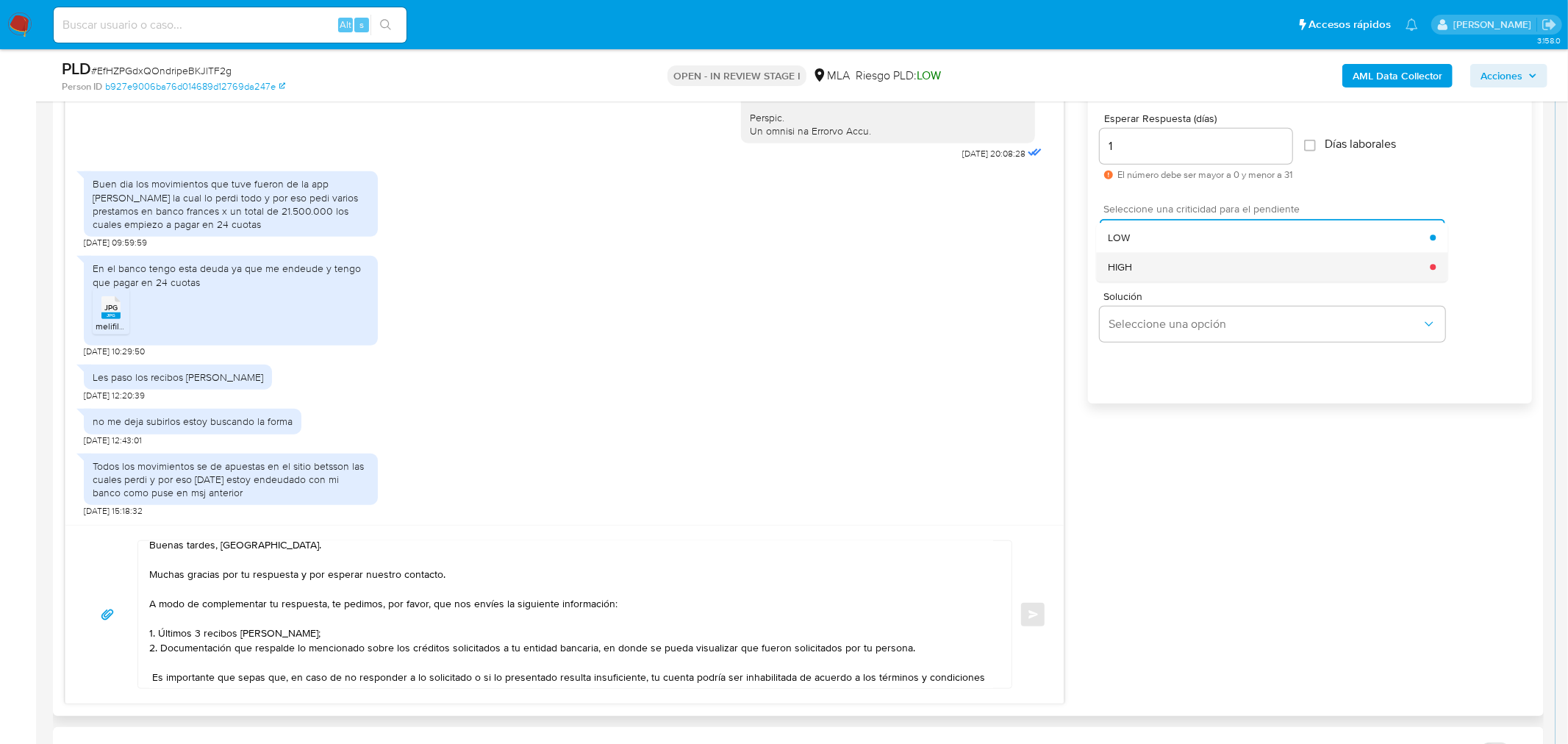
click at [1157, 274] on div "HIGH" at bounding box center [1269, 267] width 322 height 29
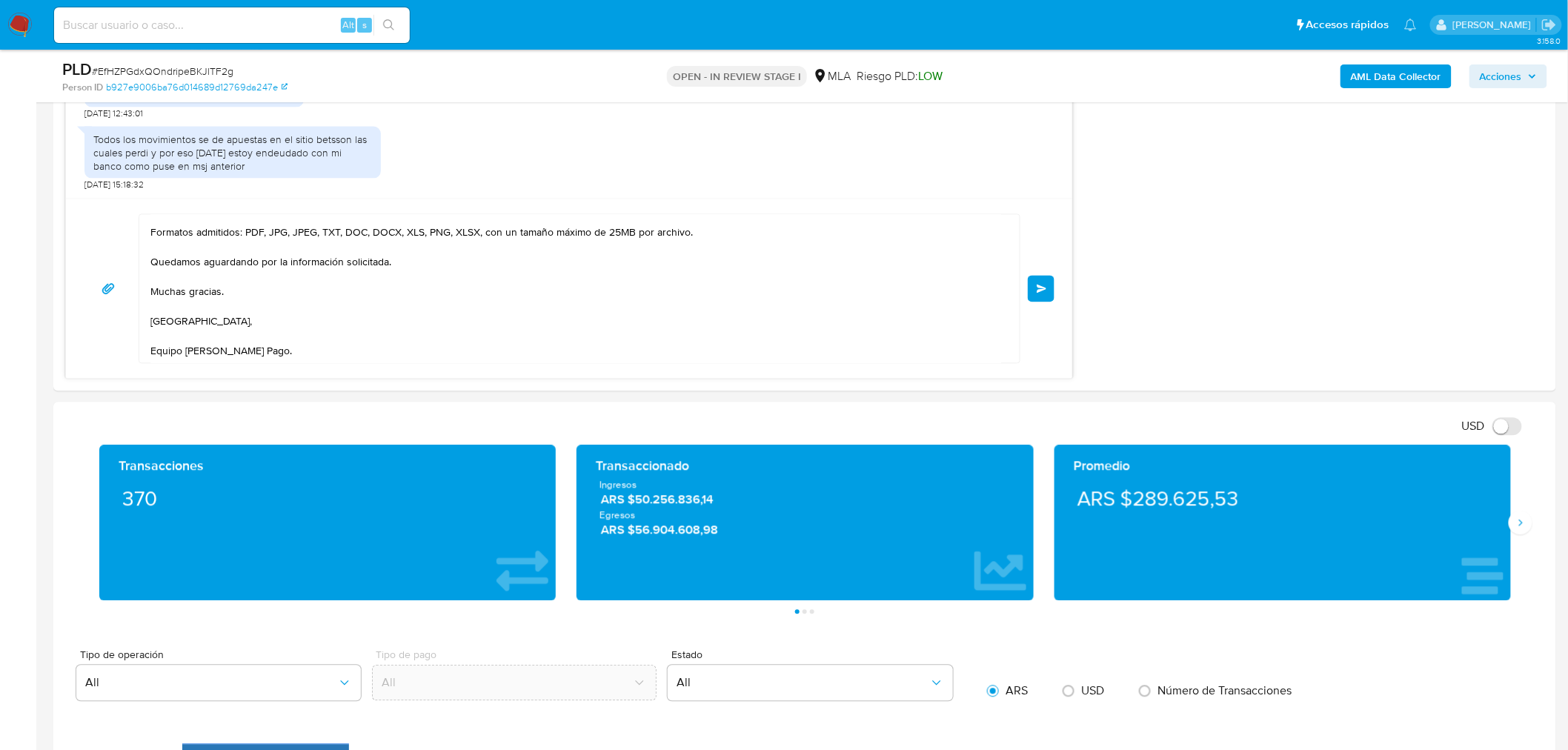
scroll to position [1234, 0]
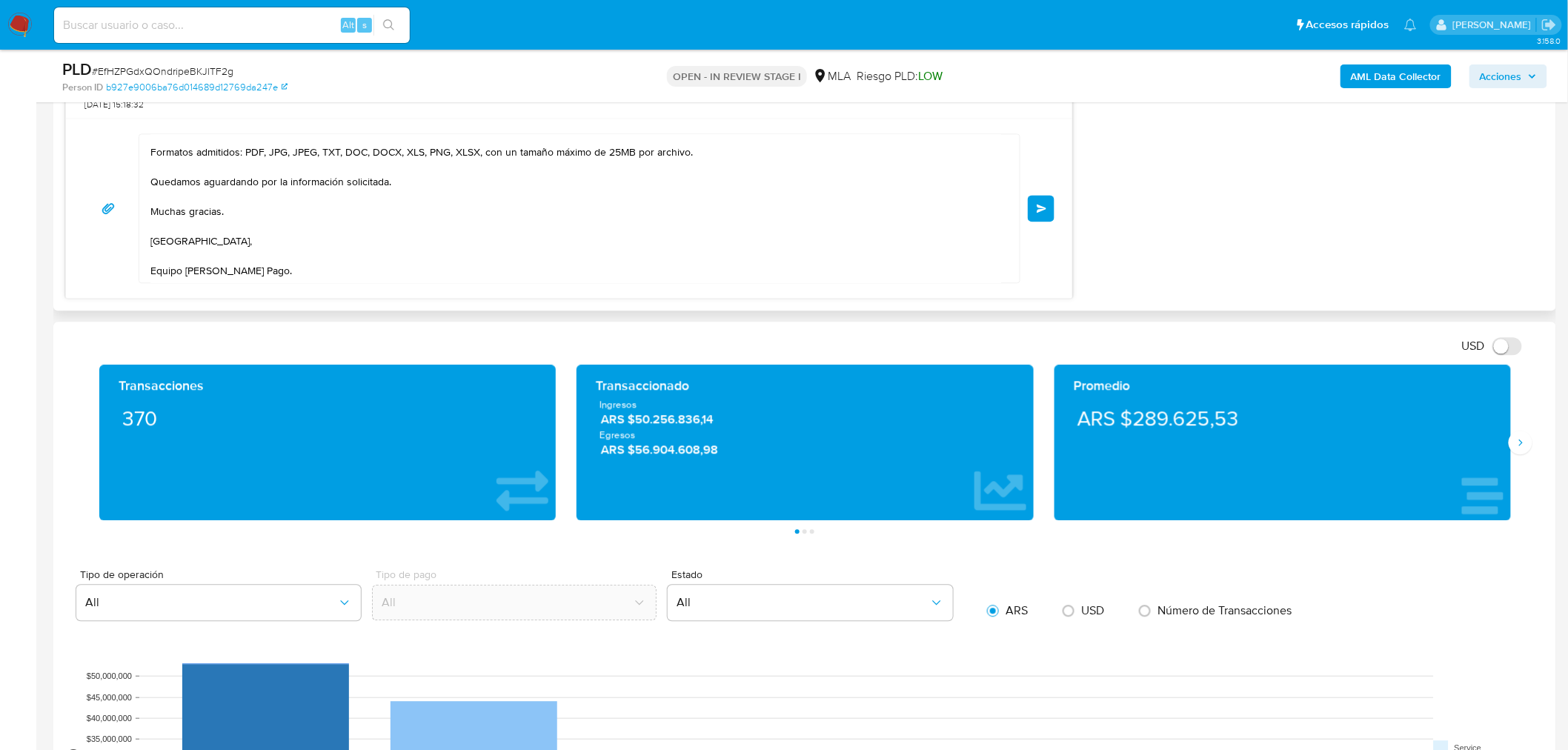
click at [1037, 211] on span "Enviar" at bounding box center [1042, 208] width 10 height 9
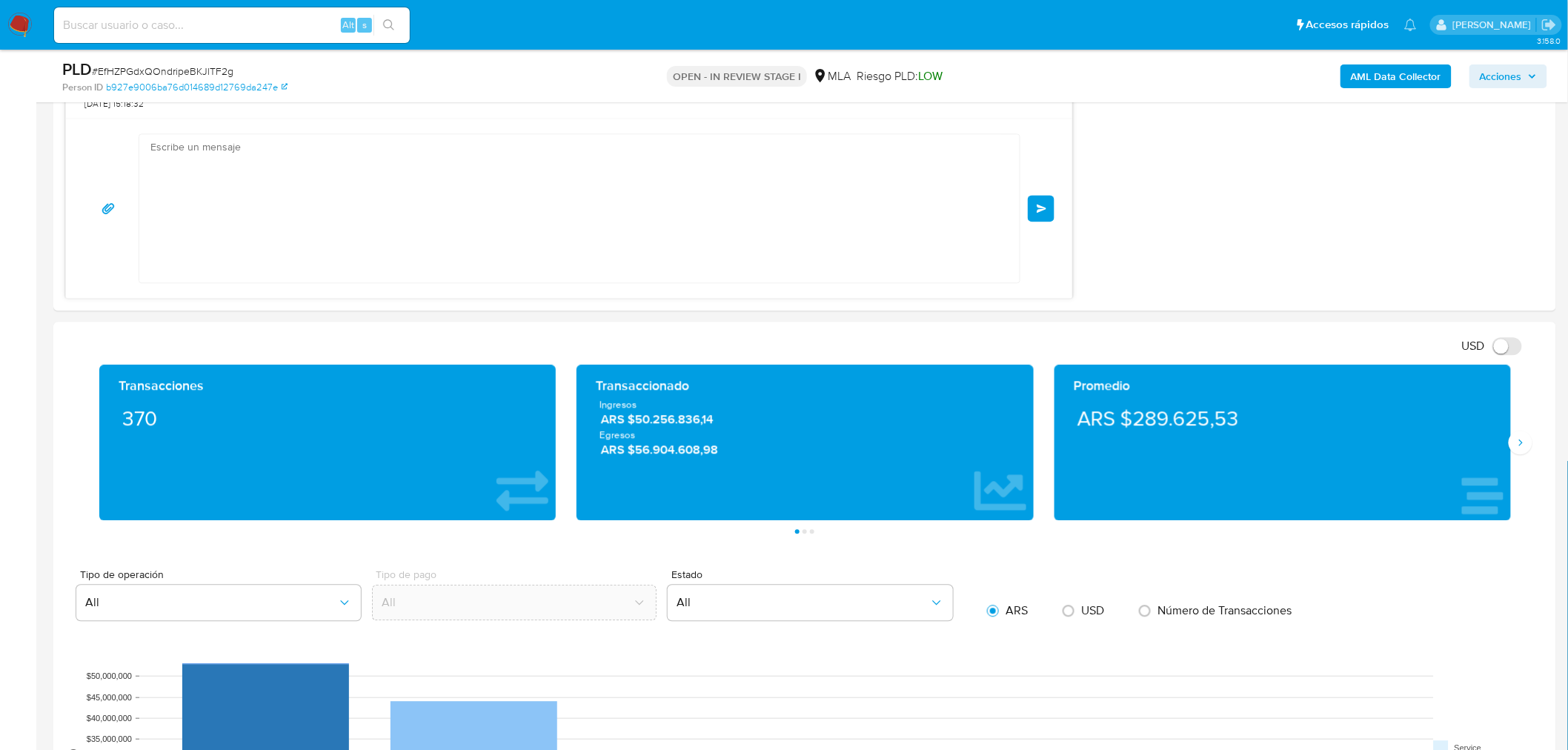
scroll to position [0, 0]
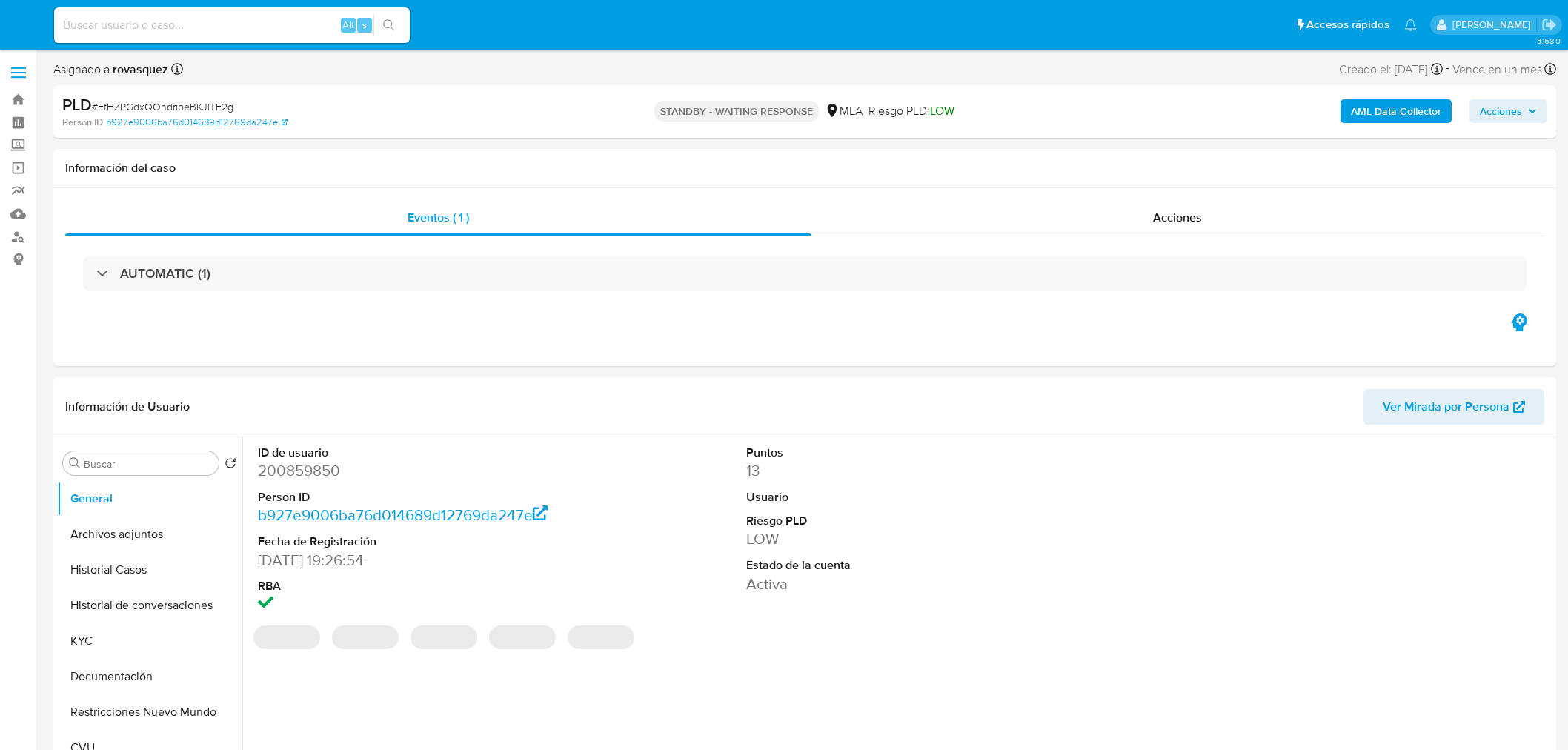
select select "10"
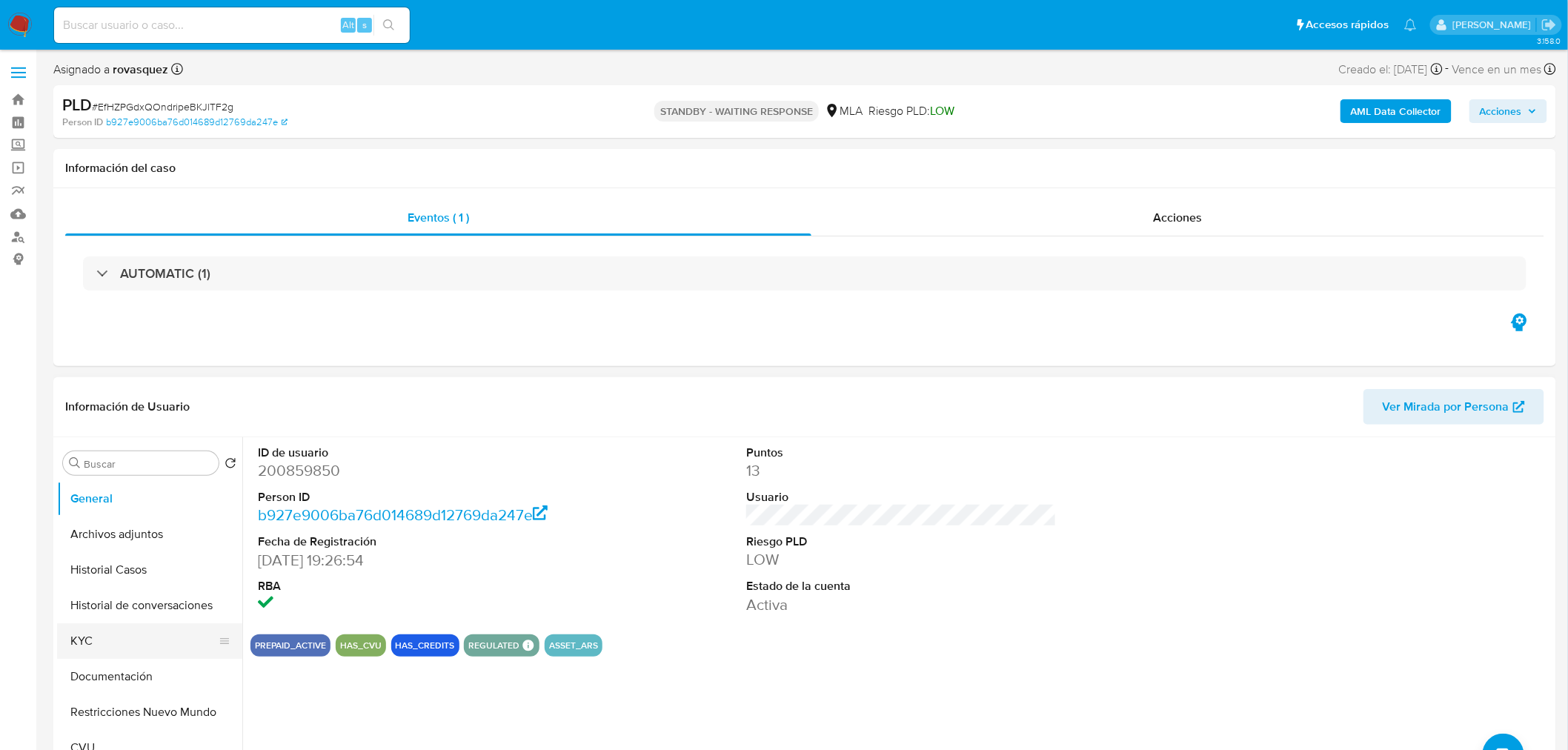
click at [115, 639] on button "KYC" at bounding box center [143, 640] width 173 height 36
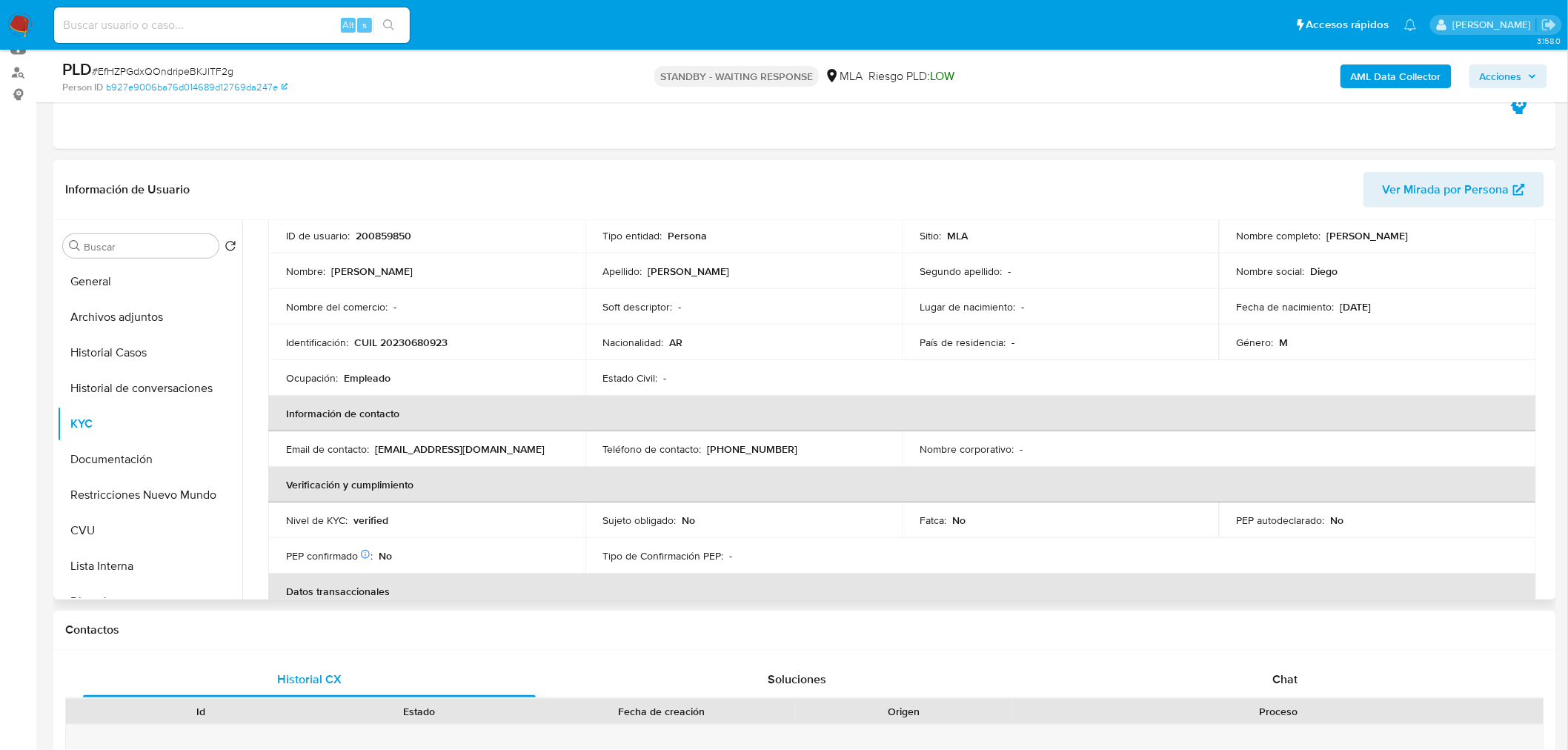
scroll to position [107, 0]
drag, startPoint x: 373, startPoint y: 447, endPoint x: 524, endPoint y: 453, distance: 151.1
click at [524, 453] on div "Email de contacto : [EMAIL_ADDRESS][DOMAIN_NAME]" at bounding box center [426, 449] width 281 height 13
copy div "[EMAIL_ADDRESS][DOMAIN_NAME]"
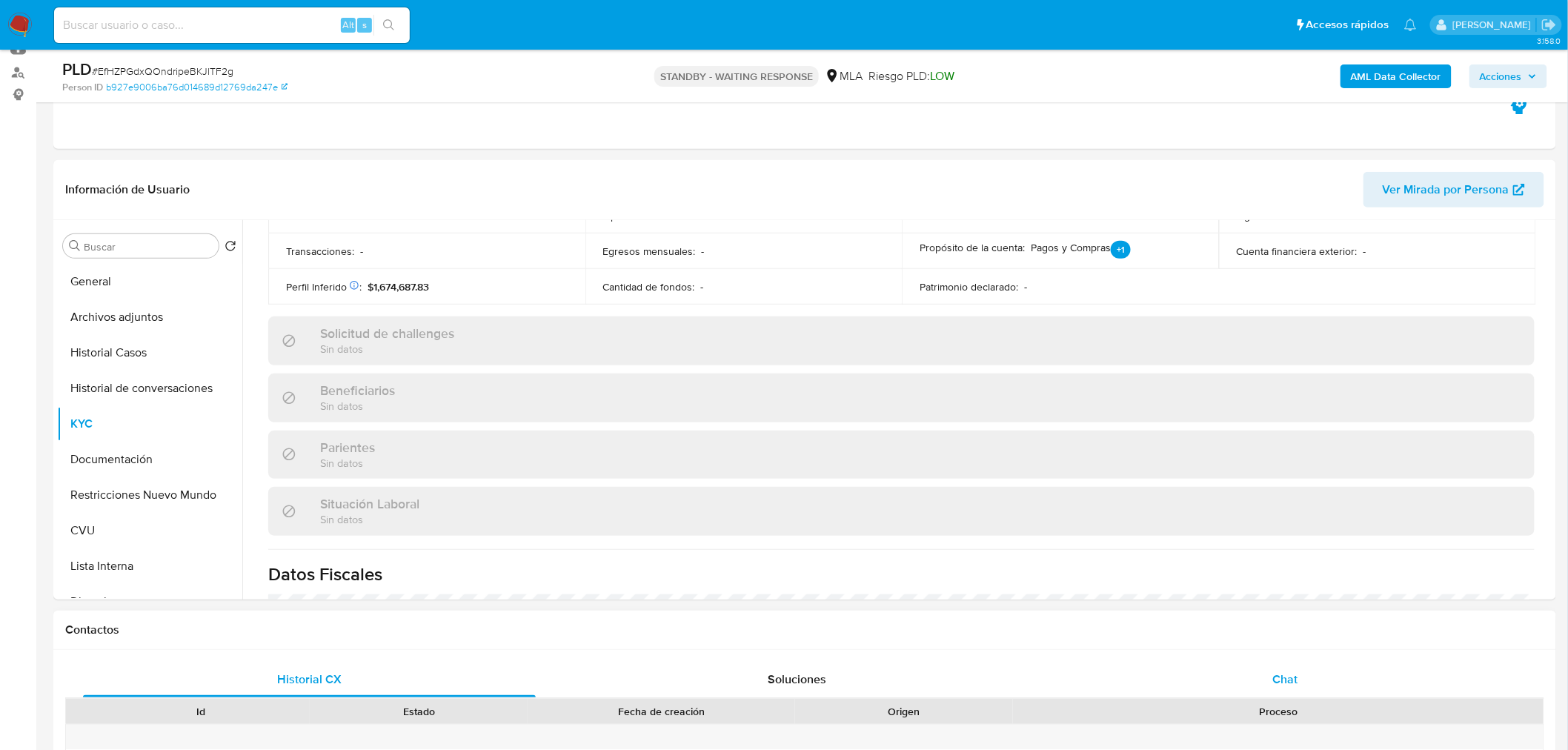
click at [1285, 677] on span "Chat" at bounding box center [1285, 679] width 25 height 17
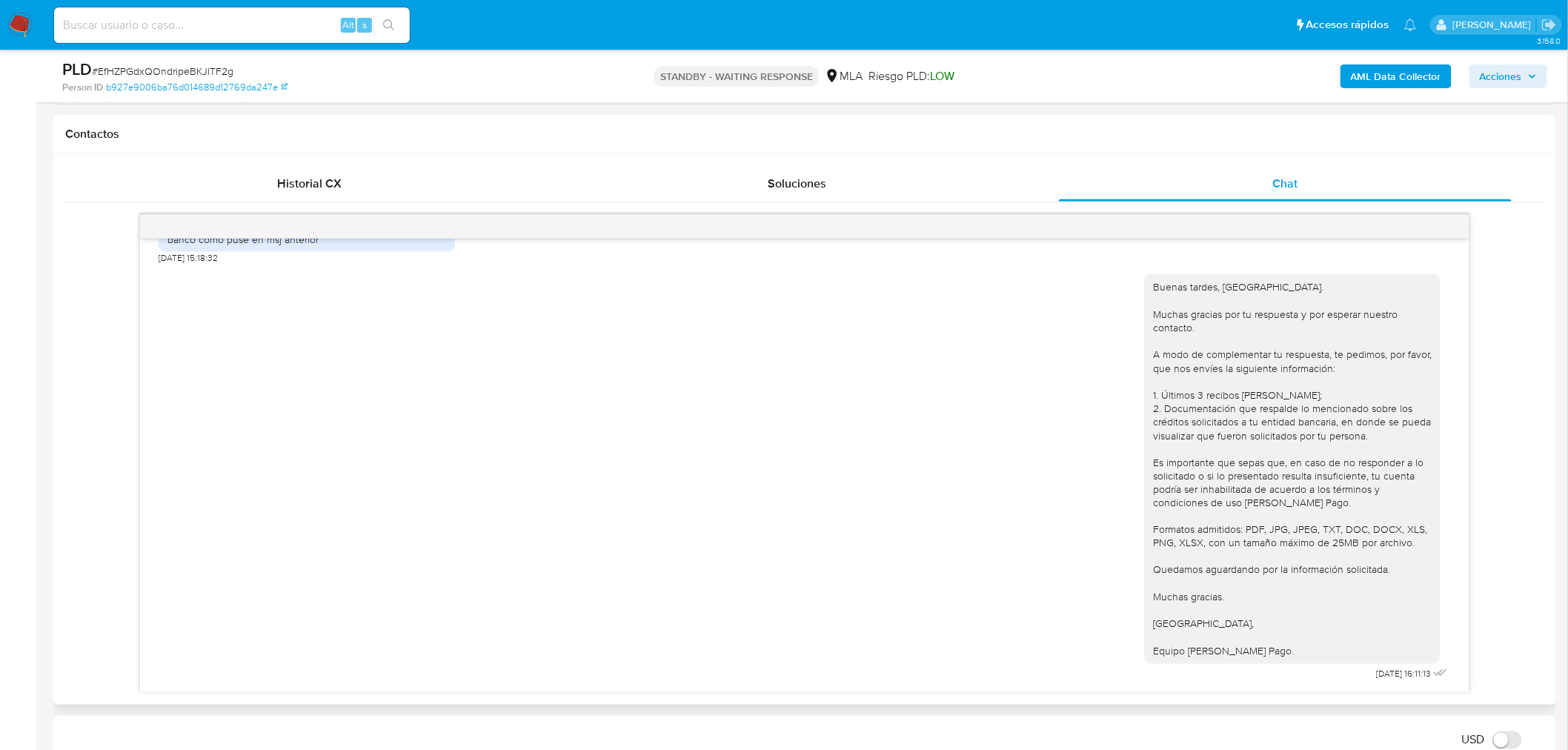
scroll to position [740, 0]
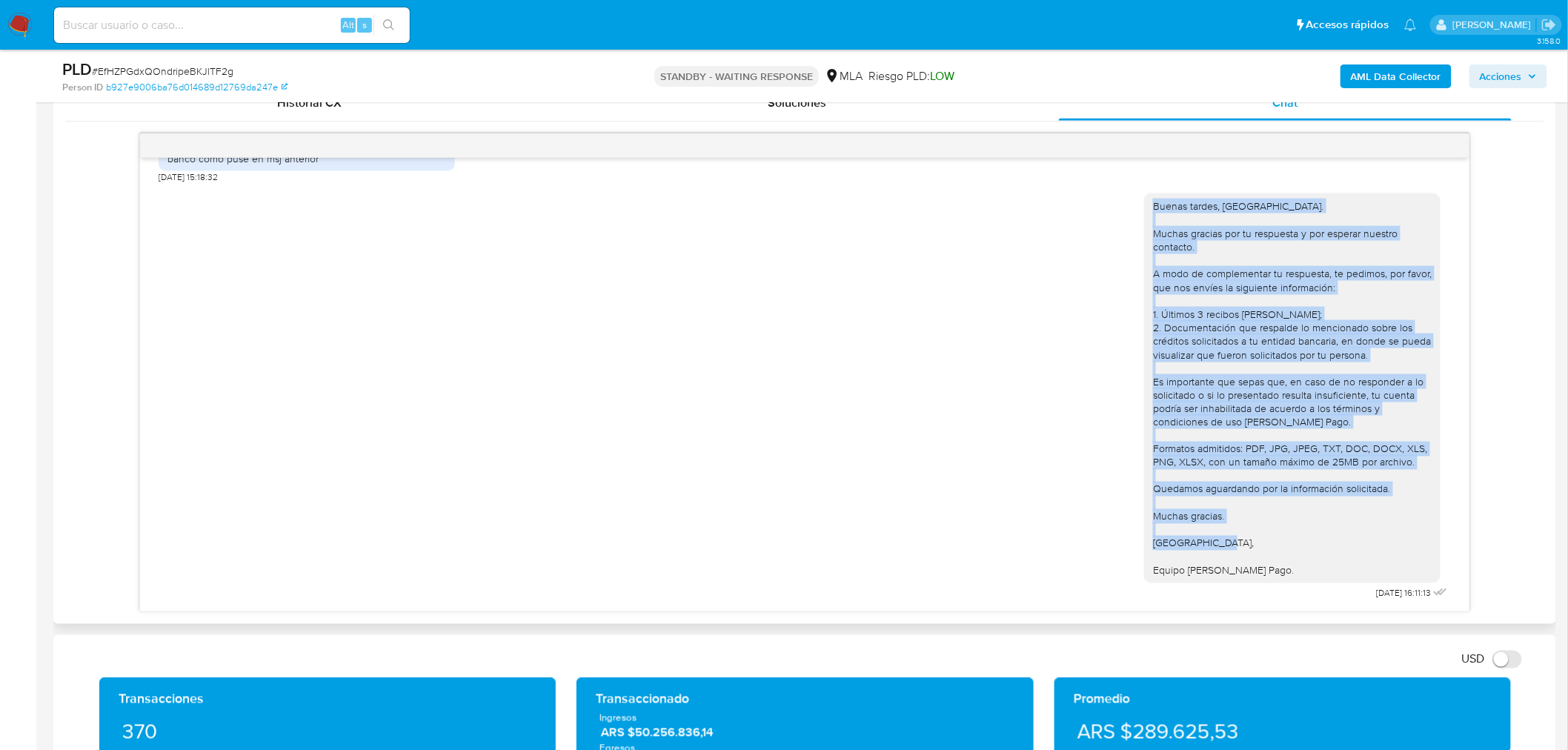
drag, startPoint x: 1275, startPoint y: 571, endPoint x: 1124, endPoint y: 205, distance: 395.9
click at [1124, 205] on div "Buenas tardes, Diego. Muchas gracias por tu respuesta y por esperar nuestro con…" at bounding box center [804, 393] width 1292 height 420
copy div "Buenas tardes, Diego. Muchas gracias por tu respuesta y por esperar nuestro con…"
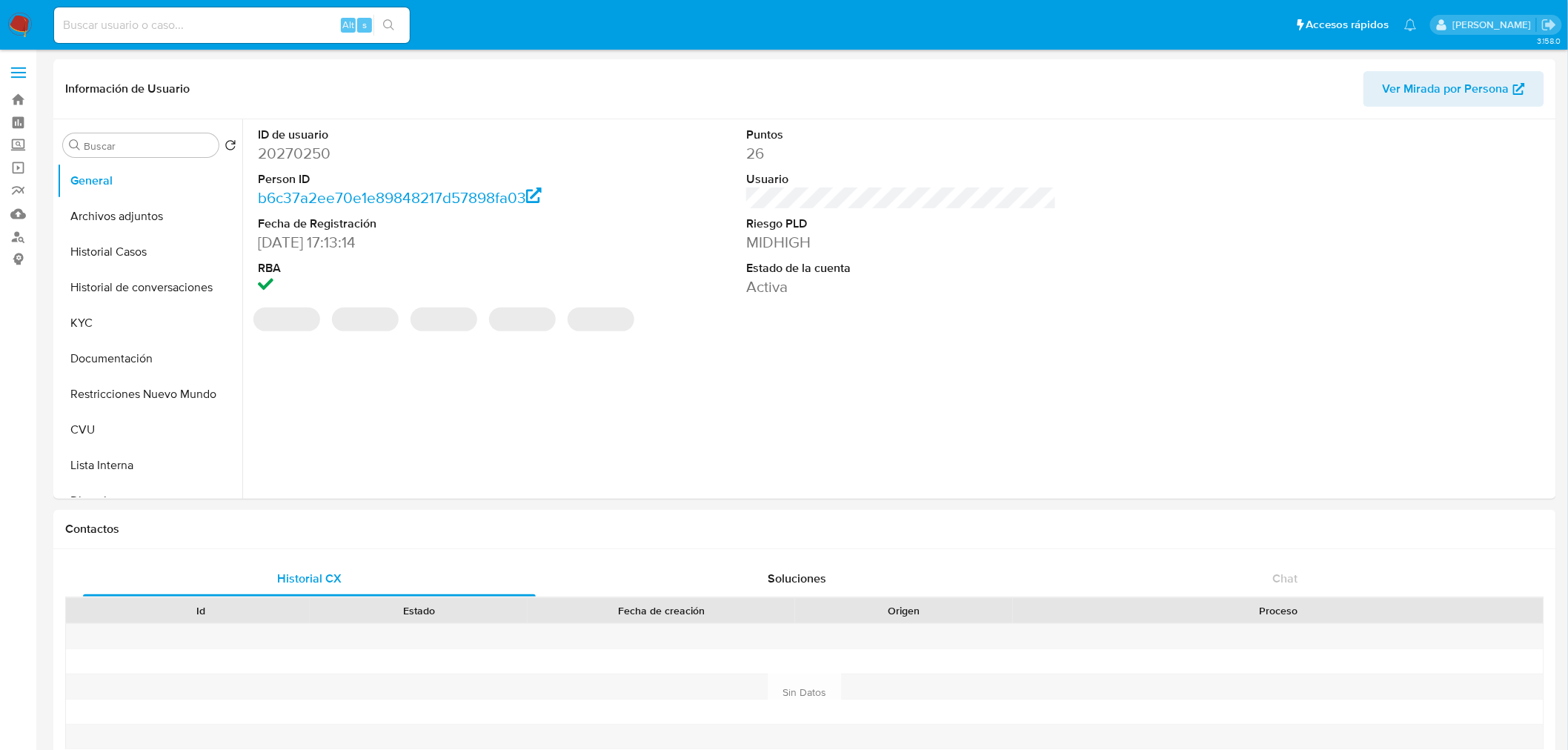
select select "10"
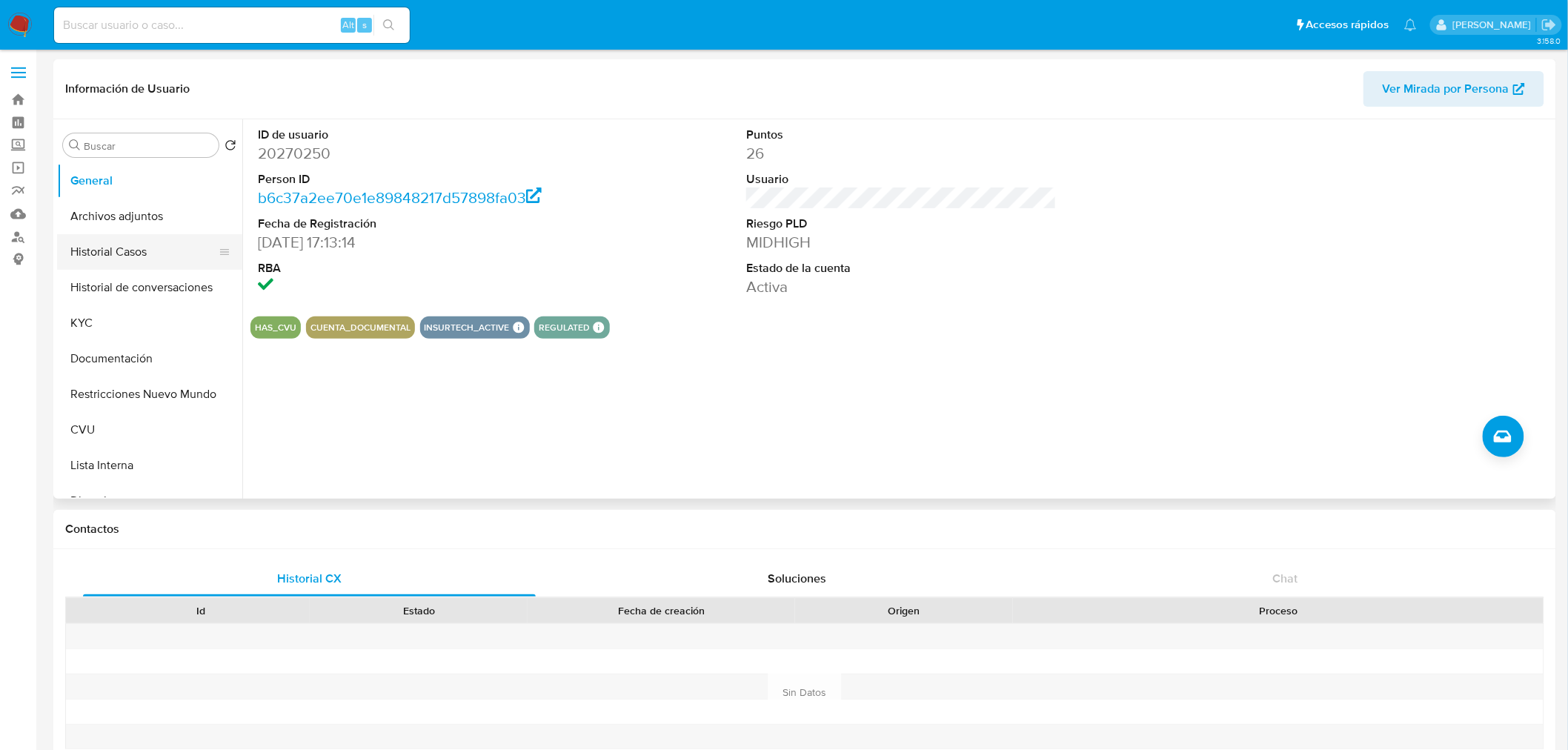
click at [126, 256] on button "Historial Casos" at bounding box center [143, 252] width 173 height 36
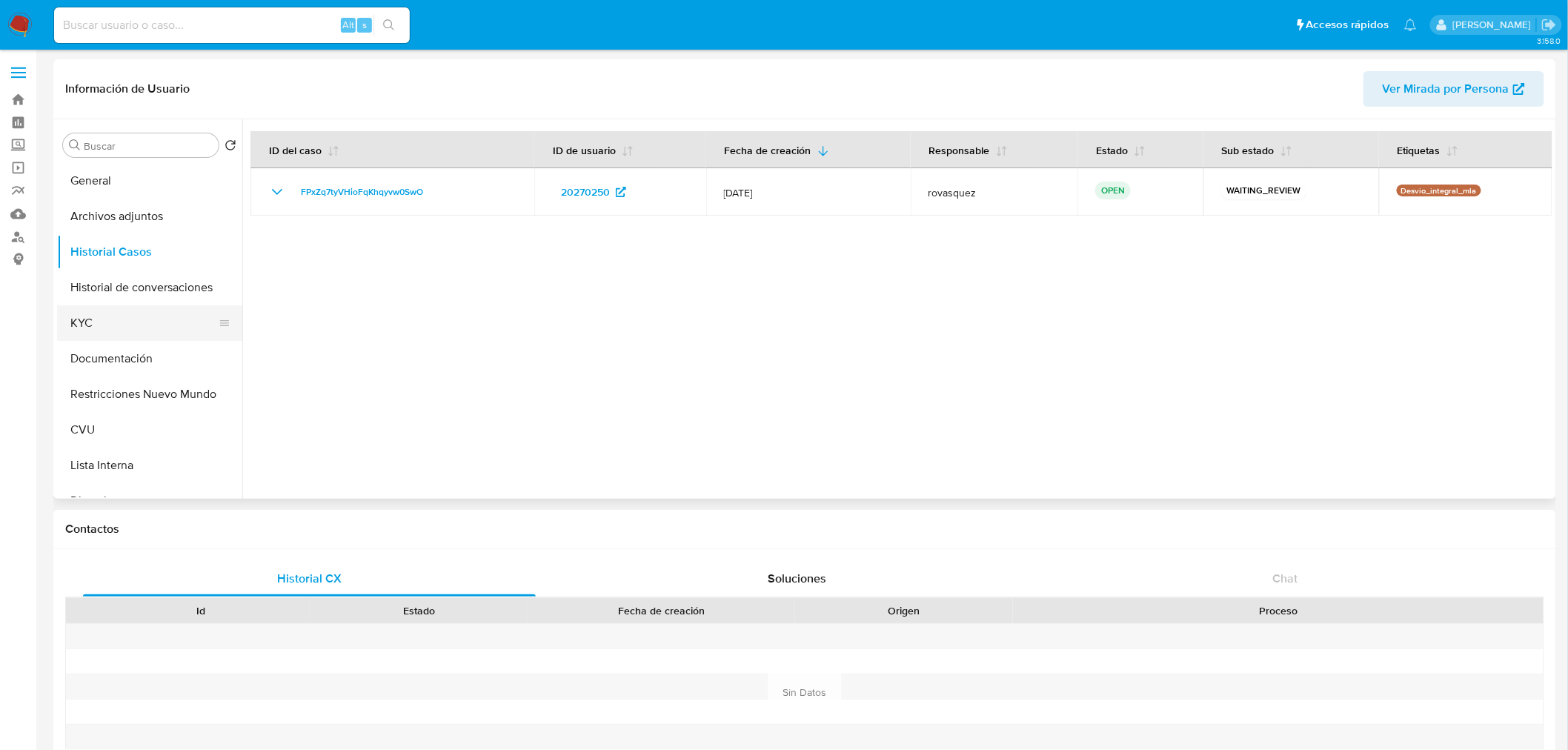
click at [122, 334] on button "KYC" at bounding box center [143, 322] width 173 height 36
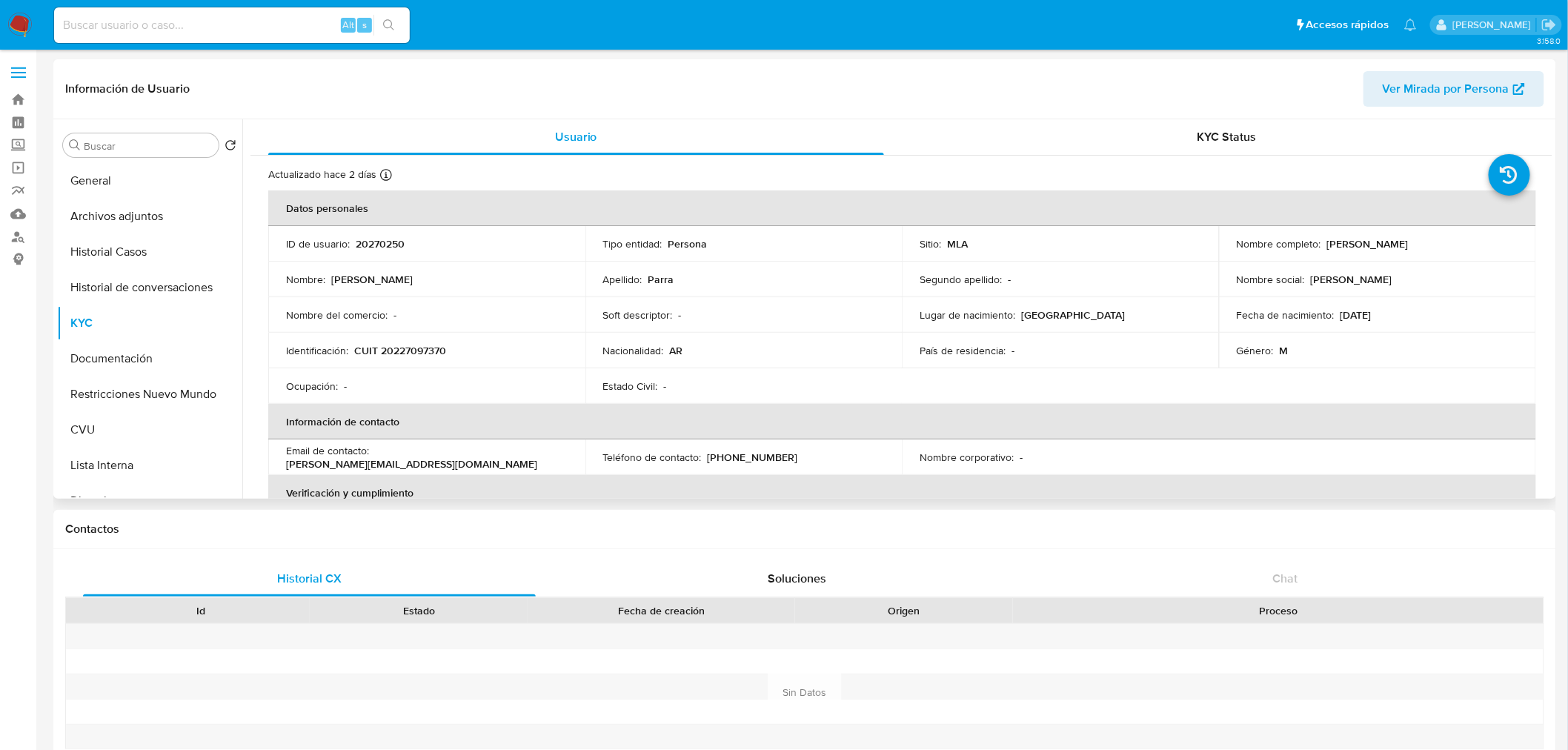
click at [410, 349] on p "CUIT 20227097370" at bounding box center [400, 350] width 91 height 13
copy p "20227097370"
drag, startPoint x: 1321, startPoint y: 241, endPoint x: 1455, endPoint y: 243, distance: 134.0
click at [1455, 243] on div "Nombre completo : Ezequiel Sebastian Parra" at bounding box center [1376, 243] width 281 height 13
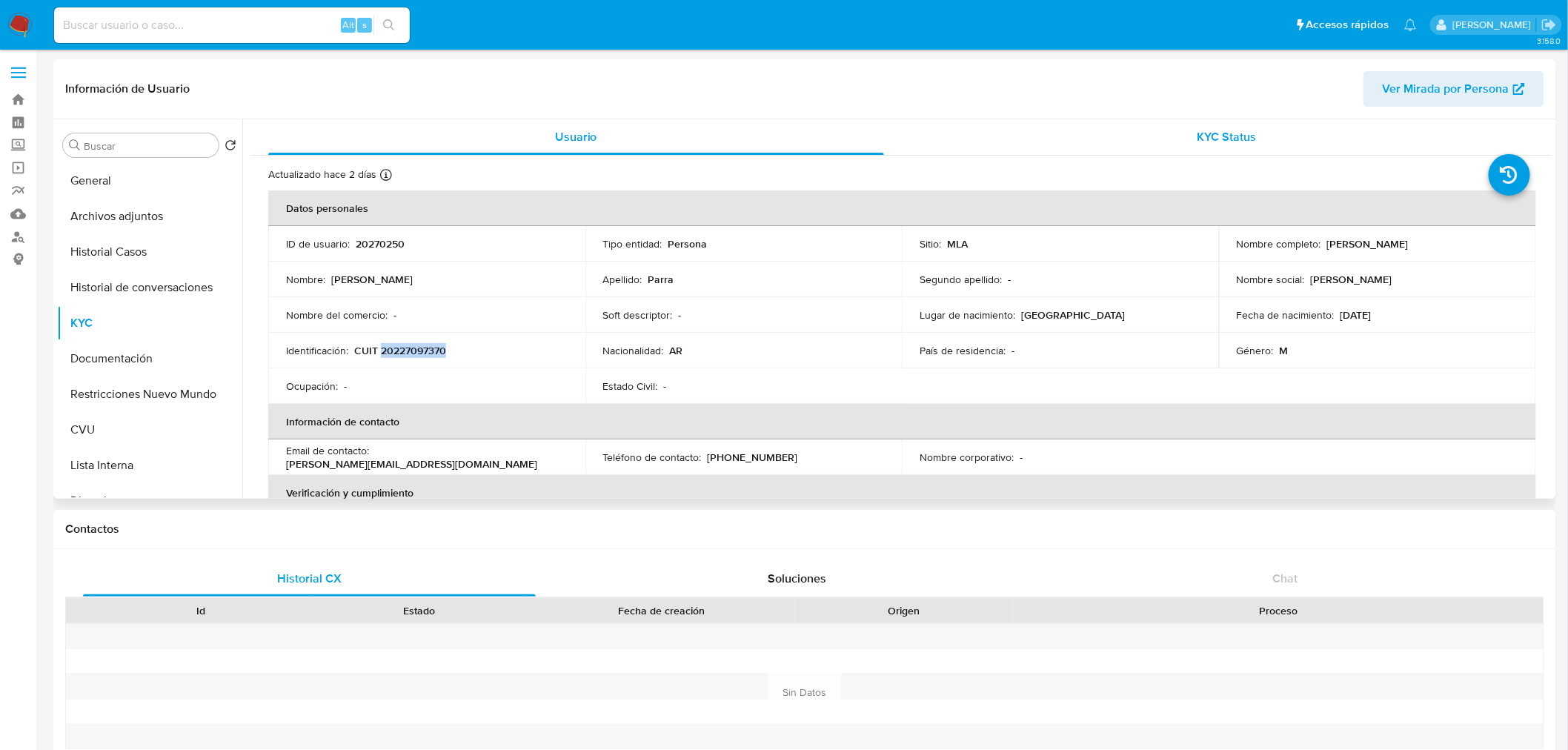
copy p "[PERSON_NAME]"
click at [427, 347] on p "CUIT 20227097370" at bounding box center [400, 350] width 91 height 13
copy p "20227097370"
click at [151, 371] on button "Documentación" at bounding box center [143, 358] width 173 height 36
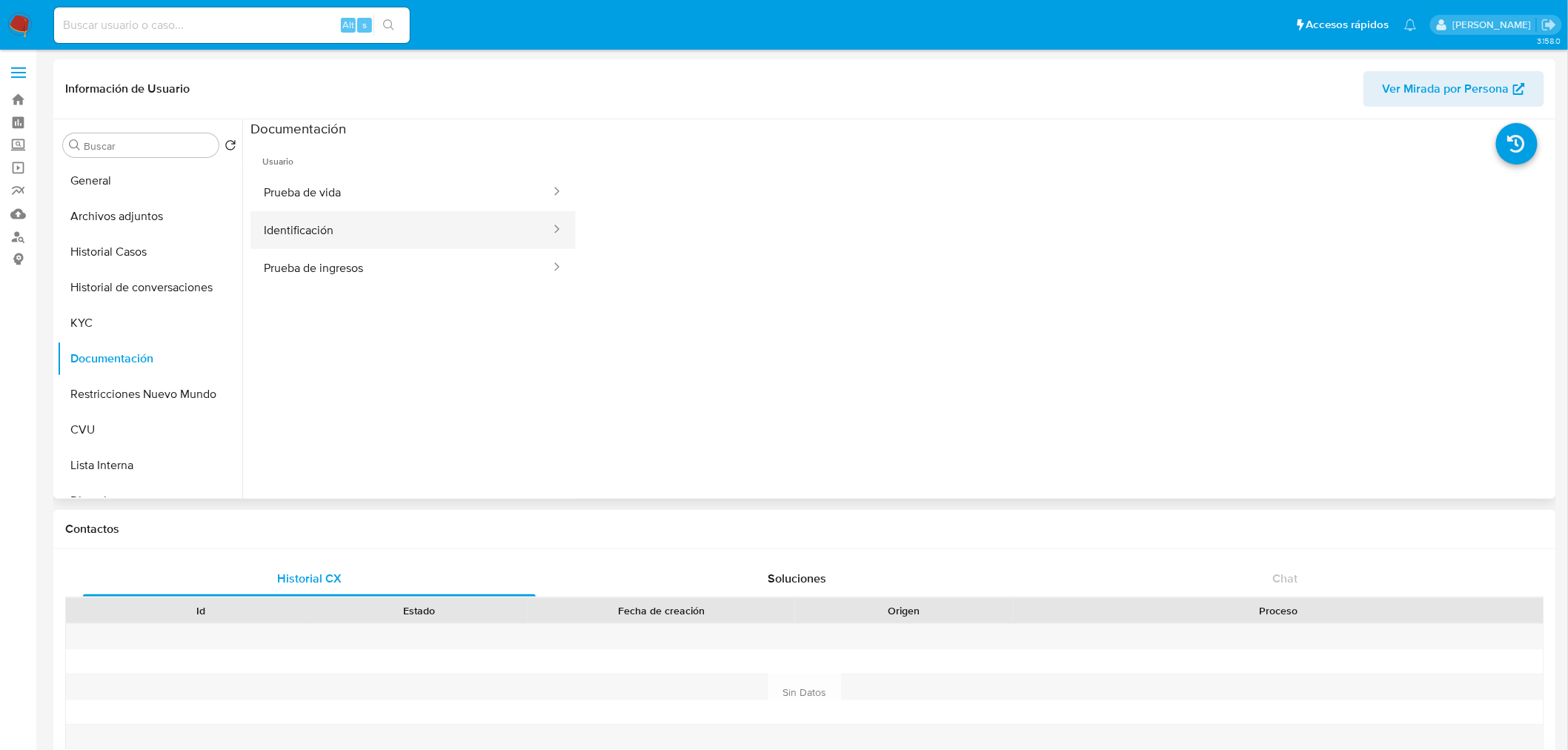
click at [400, 226] on button "Identificación" at bounding box center [401, 229] width 301 height 37
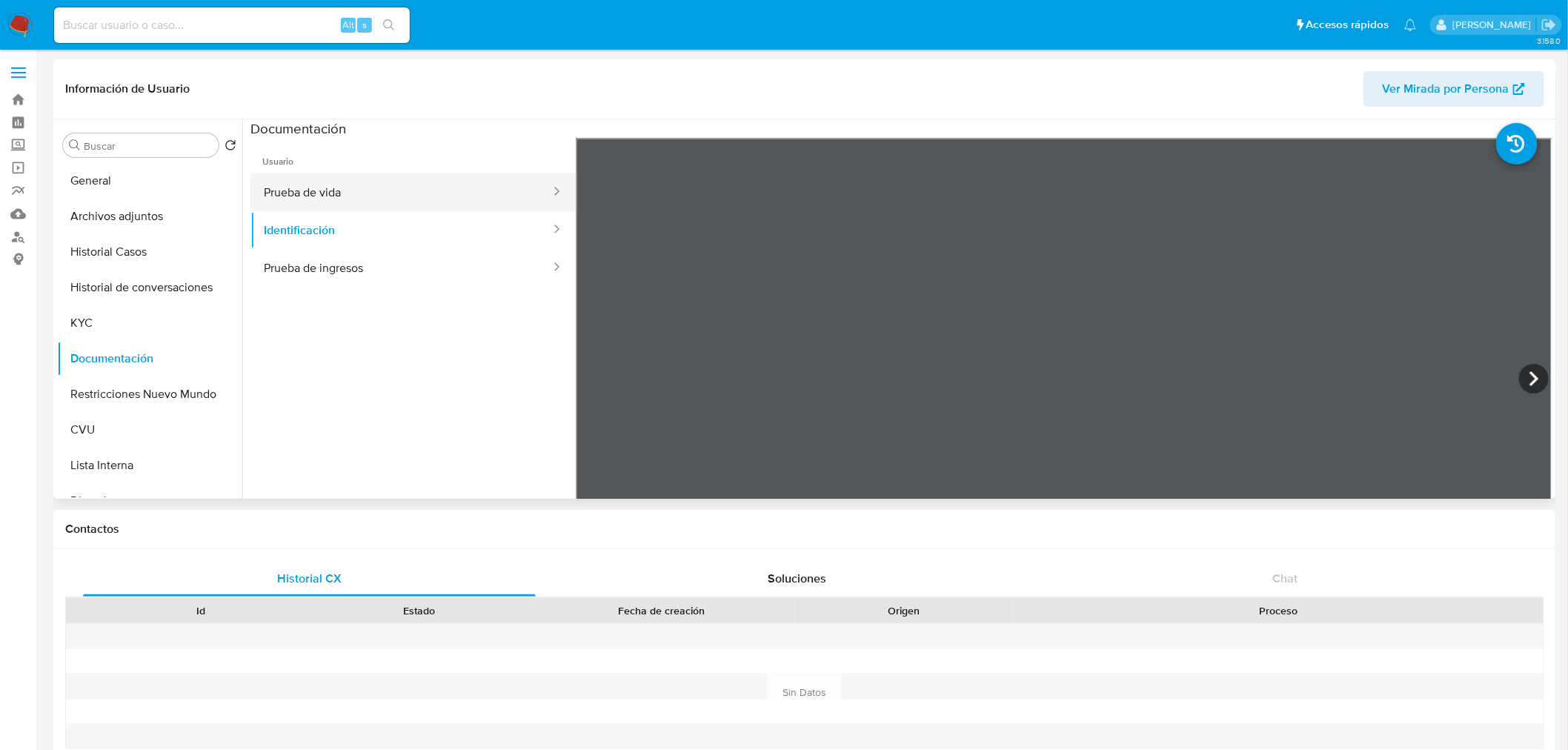
click at [423, 209] on button "Prueba de vida" at bounding box center [401, 192] width 301 height 37
click at [395, 265] on button "Prueba de ingresos" at bounding box center [401, 267] width 301 height 37
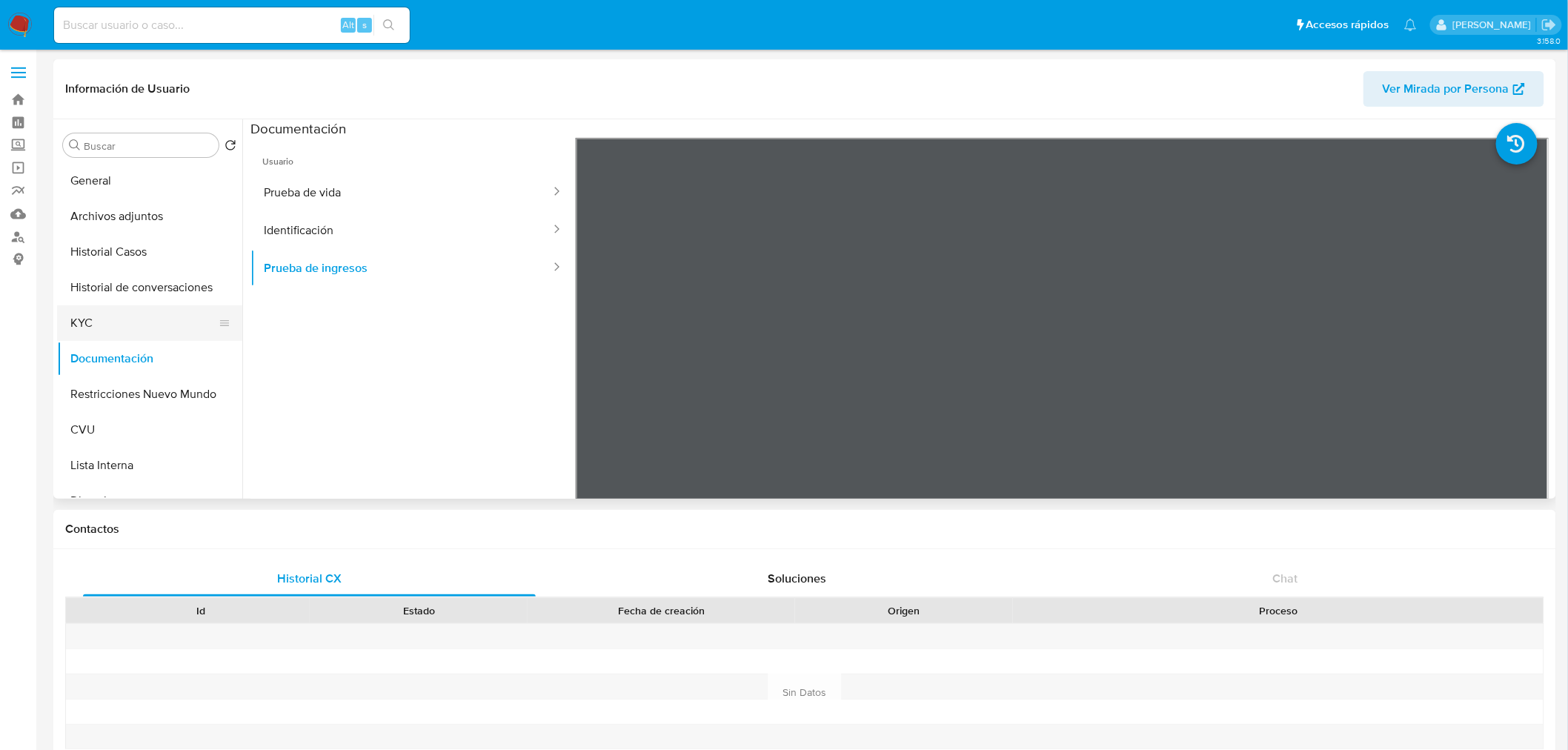
click at [141, 325] on button "KYC" at bounding box center [143, 322] width 173 height 36
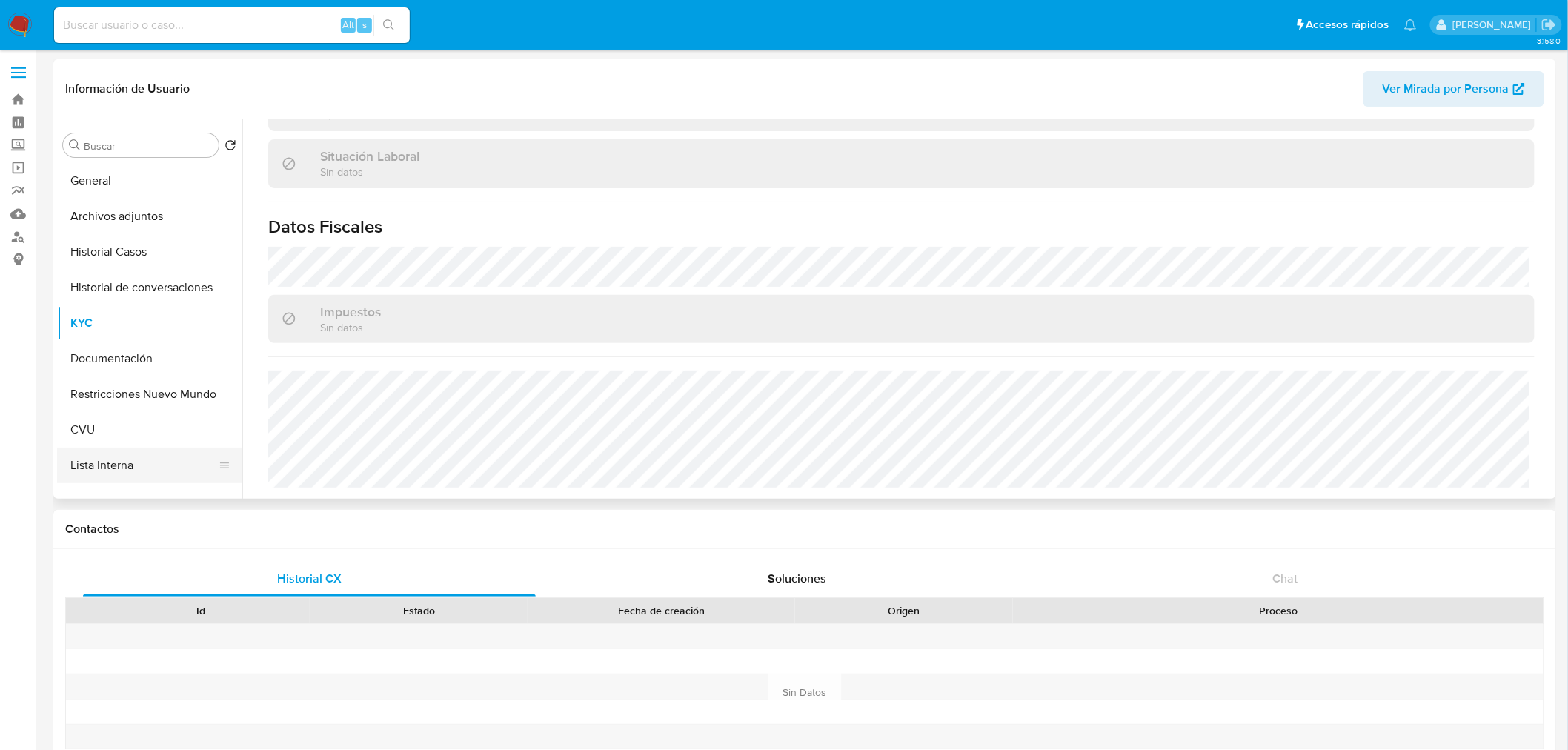
scroll to position [82, 0]
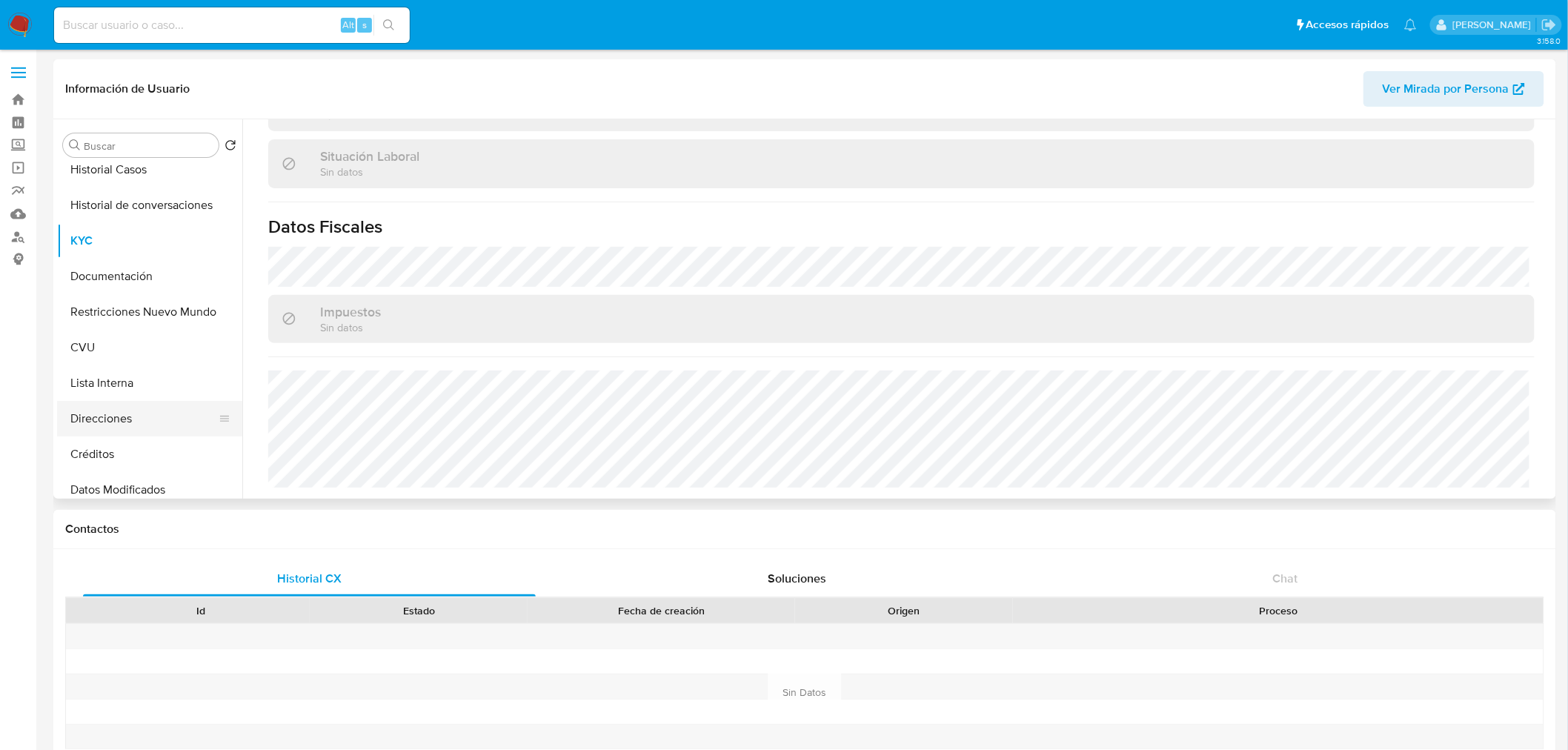
click at [126, 427] on button "Direcciones" at bounding box center [143, 418] width 173 height 36
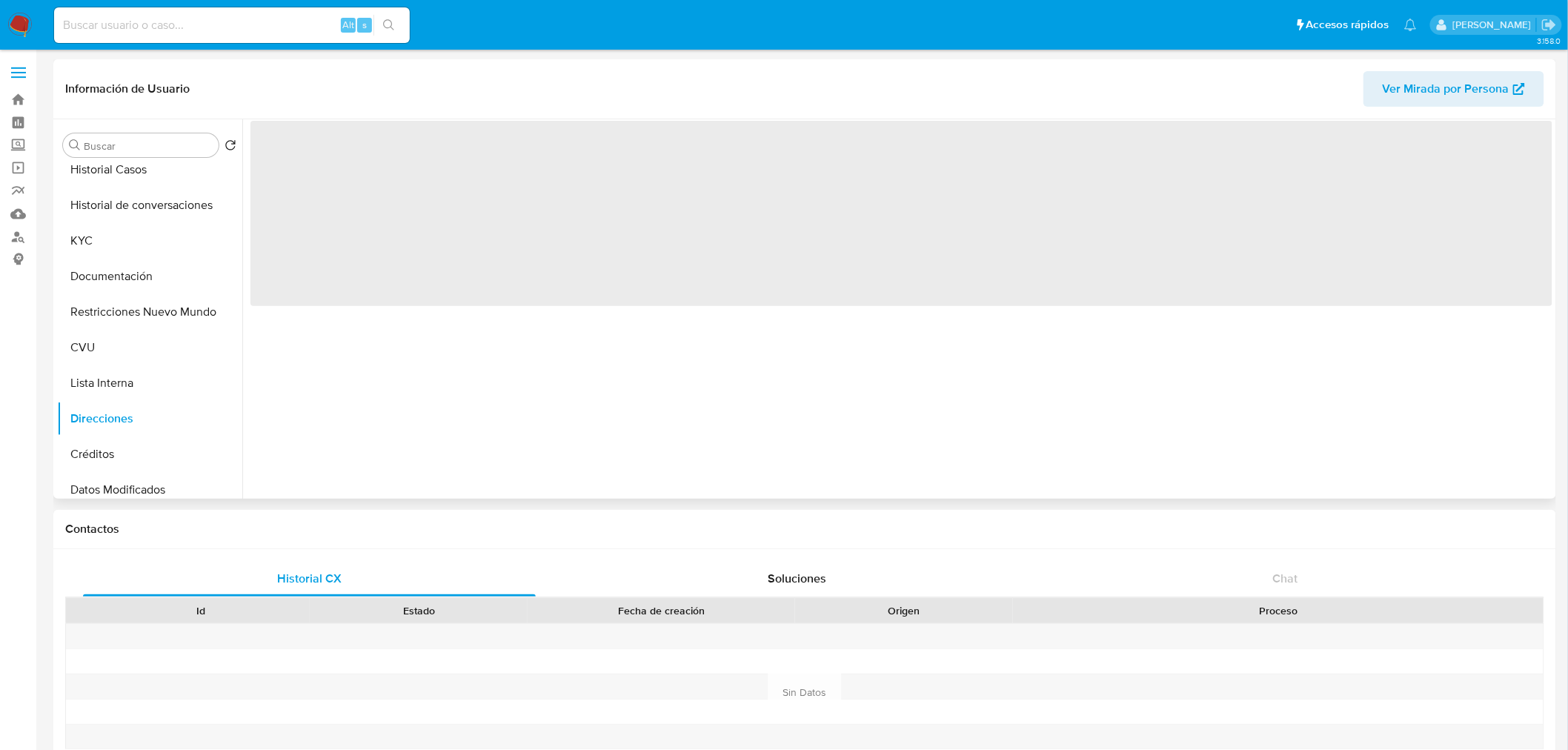
scroll to position [0, 0]
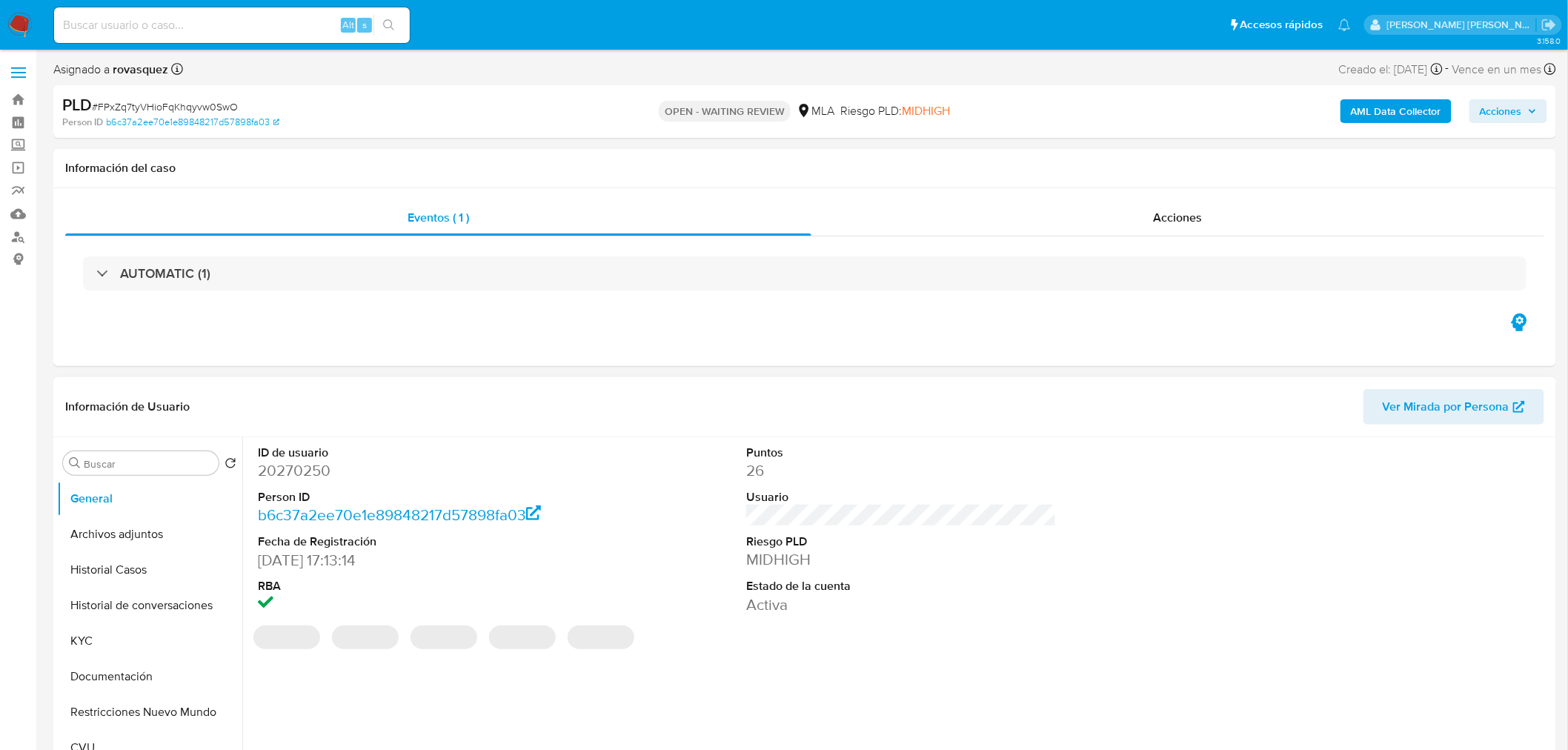
select select "10"
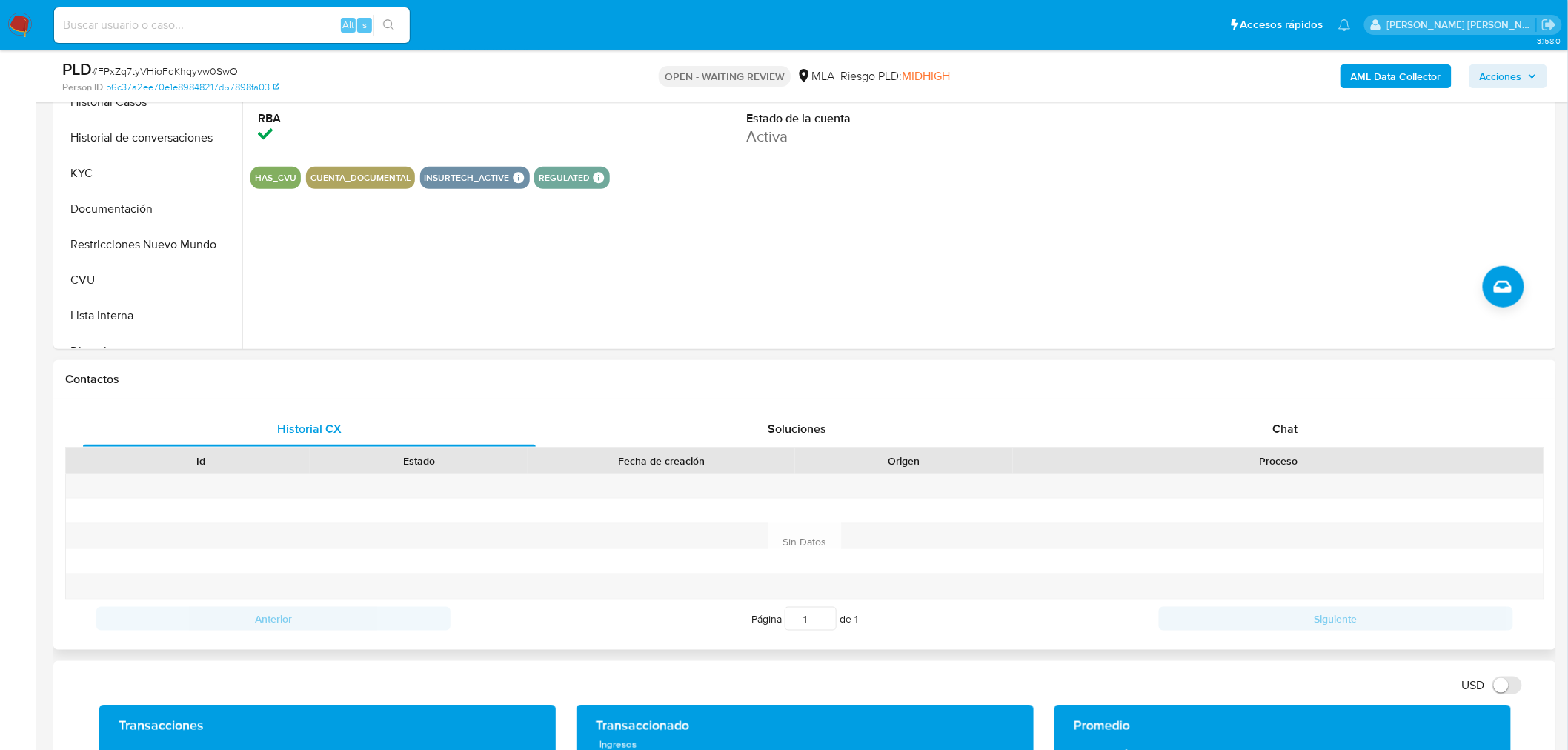
scroll to position [576, 0]
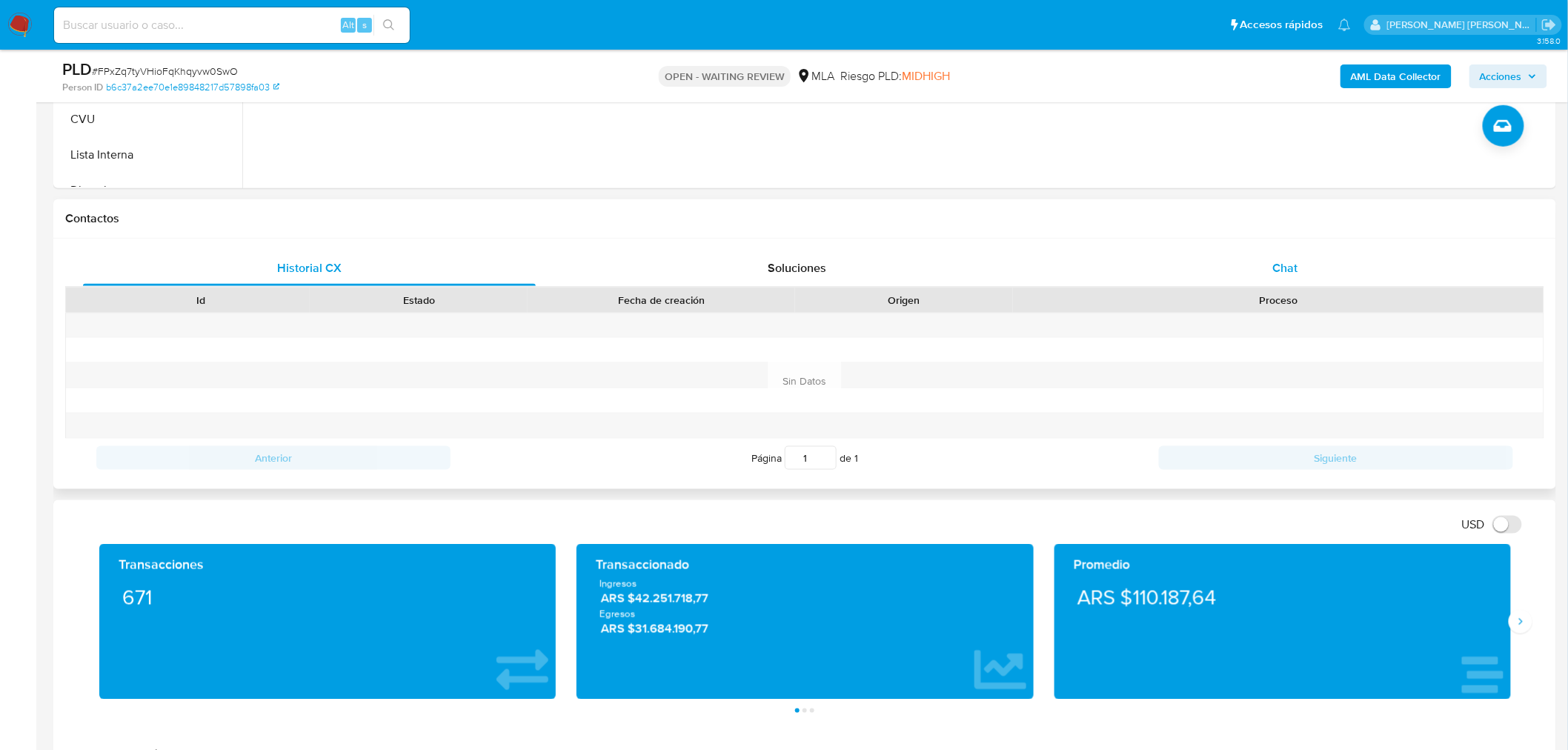
click at [1282, 275] on span "Chat" at bounding box center [1285, 268] width 25 height 17
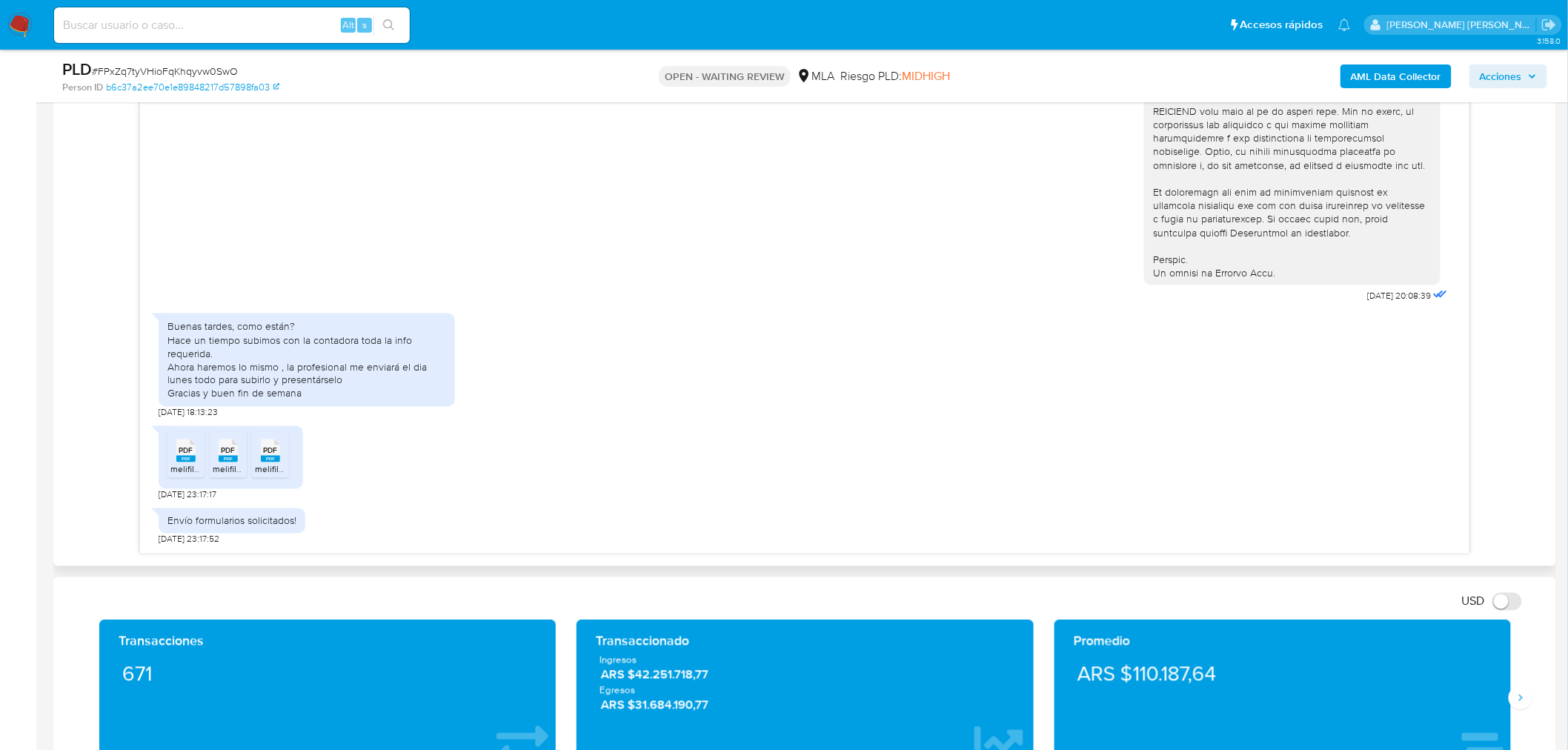
scroll to position [823, 0]
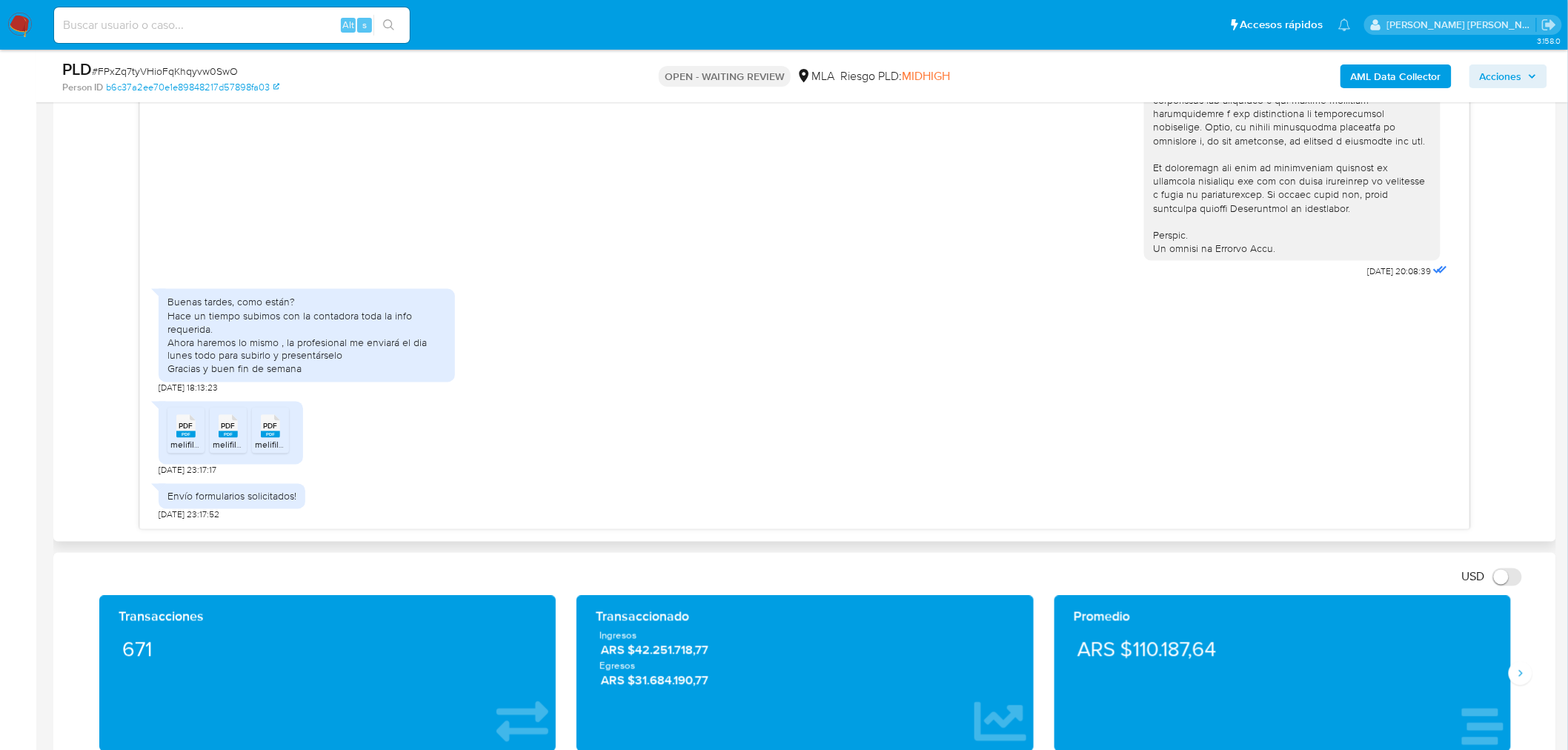
click at [189, 433] on rect at bounding box center [186, 435] width 19 height 7
click at [234, 431] on span "PDF" at bounding box center [227, 426] width 14 height 10
click at [275, 430] on span "PDF" at bounding box center [270, 426] width 14 height 10
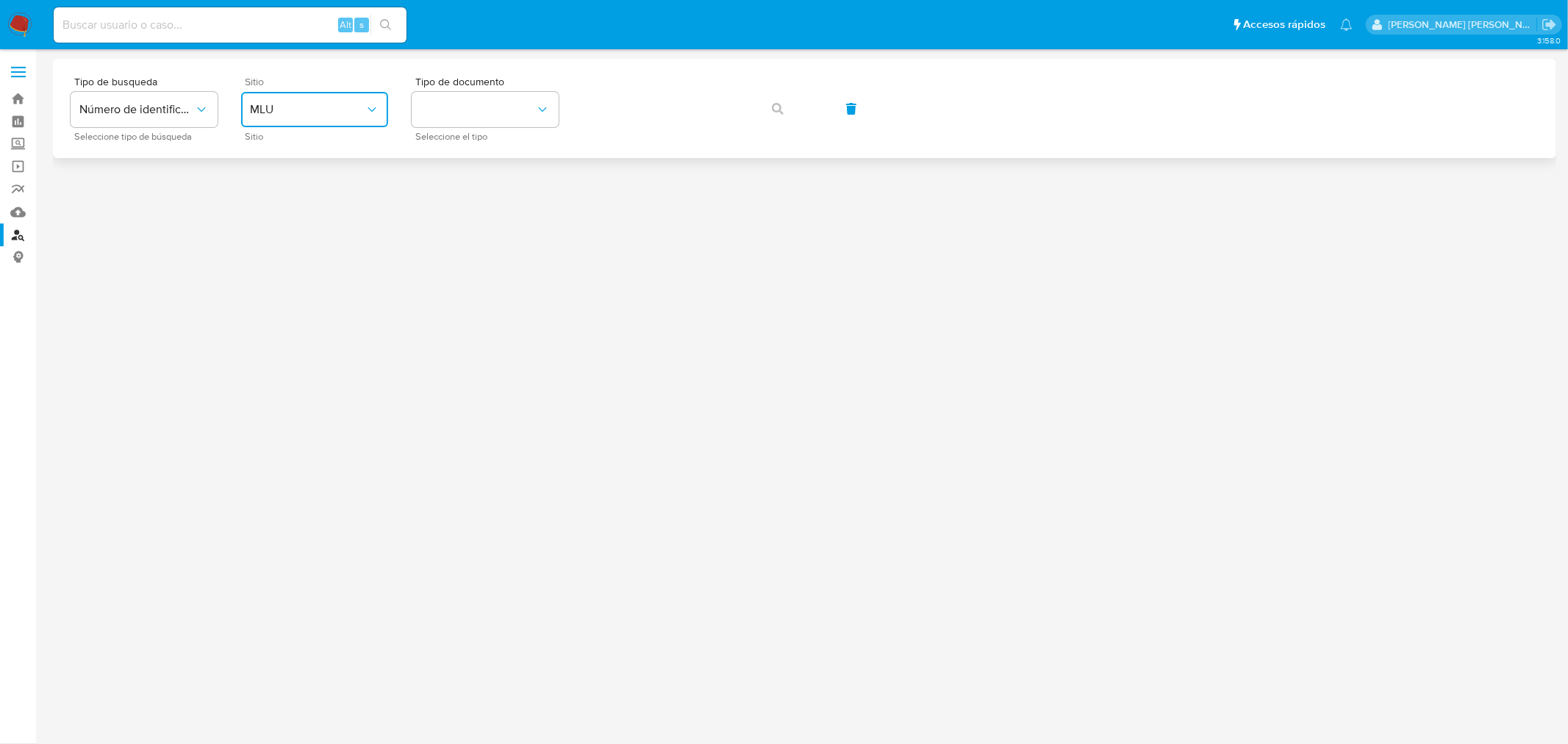
click at [323, 114] on span "MLU" at bounding box center [307, 109] width 115 height 15
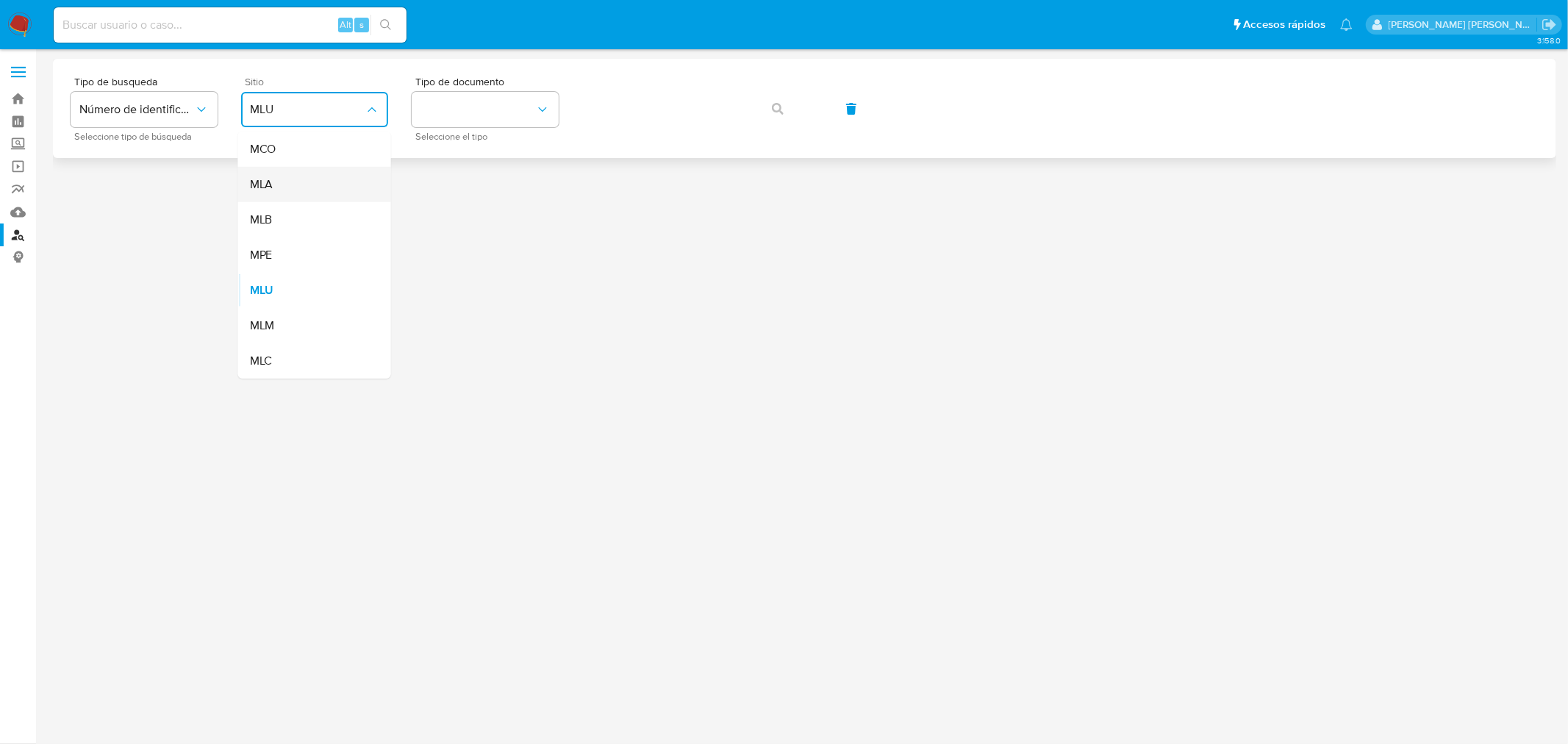
click at [337, 178] on div "MLA" at bounding box center [309, 184] width 120 height 35
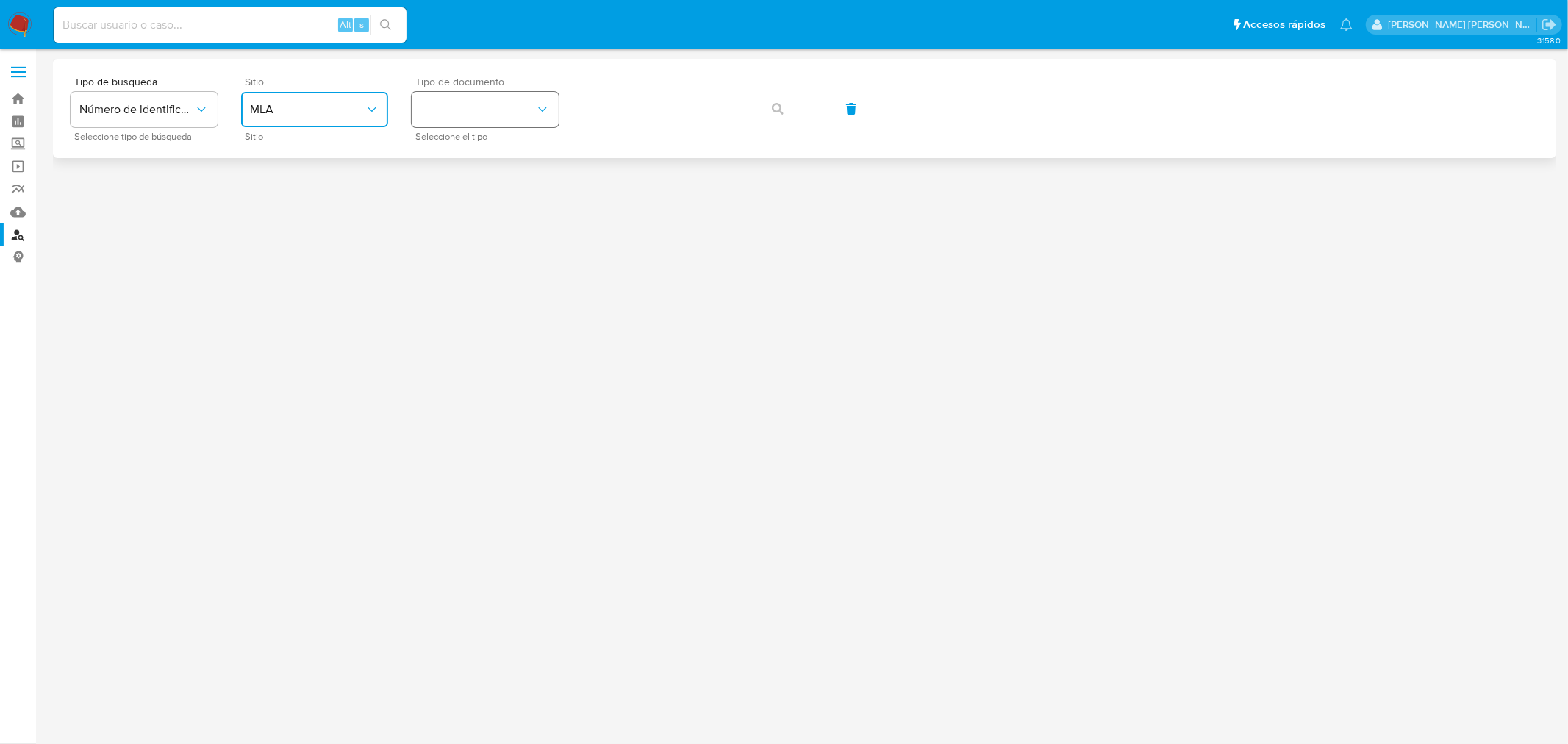
click at [494, 125] on button "identificationType" at bounding box center [485, 109] width 147 height 35
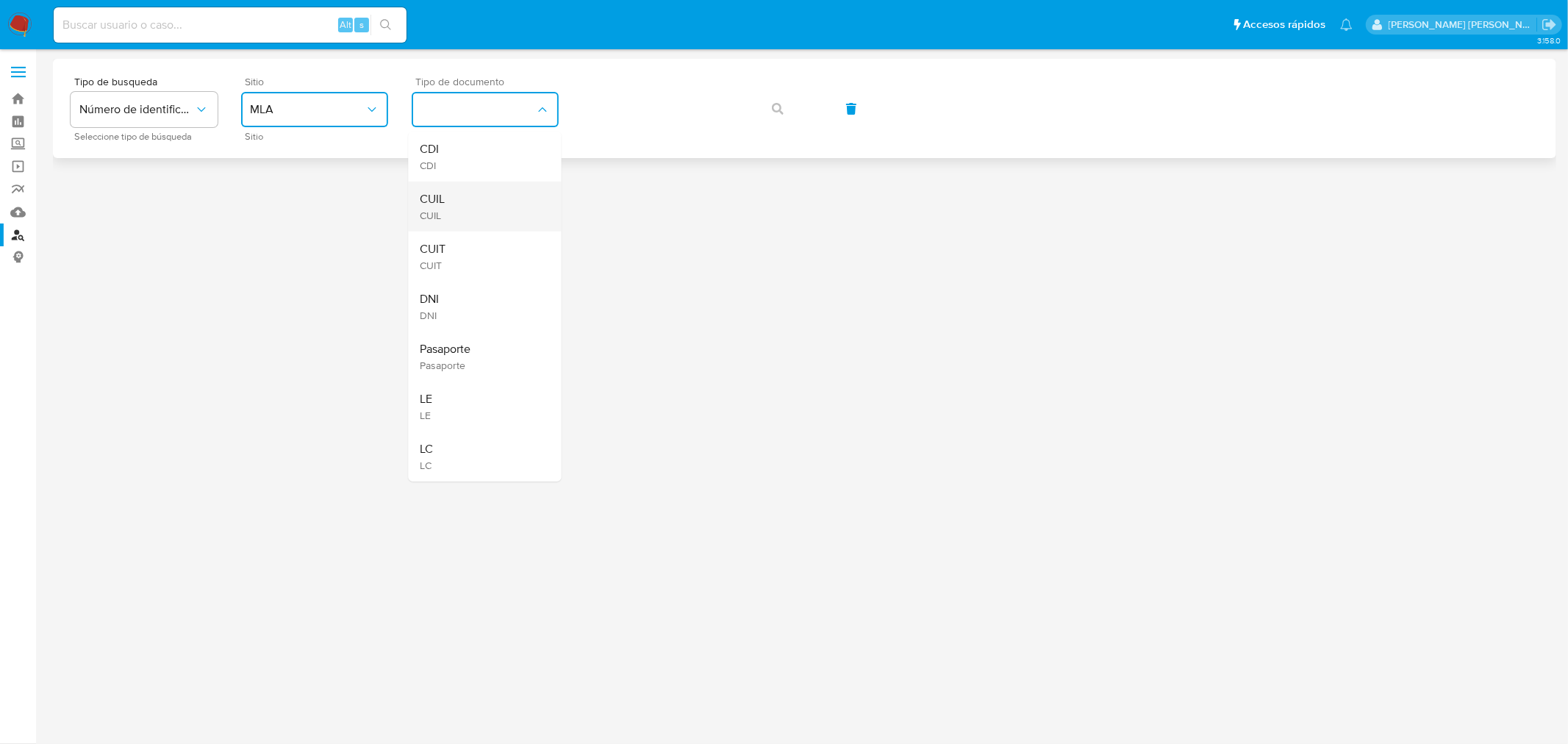
click at [489, 188] on div "CUIL CUIL" at bounding box center [480, 207] width 120 height 50
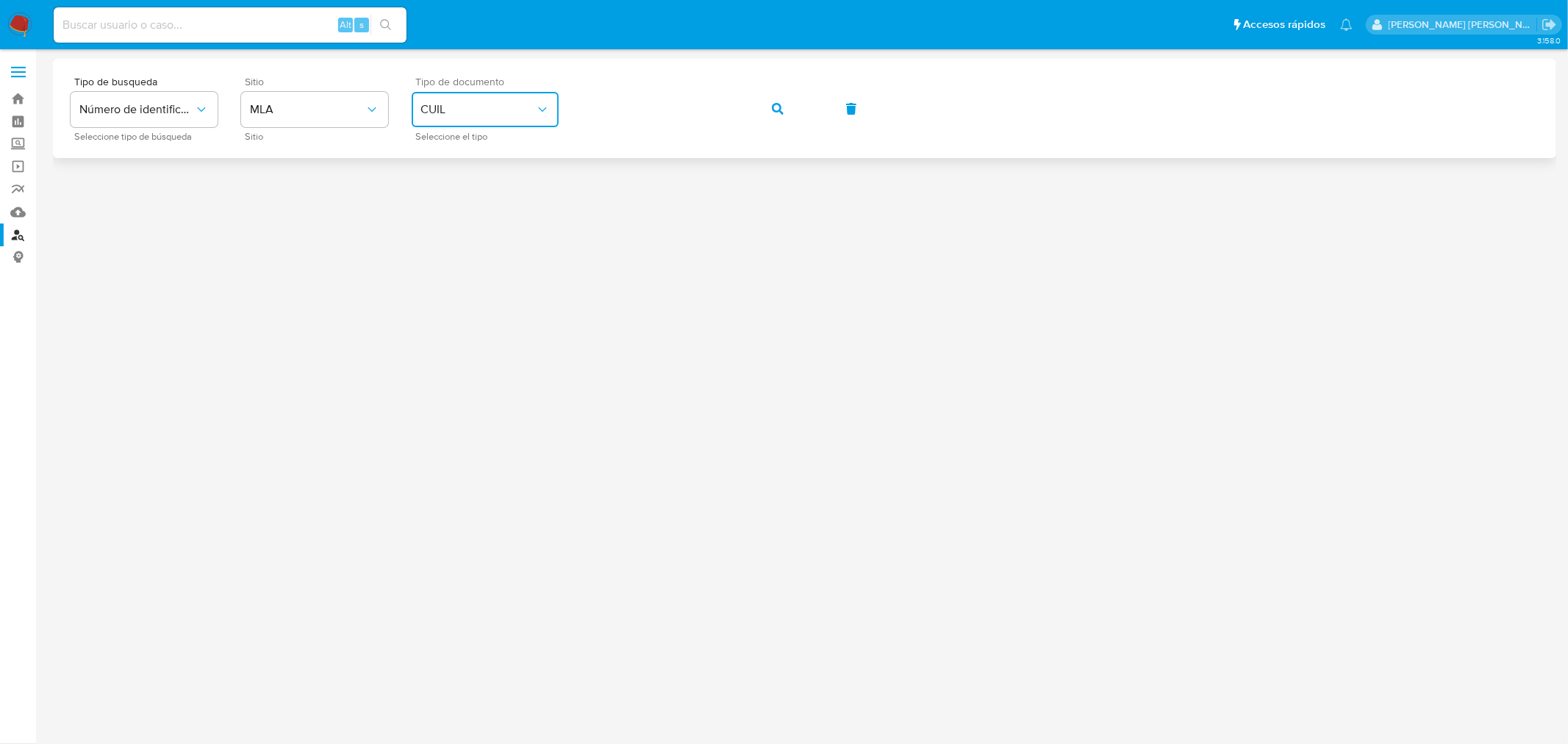
click at [760, 106] on button "button" at bounding box center [778, 108] width 50 height 35
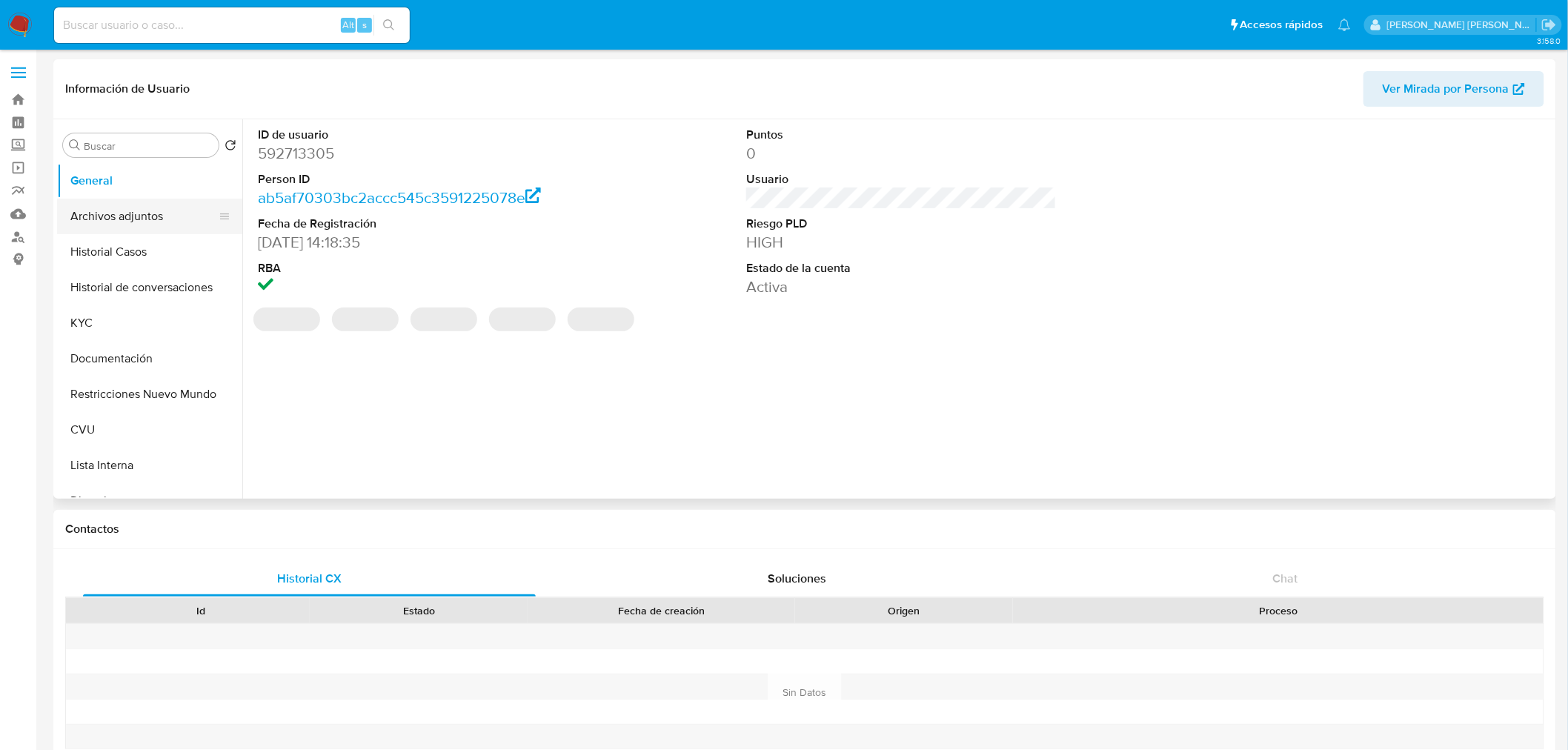
select select "10"
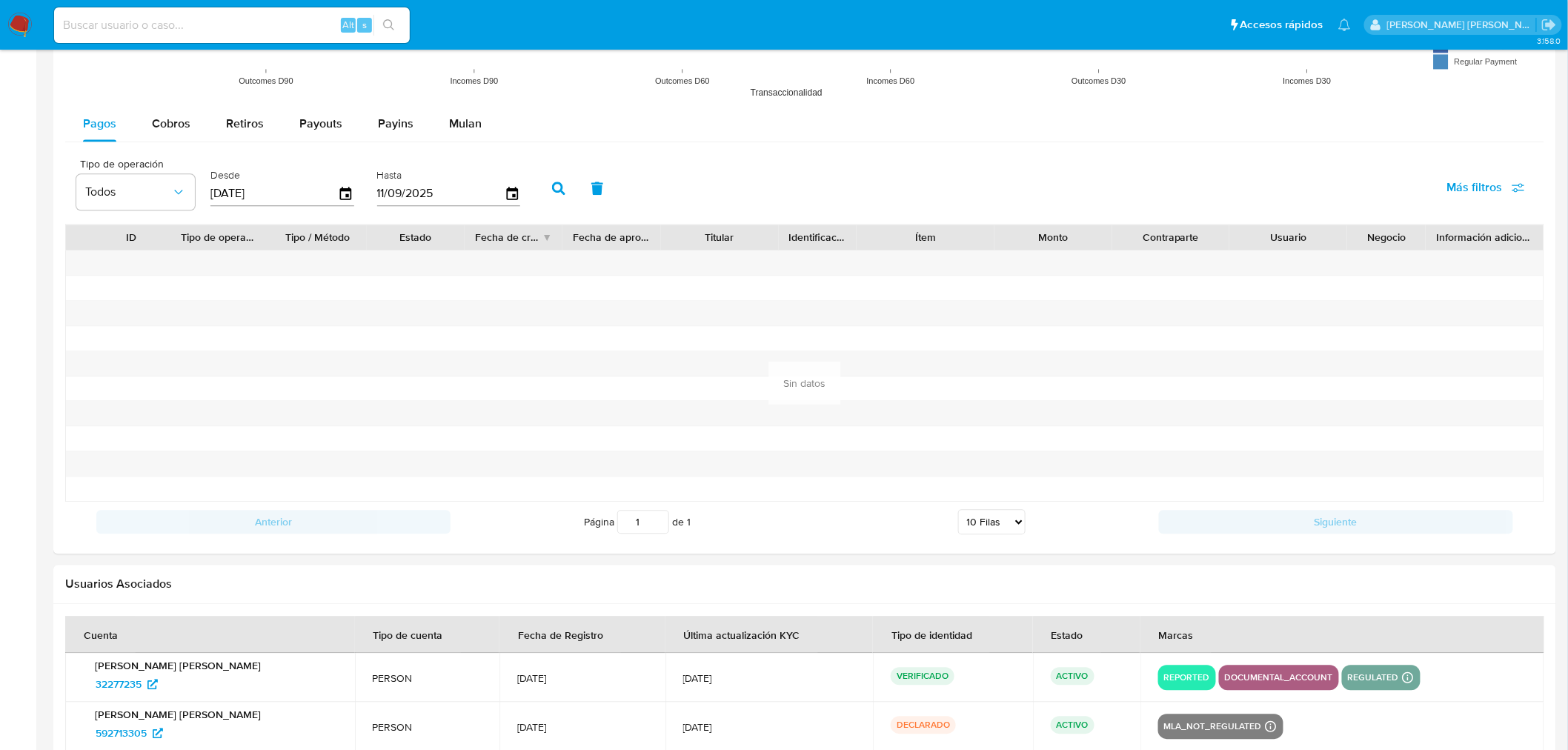
scroll to position [1442, 0]
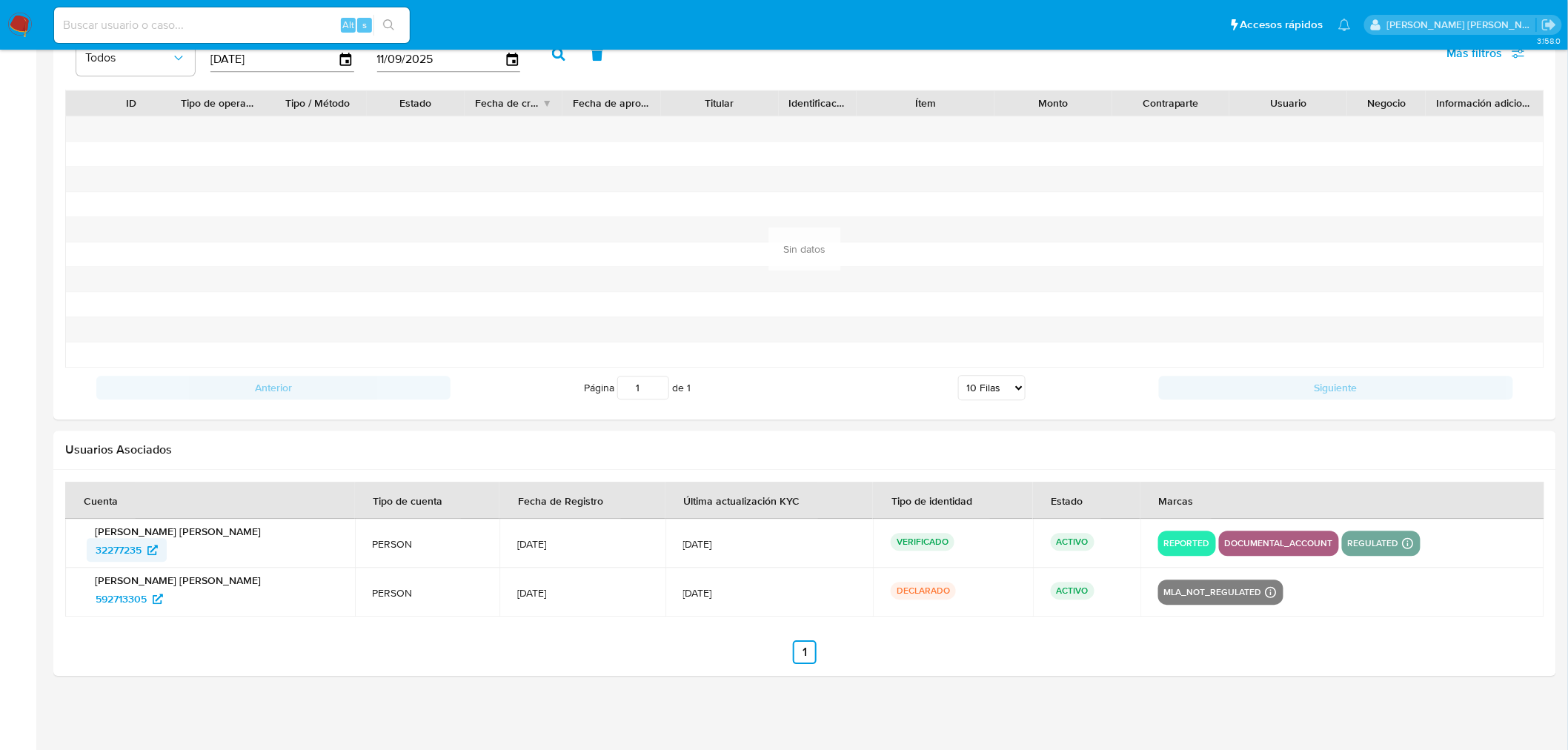
click at [139, 551] on span "32277235" at bounding box center [118, 549] width 46 height 24
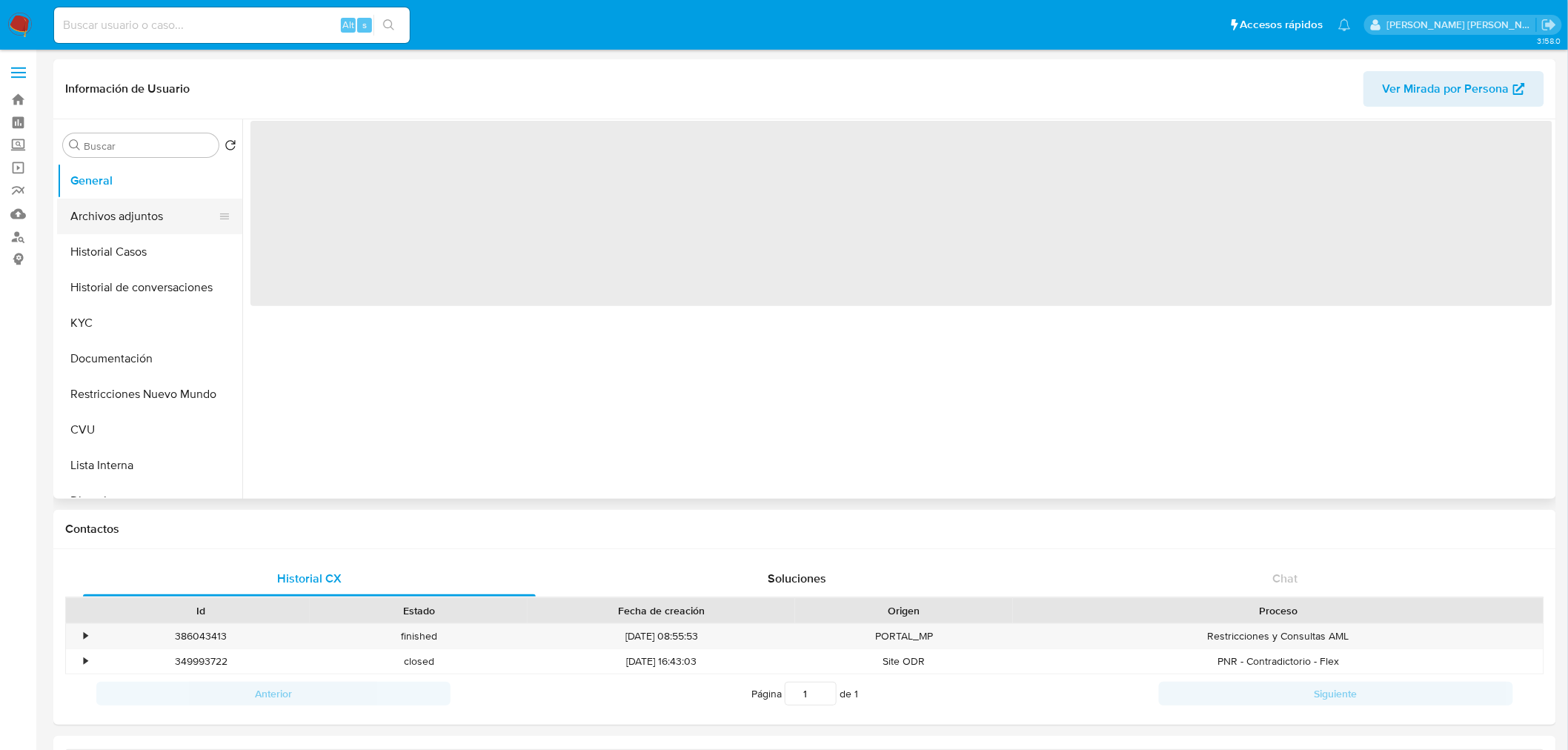
click at [104, 227] on button "Archivos adjuntos" at bounding box center [143, 216] width 173 height 36
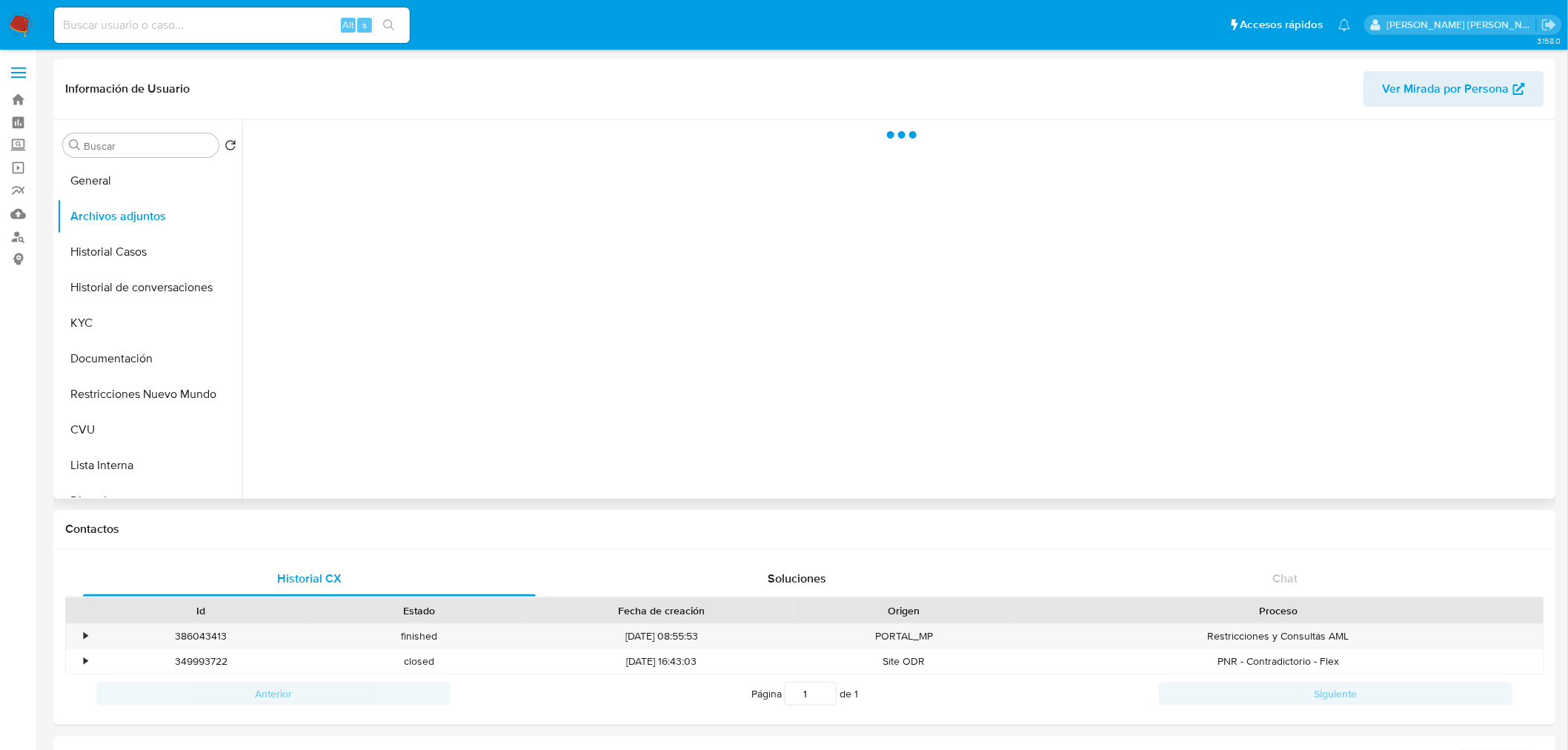
select select "10"
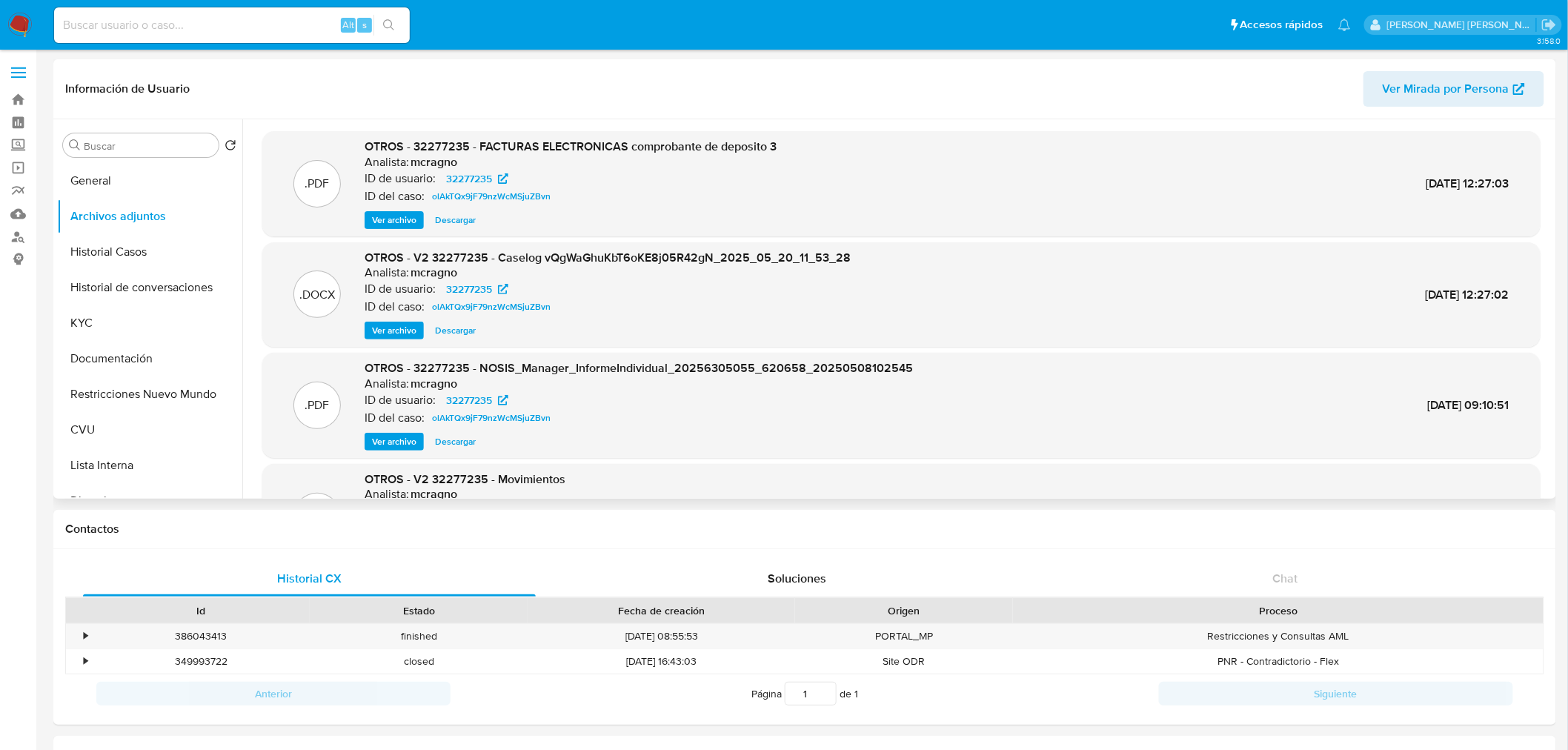
click at [400, 325] on span "Ver archivo" at bounding box center [394, 330] width 44 height 15
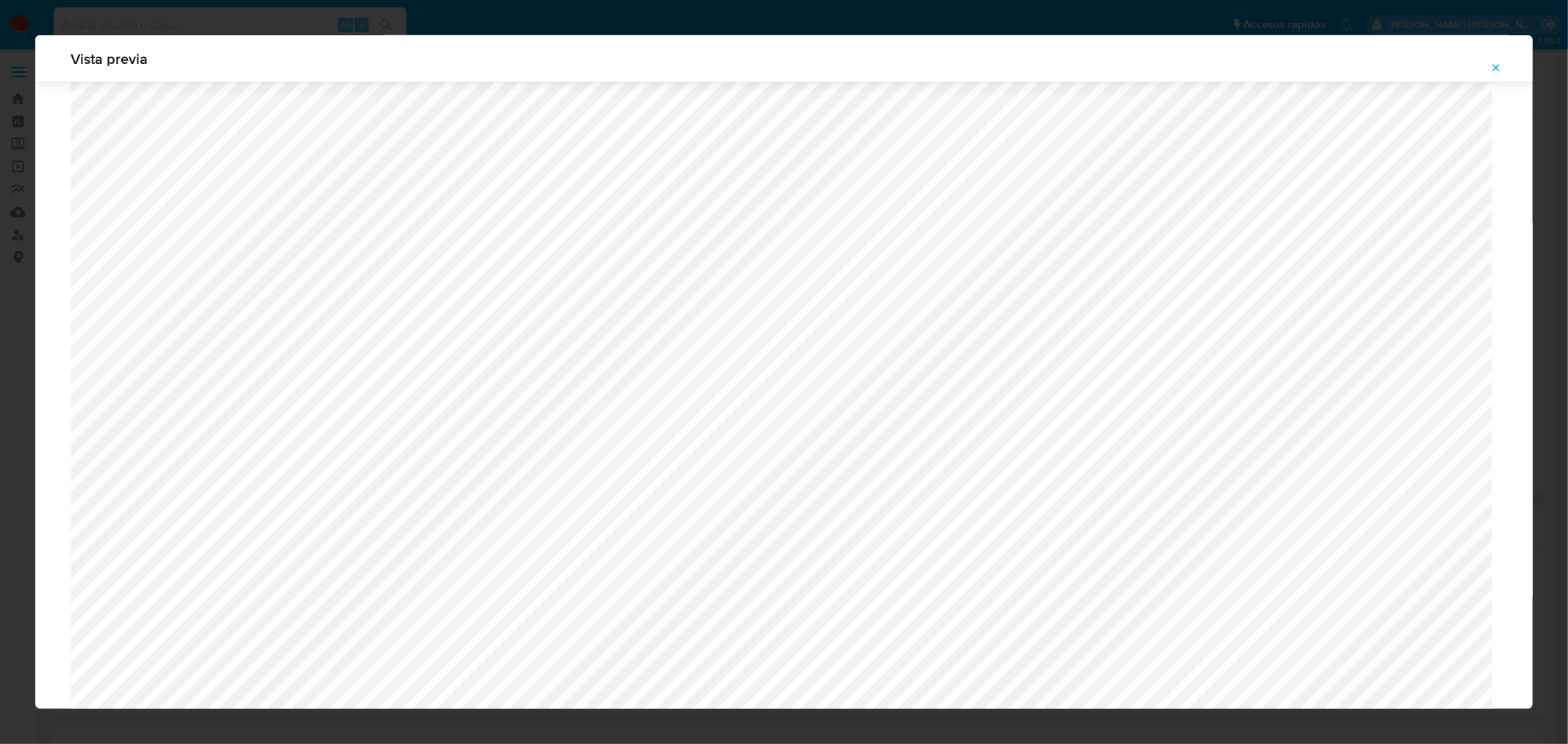
scroll to position [1604, 0]
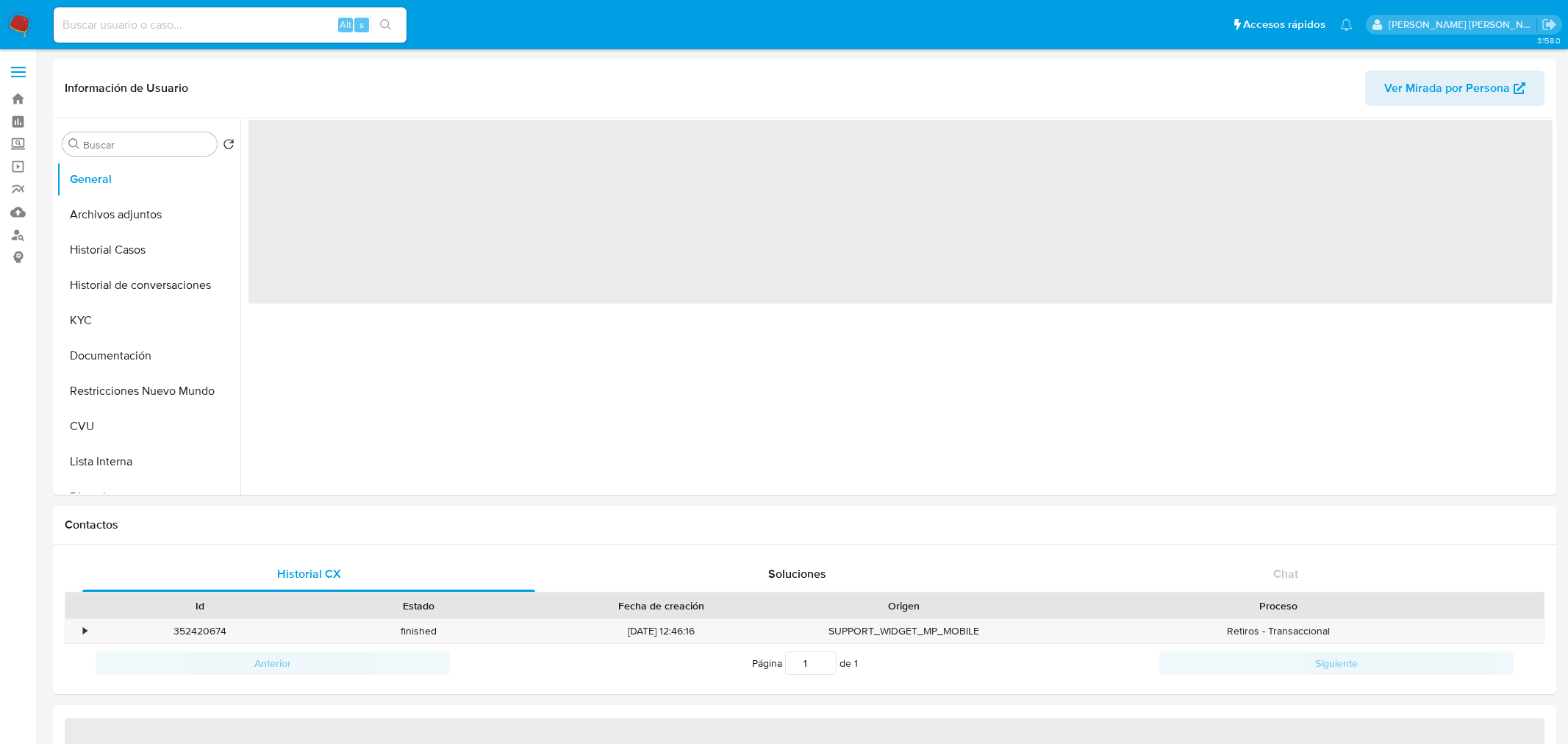
select select "10"
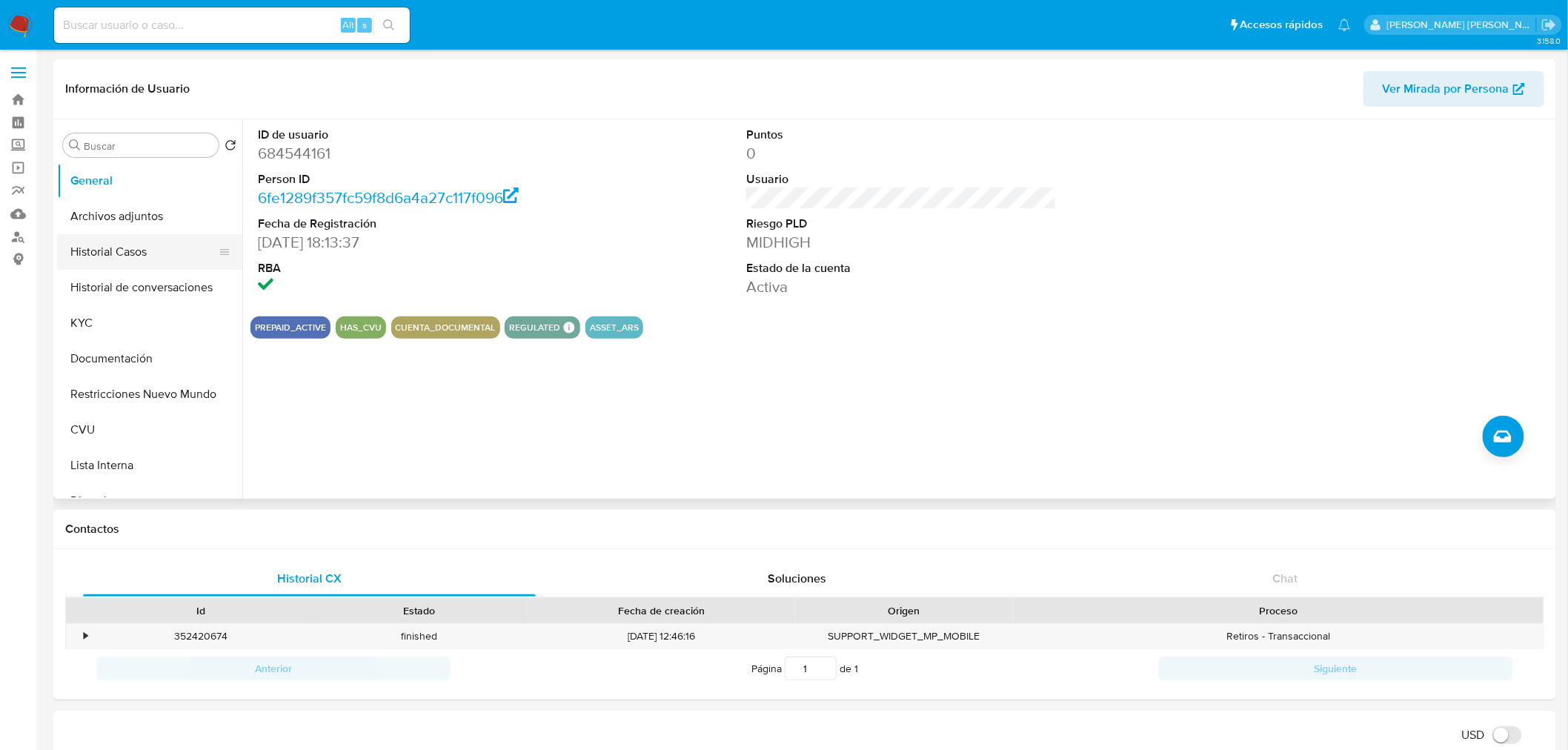
click at [137, 256] on button "Historial Casos" at bounding box center [143, 252] width 173 height 36
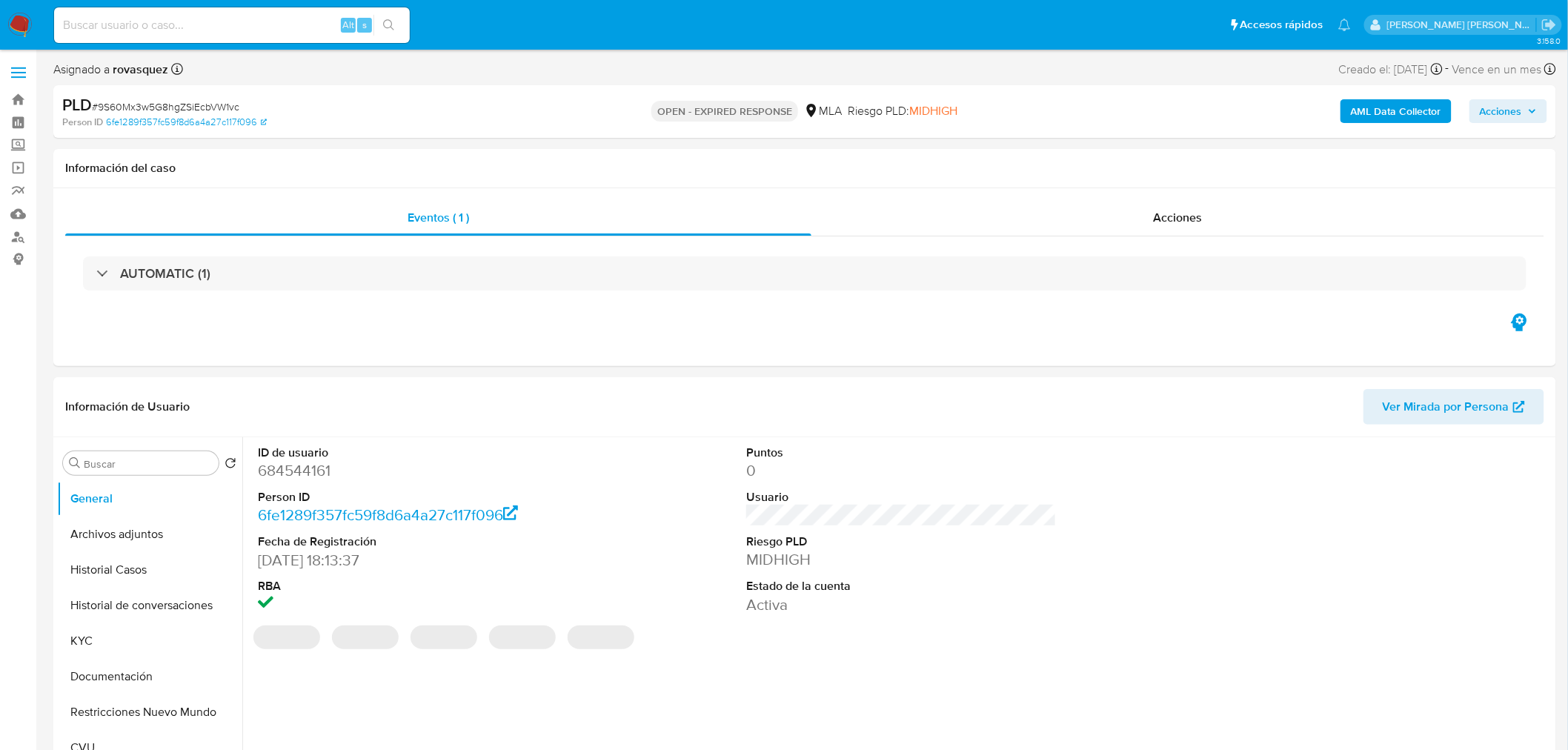
select select "10"
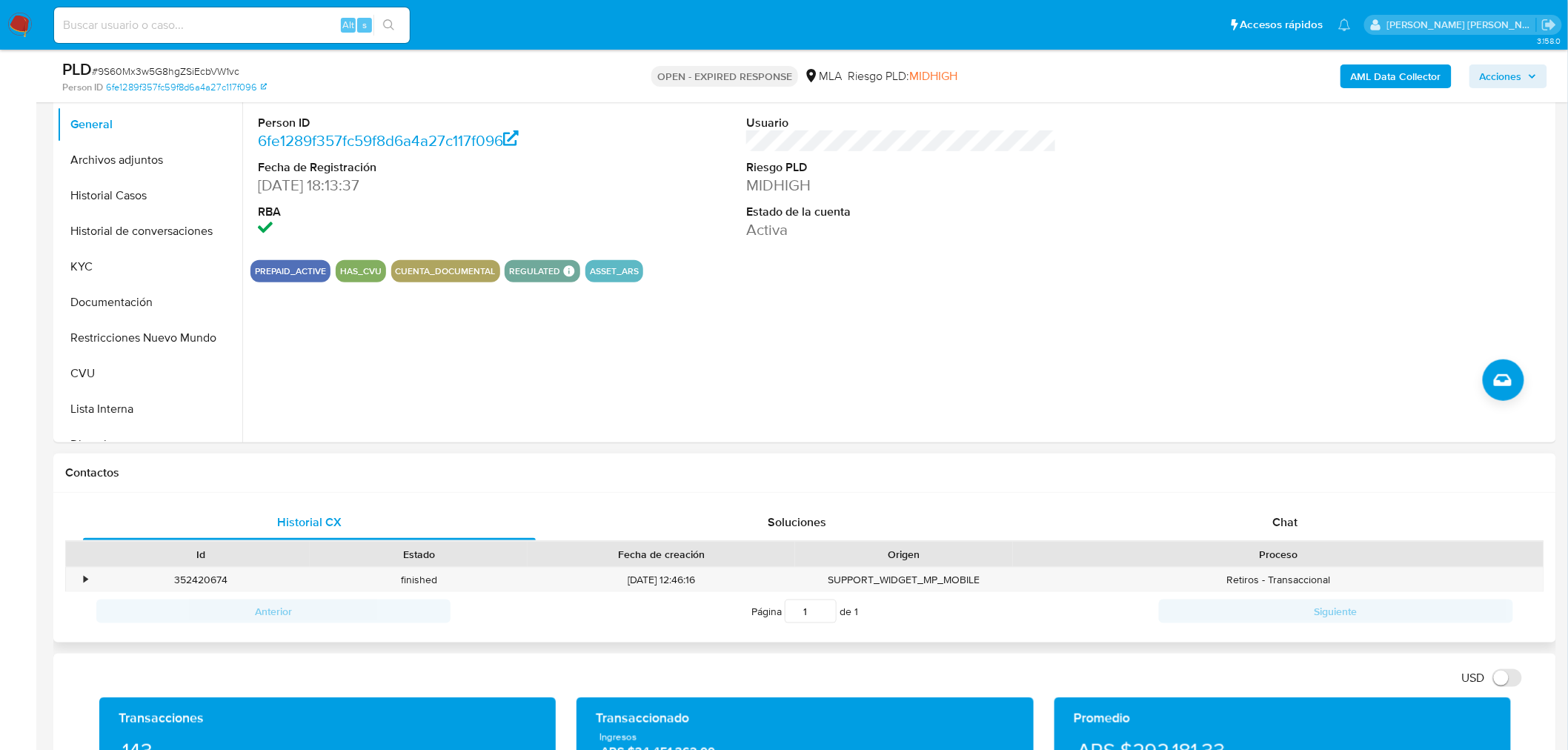
scroll to position [493, 0]
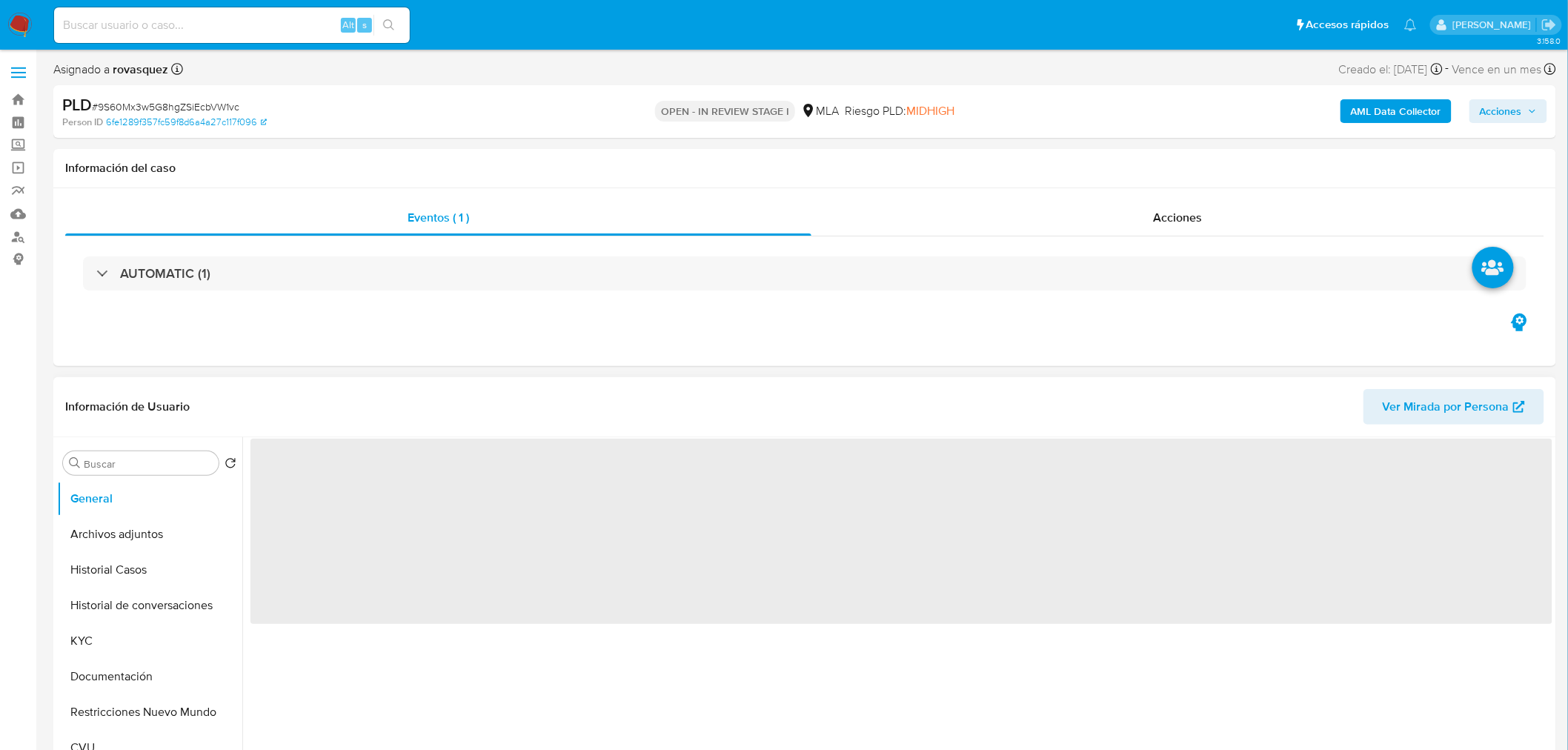
scroll to position [329, 0]
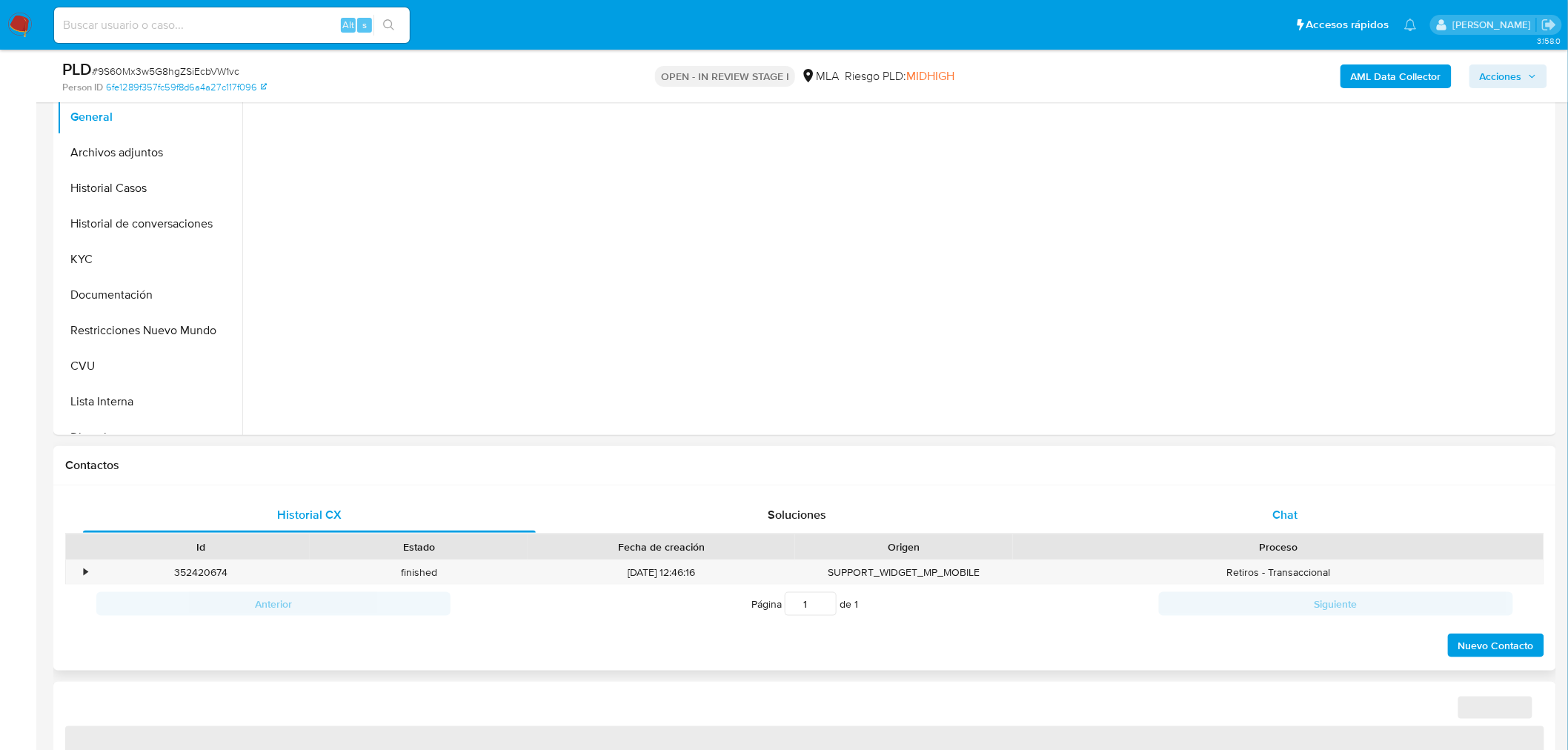
click at [1263, 512] on div "Chat" at bounding box center [1285, 515] width 453 height 36
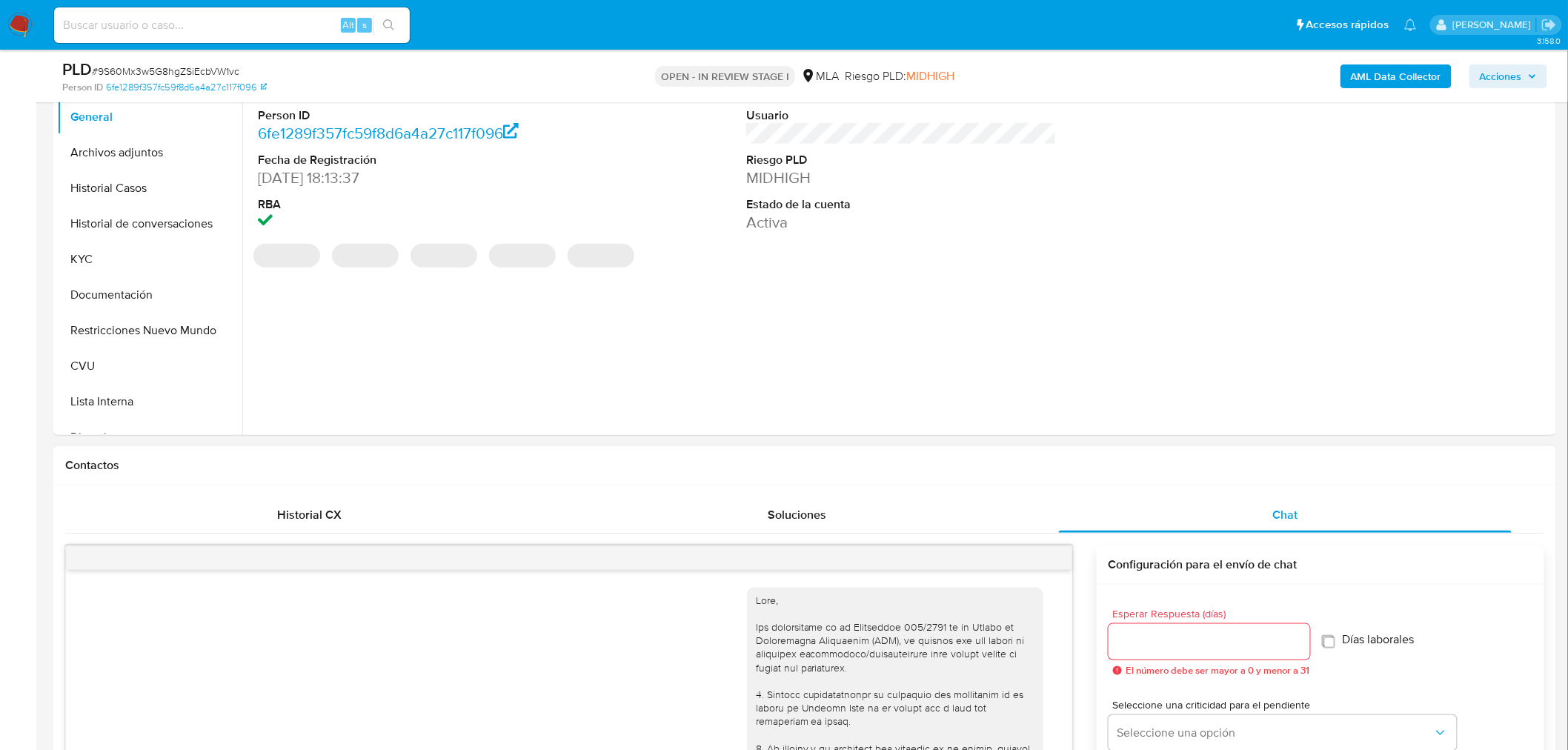
select select "10"
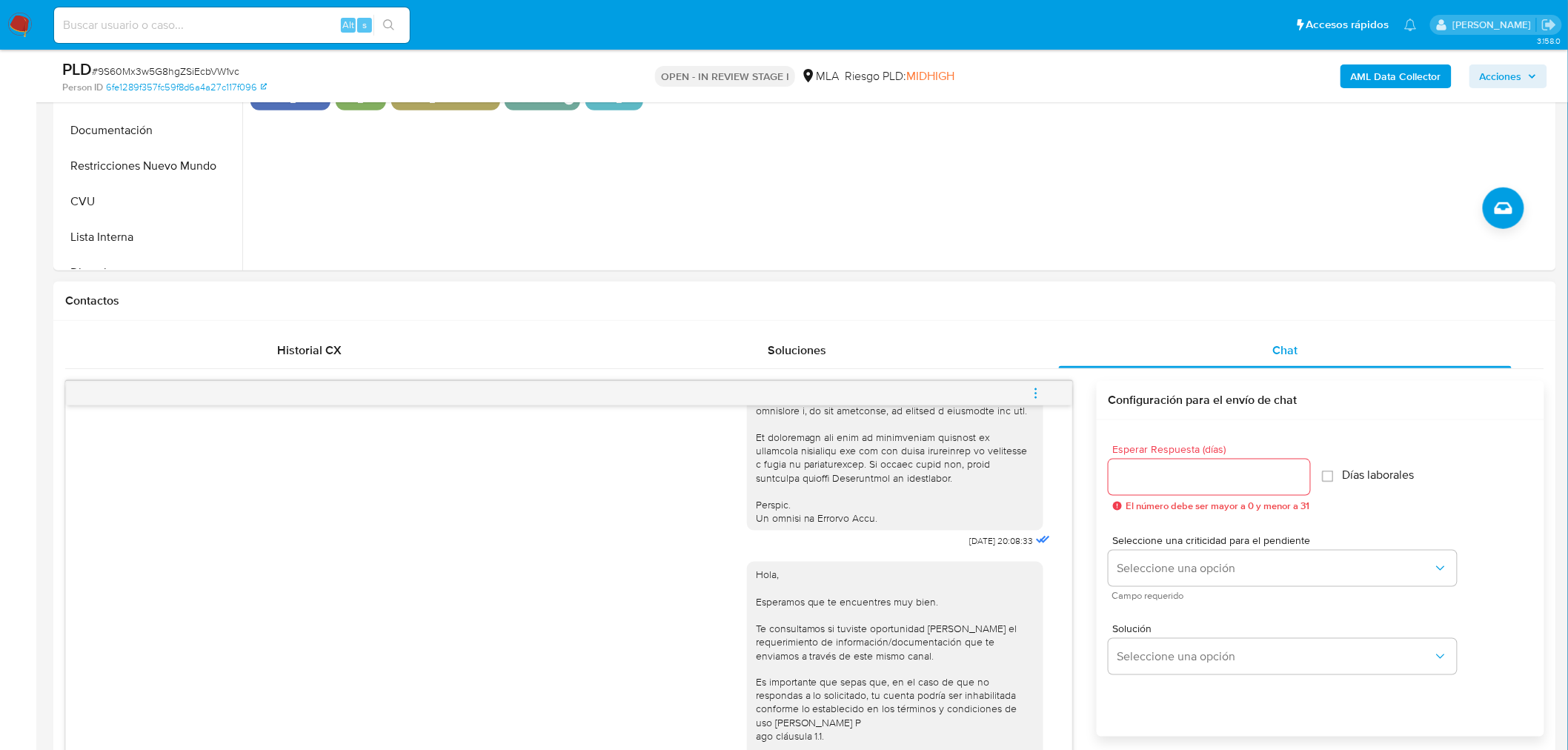
scroll to position [905, 0]
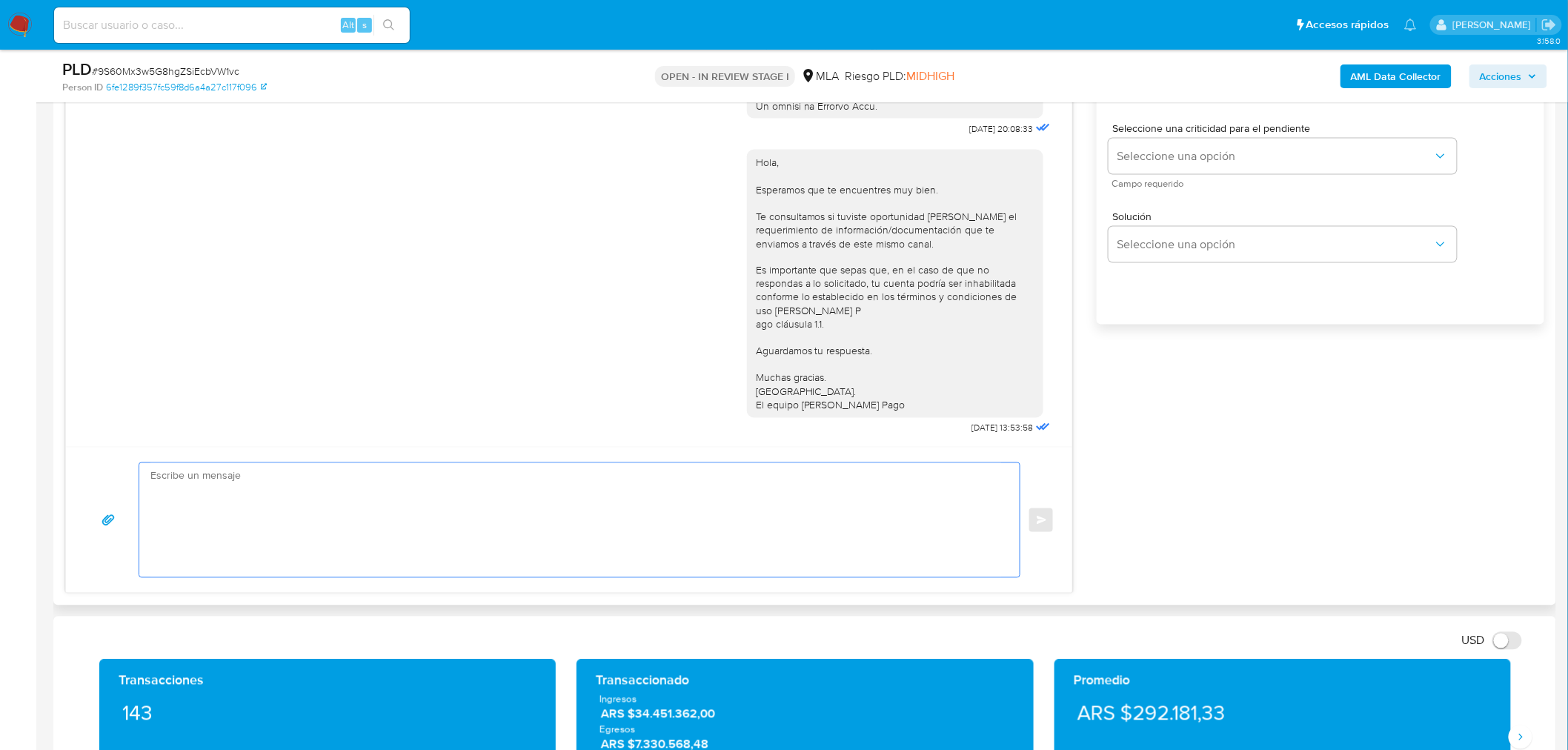
click at [523, 512] on textarea at bounding box center [576, 520] width 850 height 114
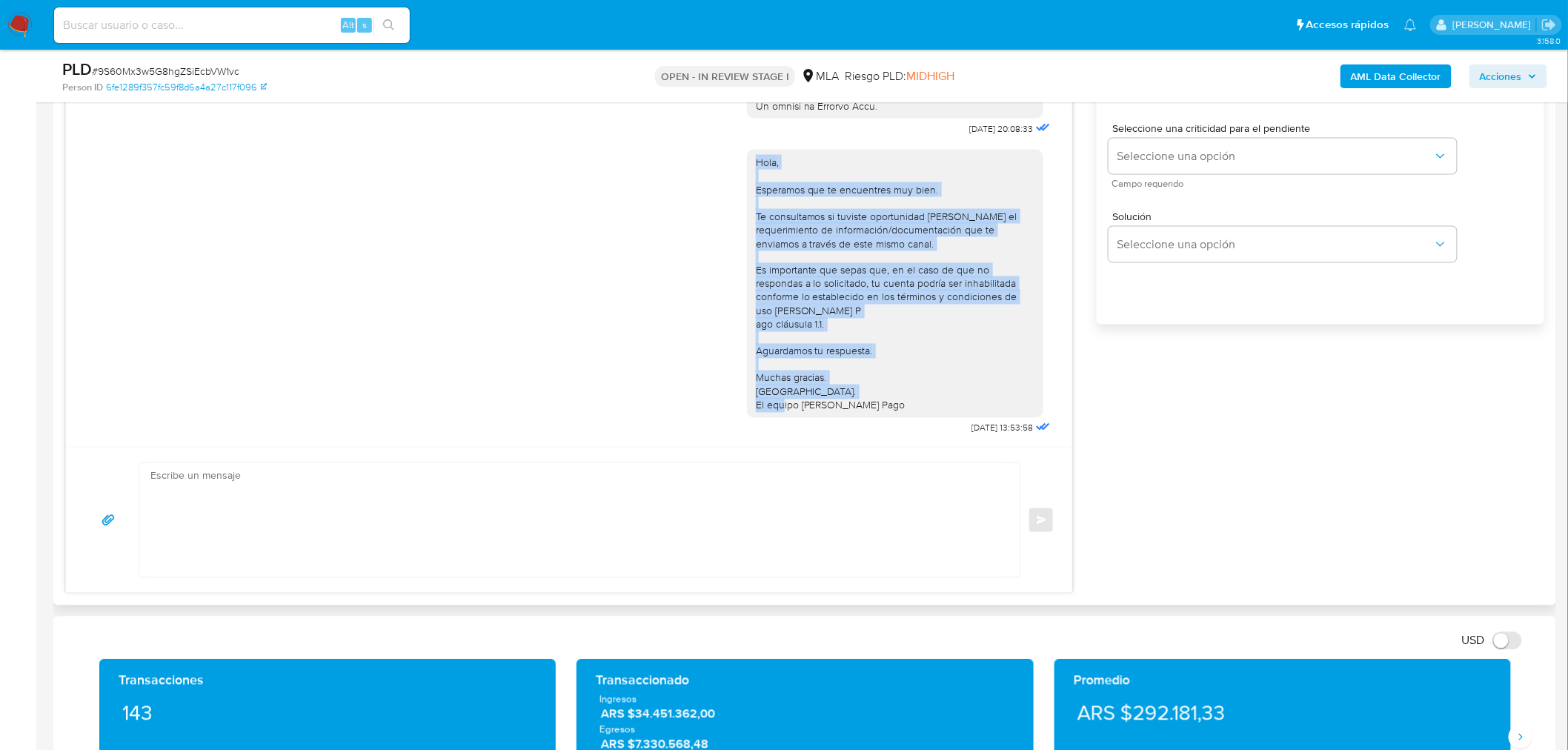
drag, startPoint x: 883, startPoint y: 395, endPoint x: 745, endPoint y: 151, distance: 280.3
click at [755, 156] on div "Hola, Esperamos que te encuentres muy bien. Te consultamos si tuviste oportunid…" at bounding box center [895, 284] width 279 height 256
copy div "Hola, Esperamos que te encuentres muy bien. Te consultamos si tuviste oportunid…"
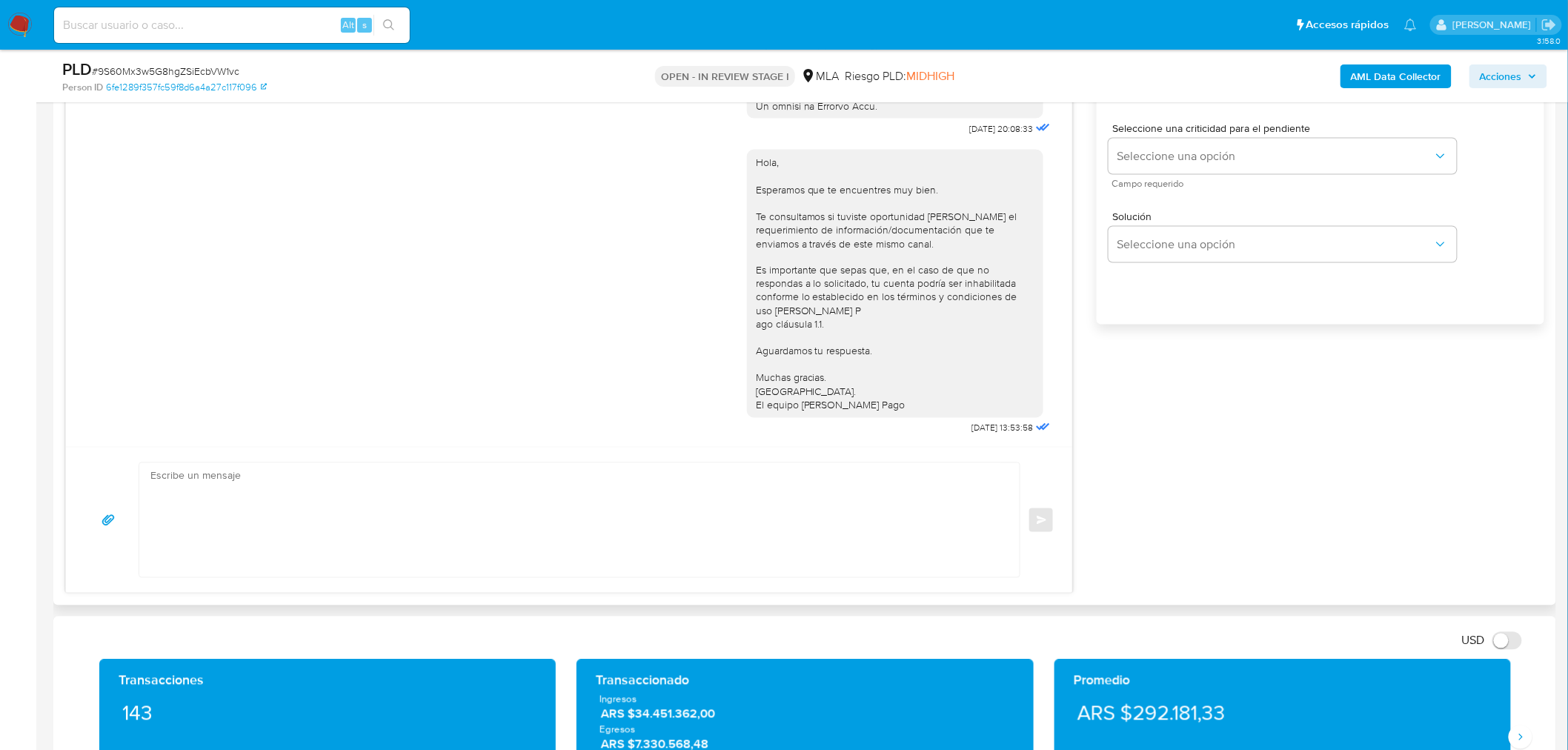
click at [531, 516] on textarea at bounding box center [576, 520] width 850 height 114
paste textarea "Hola, Esperamos que te encuentres muy bien. Te consultamos si tuviste oportunid…"
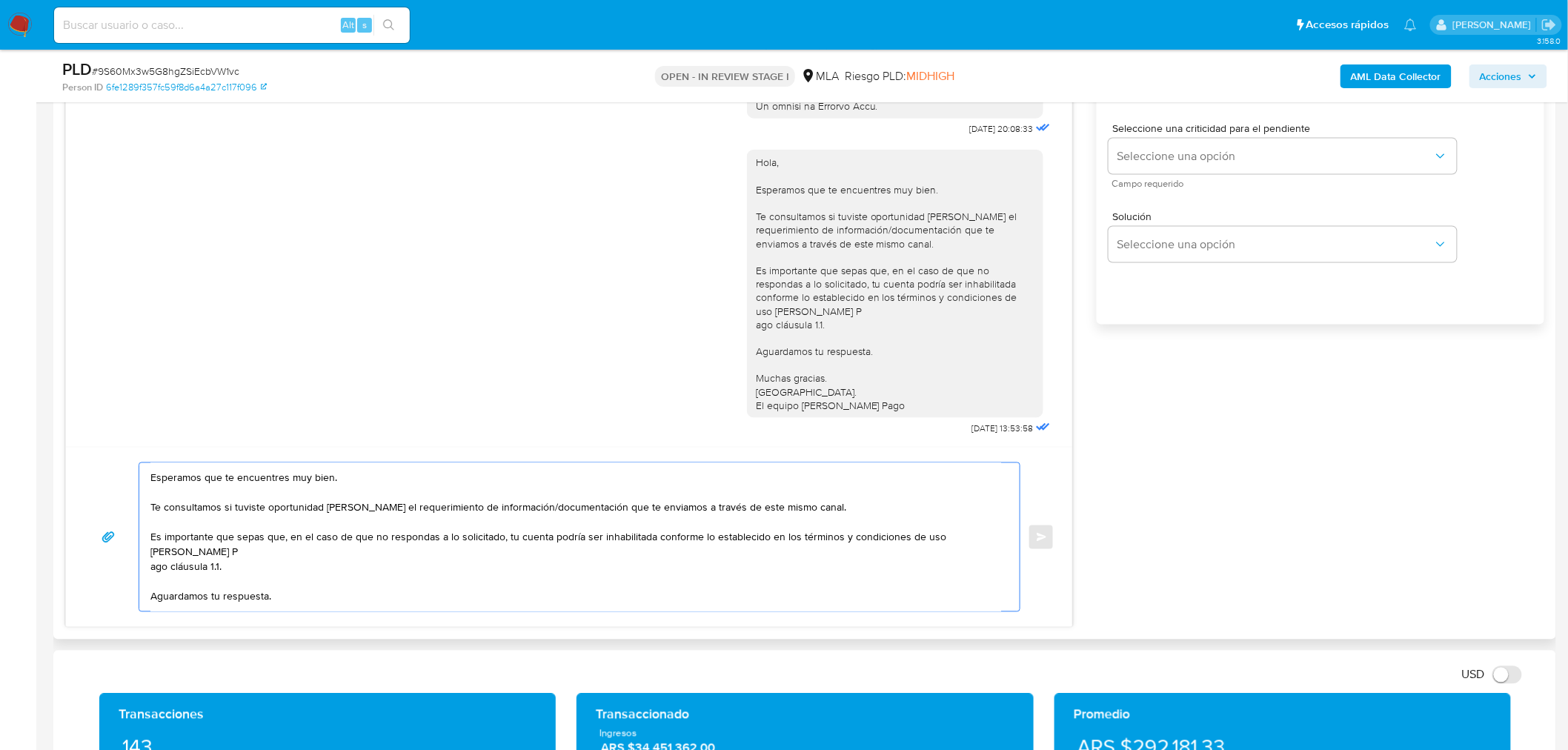
scroll to position [0, 0]
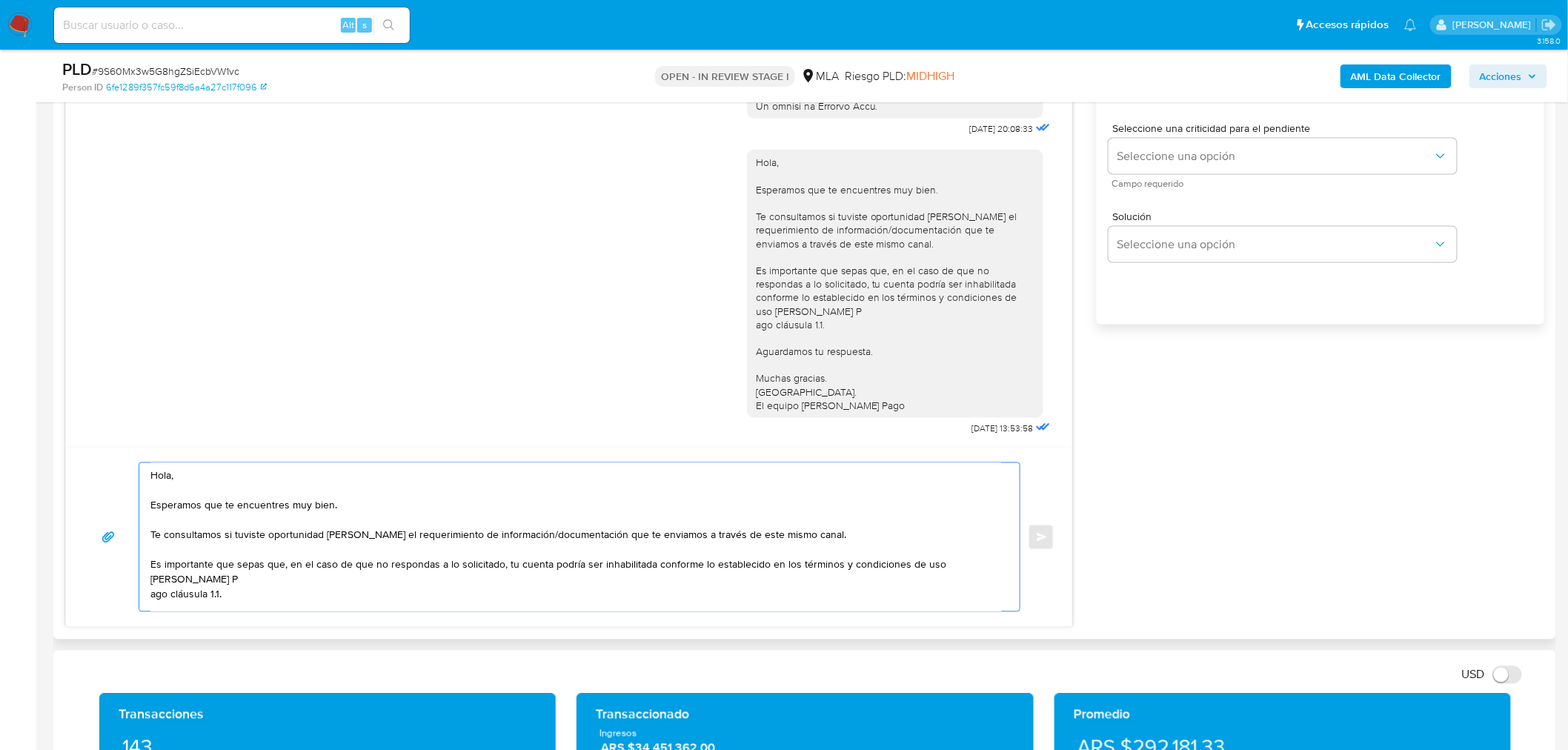
click at [218, 473] on textarea "Hola, Esperamos que te encuentres muy bien. Te consultamos si tuviste oportunid…" at bounding box center [576, 537] width 850 height 148
click at [393, 518] on textarea "Hola, Gabriel. Esperamos que te encuentres muy bien. Te consultamos si tuviste …" at bounding box center [576, 537] width 850 height 148
click at [825, 532] on textarea "Hola, Gabriel. Esperamos que te encuentres muy bien. Te consultamos si tuviste …" at bounding box center [576, 537] width 850 height 148
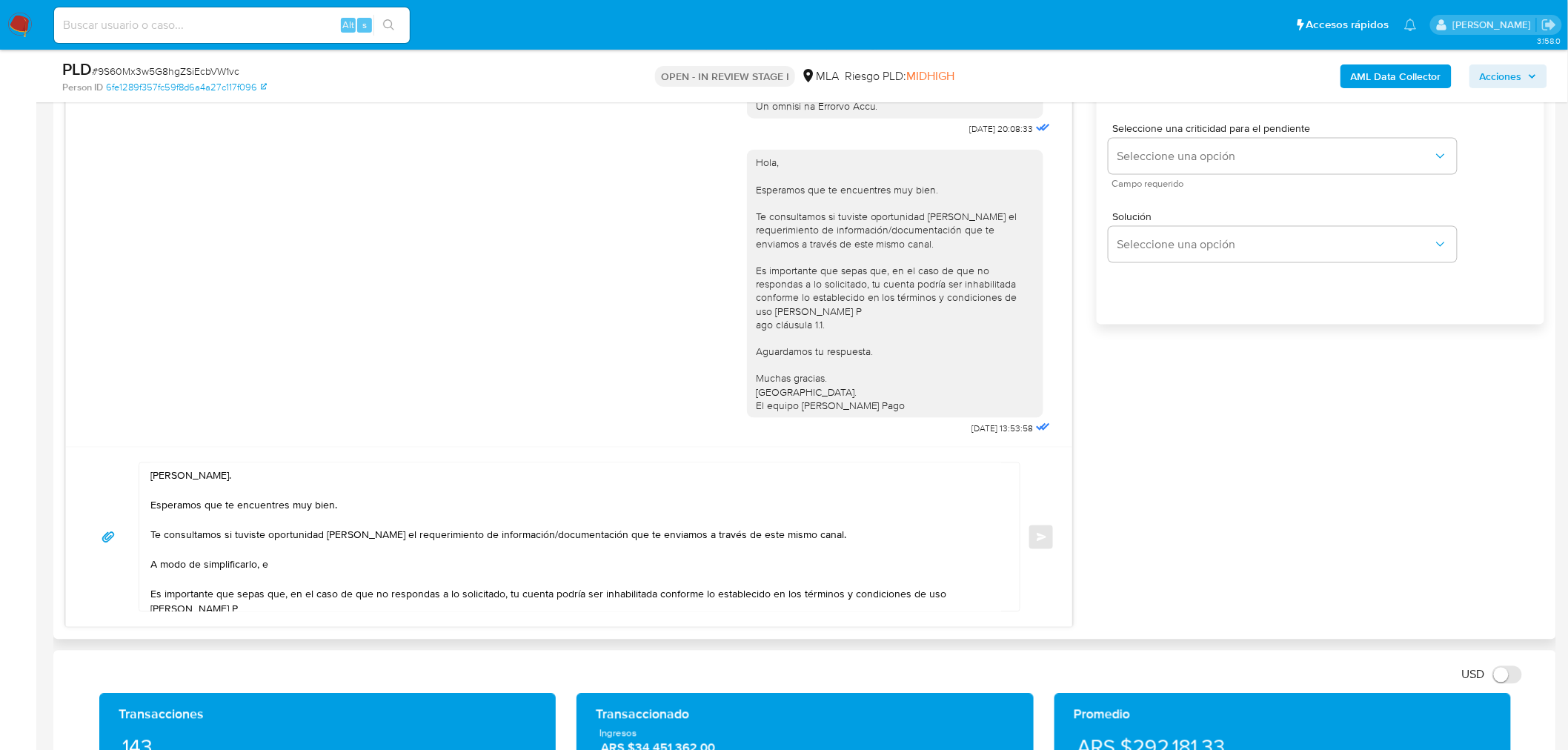
click at [294, 566] on textarea "Hola, Gabriel. Esperamos que te encuentres muy bien. Te consultamos si tuviste …" at bounding box center [576, 537] width 850 height 148
paste textarea "n función de las operaciones registradas en tu cuenta de Mercado Pago, necesita…"
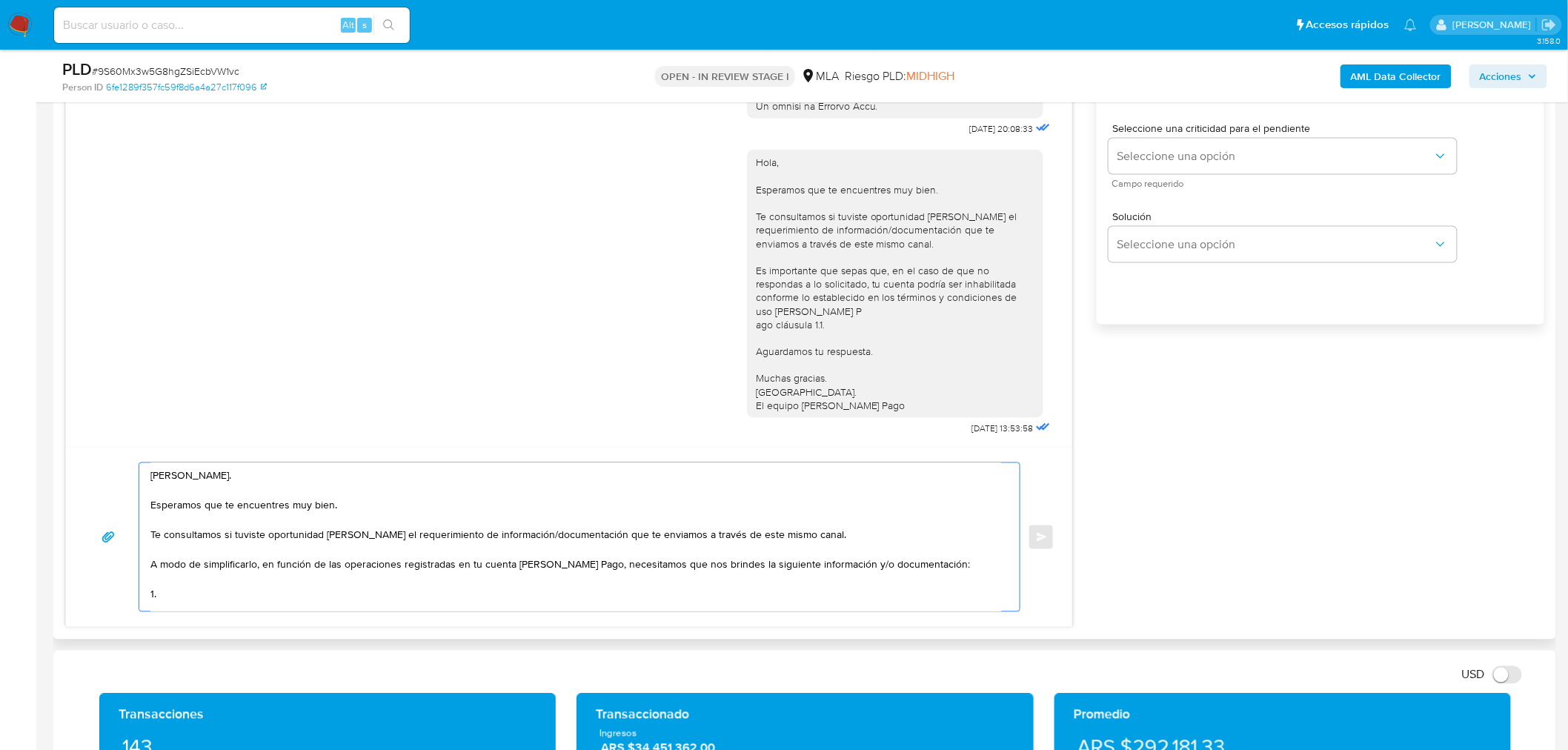
click at [193, 602] on textarea "Hola, Gabriel. Esperamos que te encuentres muy bien. Te consultamos si tuviste …" at bounding box center [576, 537] width 850 height 148
click at [201, 596] on textarea "Hola, Gabriel. Esperamos que te encuentres muy bien. Te consultamos si tuviste …" at bounding box center [576, 537] width 850 height 148
paste textarea "etalla la actividad que realizas a través de tu cuenta. De corresponder a una a…"
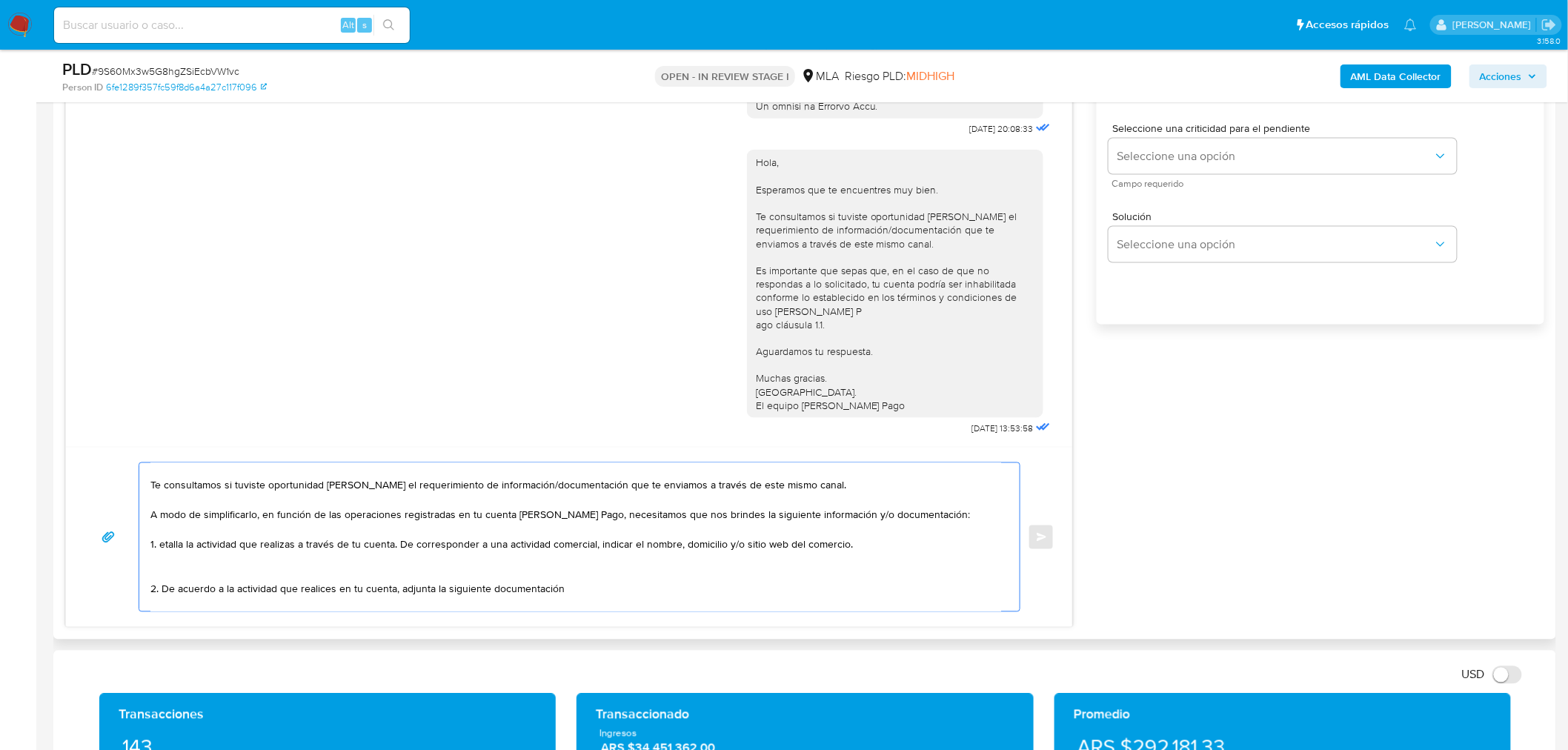
click at [156, 544] on textarea "Hola, Gabriel. Esperamos que te encuentres muy bien. Te consultamos si tuviste …" at bounding box center [576, 537] width 850 height 148
click at [551, 576] on textarea "Hola, Gabriel. Esperamos que te encuentres muy bien. Te consultamos si tuviste …" at bounding box center [576, 537] width 850 height 148
click at [0, 0] on lt-strong "al" at bounding box center [0, 0] width 0 height 0
click at [620, 576] on textarea "Hola, Gabriel. Esperamos que te encuentres muy bien. Te consultamos si tuviste …" at bounding box center [576, 537] width 850 height 148
click at [780, 574] on textarea "Hola, Gabriel. Esperamos que te encuentres muy bien. Te consultamos si tuviste …" at bounding box center [576, 537] width 850 height 148
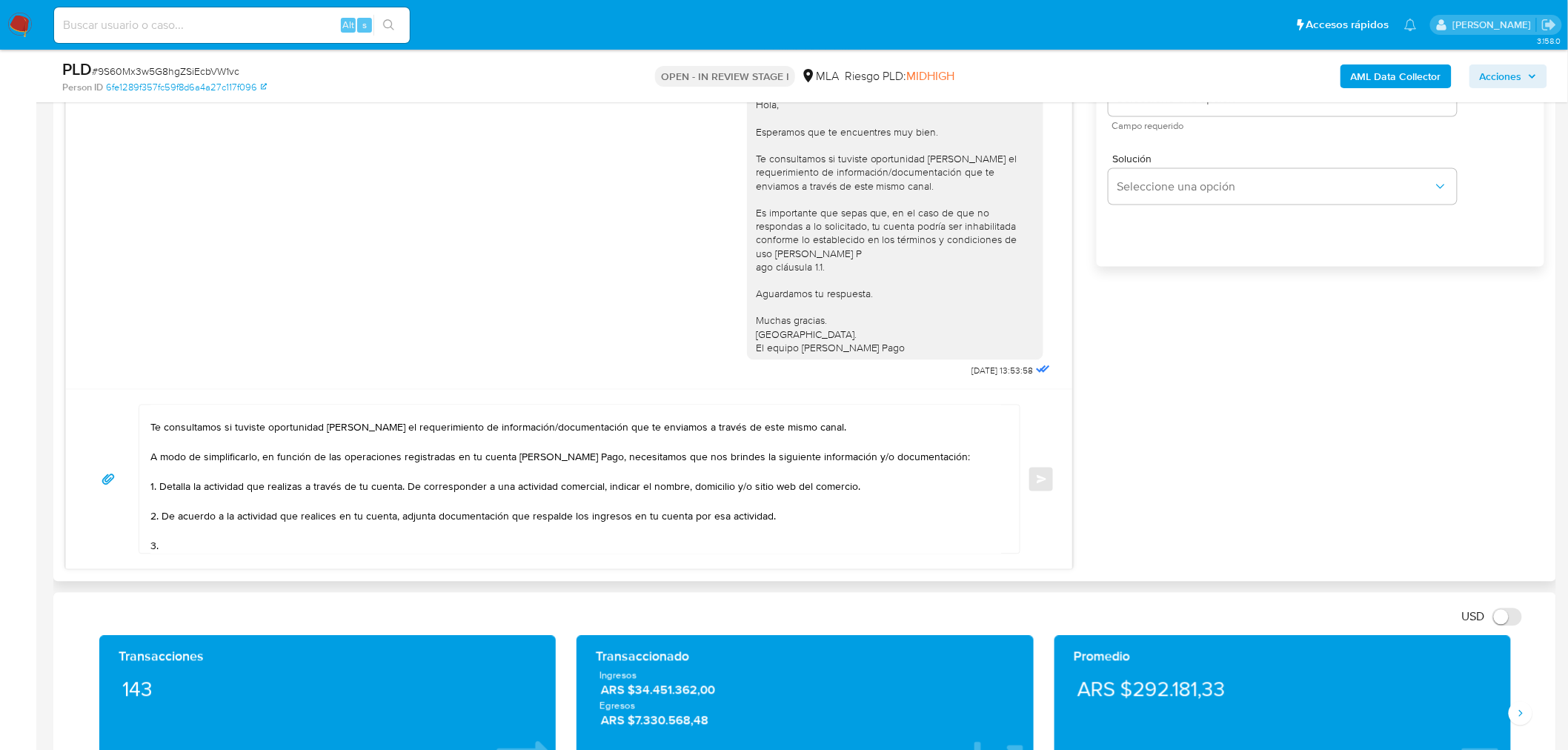
scroll to position [1070, 0]
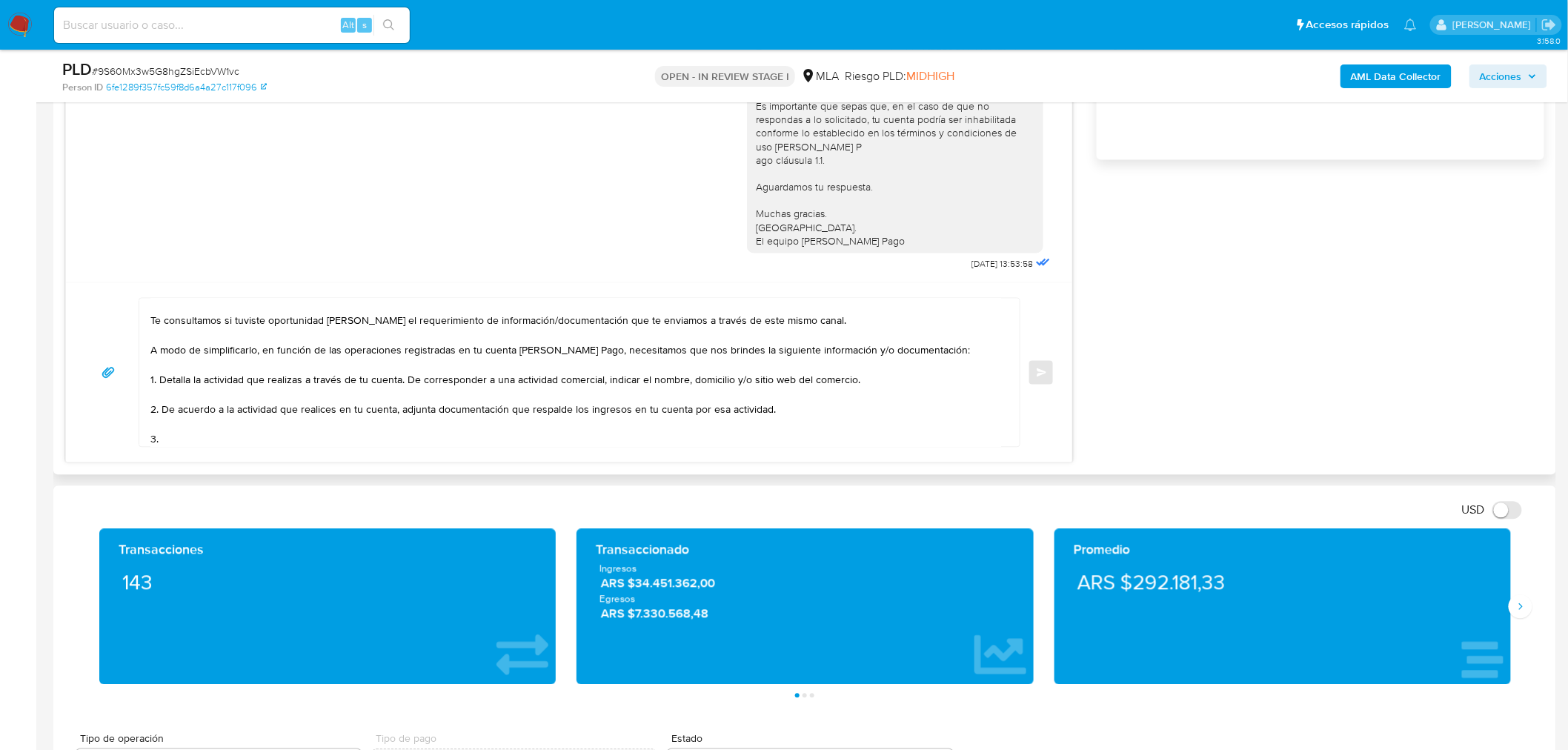
click at [217, 437] on textarea "Hola, Gabriel. Esperamos que te encuentres muy bien. Te consultamos si tuviste …" at bounding box center [576, 373] width 850 height 148
paste textarea "Detalle del motivo económico de las operaciones cursadas con las siguientes con…"
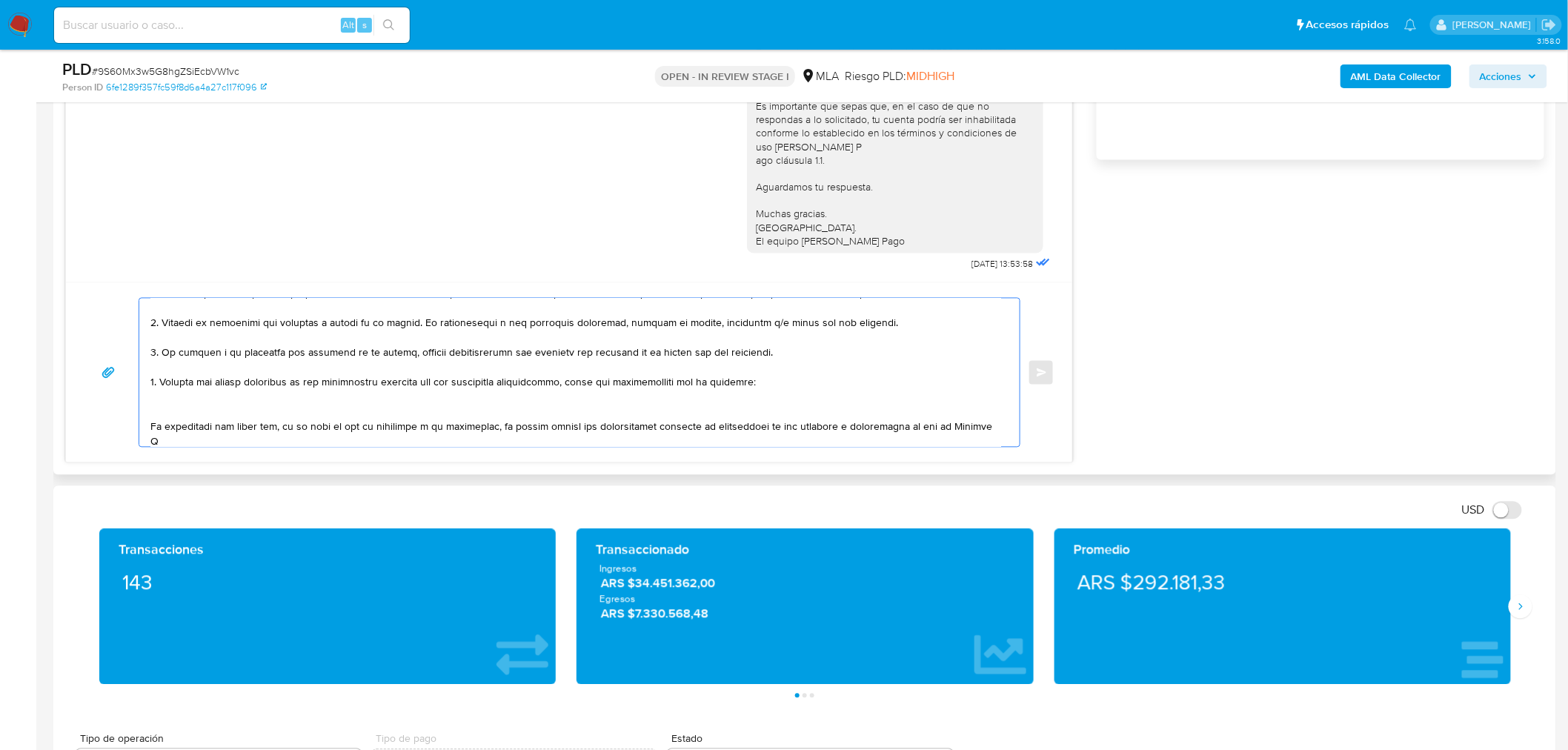
scroll to position [132, 0]
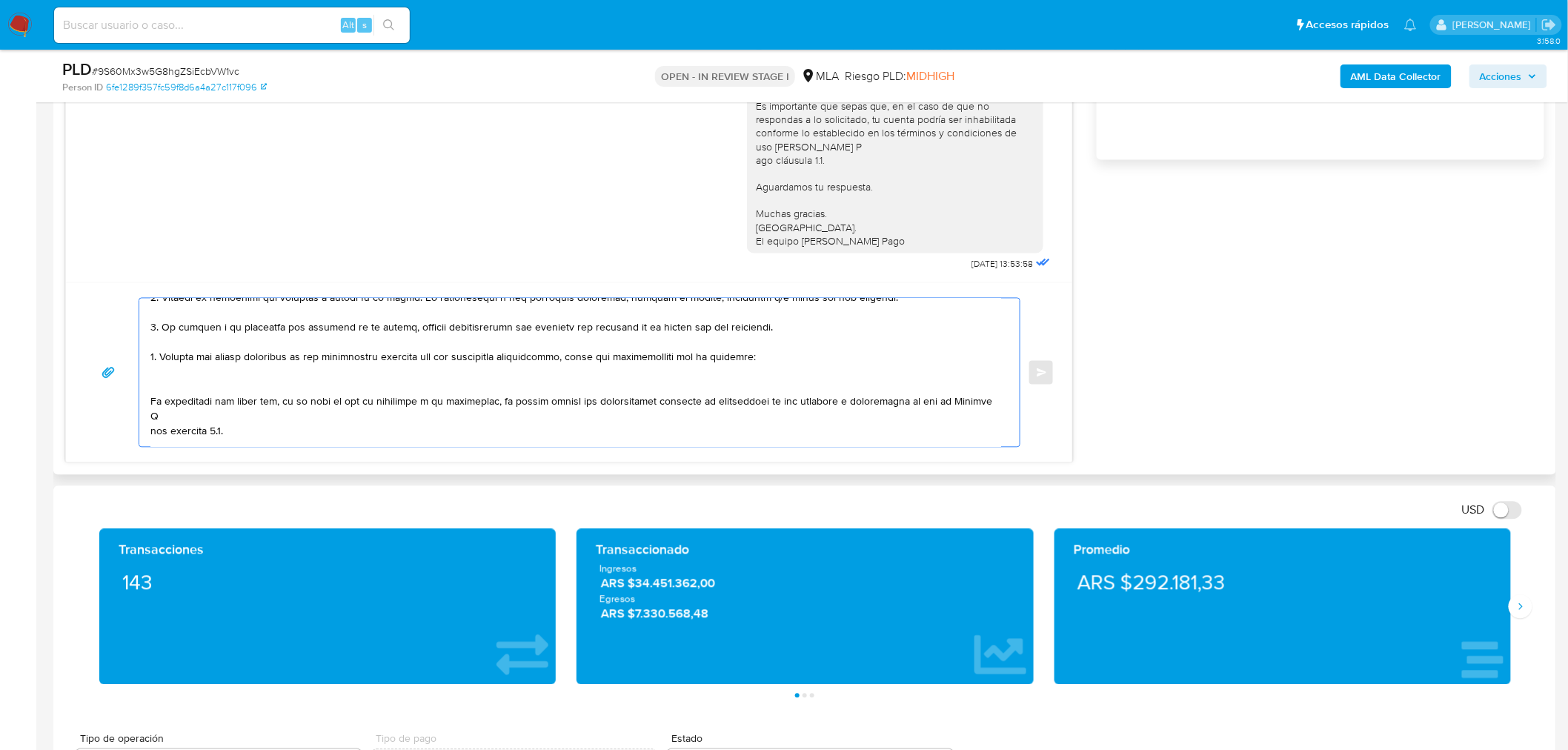
click at [202, 381] on textarea at bounding box center [576, 373] width 850 height 148
click at [194, 375] on textarea at bounding box center [576, 373] width 850 height 148
paste textarea "30715003216 name: HABITO 1 S.A. || alias: 20106953954 name: PALACIO, RAMON AGUS…"
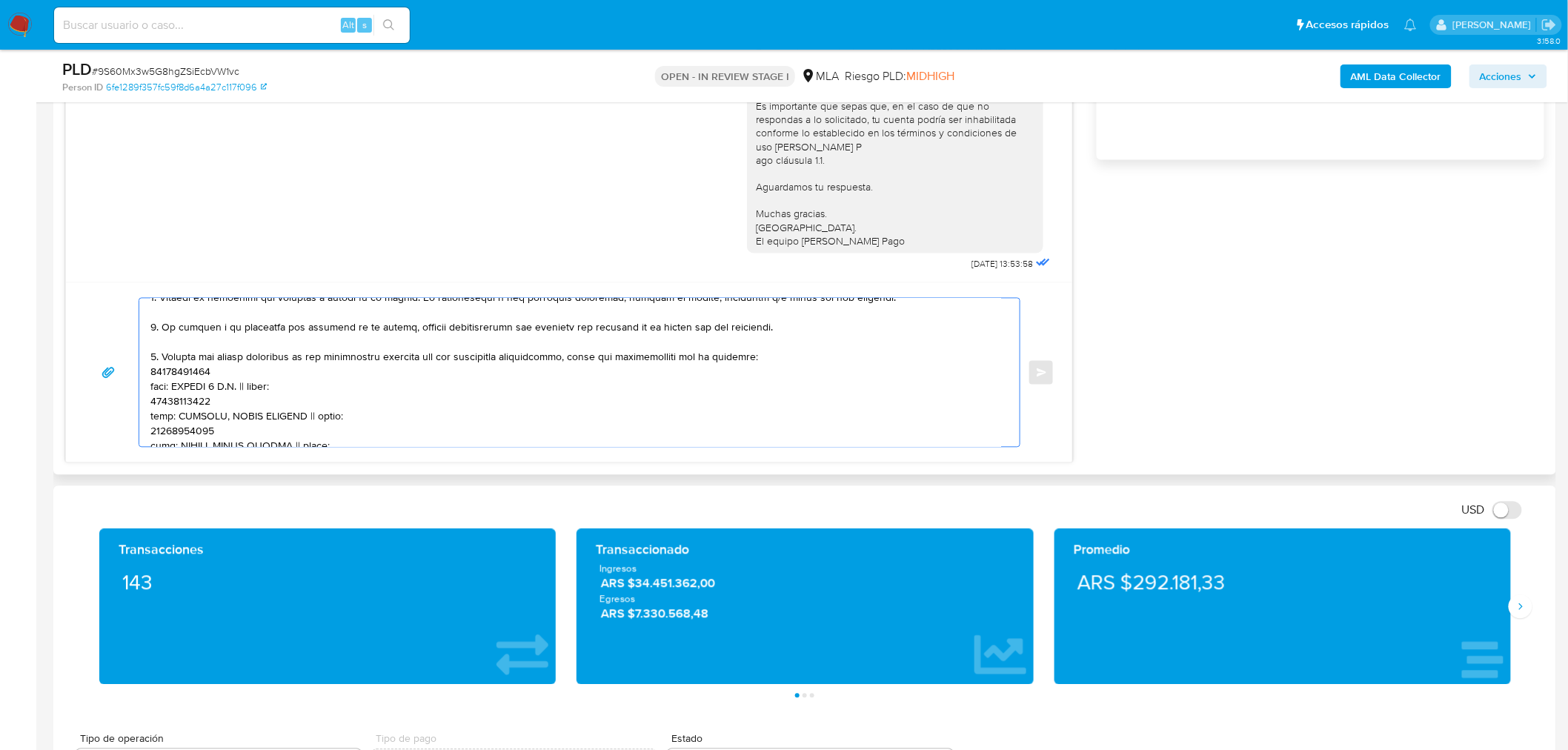
scroll to position [183, 0]
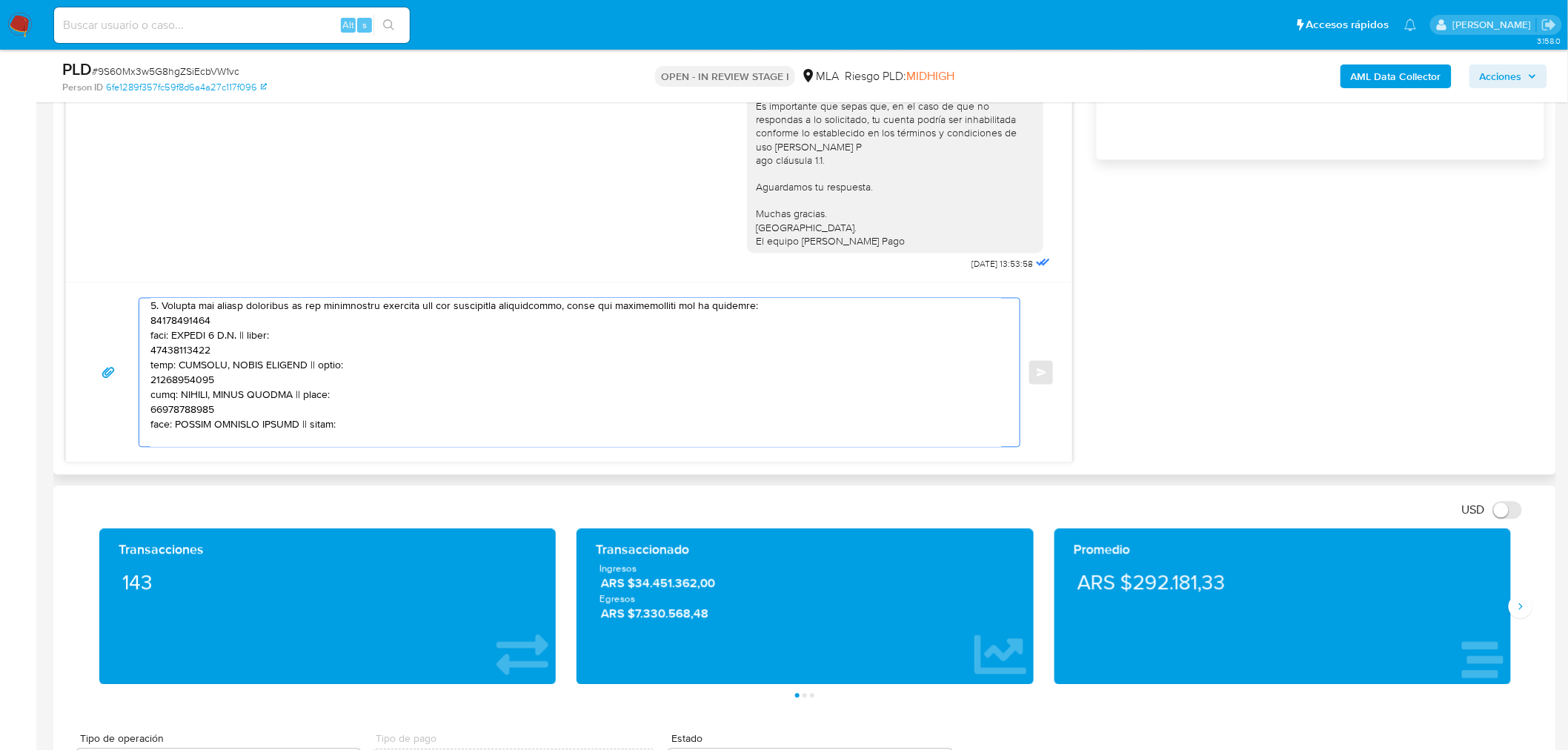
click at [188, 321] on textarea at bounding box center [576, 373] width 850 height 148
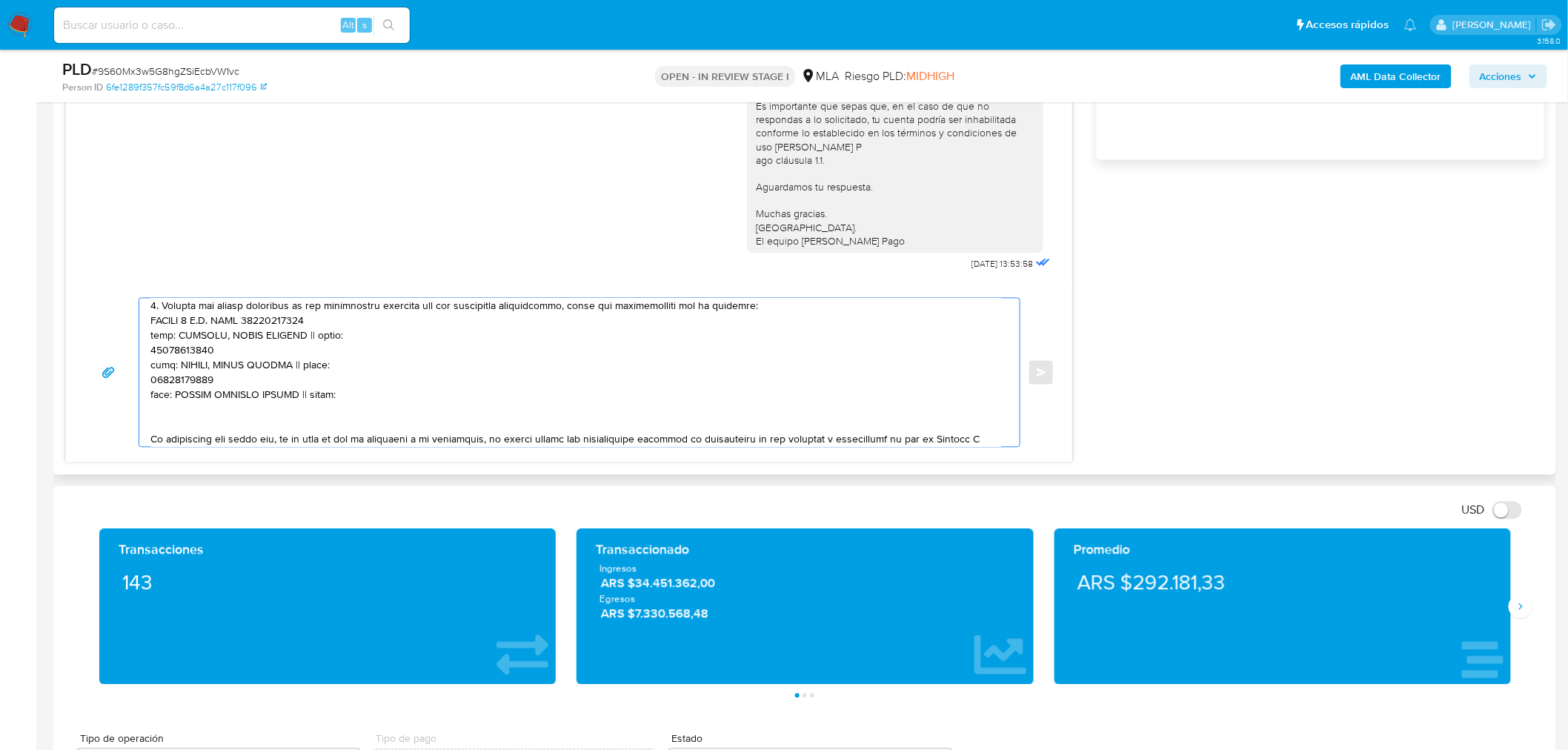
paste textarea "30715003216"
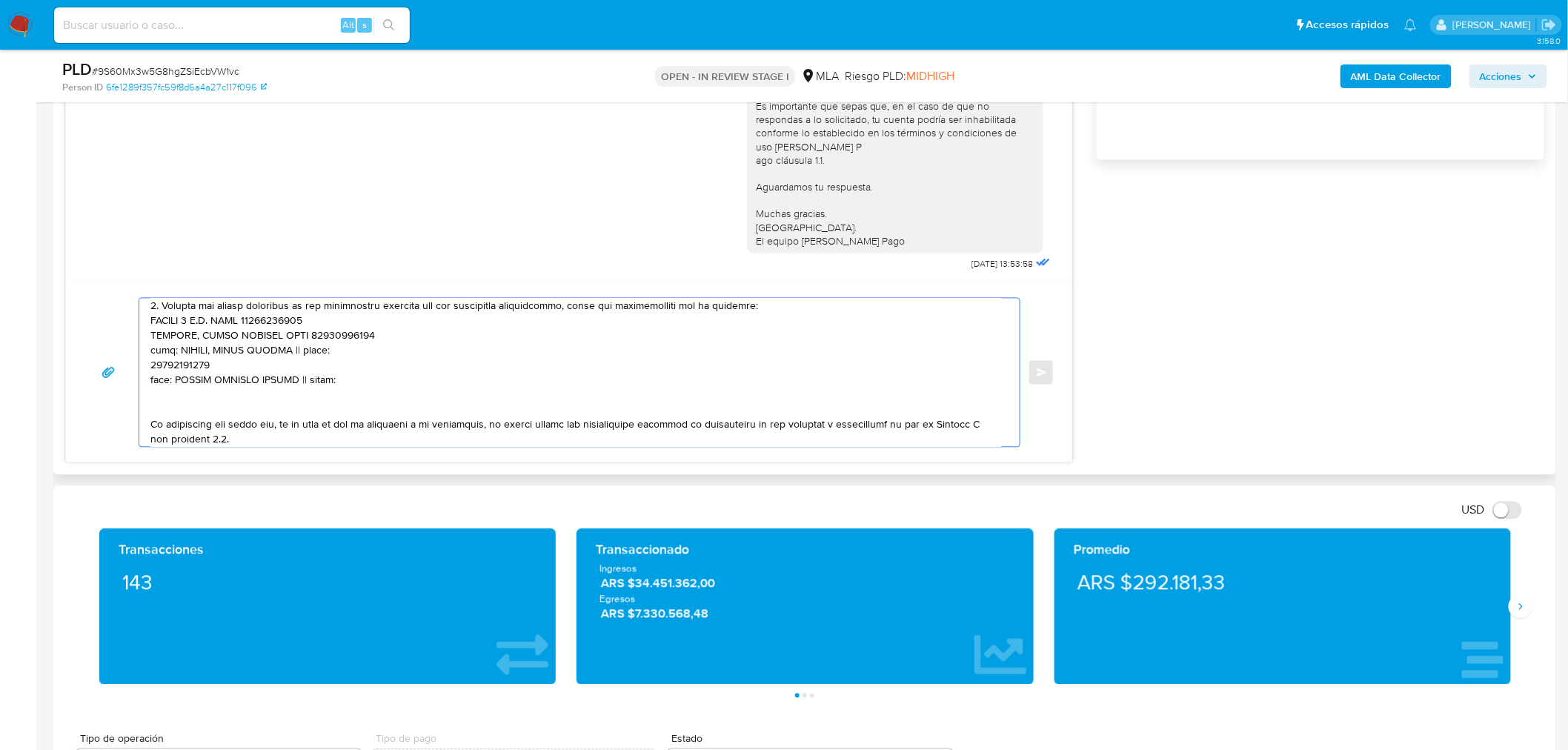
paste textarea "10695395420"
paste textarea "20300322159"
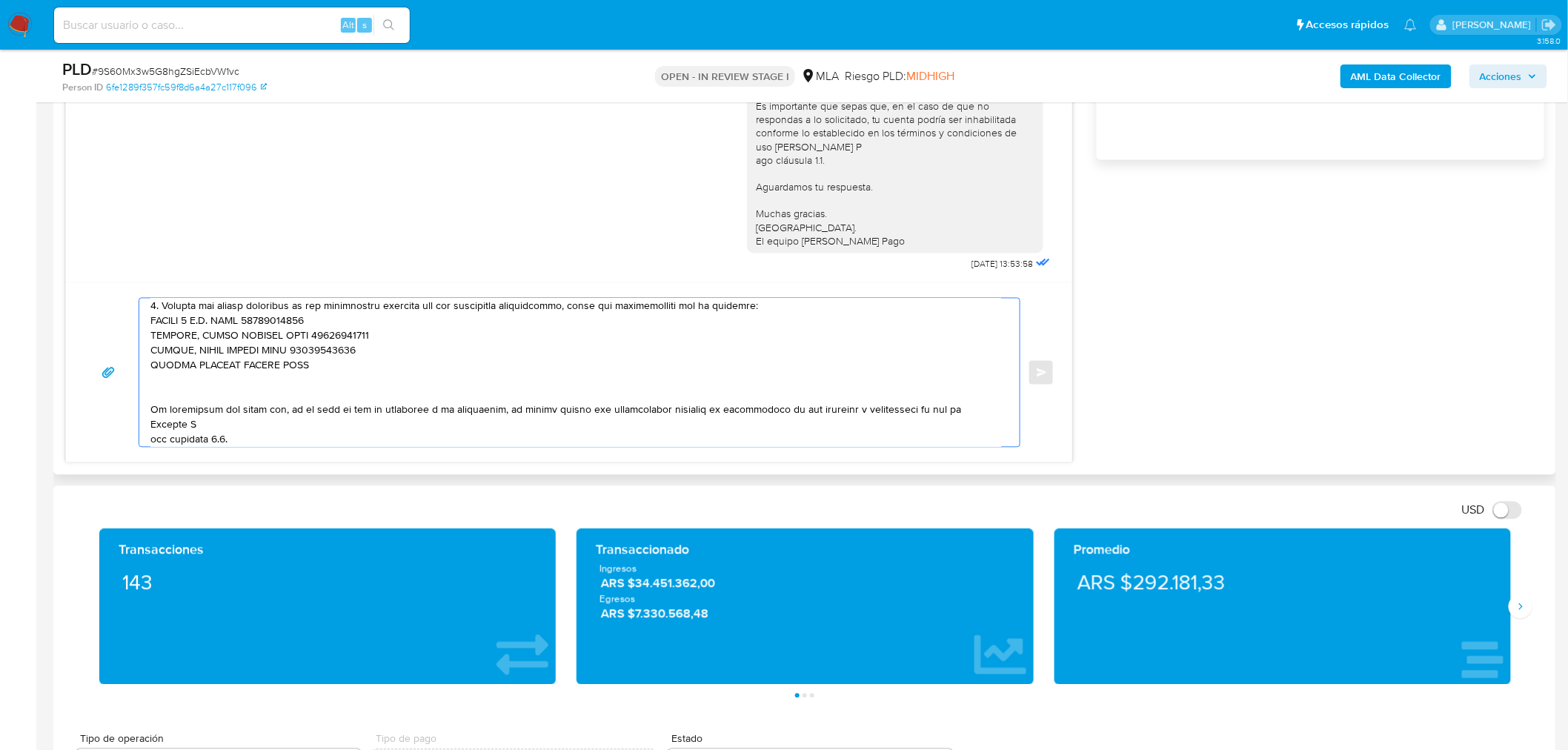
paste textarea "20272354473"
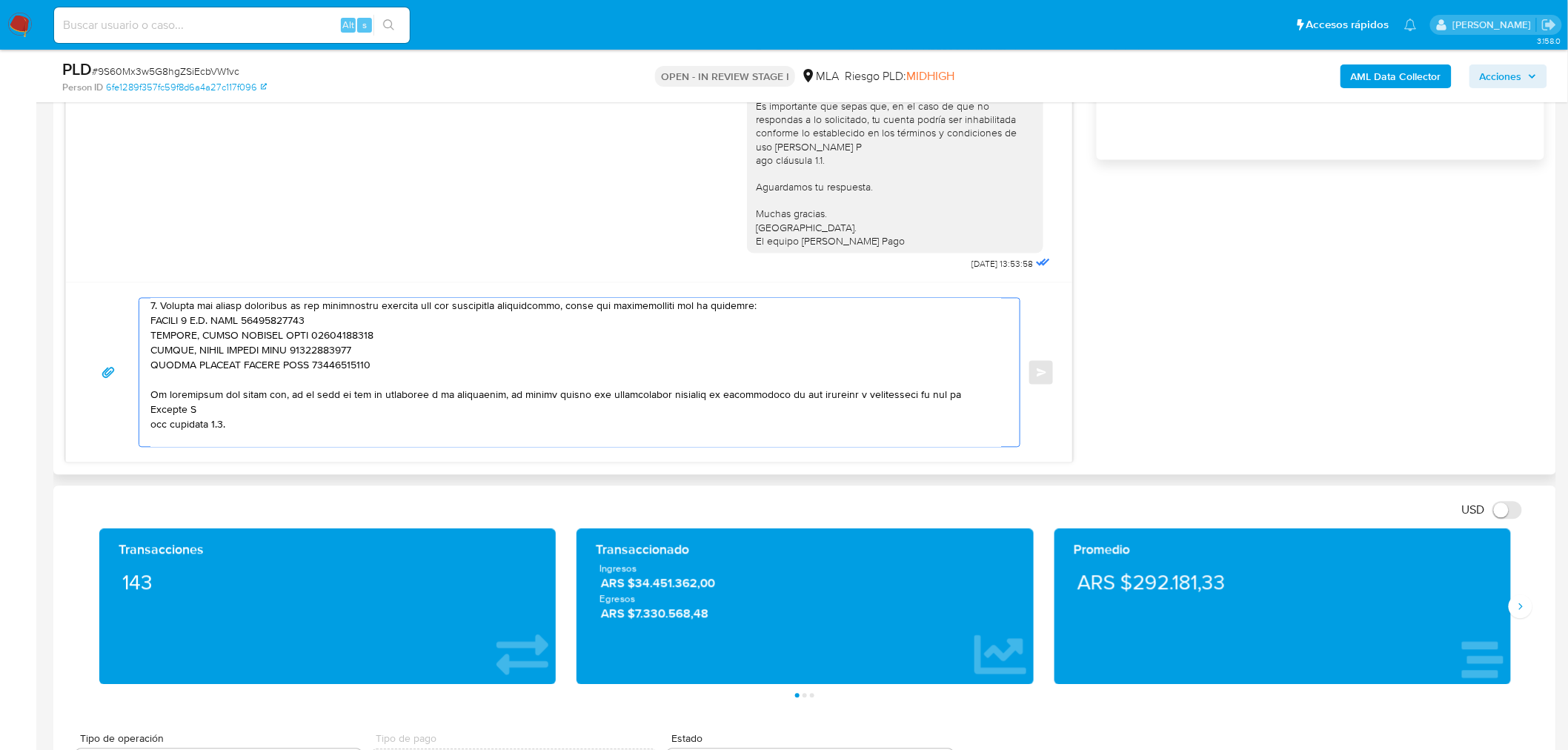
click at [233, 375] on textarea at bounding box center [576, 373] width 850 height 148
paste textarea "30710963424 name: Autotag SA || alias: 30715945432 name: Check Movilidad S.a. |…"
click at [199, 379] on textarea at bounding box center [576, 373] width 850 height 148
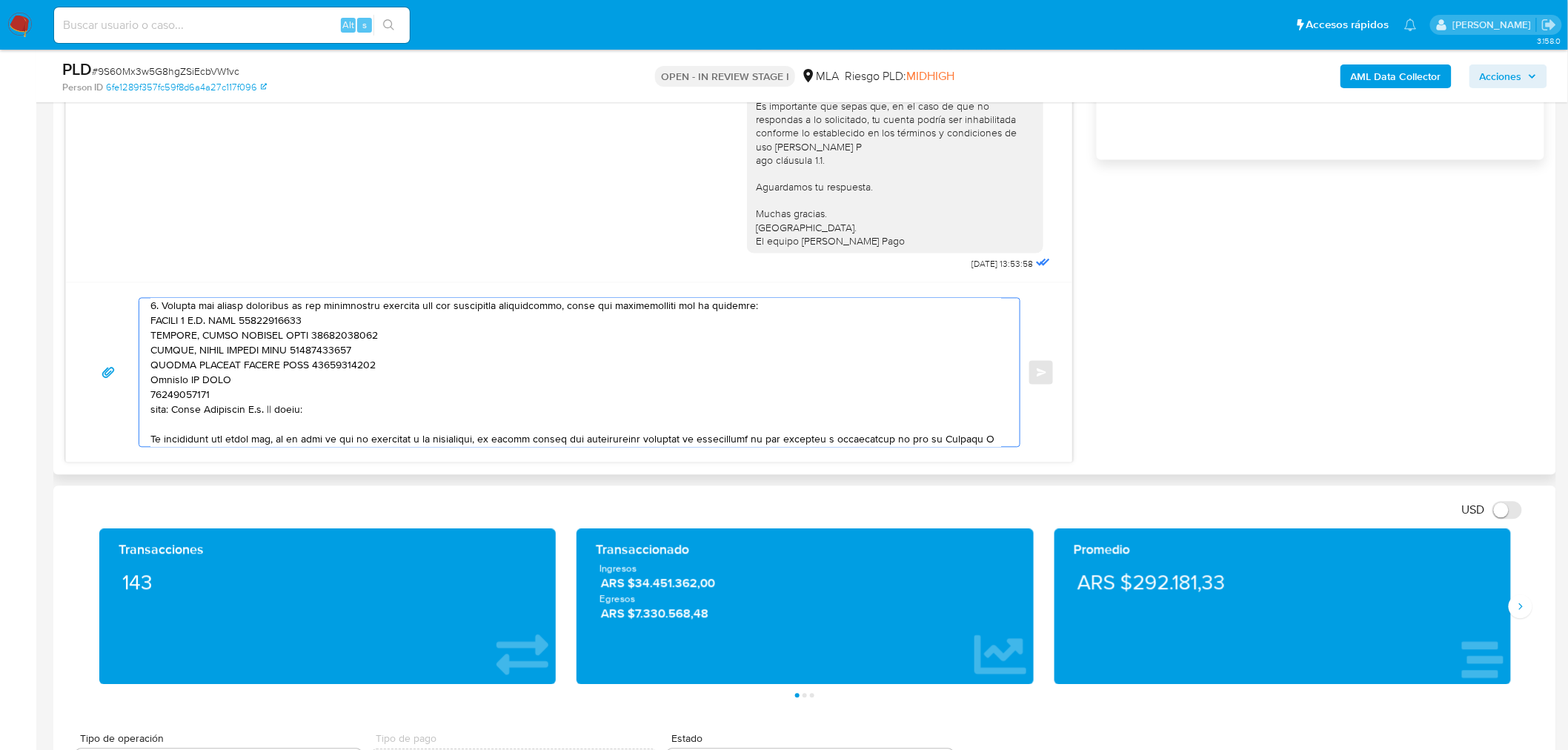
paste textarea "30710963424"
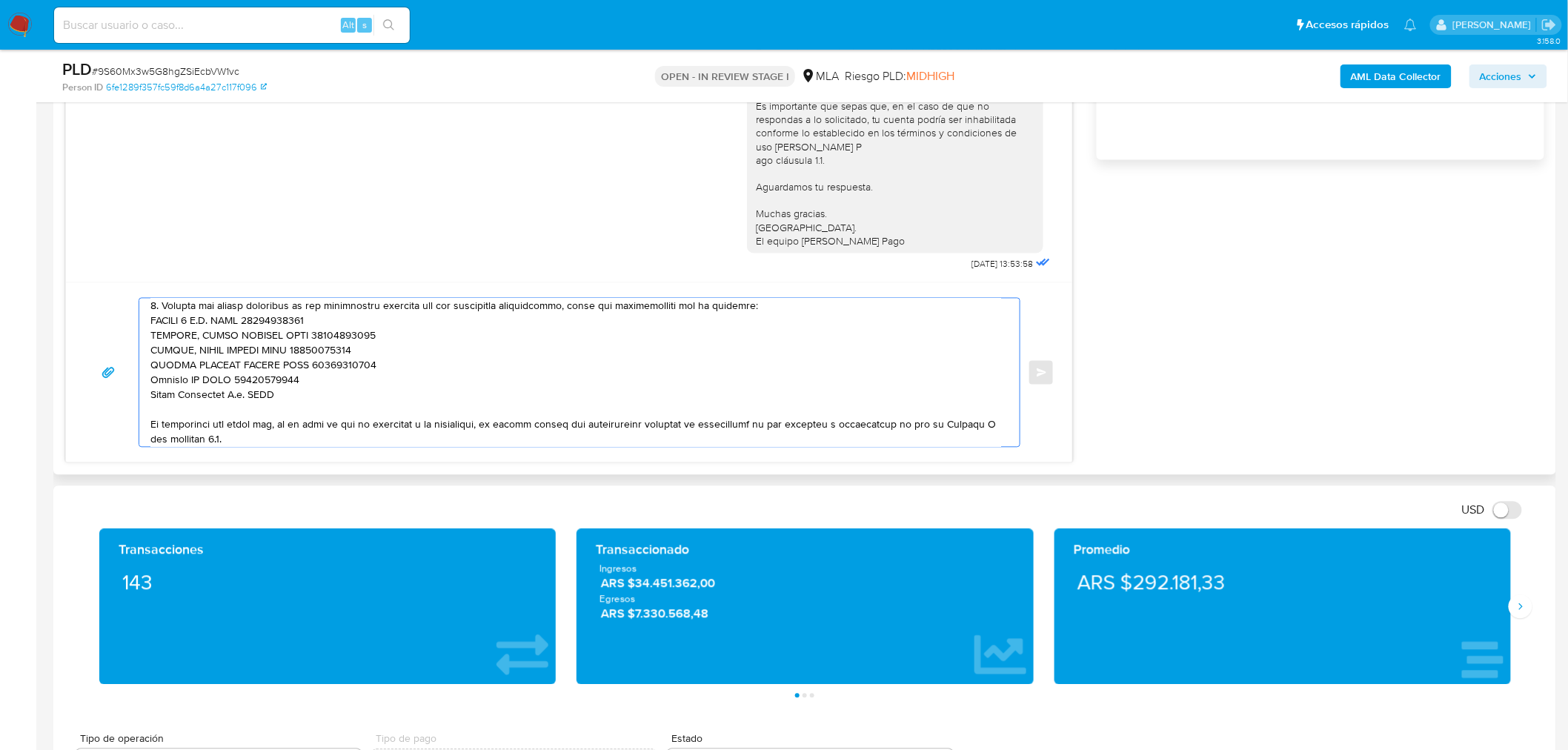
paste textarea "30715945432"
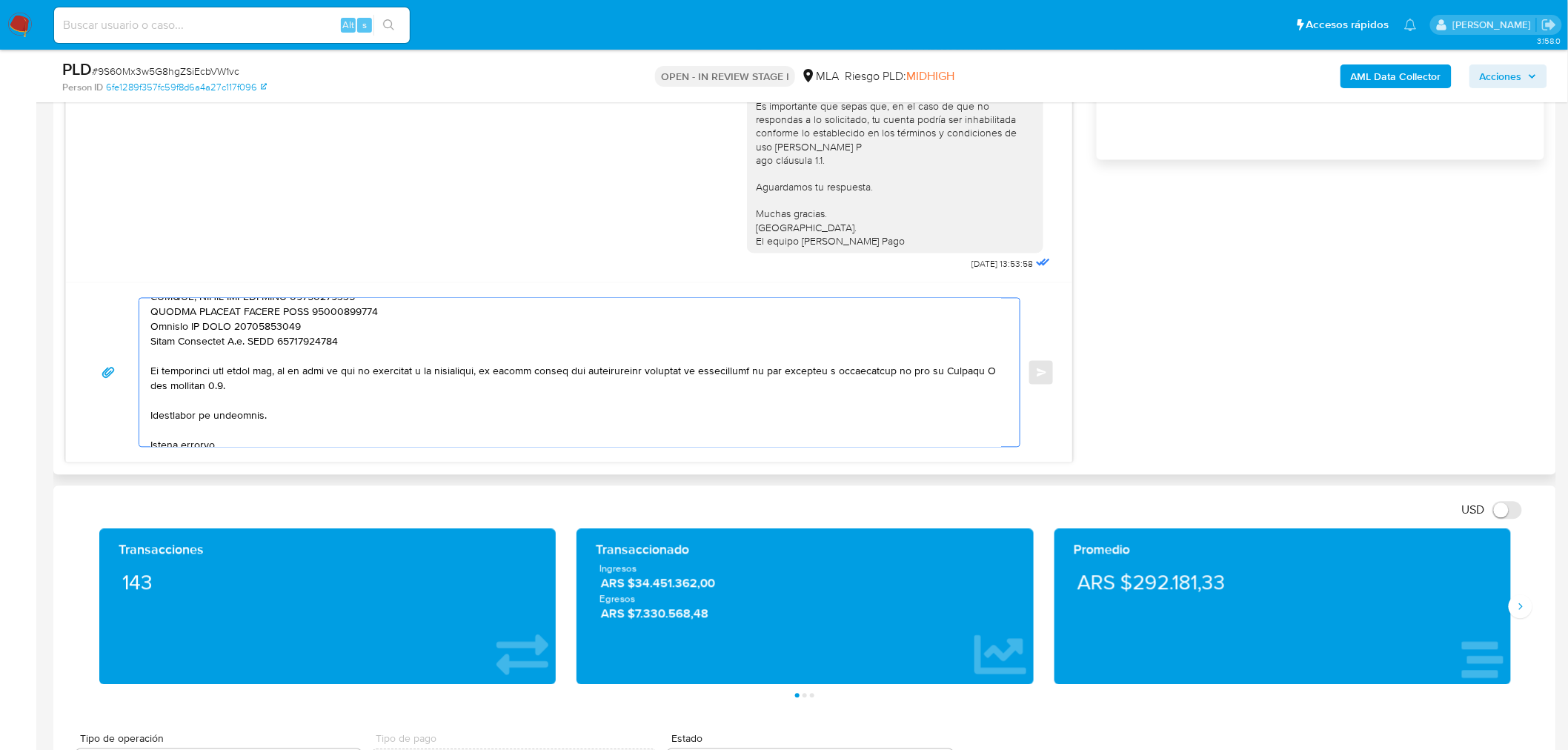
scroll to position [265, 0]
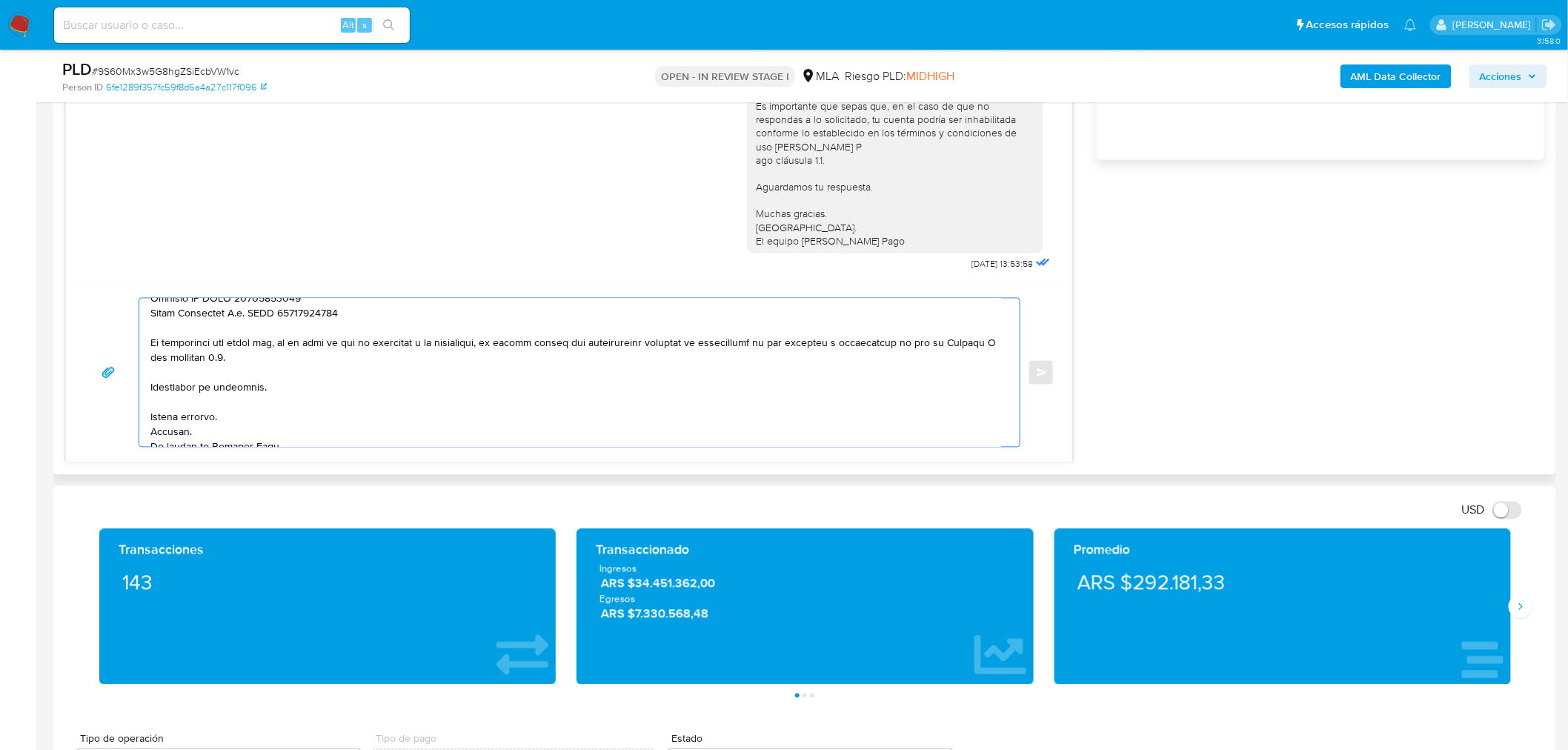
click at [211, 354] on textarea at bounding box center [576, 373] width 850 height 148
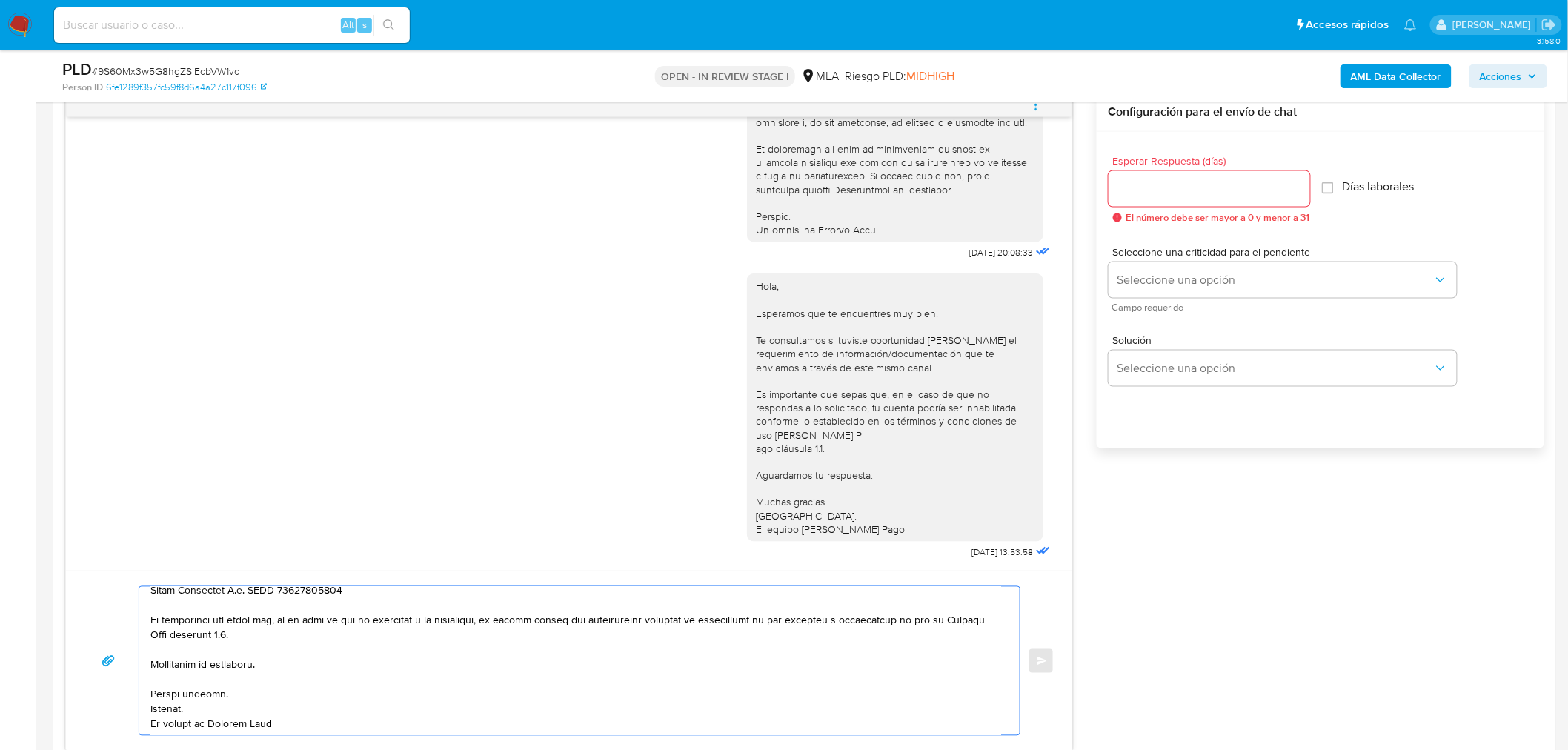
scroll to position [740, 0]
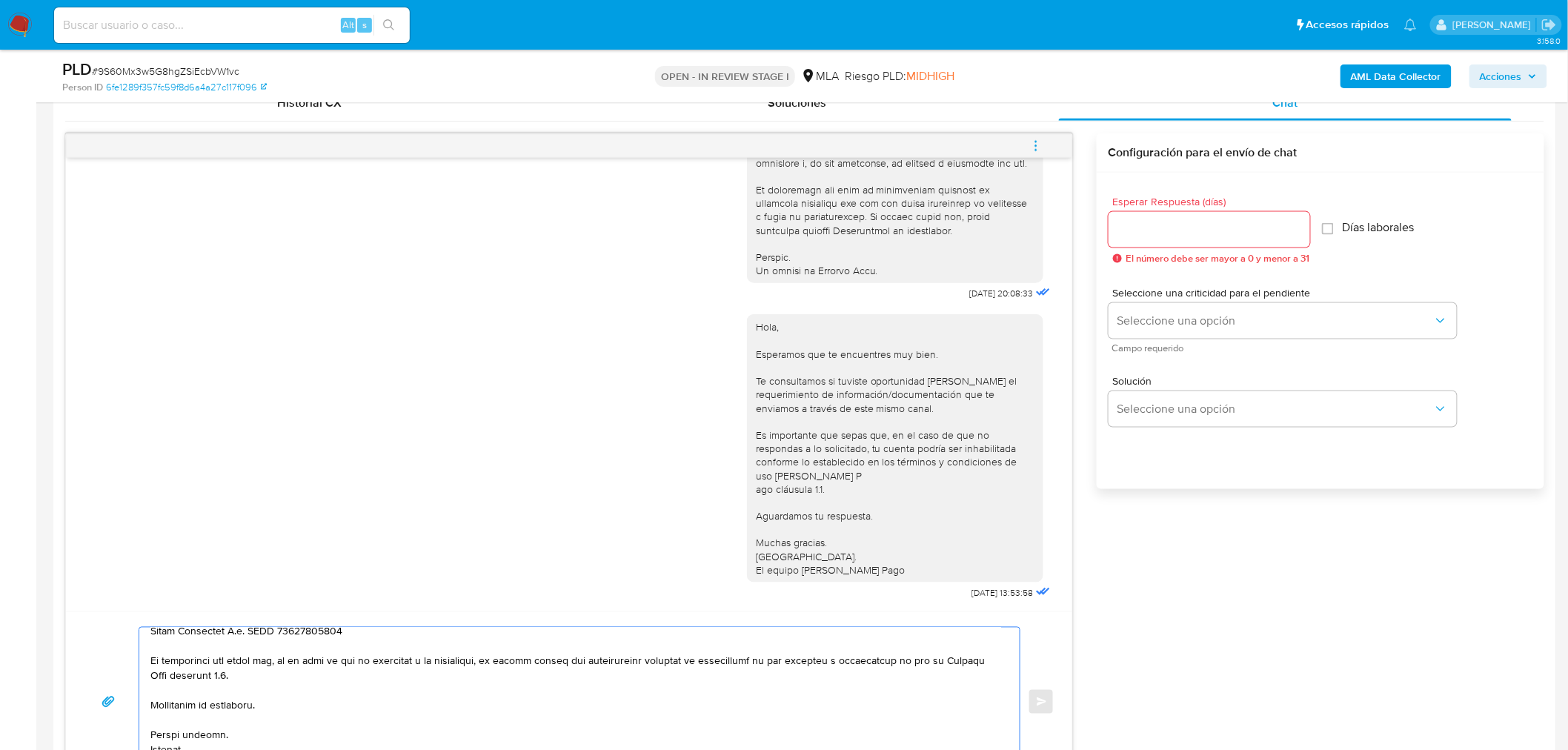
type textarea "Hola, Gabriel. Esperamos que te encuentres muy bien. Te consultamos si tuviste …"
click at [1139, 233] on input "Esperar Respuesta (días)" at bounding box center [1208, 230] width 201 height 19
type input "1"
click at [1125, 317] on span "Seleccione una opción" at bounding box center [1274, 321] width 315 height 15
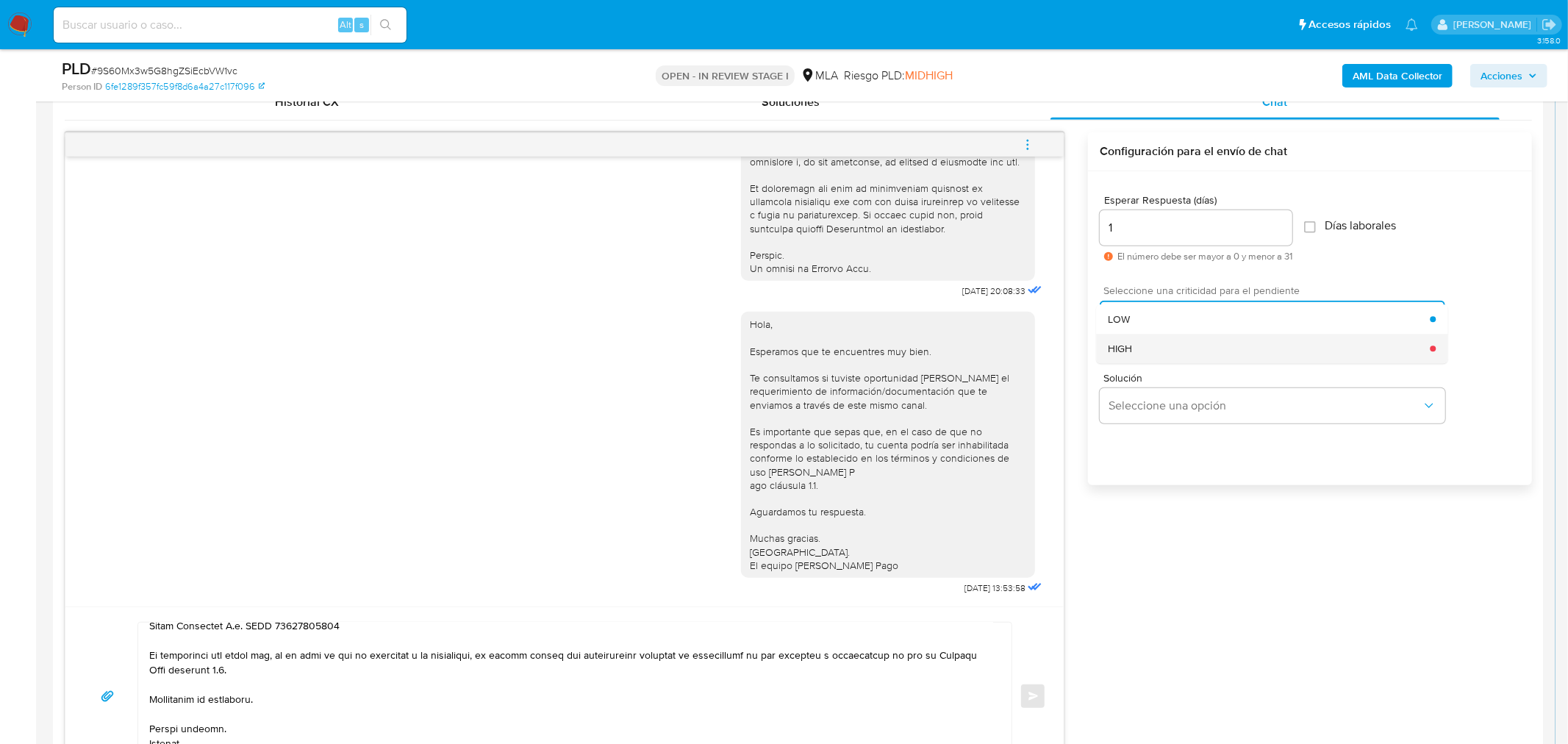
click at [1137, 349] on div "HIGH" at bounding box center [1269, 348] width 322 height 29
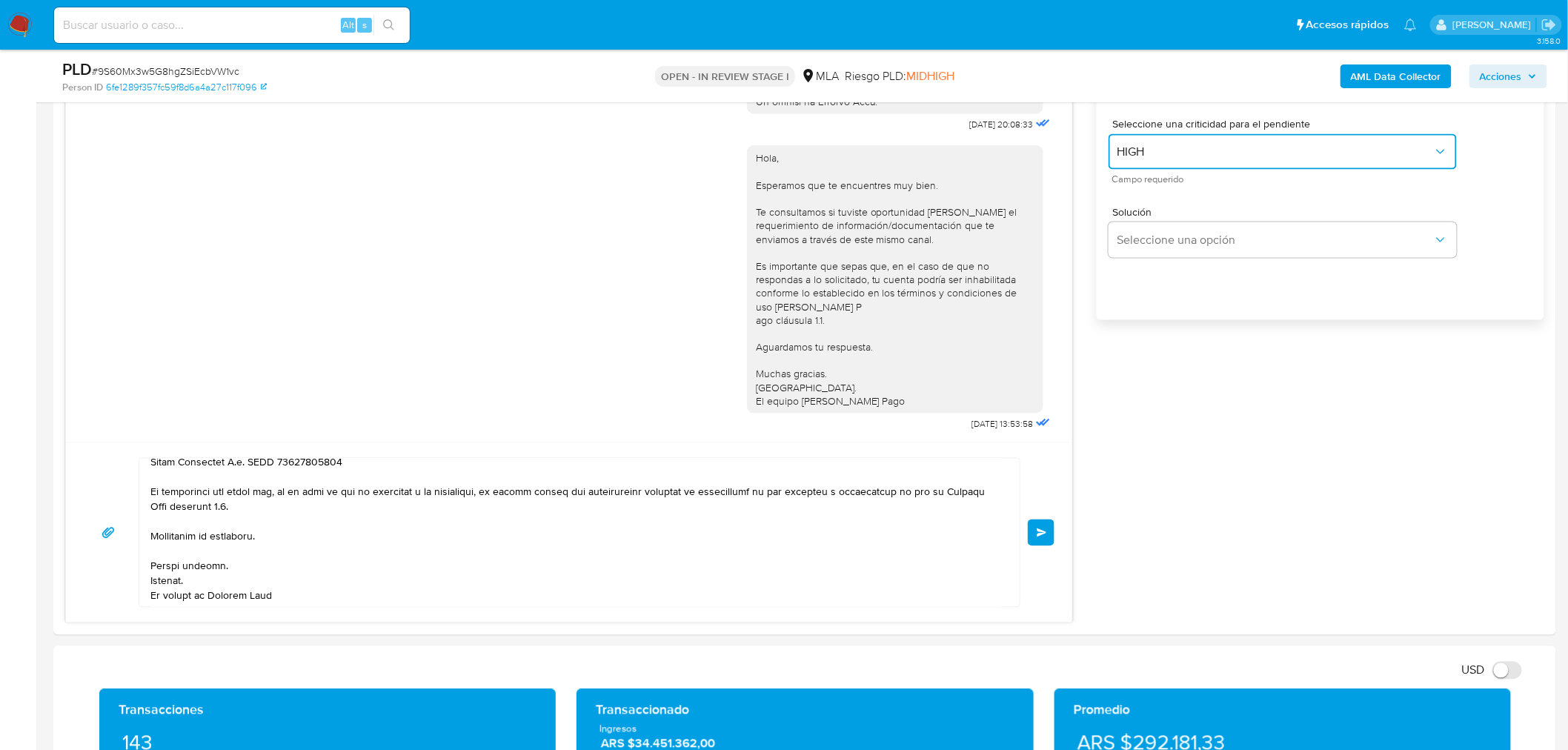
scroll to position [1070, 0]
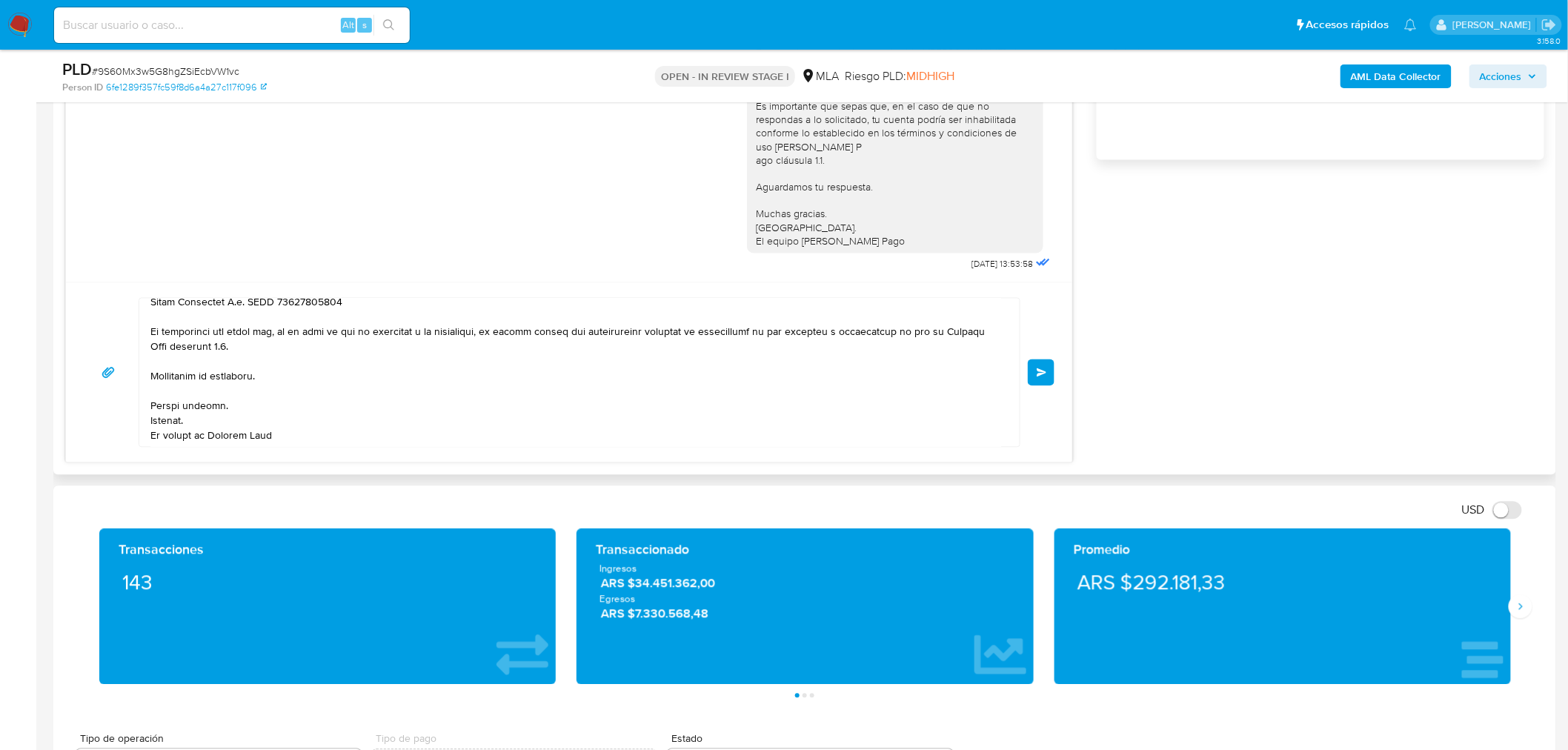
click at [1038, 375] on span "Enviar" at bounding box center [1042, 373] width 10 height 9
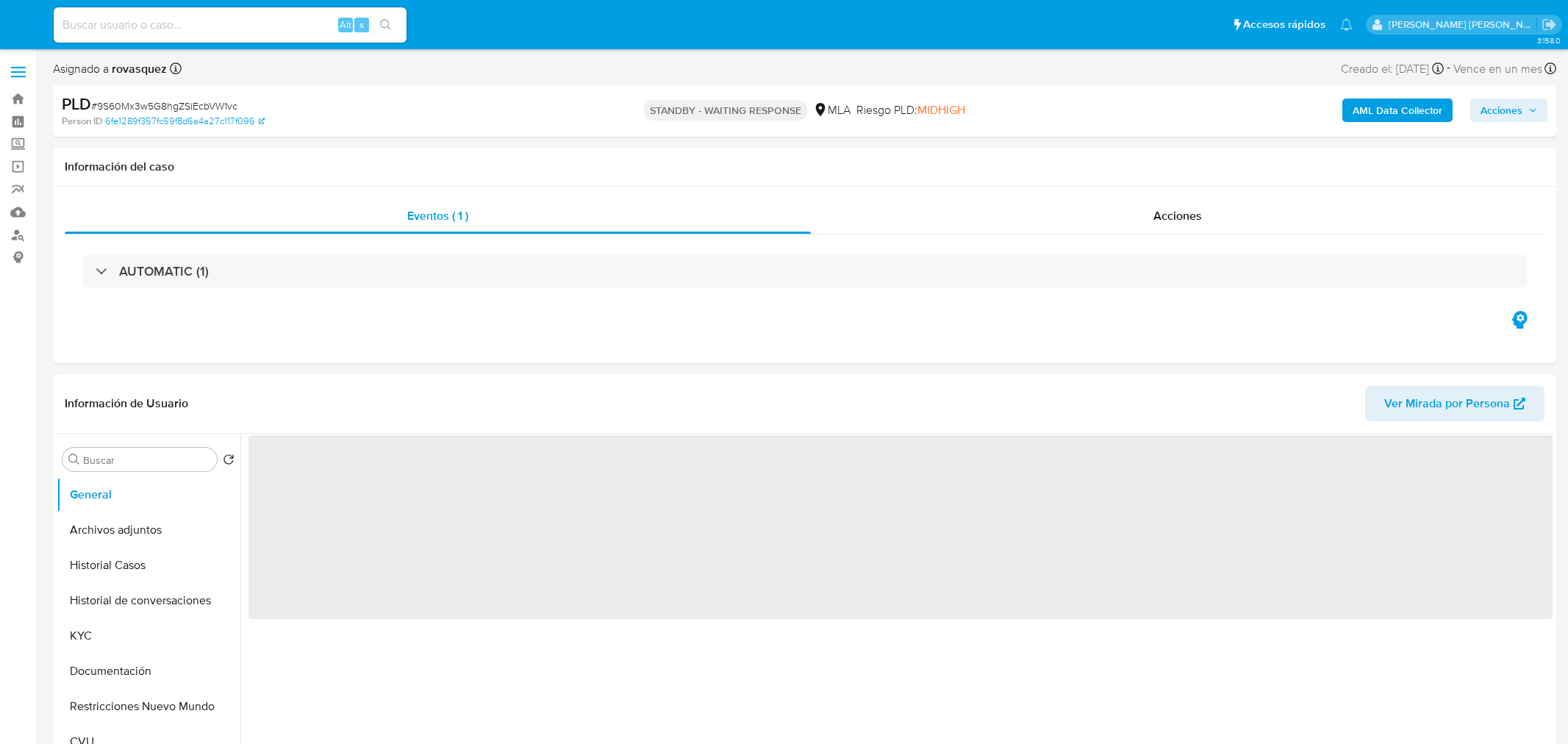
select select "10"
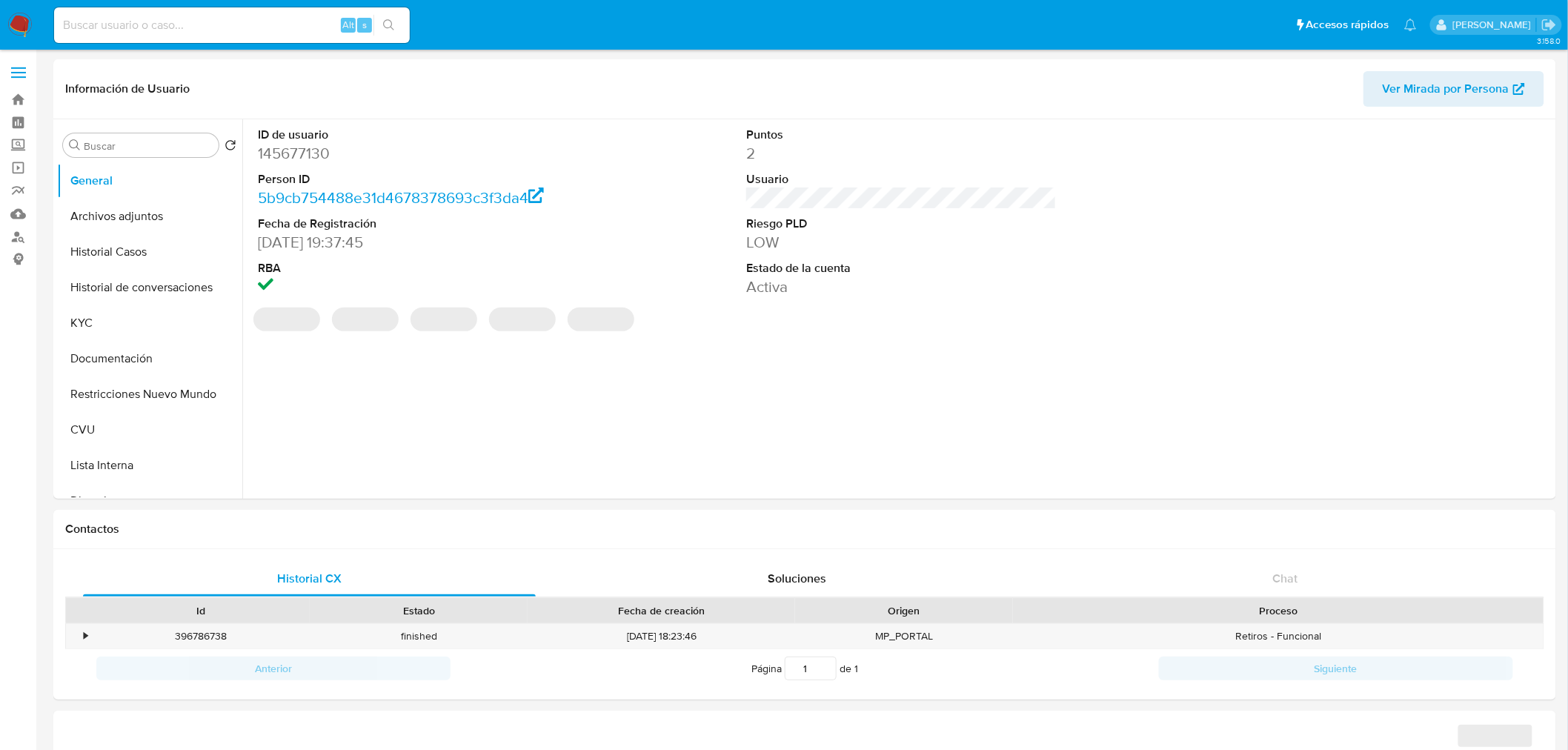
select select "10"
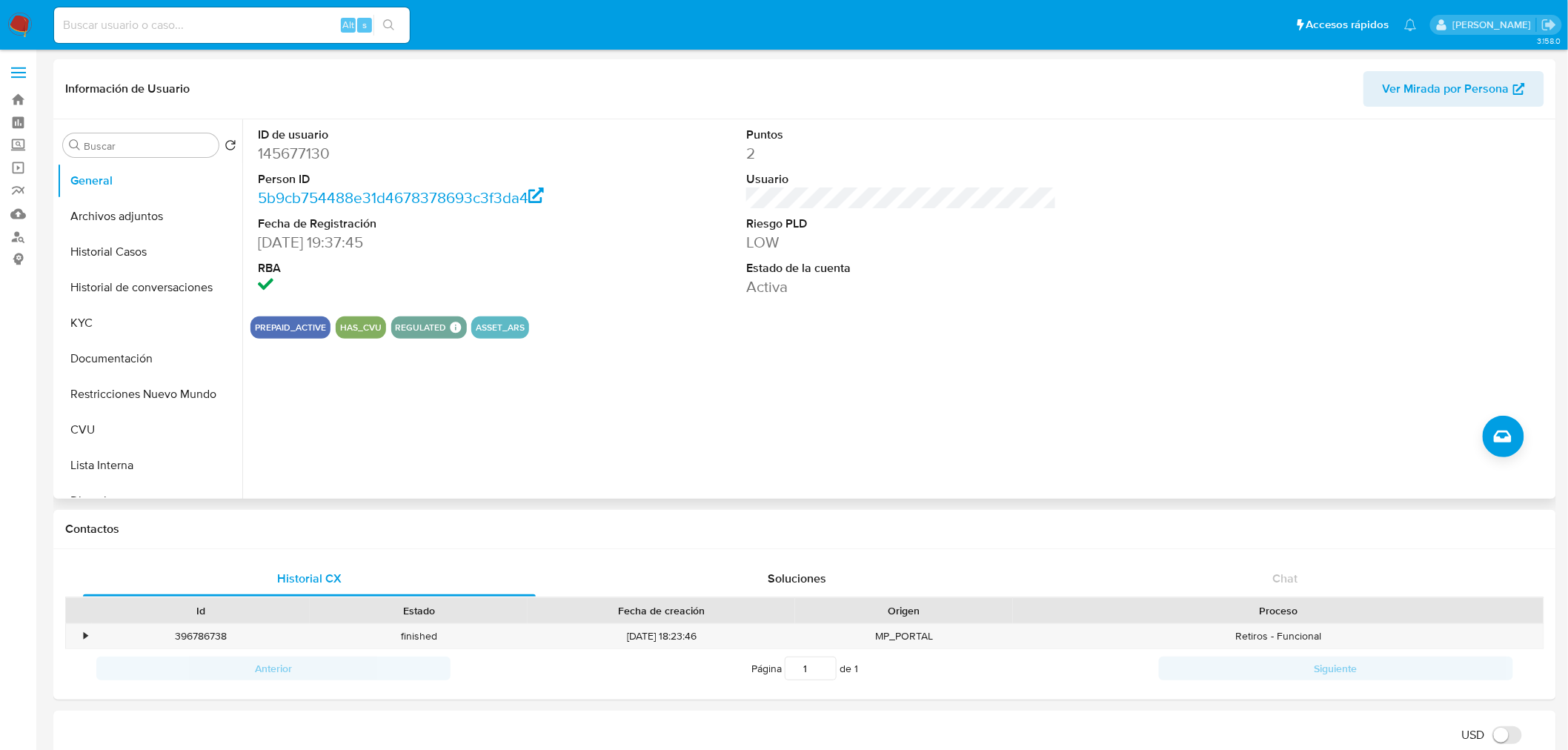
click at [545, 413] on div "ID de usuario 145677130 Person ID 5b9cb754488e31d4678378693c3f3da4 Fecha de Reg…" at bounding box center [897, 308] width 1310 height 379
click at [141, 255] on button "Historial Casos" at bounding box center [143, 252] width 173 height 36
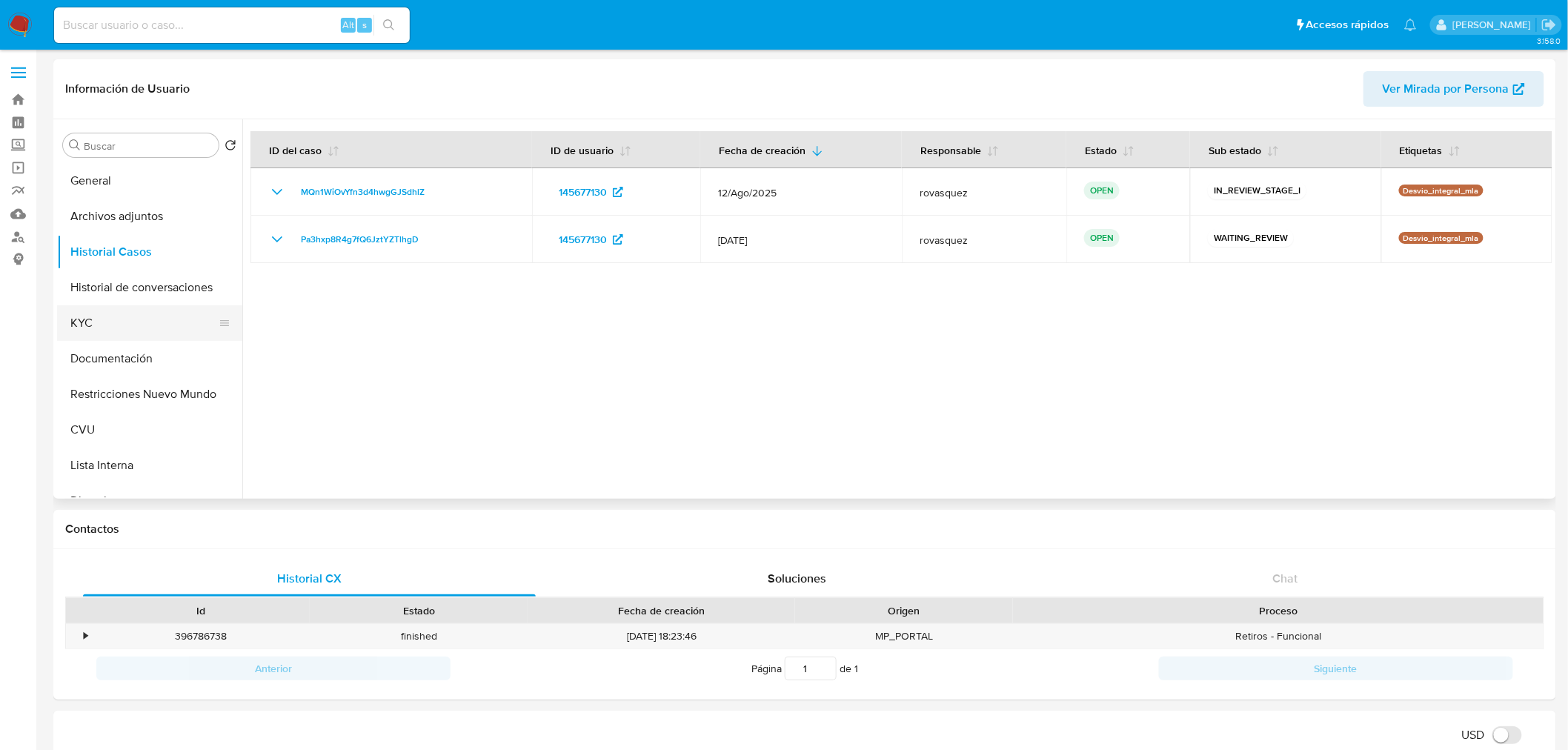
click at [135, 324] on button "KYC" at bounding box center [143, 322] width 173 height 36
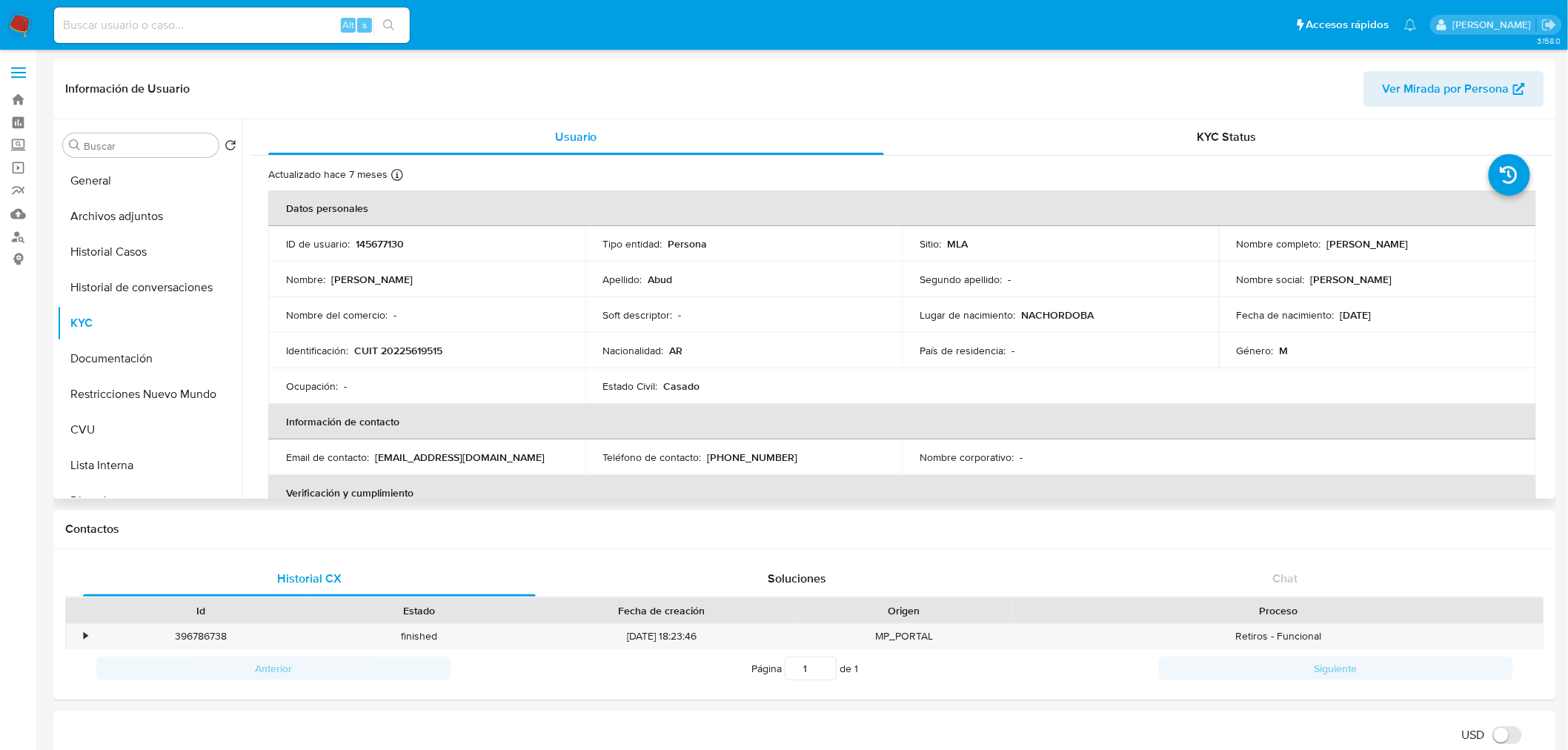
click at [405, 359] on td "Identificación : CUIT 20225619515" at bounding box center [427, 350] width 317 height 36
click at [420, 339] on td "Identificación : CUIT 20225619515" at bounding box center [427, 350] width 317 height 36
click at [420, 344] on p "CUIT 20225619515" at bounding box center [398, 350] width 88 height 13
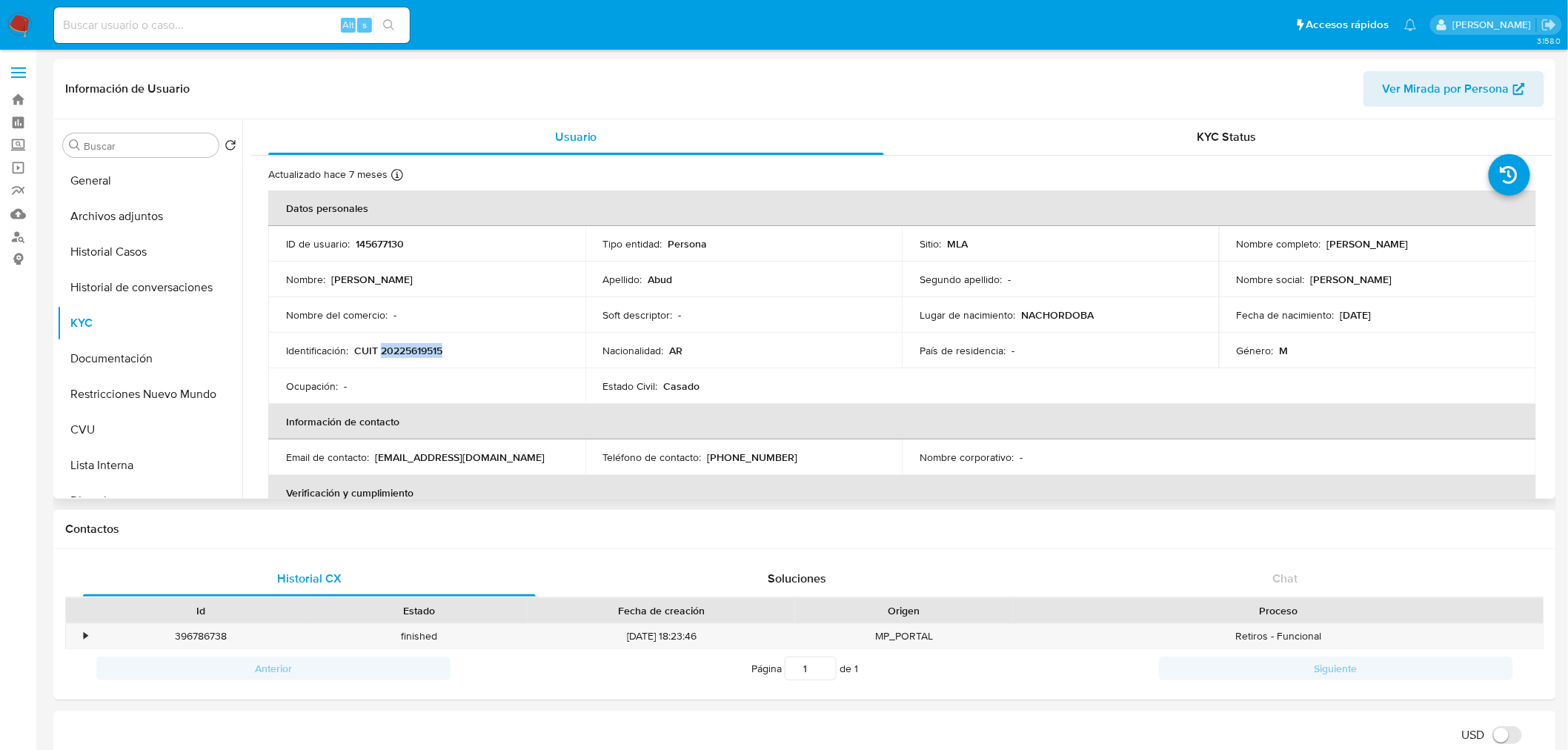
click at [420, 344] on p "CUIT 20225619515" at bounding box center [398, 350] width 88 height 13
copy p "20225619515"
click at [423, 350] on p "CUIT 20225619515" at bounding box center [398, 350] width 88 height 13
click at [423, 344] on p "CUIT 20225619515" at bounding box center [398, 350] width 88 height 13
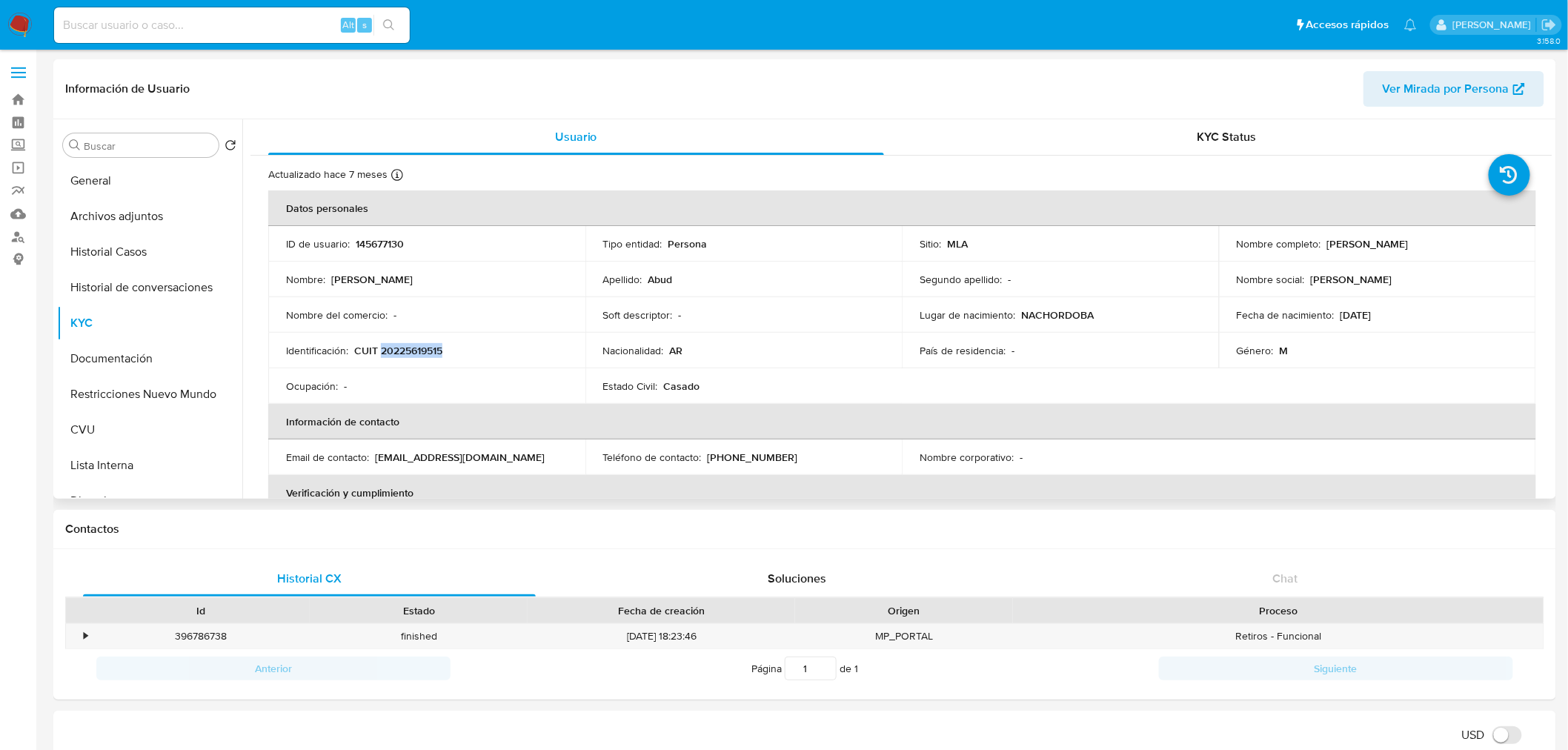
click at [423, 344] on p "CUIT 20225619515" at bounding box center [398, 350] width 88 height 13
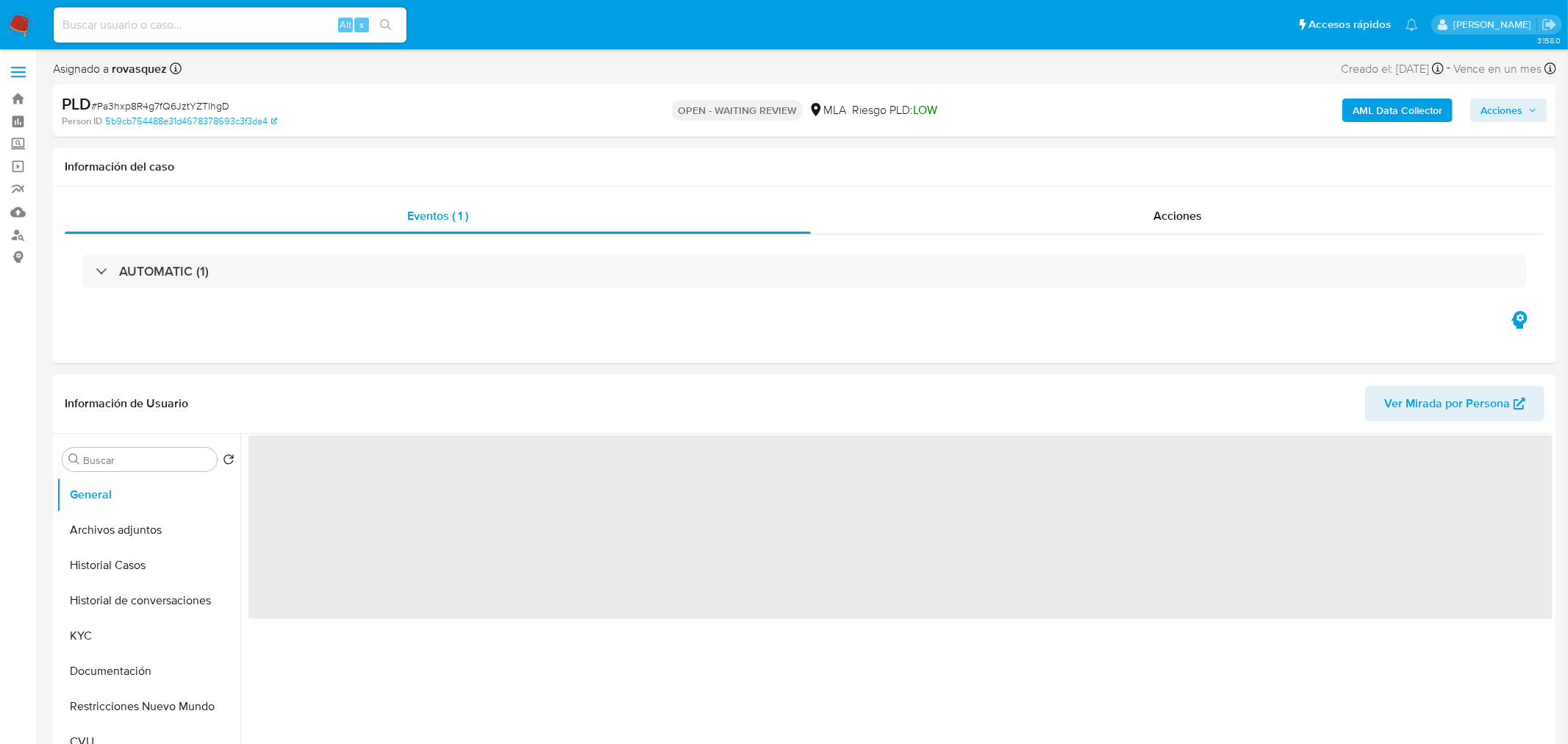
select select "10"
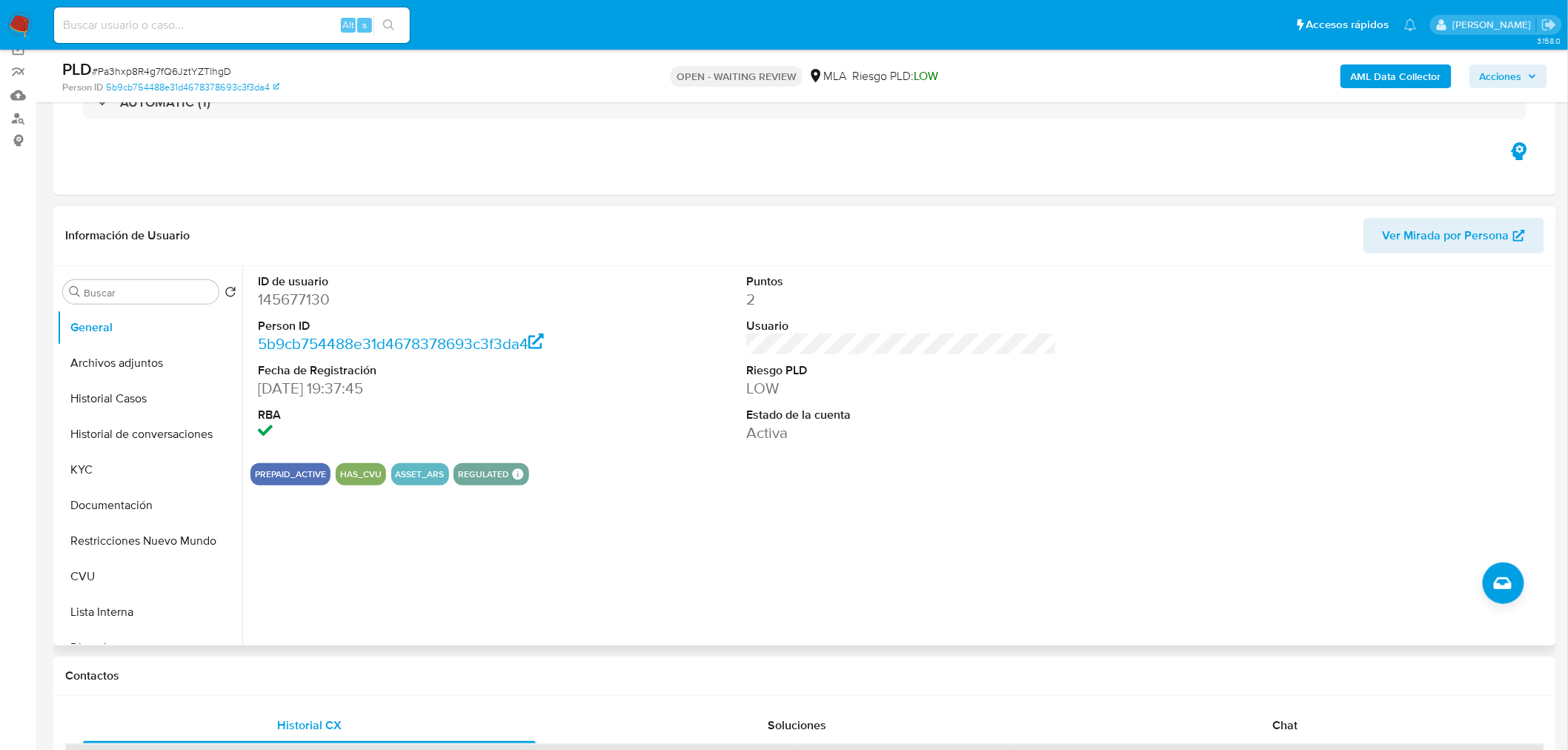
scroll to position [247, 0]
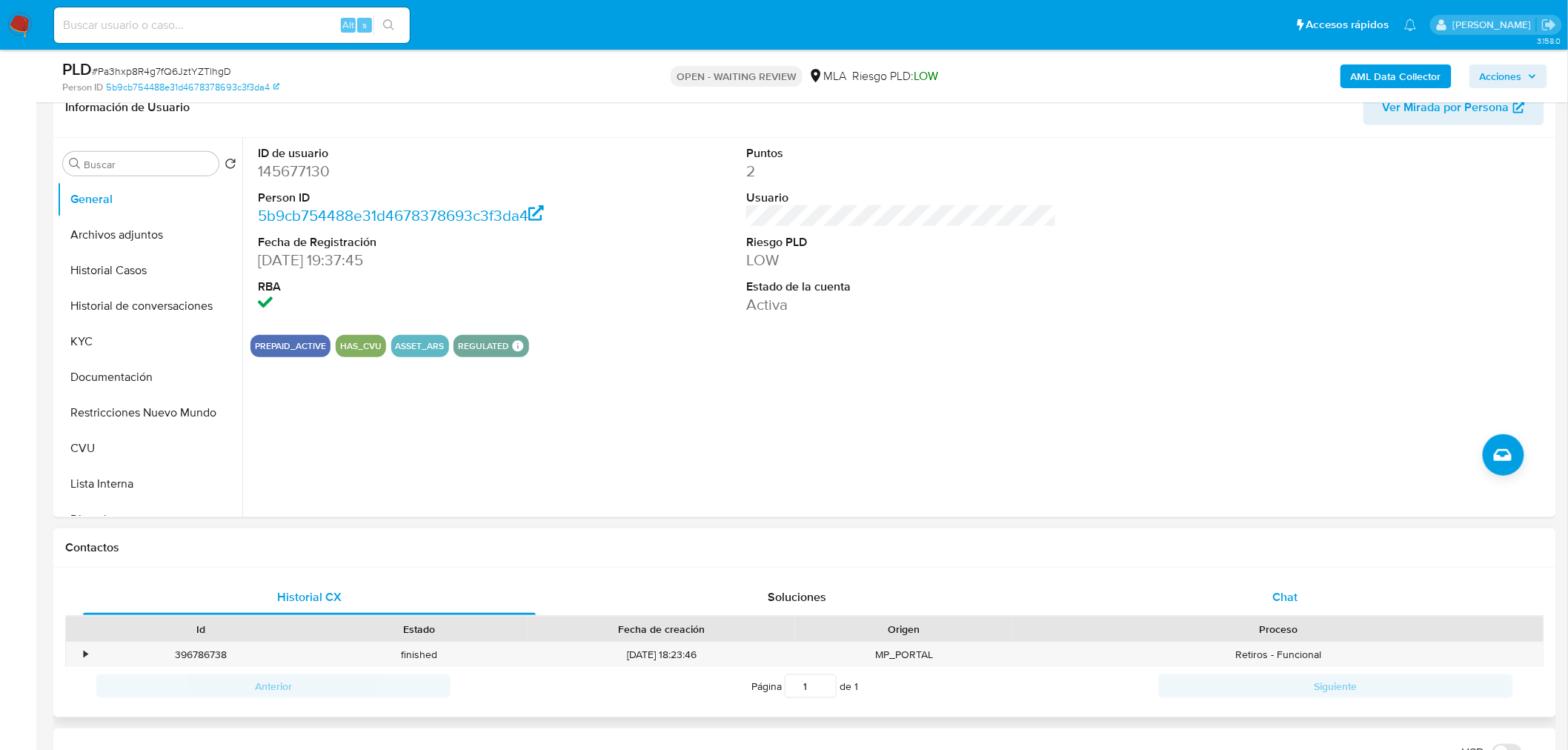
click at [1300, 586] on div "Chat" at bounding box center [1285, 597] width 453 height 36
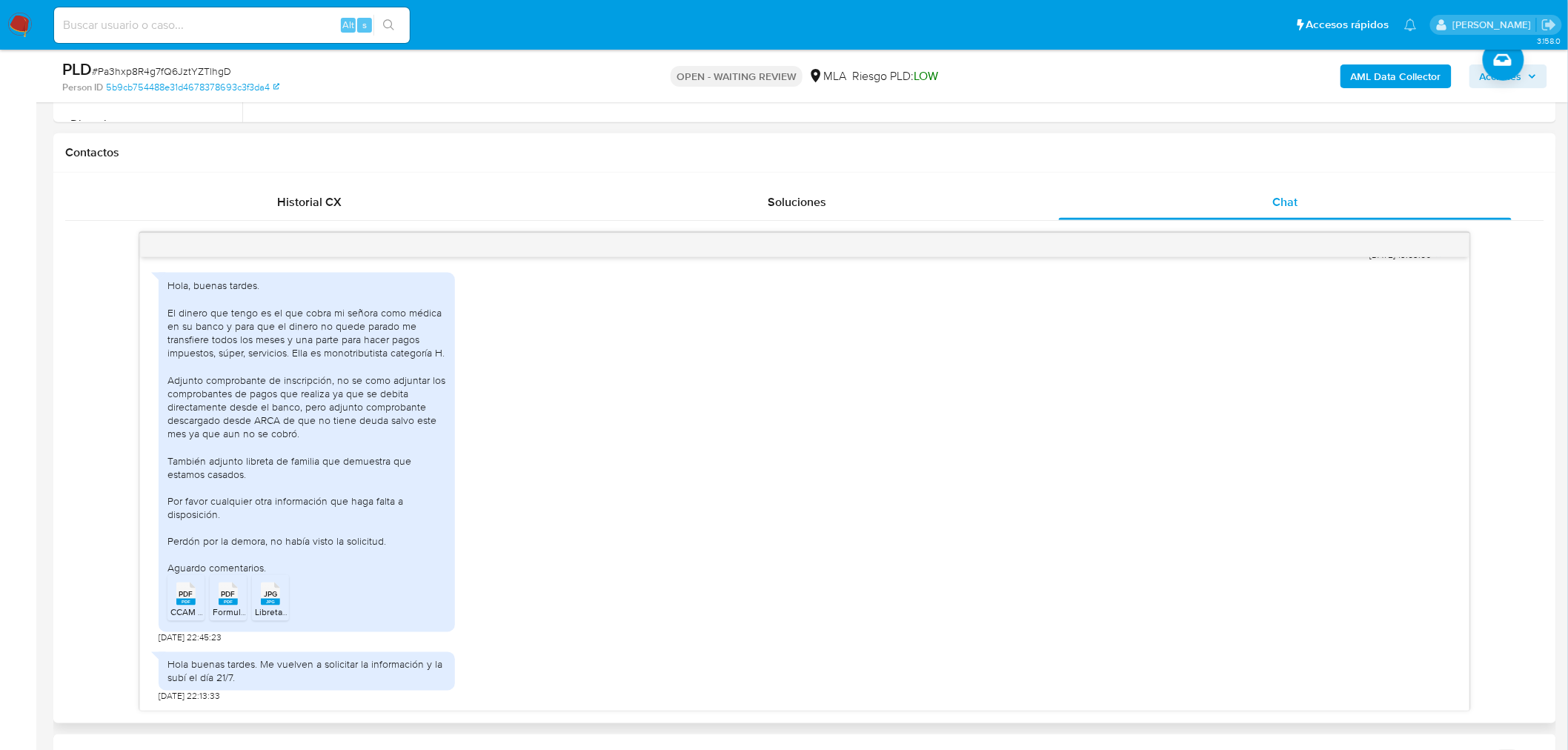
scroll to position [658, 0]
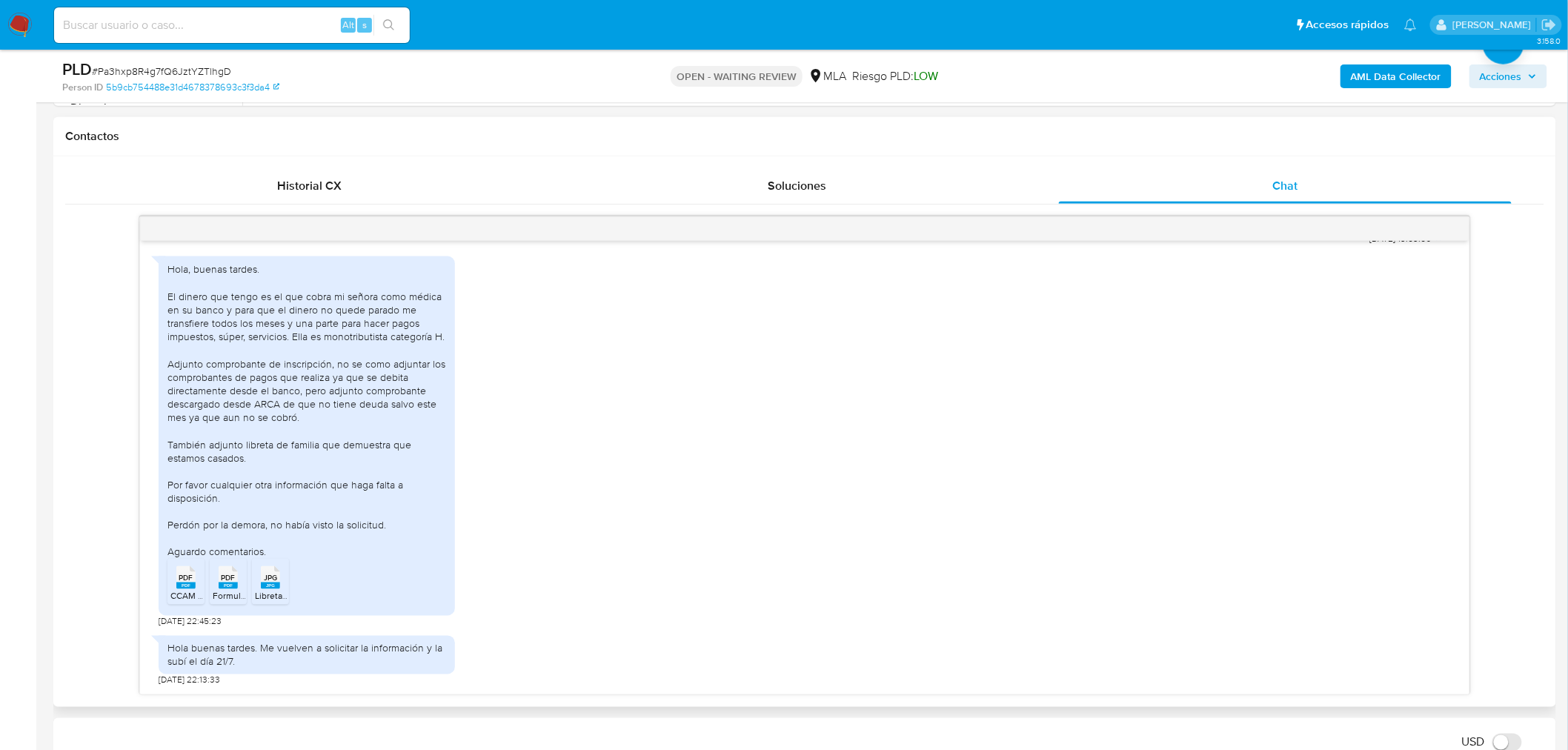
click at [187, 591] on icon "PDF" at bounding box center [186, 578] width 19 height 26
click at [220, 587] on rect at bounding box center [228, 585] width 19 height 7
click at [264, 582] on span "JPG" at bounding box center [270, 578] width 13 height 10
click at [746, 505] on div "Hola, buenas tardes. El dinero que tengo es el que cobra mi señora como médica …" at bounding box center [804, 438] width 1292 height 379
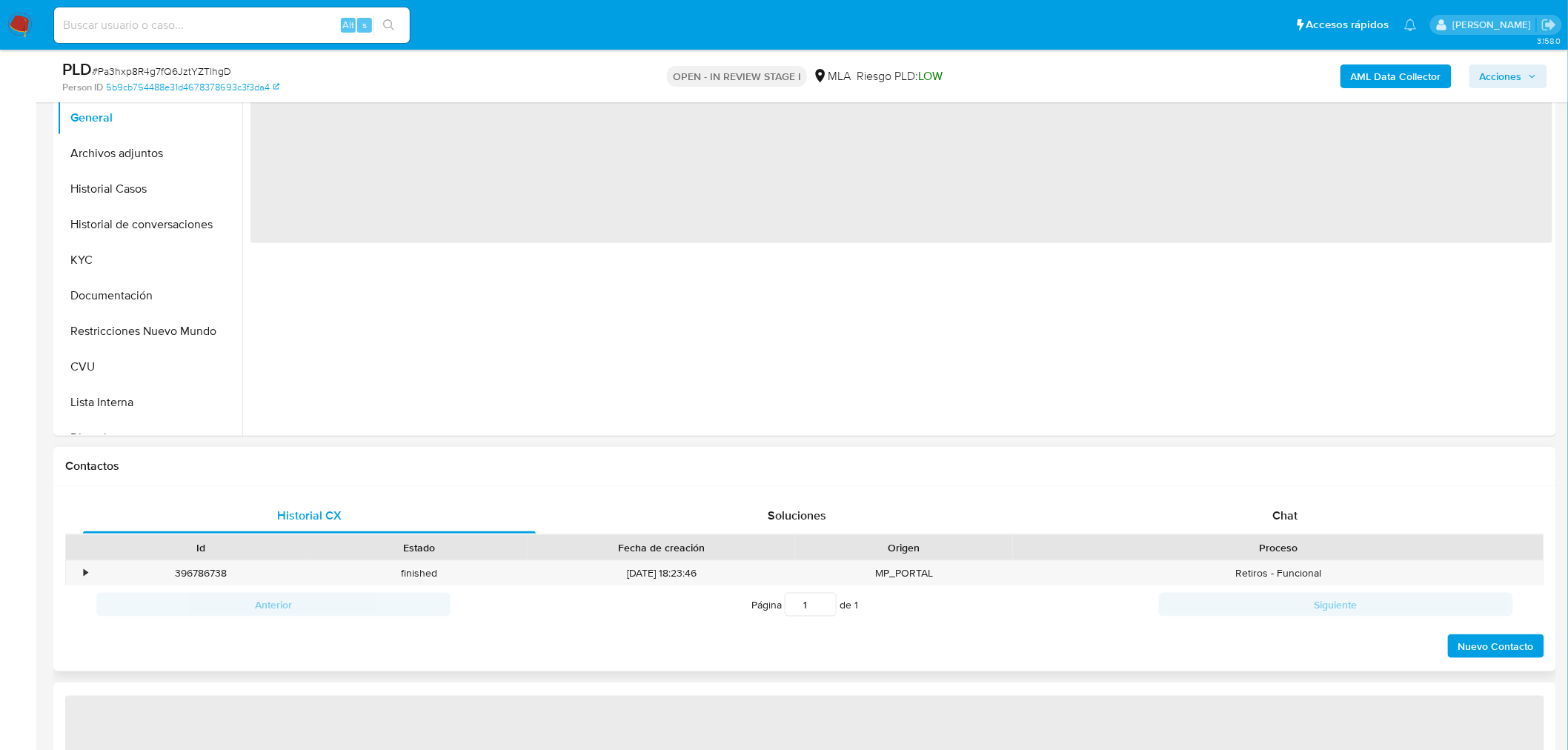
scroll to position [329, 0]
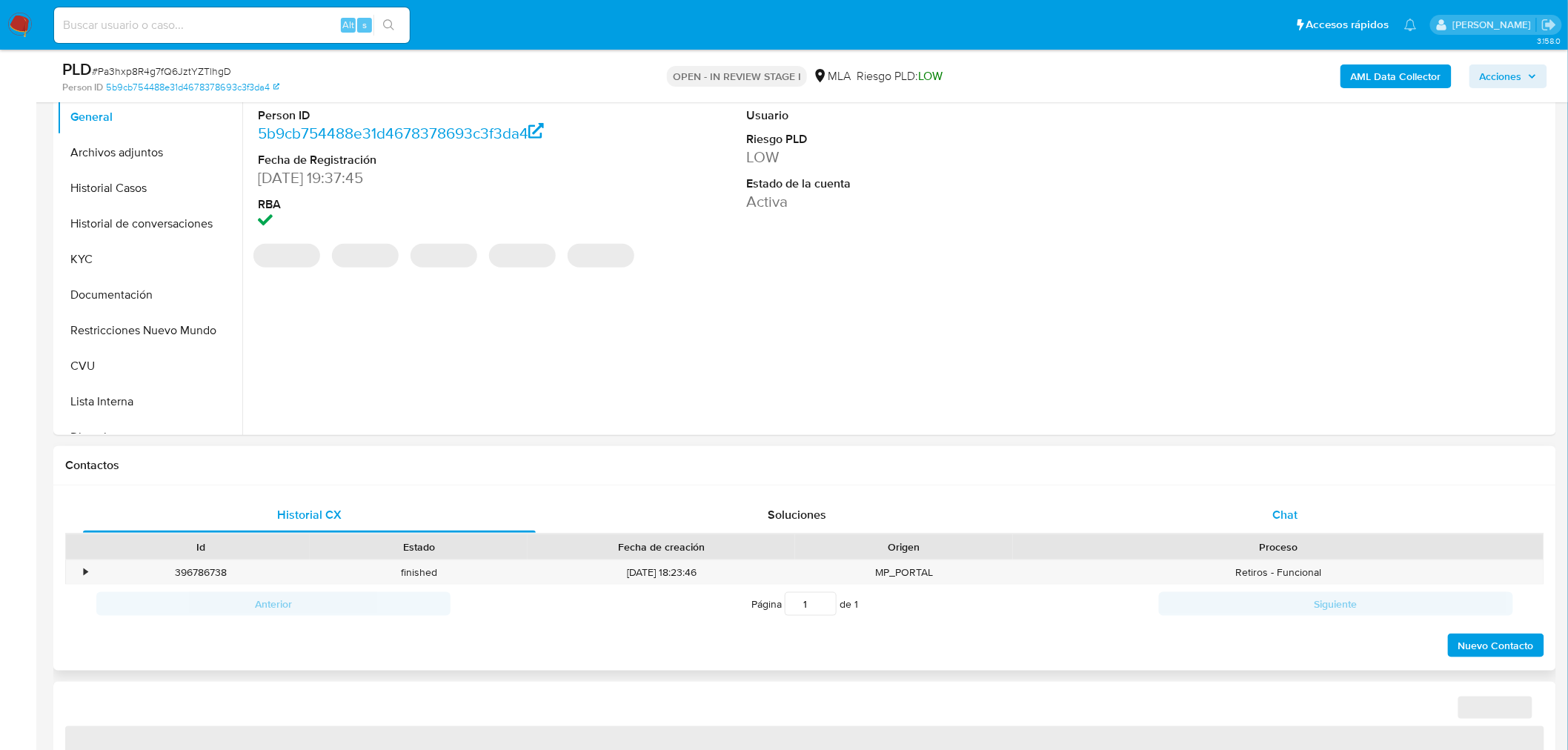
click at [1273, 519] on span "Chat" at bounding box center [1285, 515] width 25 height 17
select select "10"
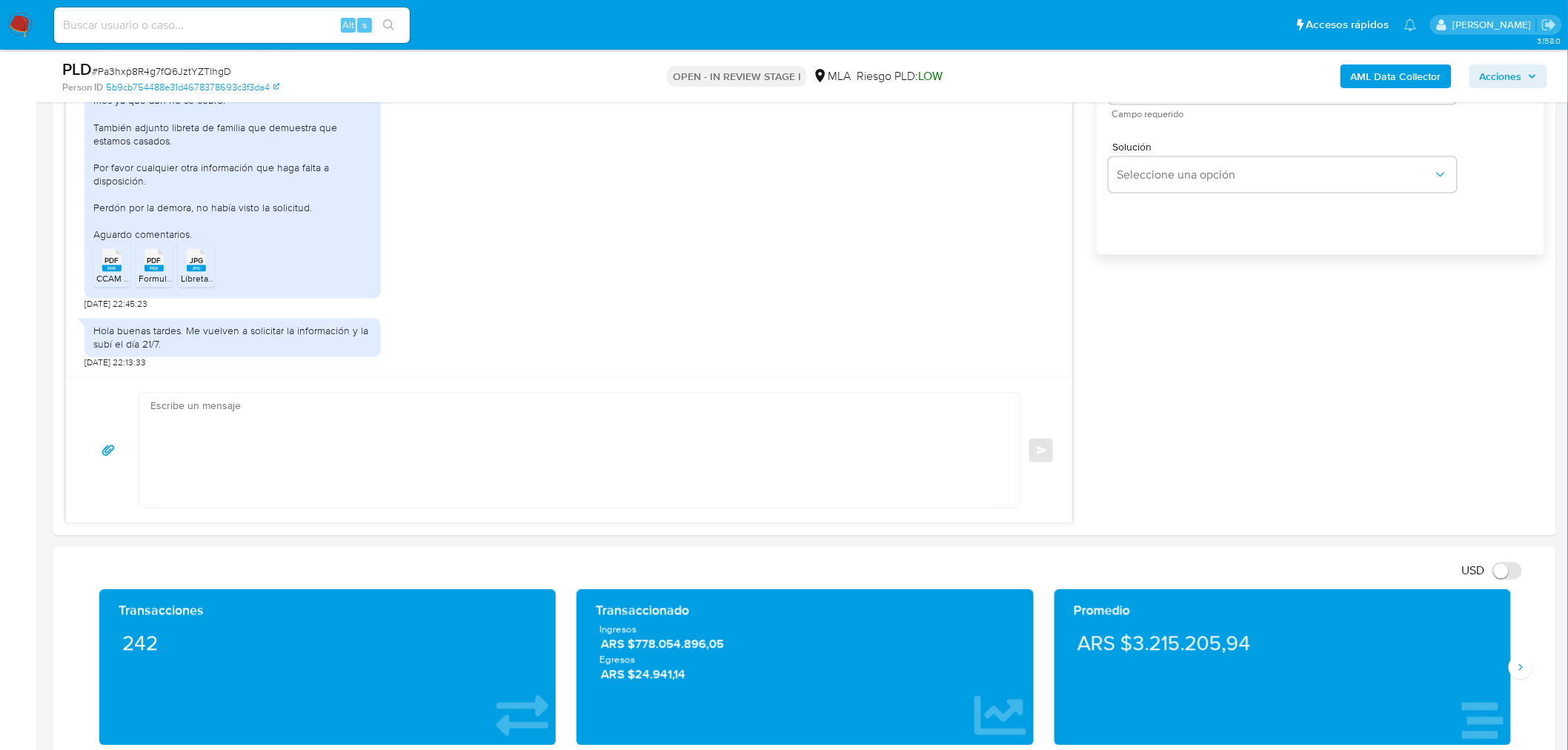
scroll to position [988, 0]
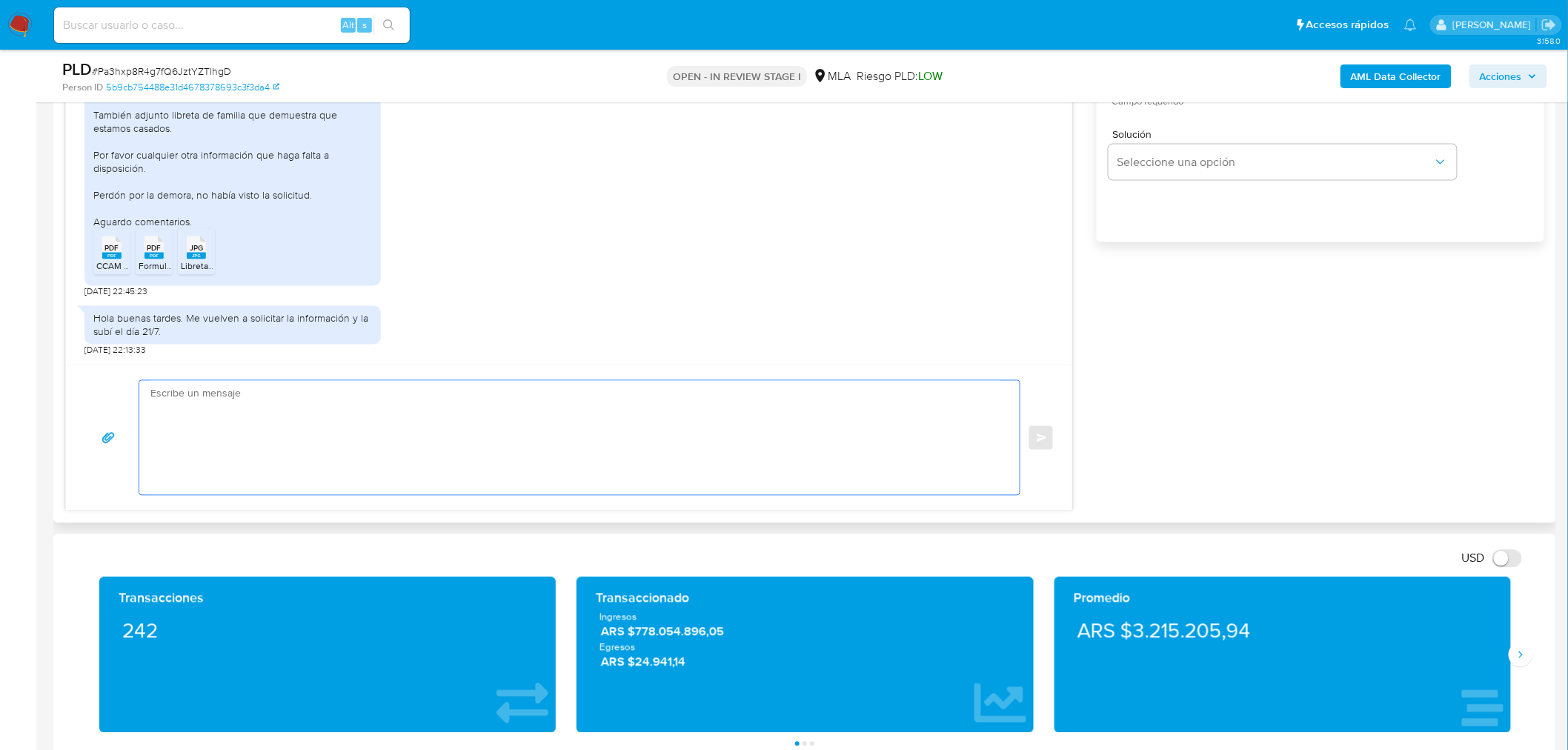
click at [342, 435] on textarea at bounding box center [576, 437] width 850 height 114
type textarea "b"
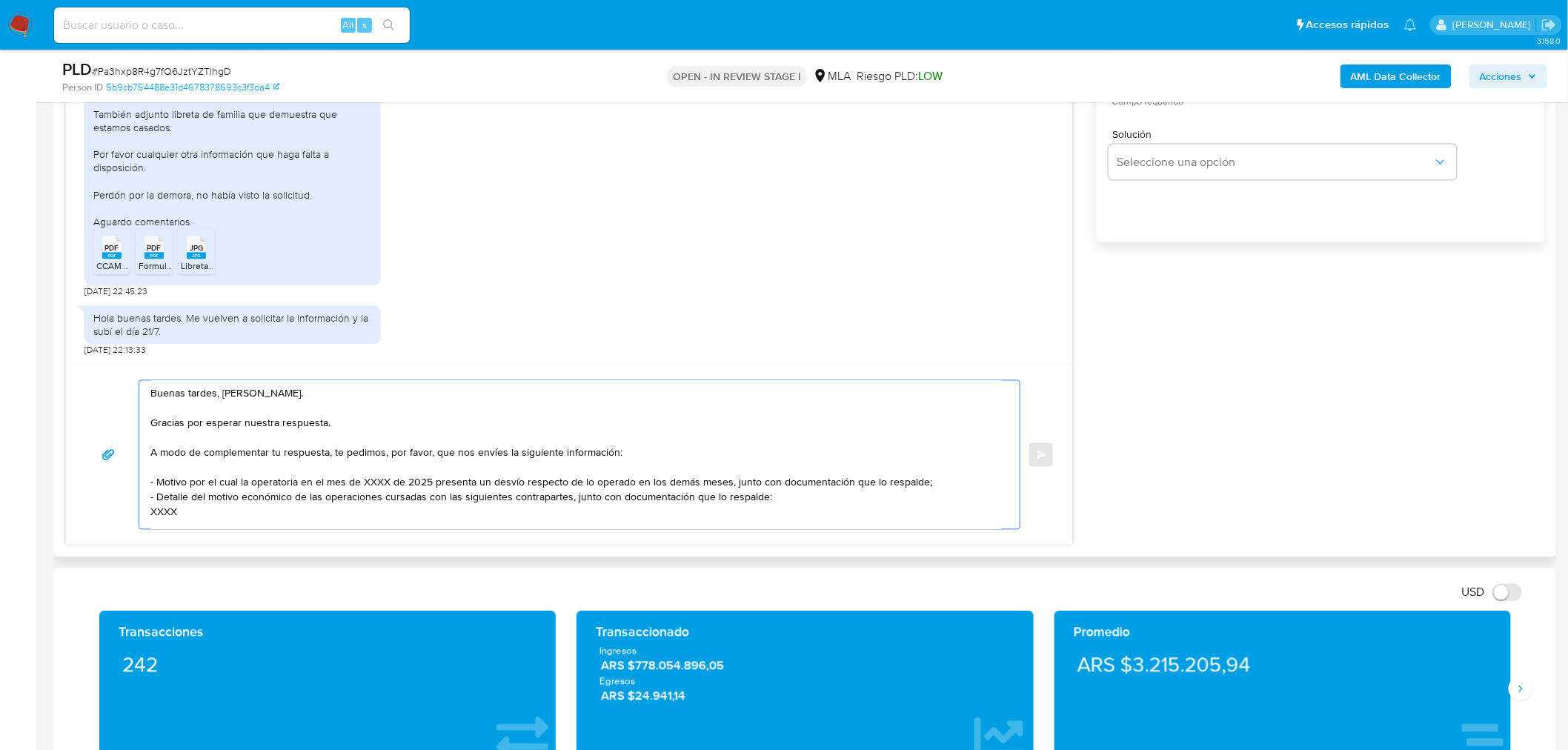
click at [265, 423] on textarea "Buenas tardes, Gaston. Gracias por esperar nuestra respuesta. A modo de complem…" at bounding box center [576, 455] width 850 height 148
click at [345, 416] on textarea "Buenas tardes, Gaston. Gracias por esperar nuestra respuesta. A modo de complem…" at bounding box center [576, 455] width 850 height 148
click at [343, 424] on textarea "Buenas tardes, Gaston. Gracias por esperar nuestra respuesta. A modo de complem…" at bounding box center [576, 455] width 850 height 148
click at [260, 474] on textarea "Buenas tardes, Gaston. Gracias por esperar nuestra respuesta y por la informaci…" at bounding box center [576, 455] width 850 height 148
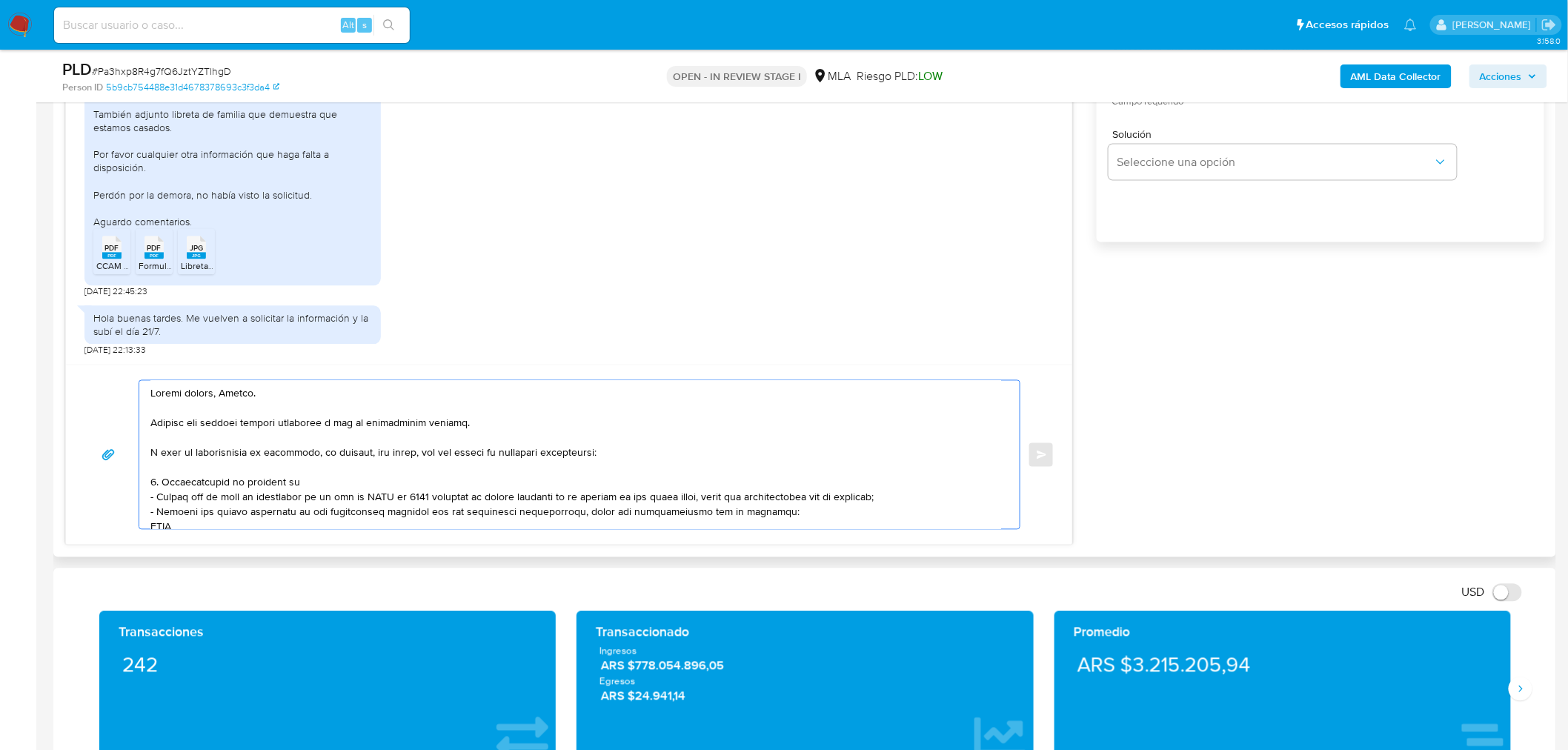
paste textarea "IMWINKELRIED MARIA DEL CARMEN"
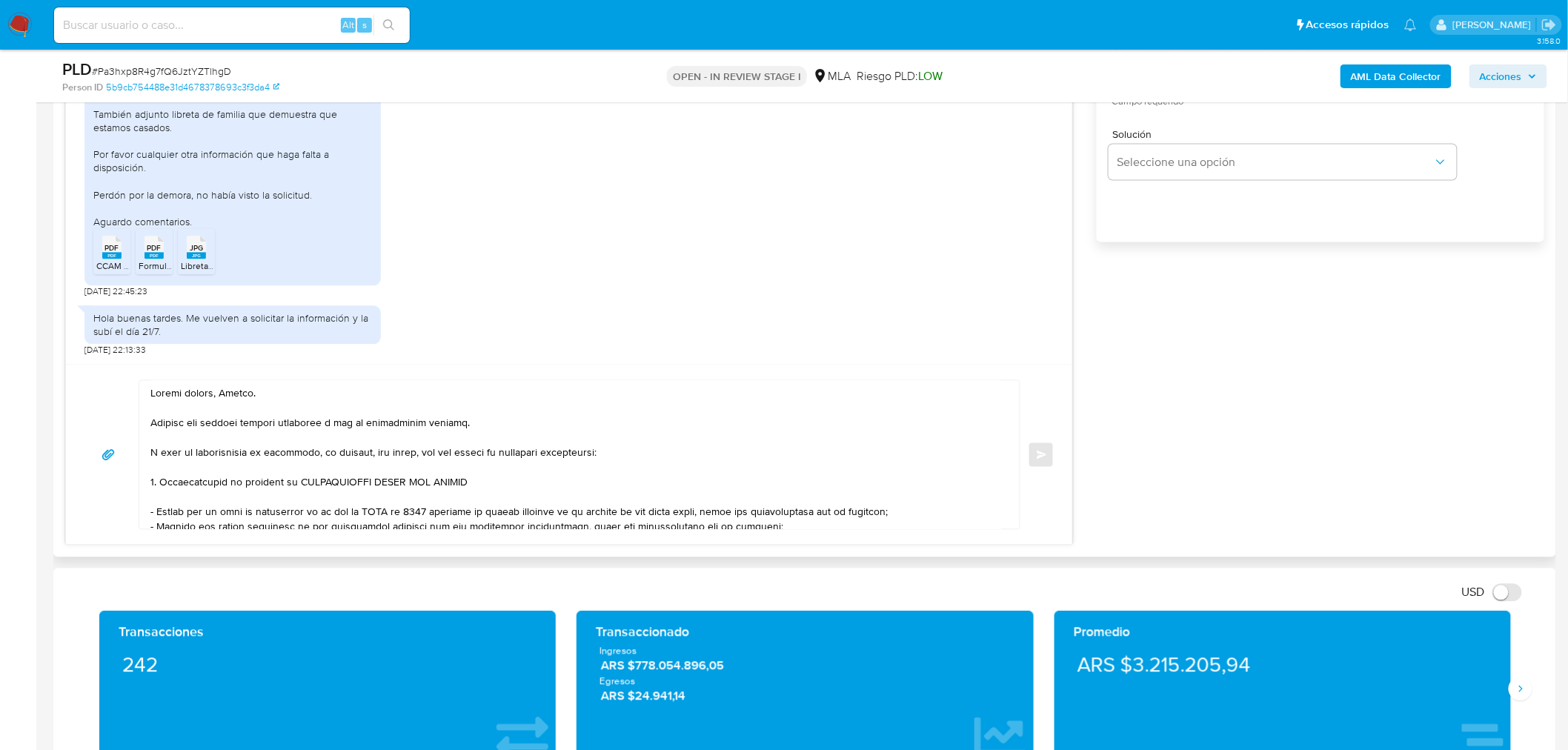
click at [536, 480] on textarea at bounding box center [576, 455] width 850 height 148
paste textarea "27225610954"
paste textarea "puedes enviar uno de estos comprobantes:"
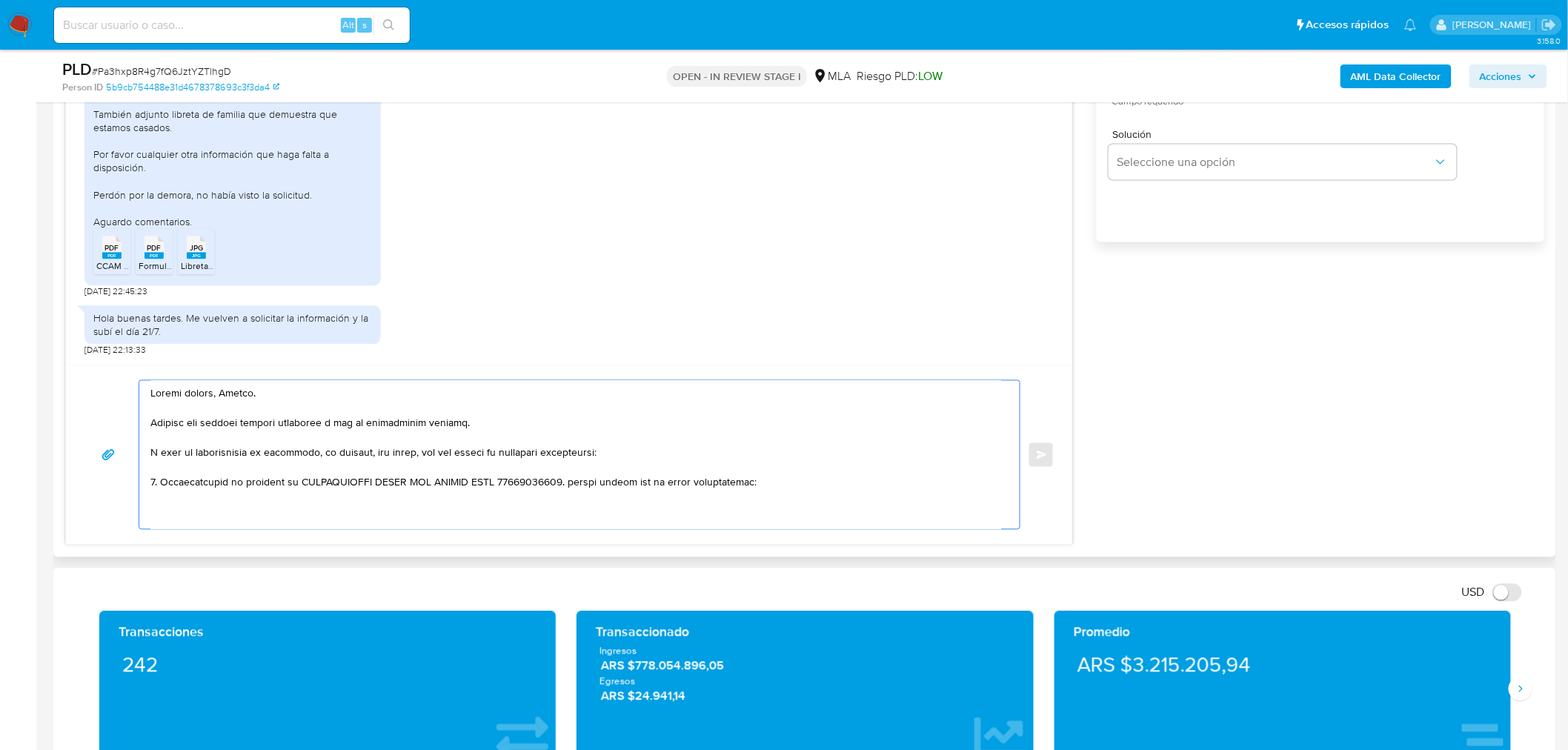
scroll to position [5, 0]
drag, startPoint x: 572, startPoint y: 476, endPoint x: 708, endPoint y: 460, distance: 136.9
click at [571, 476] on textarea at bounding box center [576, 455] width 850 height 148
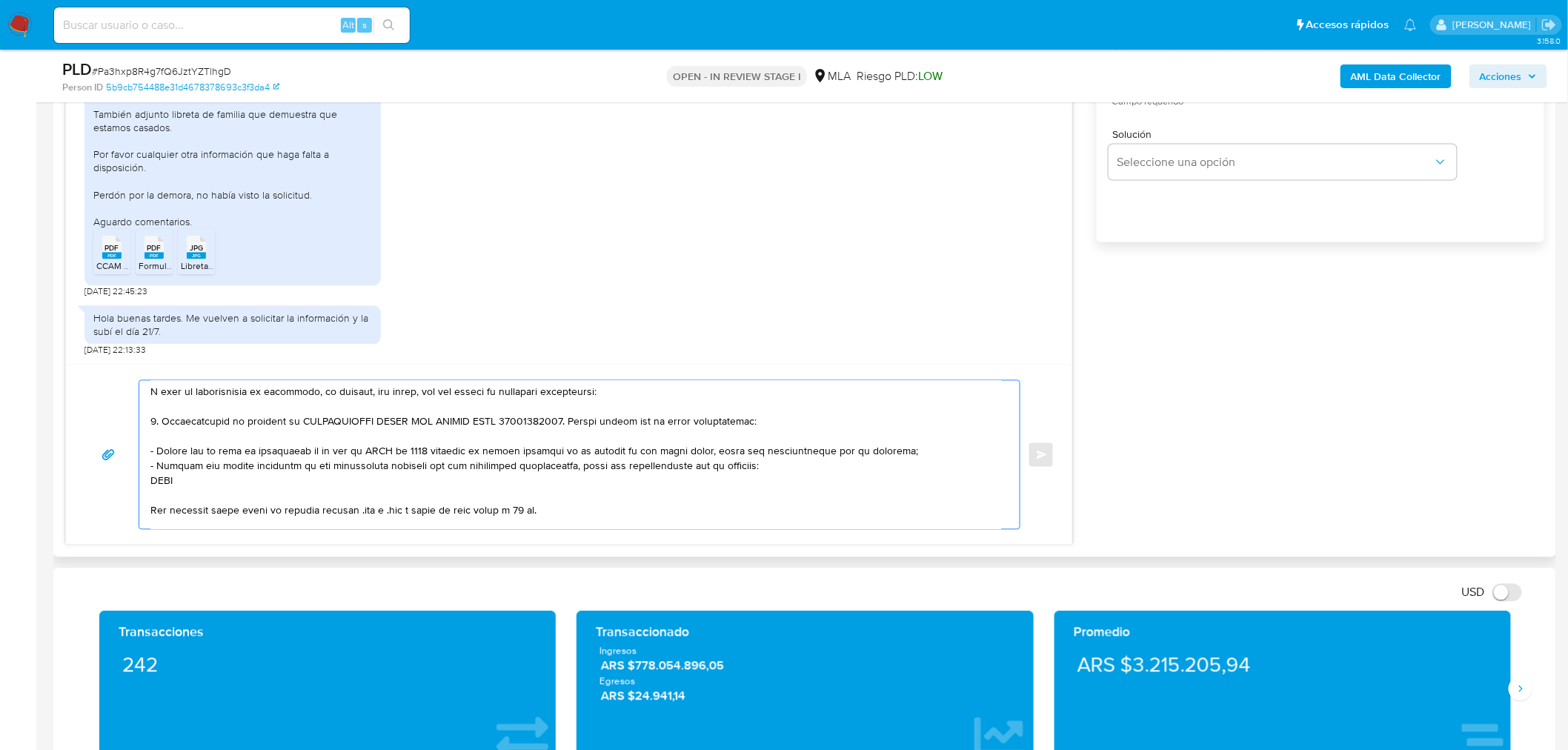
scroll to position [87, 0]
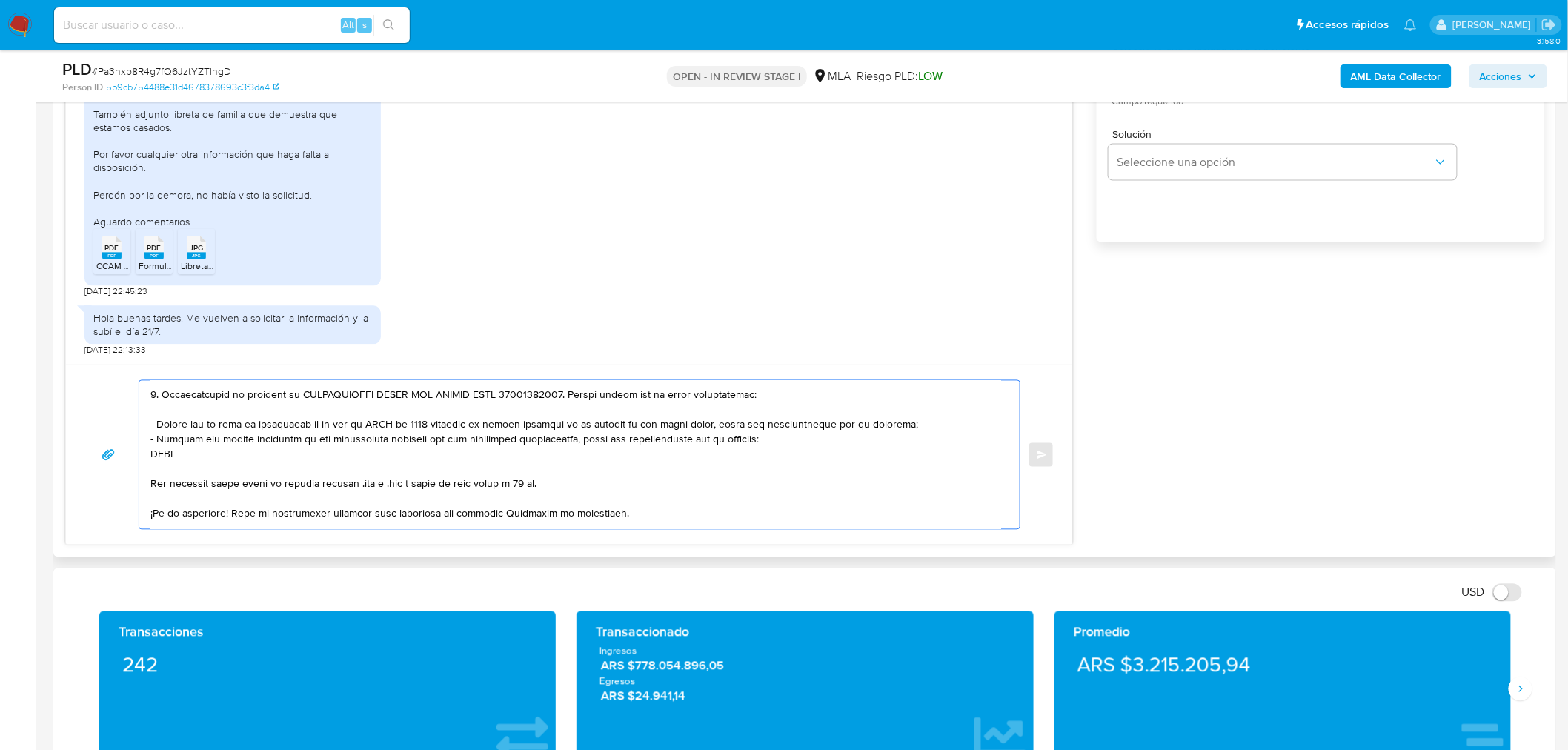
drag, startPoint x: 198, startPoint y: 463, endPoint x: 149, endPoint y: 420, distance: 65.2
click at [149, 420] on div at bounding box center [576, 455] width 873 height 148
click at [212, 425] on textarea at bounding box center [576, 455] width 850 height 148
drag, startPoint x: 148, startPoint y: 426, endPoint x: 161, endPoint y: 423, distance: 13.3
click at [148, 427] on div at bounding box center [576, 455] width 873 height 148
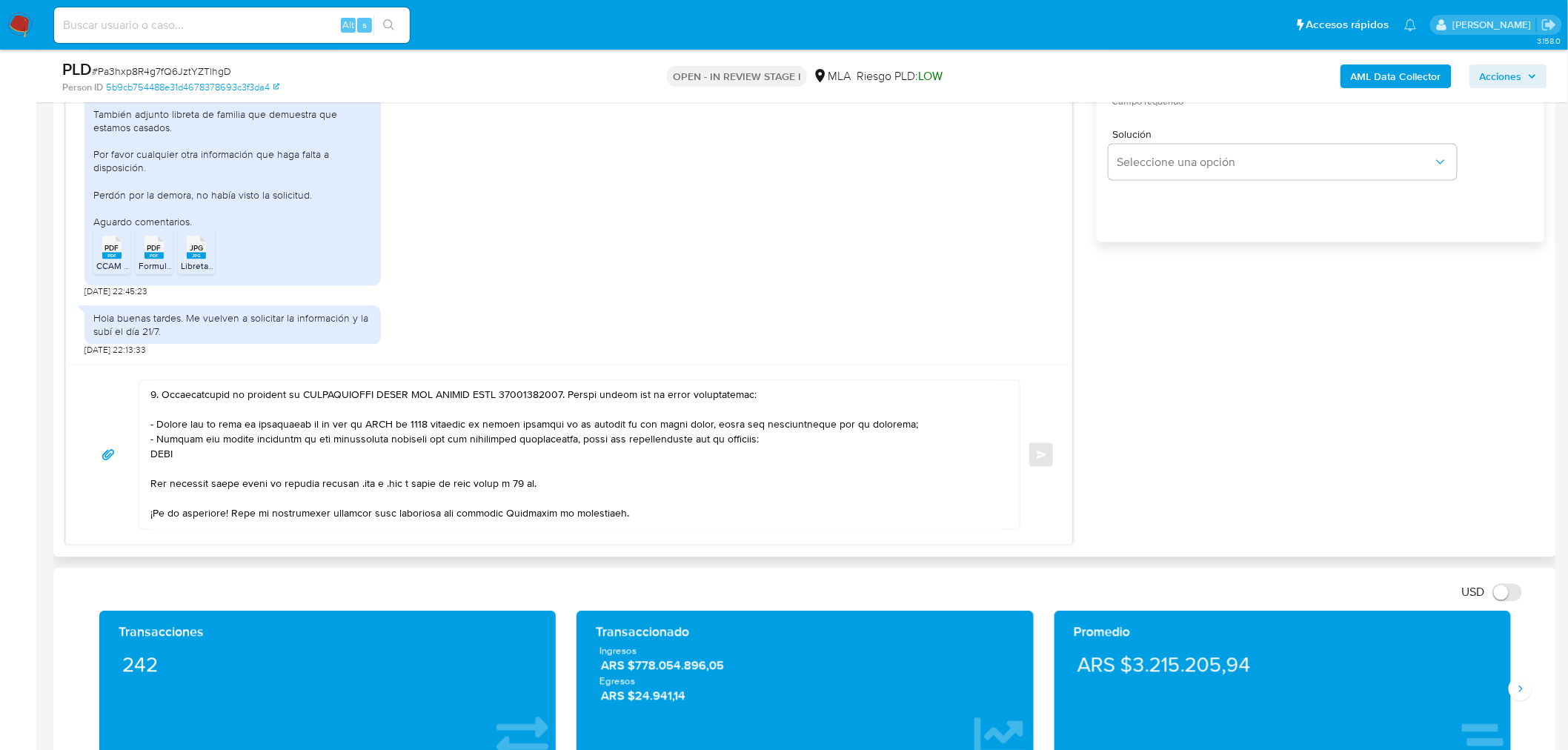
click at [148, 420] on div at bounding box center [576, 455] width 873 height 148
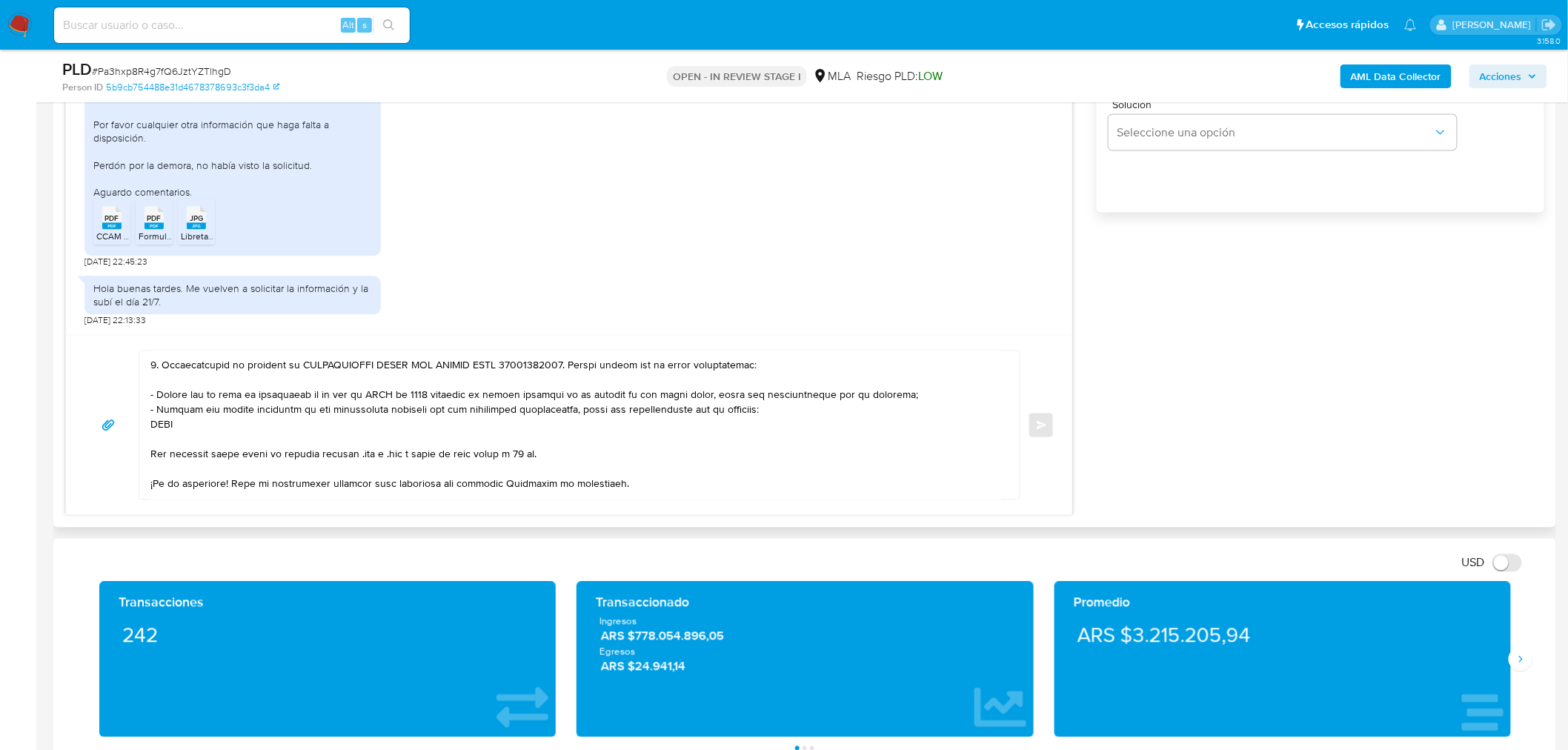
scroll to position [1020, 0]
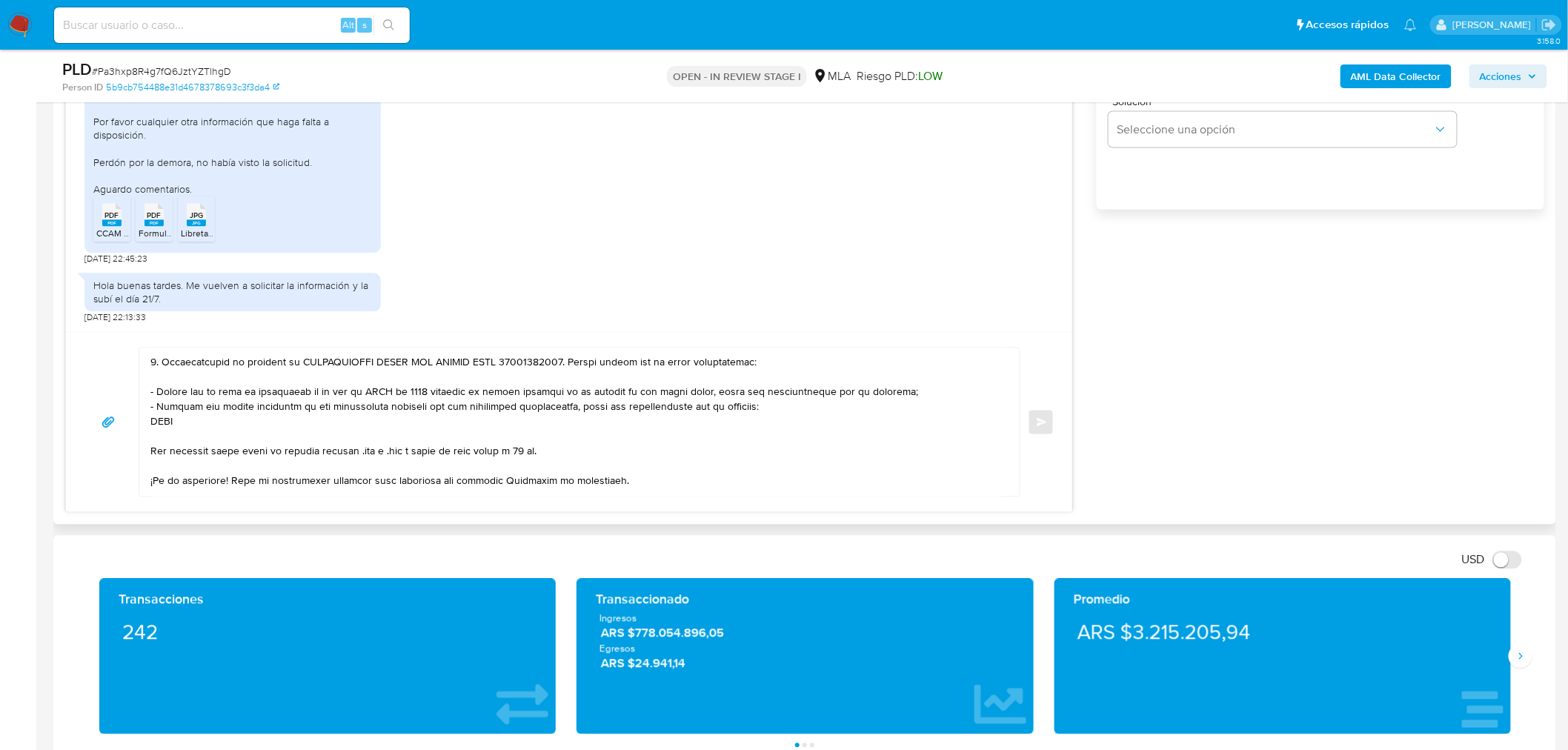
click at [146, 390] on div at bounding box center [576, 422] width 873 height 148
click at [153, 389] on textarea at bounding box center [576, 422] width 850 height 148
click at [428, 374] on textarea at bounding box center [576, 422] width 850 height 148
paste textarea "esumen de Comprobantes Electrónicos emitidos de los períodos 2024 y 2025 Si tie…"
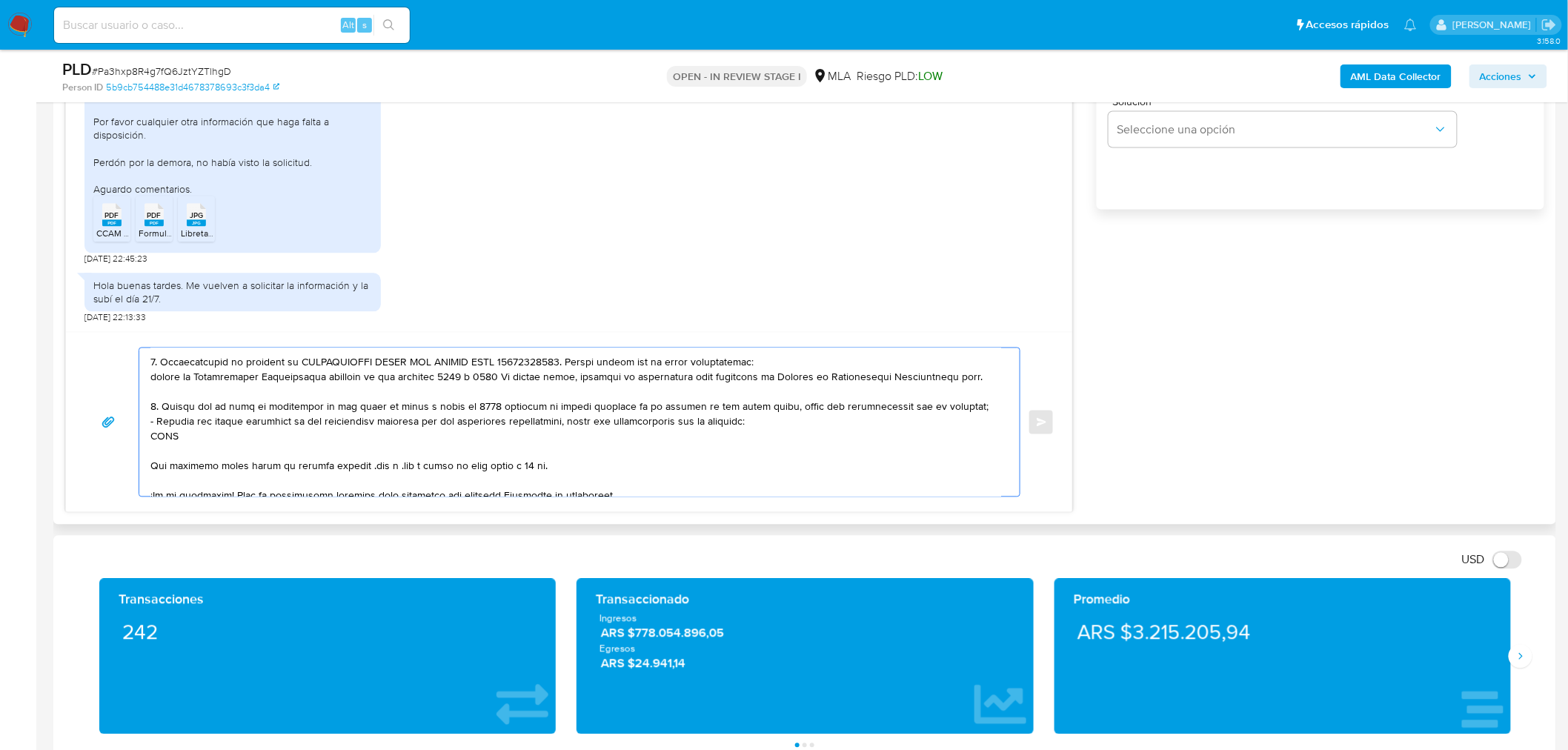
click at [152, 375] on textarea at bounding box center [576, 422] width 850 height 148
click at [980, 381] on textarea at bounding box center [576, 422] width 850 height 148
click at [986, 379] on textarea at bounding box center [576, 422] width 850 height 148
paste textarea "https://www.mercadopago.com.ar/ayuda/30181"
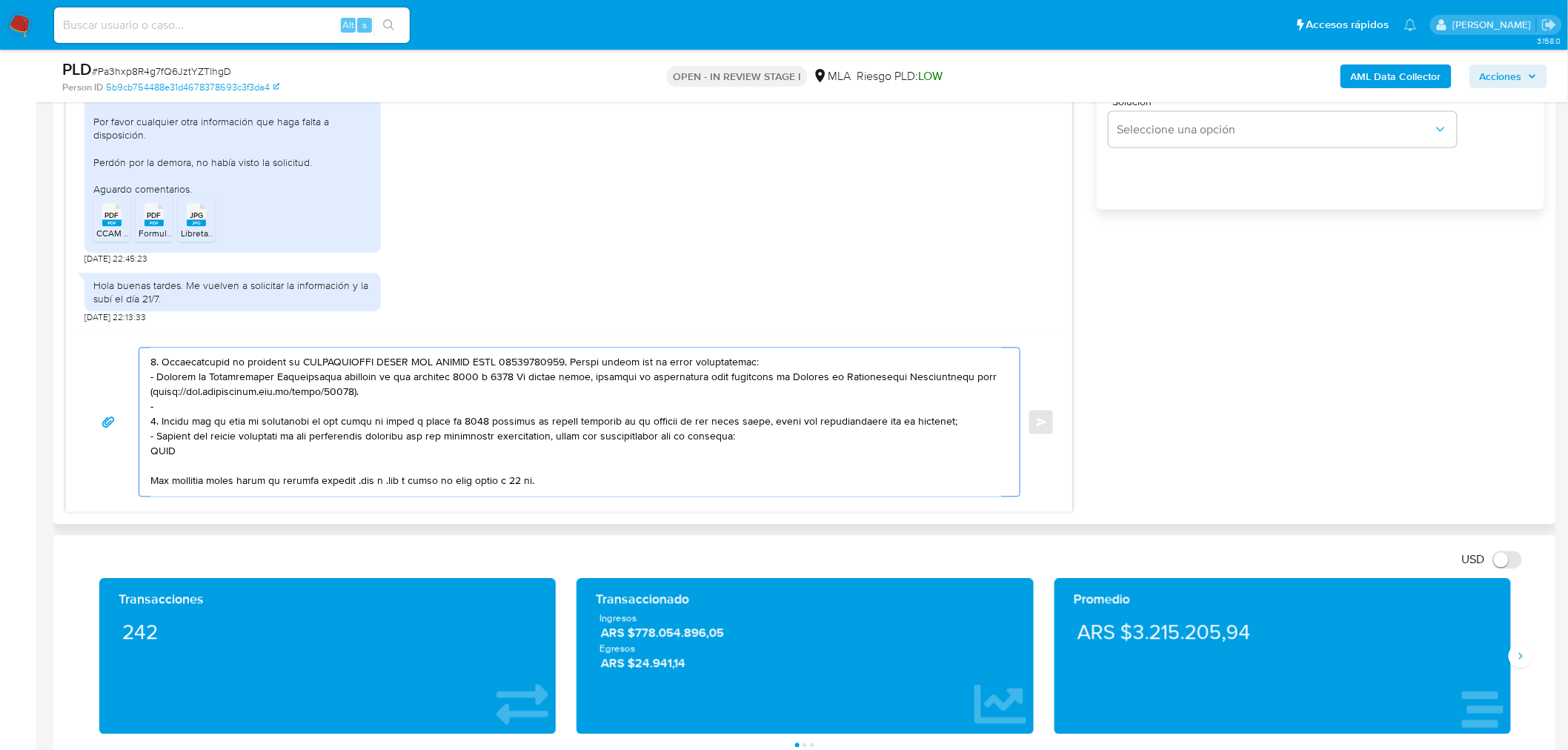
click at [196, 411] on textarea at bounding box center [576, 422] width 850 height 148
paste textarea "Últimas 6 Declaraciones Juradas de Ingresos Brutos (donde se visualice la base …"
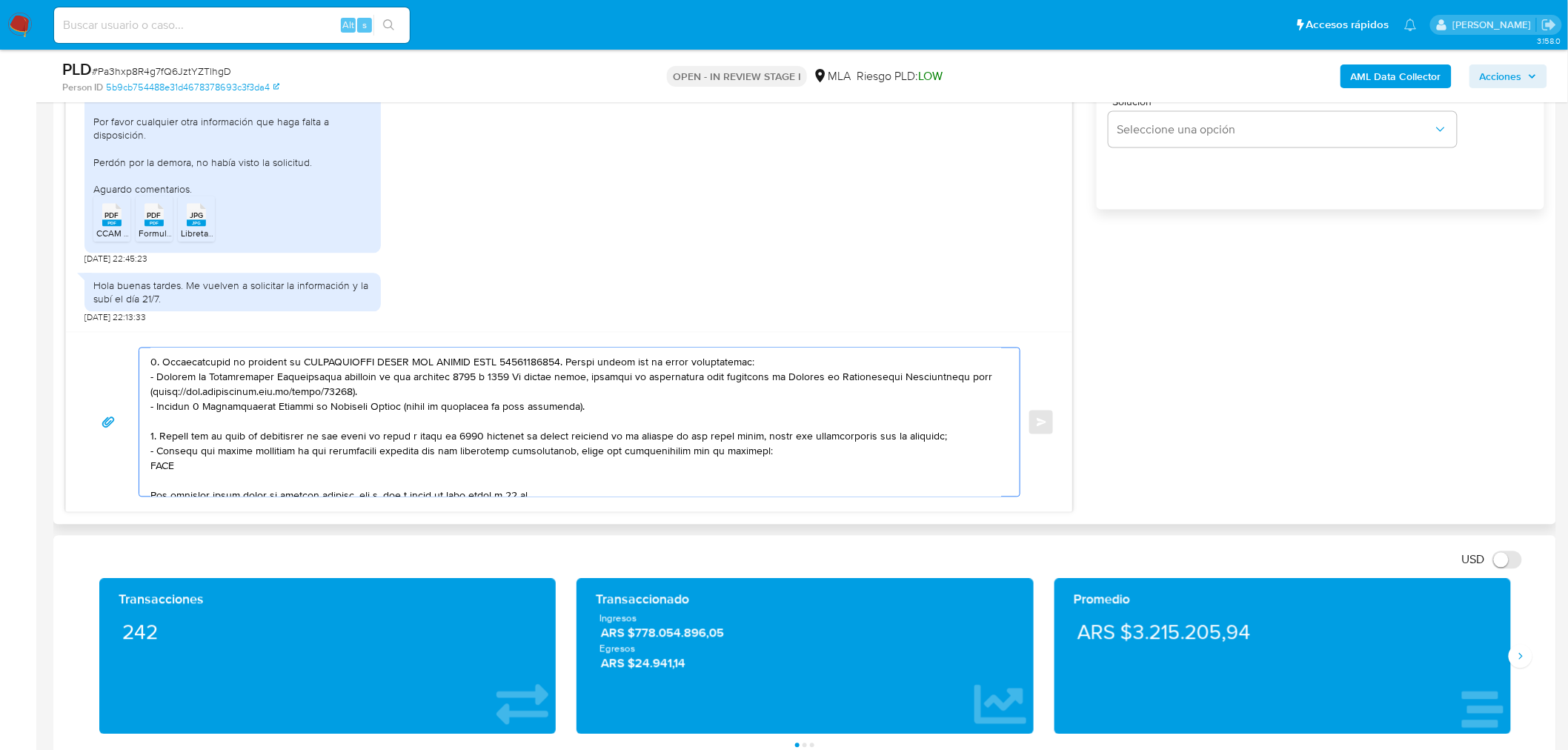
drag, startPoint x: 175, startPoint y: 468, endPoint x: 146, endPoint y: 449, distance: 34.7
click at [146, 449] on div at bounding box center [576, 422] width 873 height 148
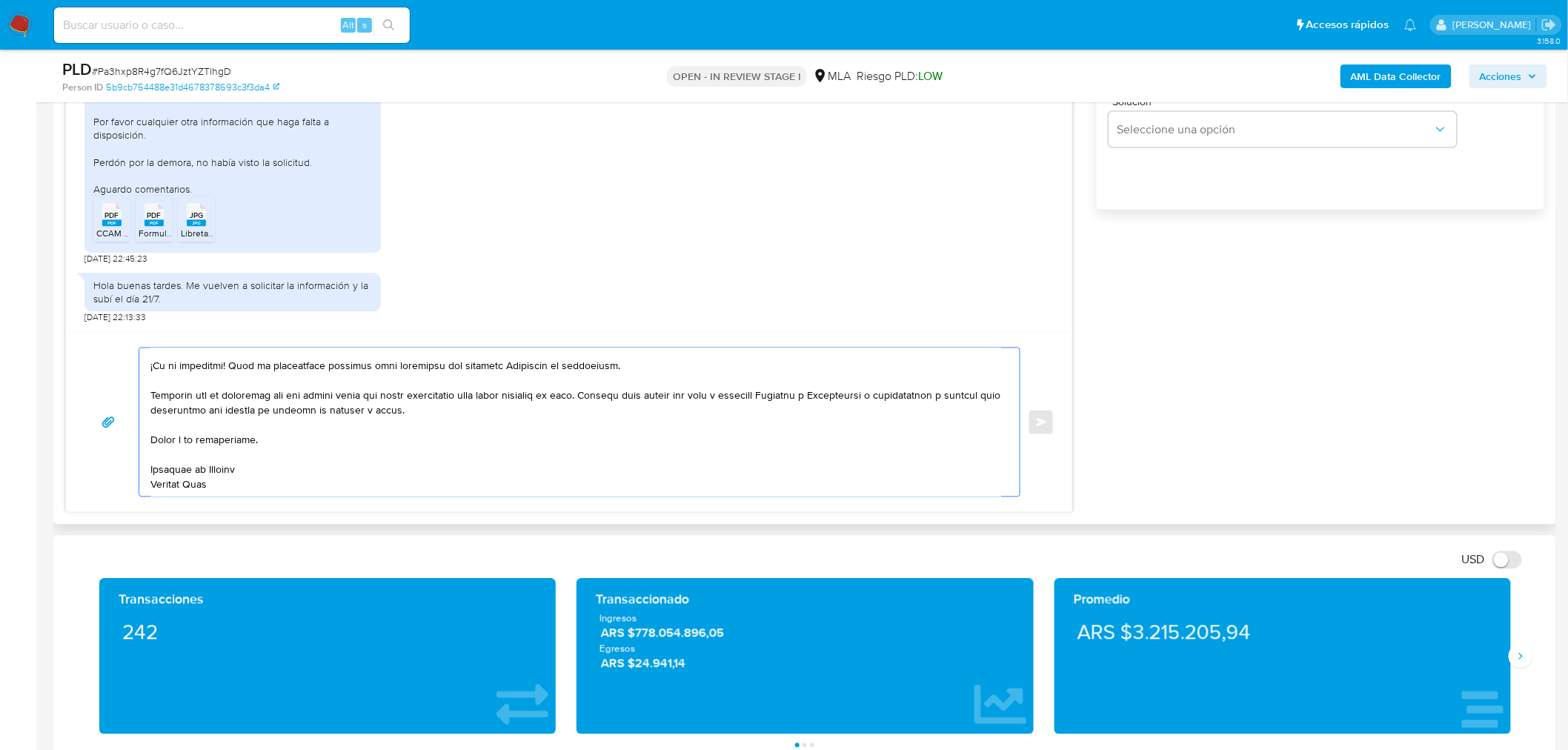
drag, startPoint x: 182, startPoint y: 455, endPoint x: 265, endPoint y: 517, distance: 103.6
click at [265, 517] on div "Historial CX Soluciones Chat Id Estado Fecha de creación Origen Proceso • 39678…" at bounding box center [804, 159] width 1503 height 731
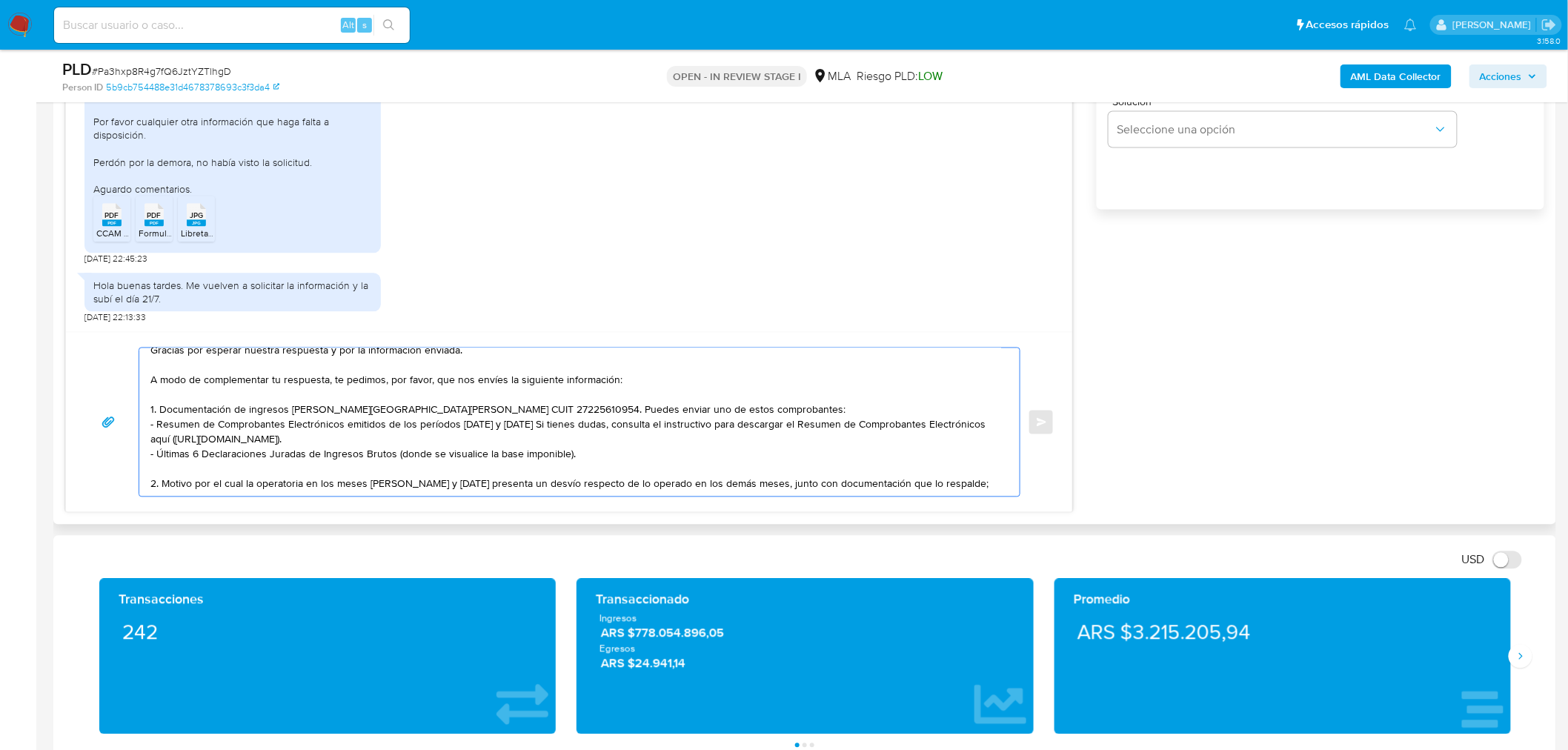
scroll to position [64, 0]
click at [157, 482] on textarea "Buenas tardes, Gaston. Gracias por esperar nuestra respuesta y por la informaci…" at bounding box center [576, 422] width 850 height 148
paste textarea "Es importante que sepas que, en caso de no responder a lo solicitado o si lo pr…"
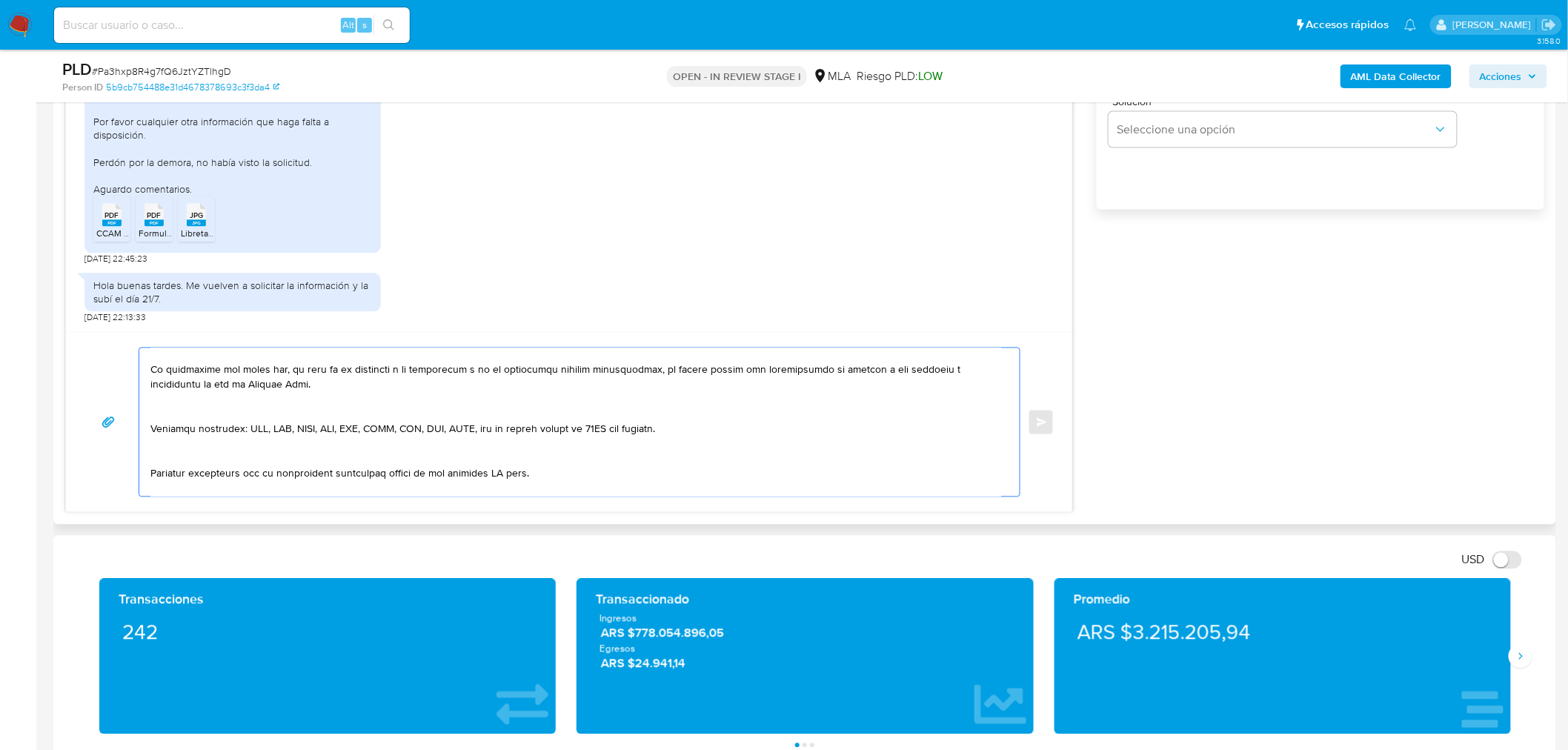
scroll to position [146, 0]
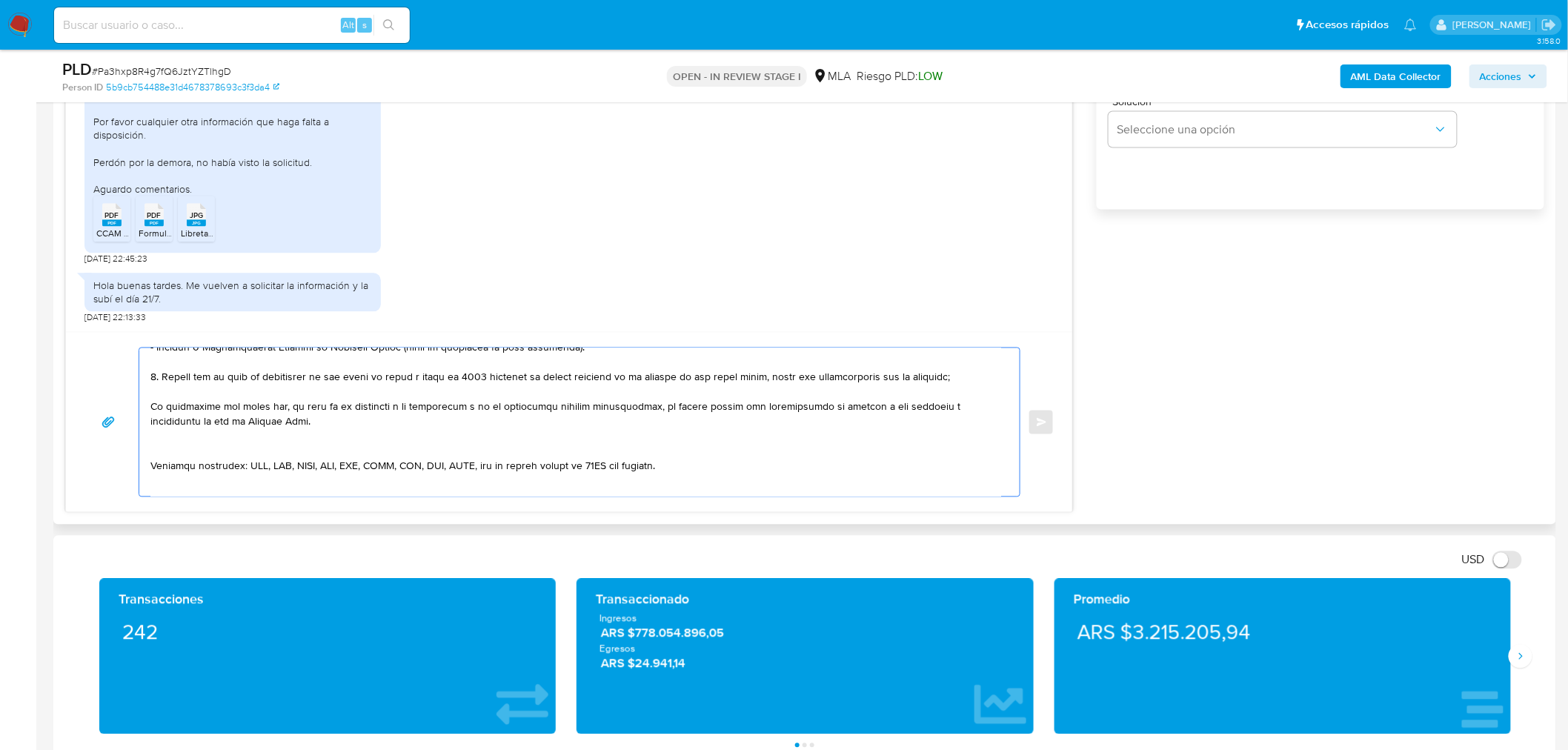
click at [191, 449] on textarea at bounding box center [576, 422] width 850 height 148
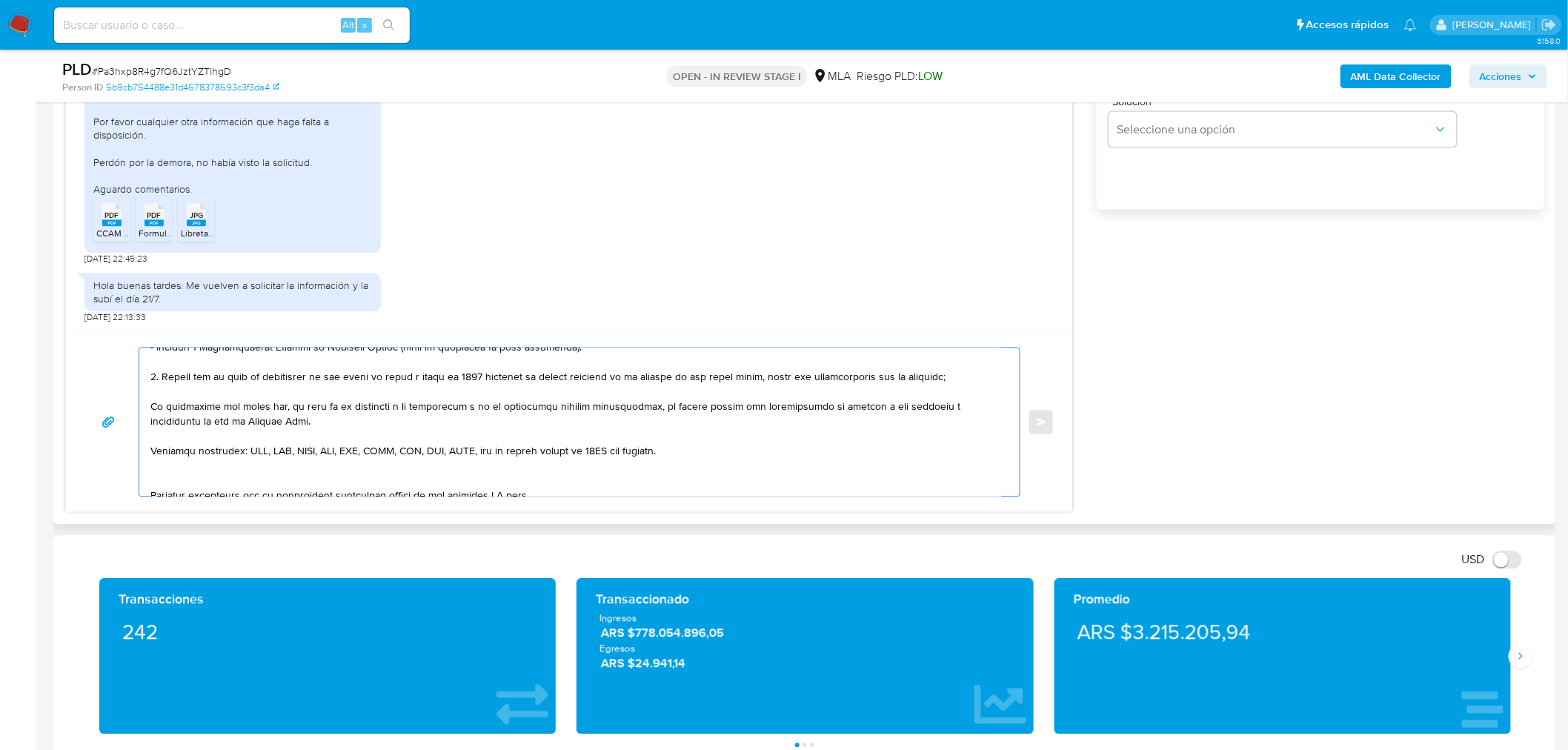
click at [471, 473] on textarea at bounding box center [576, 422] width 850 height 148
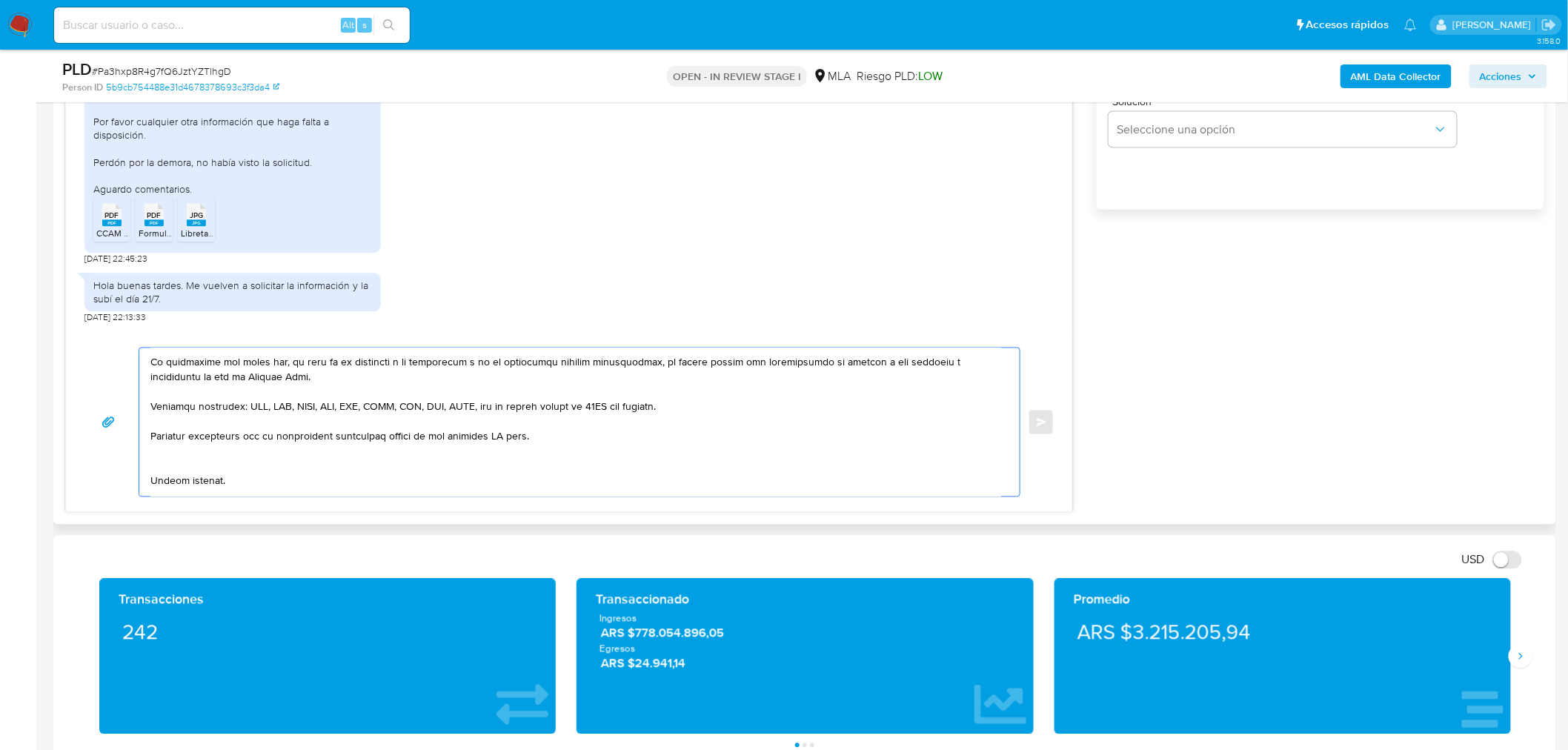
scroll to position [211, 0]
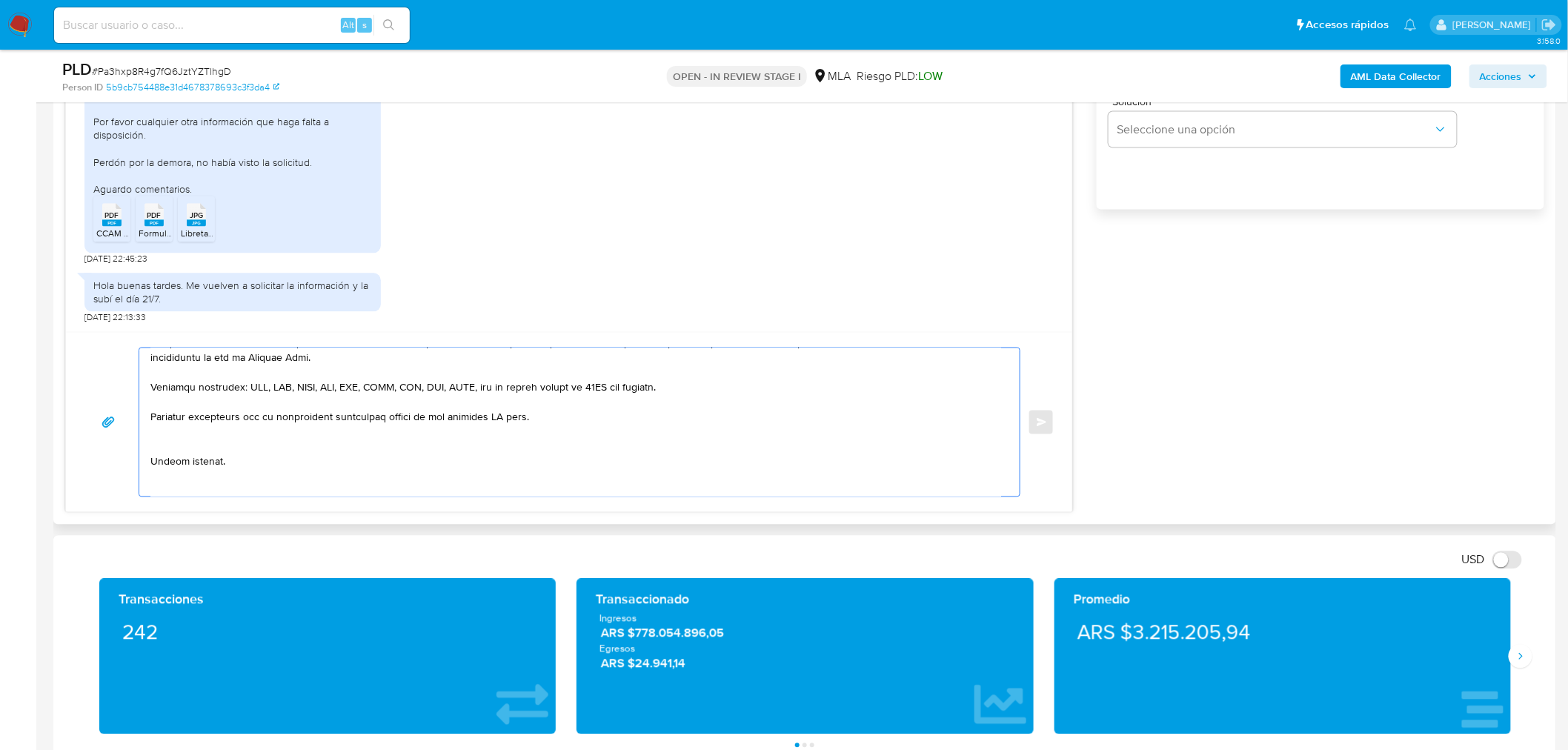
drag, startPoint x: 387, startPoint y: 483, endPoint x: 598, endPoint y: 414, distance: 222.0
click at [598, 414] on textarea at bounding box center [576, 422] width 850 height 148
click at [257, 438] on textarea at bounding box center [576, 422] width 850 height 148
click at [164, 465] on textarea at bounding box center [576, 422] width 850 height 148
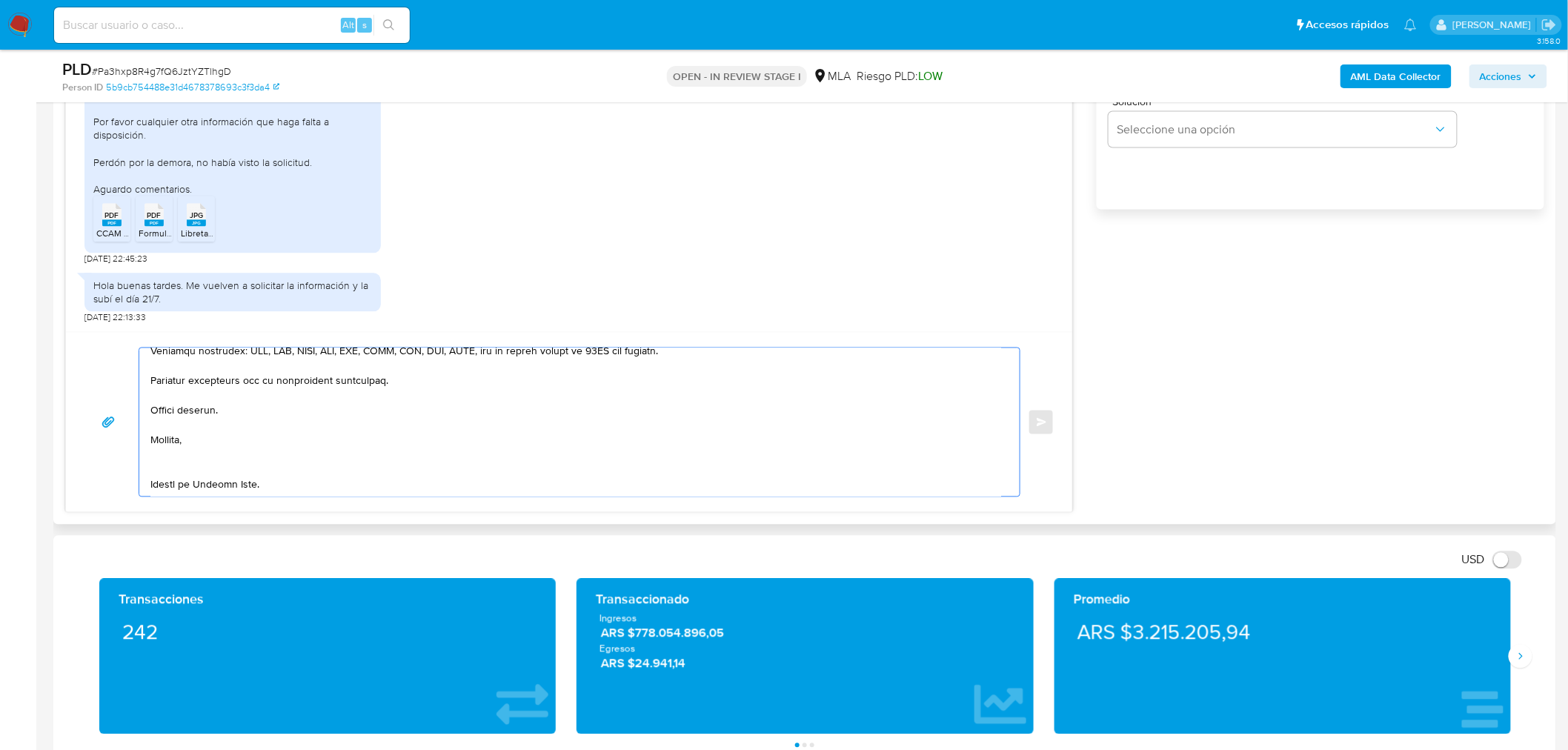
click at [191, 445] on textarea at bounding box center [576, 422] width 850 height 148
click at [260, 483] on textarea at bounding box center [576, 422] width 850 height 148
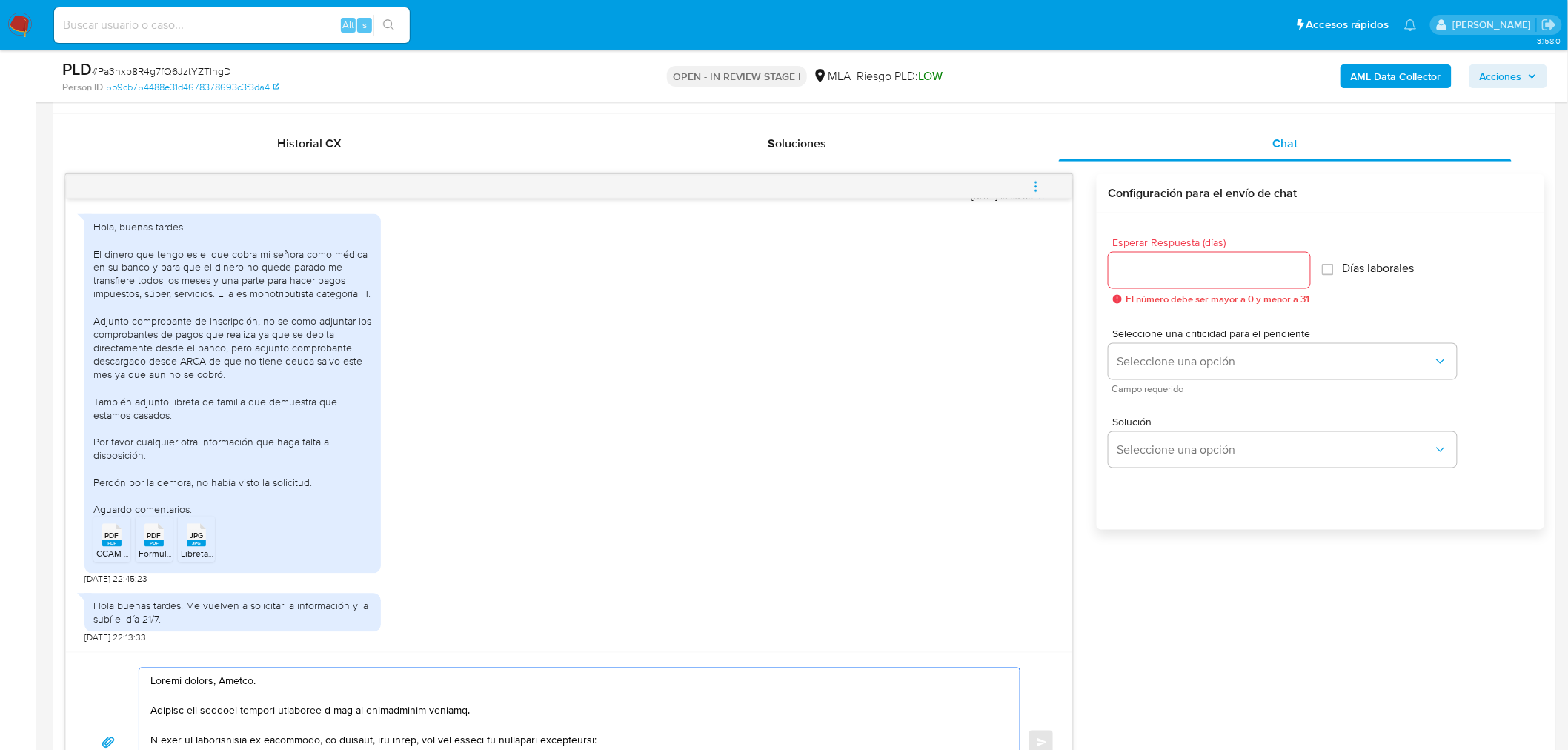
scroll to position [691, 0]
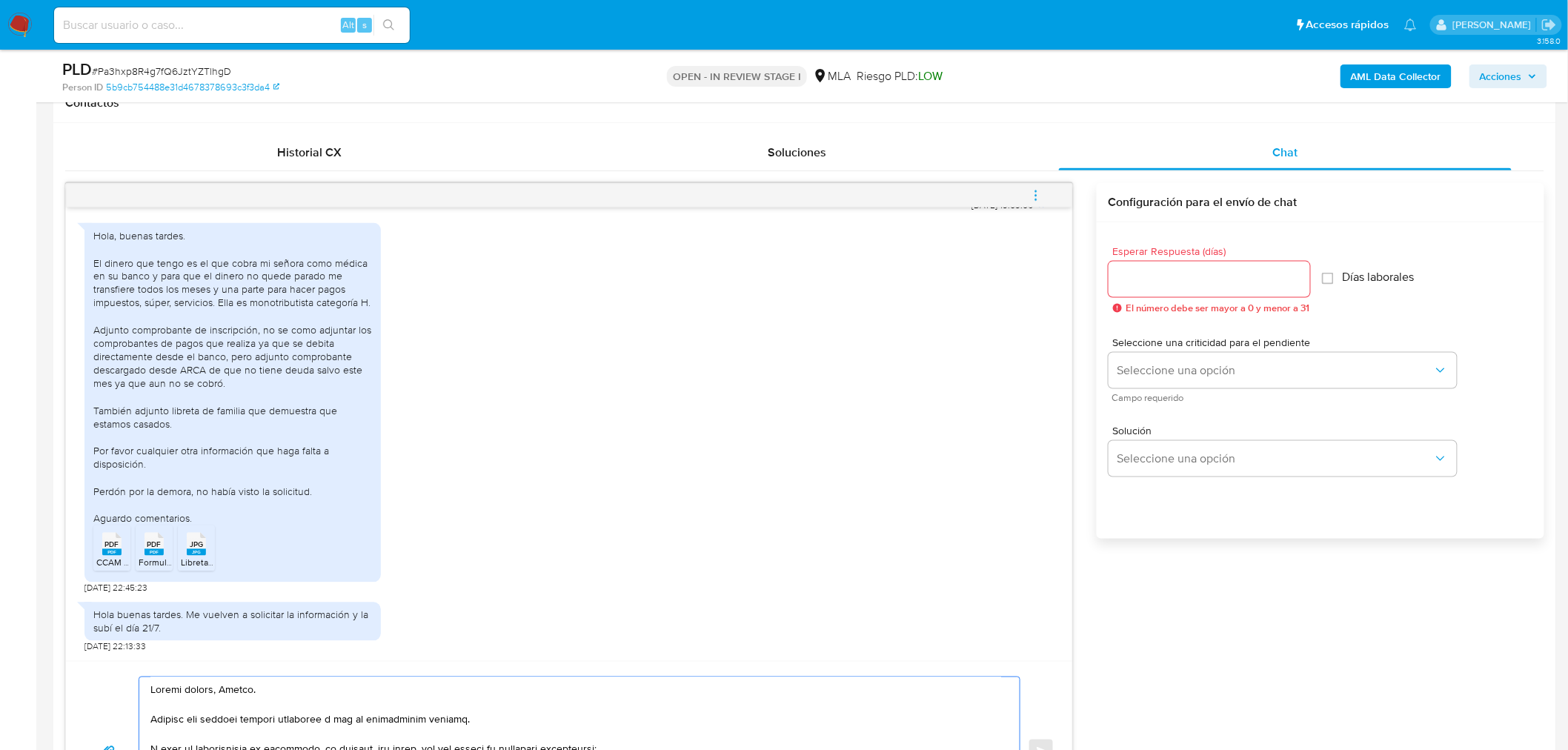
type textarea "Buenas tardes, Gaston. Gracias por esperar nuestra respuesta y por la informaci…"
click at [1159, 283] on input "Esperar Respuesta (días)" at bounding box center [1208, 280] width 201 height 19
type input "1"
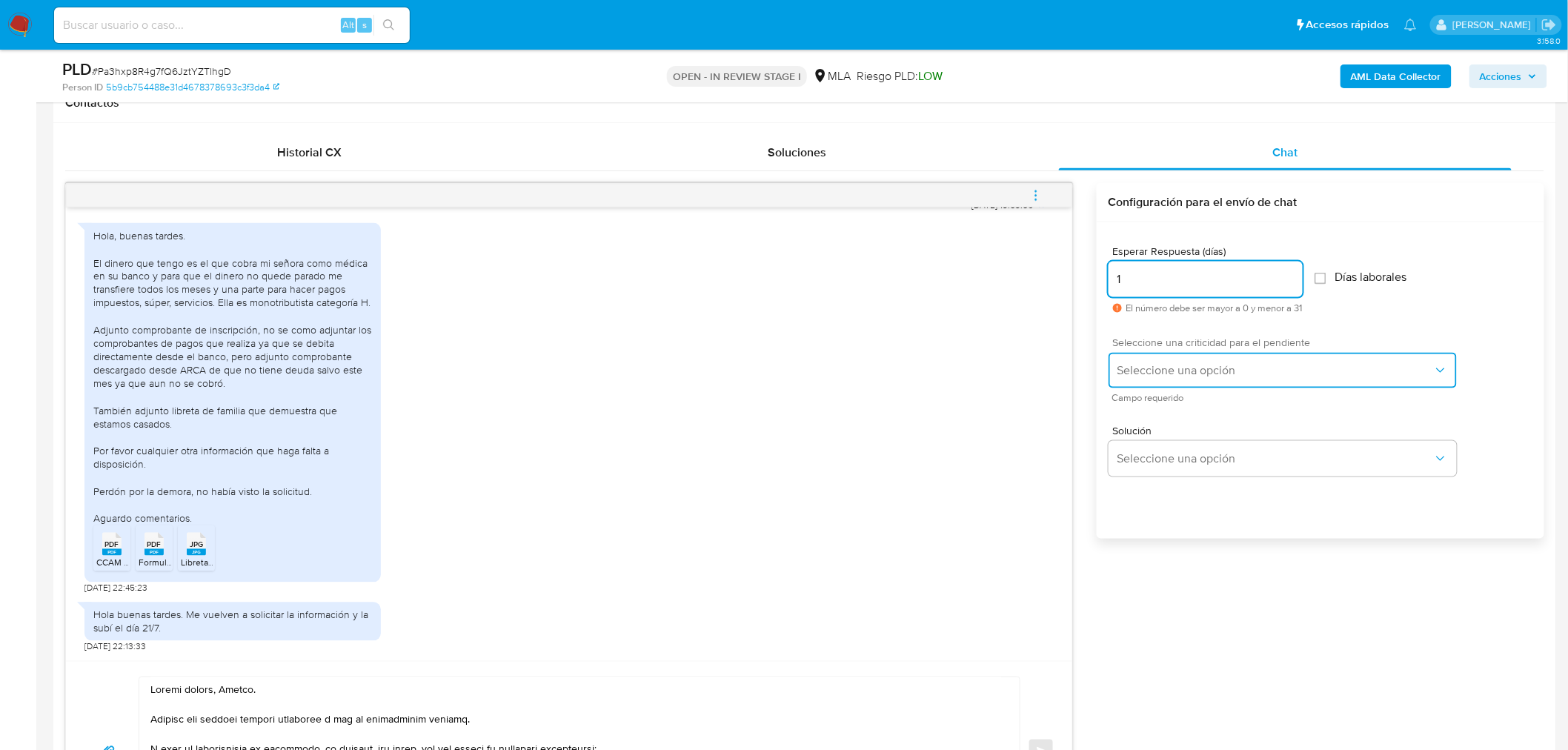
click at [1157, 371] on span "Seleccione una opción" at bounding box center [1274, 370] width 315 height 15
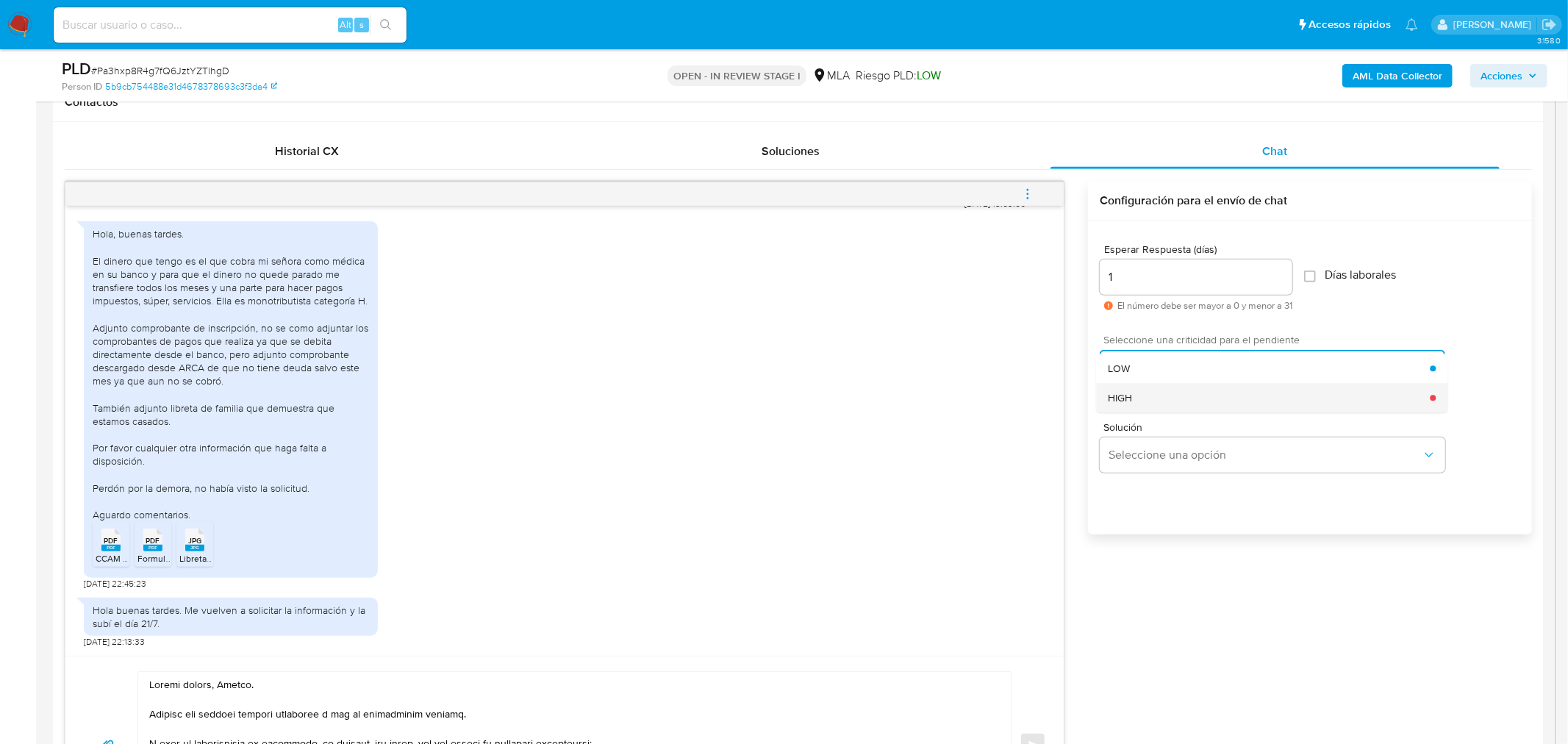
click at [1151, 388] on div "HIGH" at bounding box center [1269, 397] width 322 height 29
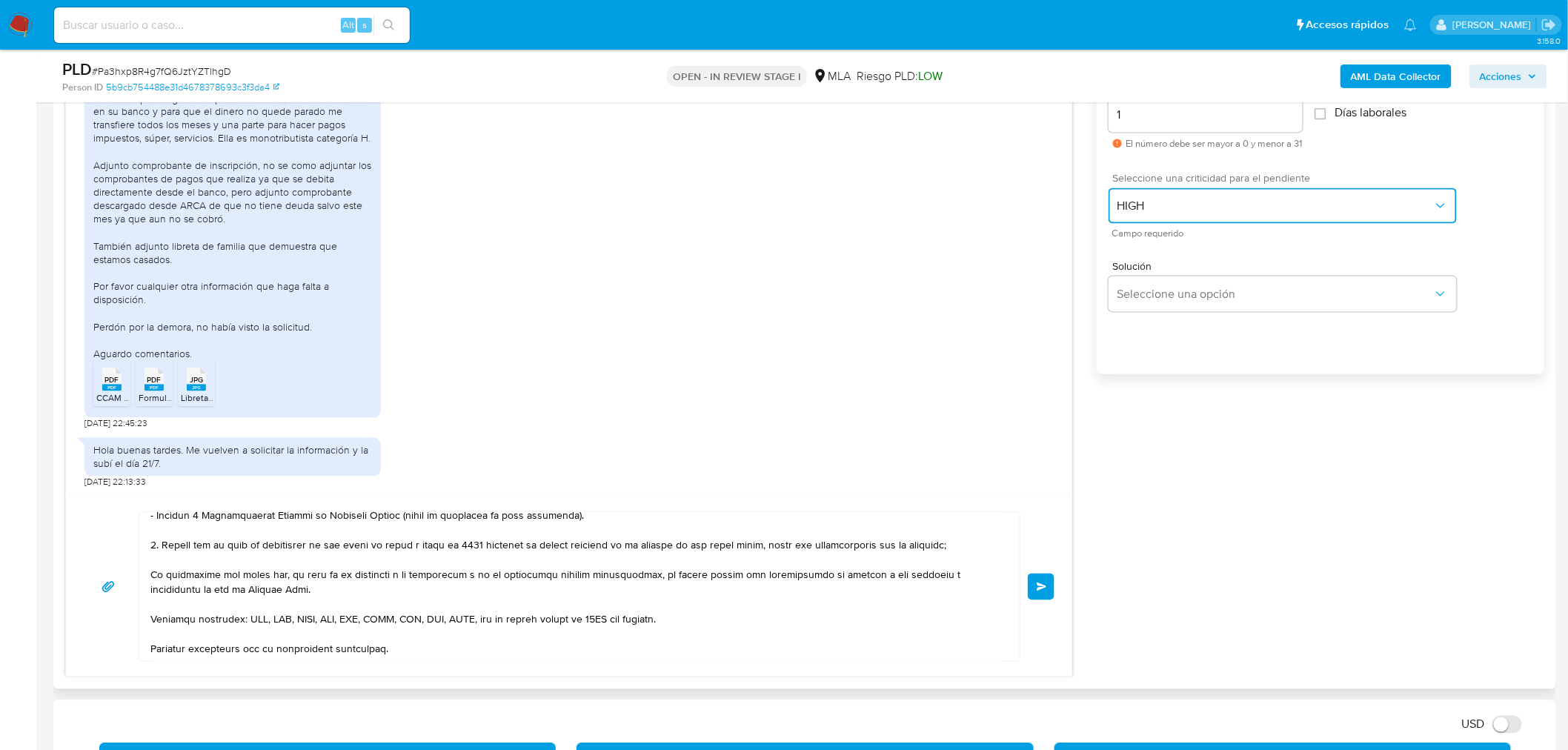
scroll to position [217, 0]
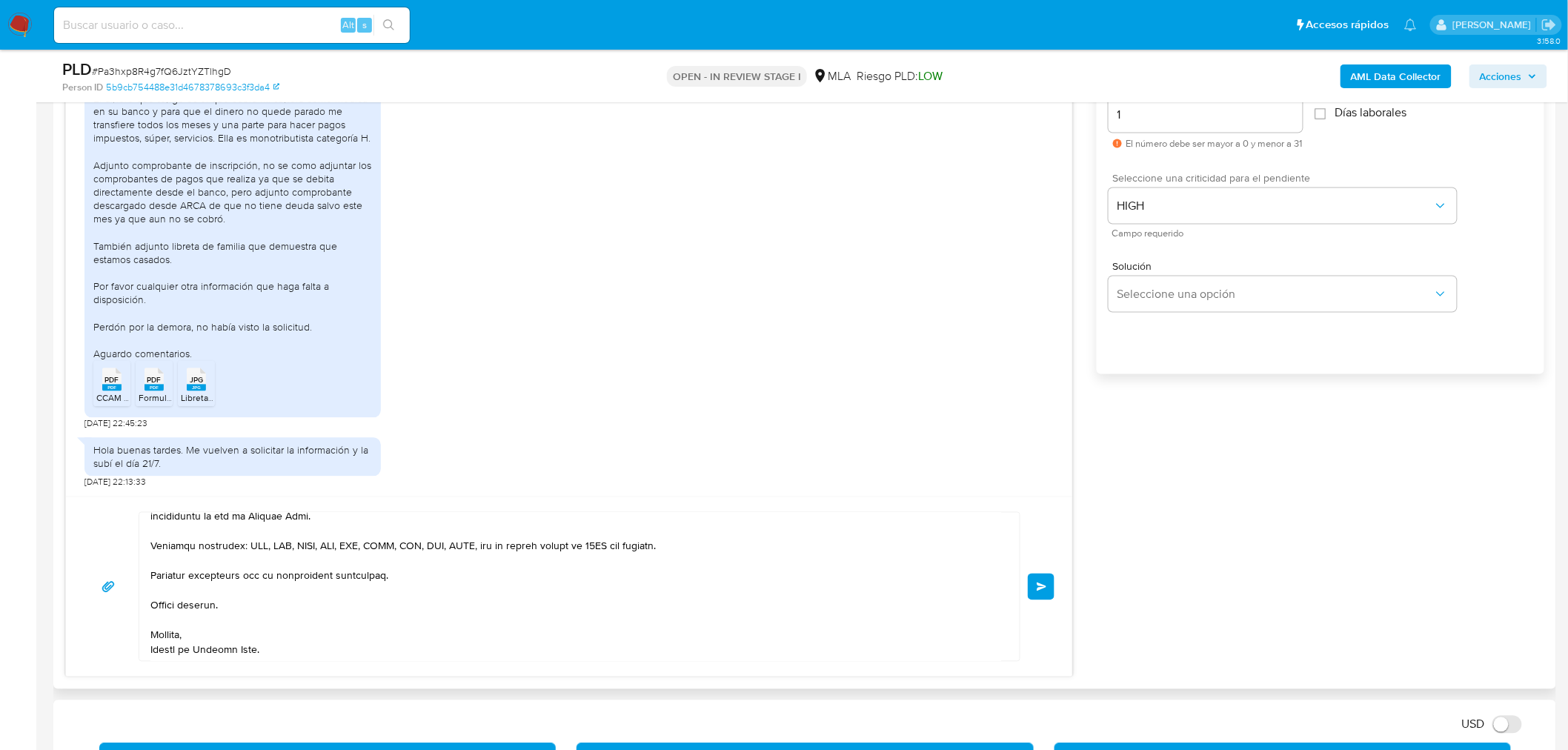
click at [1046, 588] on span "Enviar" at bounding box center [1042, 586] width 10 height 9
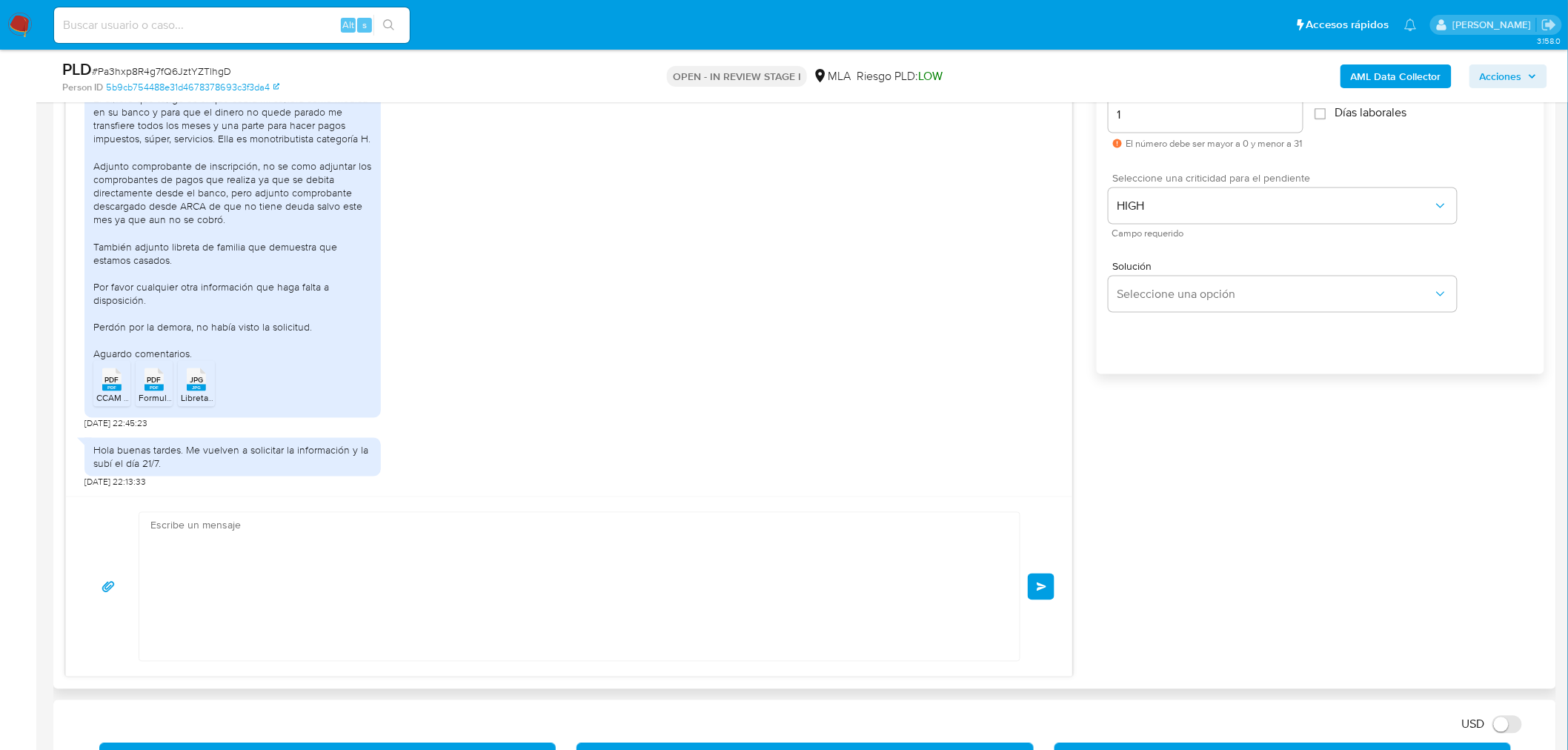
scroll to position [1689, 0]
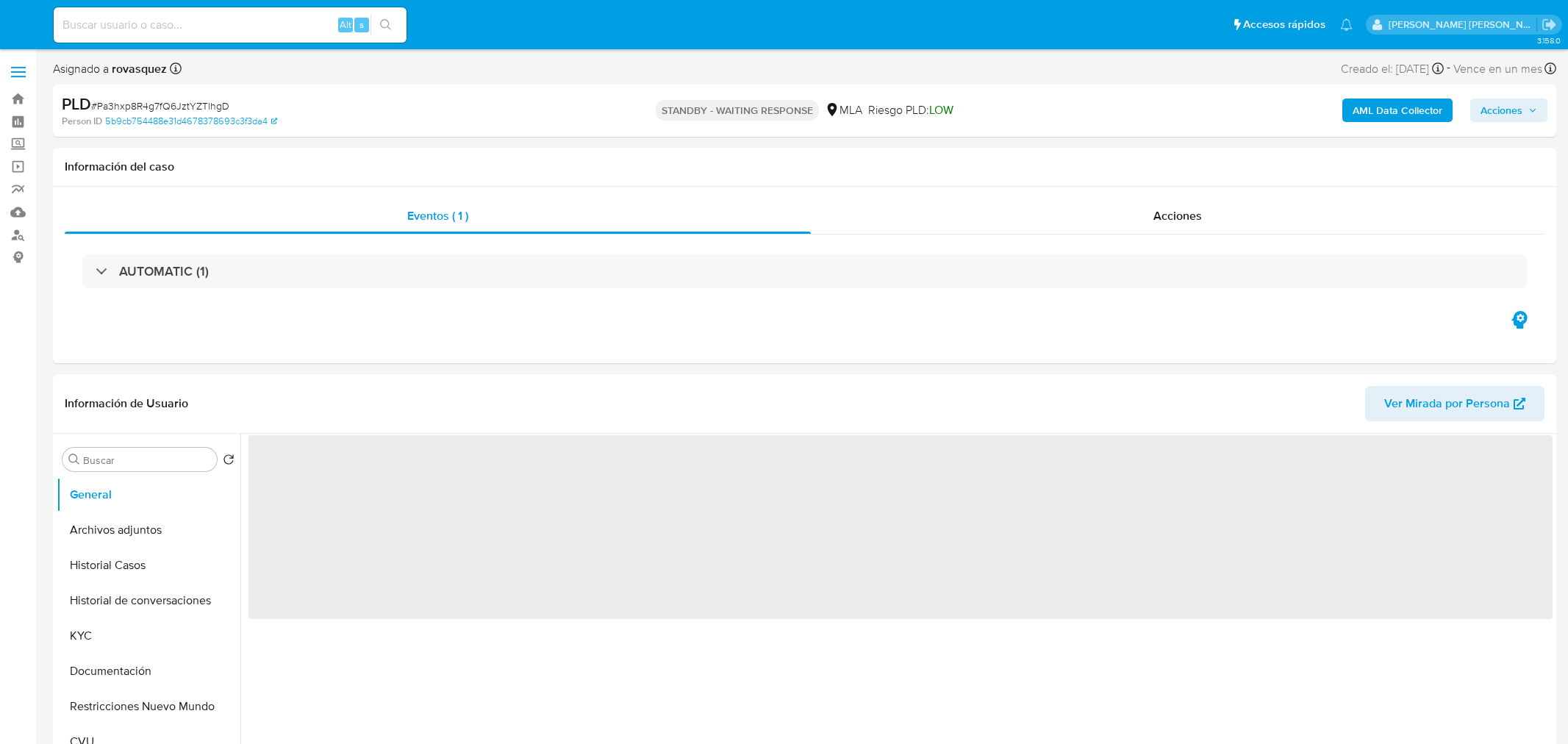
select select "10"
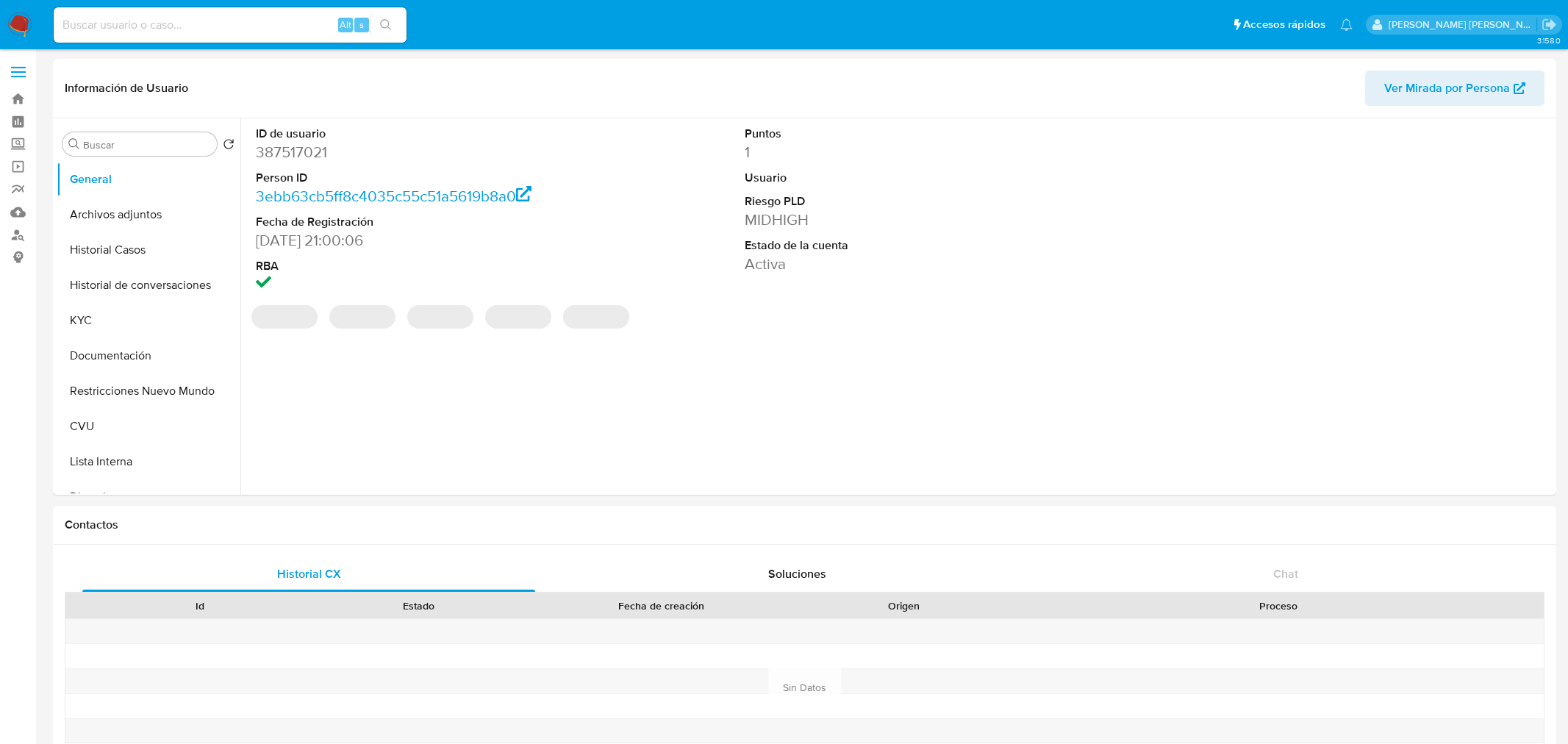
select select "10"
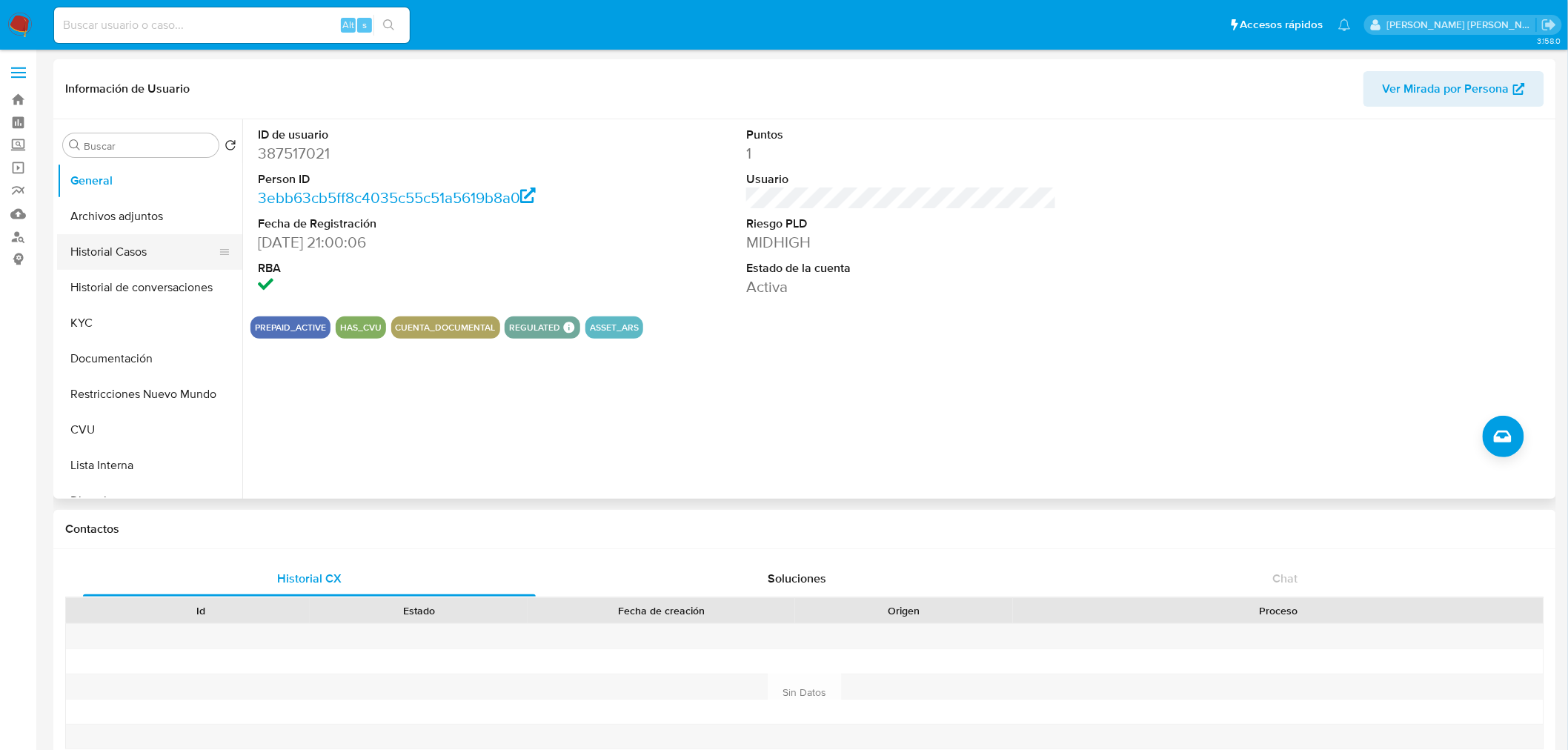
click at [151, 246] on button "Historial Casos" at bounding box center [143, 252] width 173 height 36
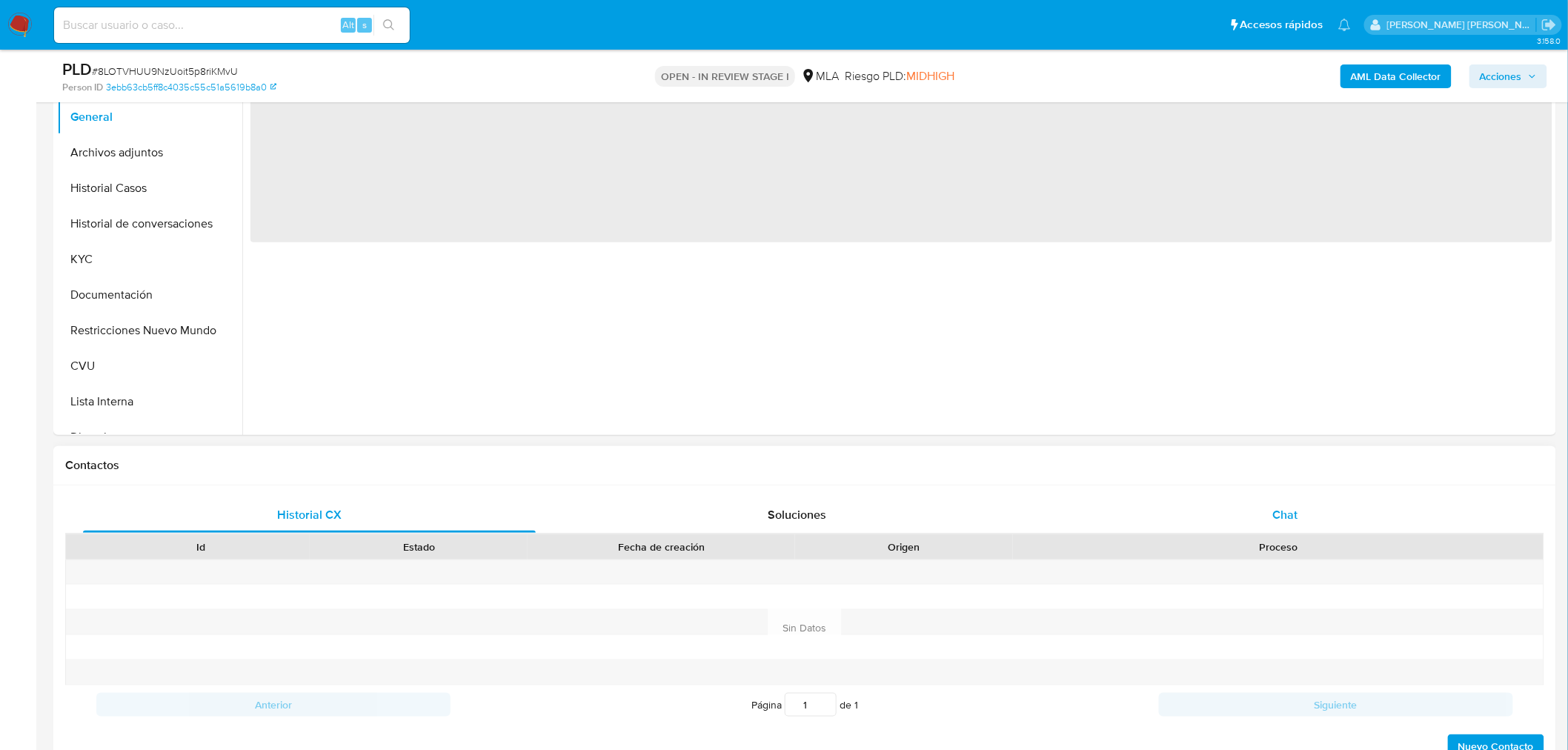
click at [1280, 506] on span "Chat" at bounding box center [1285, 515] width 25 height 17
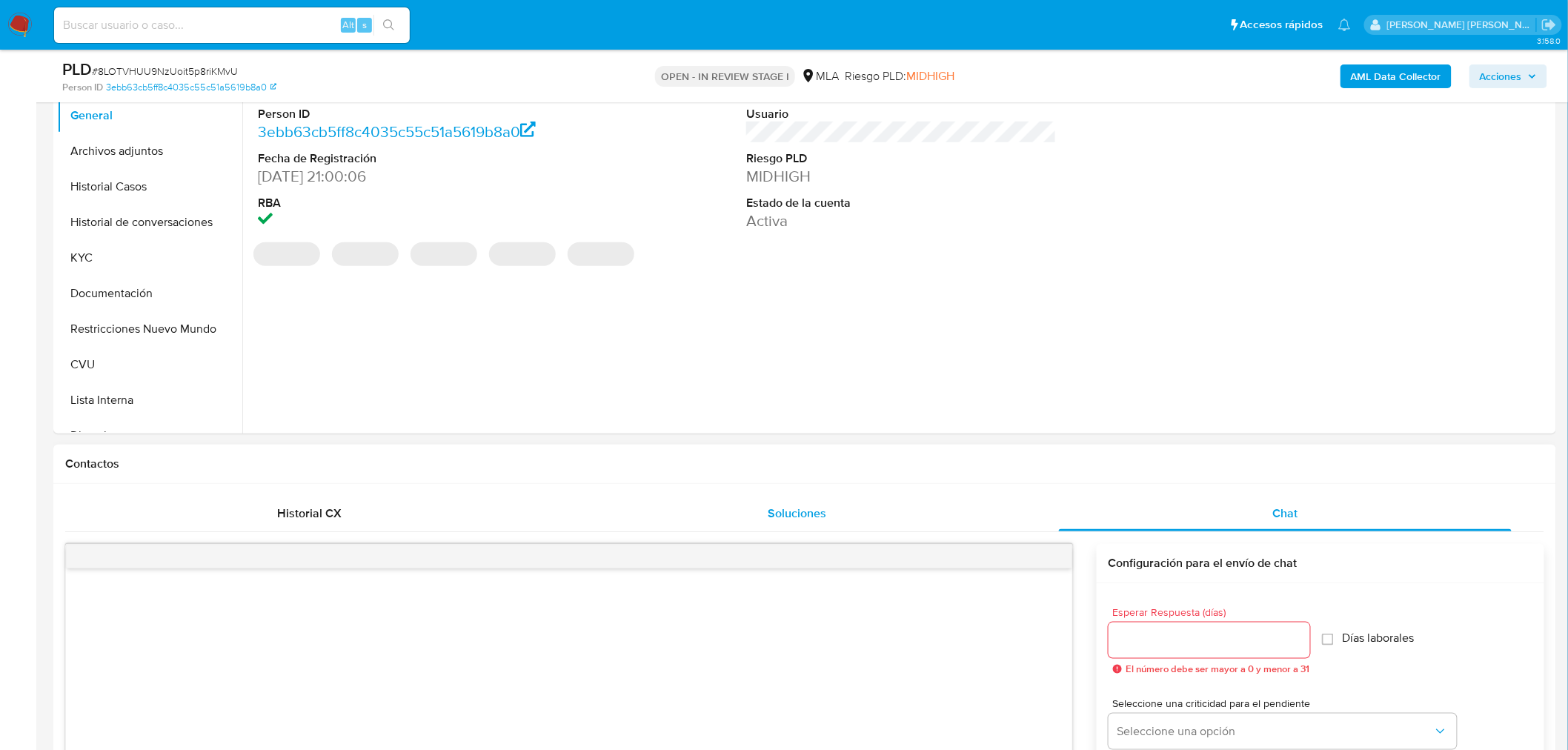
select select "10"
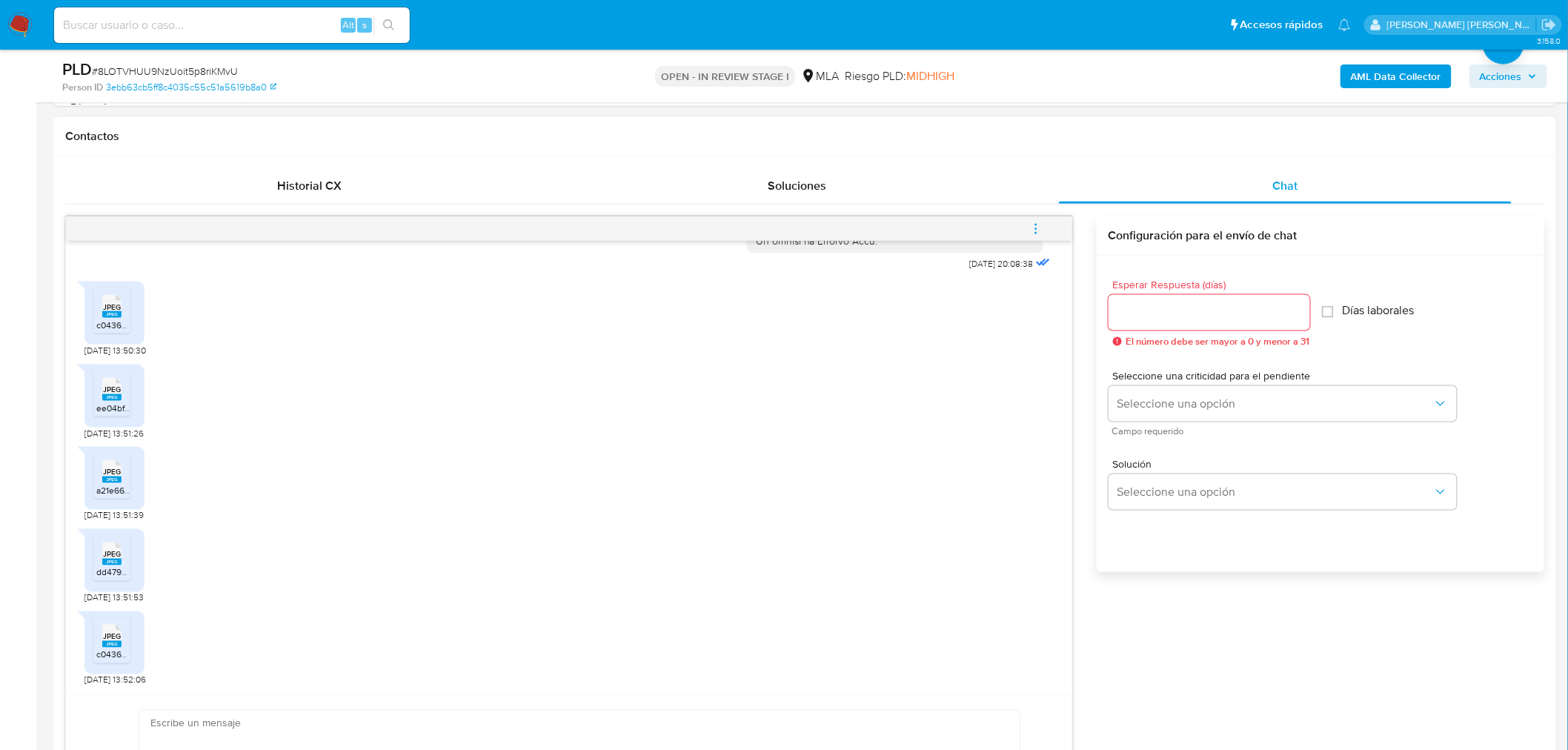
scroll to position [563, 0]
